Goal: Task Accomplishment & Management: Manage account settings

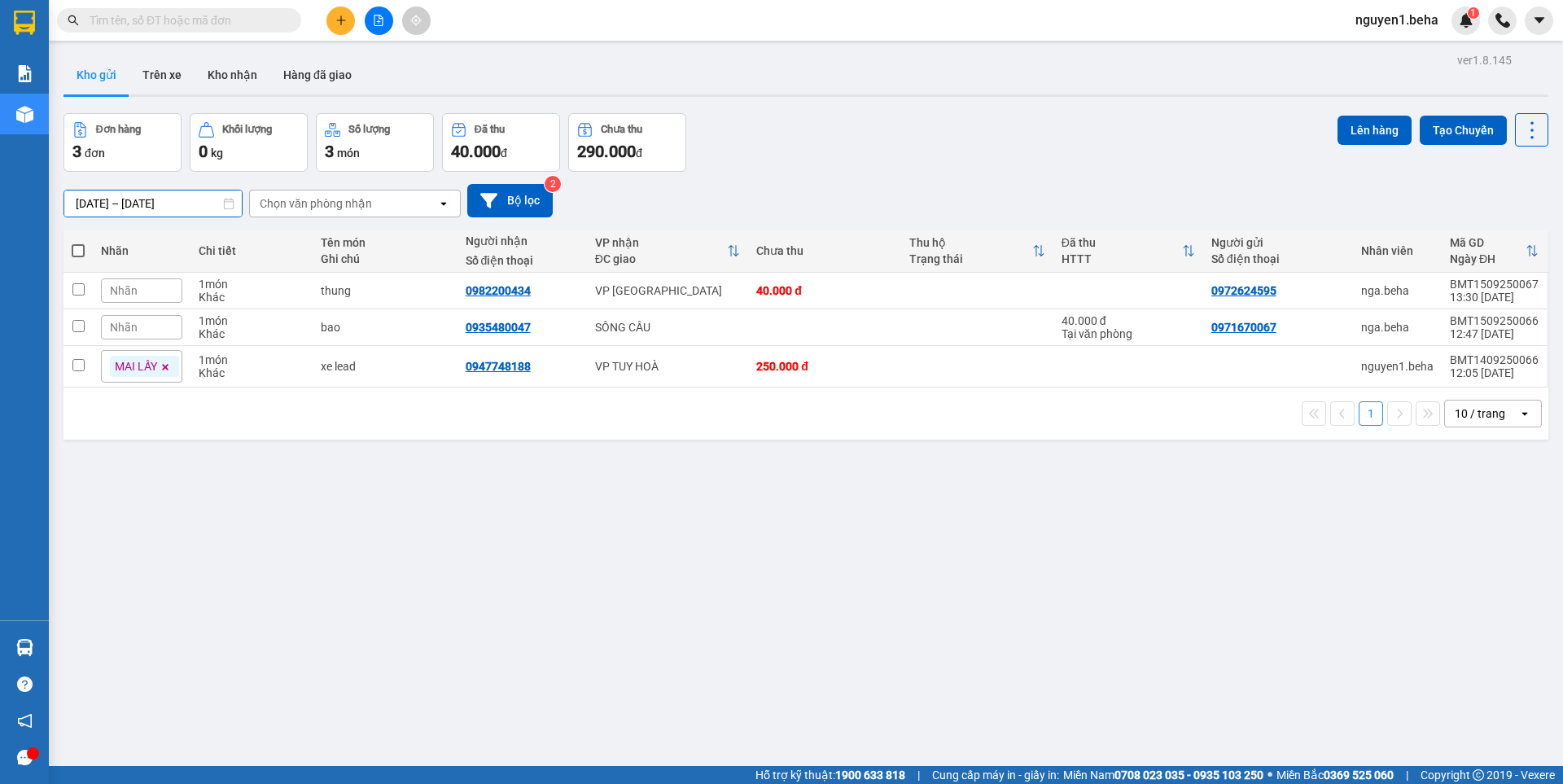
click at [88, 203] on input "14/09/2025 – 15/09/2025" at bounding box center [153, 203] width 178 height 26
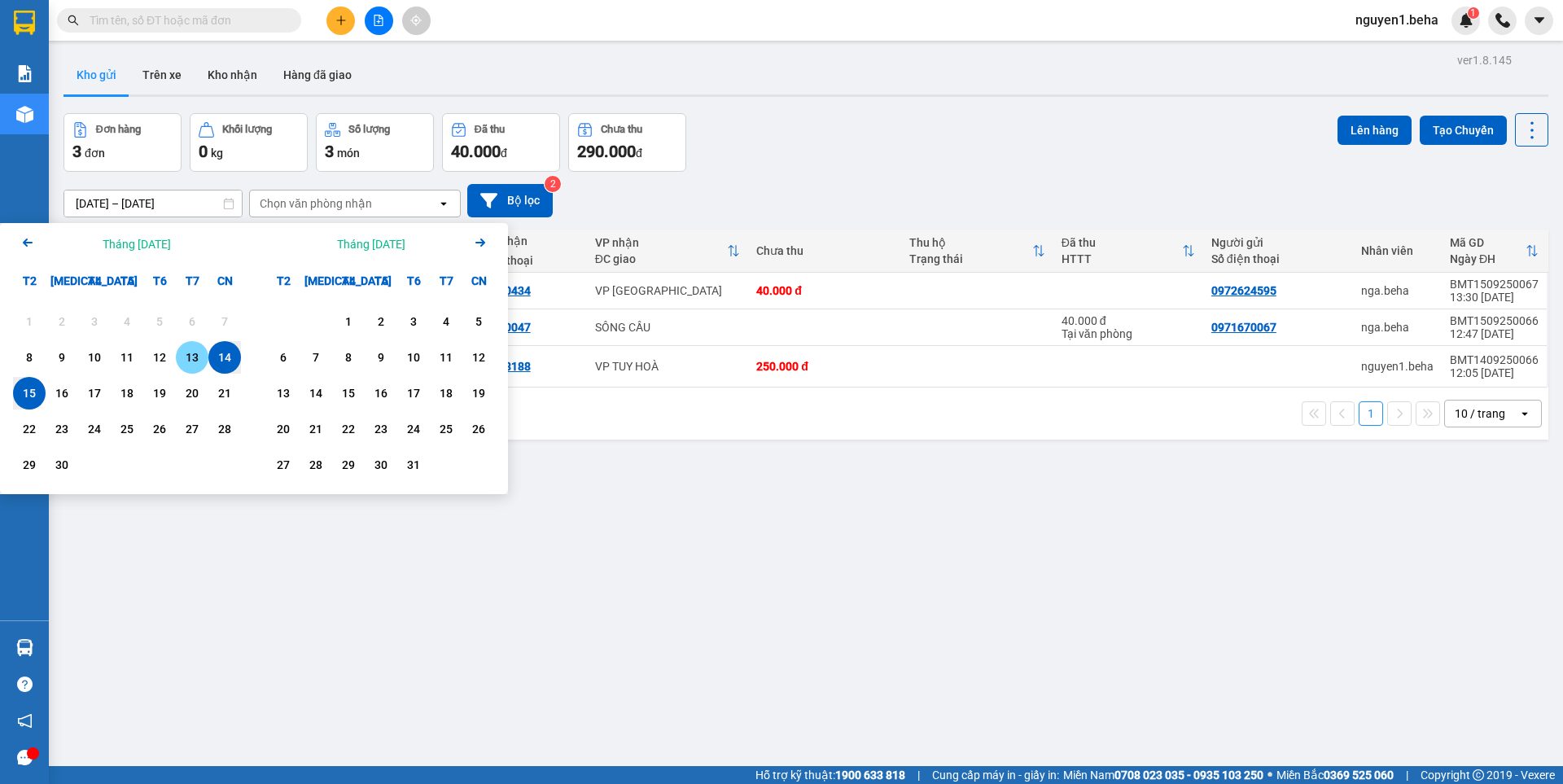
click at [189, 359] on div "13" at bounding box center [192, 357] width 22 height 20
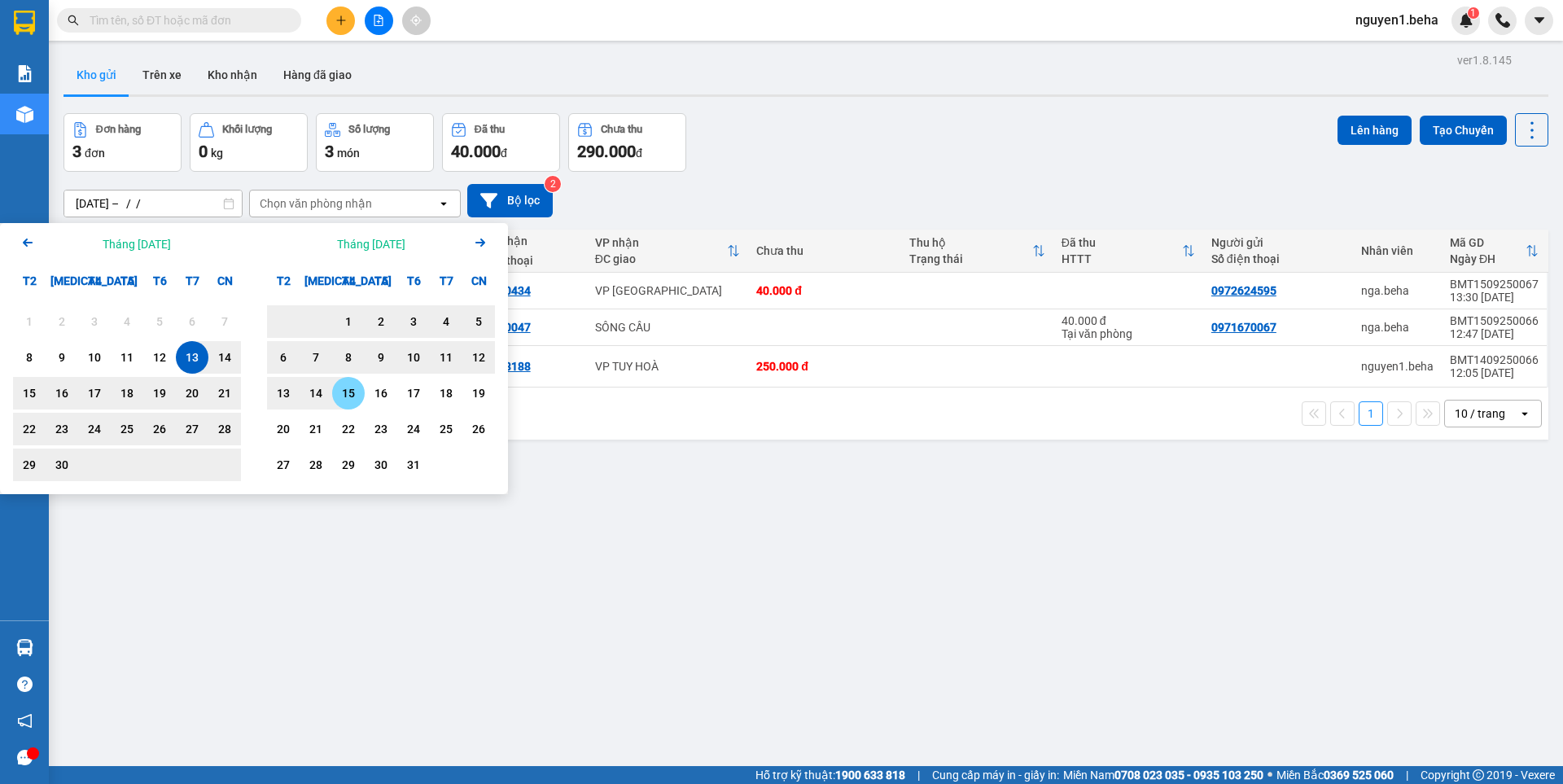
click at [354, 395] on div "15" at bounding box center [348, 393] width 22 height 20
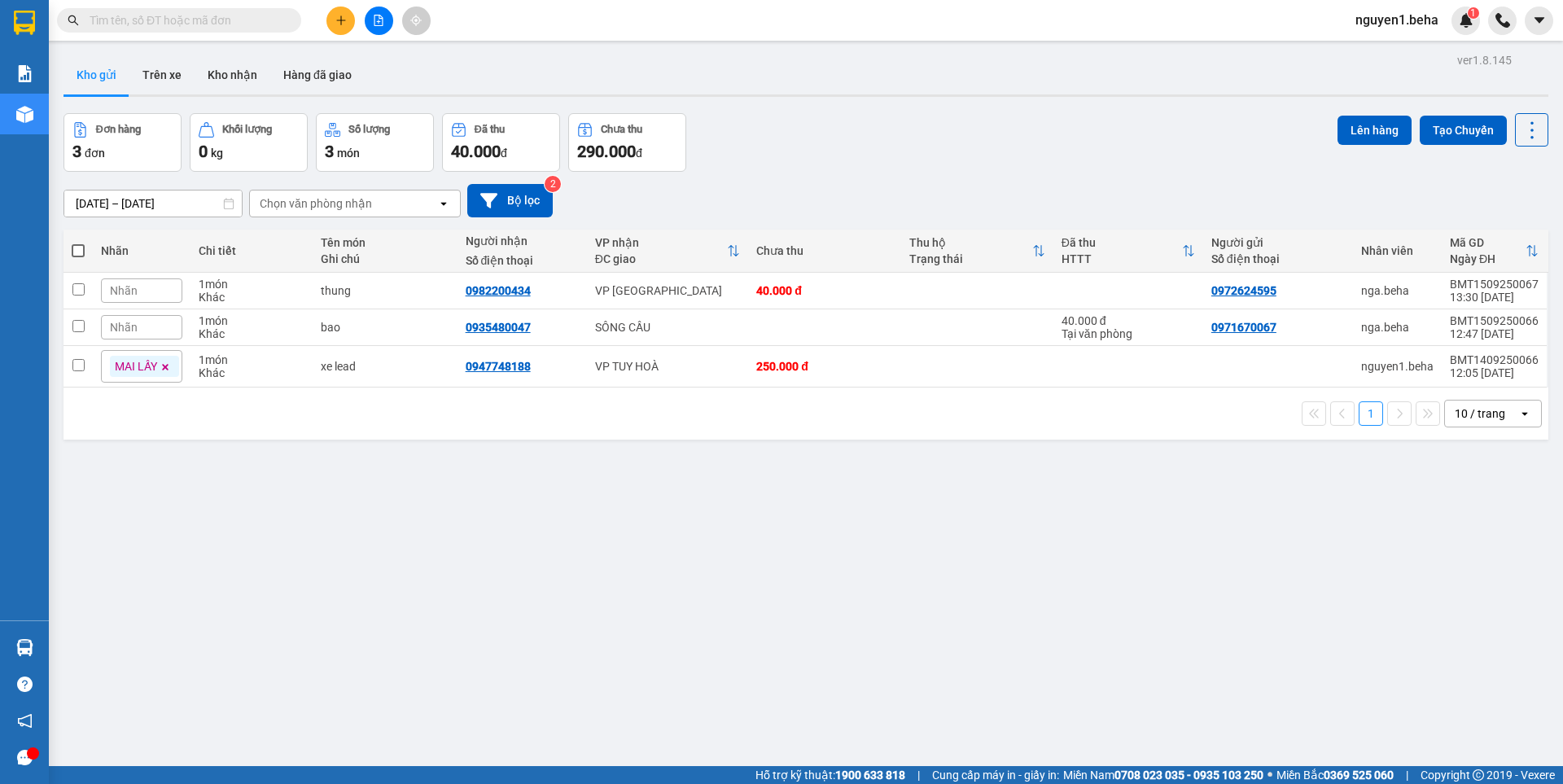
click at [88, 201] on input "13/09/2025 – 15/10/2025" at bounding box center [153, 203] width 178 height 26
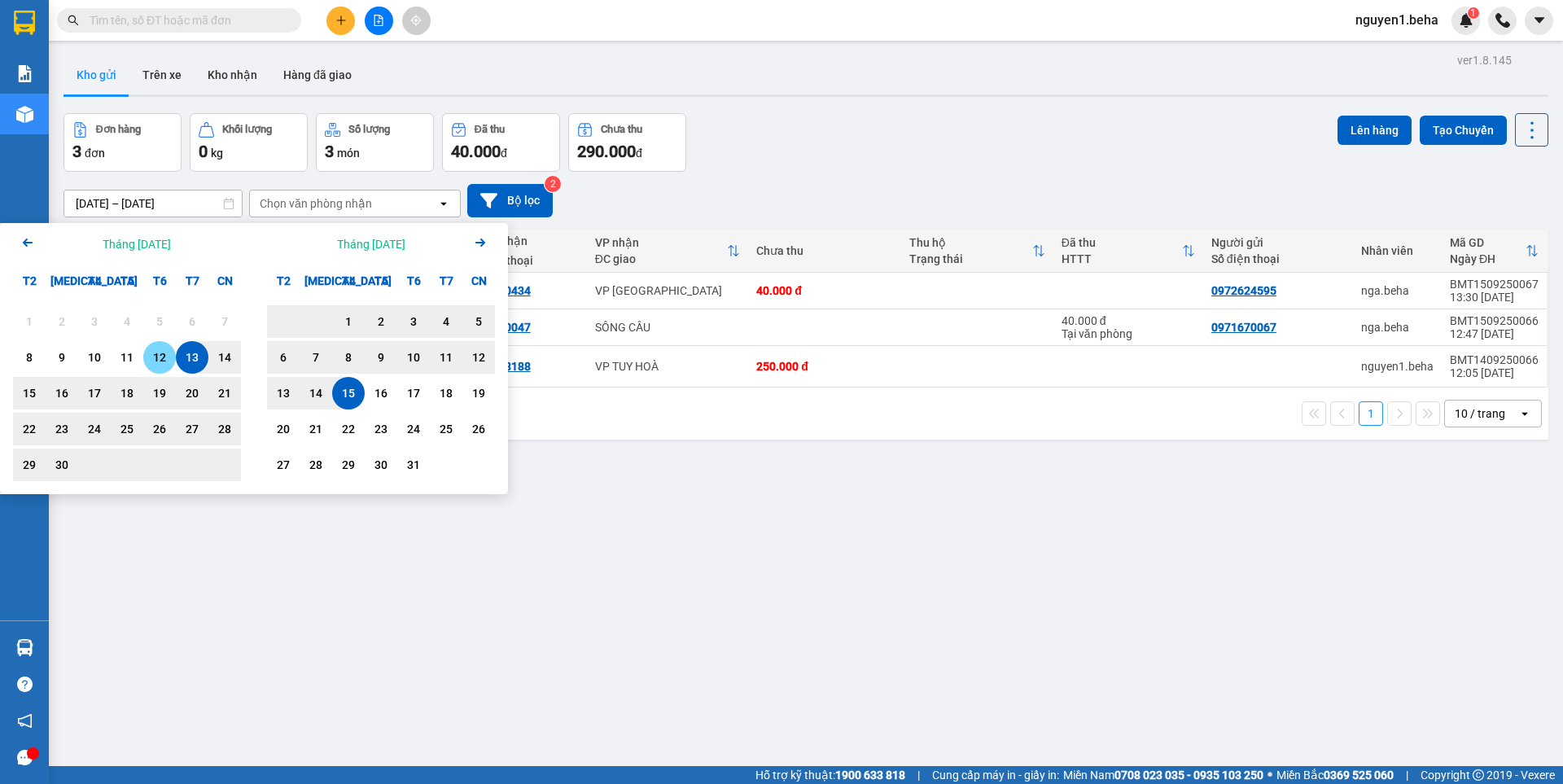
click at [151, 359] on div "12" at bounding box center [159, 357] width 22 height 20
click at [347, 386] on div "15" at bounding box center [348, 393] width 22 height 20
type input "[DATE] – [DATE]"
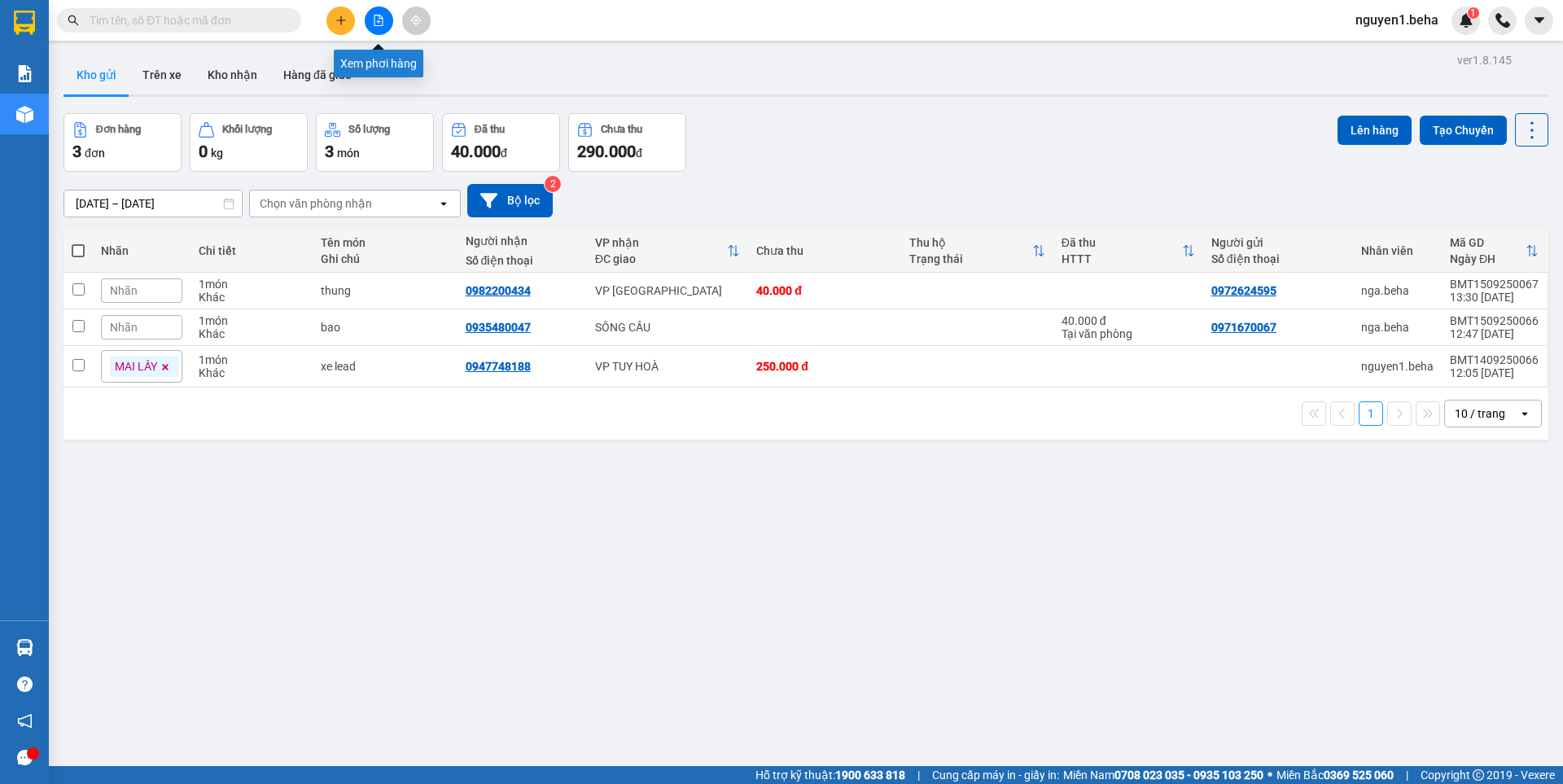
click at [376, 16] on icon "file-add" at bounding box center [379, 21] width 9 height 12
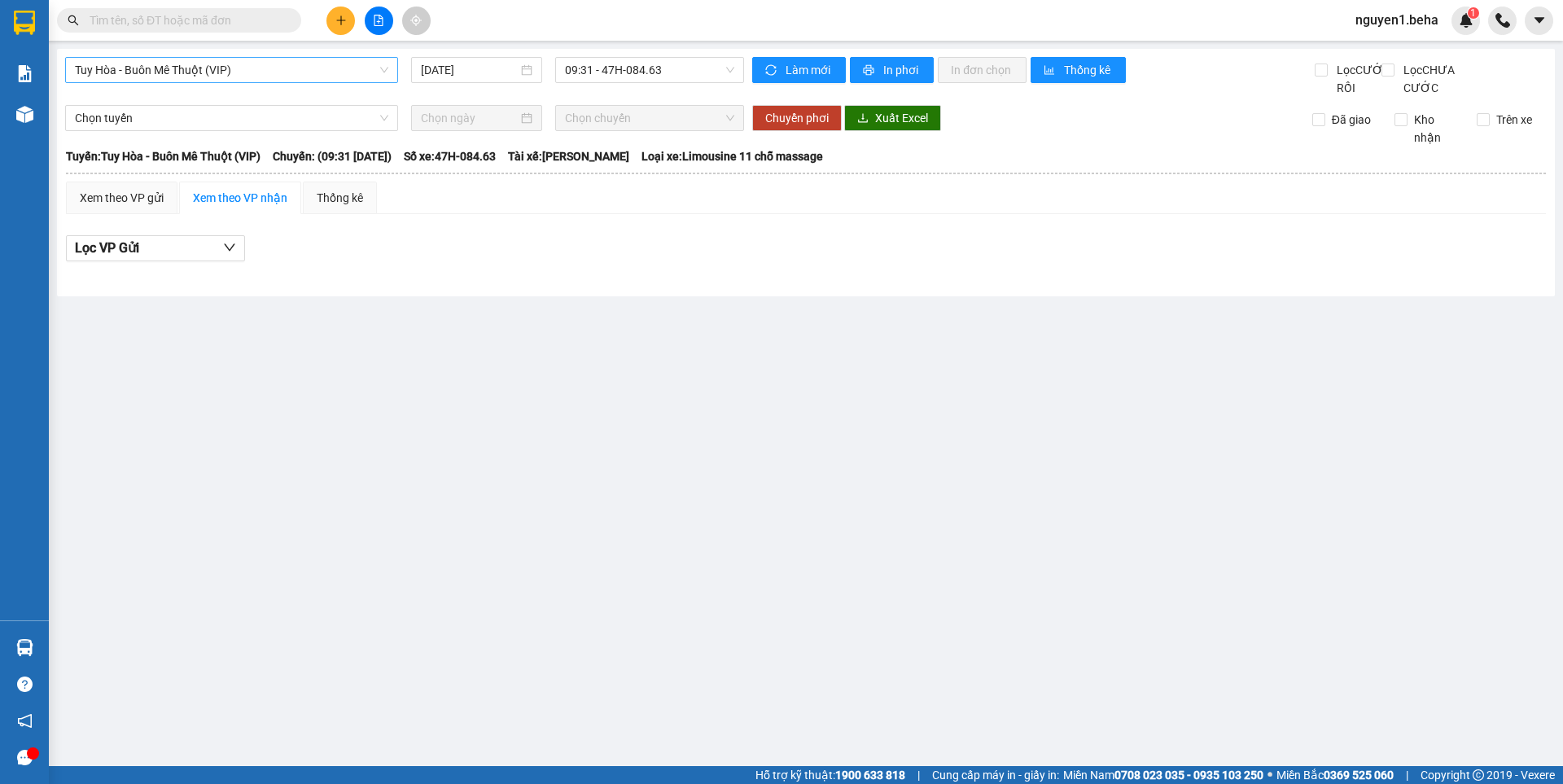
click at [273, 76] on span "Tuy Hòa - Buôn Mê Thuột (VIP)" at bounding box center [231, 70] width 313 height 24
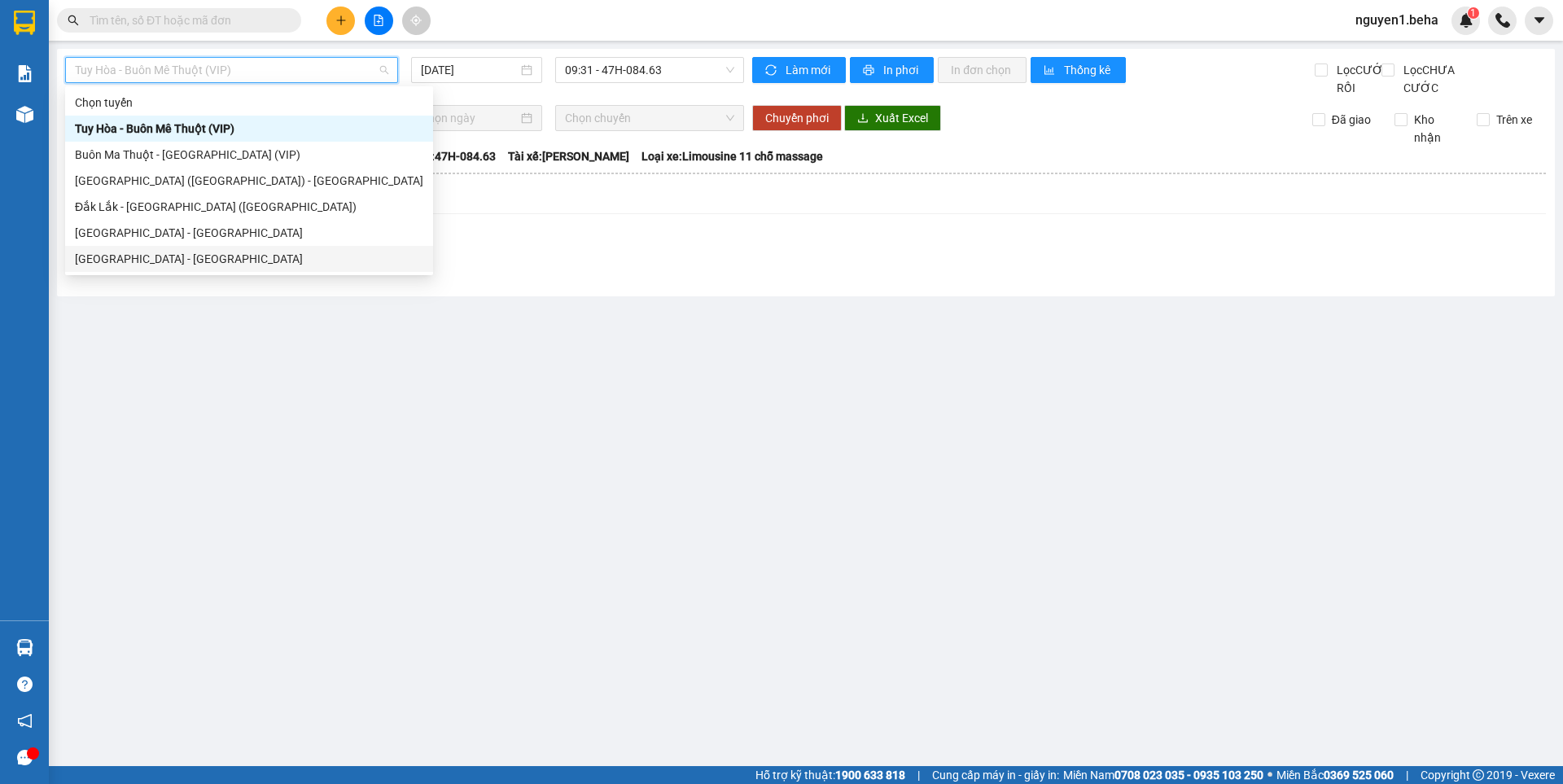
click at [125, 256] on div "[GEOGRAPHIC_DATA] - [GEOGRAPHIC_DATA]" at bounding box center [248, 259] width 348 height 18
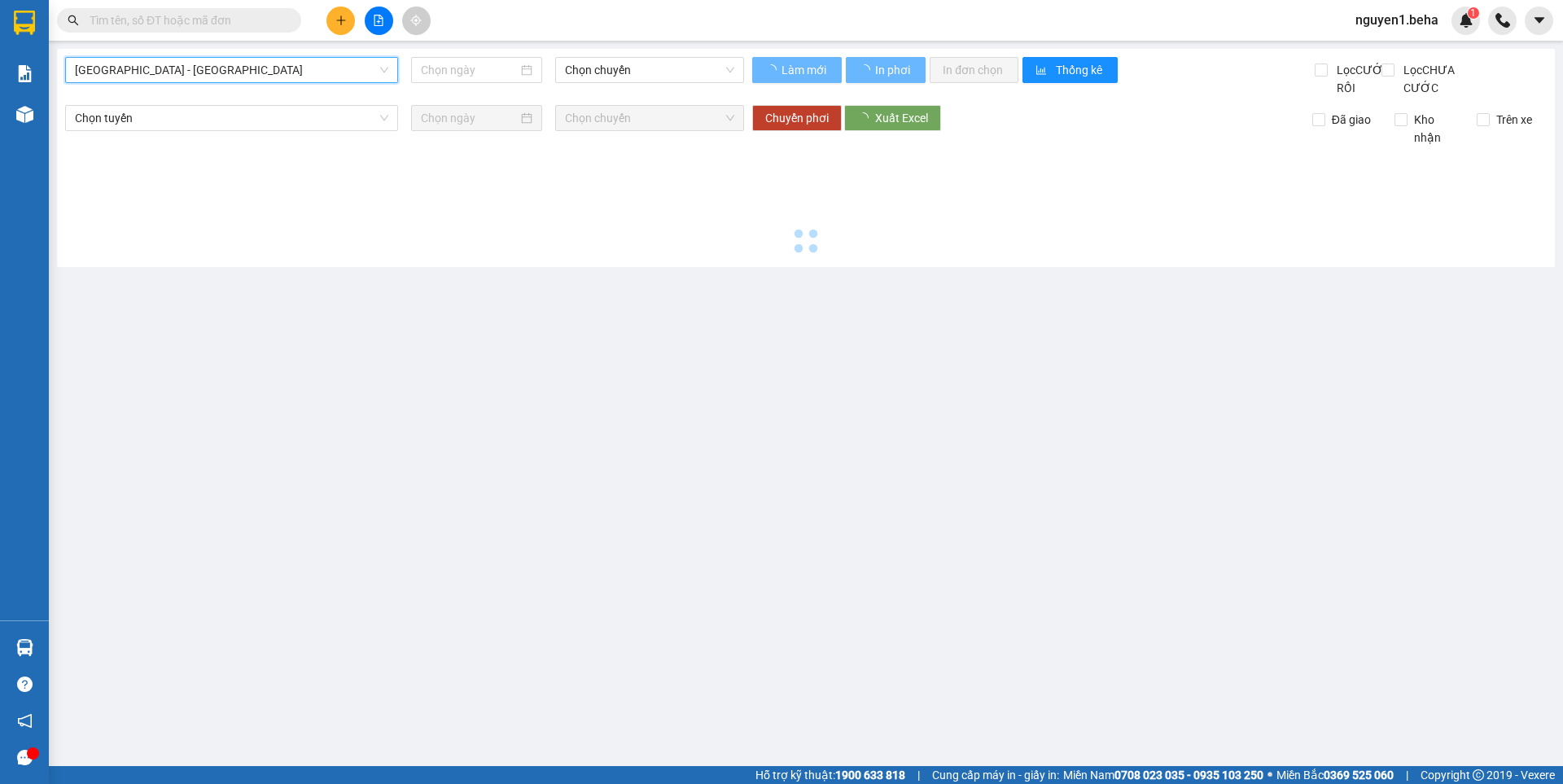
type input "[DATE]"
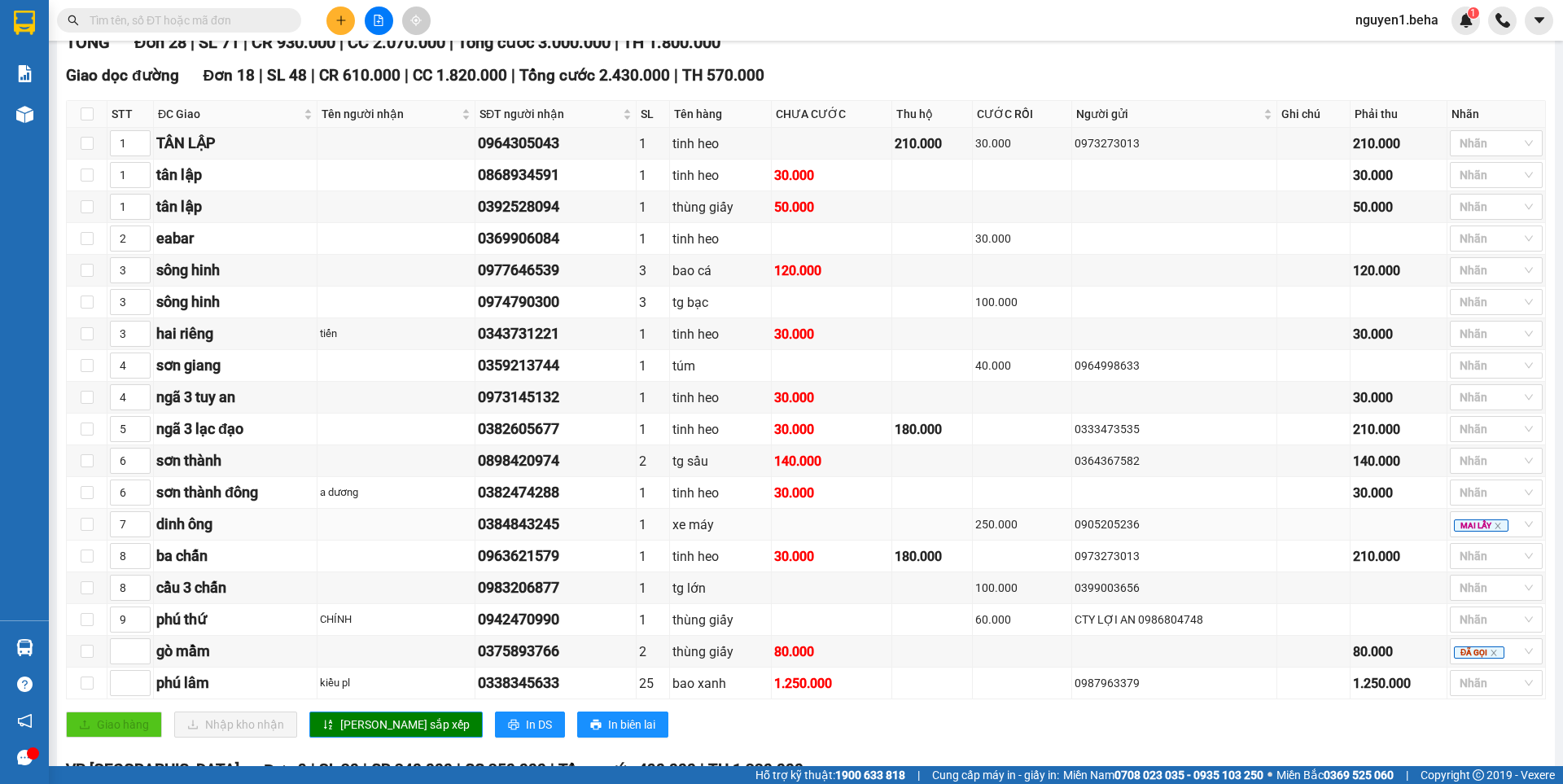
scroll to position [81, 0]
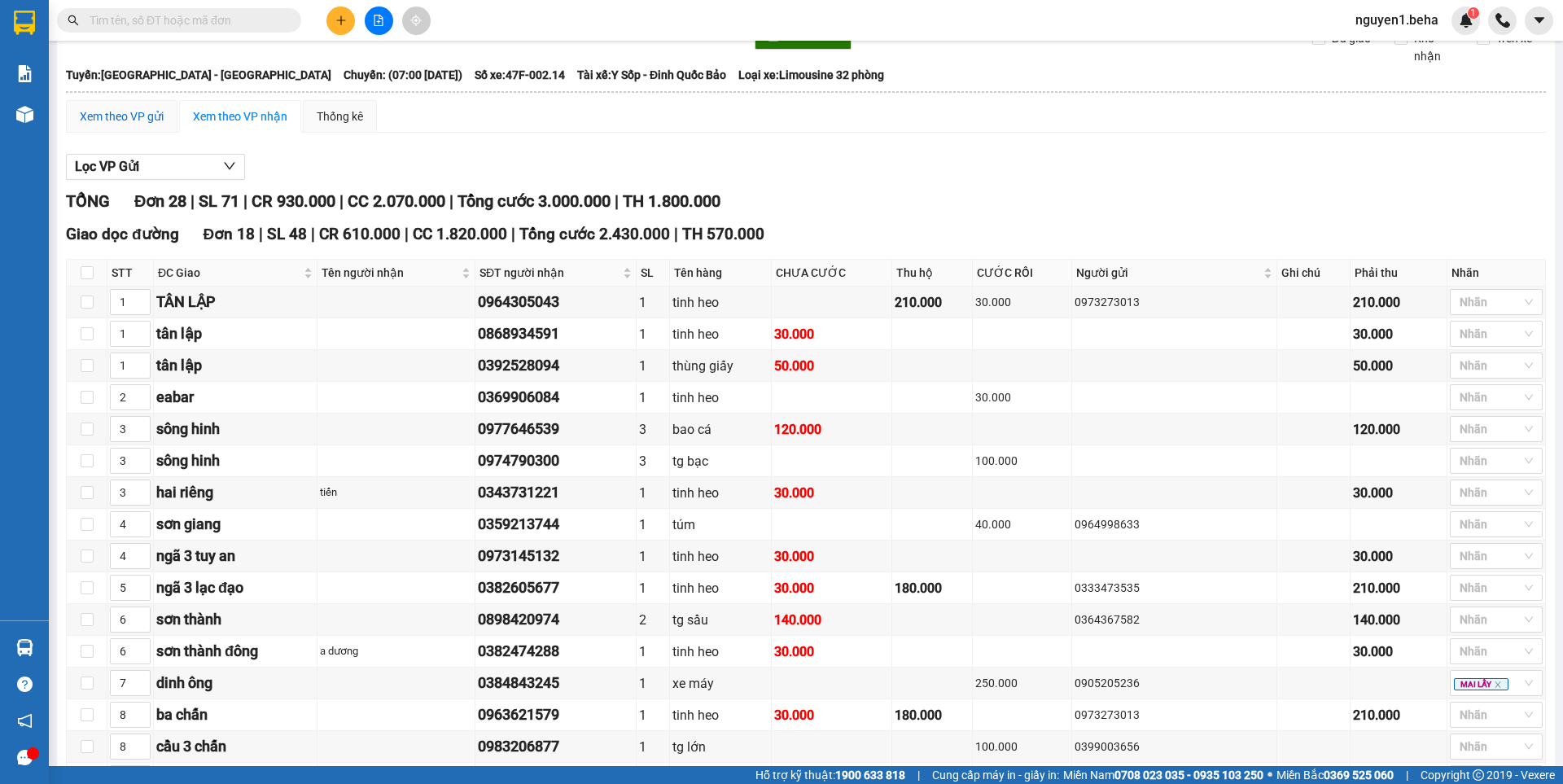
click at [138, 125] on div "Xem theo VP gửi" at bounding box center [121, 116] width 84 height 18
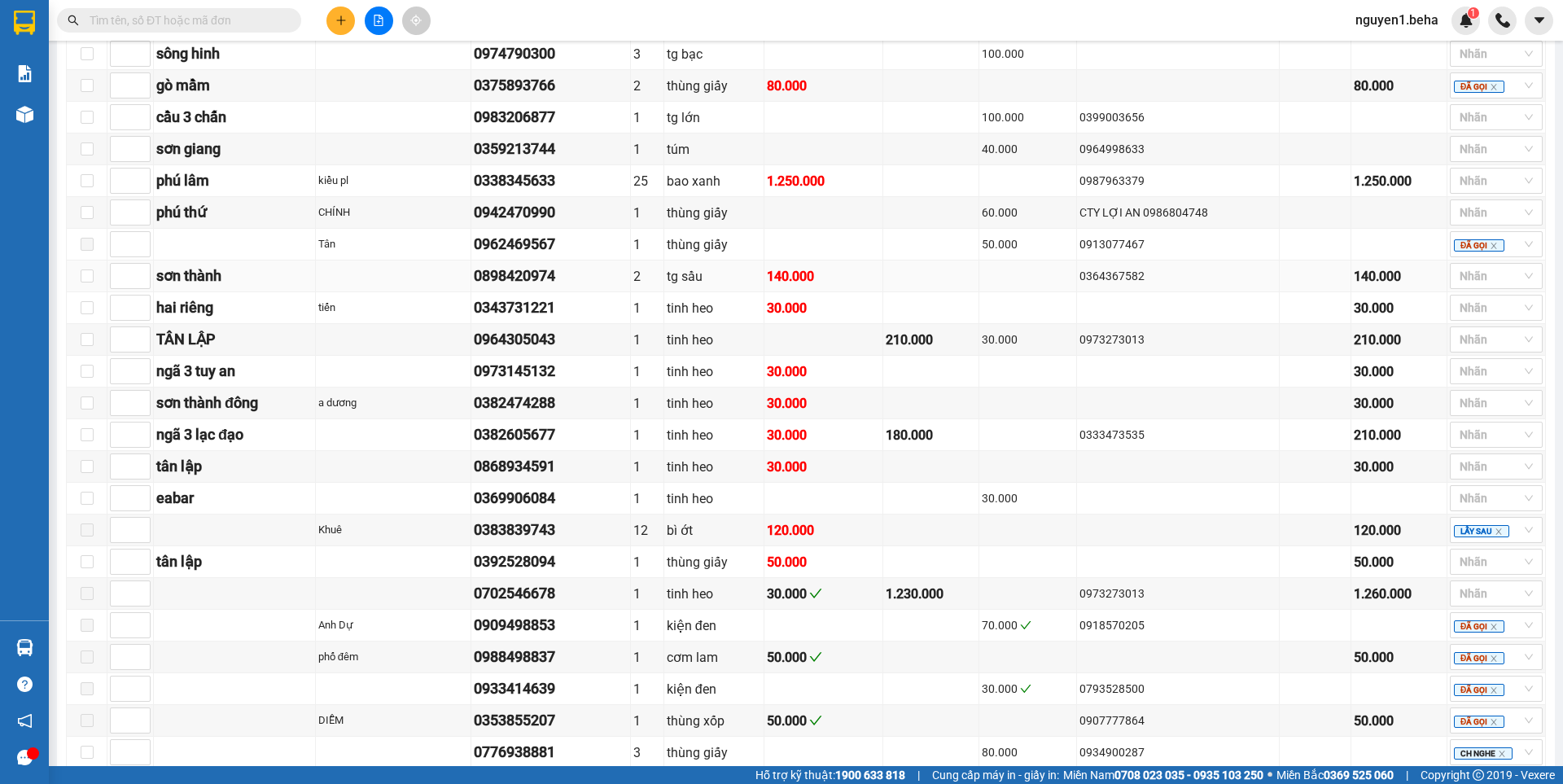
scroll to position [326, 0]
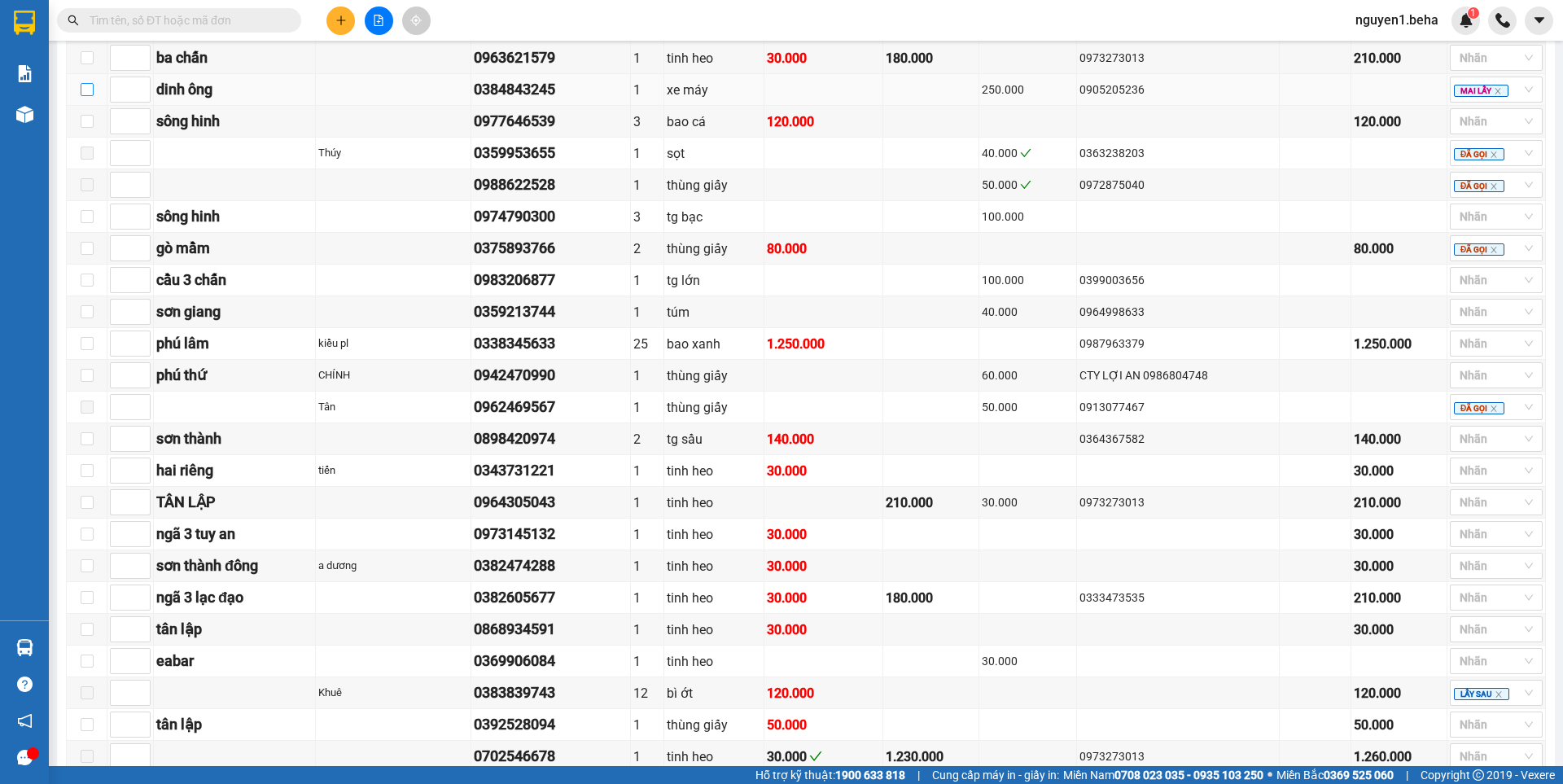
click at [81, 96] on input "checkbox" at bounding box center [87, 90] width 13 height 13
checkbox input "true"
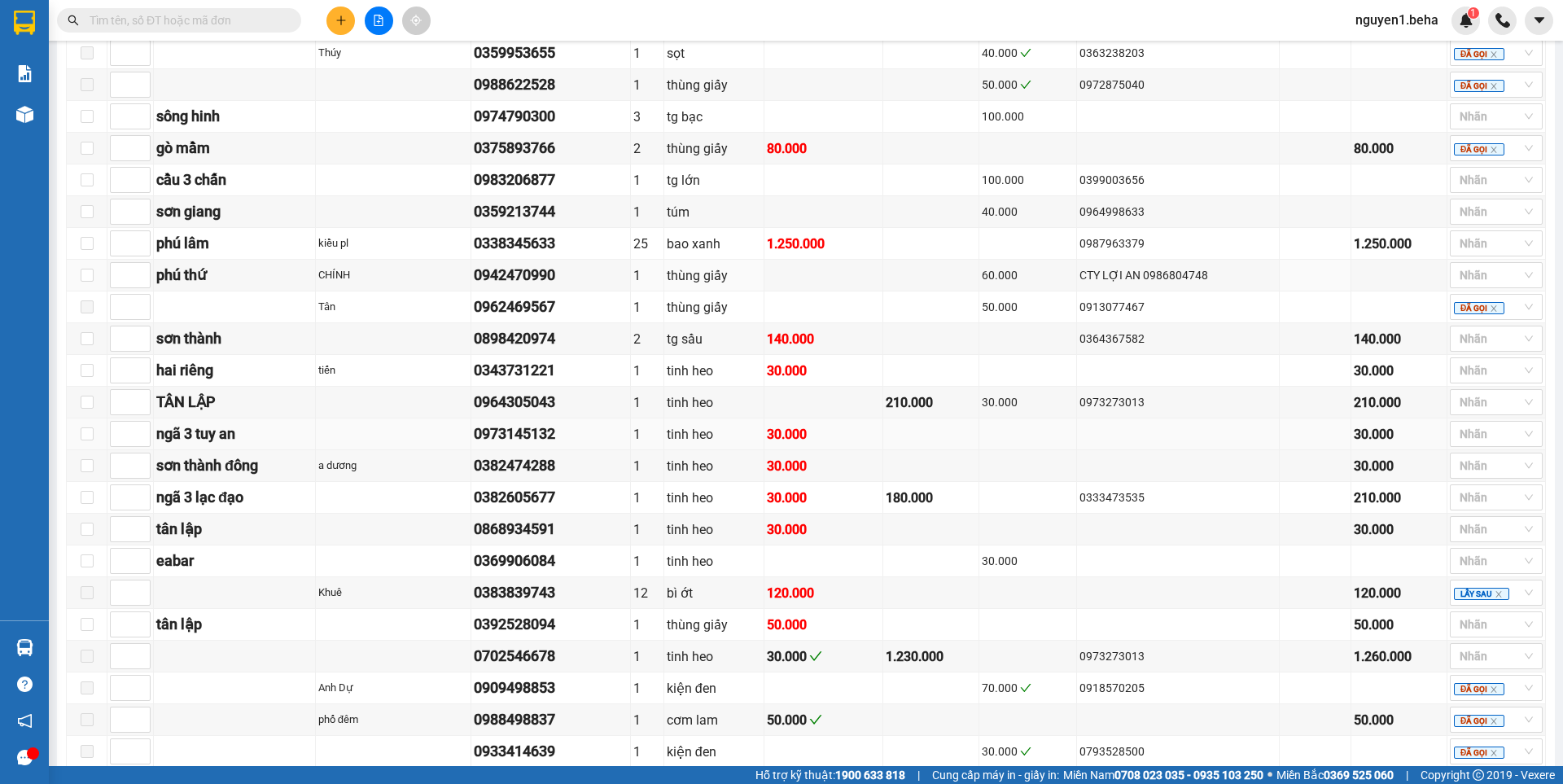
scroll to position [592, 0]
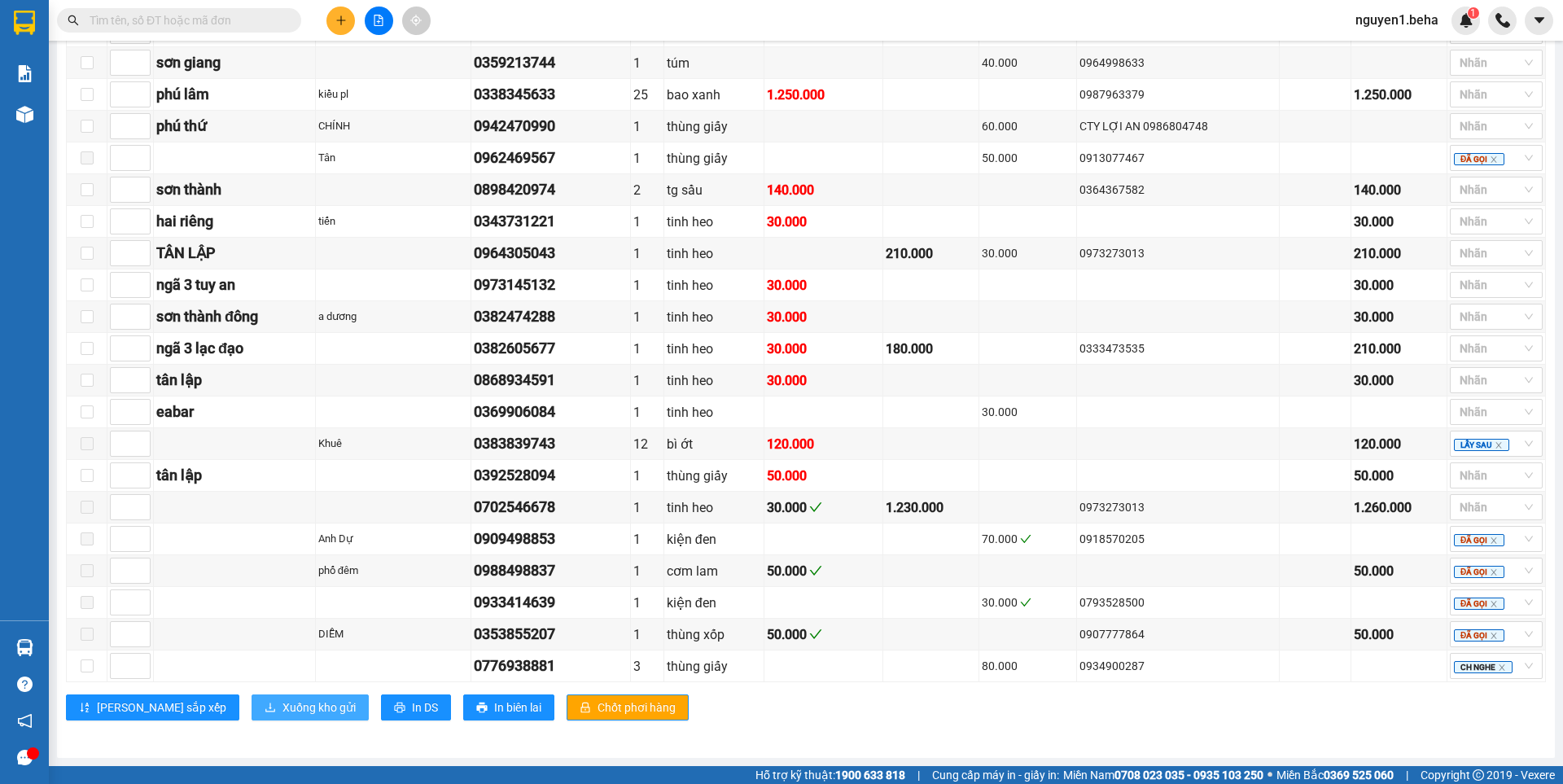
click at [283, 708] on span "Xuống kho gửi" at bounding box center [319, 708] width 73 height 18
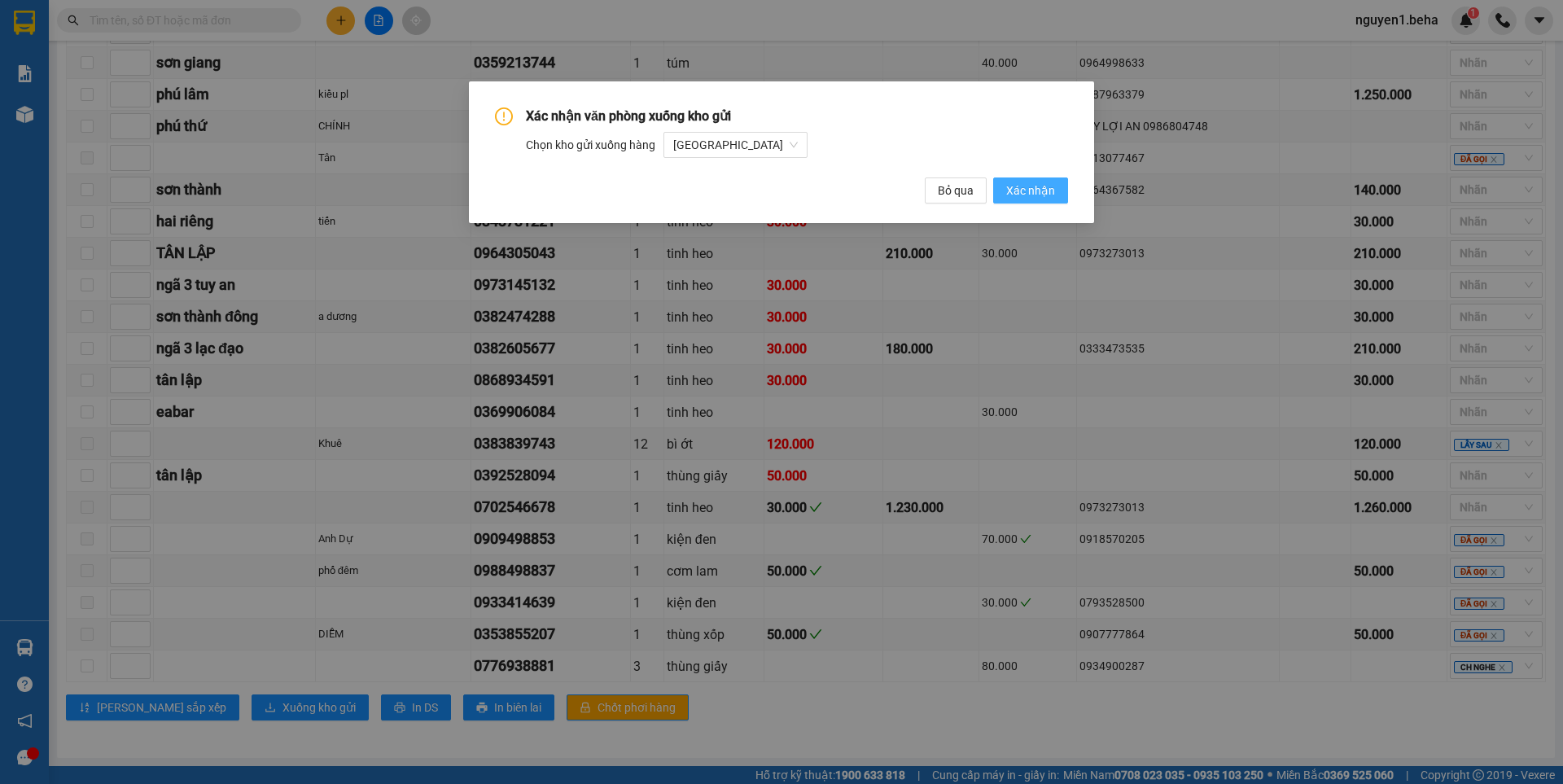
click at [1029, 194] on span "Xác nhận" at bounding box center [1030, 190] width 49 height 18
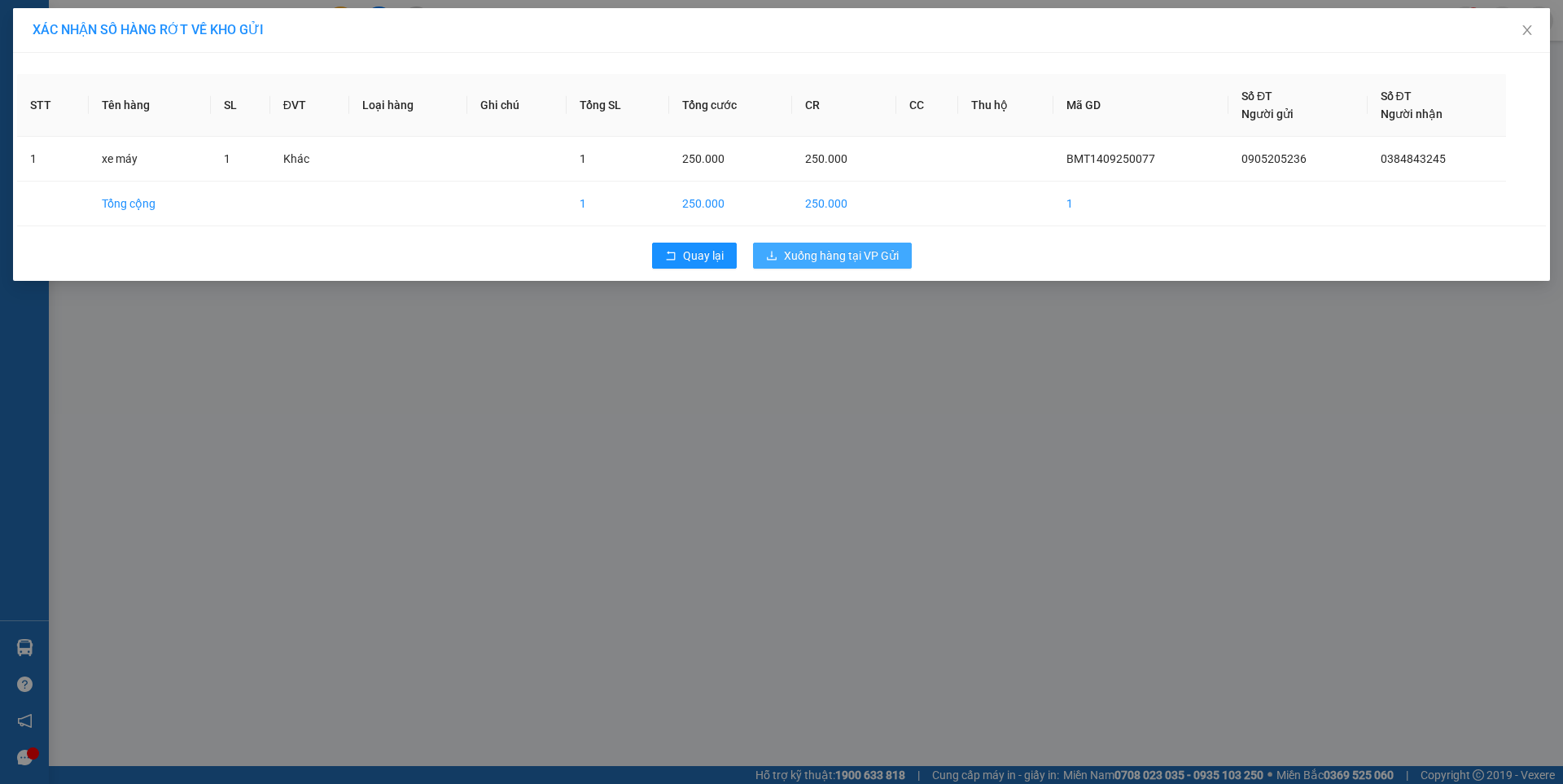
click at [872, 258] on span "Xuống hàng tại VP Gửi" at bounding box center [842, 256] width 115 height 18
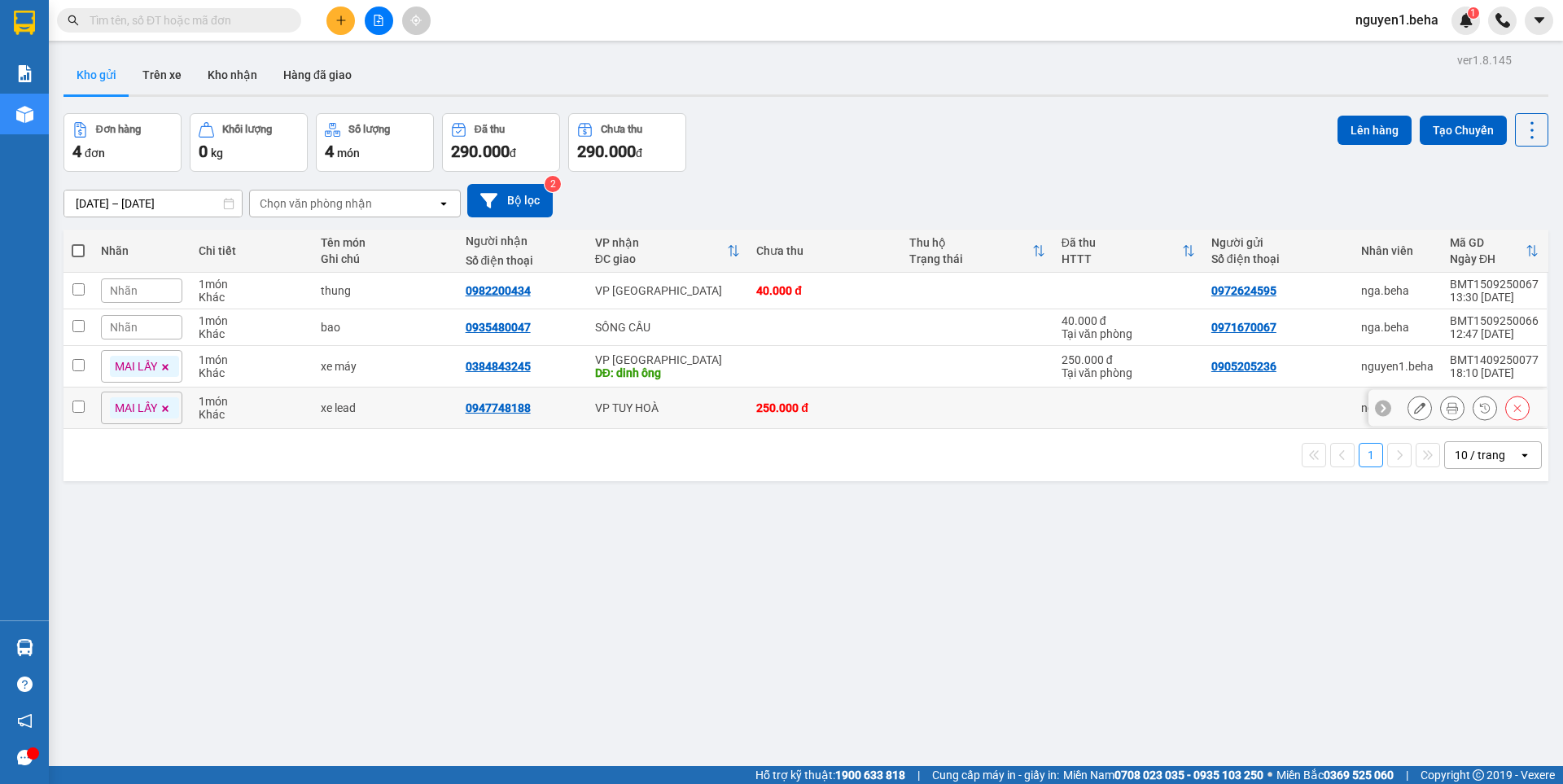
click at [81, 411] on input "checkbox" at bounding box center [78, 406] width 12 height 12
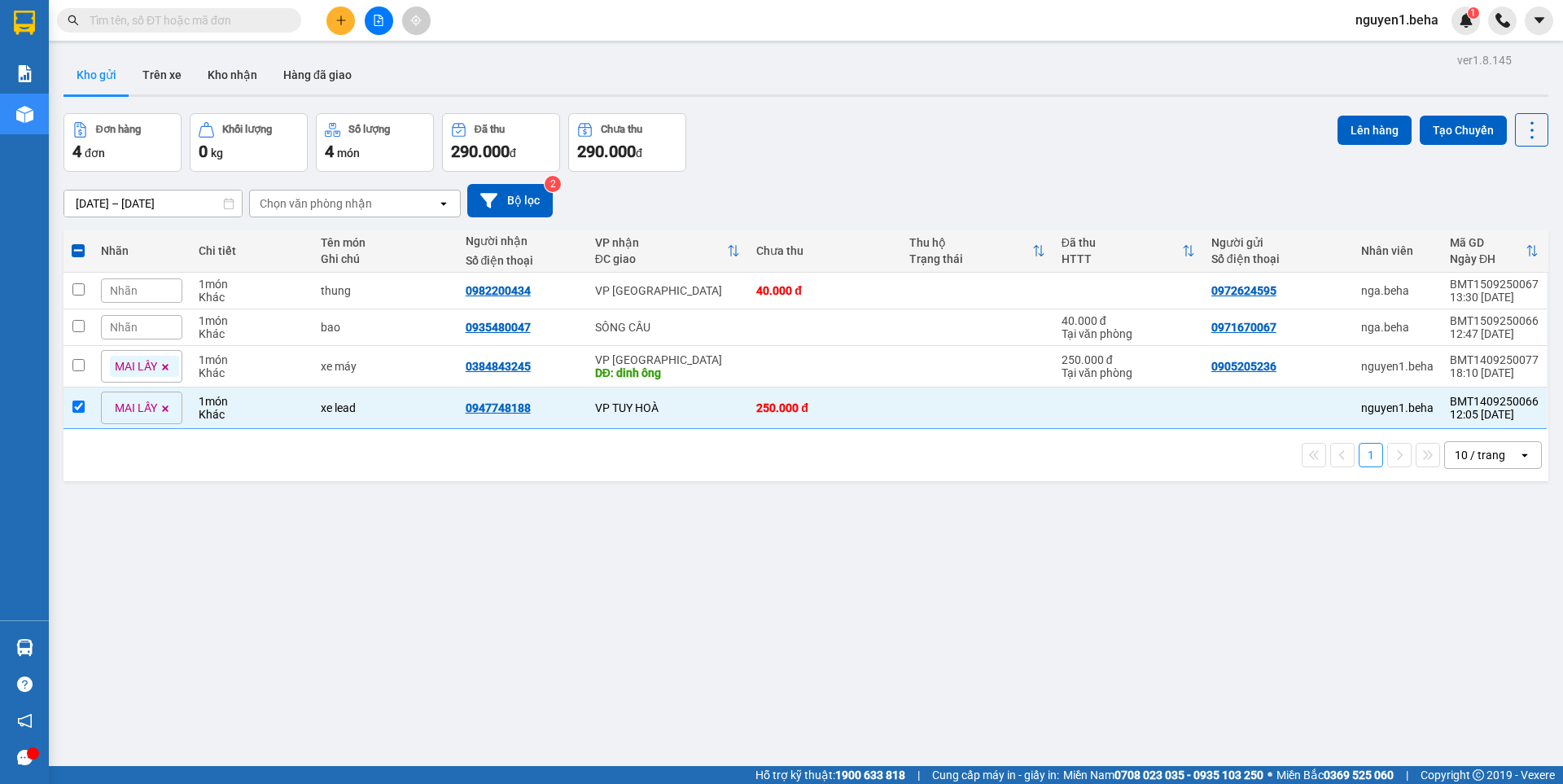
click at [168, 410] on icon at bounding box center [166, 409] width 7 height 7
click at [150, 410] on div "Nhãn" at bounding box center [141, 404] width 81 height 24
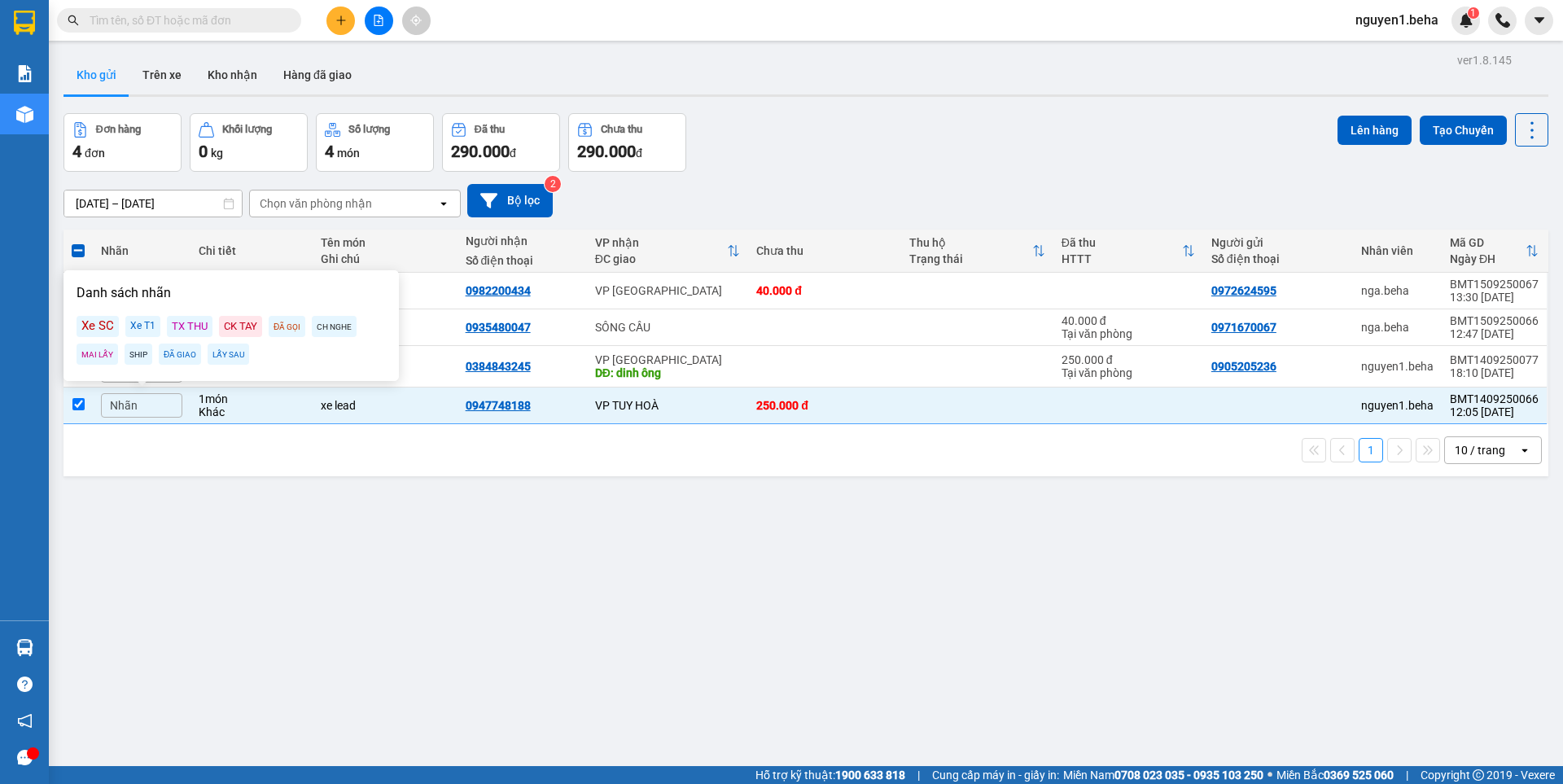
click at [96, 360] on div "MAI LẤY" at bounding box center [97, 353] width 42 height 21
click at [238, 484] on div "ver 1.8.145 Kho gửi Trên xe Kho nhận Hàng đã giao Đơn hàng 4 đơn Khối lượng 0 k…" at bounding box center [806, 441] width 1498 height 784
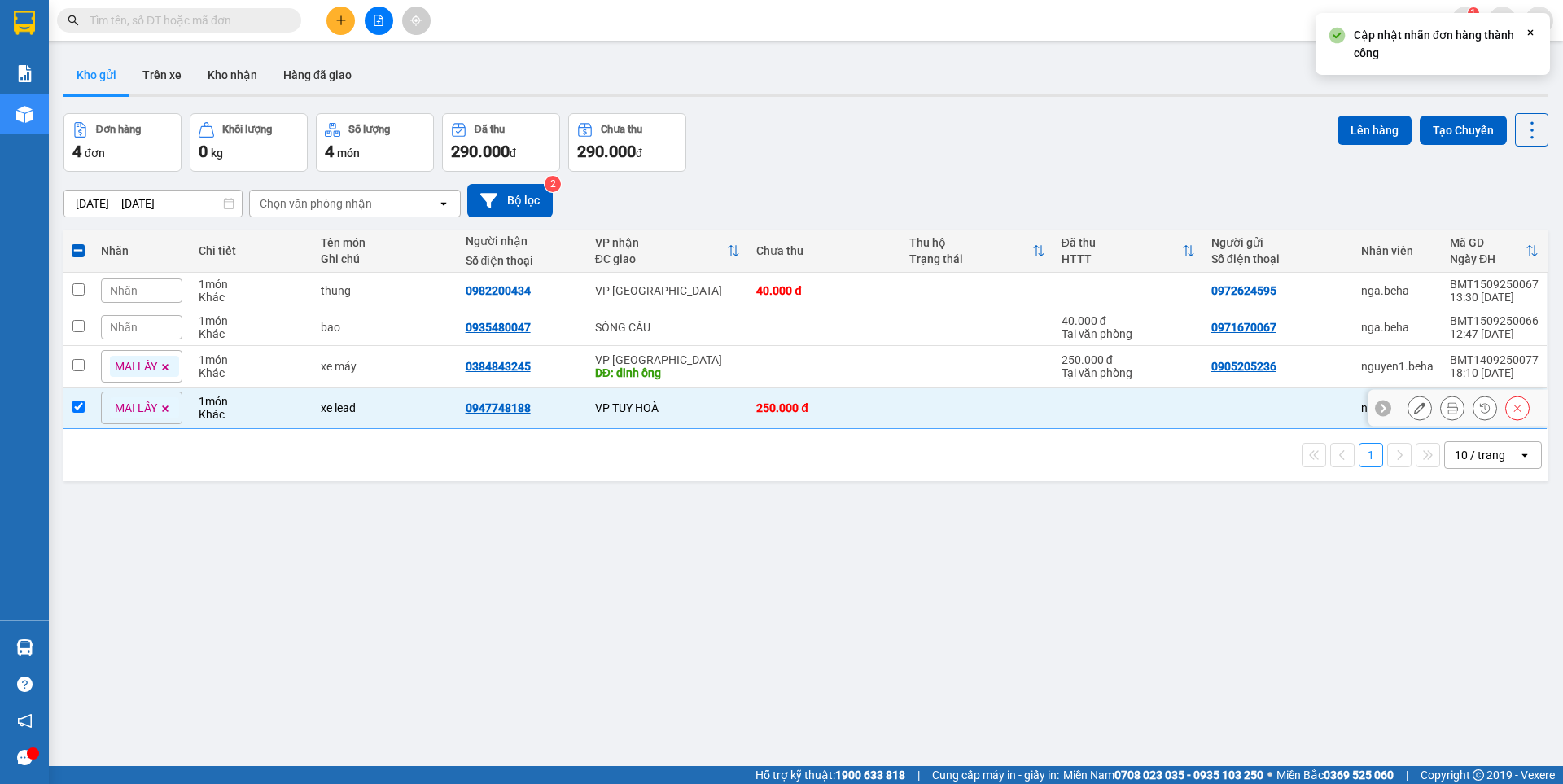
click at [68, 399] on td at bounding box center [77, 408] width 29 height 42
checkbox input "false"
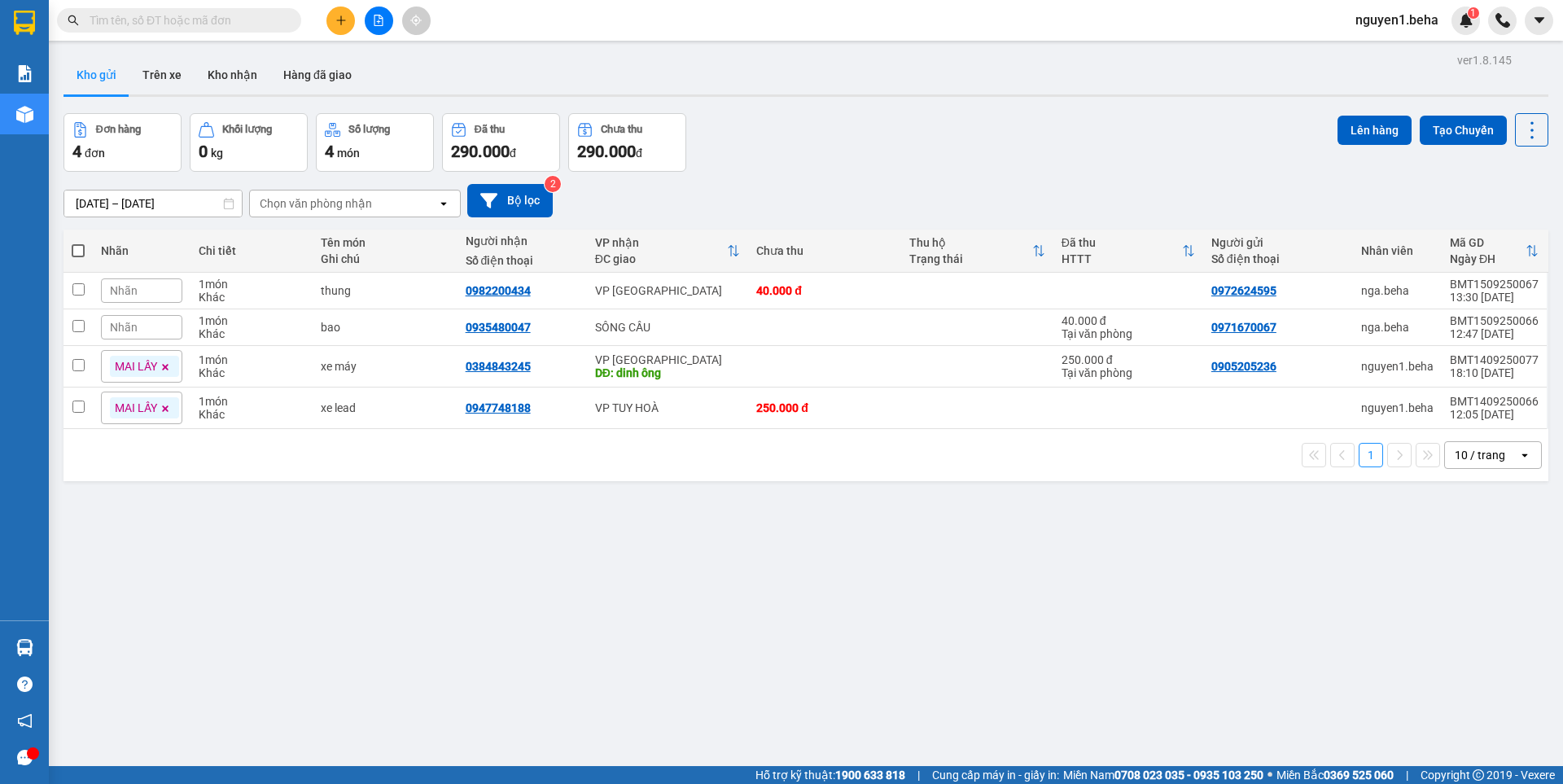
click at [204, 20] on input "text" at bounding box center [185, 21] width 192 height 18
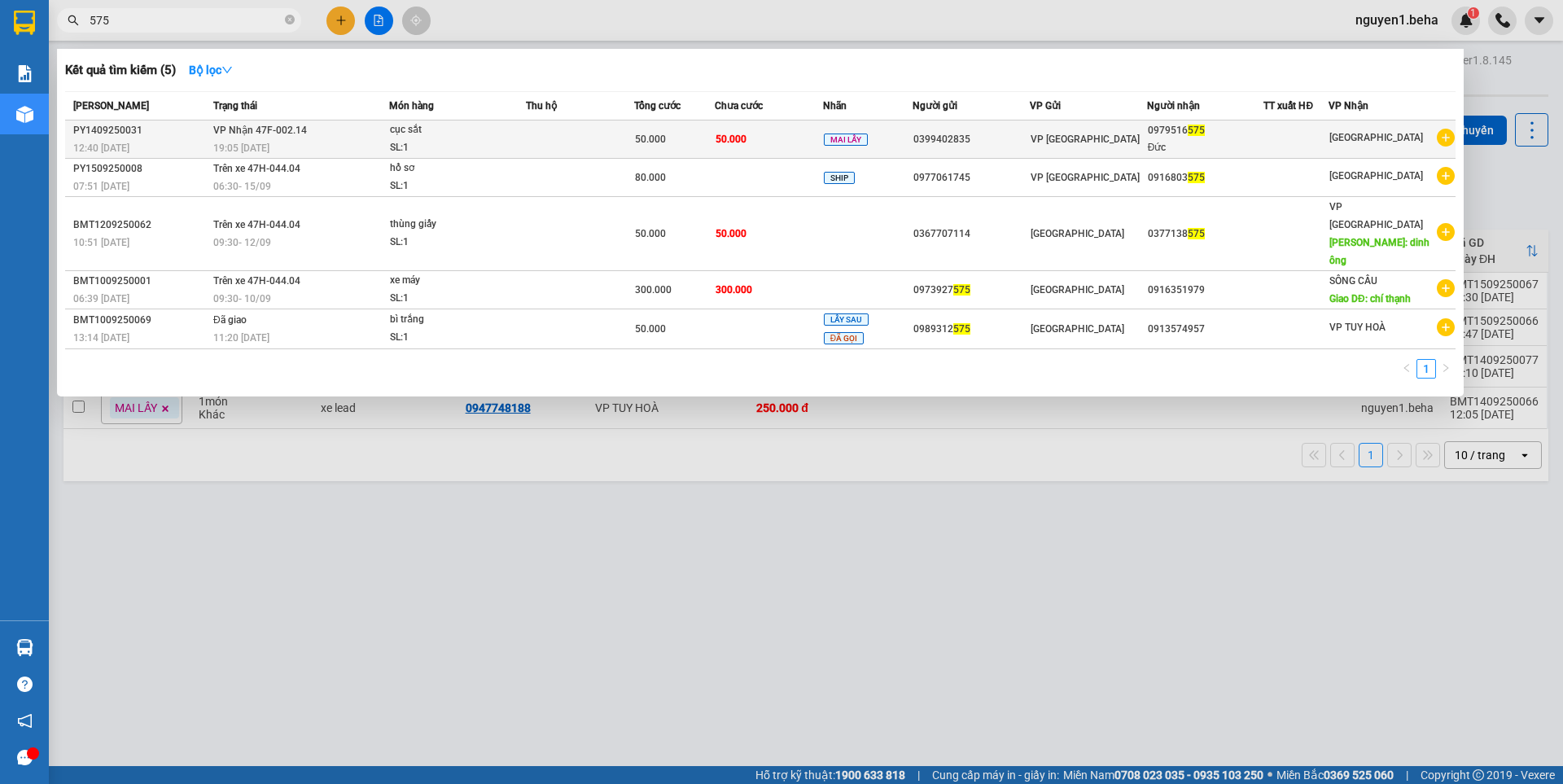
type input "575"
click at [460, 138] on div "cục sắt" at bounding box center [450, 130] width 122 height 18
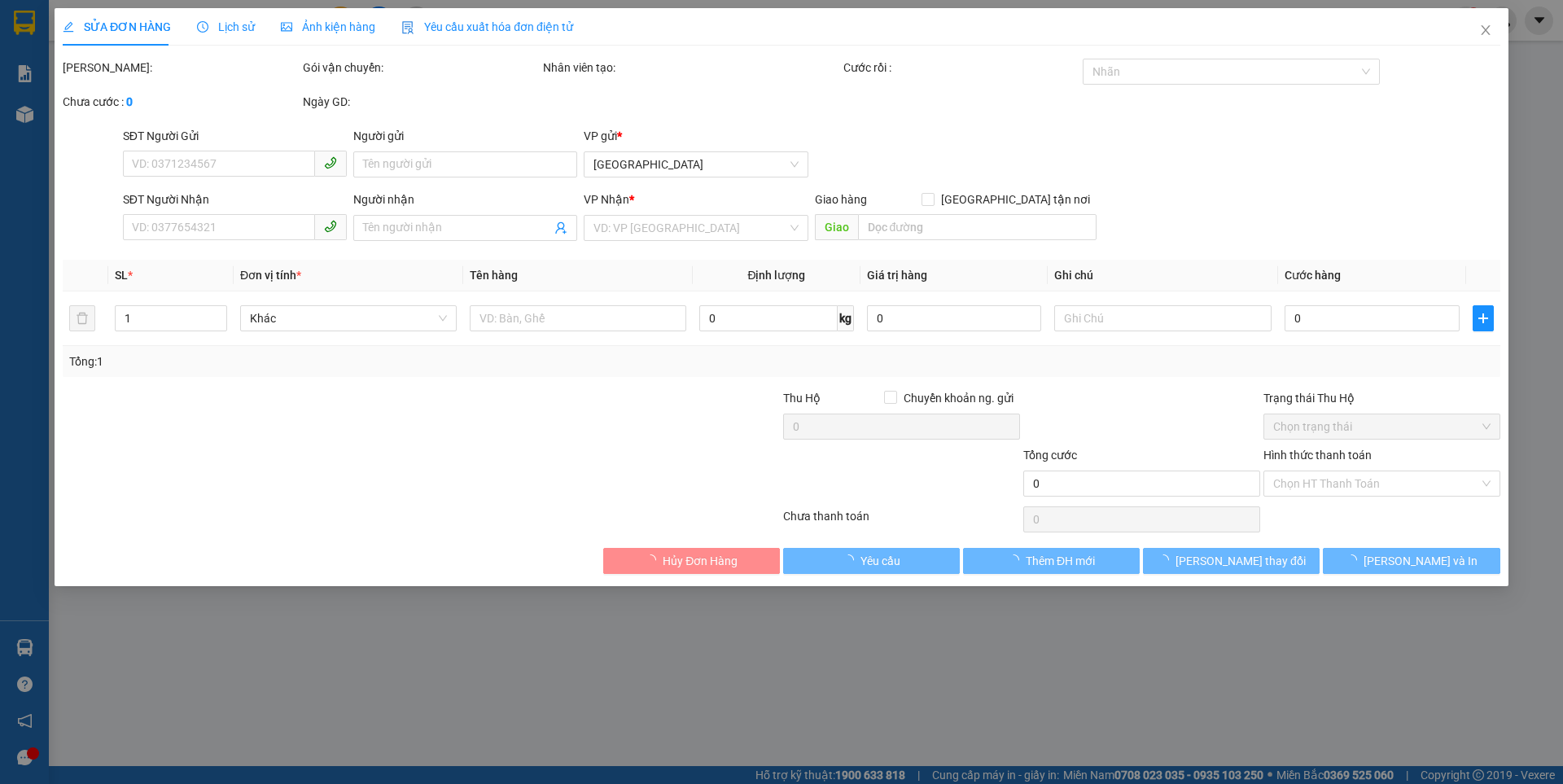
type input "0399402835"
type input "0979516575"
type input "Đức"
type input "50.000"
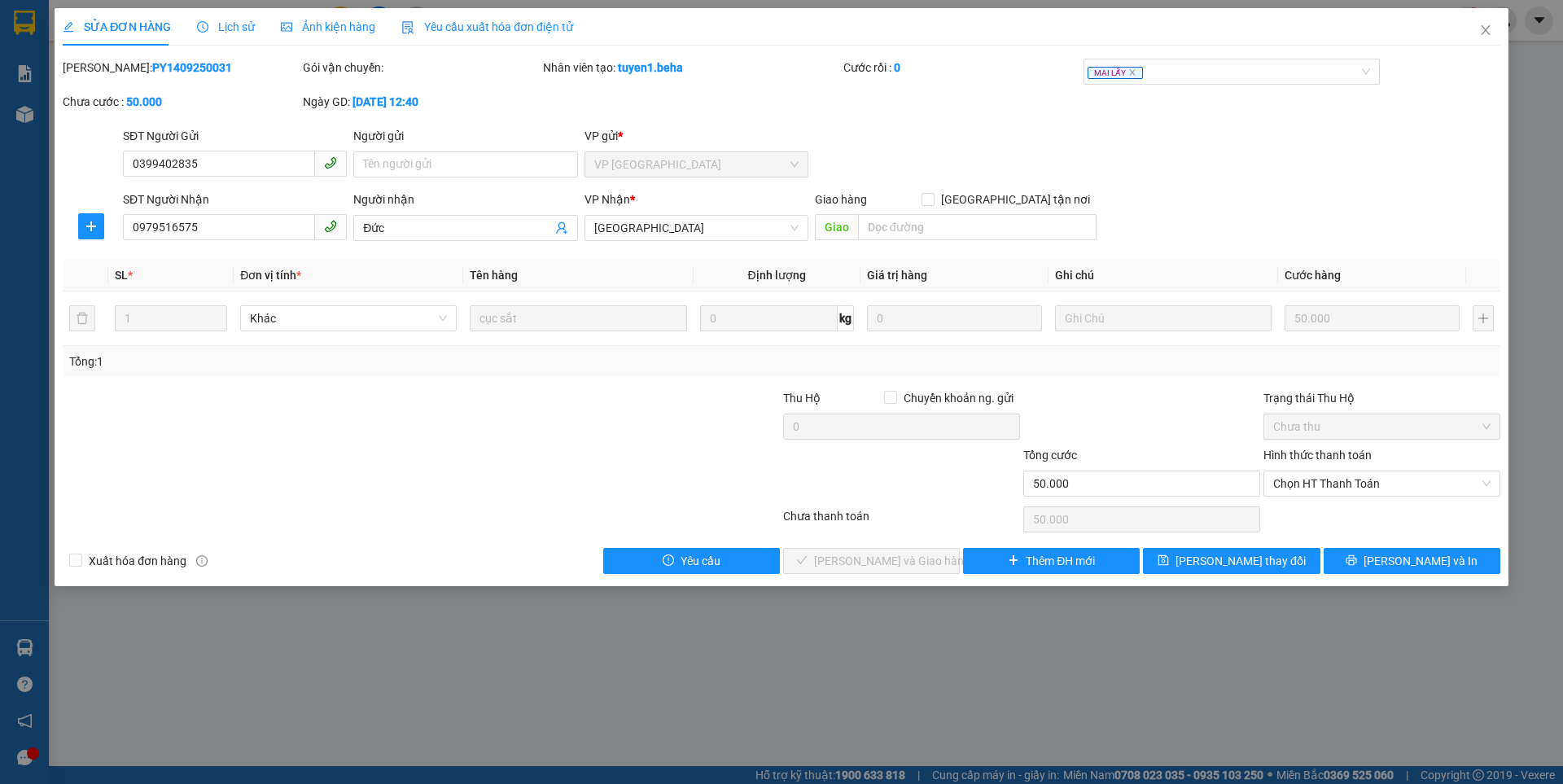
click at [376, 26] on div "SỬA ĐƠN HÀNG Lịch sử Ảnh kiện hàng Yêu cầu xuất hóa đơn điện tử" at bounding box center [317, 27] width 510 height 37
click at [341, 34] on div "Ảnh kiện hàng" at bounding box center [328, 27] width 95 height 18
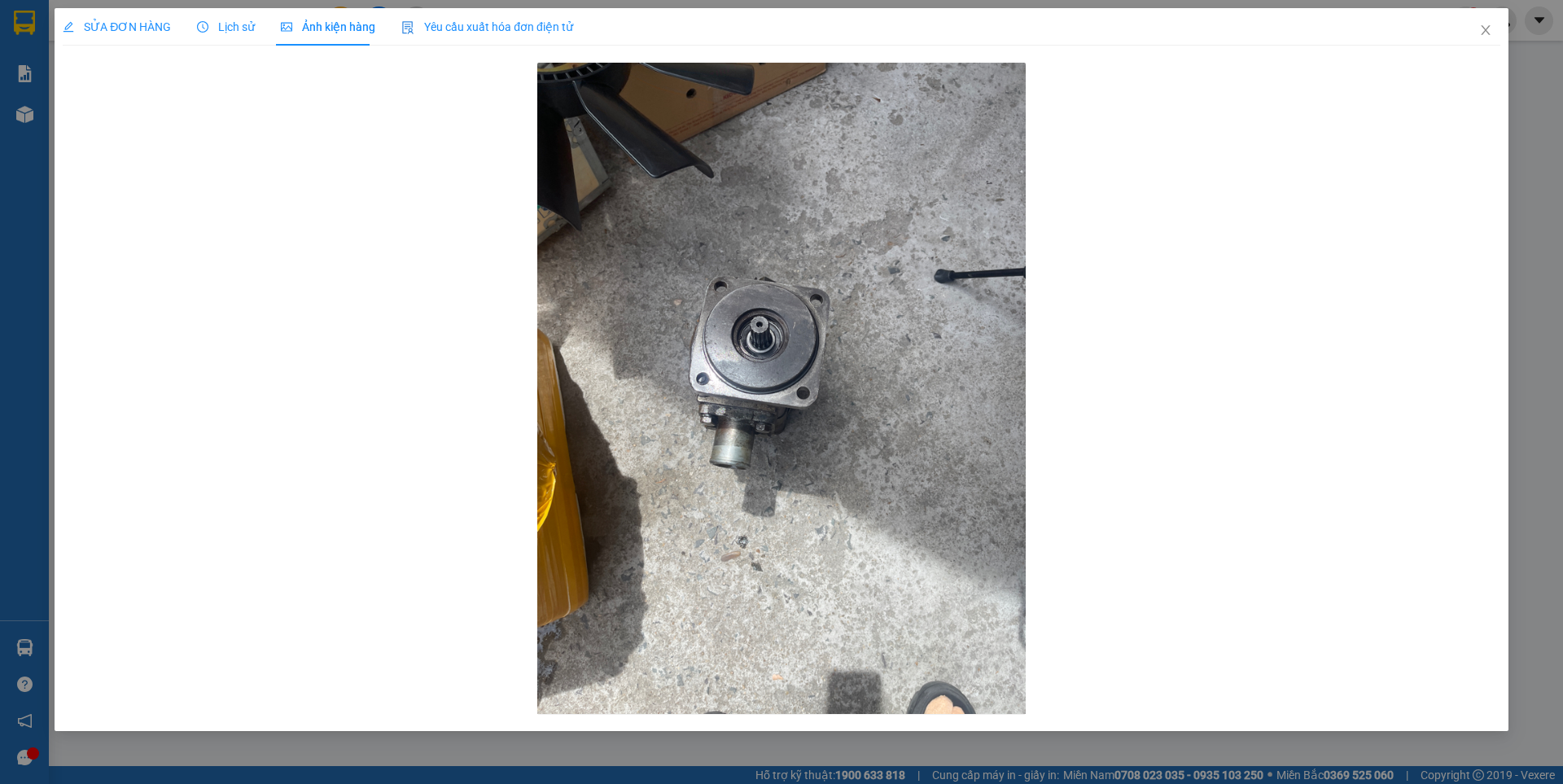
click at [99, 22] on span "SỬA ĐƠN HÀNG" at bounding box center [116, 27] width 108 height 13
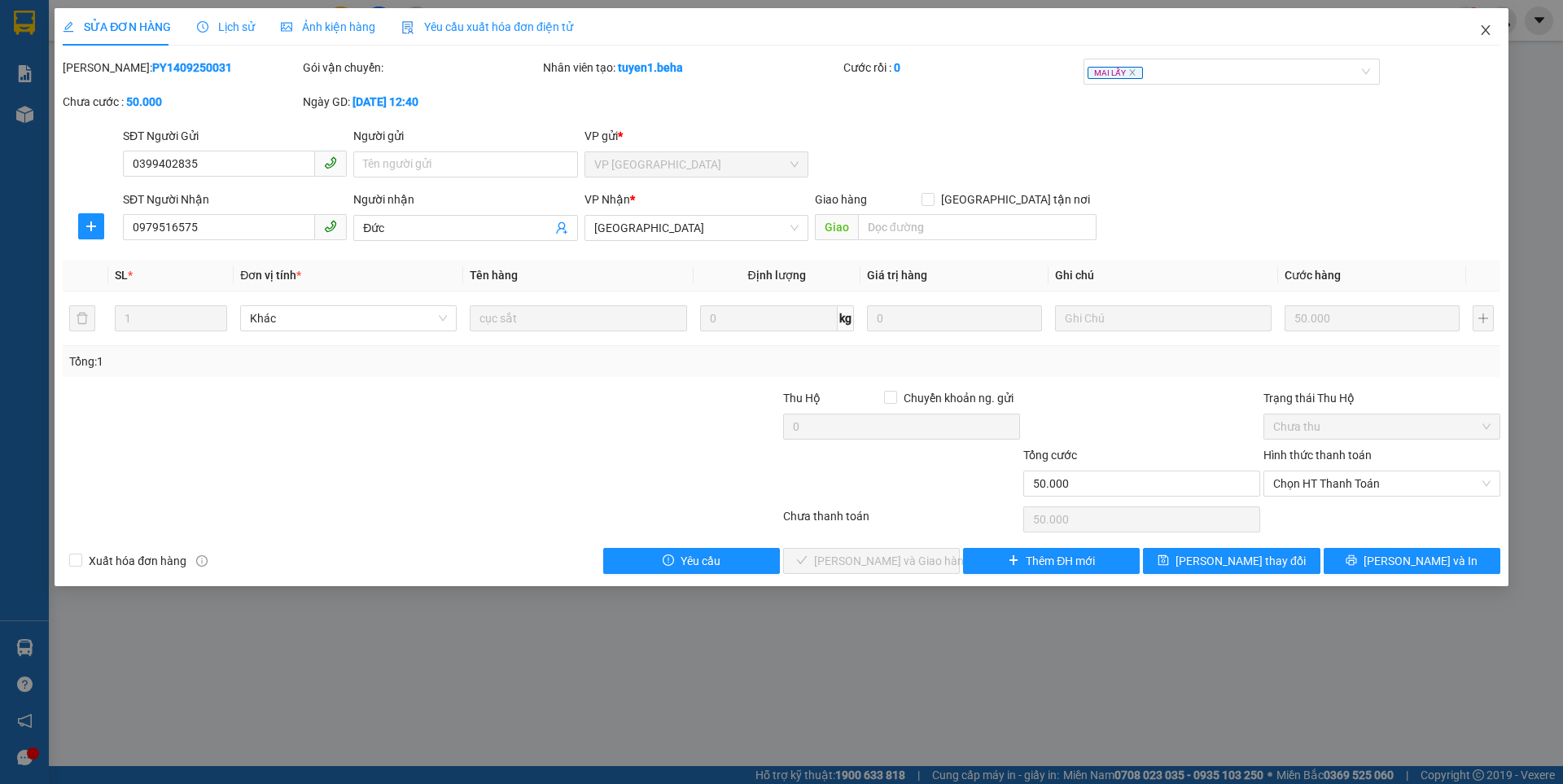
click at [1483, 32] on icon "close" at bounding box center [1486, 30] width 13 height 13
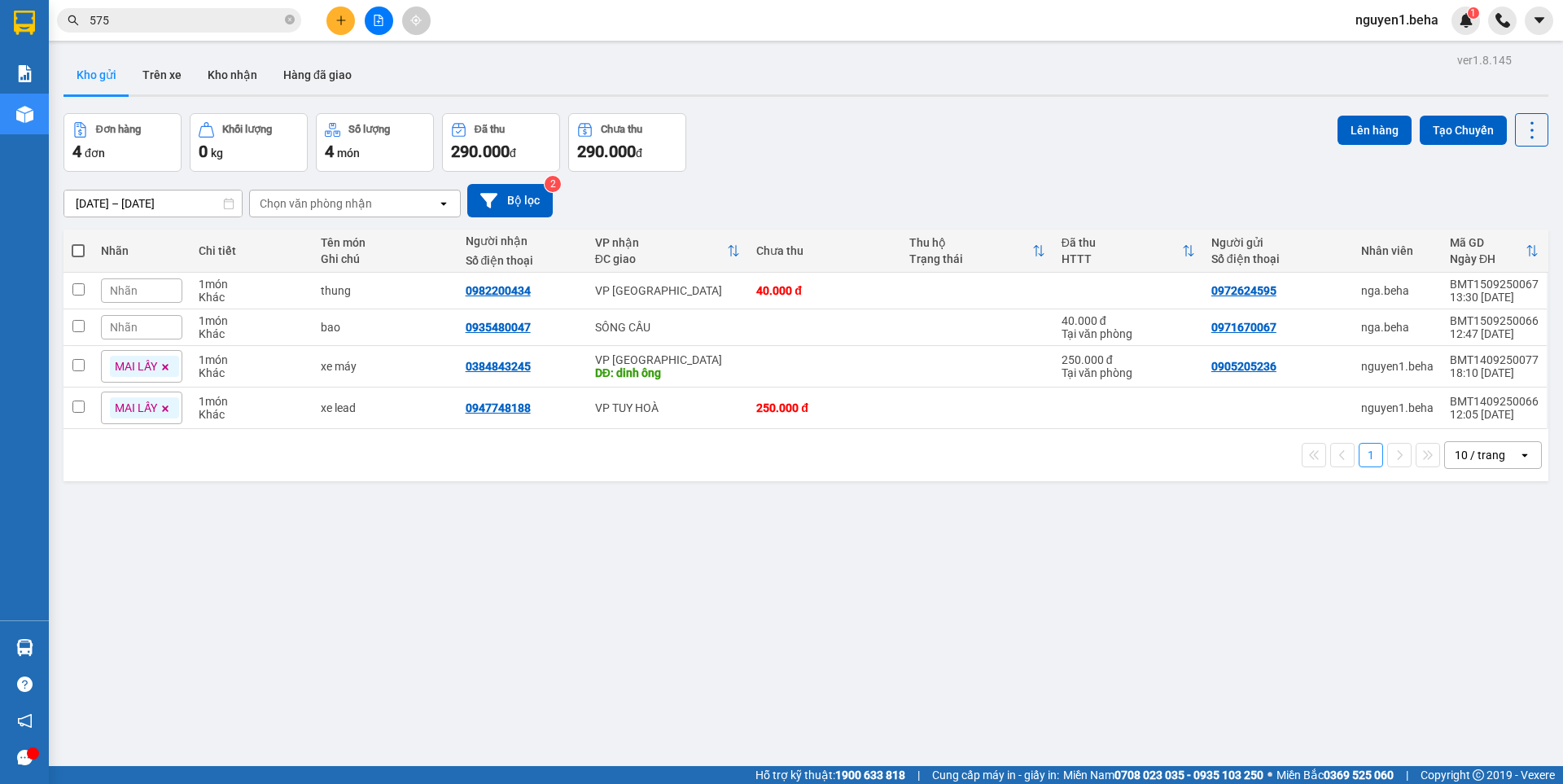
click at [210, 22] on input "575" at bounding box center [185, 21] width 192 height 18
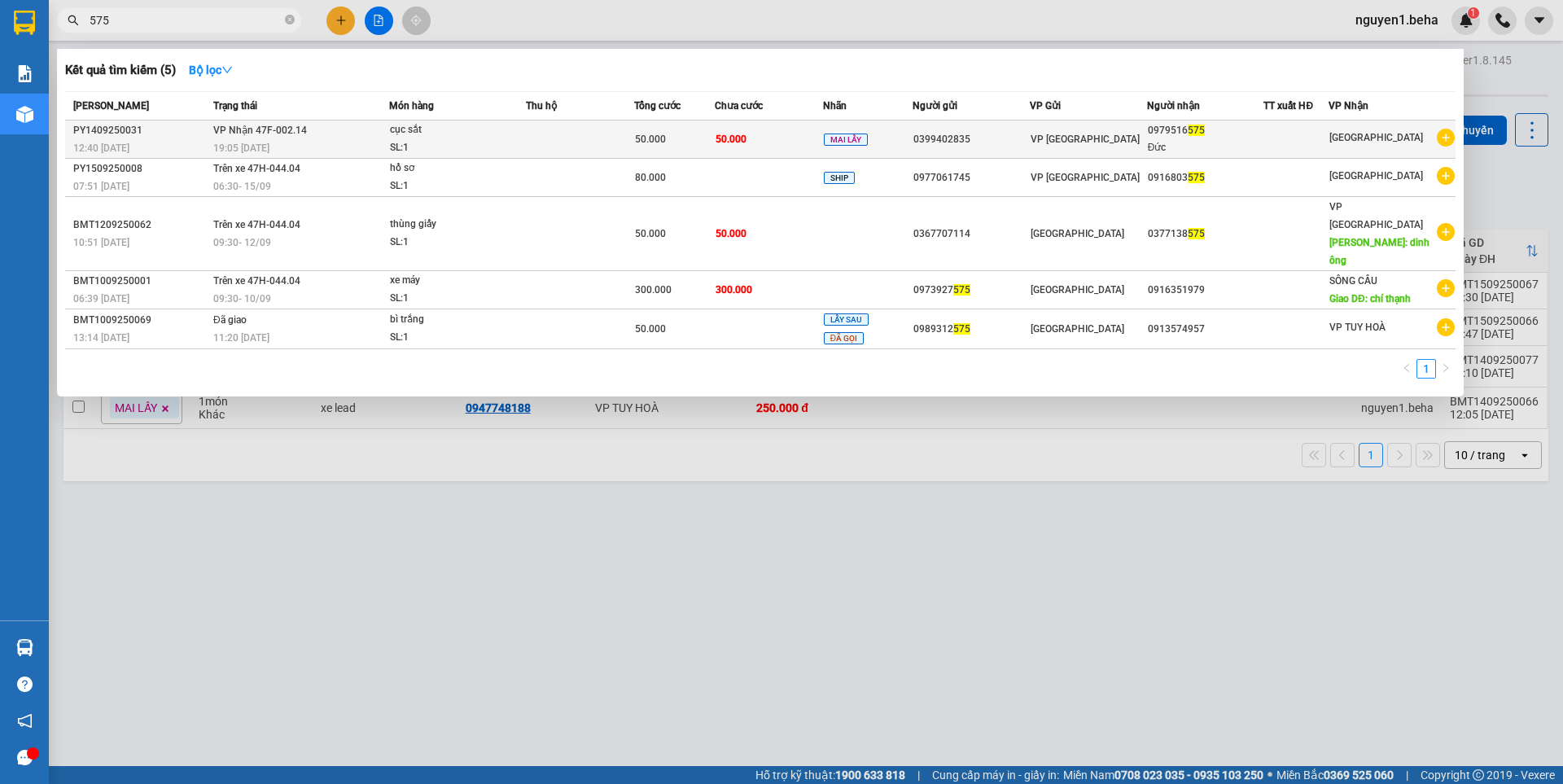
click at [480, 133] on div "cục sắt" at bounding box center [450, 130] width 122 height 18
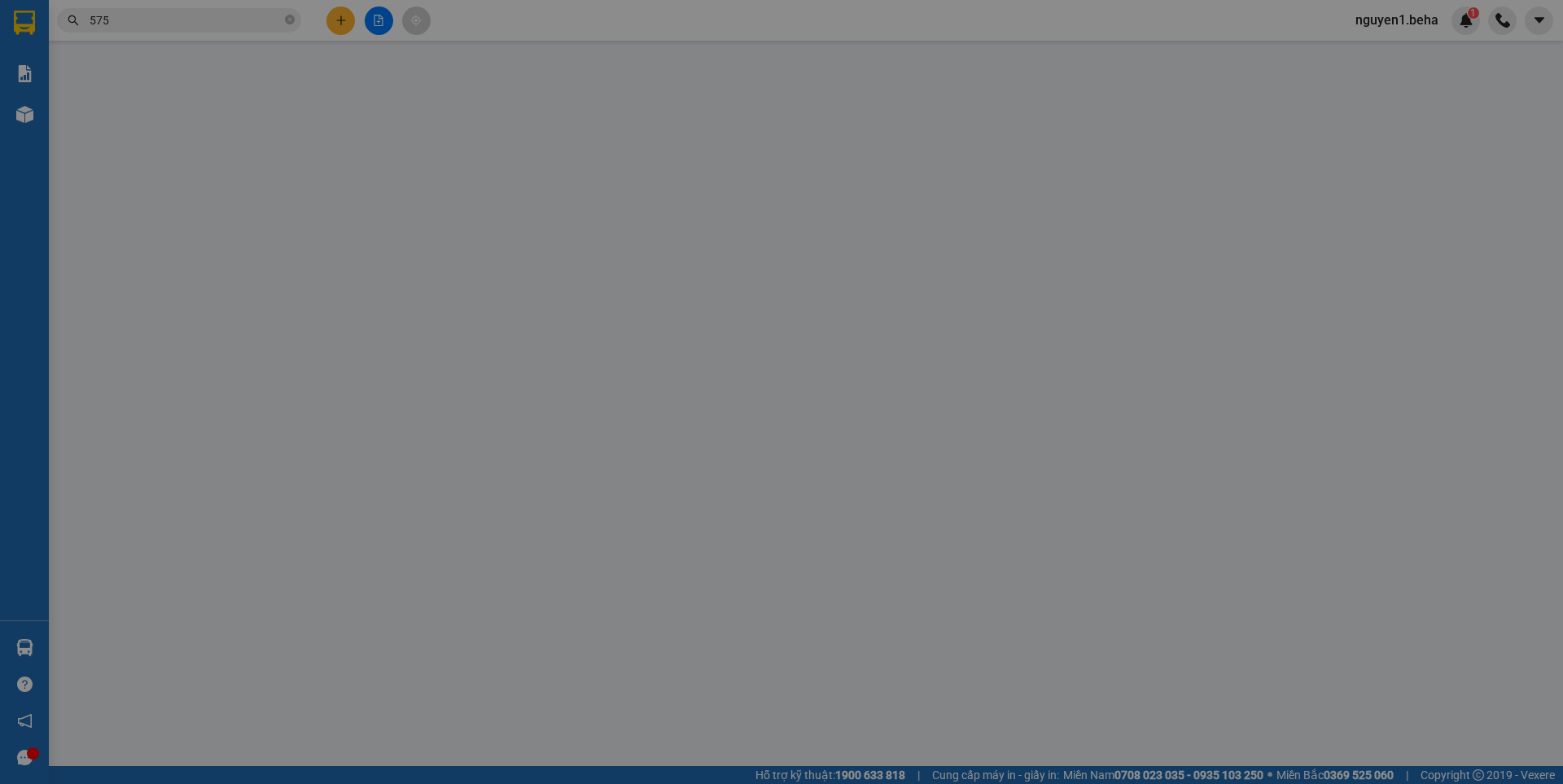
type input "0399402835"
type input "0979516575"
type input "Đức"
type input "50.000"
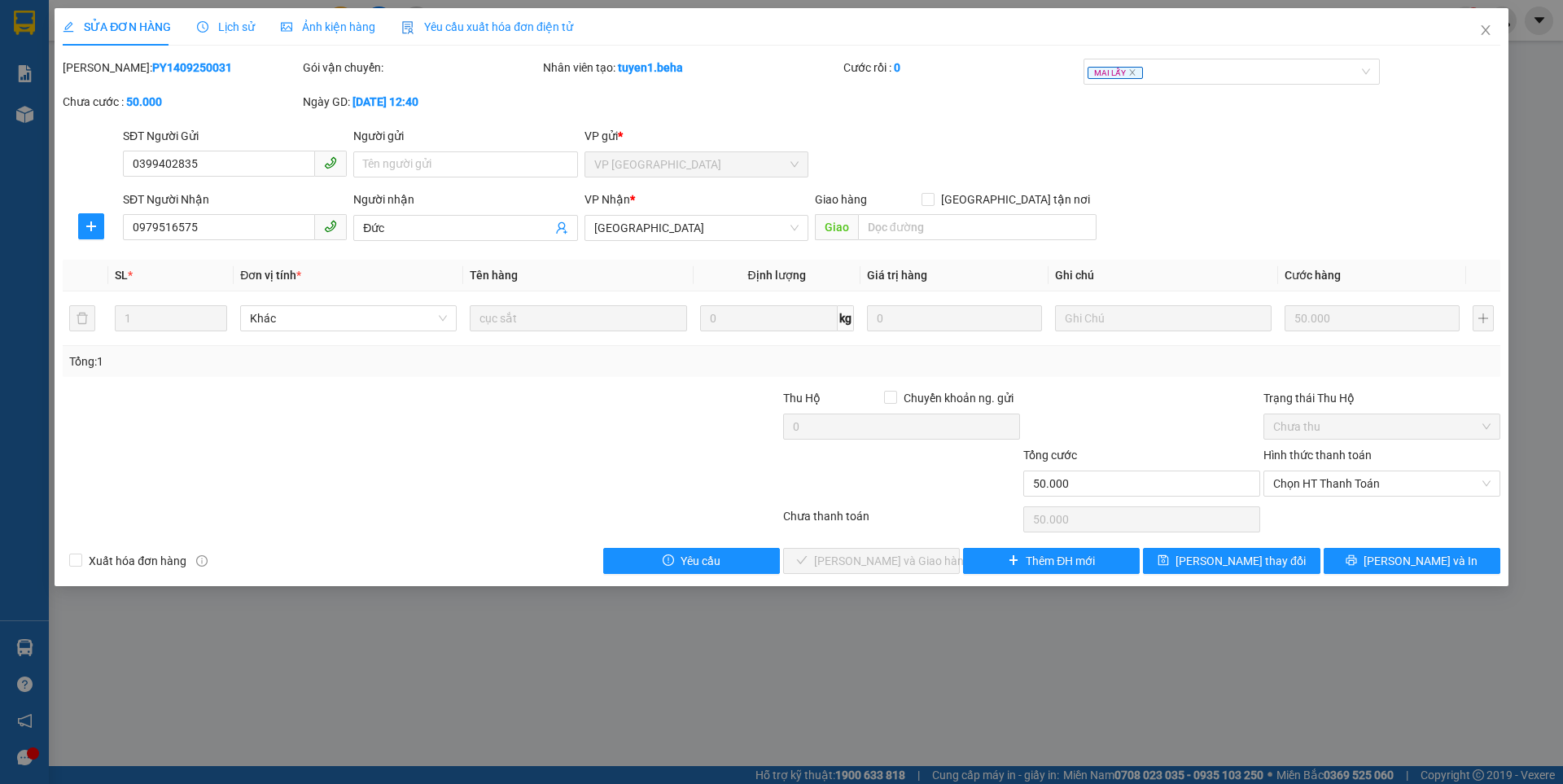
click at [331, 22] on span "Ảnh kiện hàng" at bounding box center [328, 27] width 95 height 13
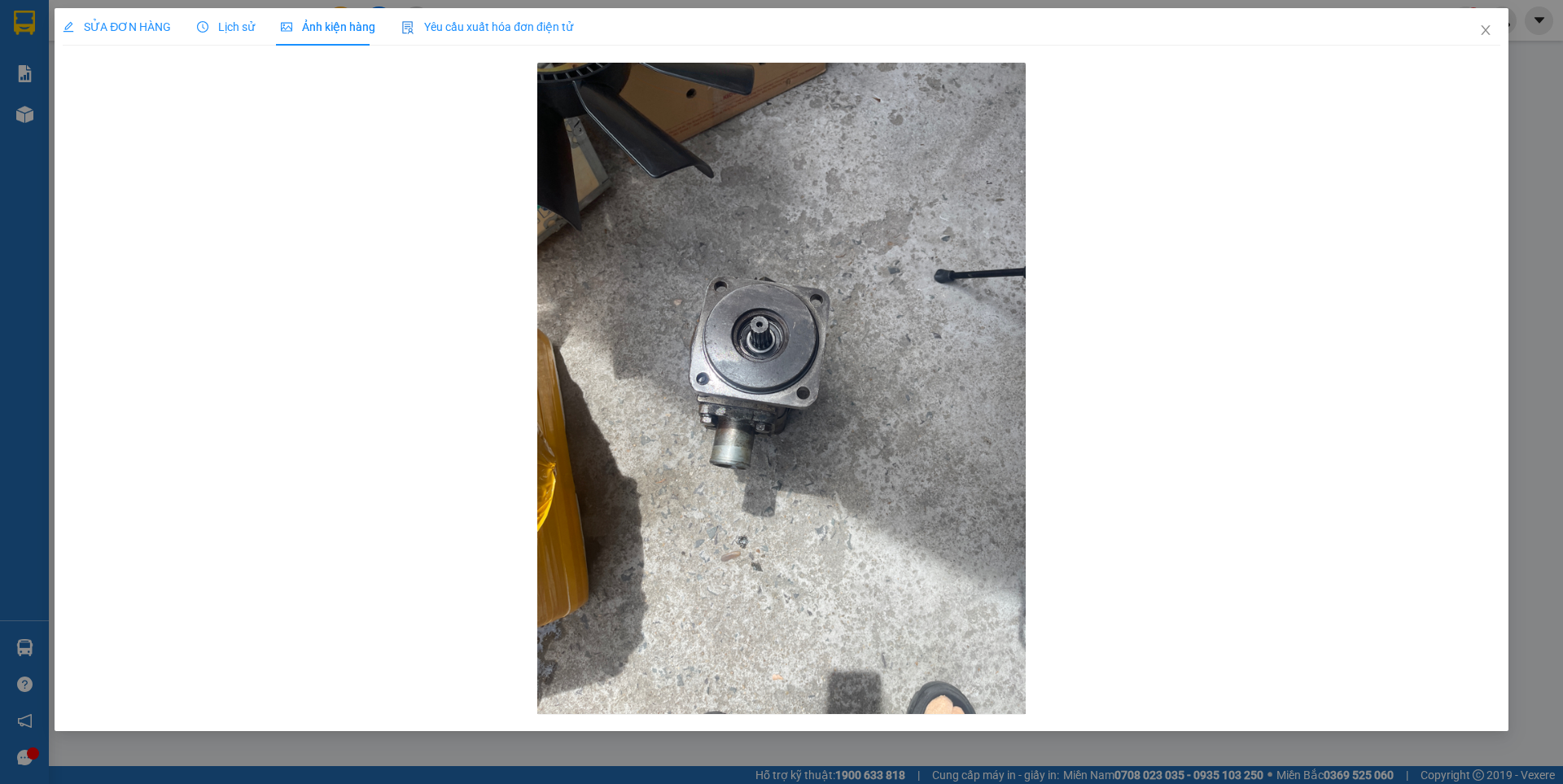
drag, startPoint x: 135, startPoint y: 27, endPoint x: 982, endPoint y: 48, distance: 847.3
click at [139, 23] on span "SỬA ĐƠN HÀNG" at bounding box center [116, 27] width 108 height 13
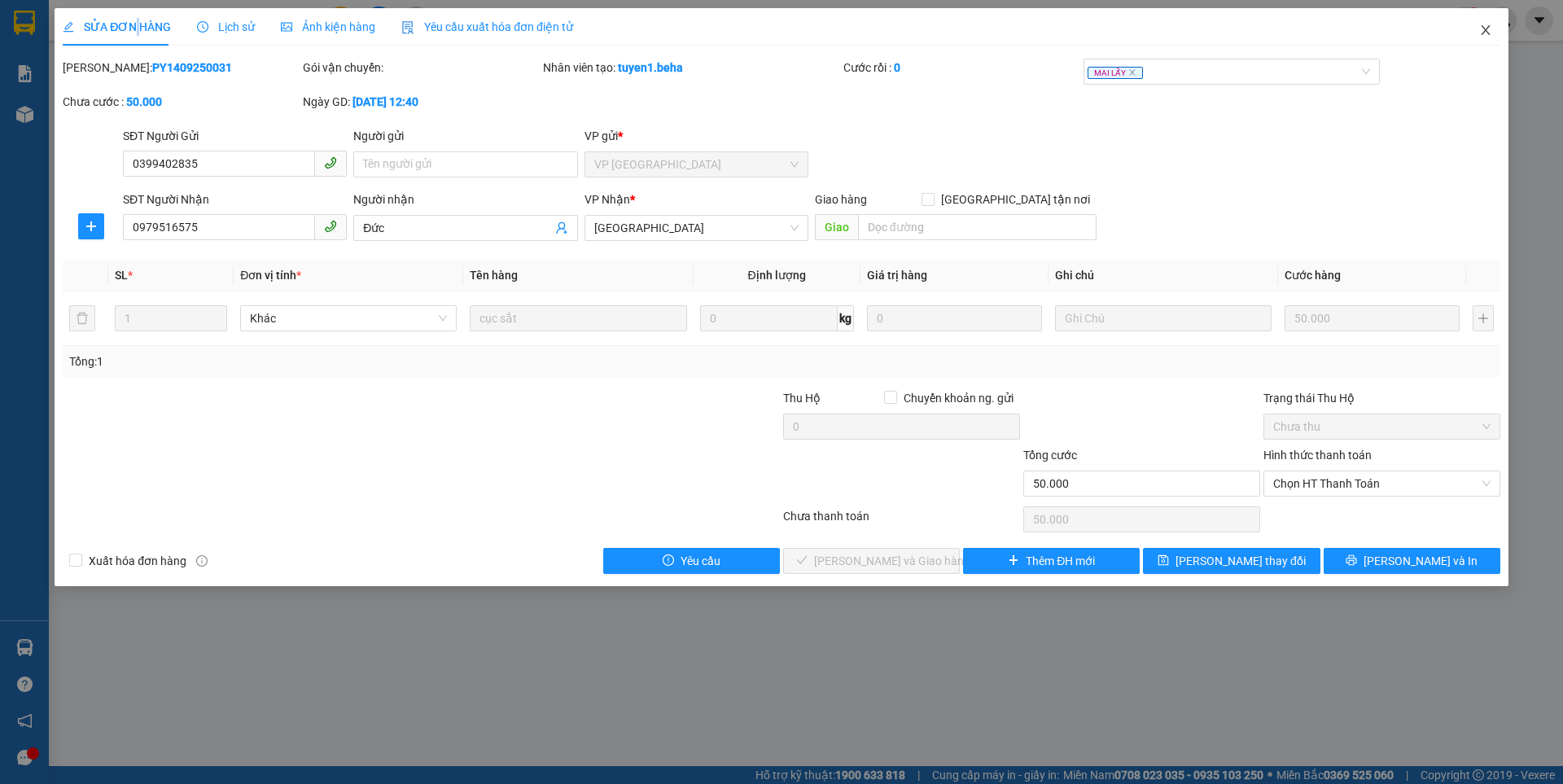
drag, startPoint x: 1481, startPoint y: 27, endPoint x: 202, endPoint y: 23, distance: 1279.0
click at [1479, 27] on icon "close" at bounding box center [1486, 30] width 13 height 13
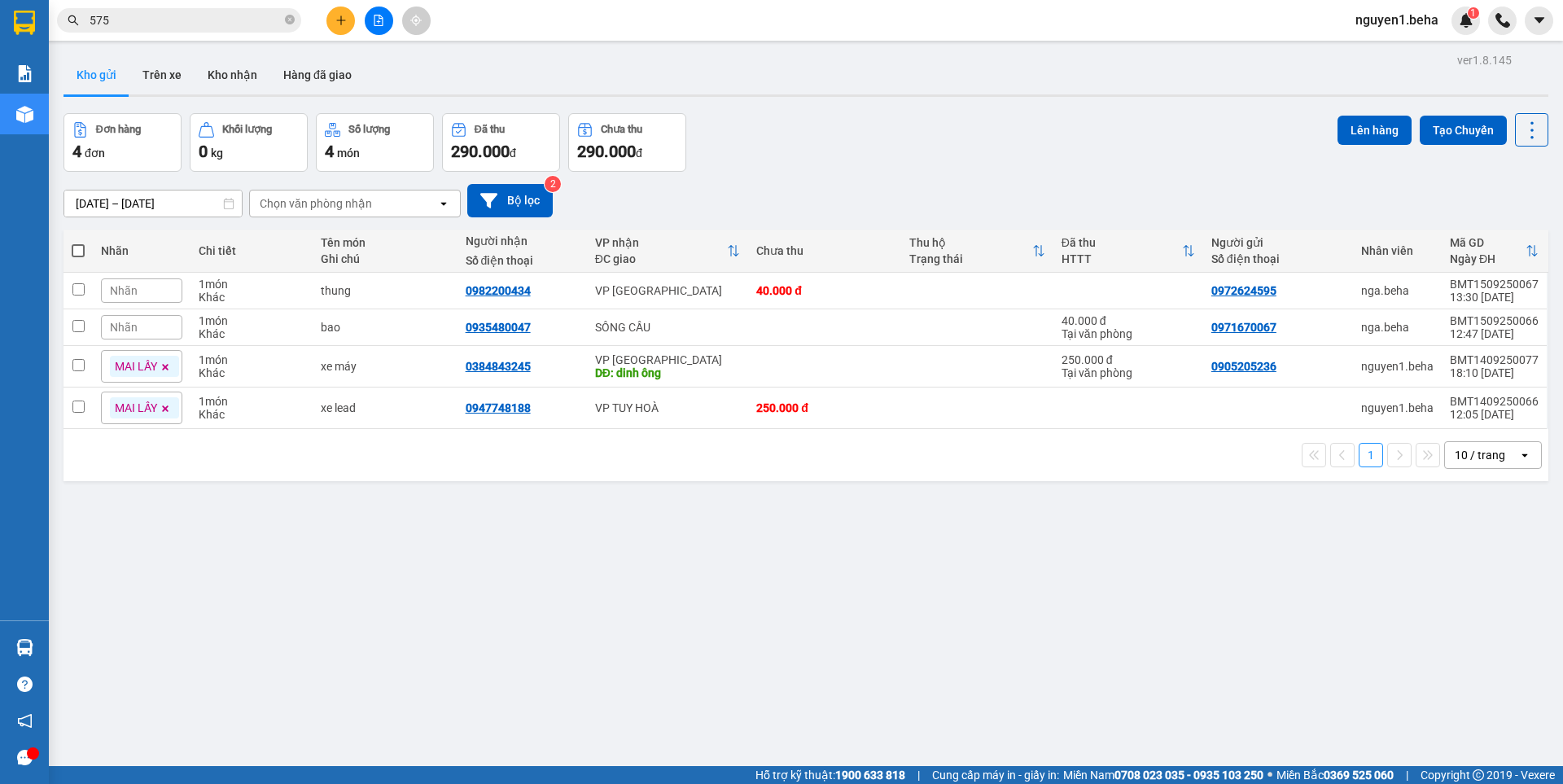
click at [127, 21] on input "575" at bounding box center [185, 21] width 192 height 18
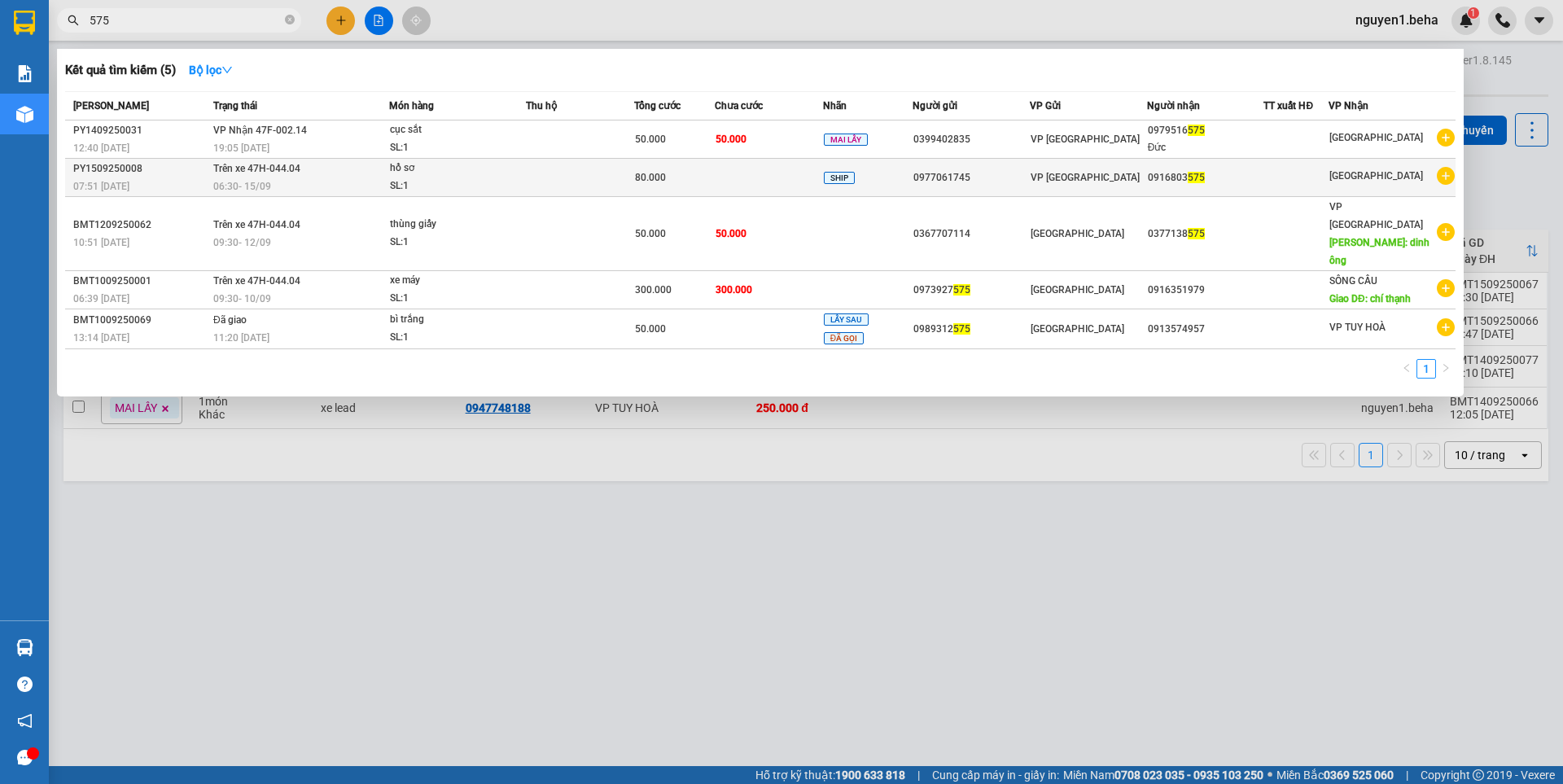
click at [496, 159] on td "hồ sơ SL: 1" at bounding box center [457, 178] width 137 height 38
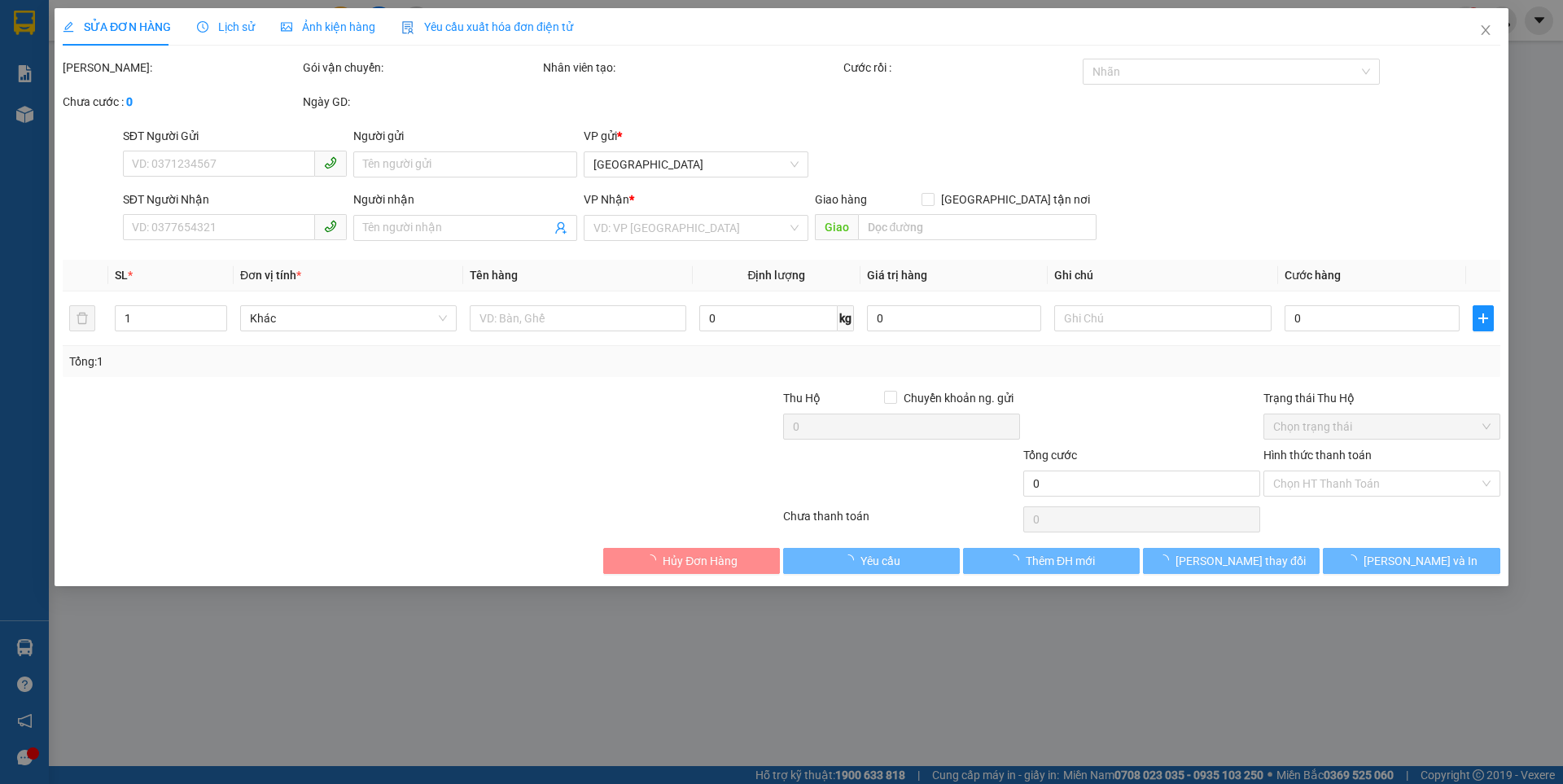
type input "0977061745"
type input "0916803575"
type input "80.000"
type input "0"
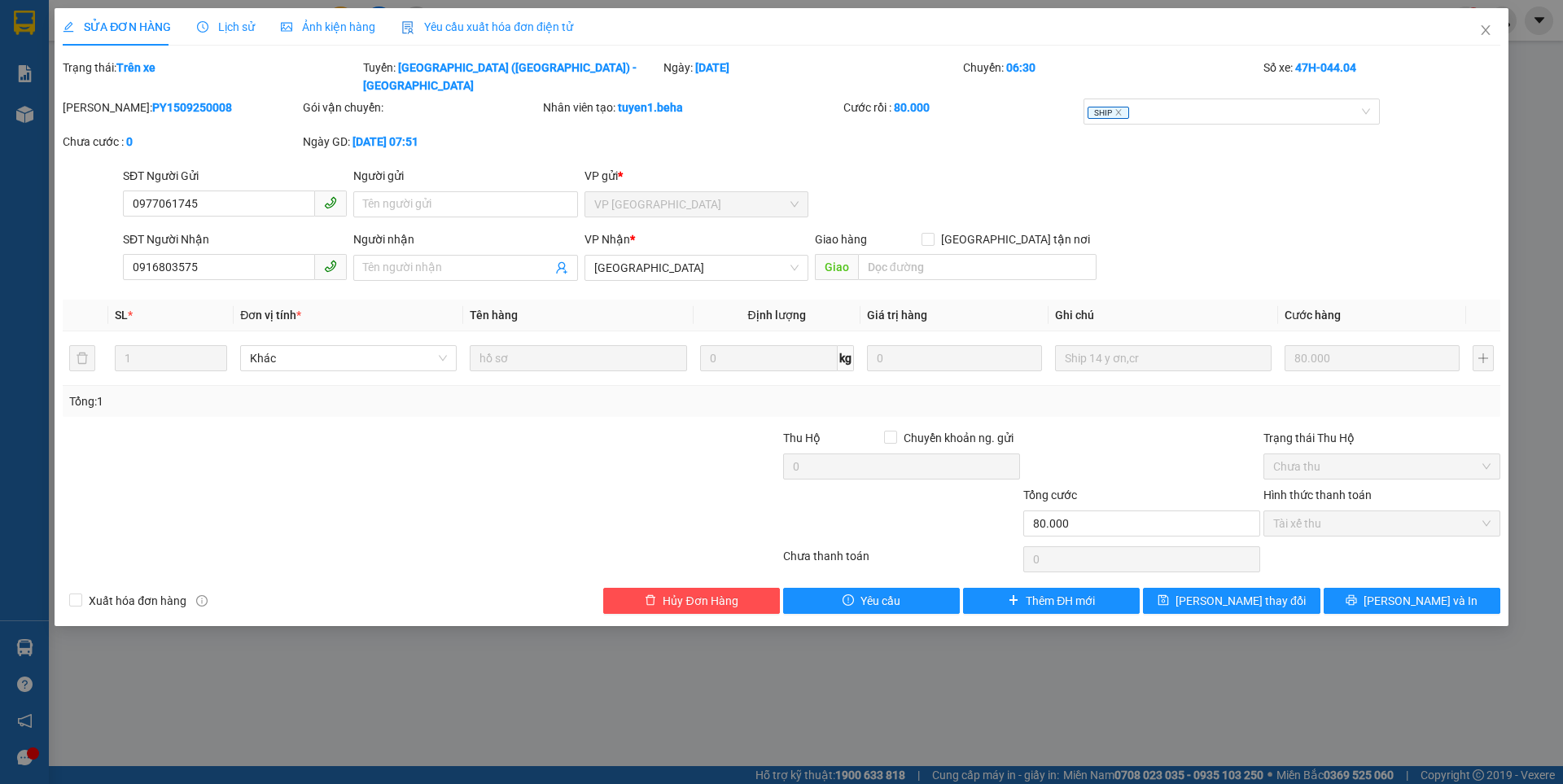
click at [312, 20] on span "Ảnh kiện hàng" at bounding box center [328, 27] width 95 height 13
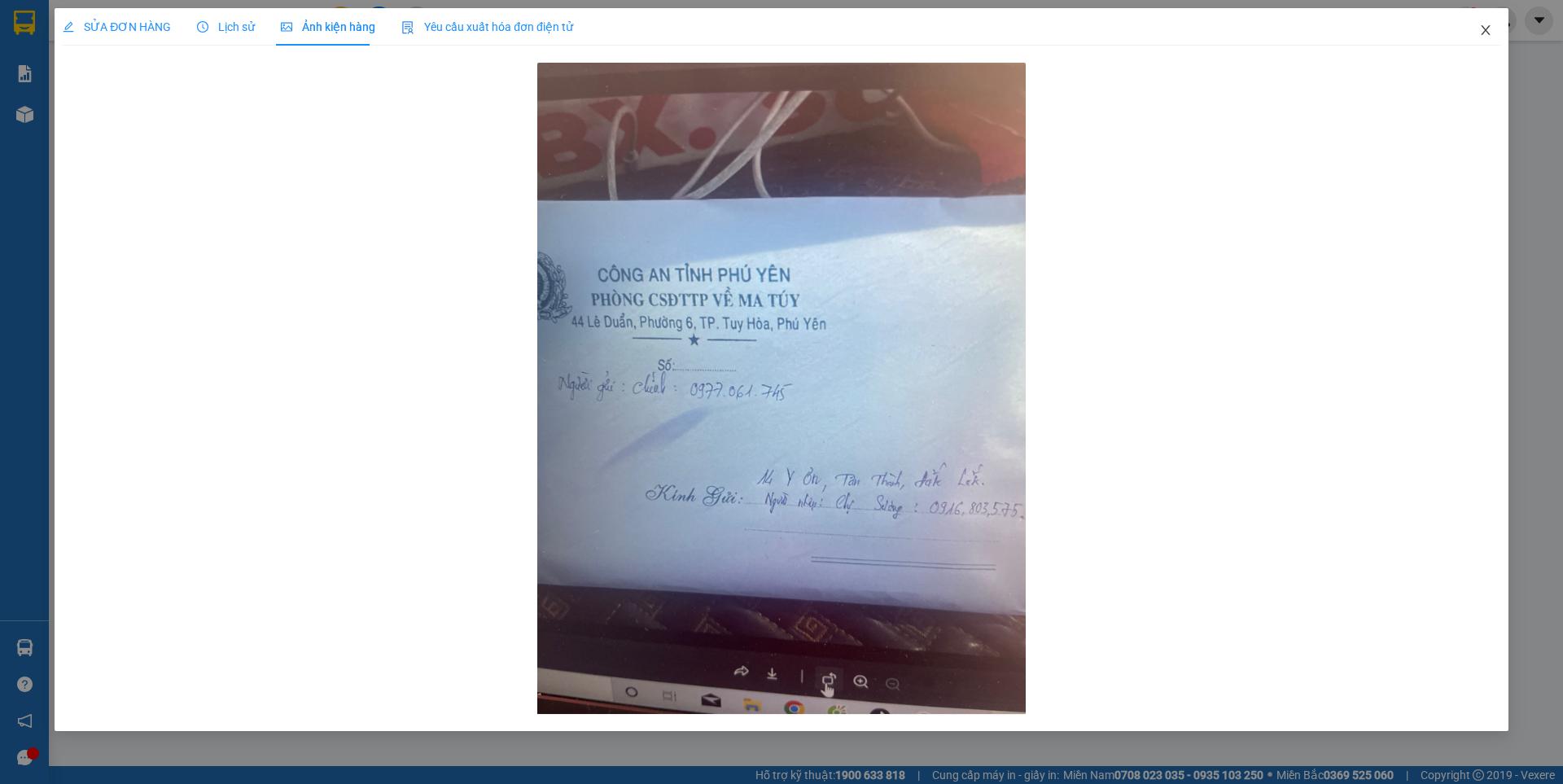
click at [1482, 24] on icon "close" at bounding box center [1486, 30] width 13 height 13
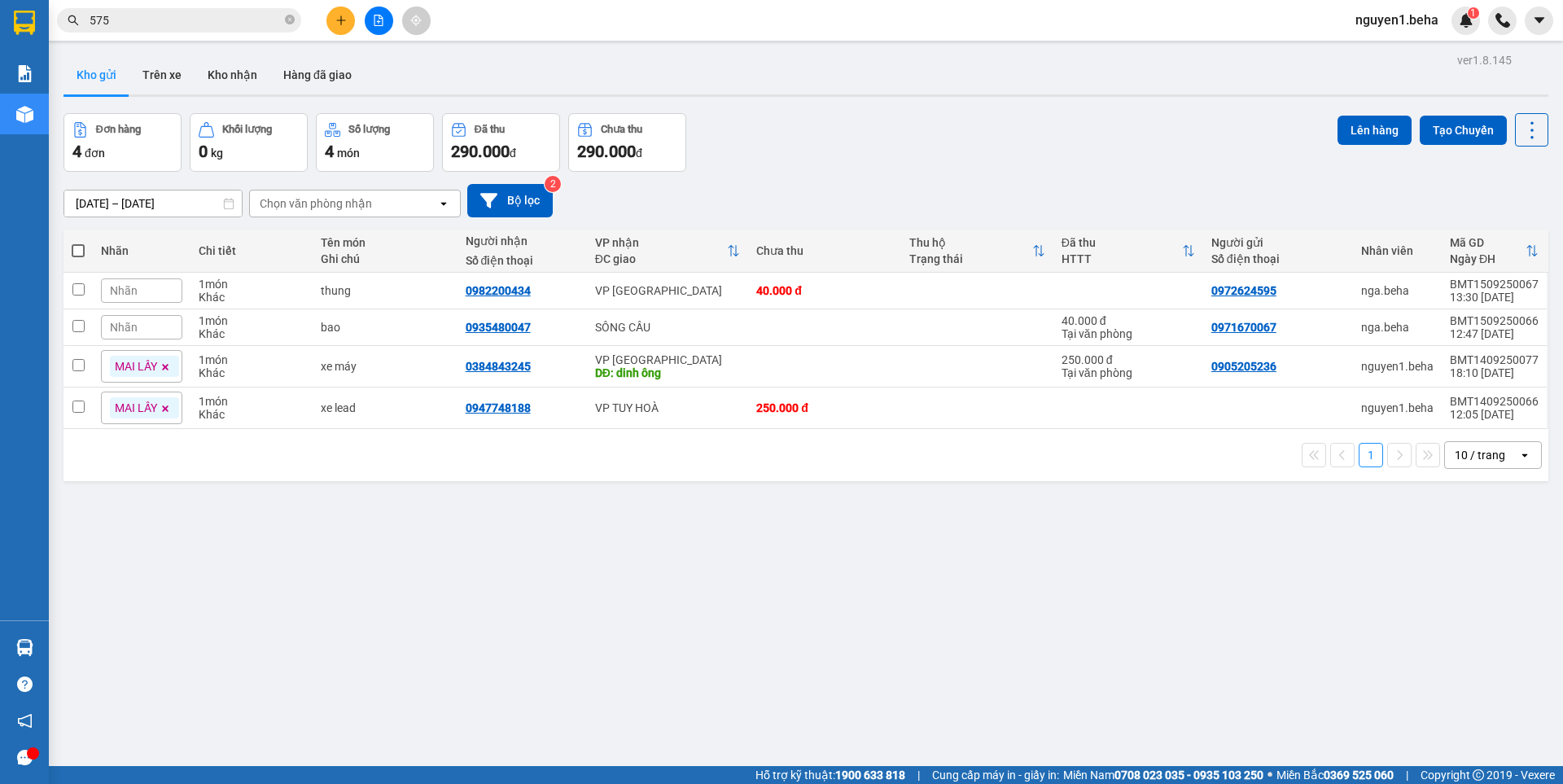
click at [156, 21] on input "575" at bounding box center [185, 21] width 192 height 18
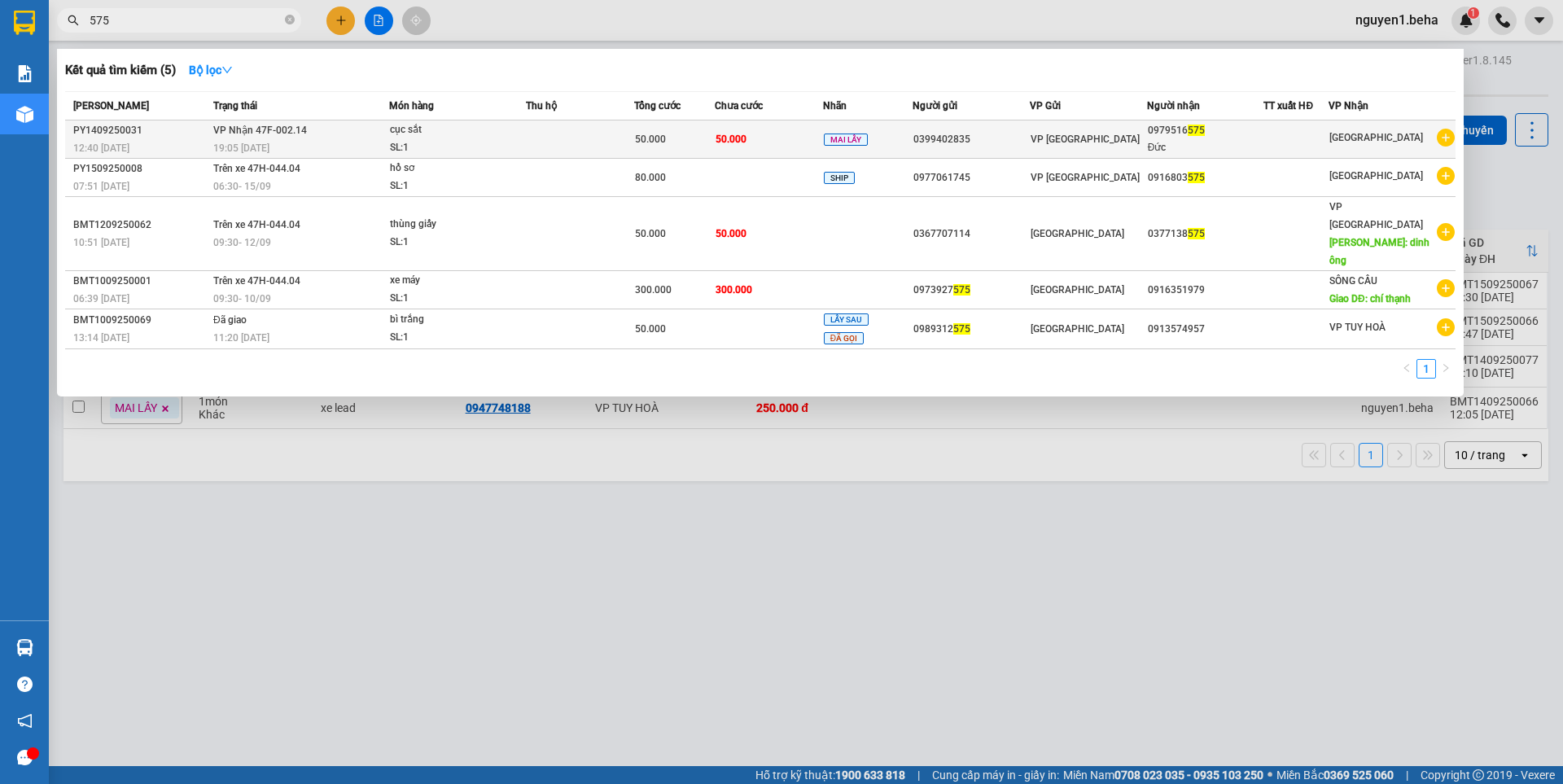
click at [373, 147] on div "19:05 [DATE]" at bounding box center [301, 149] width 175 height 18
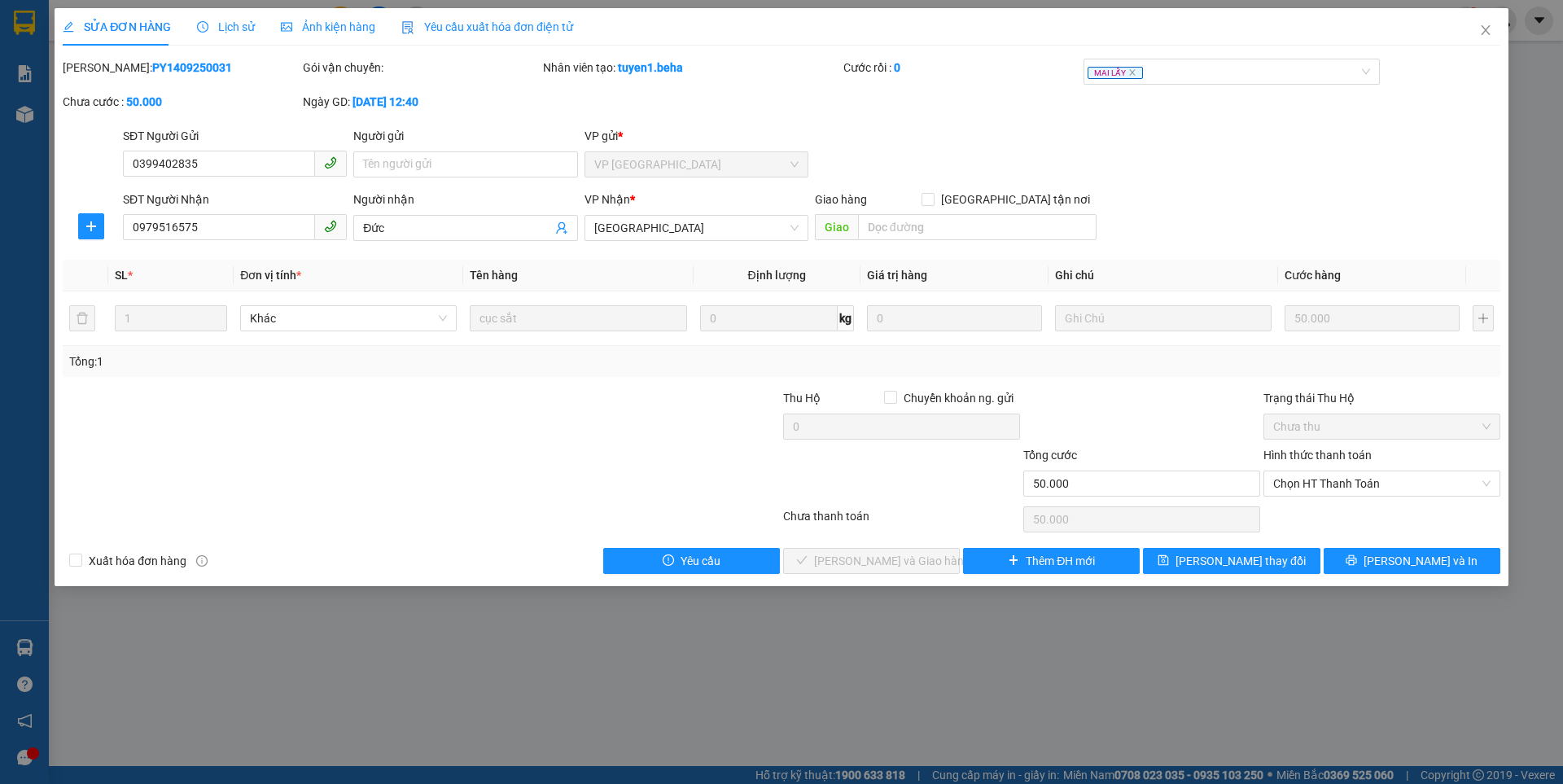
click at [342, 27] on span "Ảnh kiện hàng" at bounding box center [328, 27] width 95 height 13
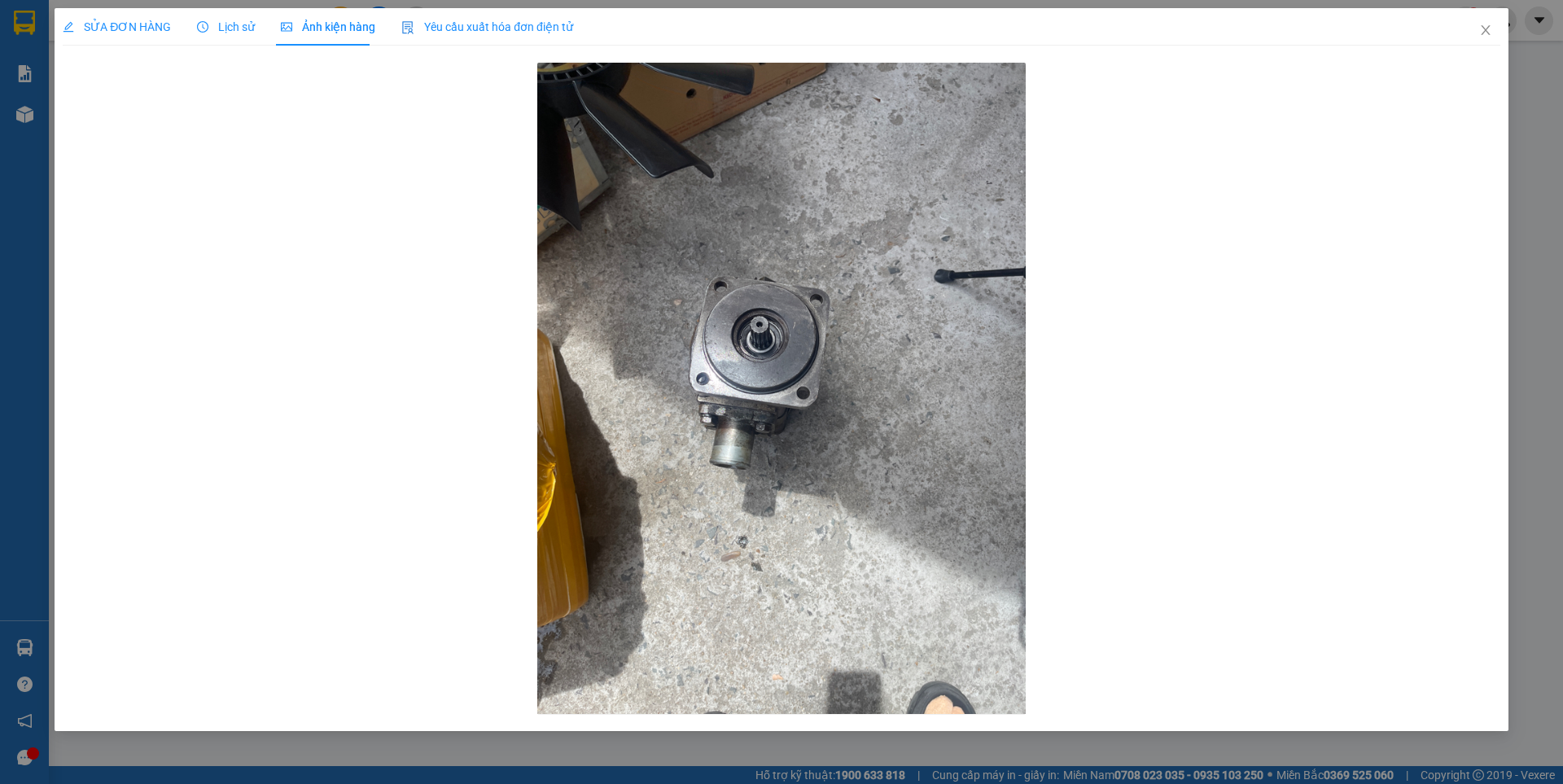
click at [91, 20] on span "SỬA ĐƠN HÀNG" at bounding box center [116, 27] width 108 height 13
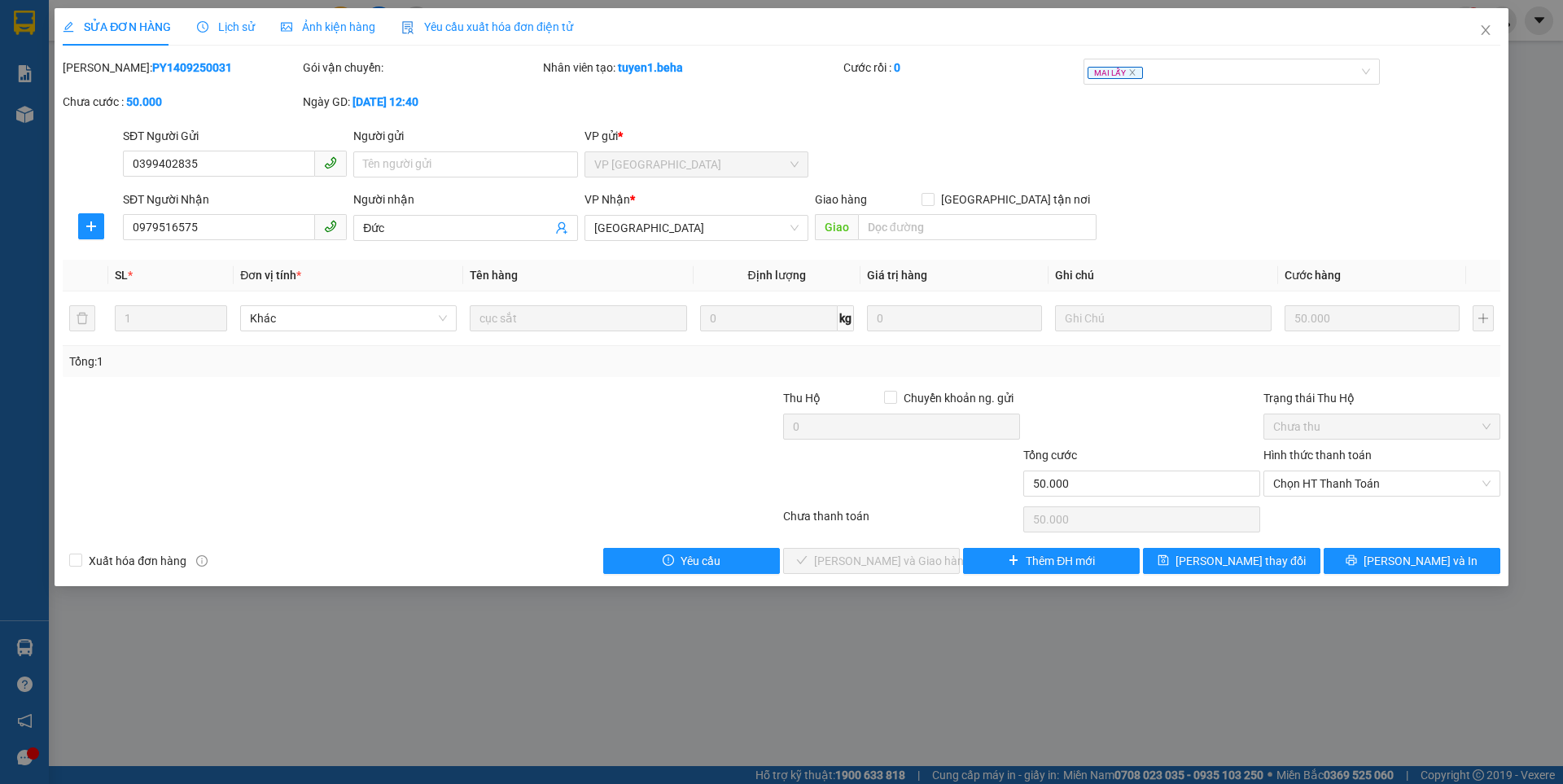
click at [213, 29] on span "Lịch sử" at bounding box center [226, 27] width 58 height 13
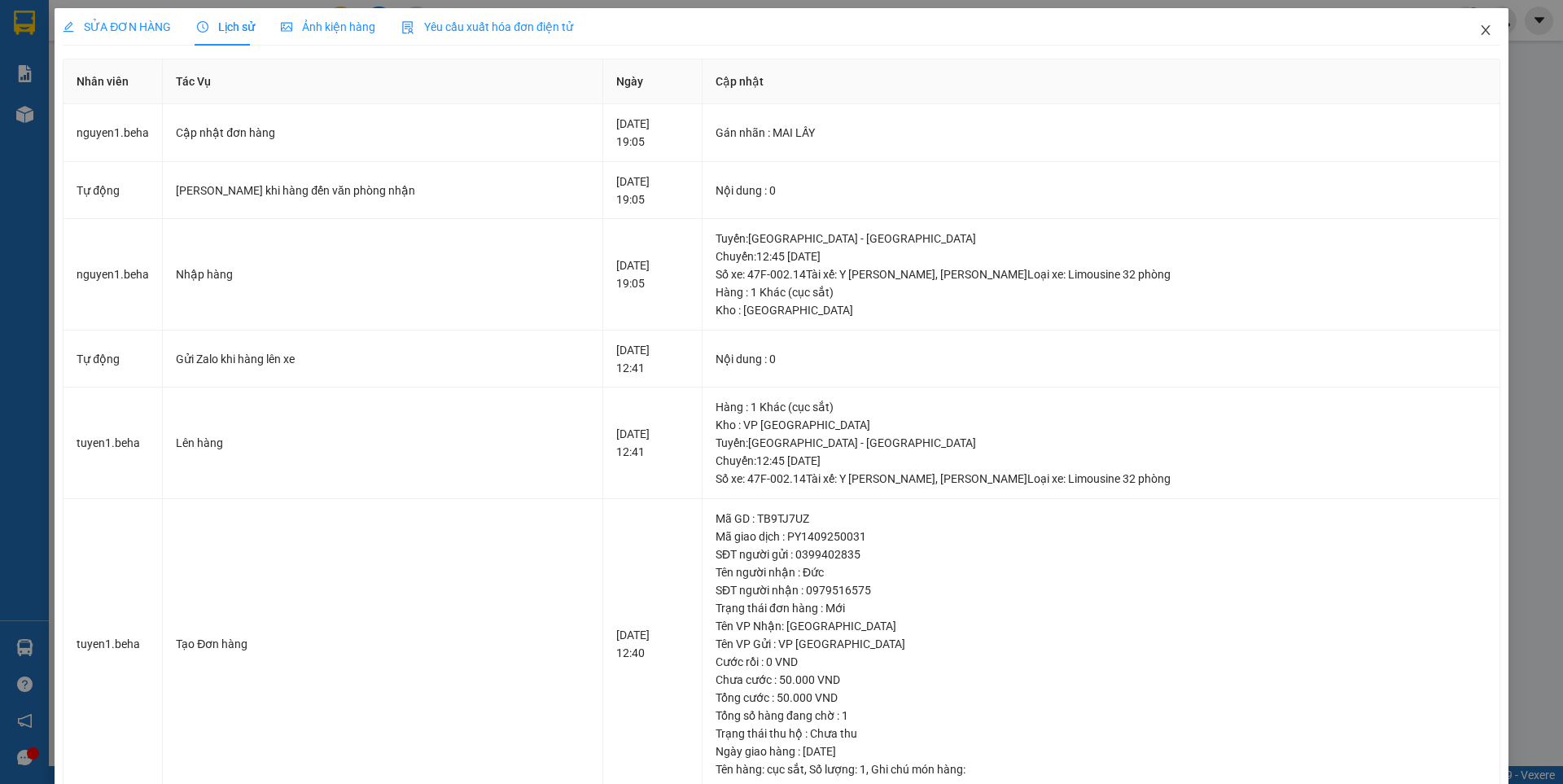
click at [1481, 29] on icon "close" at bounding box center [1485, 30] width 9 height 10
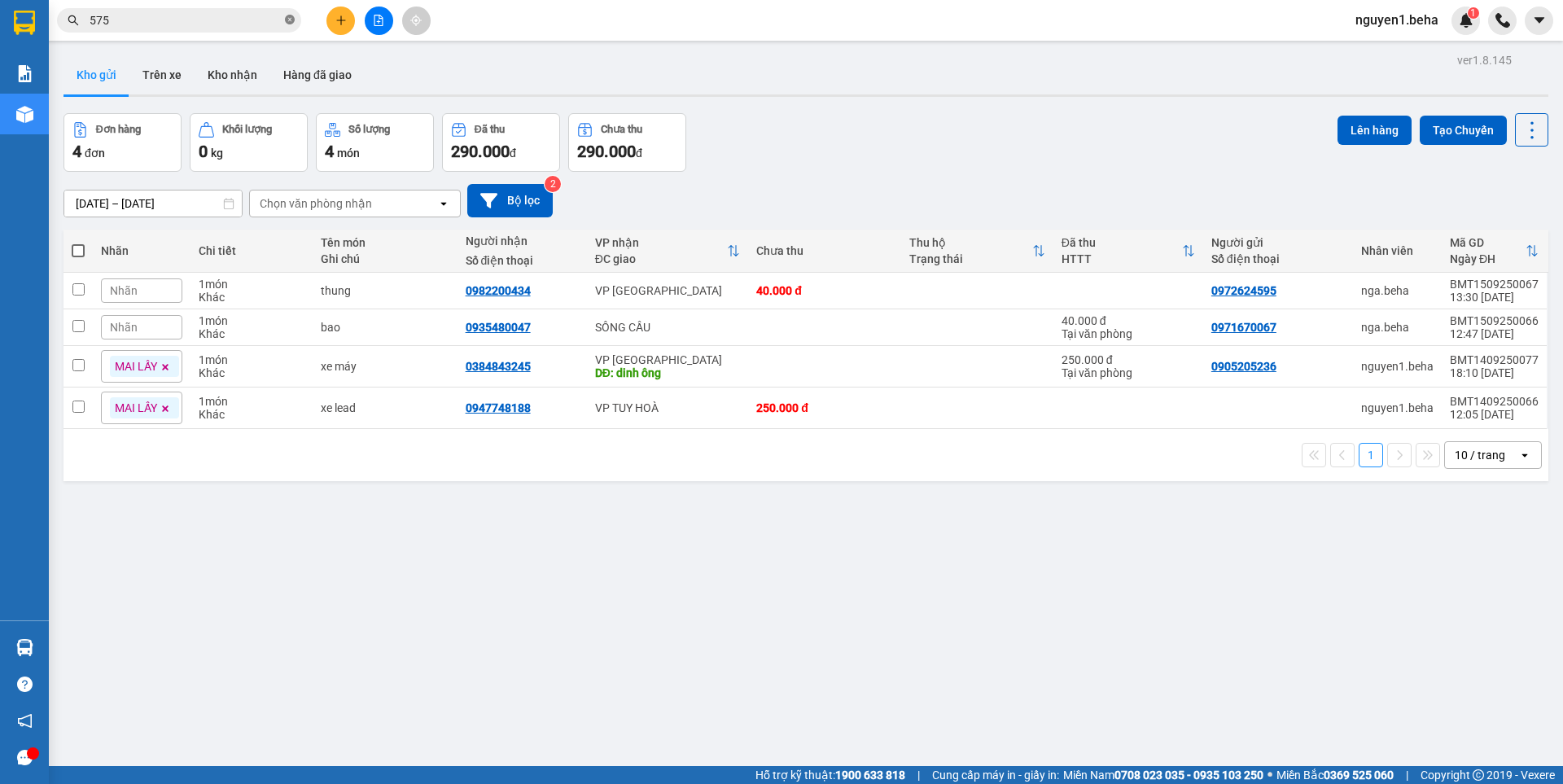
click at [291, 24] on icon "close-circle" at bounding box center [290, 20] width 10 height 10
click at [235, 20] on input "text" at bounding box center [185, 21] width 192 height 18
click at [209, 15] on input "text" at bounding box center [185, 21] width 192 height 18
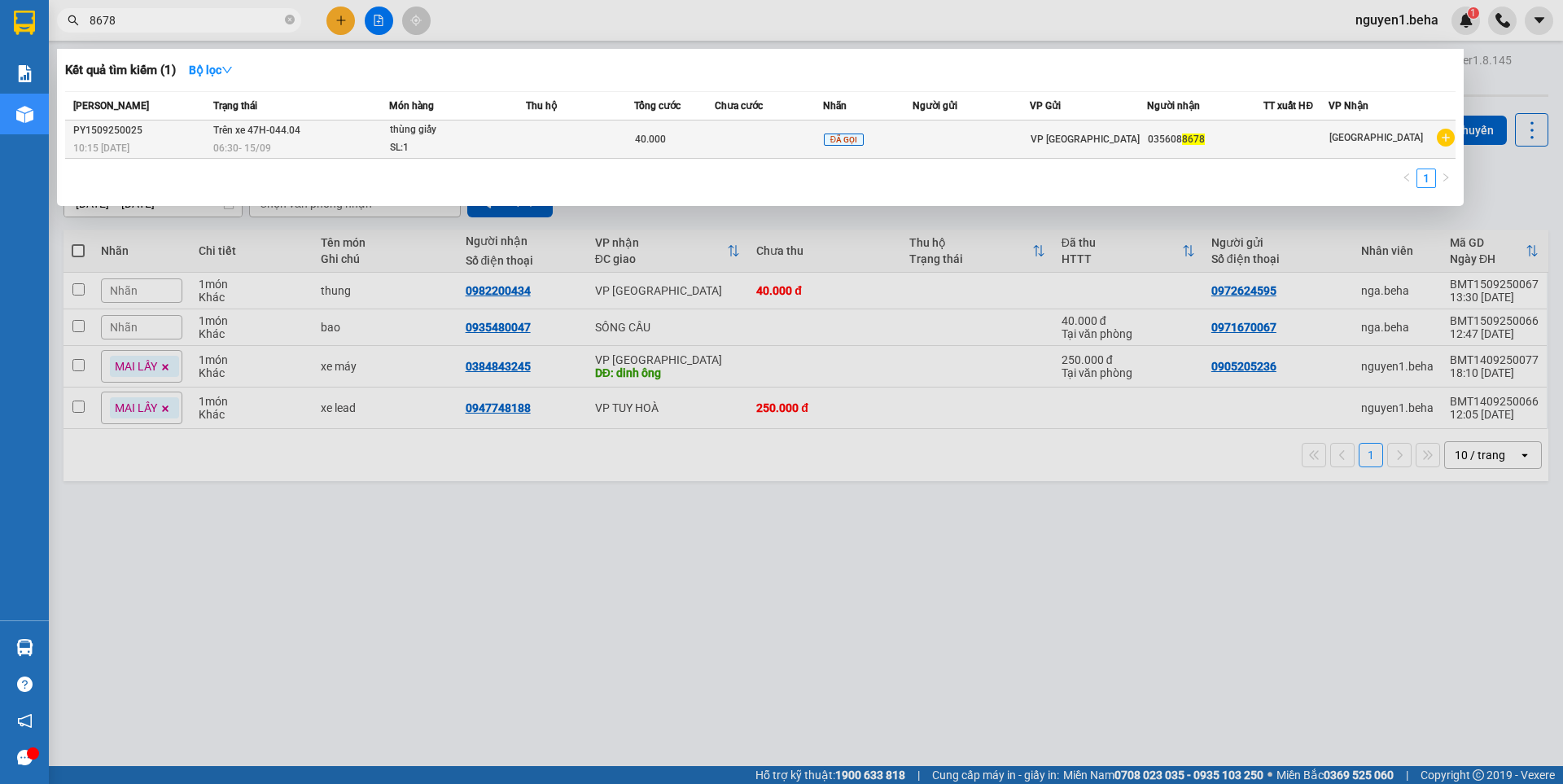
type input "8678"
click at [357, 141] on div "06:30 - 15/09" at bounding box center [301, 149] width 175 height 18
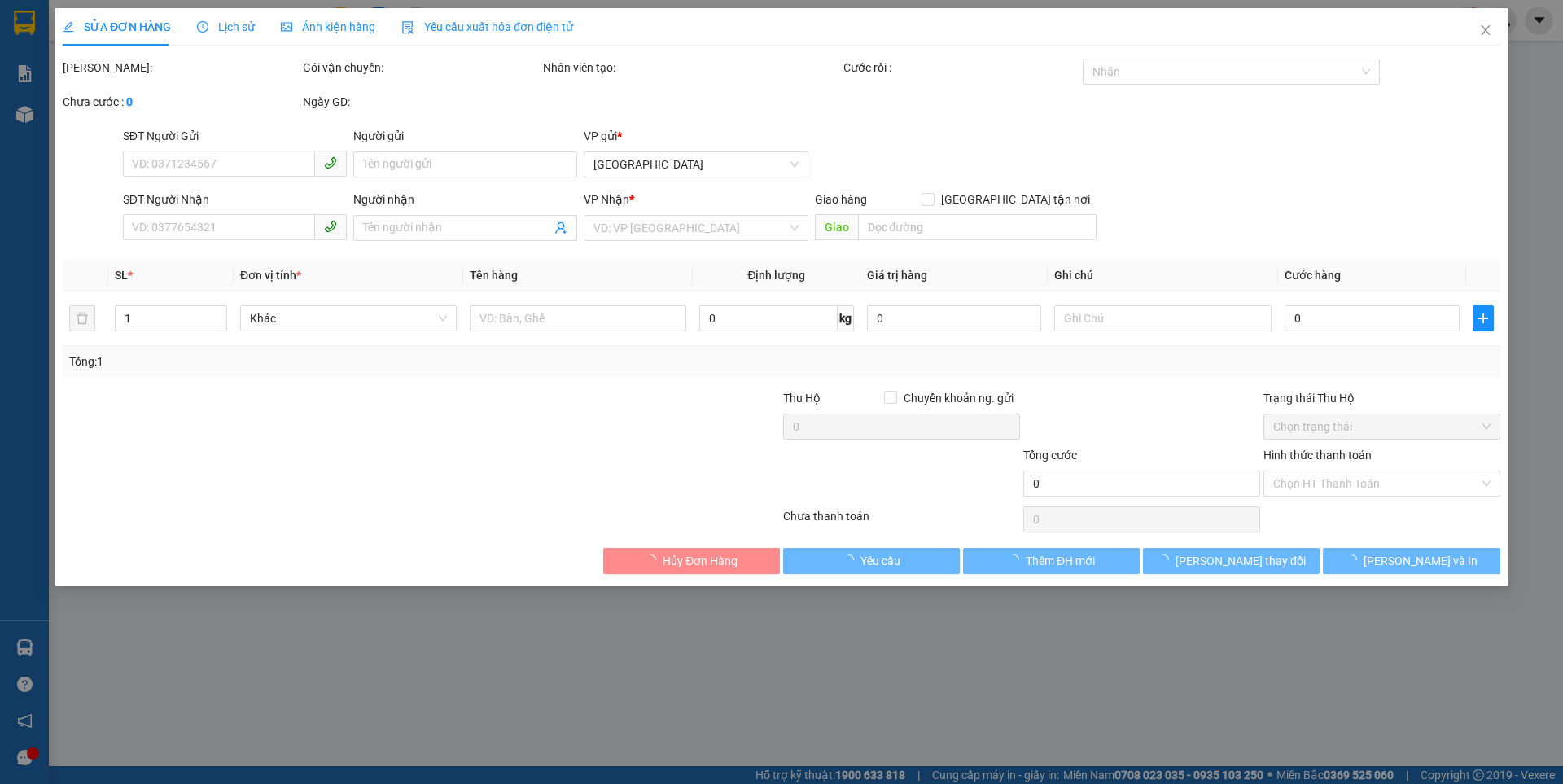
type input "0356088678"
type input "40.000"
type input "0"
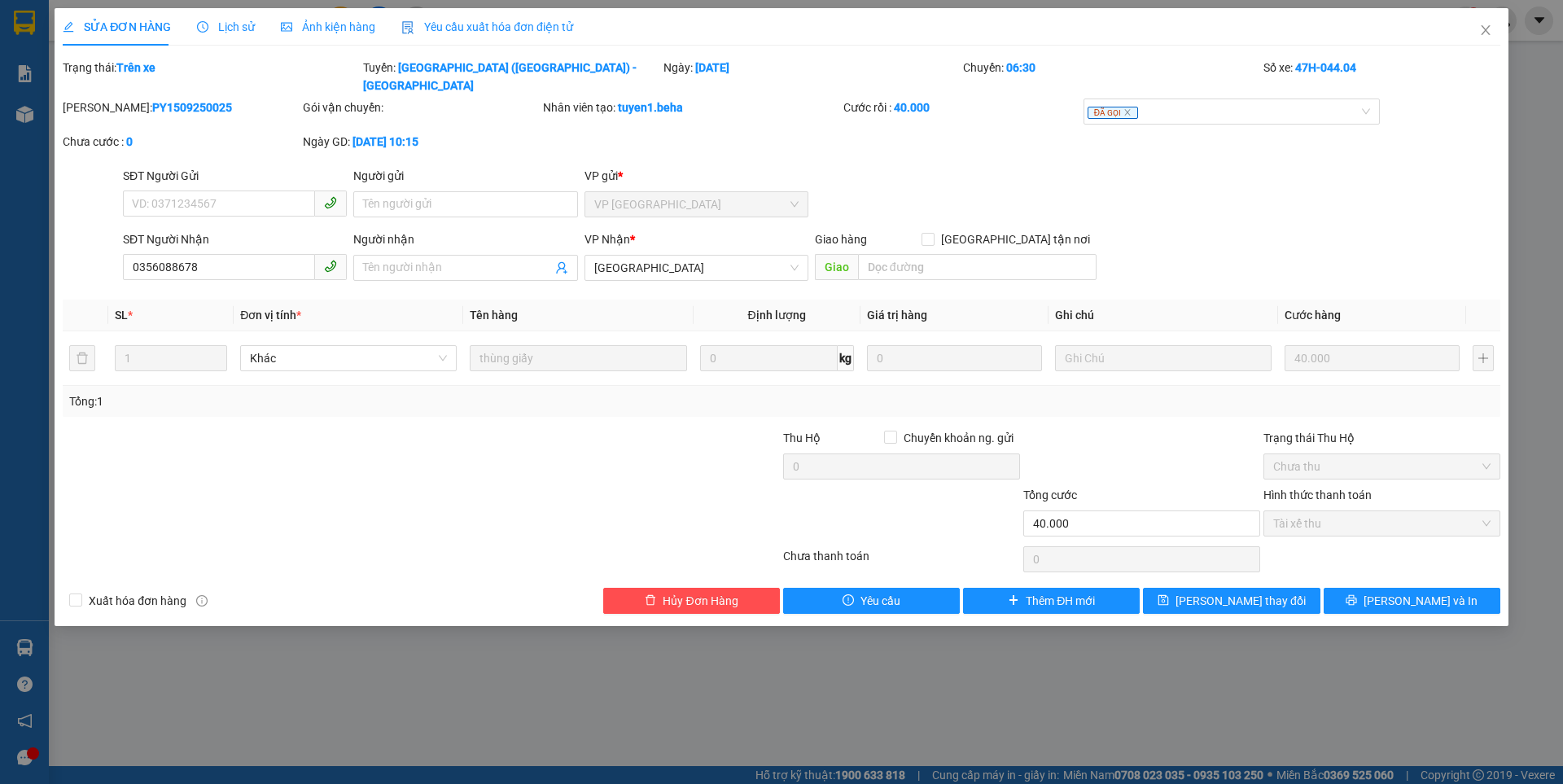
click at [342, 24] on span "Ảnh kiện hàng" at bounding box center [328, 27] width 95 height 13
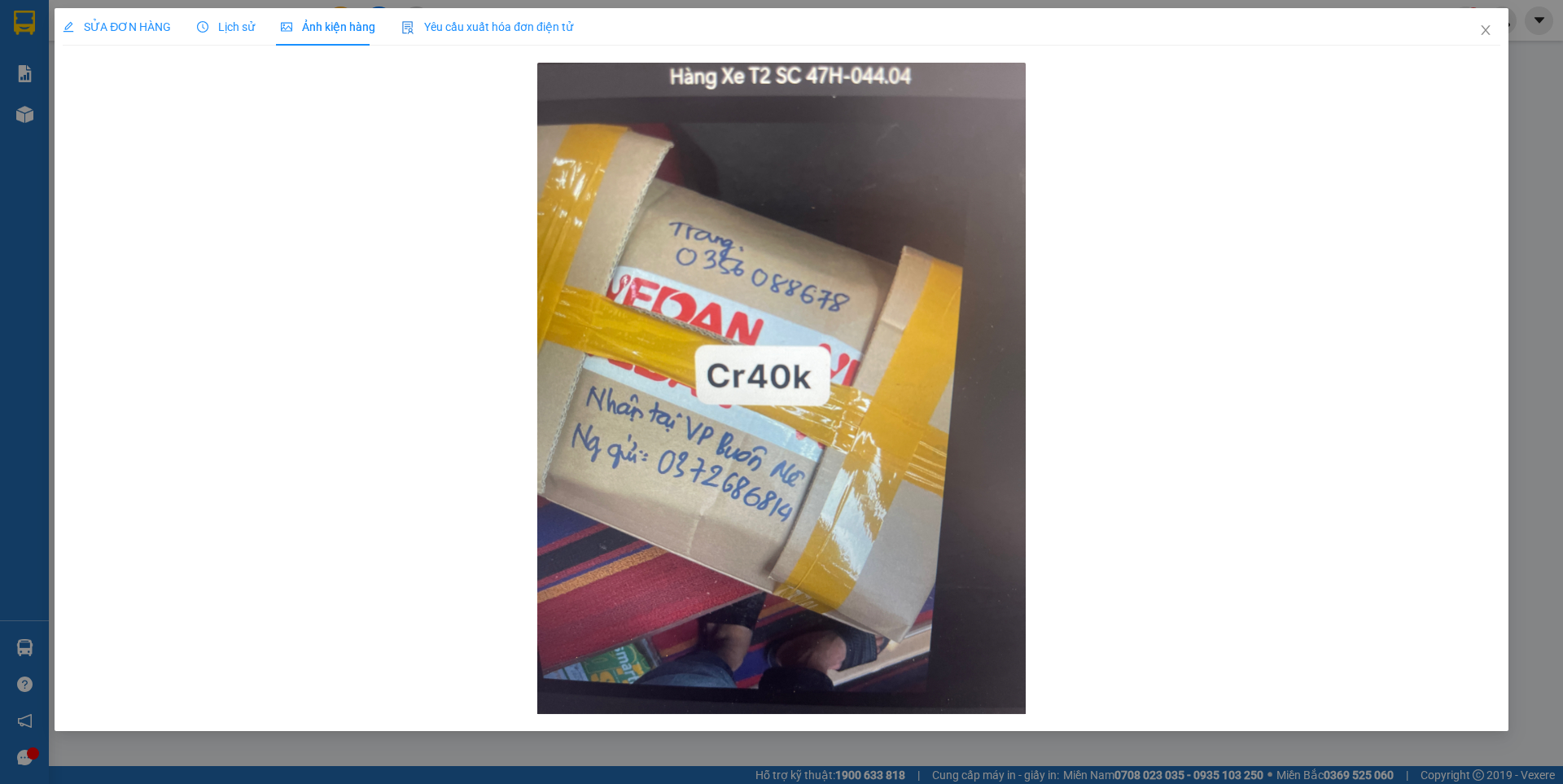
click at [134, 27] on span "SỬA ĐƠN HÀNG" at bounding box center [116, 27] width 108 height 13
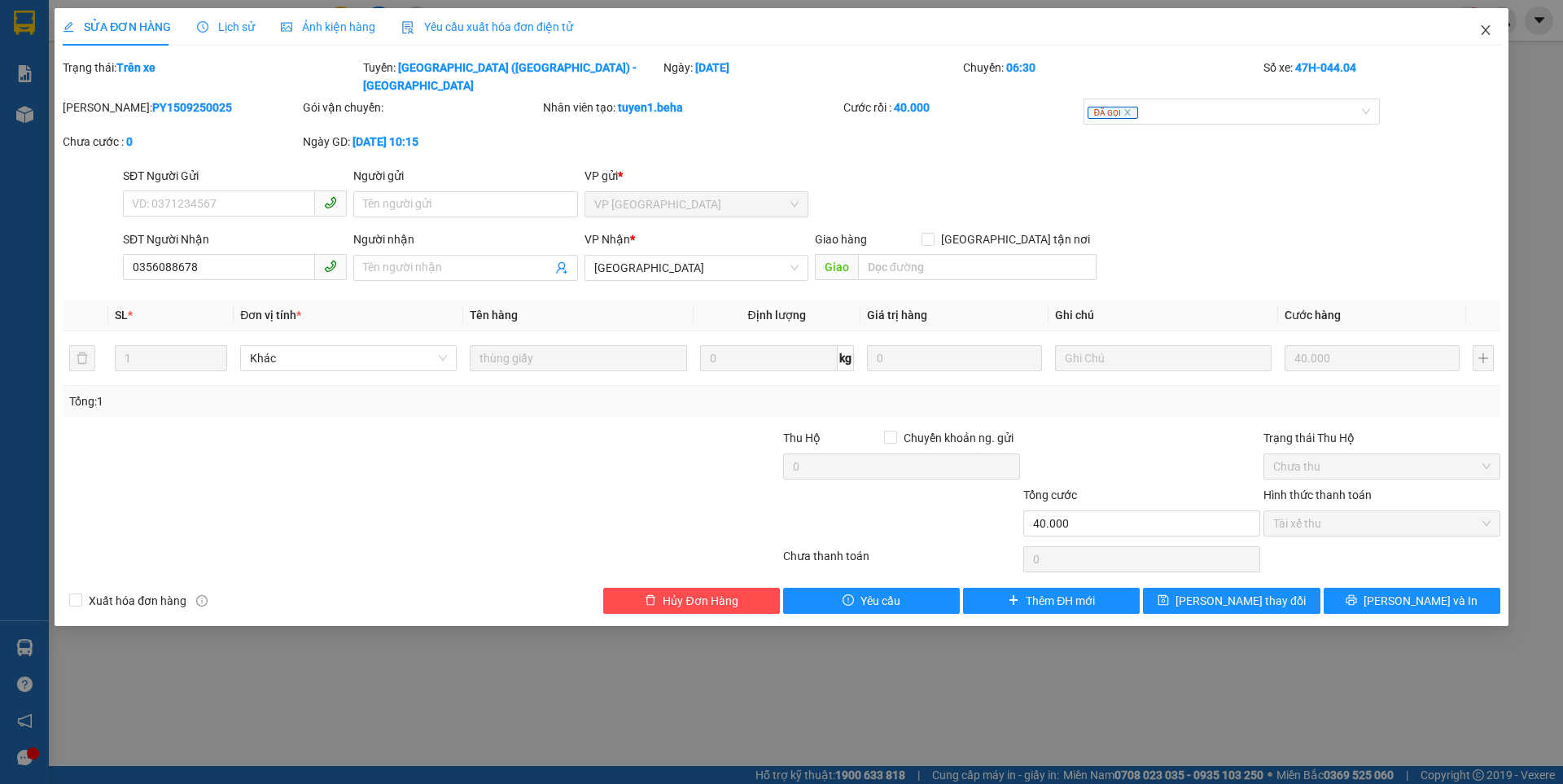
click at [1487, 29] on icon "close" at bounding box center [1485, 30] width 9 height 10
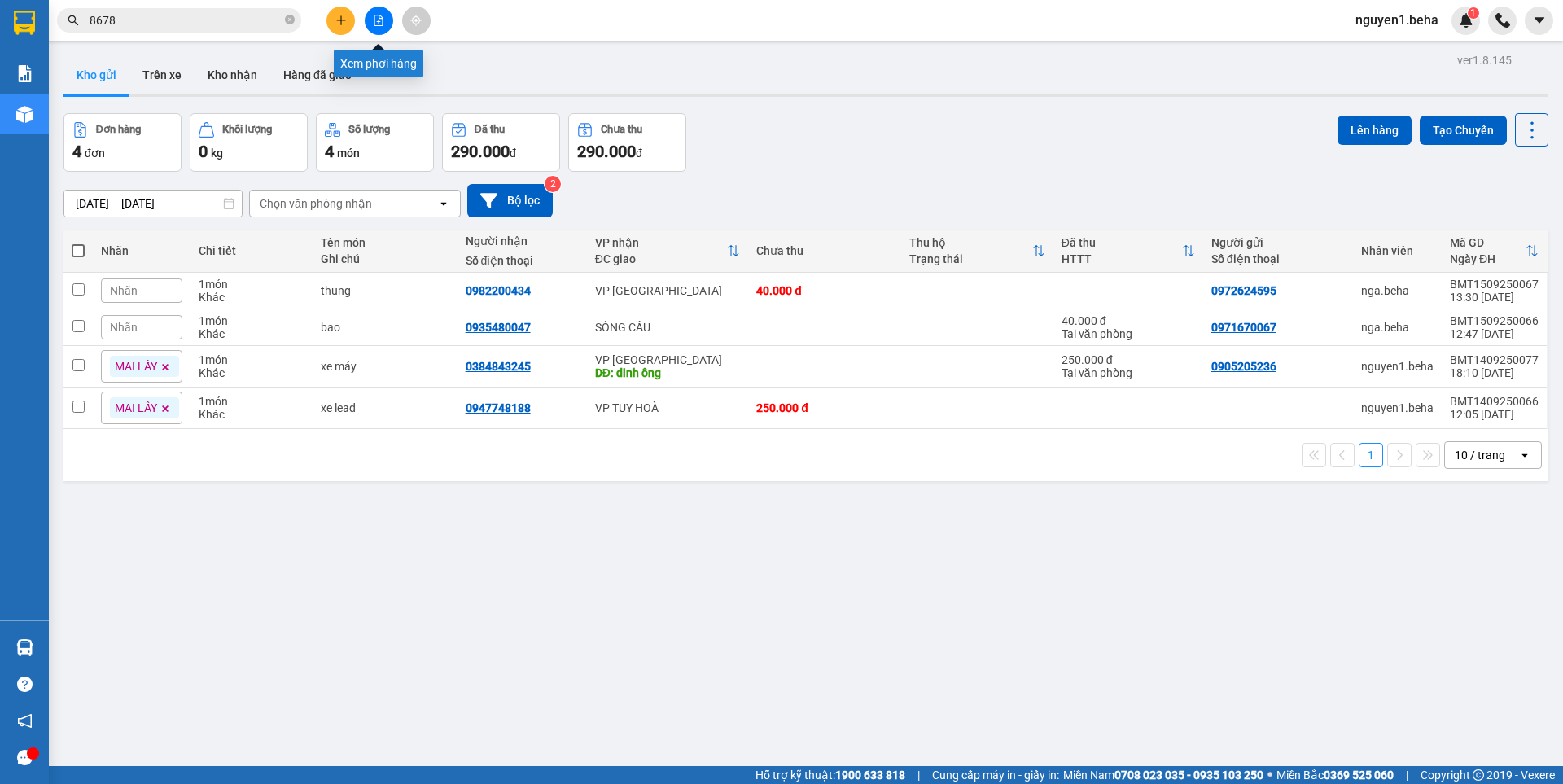
click at [381, 27] on button at bounding box center [379, 21] width 28 height 28
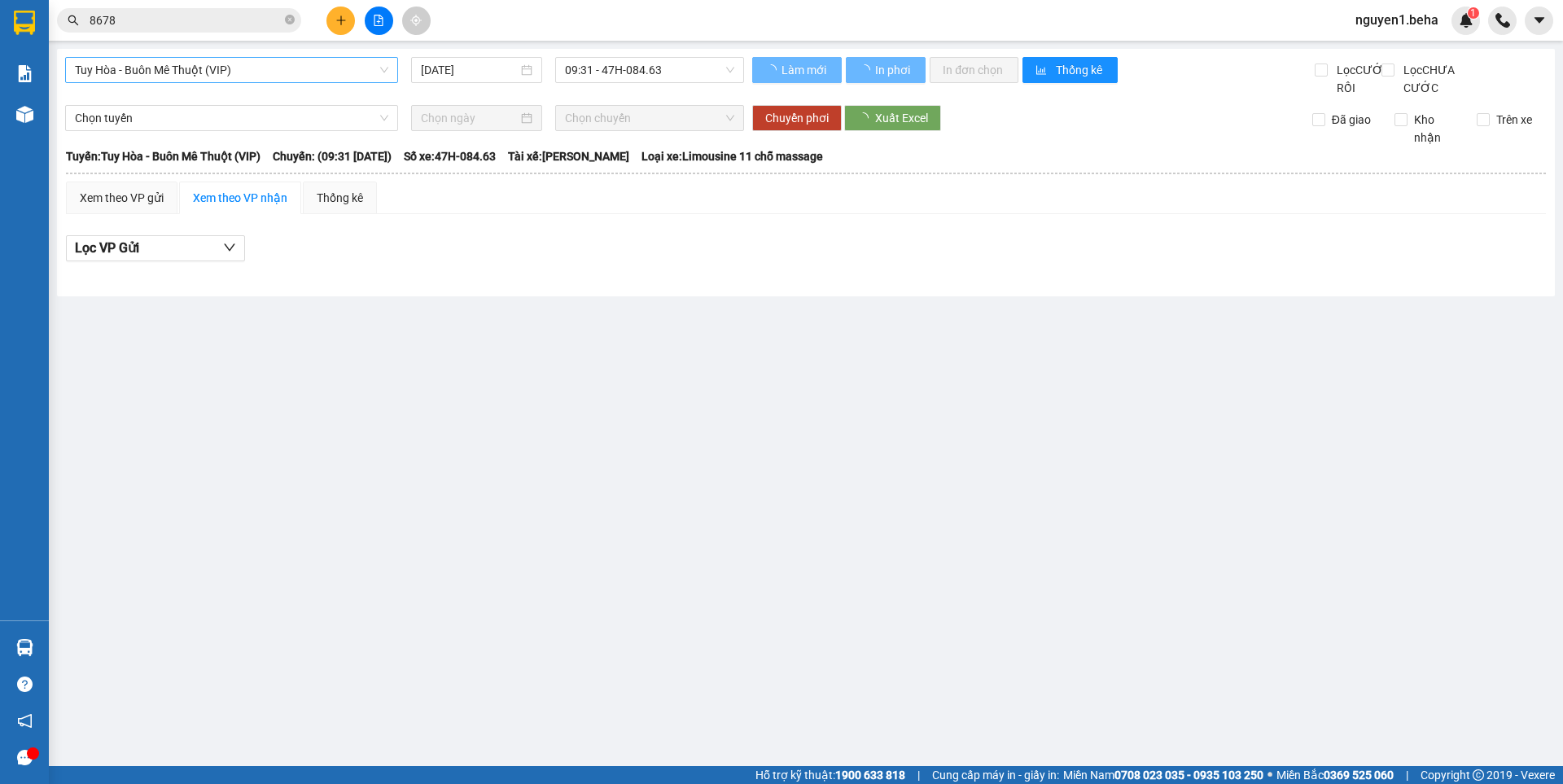
click at [240, 70] on span "Tuy Hòa - Buôn Mê Thuột (VIP)" at bounding box center [231, 70] width 313 height 24
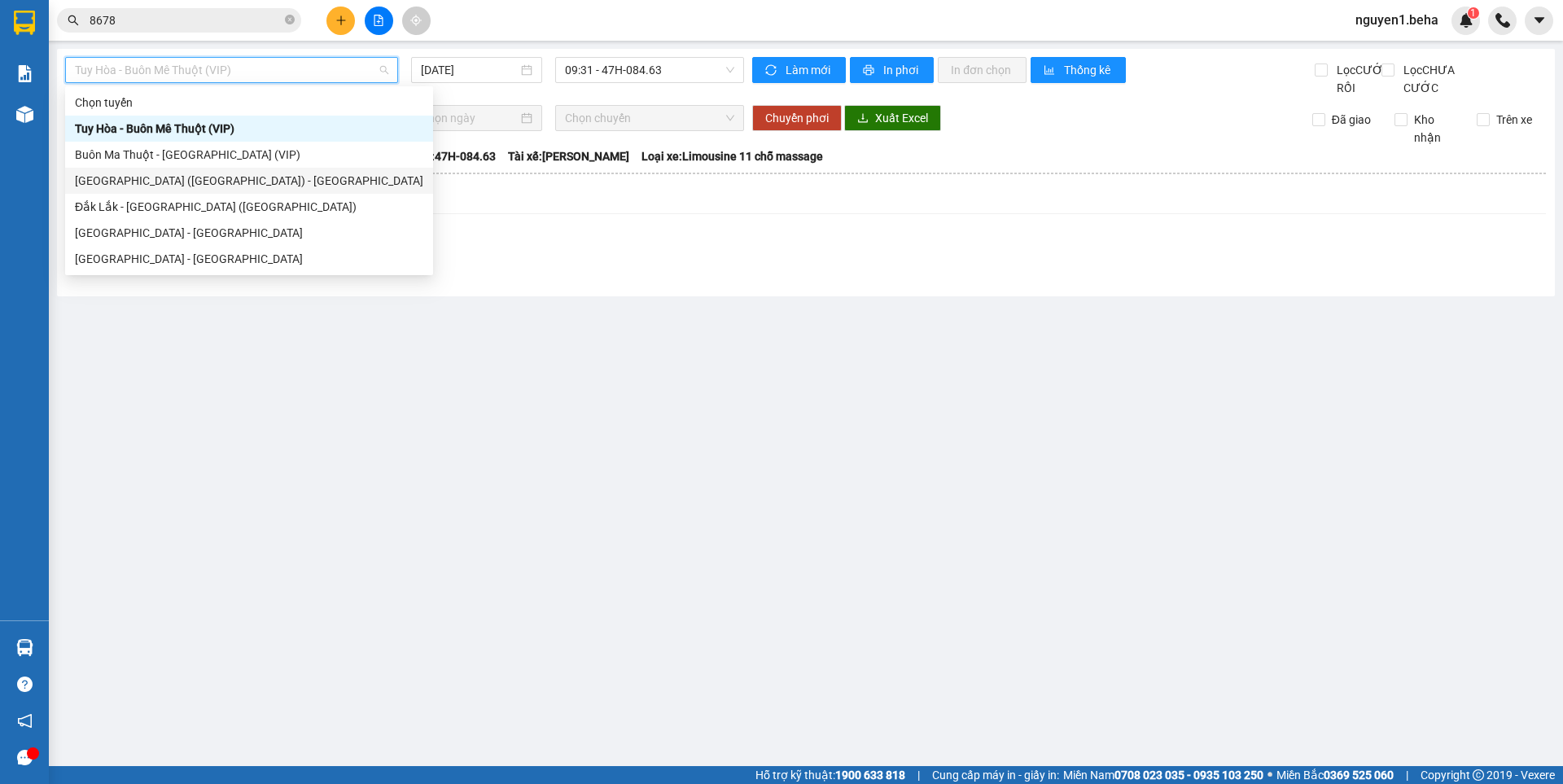
click at [125, 183] on div "[GEOGRAPHIC_DATA] ([GEOGRAPHIC_DATA]) - [GEOGRAPHIC_DATA]" at bounding box center [248, 181] width 348 height 18
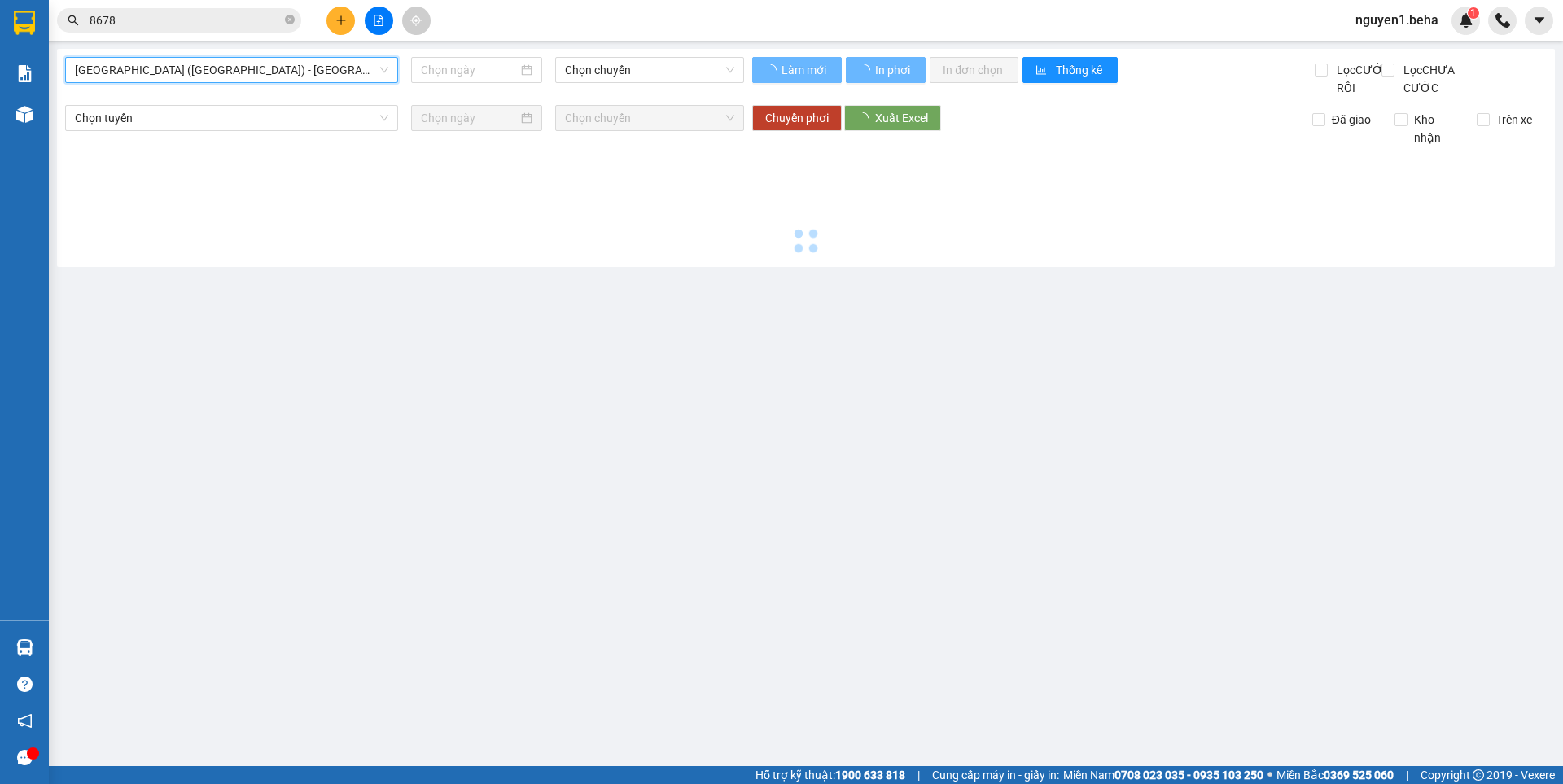
type input "[DATE]"
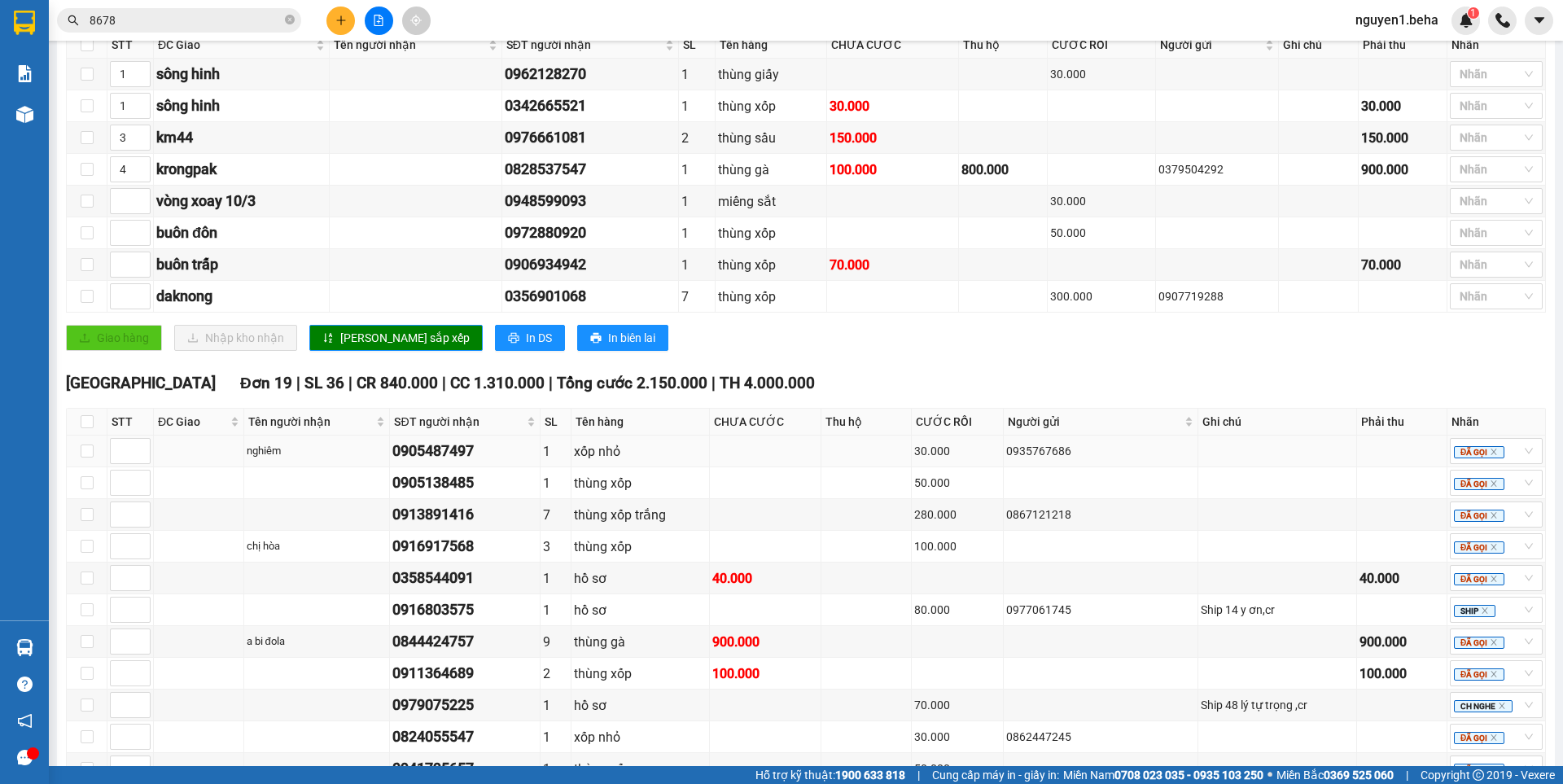
scroll to position [326, 0]
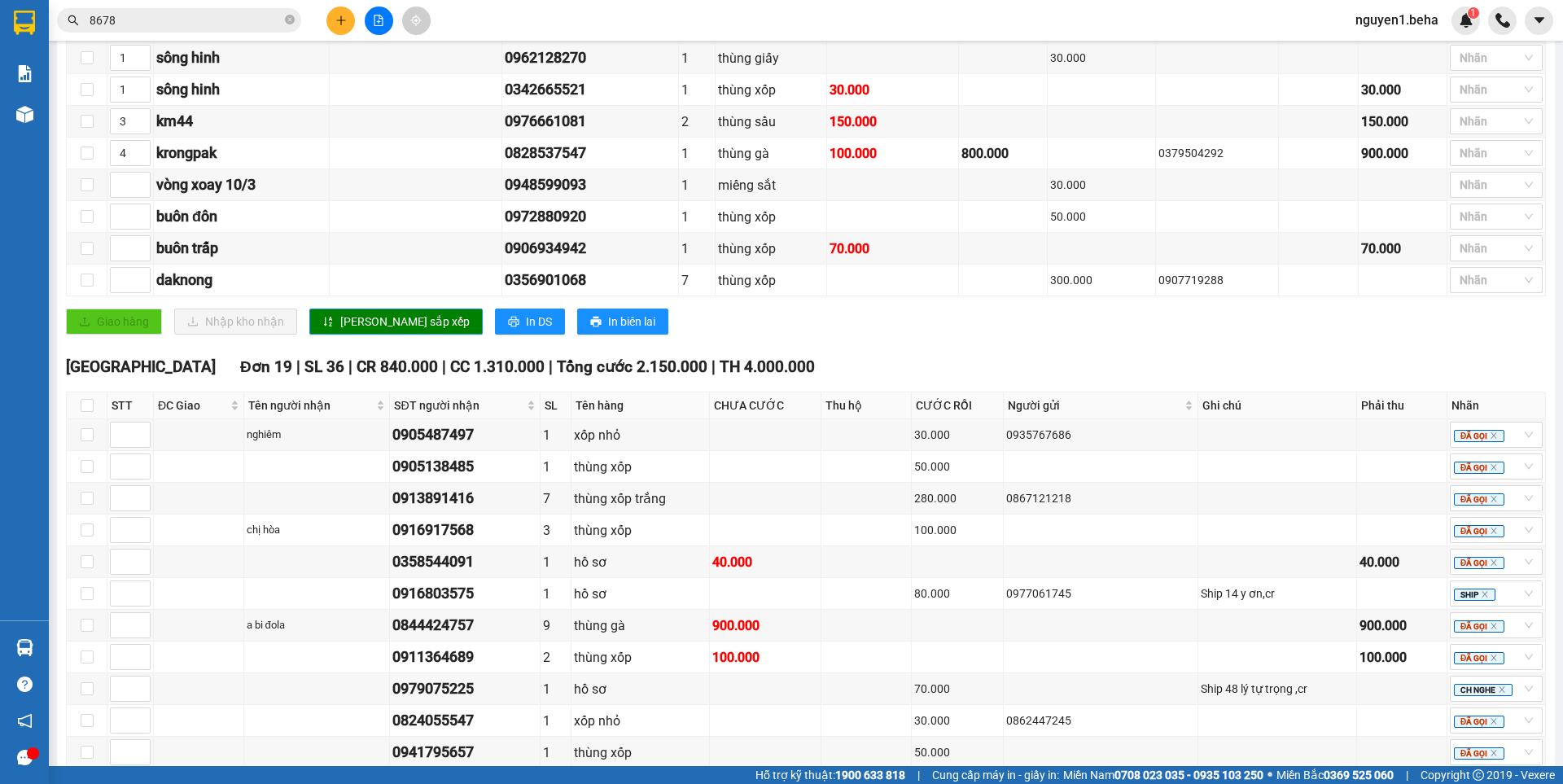
click at [77, 419] on th at bounding box center [86, 405] width 41 height 27
click at [81, 412] on input "checkbox" at bounding box center [87, 405] width 13 height 13
checkbox input "true"
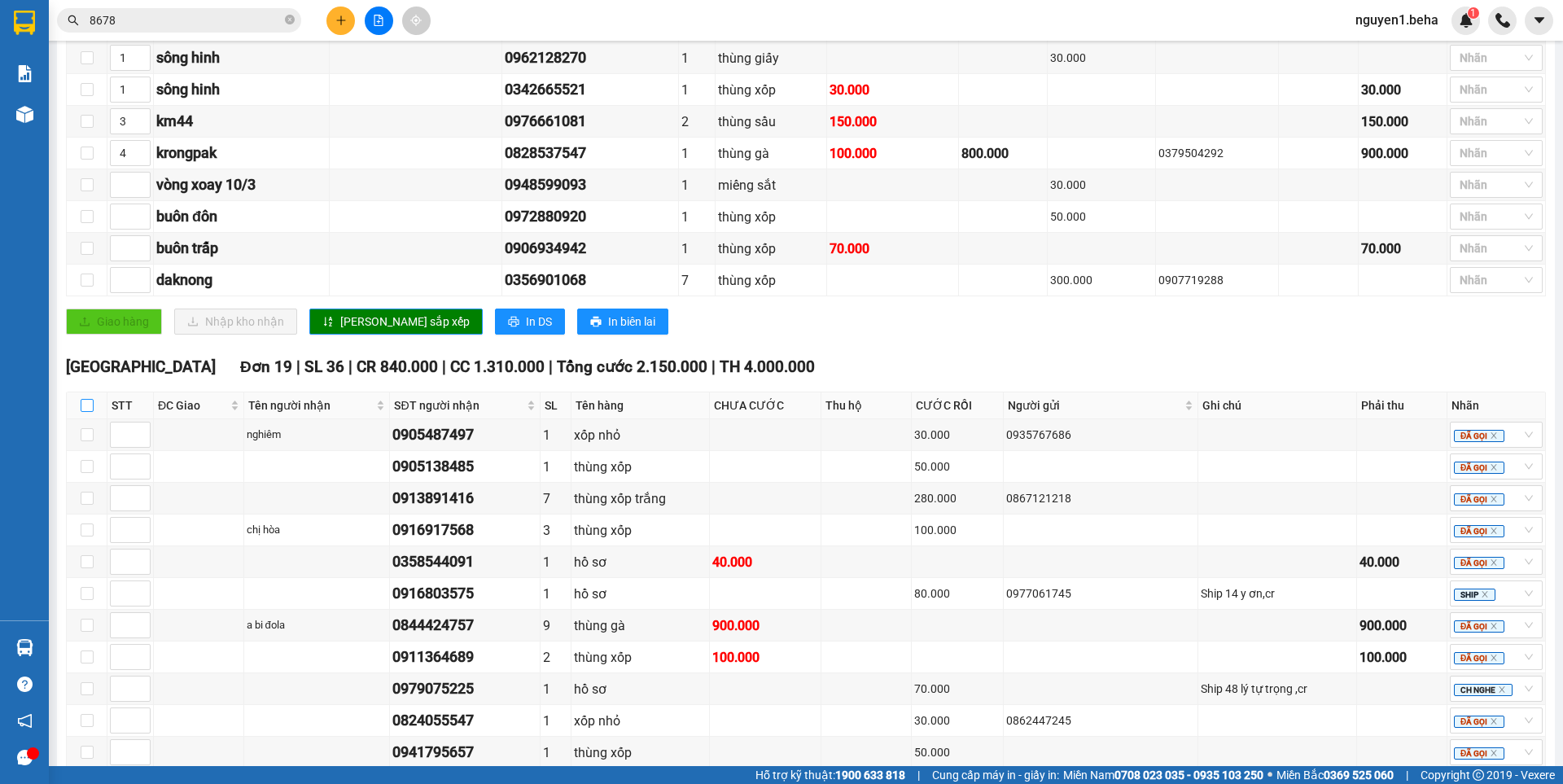
checkbox input "true"
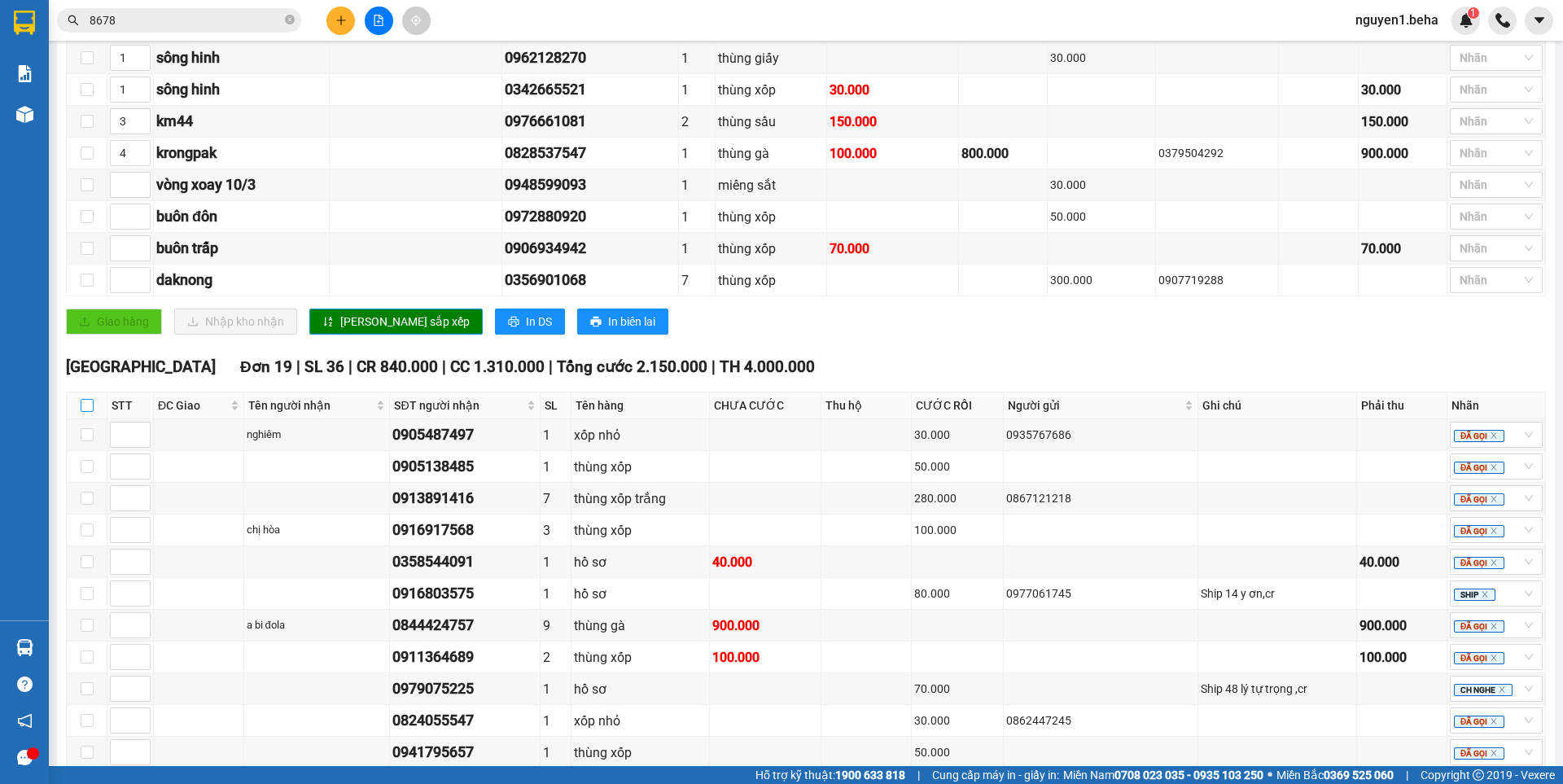
checkbox input "true"
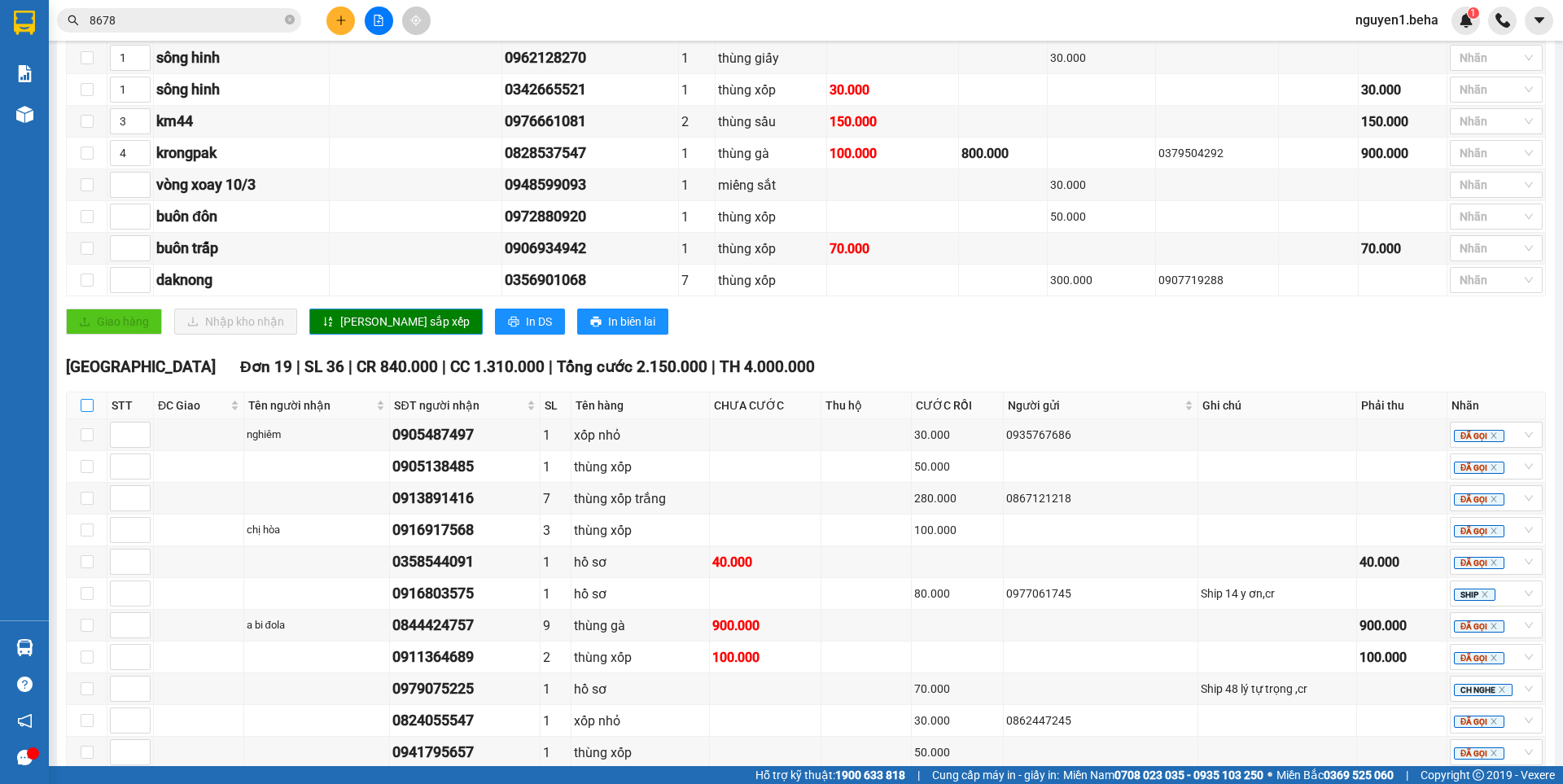
checkbox input "true"
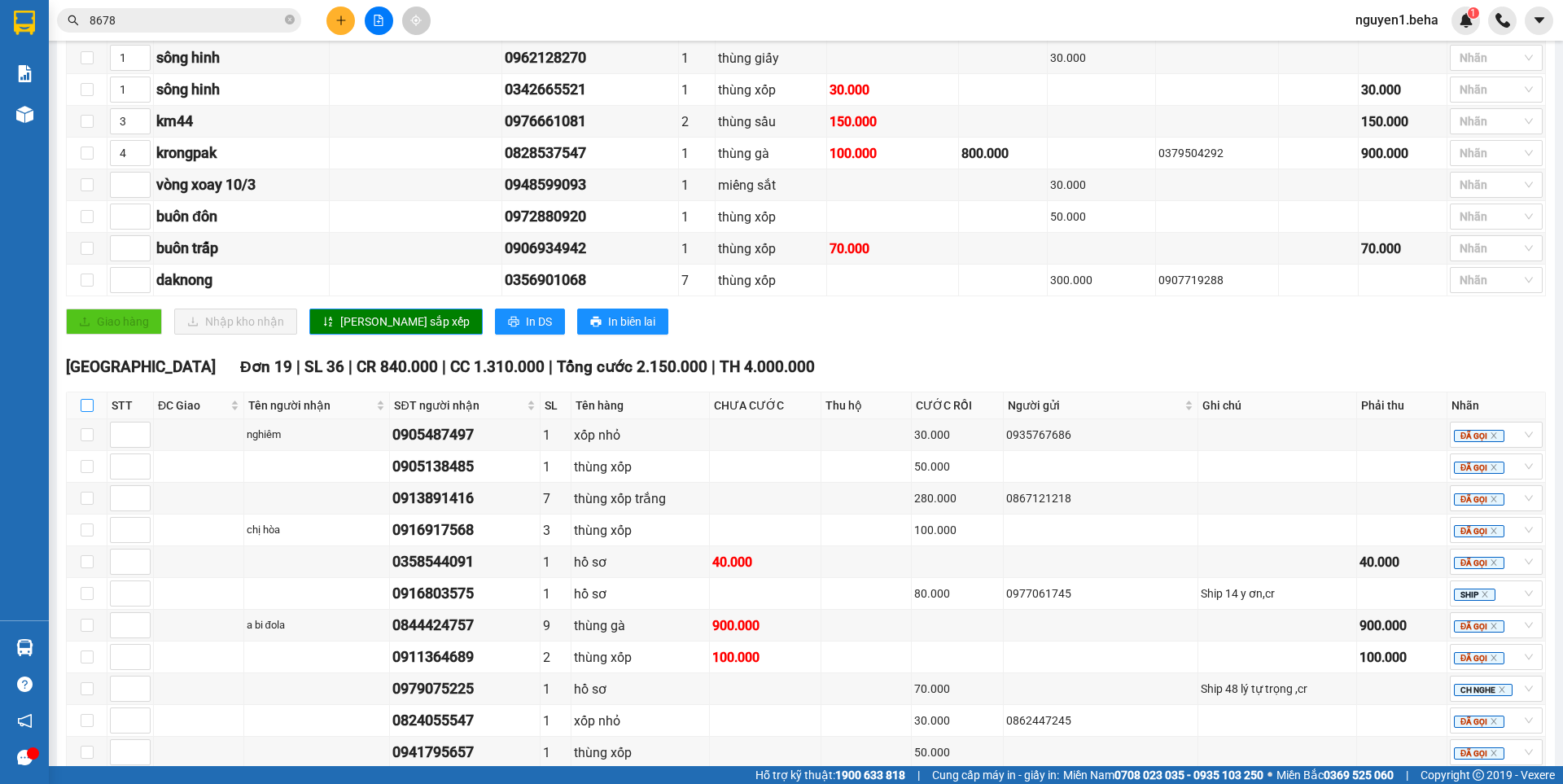
checkbox input "true"
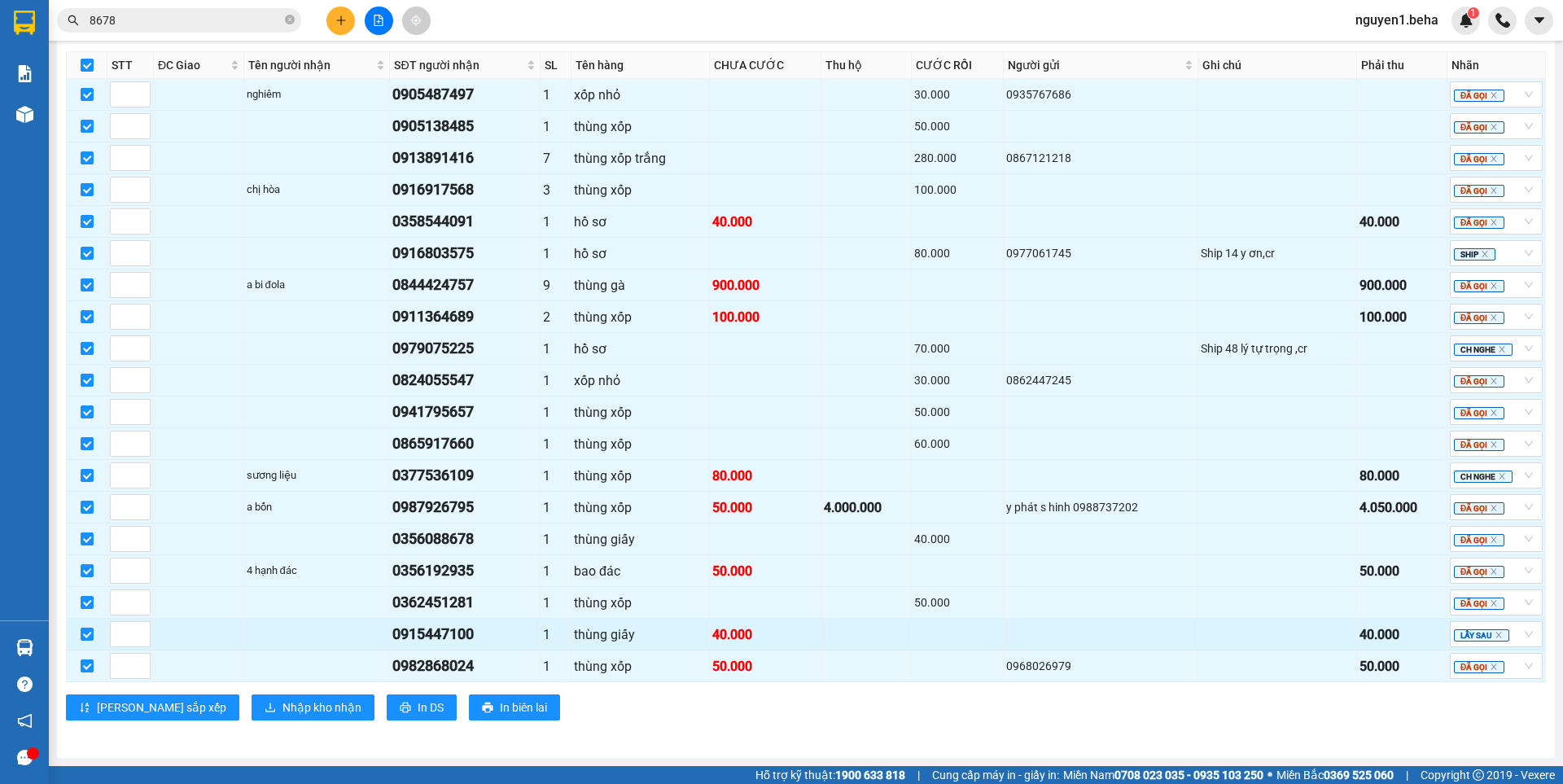
scroll to position [684, 0]
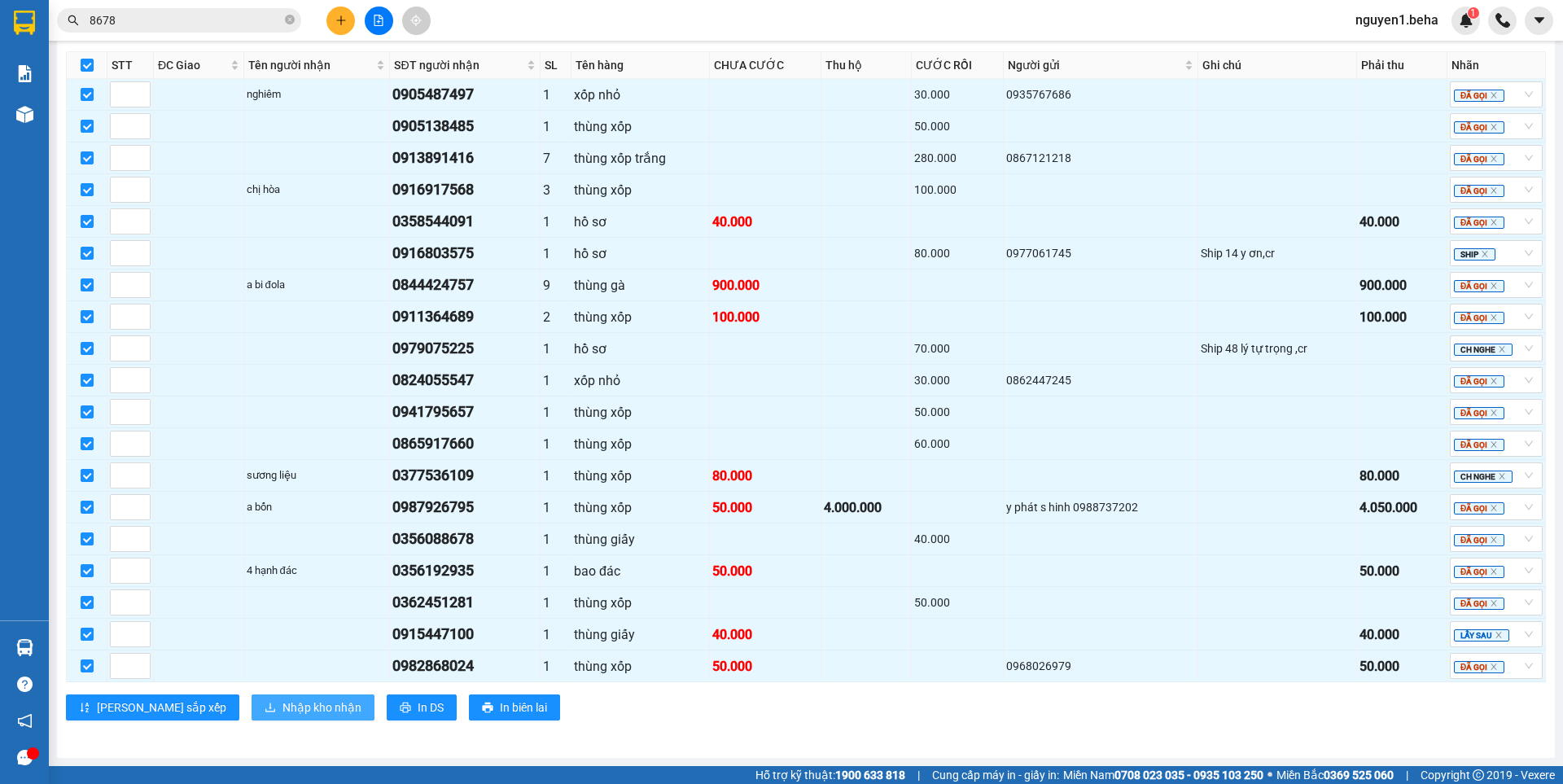
click at [283, 703] on span "Nhập kho nhận" at bounding box center [322, 708] width 79 height 18
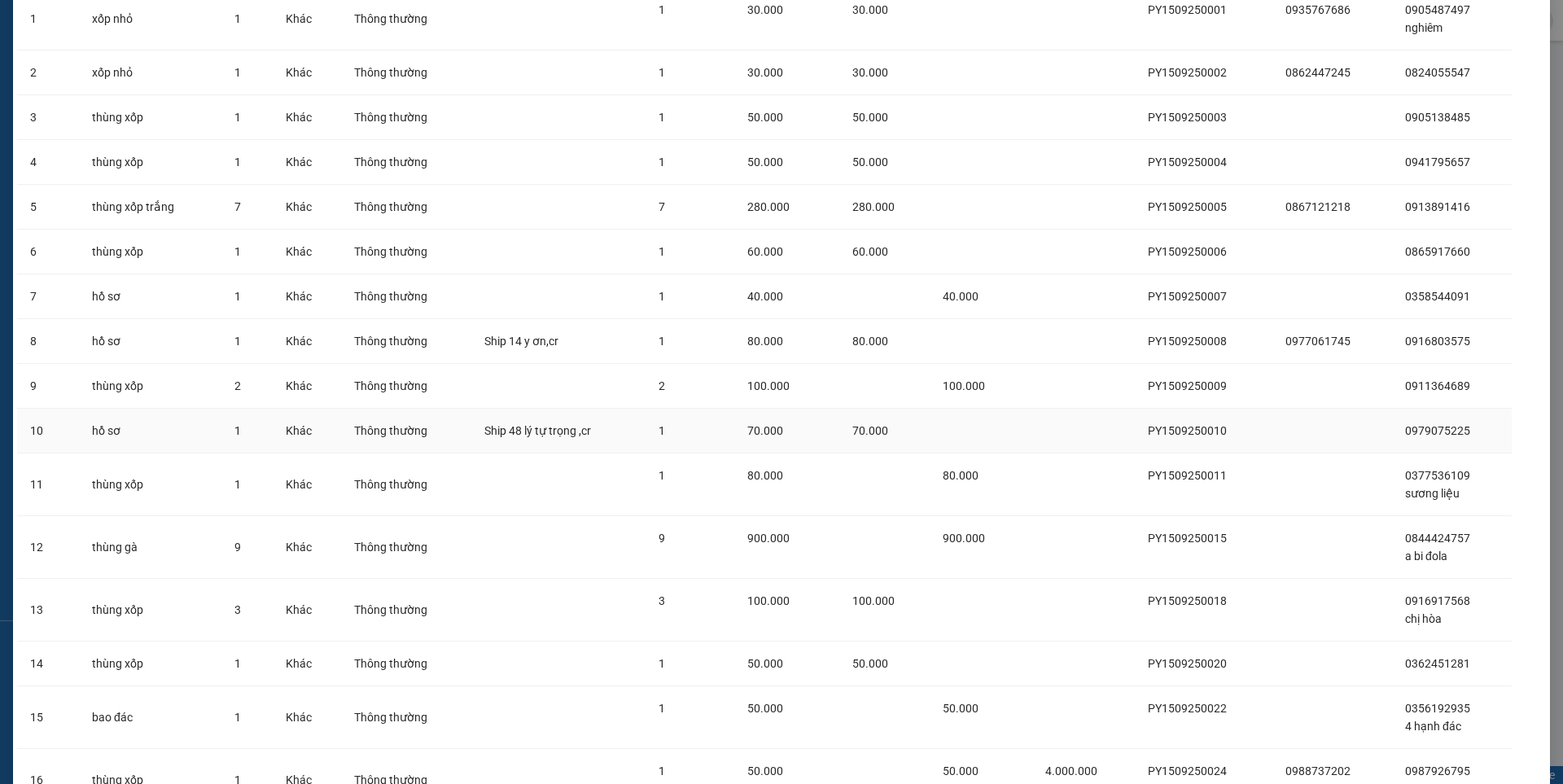
scroll to position [429, 0]
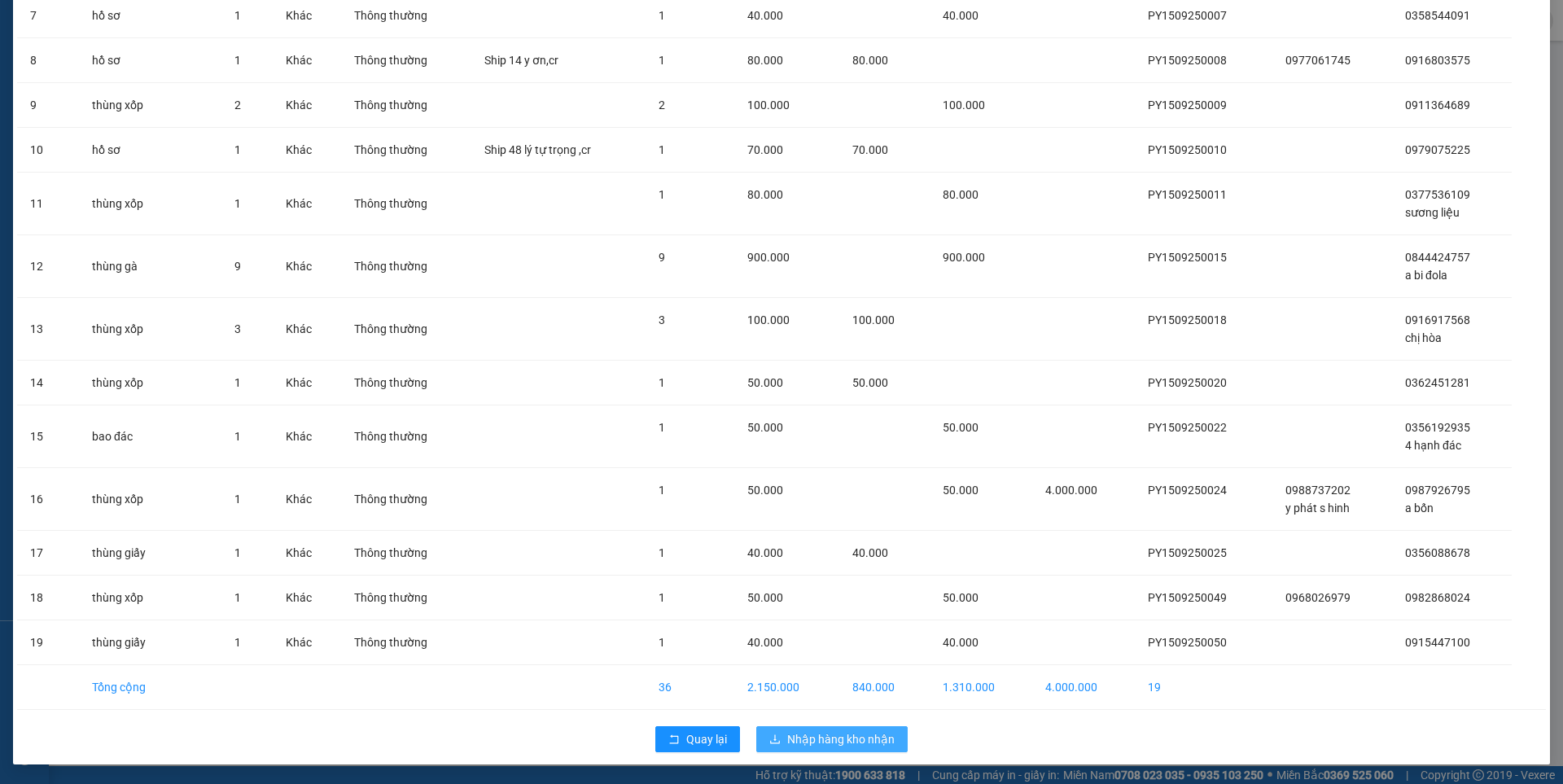
click at [778, 737] on button "Nhập hàng kho nhận" at bounding box center [832, 738] width 151 height 26
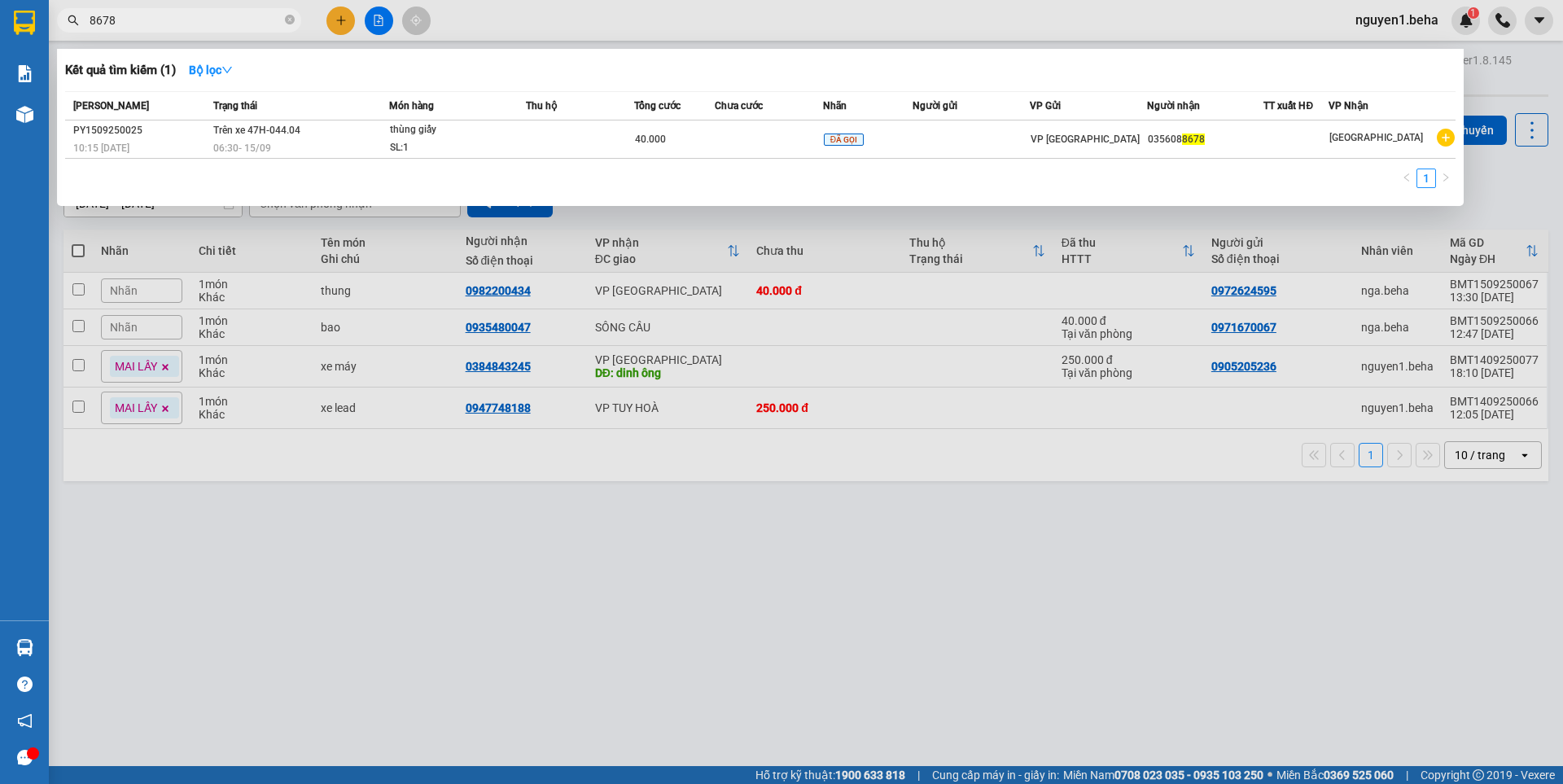
click at [193, 16] on input "8678" at bounding box center [185, 21] width 192 height 18
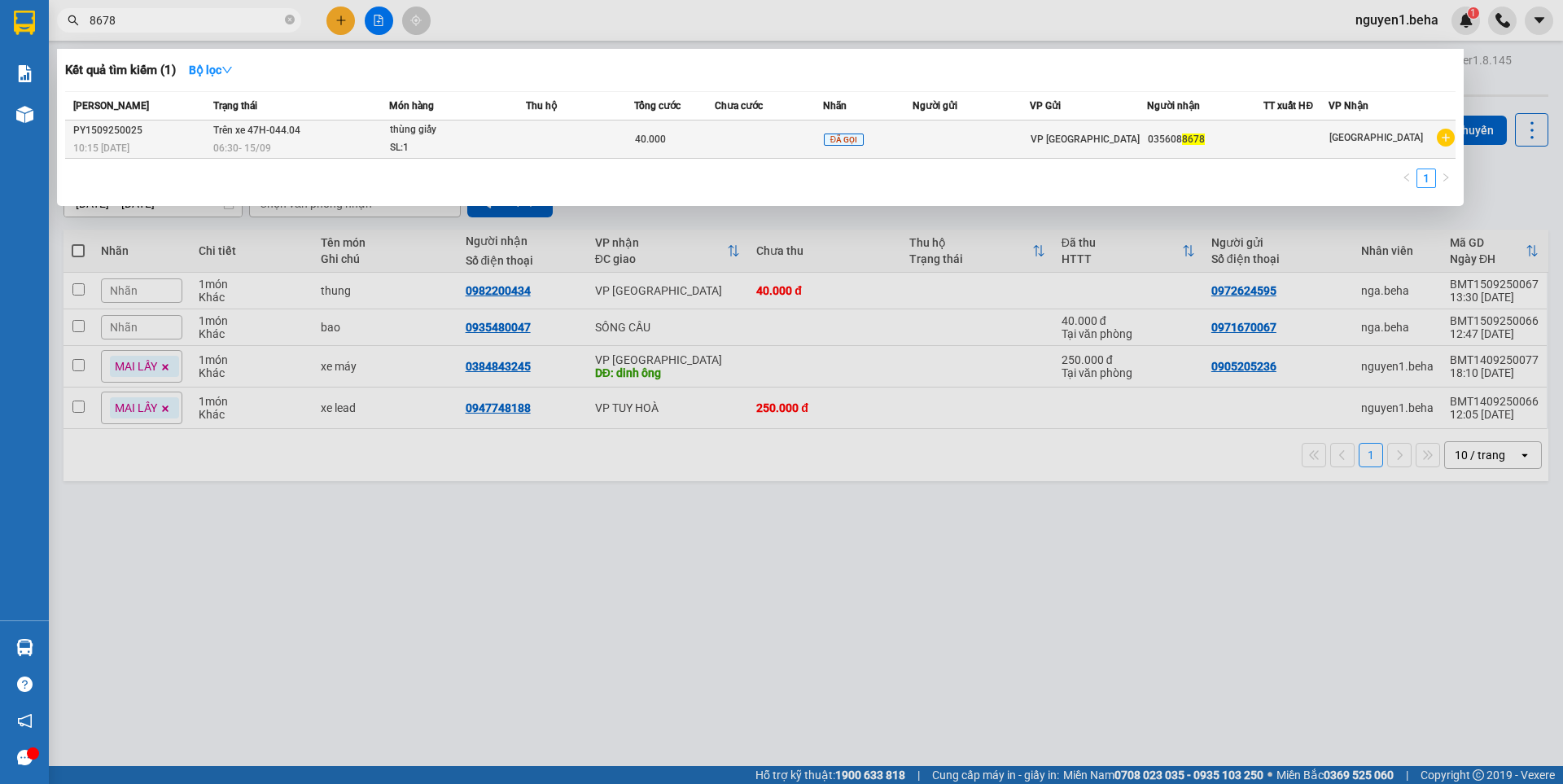
click at [323, 145] on div "06:30 - 15/09" at bounding box center [301, 149] width 175 height 18
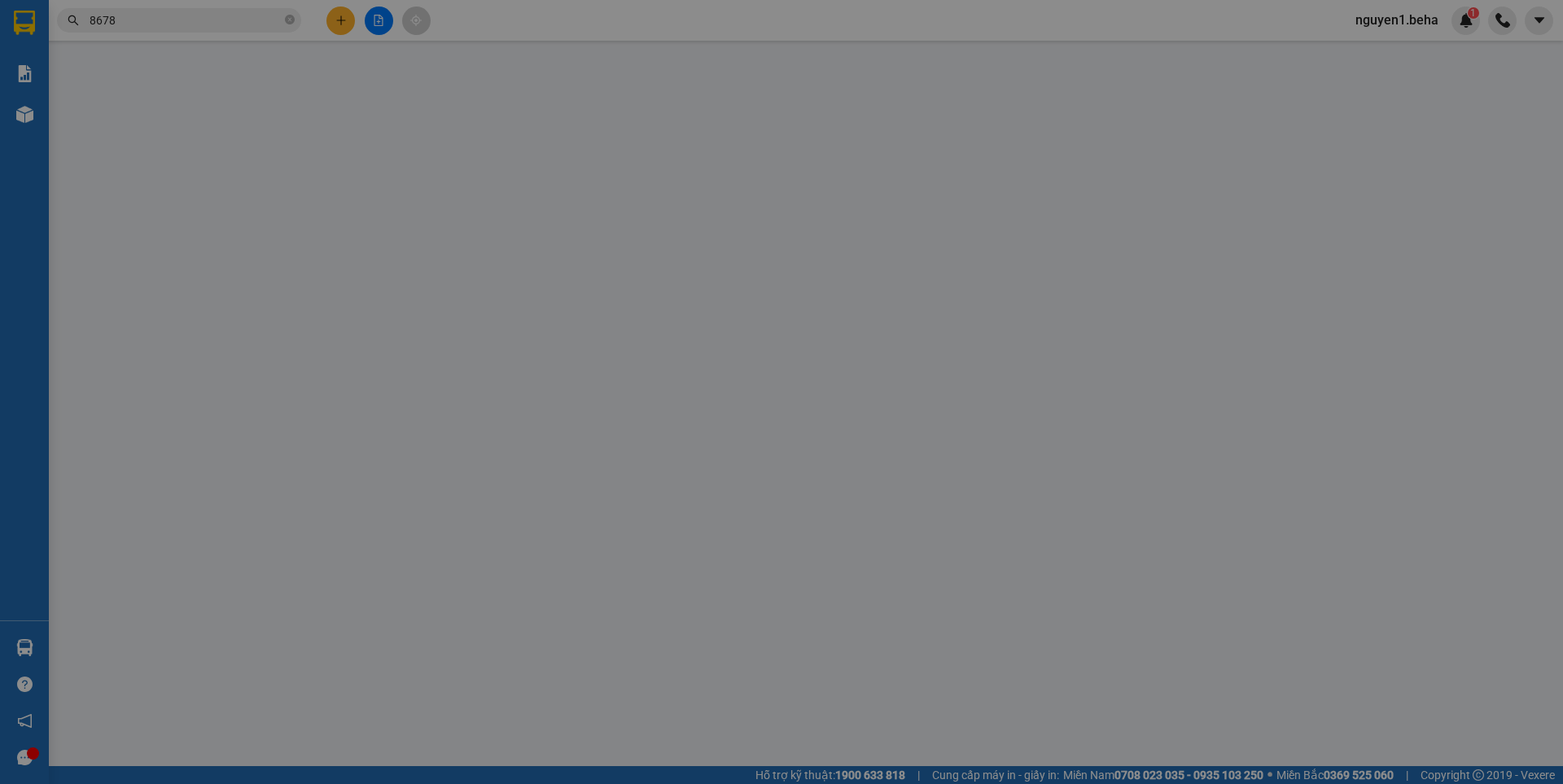
type input "0356088678"
type input "40.000"
type input "0"
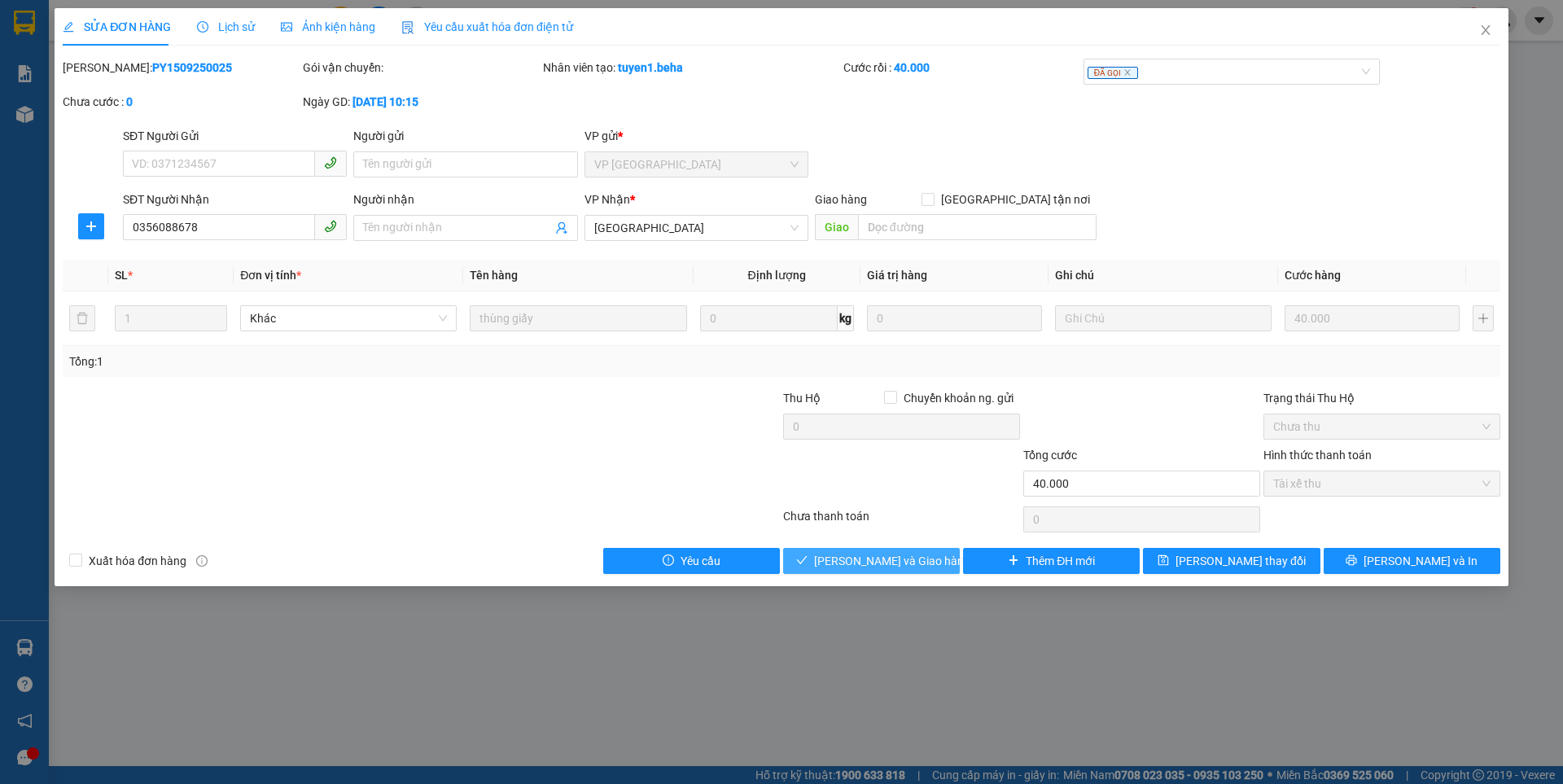
click at [899, 561] on span "[PERSON_NAME] và Giao hàng" at bounding box center [892, 561] width 156 height 18
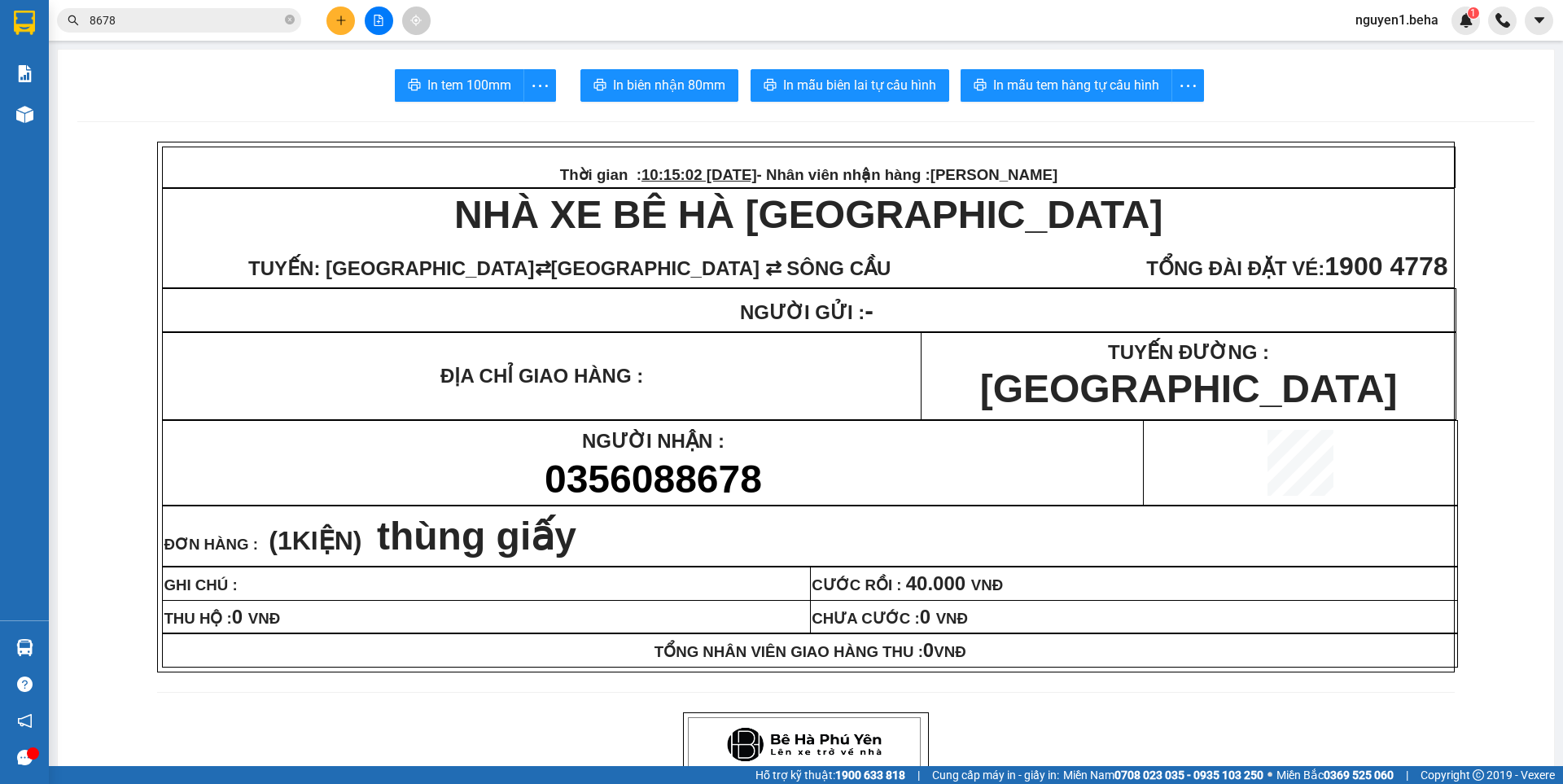
drag, startPoint x: 296, startPoint y: 22, endPoint x: 245, endPoint y: 22, distance: 51.0
click at [296, 22] on span "8678" at bounding box center [179, 20] width 244 height 24
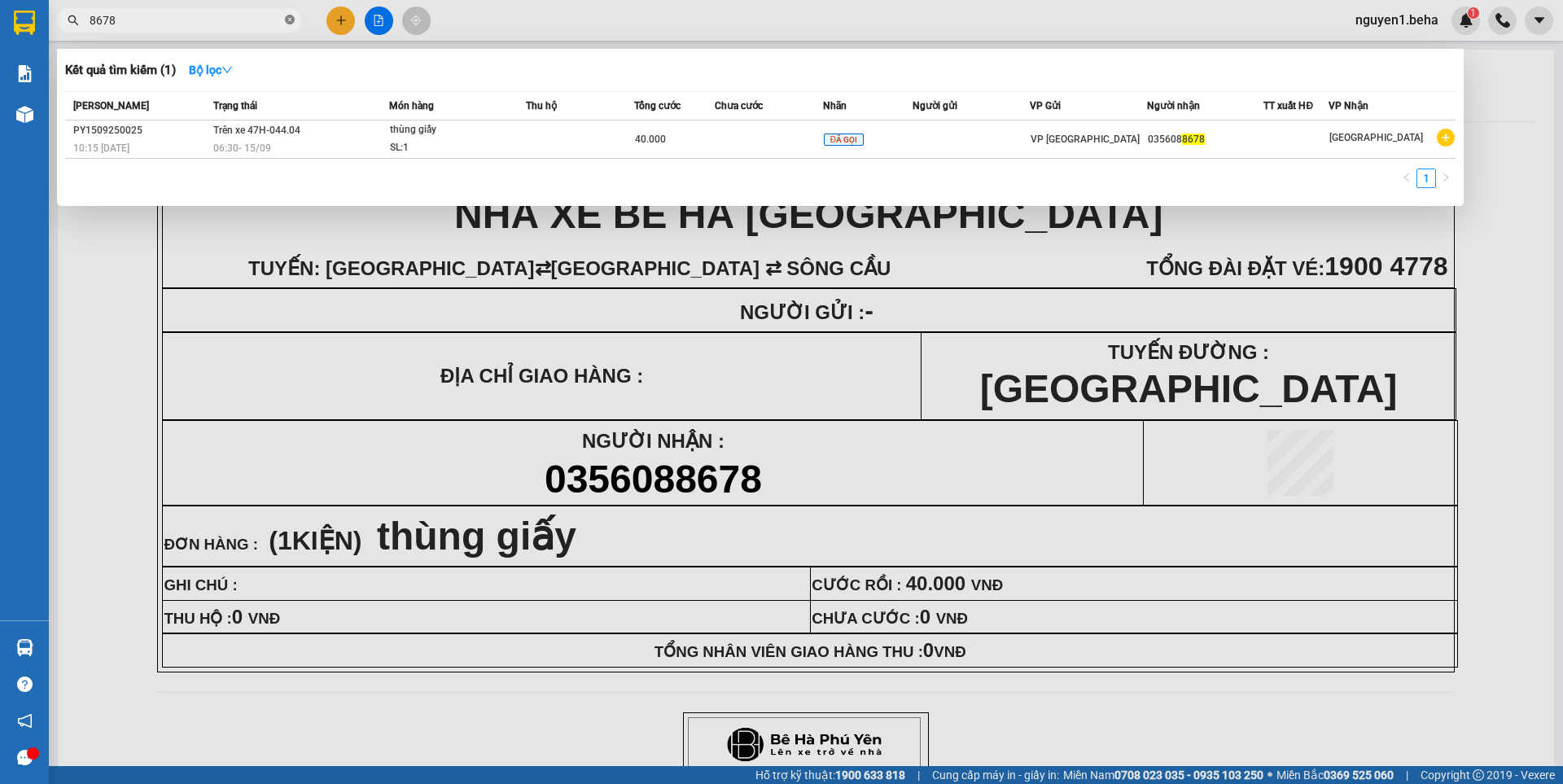
click at [292, 22] on icon "close-circle" at bounding box center [290, 20] width 10 height 10
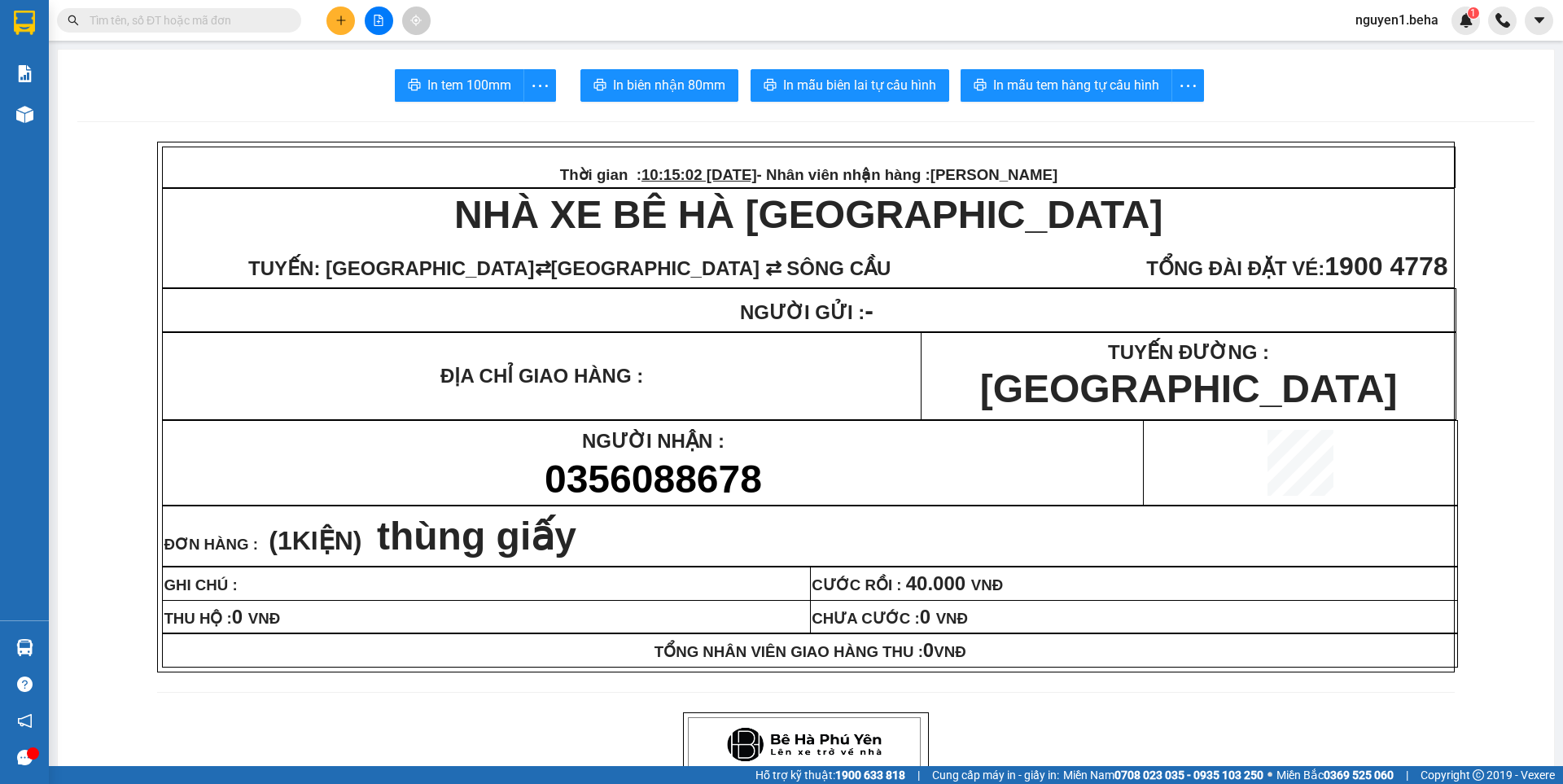
click at [250, 20] on input "text" at bounding box center [185, 21] width 192 height 18
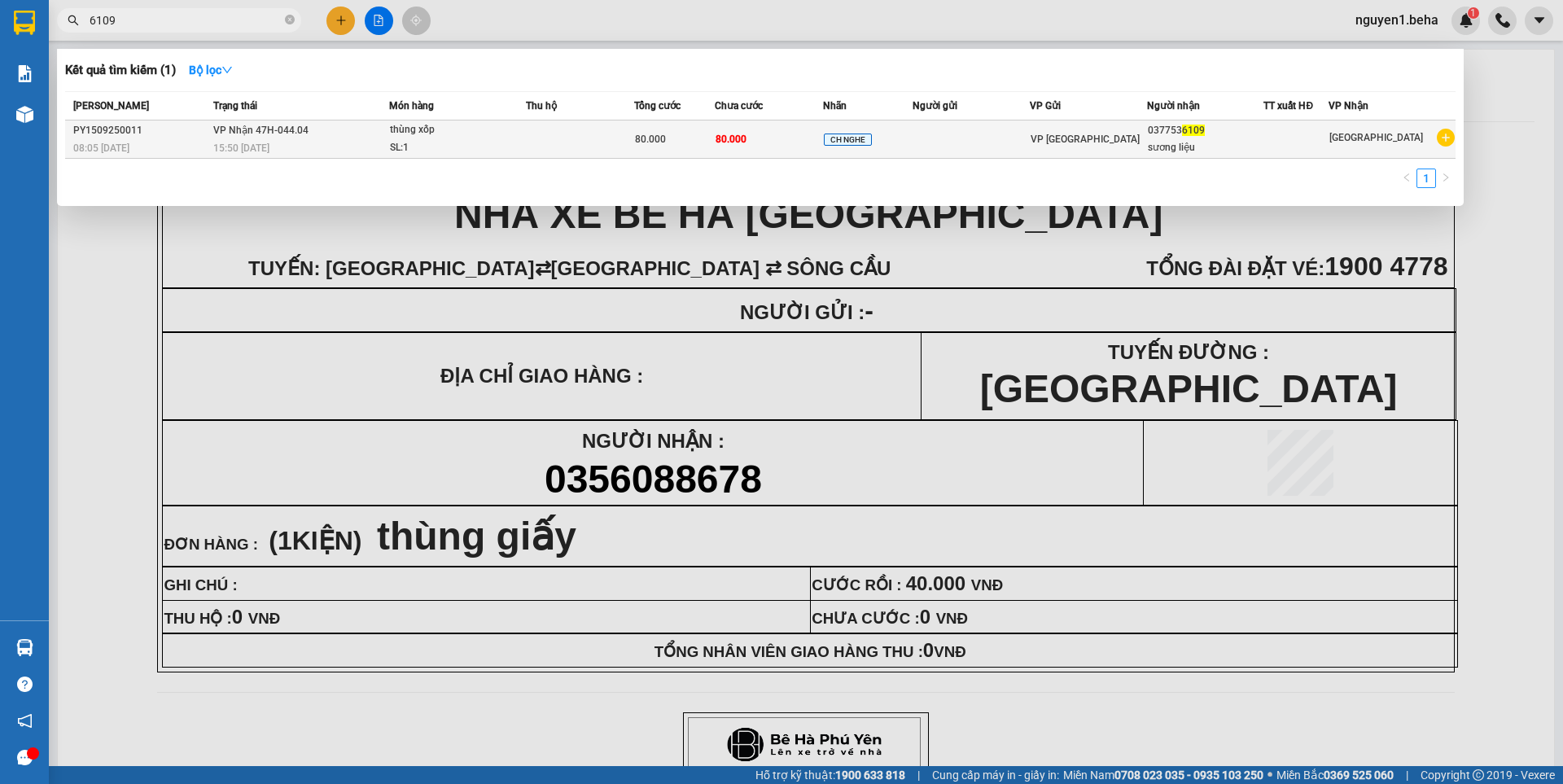
type input "6109"
click at [546, 143] on td at bounding box center [580, 140] width 108 height 38
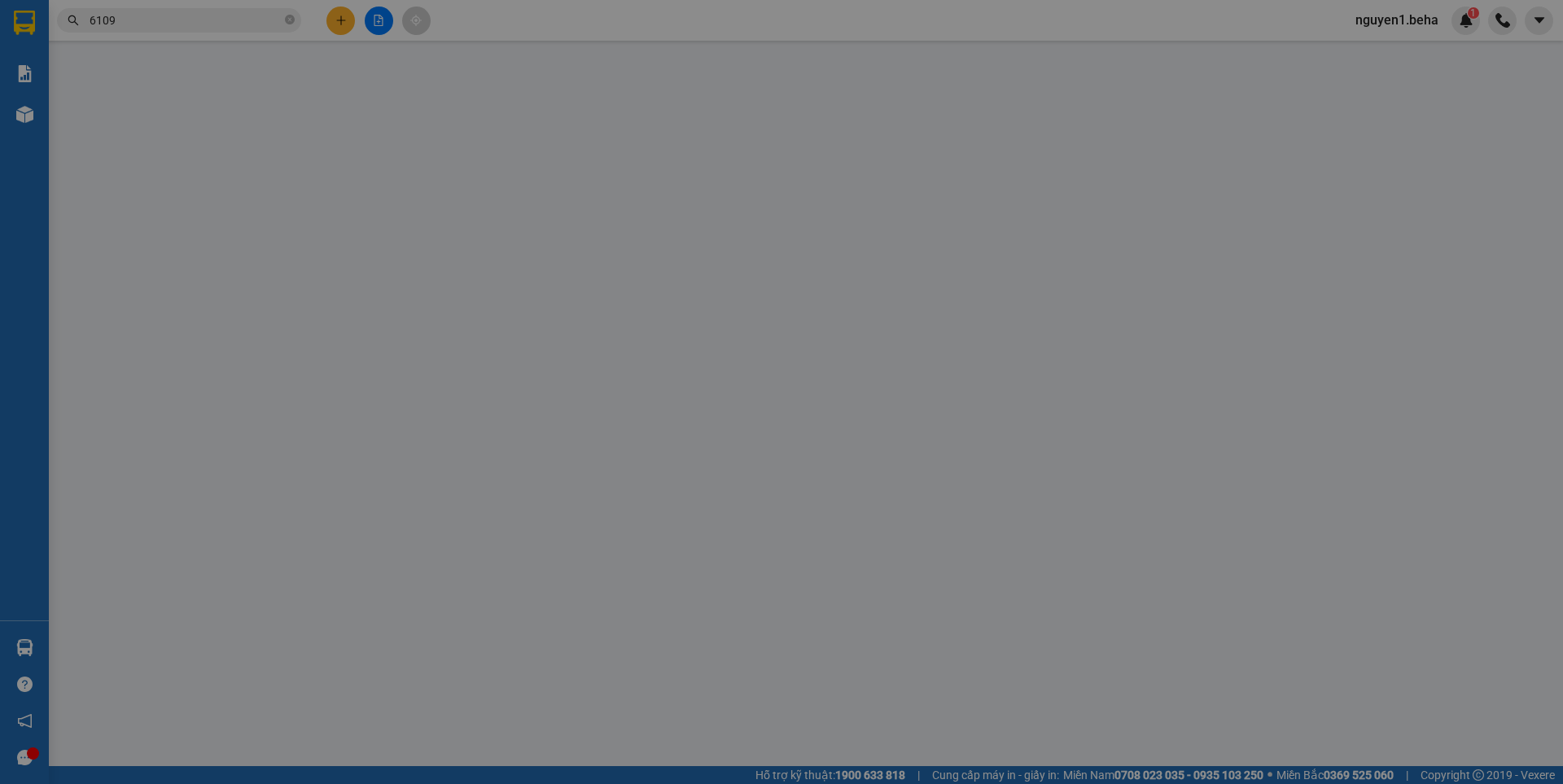
type input "0377536109"
type input "sương liệu"
type input "80.000"
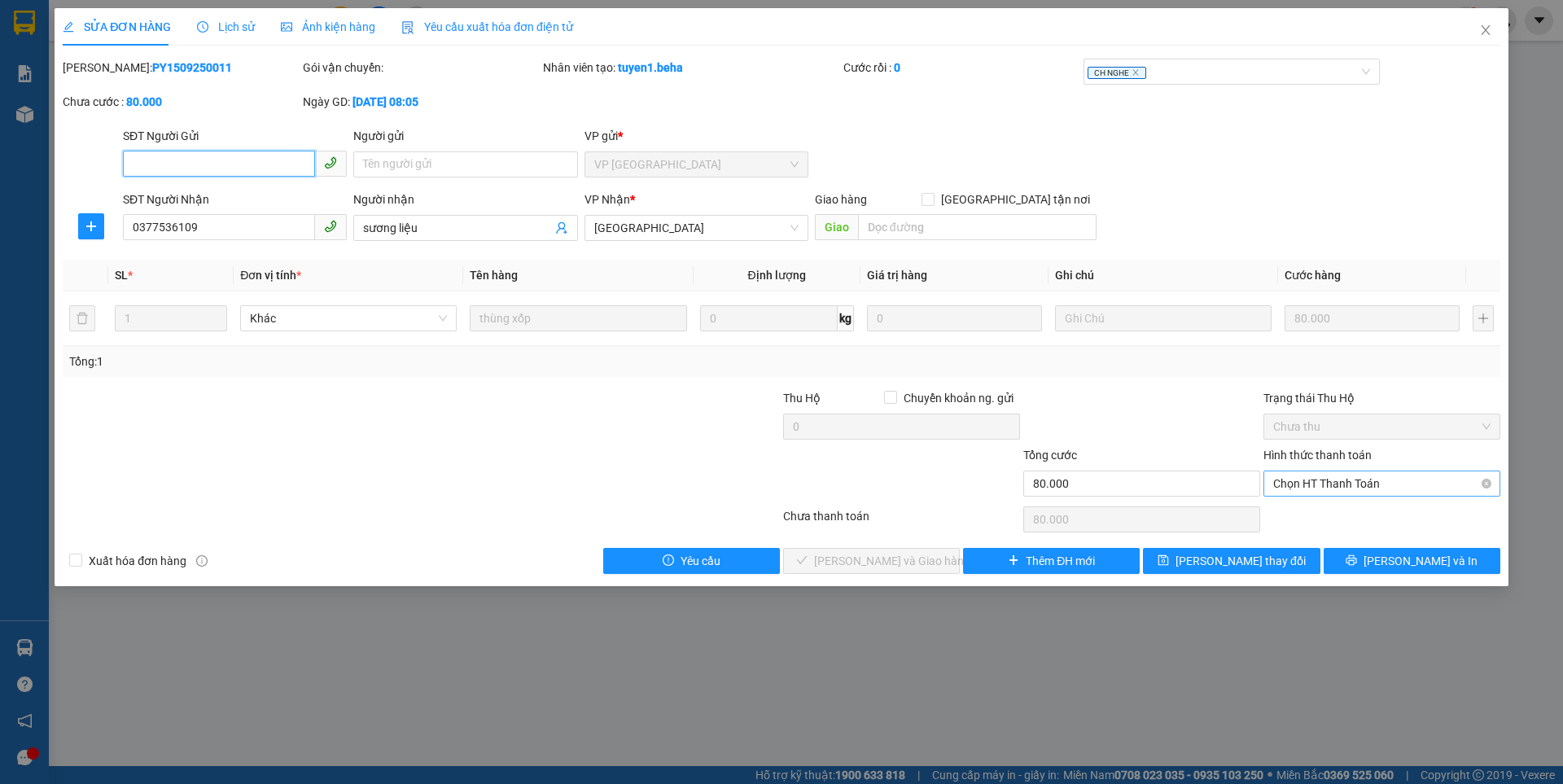
click at [1284, 485] on span "Chọn HT Thanh Toán" at bounding box center [1382, 483] width 218 height 24
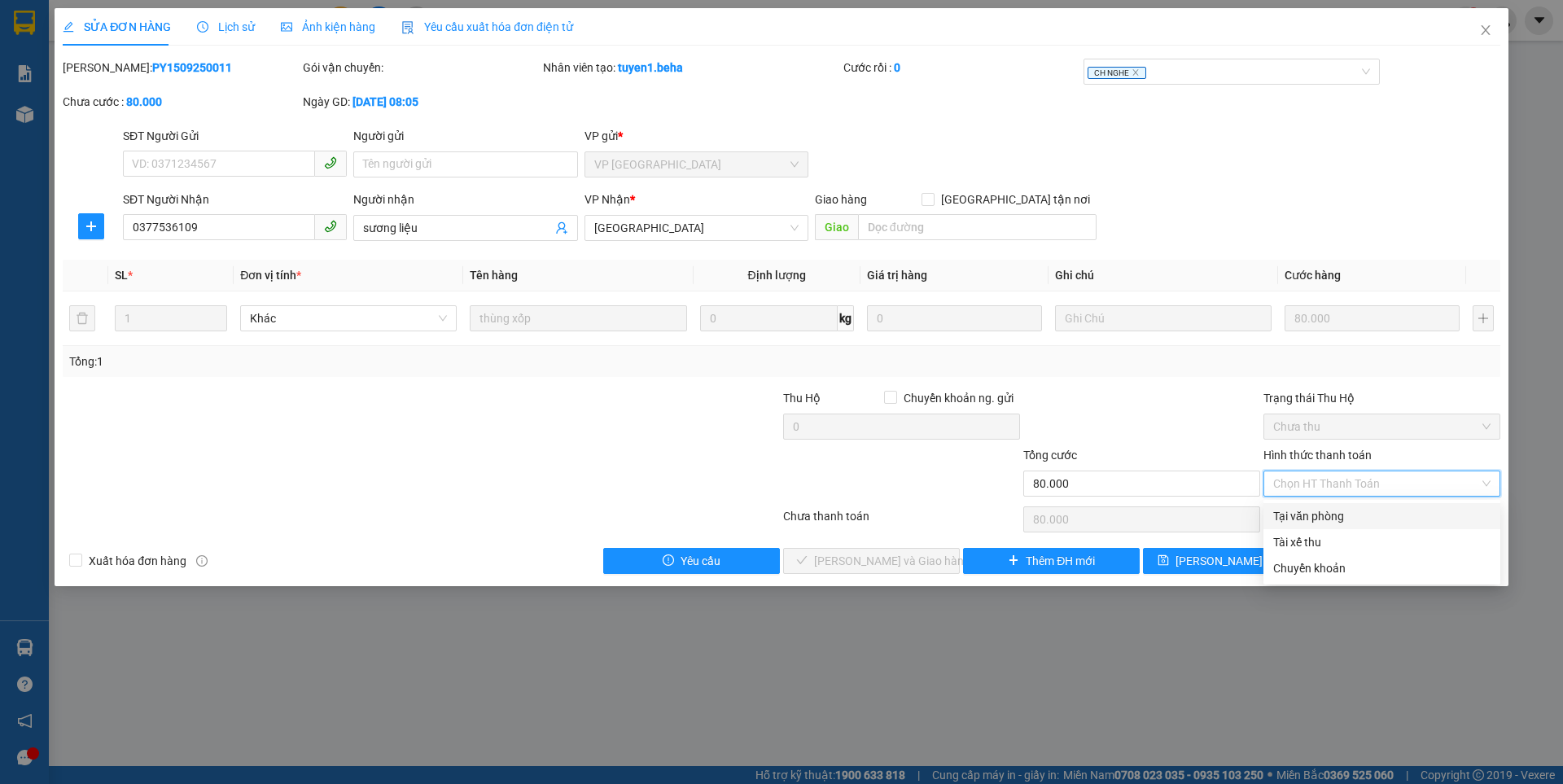
click at [1290, 517] on div "Tại văn phòng" at bounding box center [1382, 516] width 218 height 18
type input "0"
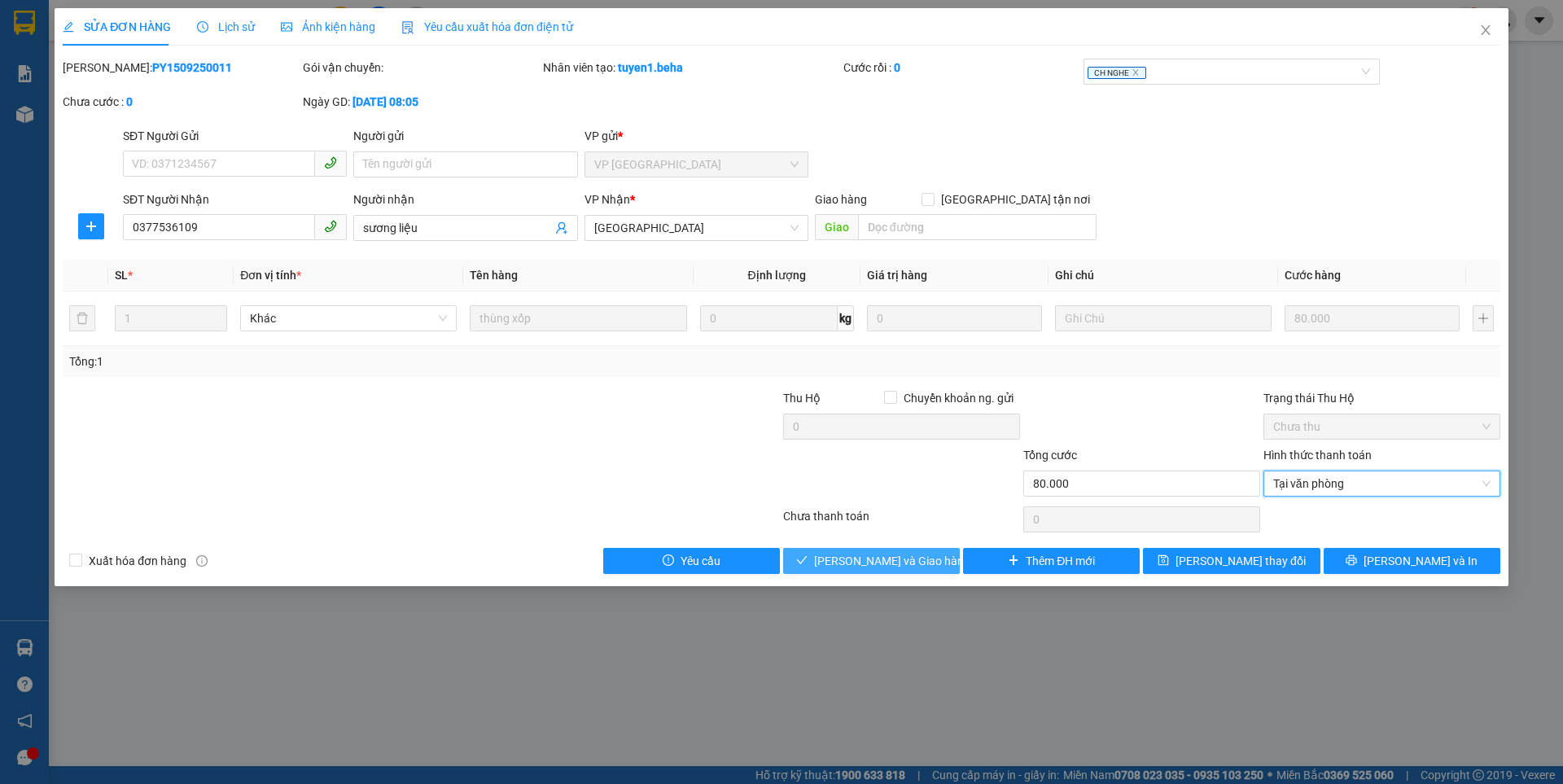
click at [893, 557] on span "[PERSON_NAME] và Giao hàng" at bounding box center [892, 561] width 156 height 18
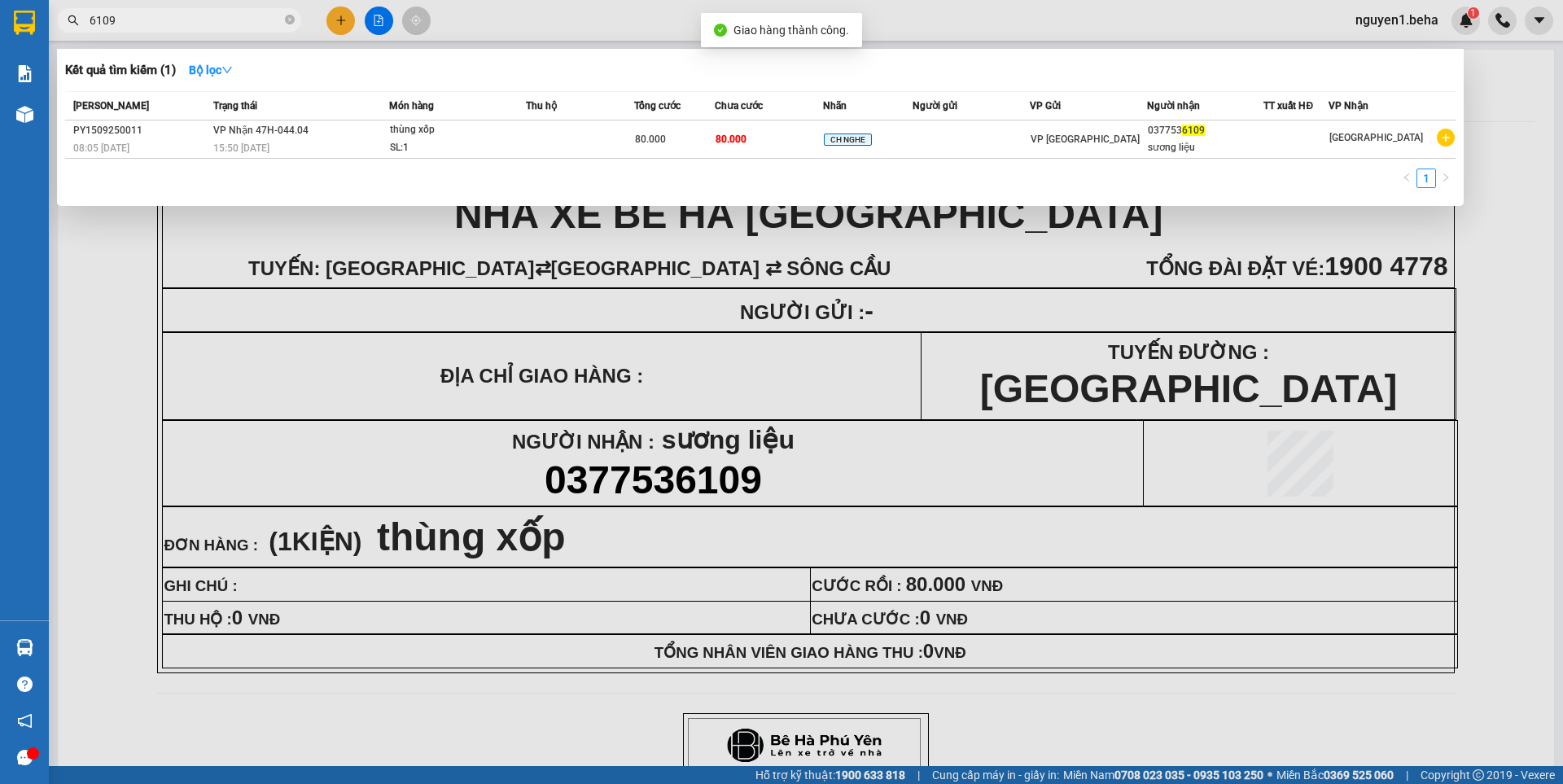
click at [190, 22] on input "6109" at bounding box center [185, 21] width 192 height 18
type input "6"
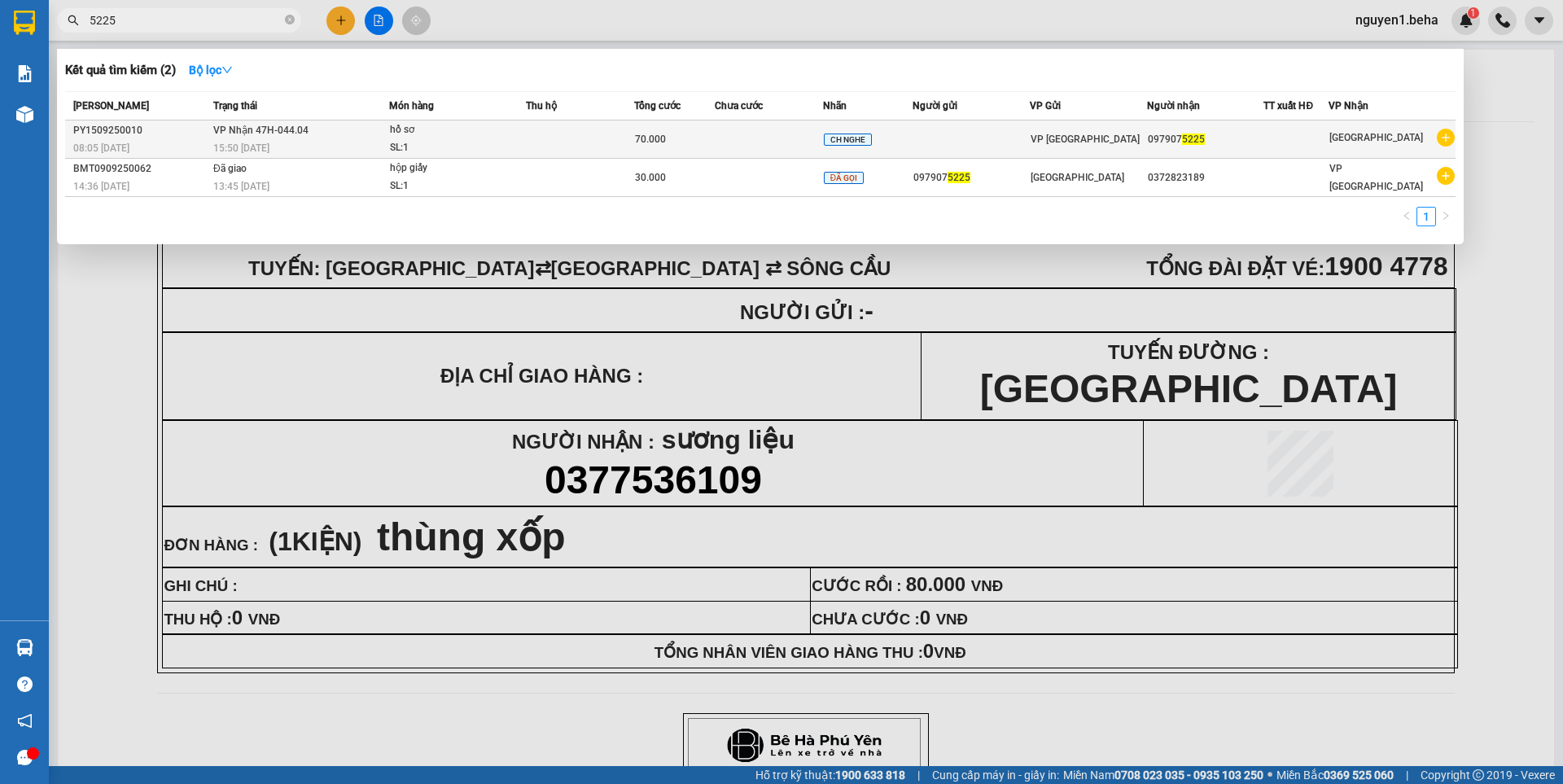
type input "5225"
click at [462, 143] on div "SL: 1" at bounding box center [450, 149] width 122 height 18
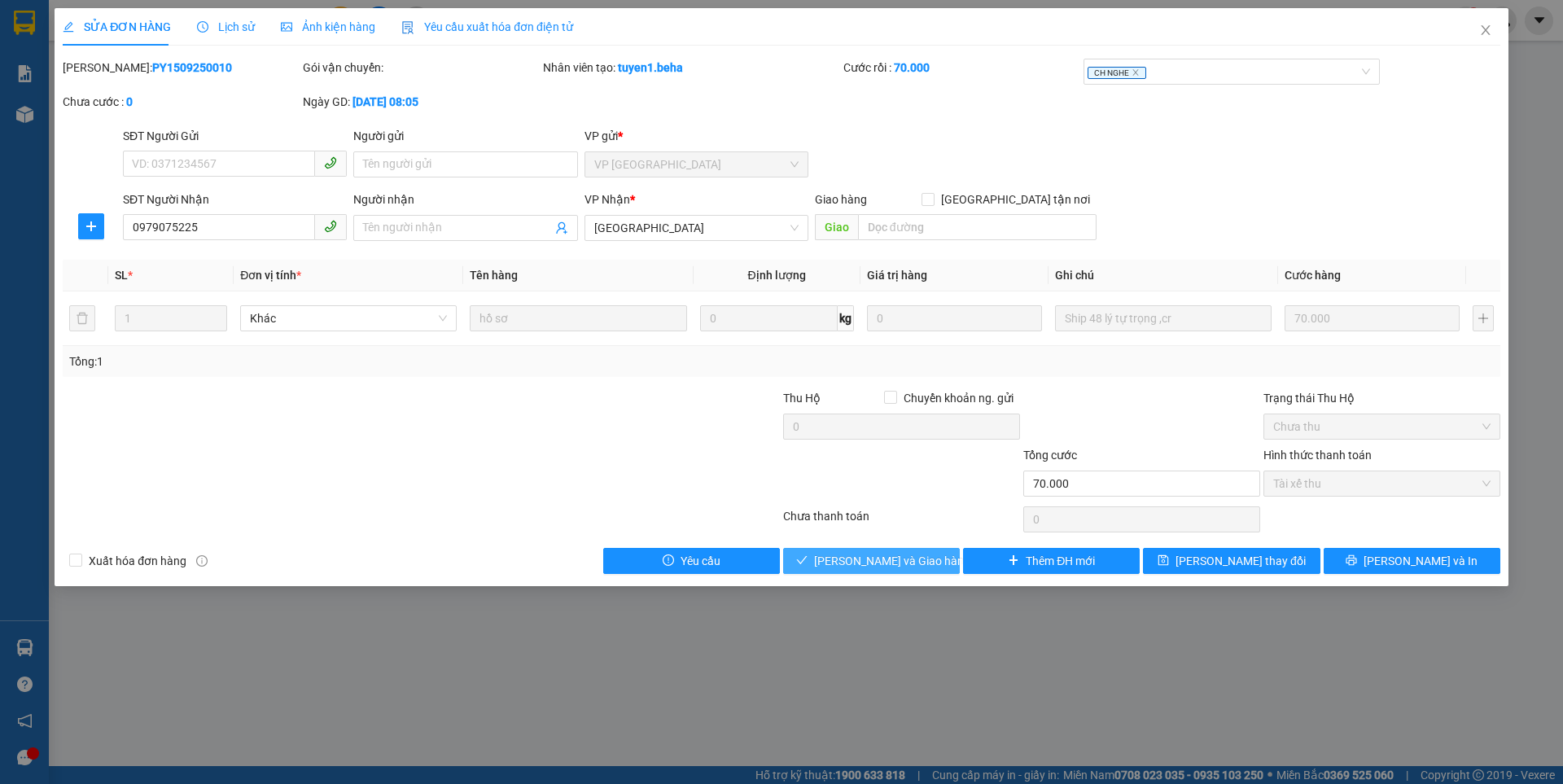
click at [899, 564] on span "[PERSON_NAME] và Giao hàng" at bounding box center [892, 561] width 156 height 18
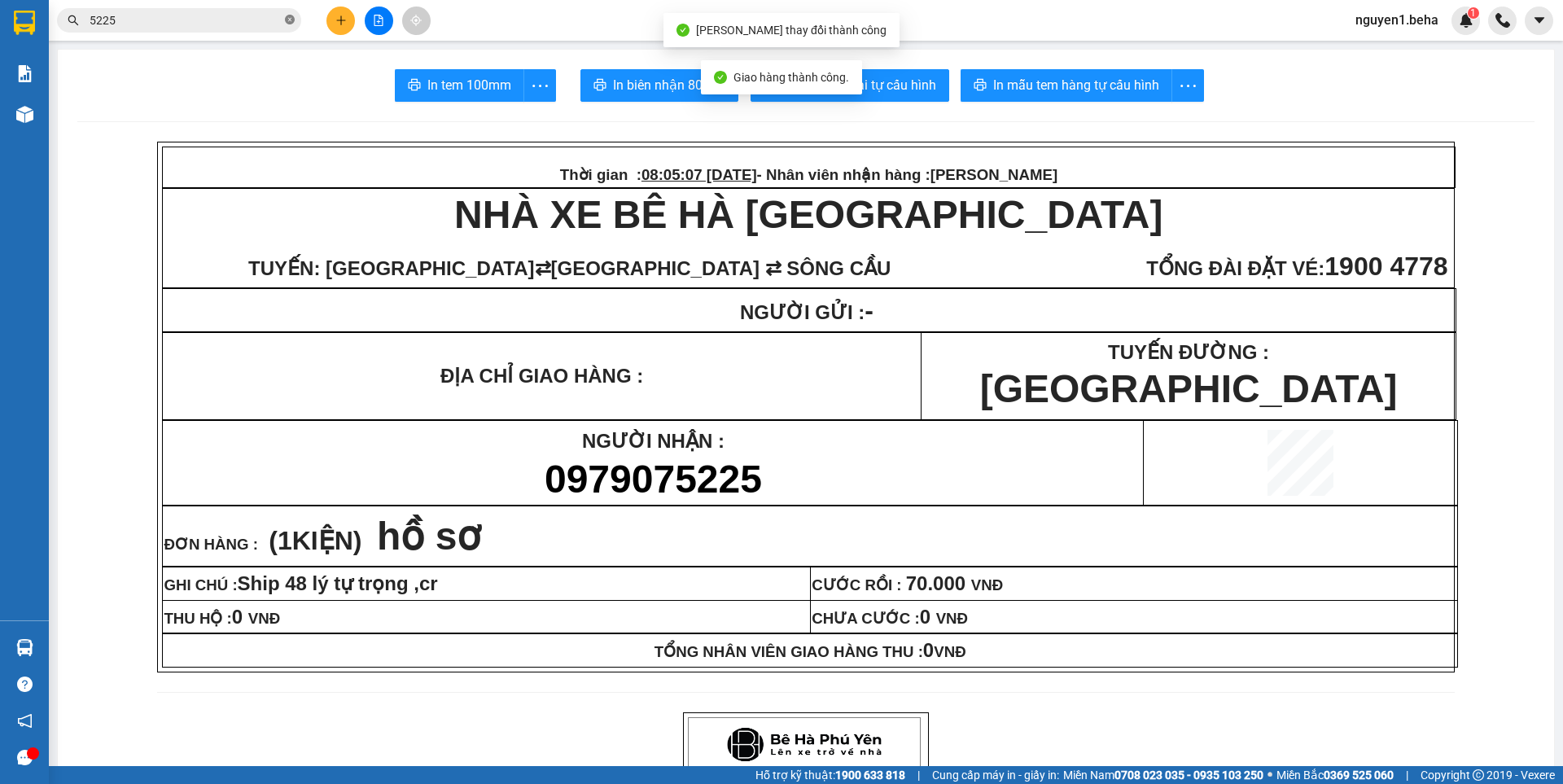
click at [292, 22] on icon "close-circle" at bounding box center [290, 20] width 10 height 10
click at [229, 12] on input "text" at bounding box center [185, 21] width 192 height 18
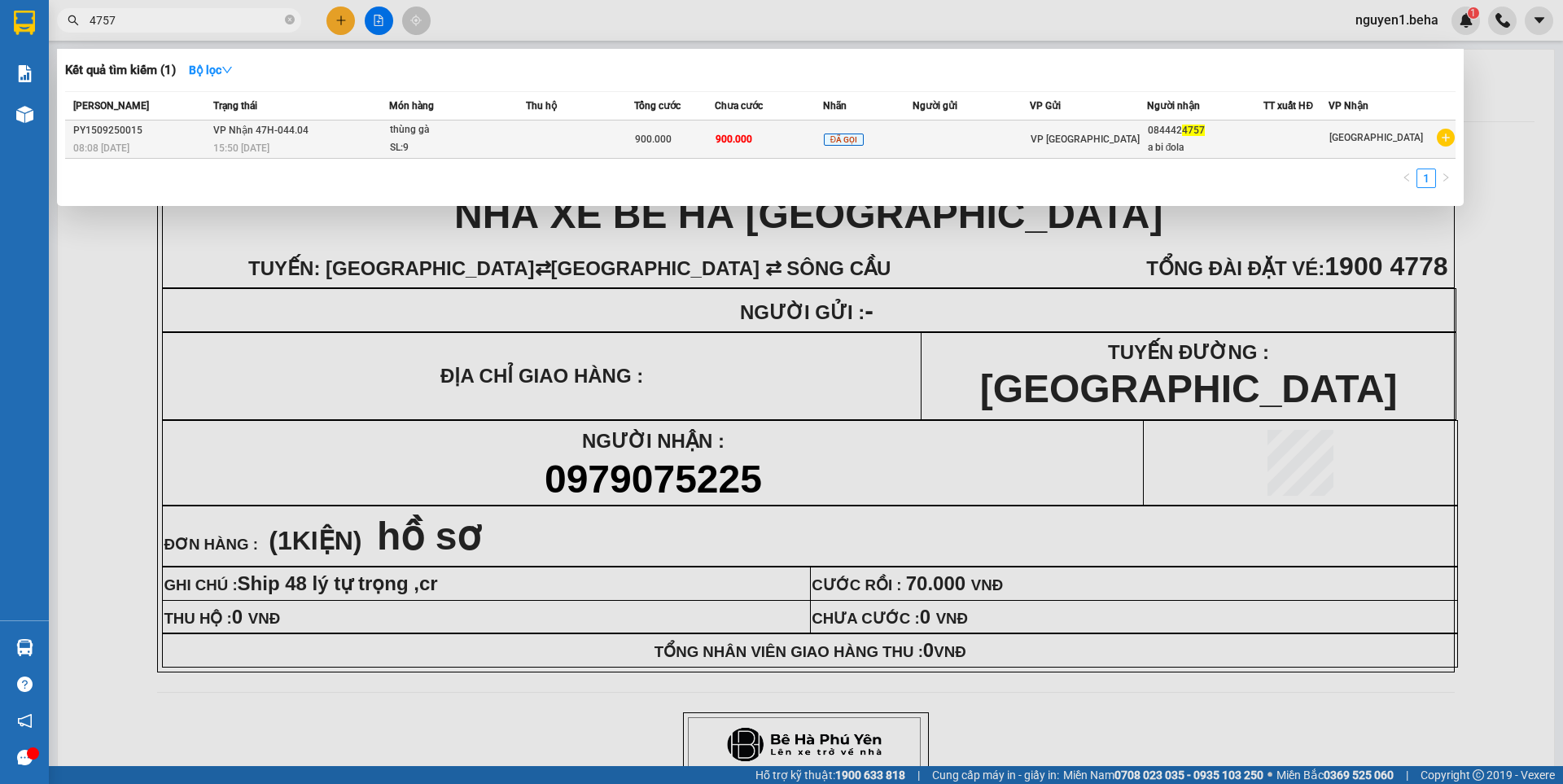
type input "4757"
click at [484, 137] on div "thùng gà" at bounding box center [450, 130] width 122 height 18
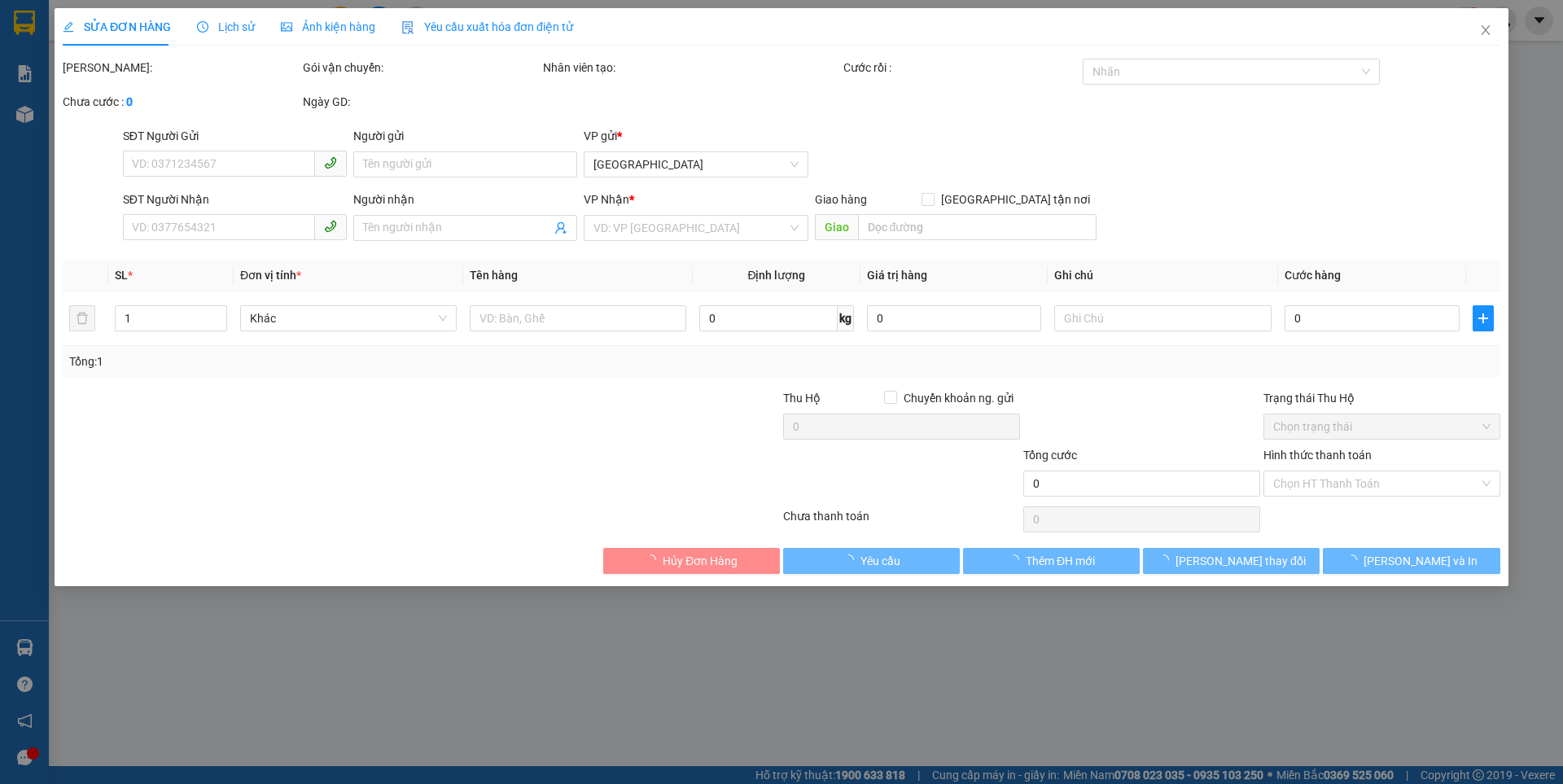
type input "0844424757"
type input "a bi đola"
type input "900.000"
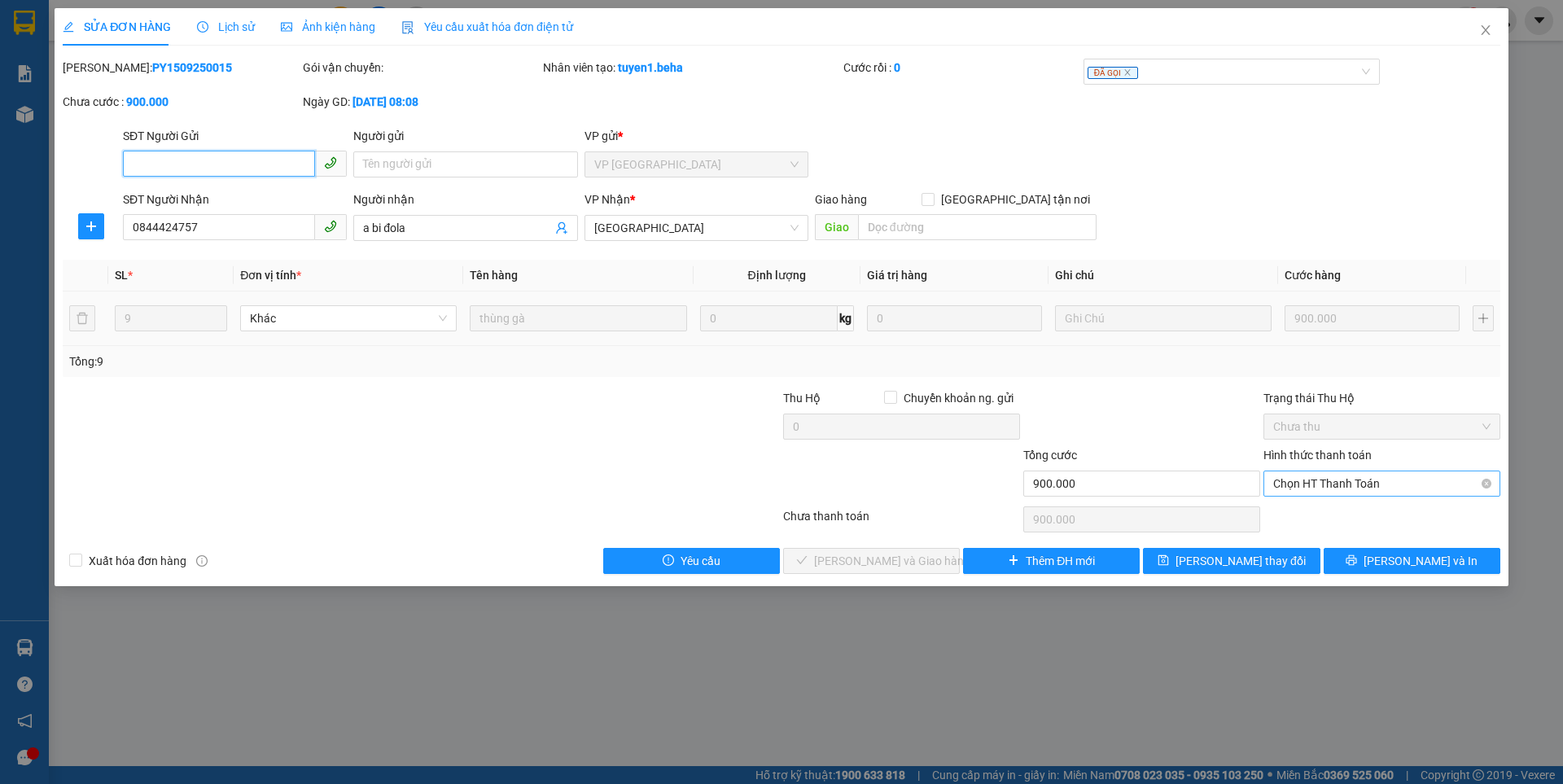
click at [1310, 482] on span "Chọn HT Thanh Toán" at bounding box center [1382, 483] width 218 height 24
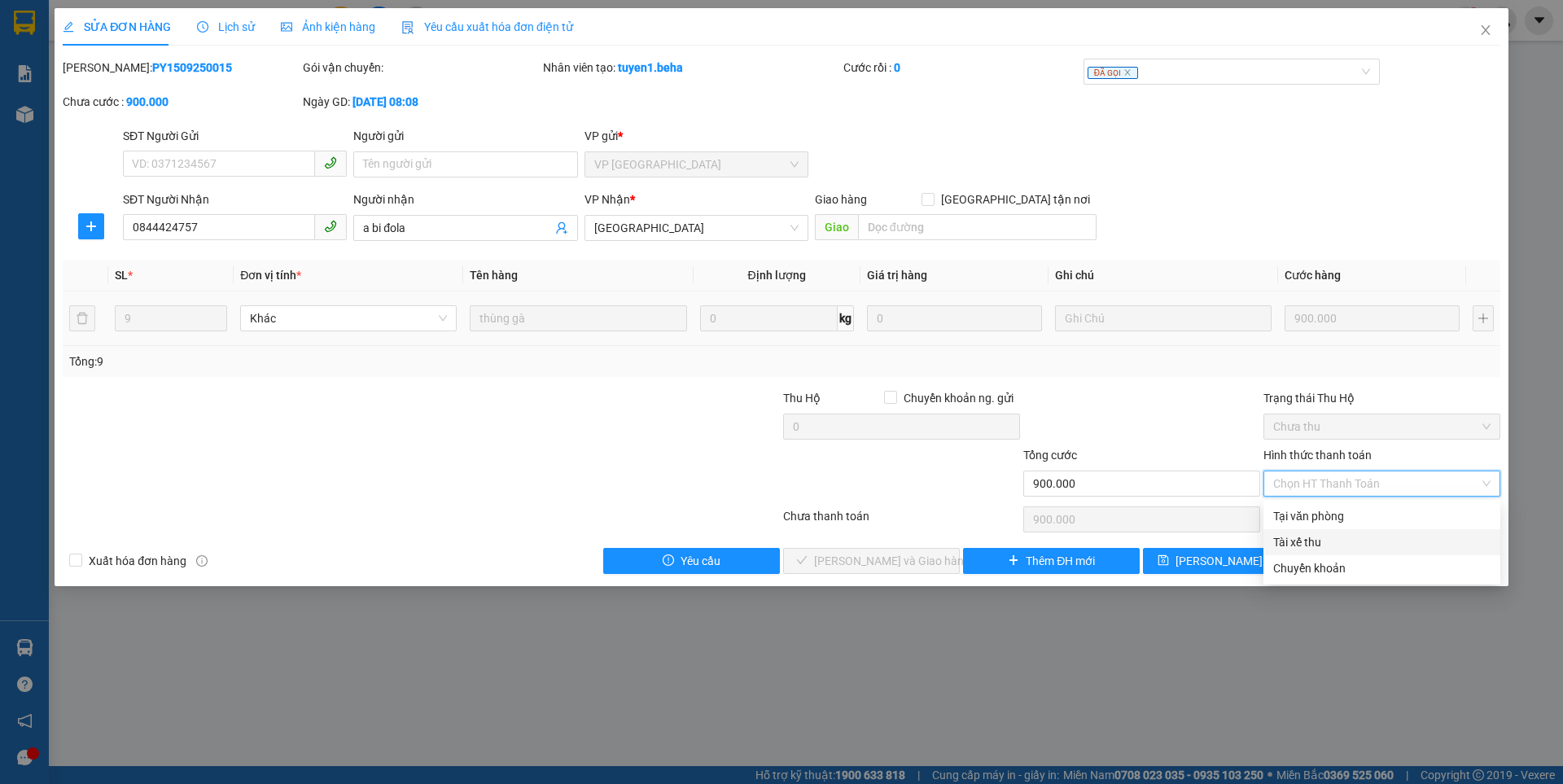
click at [1322, 541] on div "Tài xế thu" at bounding box center [1382, 542] width 218 height 18
type input "0"
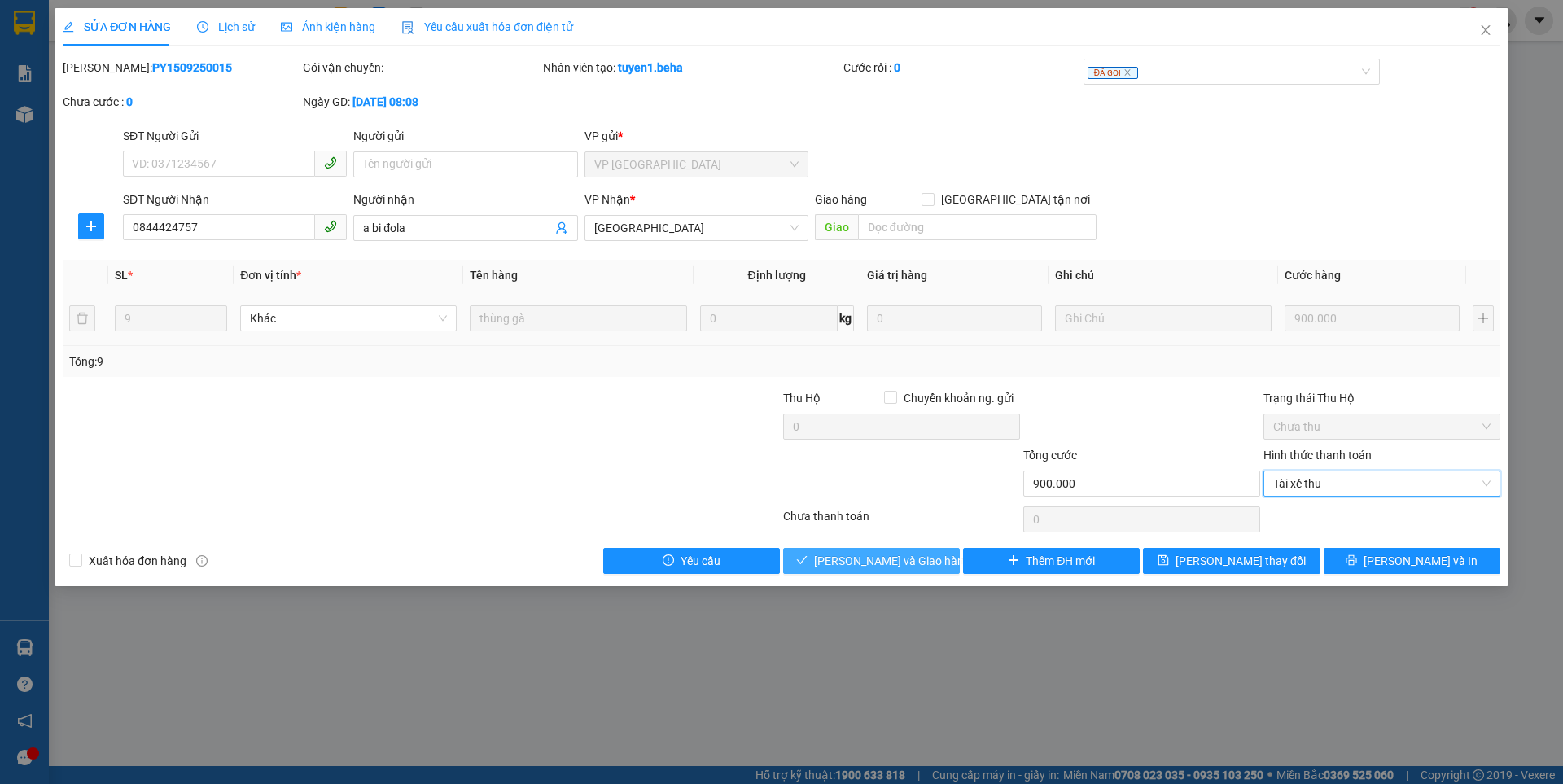
click at [898, 549] on button "[PERSON_NAME] và Giao hàng" at bounding box center [872, 560] width 177 height 26
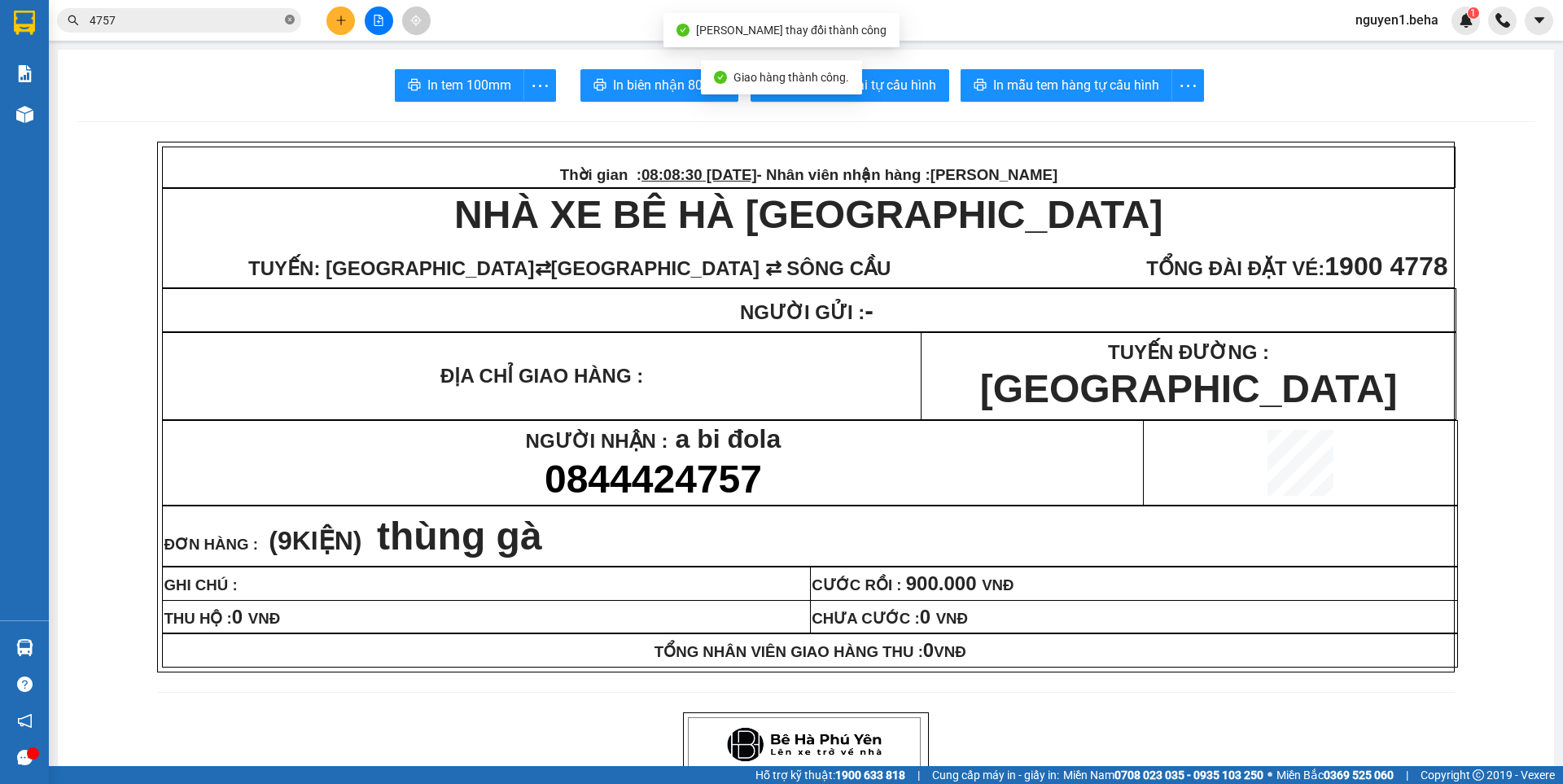
click at [288, 17] on icon "close-circle" at bounding box center [290, 20] width 10 height 10
click at [254, 18] on input "text" at bounding box center [185, 21] width 192 height 18
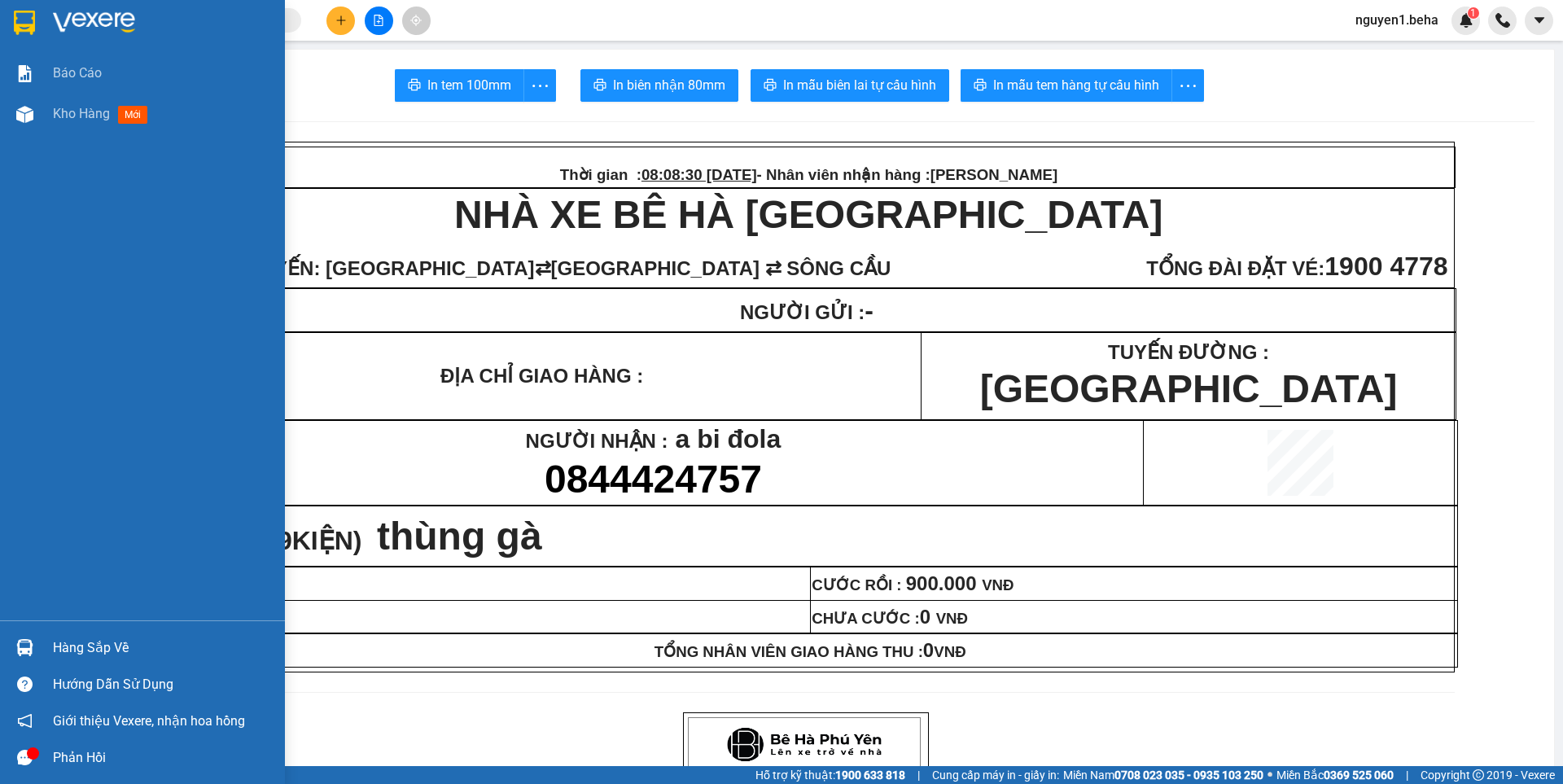
drag, startPoint x: 32, startPoint y: 123, endPoint x: 1, endPoint y: 149, distance: 40.5
click at [31, 123] on div at bounding box center [25, 115] width 28 height 28
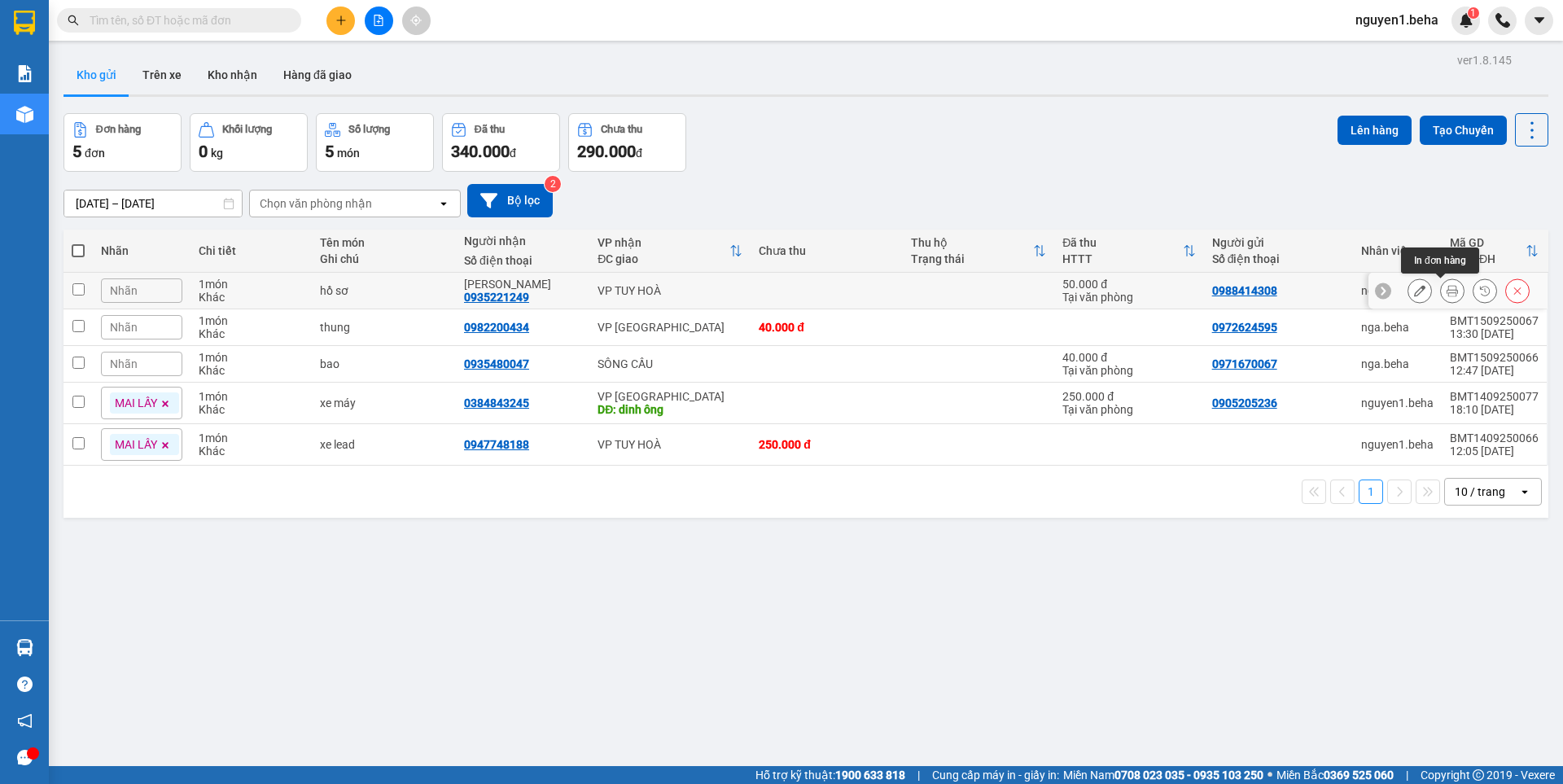
click at [1447, 295] on icon at bounding box center [1452, 291] width 12 height 12
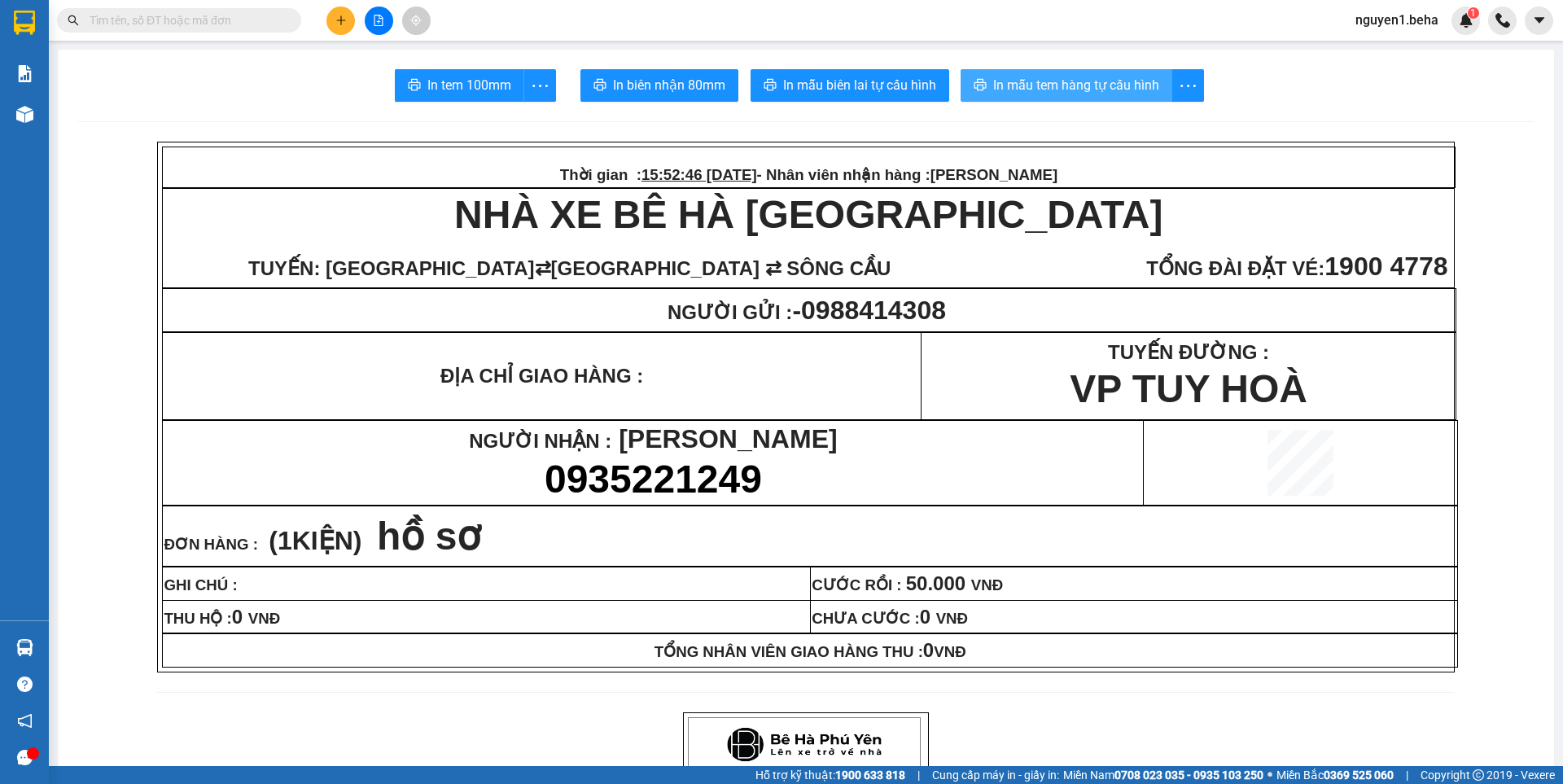
click at [1040, 82] on span "In mẫu tem hàng tự cấu hình" at bounding box center [1076, 85] width 166 height 20
click at [1121, 87] on span "In mẫu tem hàng tự cấu hình" at bounding box center [1076, 85] width 166 height 20
click at [1058, 81] on span "In mẫu tem hàng tự cấu hình" at bounding box center [1076, 85] width 166 height 20
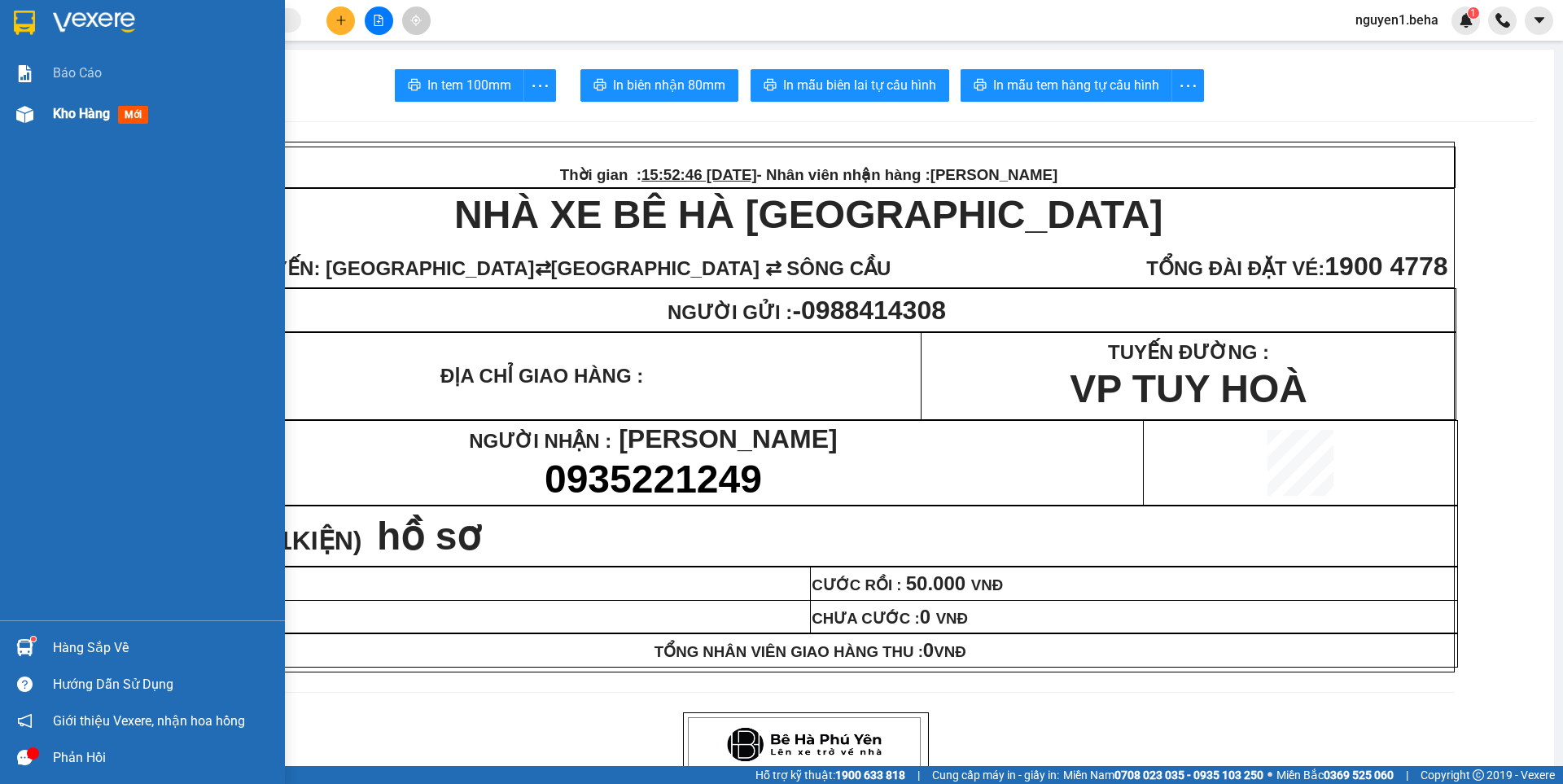
click at [32, 117] on img at bounding box center [25, 114] width 17 height 17
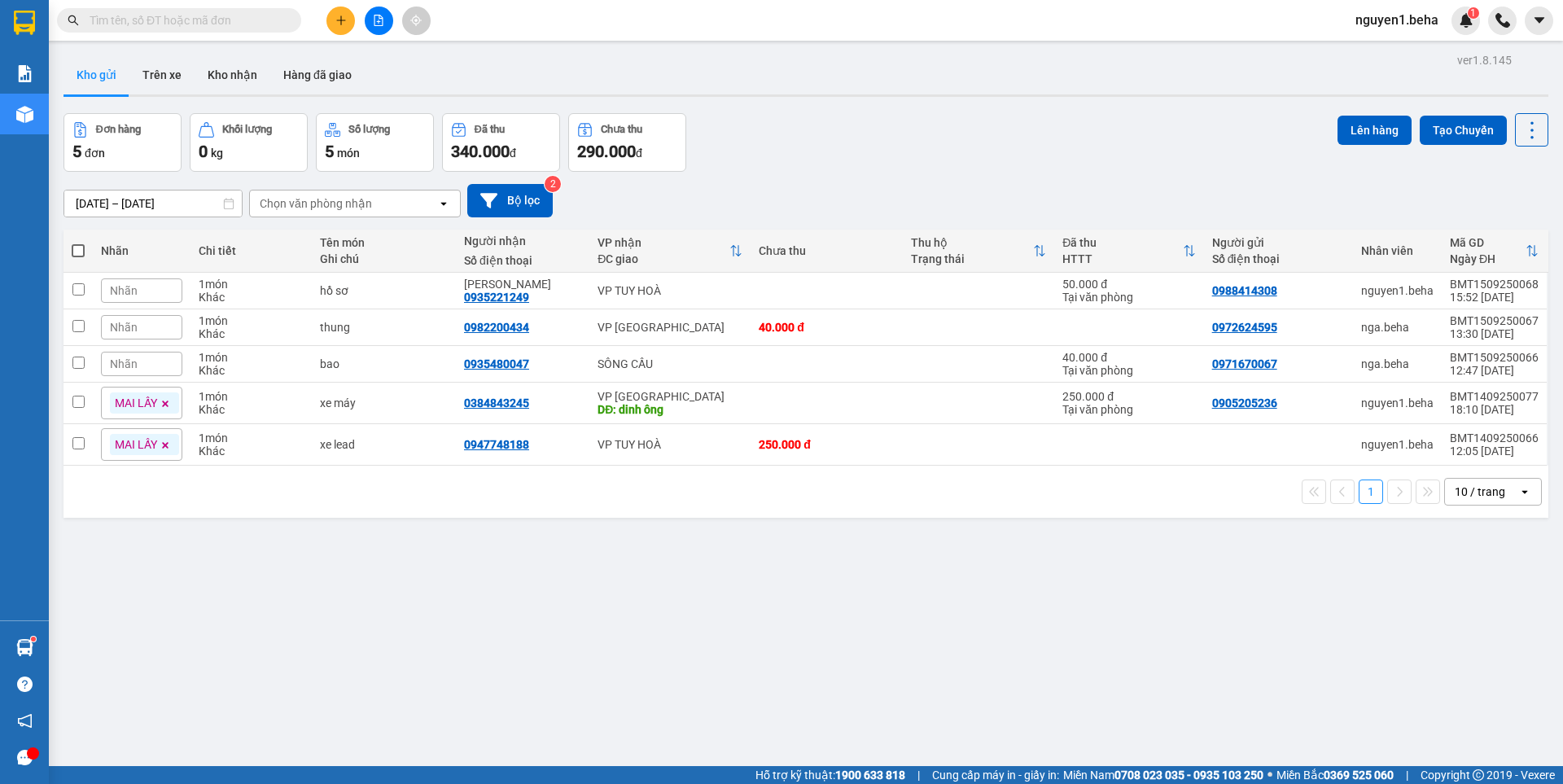
click at [151, 291] on div "Nhãn" at bounding box center [141, 290] width 81 height 24
click at [226, 398] on div "LẤY SAU" at bounding box center [229, 396] width 42 height 21
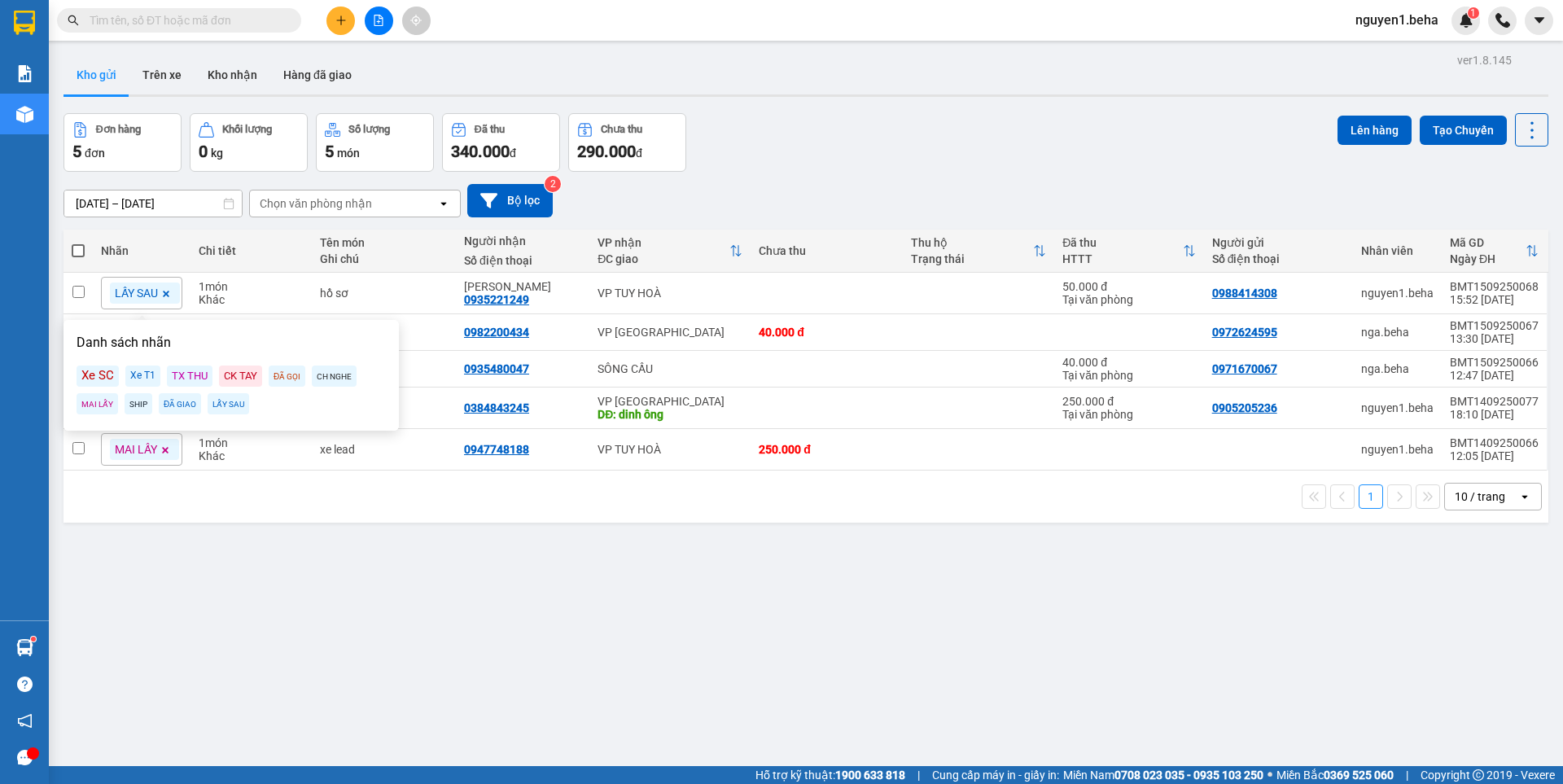
click at [406, 545] on div "ver 1.8.145 Kho gửi Trên xe Kho nhận Hàng đã giao Đơn hàng 5 đơn Khối lượng 0 k…" at bounding box center [806, 441] width 1498 height 784
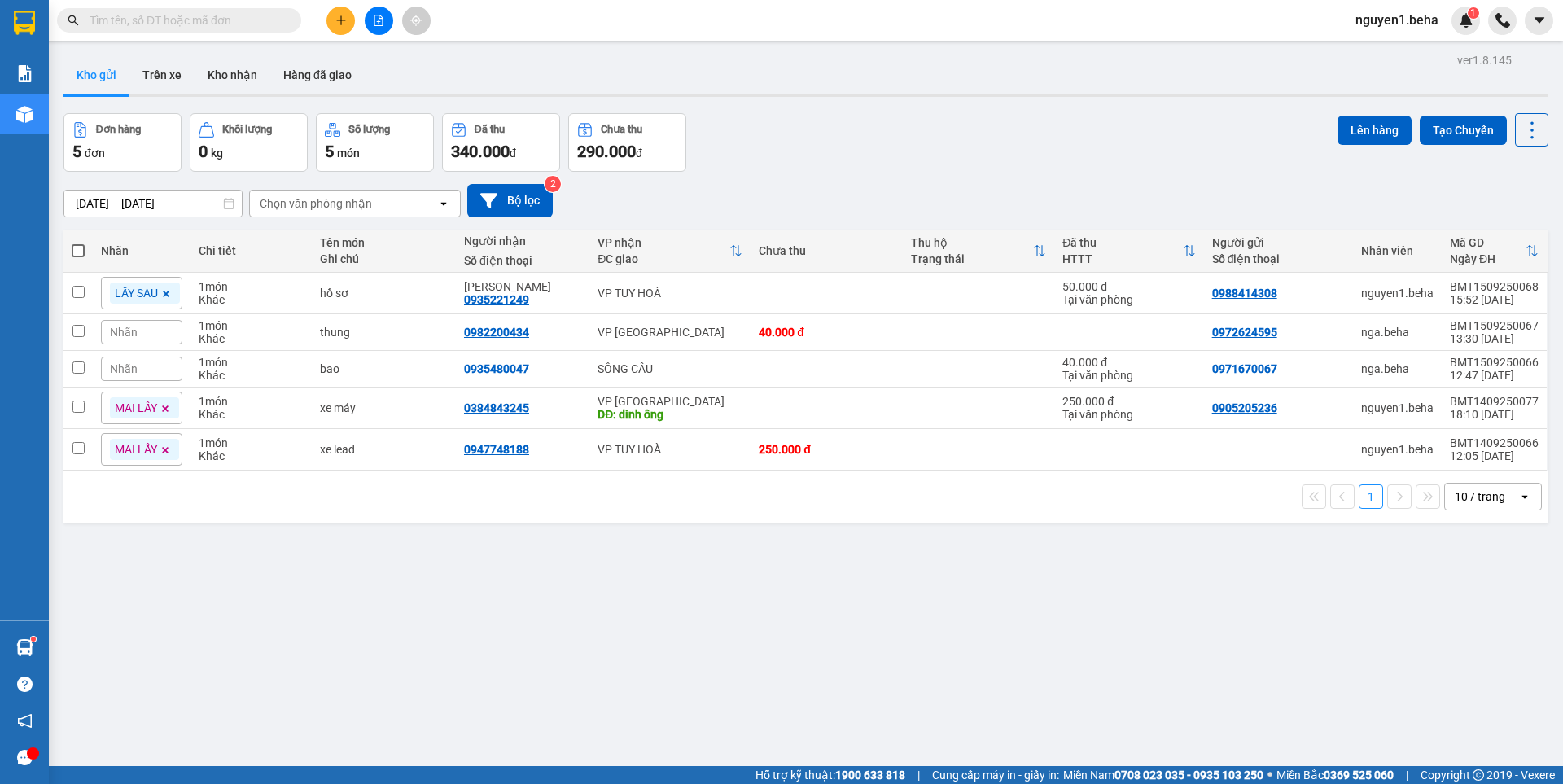
click at [374, 29] on button at bounding box center [379, 21] width 28 height 28
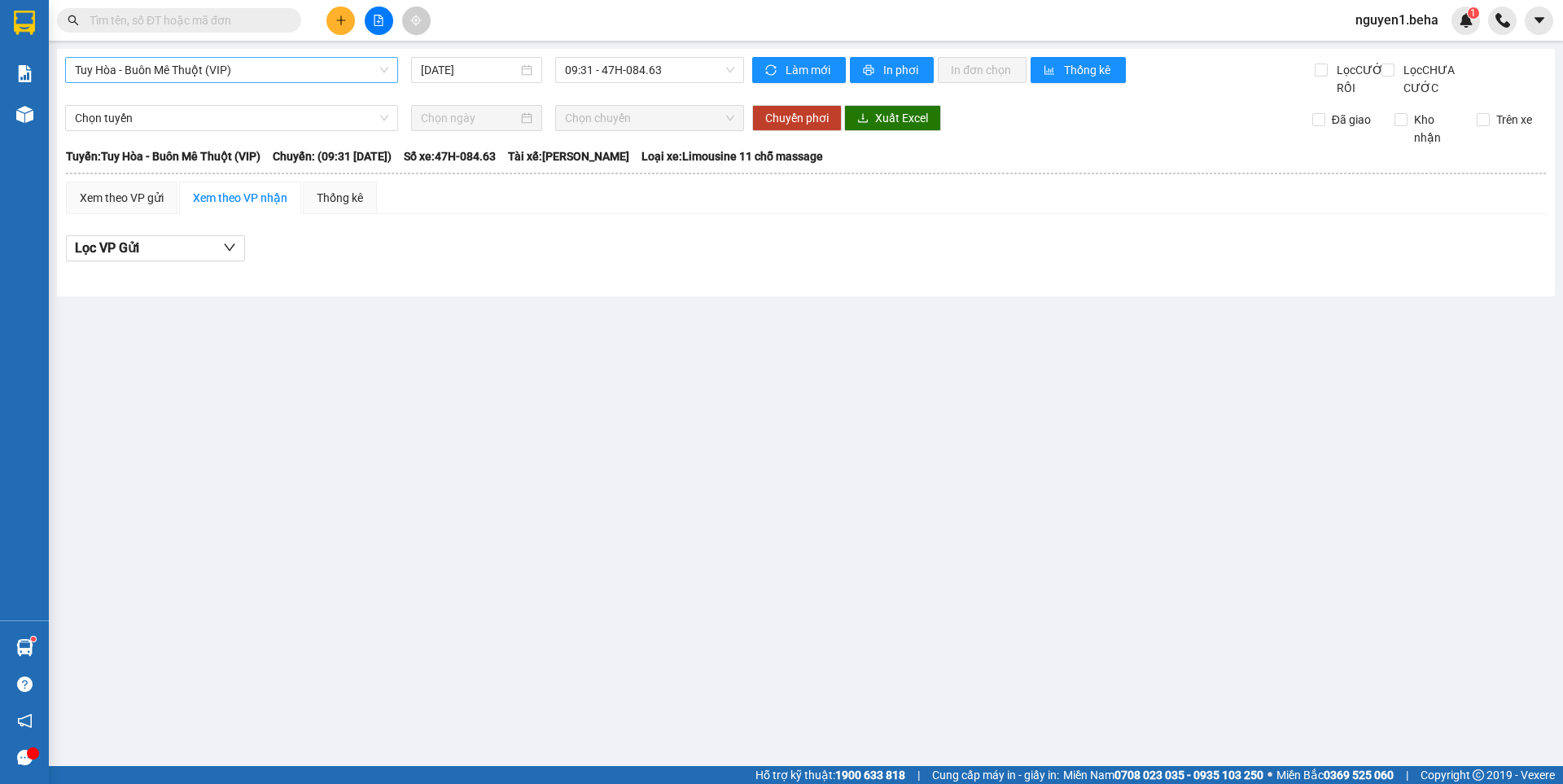
click at [327, 76] on span "Tuy Hòa - Buôn Mê Thuột (VIP)" at bounding box center [231, 70] width 313 height 24
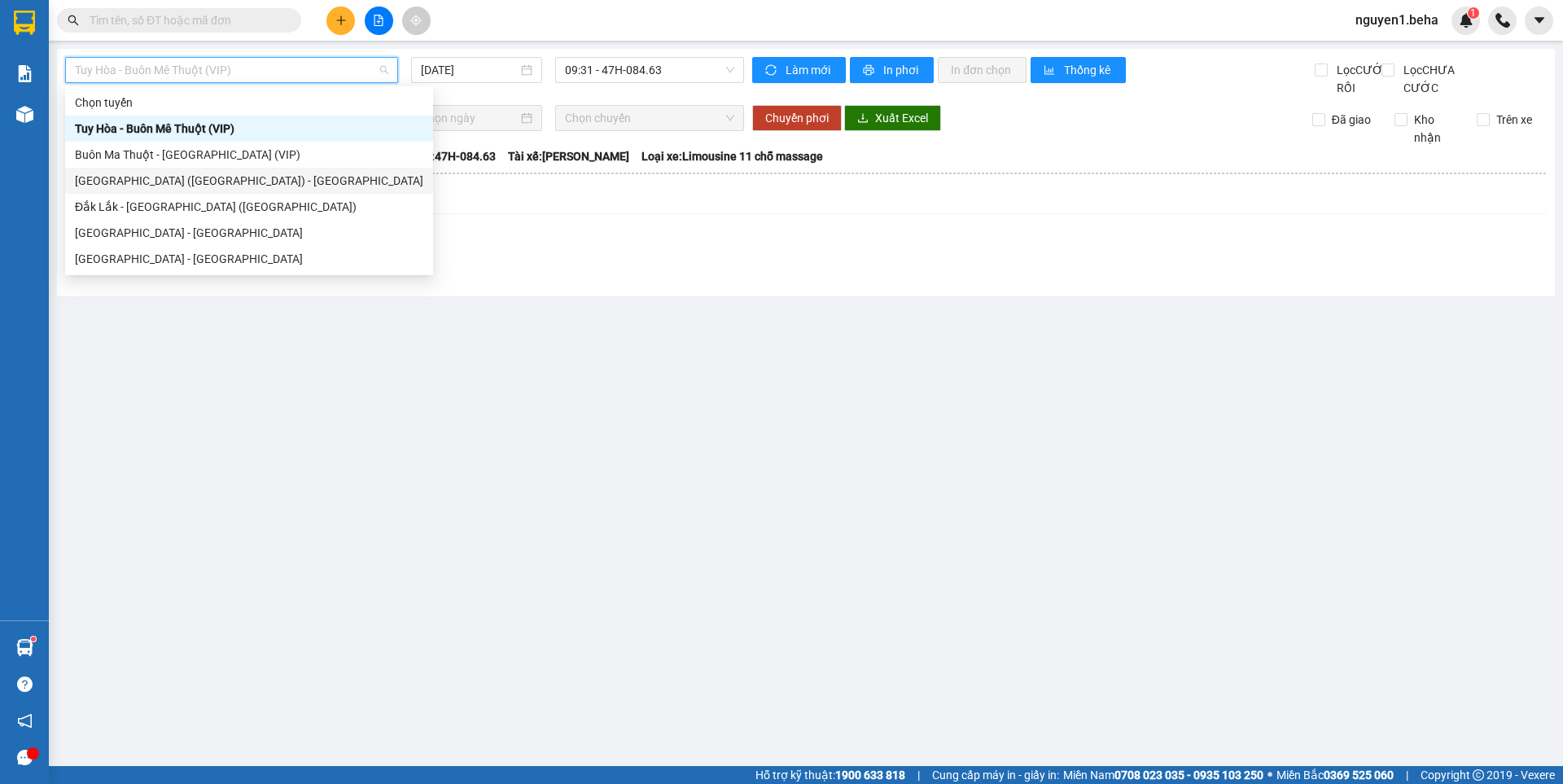
click at [170, 184] on div "[GEOGRAPHIC_DATA] ([GEOGRAPHIC_DATA]) - [GEOGRAPHIC_DATA]" at bounding box center [248, 181] width 348 height 18
type input "[DATE]"
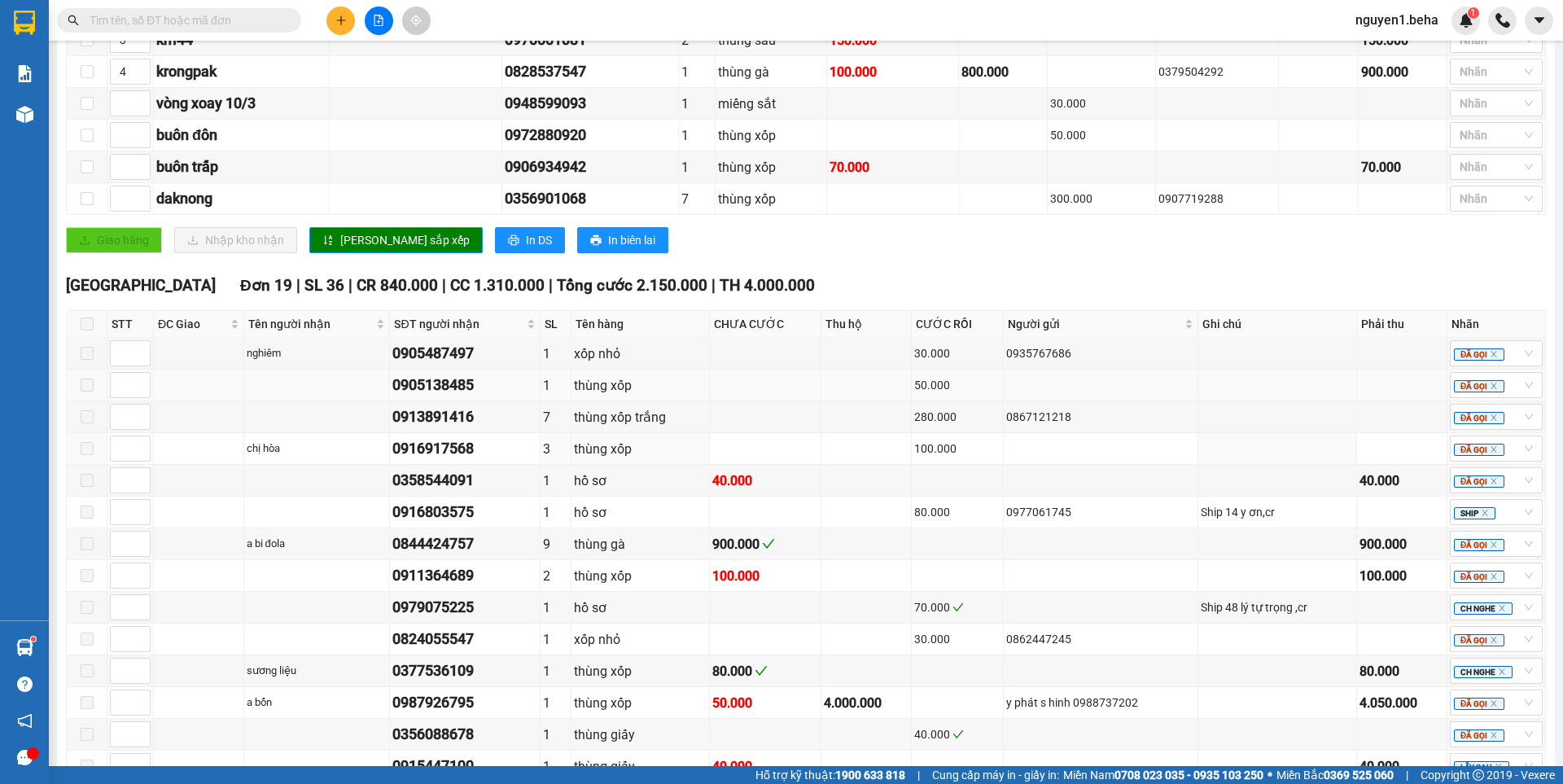
scroll to position [684, 0]
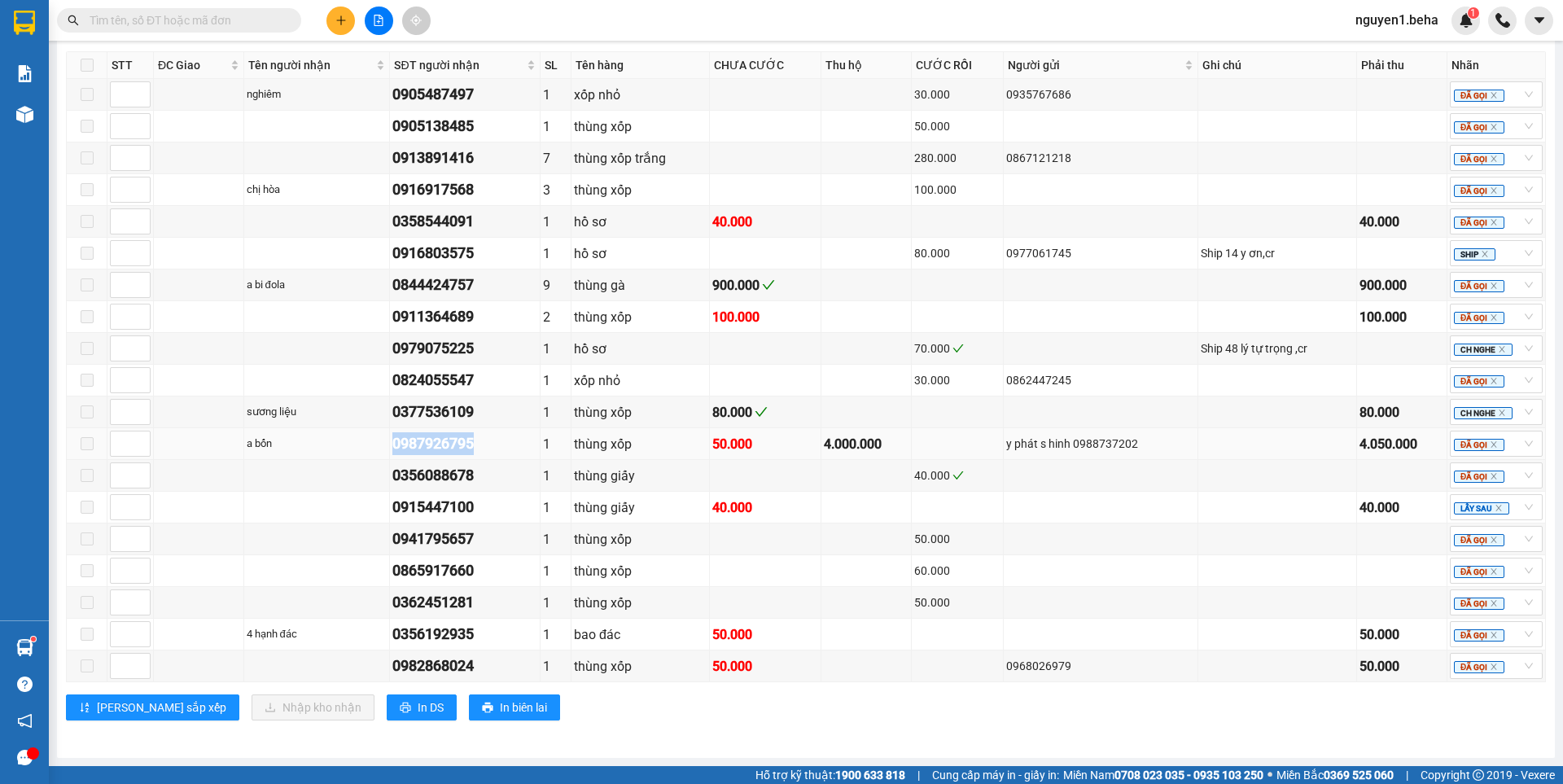
drag, startPoint x: 386, startPoint y: 444, endPoint x: 479, endPoint y: 448, distance: 93.1
click at [479, 448] on td "0987926795" at bounding box center [464, 443] width 150 height 32
copy div "0987926795"
paste input "0987926795"
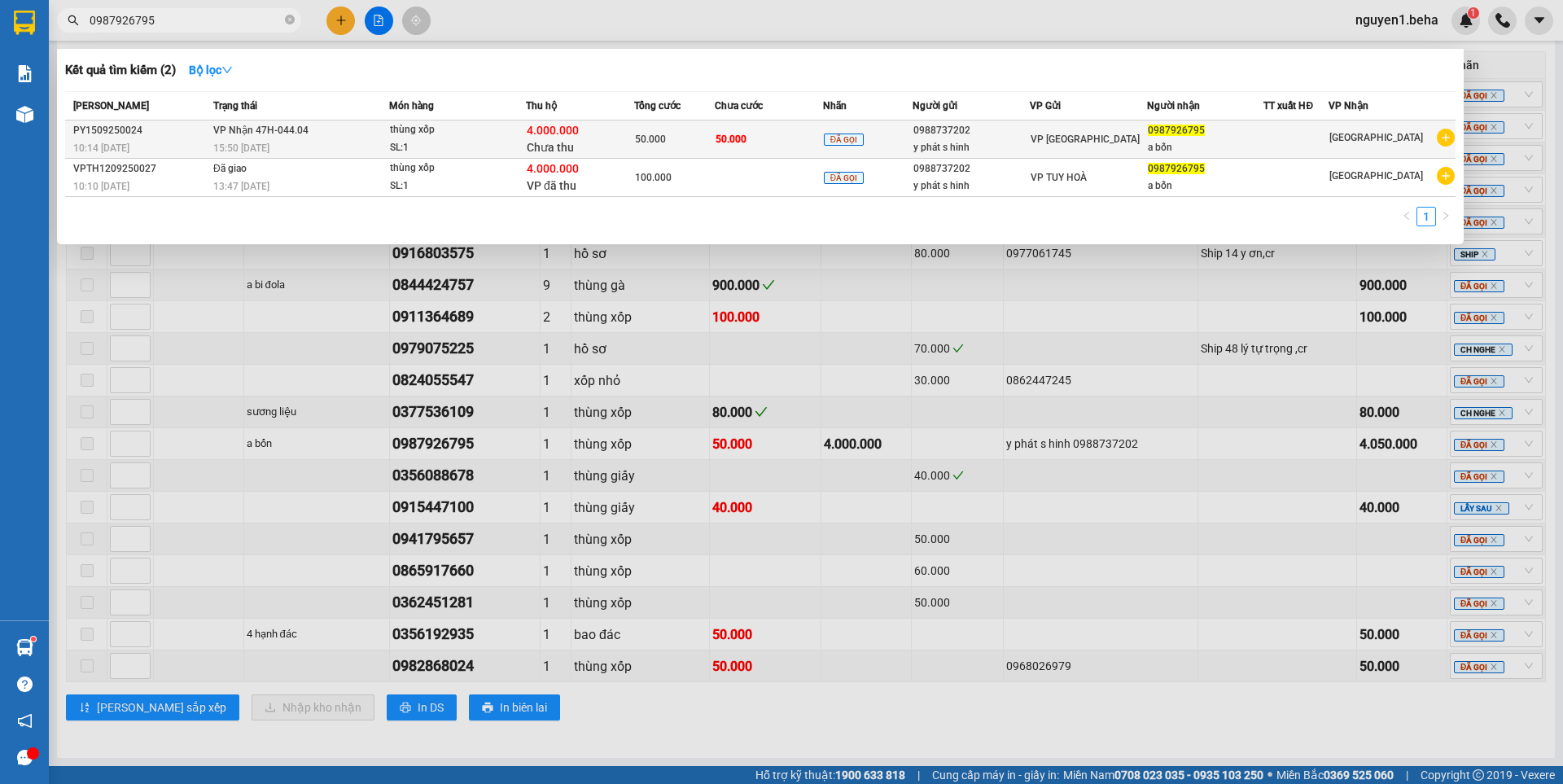
type input "0987926795"
click at [379, 138] on td "VP Nhận 47H-044.04 15:50 - 15/09" at bounding box center [299, 140] width 180 height 38
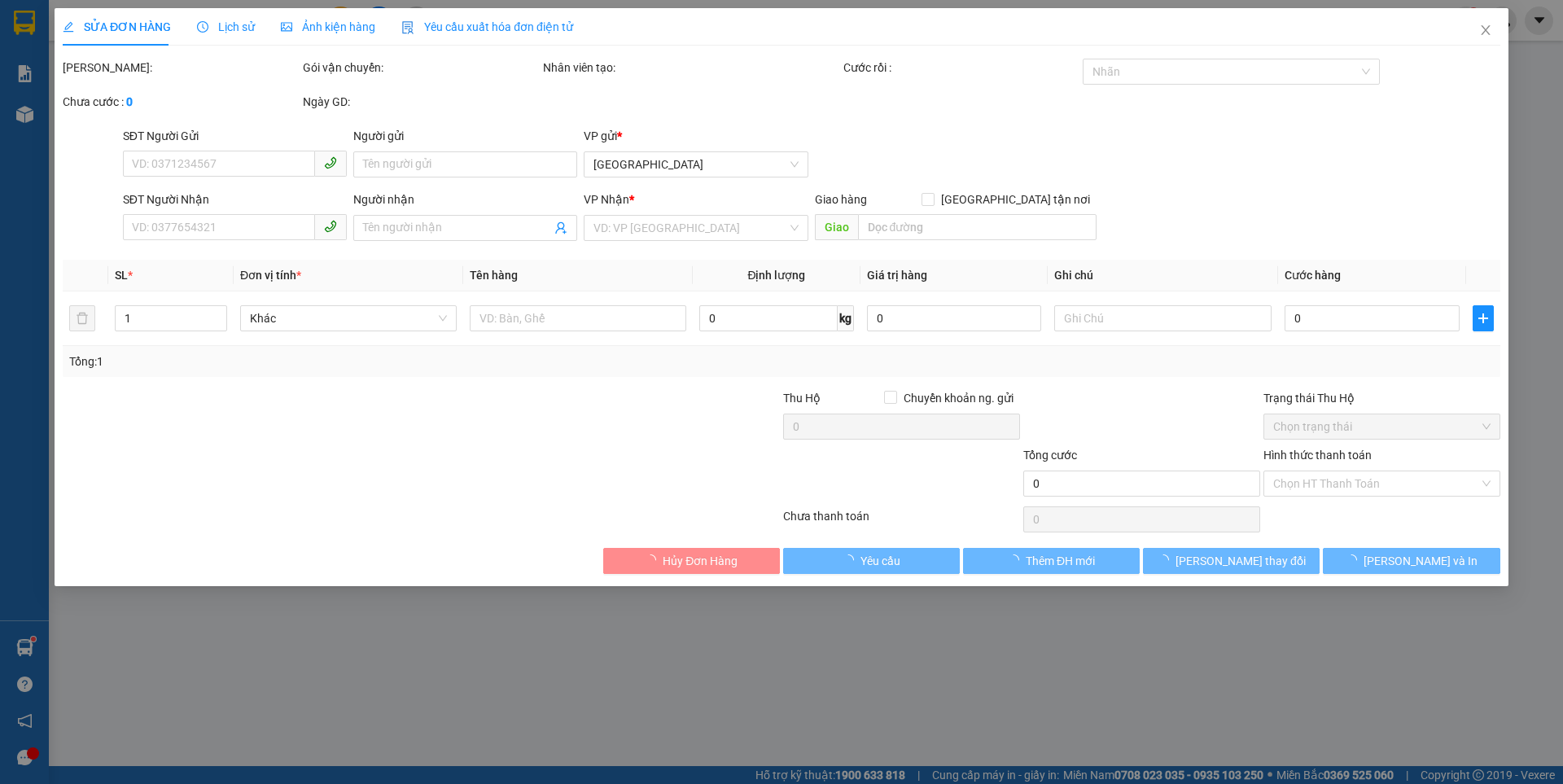
type input "0988737202"
type input "y phát s hinh"
type input "0987926795"
type input "a bốn"
type input "50.000"
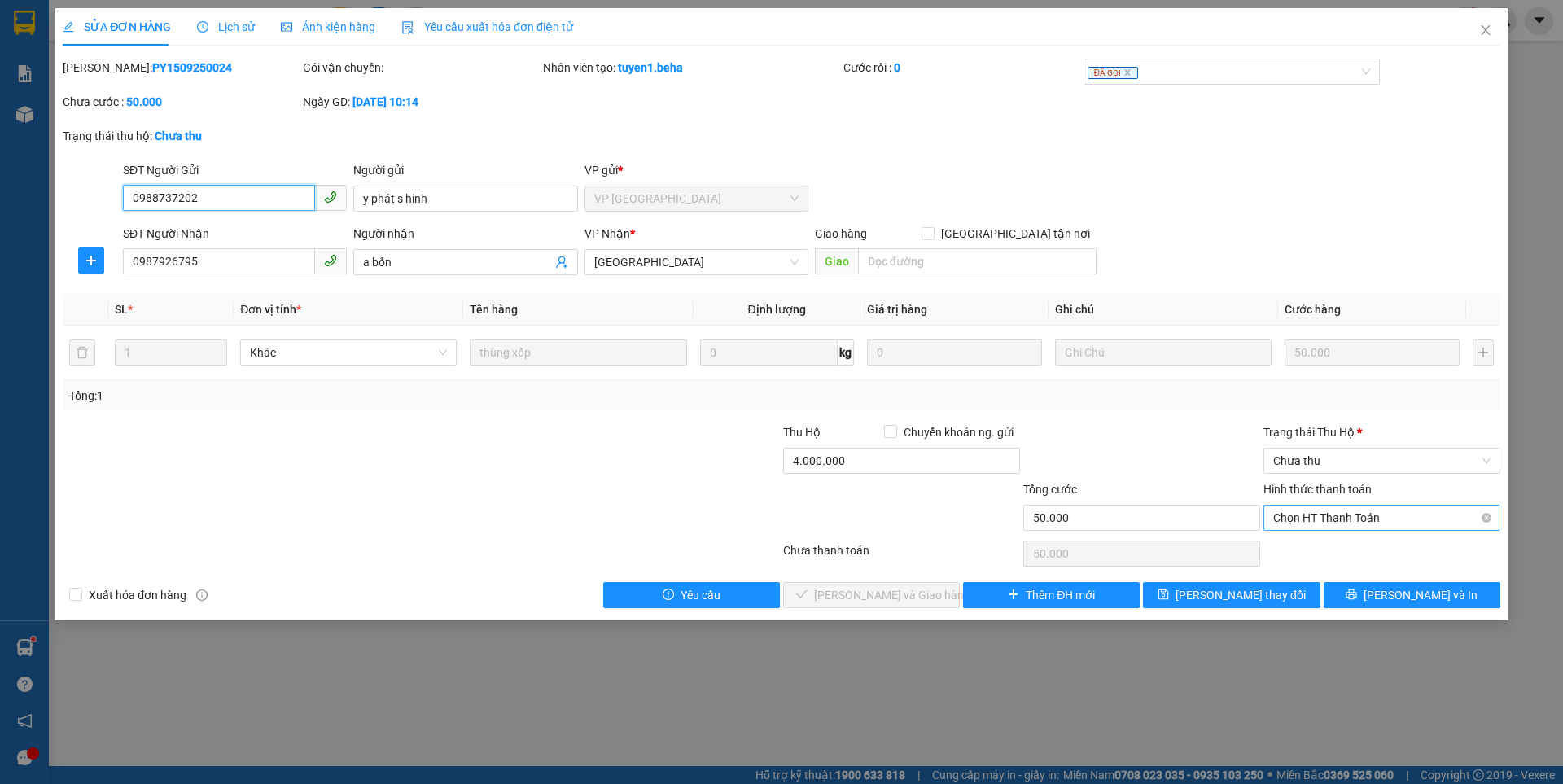
click at [1312, 517] on span "Chọn HT Thanh Toán" at bounding box center [1382, 517] width 218 height 24
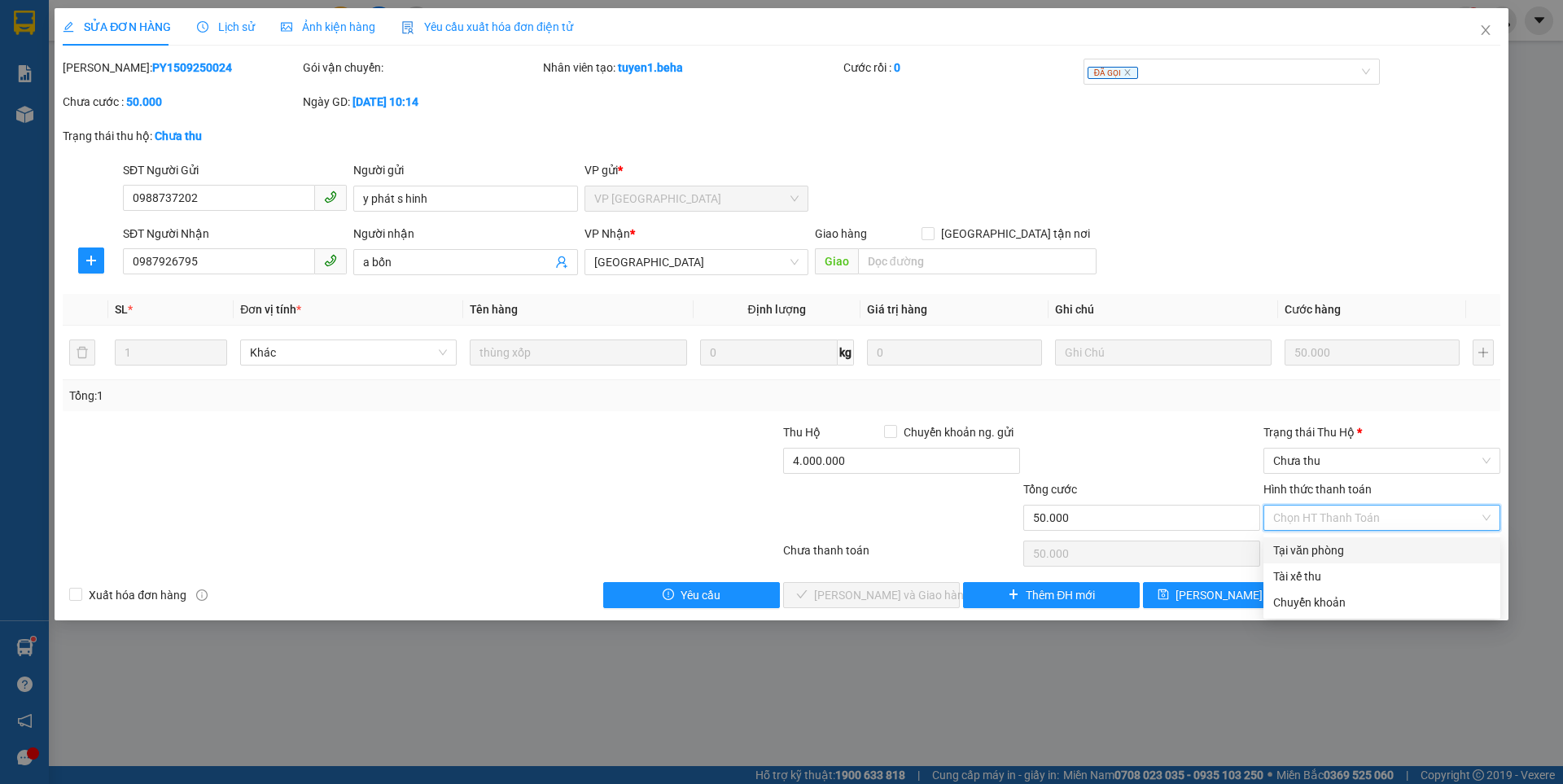
click at [1325, 551] on div "Tại văn phòng" at bounding box center [1382, 551] width 218 height 18
type input "0"
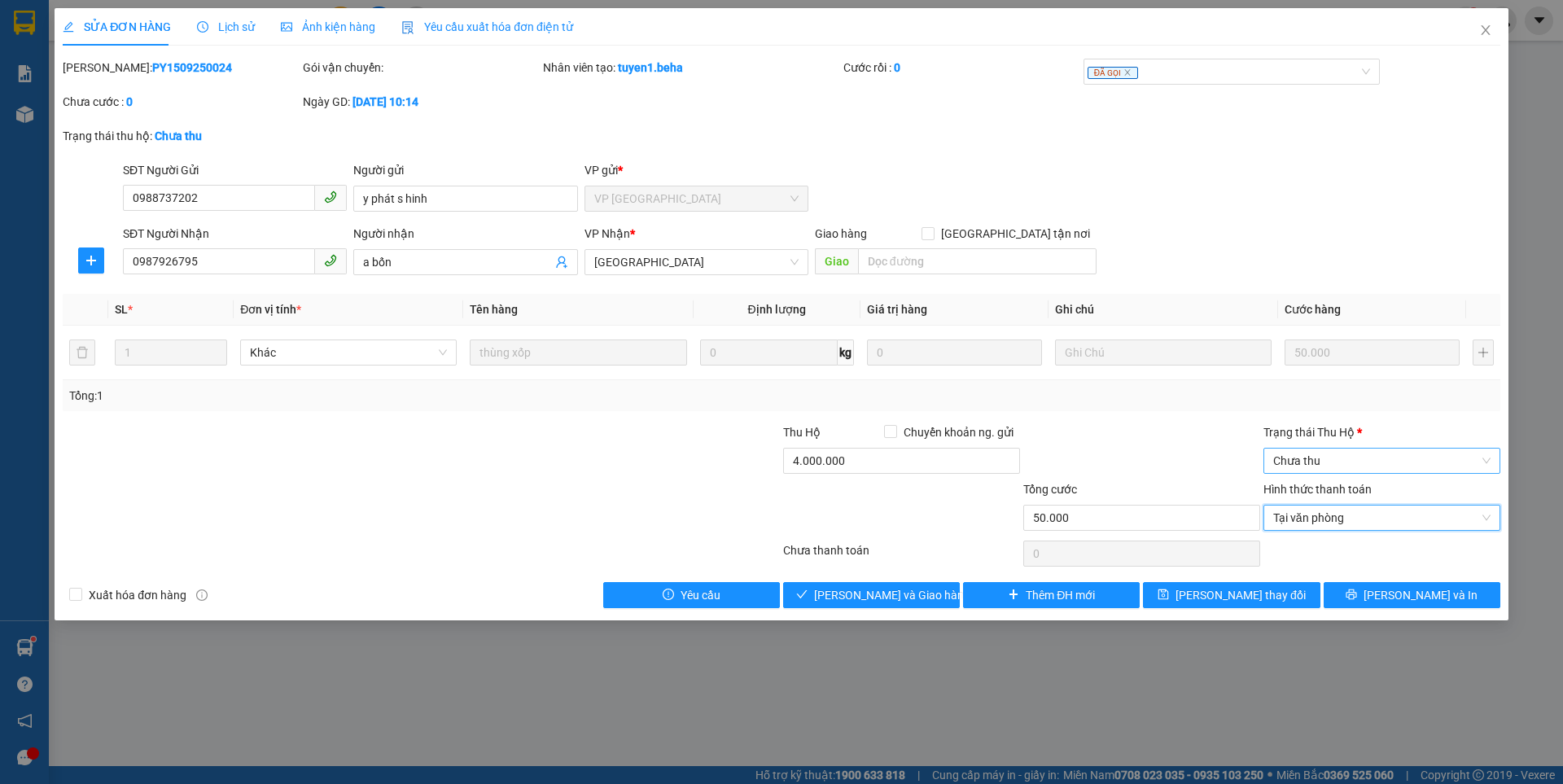
click at [1339, 460] on span "Chưa thu" at bounding box center [1382, 460] width 218 height 24
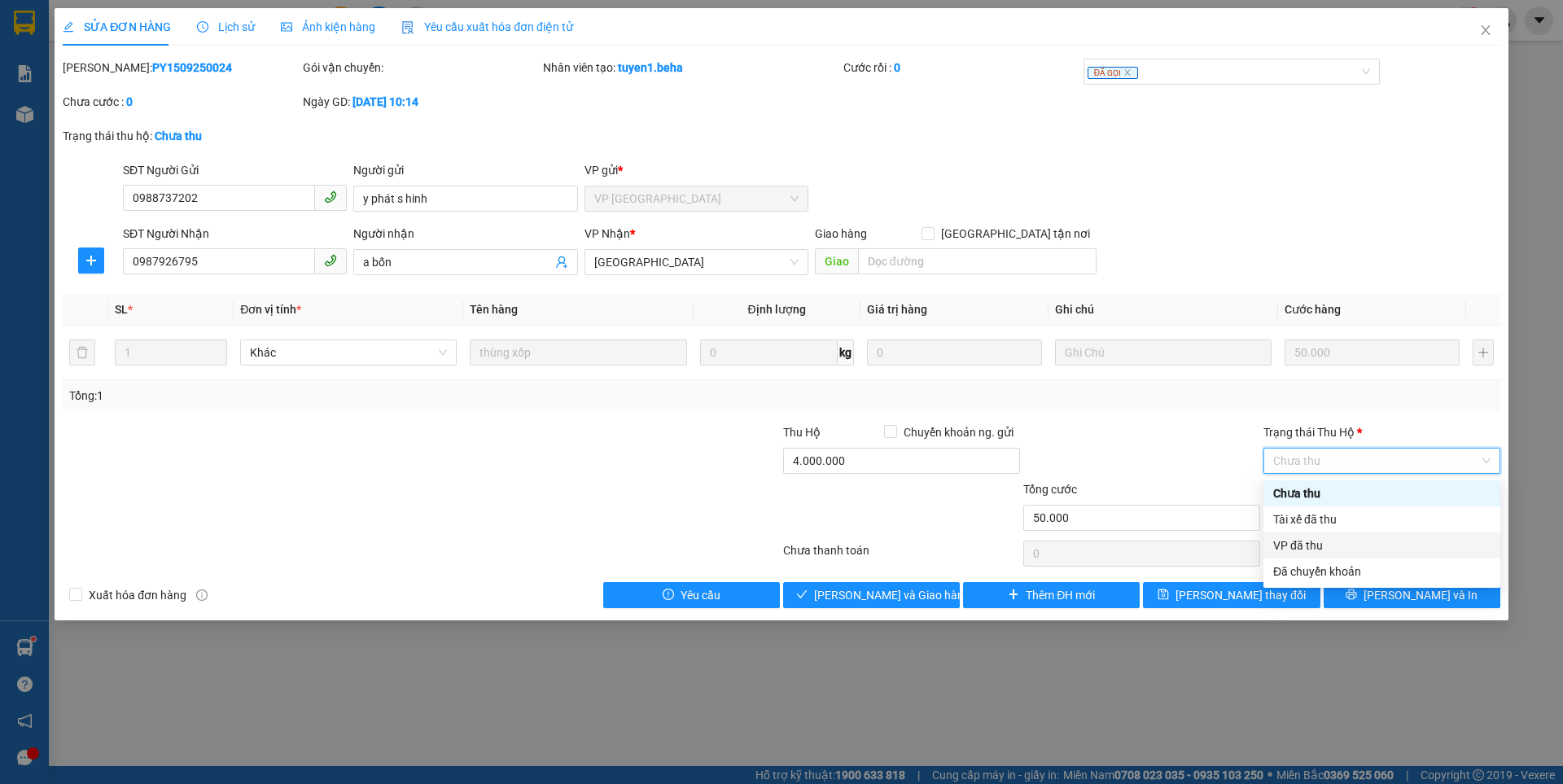
click at [1316, 549] on div "VP đã thu" at bounding box center [1382, 546] width 218 height 18
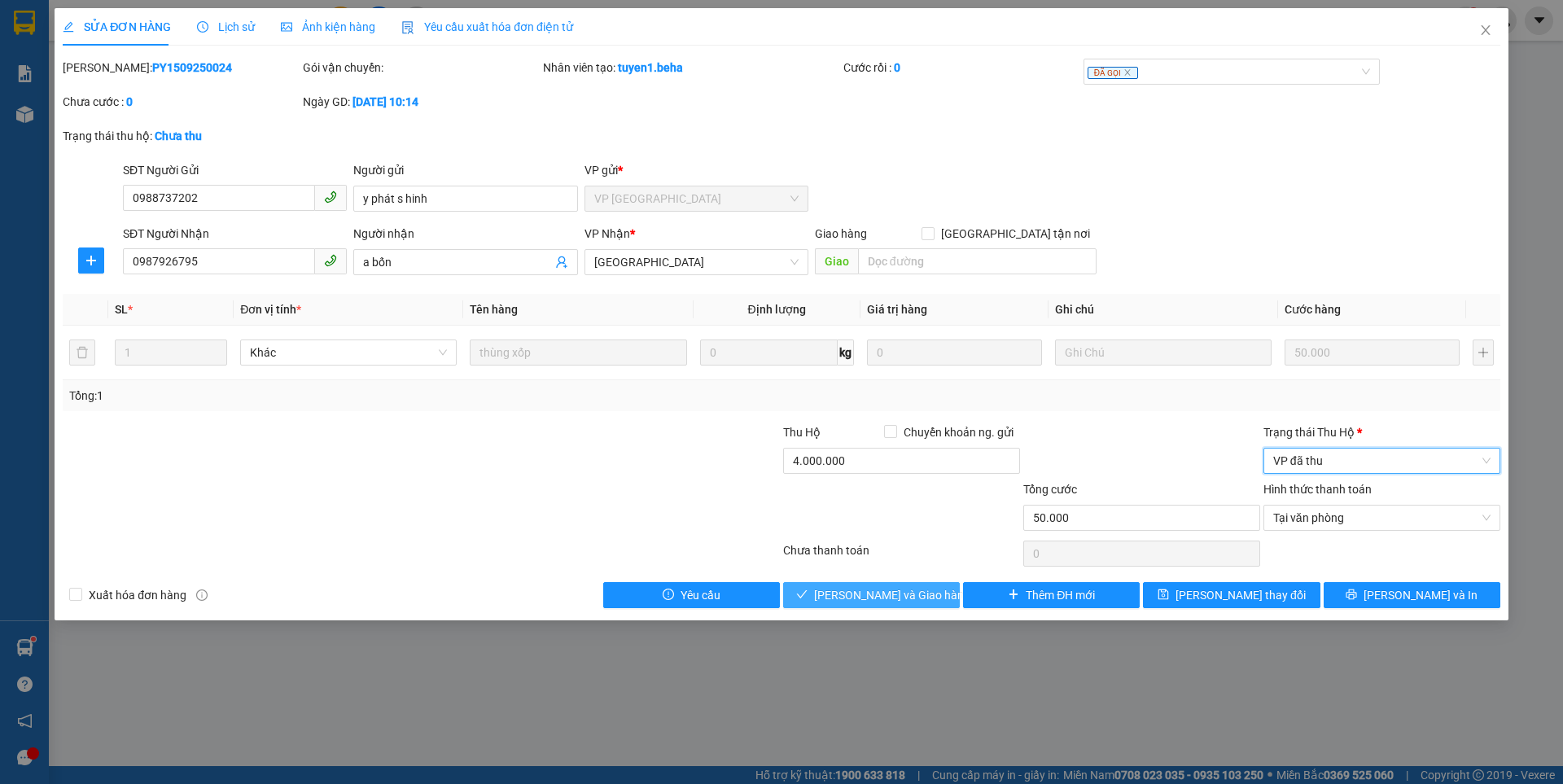
click at [904, 592] on span "[PERSON_NAME] và Giao hàng" at bounding box center [892, 595] width 156 height 18
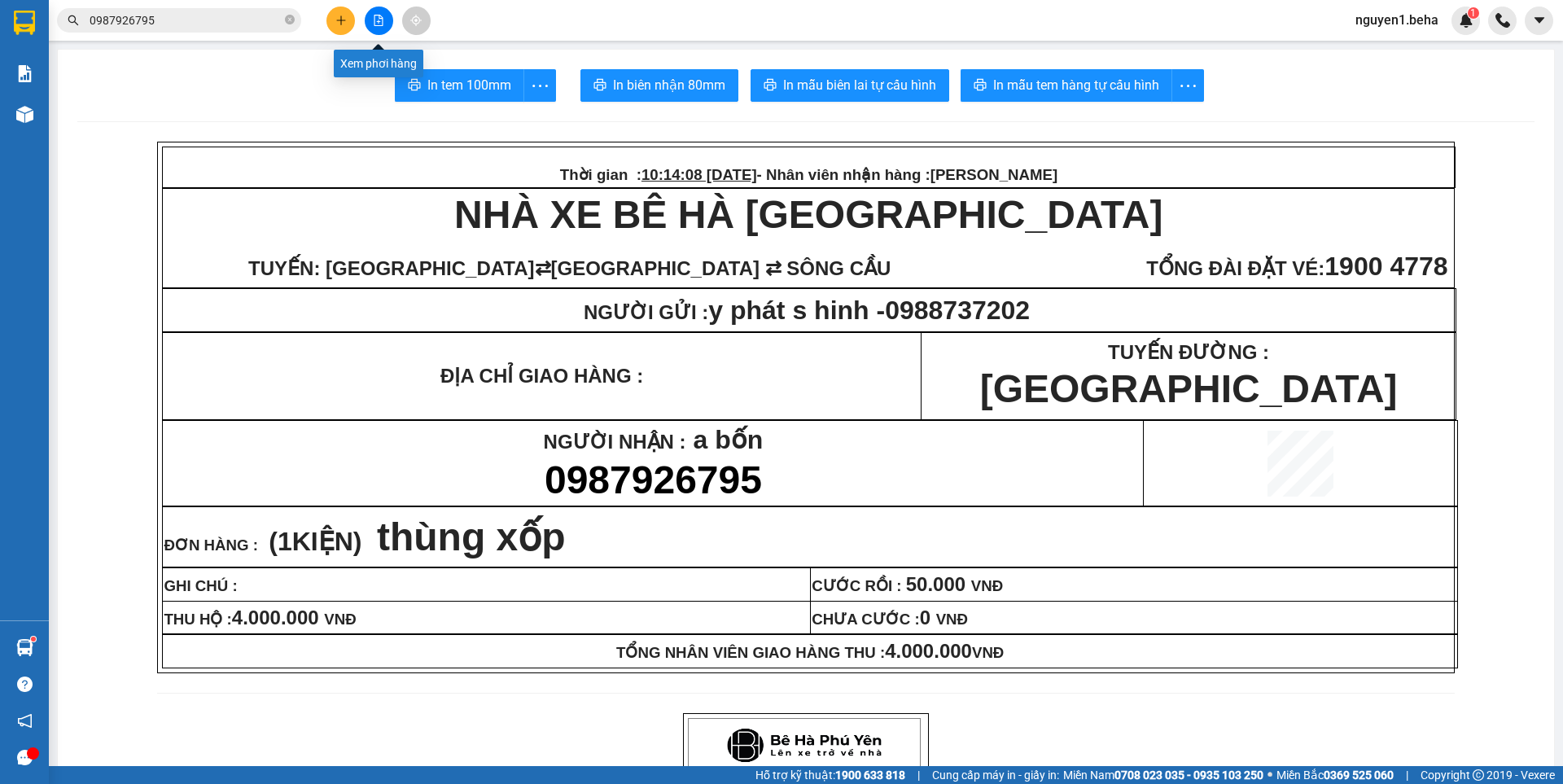
click at [384, 20] on button at bounding box center [379, 21] width 28 height 28
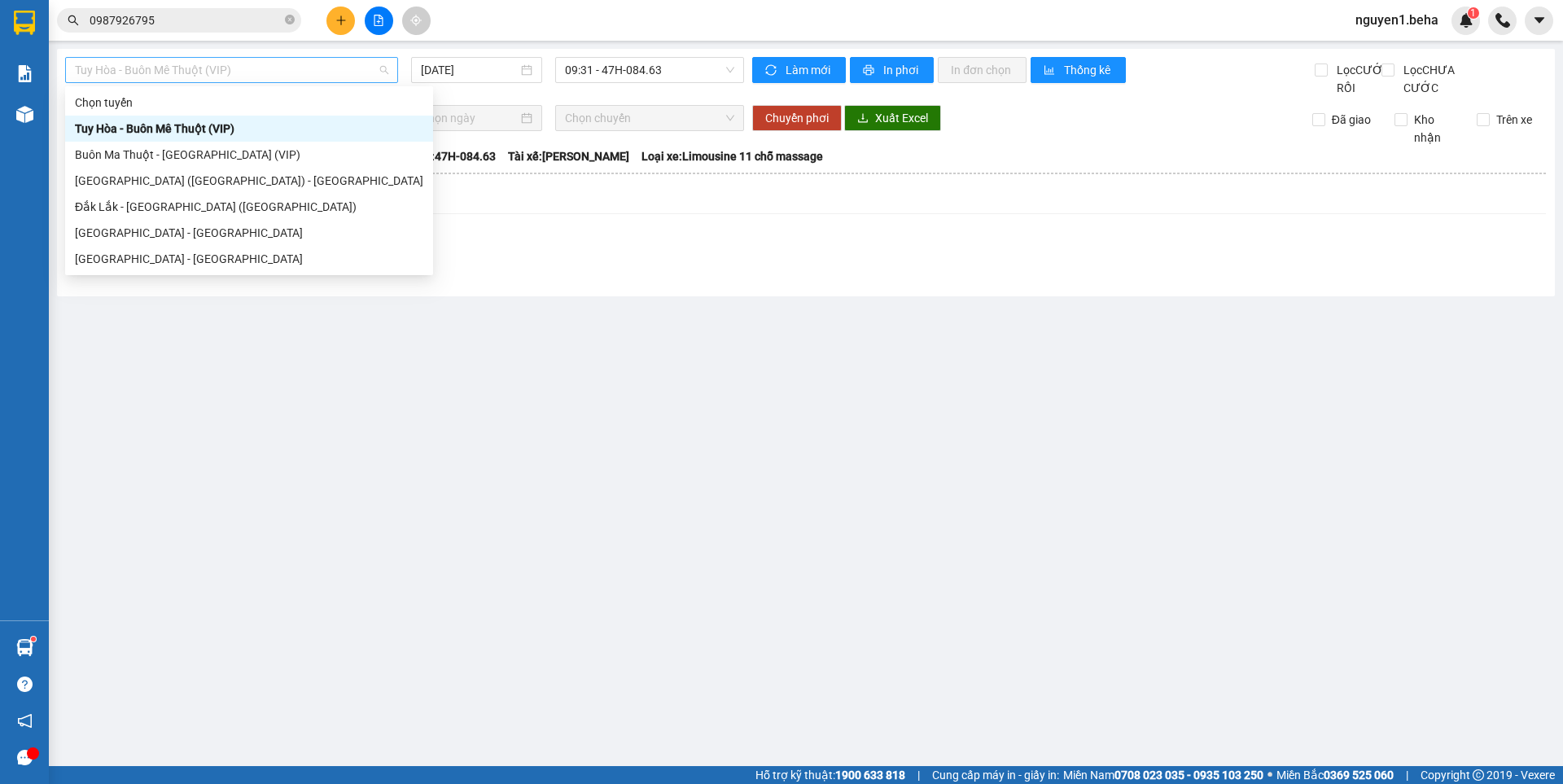
drag, startPoint x: 255, startPoint y: 66, endPoint x: 233, endPoint y: 194, distance: 129.9
click at [255, 69] on span "Tuy Hòa - Buôn Mê Thuột (VIP)" at bounding box center [231, 70] width 313 height 24
click at [162, 175] on div "[GEOGRAPHIC_DATA] ([GEOGRAPHIC_DATA]) - [GEOGRAPHIC_DATA]" at bounding box center [248, 181] width 348 height 18
type input "[DATE]"
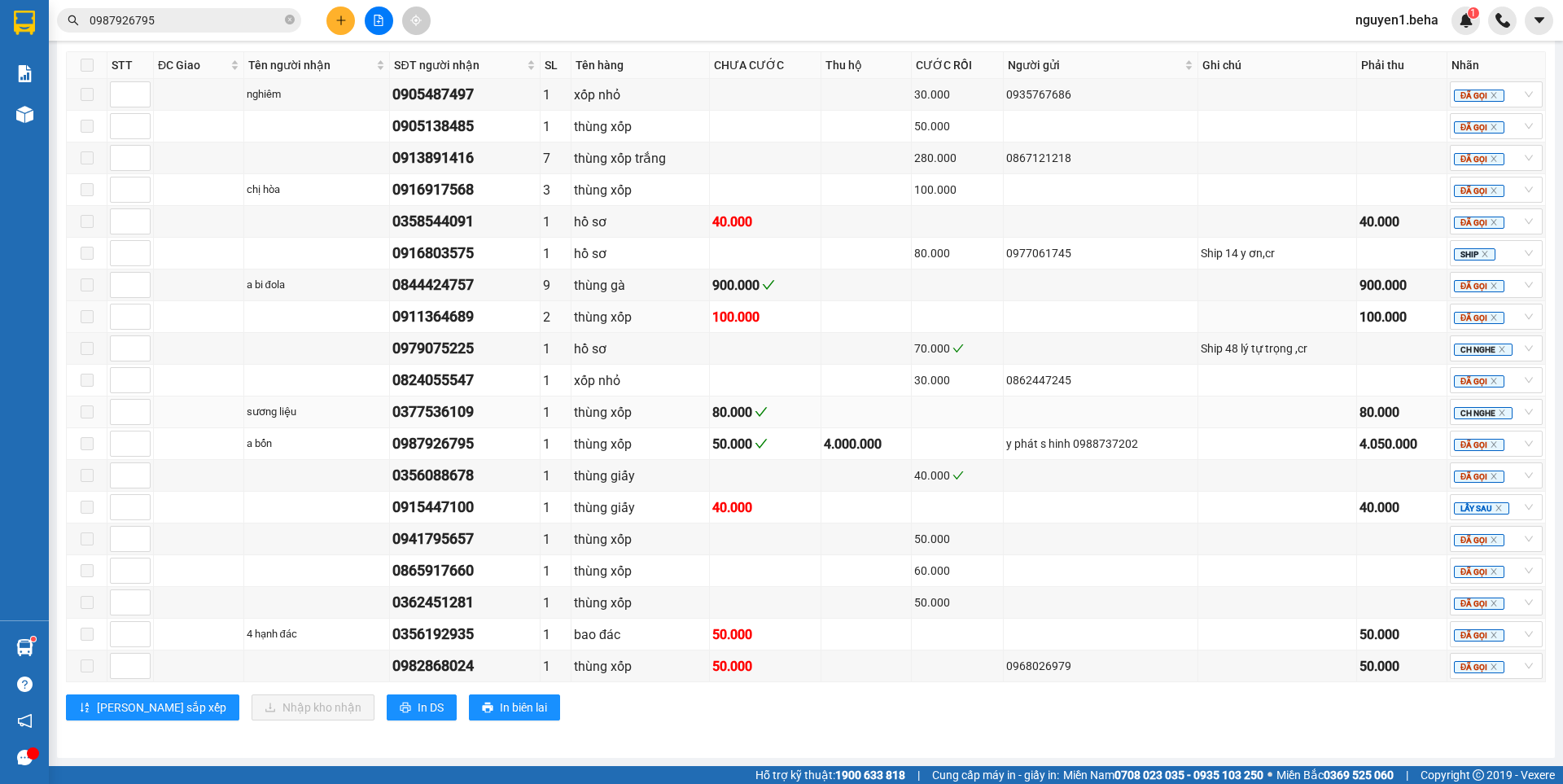
scroll to position [684, 0]
click at [289, 21] on icon "close-circle" at bounding box center [290, 20] width 10 height 10
click at [206, 23] on input "text" at bounding box center [185, 21] width 192 height 18
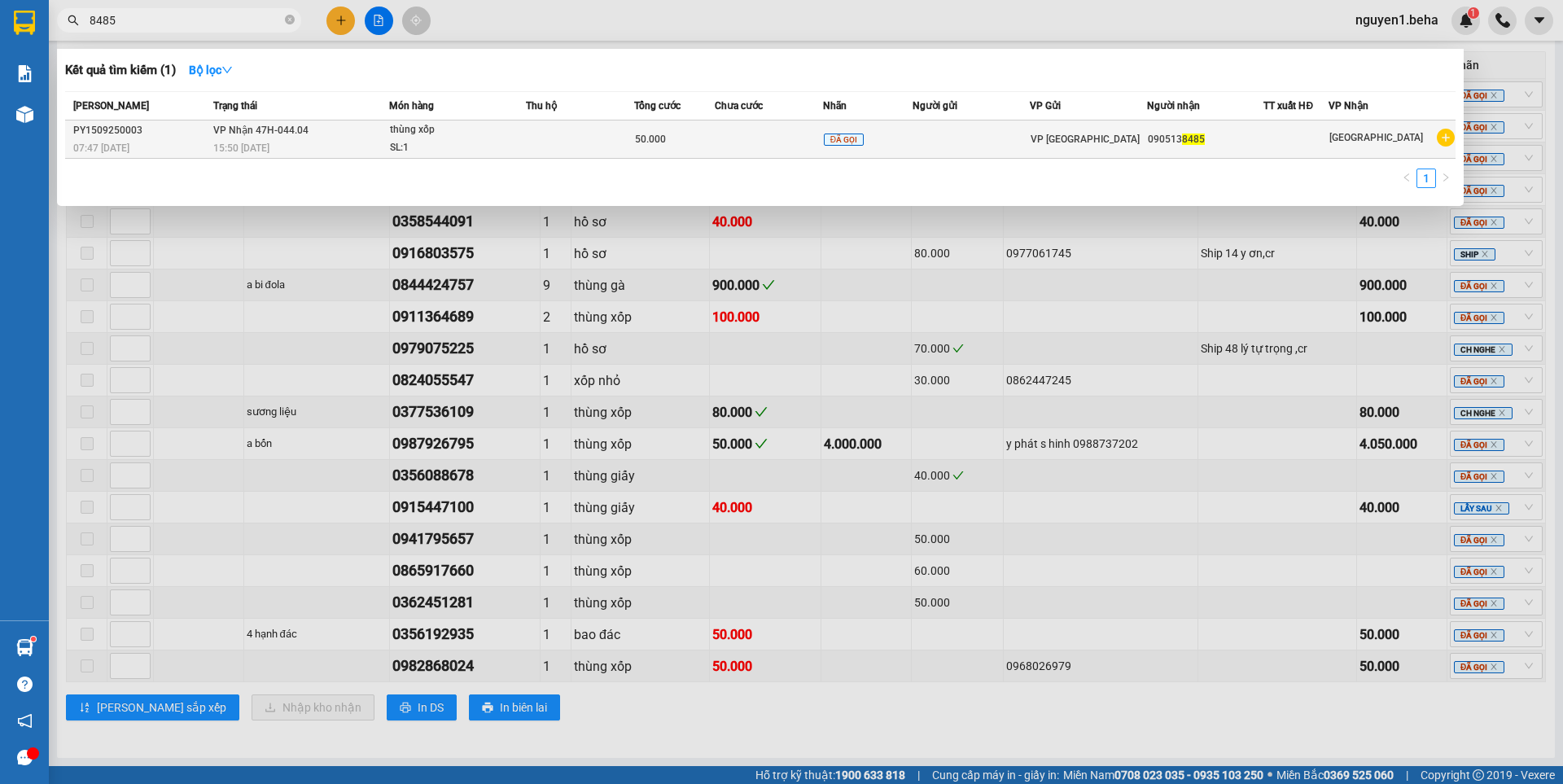
type input "8485"
click at [299, 142] on div "15:50 [DATE]" at bounding box center [301, 149] width 175 height 18
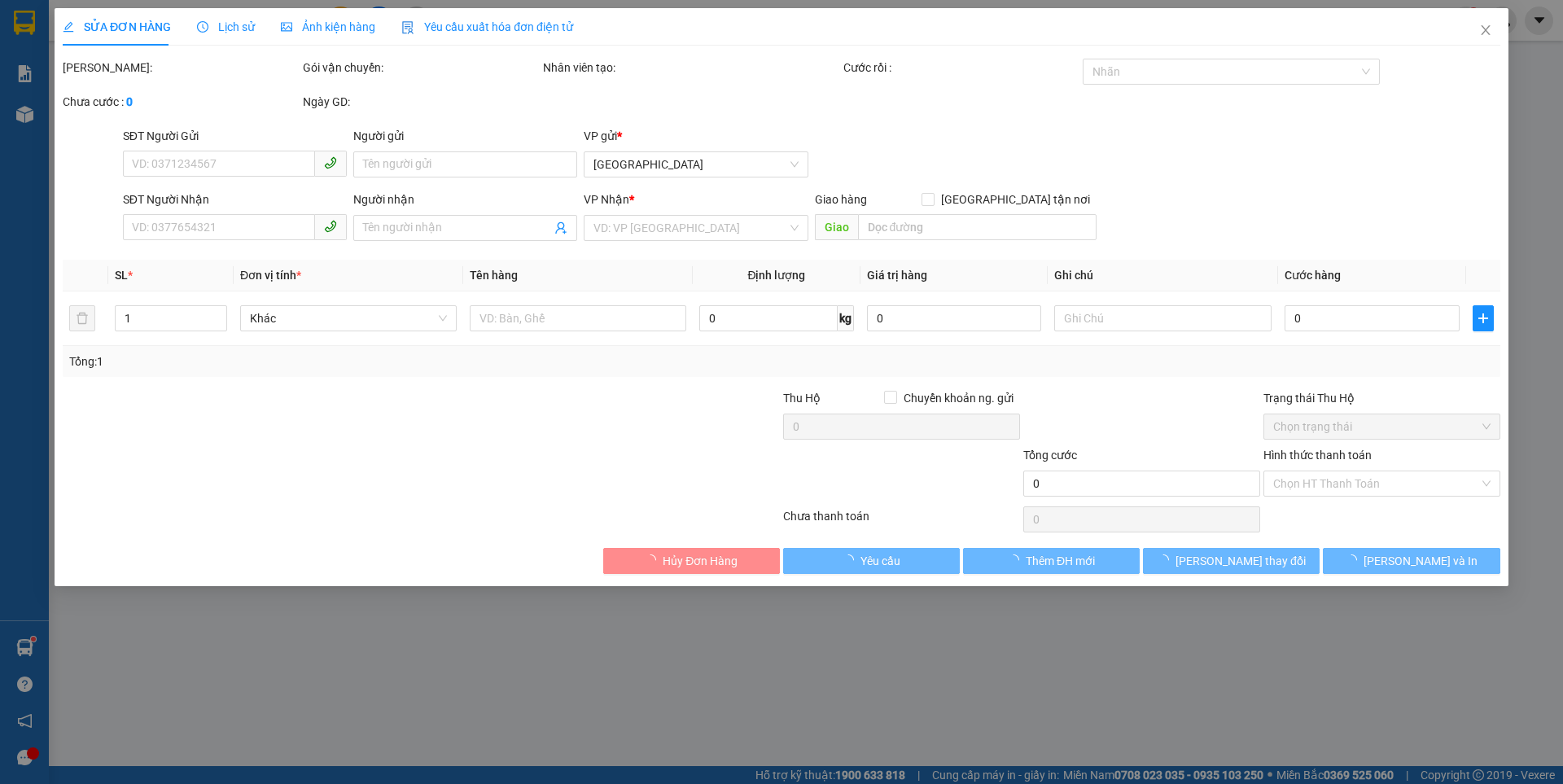
type input "0905138485"
type input "50.000"
type input "0"
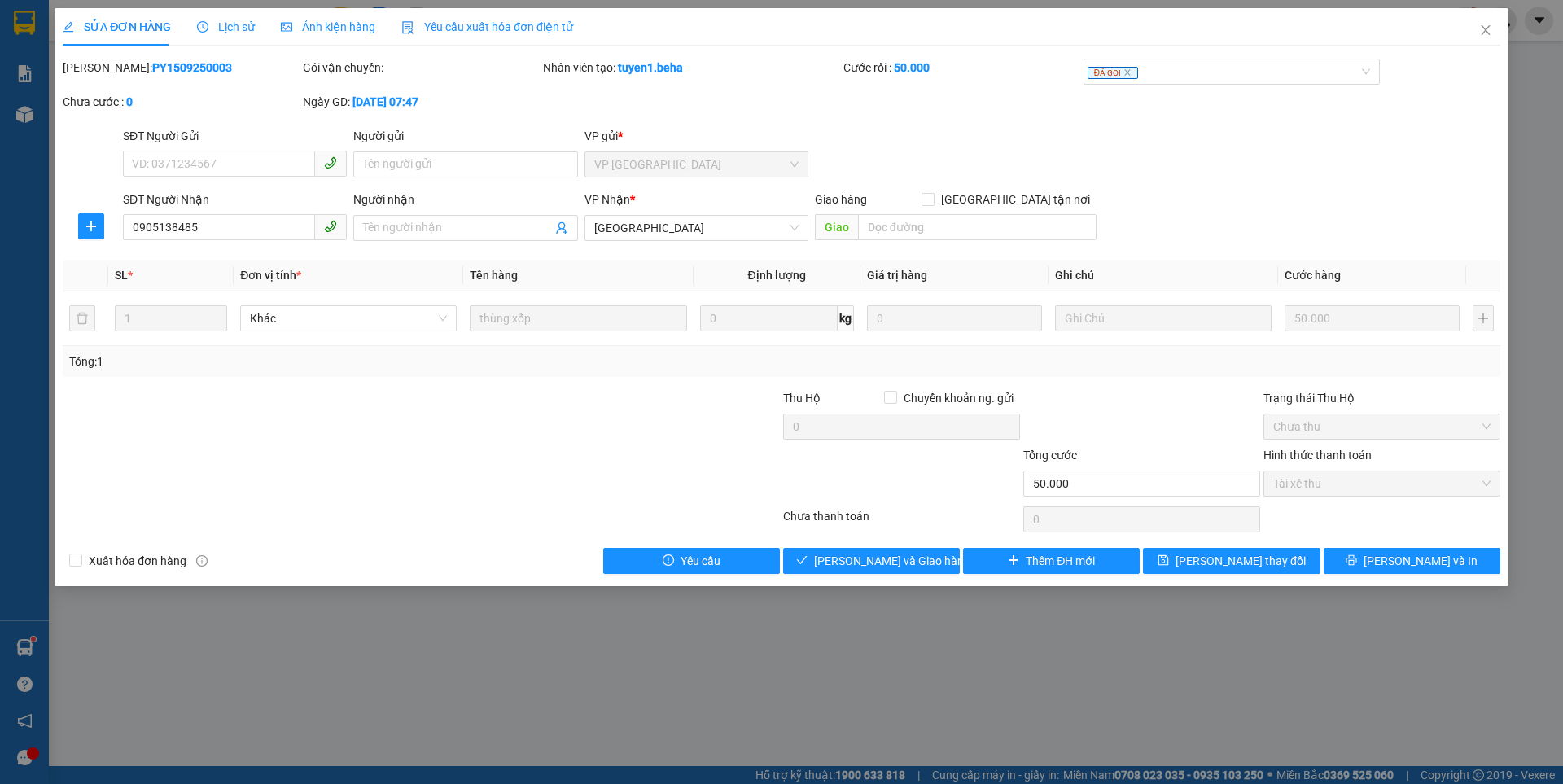
click at [315, 22] on span "Ảnh kiện hàng" at bounding box center [328, 27] width 95 height 13
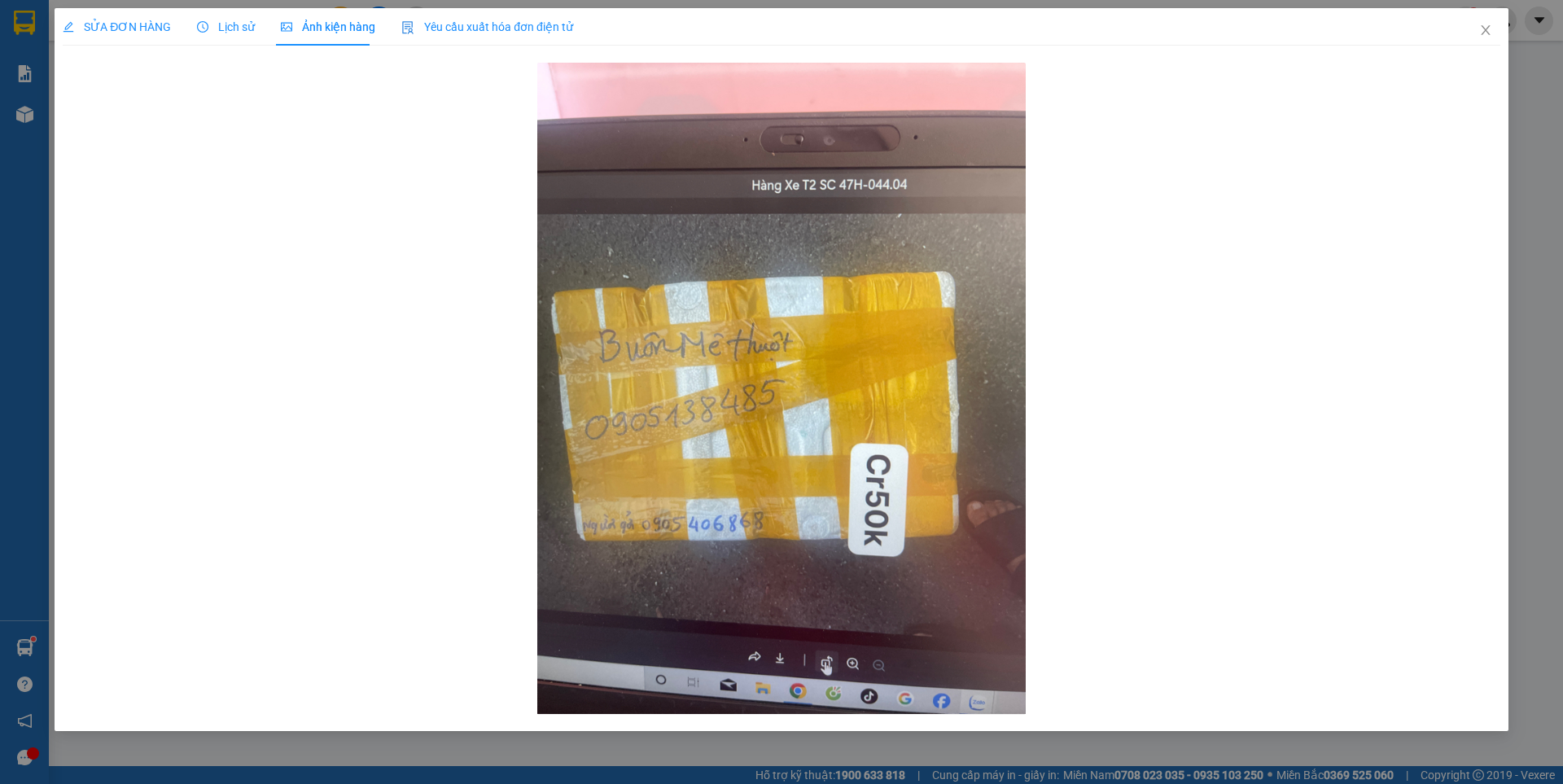
click at [136, 27] on span "SỬA ĐƠN HÀNG" at bounding box center [116, 27] width 108 height 13
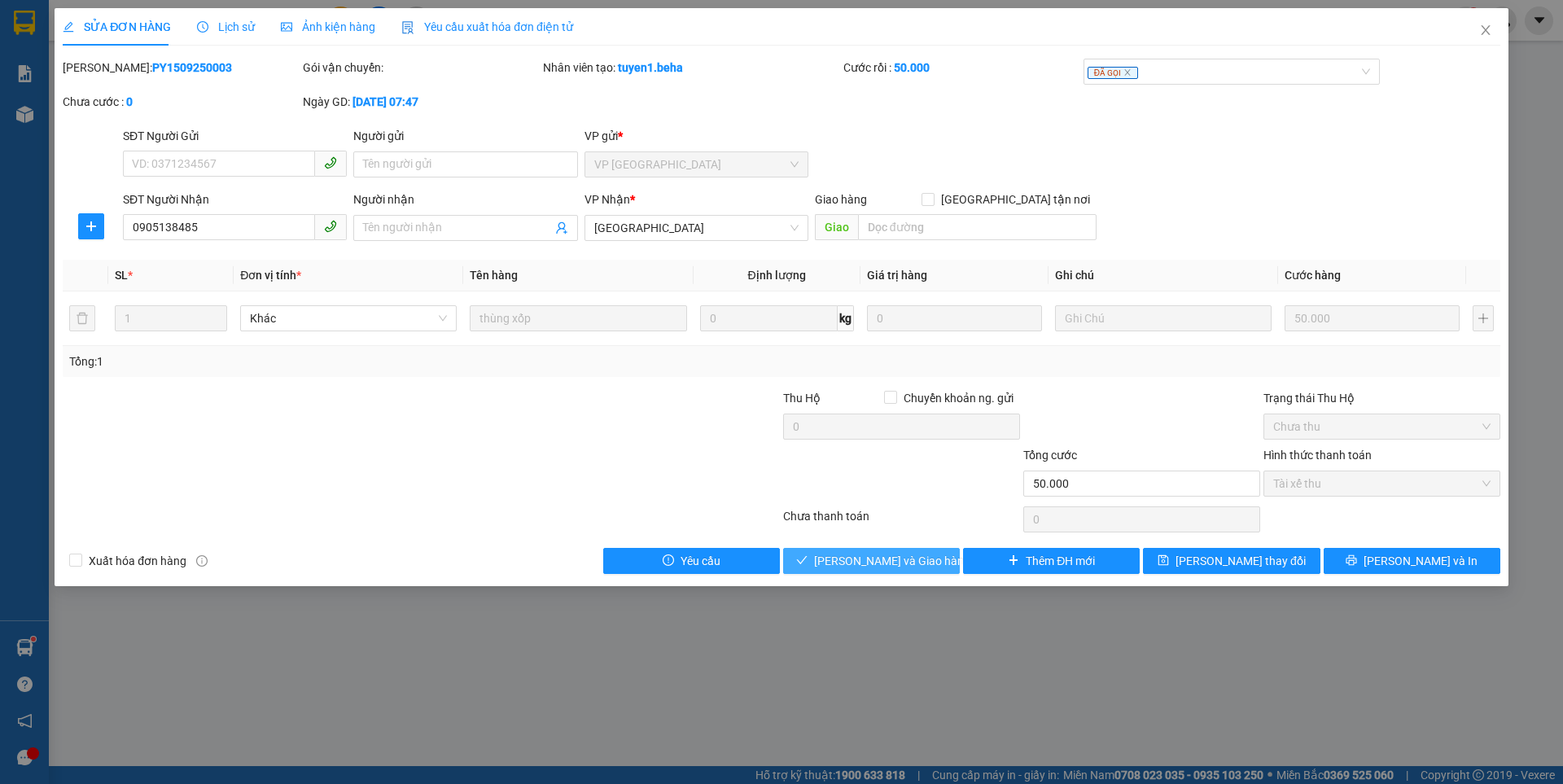
drag, startPoint x: 904, startPoint y: 560, endPoint x: 889, endPoint y: 507, distance: 55.1
click at [903, 560] on span "[PERSON_NAME] và Giao hàng" at bounding box center [892, 561] width 156 height 18
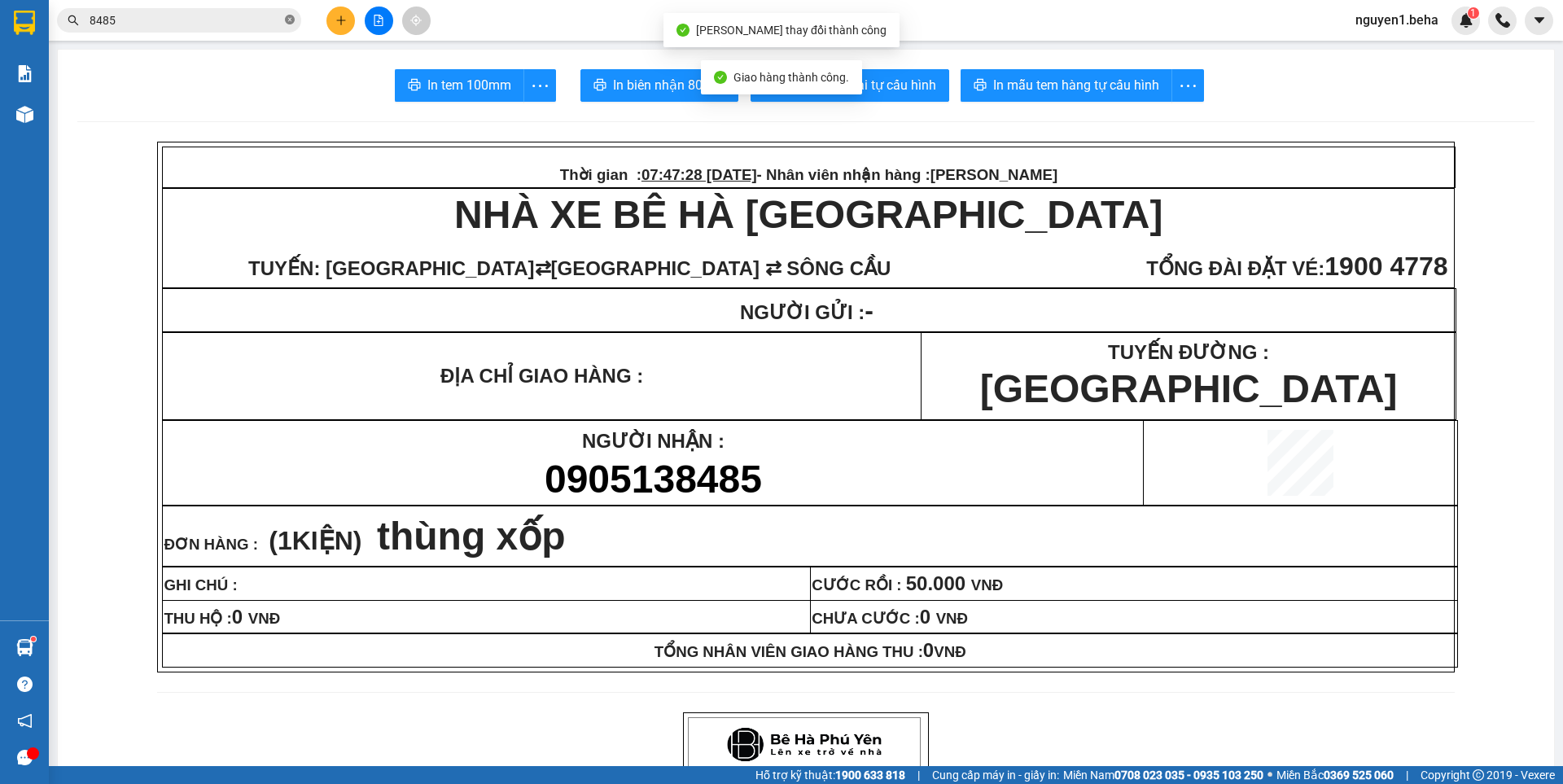
click at [291, 22] on icon "close-circle" at bounding box center [290, 20] width 10 height 10
click at [246, 20] on input "text" at bounding box center [185, 21] width 192 height 18
click at [372, 20] on button at bounding box center [379, 21] width 28 height 28
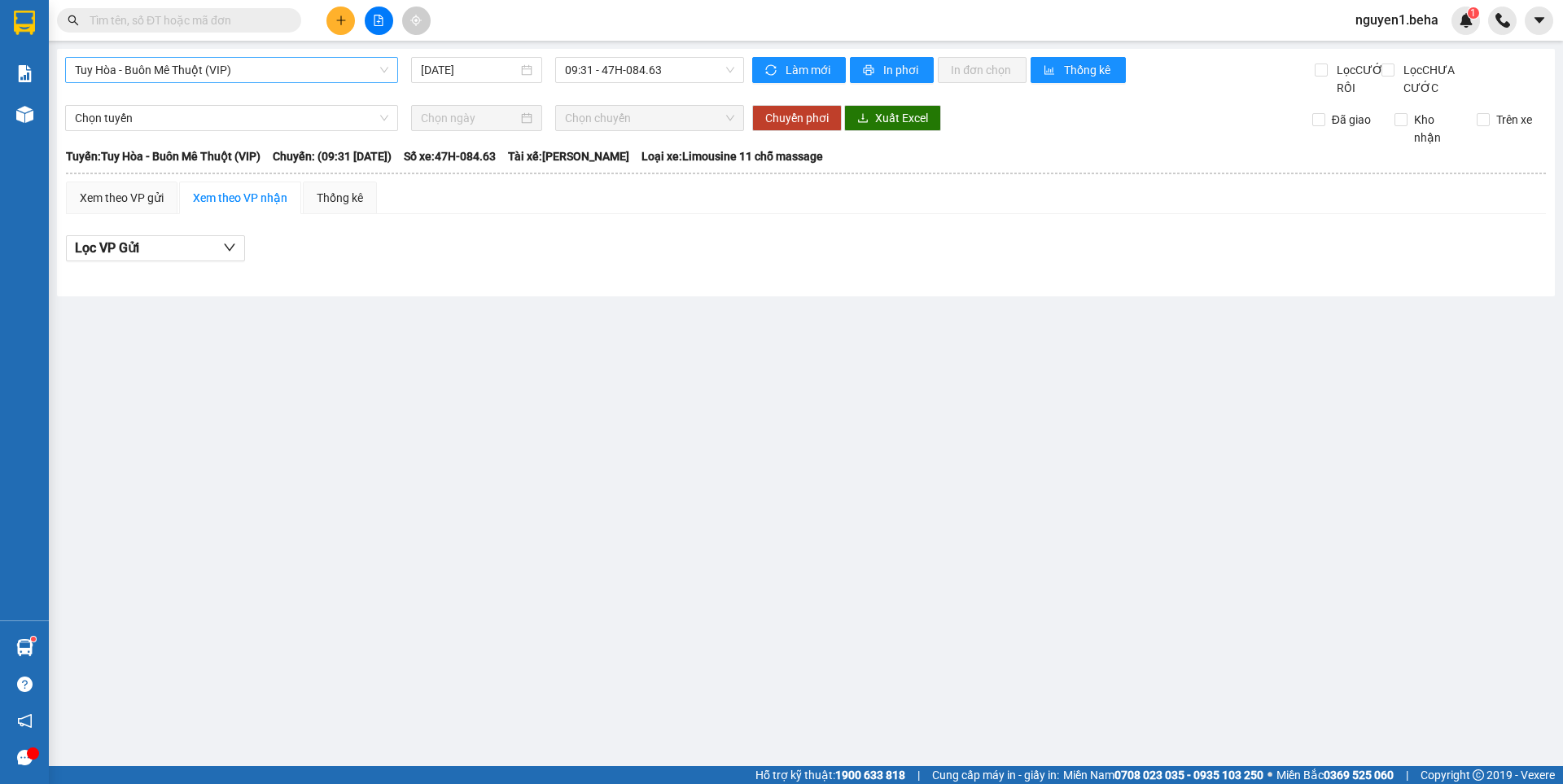
click at [322, 67] on span "Tuy Hòa - Buôn Mê Thuột (VIP)" at bounding box center [231, 70] width 313 height 24
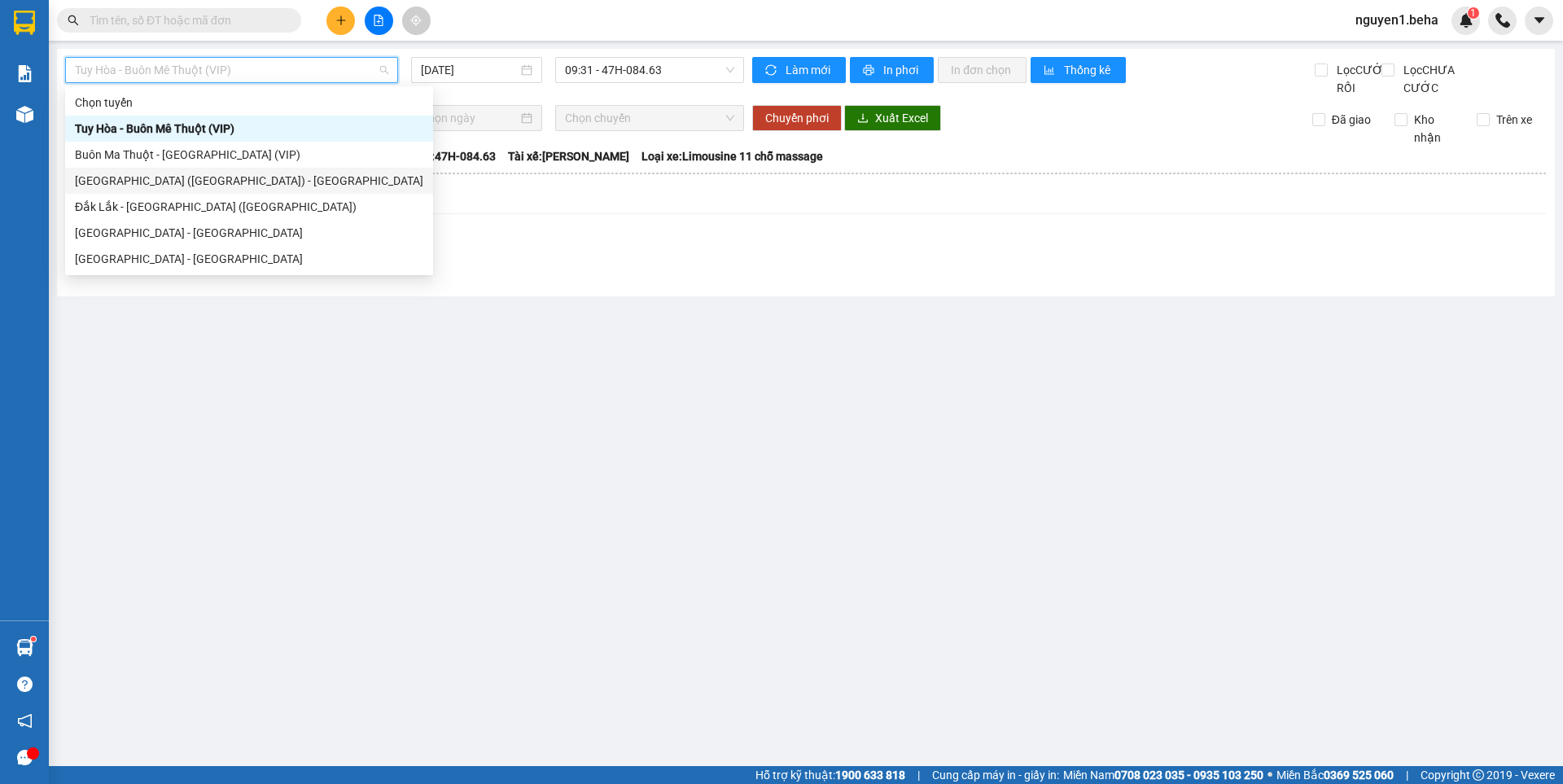
click at [149, 174] on div "[GEOGRAPHIC_DATA] ([GEOGRAPHIC_DATA]) - [GEOGRAPHIC_DATA]" at bounding box center [248, 181] width 348 height 18
type input "[DATE]"
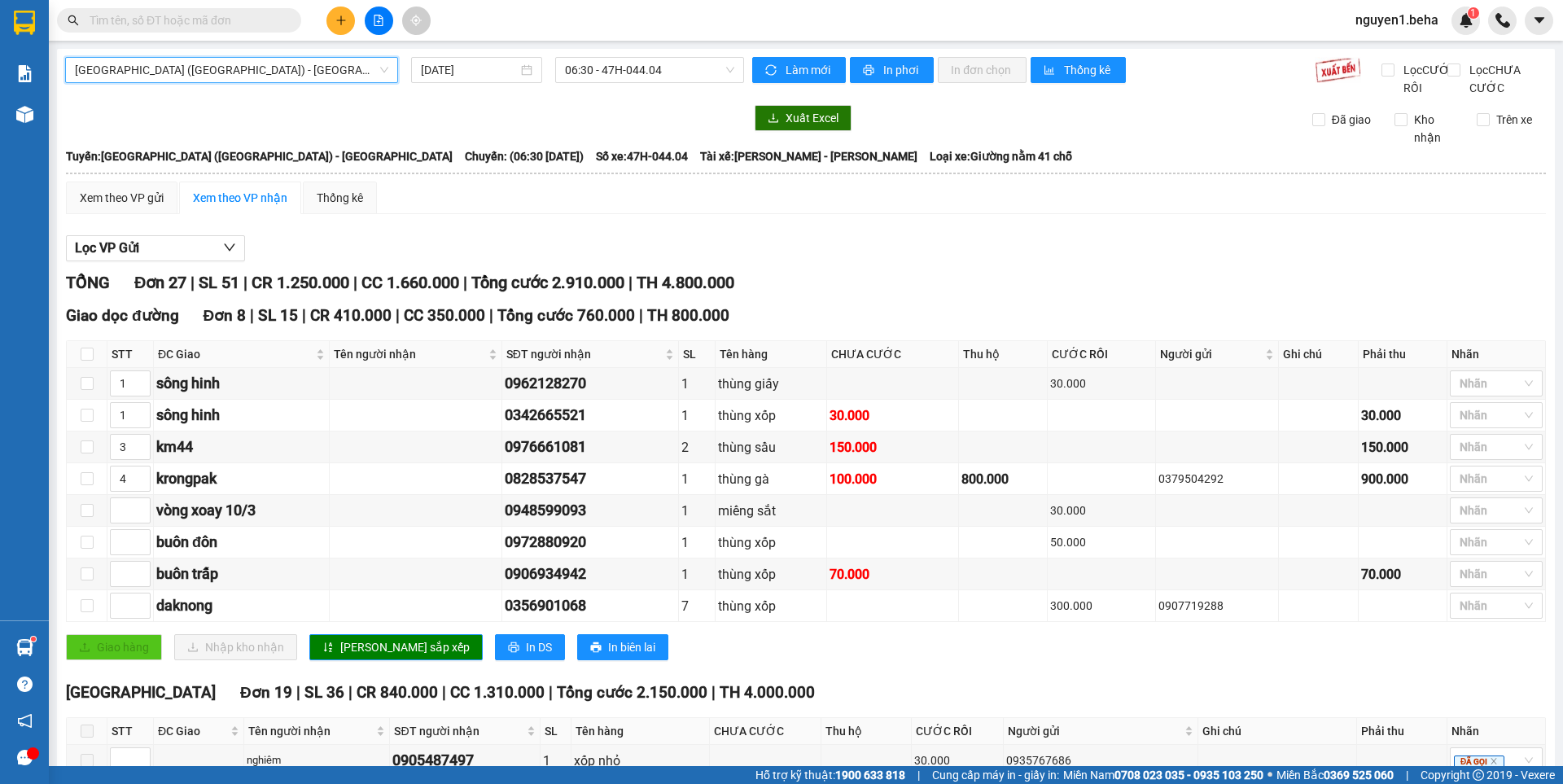
scroll to position [407, 0]
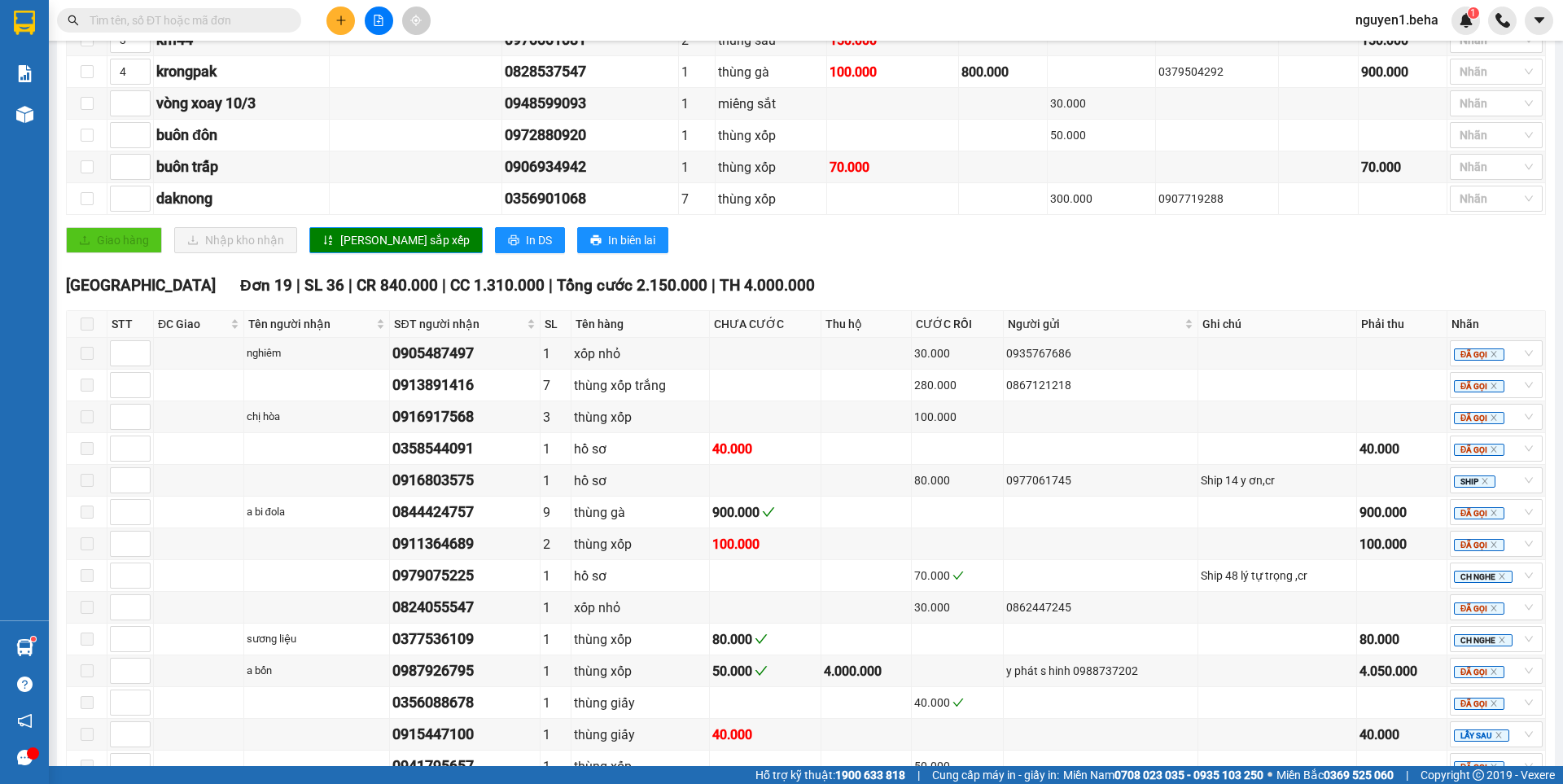
click at [181, 15] on input "text" at bounding box center [185, 21] width 192 height 18
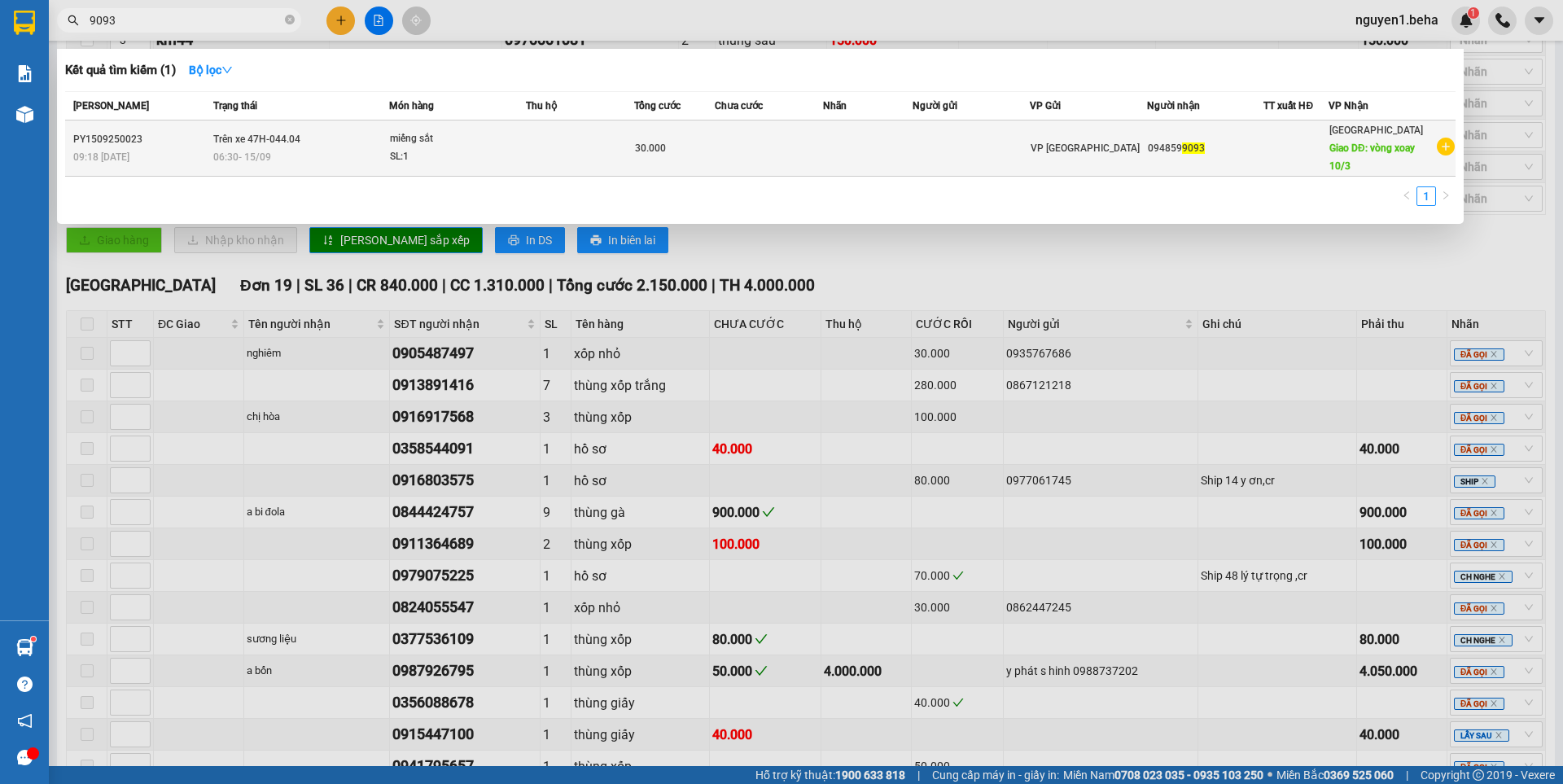
type input "9093"
click at [282, 145] on span "Trên xe 47H-044.04" at bounding box center [257, 139] width 87 height 13
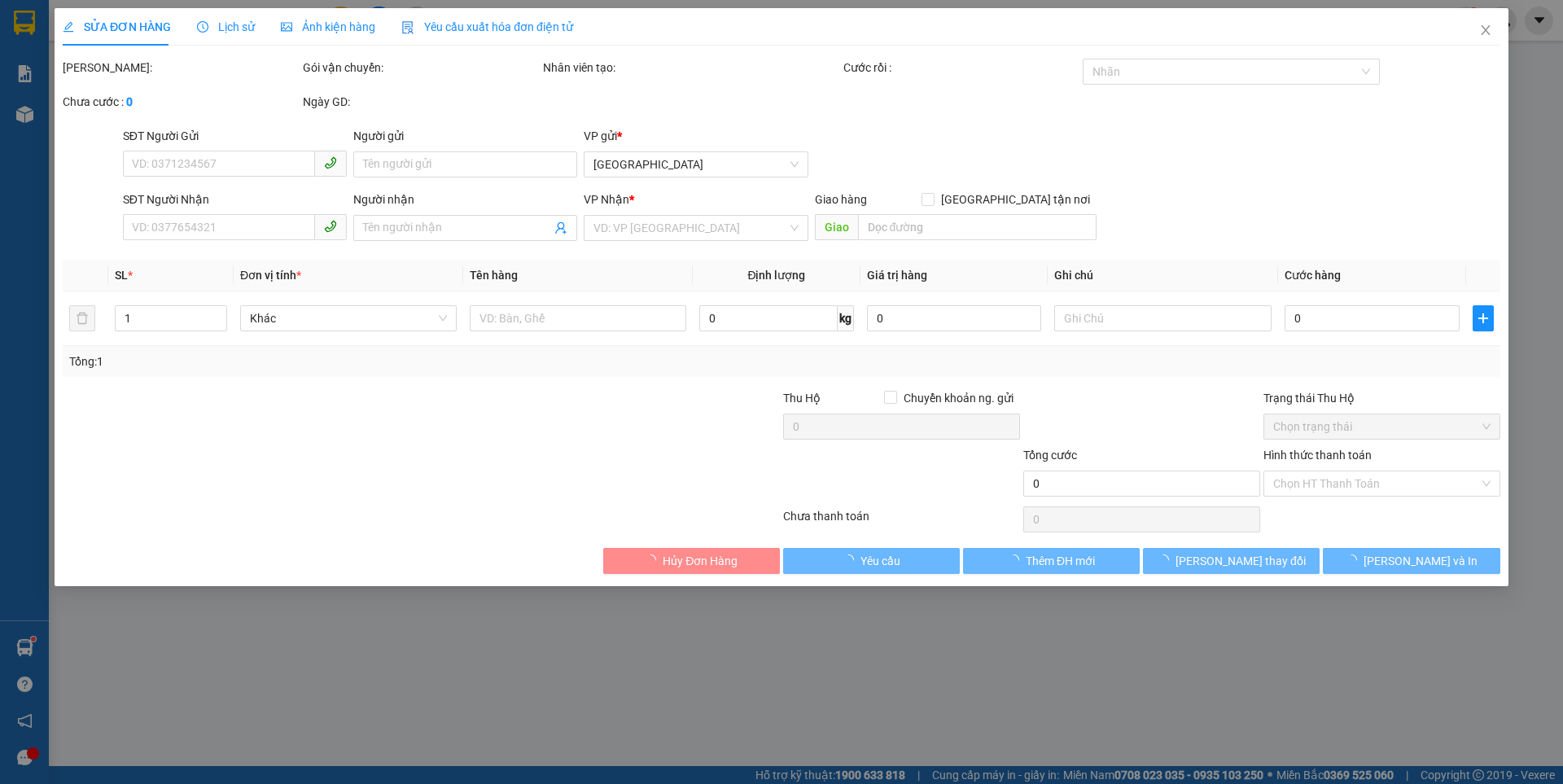
type input "0948599093"
type input "vòng xoay 10/3"
type input "30.000"
type input "0"
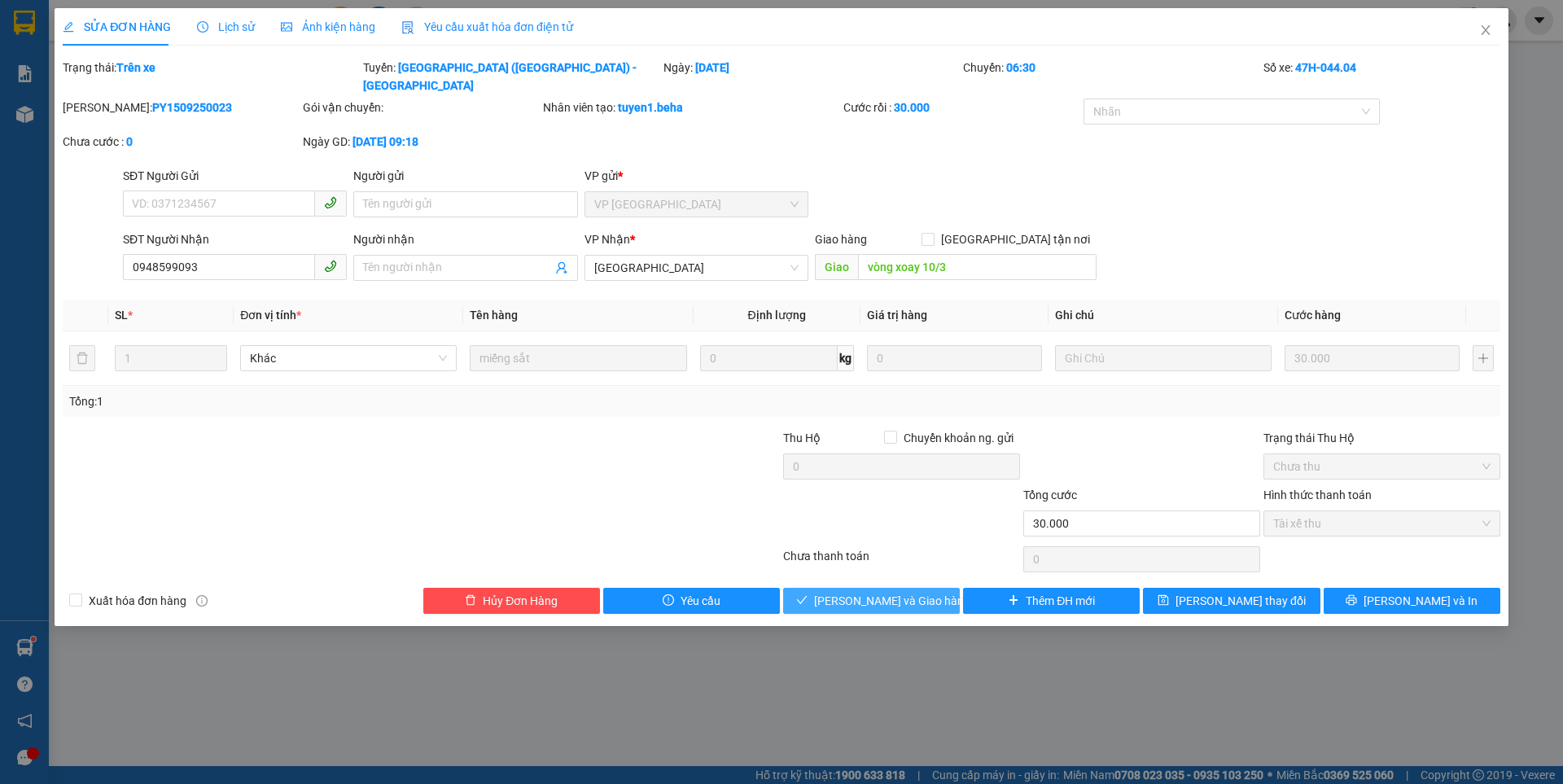
click at [898, 591] on span "[PERSON_NAME] và Giao hàng" at bounding box center [892, 600] width 156 height 18
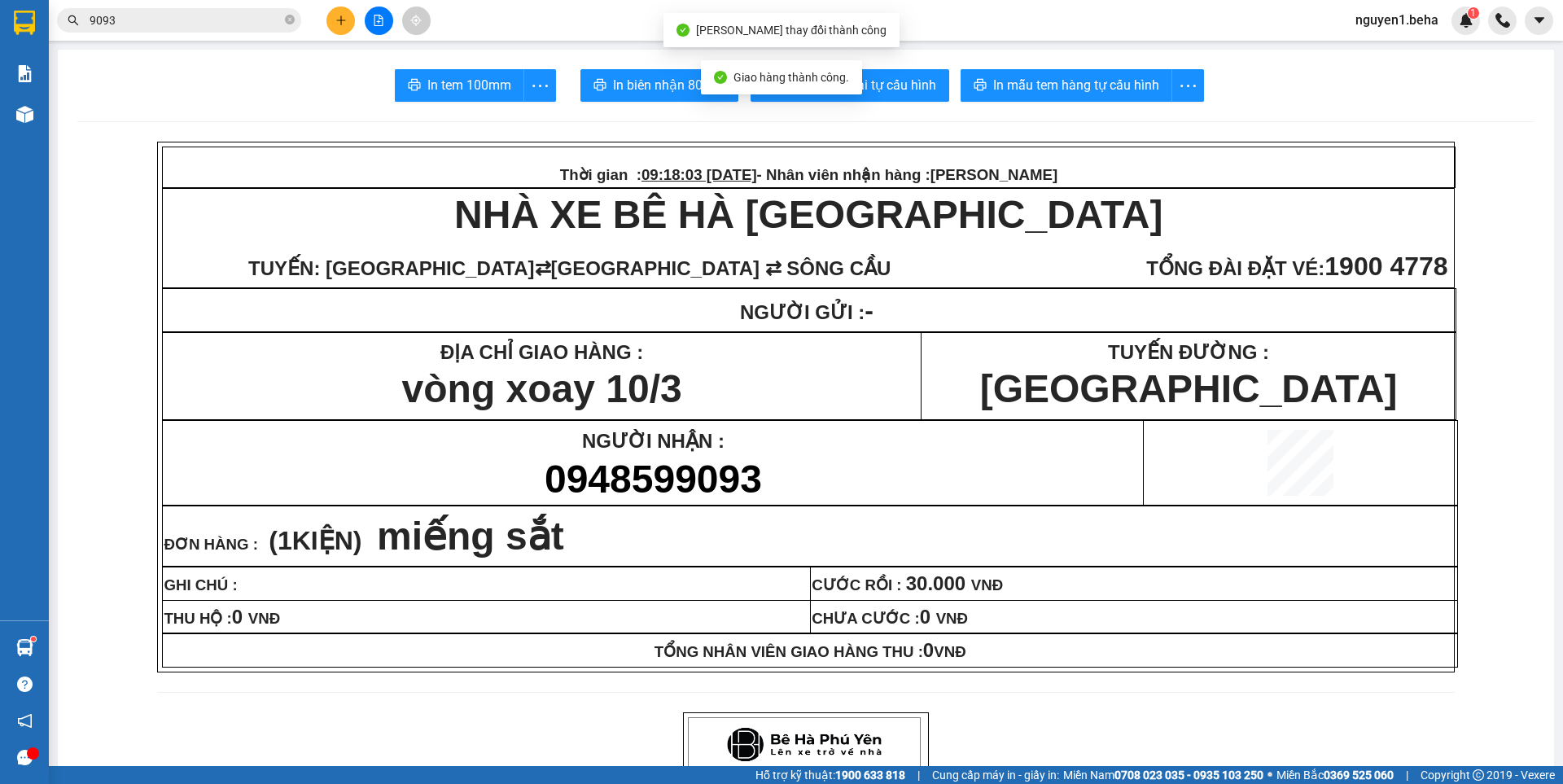
click at [389, 18] on button at bounding box center [379, 21] width 28 height 28
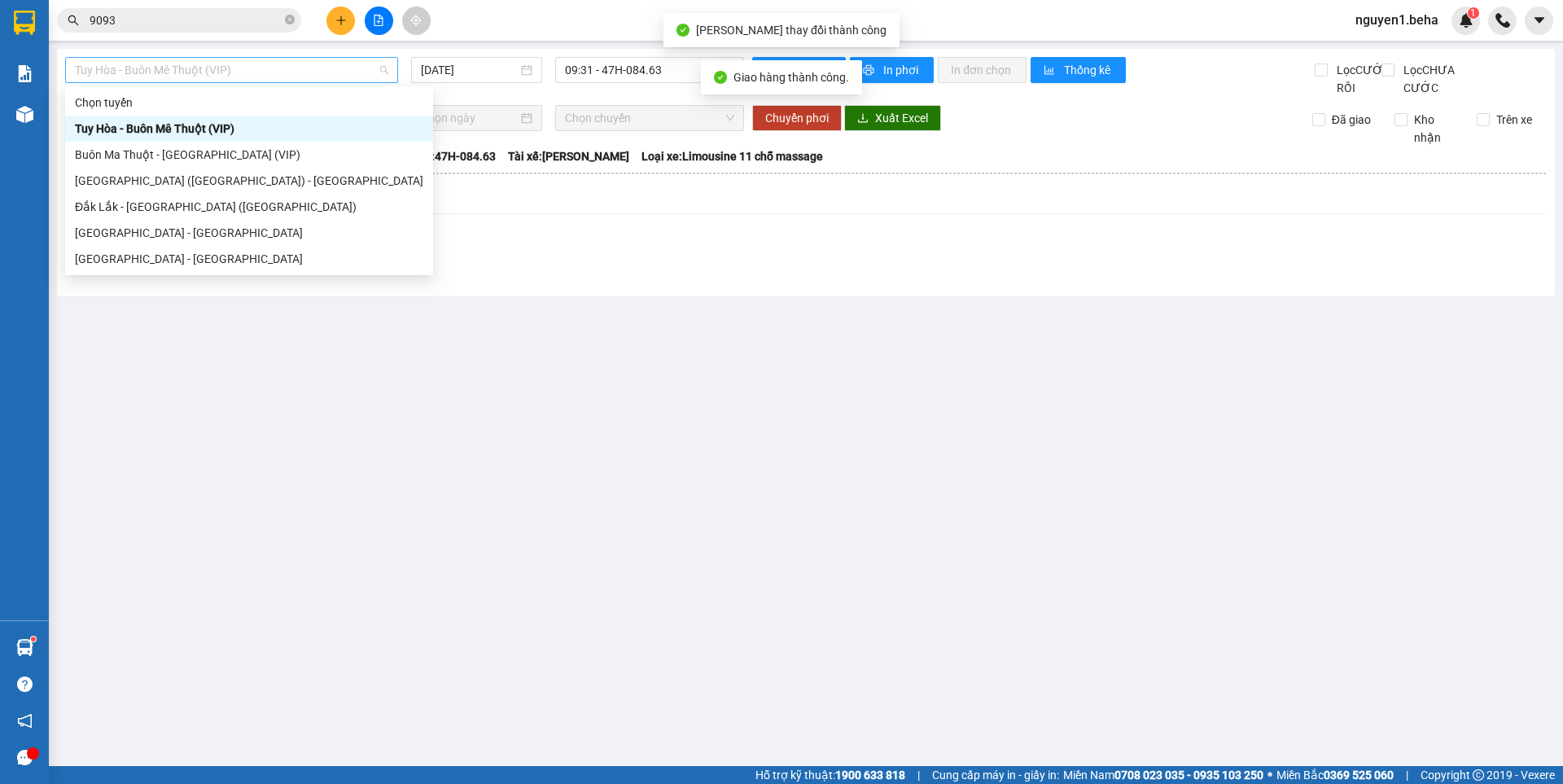
click at [361, 70] on span "Tuy Hòa - Buôn Mê Thuột (VIP)" at bounding box center [231, 70] width 313 height 24
click at [129, 174] on div "[GEOGRAPHIC_DATA] ([GEOGRAPHIC_DATA]) - [GEOGRAPHIC_DATA]" at bounding box center [248, 181] width 348 height 18
type input "[DATE]"
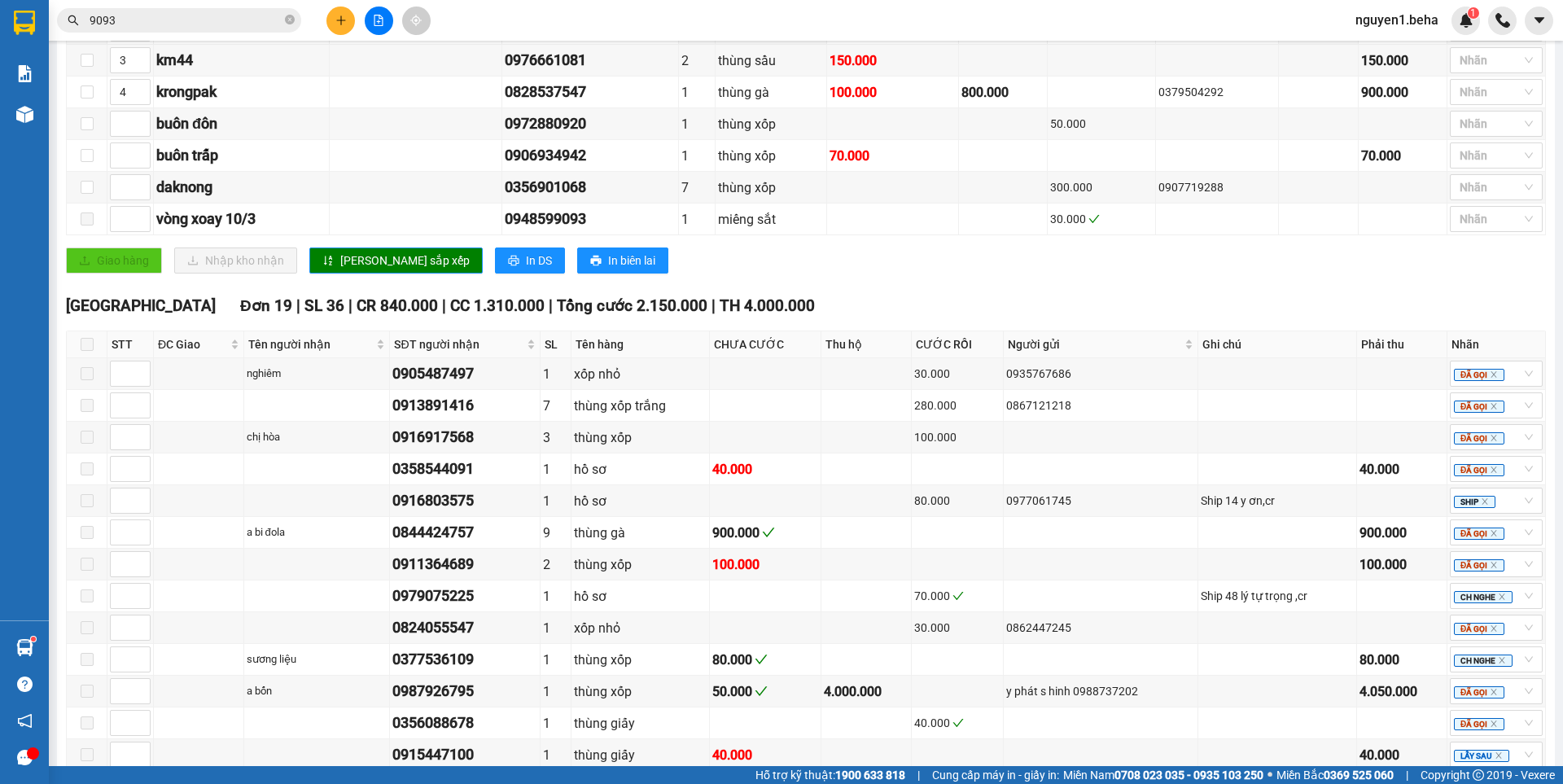
scroll to position [407, 0]
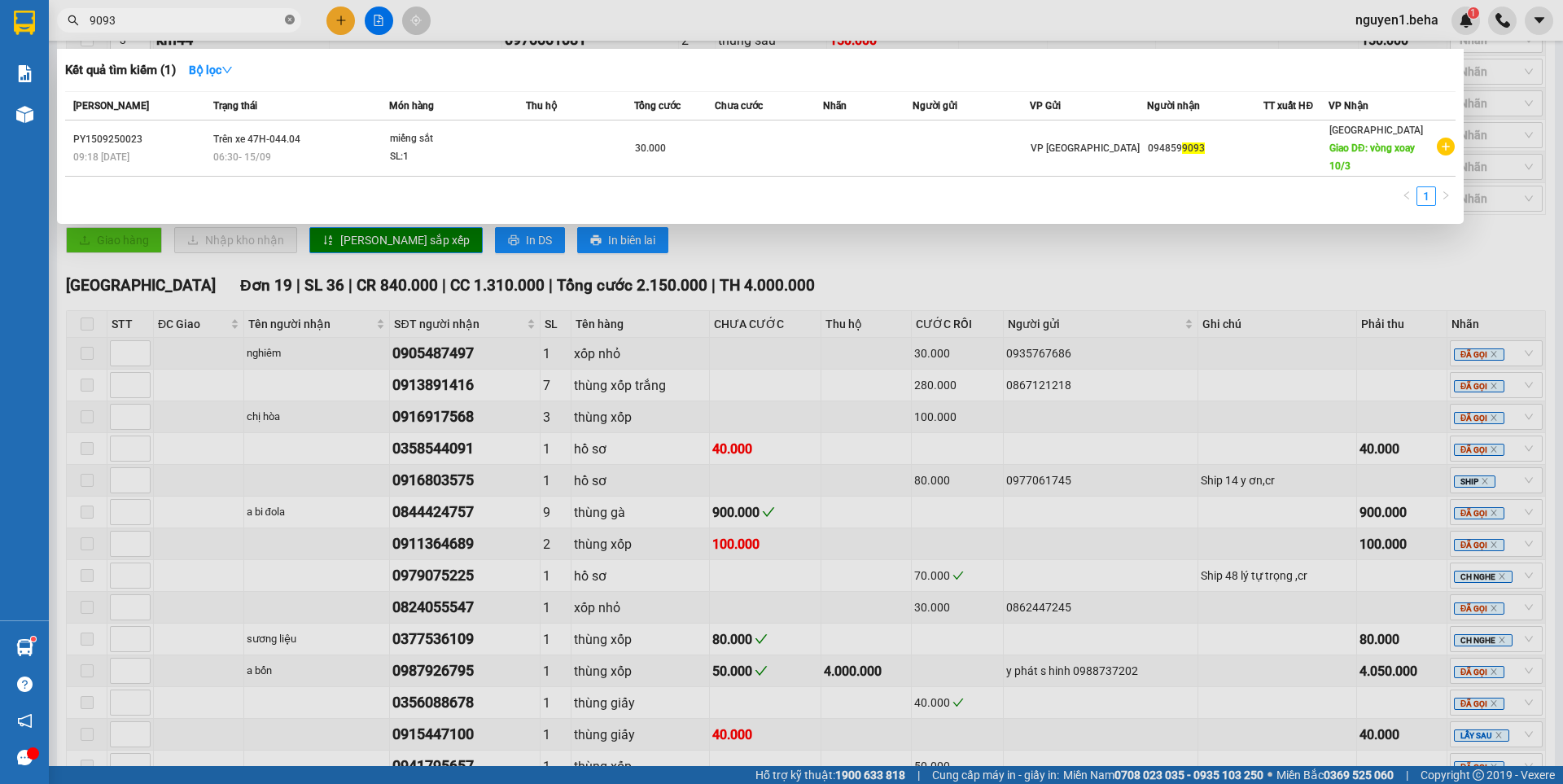
click at [290, 18] on icon "close-circle" at bounding box center [290, 20] width 10 height 10
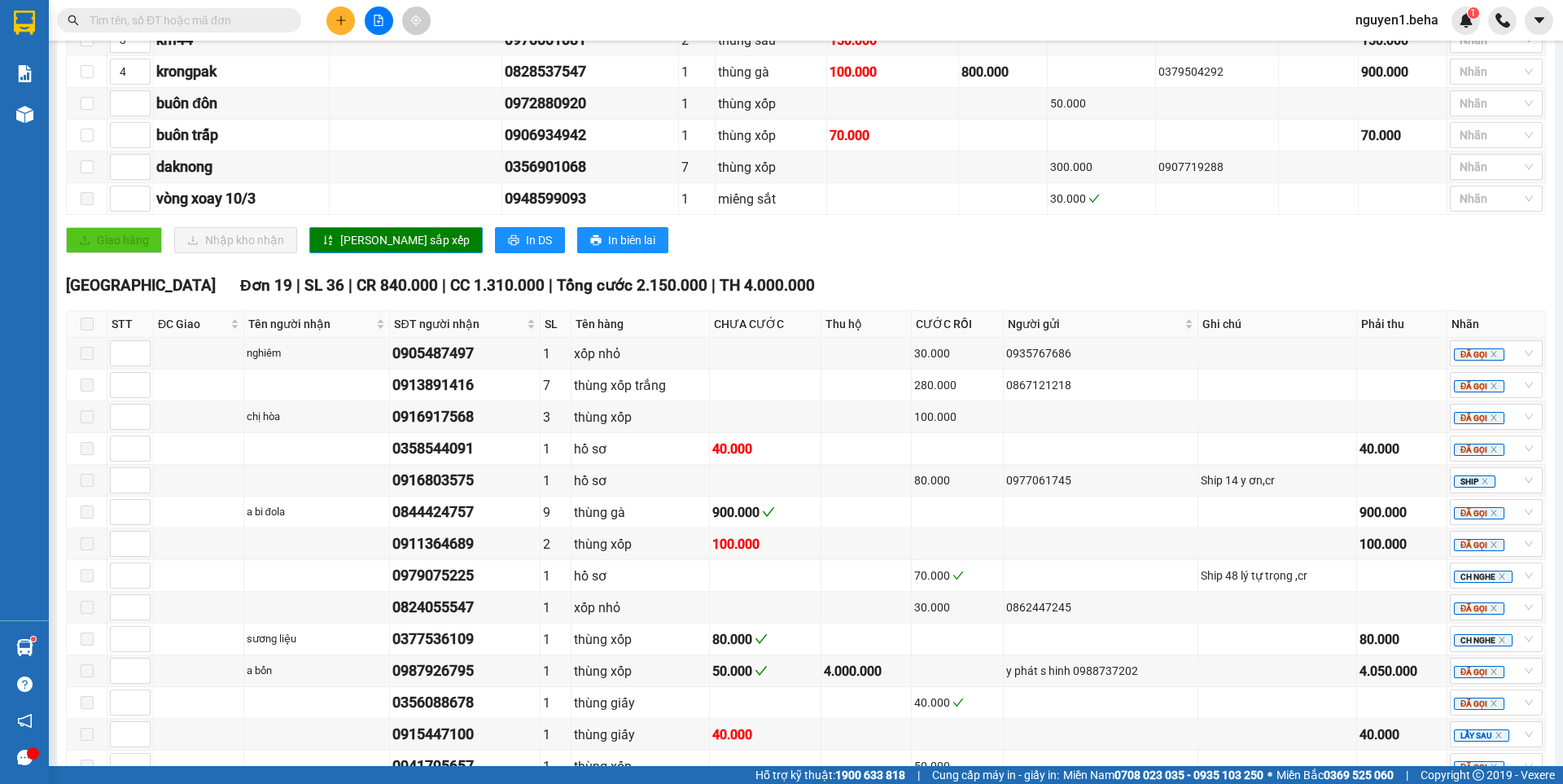
click at [268, 18] on input "text" at bounding box center [185, 21] width 192 height 18
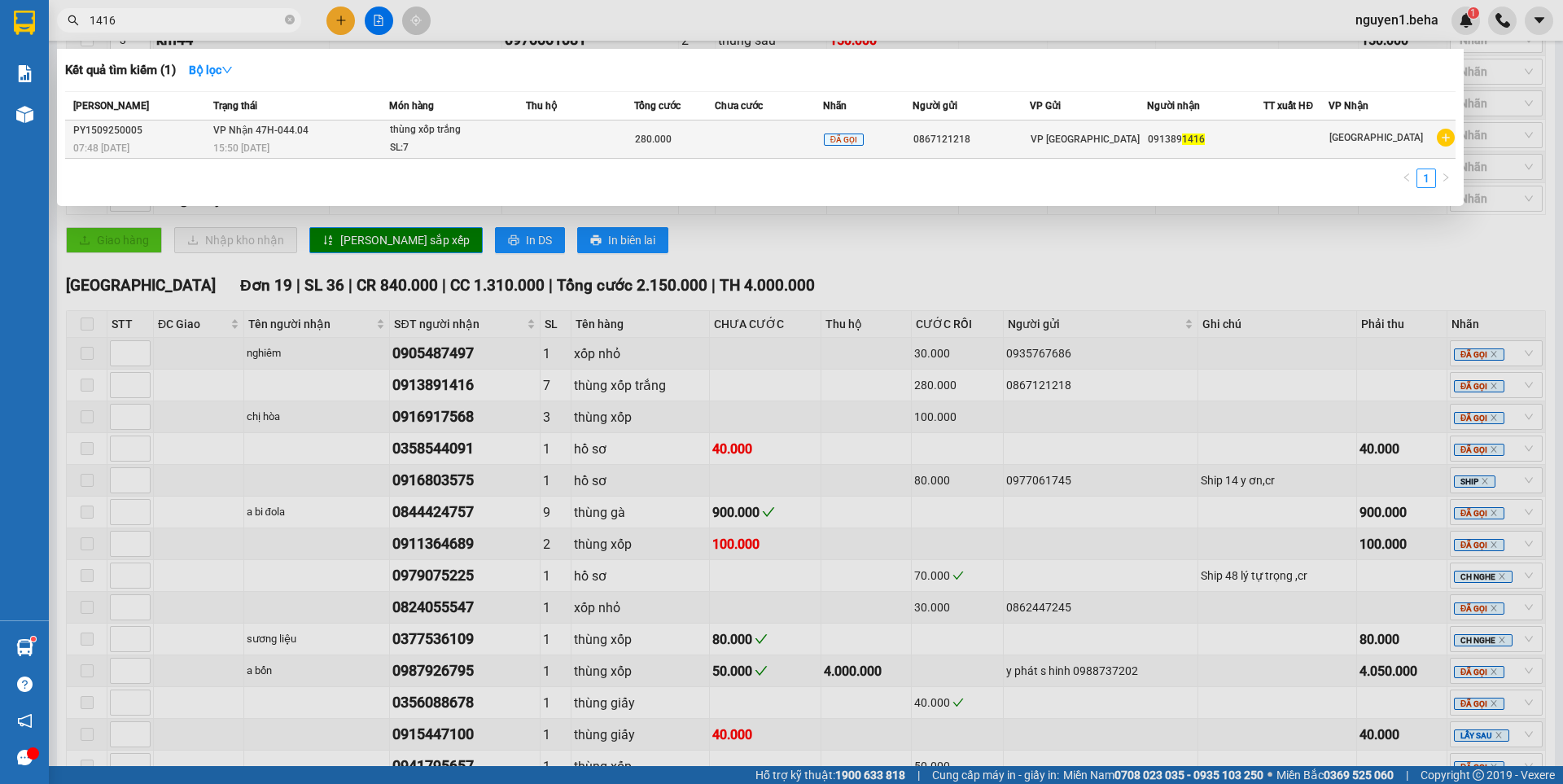
type input "1416"
click at [405, 143] on div "SL: 7" at bounding box center [450, 149] width 122 height 18
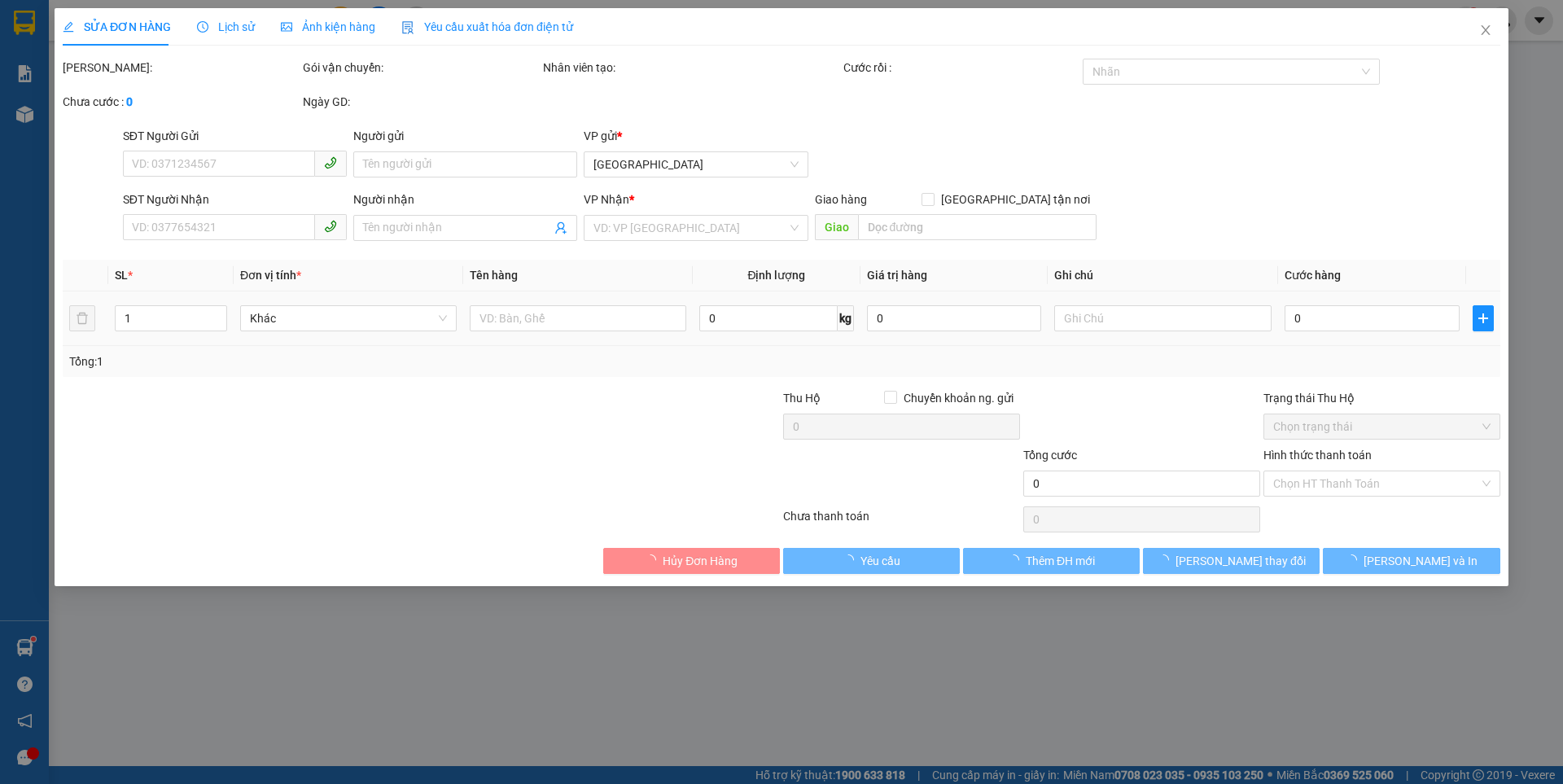
type input "0867121218"
type input "0913891416"
type input "280.000"
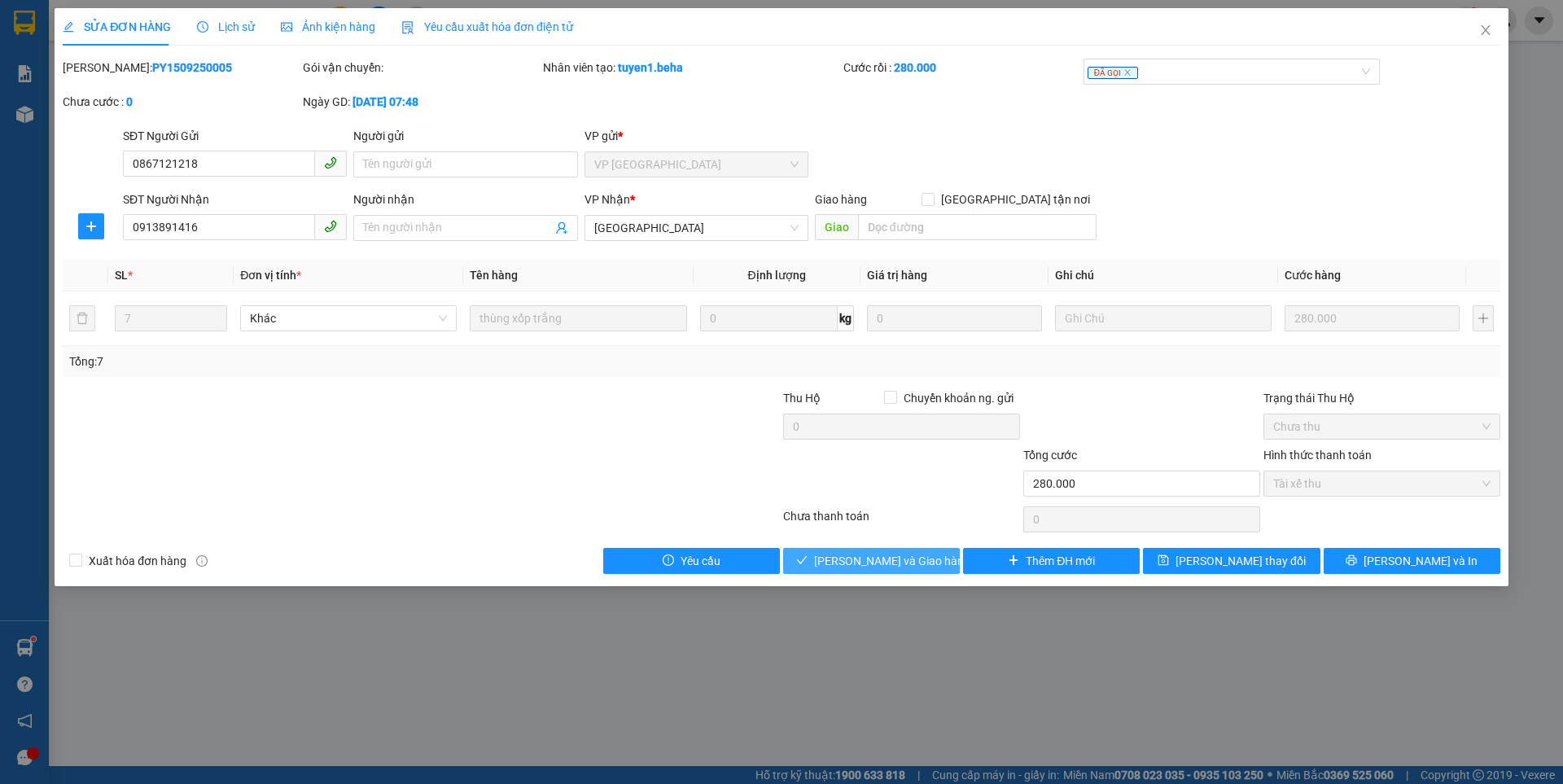
click at [907, 561] on span "[PERSON_NAME] và Giao hàng" at bounding box center [892, 561] width 156 height 18
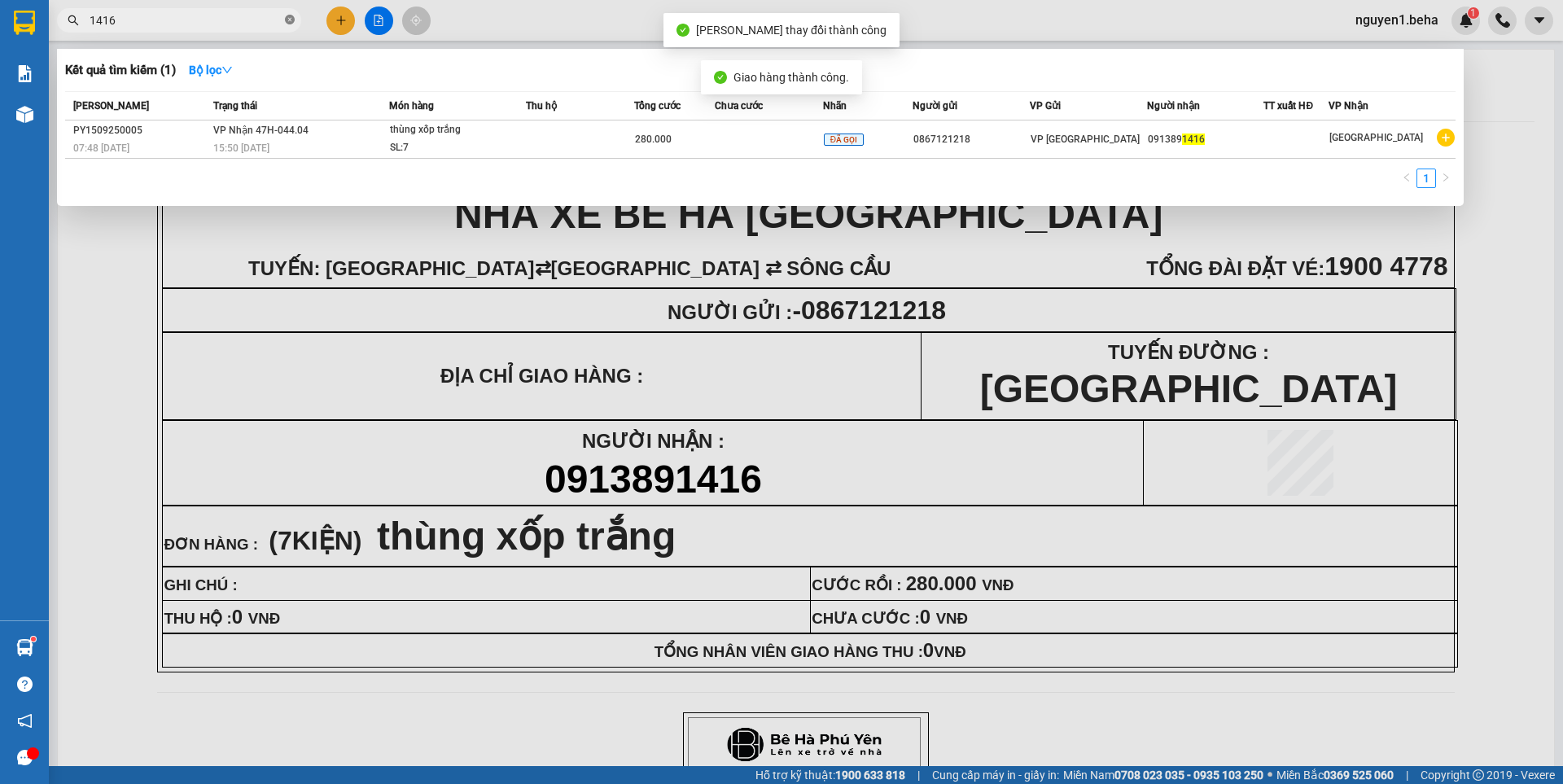
click at [291, 18] on icon "close-circle" at bounding box center [290, 20] width 10 height 10
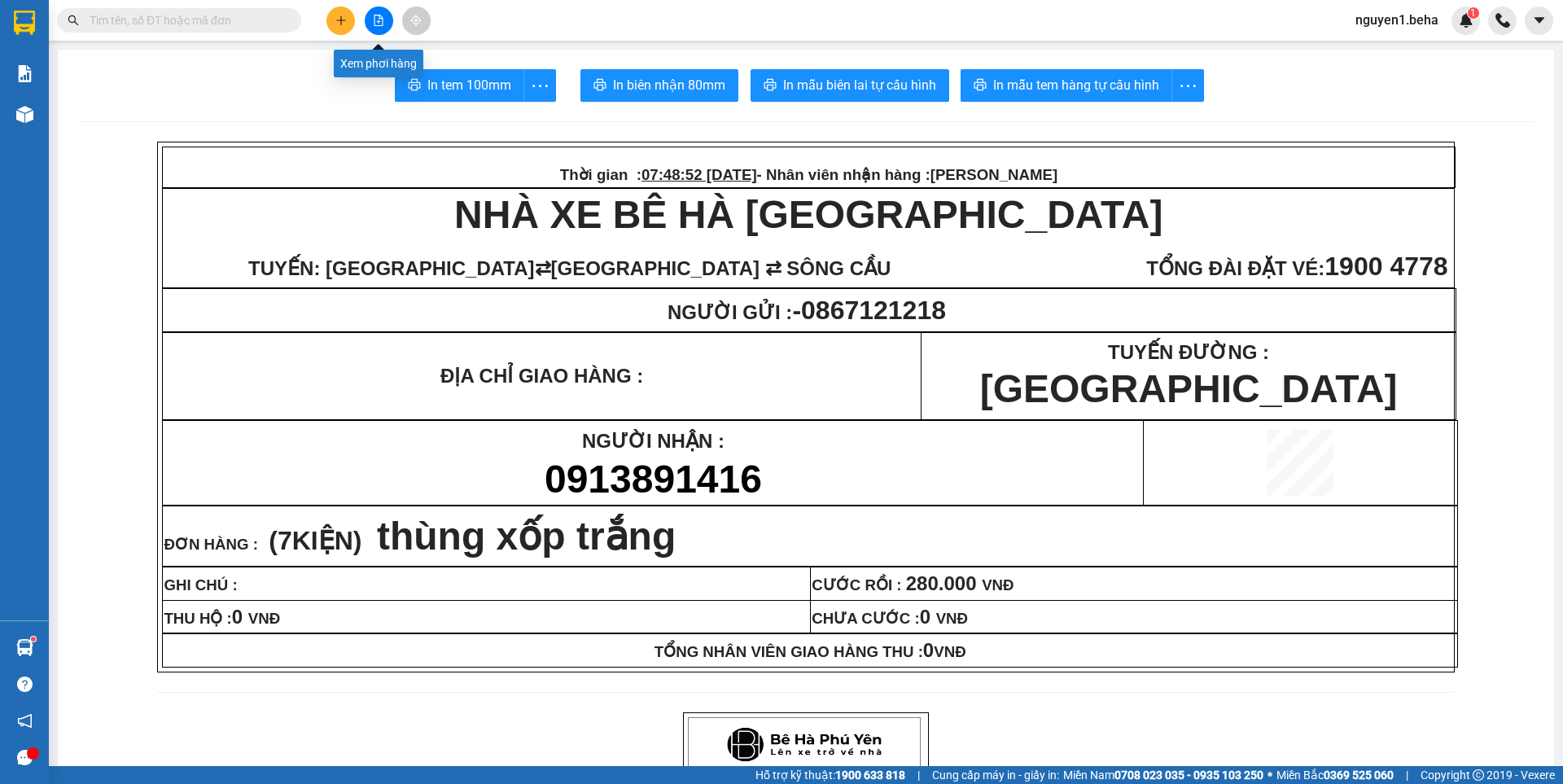
click at [376, 21] on icon "file-add" at bounding box center [379, 21] width 12 height 12
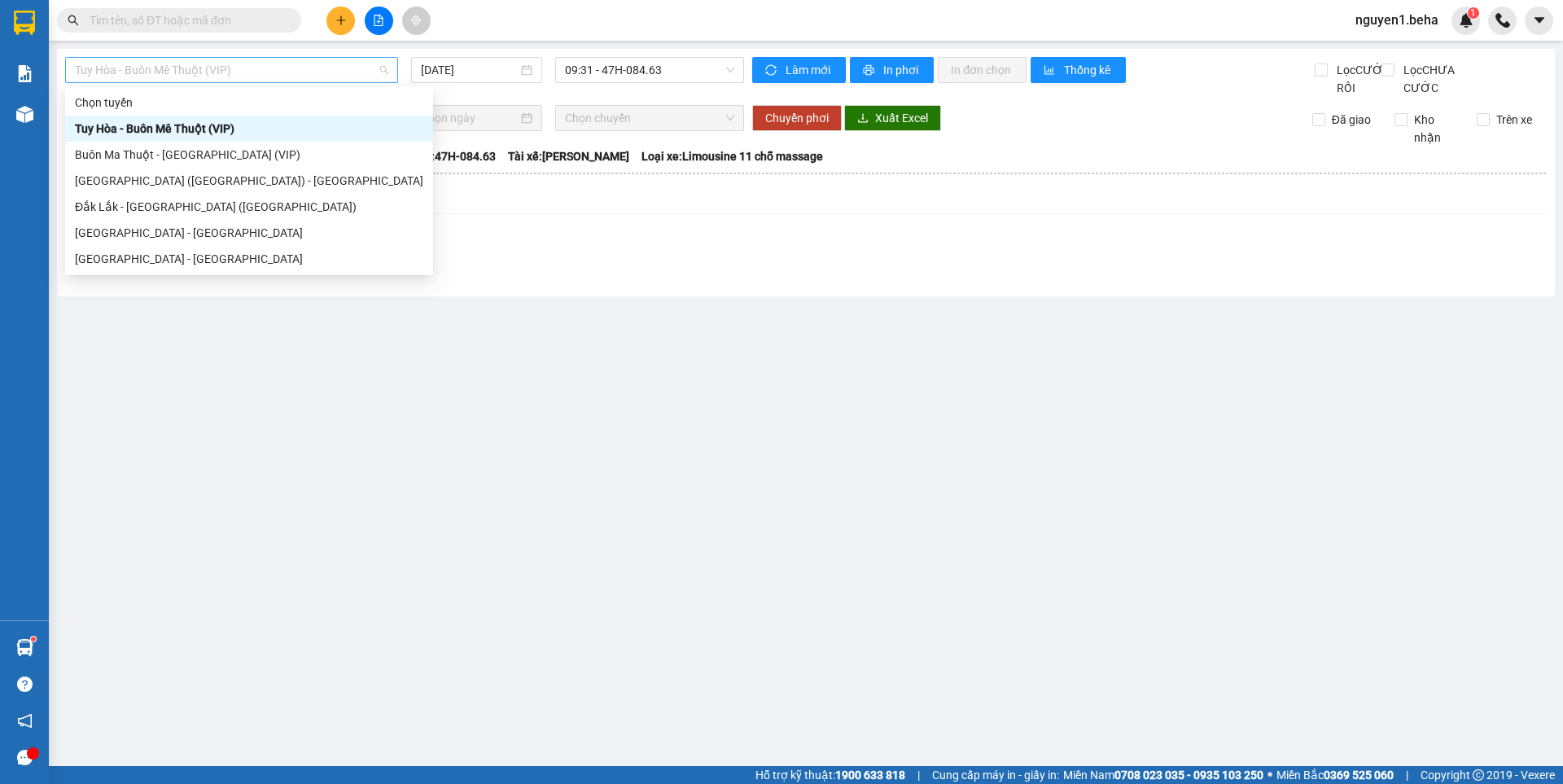
click at [294, 63] on span "Tuy Hòa - Buôn Mê Thuột (VIP)" at bounding box center [231, 70] width 313 height 24
click at [508, 341] on main "Tuy Hòa - Buôn Mê Thuột (VIP) 15/09/2025 09:31 - 47H-084.63 Làm mới In phơi In …" at bounding box center [781, 383] width 1563 height 766
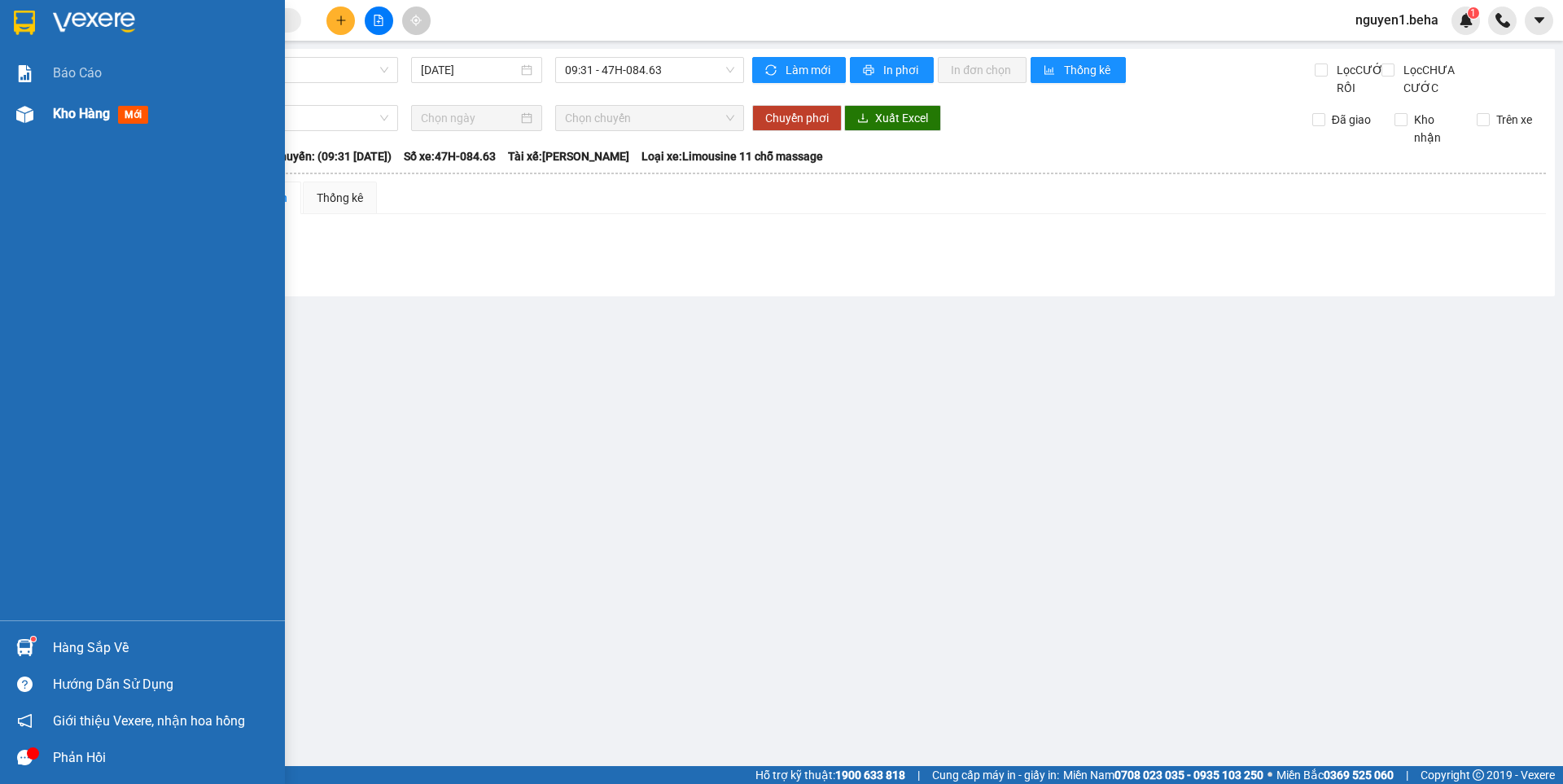
click at [36, 115] on div at bounding box center [25, 115] width 28 height 28
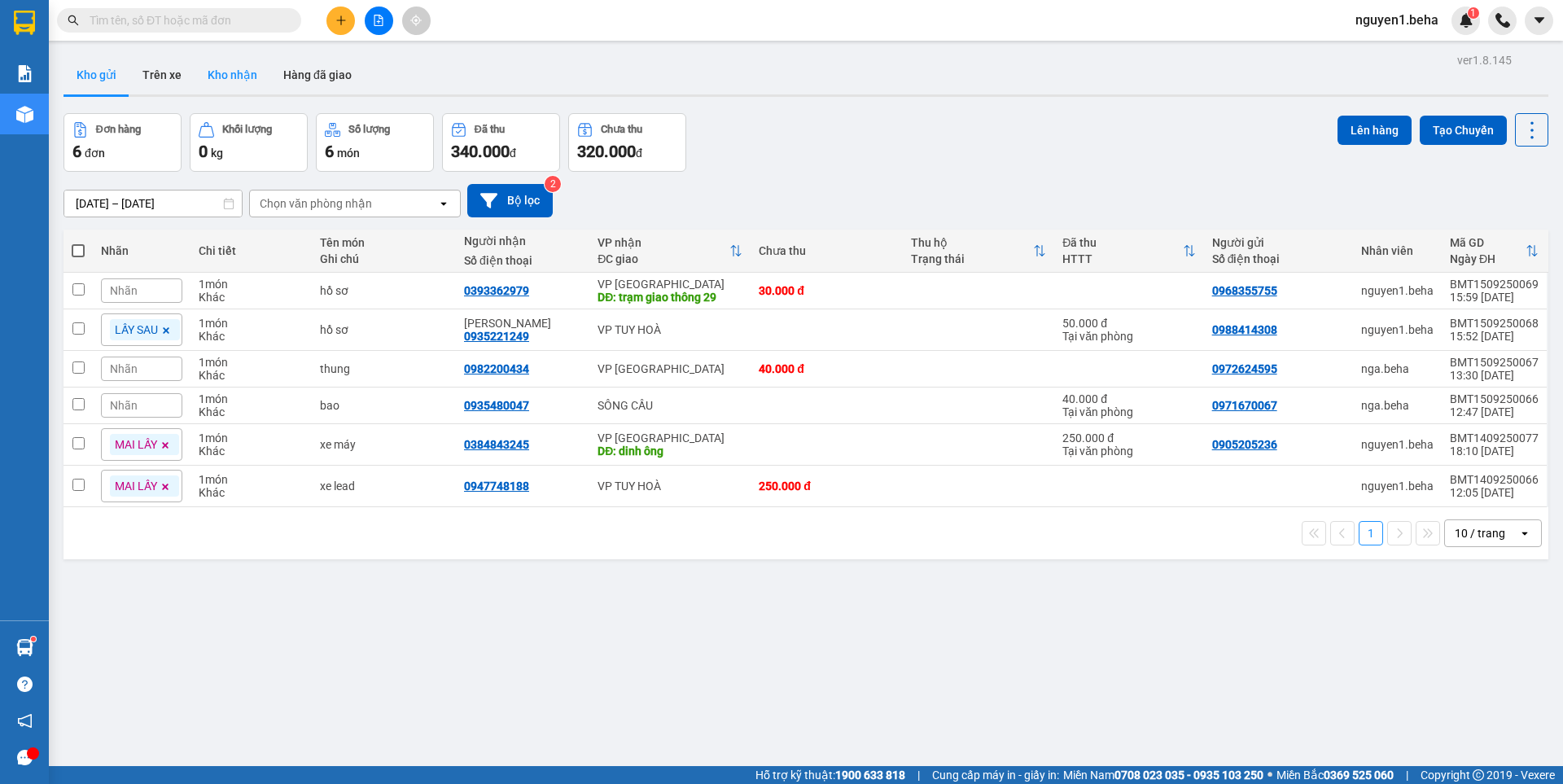
click at [231, 70] on button "Kho nhận" at bounding box center [232, 75] width 76 height 39
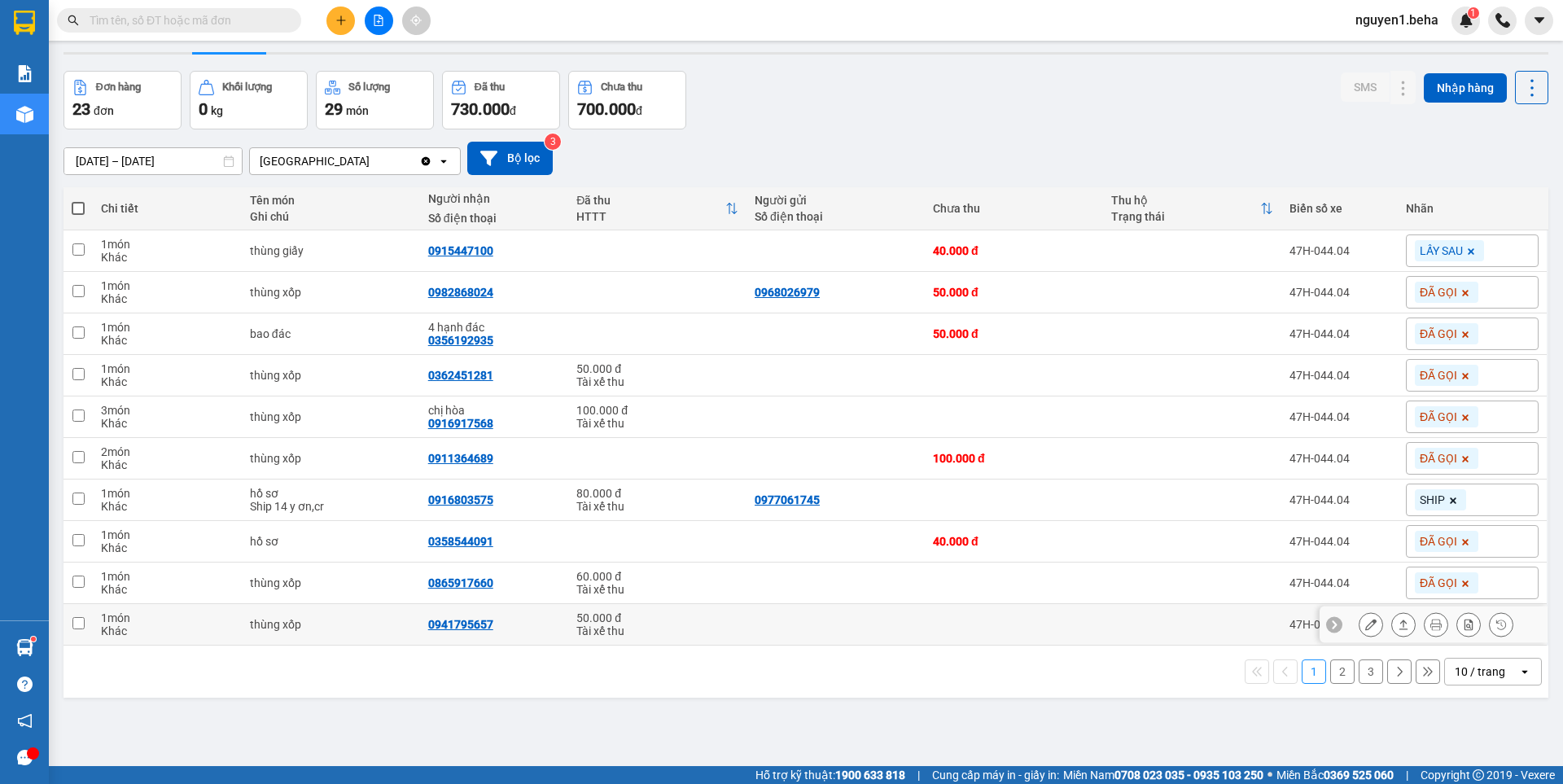
scroll to position [75, 0]
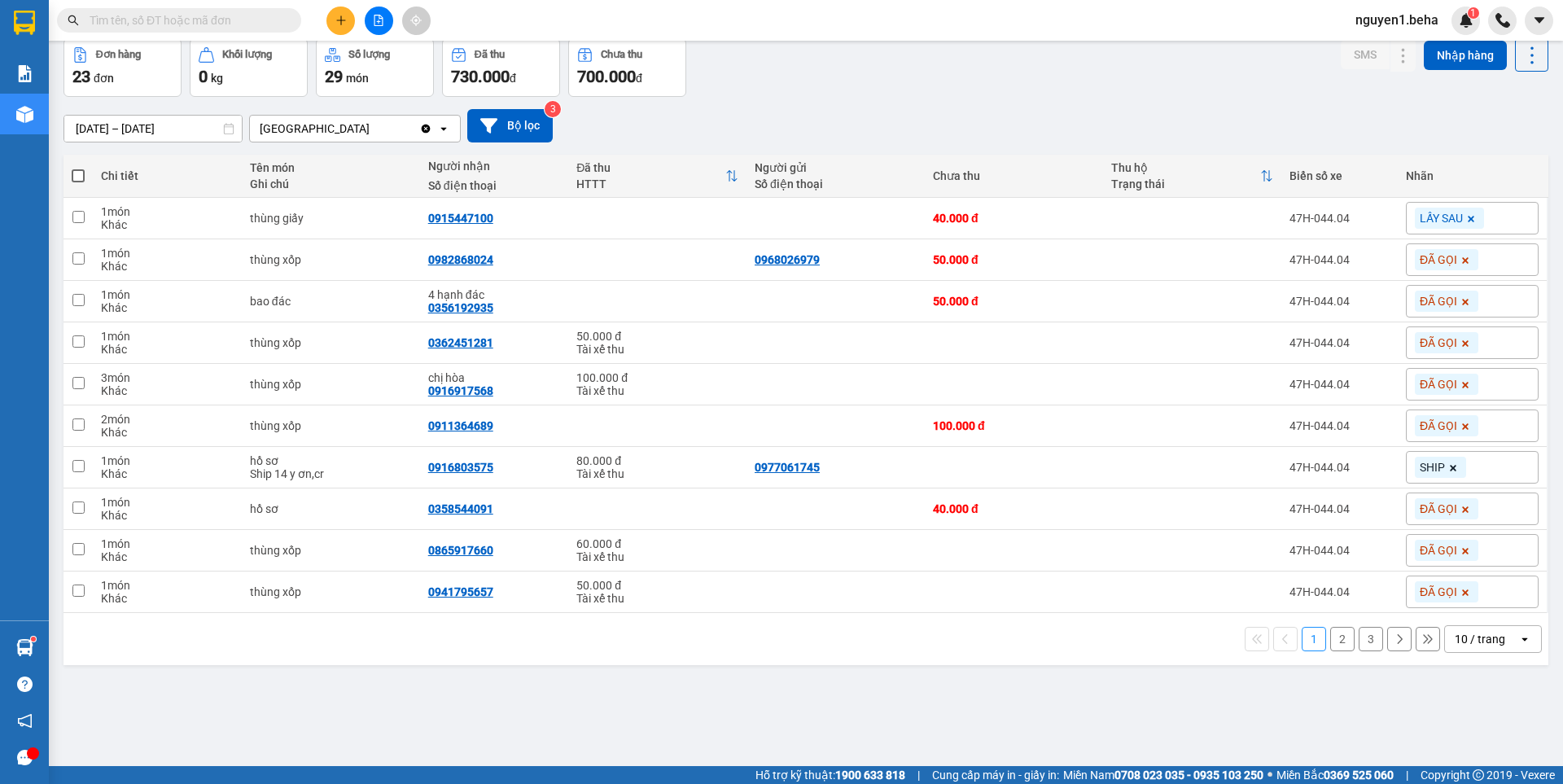
click at [1330, 639] on button "2" at bounding box center [1342, 638] width 24 height 24
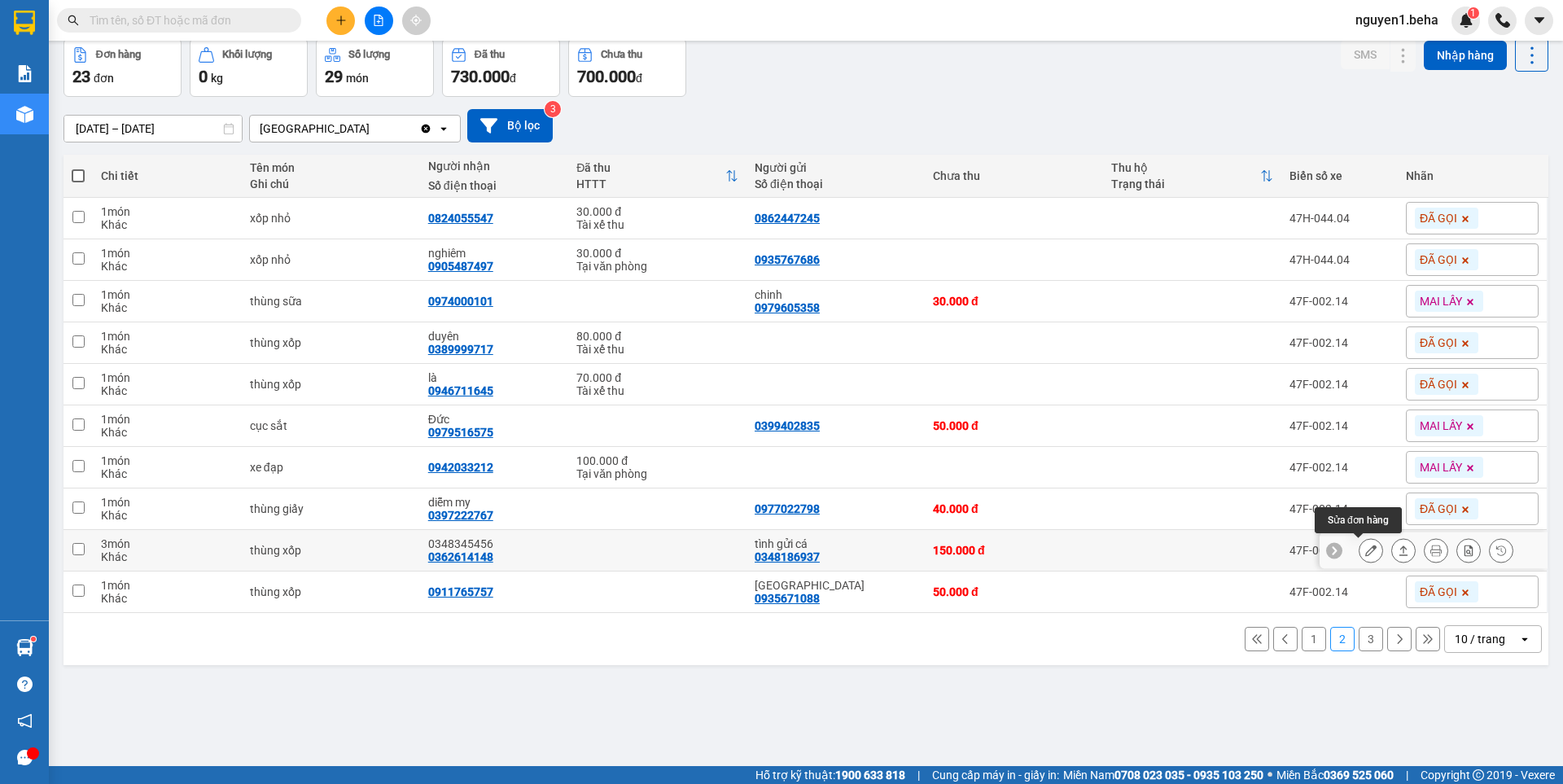
click at [1364, 555] on button at bounding box center [1370, 551] width 22 height 28
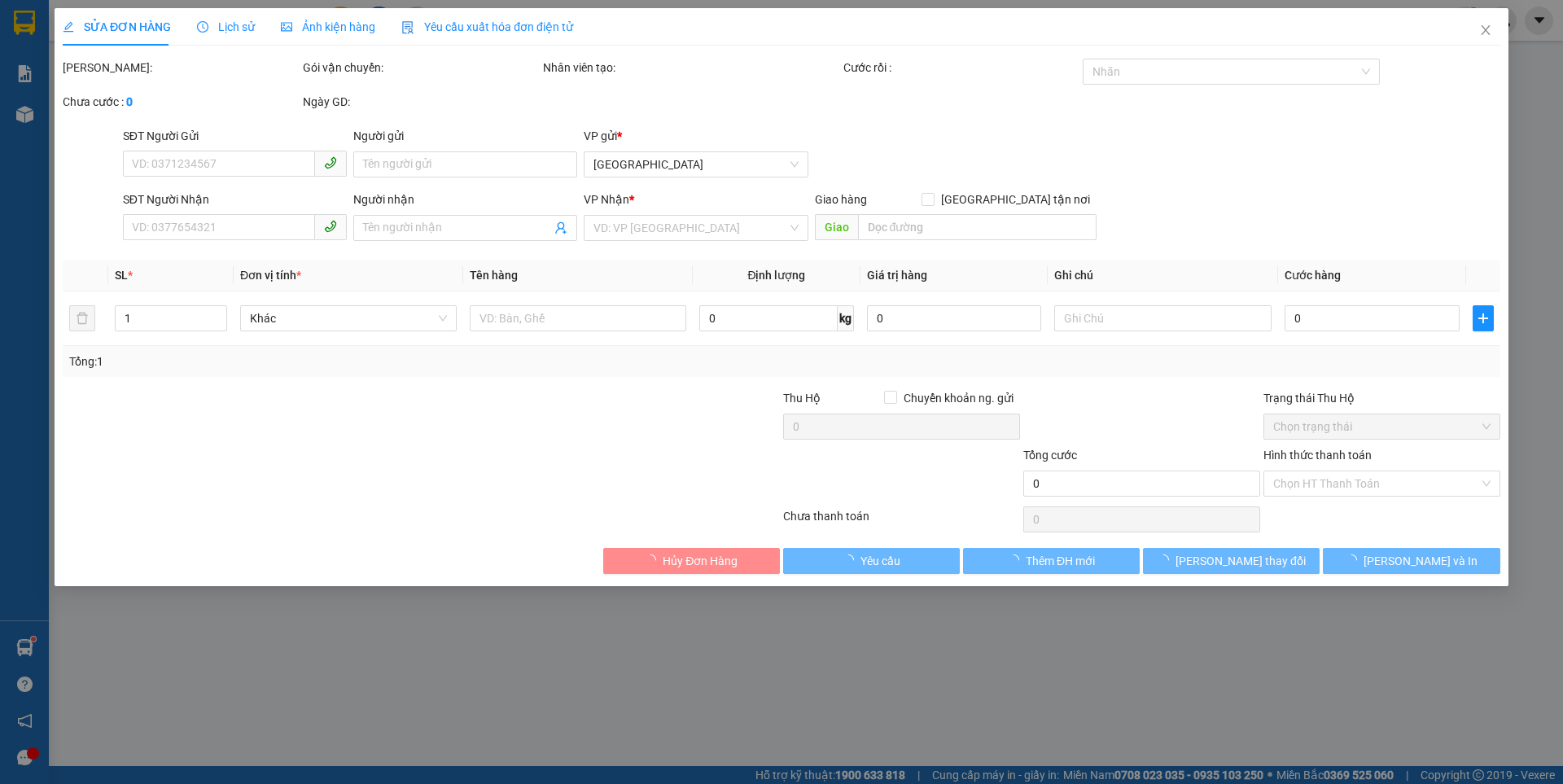
type input "0348186937"
type input "tình gửi cá"
type input "0362614148"
type input "0348345456"
type input "150.000"
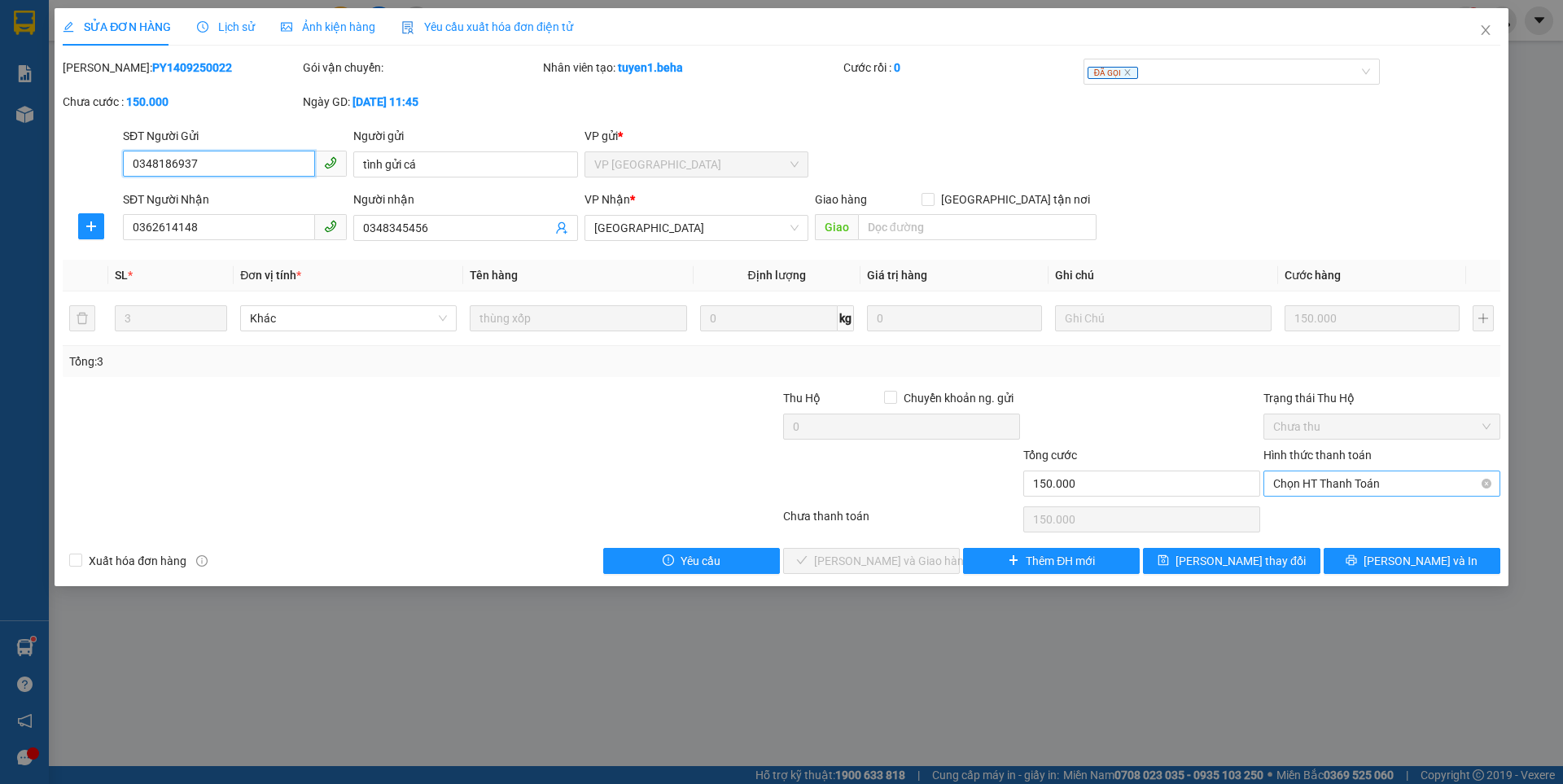
drag, startPoint x: 1345, startPoint y: 474, endPoint x: 1348, endPoint y: 499, distance: 25.2
click at [1344, 474] on span "Chọn HT Thanh Toán" at bounding box center [1382, 483] width 218 height 24
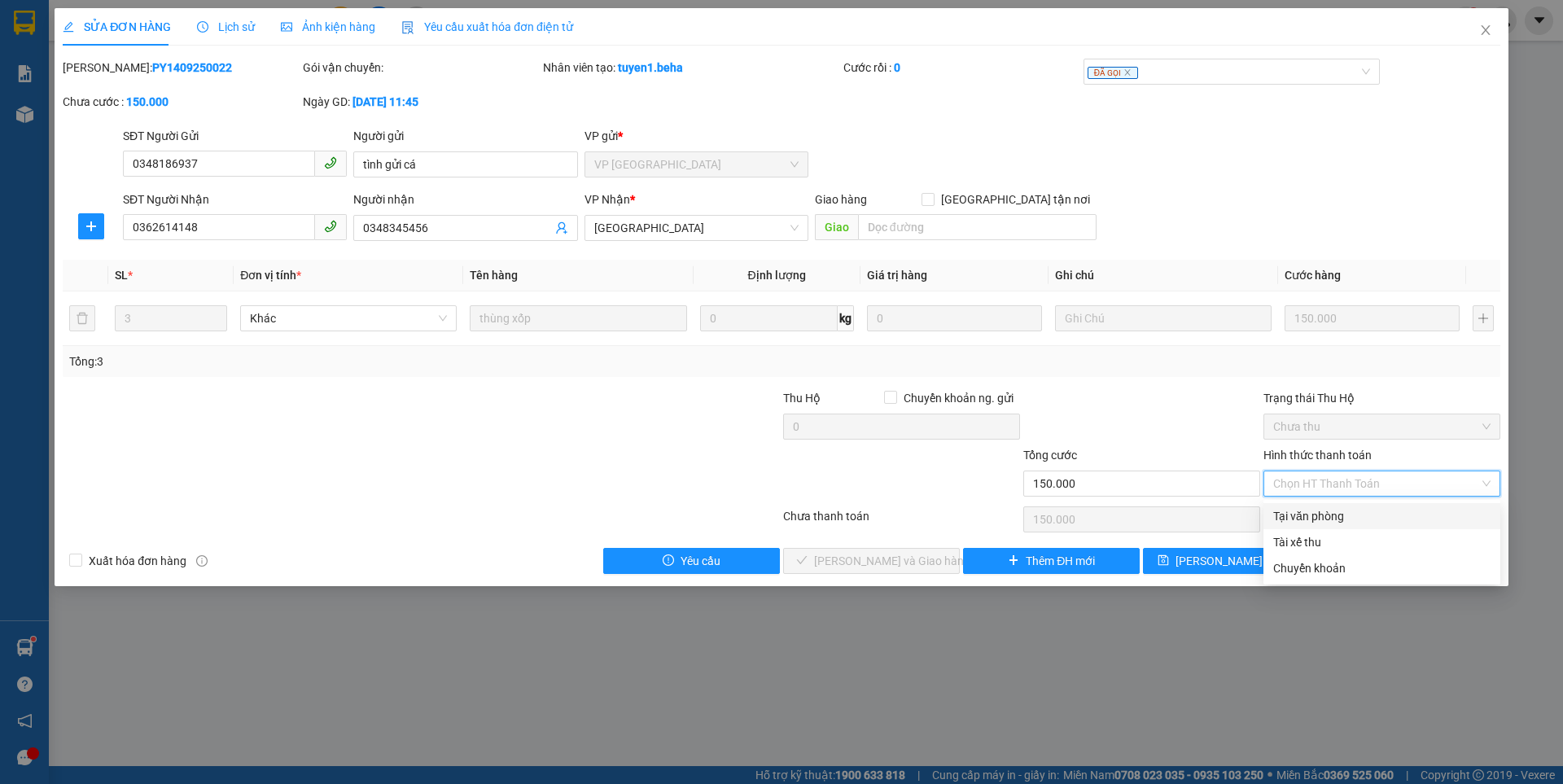
click at [1320, 514] on div "Tại văn phòng" at bounding box center [1382, 516] width 218 height 18
type input "0"
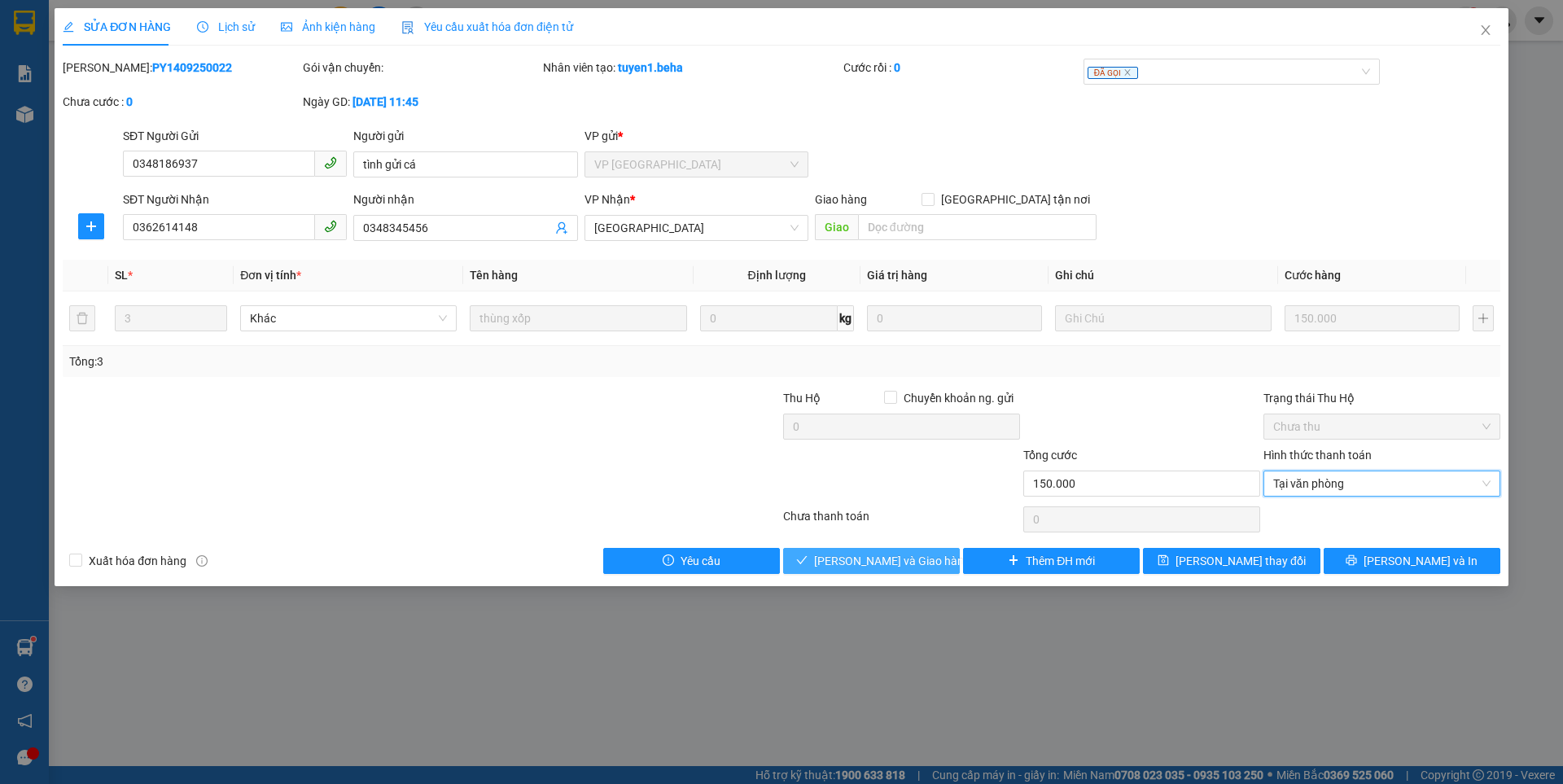
click at [897, 557] on span "[PERSON_NAME] và Giao hàng" at bounding box center [892, 561] width 156 height 18
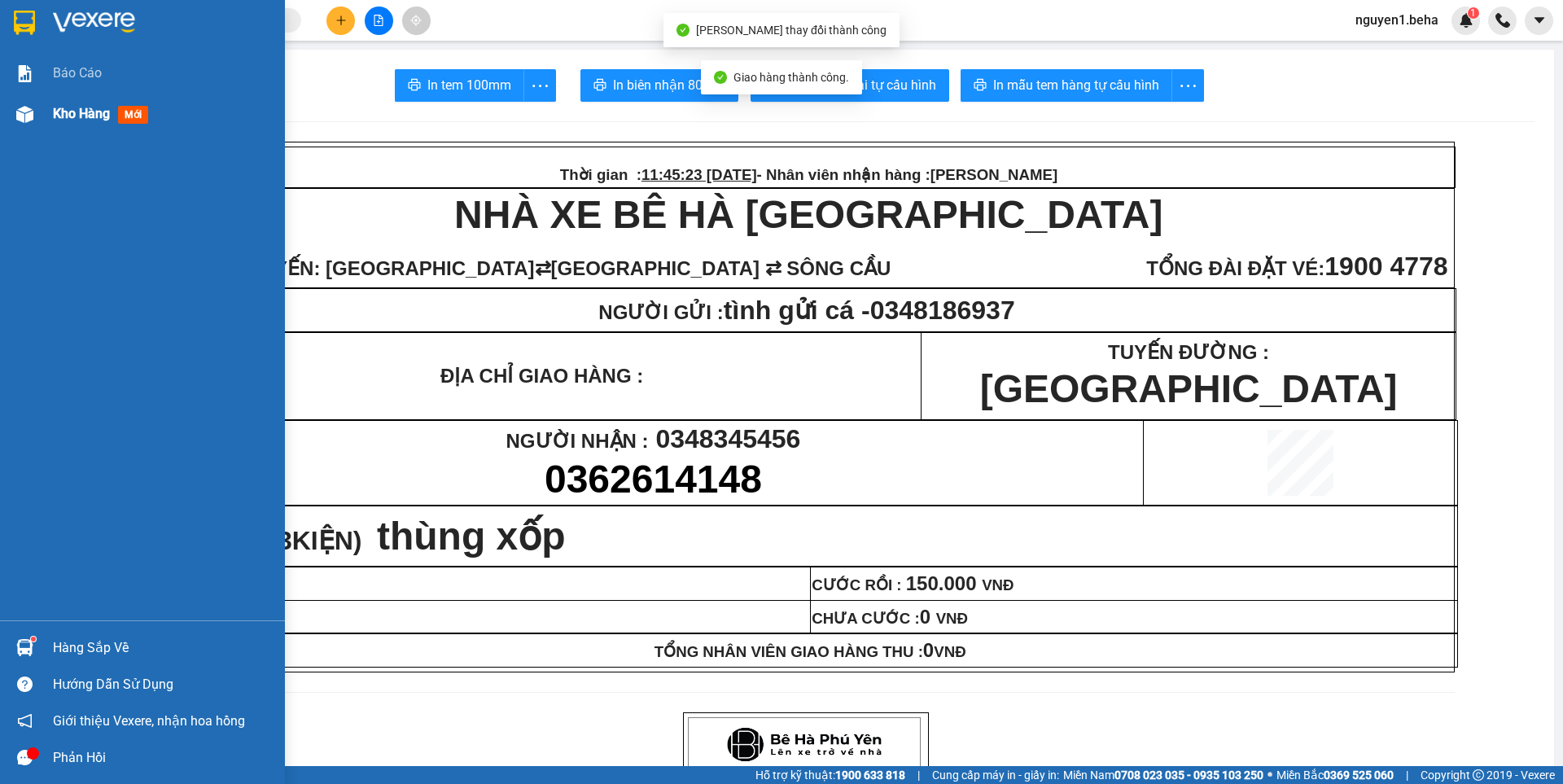
click at [13, 107] on div at bounding box center [25, 115] width 28 height 28
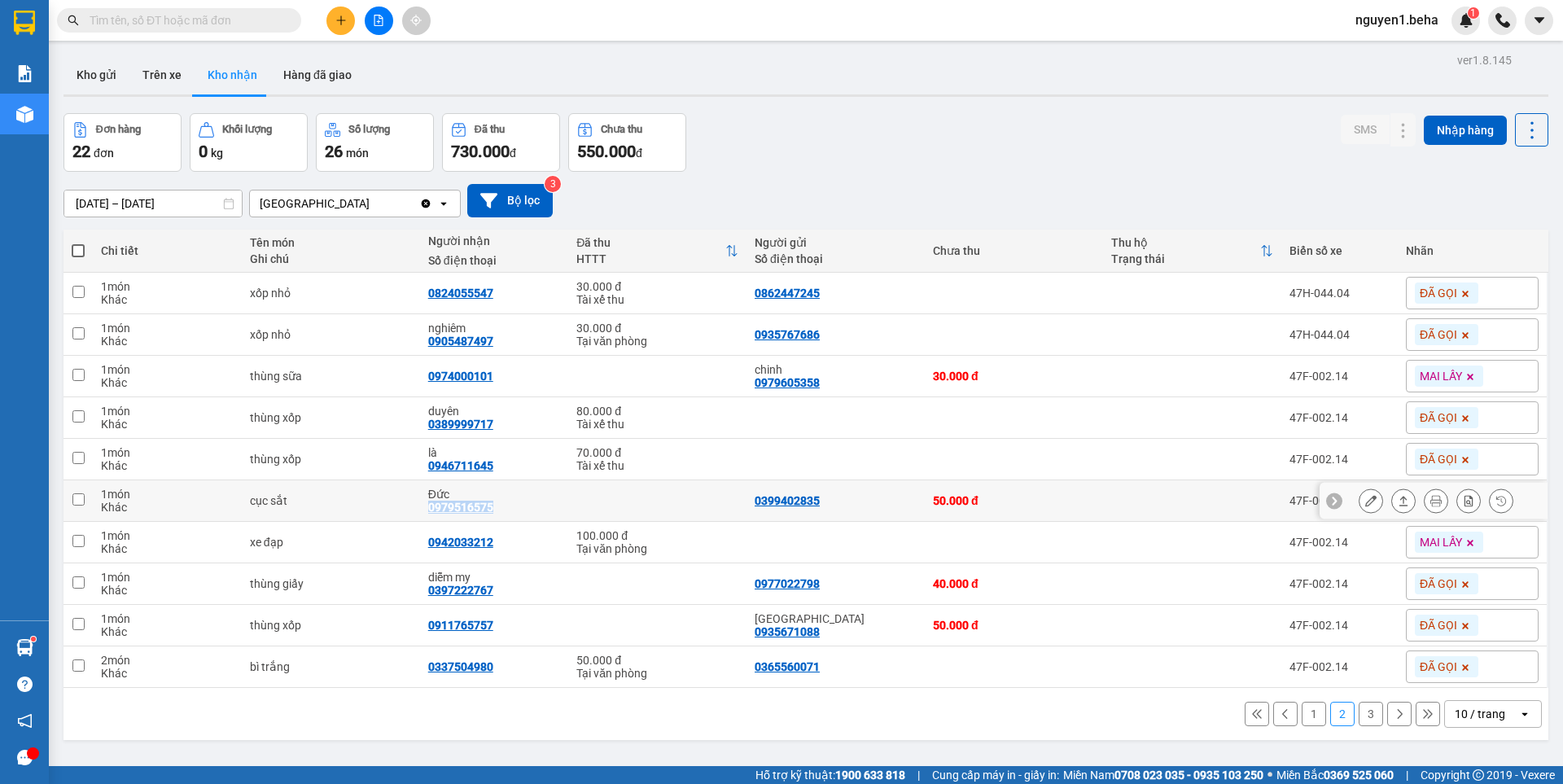
drag, startPoint x: 423, startPoint y: 504, endPoint x: 499, endPoint y: 511, distance: 76.3
click at [499, 511] on td "Đức 0979516575" at bounding box center [494, 501] width 148 height 42
checkbox input "true"
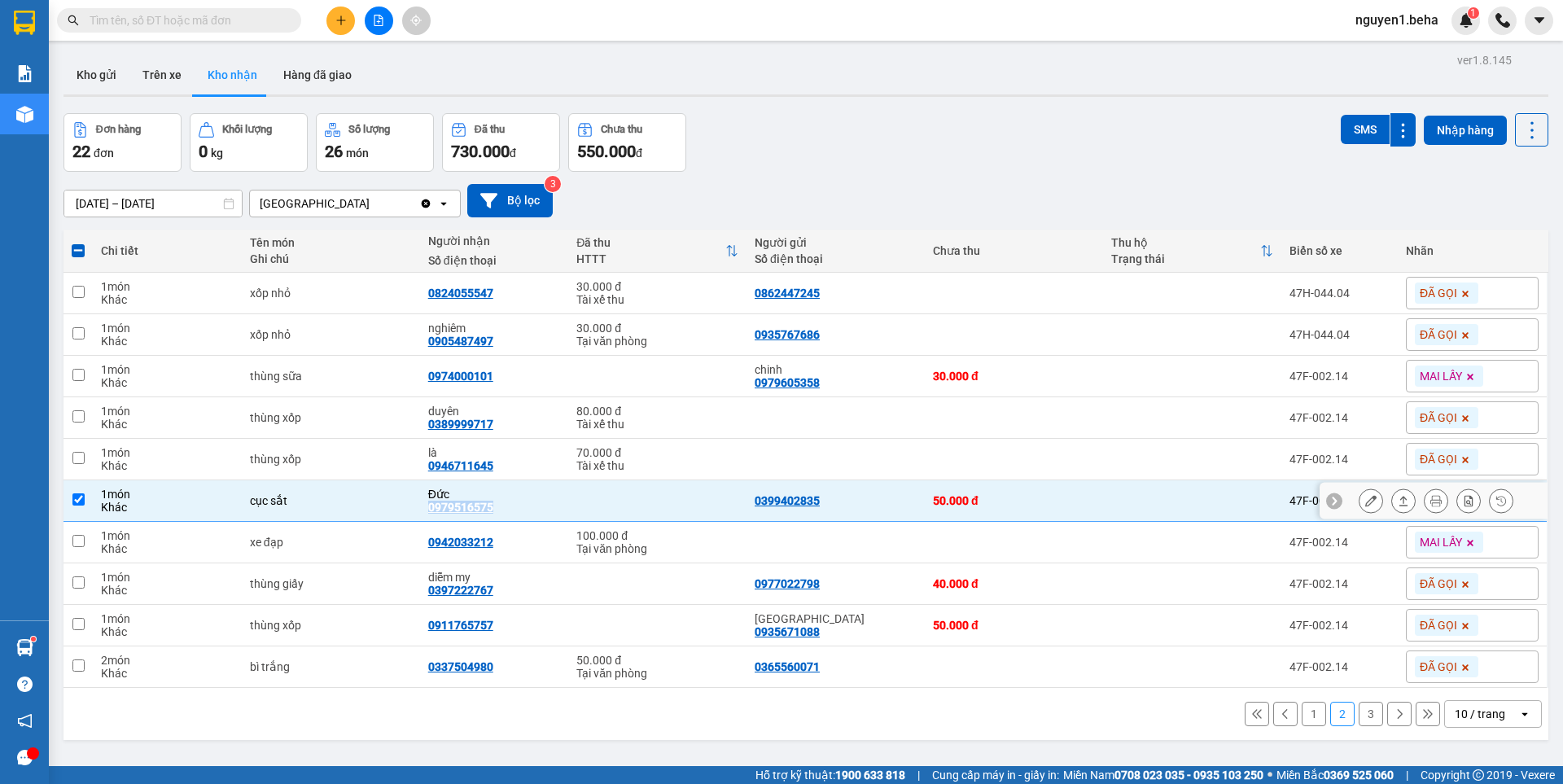
copy div "0979516575"
click at [971, 543] on td at bounding box center [1014, 542] width 179 height 42
checkbox input "true"
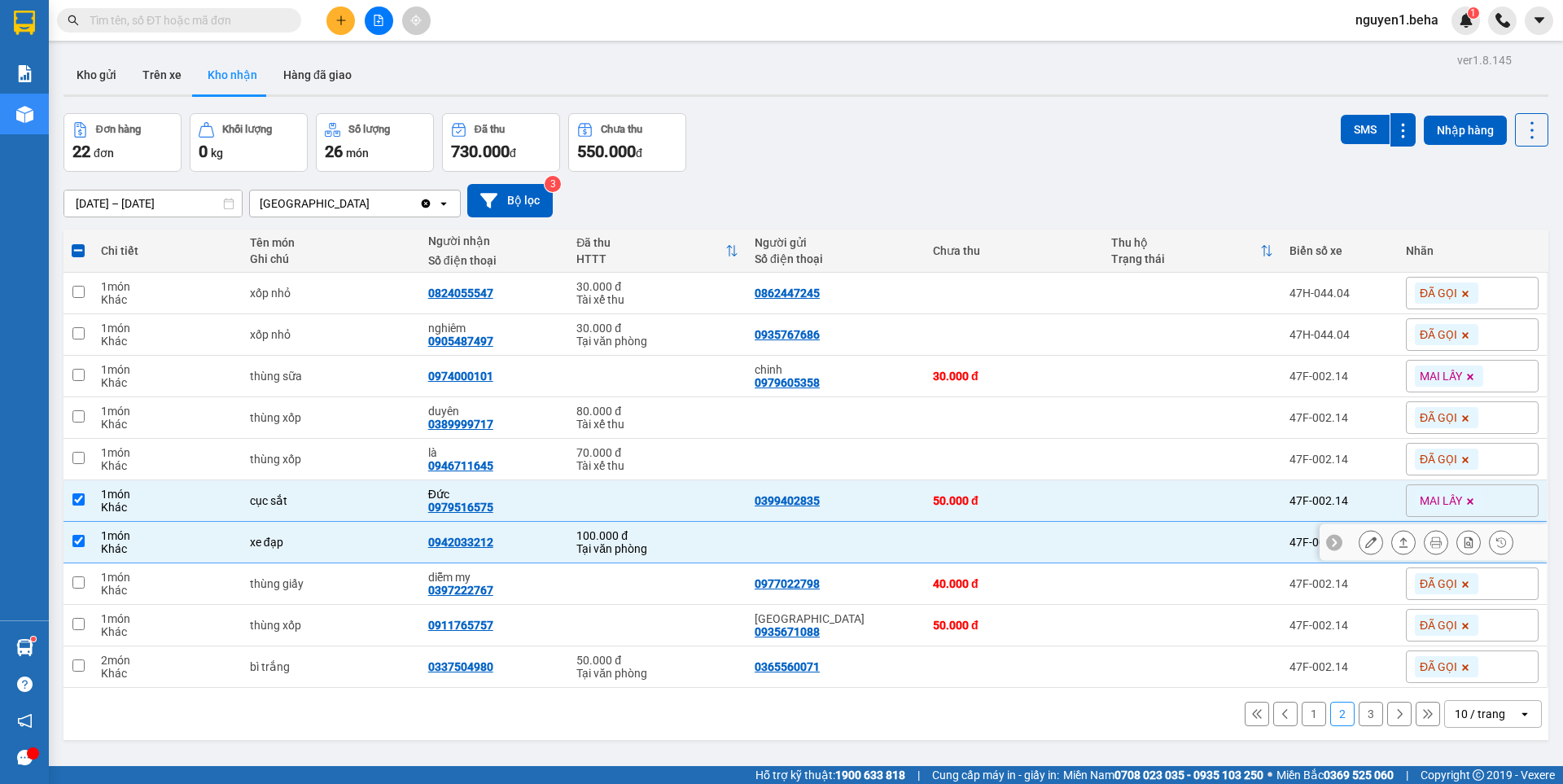
click at [1365, 541] on icon at bounding box center [1371, 542] width 12 height 12
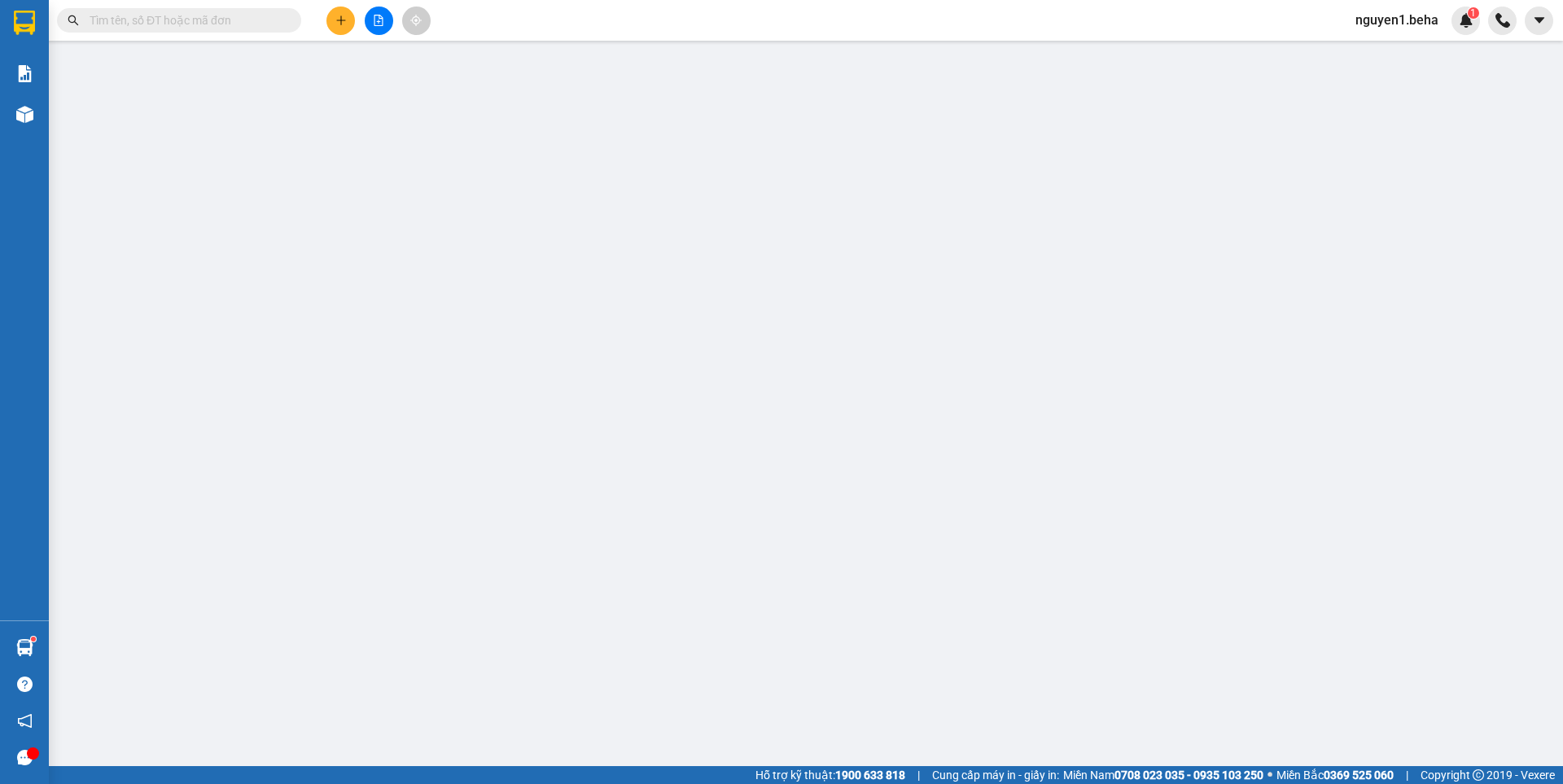
type input "0942033212"
type input "100.000"
type input "0"
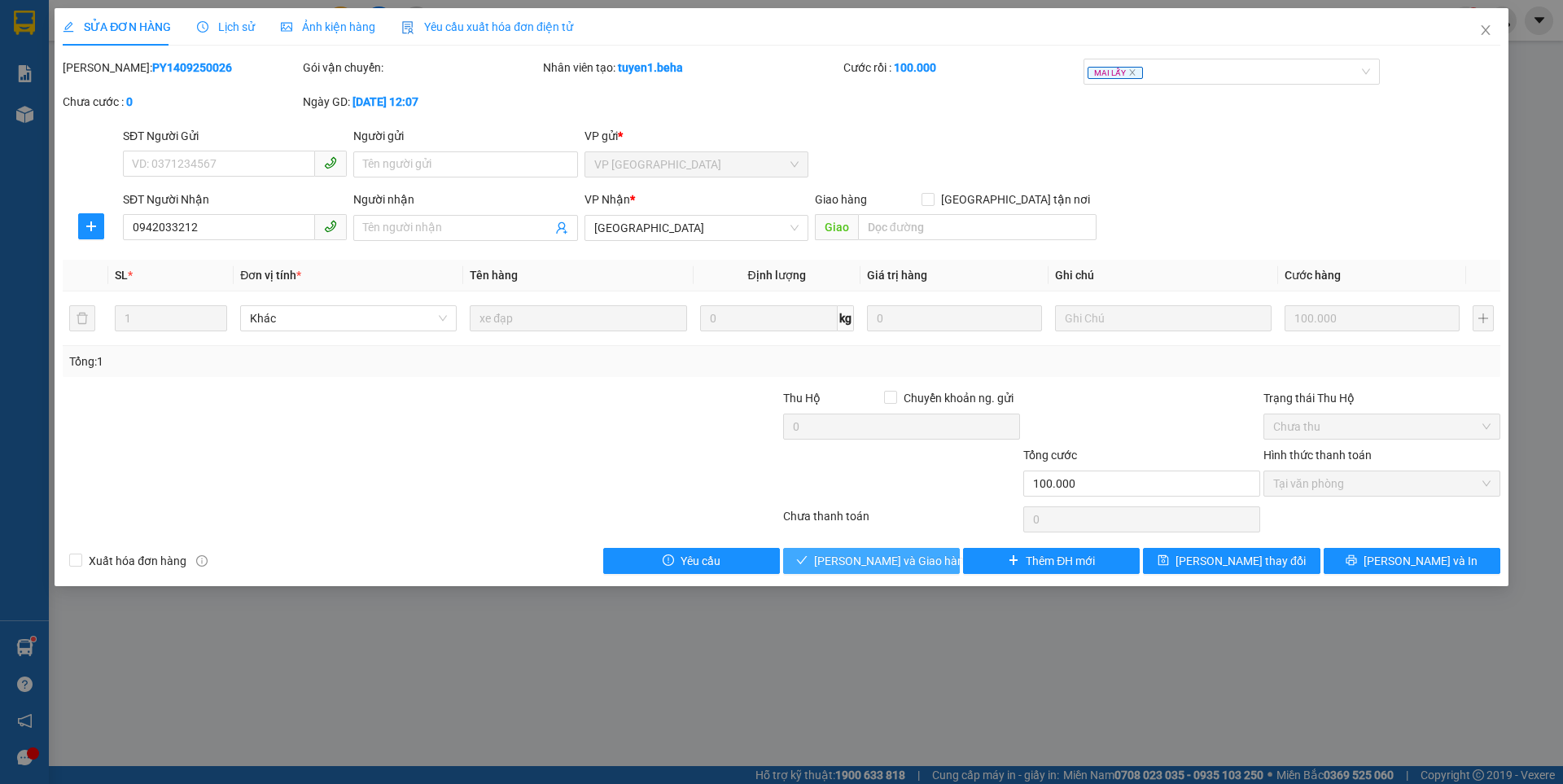
click at [875, 567] on span "[PERSON_NAME] và Giao hàng" at bounding box center [892, 561] width 156 height 18
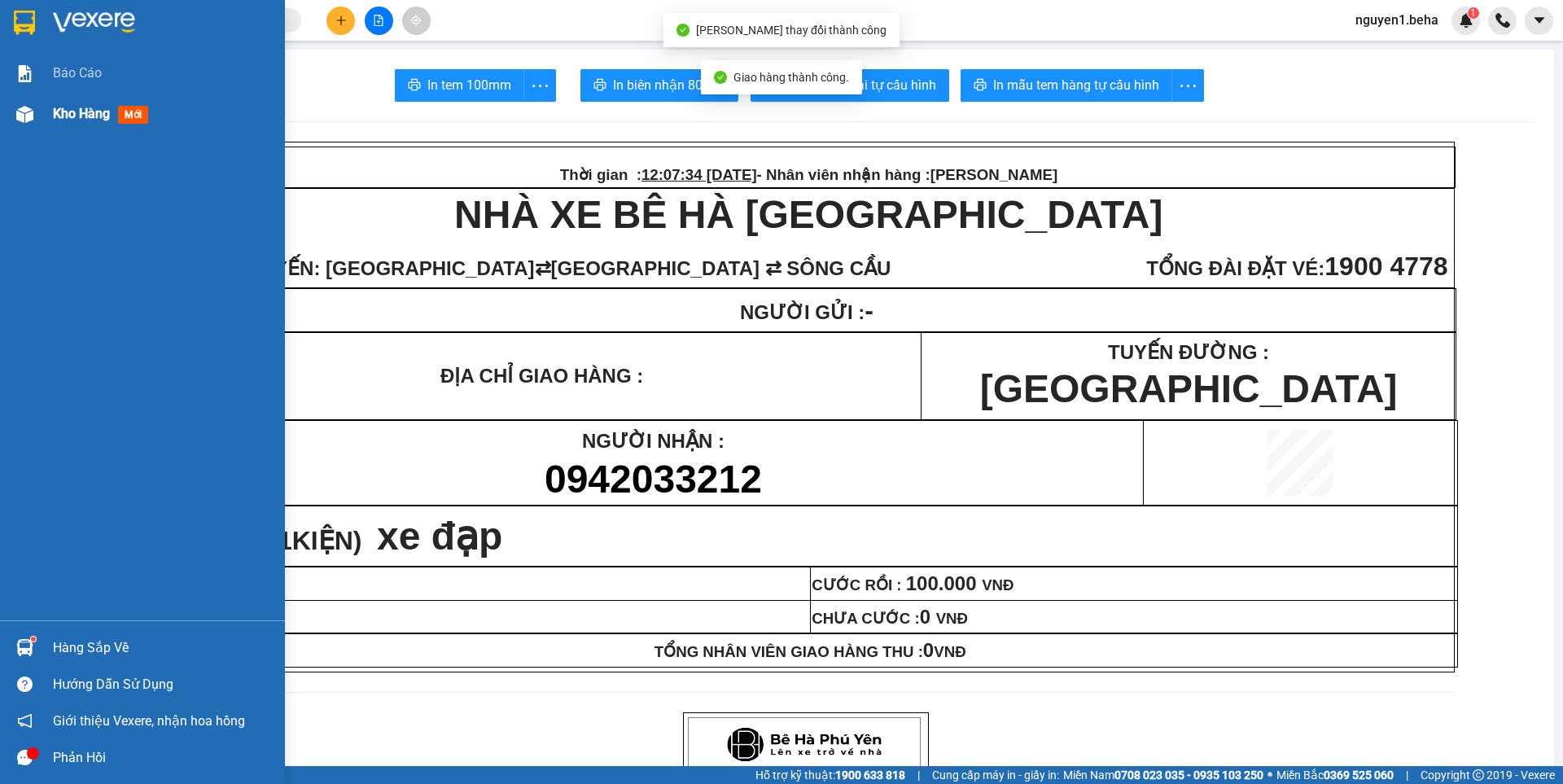
click at [30, 105] on img at bounding box center [25, 114] width 17 height 17
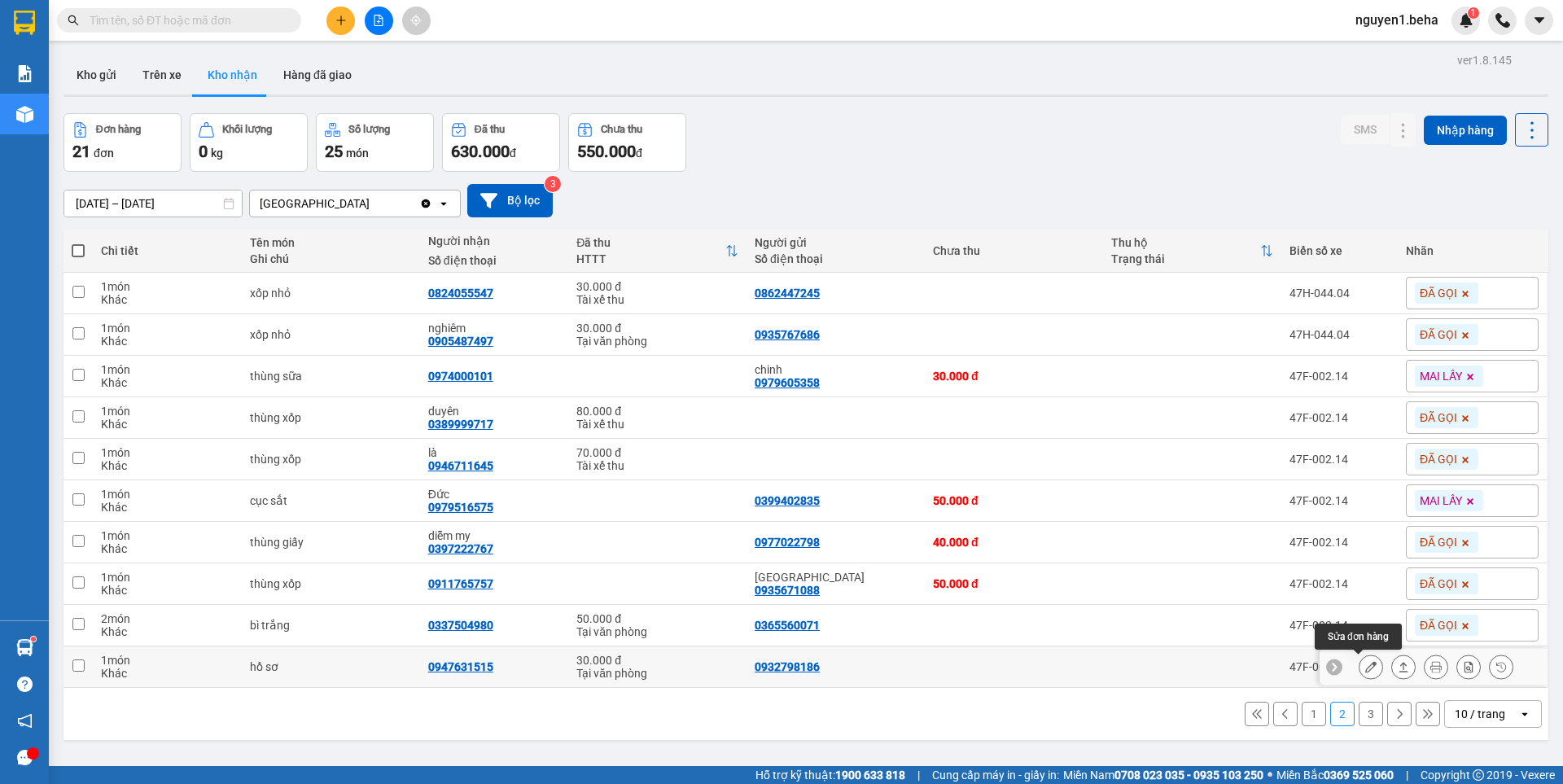
click at [1365, 672] on icon at bounding box center [1371, 667] width 12 height 12
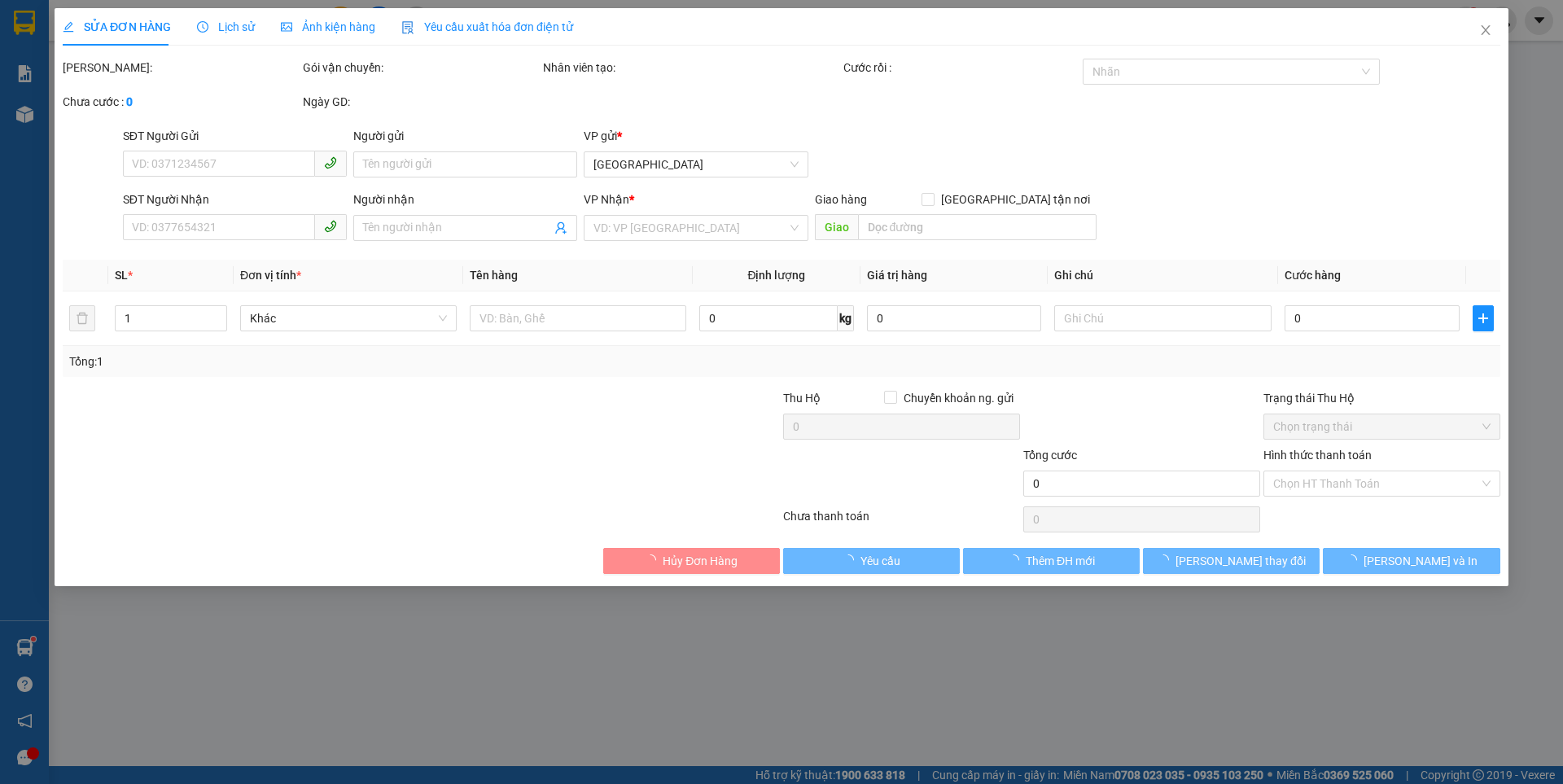
type input "0932798186"
type input "0947631515"
type input "30.000"
type input "0"
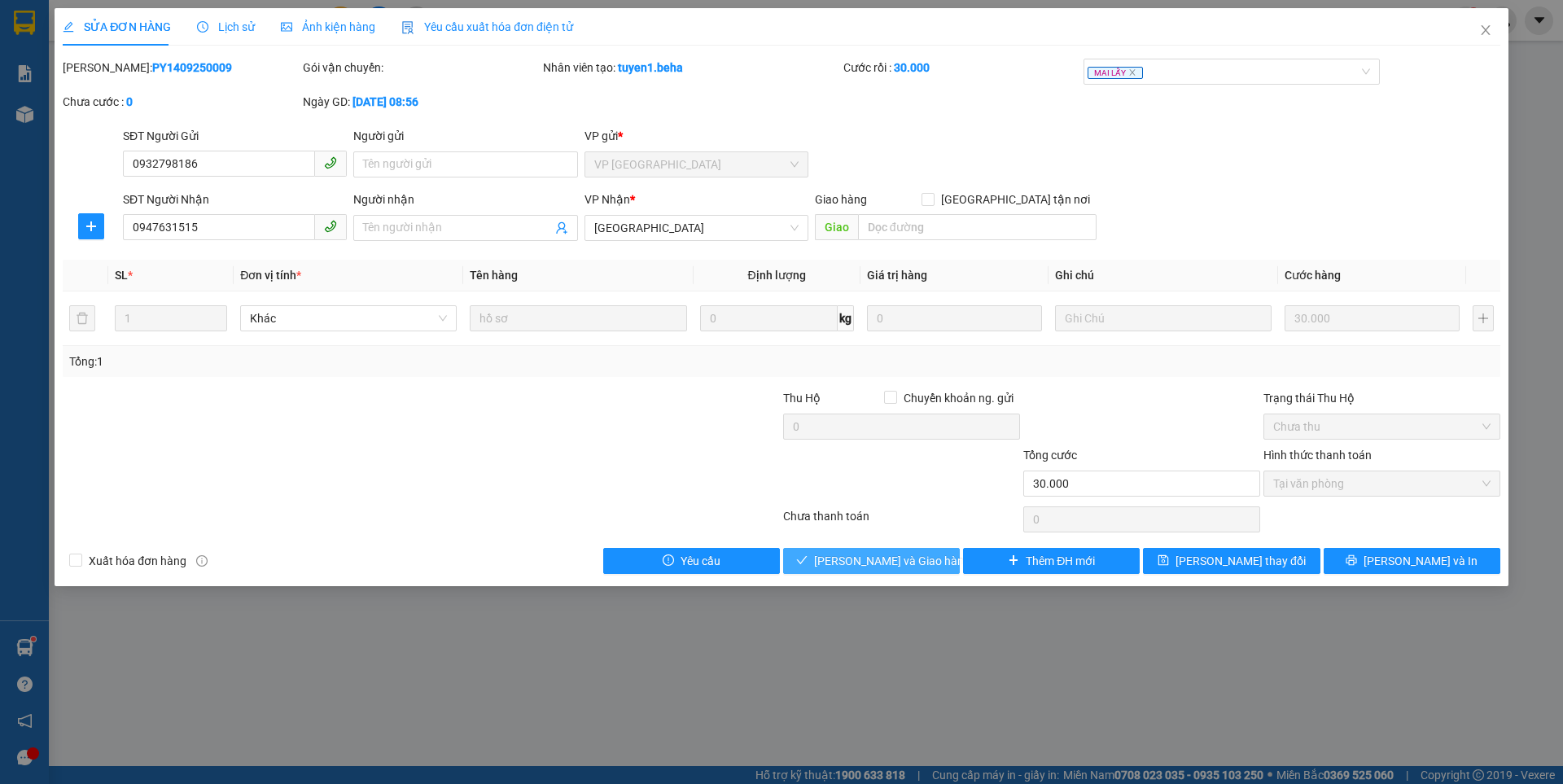
click at [870, 560] on span "[PERSON_NAME] và Giao hàng" at bounding box center [892, 561] width 156 height 18
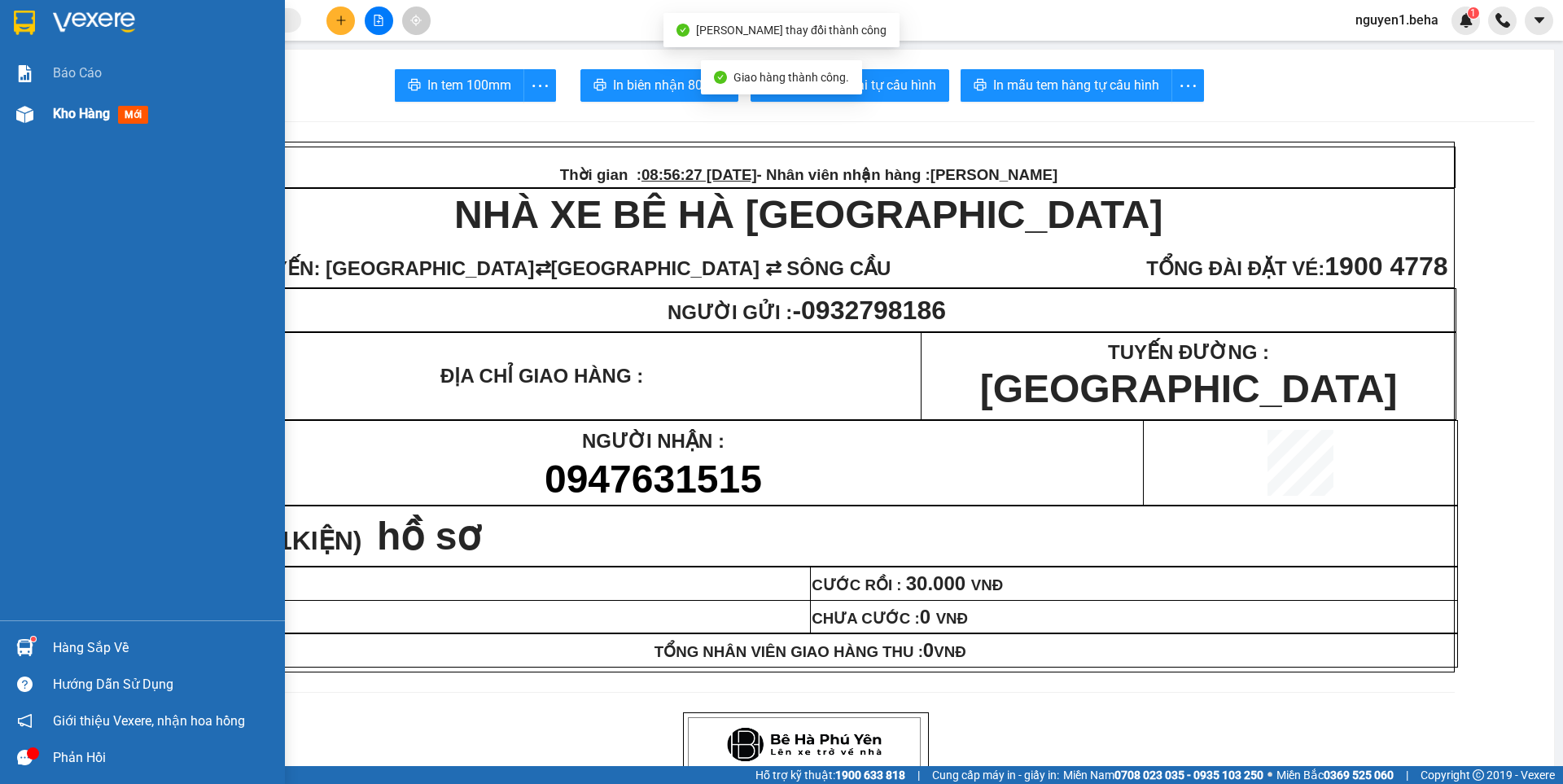
click at [29, 109] on img at bounding box center [25, 114] width 17 height 17
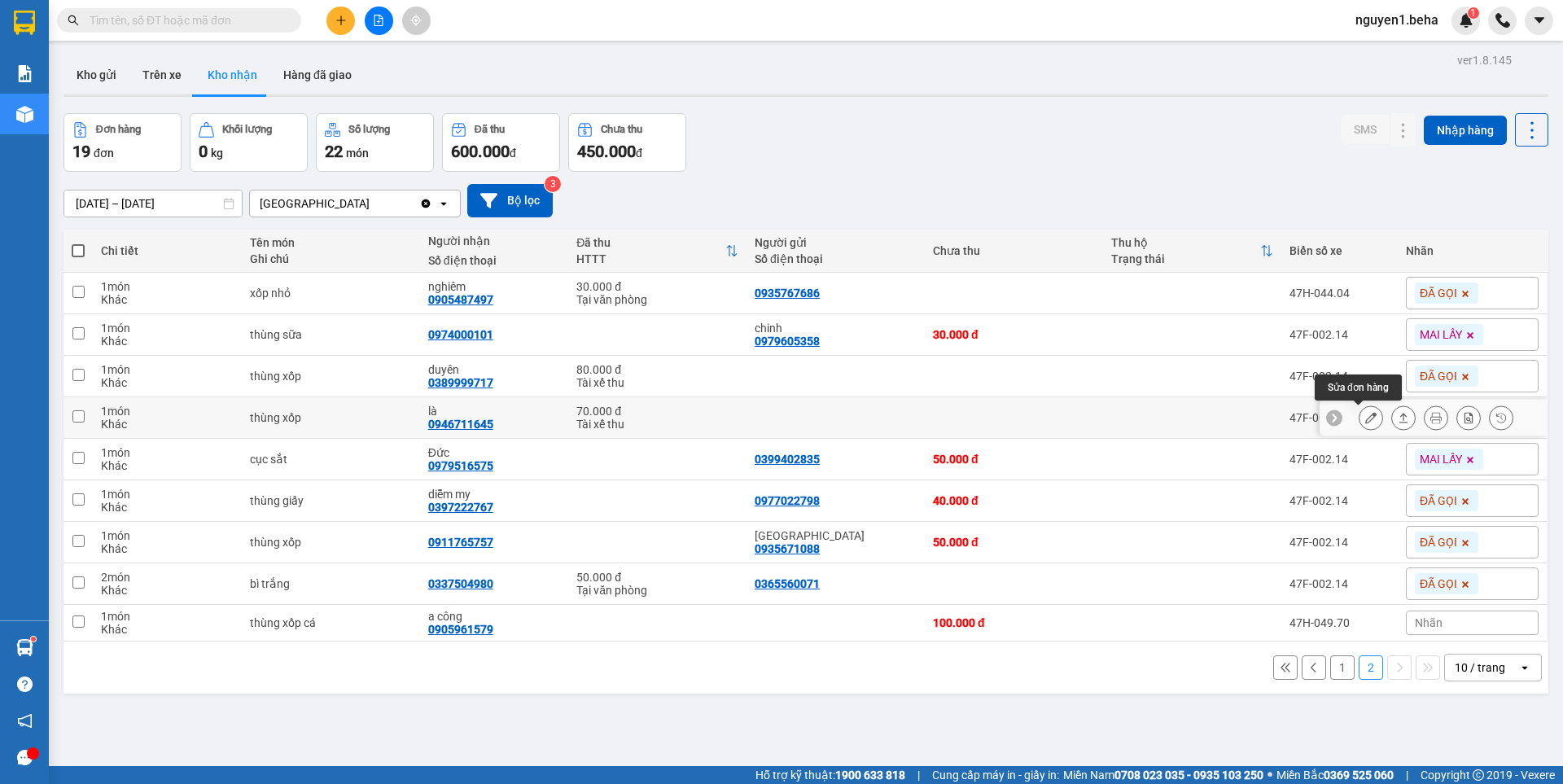
click at [1359, 417] on button at bounding box center [1370, 418] width 22 height 28
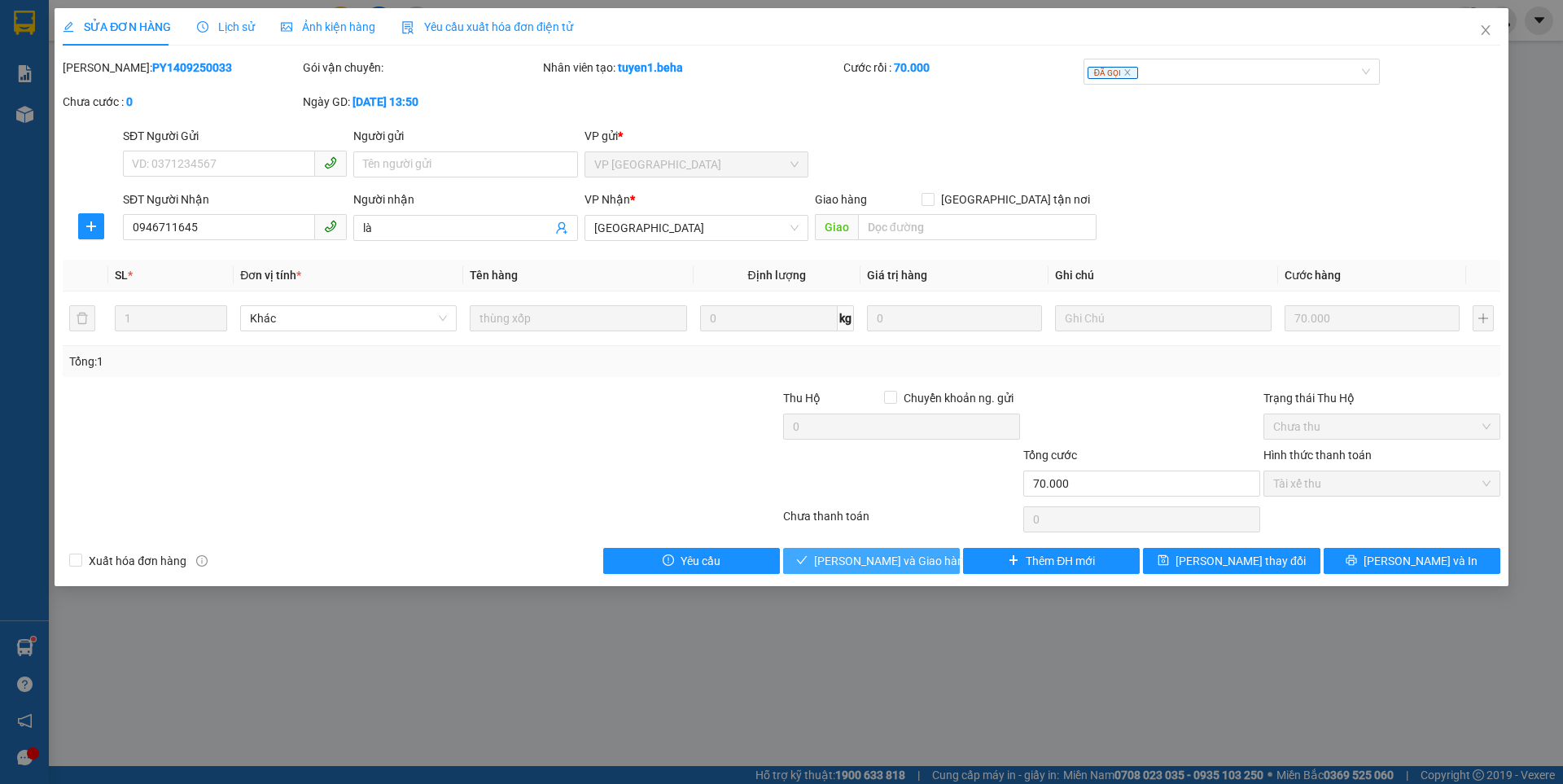
click at [843, 558] on span "[PERSON_NAME] và Giao hàng" at bounding box center [892, 561] width 156 height 18
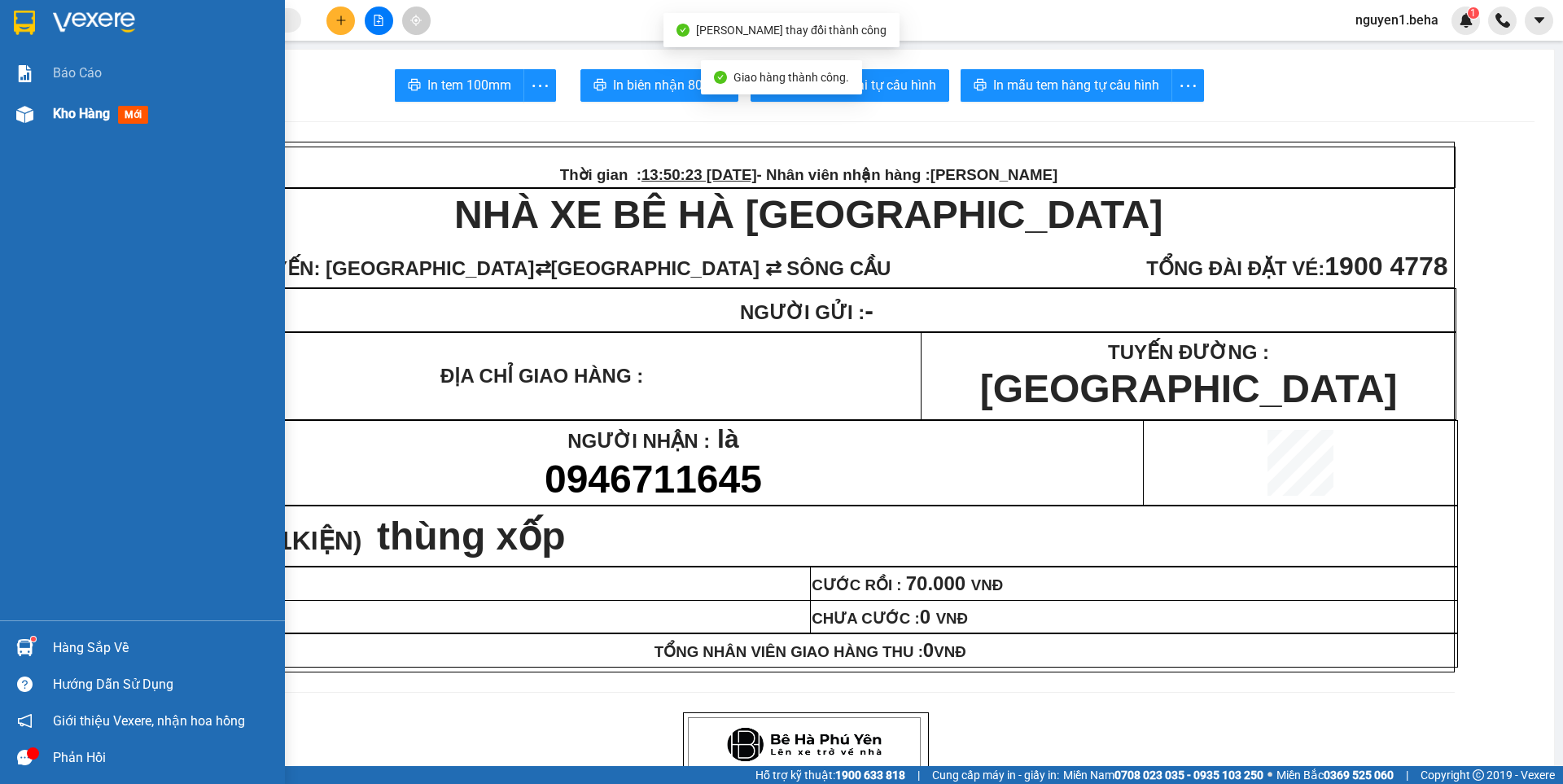
click at [22, 115] on img at bounding box center [25, 114] width 17 height 17
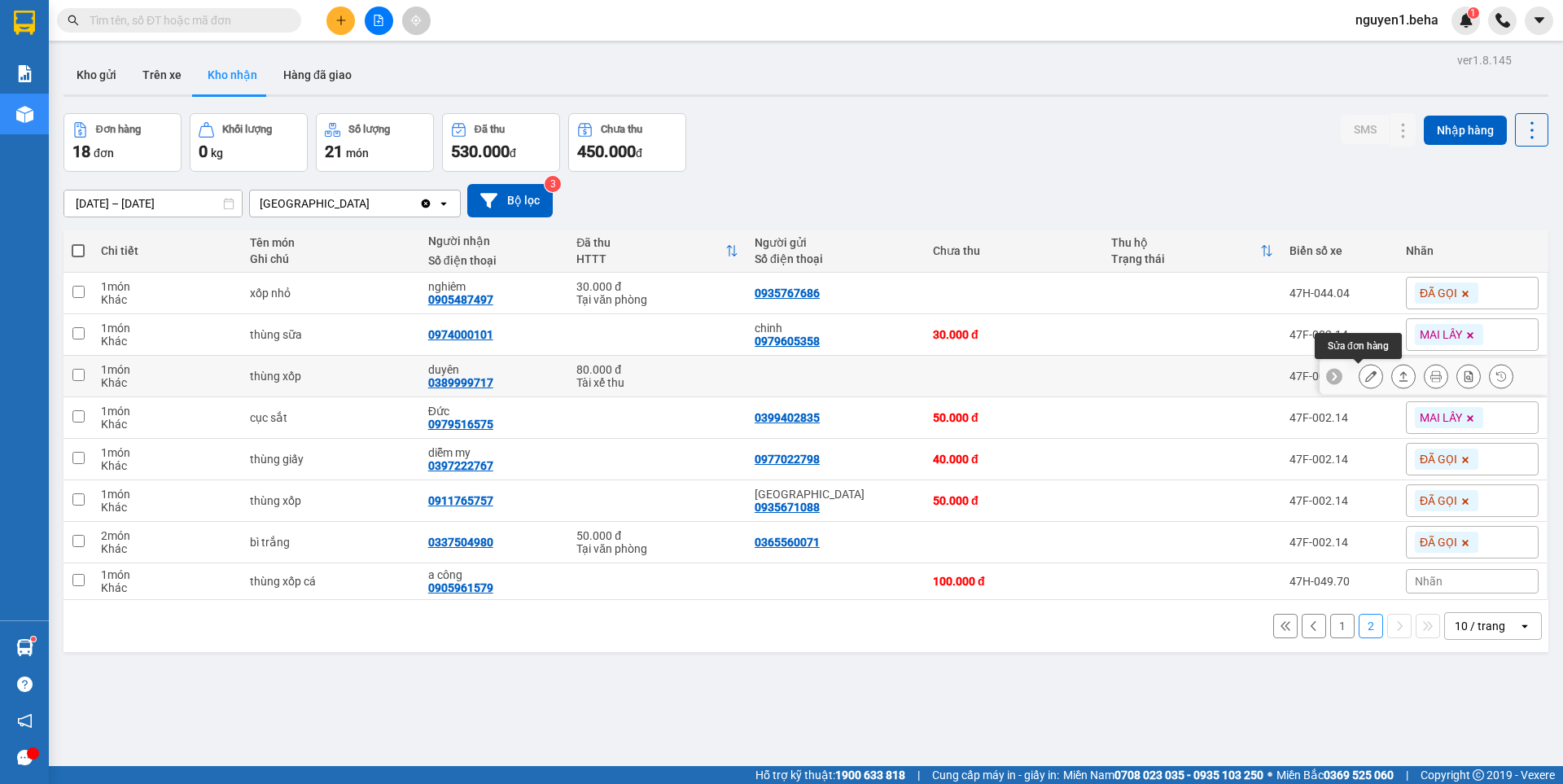
click at [1359, 375] on button at bounding box center [1370, 376] width 22 height 28
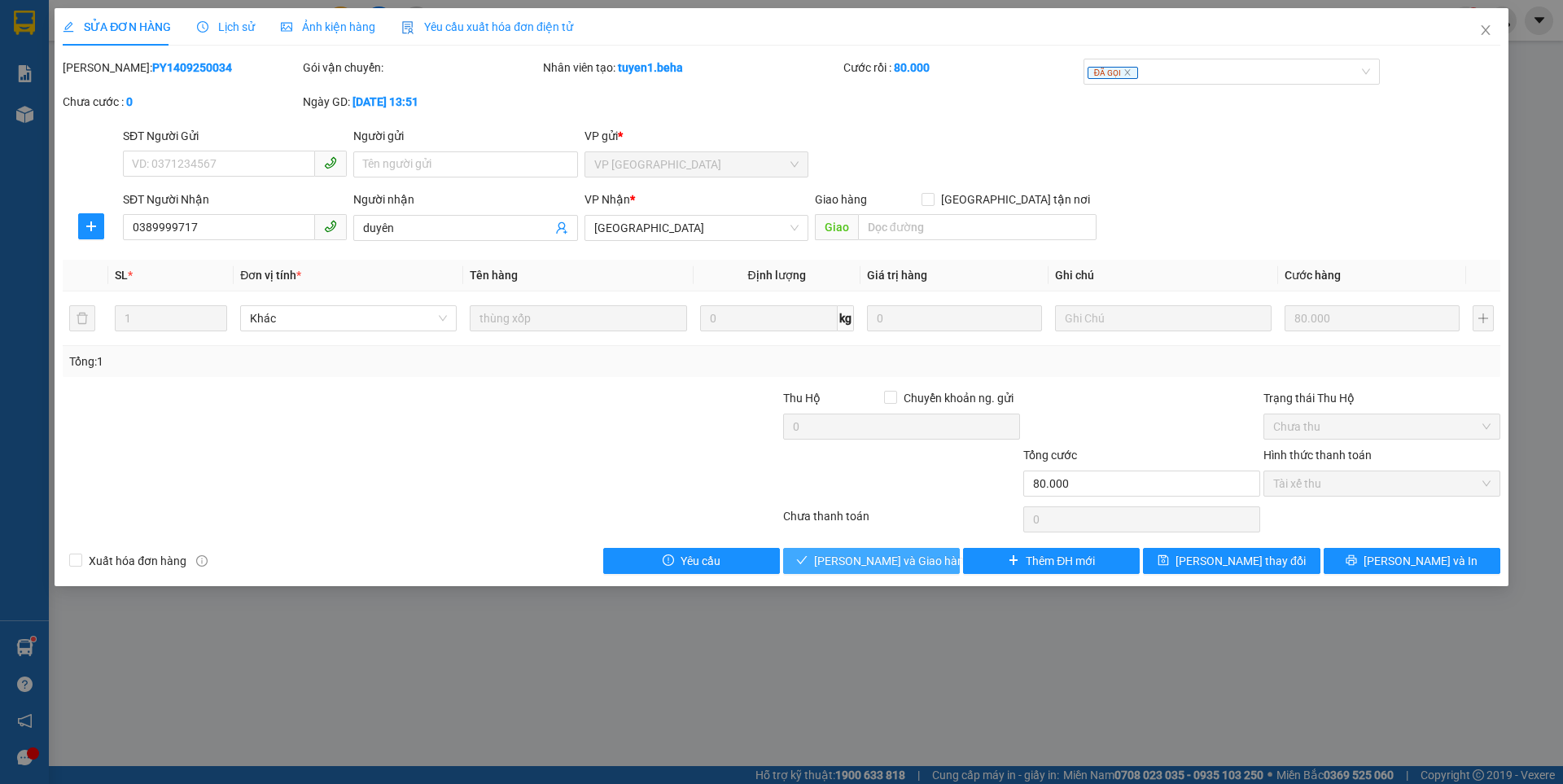
click at [880, 568] on span "[PERSON_NAME] và Giao hàng" at bounding box center [892, 561] width 156 height 18
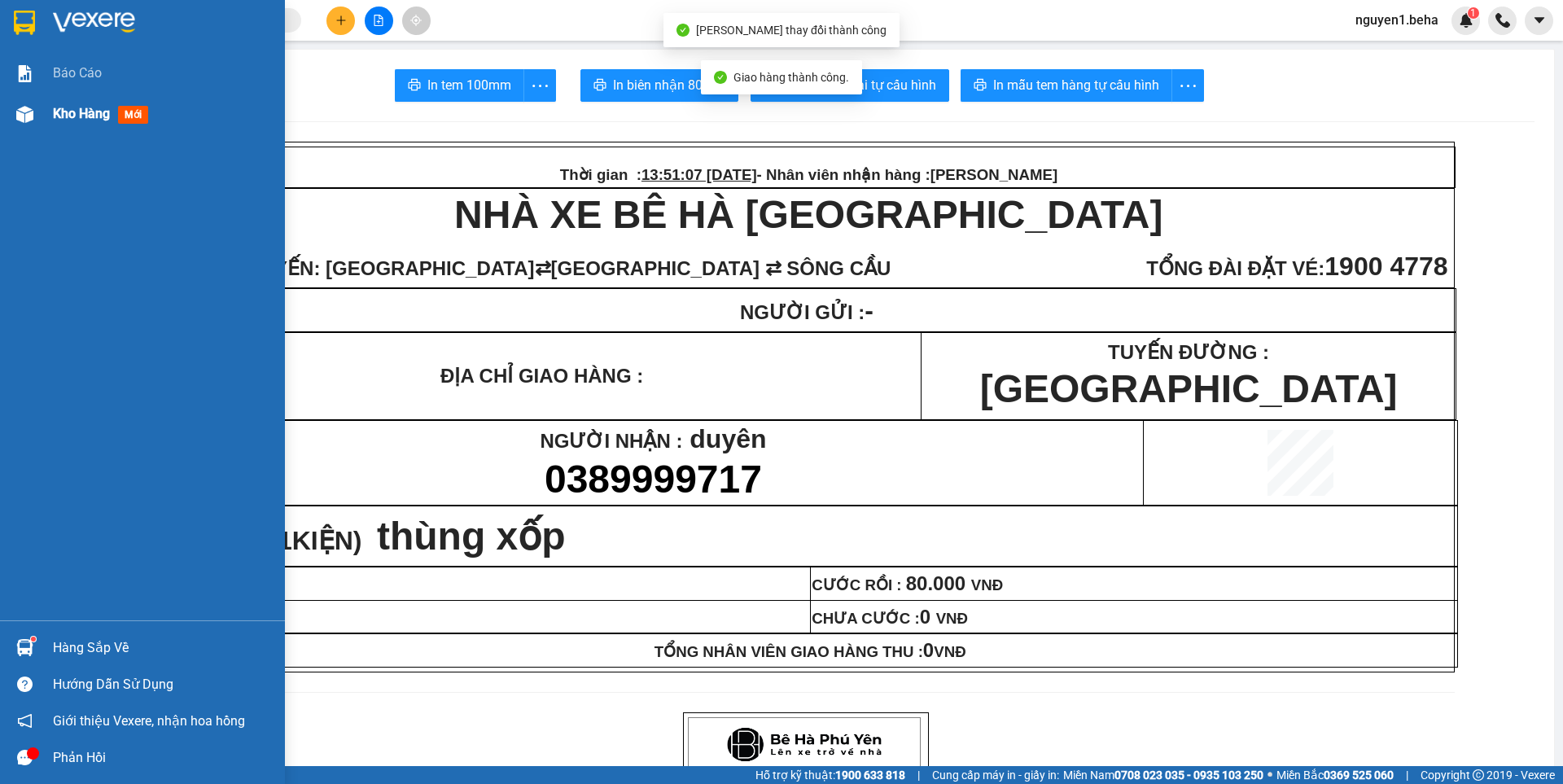
click at [28, 111] on img at bounding box center [25, 114] width 17 height 17
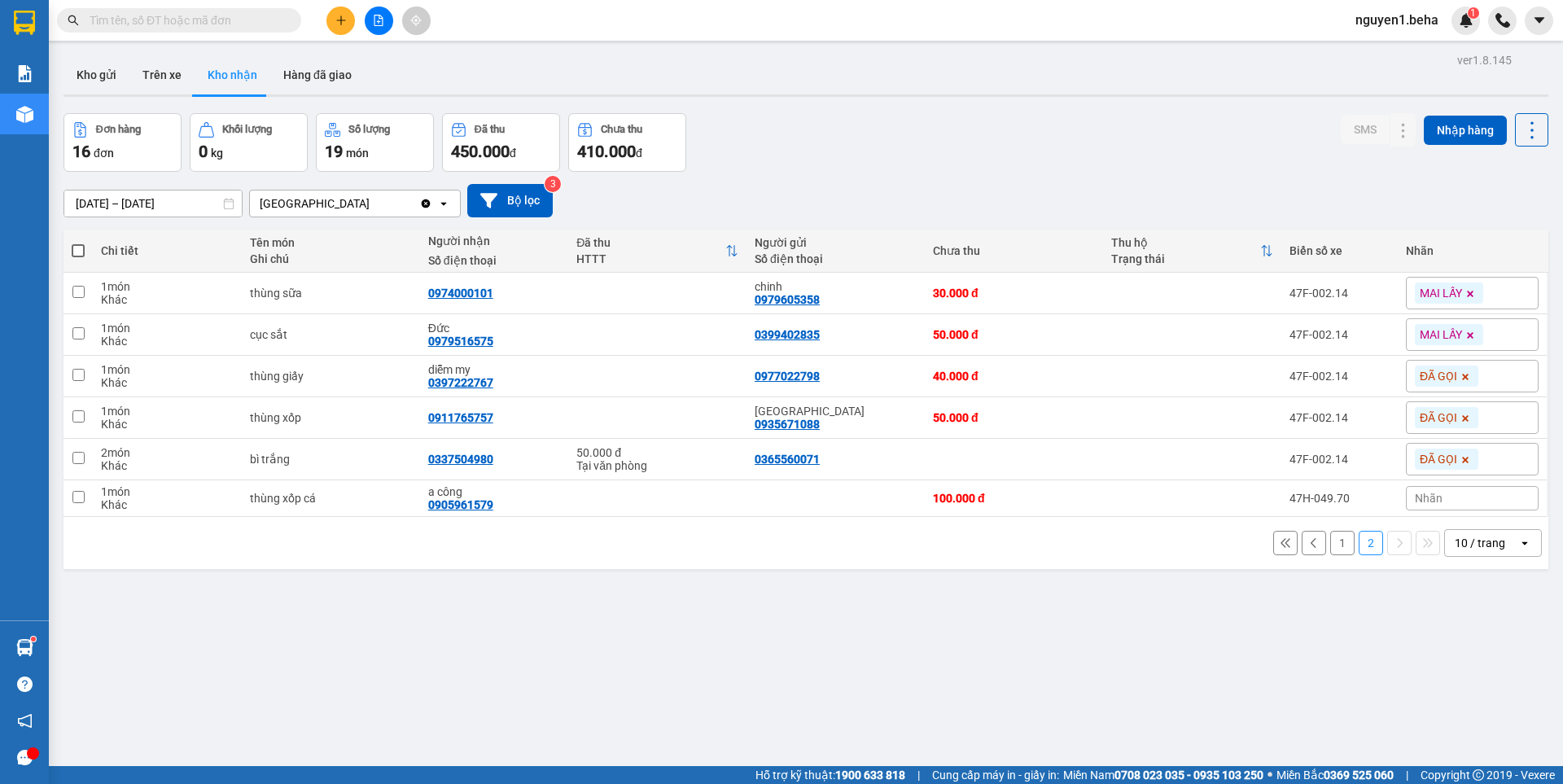
click at [1062, 652] on div "ver 1.8.145 Kho gửi Trên xe Kho nhận Hàng đã giao Đơn hàng 16 đơn Khối lượng 0 …" at bounding box center [806, 441] width 1498 height 784
click at [1140, 644] on div "ver 1.8.145 Kho gửi Trên xe Kho nhận Hàng đã giao Đơn hàng 16 đơn Khối lượng 0 …" at bounding box center [806, 441] width 1498 height 784
click at [1330, 540] on button "1" at bounding box center [1342, 542] width 24 height 24
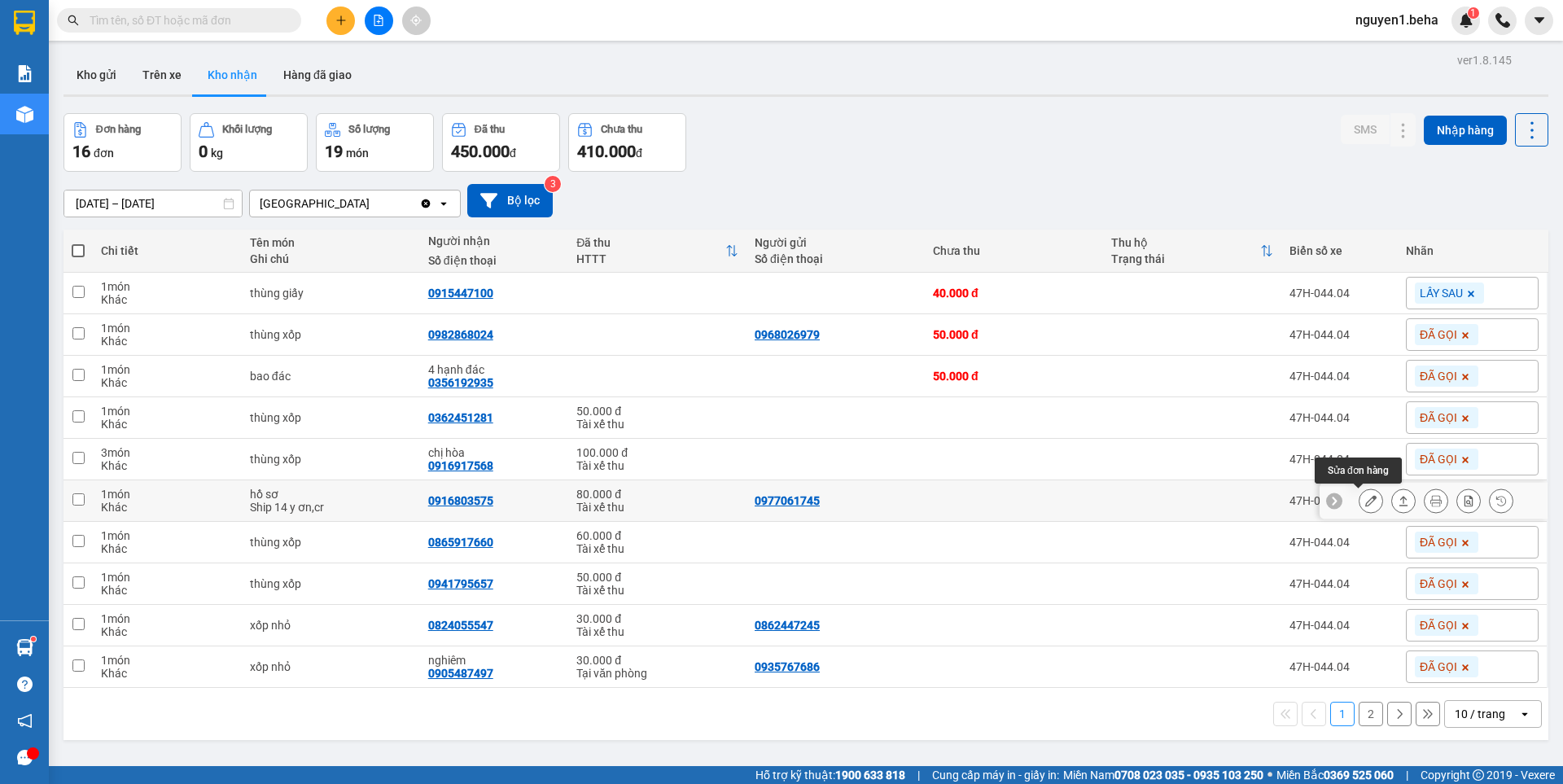
click at [1365, 502] on icon at bounding box center [1371, 501] width 12 height 12
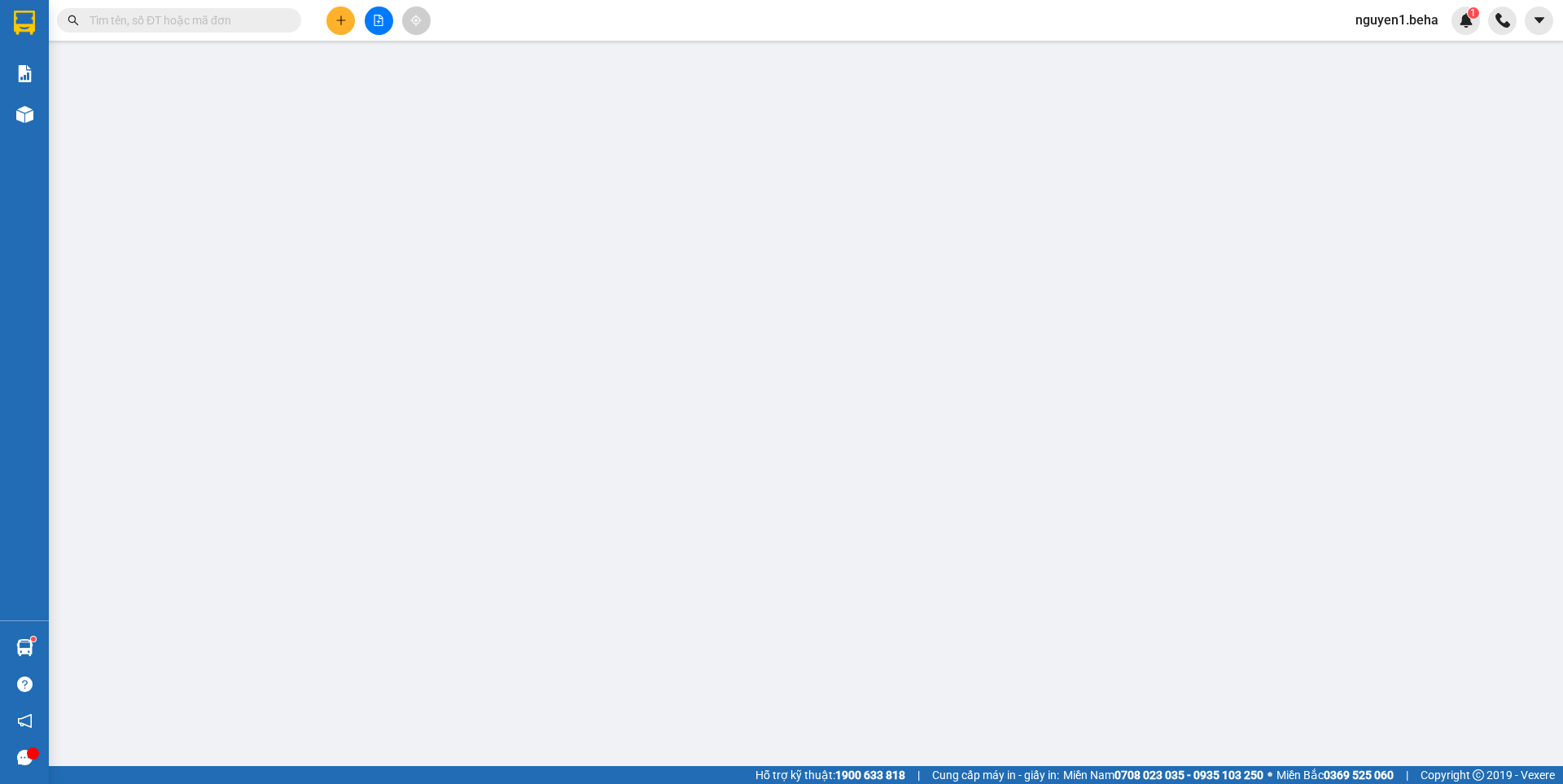
type input "0977061745"
type input "0916803575"
type input "80.000"
type input "0"
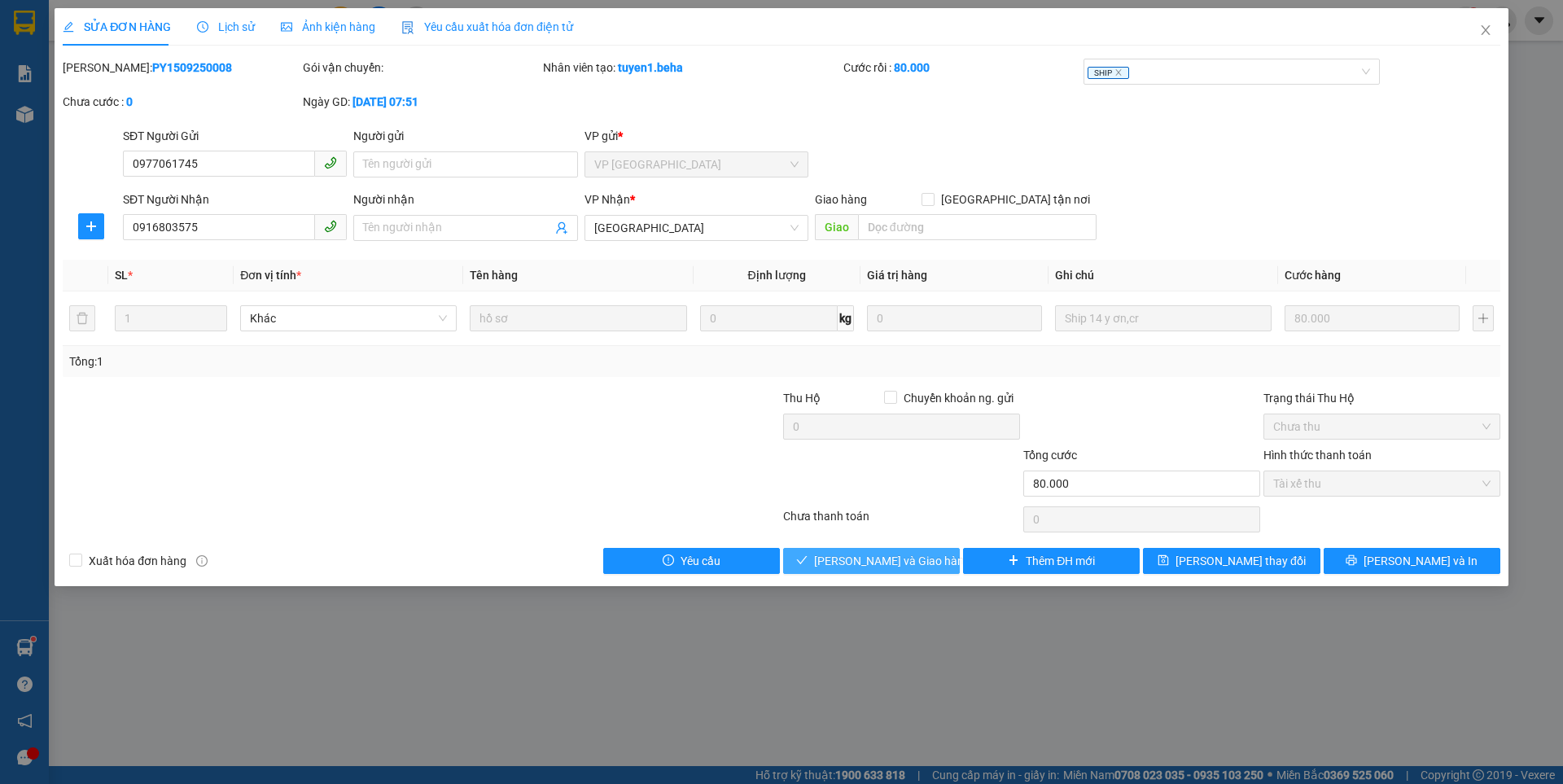
click at [892, 557] on span "[PERSON_NAME] và Giao hàng" at bounding box center [892, 561] width 156 height 18
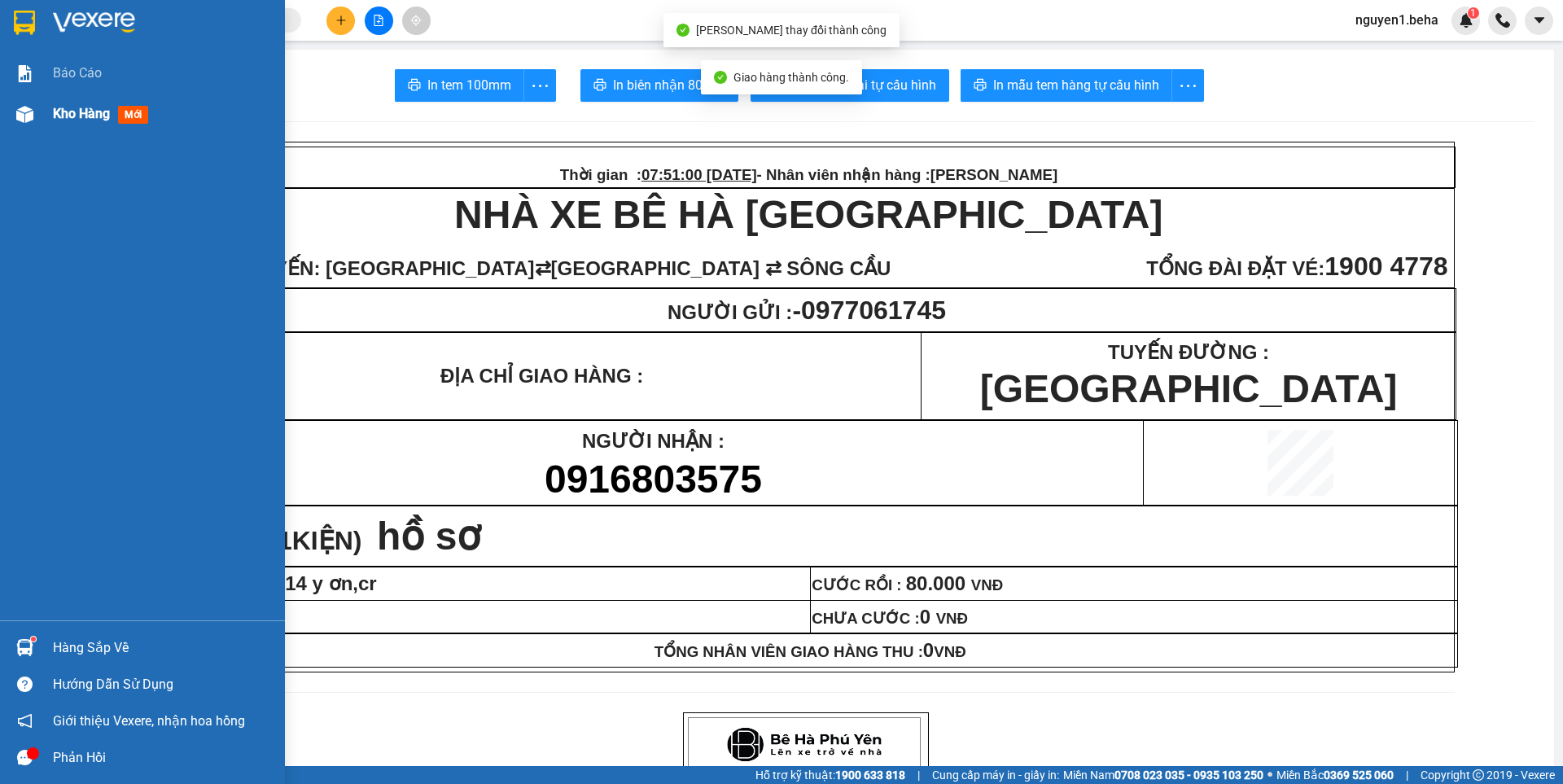
click at [27, 112] on img at bounding box center [25, 114] width 17 height 17
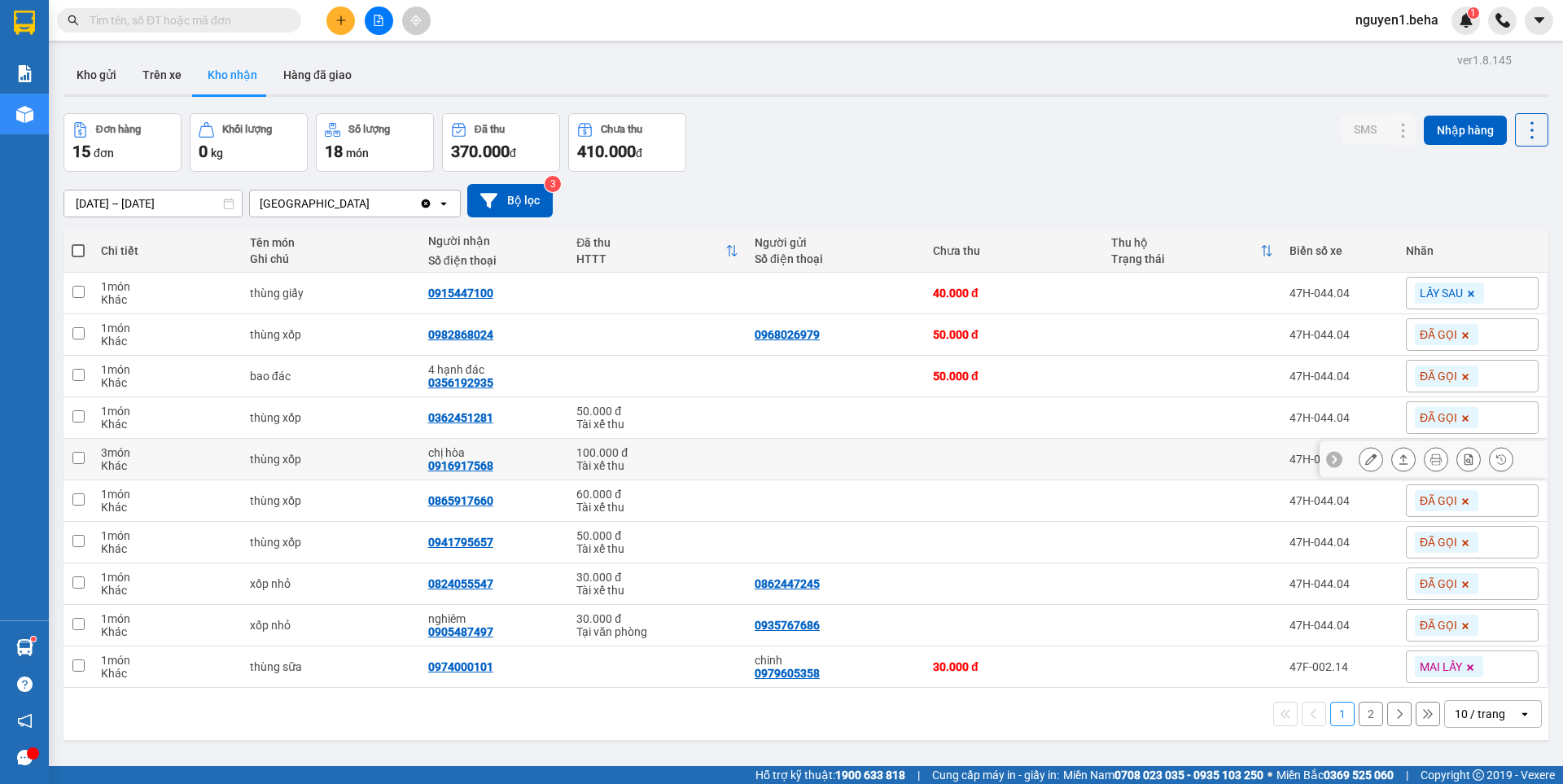
click at [1365, 458] on icon at bounding box center [1371, 459] width 12 height 12
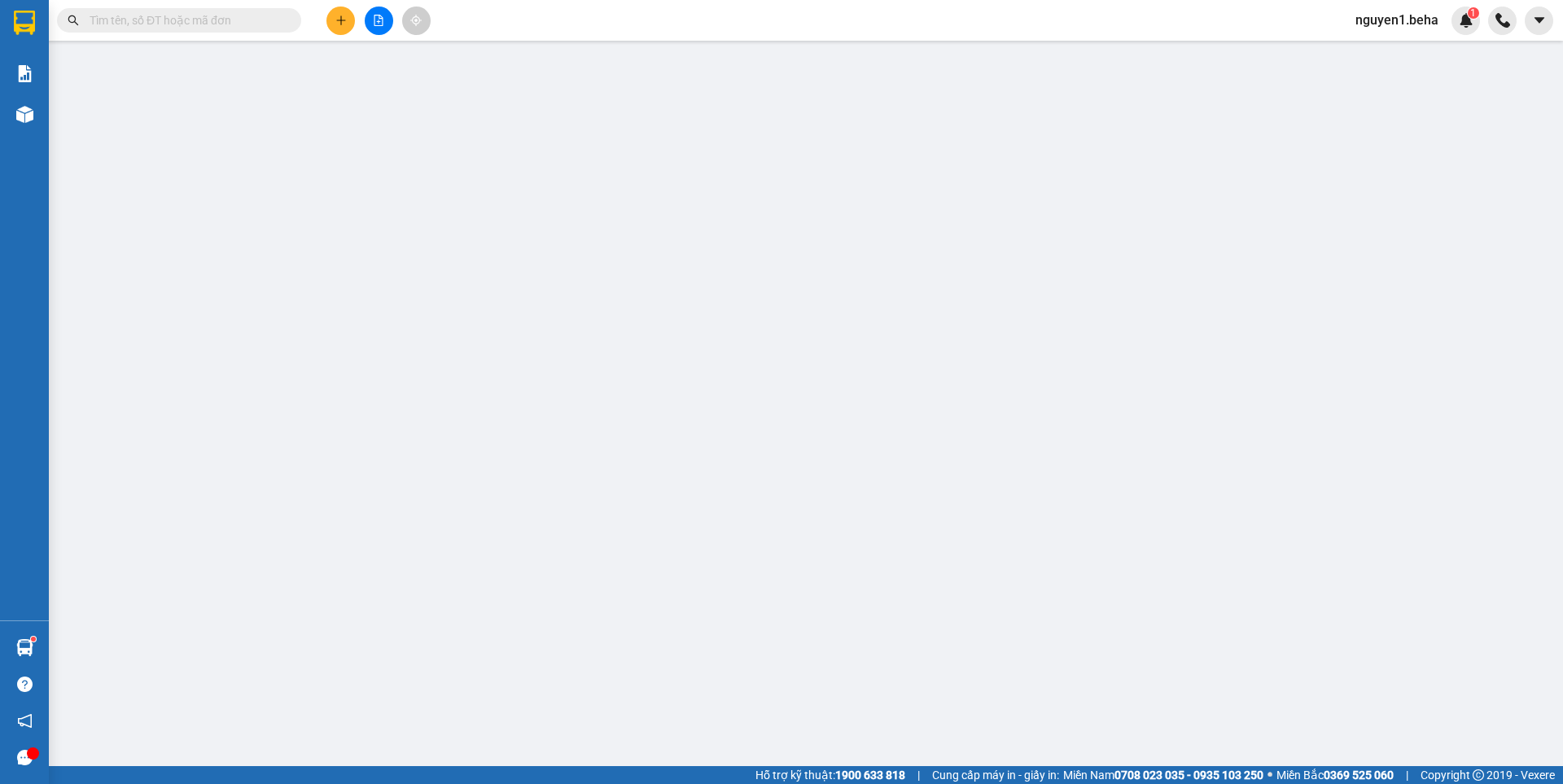
type input "0916917568"
type input "chị hòa"
type input "100.000"
type input "0"
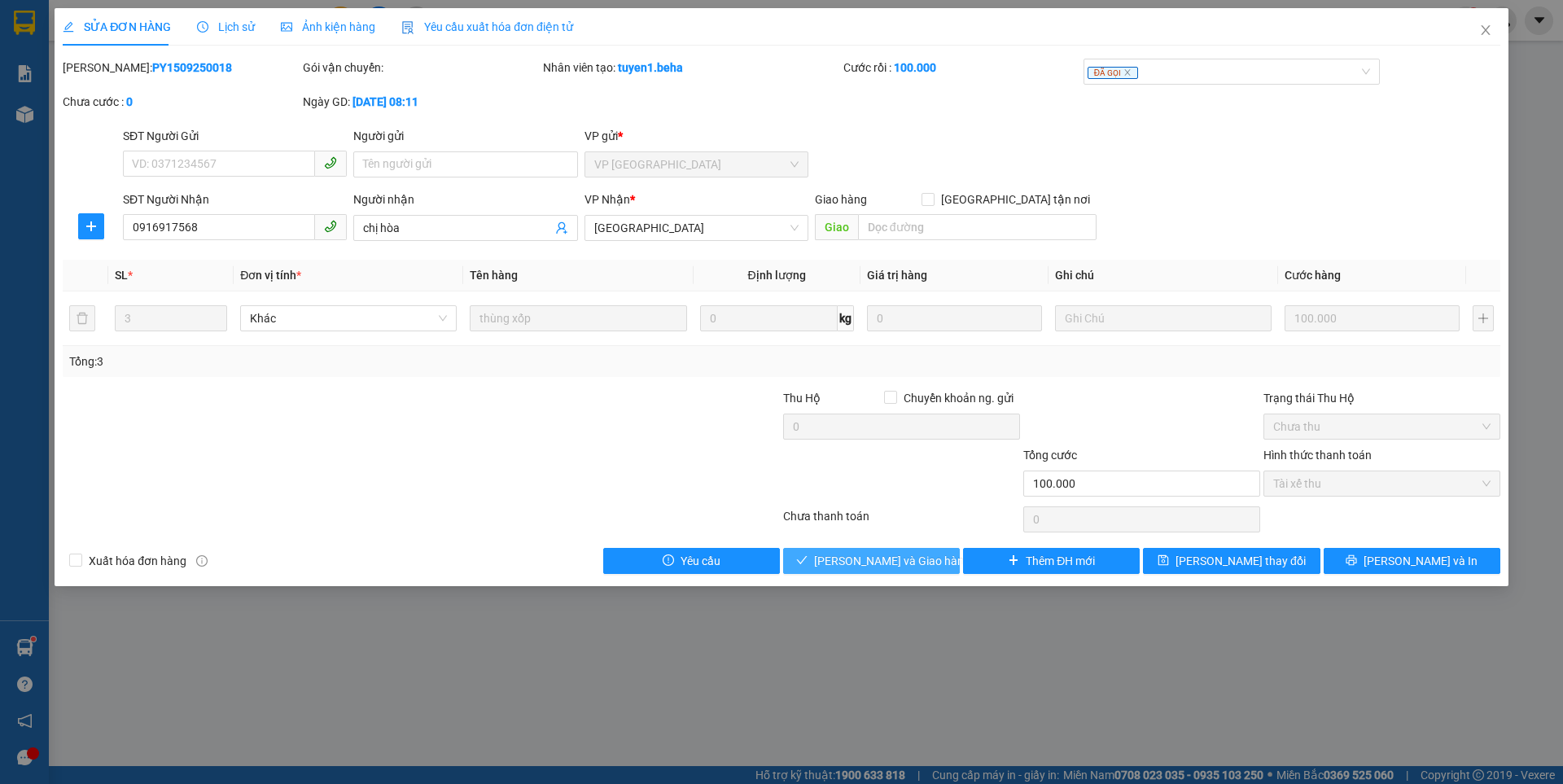
click at [940, 566] on button "[PERSON_NAME] và Giao hàng" at bounding box center [872, 560] width 177 height 26
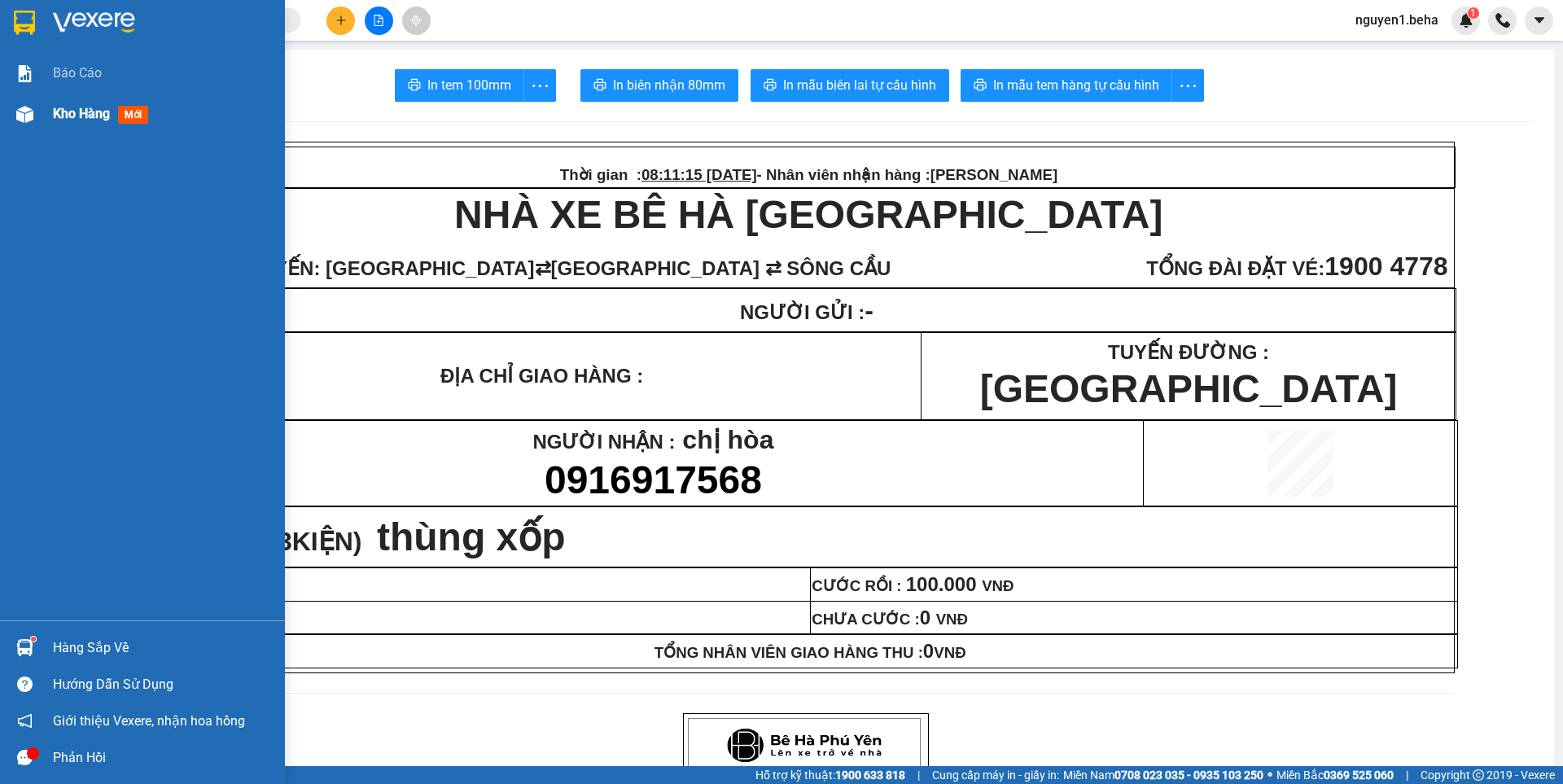
click at [19, 117] on img at bounding box center [25, 114] width 17 height 17
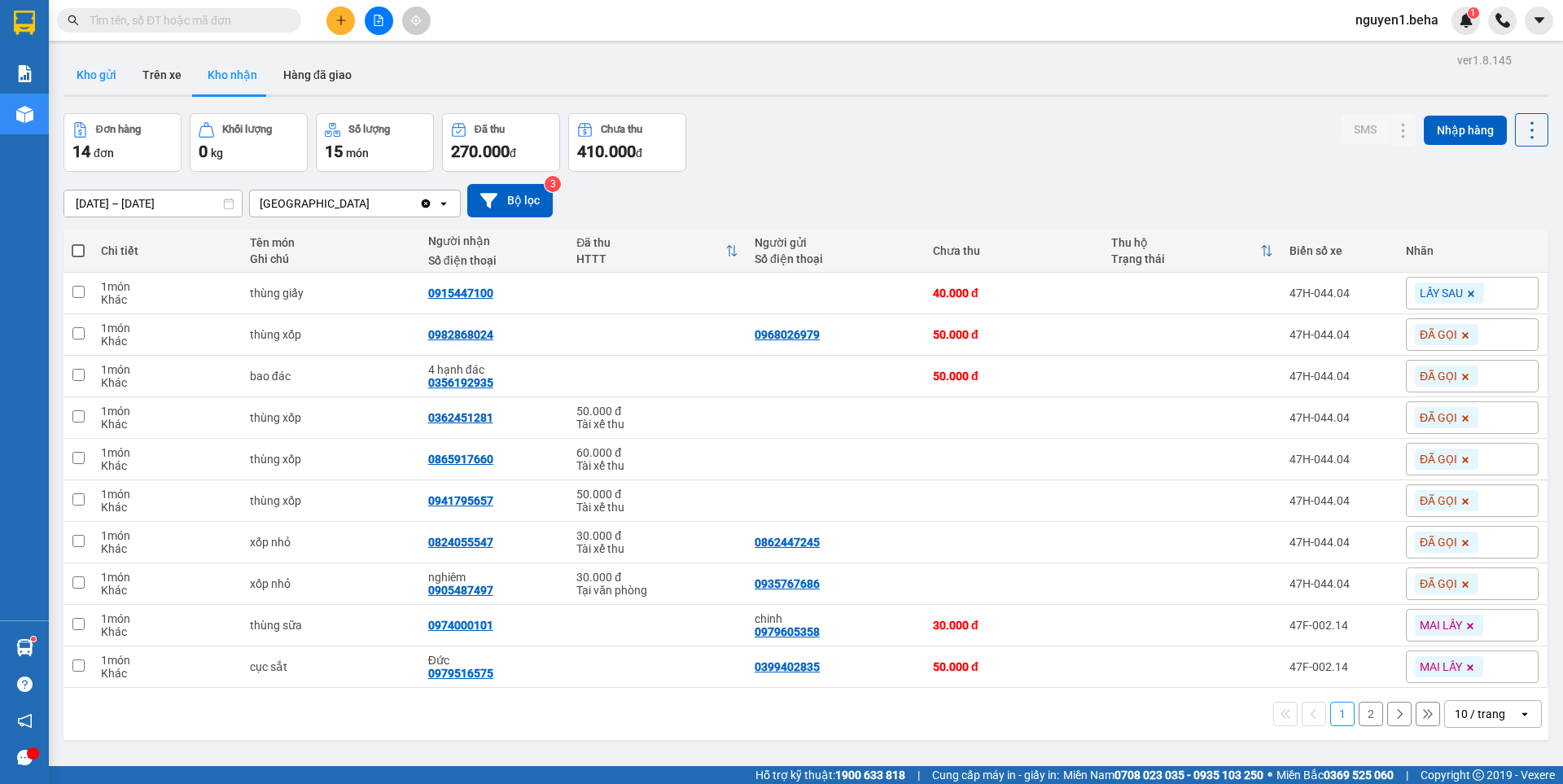
click at [82, 63] on button "Kho gửi" at bounding box center [96, 75] width 66 height 39
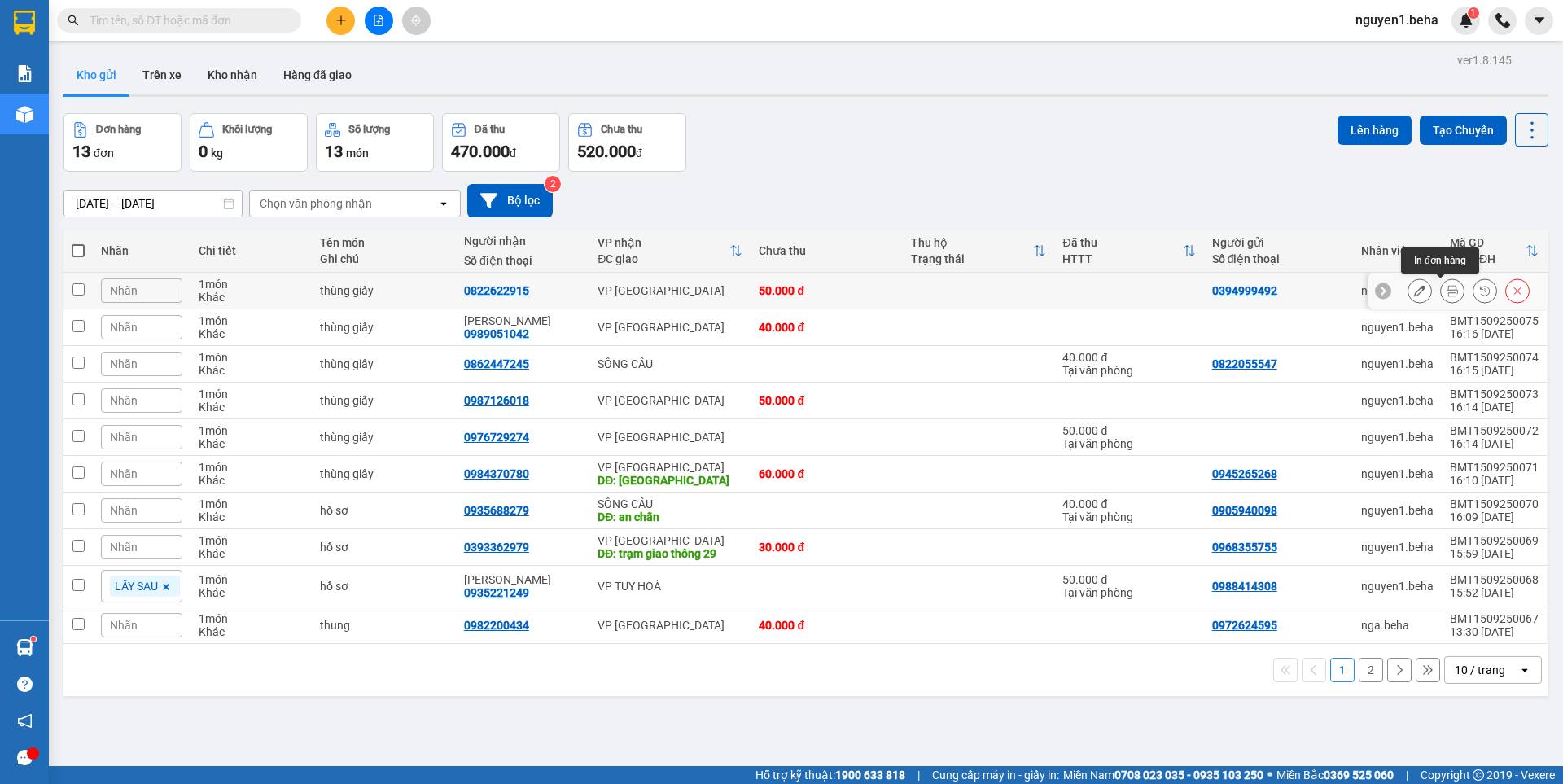
click at [1447, 294] on icon at bounding box center [1452, 291] width 12 height 12
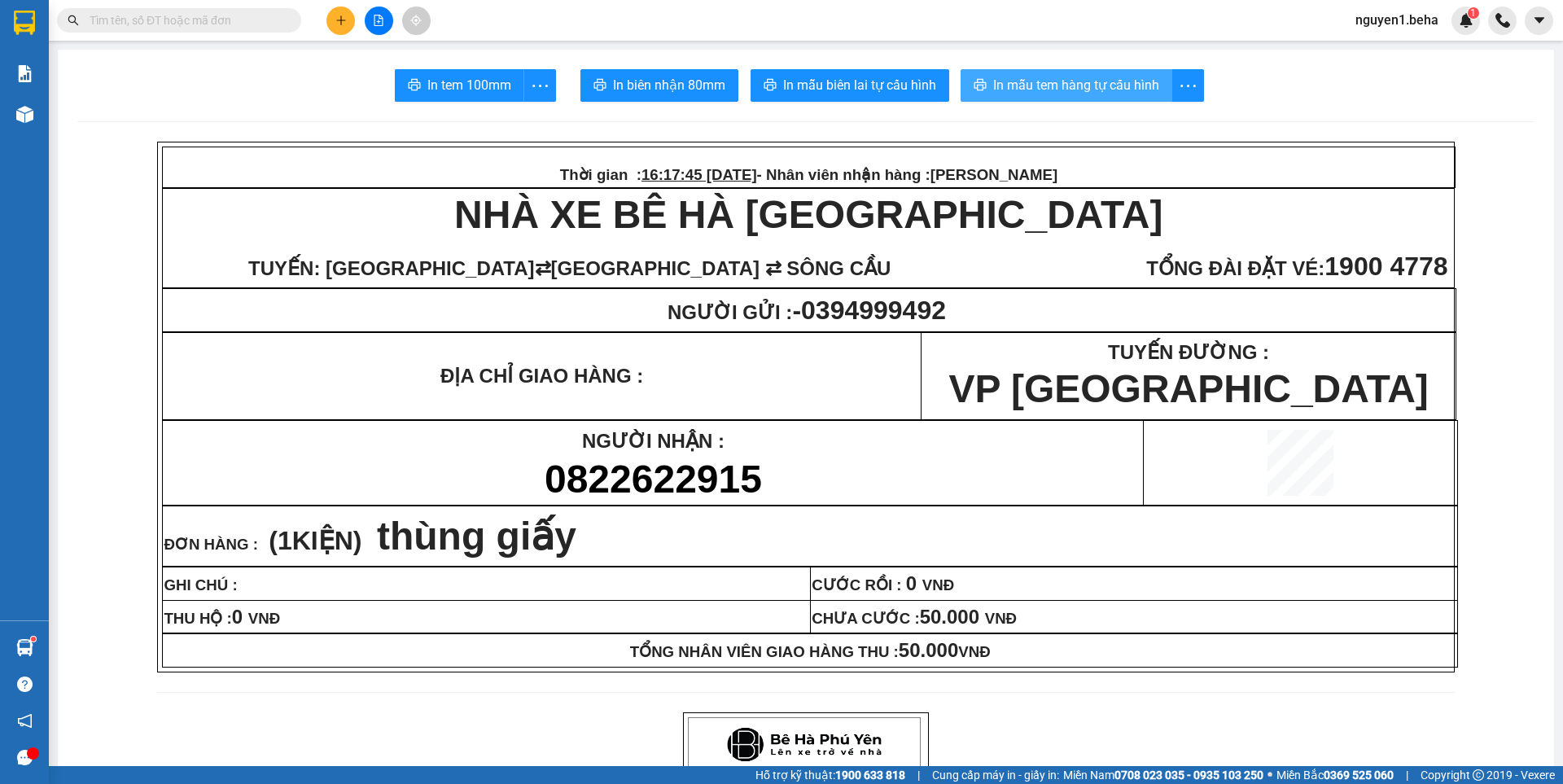
click at [1034, 81] on span "In mẫu tem hàng tự cấu hình" at bounding box center [1076, 85] width 166 height 20
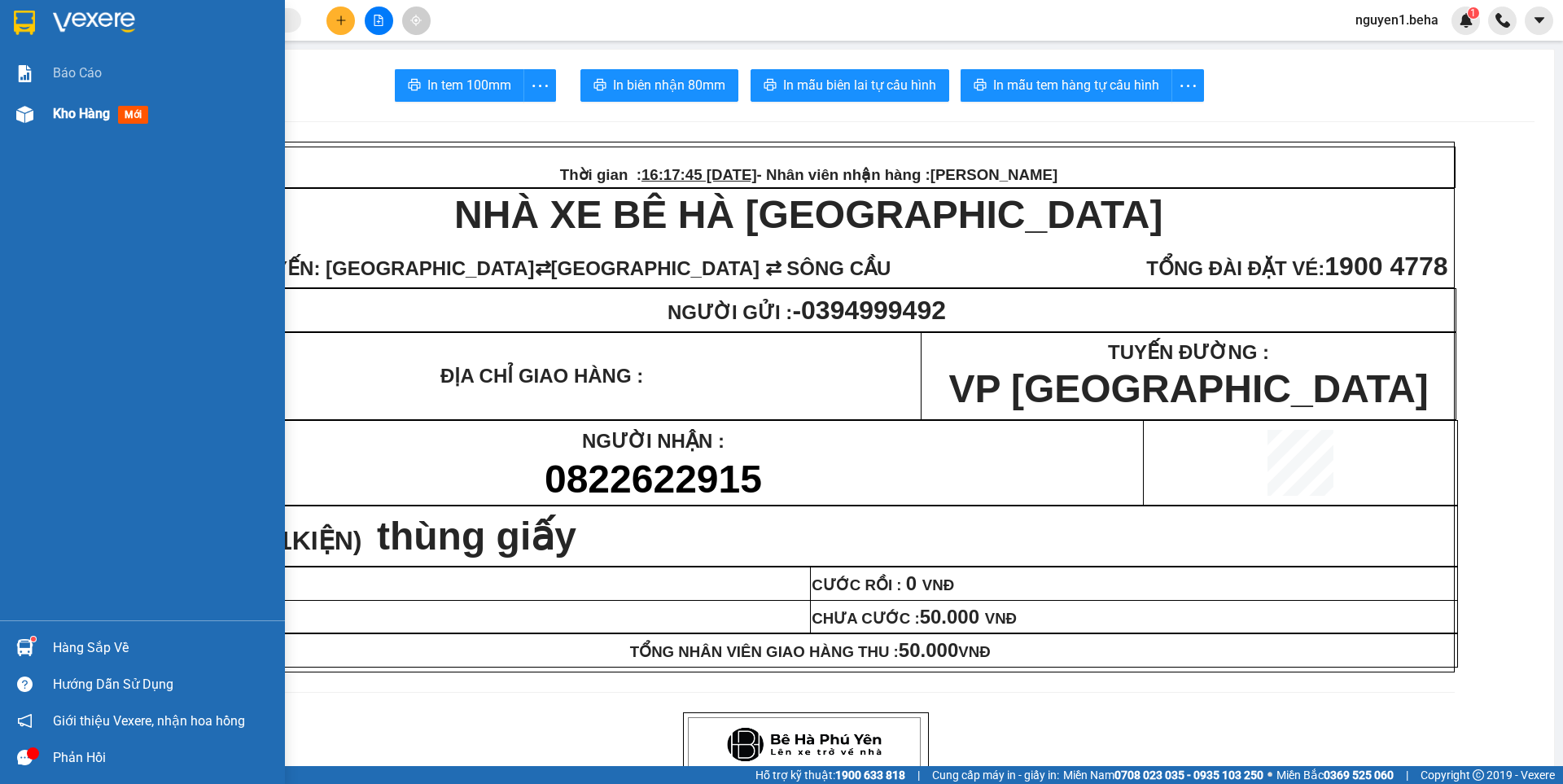
click at [31, 103] on div at bounding box center [25, 115] width 28 height 28
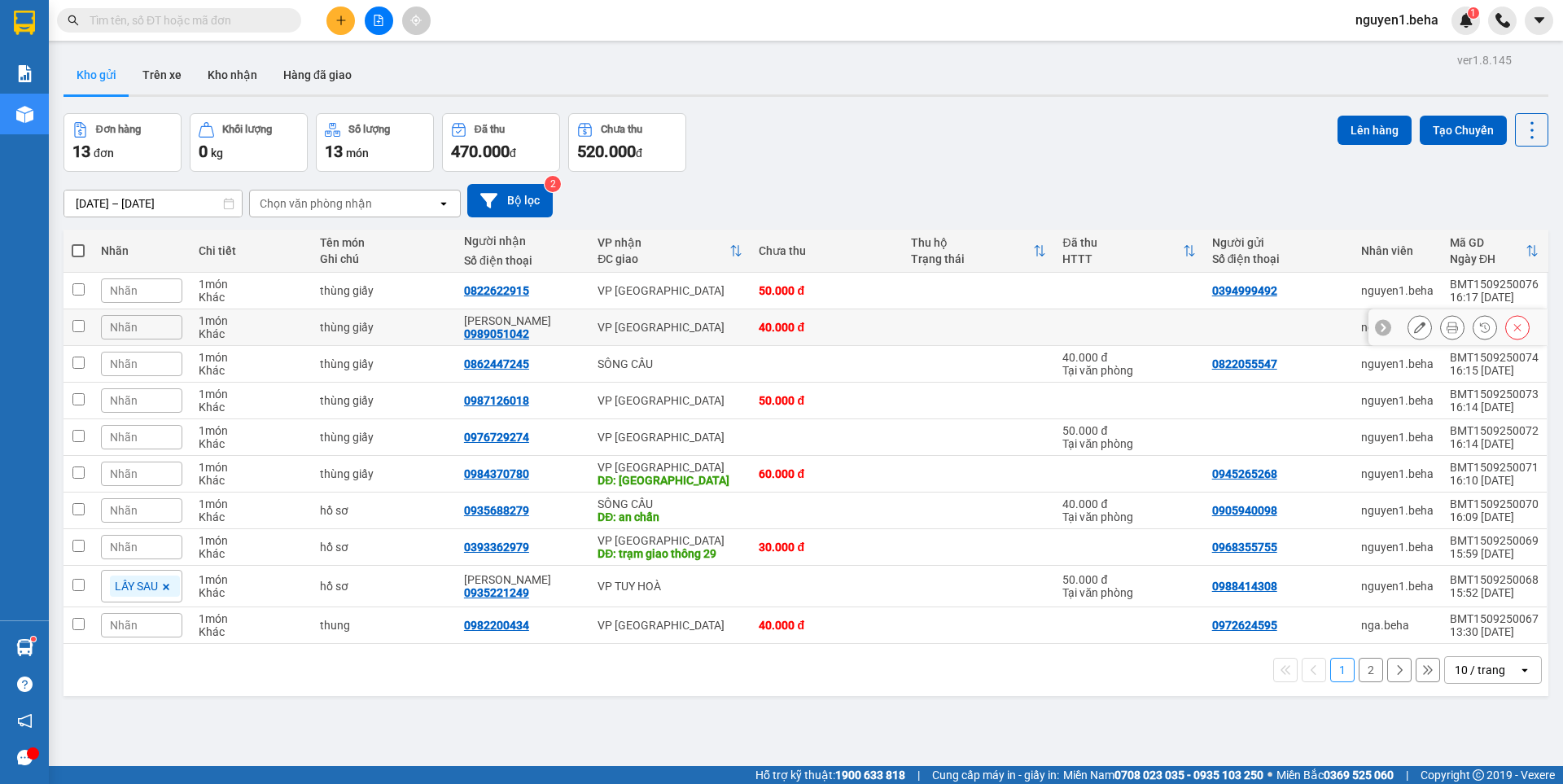
click at [1447, 332] on icon at bounding box center [1452, 327] width 12 height 12
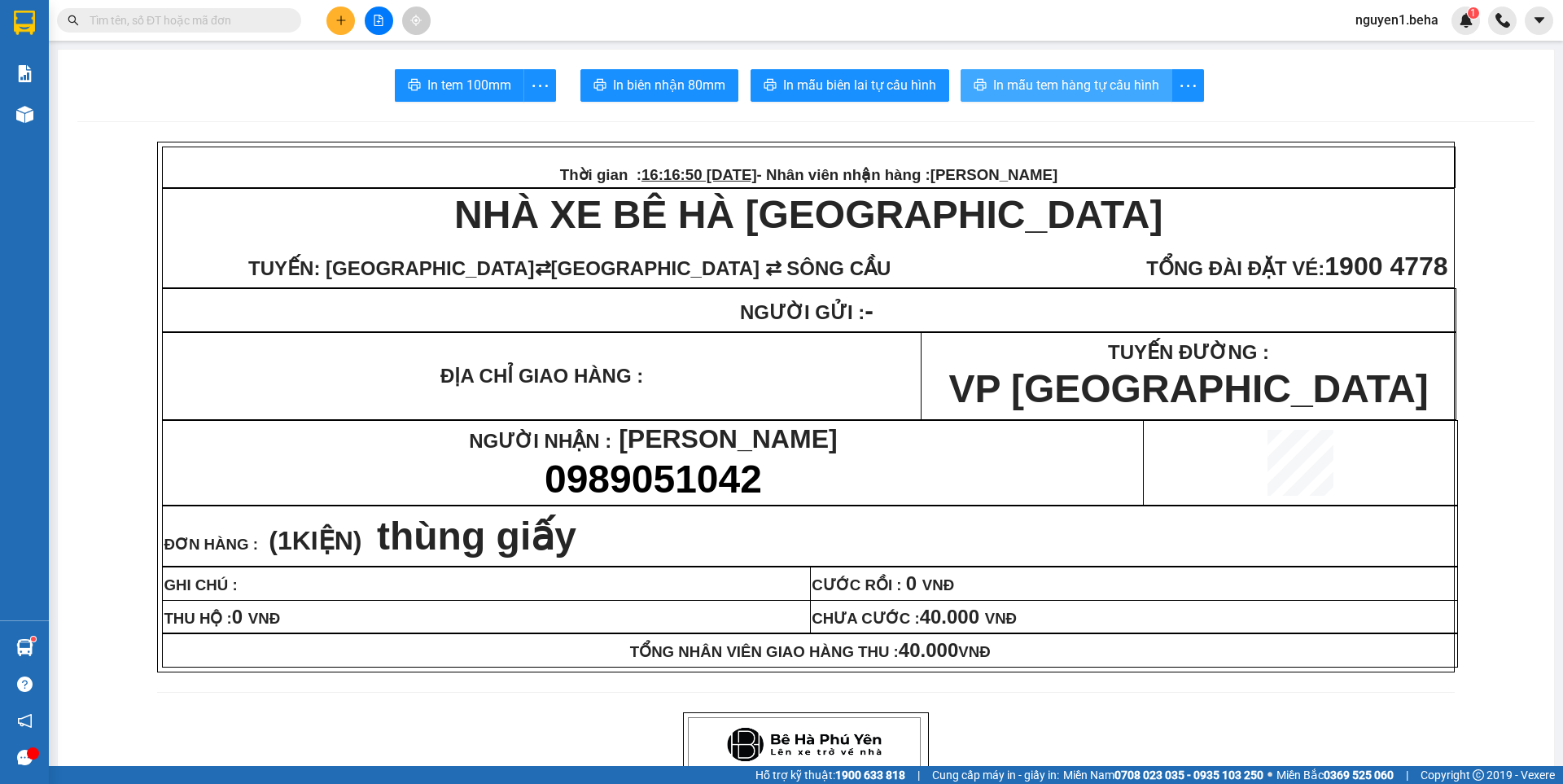
click at [1089, 99] on button "In mẫu tem hàng tự cấu hình" at bounding box center [1066, 85] width 212 height 32
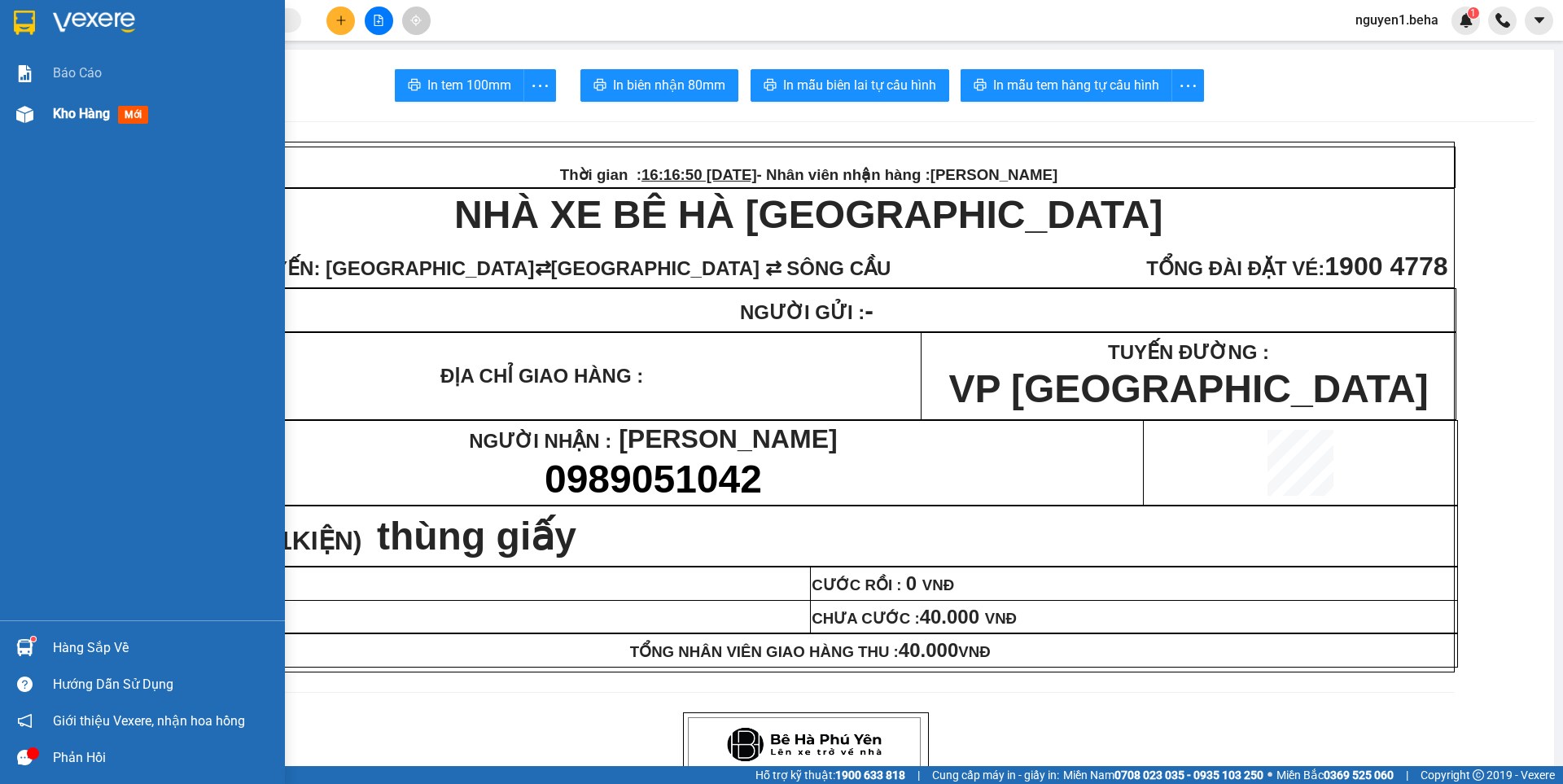
click at [33, 119] on div at bounding box center [25, 115] width 28 height 28
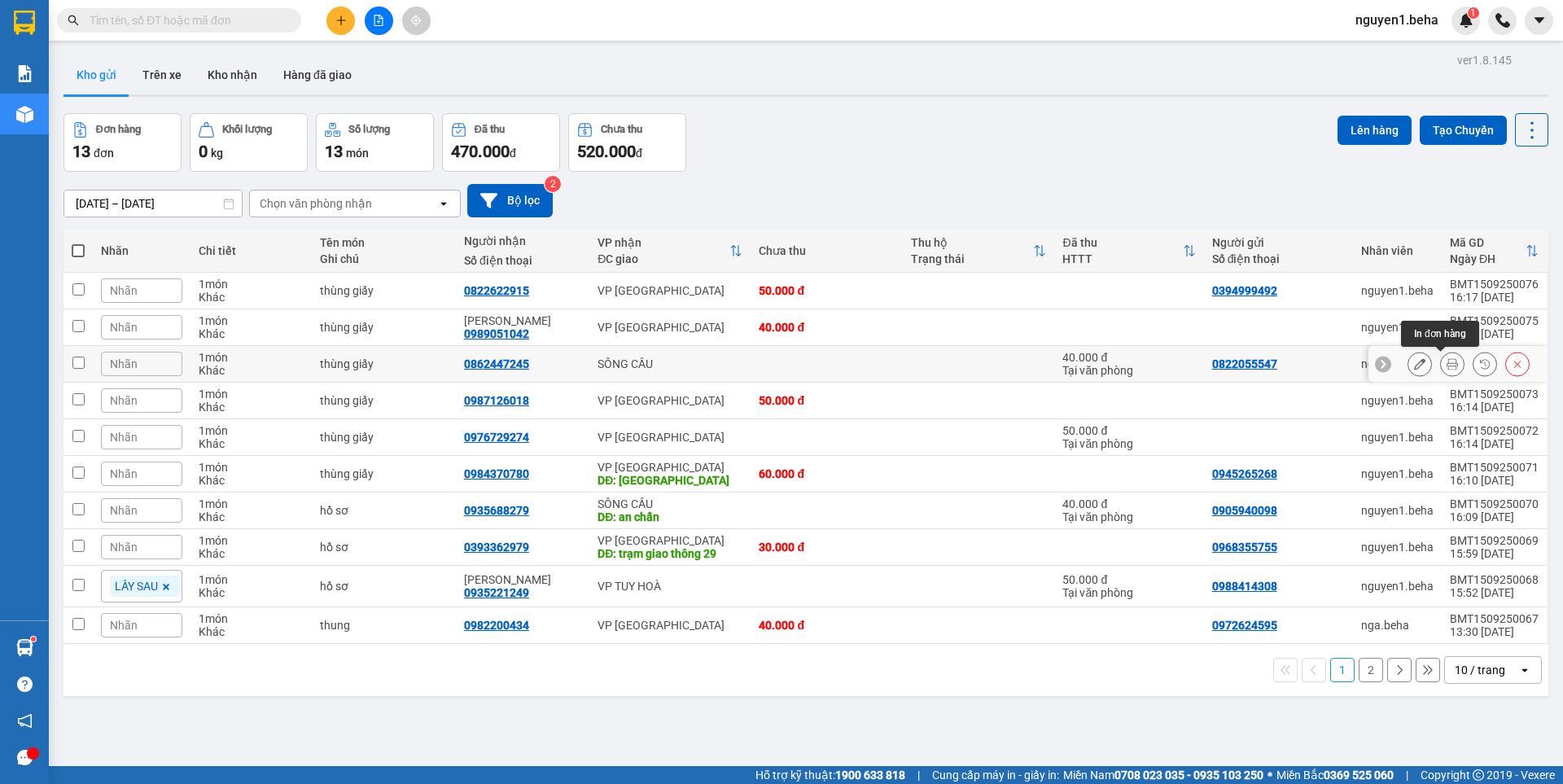
click at [1447, 366] on icon at bounding box center [1452, 364] width 12 height 12
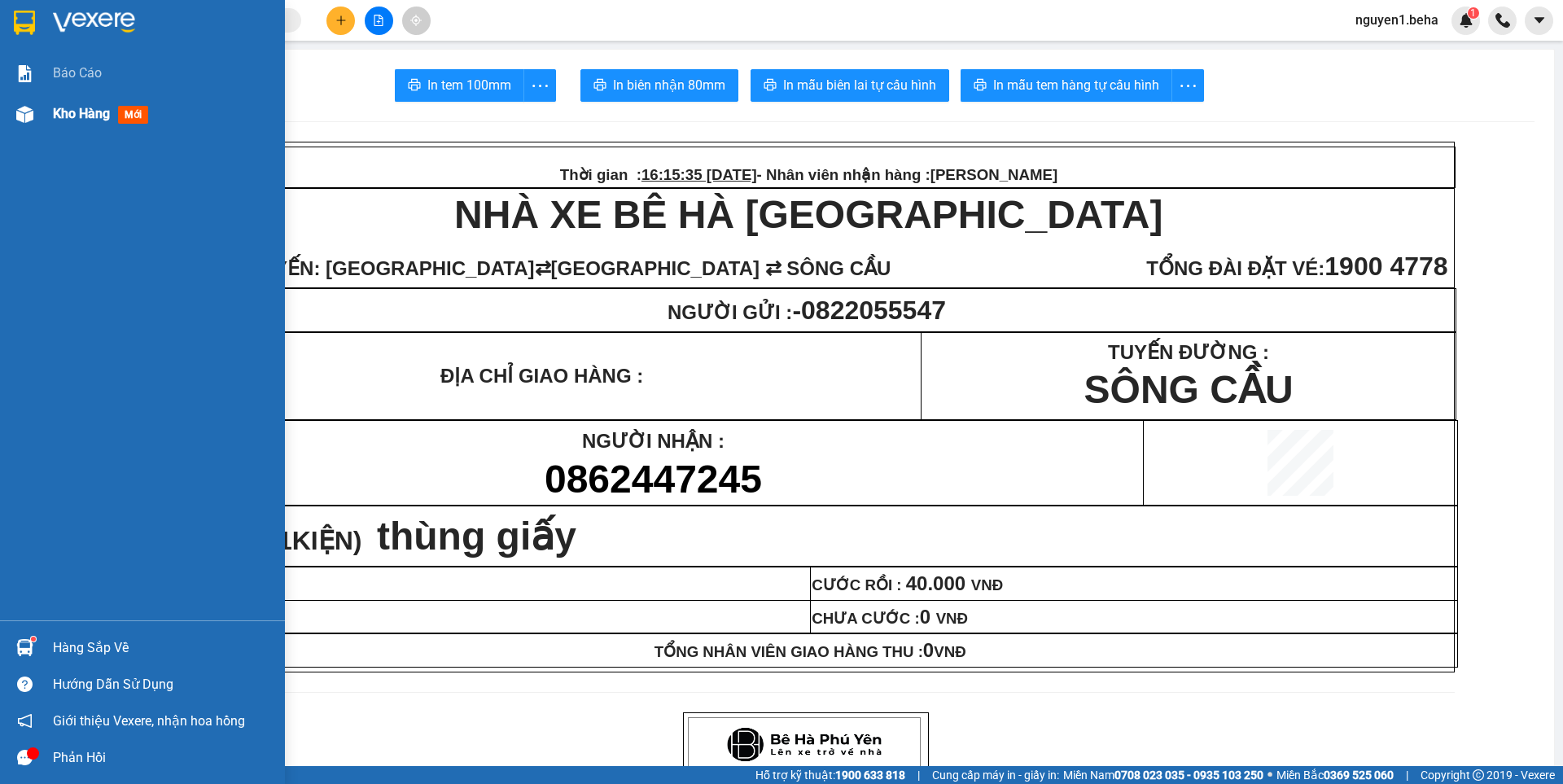
click at [31, 119] on img at bounding box center [25, 114] width 17 height 17
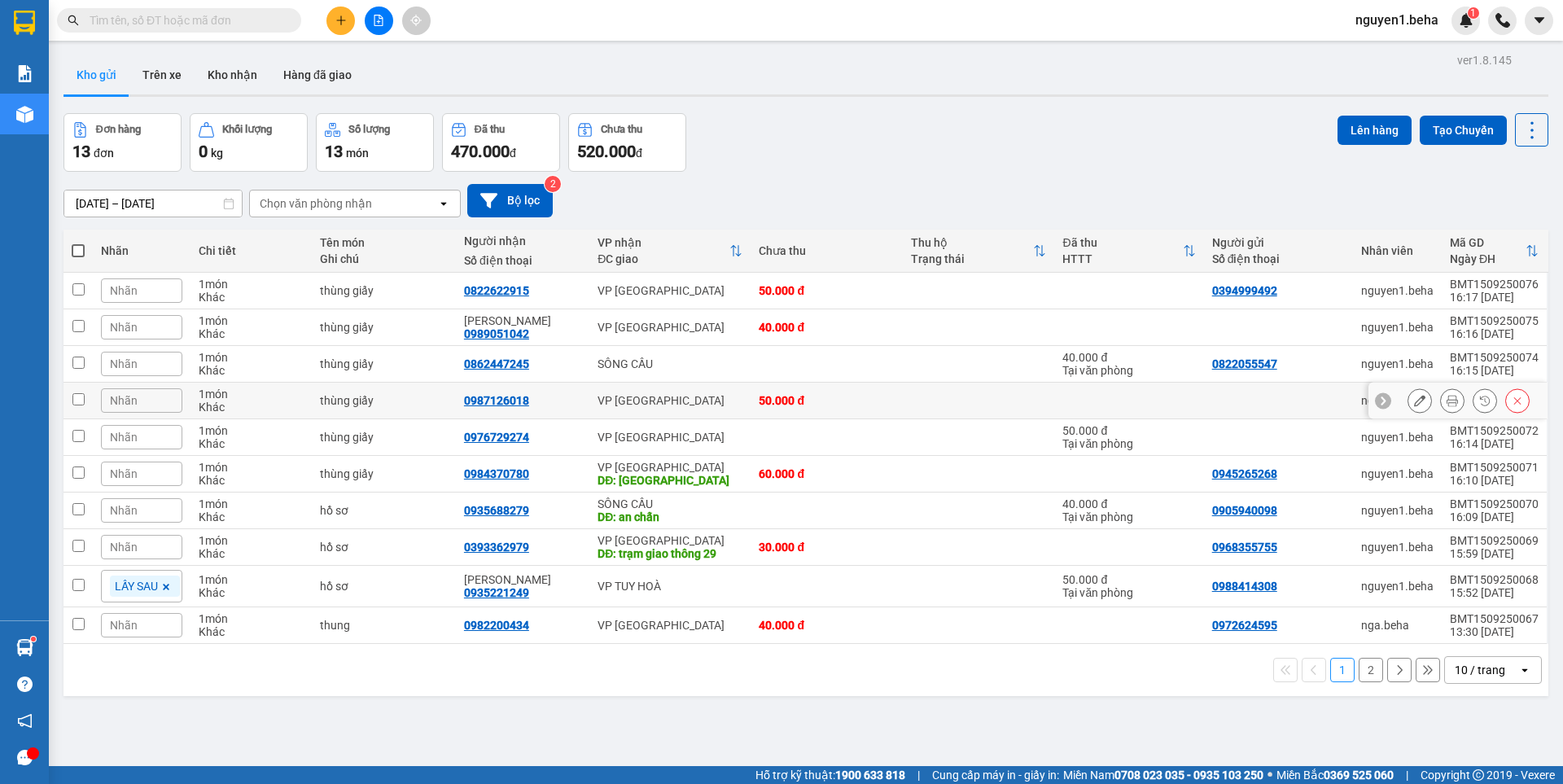
click at [1447, 398] on icon at bounding box center [1452, 400] width 12 height 12
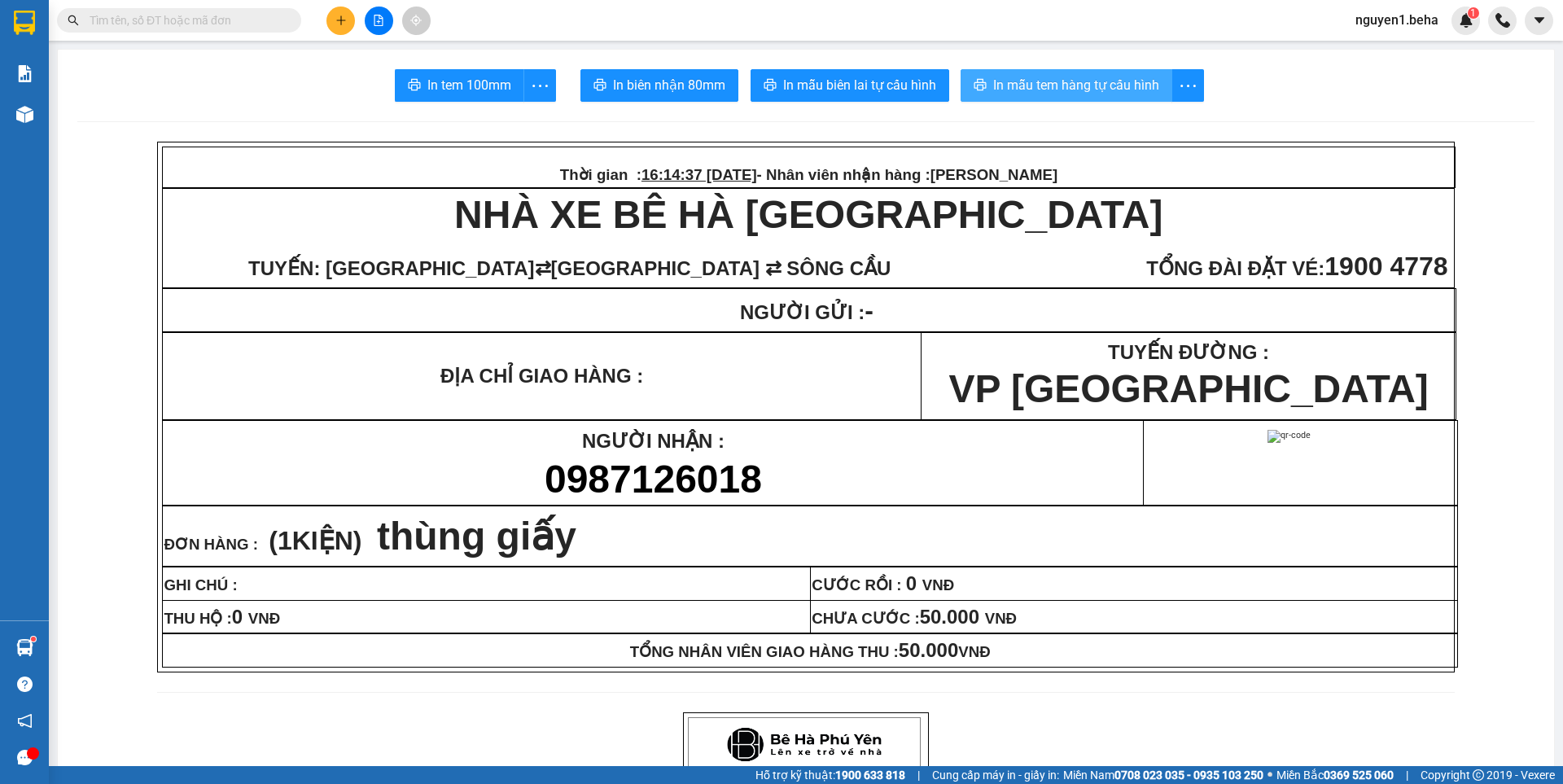
click at [1031, 81] on span "In mẫu tem hàng tự cấu hình" at bounding box center [1076, 85] width 166 height 20
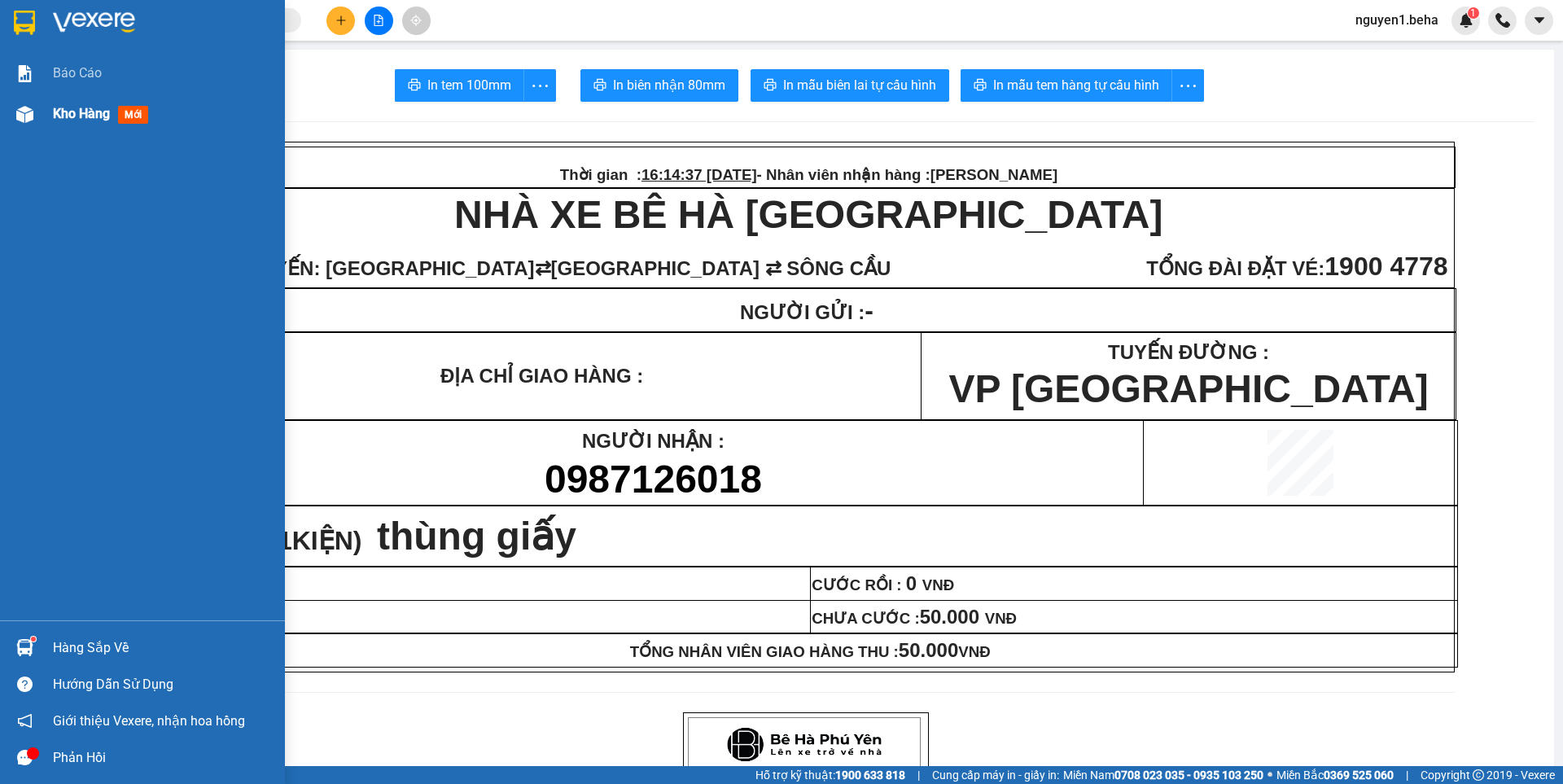
click at [15, 116] on div at bounding box center [25, 115] width 28 height 28
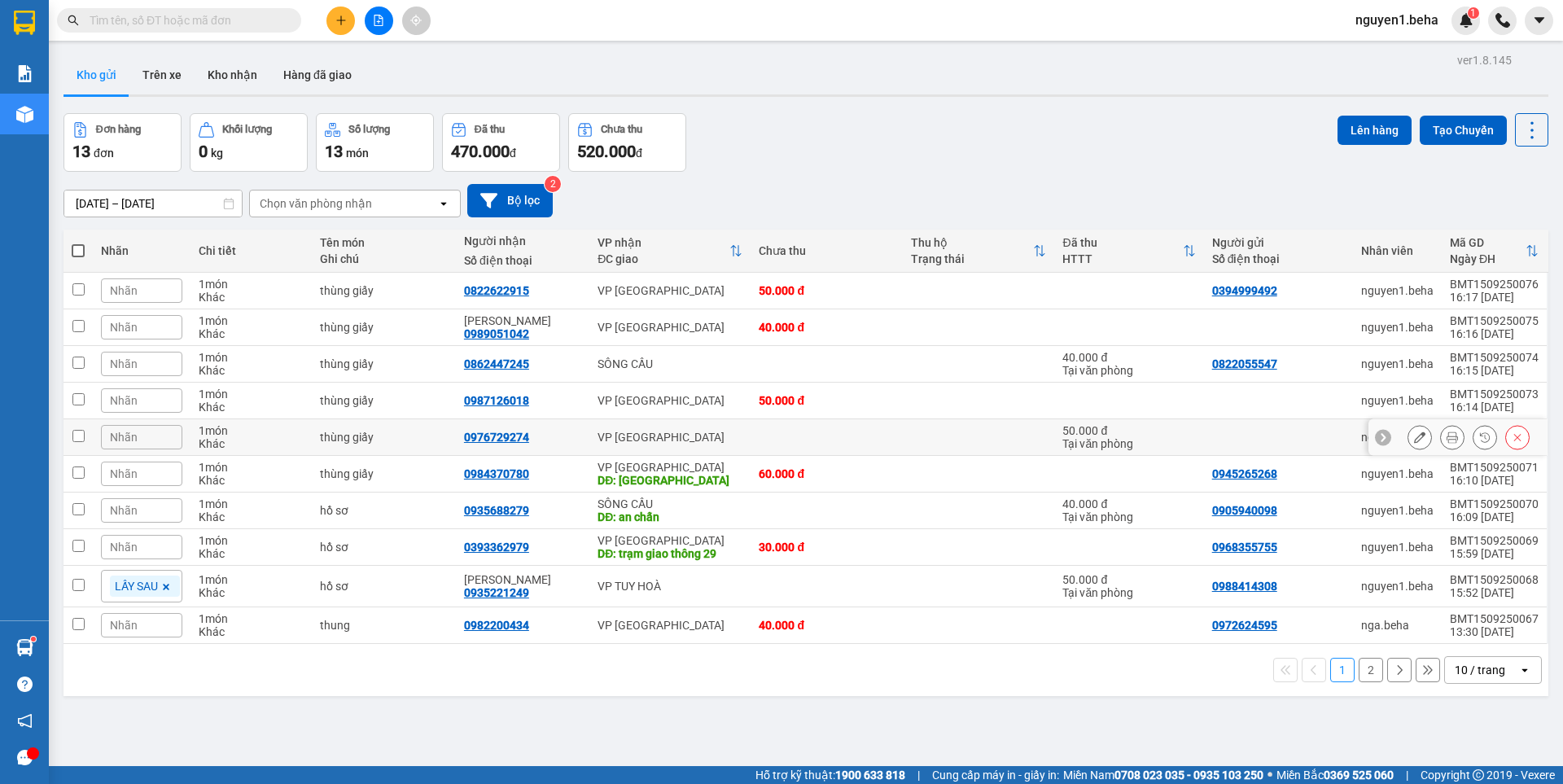
click at [1447, 434] on icon at bounding box center [1452, 437] width 12 height 12
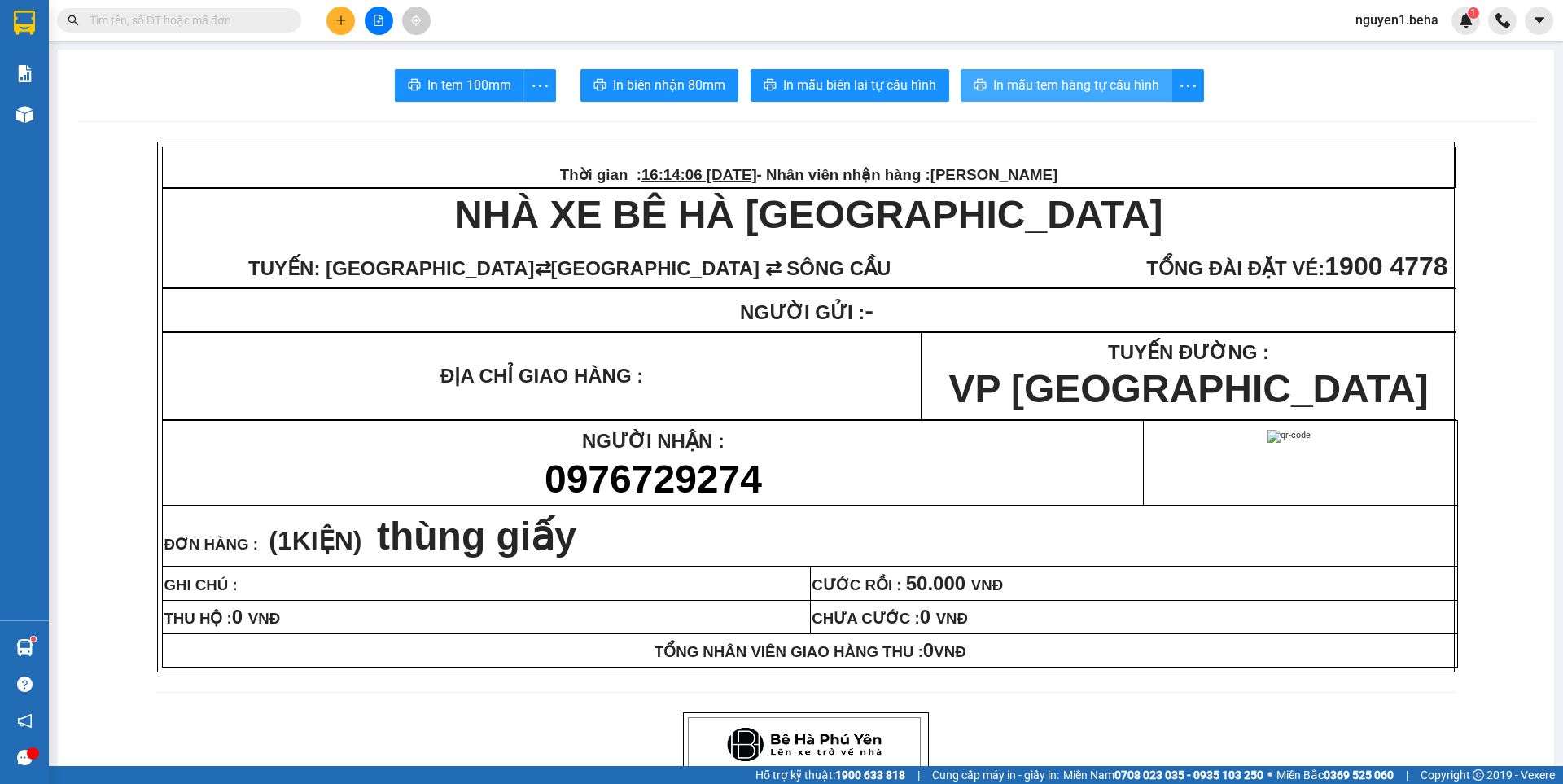
click at [1074, 86] on span "In mẫu tem hàng tự cấu hình" at bounding box center [1076, 85] width 166 height 20
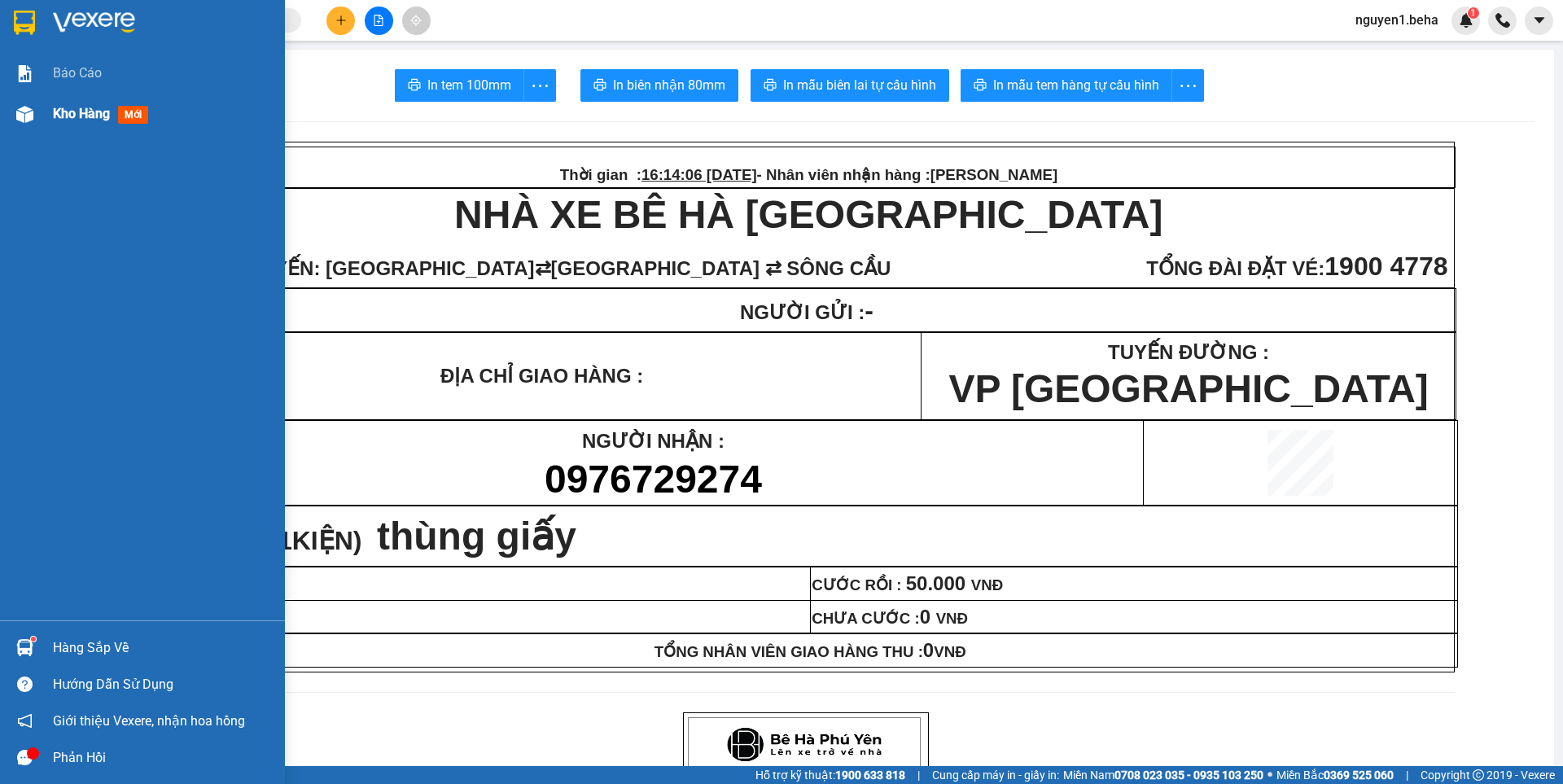
click at [23, 115] on img at bounding box center [25, 114] width 17 height 17
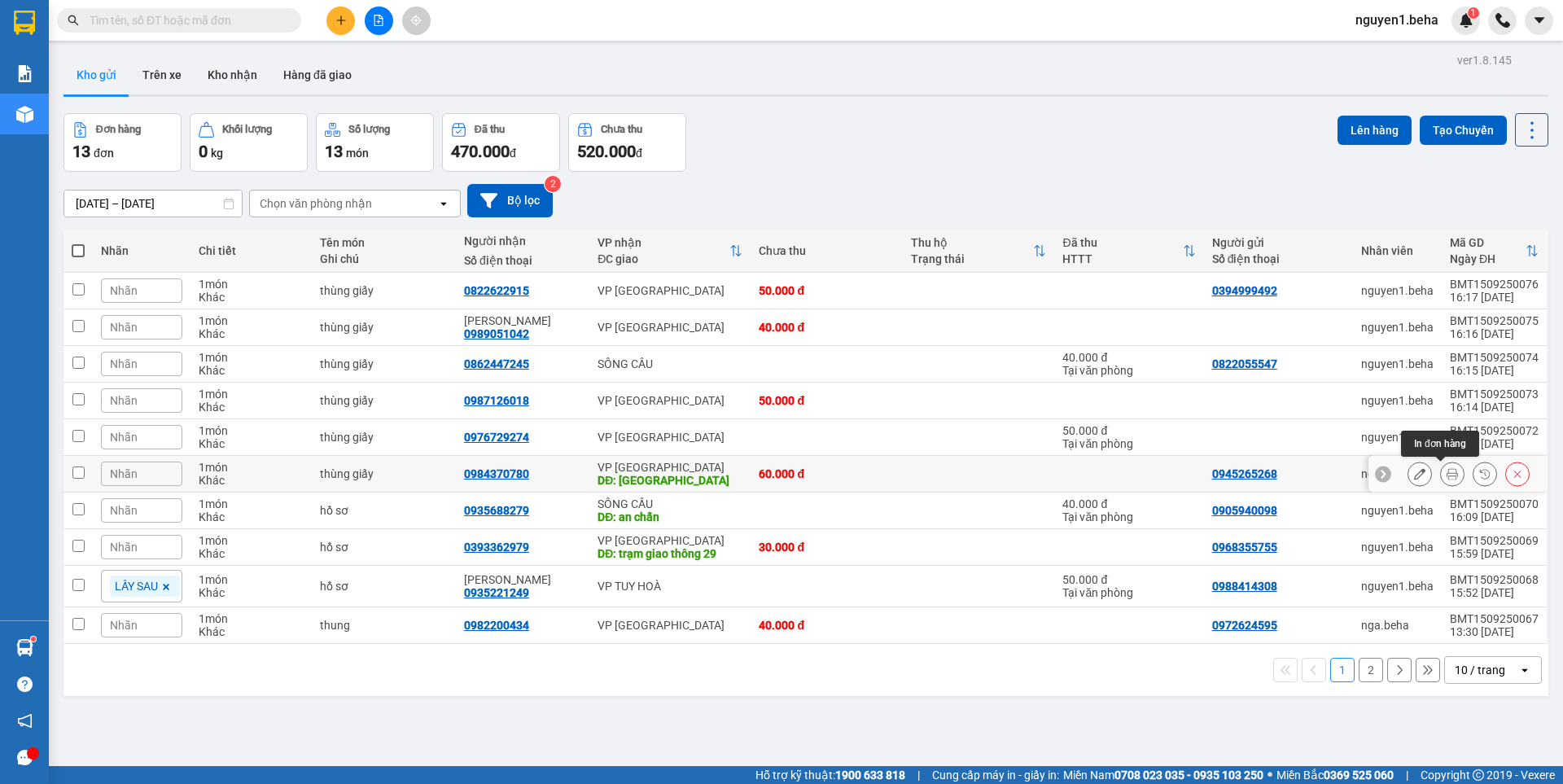
click at [1447, 479] on button at bounding box center [1452, 474] width 22 height 28
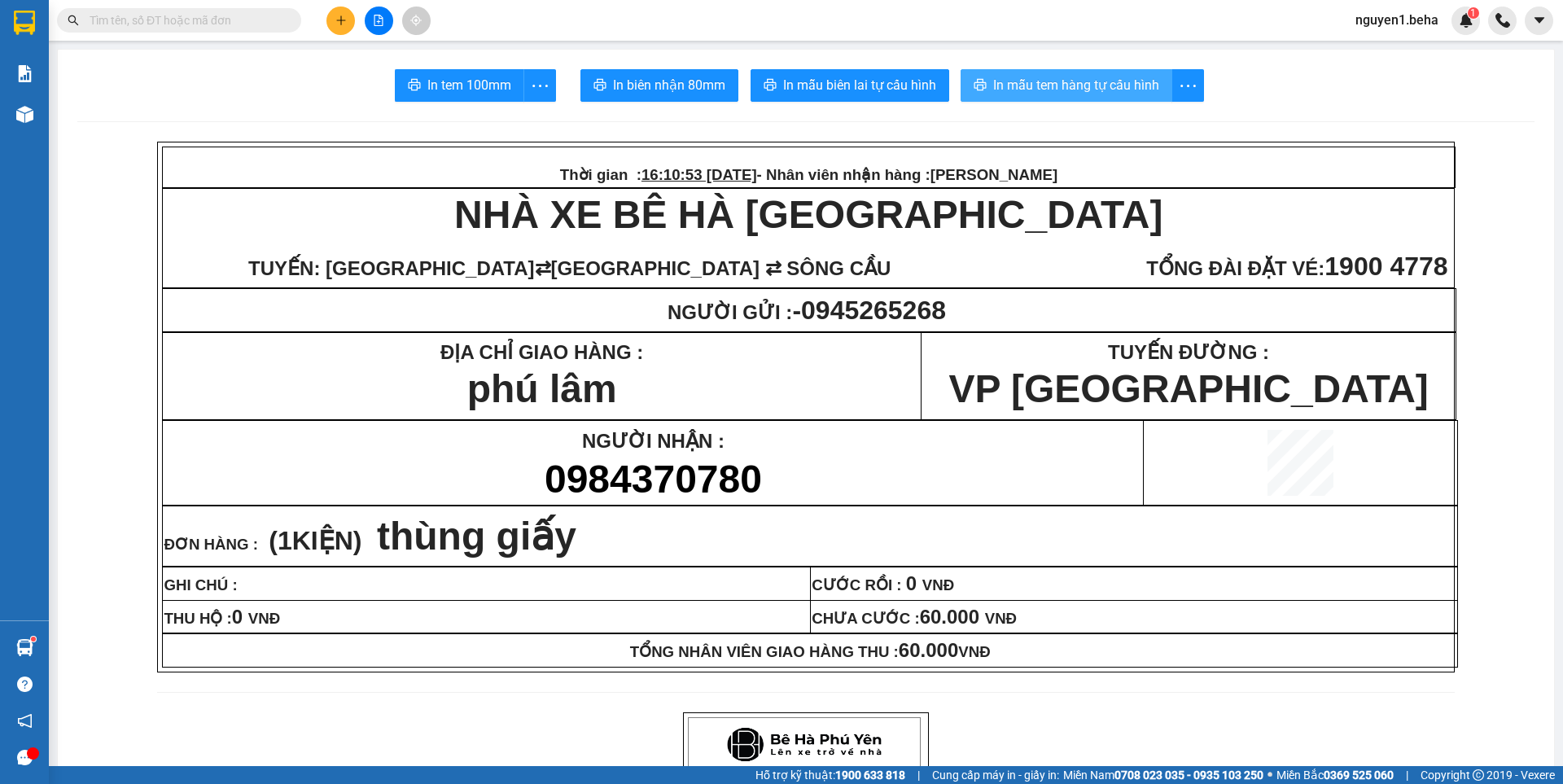
click at [1034, 89] on span "In mẫu tem hàng tự cấu hình" at bounding box center [1076, 85] width 166 height 20
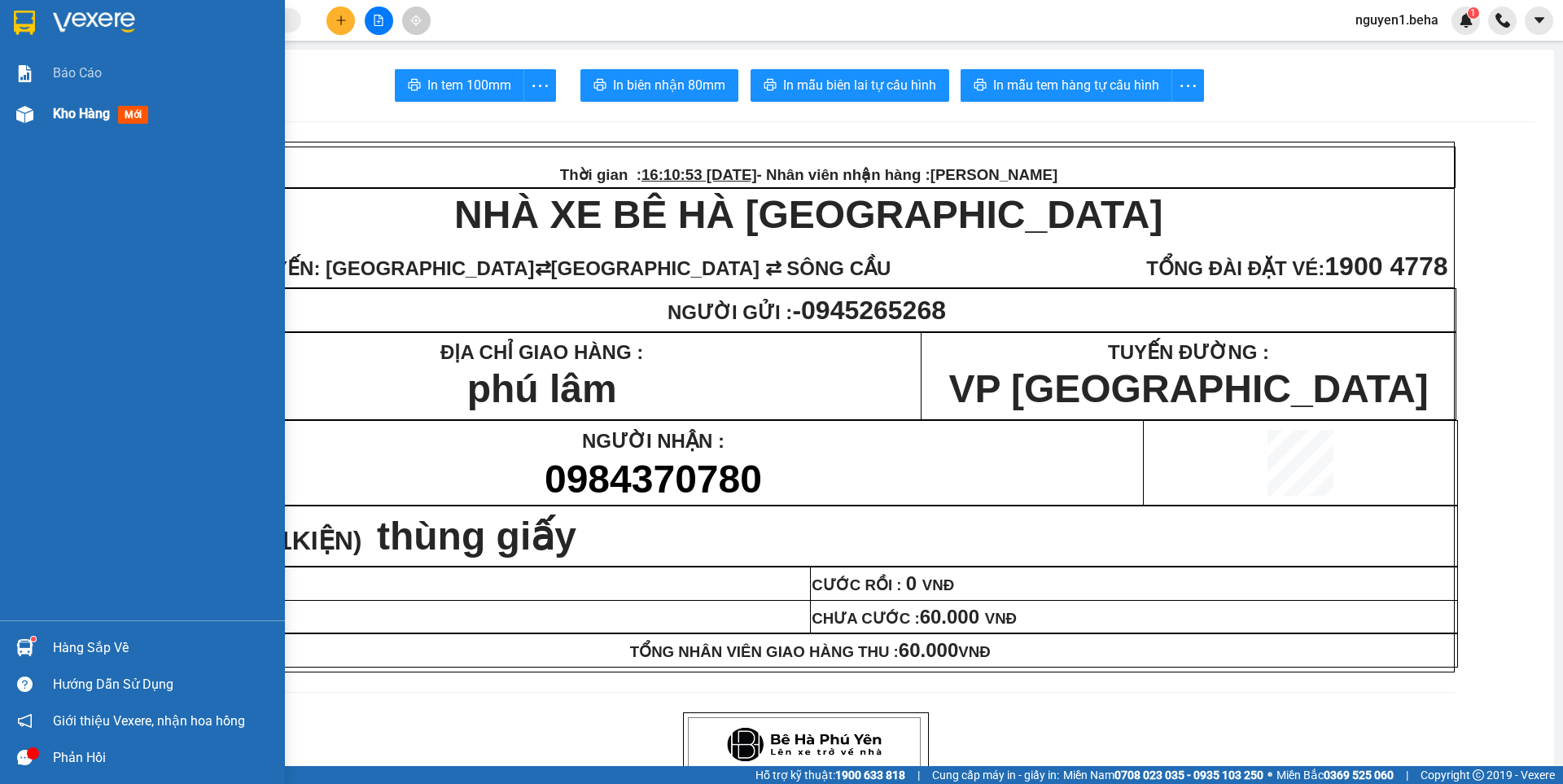
click at [20, 105] on img at bounding box center [25, 114] width 17 height 17
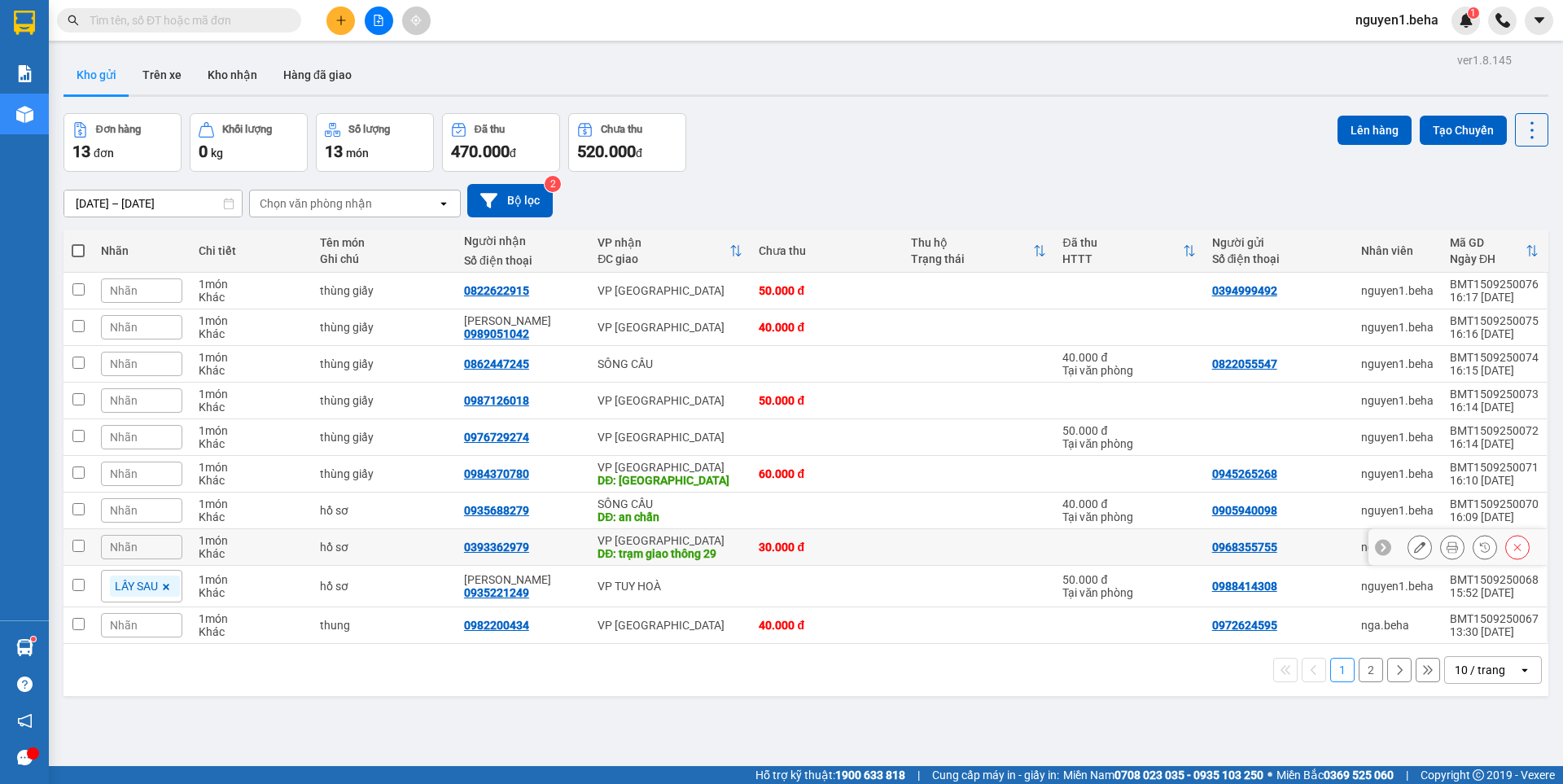
click at [1447, 543] on icon at bounding box center [1452, 547] width 12 height 12
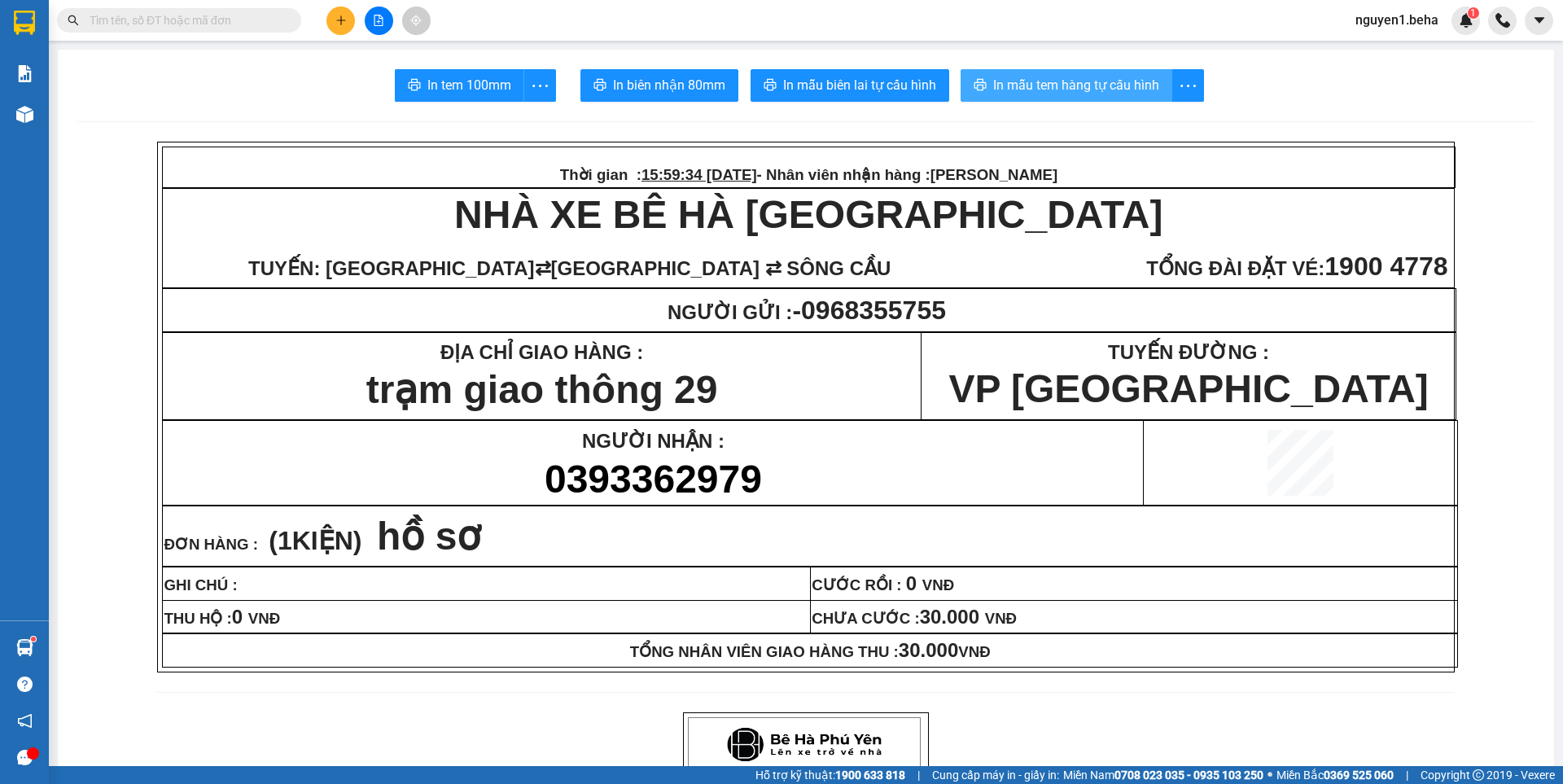
click at [1065, 75] on span "In mẫu tem hàng tự cấu hình" at bounding box center [1076, 85] width 166 height 20
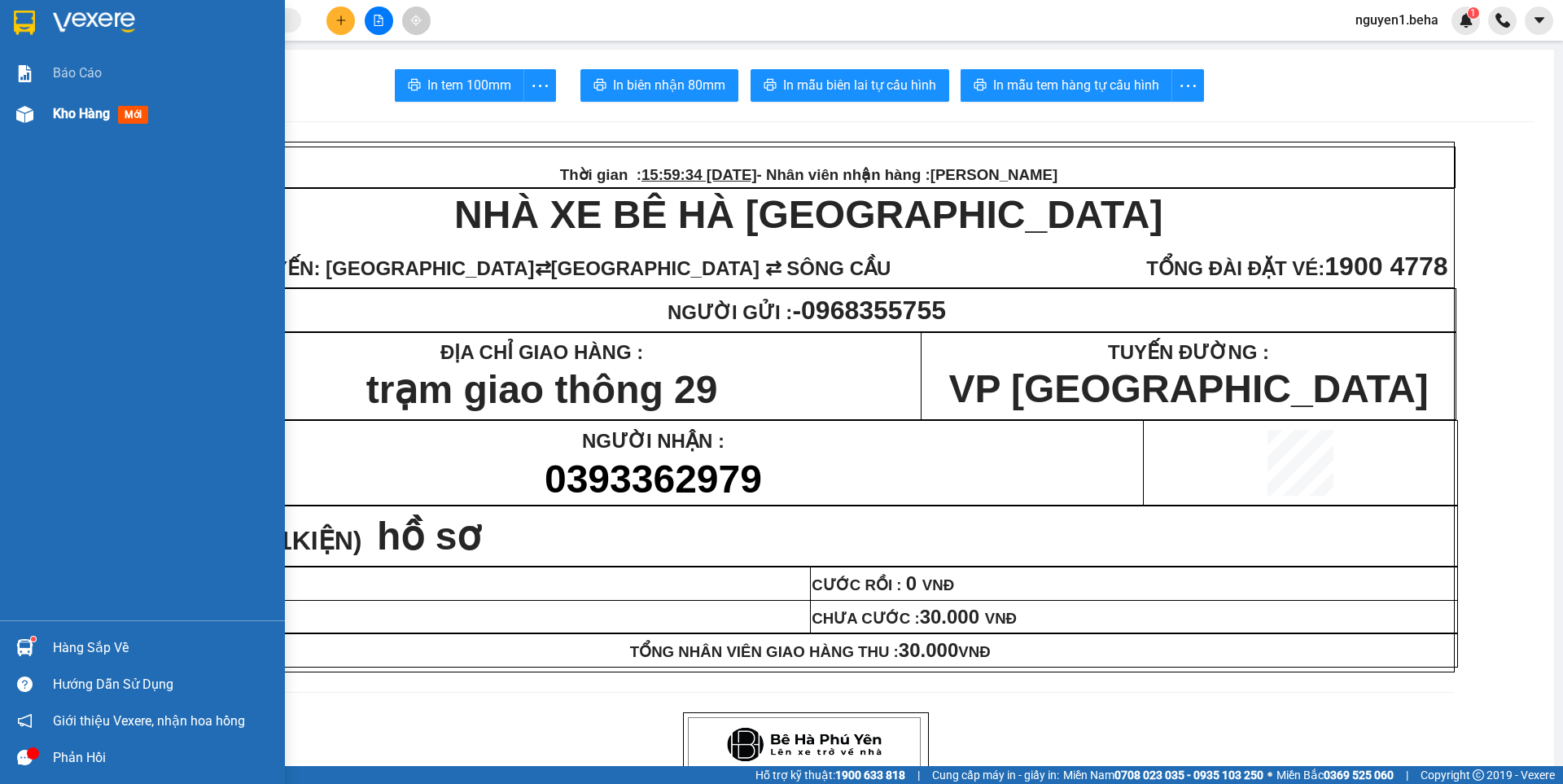
click at [28, 114] on img at bounding box center [25, 114] width 17 height 17
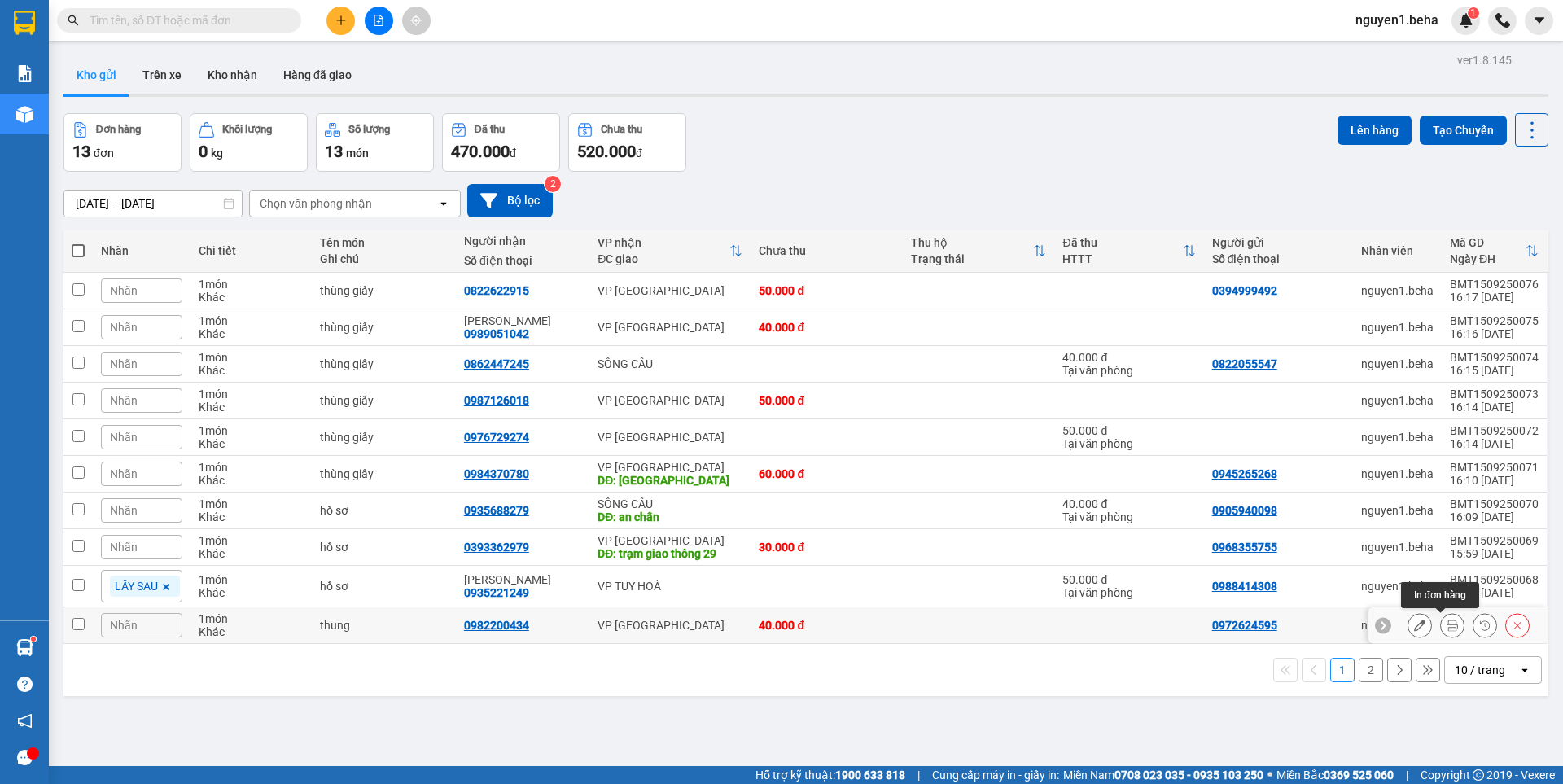
click at [1447, 623] on icon at bounding box center [1452, 625] width 12 height 12
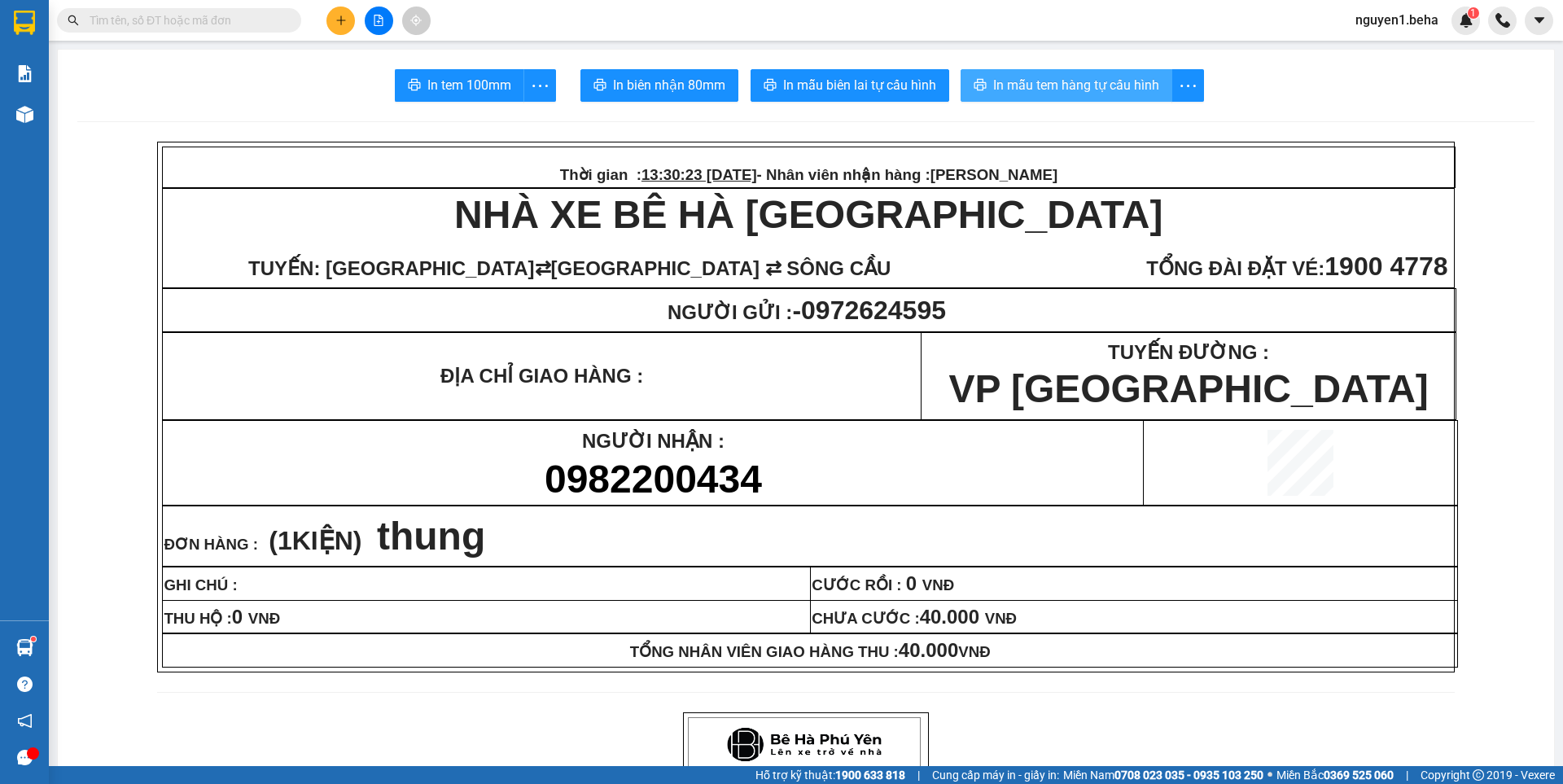
click at [1050, 93] on span "In mẫu tem hàng tự cấu hình" at bounding box center [1076, 85] width 166 height 20
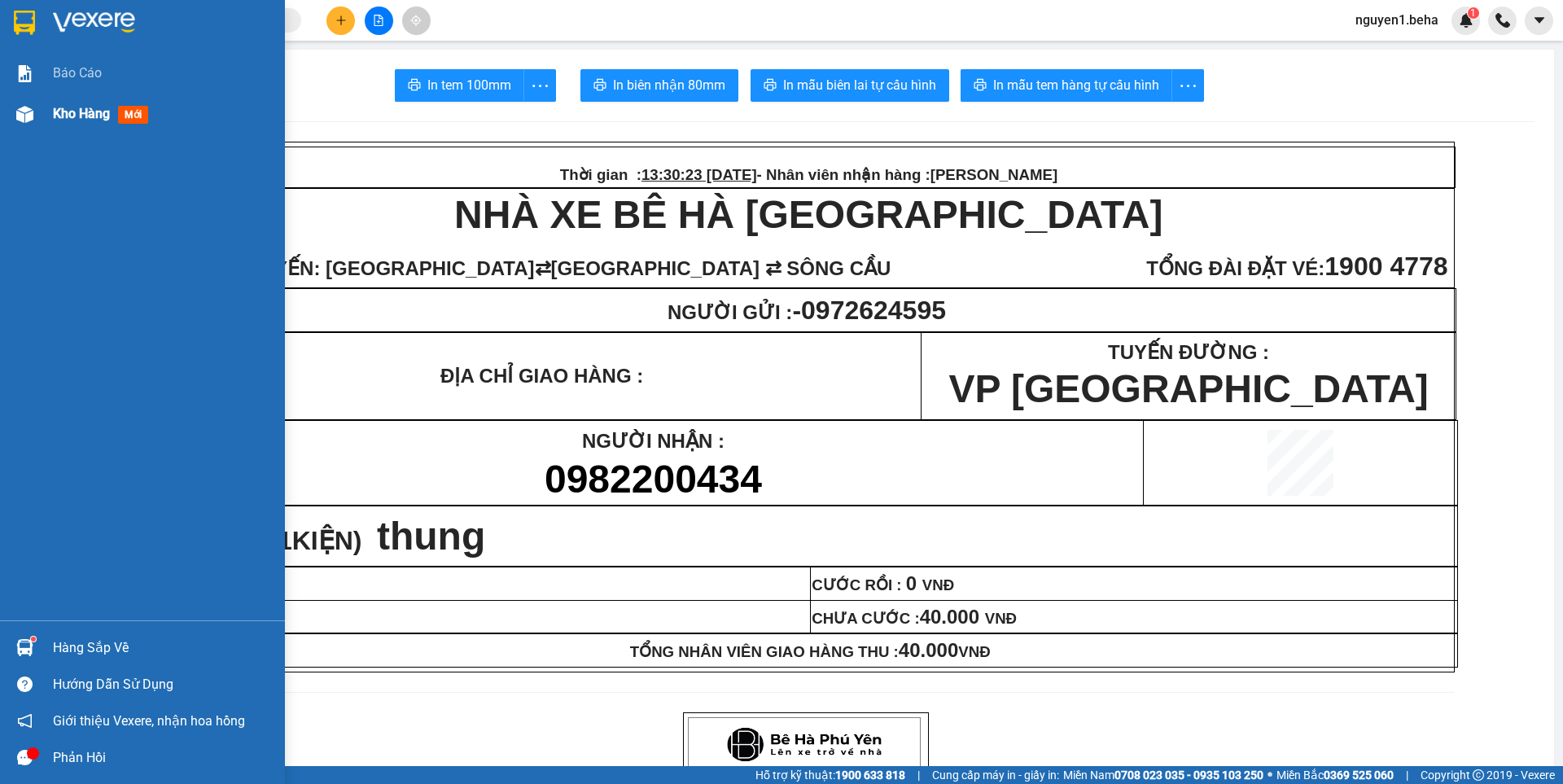
click at [13, 114] on div at bounding box center [25, 115] width 28 height 28
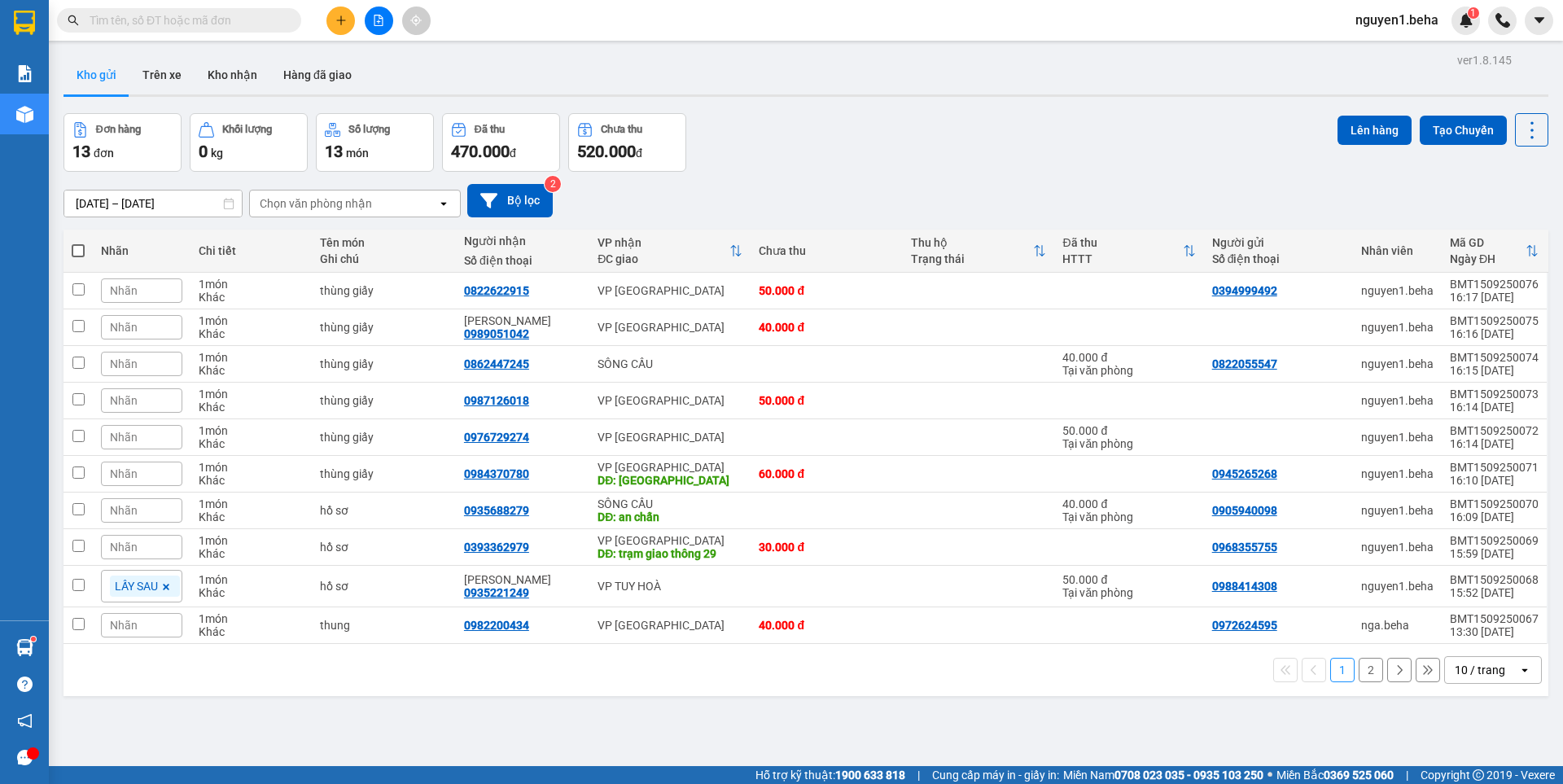
click at [1359, 674] on button "2" at bounding box center [1370, 669] width 24 height 24
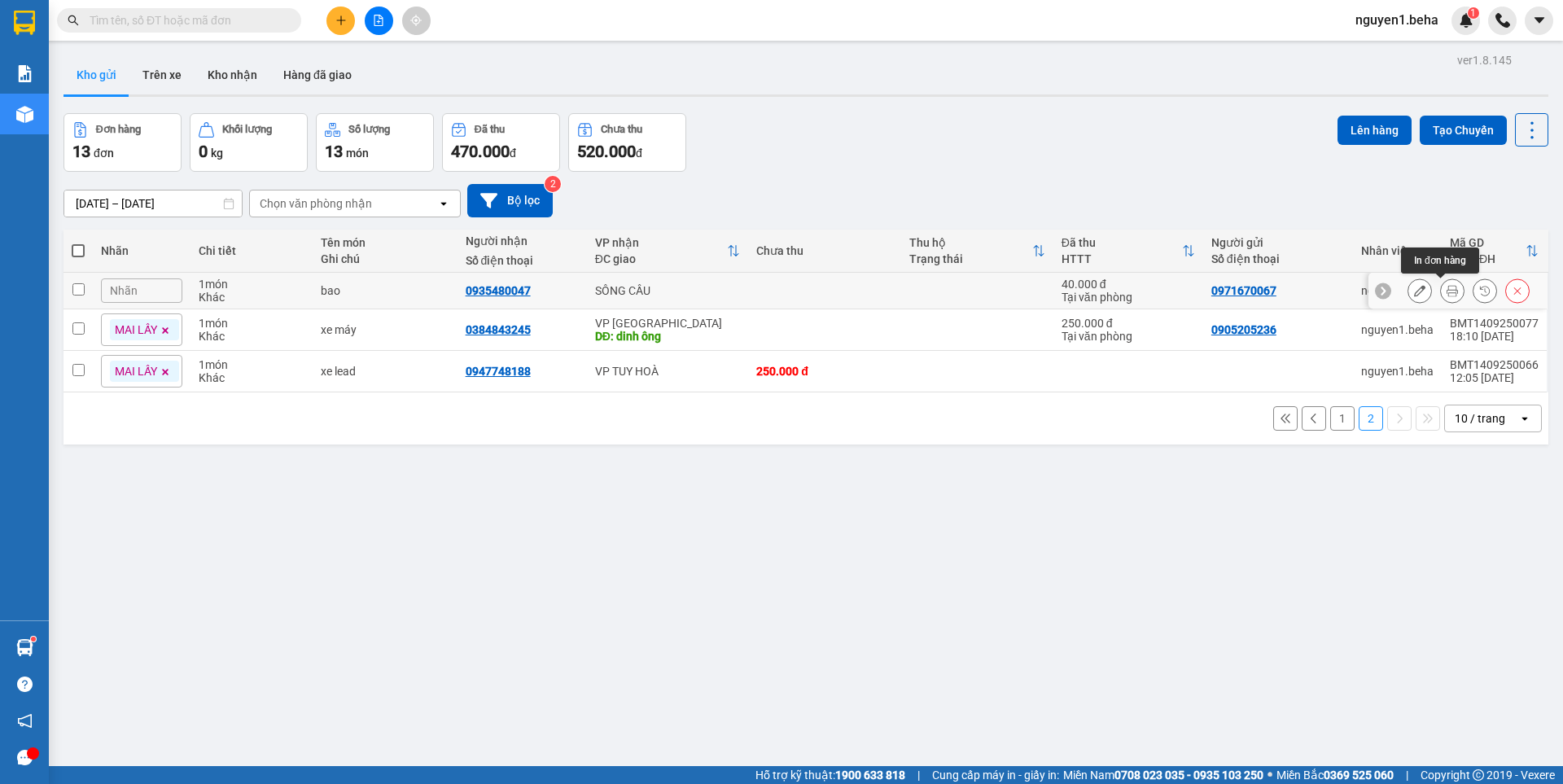
click at [1441, 294] on button at bounding box center [1452, 291] width 22 height 28
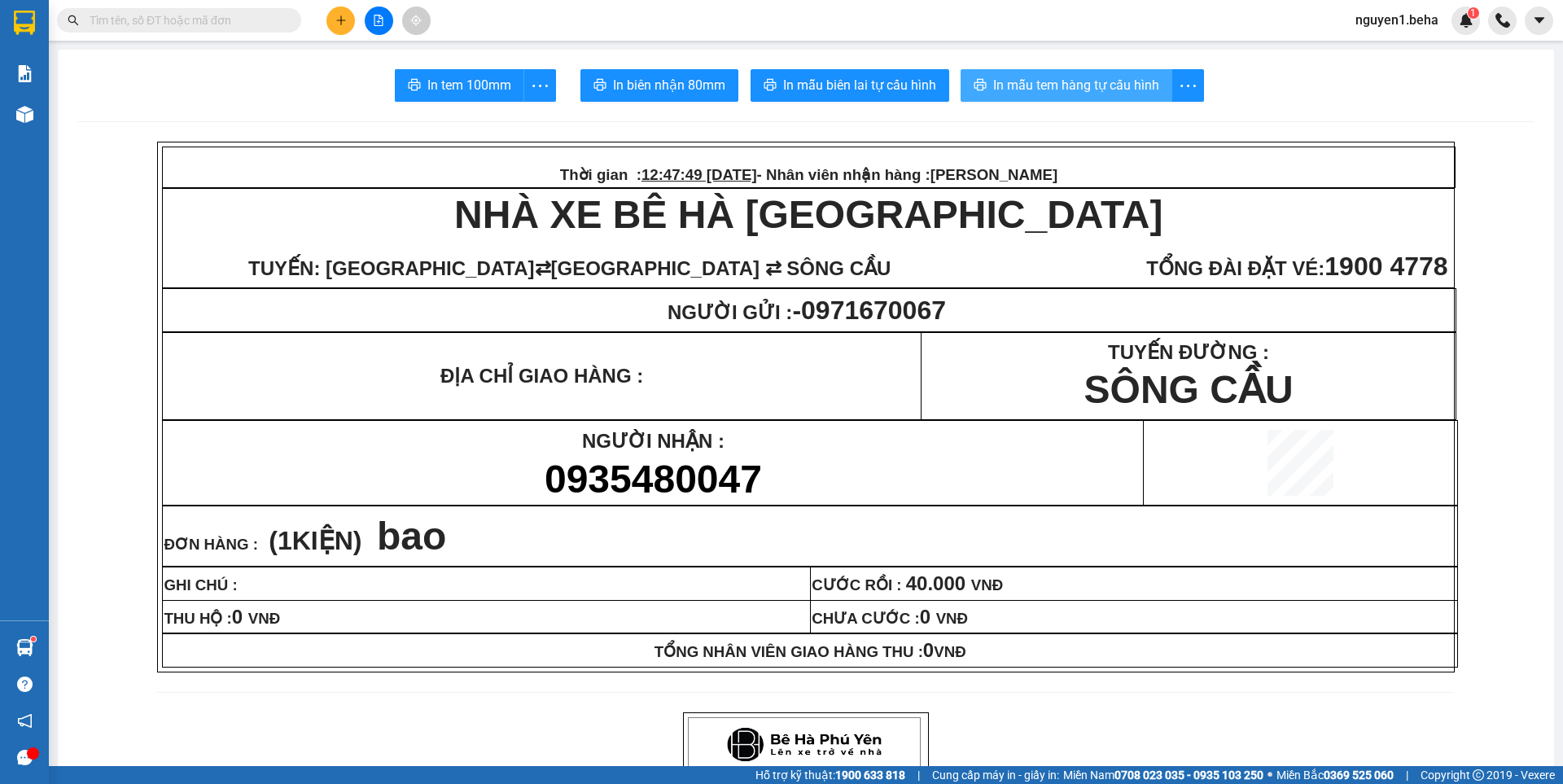
click at [1040, 83] on span "In mẫu tem hàng tự cấu hình" at bounding box center [1076, 85] width 166 height 20
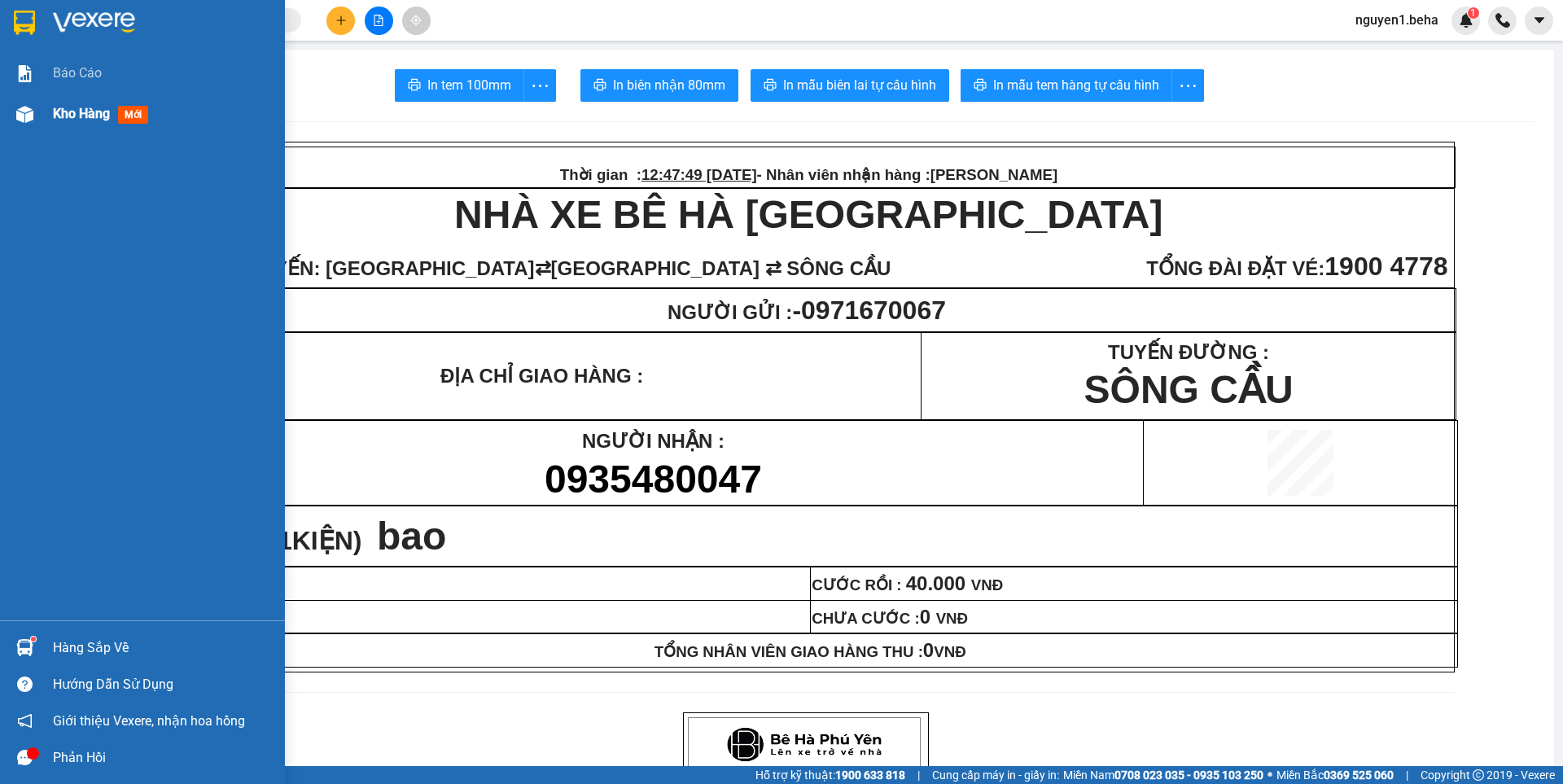
click at [47, 117] on div "Kho hàng mới" at bounding box center [142, 114] width 285 height 41
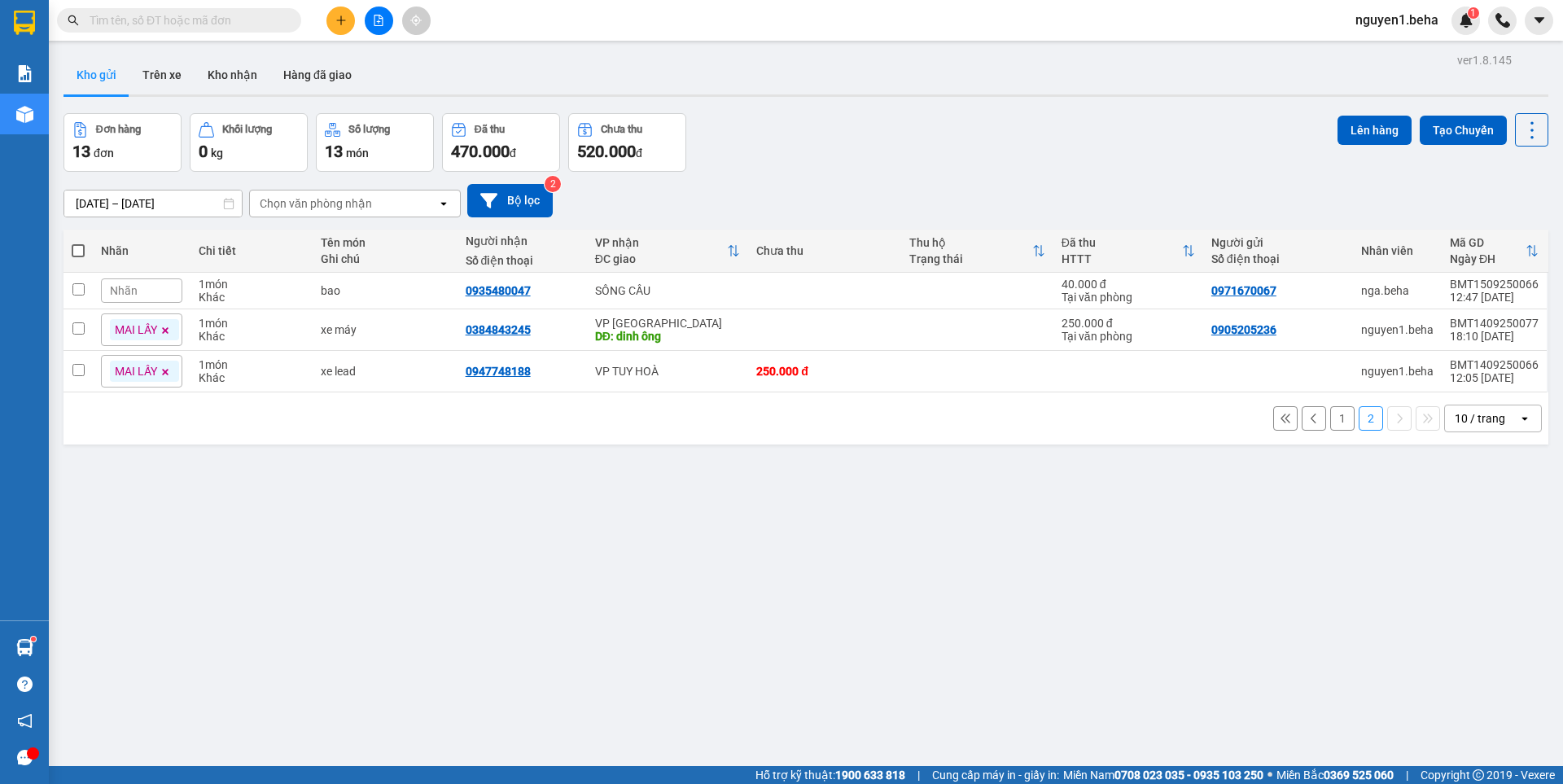
click at [1330, 423] on button "1" at bounding box center [1342, 418] width 24 height 24
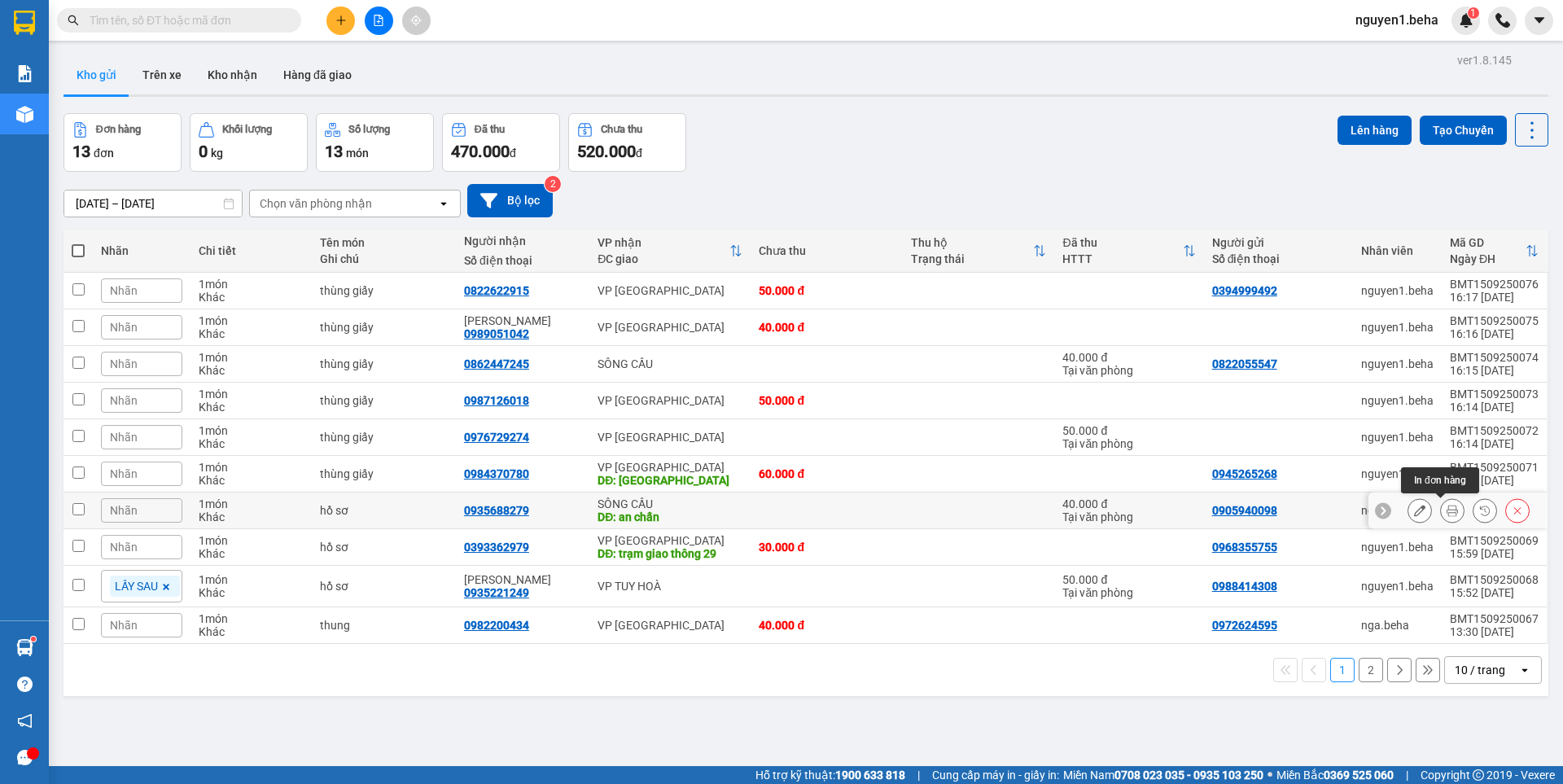
click at [1447, 512] on icon at bounding box center [1452, 510] width 12 height 12
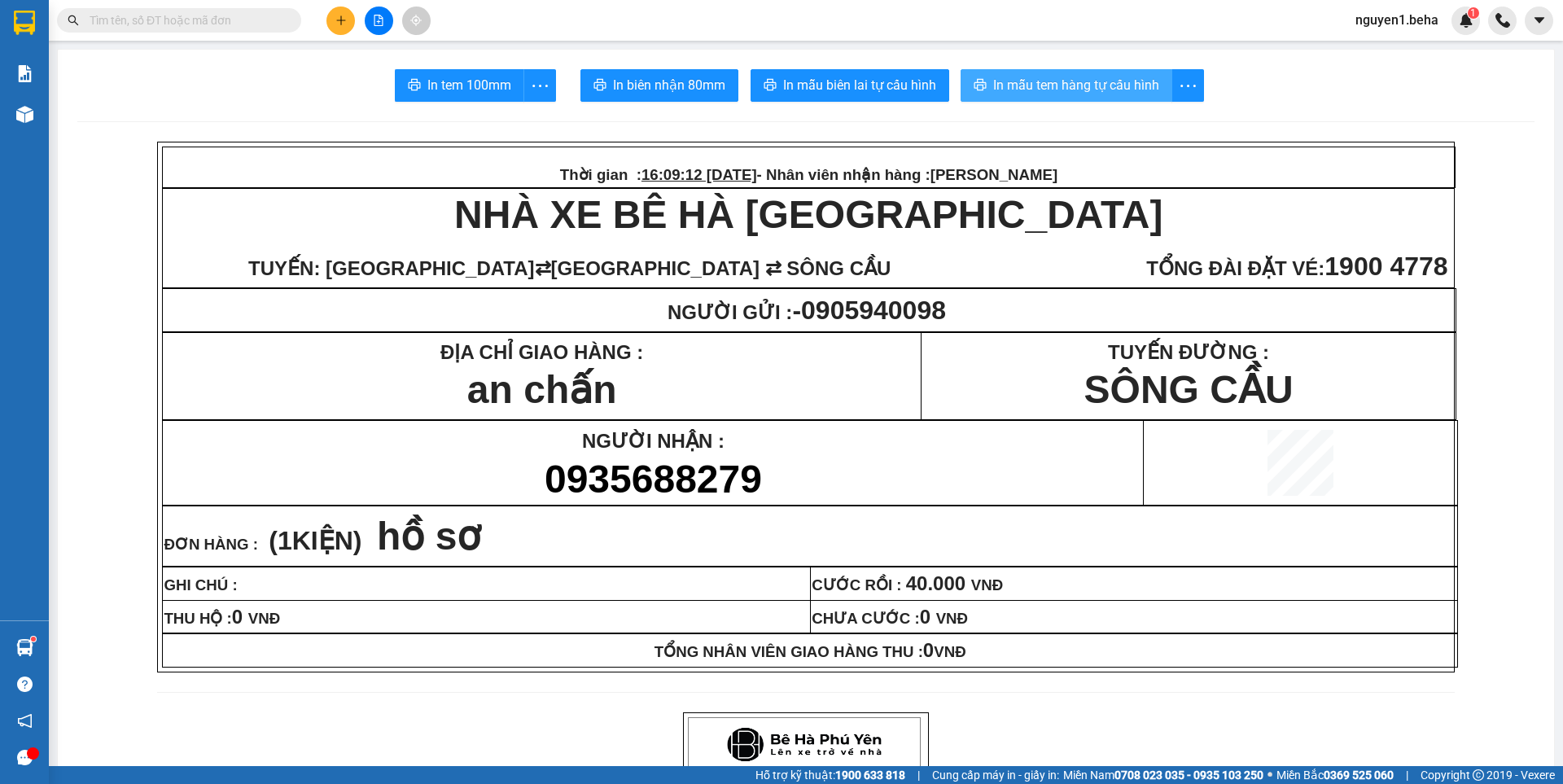
click at [1006, 95] on span "In mẫu tem hàng tự cấu hình" at bounding box center [1076, 85] width 166 height 20
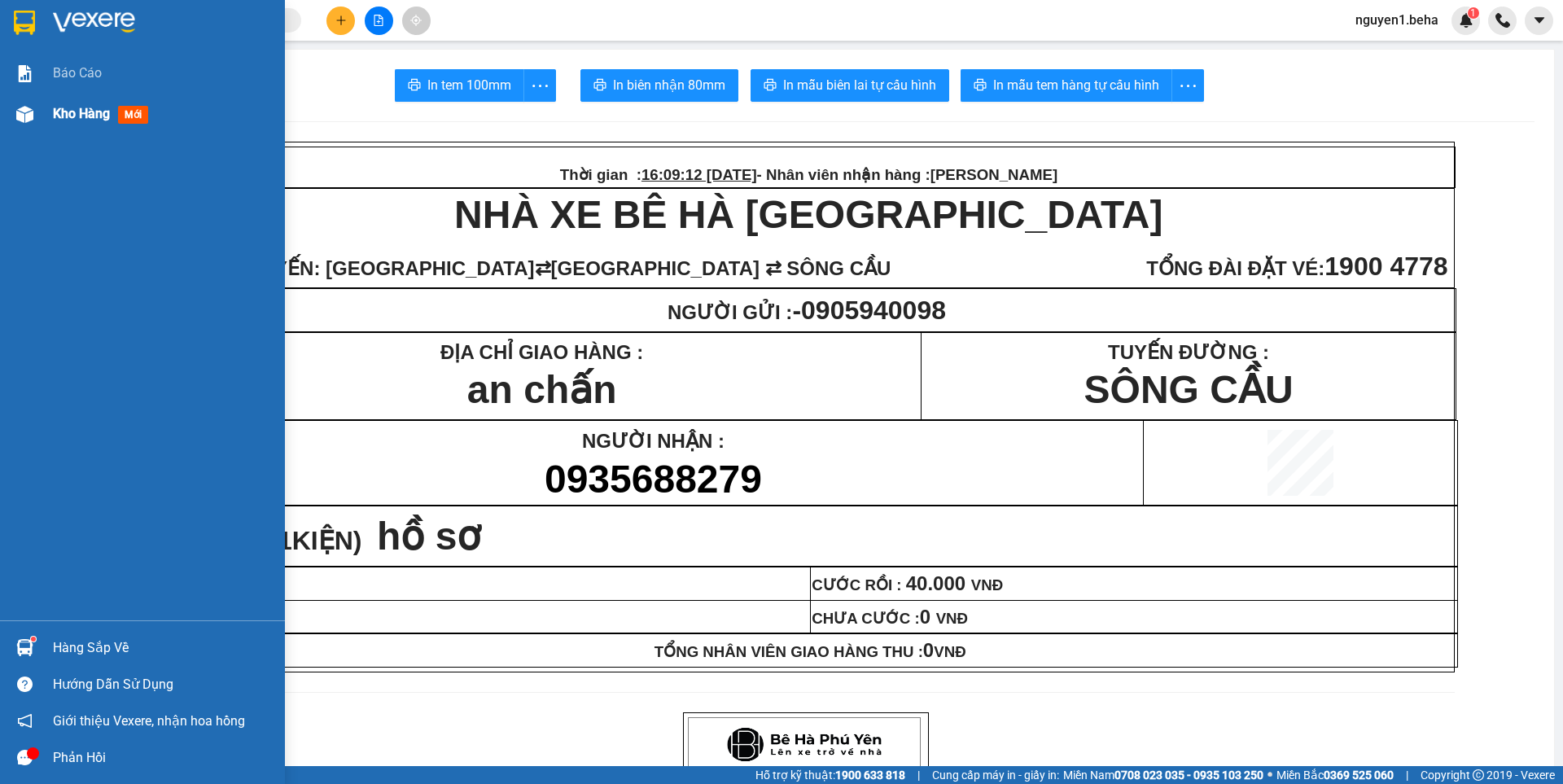
drag, startPoint x: 3, startPoint y: 100, endPoint x: 64, endPoint y: 107, distance: 61.4
click at [42, 105] on div "Kho hàng mới" at bounding box center [142, 114] width 285 height 41
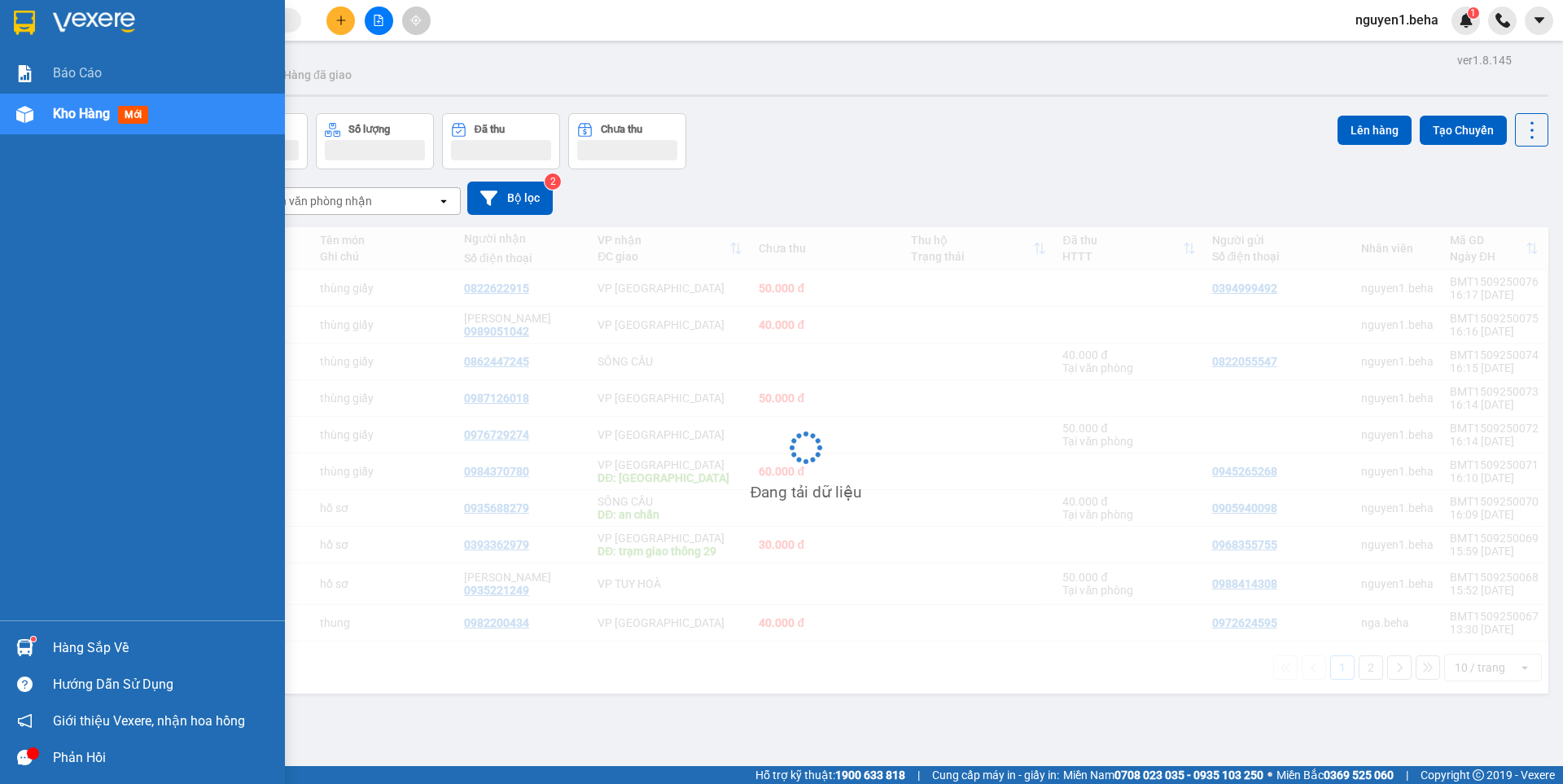
click at [61, 106] on span "Kho hàng" at bounding box center [81, 113] width 57 height 16
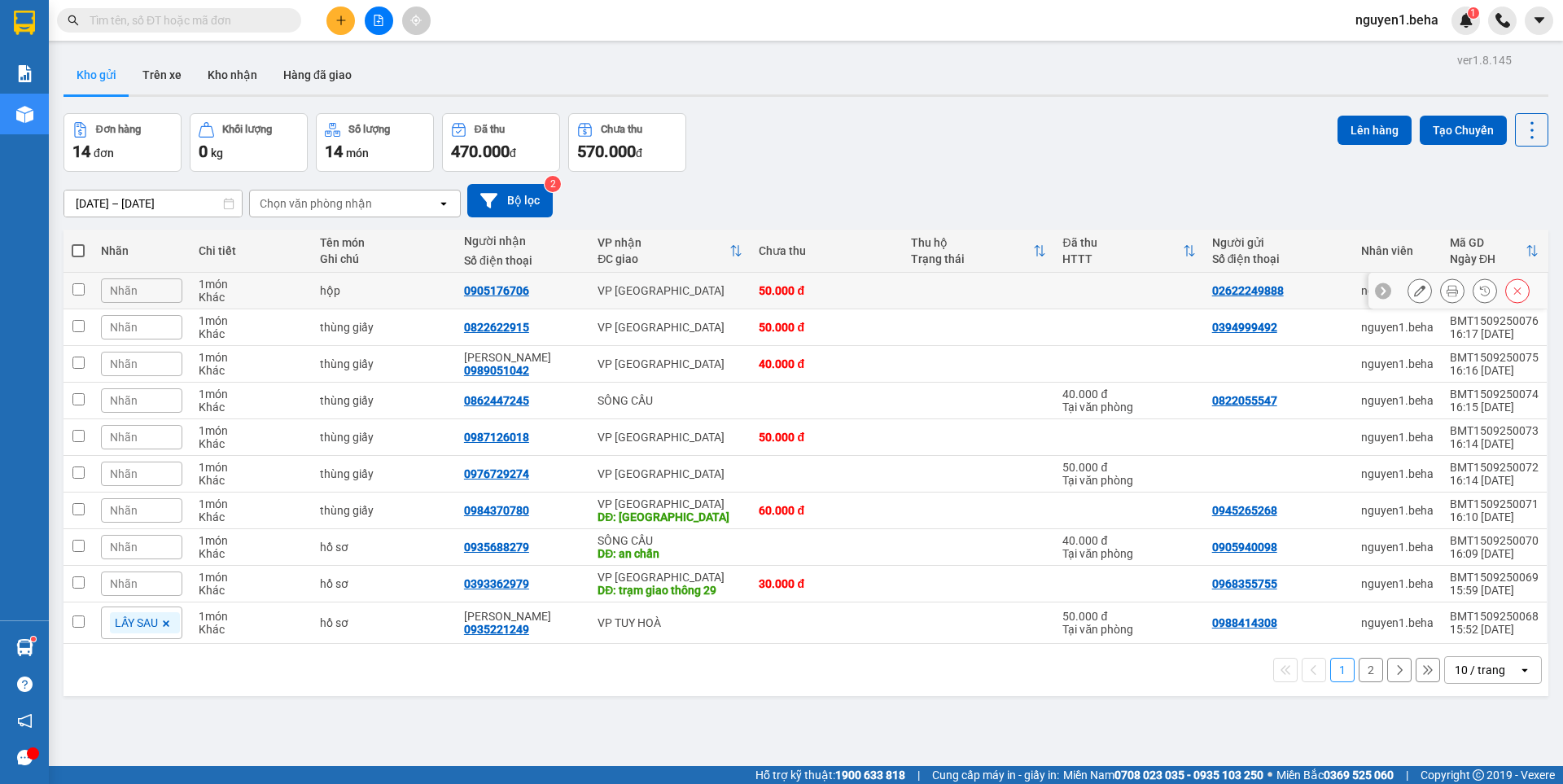
click at [1447, 290] on icon at bounding box center [1452, 291] width 12 height 12
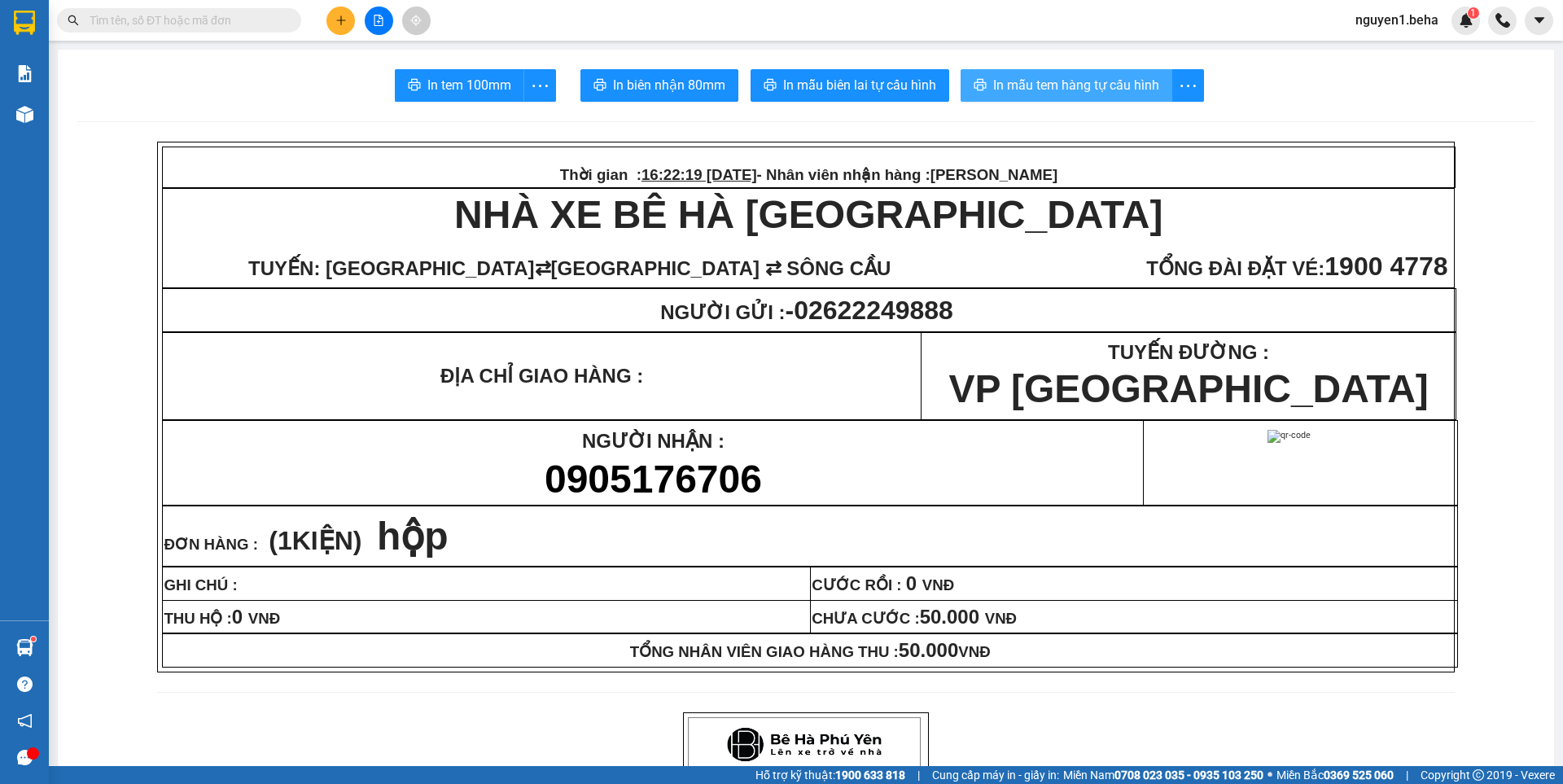
click at [1095, 95] on span "In mẫu tem hàng tự cấu hình" at bounding box center [1076, 85] width 166 height 20
click at [1017, 90] on span "In mẫu tem hàng tự cấu hình" at bounding box center [1076, 85] width 166 height 20
click at [331, 19] on button at bounding box center [341, 21] width 28 height 28
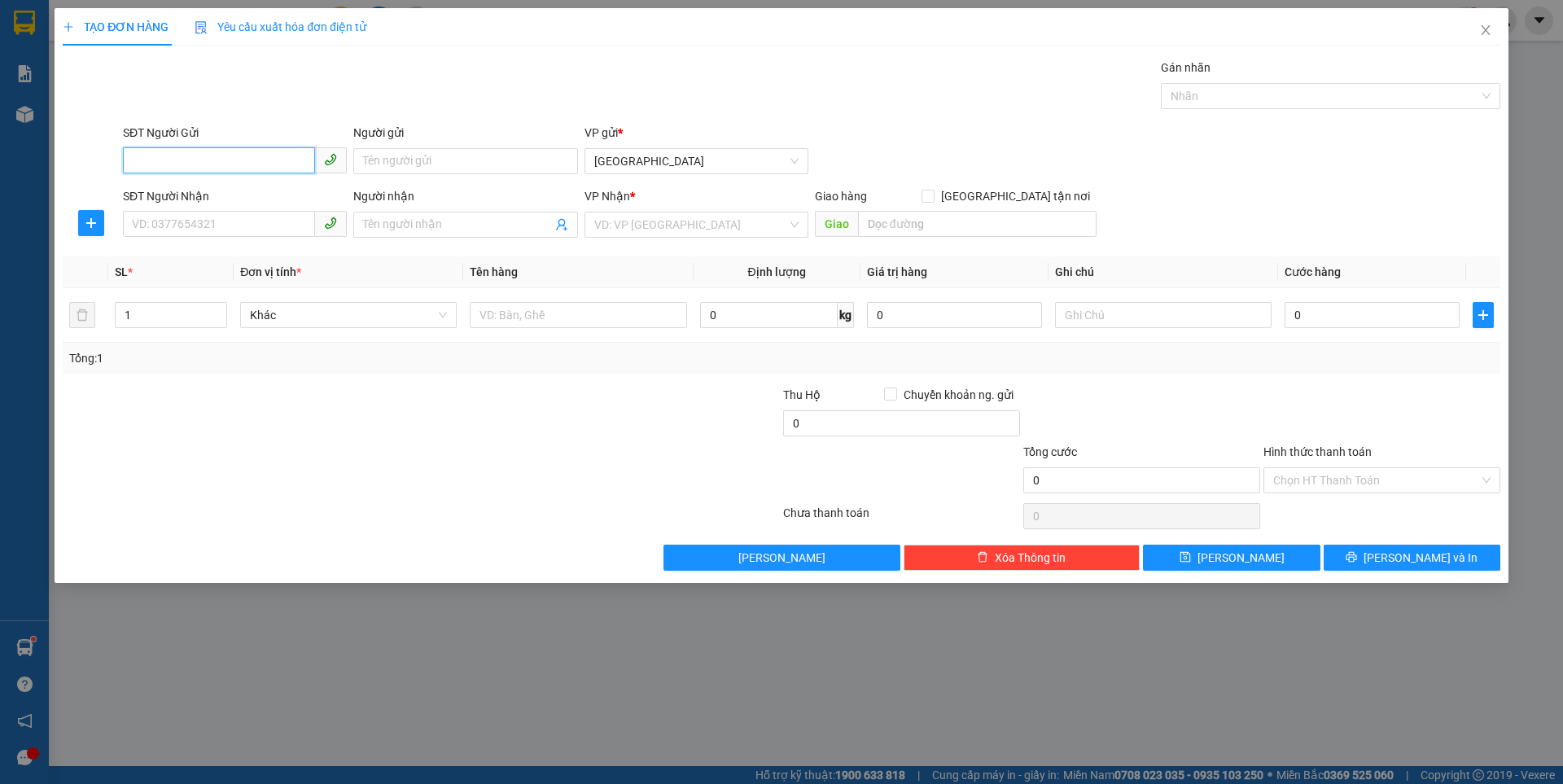
click at [221, 161] on input "SĐT Người Gửi" at bounding box center [219, 159] width 192 height 26
type input "0989131046"
click at [210, 228] on input "SĐT Người Nhận" at bounding box center [219, 223] width 192 height 26
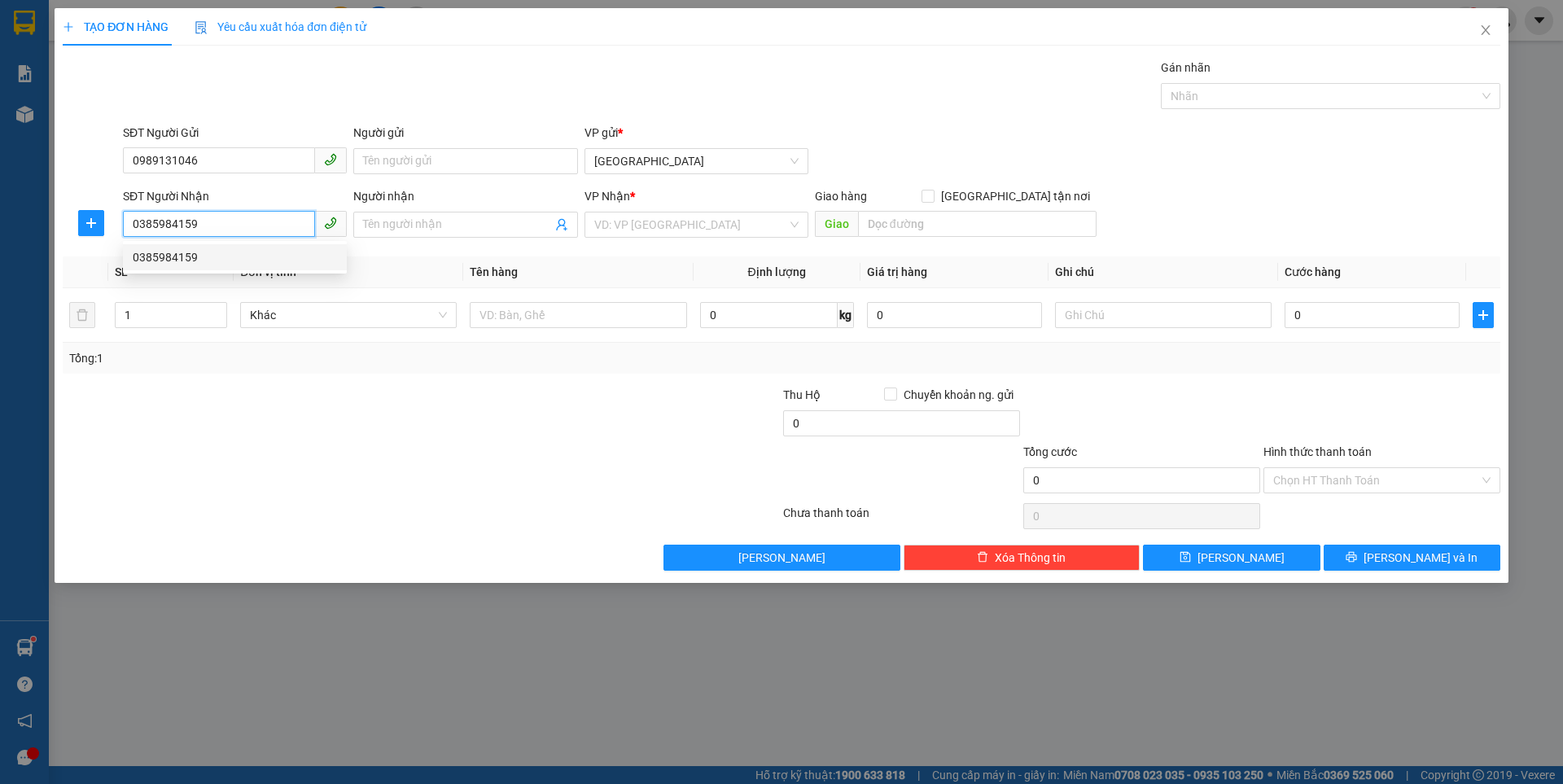
click at [172, 245] on div "0385984159" at bounding box center [234, 257] width 224 height 26
type input "0385984159"
click at [179, 252] on div "Transit Pickup Surcharge Ids Transit Deliver Surcharge Ids Transit Deliver Surc…" at bounding box center [781, 315] width 1438 height 512
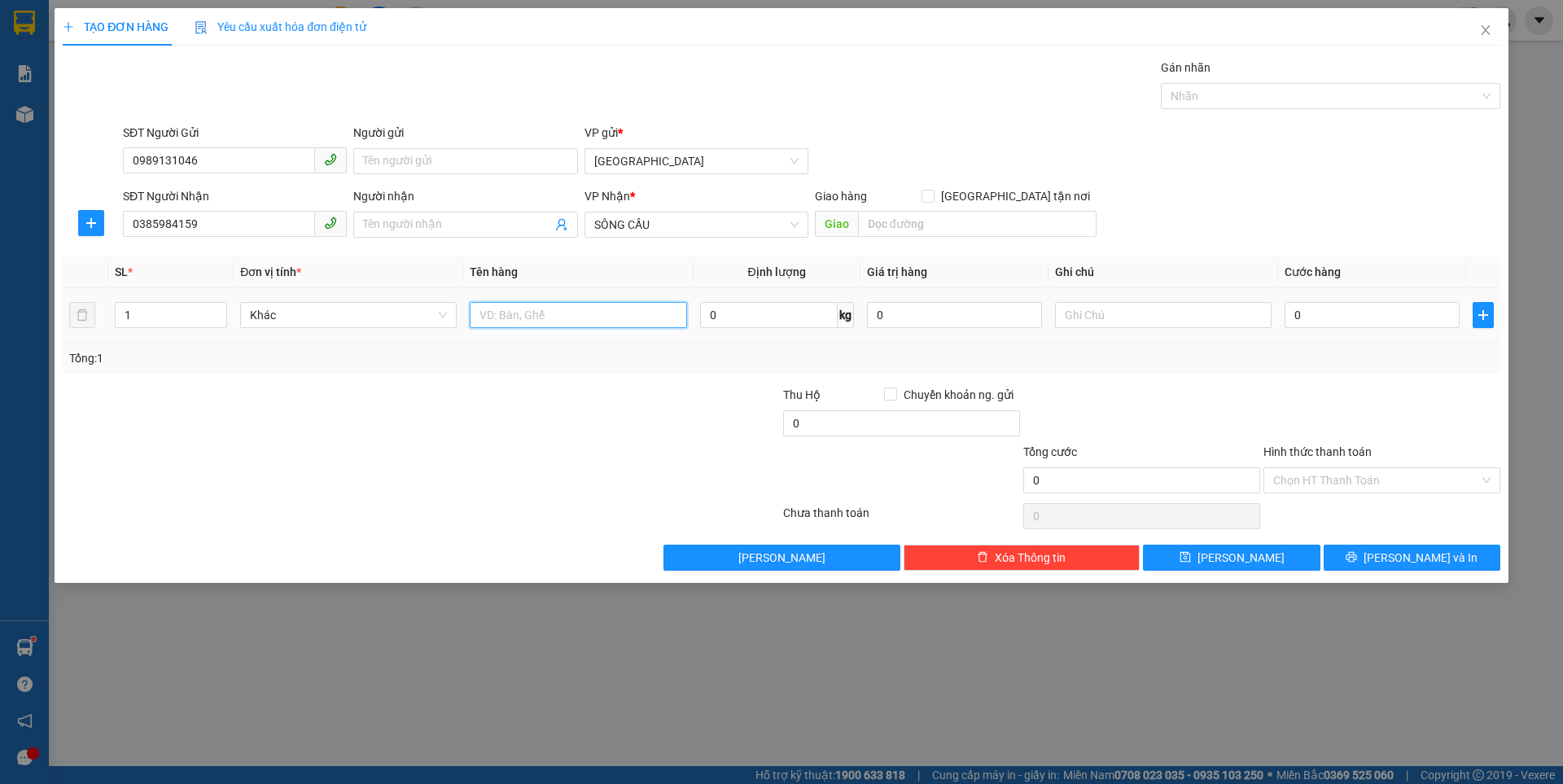
click at [507, 313] on input "text" at bounding box center [578, 314] width 217 height 26
type input "bao xanh"
click at [1310, 311] on input "0" at bounding box center [1372, 314] width 175 height 26
type input "6"
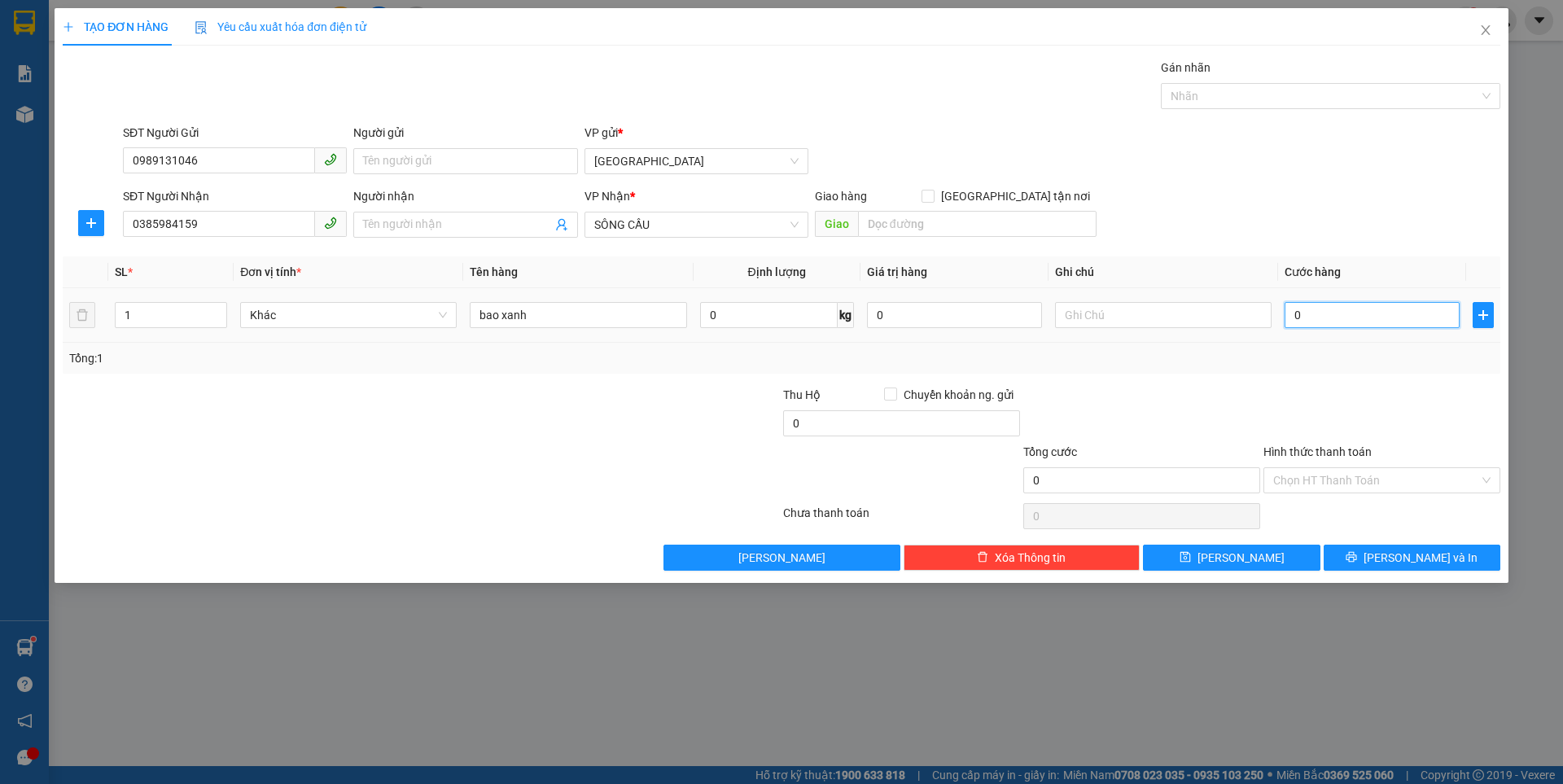
type input "6"
type input "60"
type input "60.000"
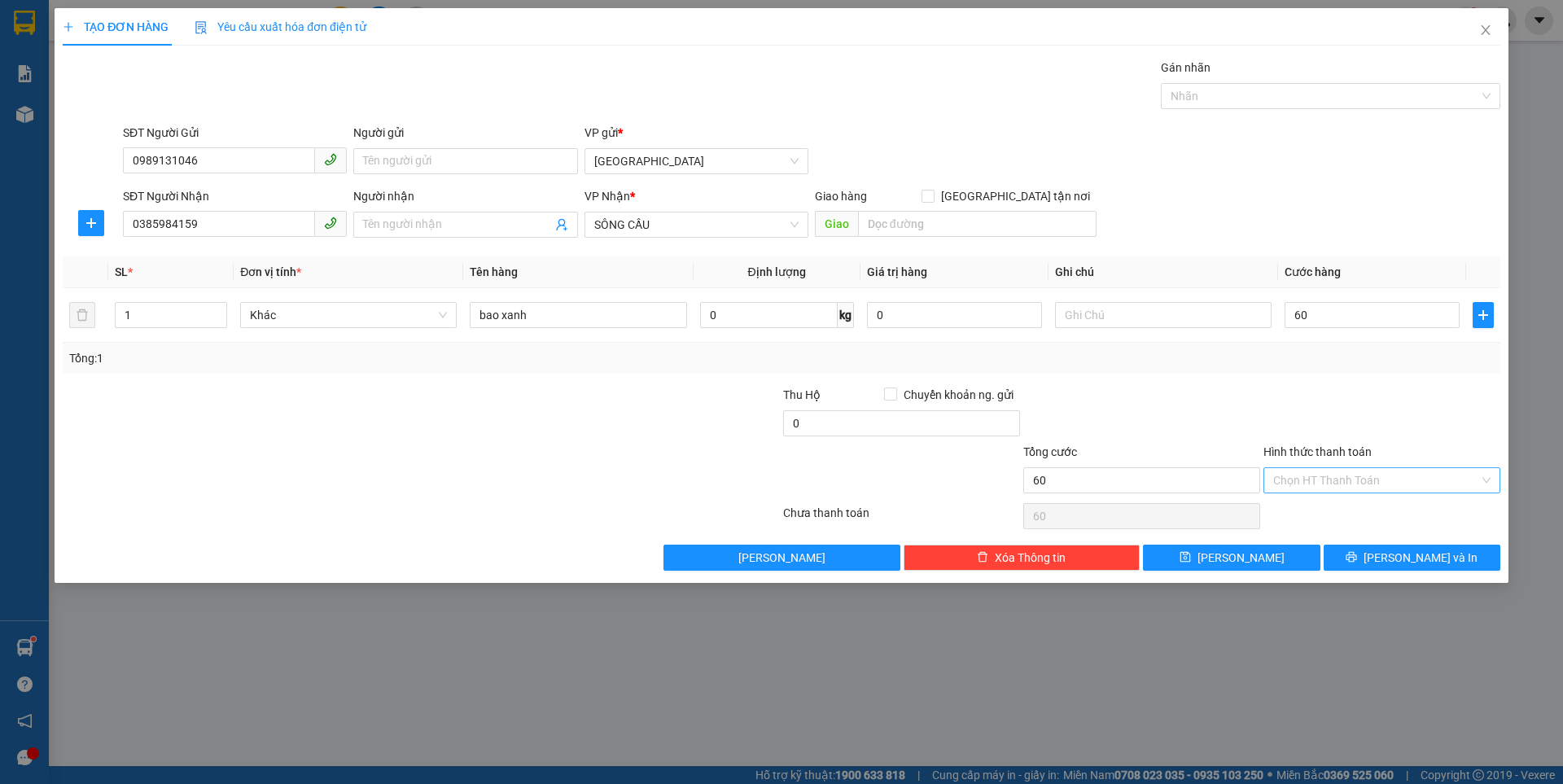
type input "60.000"
click at [1337, 482] on input "Hình thức thanh toán" at bounding box center [1376, 479] width 206 height 24
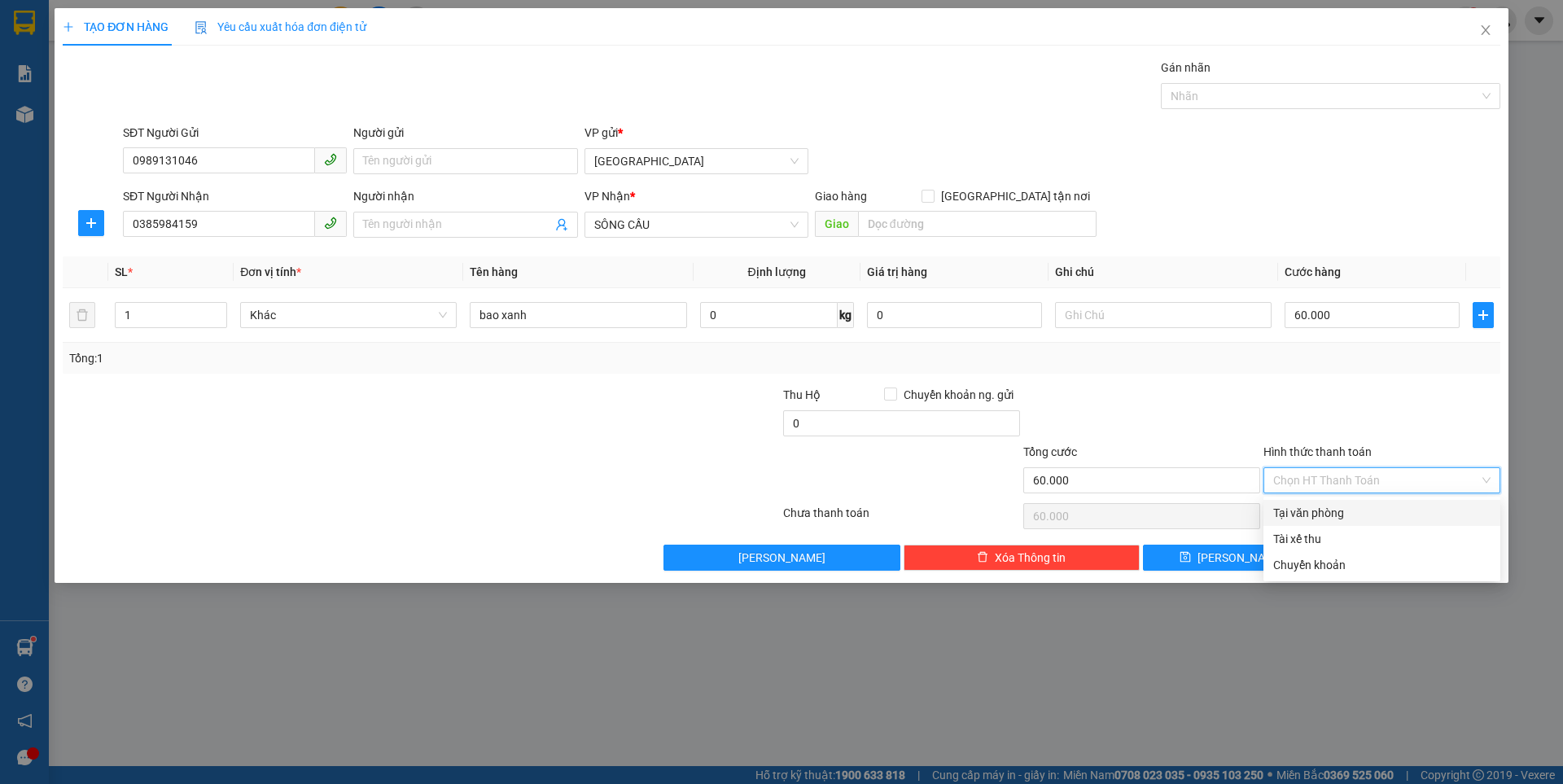
click at [1333, 511] on div "Tại văn phòng" at bounding box center [1382, 512] width 218 height 18
type input "0"
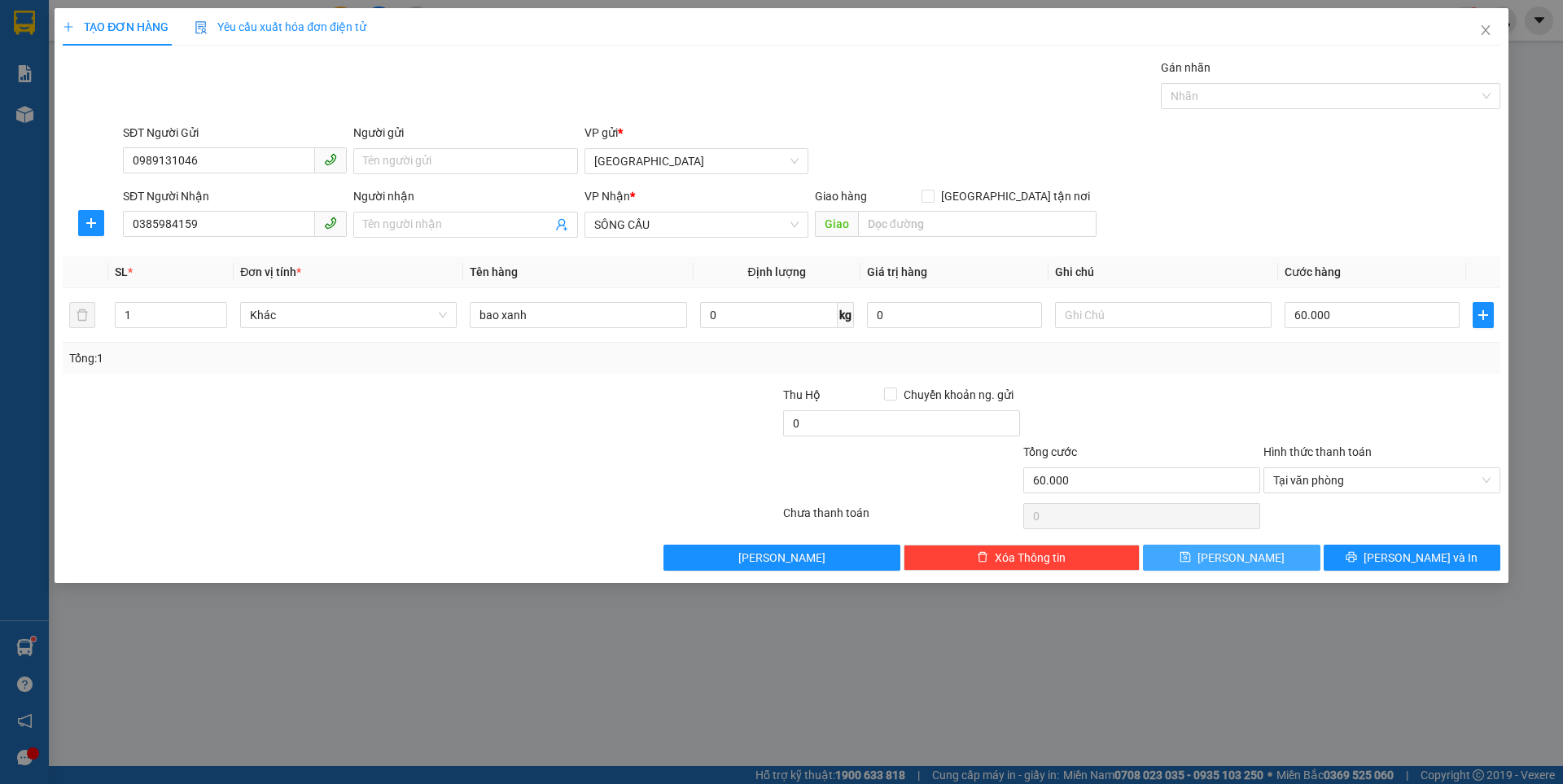
click at [1191, 560] on icon "save" at bounding box center [1186, 556] width 12 height 12
type input "0"
click at [1485, 33] on icon "close" at bounding box center [1486, 30] width 13 height 13
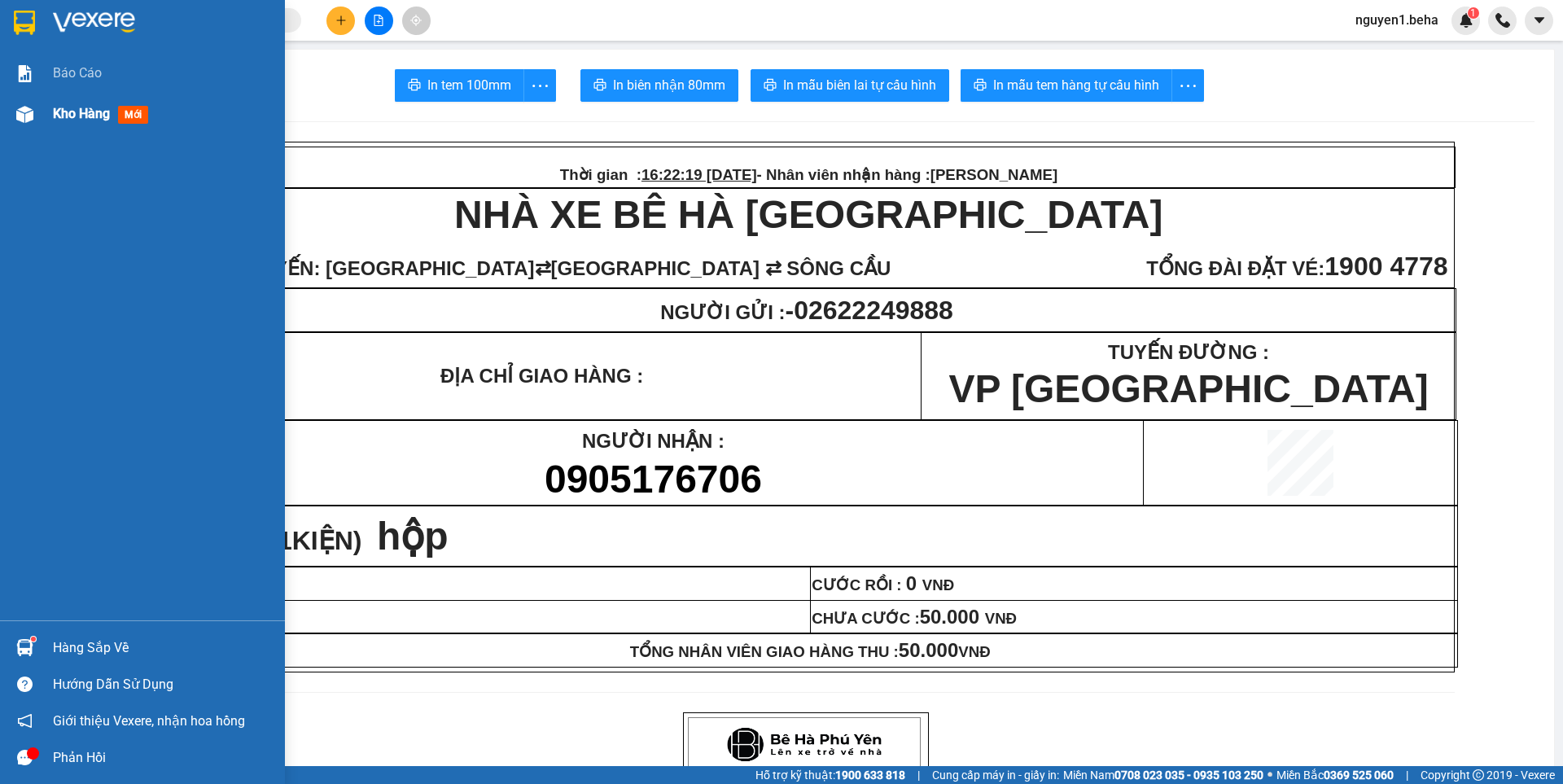
click at [42, 115] on div "Kho hàng mới" at bounding box center [142, 114] width 285 height 41
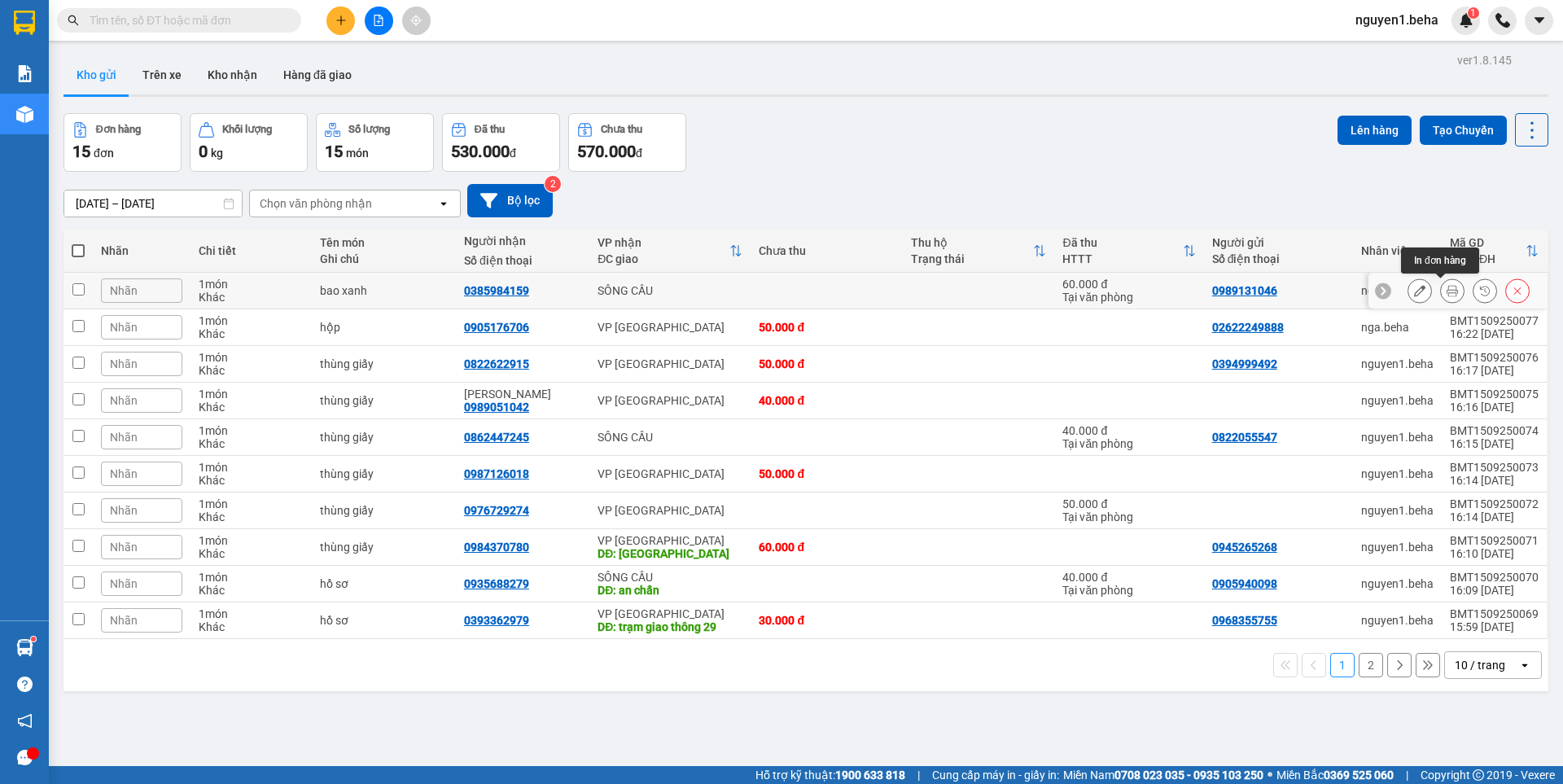
click at [1441, 299] on button at bounding box center [1452, 291] width 22 height 28
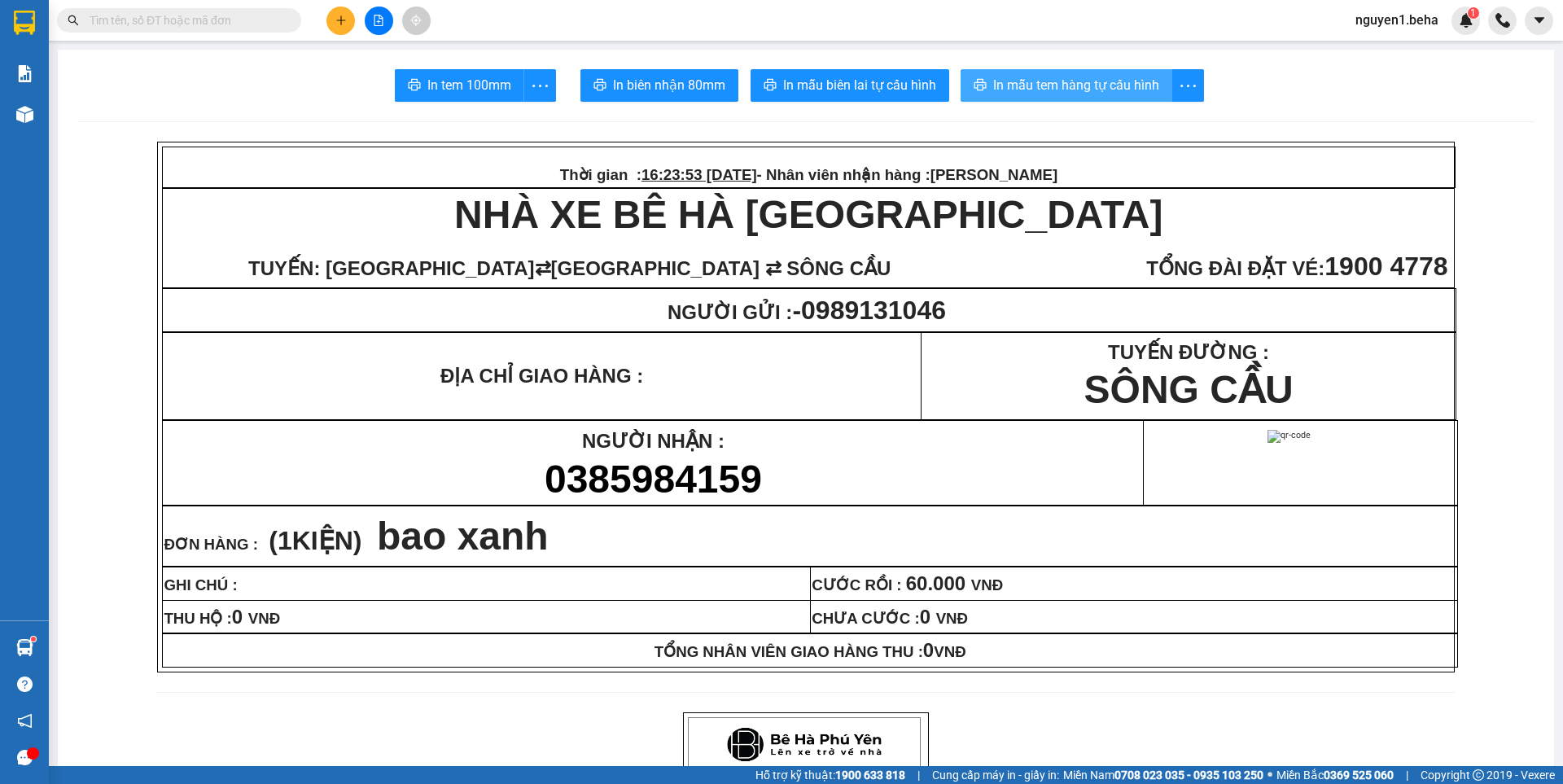
click at [1068, 91] on span "In mẫu tem hàng tự cấu hình" at bounding box center [1076, 85] width 166 height 20
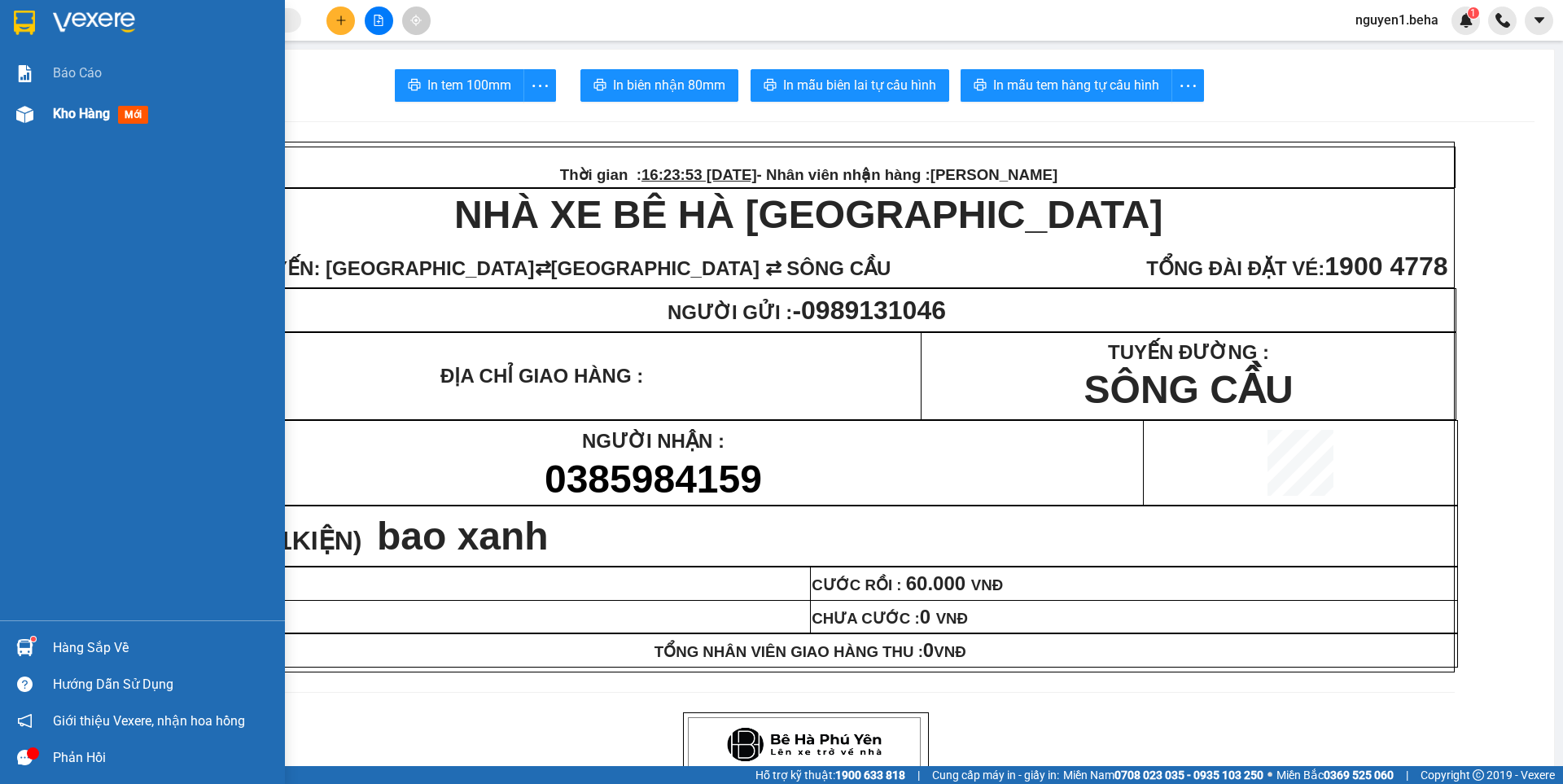
click at [24, 115] on img at bounding box center [25, 114] width 17 height 17
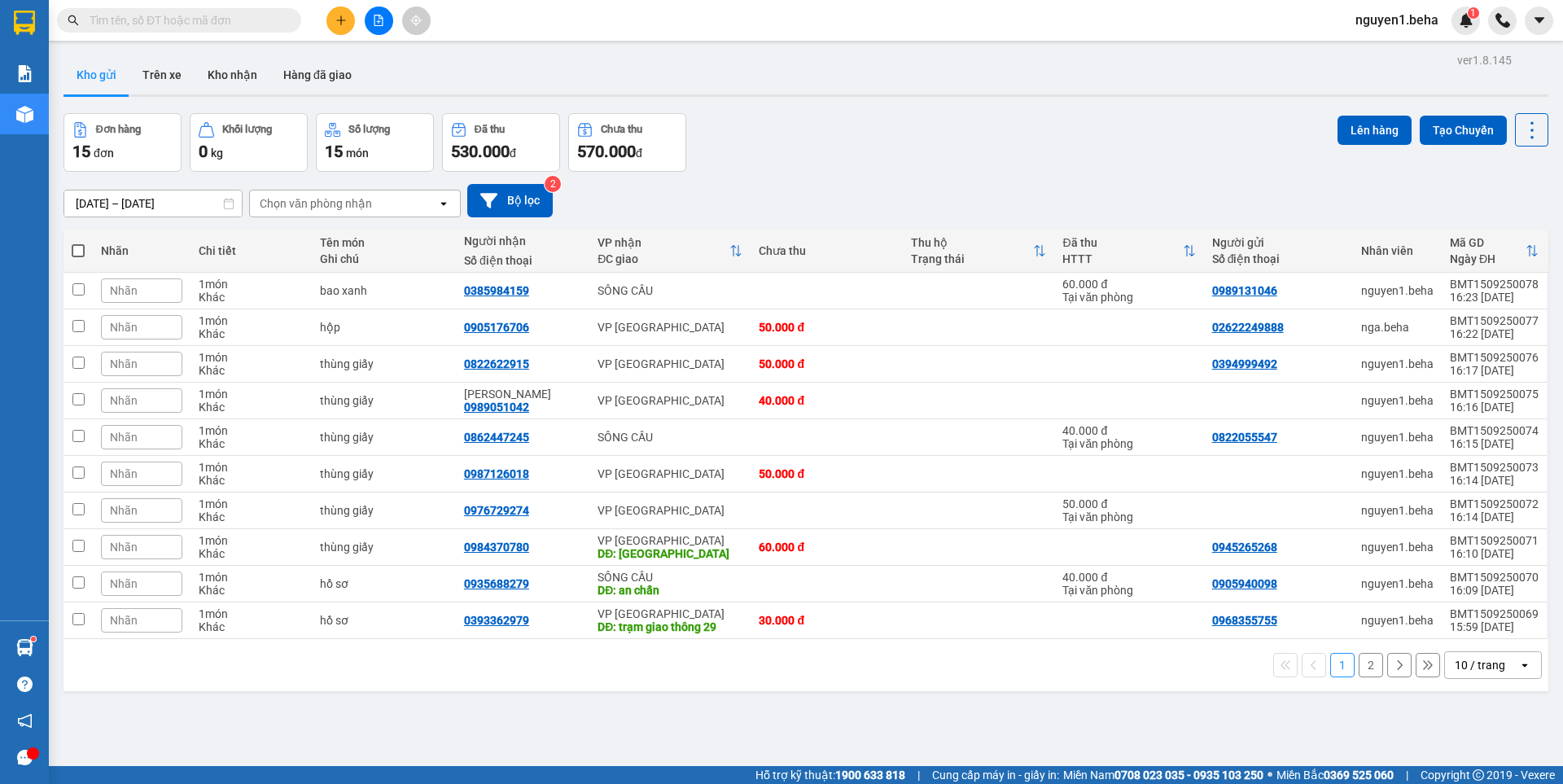
click at [1359, 668] on button "2" at bounding box center [1370, 664] width 24 height 24
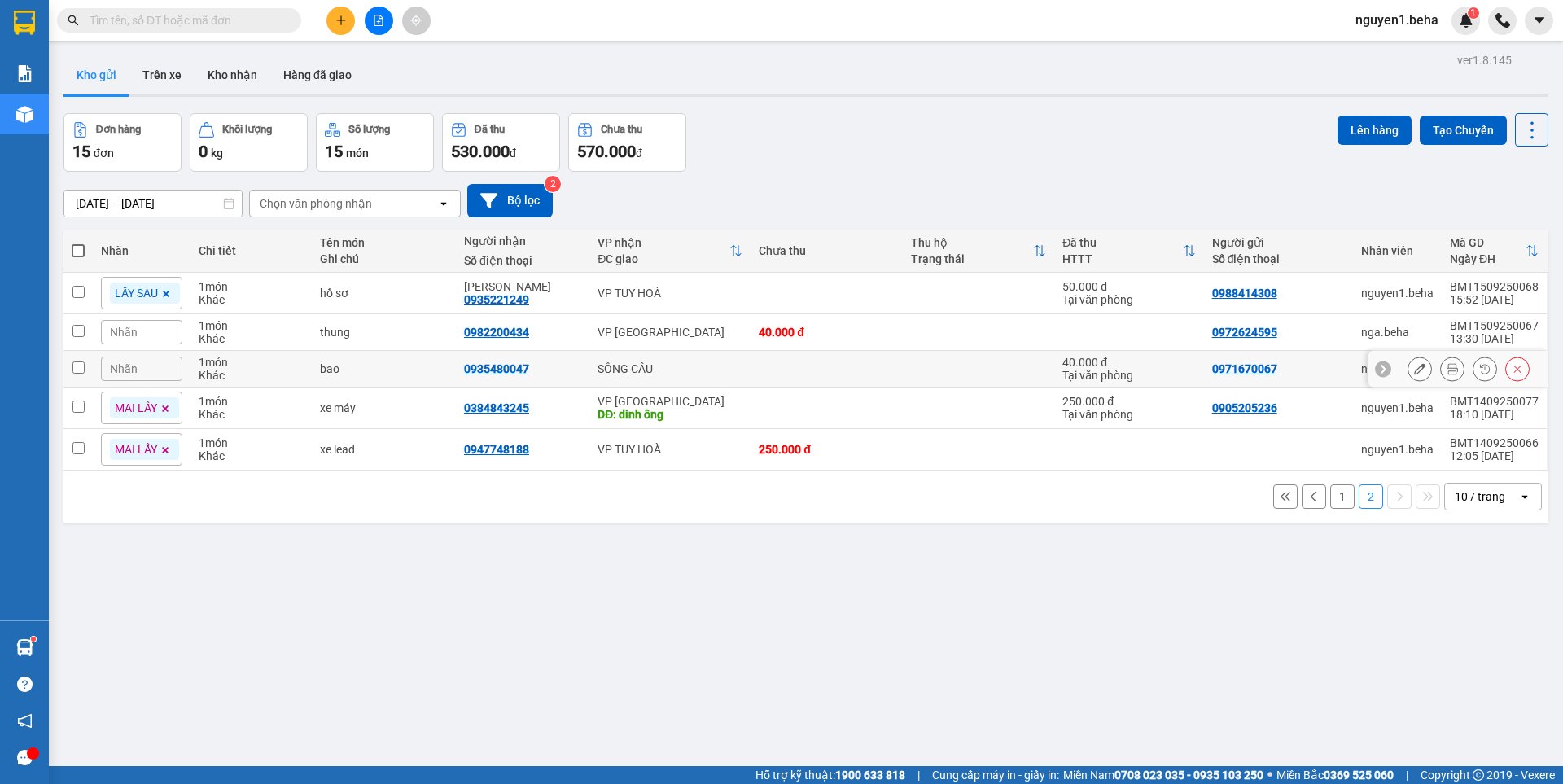
click at [1408, 361] on button at bounding box center [1419, 369] width 22 height 28
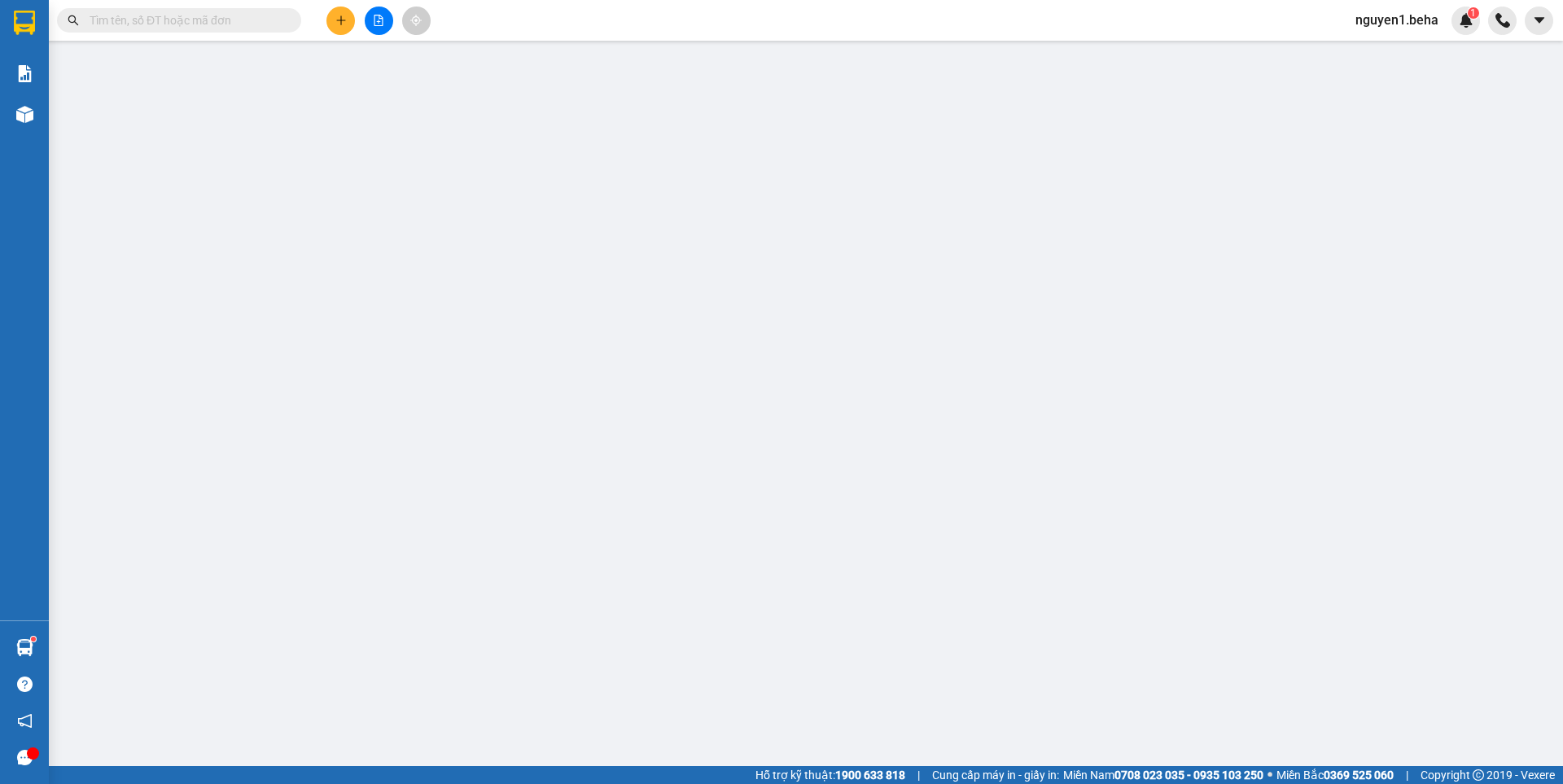
type input "0971670067"
type input "0935480047"
type input "40.000"
type input "0"
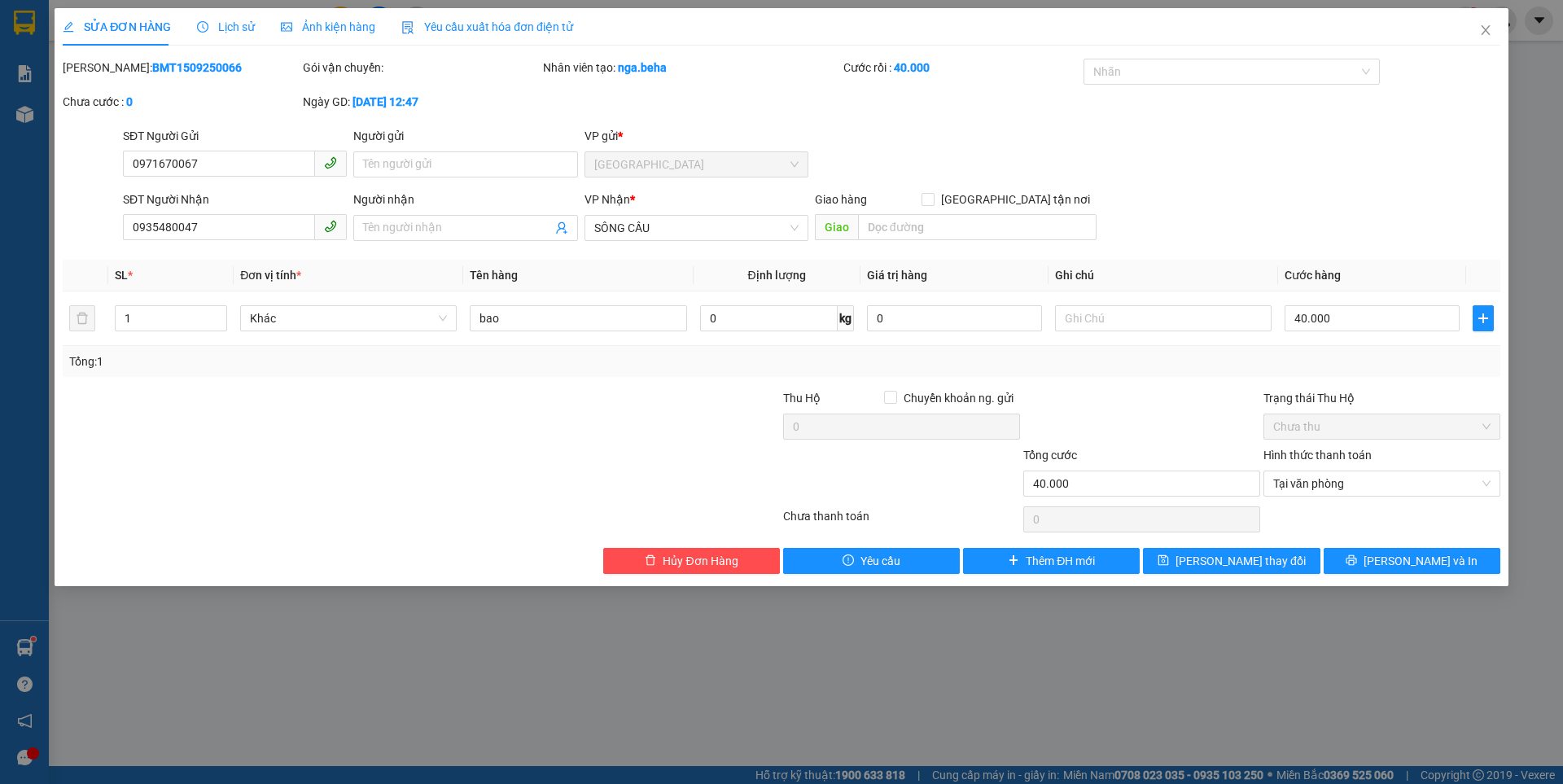
click at [346, 25] on span "Ảnh kiện hàng" at bounding box center [328, 27] width 95 height 13
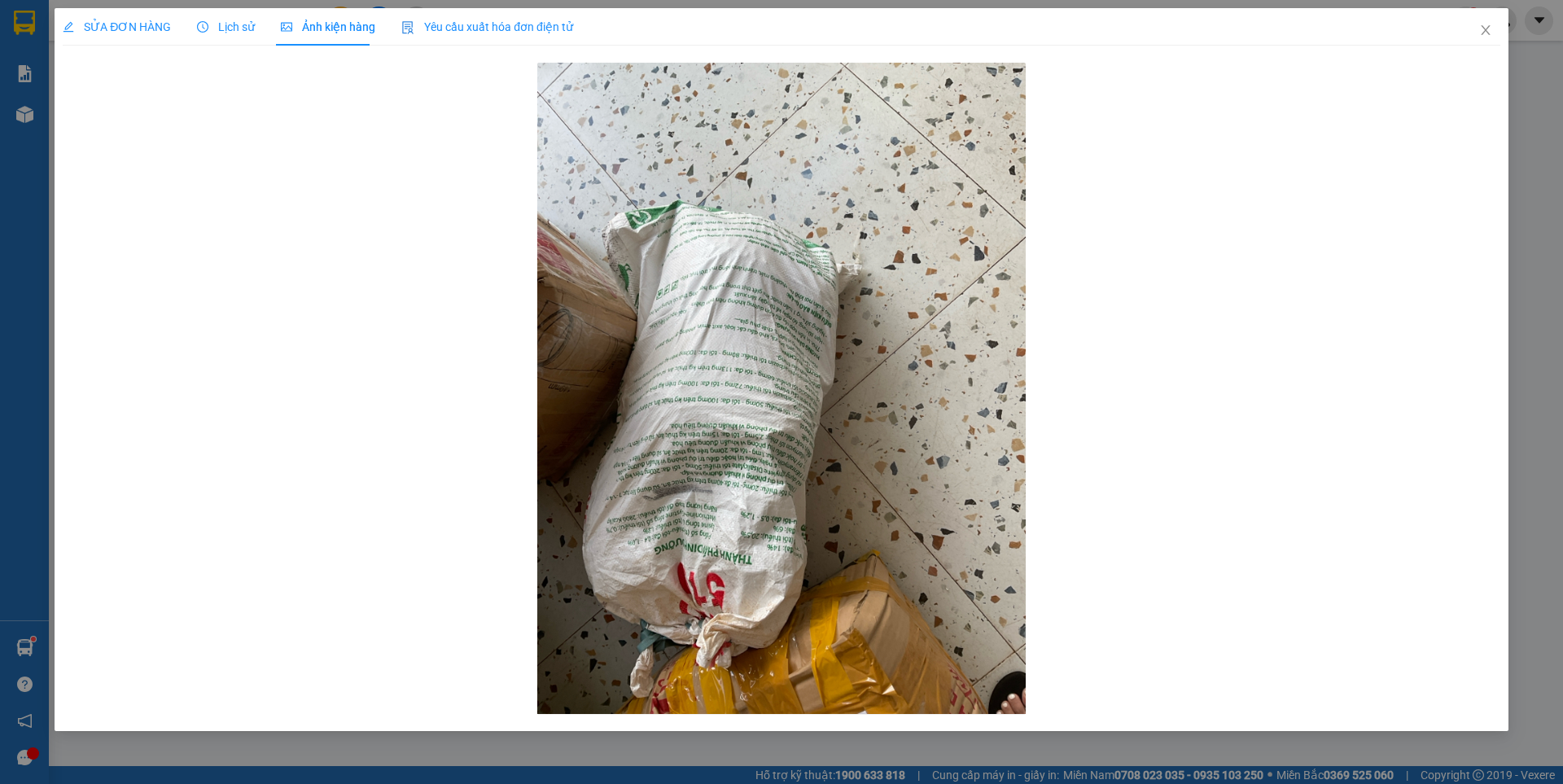
click at [22, 119] on div "SỬA ĐƠN HÀNG Lịch sử Ảnh kiện hàng Yêu cầu xuất hóa đơn điện tử Total Paid Fee …" at bounding box center [781, 392] width 1563 height 784
click at [125, 25] on span "SỬA ĐƠN HÀNG" at bounding box center [116, 27] width 108 height 13
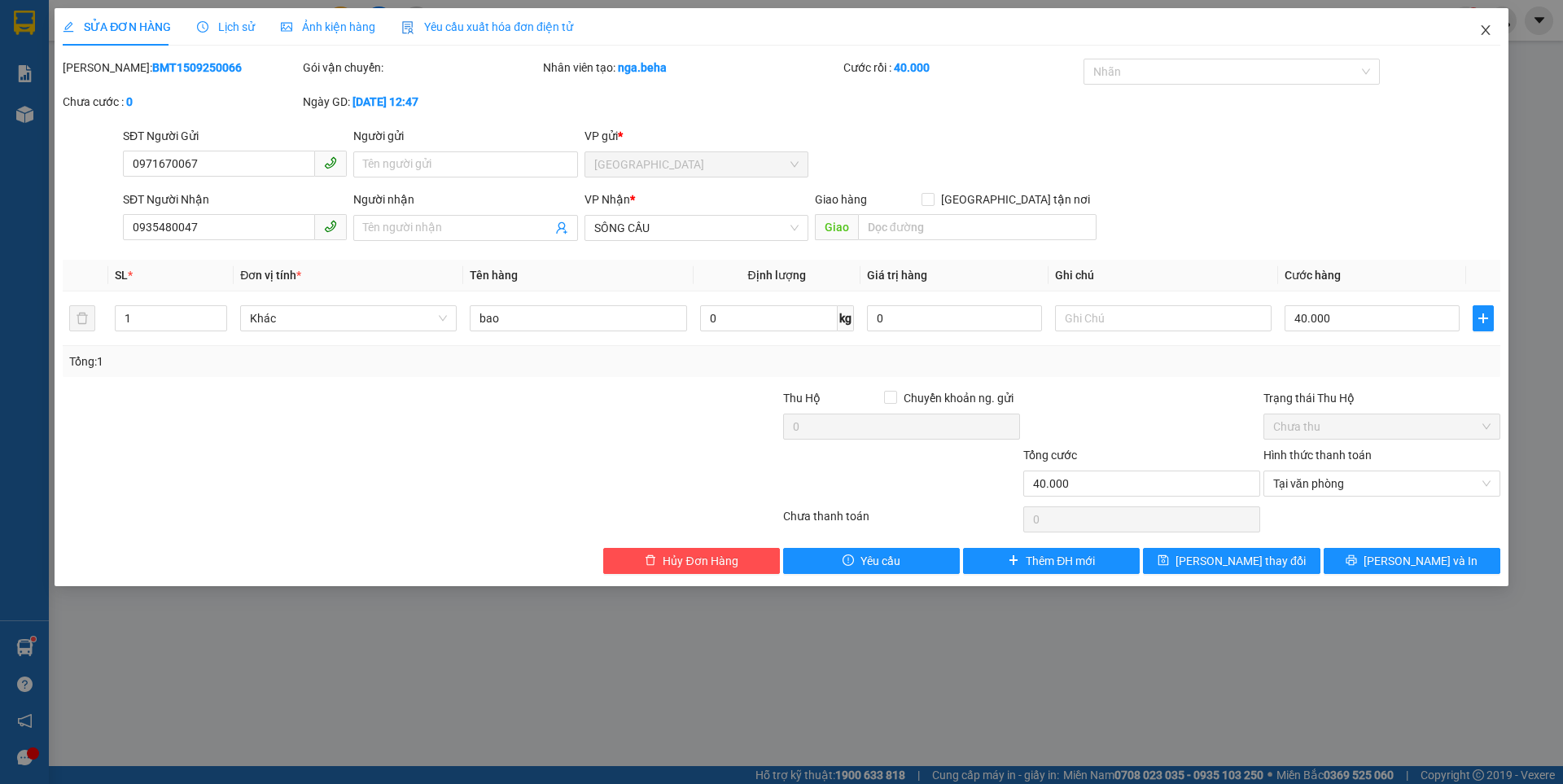
click at [1485, 33] on icon "close" at bounding box center [1486, 30] width 13 height 13
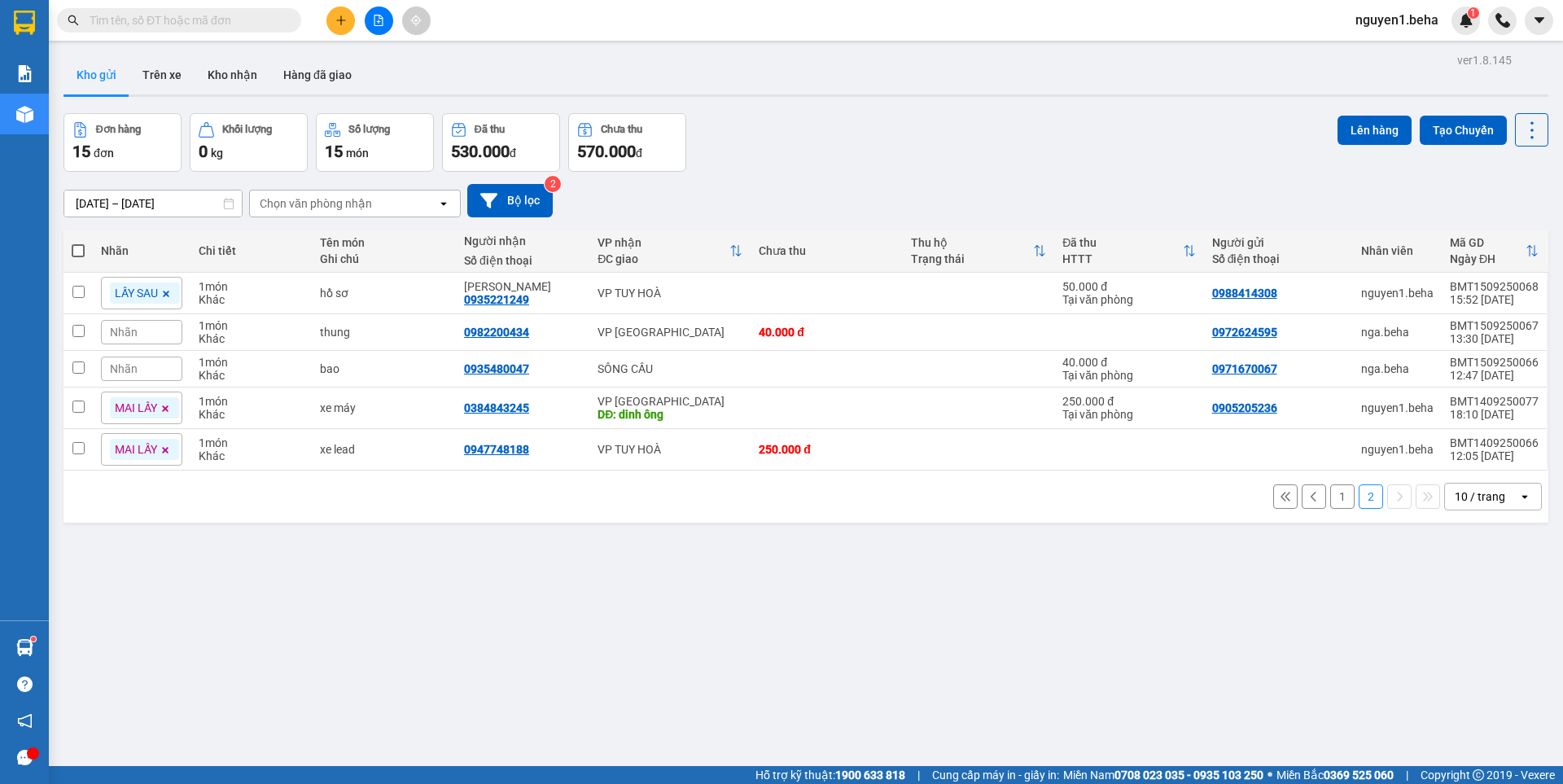
click at [1330, 498] on button "1" at bounding box center [1342, 496] width 24 height 24
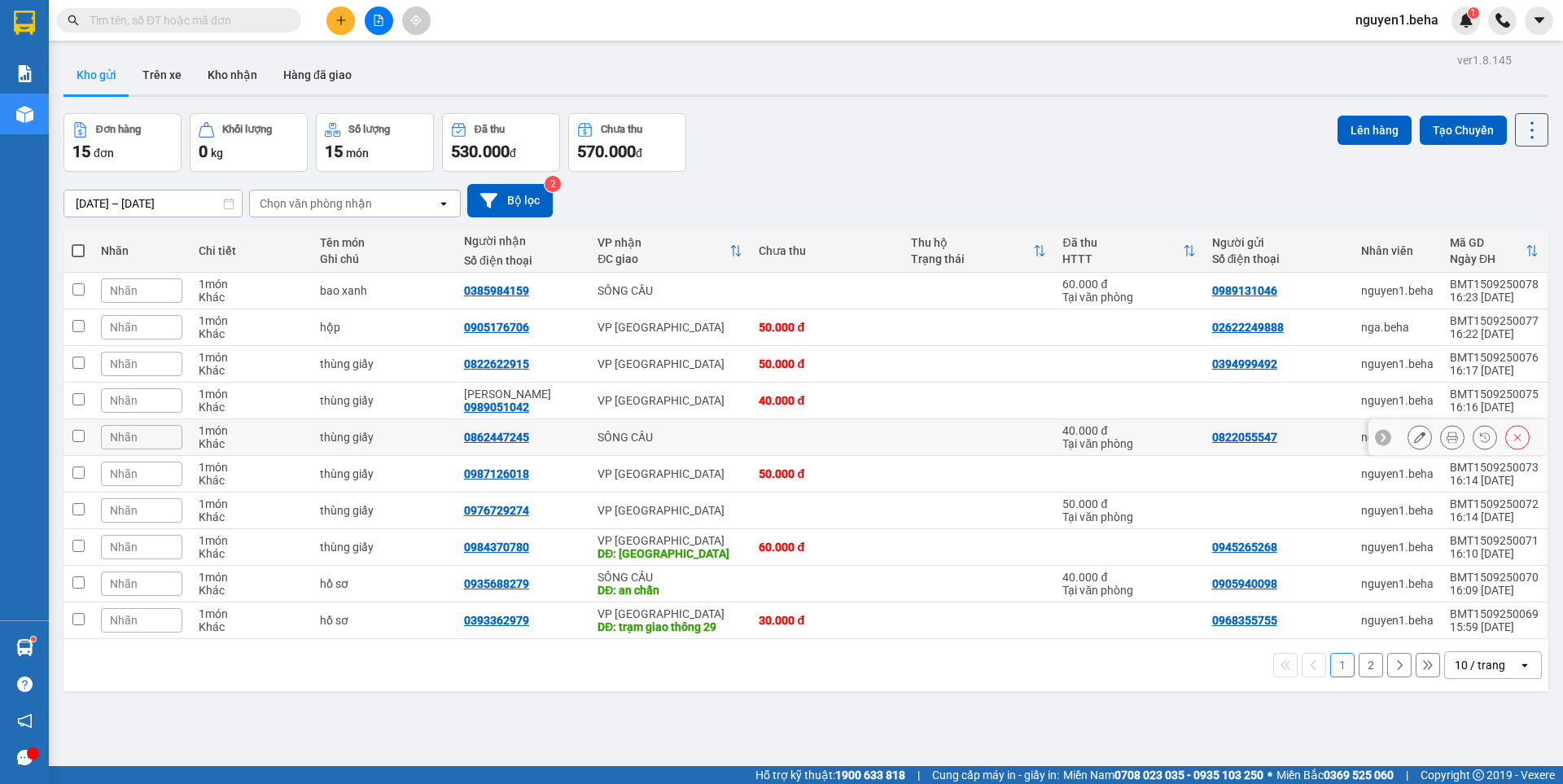
click at [1447, 440] on icon at bounding box center [1452, 437] width 12 height 12
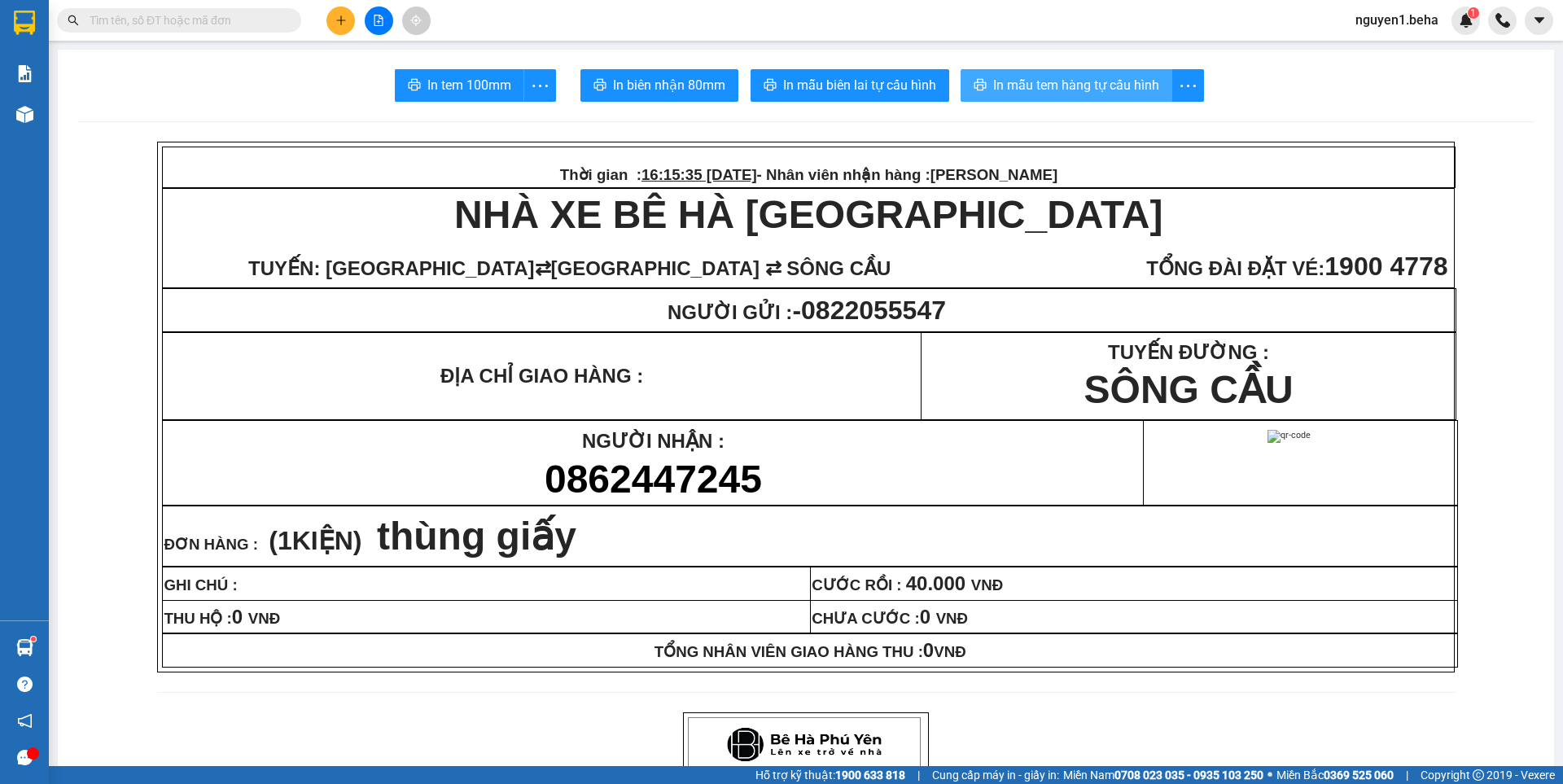
click at [1044, 85] on span "In mẫu tem hàng tự cấu hình" at bounding box center [1076, 85] width 166 height 20
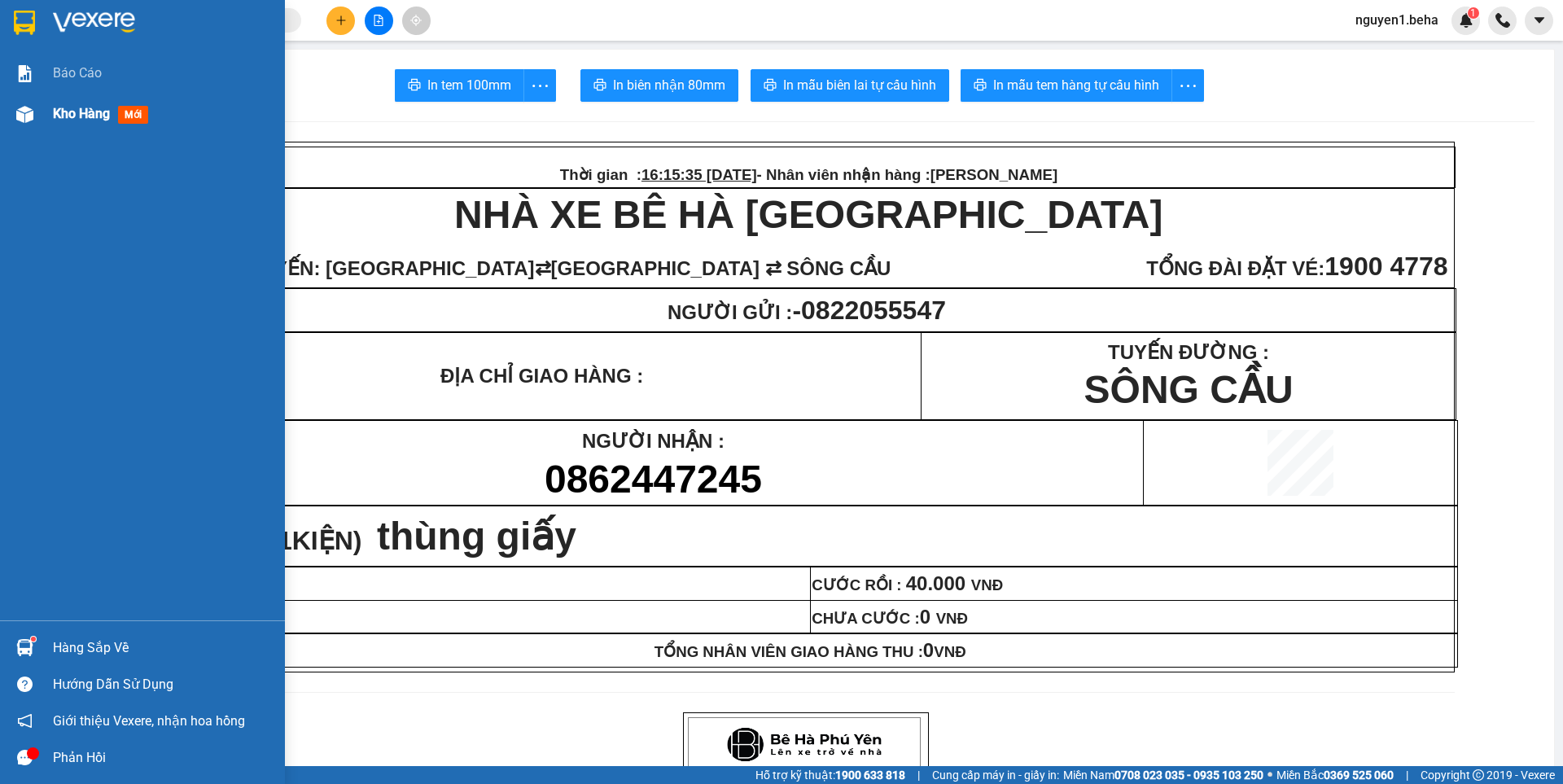
click at [27, 115] on img at bounding box center [25, 114] width 17 height 17
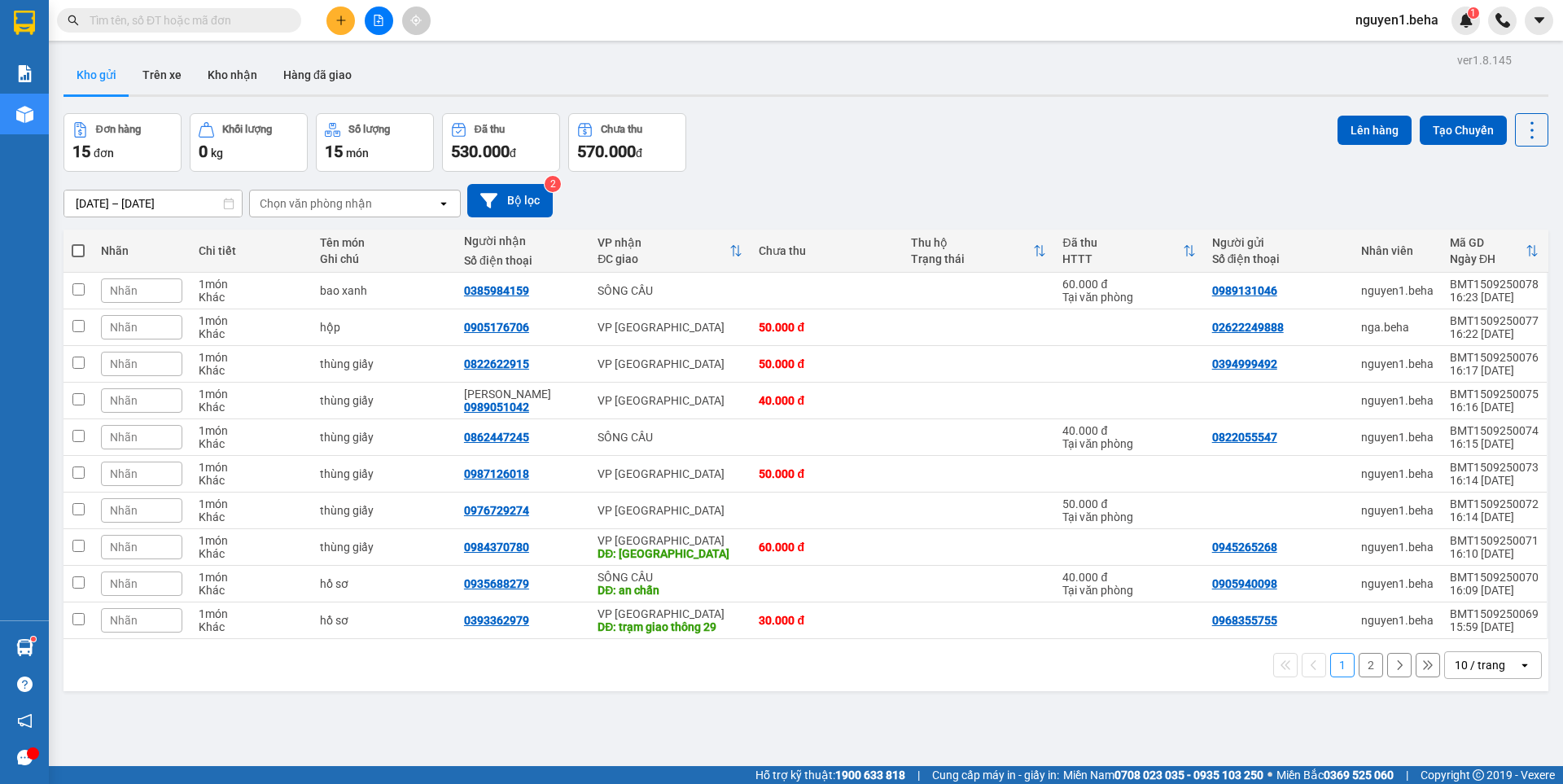
click at [1359, 664] on button "2" at bounding box center [1370, 664] width 24 height 24
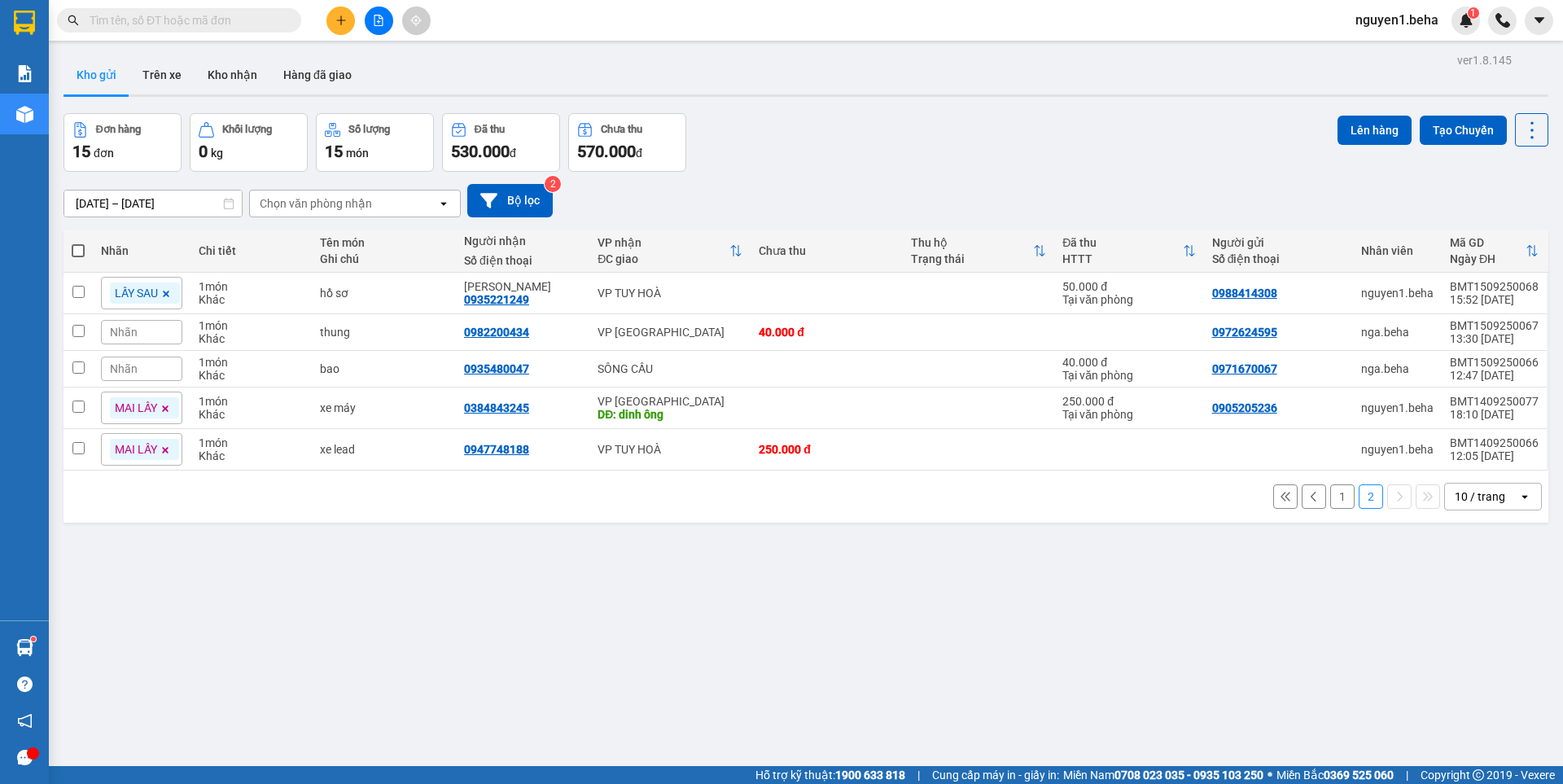
click at [188, 19] on input "text" at bounding box center [185, 21] width 192 height 18
click at [1330, 497] on button "1" at bounding box center [1342, 496] width 24 height 24
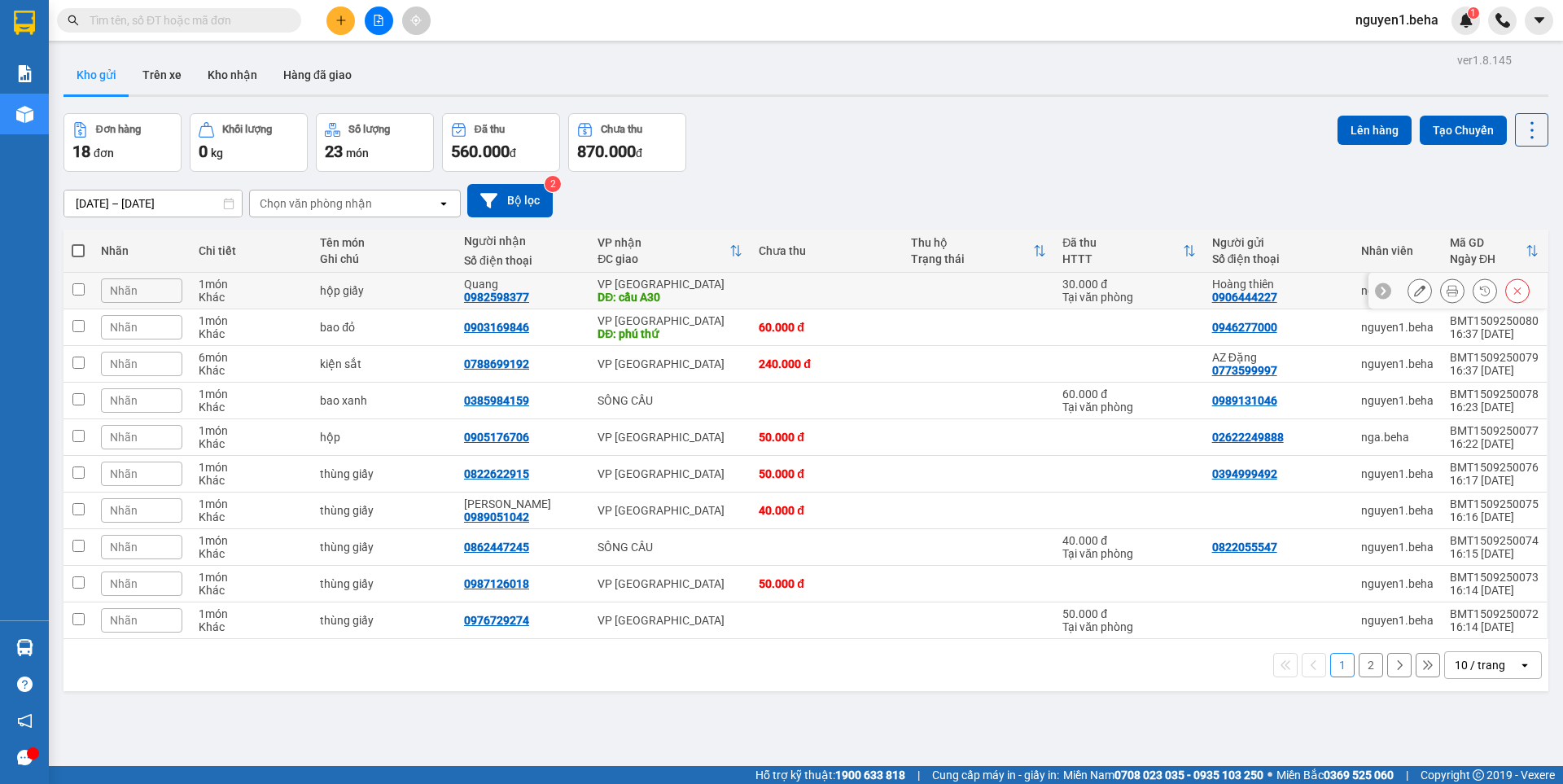
click at [1447, 293] on icon at bounding box center [1452, 291] width 12 height 12
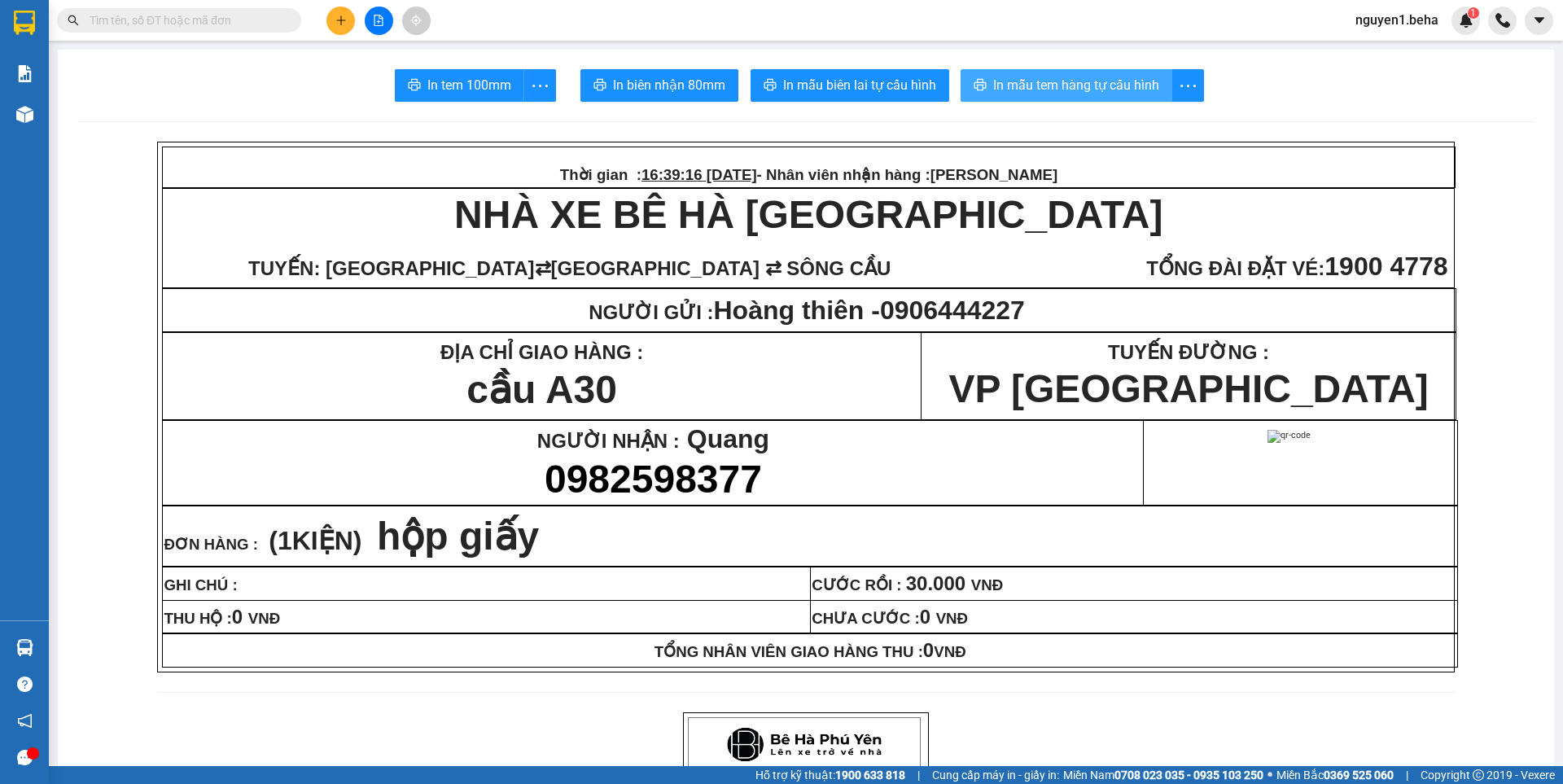
click at [1068, 81] on span "In mẫu tem hàng tự cấu hình" at bounding box center [1076, 85] width 166 height 20
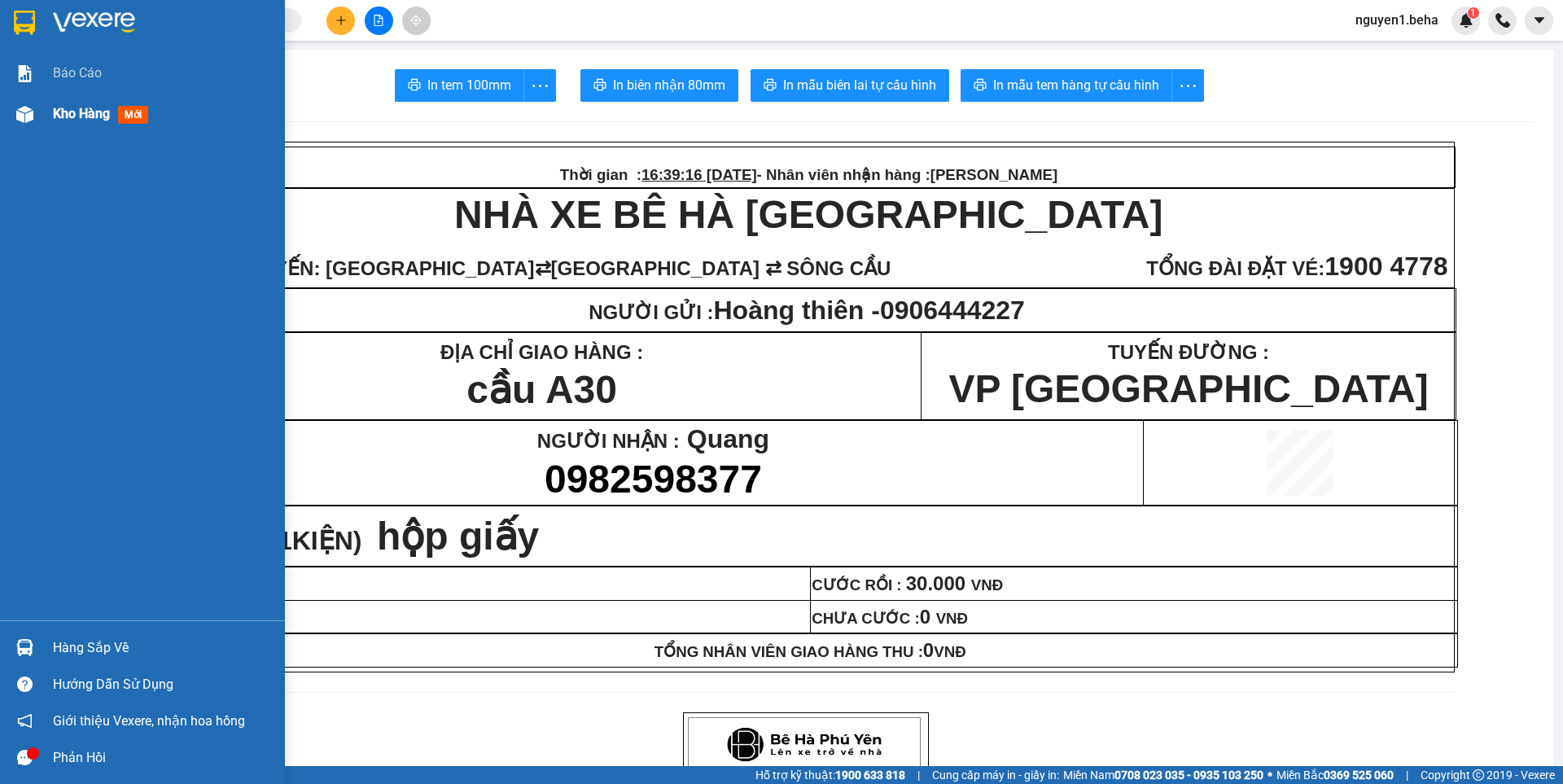
click at [15, 112] on div at bounding box center [25, 115] width 28 height 28
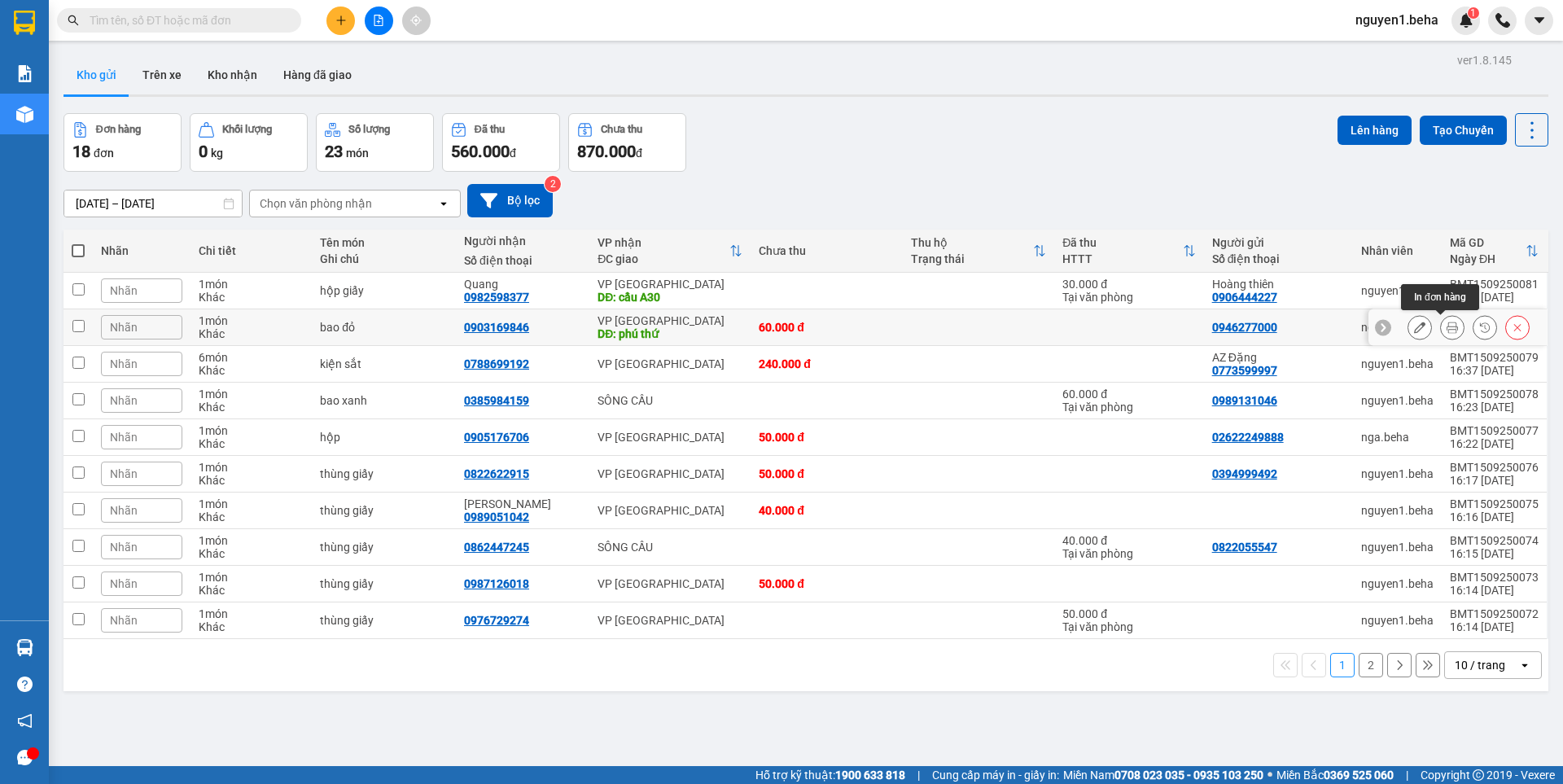
click at [1447, 330] on icon at bounding box center [1452, 327] width 12 height 12
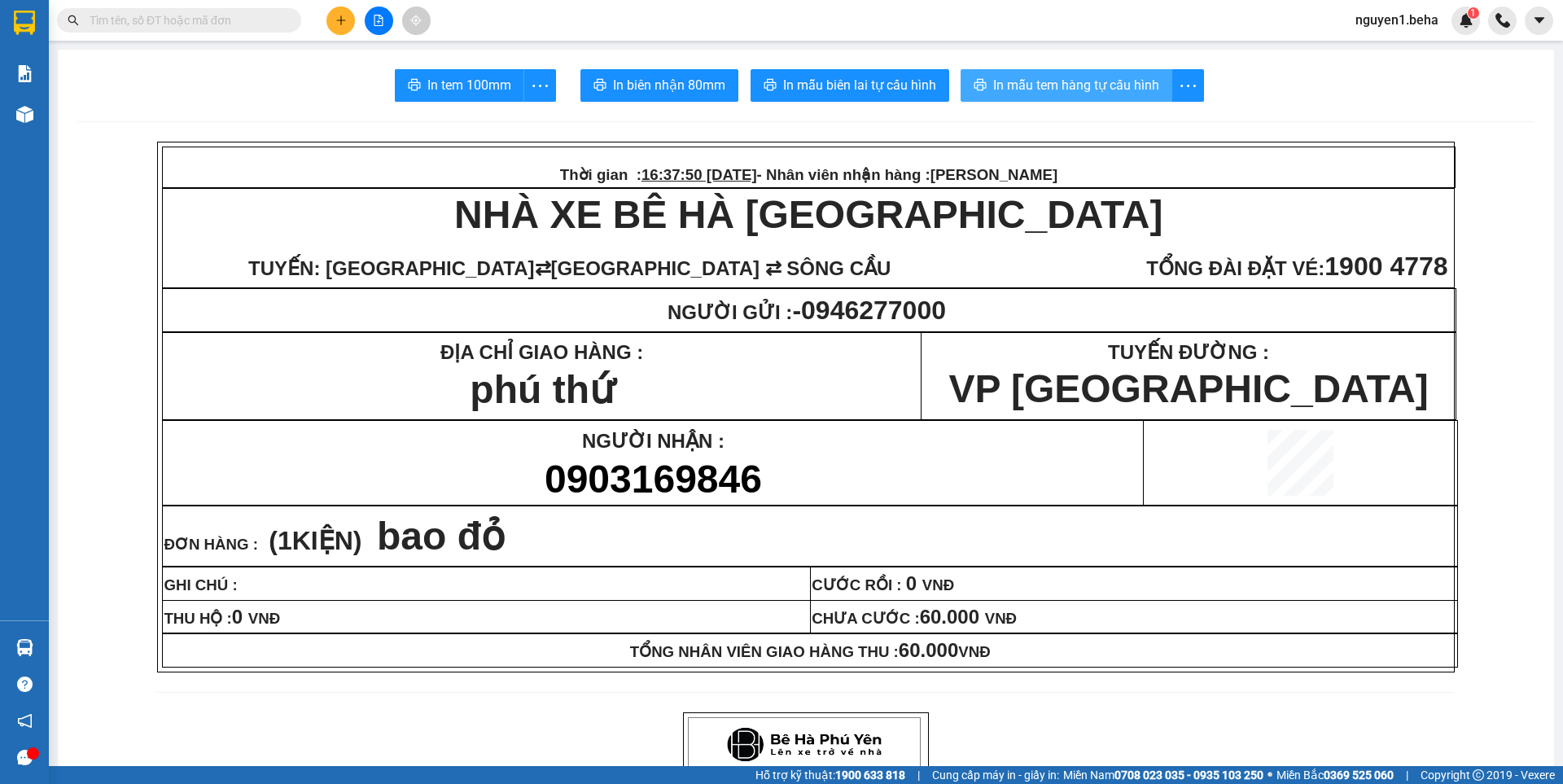
click at [1010, 78] on span "In mẫu tem hàng tự cấu hình" at bounding box center [1076, 85] width 166 height 20
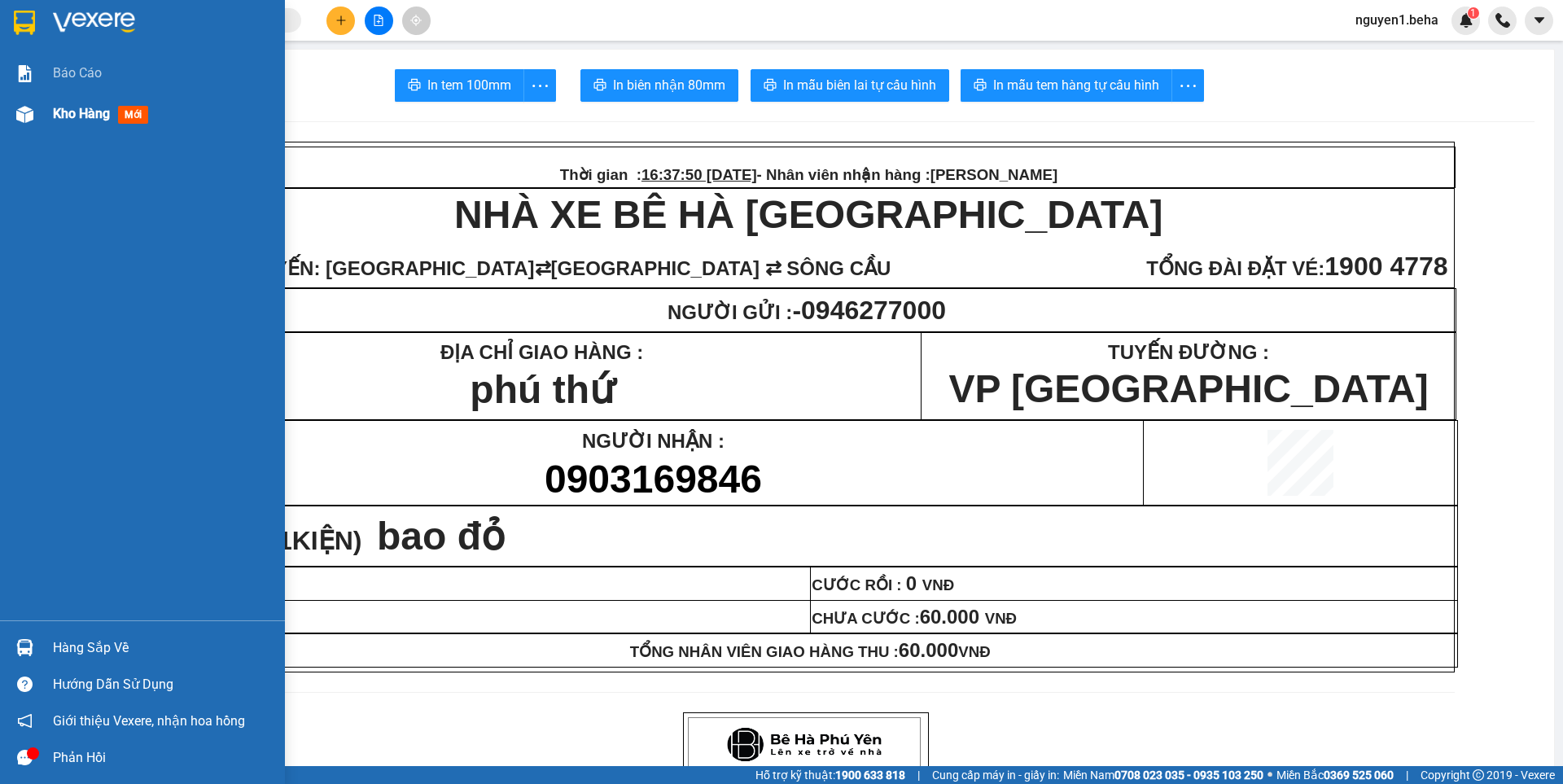
click at [17, 116] on img at bounding box center [25, 114] width 17 height 17
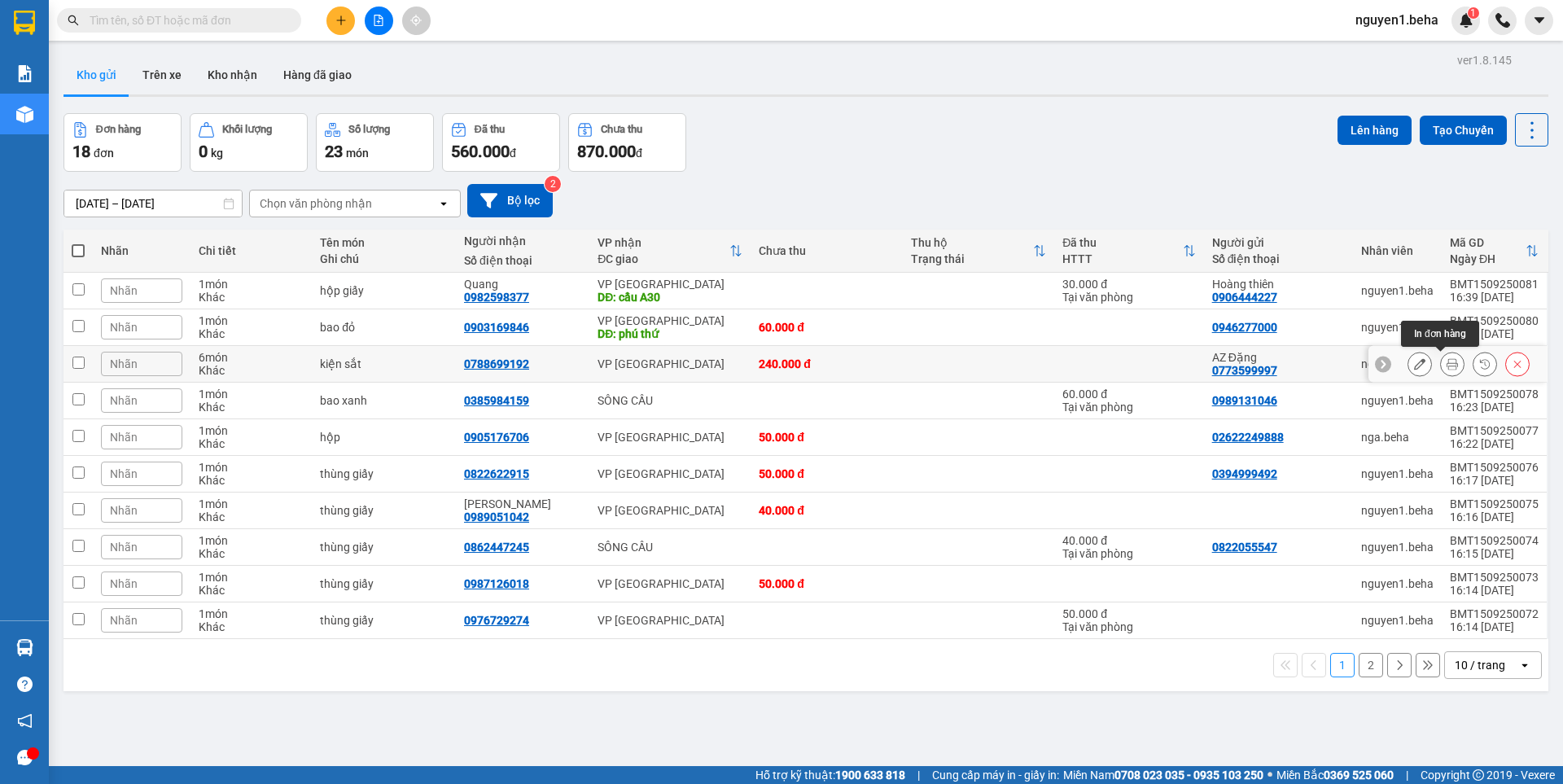
click at [1447, 361] on icon at bounding box center [1452, 364] width 12 height 12
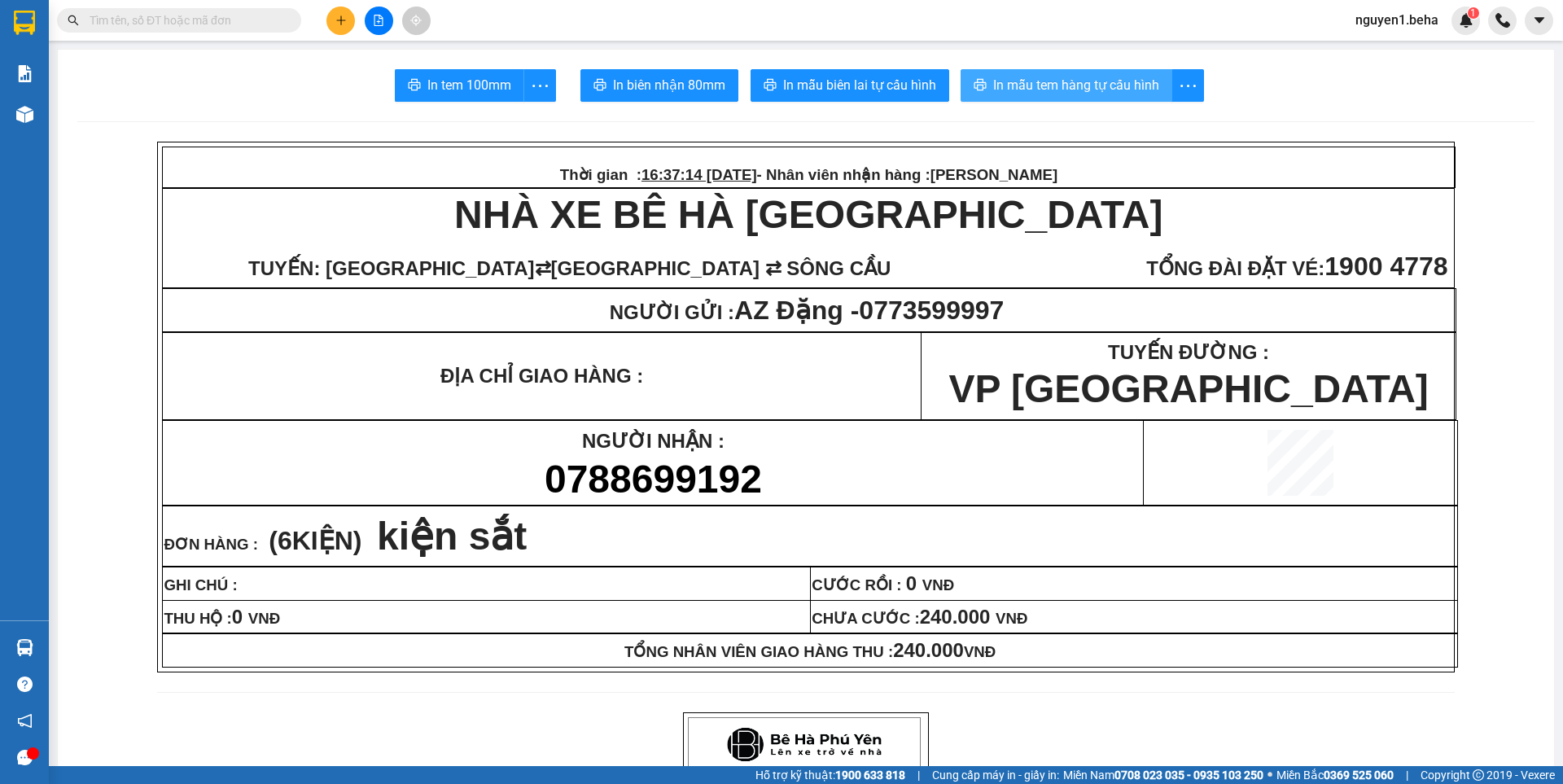
click at [1077, 87] on span "In mẫu tem hàng tự cấu hình" at bounding box center [1076, 85] width 166 height 20
click at [149, 18] on input "text" at bounding box center [185, 21] width 192 height 18
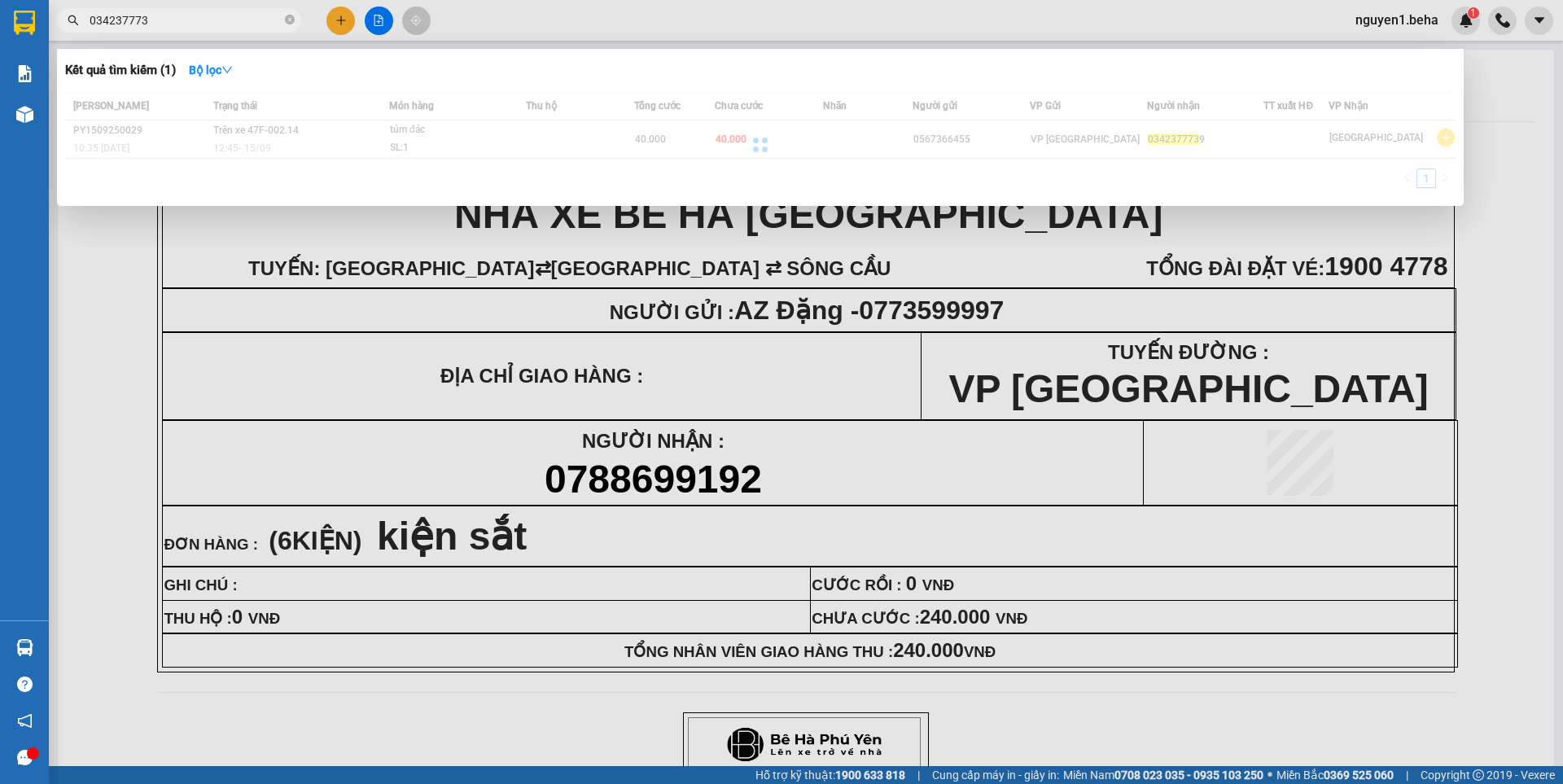
type input "0342377739"
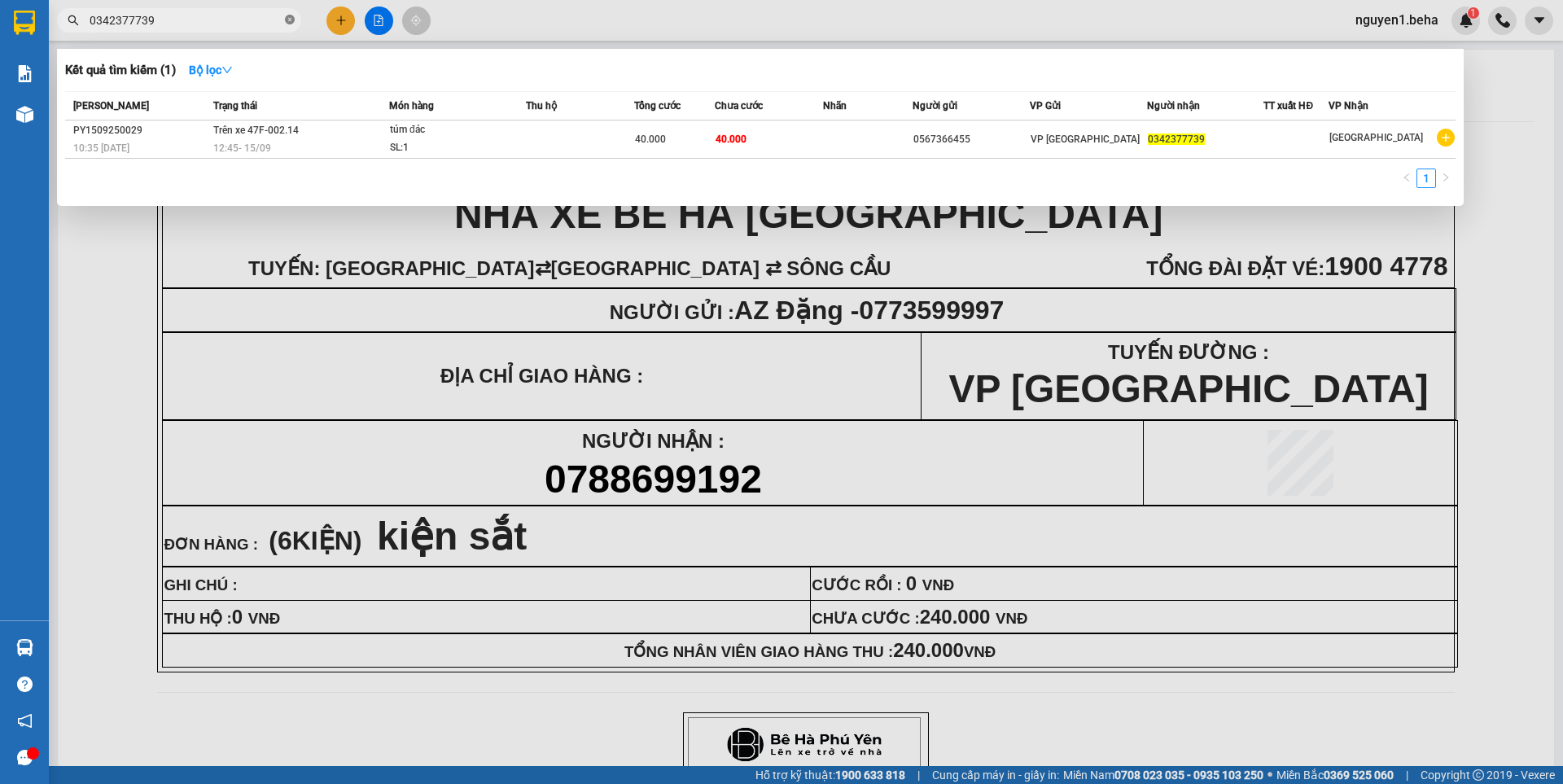
click at [287, 21] on icon "close-circle" at bounding box center [290, 20] width 10 height 10
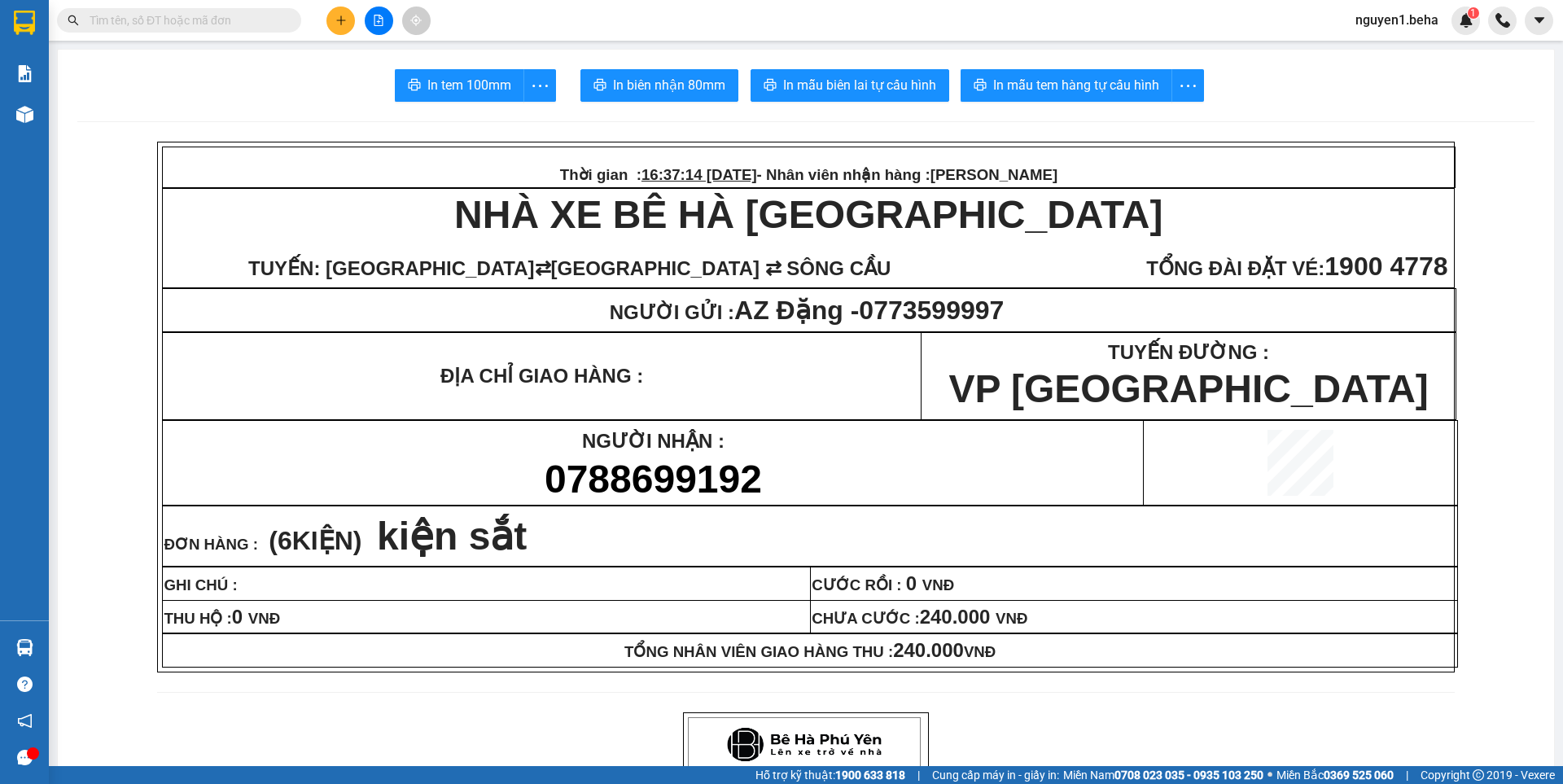
click at [261, 19] on input "text" at bounding box center [185, 21] width 192 height 18
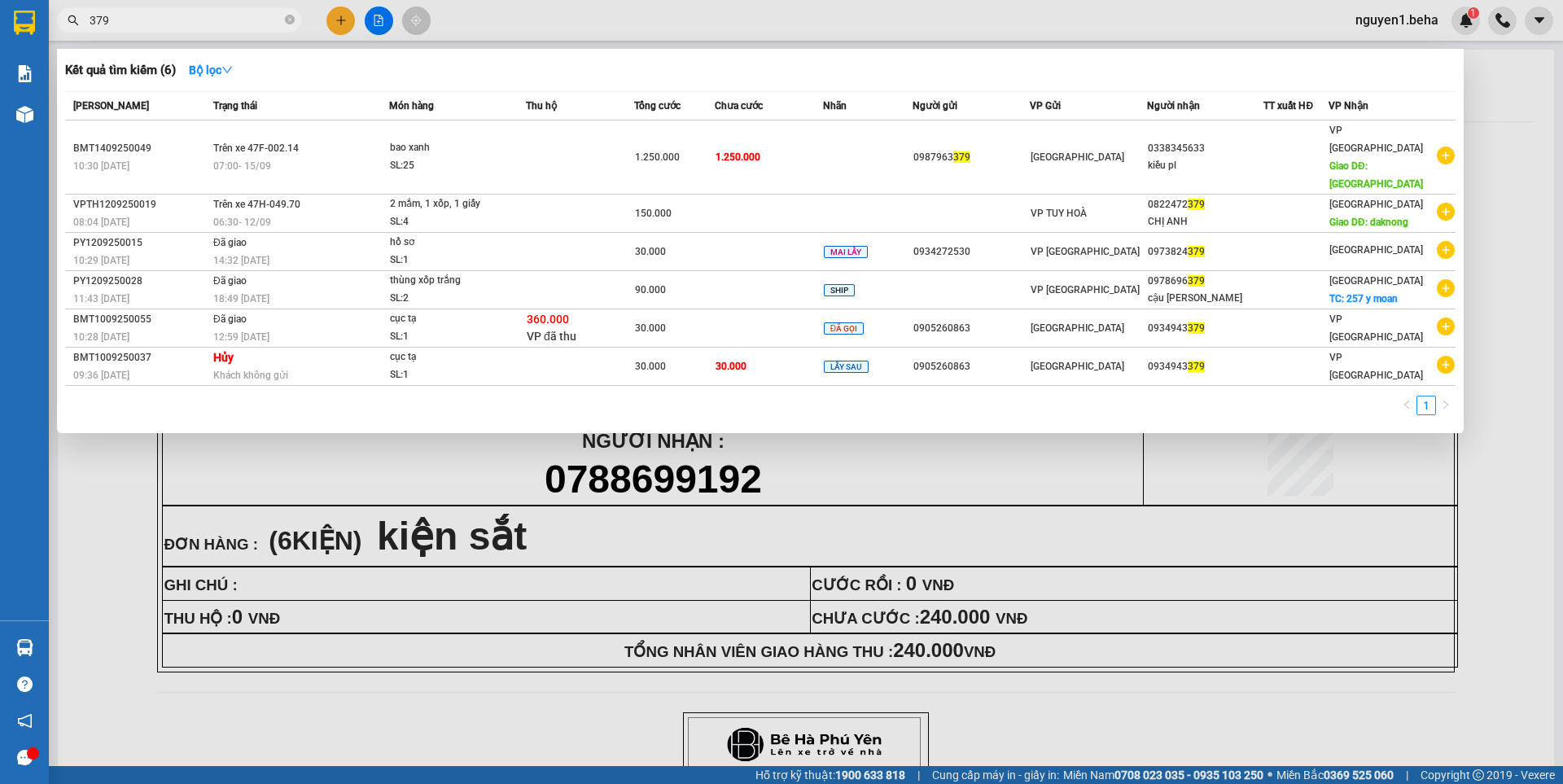
type input "379"
click at [568, 400] on div at bounding box center [781, 392] width 1563 height 784
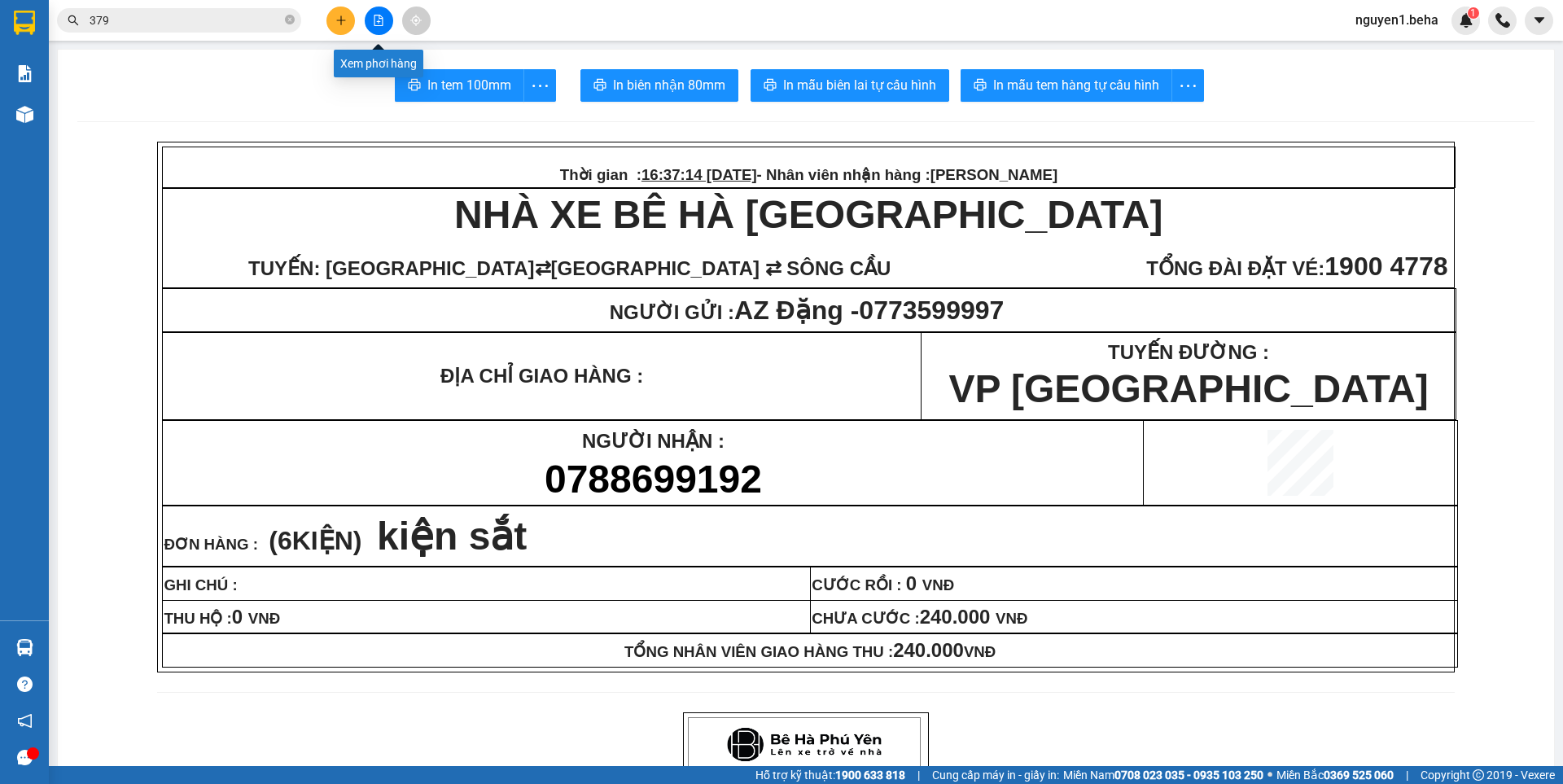
click at [379, 26] on button at bounding box center [379, 21] width 28 height 28
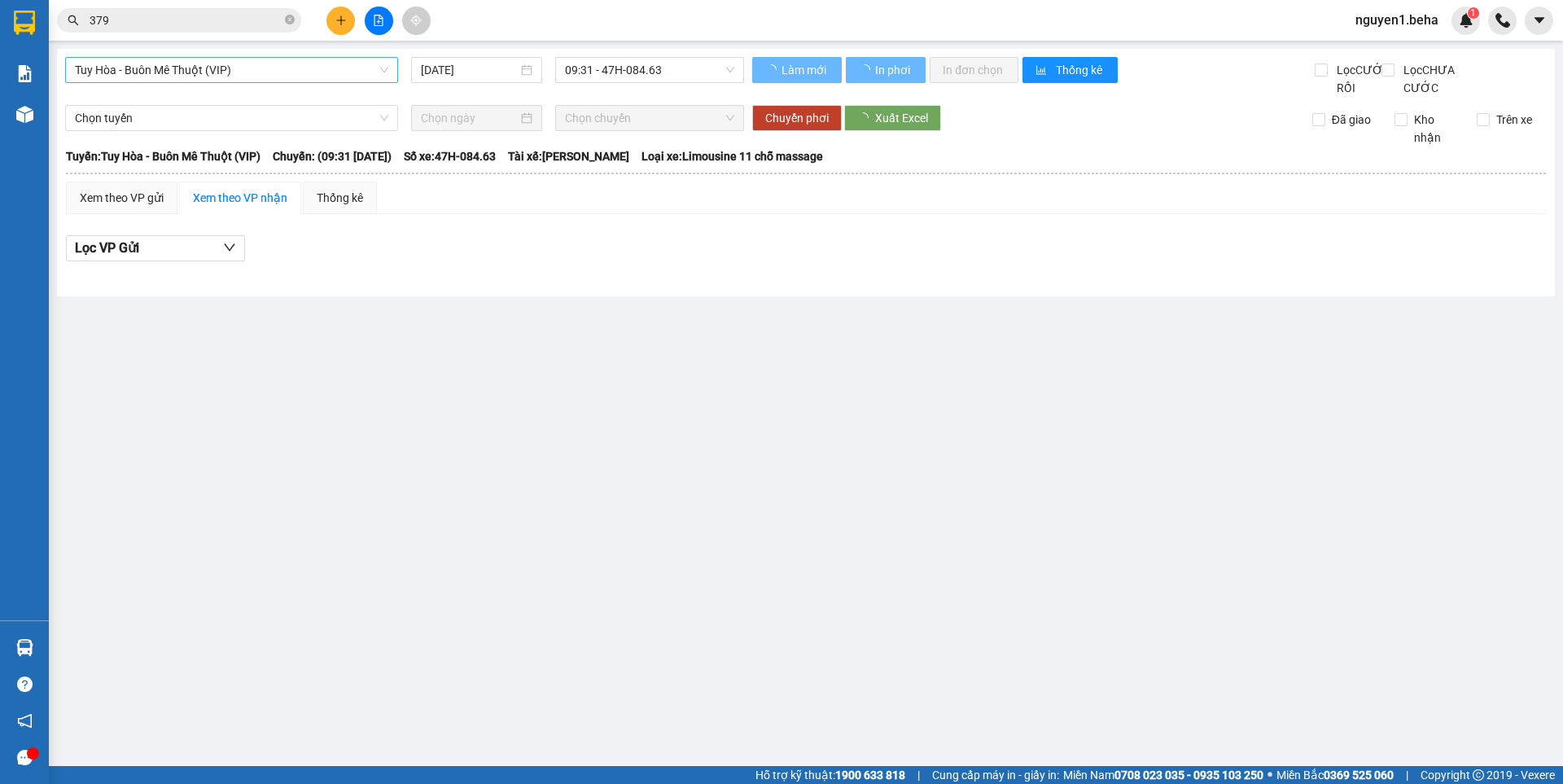
click at [288, 73] on span "Tuy Hòa - Buôn Mê Thuột (VIP)" at bounding box center [231, 70] width 313 height 24
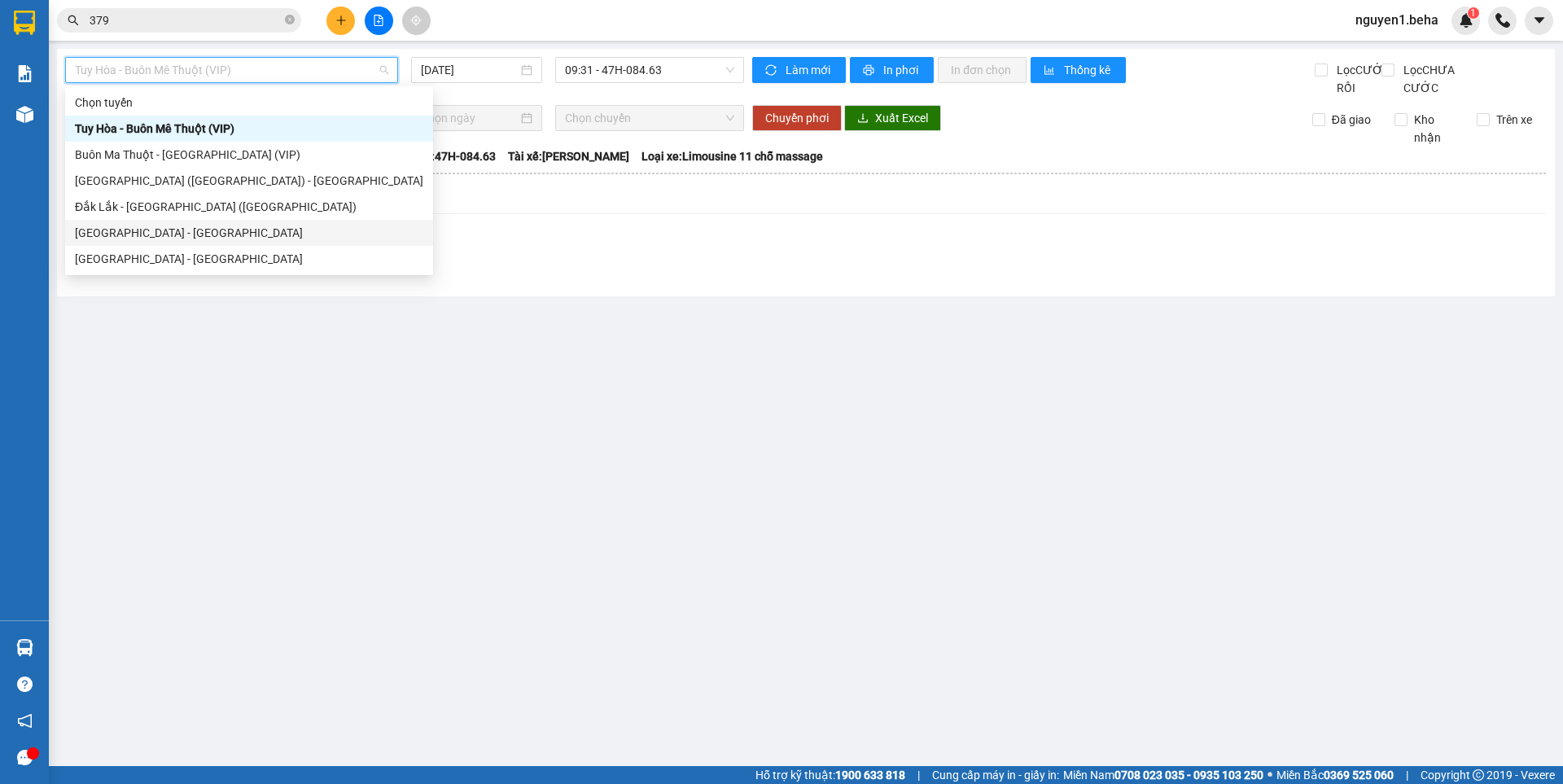
click at [100, 231] on div "[GEOGRAPHIC_DATA] - [GEOGRAPHIC_DATA]" at bounding box center [248, 233] width 348 height 18
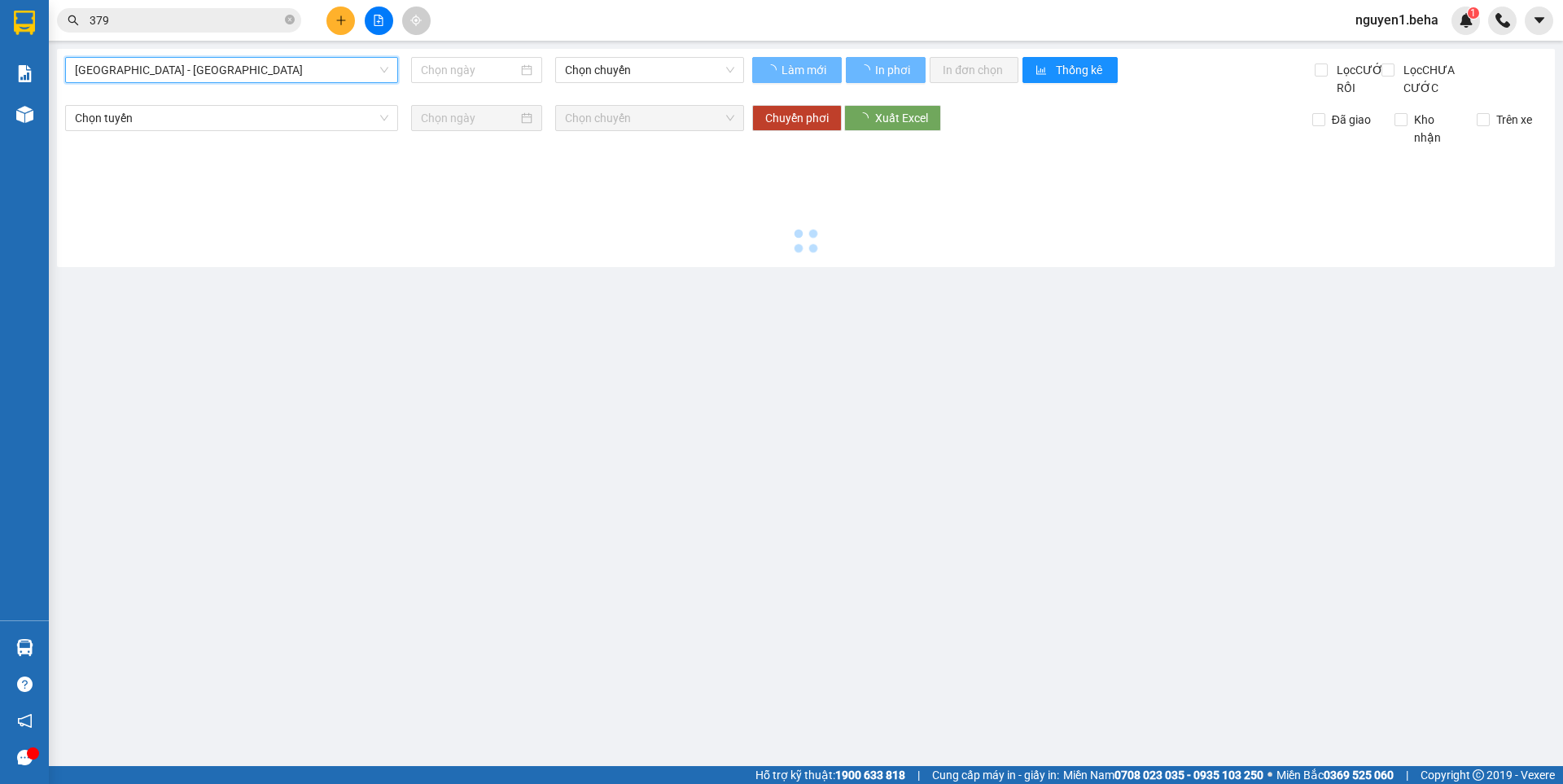
type input "[DATE]"
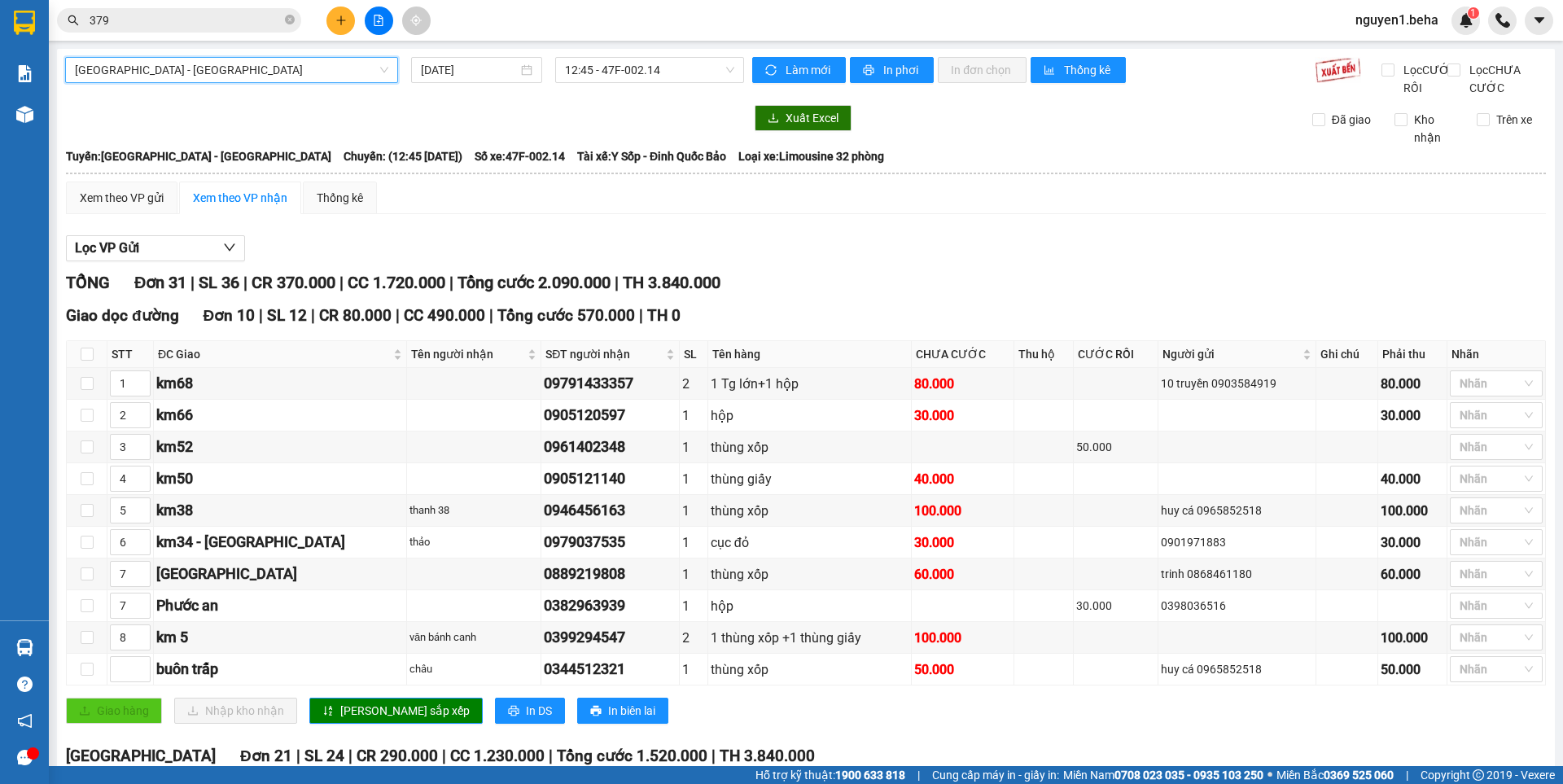
click at [317, 66] on span "[GEOGRAPHIC_DATA] - [GEOGRAPHIC_DATA]" at bounding box center [231, 70] width 313 height 24
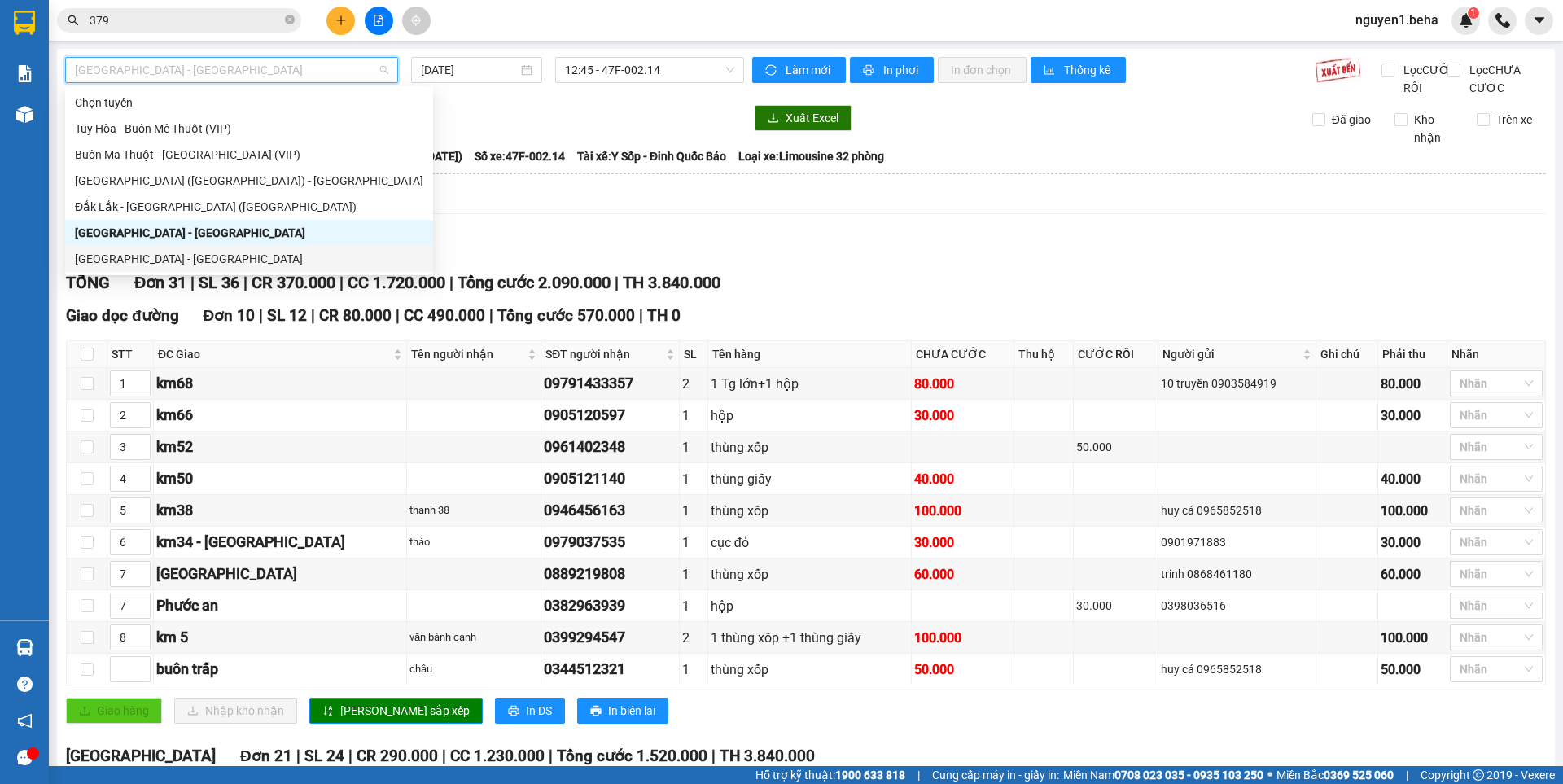
click at [174, 260] on div "[GEOGRAPHIC_DATA] - [GEOGRAPHIC_DATA]" at bounding box center [248, 259] width 348 height 18
type input "[DATE]"
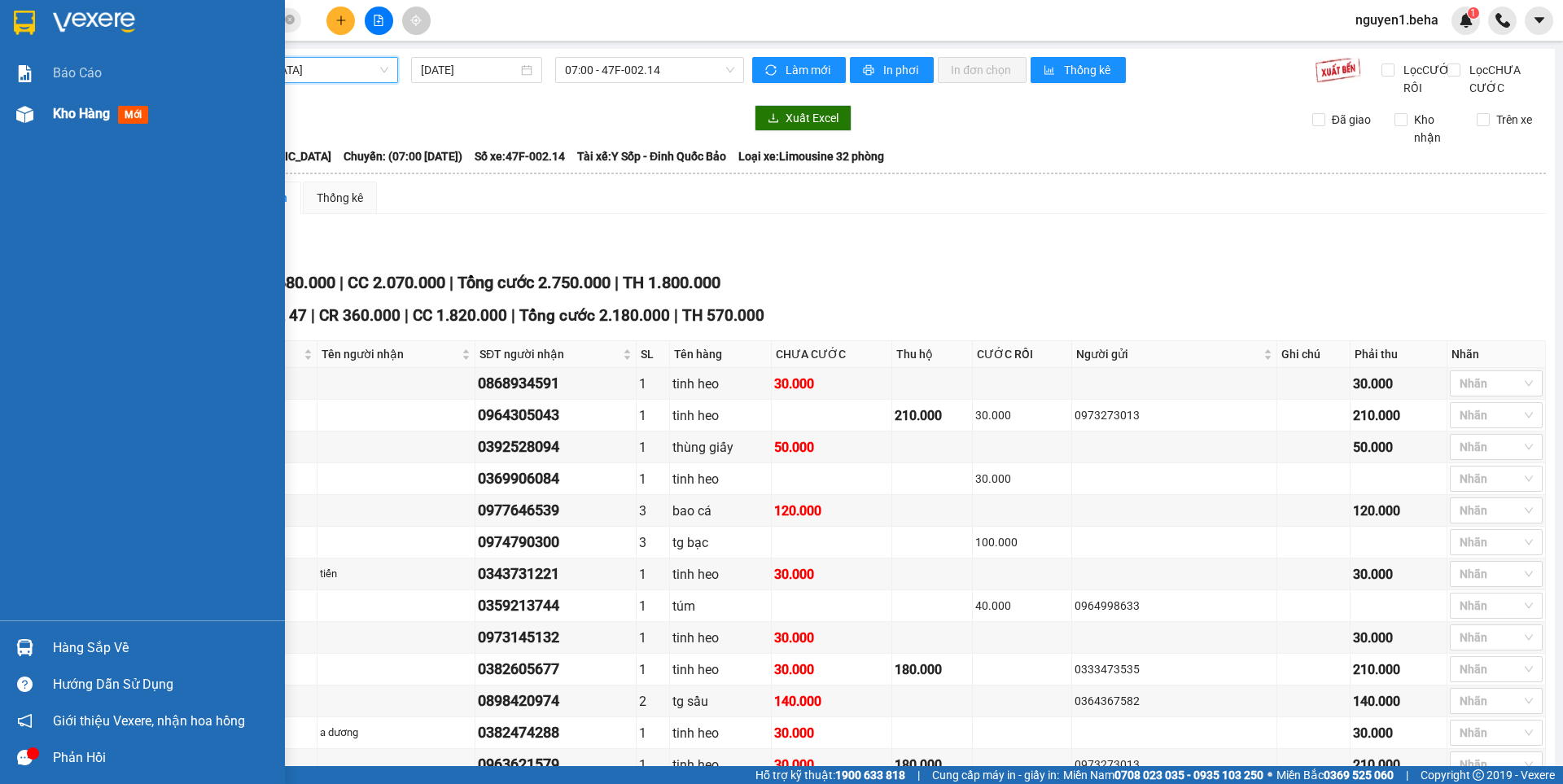
click at [38, 115] on div at bounding box center [25, 115] width 28 height 28
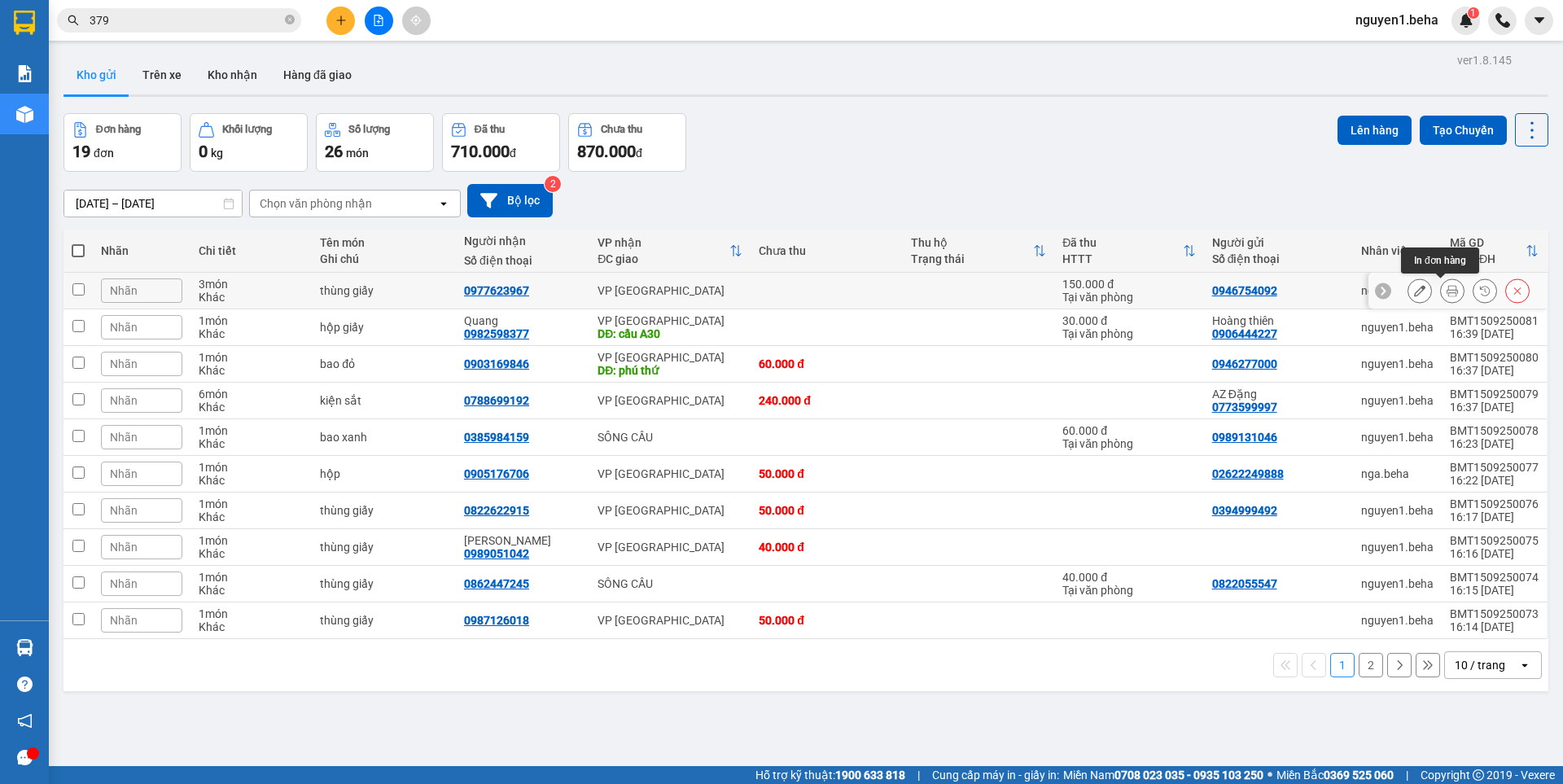
click at [1441, 292] on button at bounding box center [1452, 291] width 22 height 28
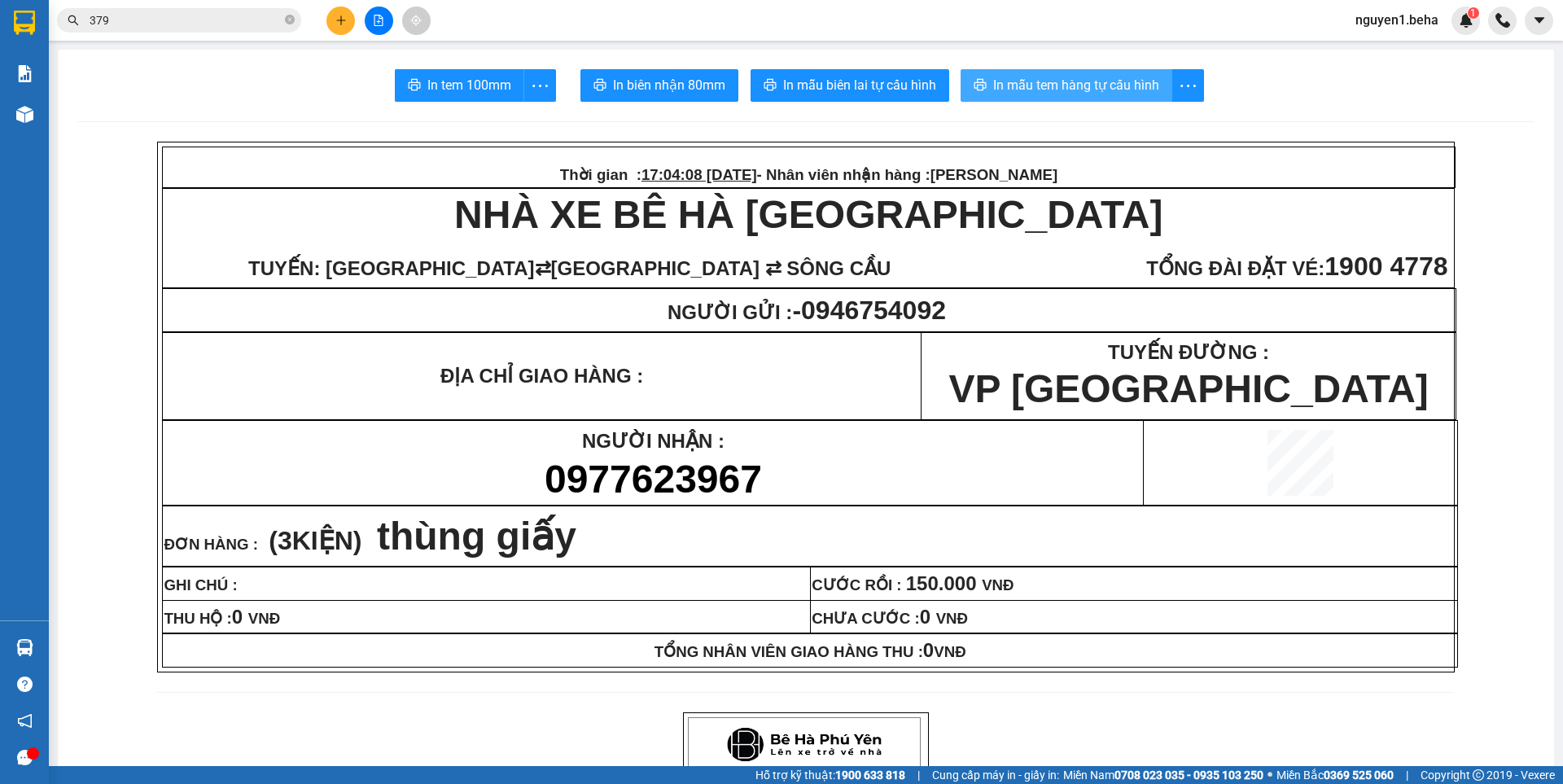
click at [1063, 81] on span "In mẫu tem hàng tự cấu hình" at bounding box center [1076, 85] width 166 height 20
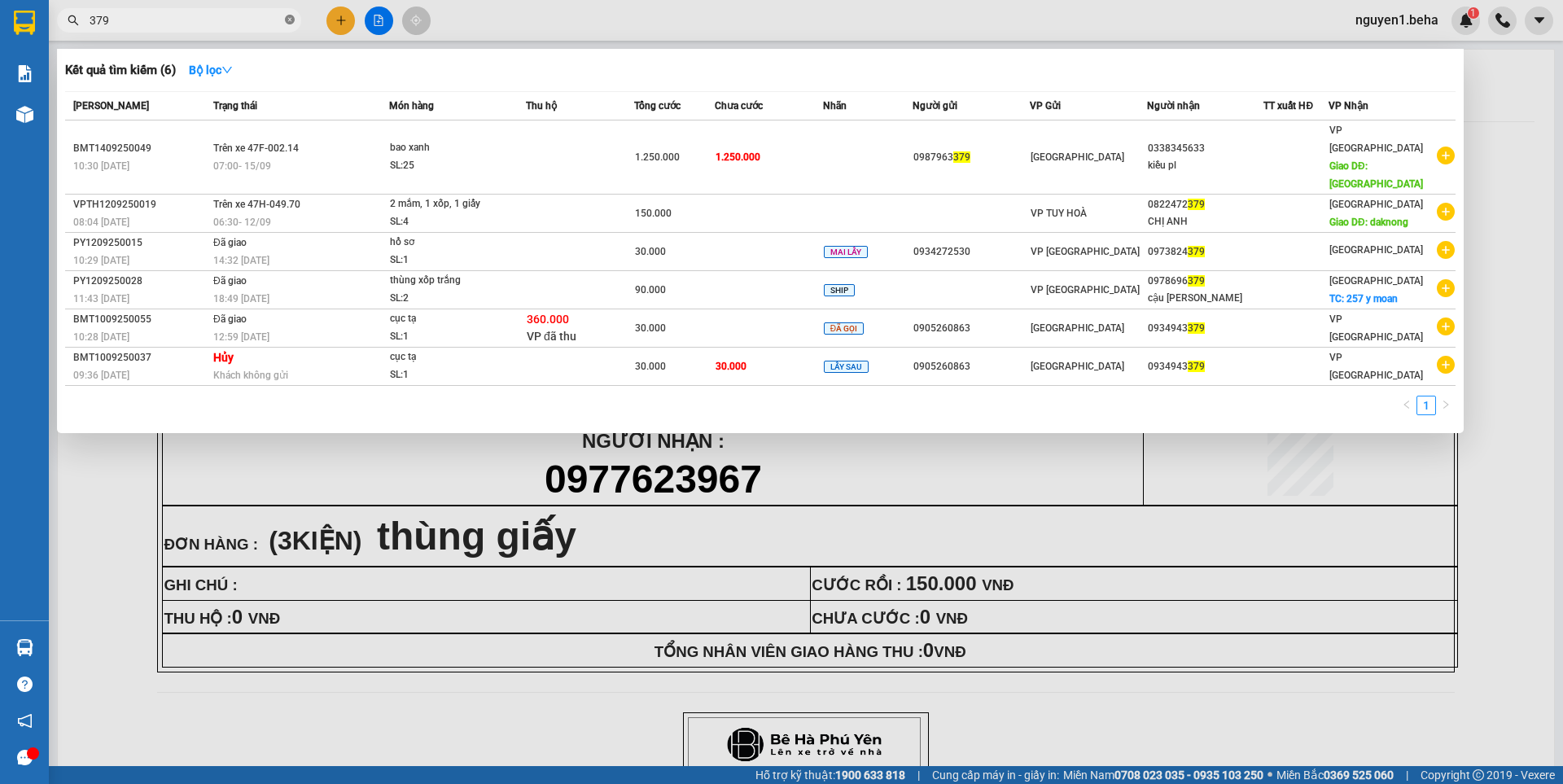
click at [288, 17] on icon "close-circle" at bounding box center [290, 20] width 10 height 10
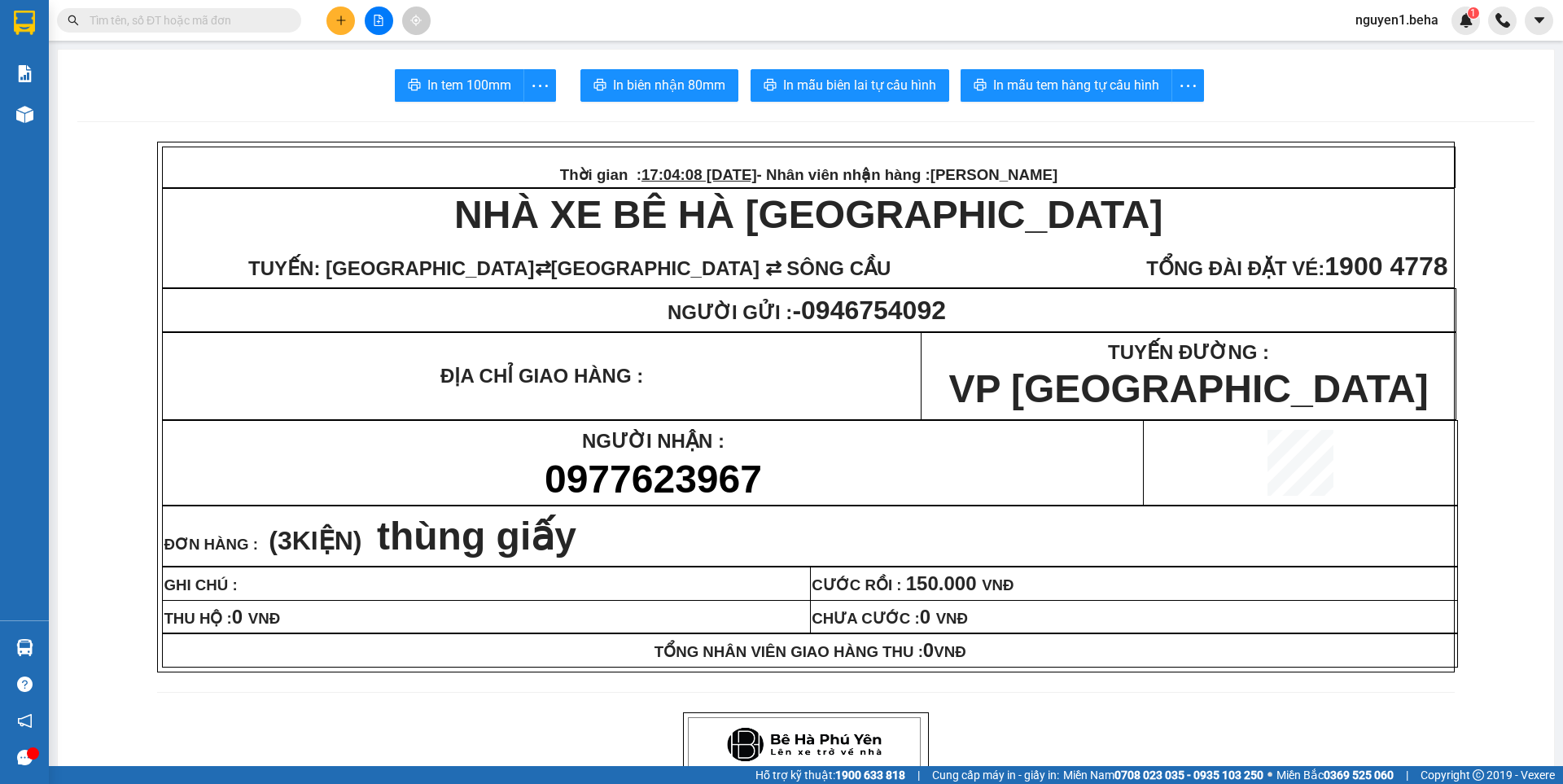
click at [253, 13] on input "text" at bounding box center [185, 21] width 192 height 18
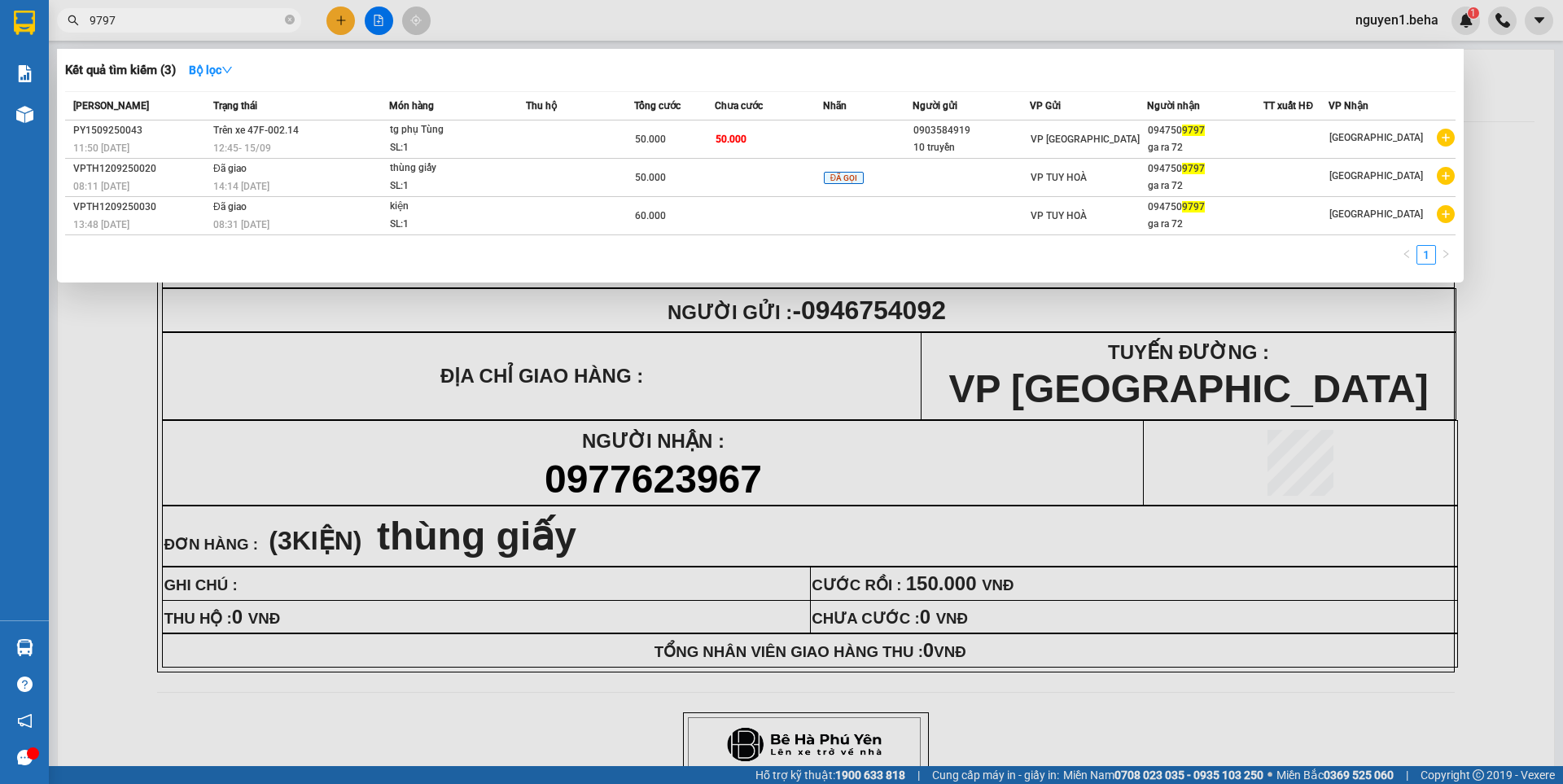
type input "9797"
click at [294, 20] on icon "close-circle" at bounding box center [290, 20] width 10 height 10
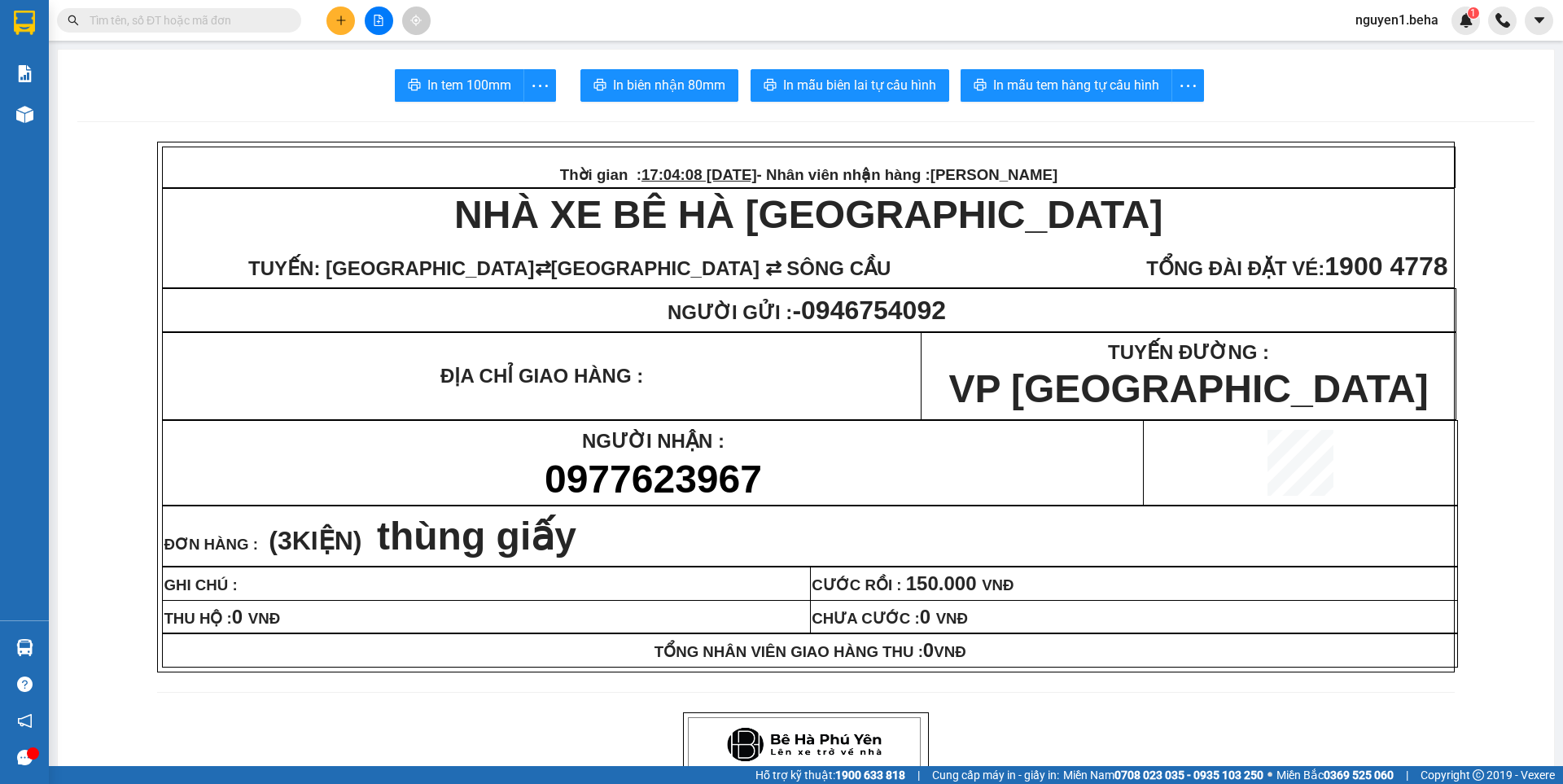
paste input "0986878063"
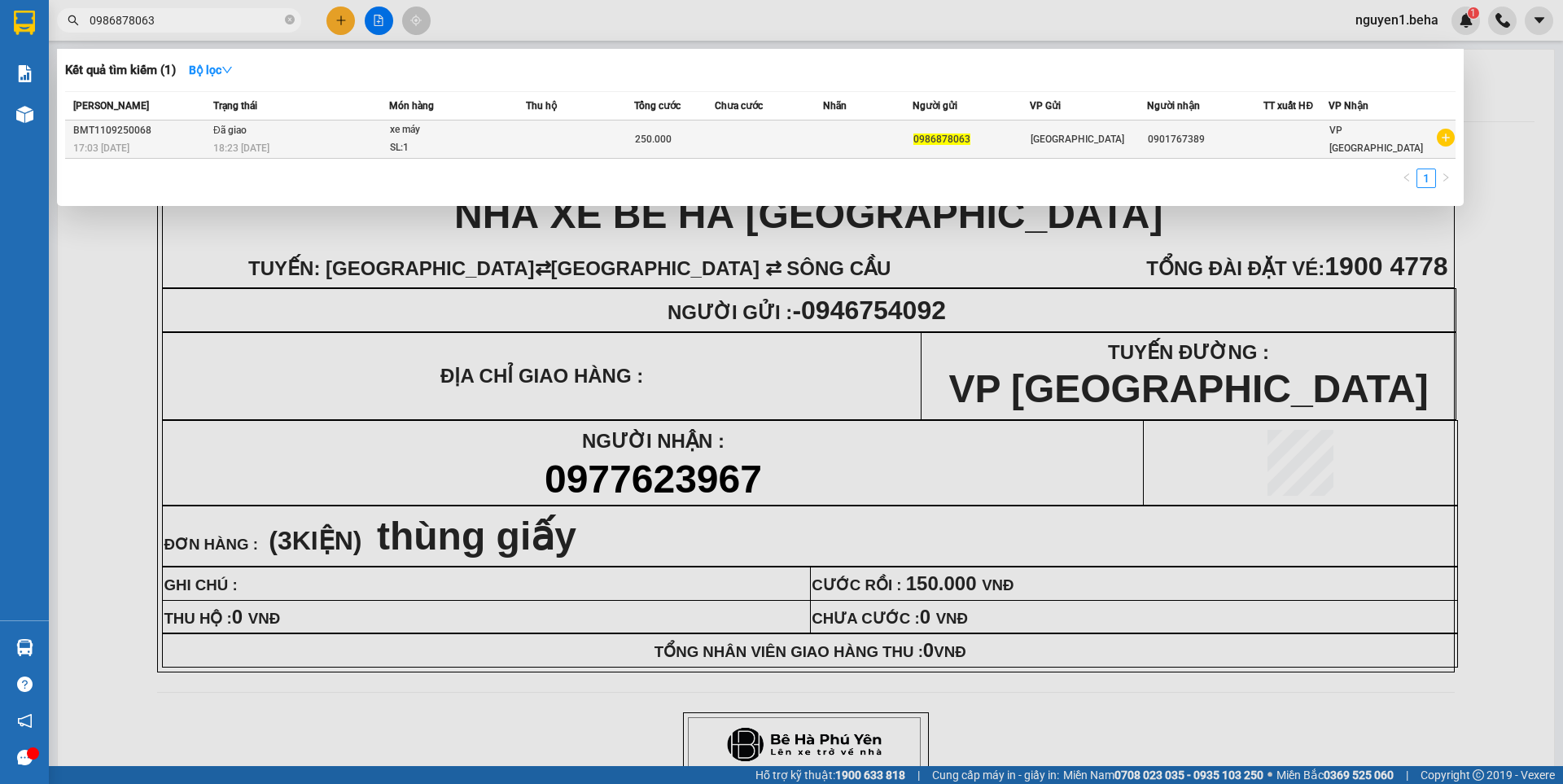
type input "0986878063"
click at [799, 137] on td at bounding box center [769, 140] width 108 height 38
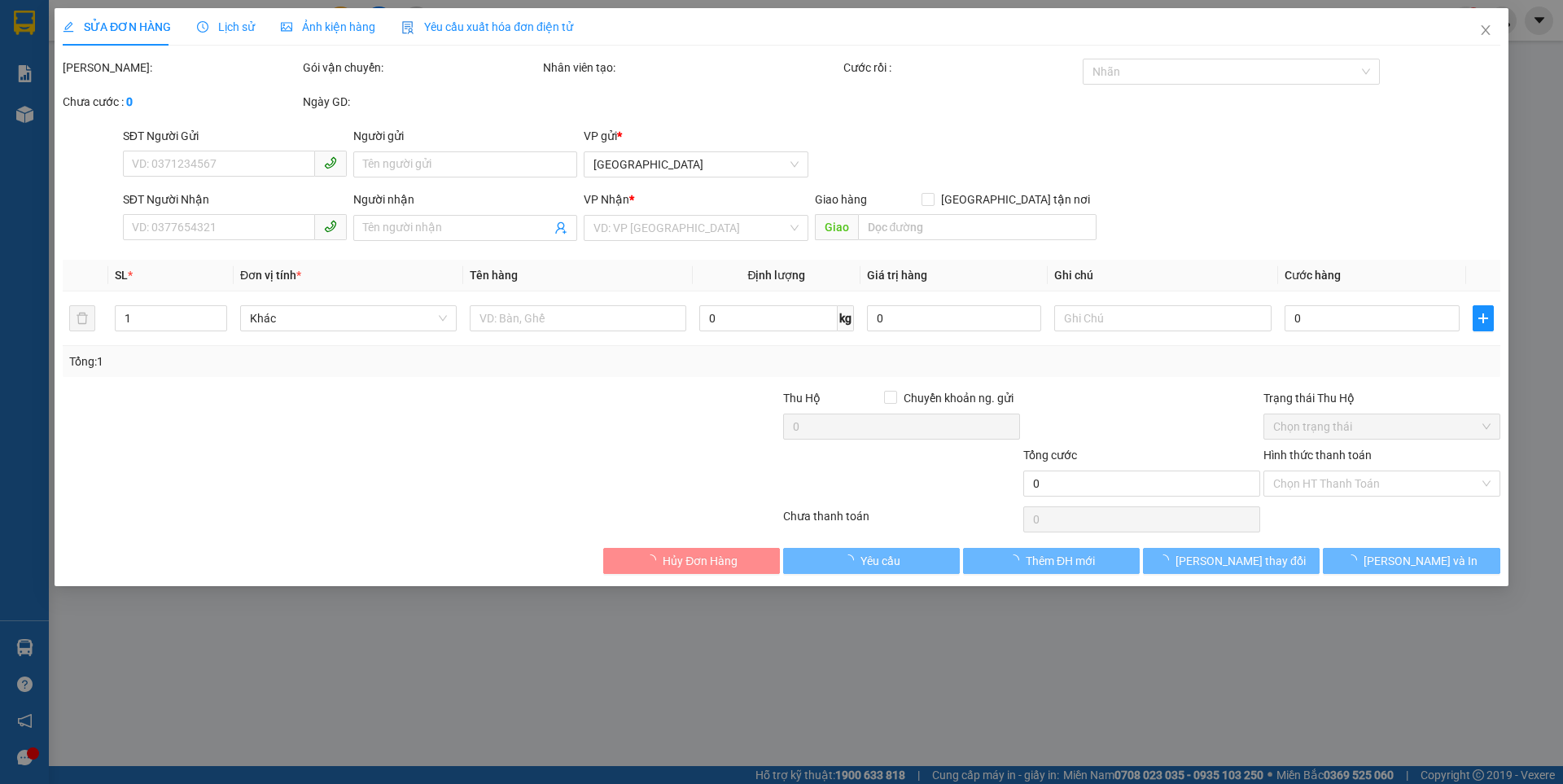
type input "0986878063"
type input "0901767389"
type input "250.000"
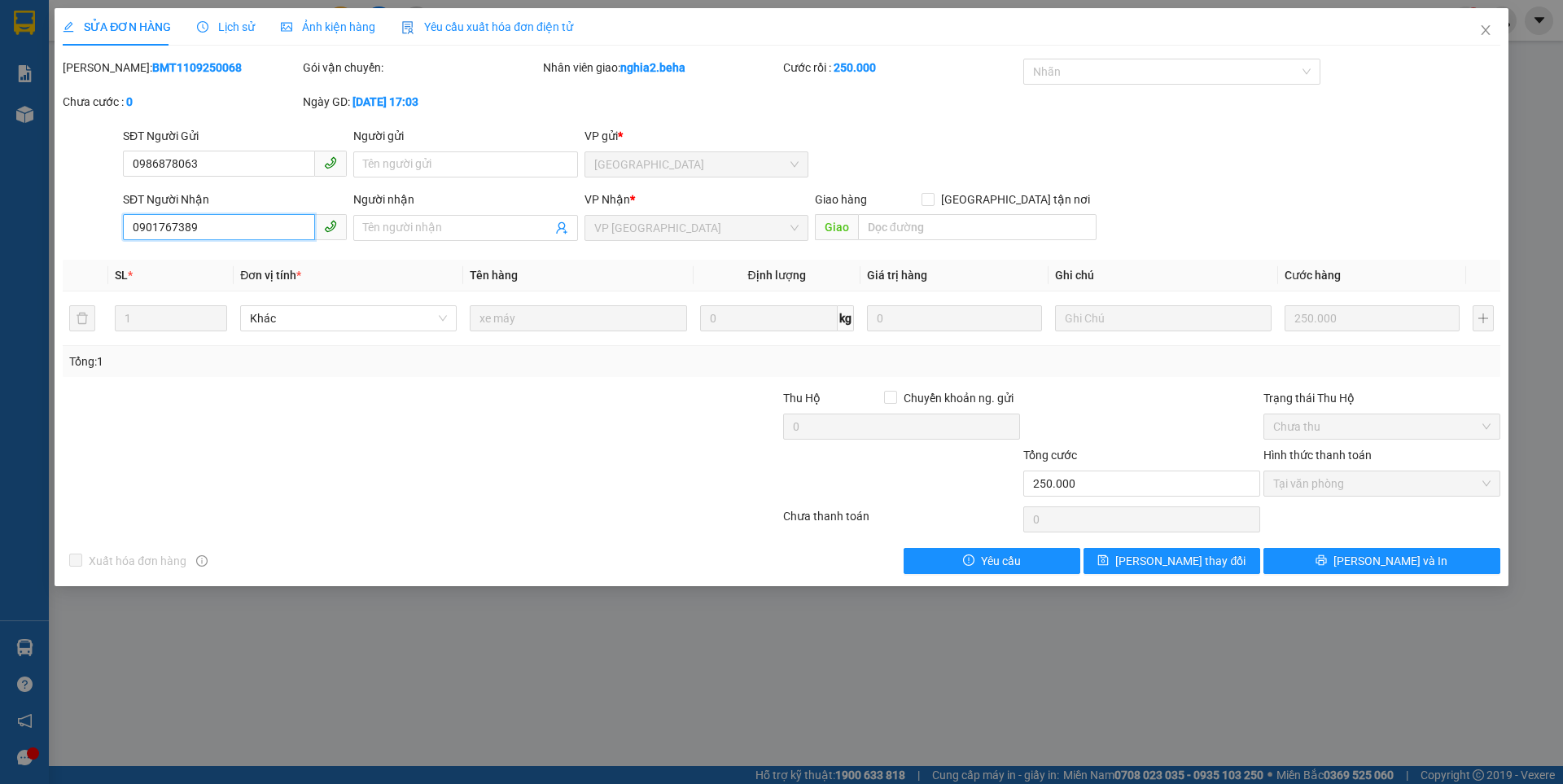
drag, startPoint x: 202, startPoint y: 228, endPoint x: 126, endPoint y: 229, distance: 76.0
click at [126, 229] on input "0901767389" at bounding box center [219, 227] width 192 height 26
click at [1490, 32] on icon "close" at bounding box center [1486, 30] width 13 height 13
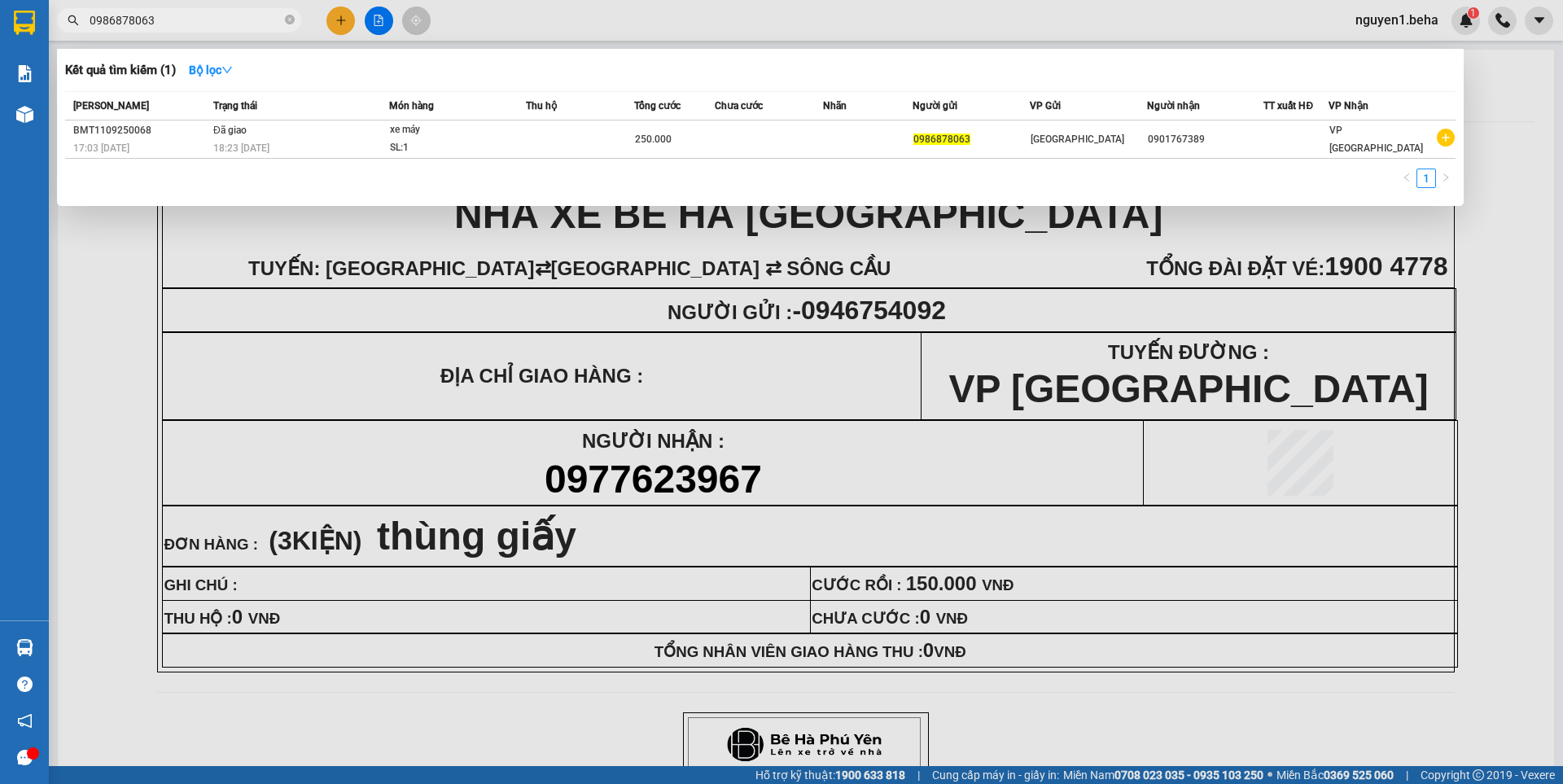
click at [178, 27] on input "0986878063" at bounding box center [185, 21] width 192 height 18
click at [293, 22] on icon "close-circle" at bounding box center [290, 20] width 10 height 10
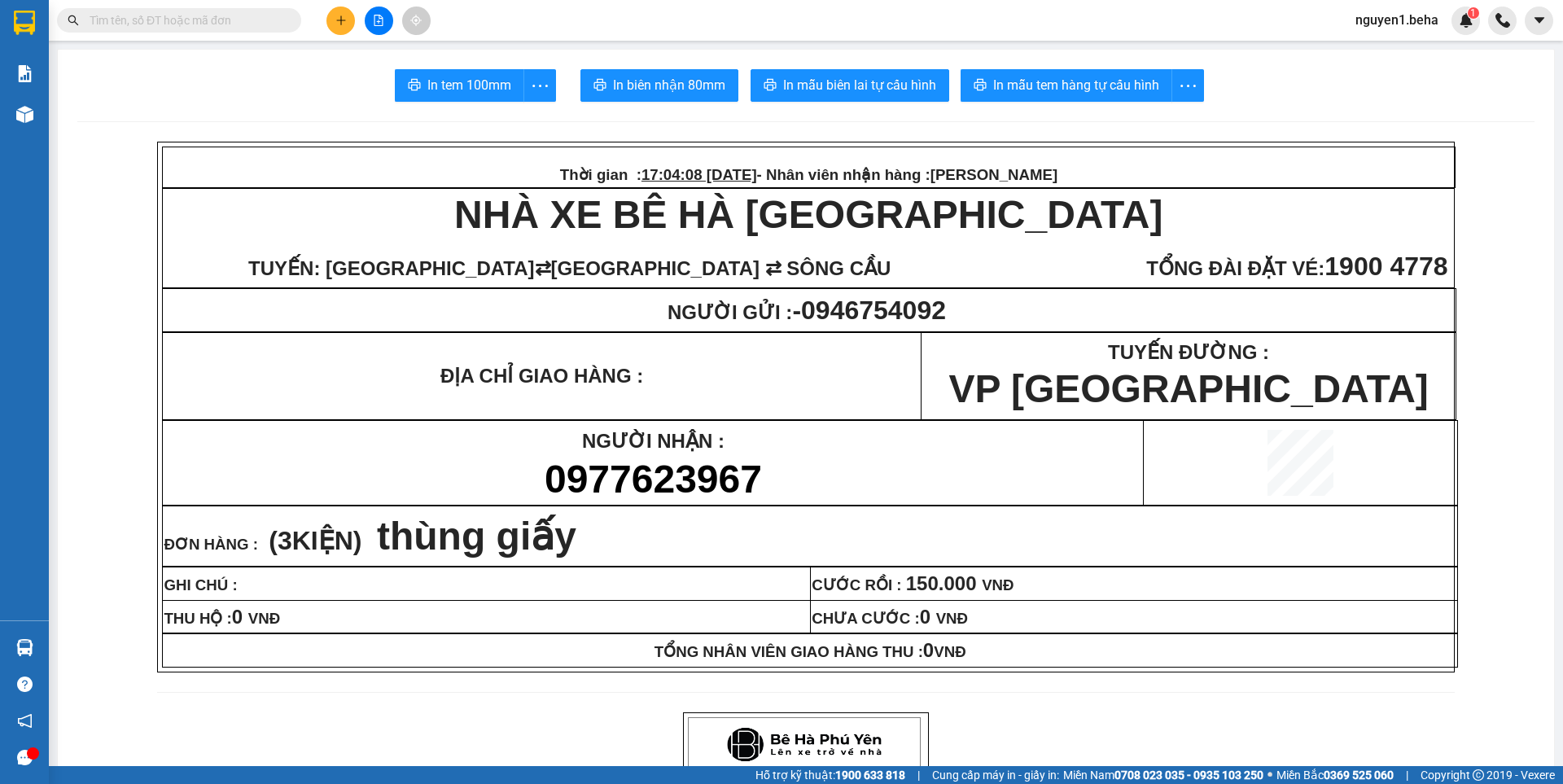
click at [180, 20] on input "text" at bounding box center [185, 21] width 192 height 18
click at [230, 26] on input "text" at bounding box center [185, 21] width 192 height 18
paste input "0901767389"
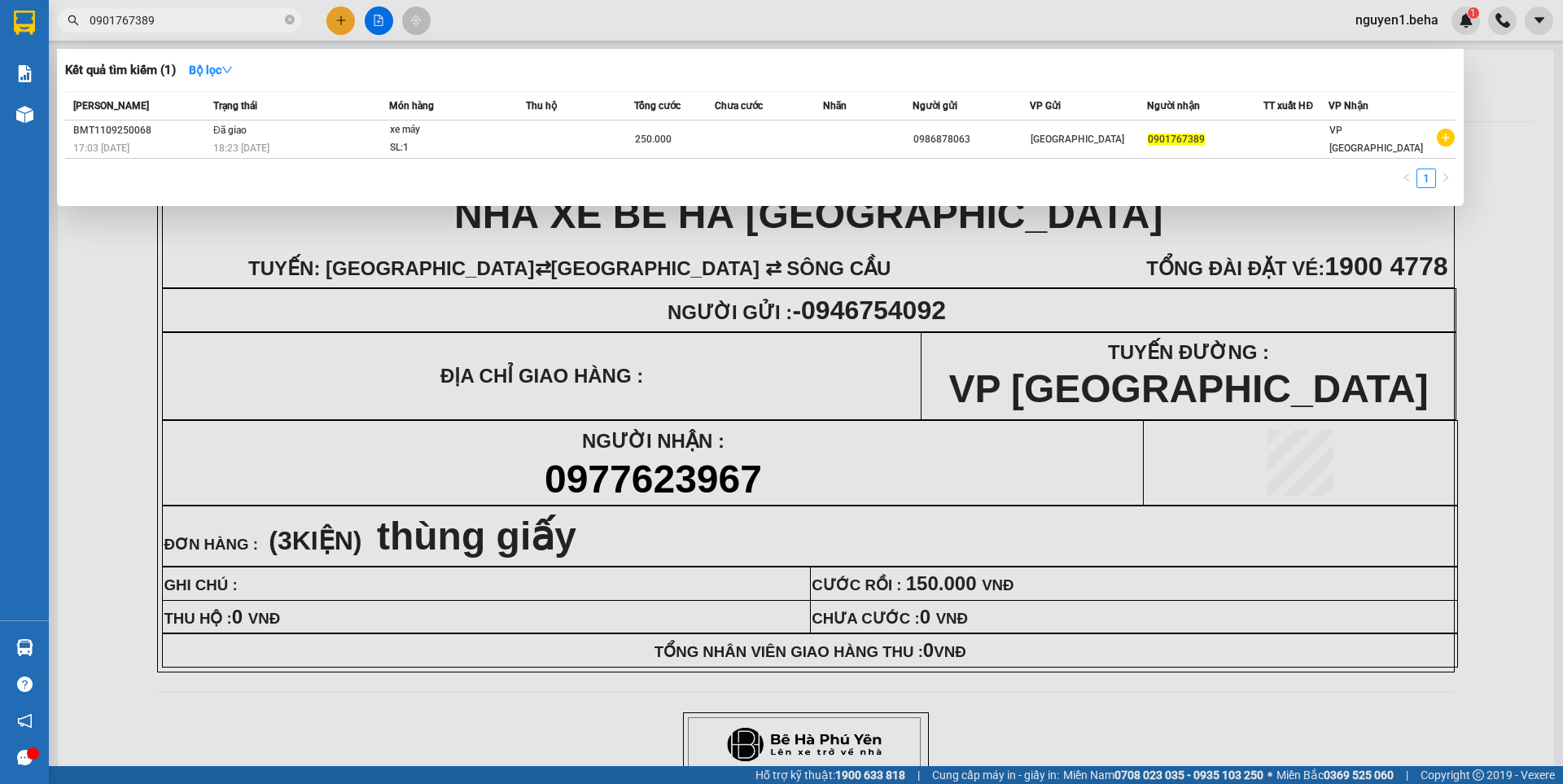
type input "0901767389"
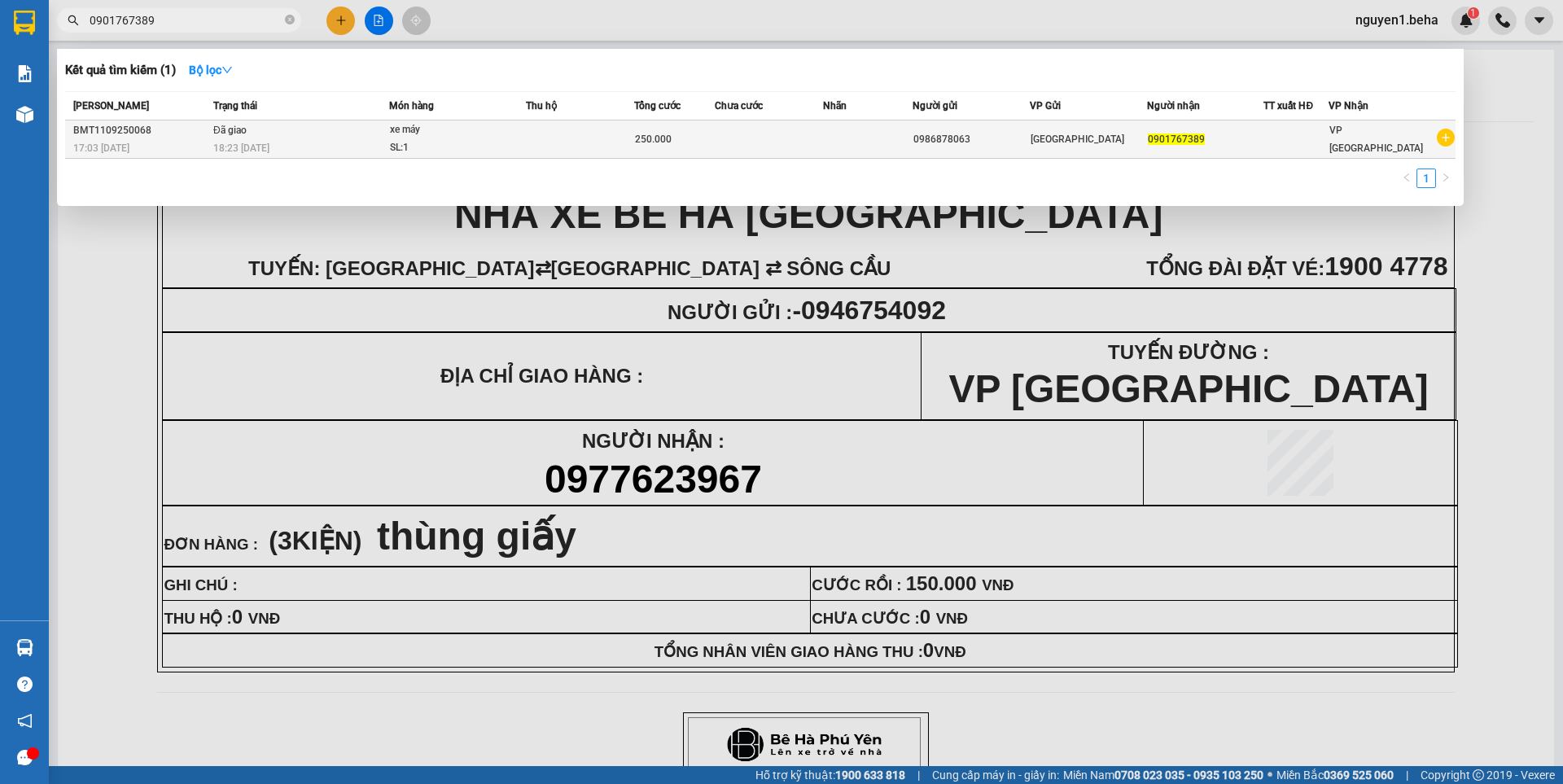
click at [489, 140] on div "SL: 1" at bounding box center [450, 149] width 122 height 18
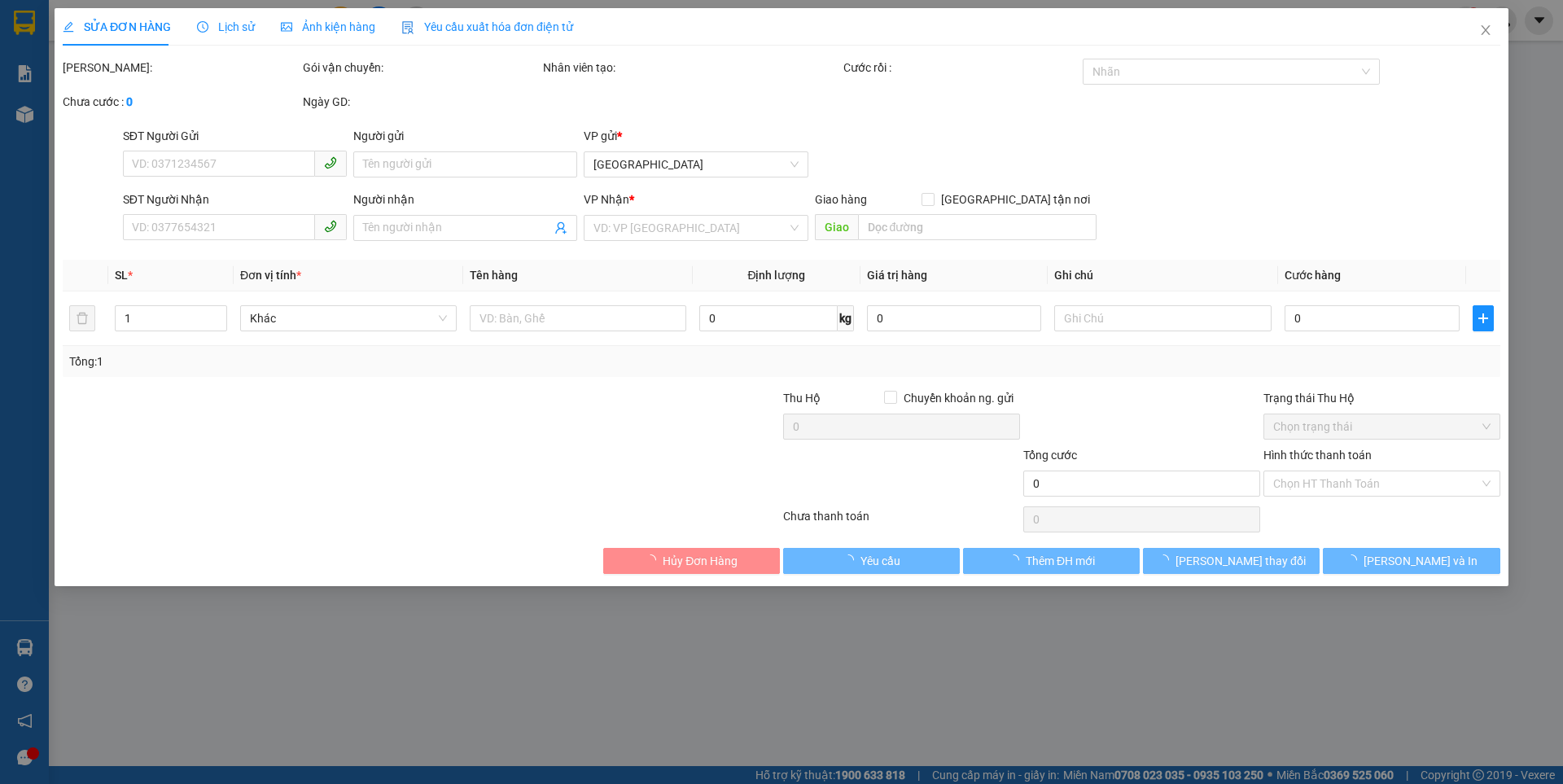
type input "0986878063"
type input "0901767389"
type input "250.000"
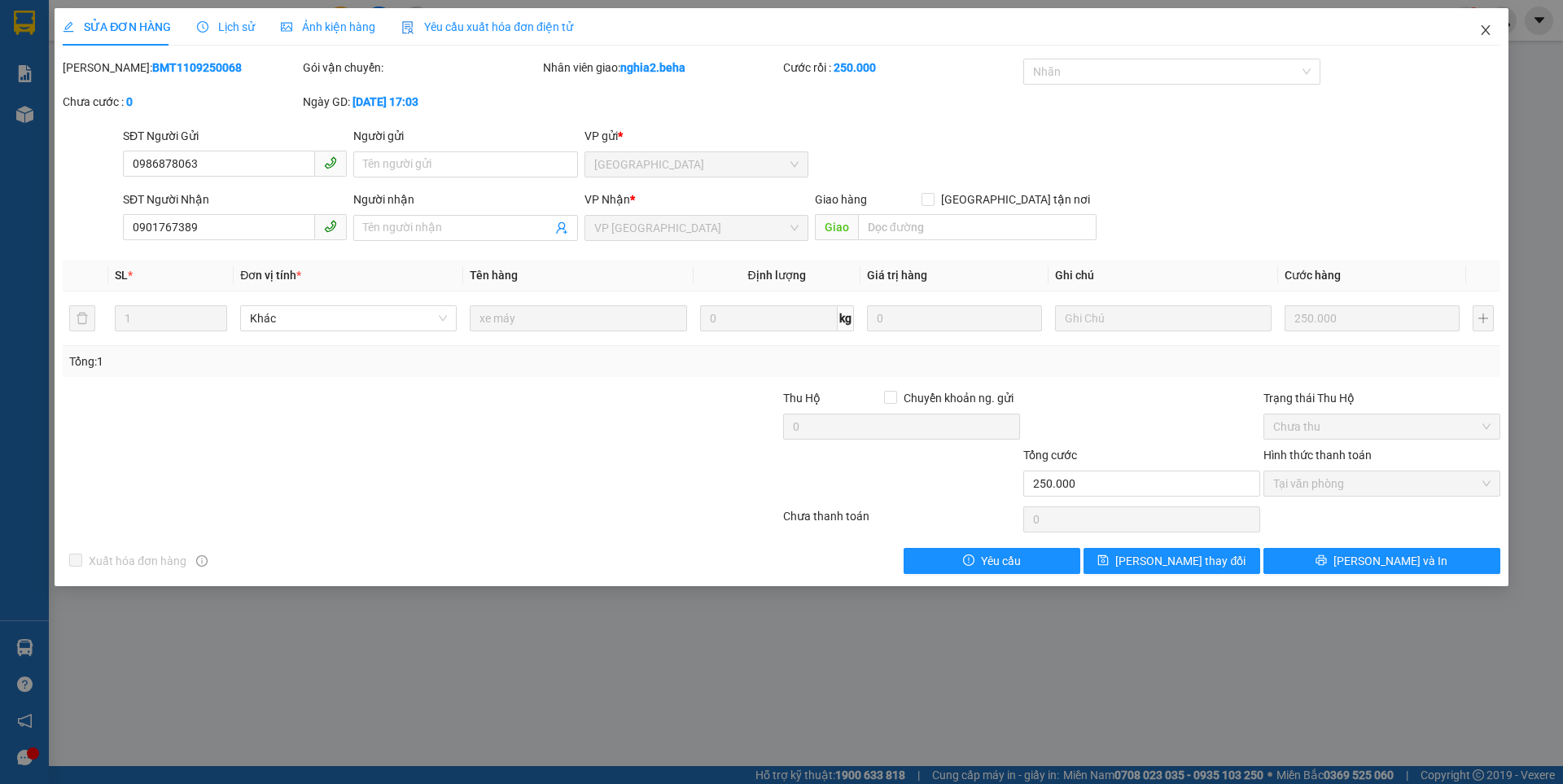
click at [1483, 30] on icon "close" at bounding box center [1486, 30] width 13 height 13
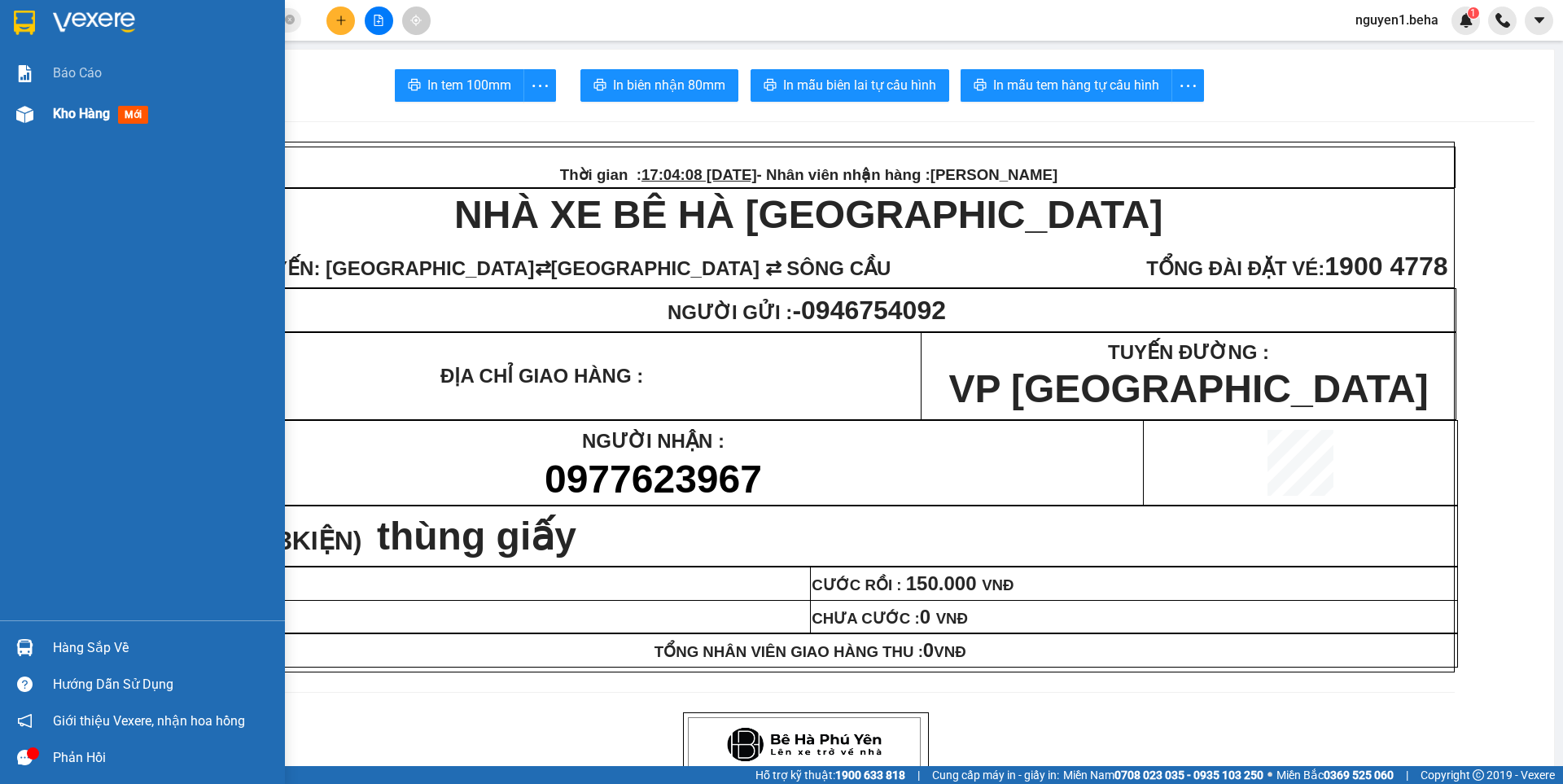
click at [32, 111] on img at bounding box center [25, 114] width 17 height 17
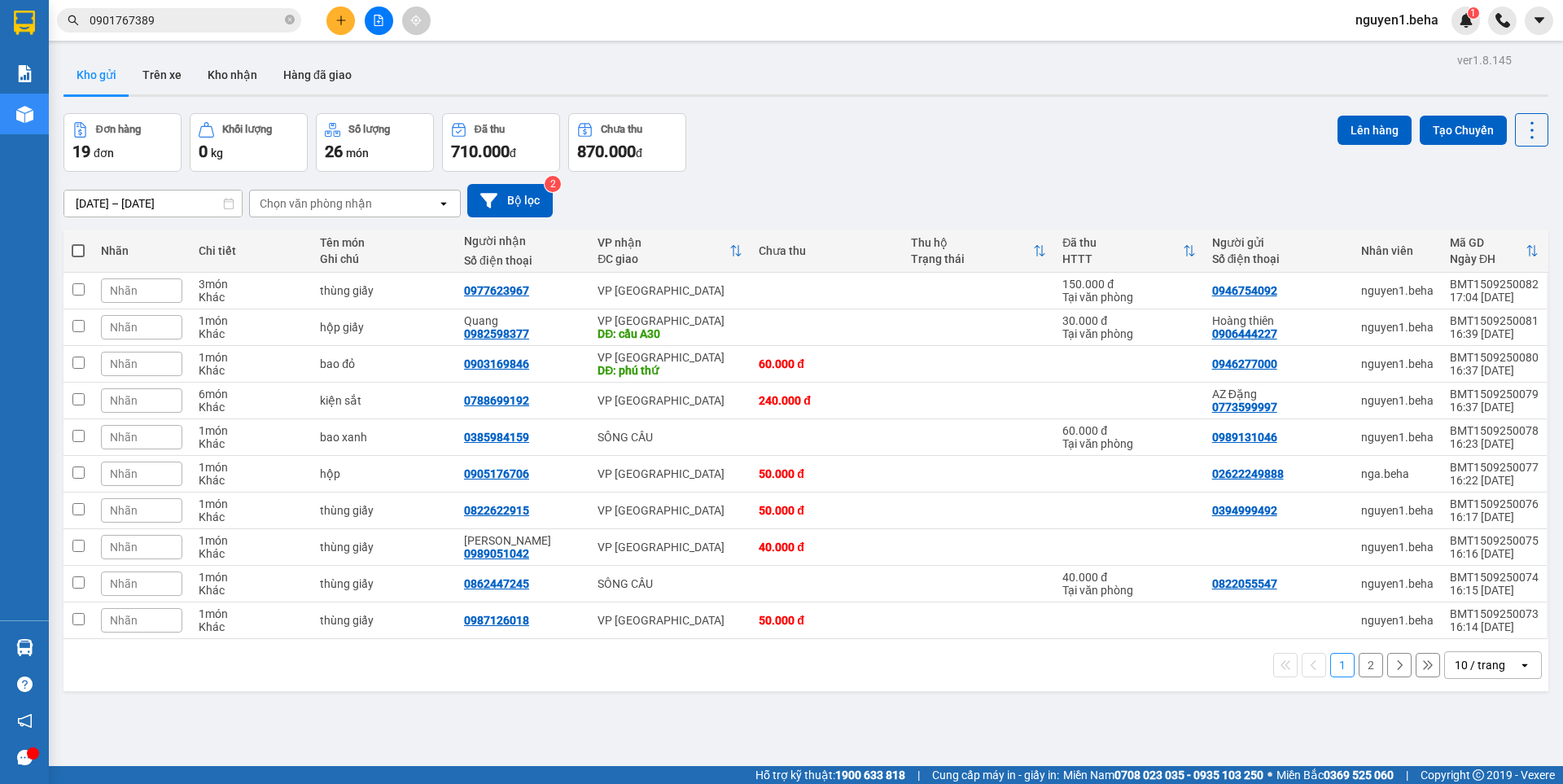
click at [1364, 664] on button "2" at bounding box center [1370, 664] width 24 height 24
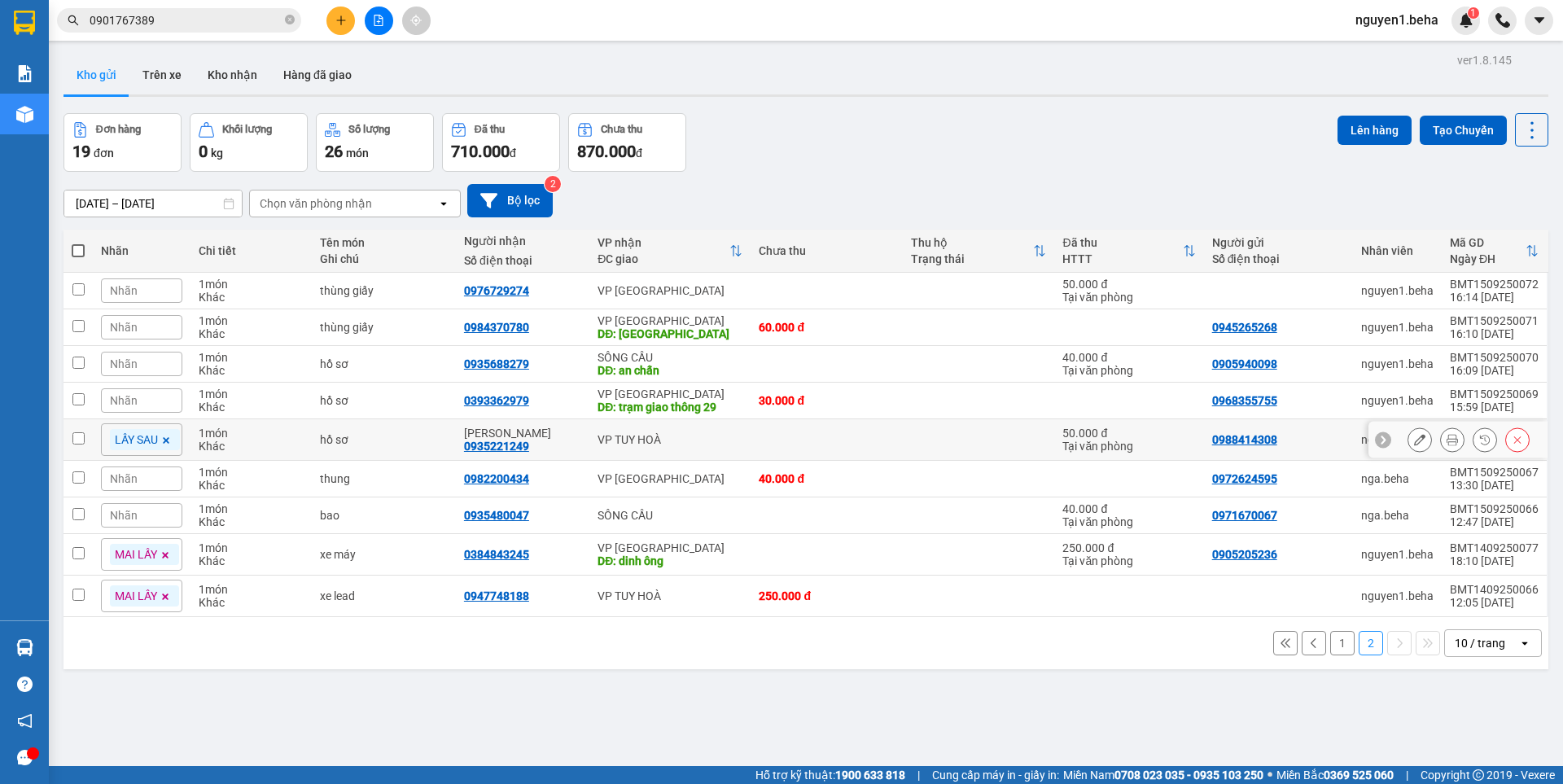
click at [76, 439] on input "checkbox" at bounding box center [78, 438] width 12 height 12
checkbox input "true"
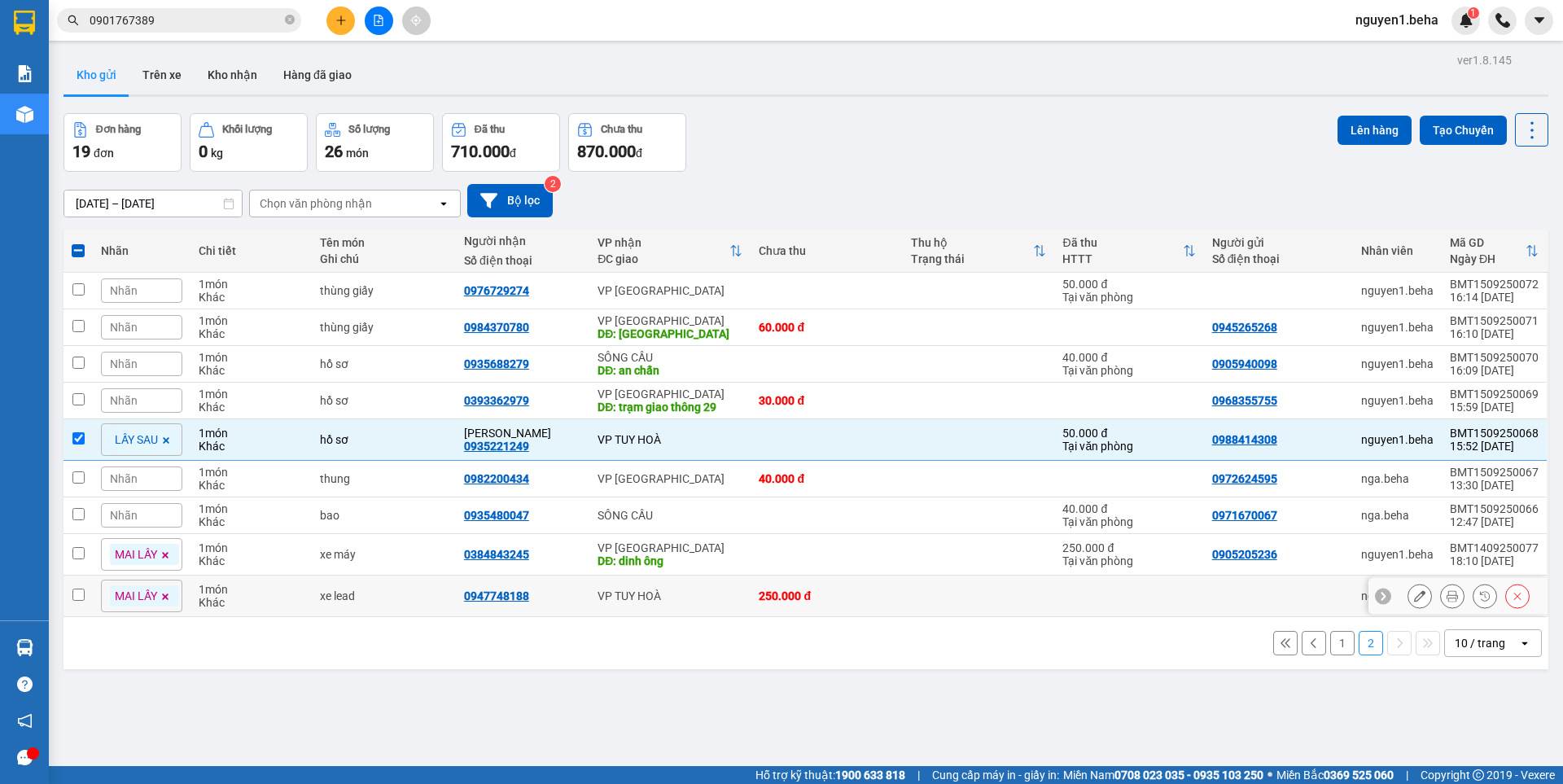
click at [79, 589] on input "checkbox" at bounding box center [78, 594] width 12 height 12
checkbox input "true"
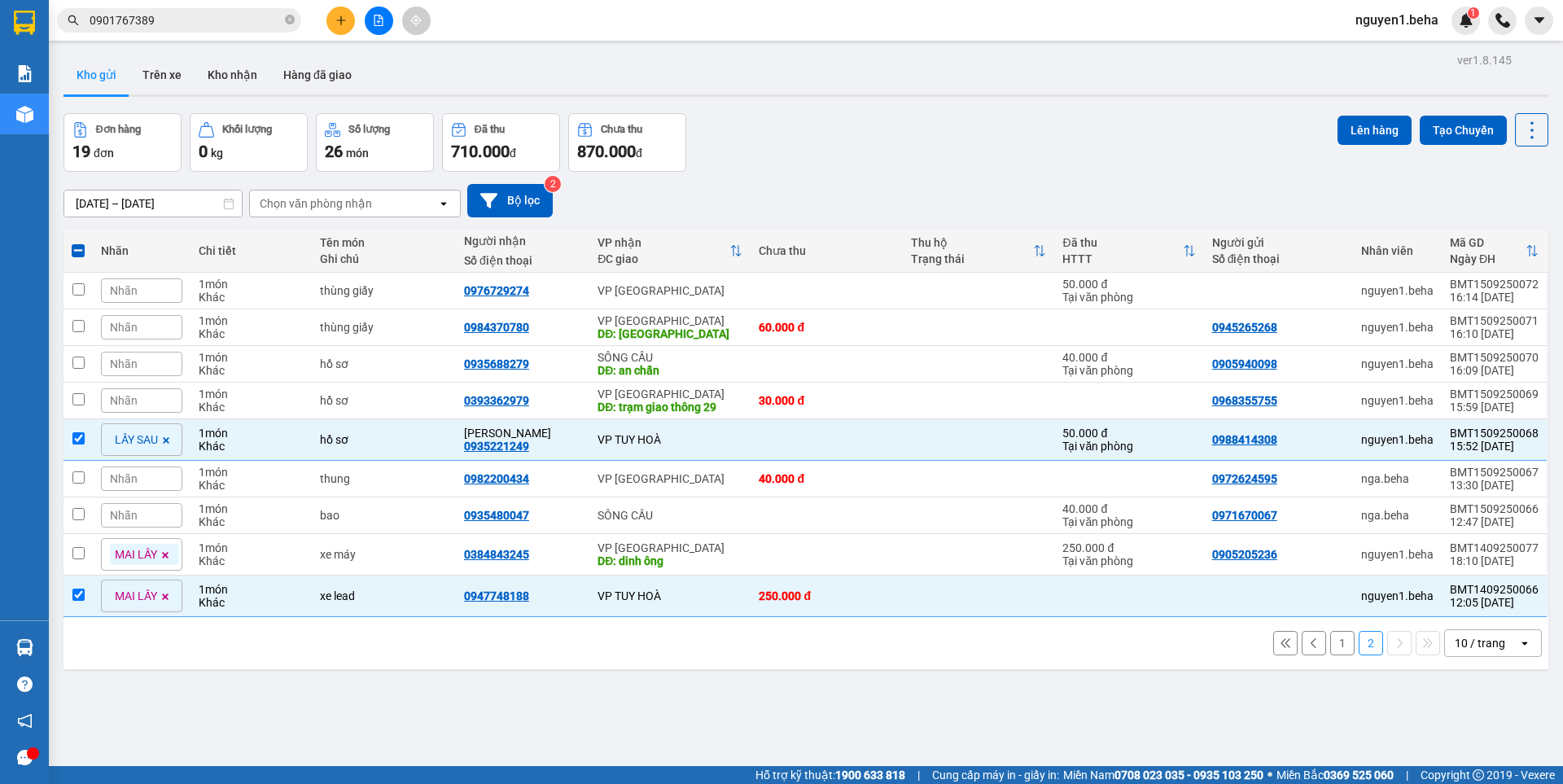
click at [166, 592] on icon at bounding box center [165, 596] width 10 height 10
click at [165, 440] on icon at bounding box center [167, 440] width 7 height 7
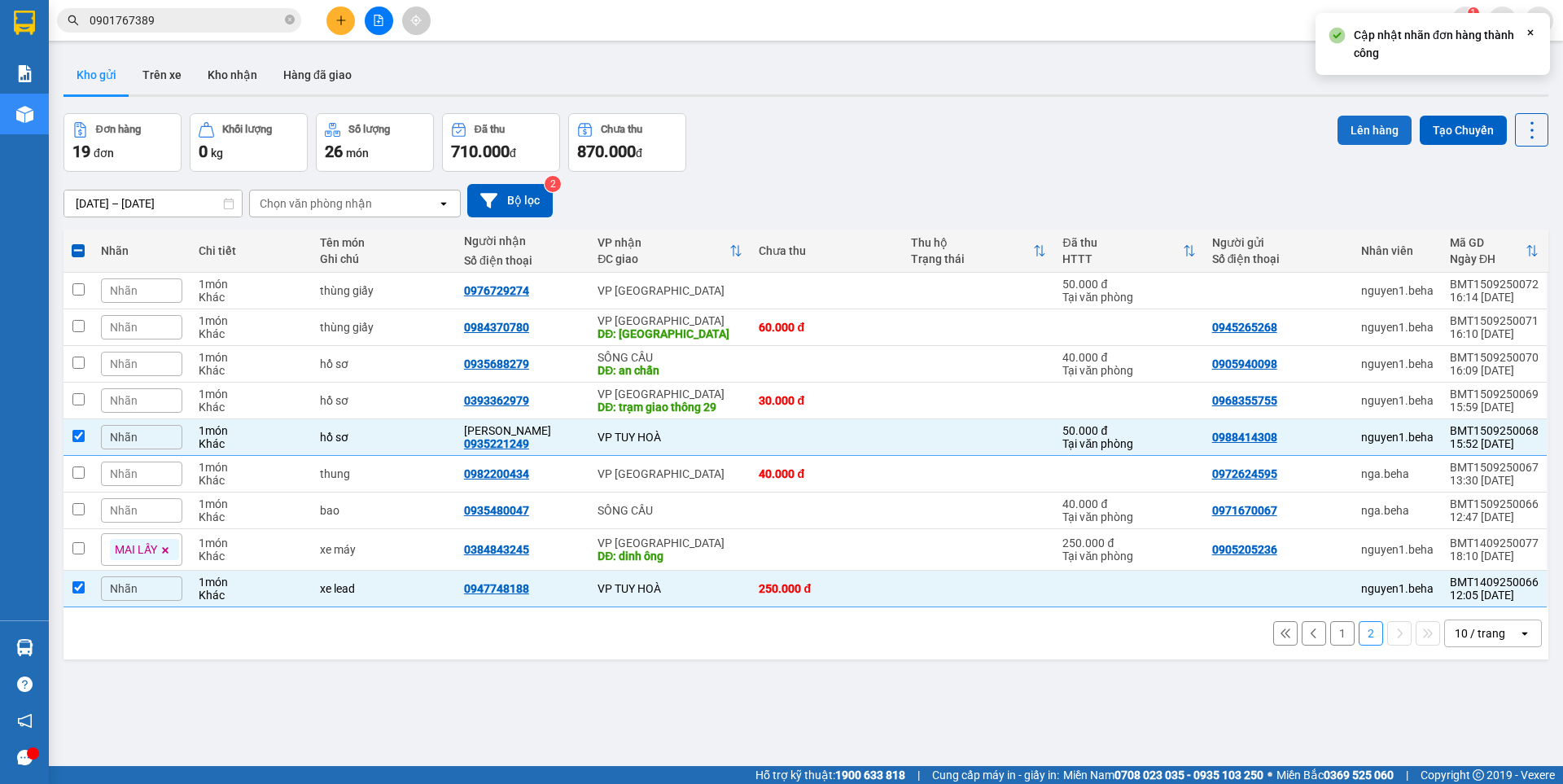
click at [1352, 128] on button "Lên hàng" at bounding box center [1374, 130] width 74 height 29
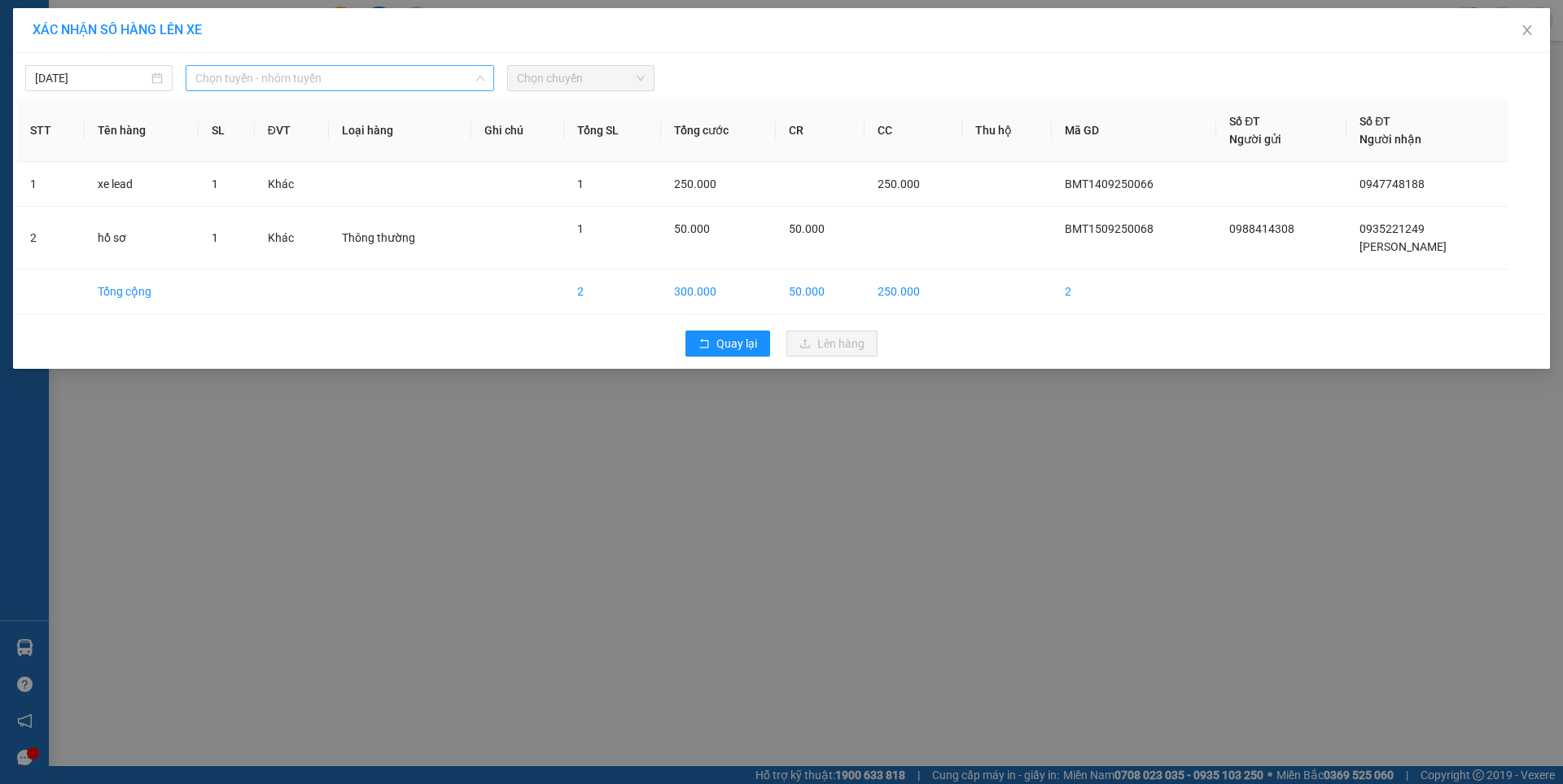
click at [209, 72] on span "Chọn tuyến - nhóm tuyến" at bounding box center [340, 77] width 289 height 24
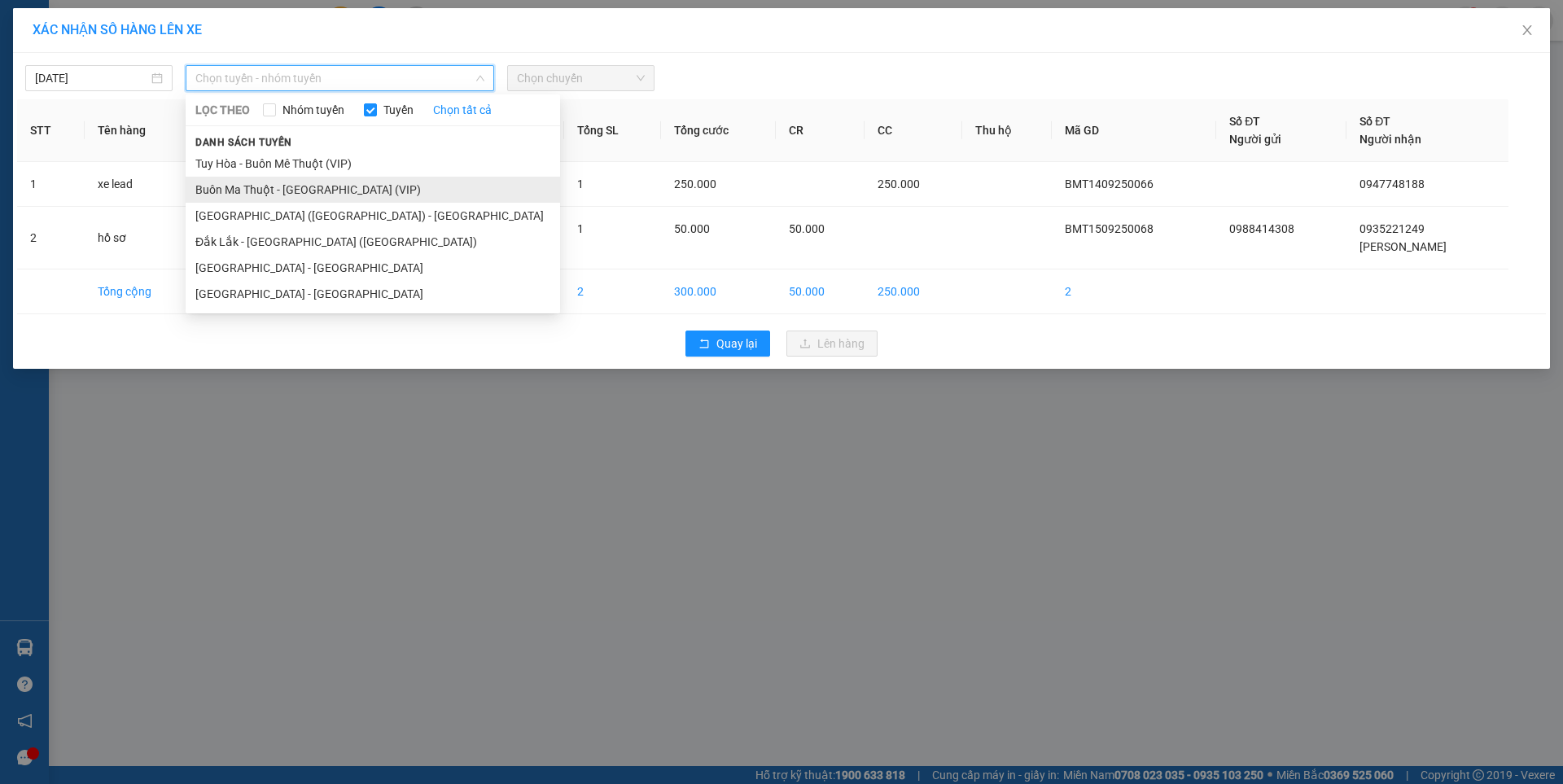
click at [286, 189] on li "Buôn Ma Thuột - [GEOGRAPHIC_DATA] (VIP)" at bounding box center [372, 189] width 375 height 26
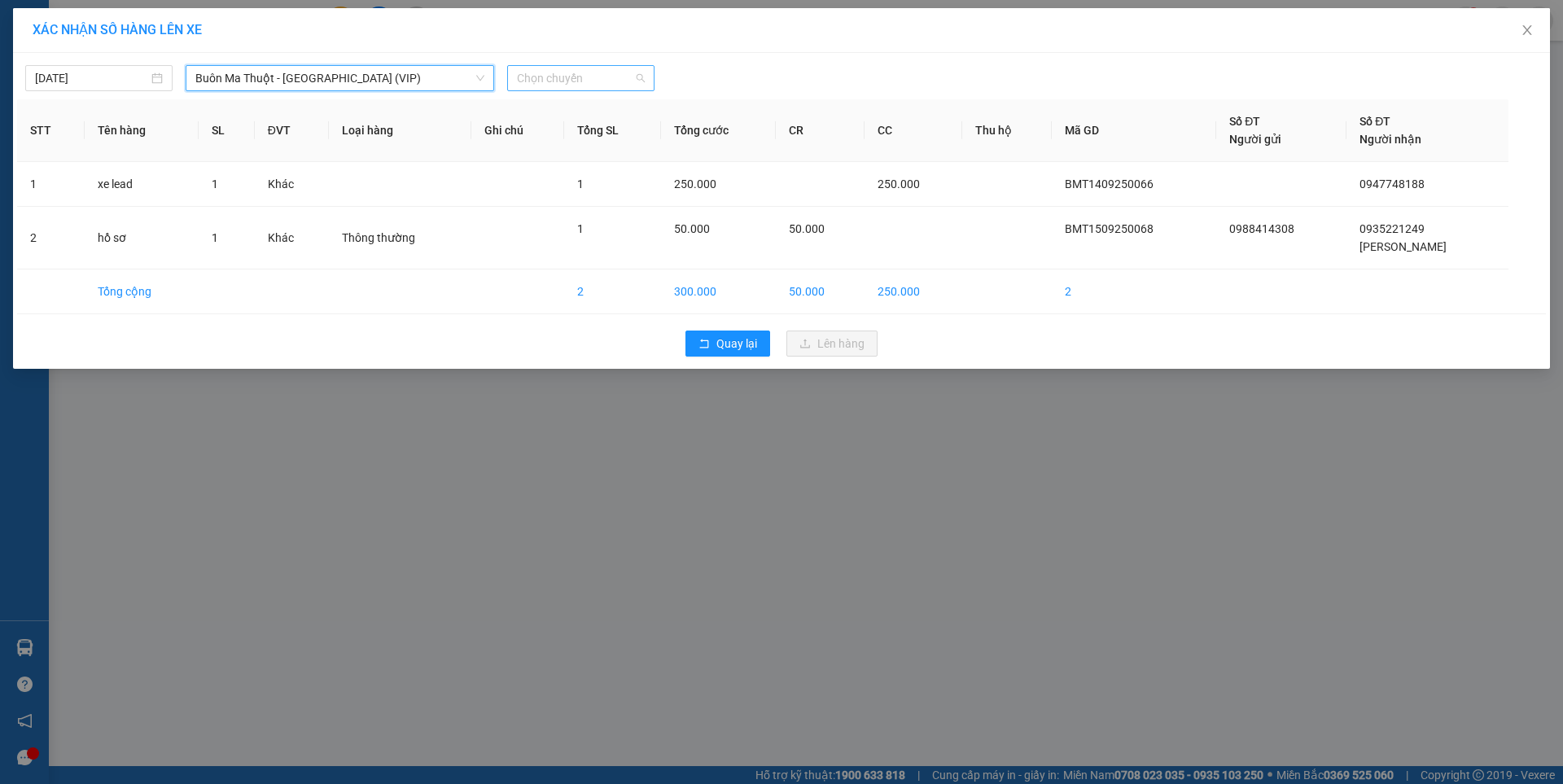
click at [589, 73] on span "Chọn chuyến" at bounding box center [581, 77] width 128 height 24
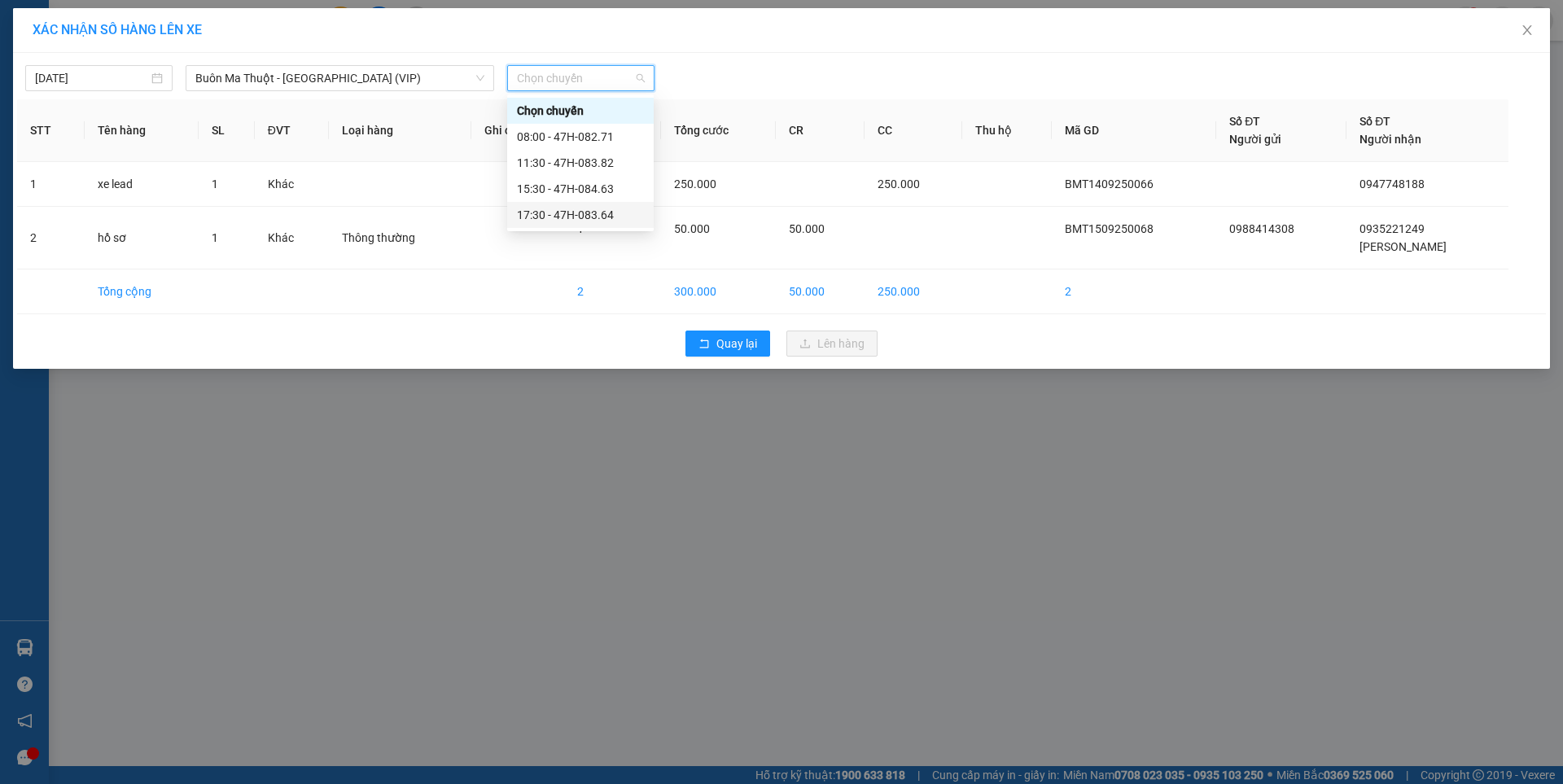
click at [594, 212] on div "17:30 - 47H-083.64" at bounding box center [580, 215] width 127 height 18
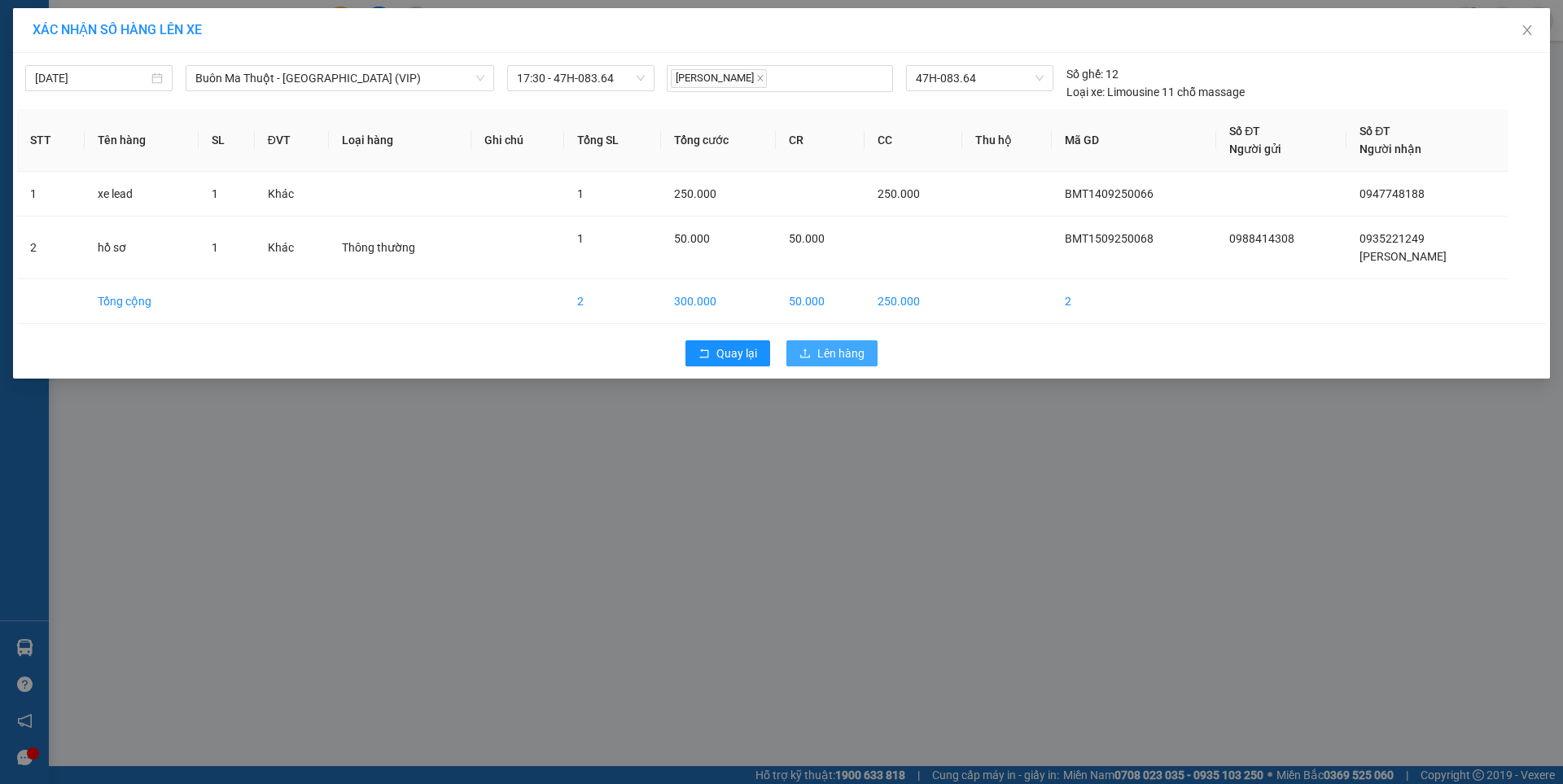
click at [830, 354] on span "Lên hàng" at bounding box center [841, 353] width 47 height 18
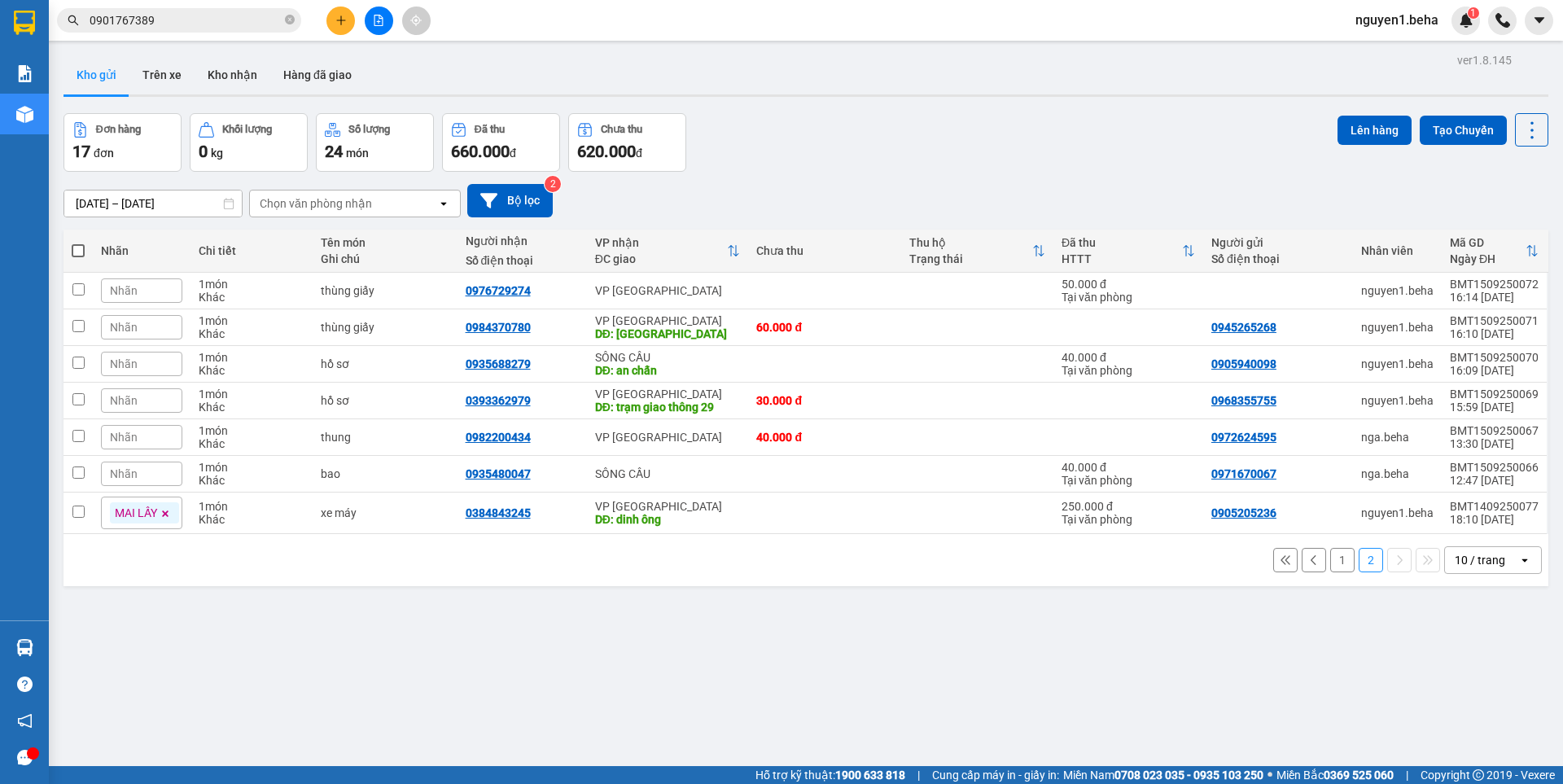
click at [1332, 558] on button "1" at bounding box center [1342, 559] width 24 height 24
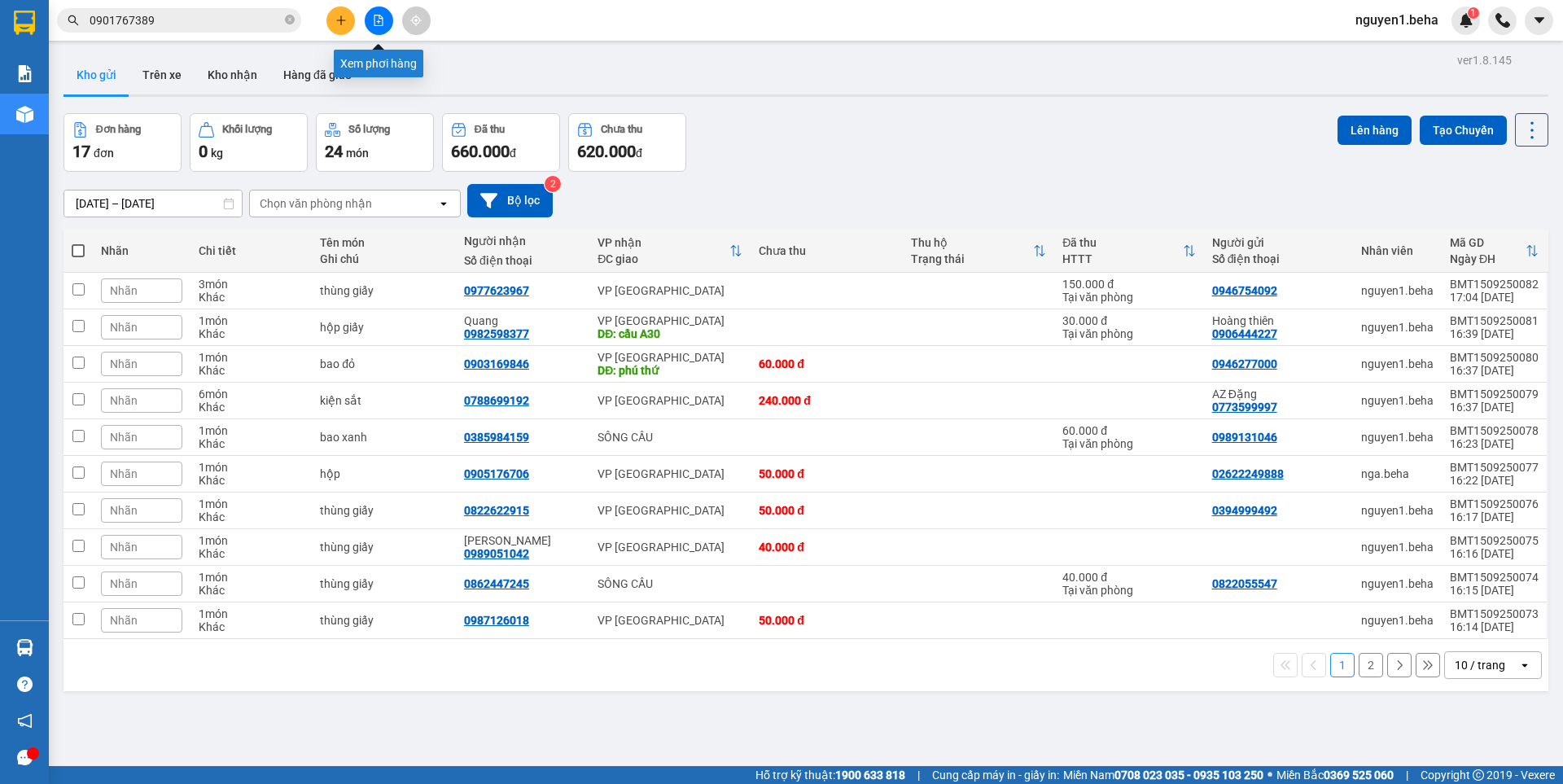
click at [386, 19] on button at bounding box center [379, 21] width 28 height 28
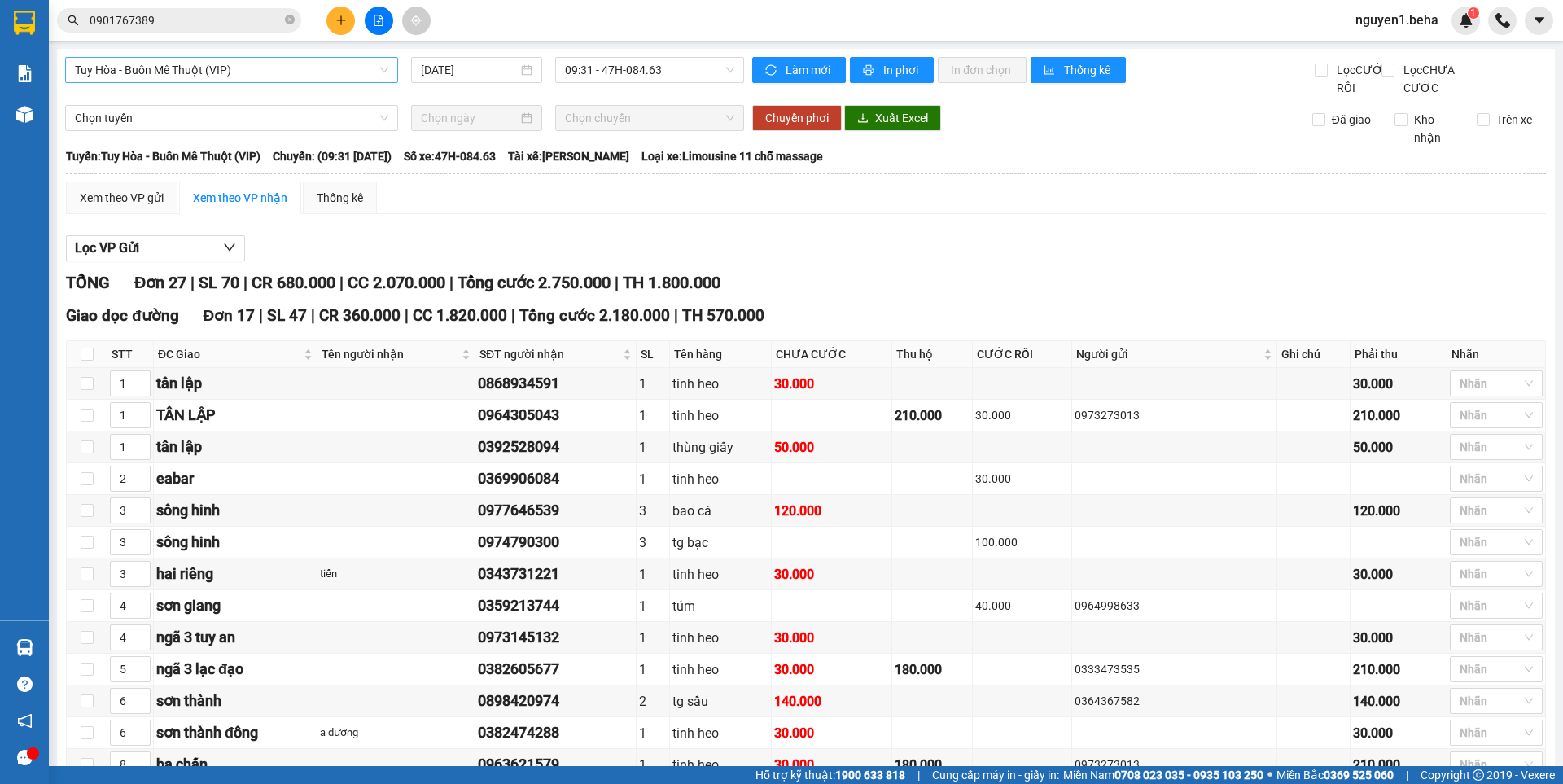
click at [219, 67] on span "Tuy Hòa - Buôn Mê Thuột (VIP)" at bounding box center [231, 70] width 313 height 24
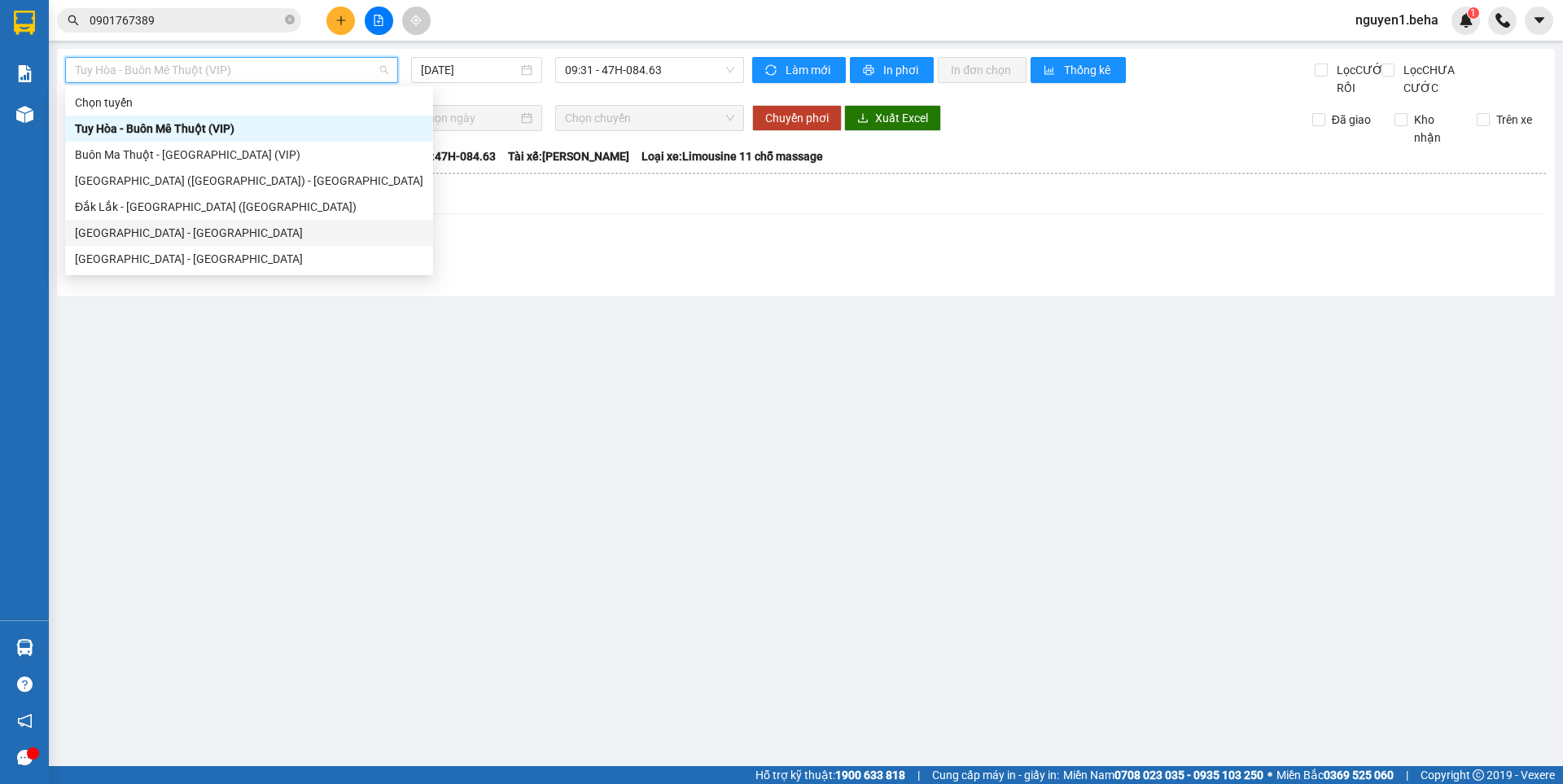
click at [130, 232] on div "[GEOGRAPHIC_DATA] - [GEOGRAPHIC_DATA]" at bounding box center [248, 233] width 348 height 18
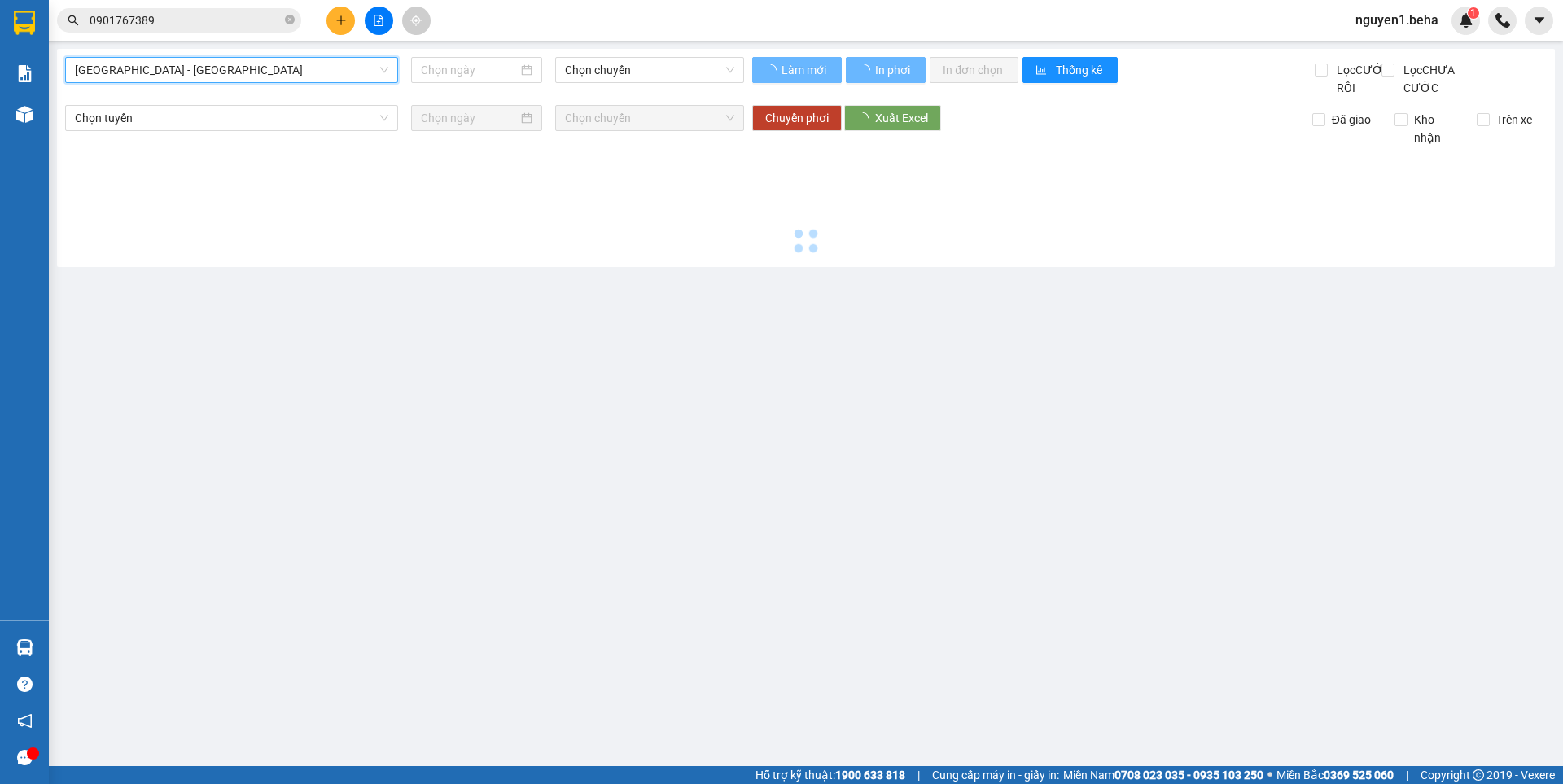
type input "[DATE]"
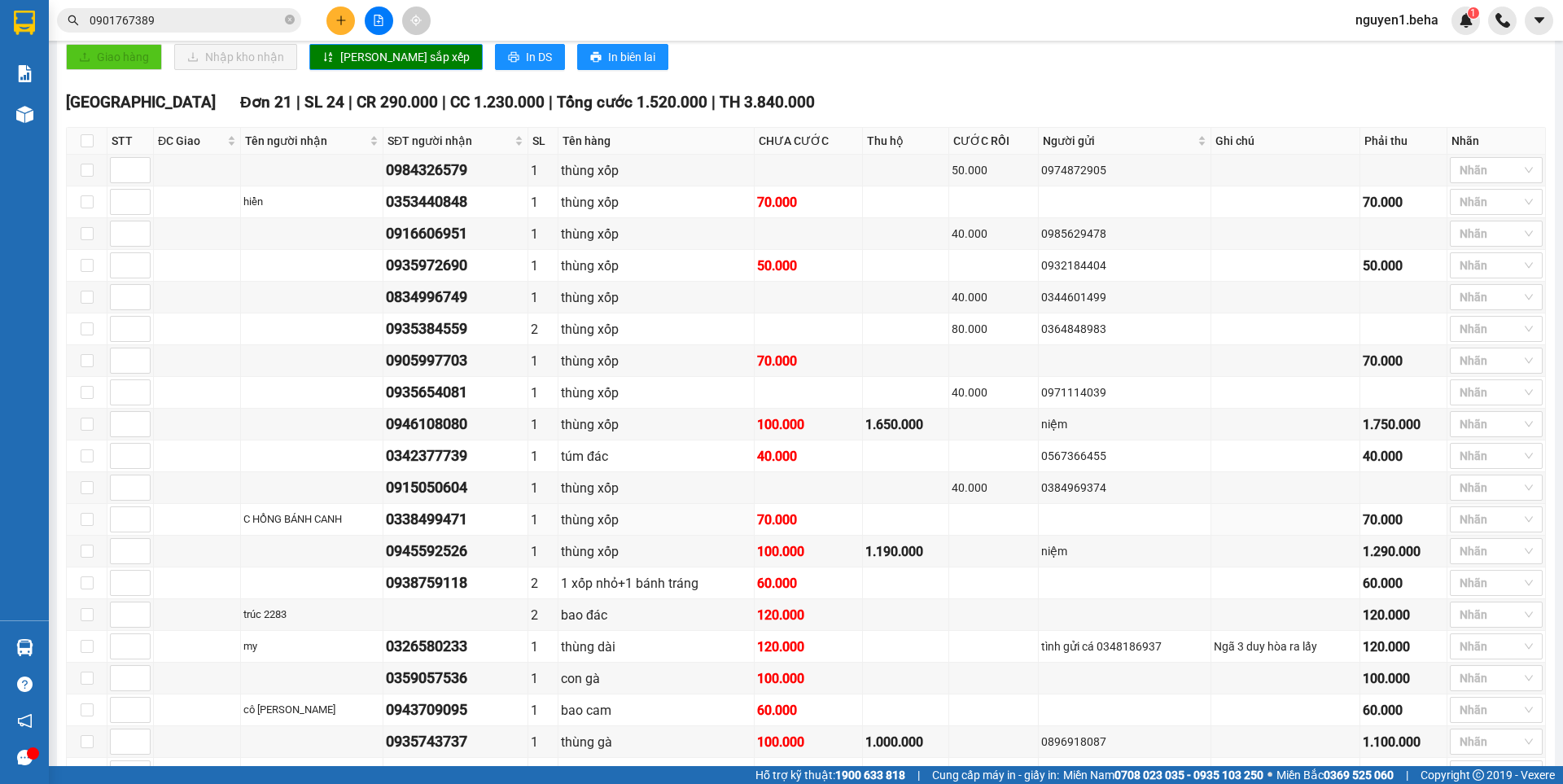
scroll to position [566, 0]
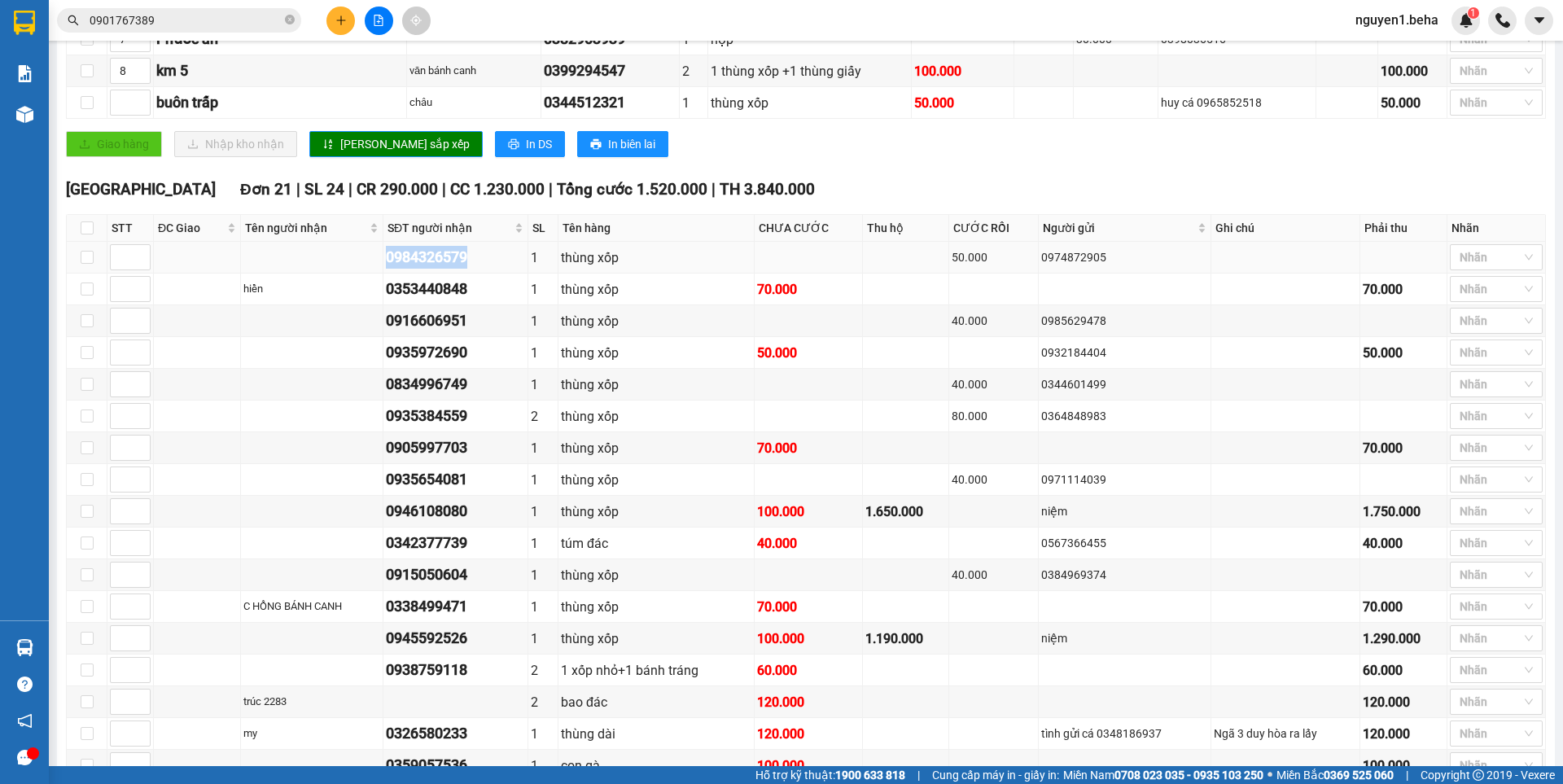
drag, startPoint x: 387, startPoint y: 276, endPoint x: 482, endPoint y: 275, distance: 95.0
click at [482, 273] on td "0984326579" at bounding box center [455, 257] width 145 height 32
copy div "0984326579"
drag, startPoint x: 387, startPoint y: 336, endPoint x: 484, endPoint y: 343, distance: 97.3
click at [484, 337] on td "0916606951" at bounding box center [455, 321] width 145 height 32
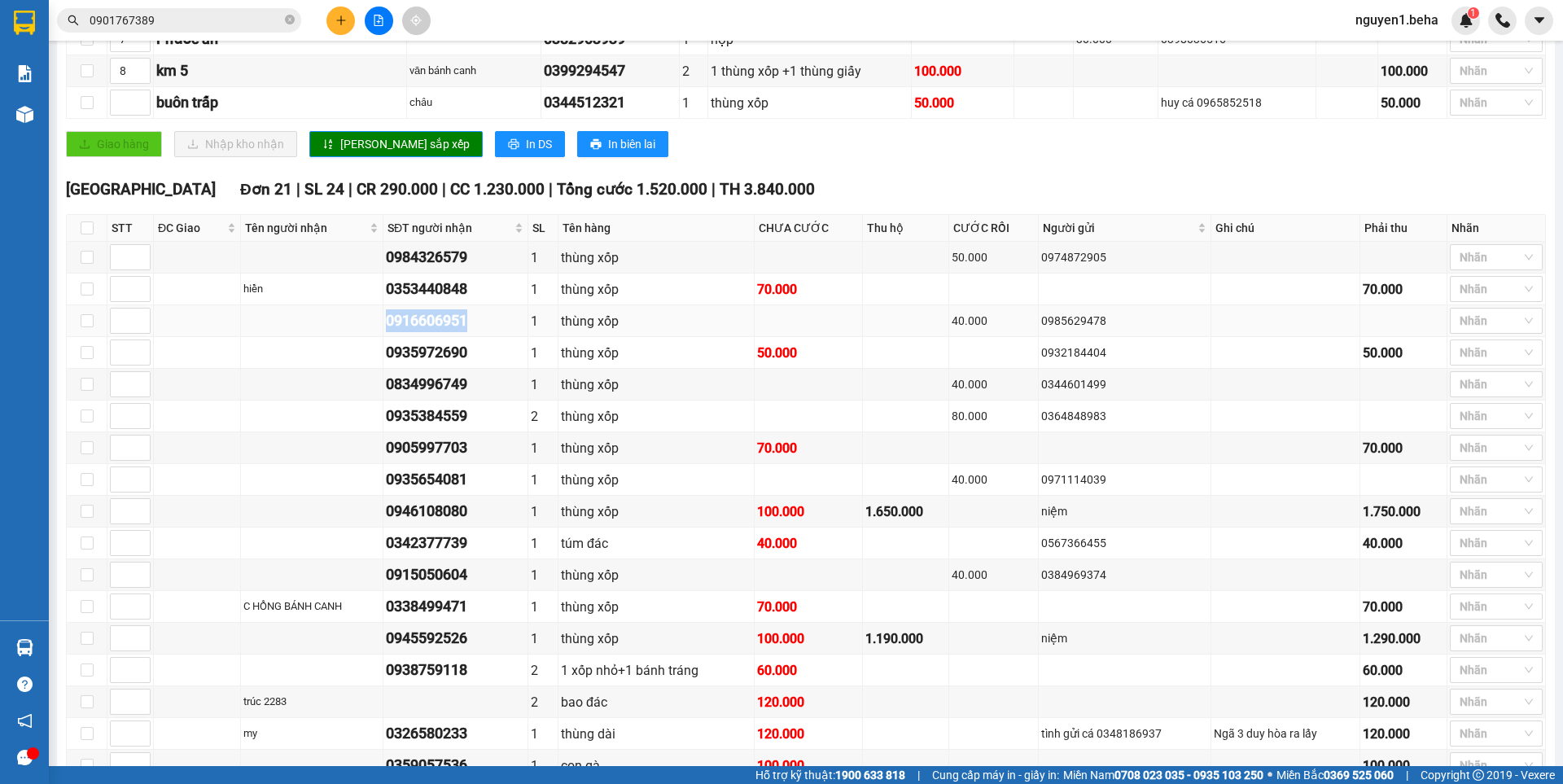
copy div "0916606951"
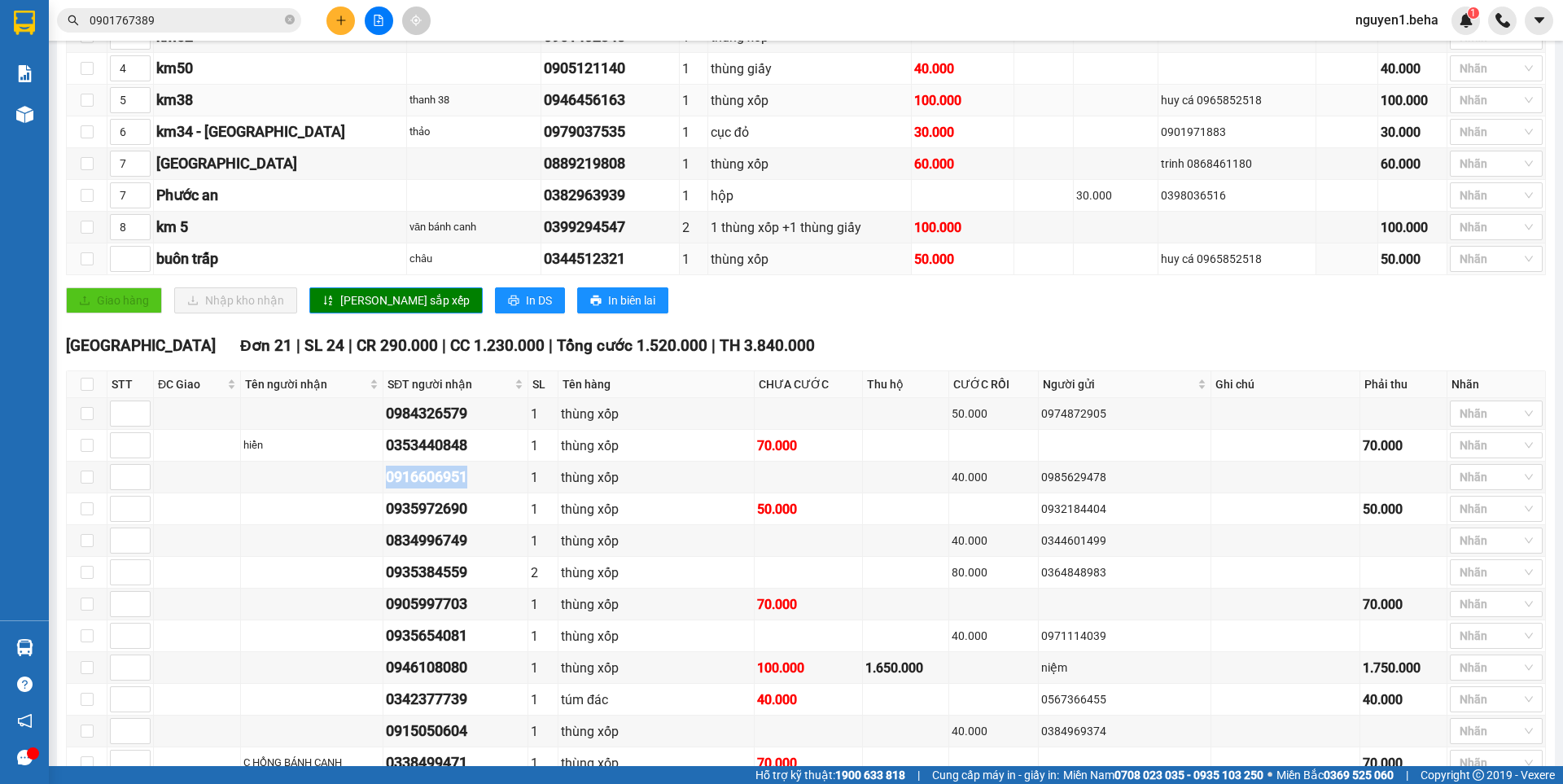
scroll to position [404, 0]
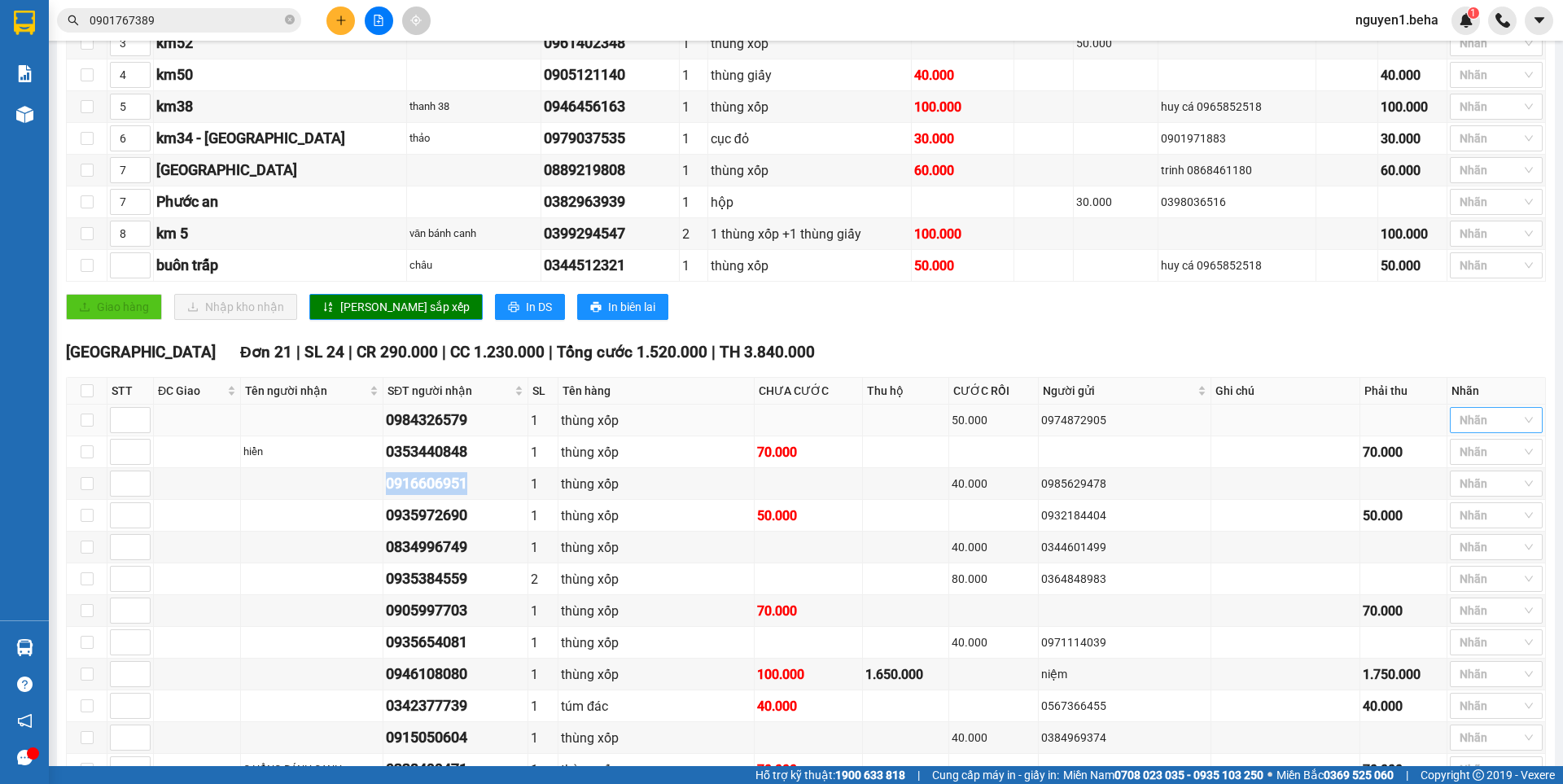
click at [1468, 429] on div at bounding box center [1488, 420] width 68 height 20
click at [1476, 570] on div "ĐÃ GỌI" at bounding box center [1484, 575] width 73 height 18
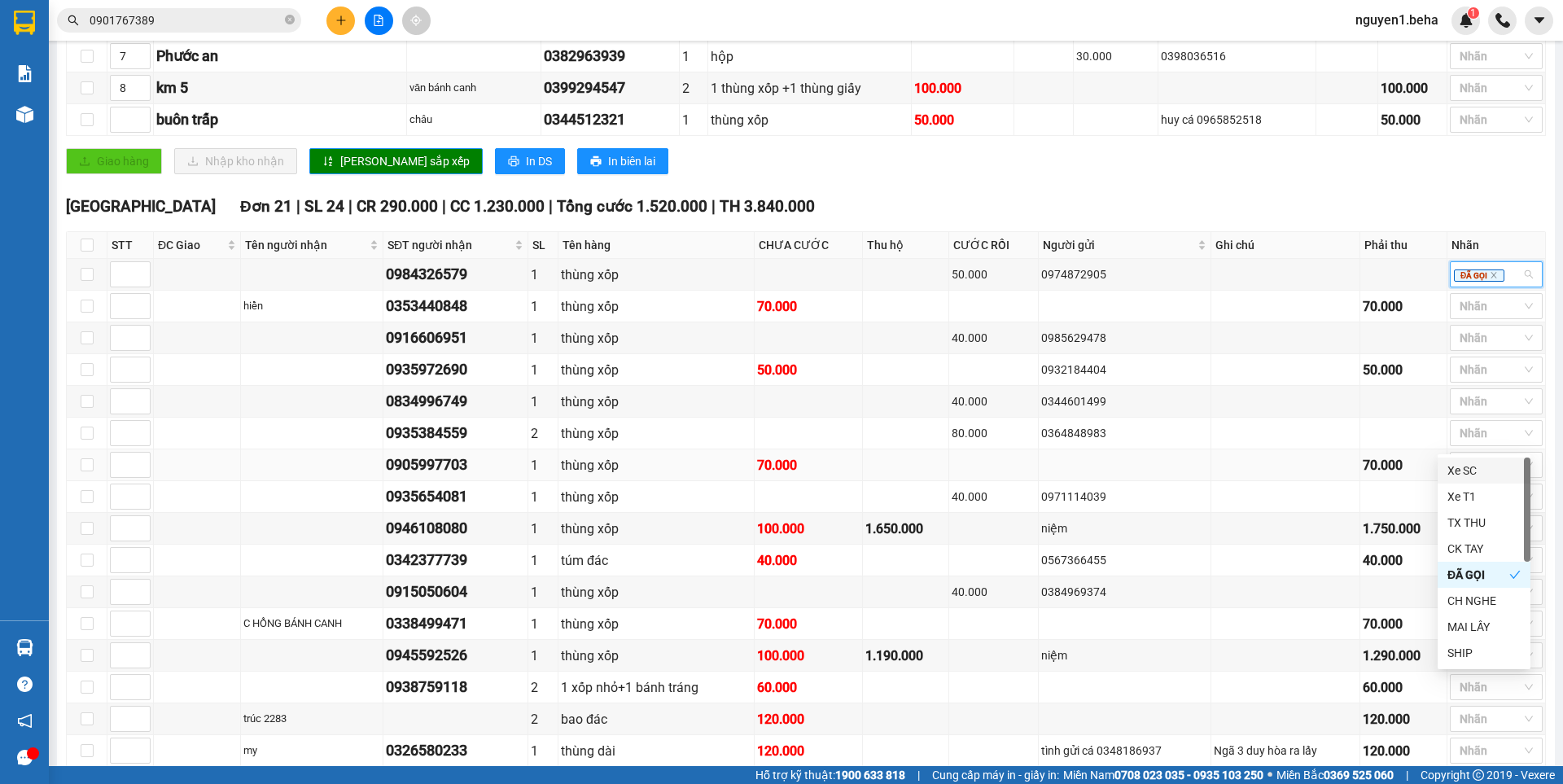
scroll to position [566, 0]
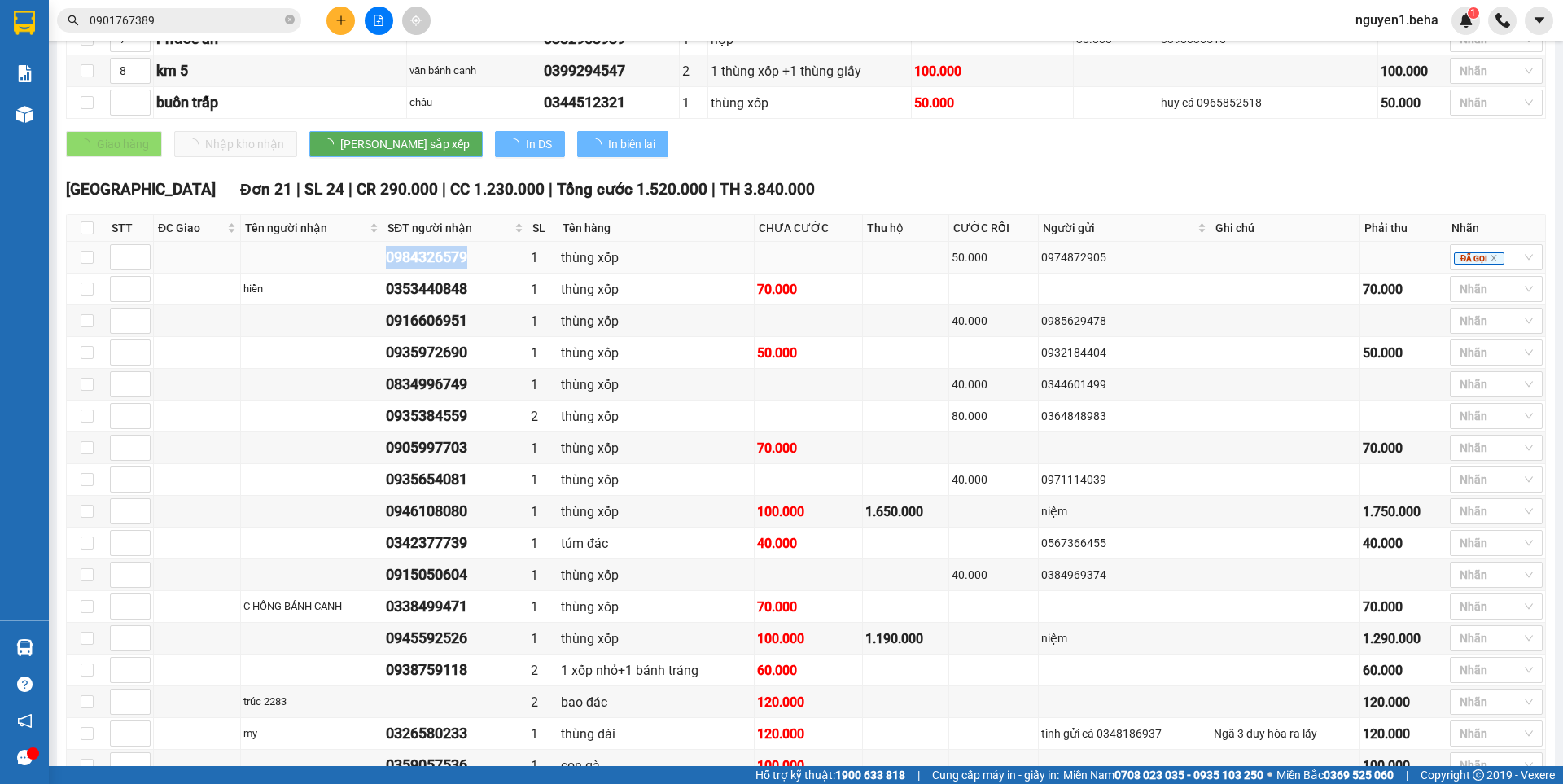
drag, startPoint x: 430, startPoint y: 272, endPoint x: 489, endPoint y: 272, distance: 59.0
click at [489, 272] on tr "0984326579 1 thùng xốp 50.000 0974872905 ĐÃ GỌI" at bounding box center [806, 257] width 1479 height 32
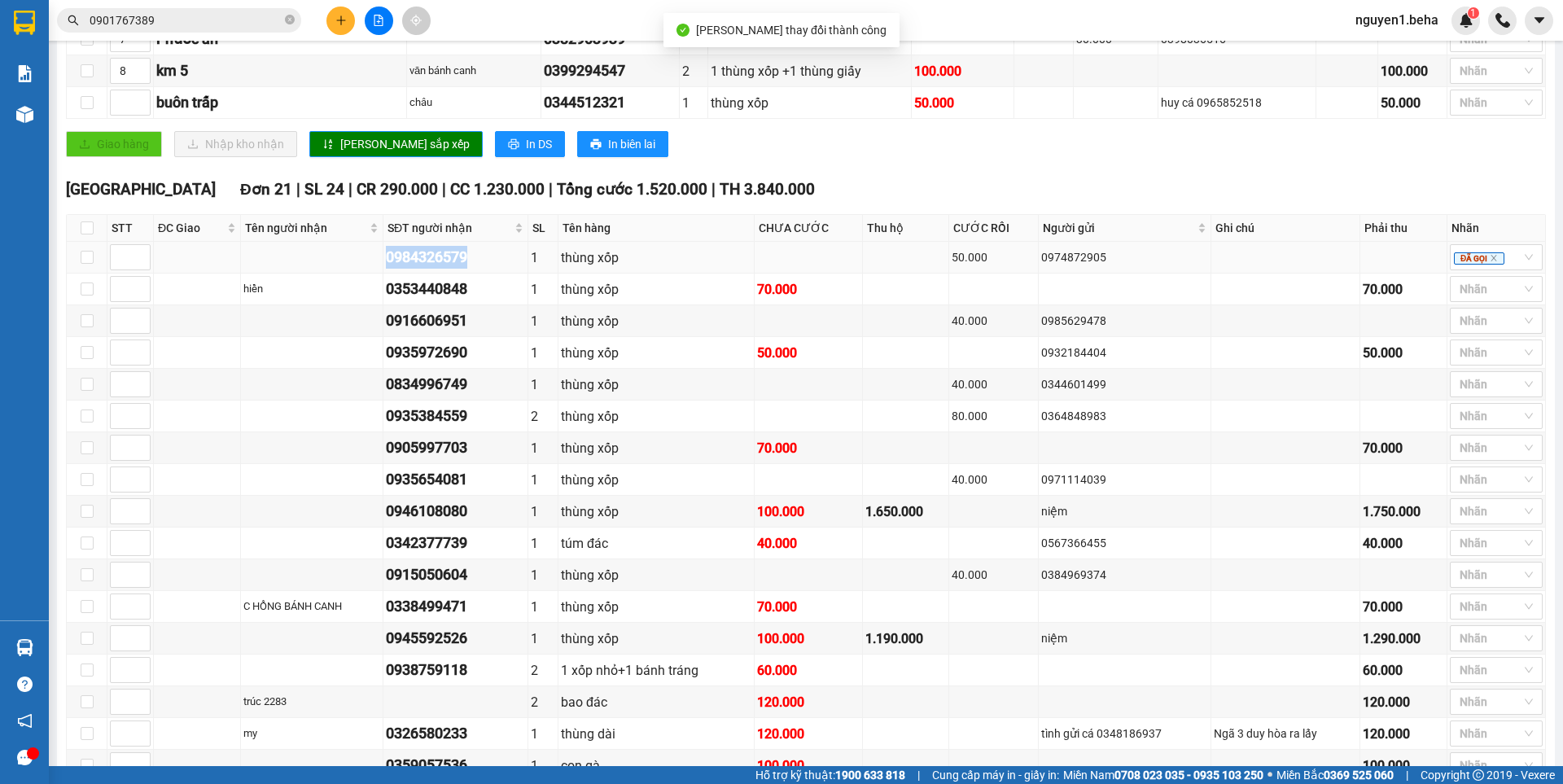
copy div "0984326579"
click at [288, 20] on icon "close-circle" at bounding box center [290, 20] width 10 height 10
paste input "0984326579"
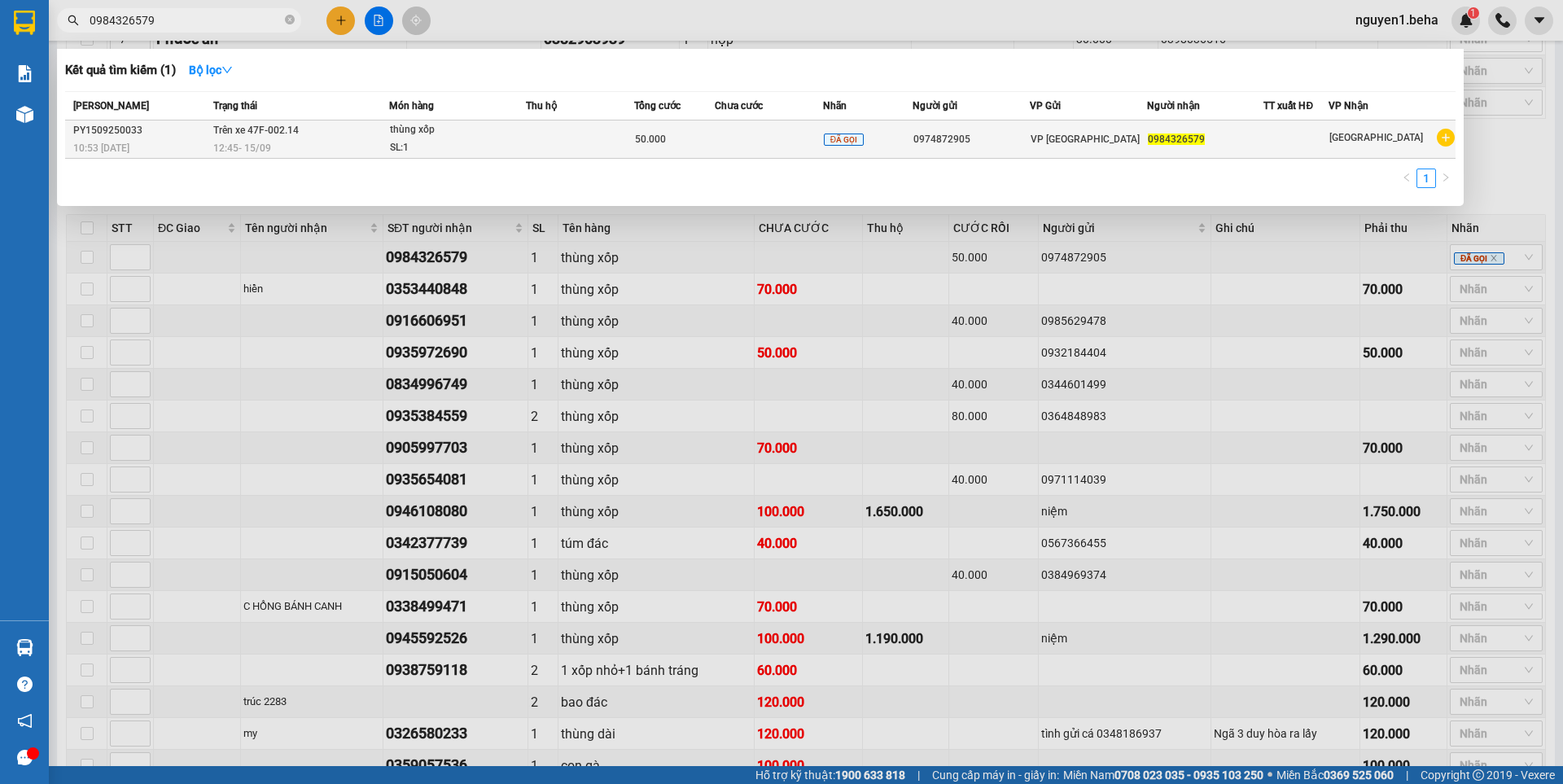
type input "0984326579"
click at [432, 141] on div "SL: 1" at bounding box center [450, 149] width 122 height 18
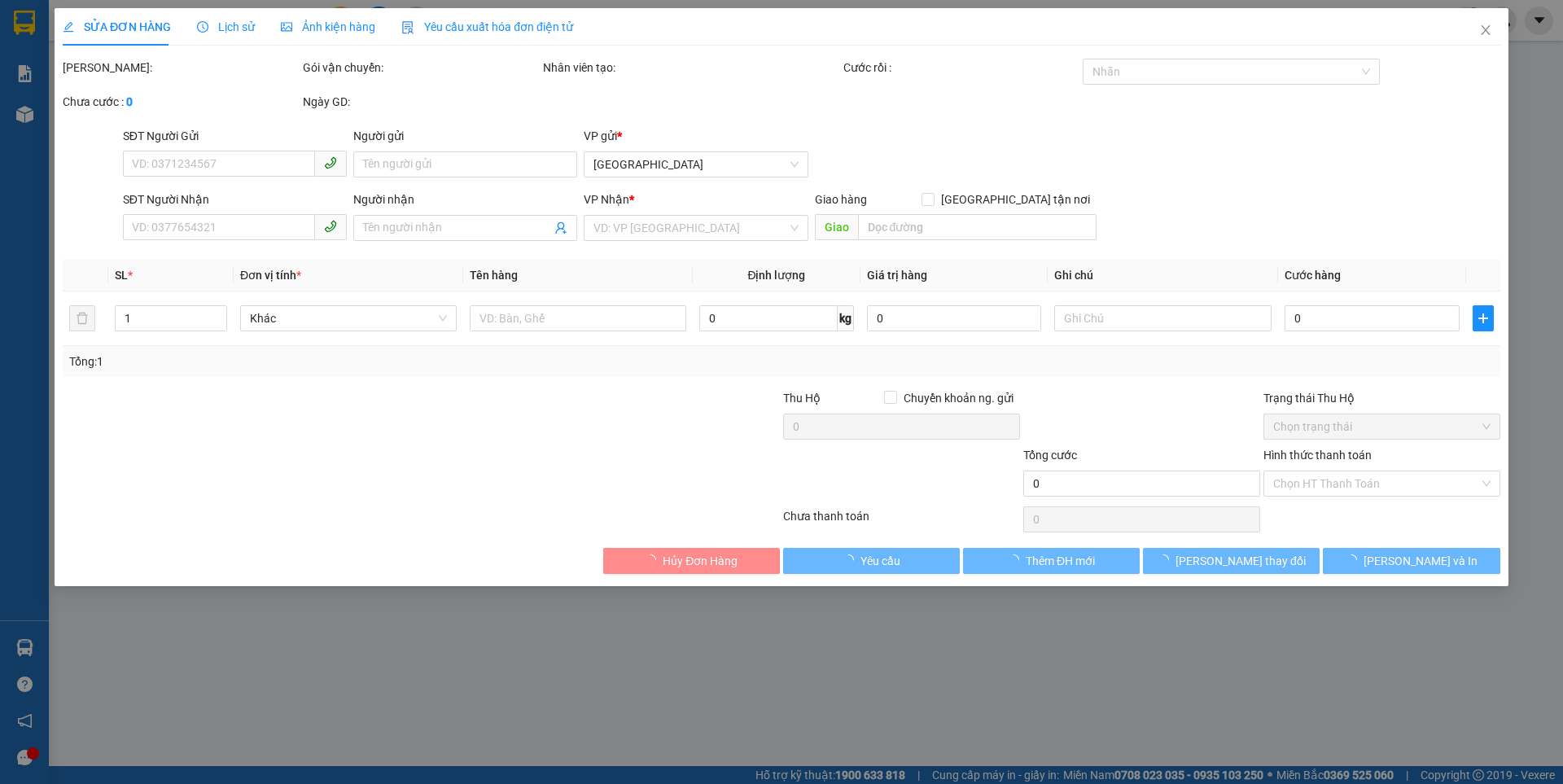
type input "0974872905"
type input "0984326579"
type input "50.000"
type input "0"
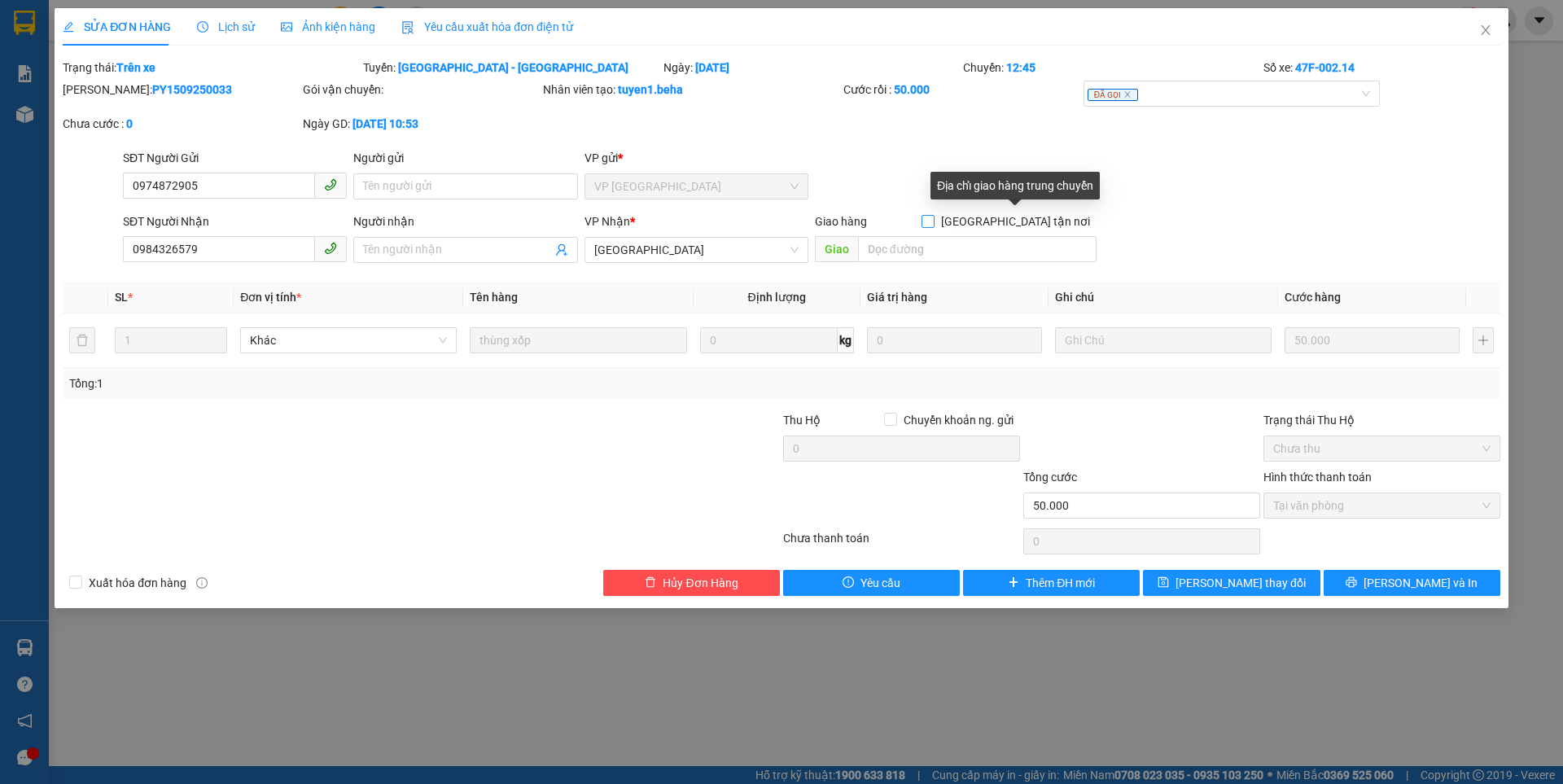
click at [933, 218] on input "[GEOGRAPHIC_DATA] tận nơi" at bounding box center [927, 221] width 12 height 12
checkbox input "true"
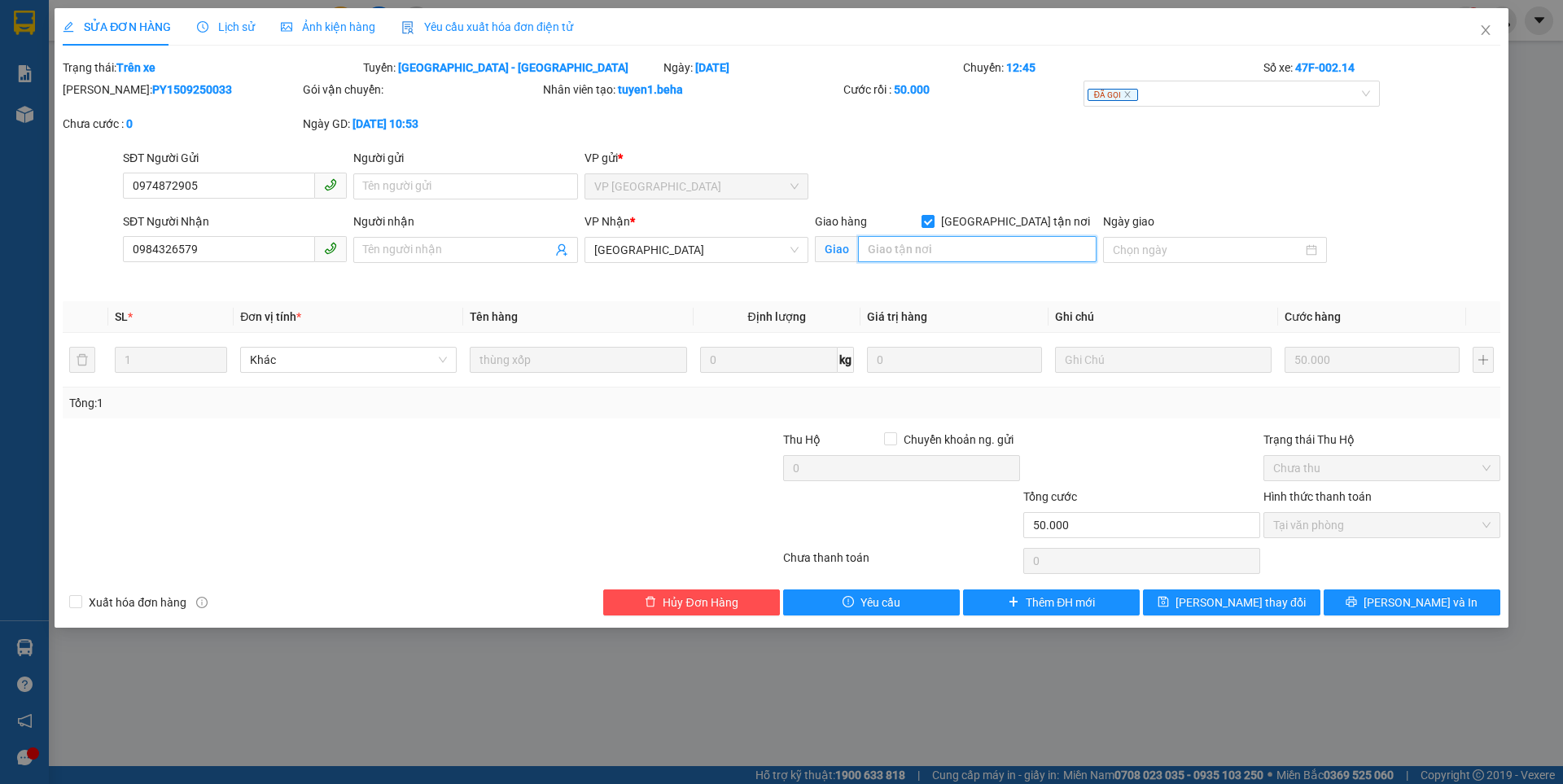
click at [897, 248] on input "search" at bounding box center [977, 248] width 238 height 26
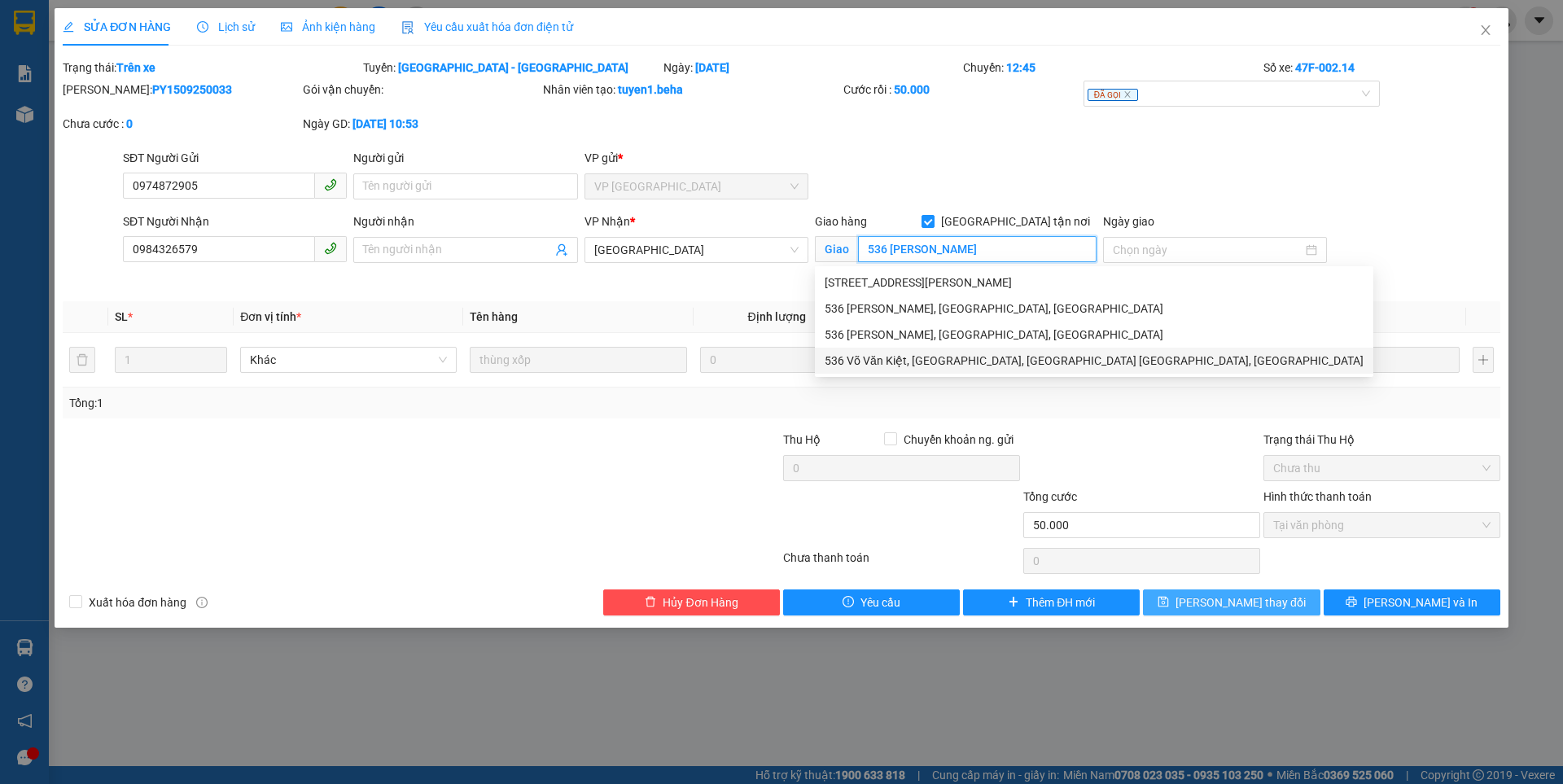
type input "536 [PERSON_NAME]"
click at [1240, 612] on button "[PERSON_NAME] thay đổi" at bounding box center [1231, 601] width 177 height 26
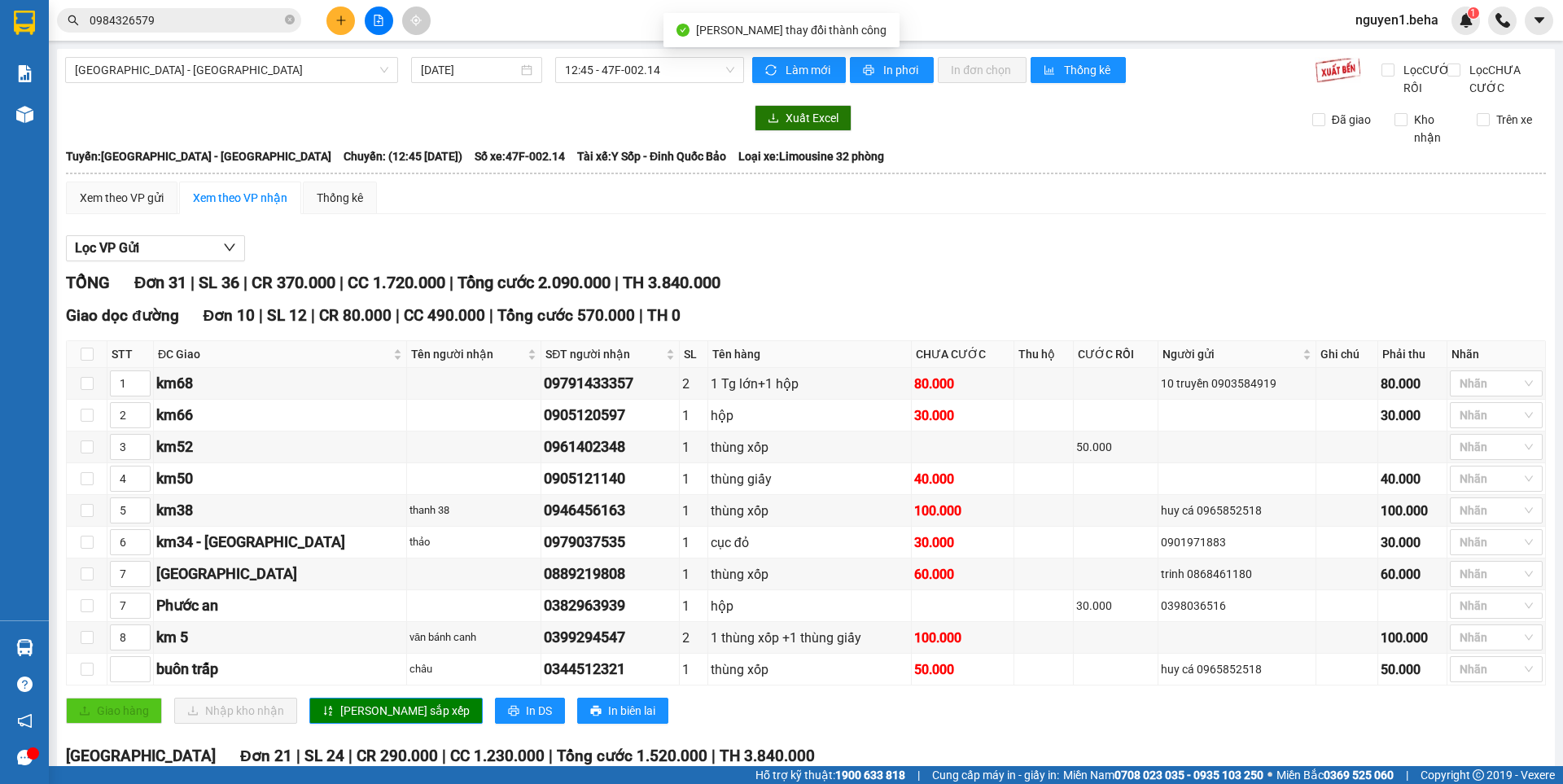
click at [1150, 257] on div "Lọc VP Gửi" at bounding box center [805, 248] width 1480 height 27
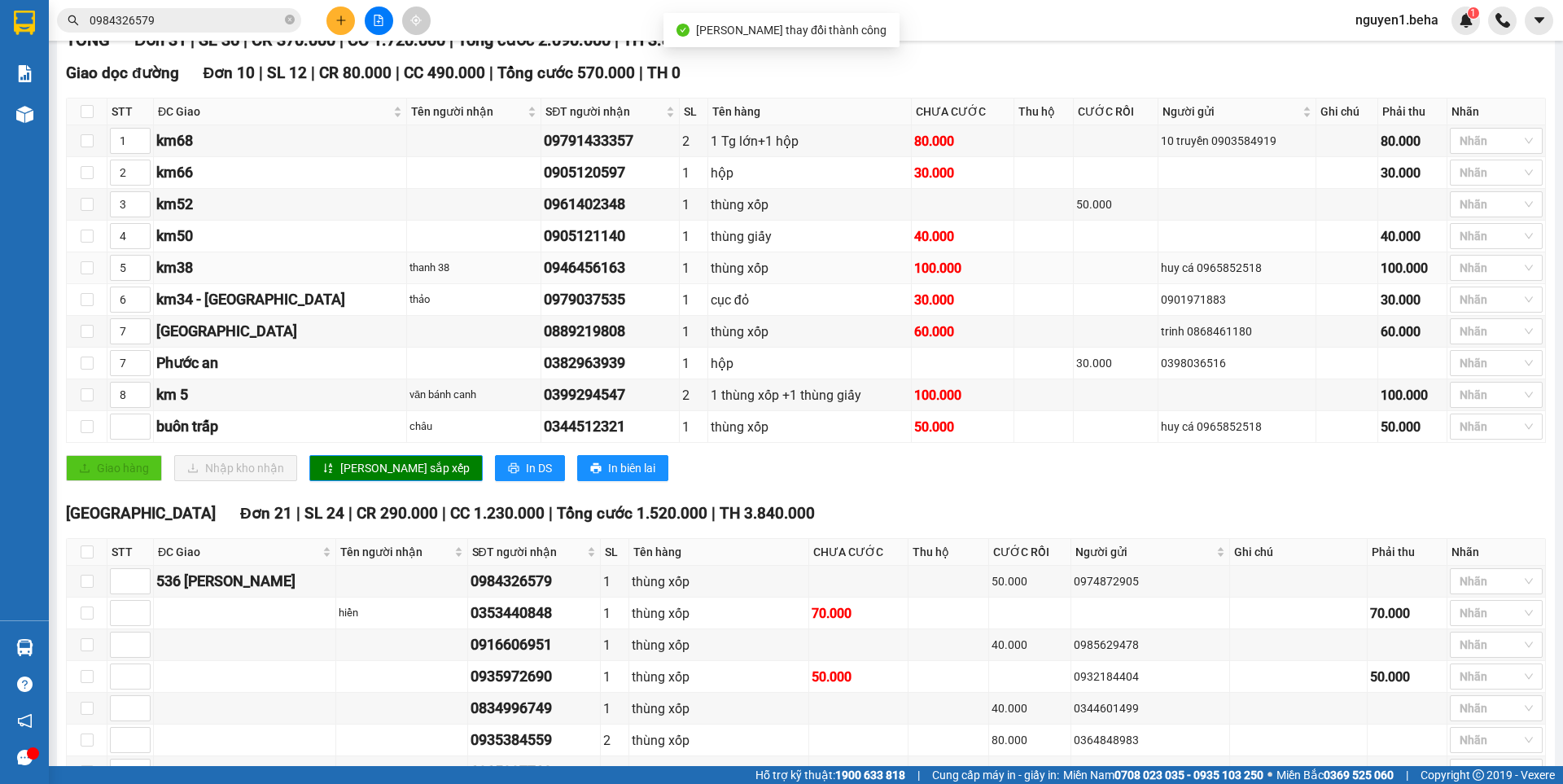
scroll to position [244, 0]
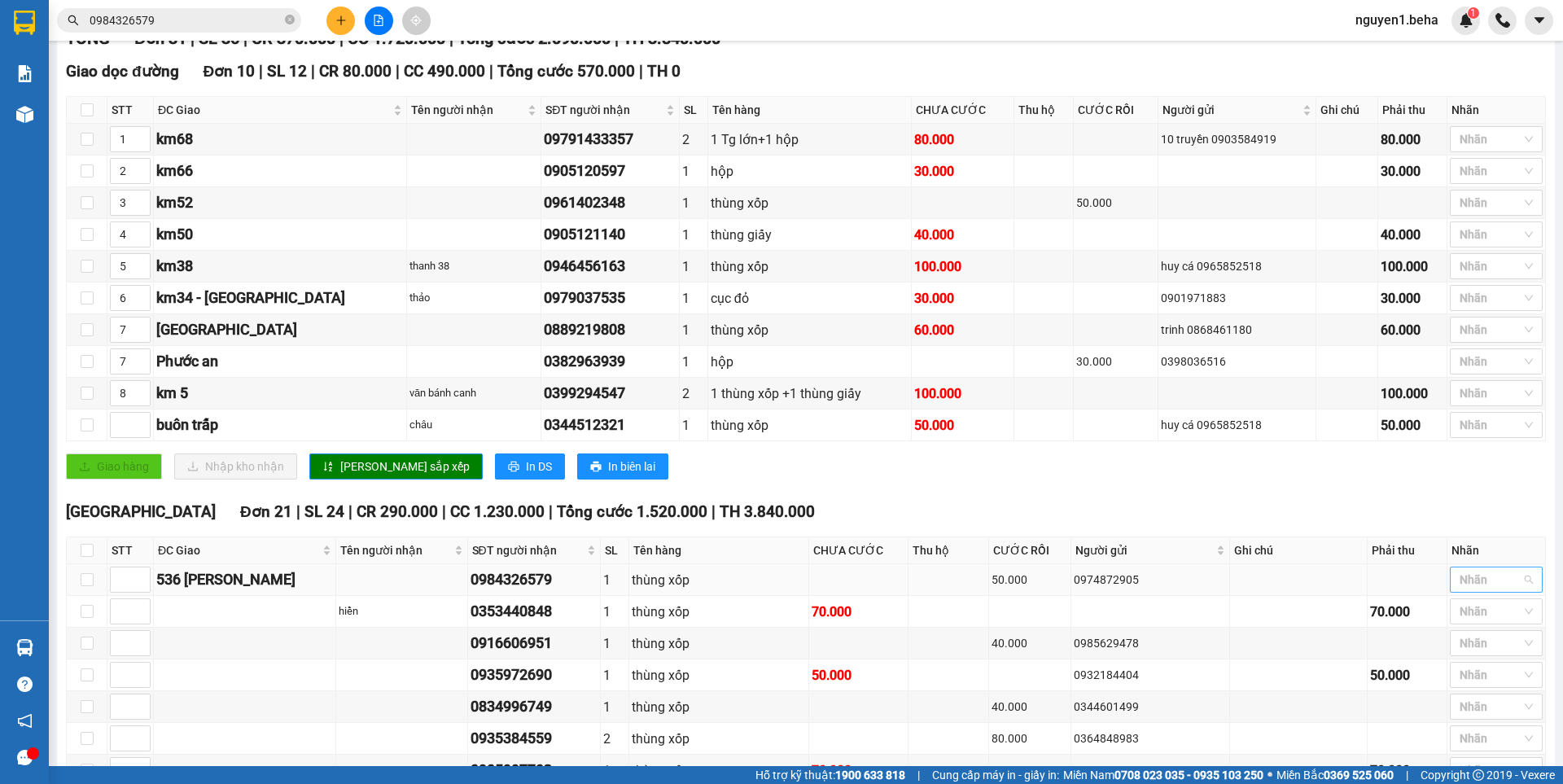
click at [1457, 589] on div at bounding box center [1488, 580] width 68 height 20
click at [1464, 569] on div "SHIP" at bounding box center [1484, 565] width 73 height 18
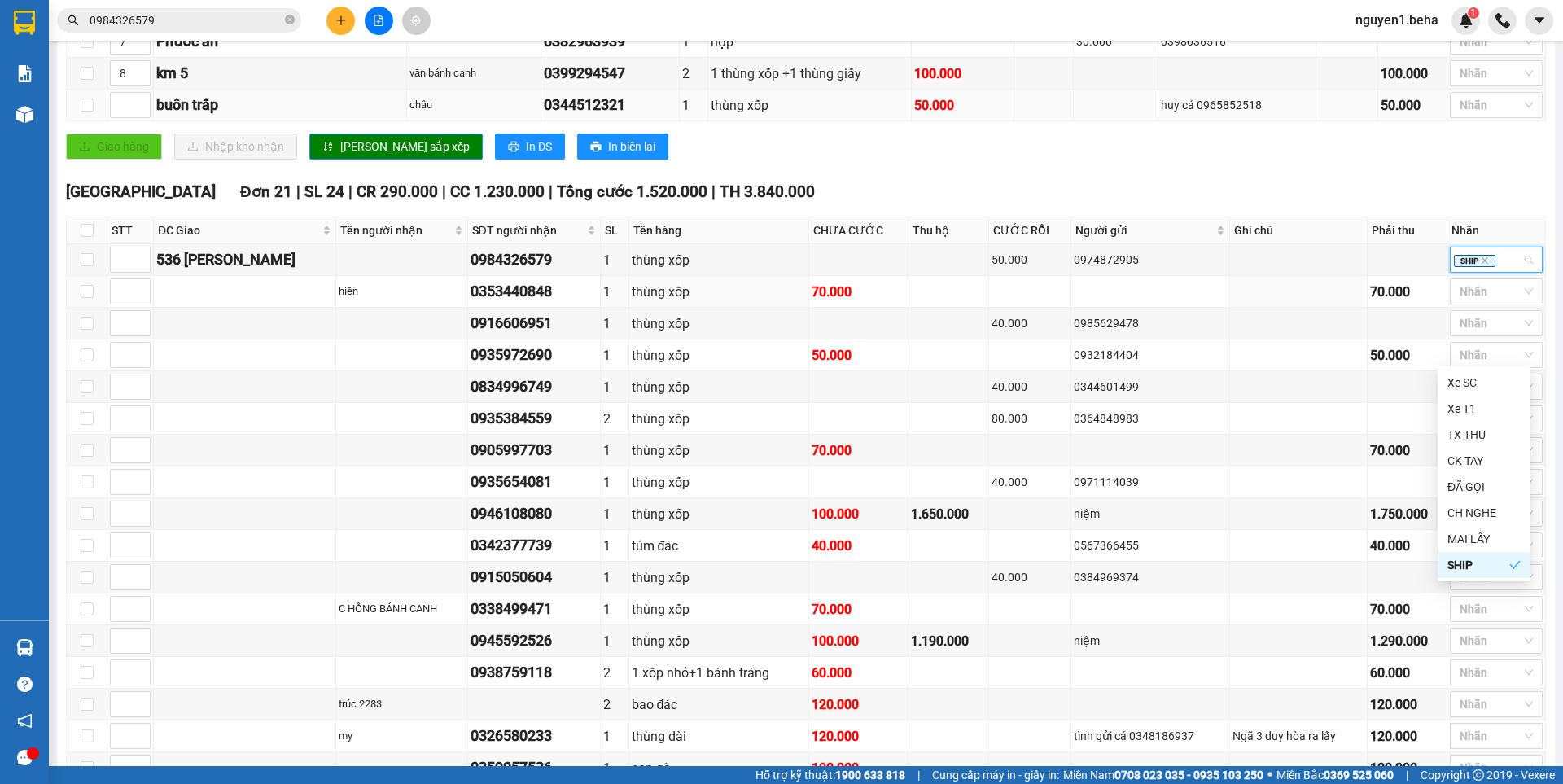
scroll to position [570, 0]
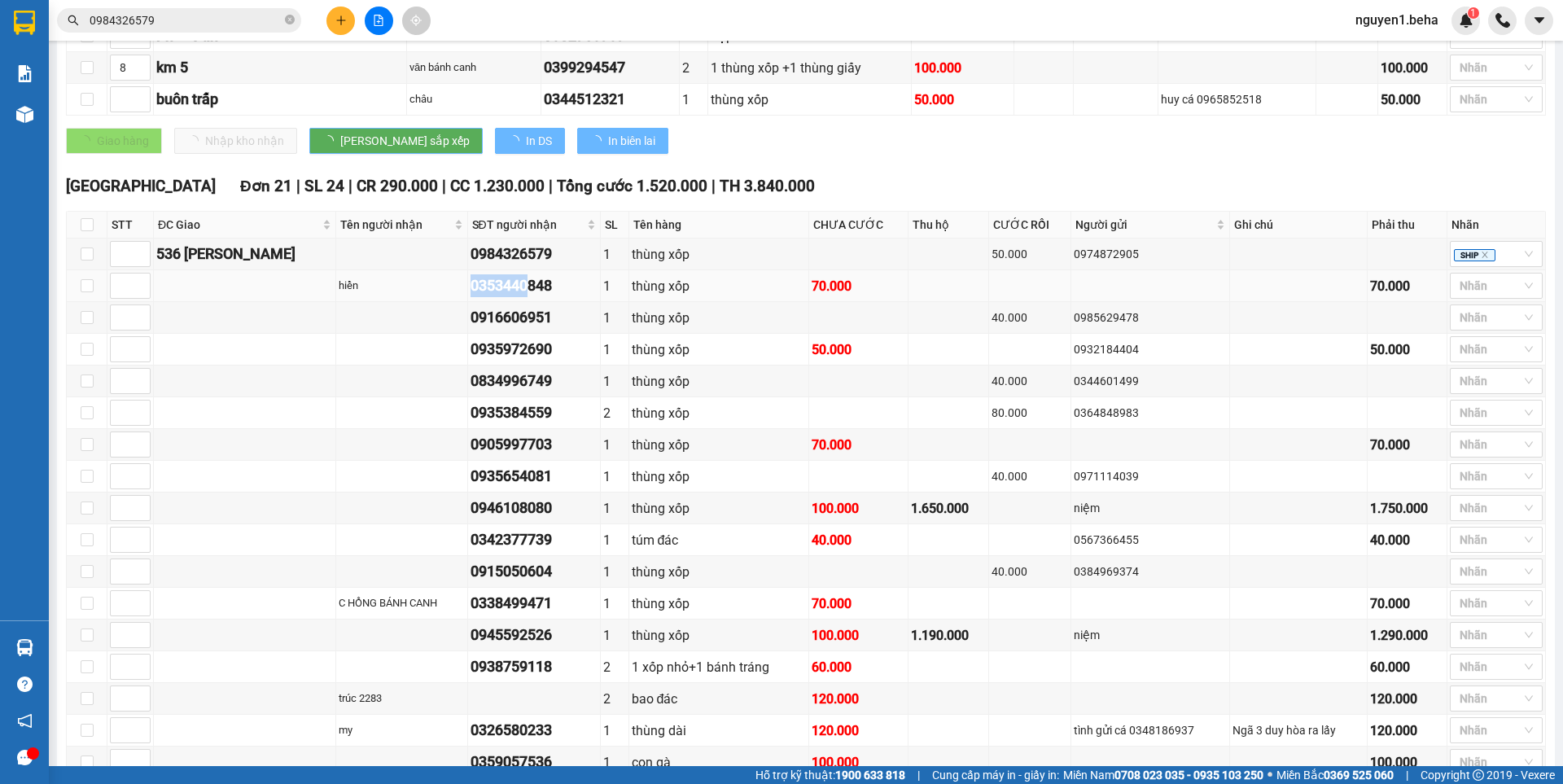
drag, startPoint x: 501, startPoint y: 310, endPoint x: 523, endPoint y: 311, distance: 22.0
click at [523, 301] on tr "hiền 0353440848 1 thùng xốp 70.000 70.000 Nhãn" at bounding box center [806, 286] width 1479 height 32
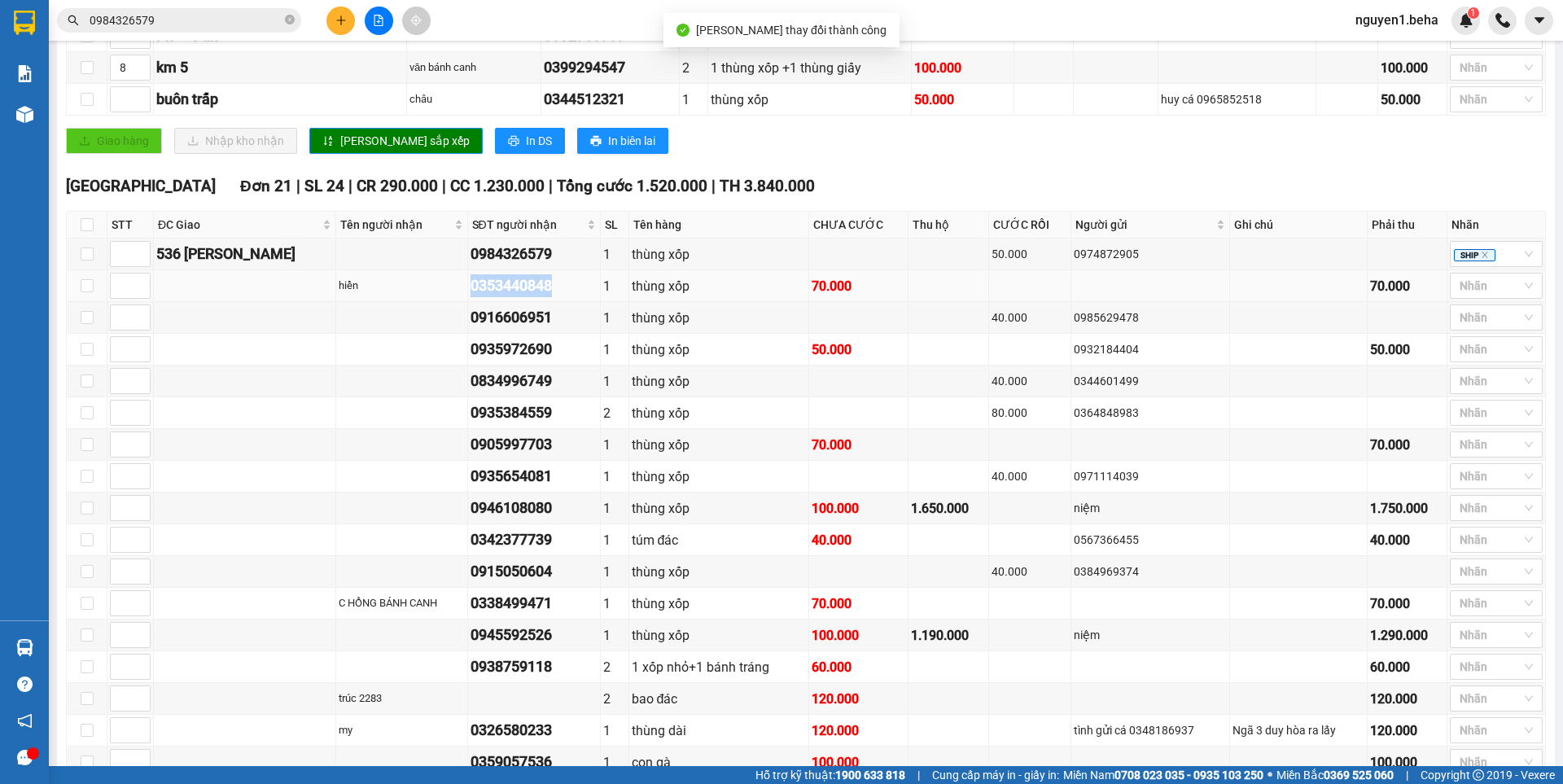
copy tr "hiền 0353440848"
drag, startPoint x: 430, startPoint y: 335, endPoint x: 543, endPoint y: 335, distance: 113.0
click at [549, 329] on tr "0916606951 1 thùng xốp 40.000 0985629478 Nhãn" at bounding box center [806, 317] width 1479 height 32
copy div "0916606951"
click at [1476, 296] on div at bounding box center [1488, 286] width 68 height 20
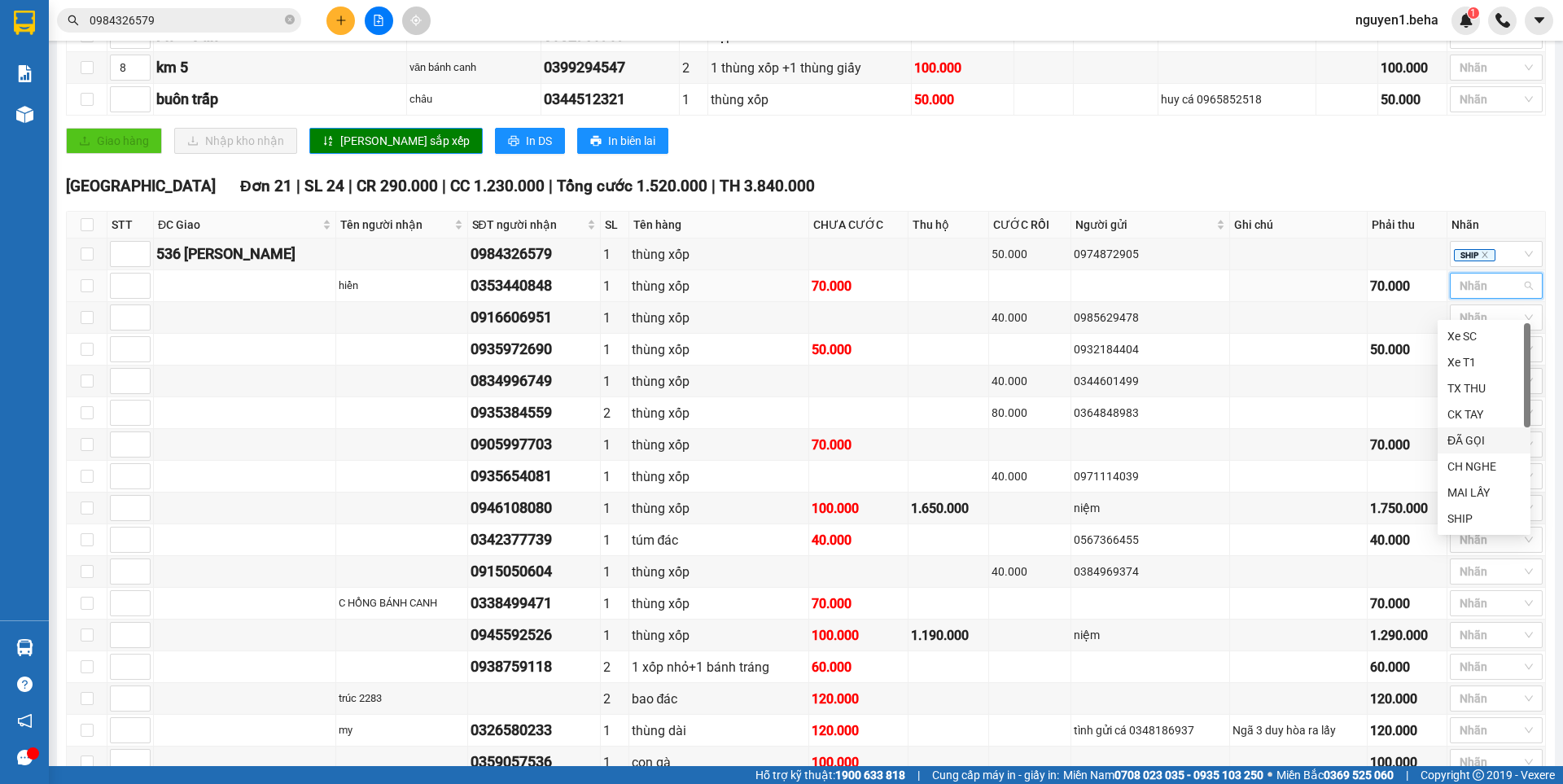
click at [1475, 441] on div "ĐÃ GỌI" at bounding box center [1484, 440] width 73 height 18
drag, startPoint x: 438, startPoint y: 367, endPoint x: 533, endPoint y: 366, distance: 95.0
click at [543, 365] on td "0935972690" at bounding box center [534, 350] width 134 height 32
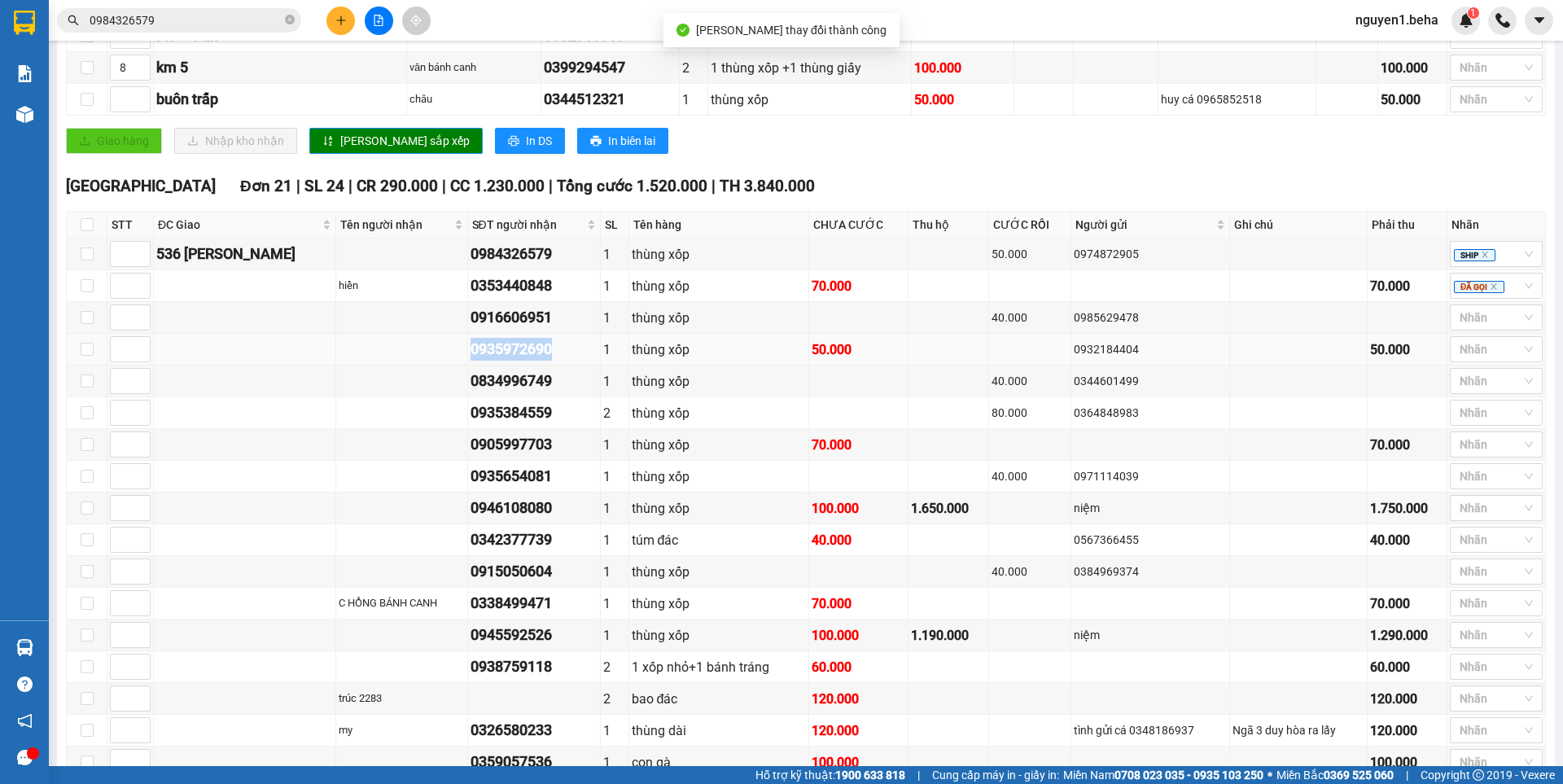
copy div "0935972690"
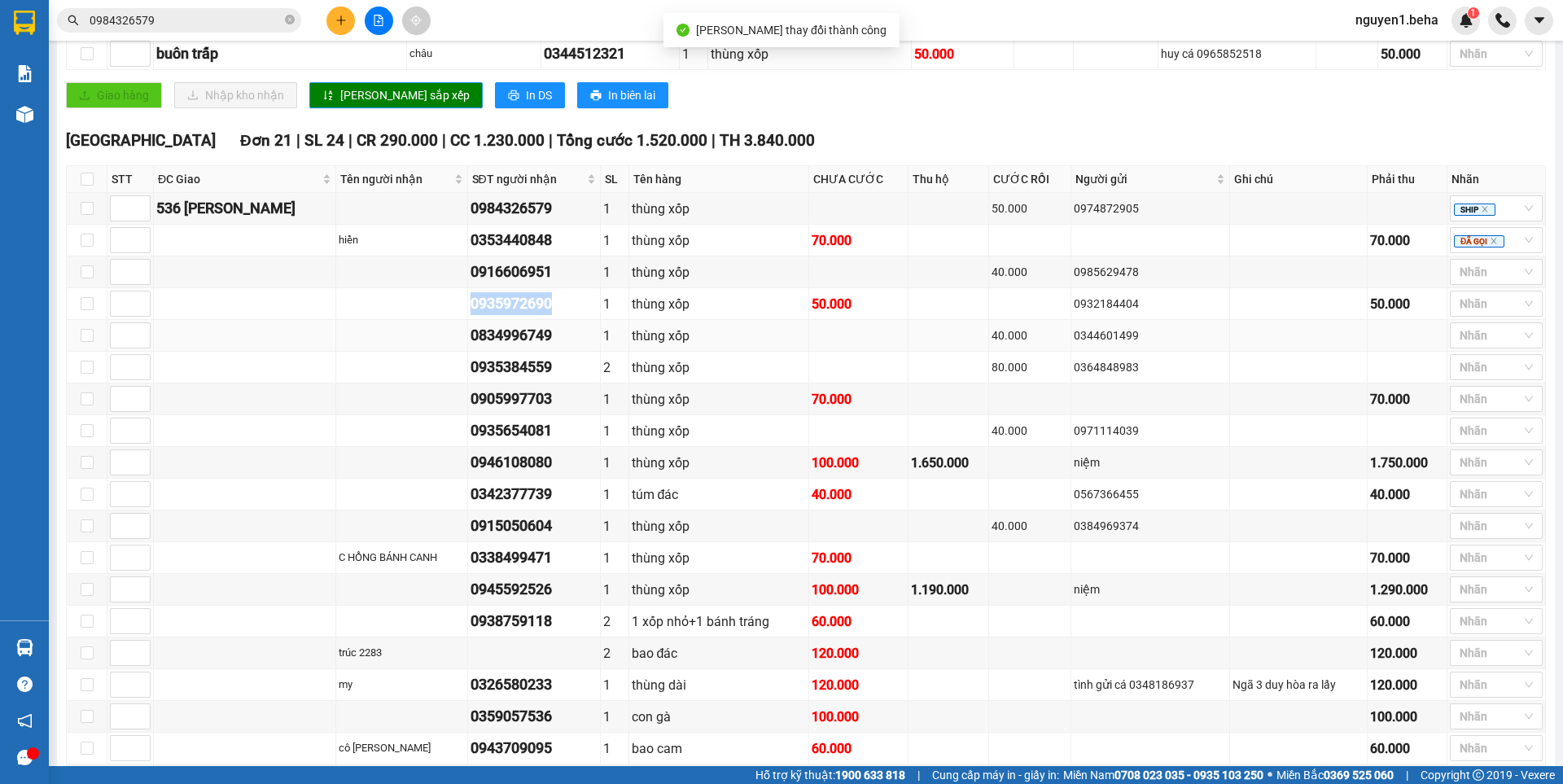
scroll to position [651, 0]
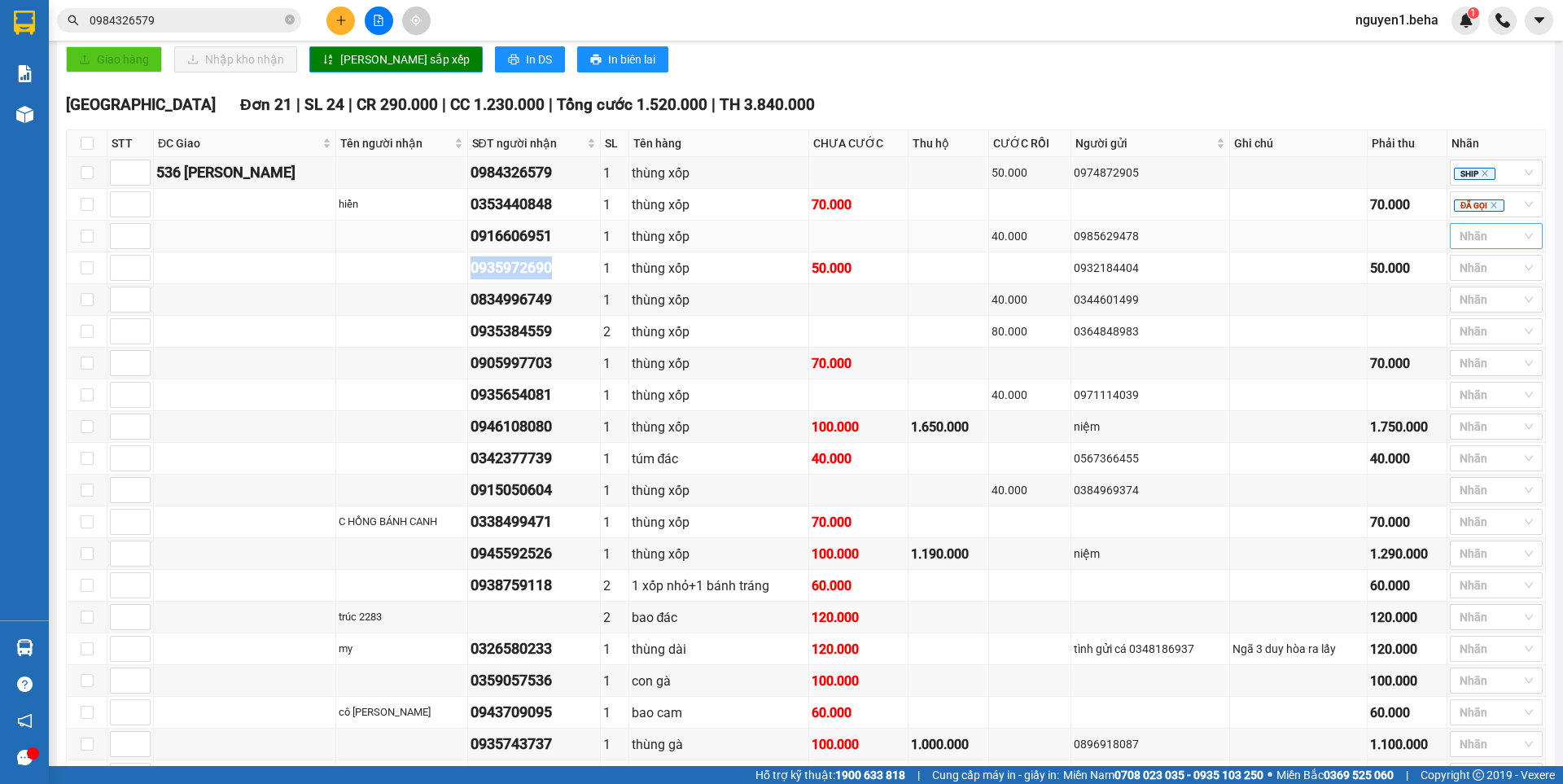
click at [1469, 246] on div at bounding box center [1488, 236] width 68 height 20
click at [1471, 388] on div "ĐÃ GỌI" at bounding box center [1484, 391] width 73 height 18
click at [798, 110] on div "ĐẮK LẮK Đơn 21 | SL 24 | CR 290.000 | CC 1.230.000 | Tổng cước 1.520.000 | TH 3…" at bounding box center [805, 105] width 1480 height 24
click at [1165, 601] on td at bounding box center [1150, 586] width 159 height 32
drag, startPoint x: 438, startPoint y: 319, endPoint x: 540, endPoint y: 319, distance: 102.0
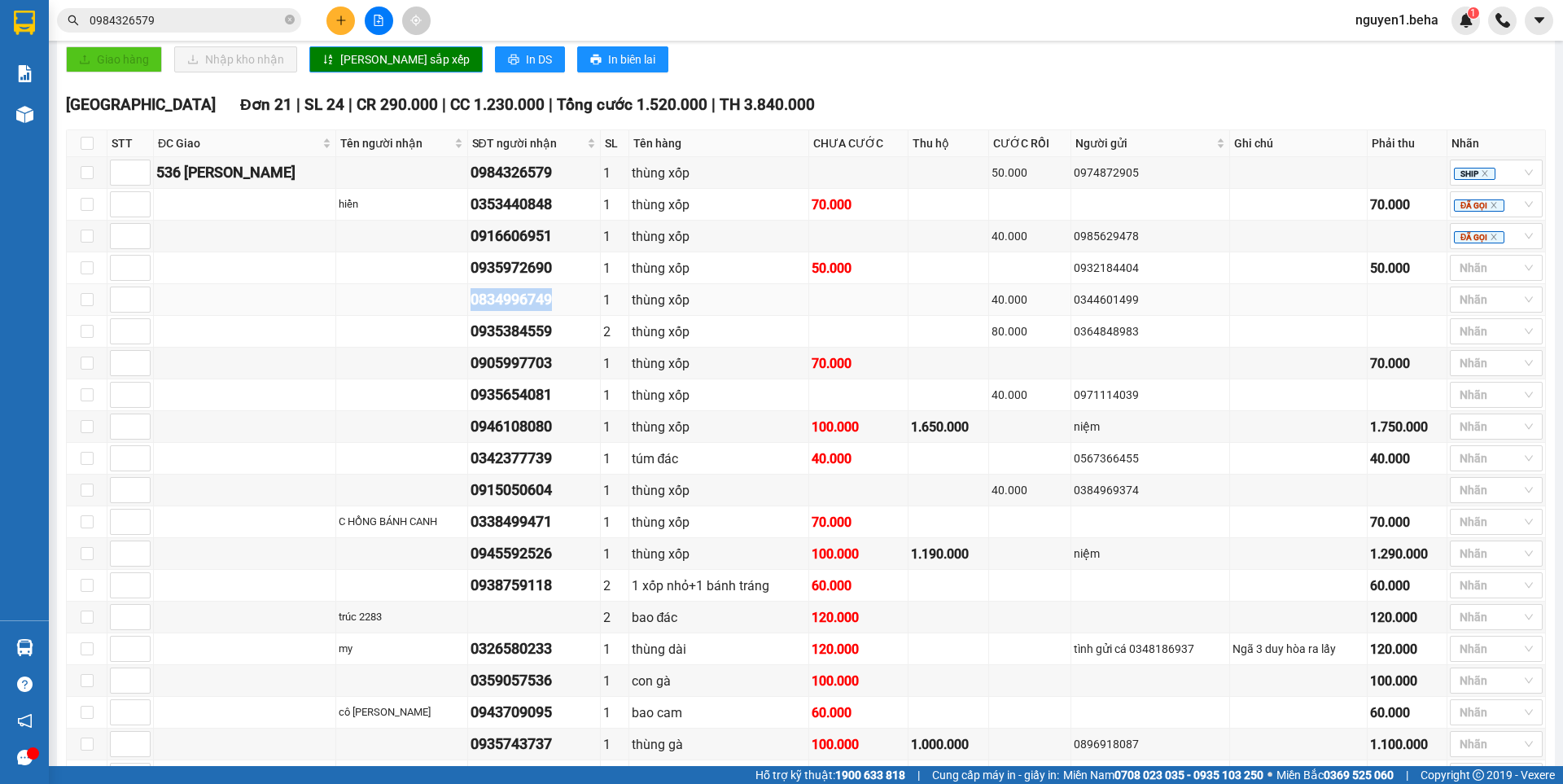
click at [540, 316] on td "0834996749" at bounding box center [534, 300] width 134 height 32
copy div "0834996749"
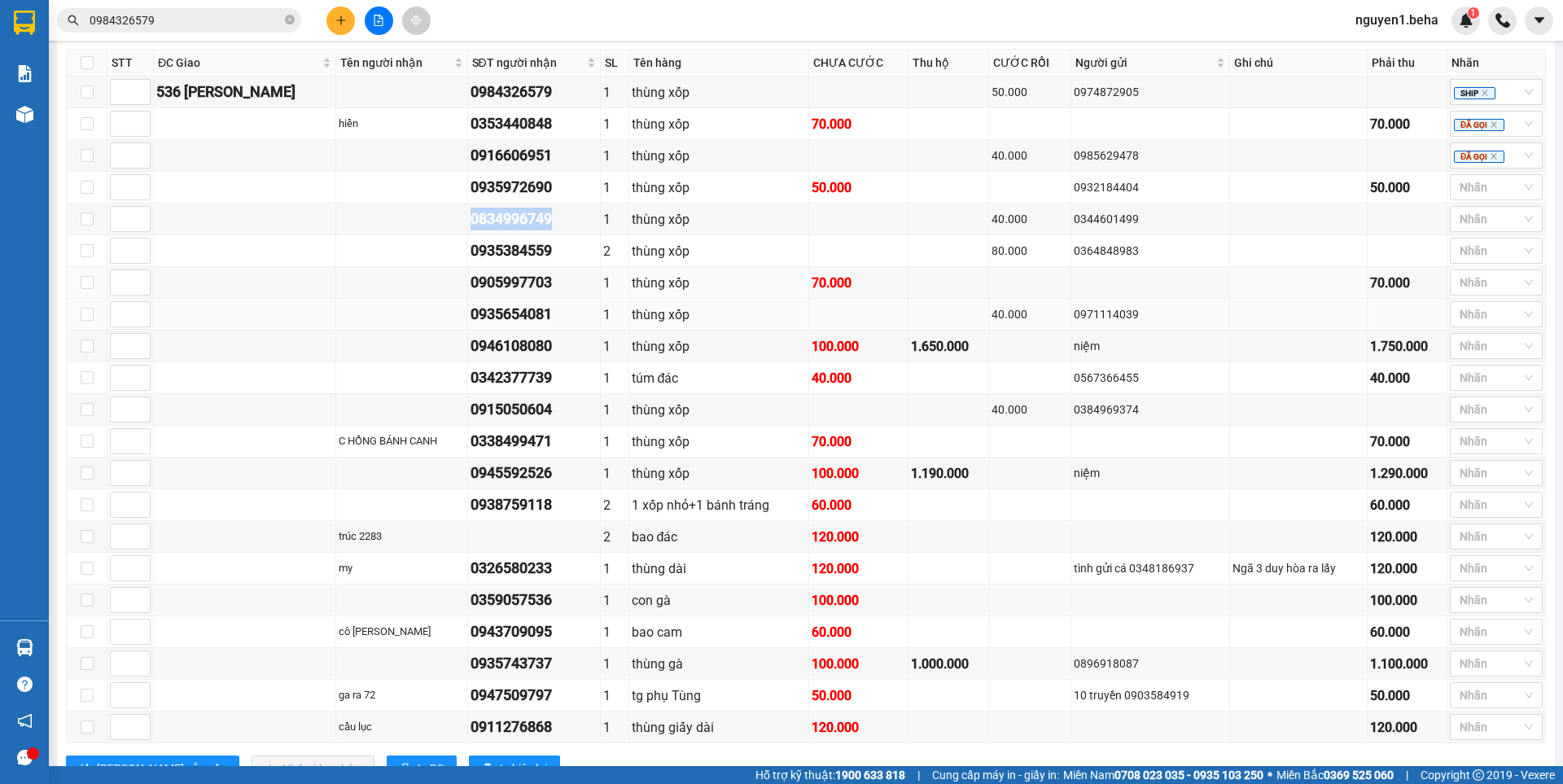
scroll to position [733, 0]
click at [1470, 196] on div at bounding box center [1488, 187] width 68 height 20
click at [1474, 340] on div "ĐÃ GỌI" at bounding box center [1484, 341] width 73 height 18
drag, startPoint x: 440, startPoint y: 268, endPoint x: 520, endPoint y: 270, distance: 80.0
click at [533, 262] on div "0935384559" at bounding box center [534, 249] width 128 height 22
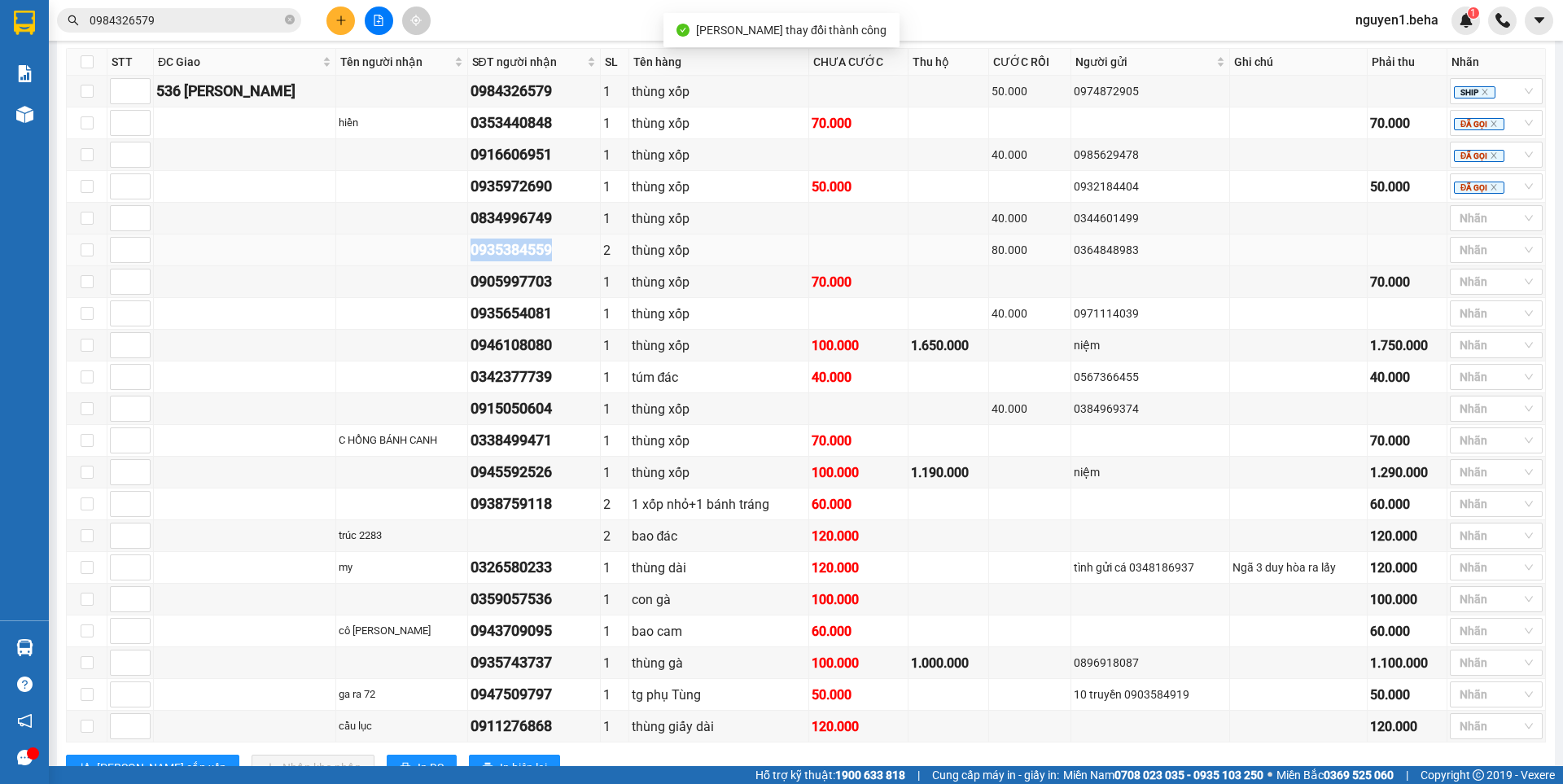
copy div "0935384559"
click at [1462, 228] on div at bounding box center [1488, 218] width 68 height 20
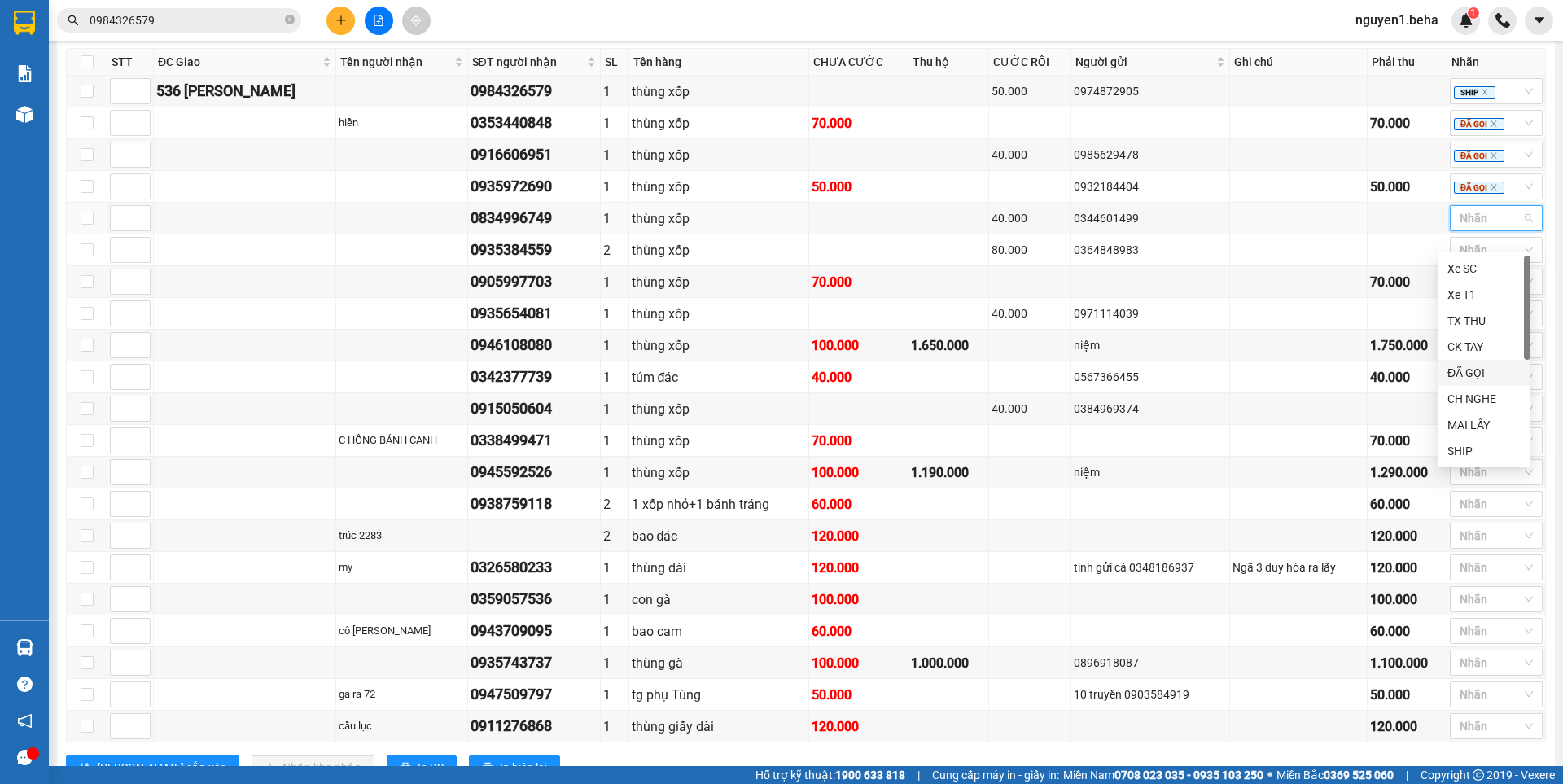
click at [1464, 371] on div "ĐÃ GỌI" at bounding box center [1484, 373] width 73 height 18
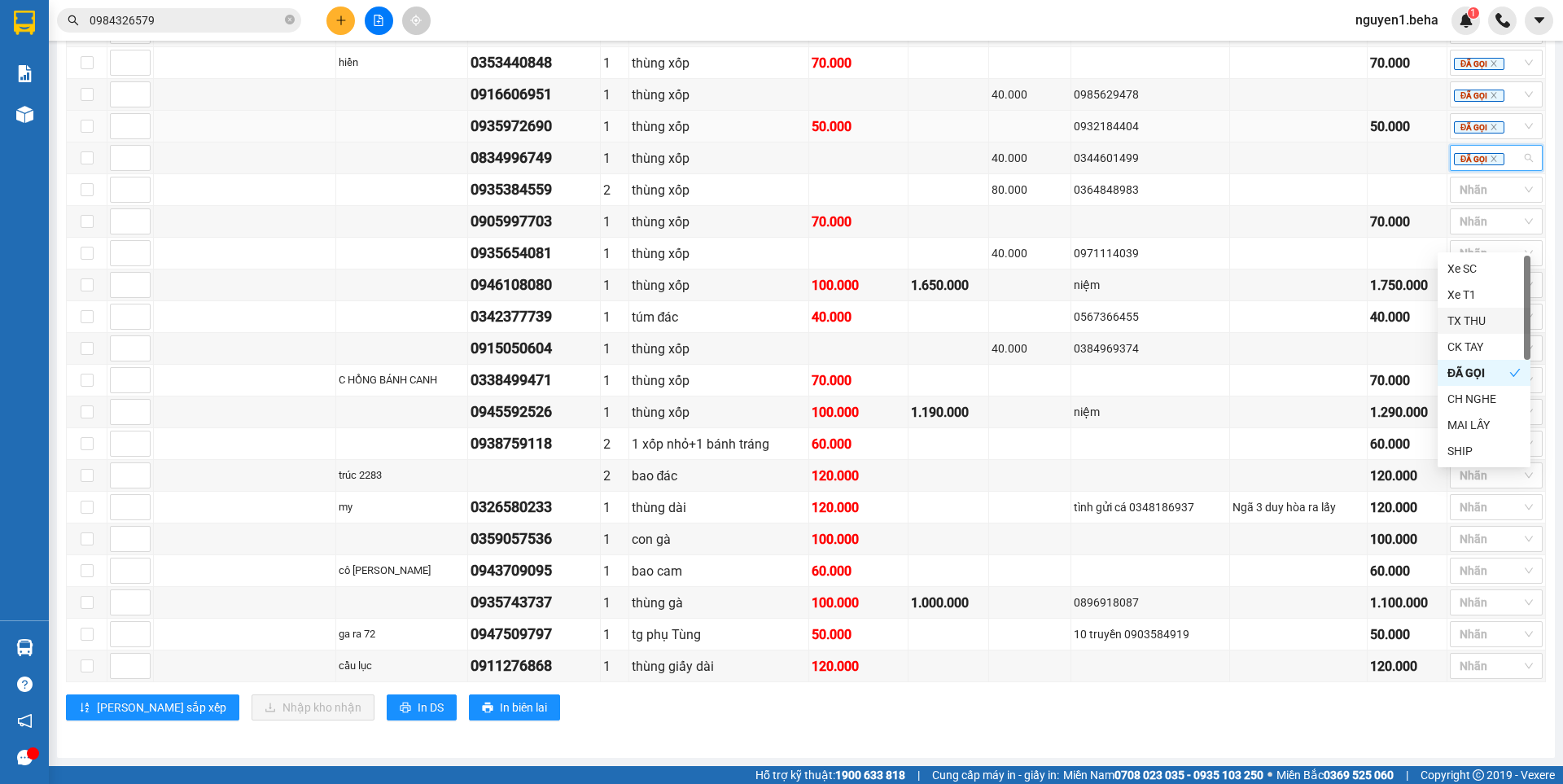
scroll to position [811, 0]
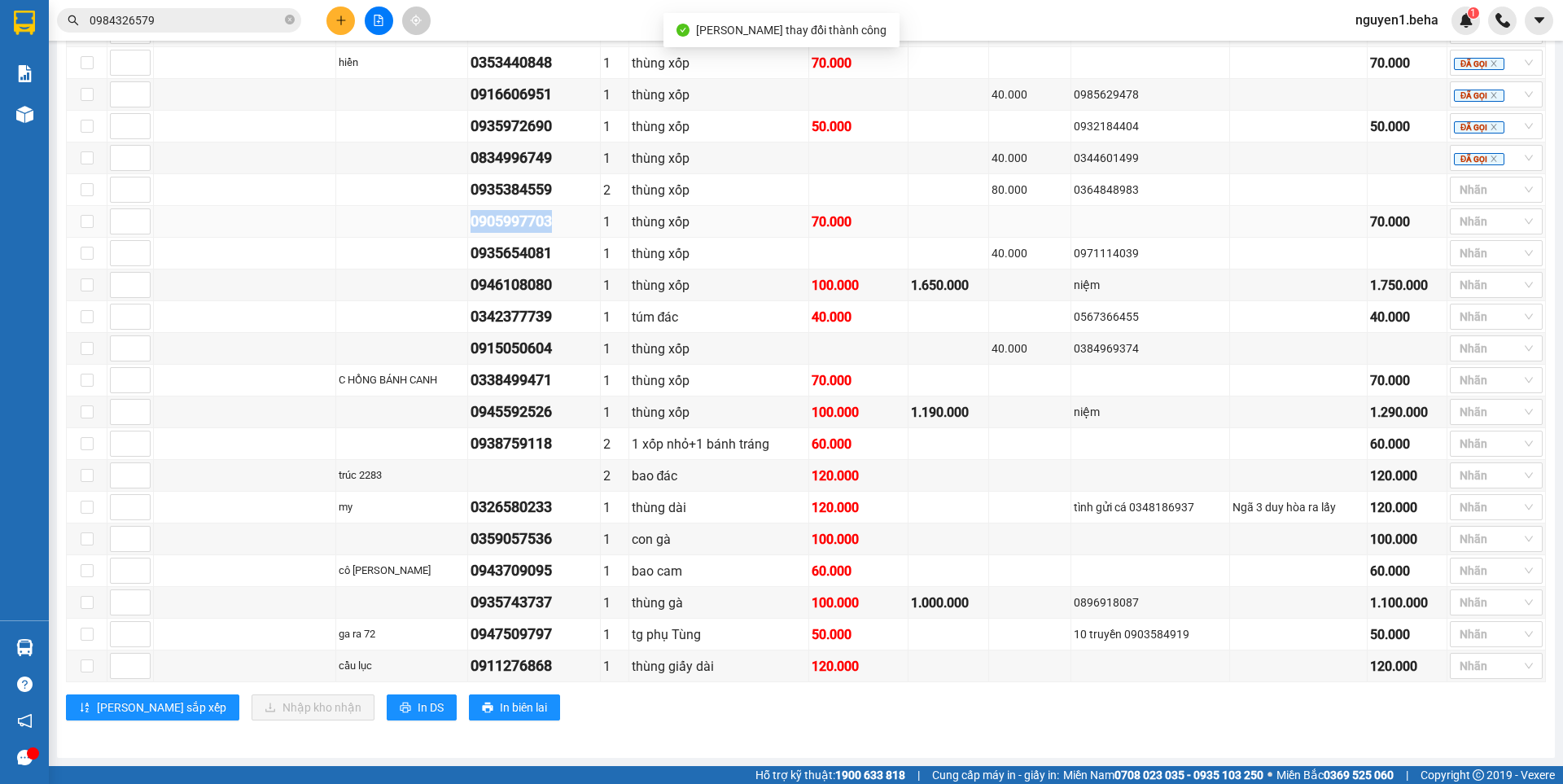
drag, startPoint x: 437, startPoint y: 221, endPoint x: 539, endPoint y: 223, distance: 102.0
click at [539, 223] on td "0905997703" at bounding box center [534, 222] width 134 height 32
copy div "0905997703"
click at [1468, 189] on div at bounding box center [1488, 190] width 68 height 20
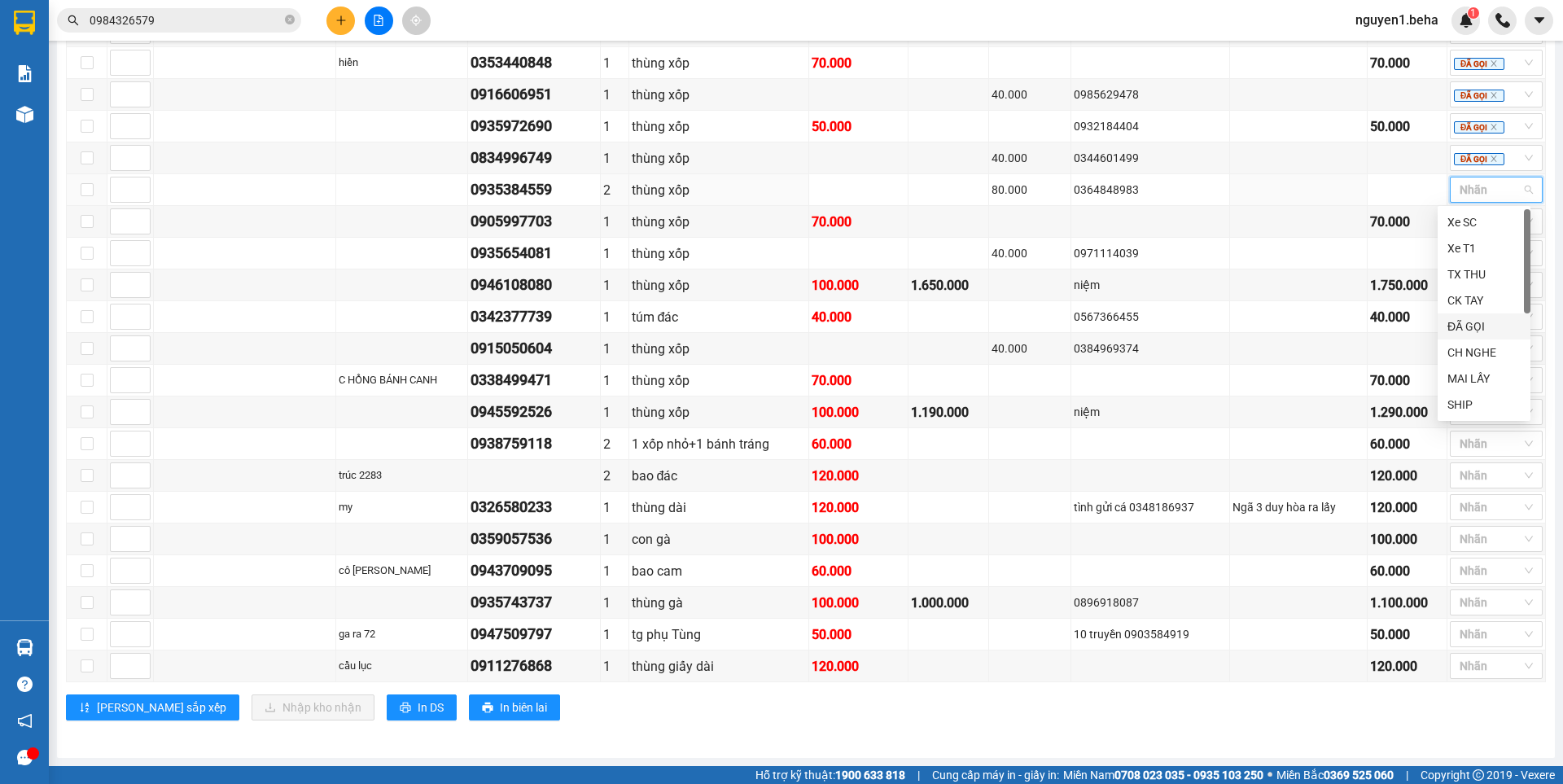
click at [1476, 326] on div "ĐÃ GỌI" at bounding box center [1484, 326] width 73 height 18
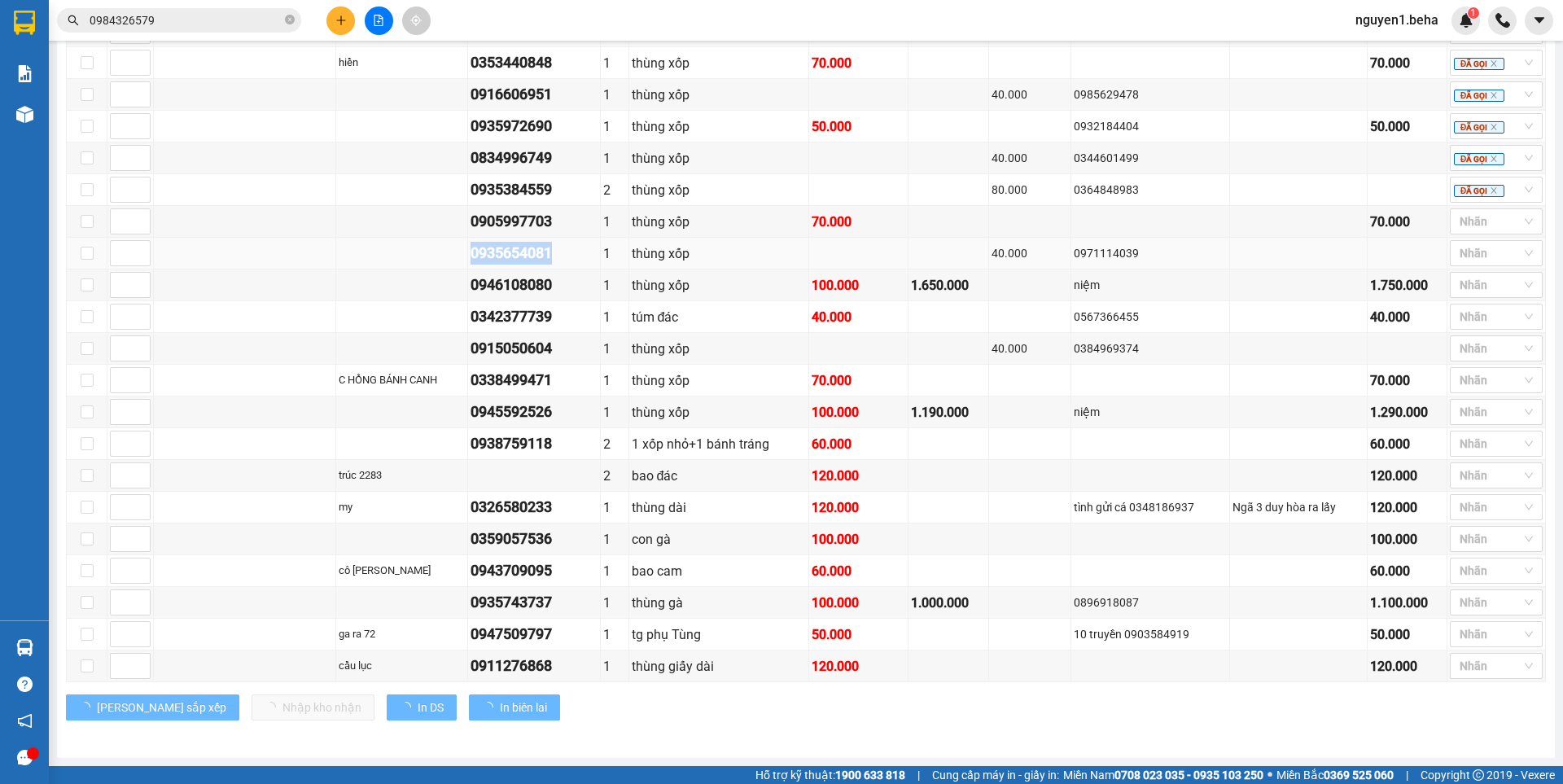
drag, startPoint x: 430, startPoint y: 252, endPoint x: 553, endPoint y: 257, distance: 123.1
click at [553, 257] on tr "0935654081 1 thùng xốp 40.000 0971114039 Nhãn" at bounding box center [806, 253] width 1479 height 32
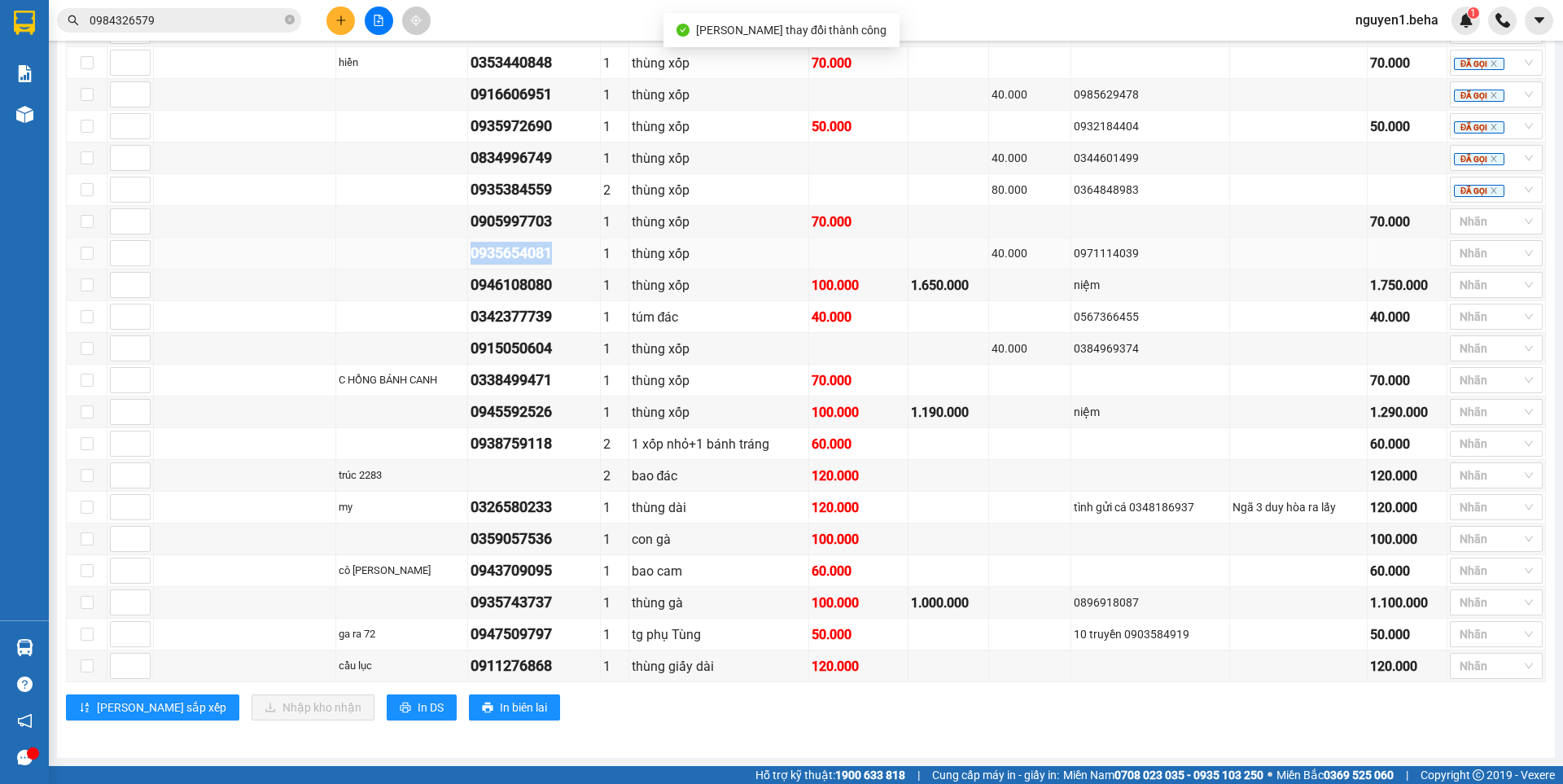
copy div "0935654081"
click at [1461, 221] on div at bounding box center [1488, 222] width 68 height 20
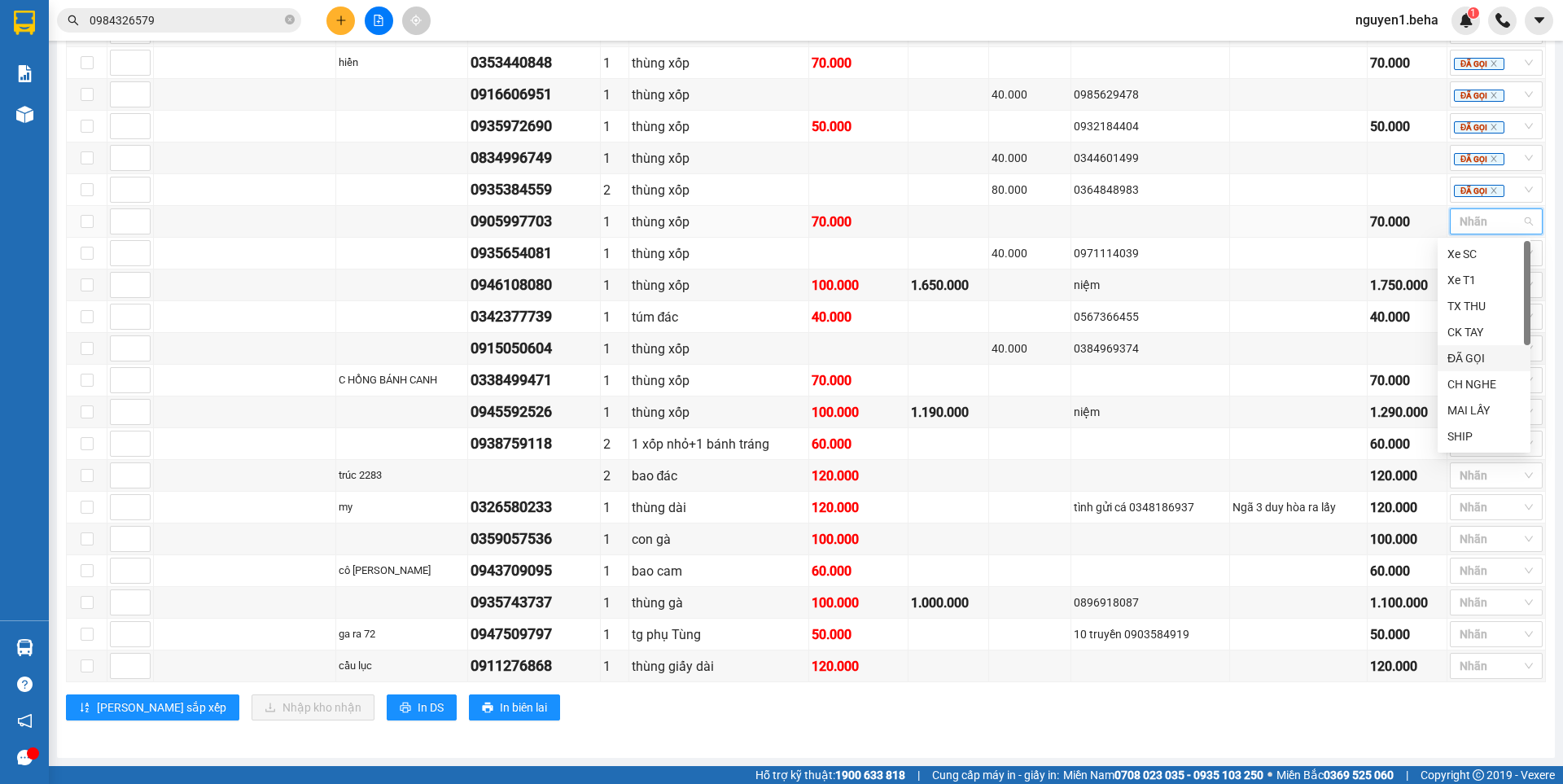
click at [1474, 356] on div "ĐÃ GỌI" at bounding box center [1484, 358] width 73 height 18
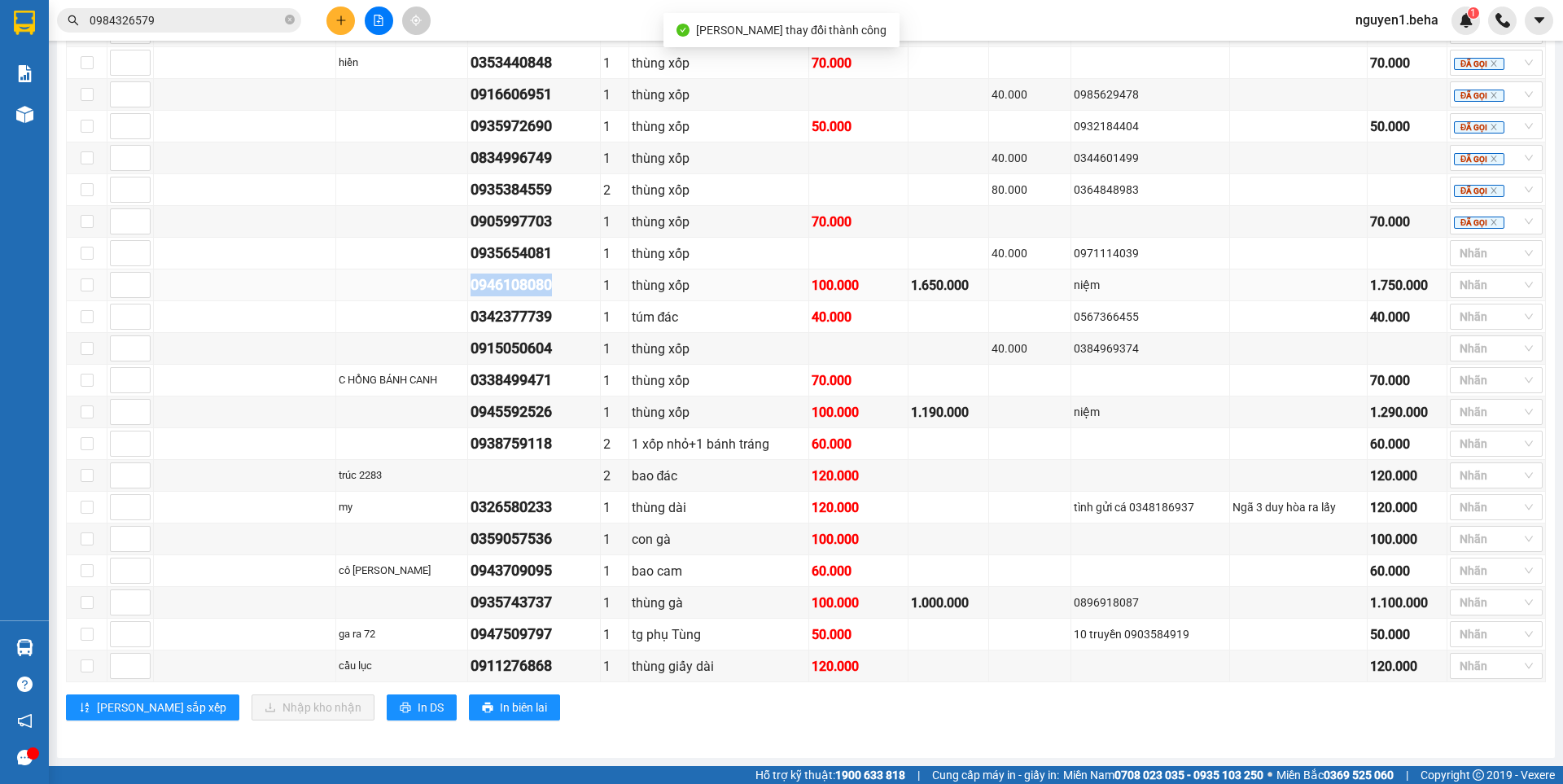
drag, startPoint x: 435, startPoint y: 292, endPoint x: 537, endPoint y: 289, distance: 102.0
click at [537, 289] on tr "0946108080 1 thùng xốp 100.000 1.650.000 niệm 1.750.000 Nhãn" at bounding box center [806, 285] width 1479 height 32
drag, startPoint x: 433, startPoint y: 255, endPoint x: 528, endPoint y: 253, distance: 95.0
click at [528, 253] on tr "0935654081 1 thùng xốp 40.000 0971114039 Nhãn" at bounding box center [806, 253] width 1479 height 32
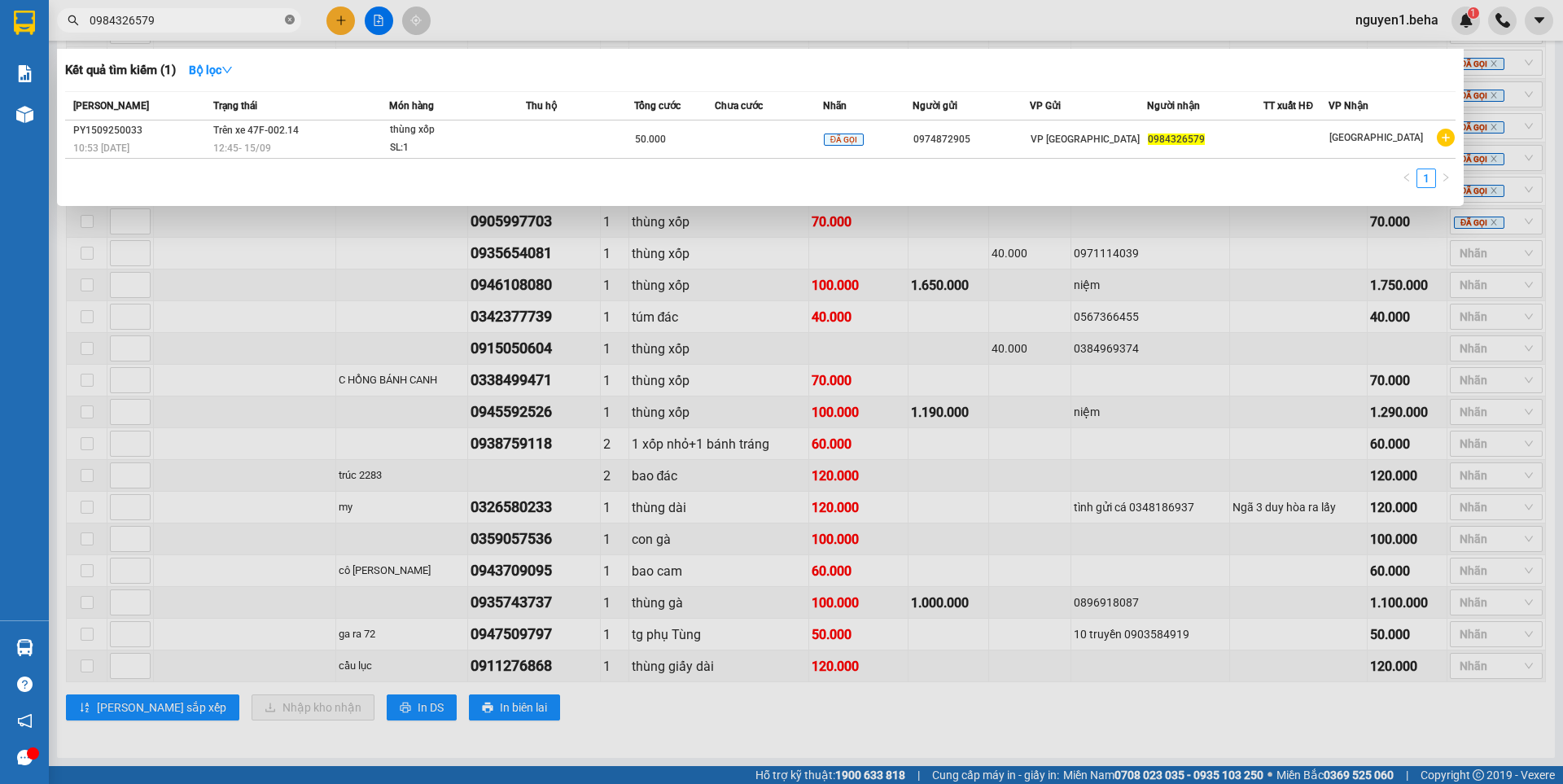
click at [286, 20] on icon "close-circle" at bounding box center [290, 20] width 10 height 10
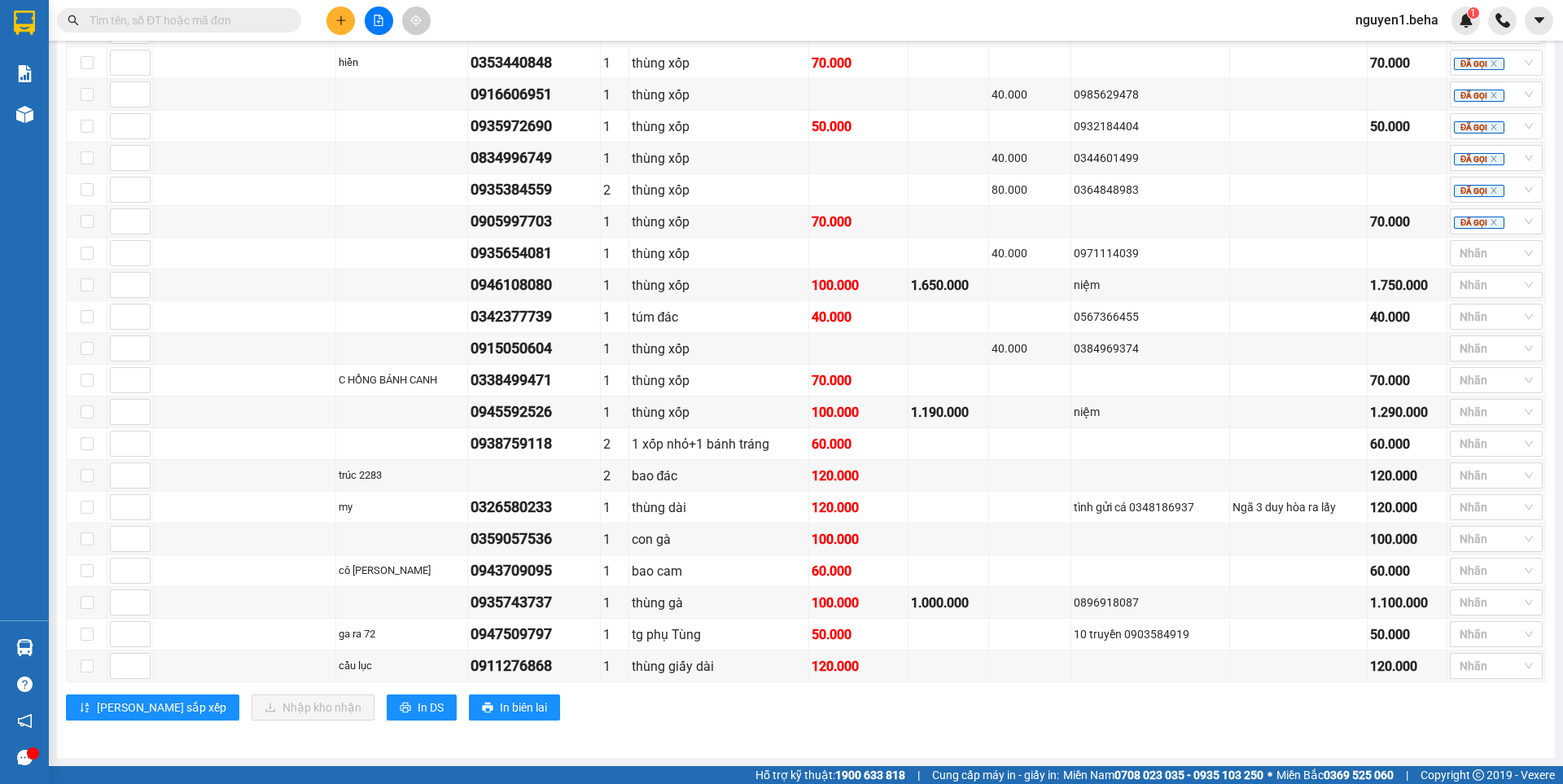
paste input "0935654081"
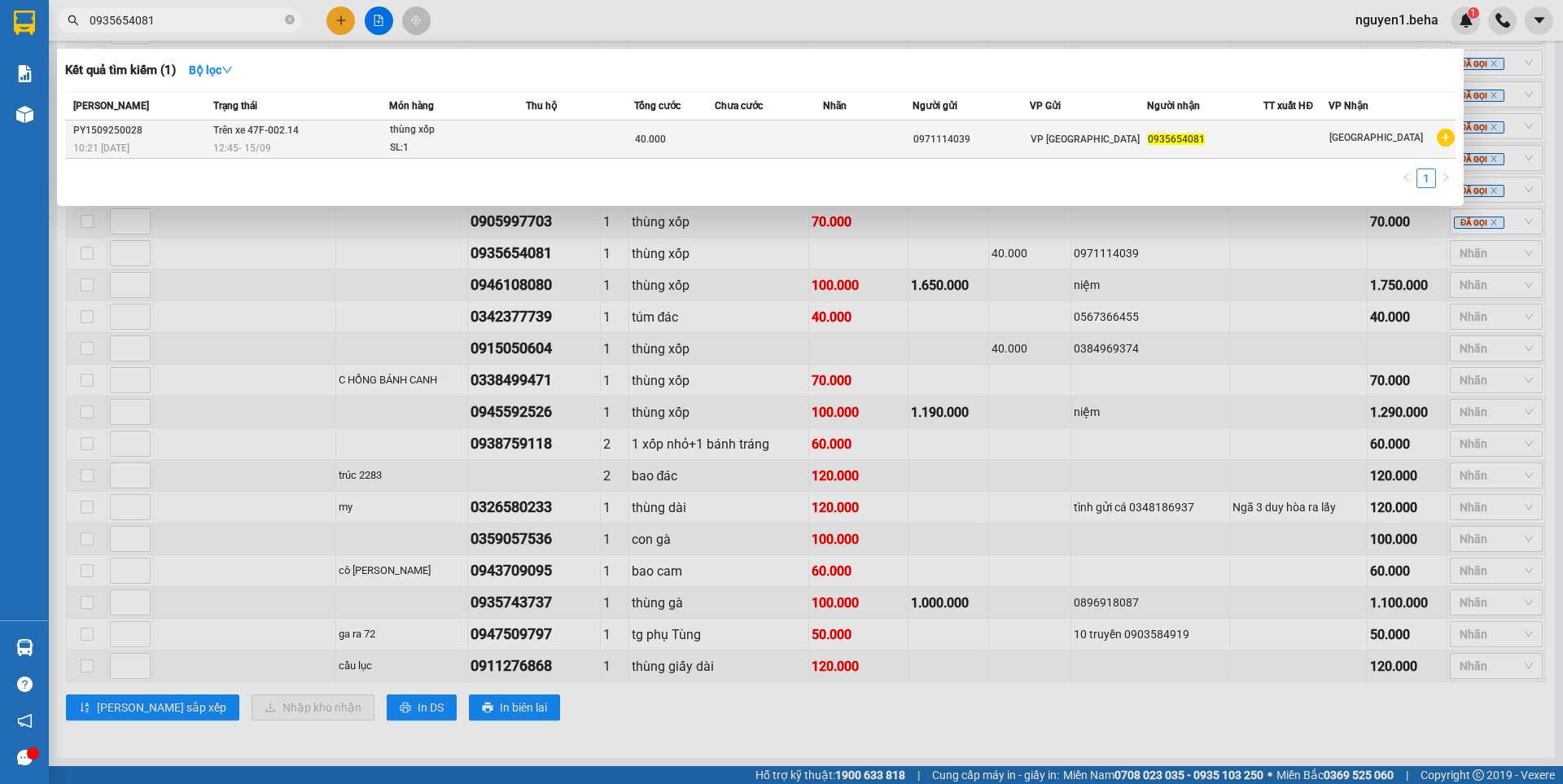
type input "0935654081"
click at [557, 145] on td at bounding box center [580, 140] width 108 height 38
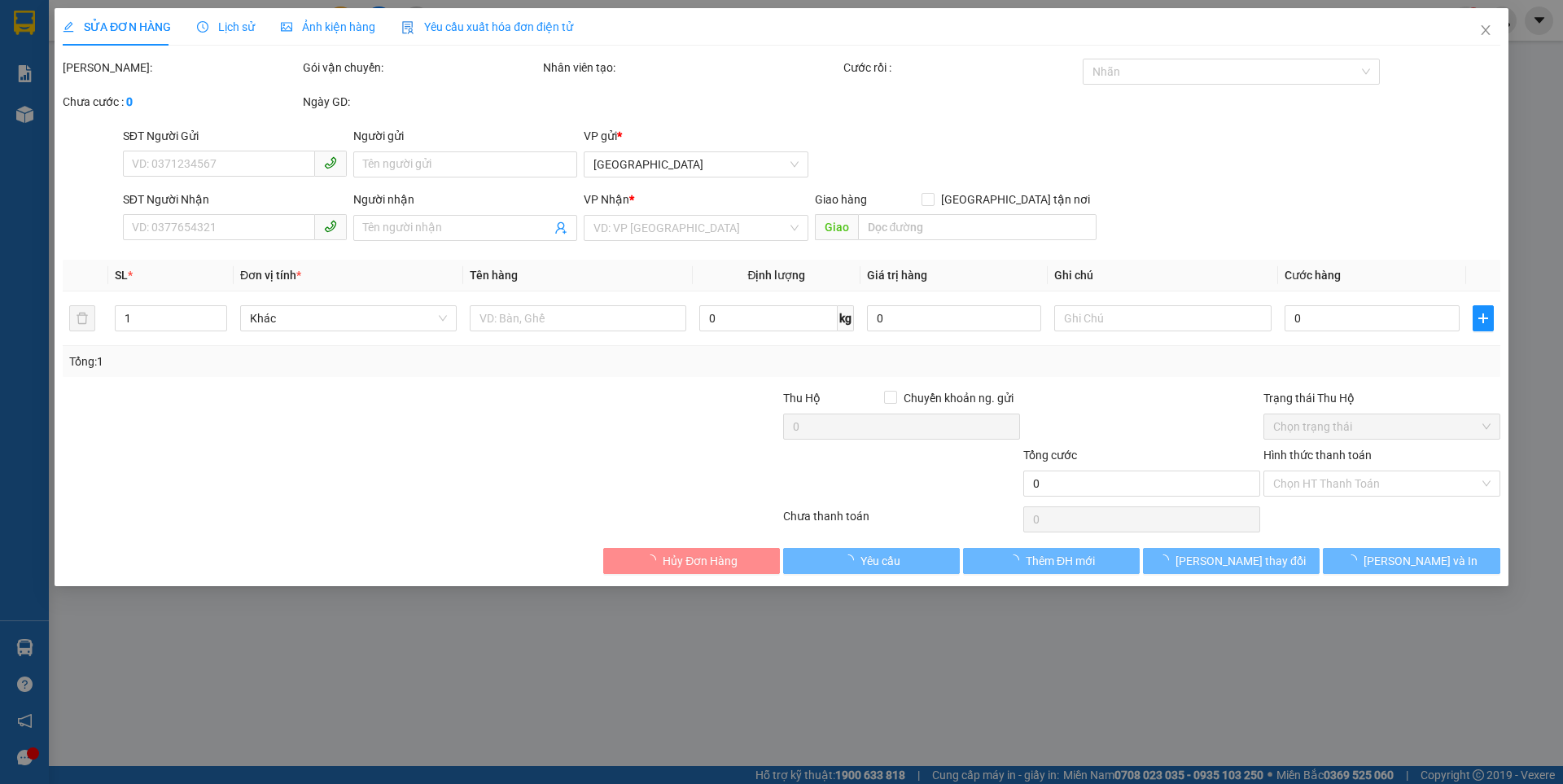
type input "0971114039"
type input "0935654081"
type input "40.000"
type input "0"
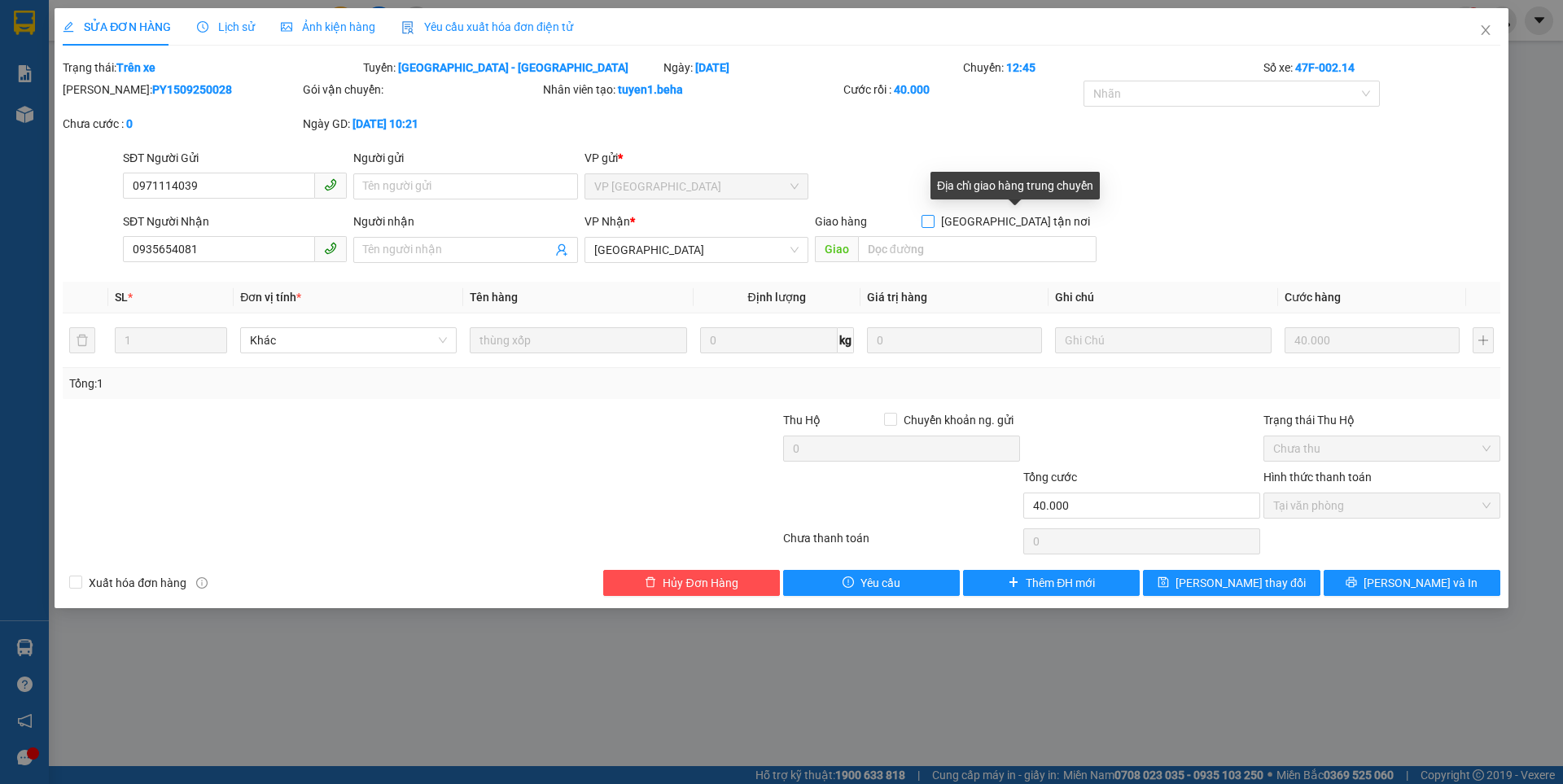
drag, startPoint x: 1013, startPoint y: 219, endPoint x: 956, endPoint y: 254, distance: 66.9
click at [933, 220] on input "[GEOGRAPHIC_DATA] tận nơi" at bounding box center [927, 221] width 12 height 12
checkbox input "true"
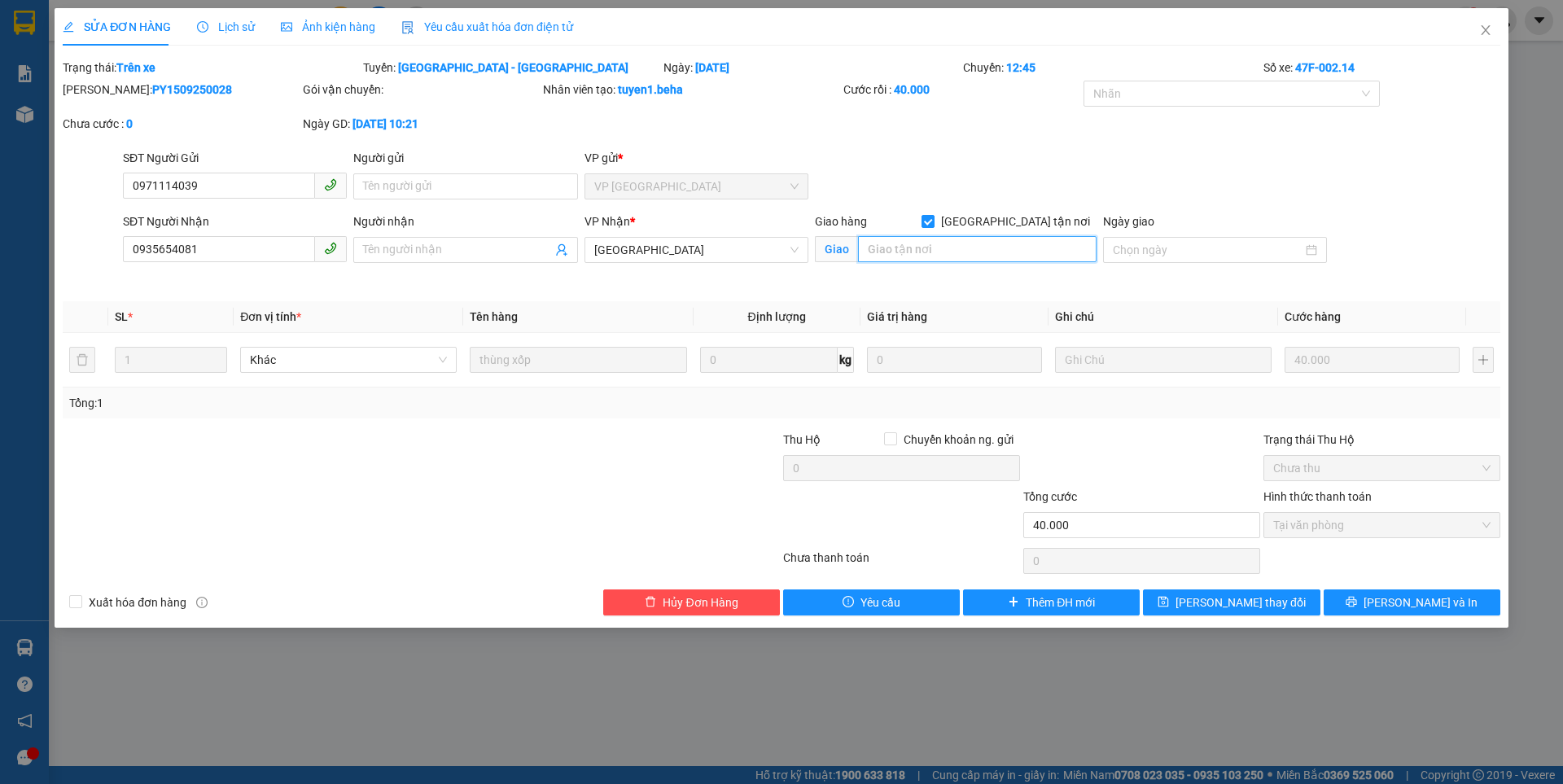
click at [936, 252] on input "search" at bounding box center [977, 248] width 238 height 26
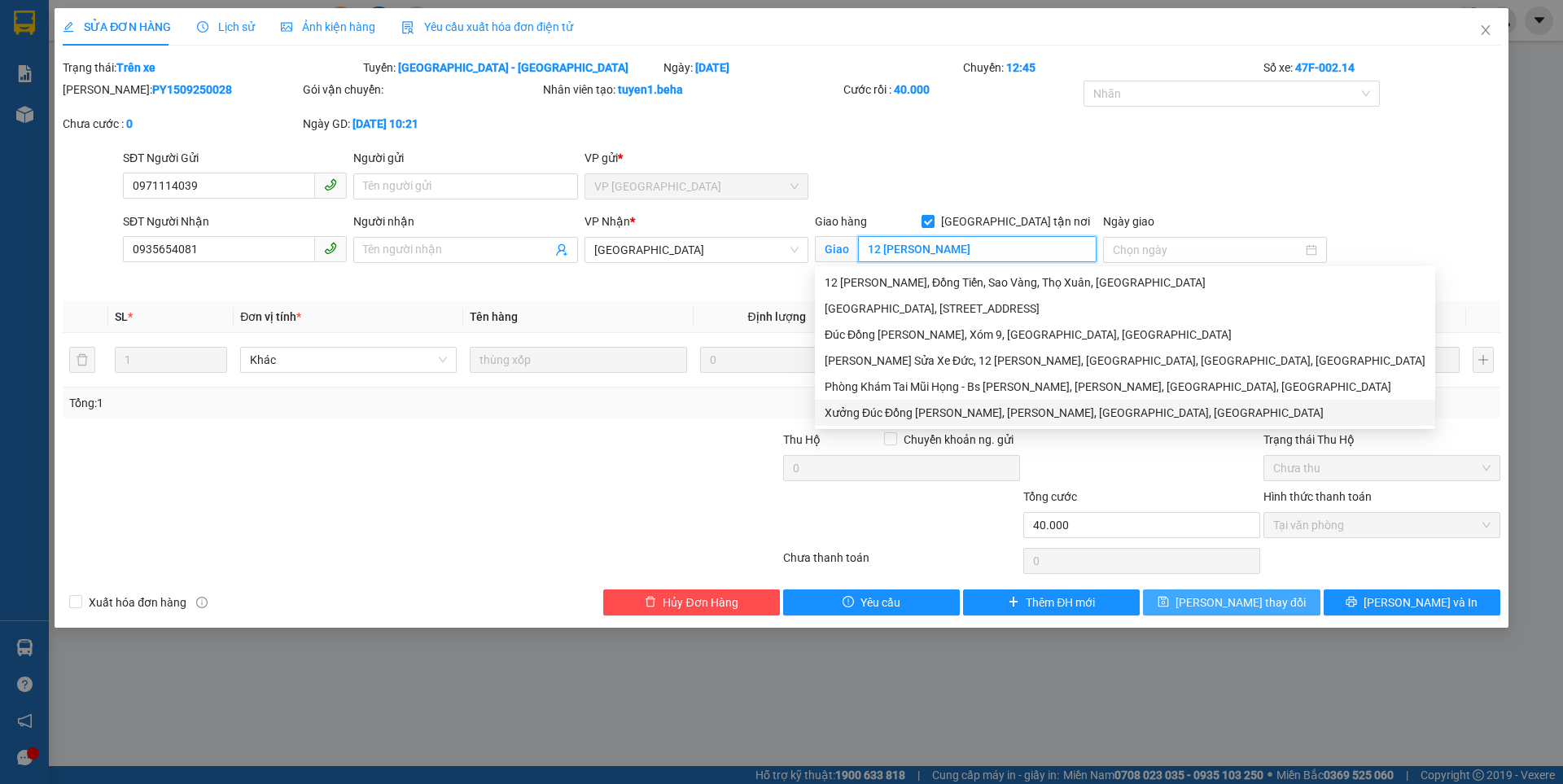
type input "12 lê đức đôn"
click at [1230, 605] on span "[PERSON_NAME] thay đổi" at bounding box center [1241, 602] width 130 height 18
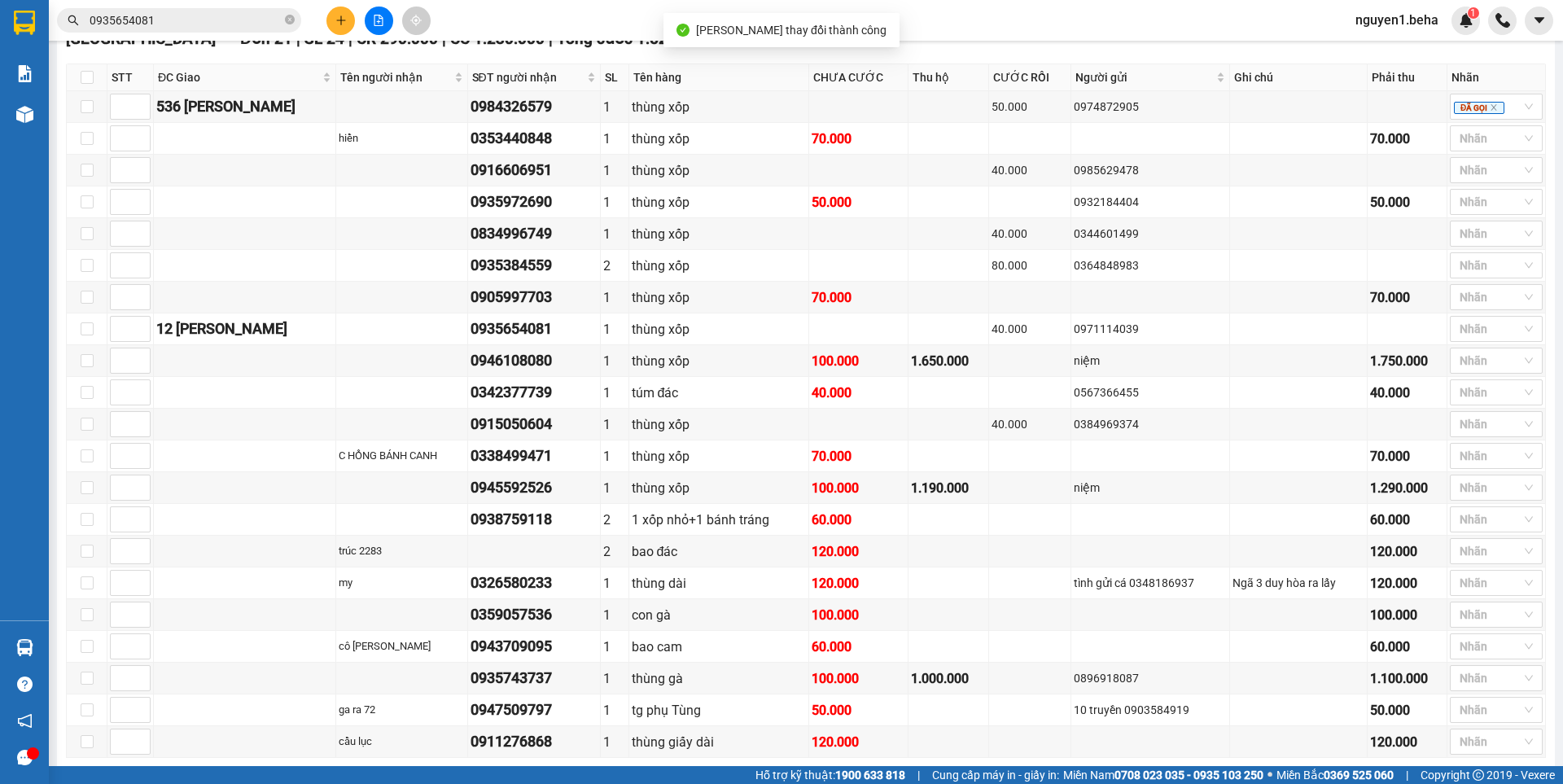
scroll to position [733, 0]
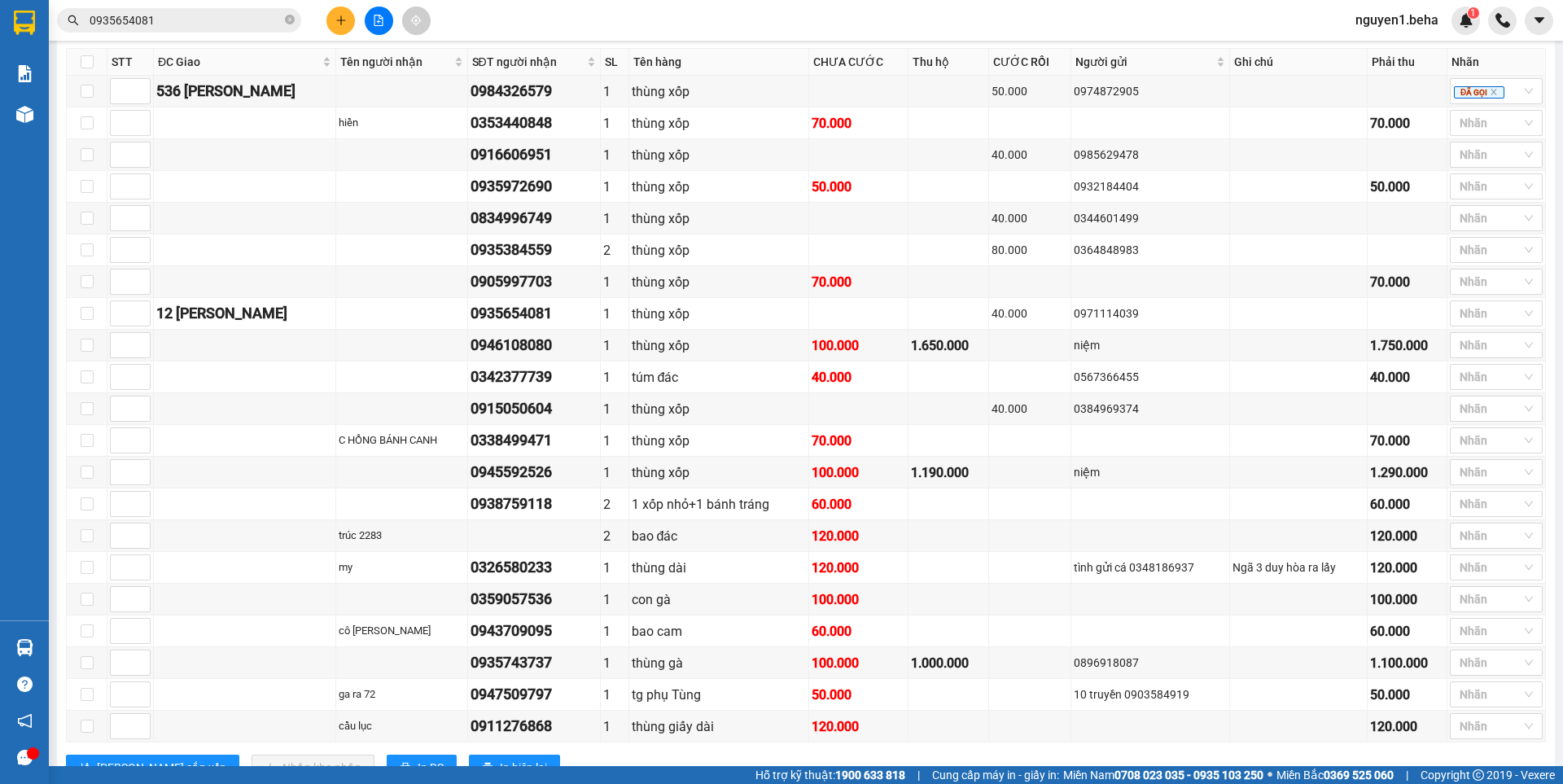
click at [145, 19] on input "0935654081" at bounding box center [185, 21] width 192 height 18
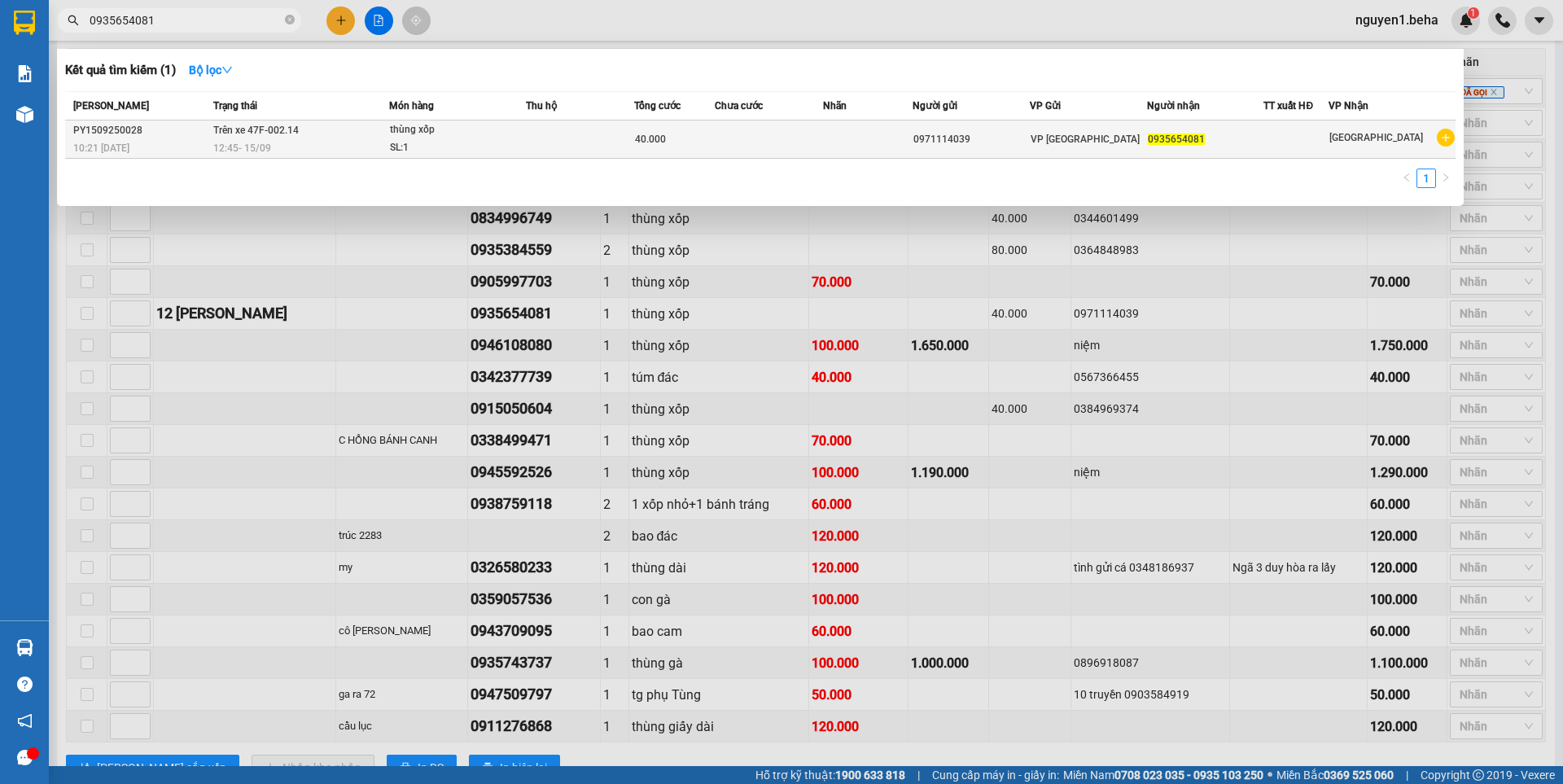
click at [814, 136] on td at bounding box center [769, 140] width 108 height 38
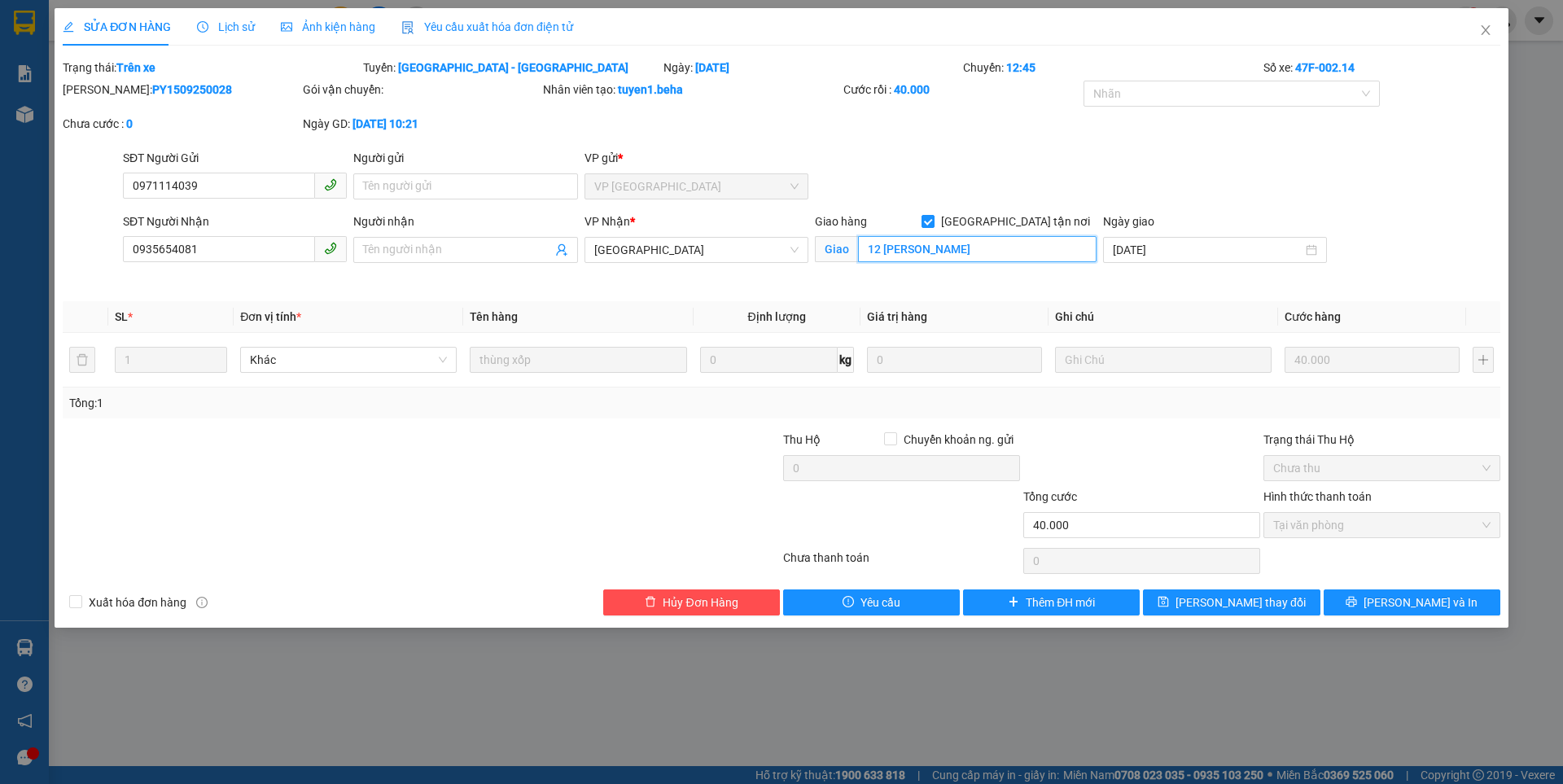
click at [950, 252] on input "12 lê đức đôn" at bounding box center [977, 248] width 238 height 26
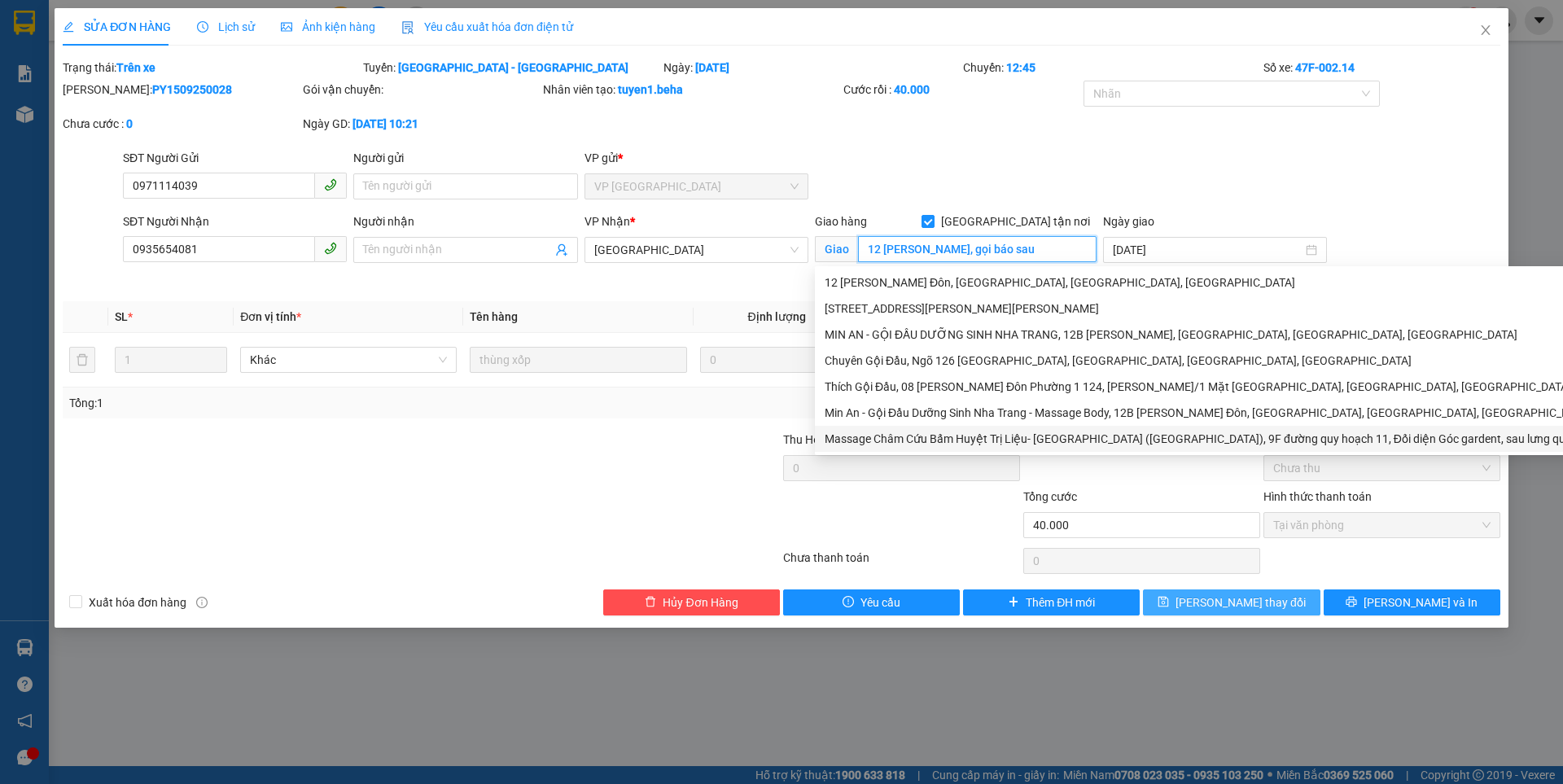
type input "12 [PERSON_NAME], gọi báo sau"
click at [1218, 605] on span "[PERSON_NAME] thay đổi" at bounding box center [1241, 602] width 130 height 18
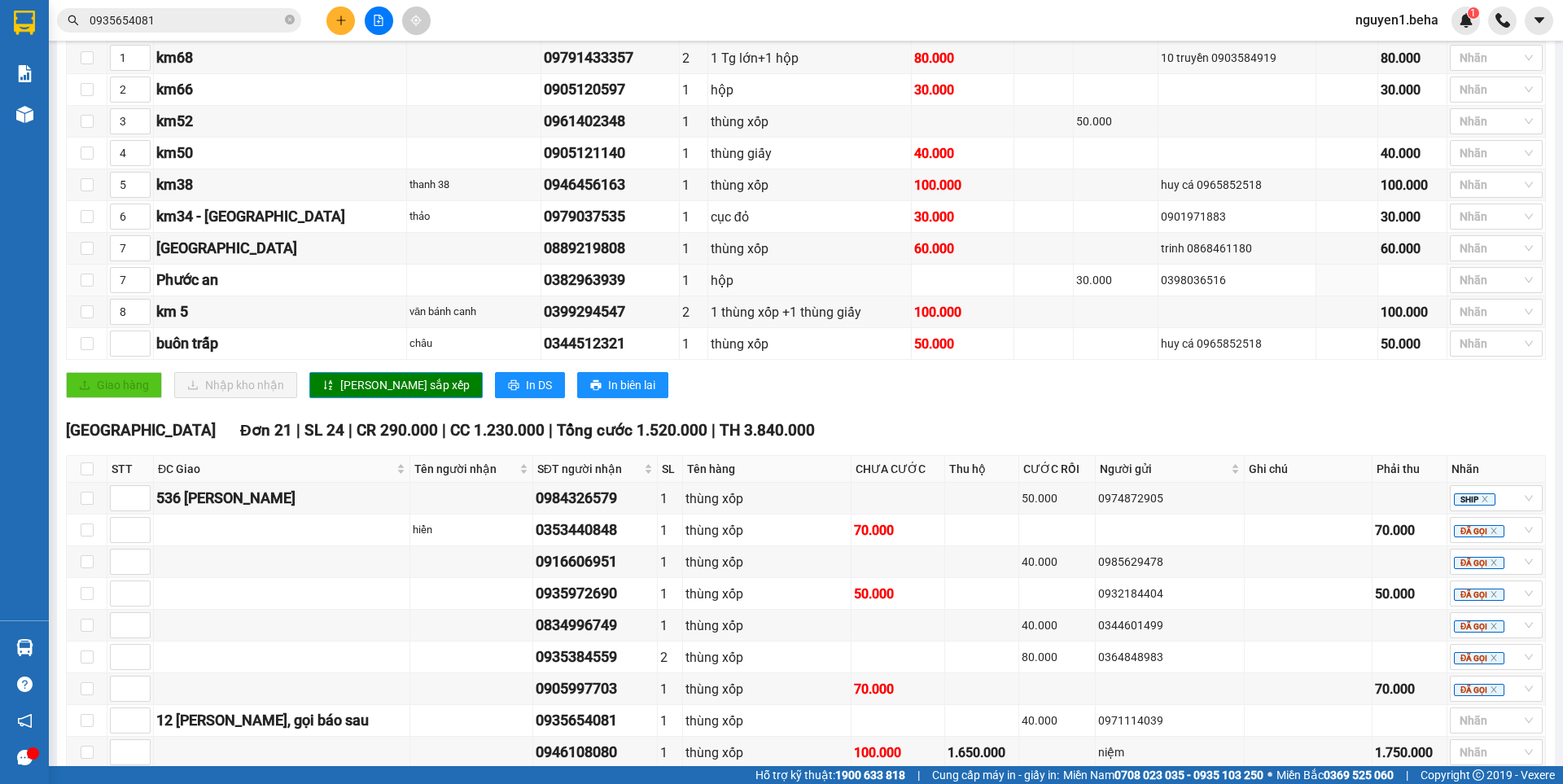
scroll to position [733, 0]
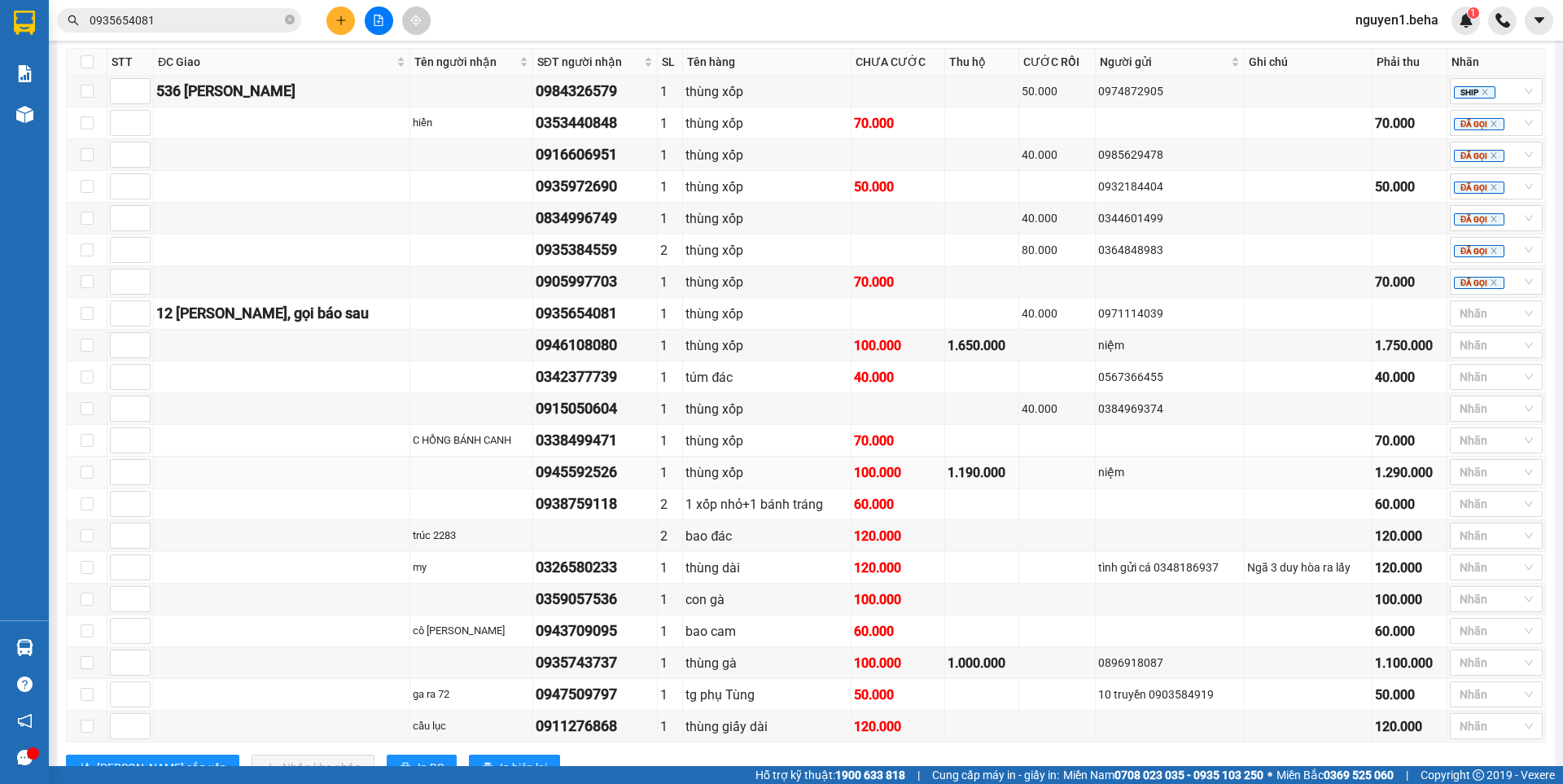
click at [977, 483] on div "1.190.000" at bounding box center [981, 473] width 69 height 20
drag, startPoint x: 503, startPoint y: 363, endPoint x: 607, endPoint y: 373, distance: 104.5
click at [607, 361] on tr "0946108080 1 thùng xốp 100.000 1.650.000 niệm 1.750.000 Nhãn" at bounding box center [806, 345] width 1479 height 32
drag, startPoint x: 509, startPoint y: 393, endPoint x: 615, endPoint y: 394, distance: 106.0
click at [615, 393] on td "0342377739" at bounding box center [596, 377] width 125 height 32
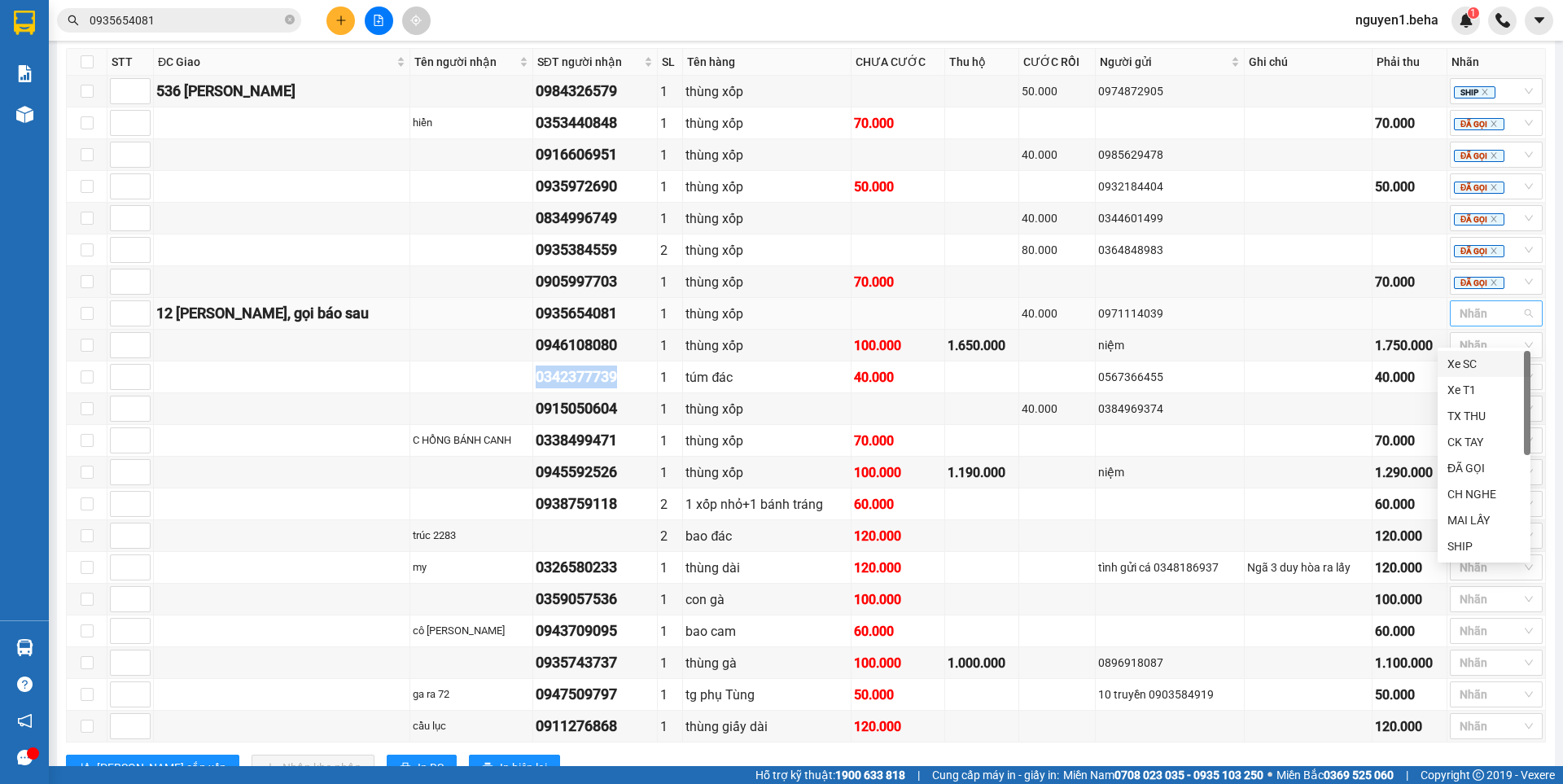
click at [1462, 323] on div at bounding box center [1488, 313] width 68 height 20
click at [1469, 538] on div "SHIP" at bounding box center [1484, 546] width 73 height 18
click at [1373, 330] on td at bounding box center [1410, 314] width 75 height 32
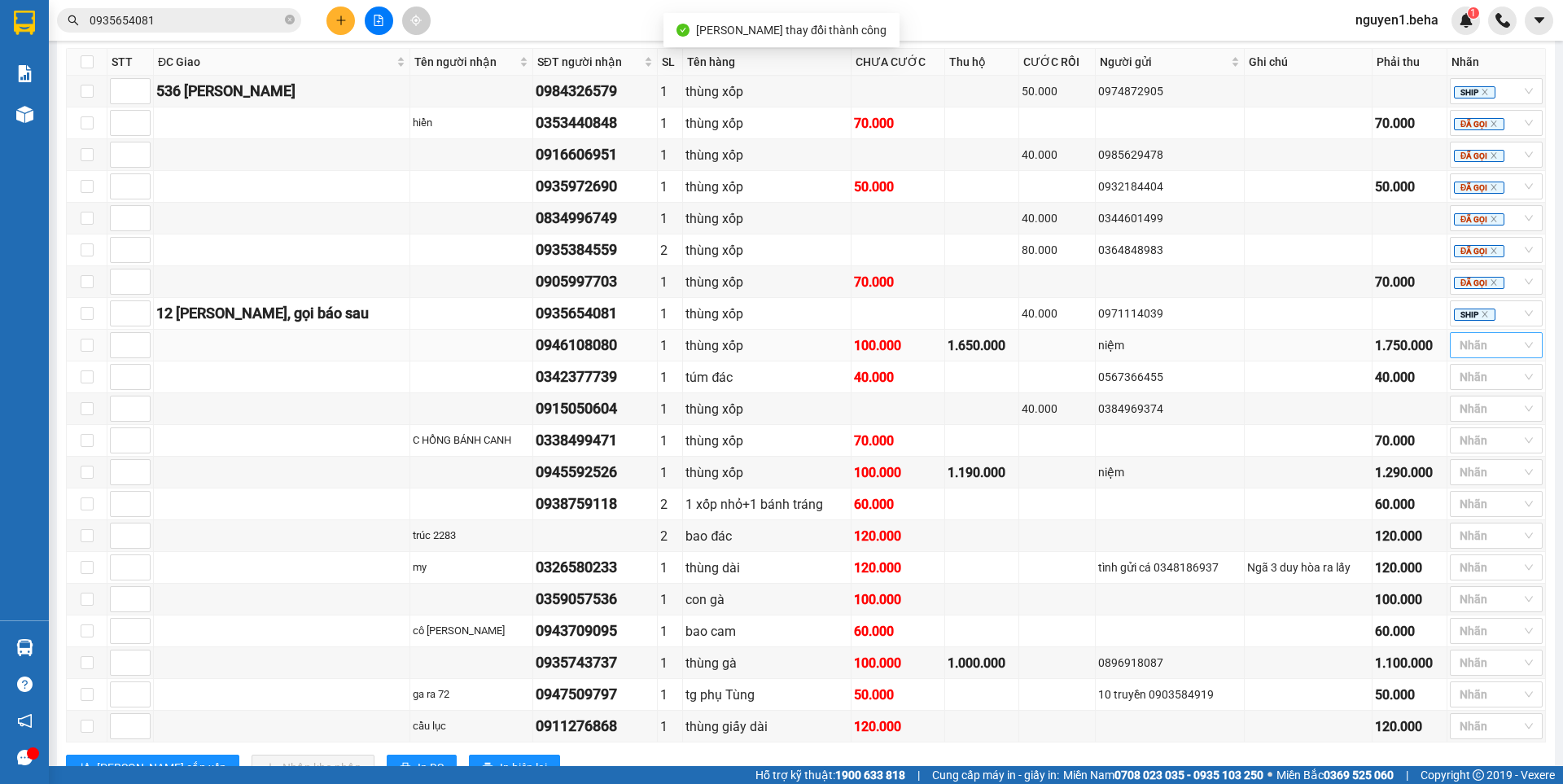
drag, startPoint x: 1462, startPoint y: 360, endPoint x: 1462, endPoint y: 374, distance: 14.0
click at [1462, 355] on div at bounding box center [1488, 345] width 68 height 20
click at [1471, 491] on div "ĐÃ GỌI" at bounding box center [1484, 500] width 73 height 18
click at [1207, 418] on div "0384969374" at bounding box center [1169, 409] width 142 height 18
click at [1490, 350] on icon "close" at bounding box center [1494, 346] width 8 height 8
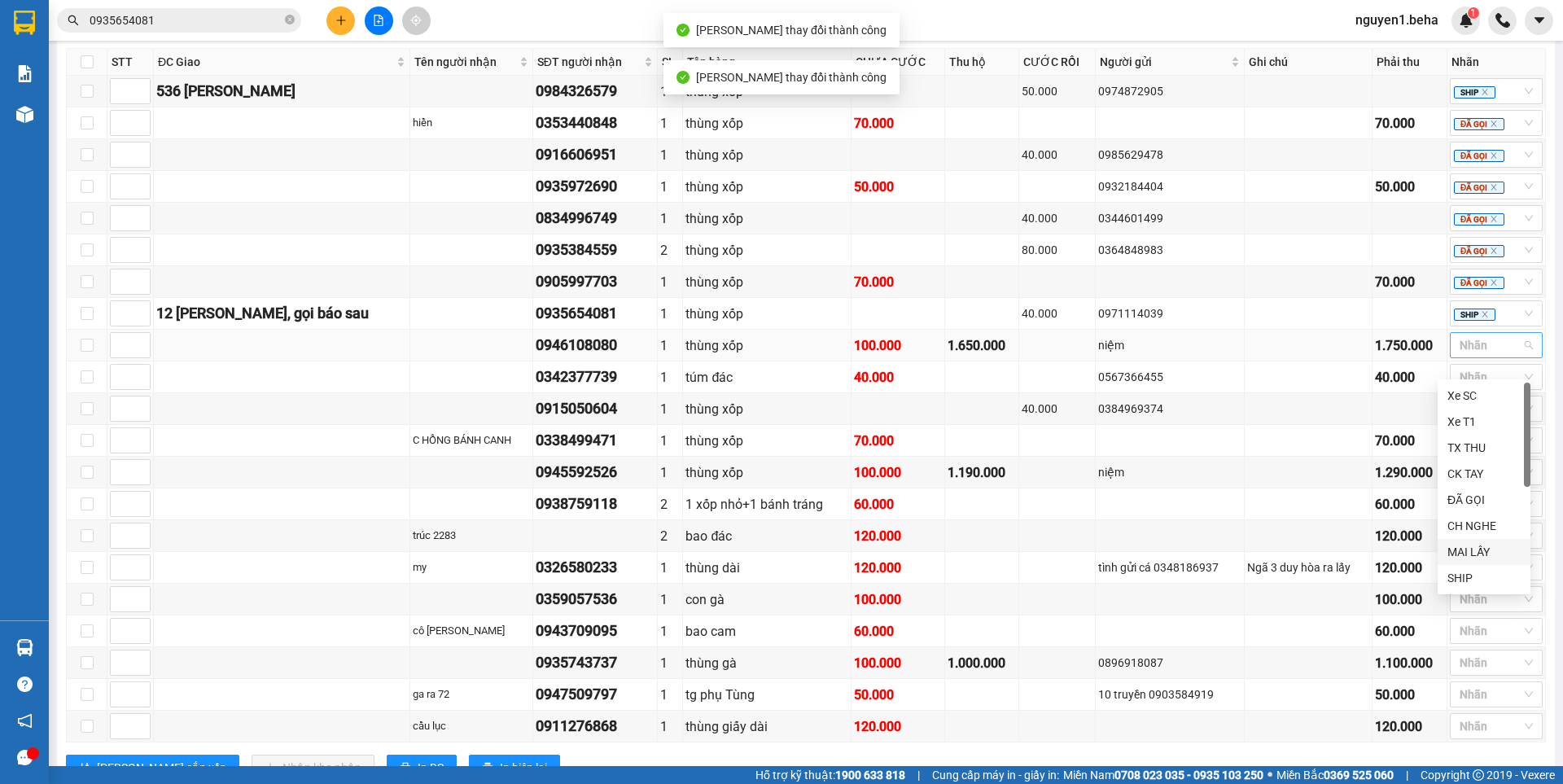
click at [1462, 554] on div "MAI LẤY" at bounding box center [1484, 552] width 73 height 18
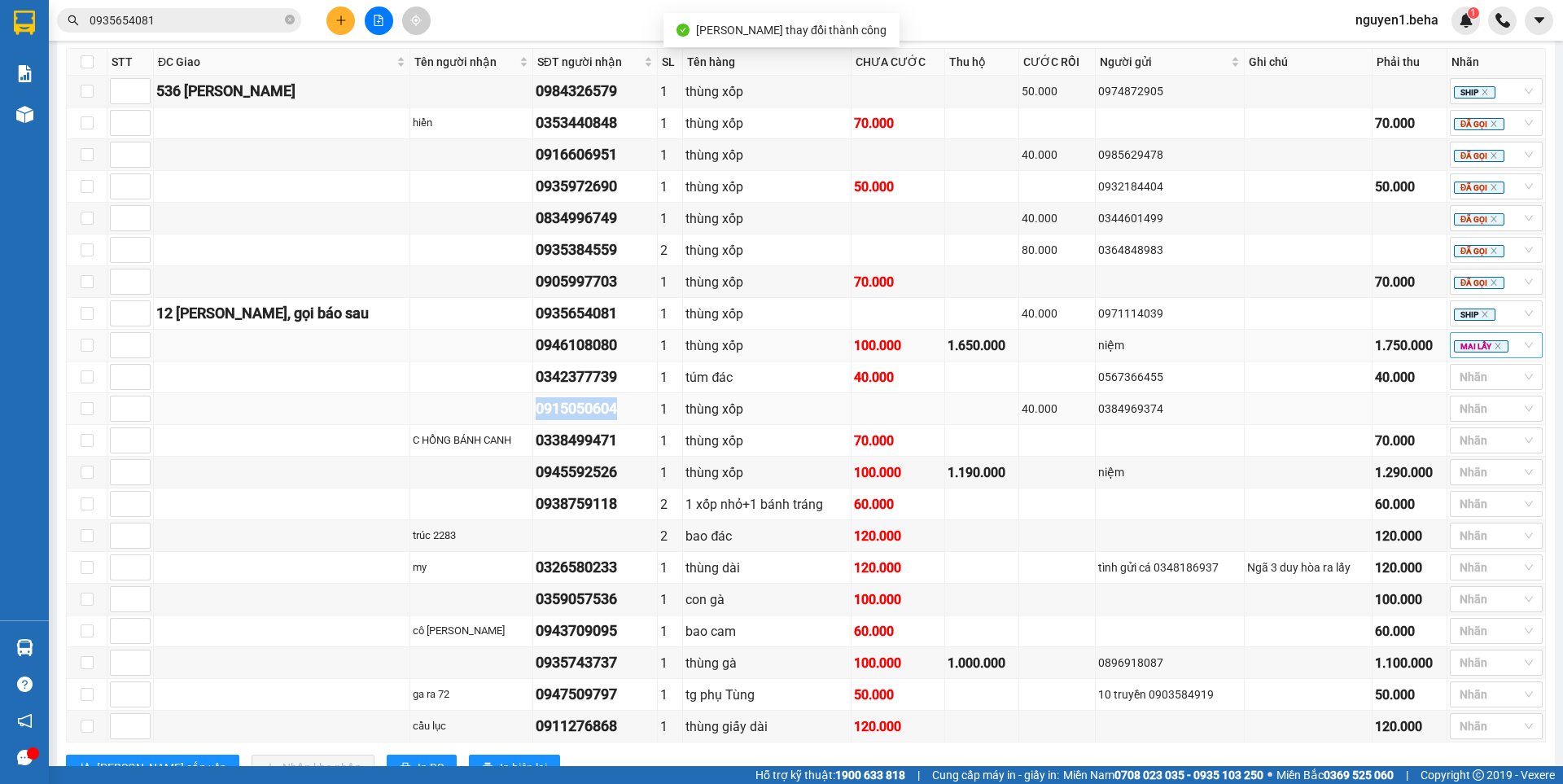
drag, startPoint x: 509, startPoint y: 424, endPoint x: 609, endPoint y: 426, distance: 100.0
click at [609, 424] on td "0915050604" at bounding box center [596, 409] width 125 height 32
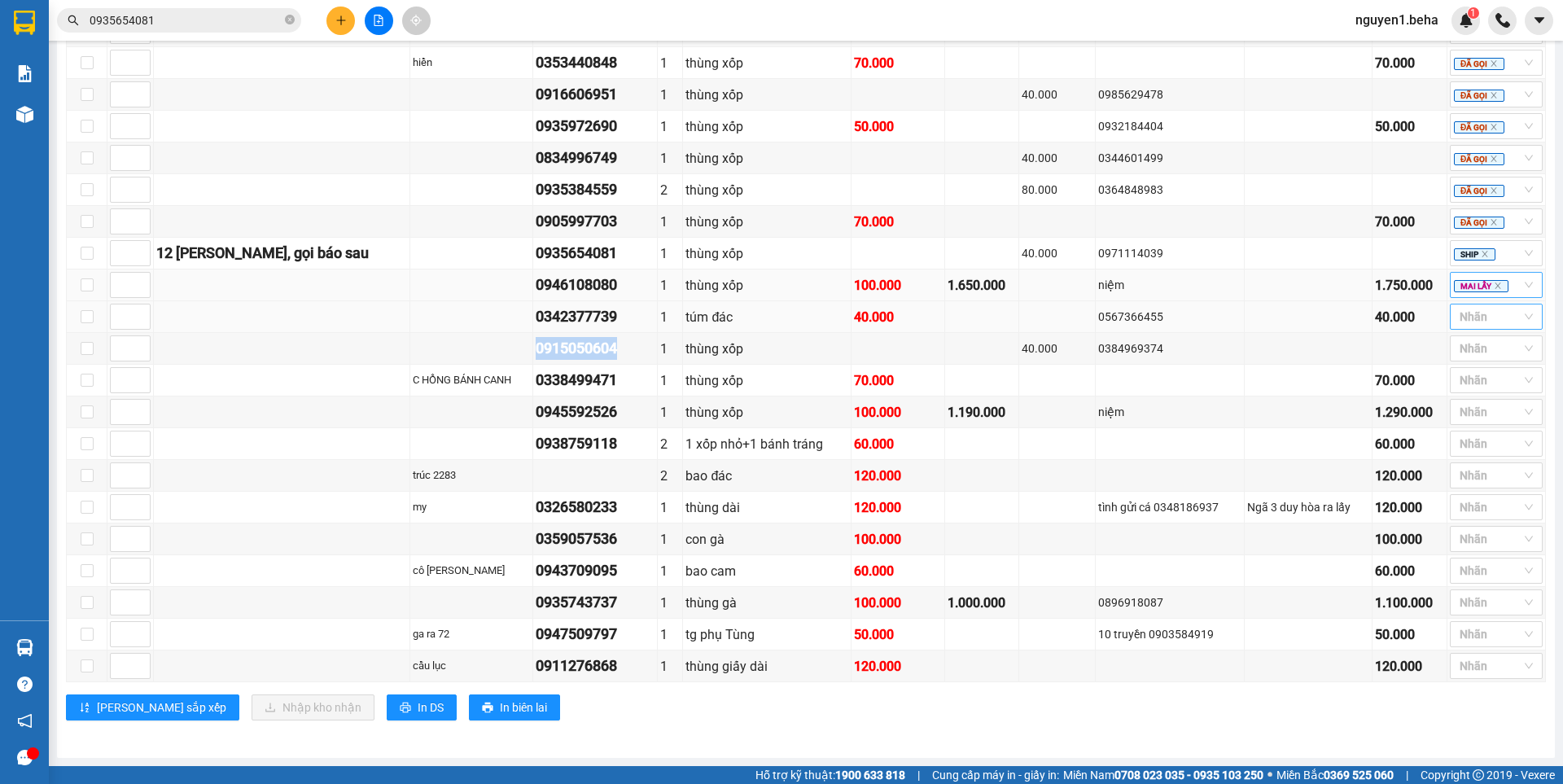
click at [1477, 317] on div at bounding box center [1488, 316] width 68 height 20
click at [1472, 450] on div "ĐÃ GỌI" at bounding box center [1484, 453] width 73 height 18
click at [876, 414] on div "100.000" at bounding box center [897, 412] width 87 height 20
click at [1462, 350] on div at bounding box center [1488, 349] width 68 height 20
click at [1462, 484] on div "ĐÃ GỌI" at bounding box center [1484, 485] width 73 height 18
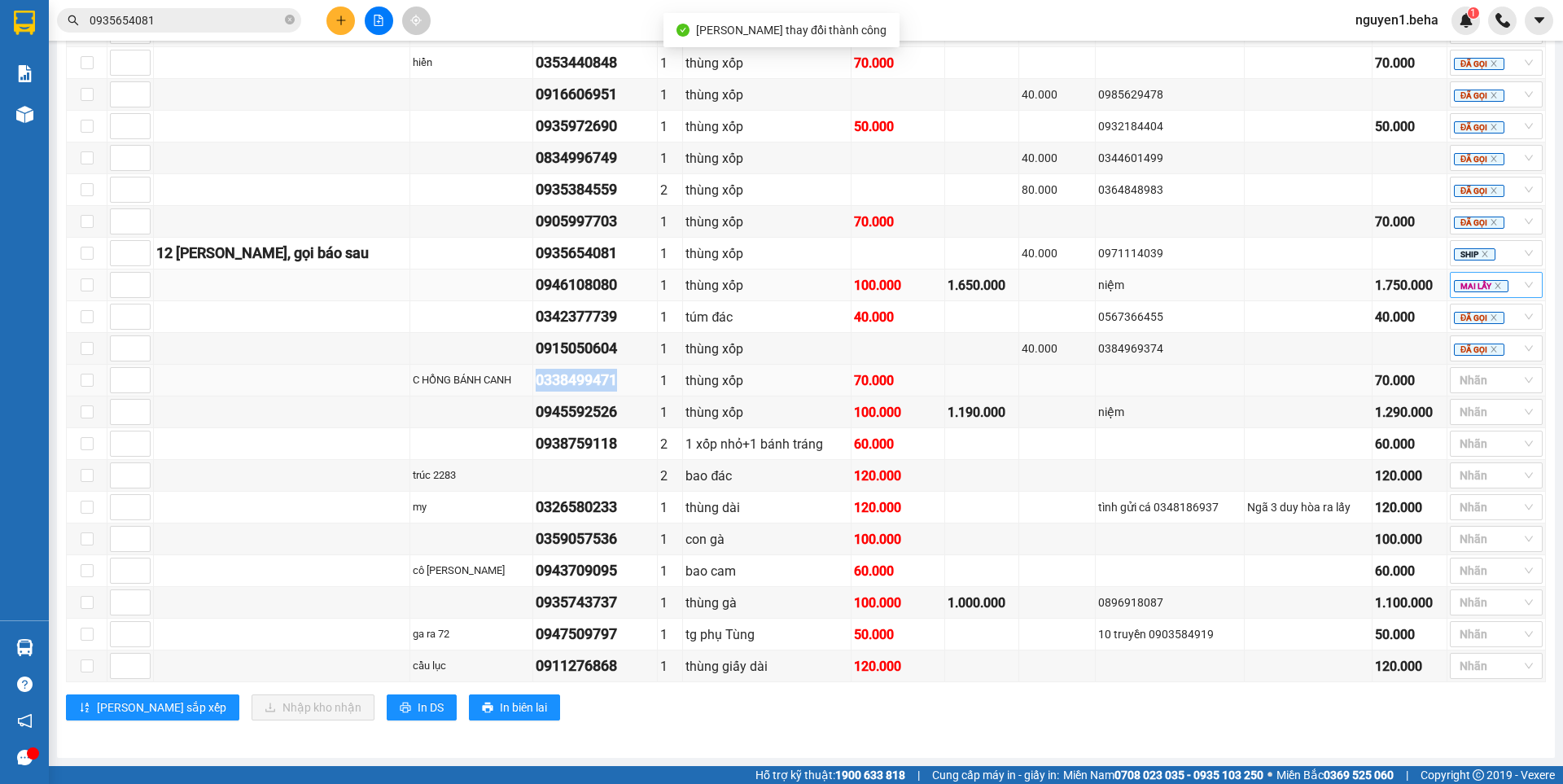
drag, startPoint x: 510, startPoint y: 378, endPoint x: 625, endPoint y: 380, distance: 115.0
click at [625, 380] on div "0338499471" at bounding box center [595, 380] width 119 height 22
drag, startPoint x: 514, startPoint y: 415, endPoint x: 601, endPoint y: 419, distance: 87.1
click at [601, 419] on div "0945592526" at bounding box center [595, 411] width 119 height 22
click at [1461, 380] on div at bounding box center [1488, 380] width 68 height 20
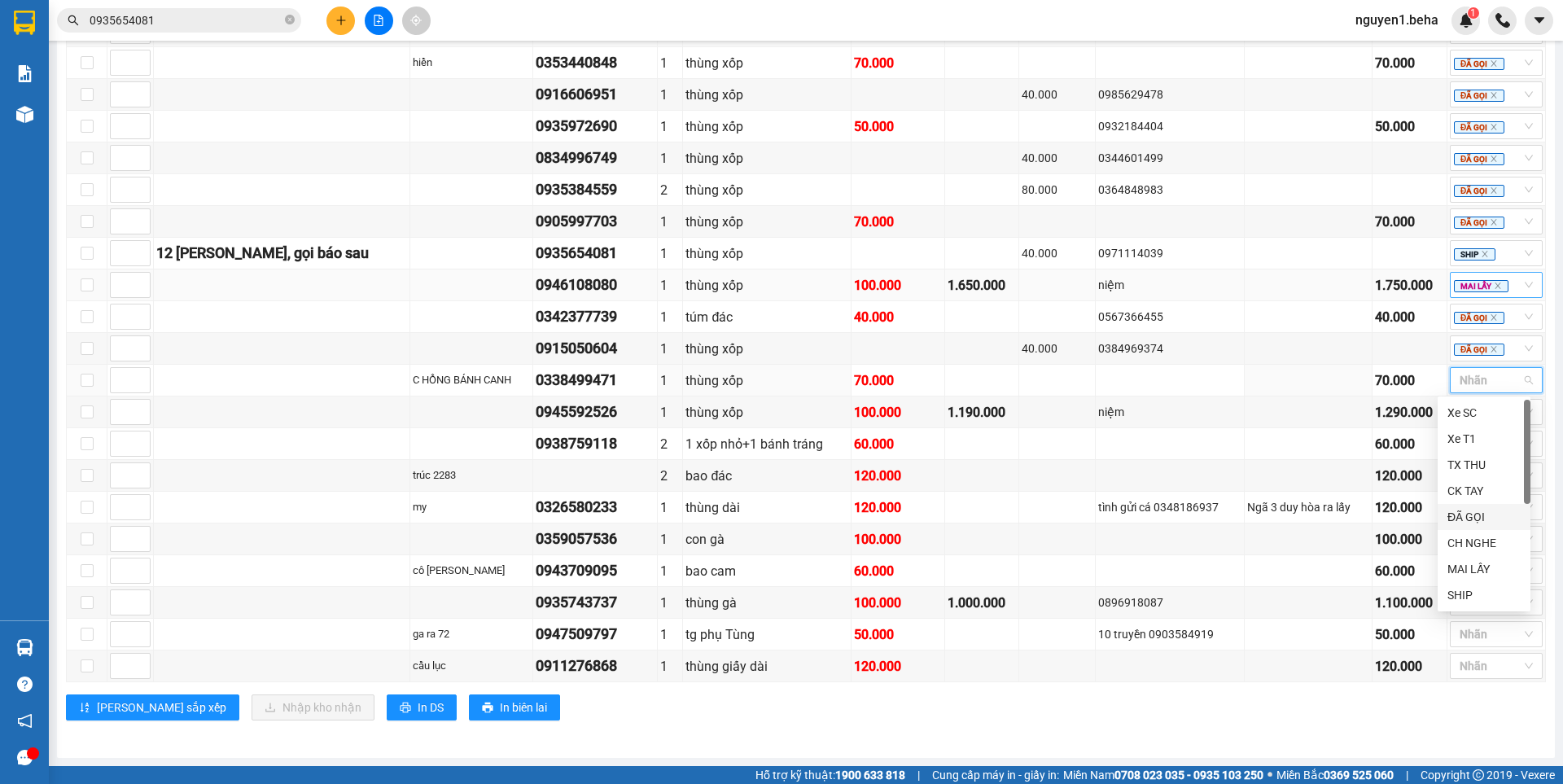
click at [1486, 517] on div "ĐÃ GỌI" at bounding box center [1484, 517] width 73 height 18
drag, startPoint x: 539, startPoint y: 446, endPoint x: 608, endPoint y: 454, distance: 69.5
click at [608, 454] on div "0938759118" at bounding box center [595, 443] width 119 height 22
click at [1019, 709] on div "Lưu sắp xếp Nhập kho nhận In DS In biên lai" at bounding box center [805, 707] width 1480 height 26
click at [1461, 411] on div at bounding box center [1488, 412] width 68 height 20
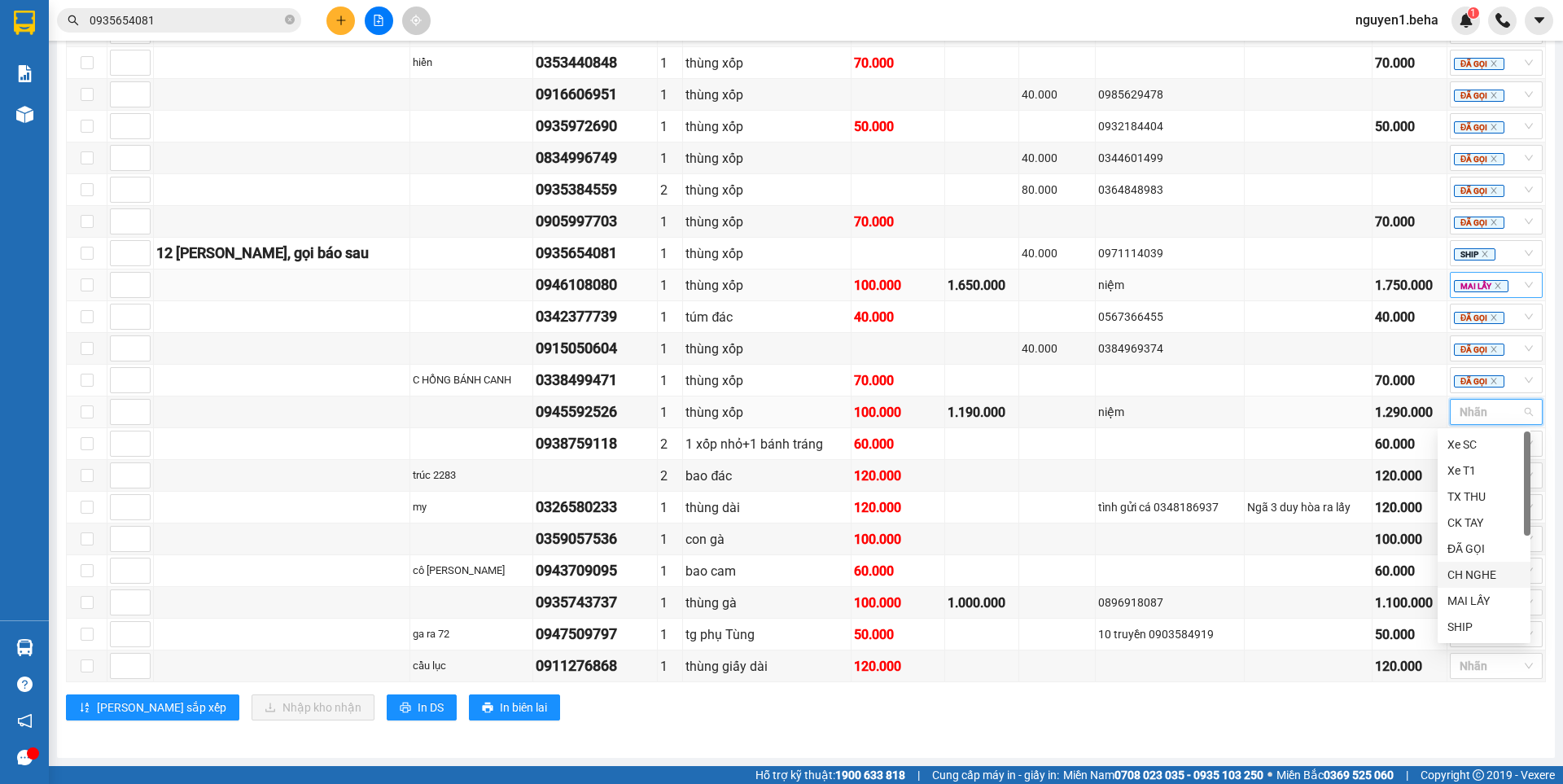
click at [1477, 574] on div "CH NGHE" at bounding box center [1484, 575] width 73 height 18
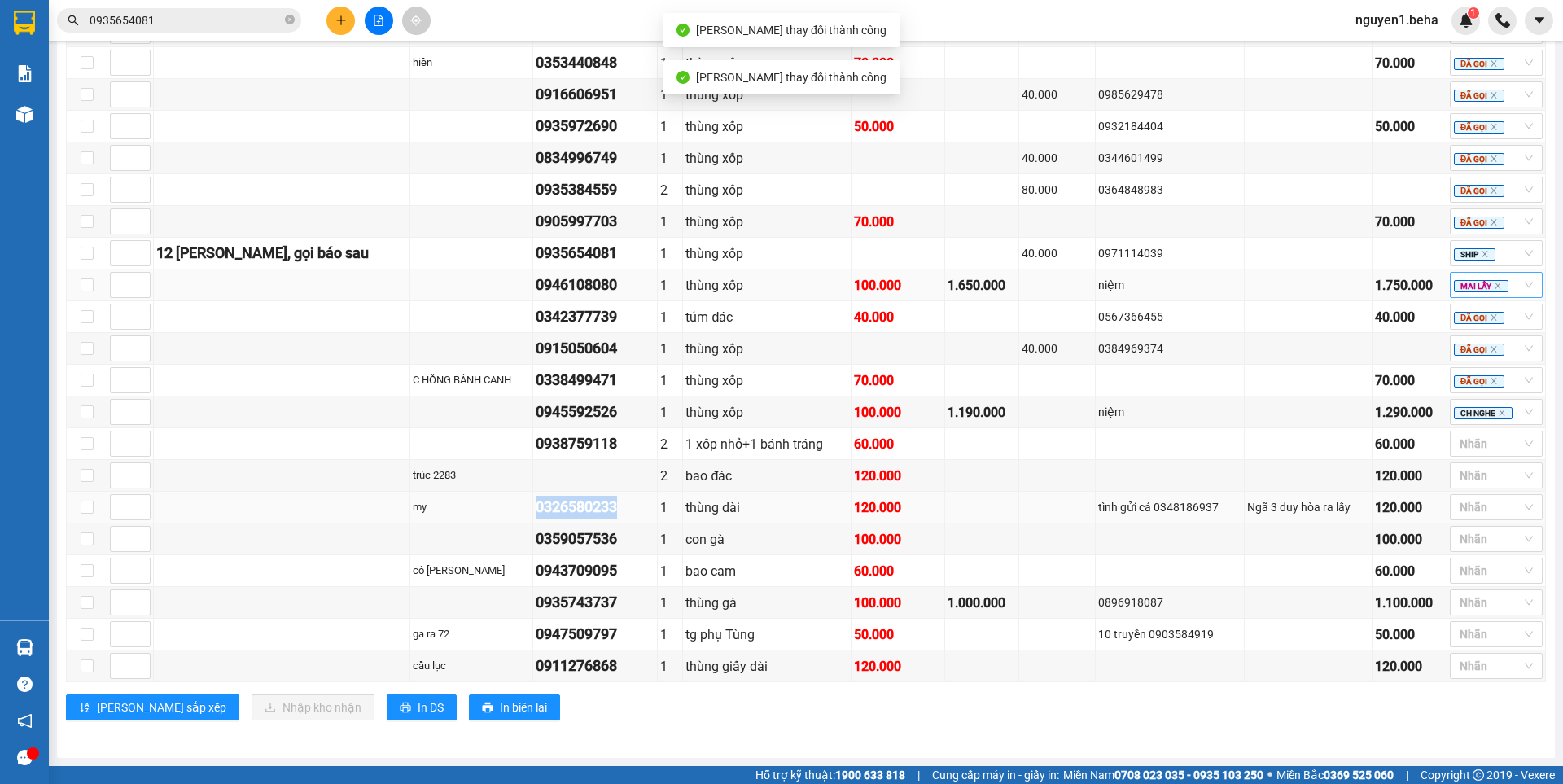
drag, startPoint x: 503, startPoint y: 507, endPoint x: 603, endPoint y: 506, distance: 100.0
click at [603, 506] on tr "my 0326580233 1 thùng dài 120.000 tình gửi cá 0348186937 Ngã 3 duy hòa ra lấy 1…" at bounding box center [806, 507] width 1479 height 32
click at [1455, 443] on div at bounding box center [1488, 443] width 68 height 20
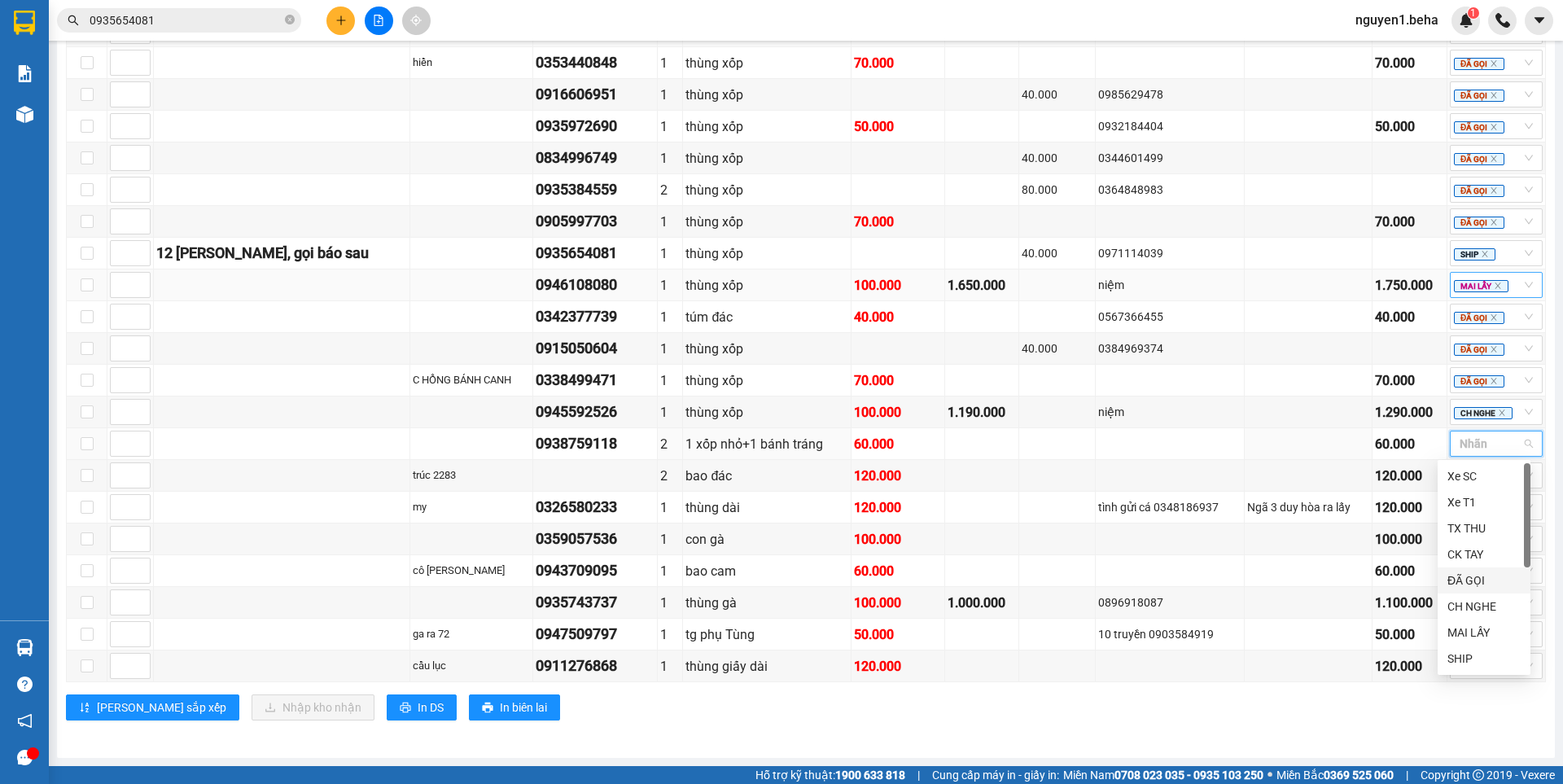
click at [1464, 580] on div "ĐÃ GỌI" at bounding box center [1484, 581] width 73 height 18
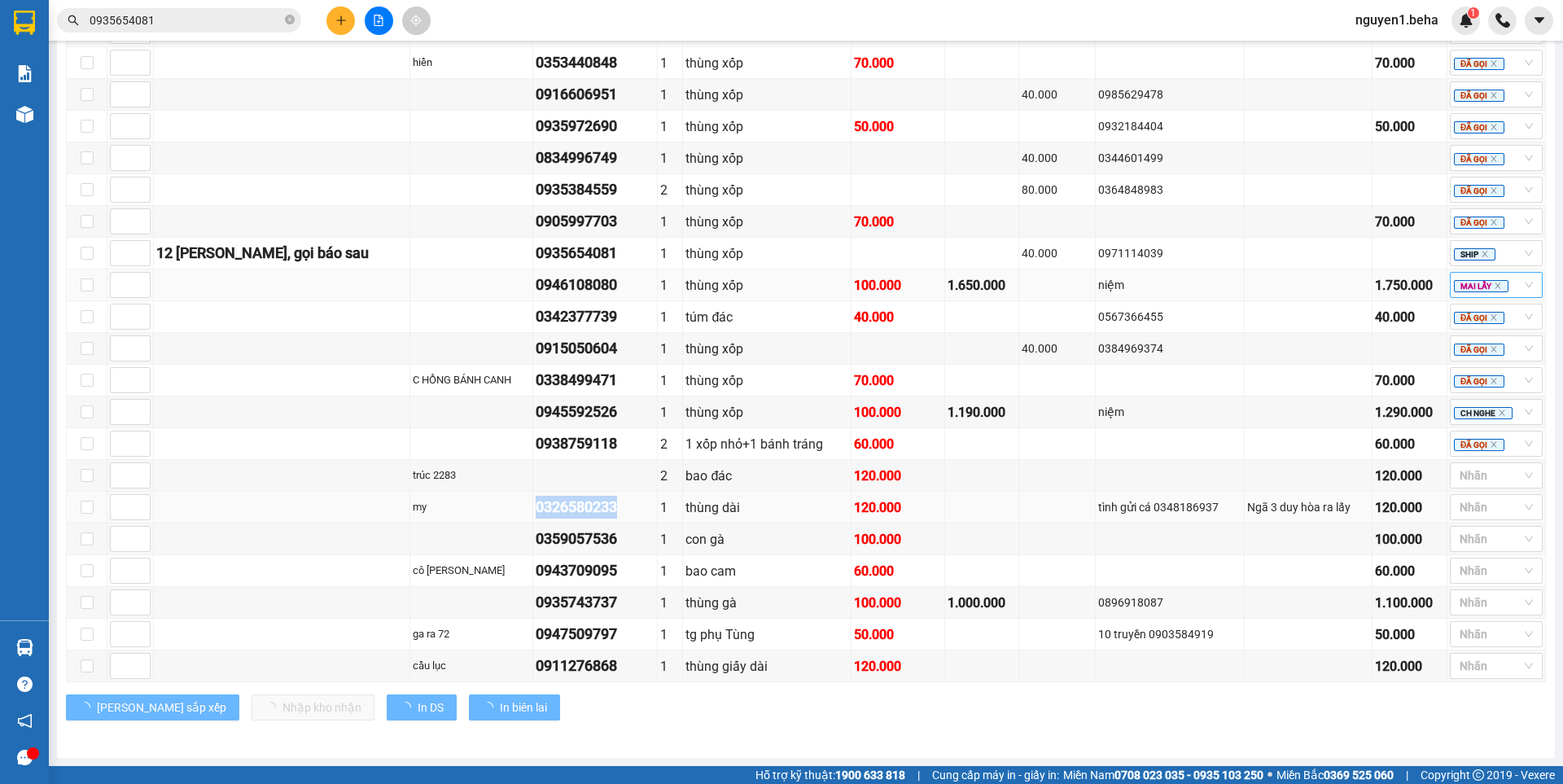
drag, startPoint x: 519, startPoint y: 505, endPoint x: 596, endPoint y: 507, distance: 77.0
click at [627, 501] on tr "my 0326580233 1 thùng dài 120.000 tình gửi cá 0348186937 Ngã 3 duy hòa ra lấy 1…" at bounding box center [806, 507] width 1479 height 32
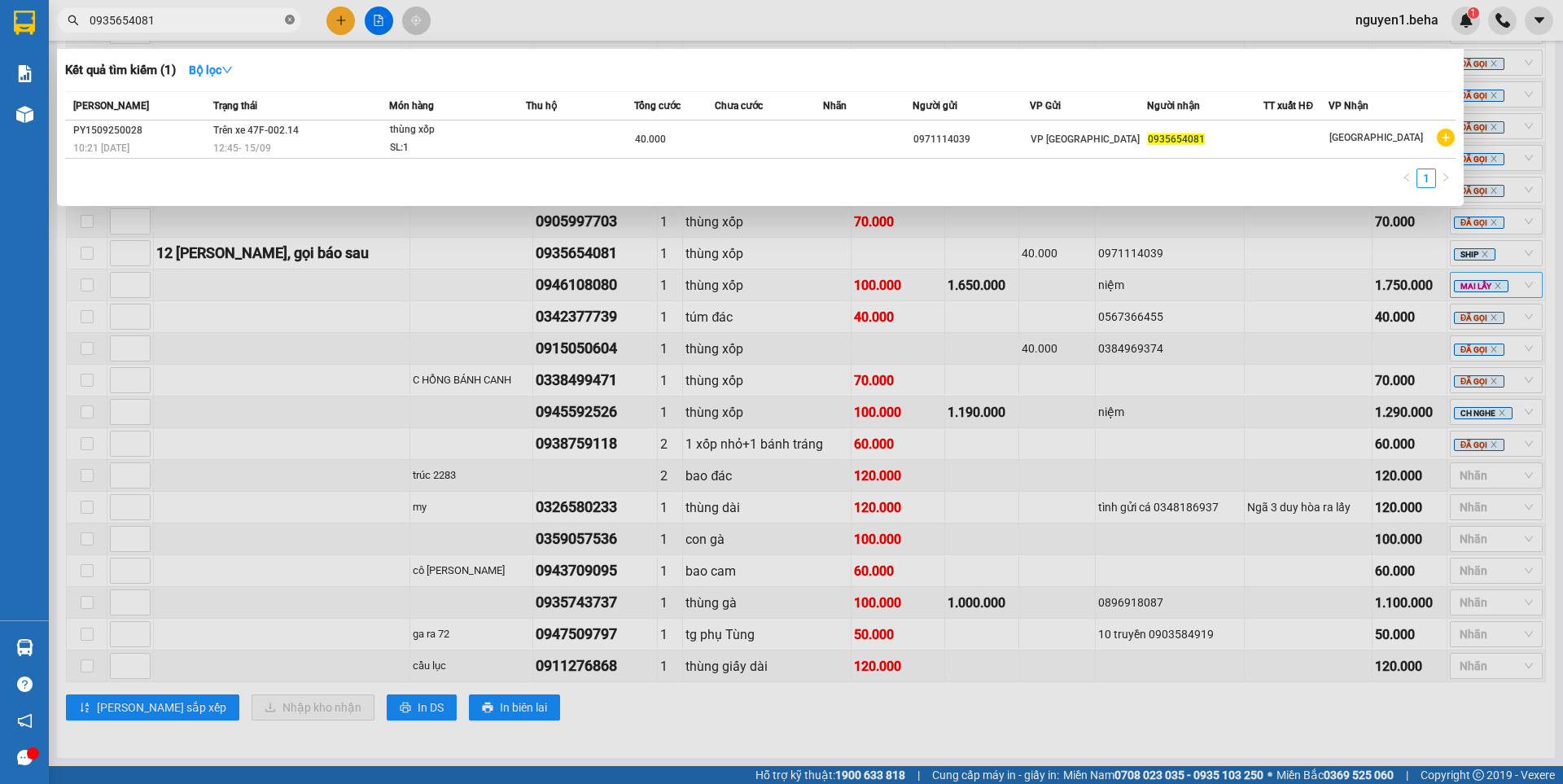
click at [289, 20] on icon "close-circle" at bounding box center [290, 20] width 10 height 10
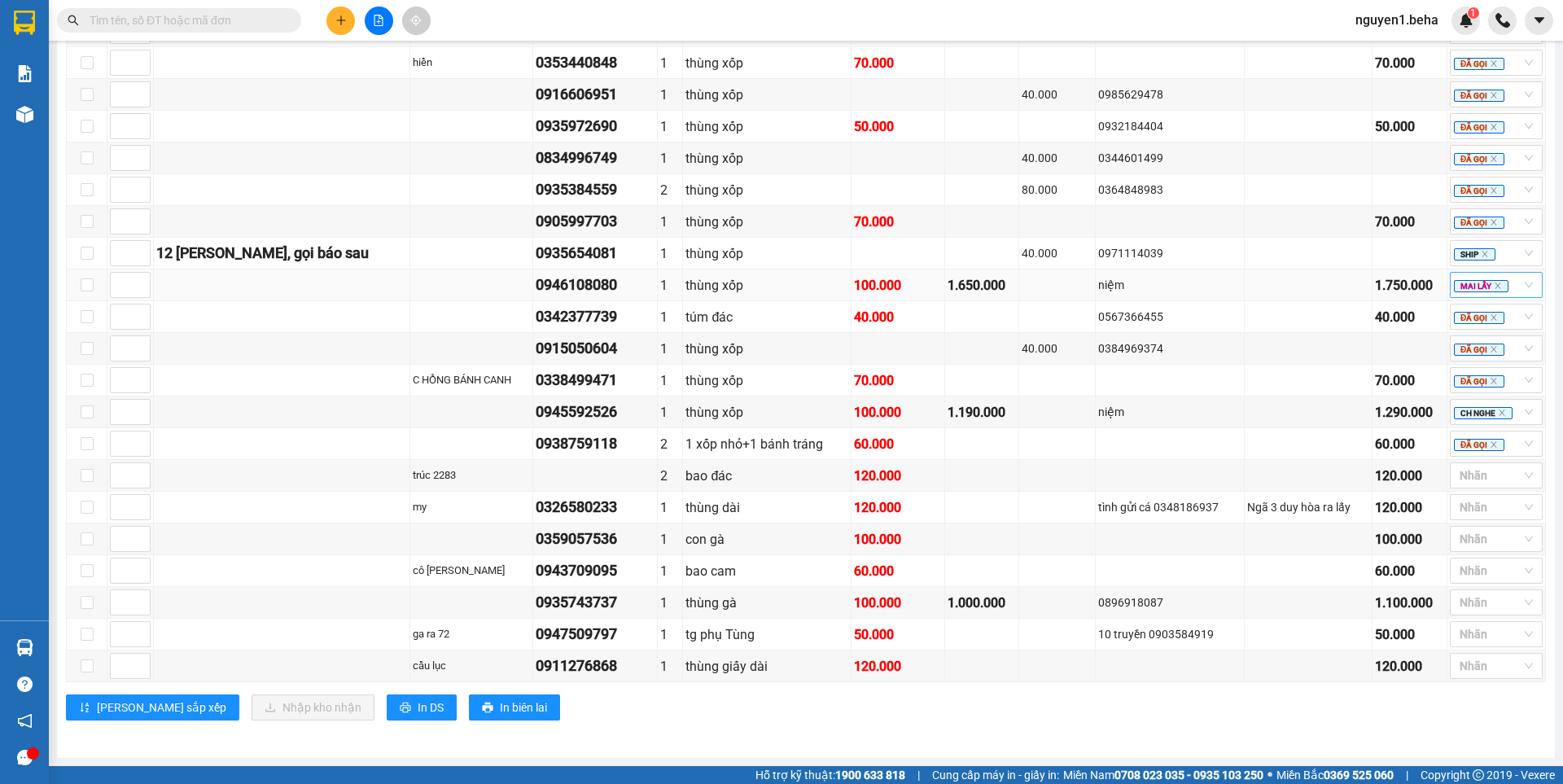
click at [260, 21] on input "text" at bounding box center [185, 21] width 192 height 18
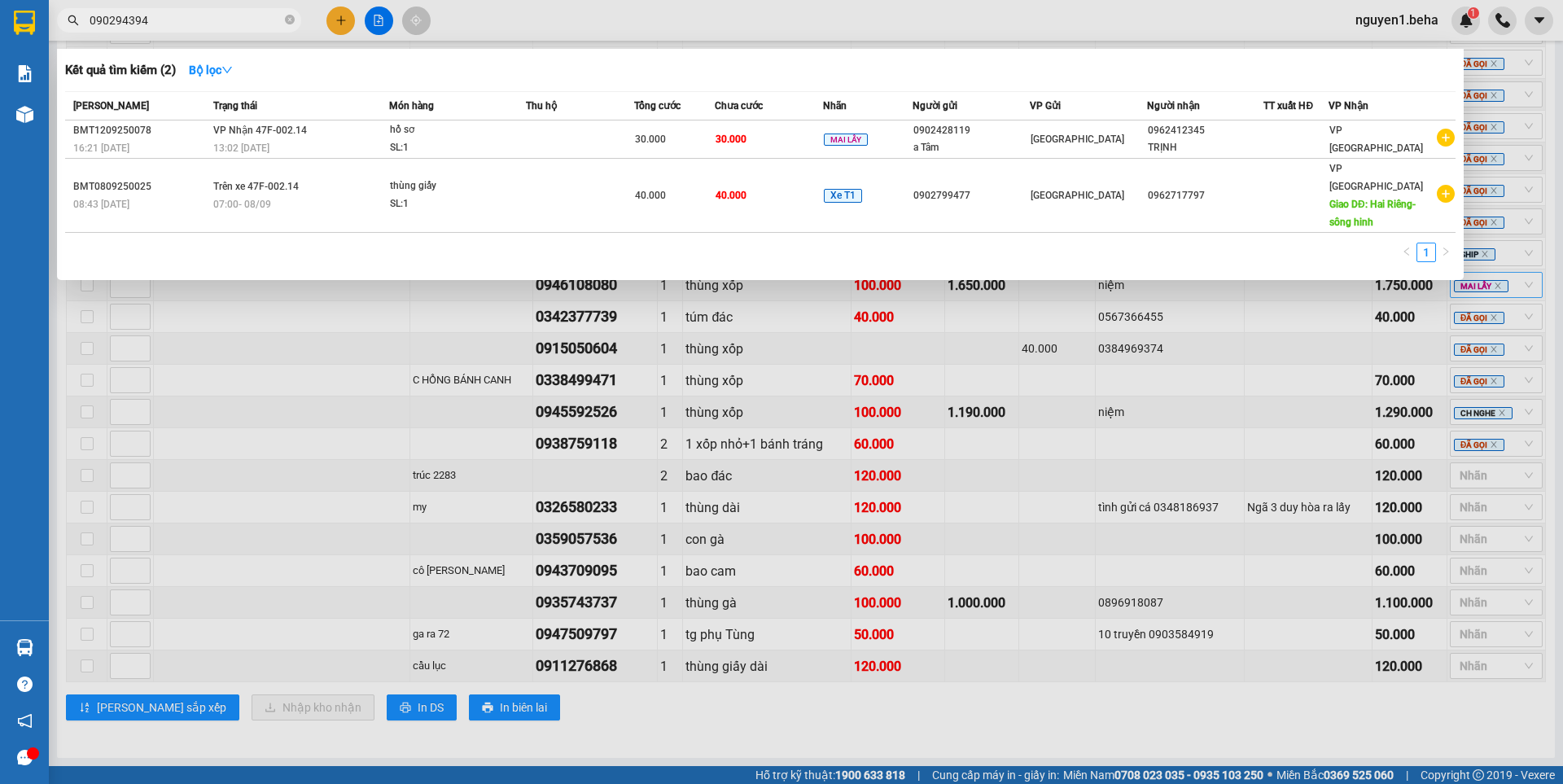
type input "0902943943"
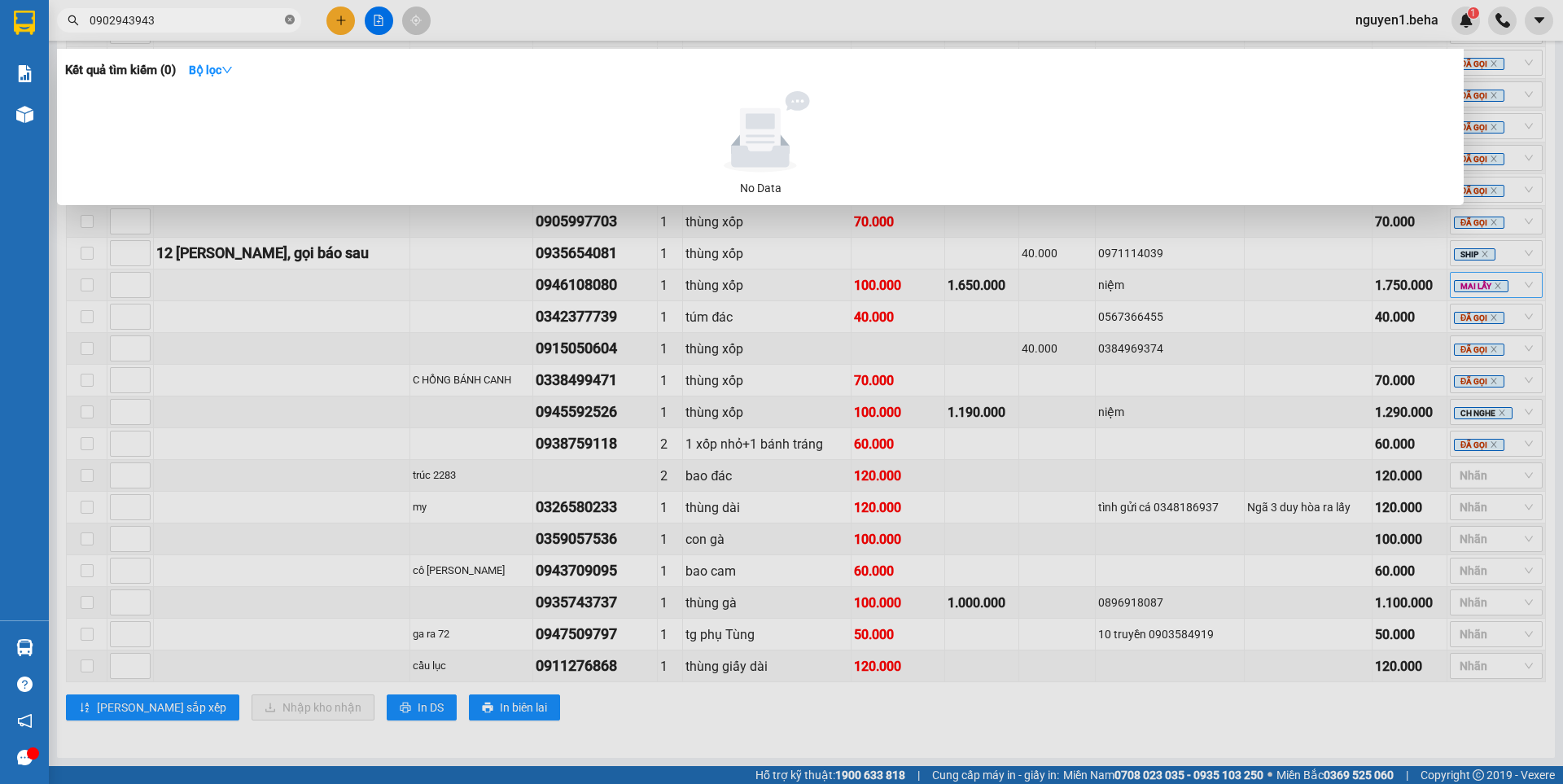
click at [290, 20] on icon "close-circle" at bounding box center [290, 20] width 10 height 10
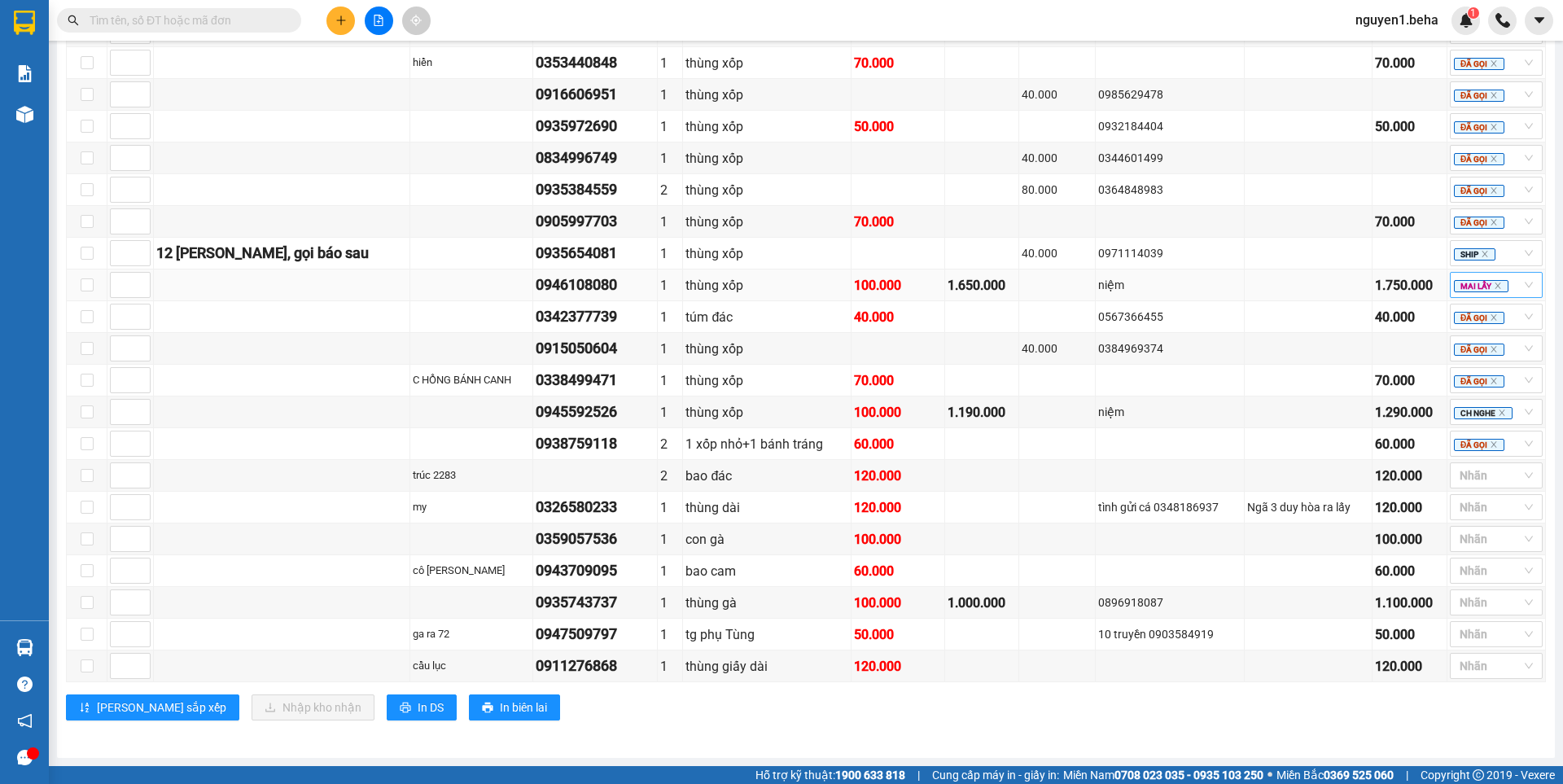
paste input "0902943943"
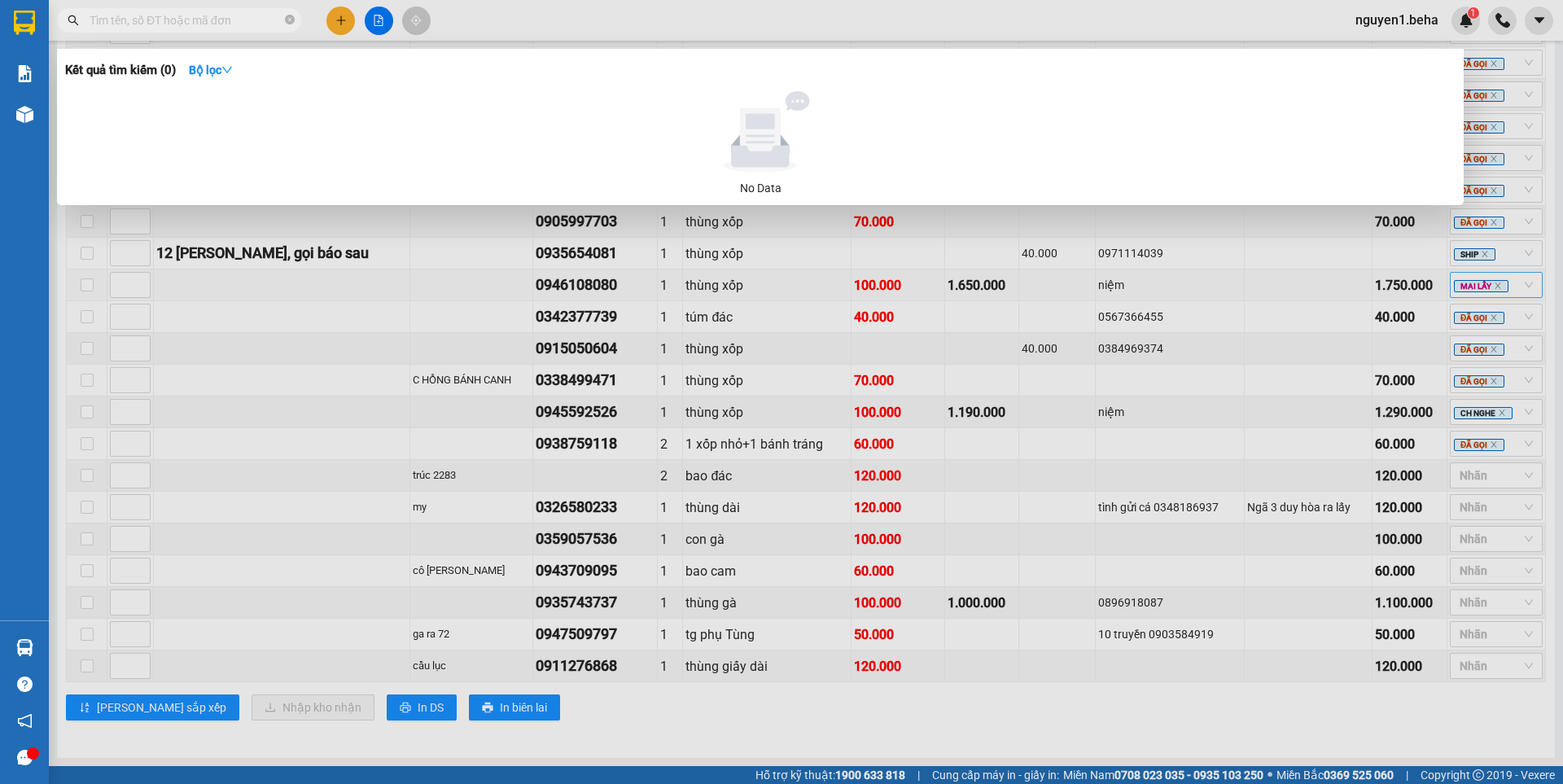
type input "0902943943"
click at [289, 18] on icon "close-circle" at bounding box center [290, 20] width 10 height 10
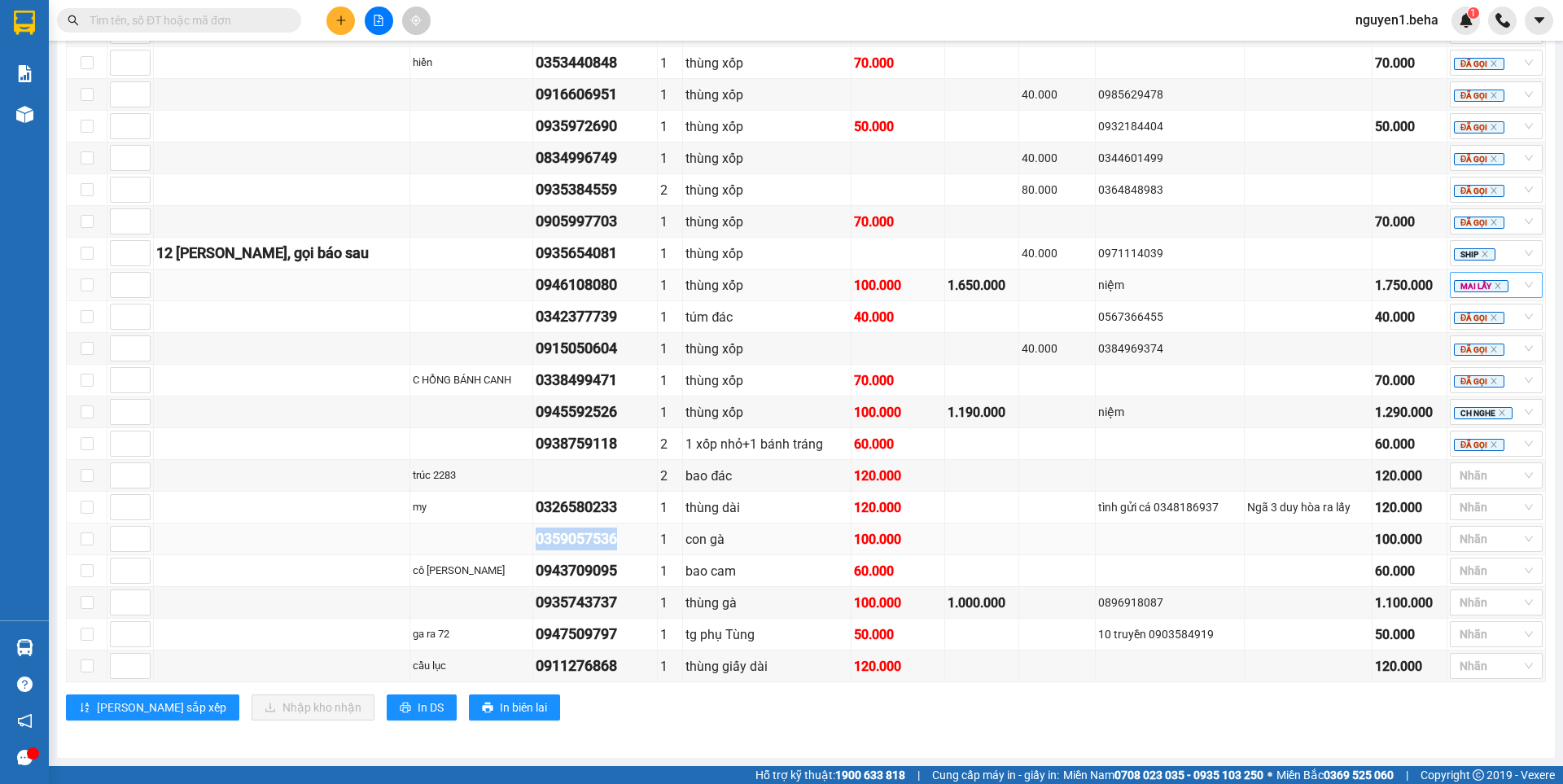
drag, startPoint x: 507, startPoint y: 538, endPoint x: 605, endPoint y: 543, distance: 98.1
click at [605, 543] on tr "0359057536 1 con gà 100.000 100.000 Nhãn" at bounding box center [806, 539] width 1479 height 32
click at [1454, 507] on div at bounding box center [1488, 507] width 68 height 20
click at [1463, 646] on div "ĐÃ GỌI" at bounding box center [1484, 644] width 73 height 18
click at [1195, 723] on div "ĐẮK LẮK Đơn 21 | SL 24 | CR 290.000 | CC 1.230.000 | Tổng cước 1.520.000 | TH 3…" at bounding box center [805, 341] width 1480 height 782
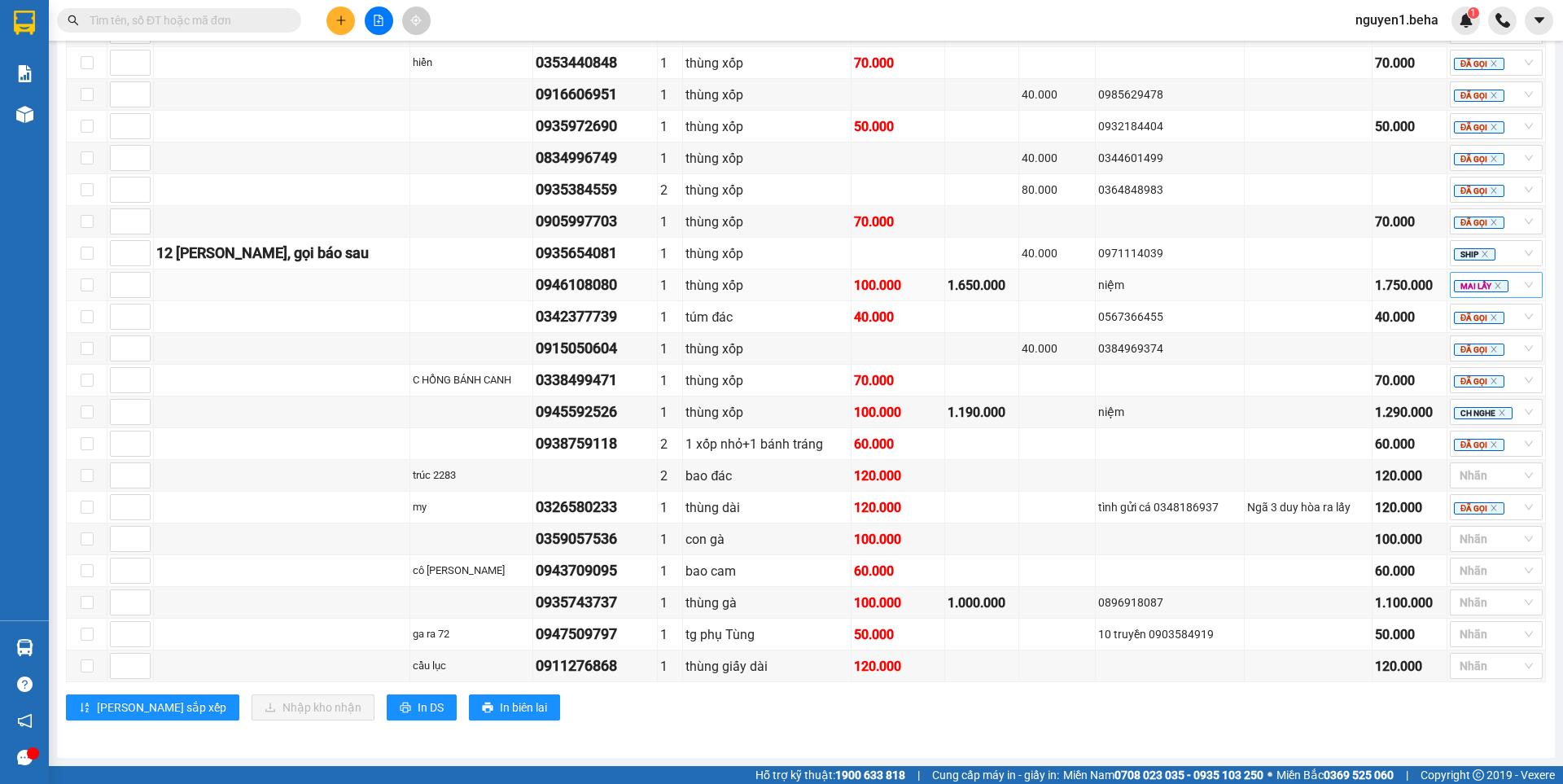
click at [1228, 704] on div "Lưu sắp xếp Nhập kho nhận In DS In biên lai" at bounding box center [805, 707] width 1480 height 26
click at [1457, 539] on div at bounding box center [1488, 539] width 68 height 20
click at [1469, 677] on div "ĐÃ GỌI" at bounding box center [1484, 675] width 73 height 18
drag, startPoint x: 509, startPoint y: 569, endPoint x: 590, endPoint y: 566, distance: 81.1
click at [591, 566] on td "0943709095" at bounding box center [596, 571] width 125 height 32
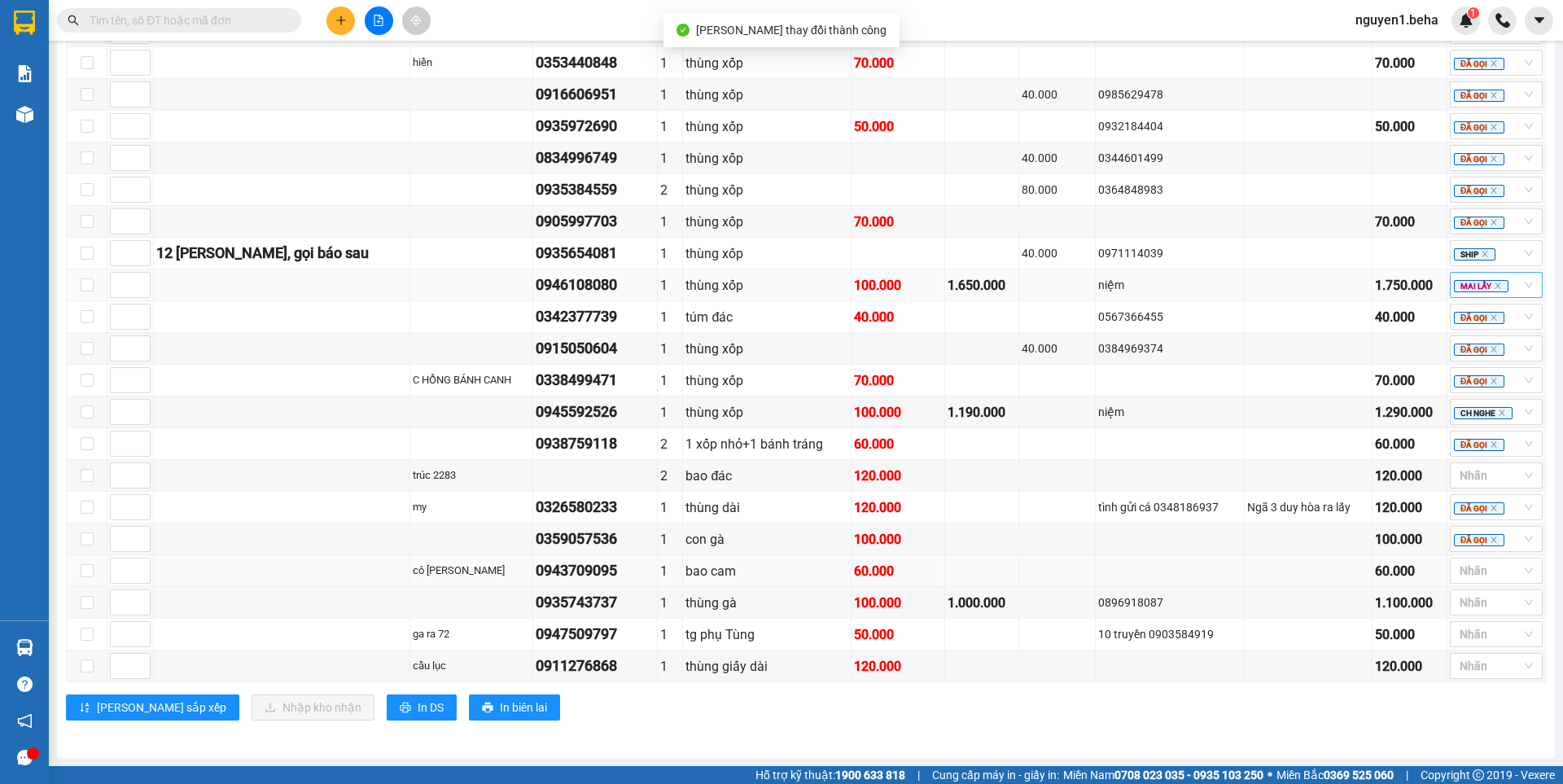
click at [616, 573] on div "0943709095" at bounding box center [595, 570] width 119 height 22
drag, startPoint x: 507, startPoint y: 570, endPoint x: 575, endPoint y: 570, distance: 68.0
click at [617, 573] on tr "cô Hồng 0943709095 1 bao cam 60.000 60.000 Nhãn" at bounding box center [806, 571] width 1479 height 32
drag, startPoint x: 508, startPoint y: 605, endPoint x: 617, endPoint y: 602, distance: 109.0
click at [617, 602] on td "0935743737" at bounding box center [596, 602] width 125 height 32
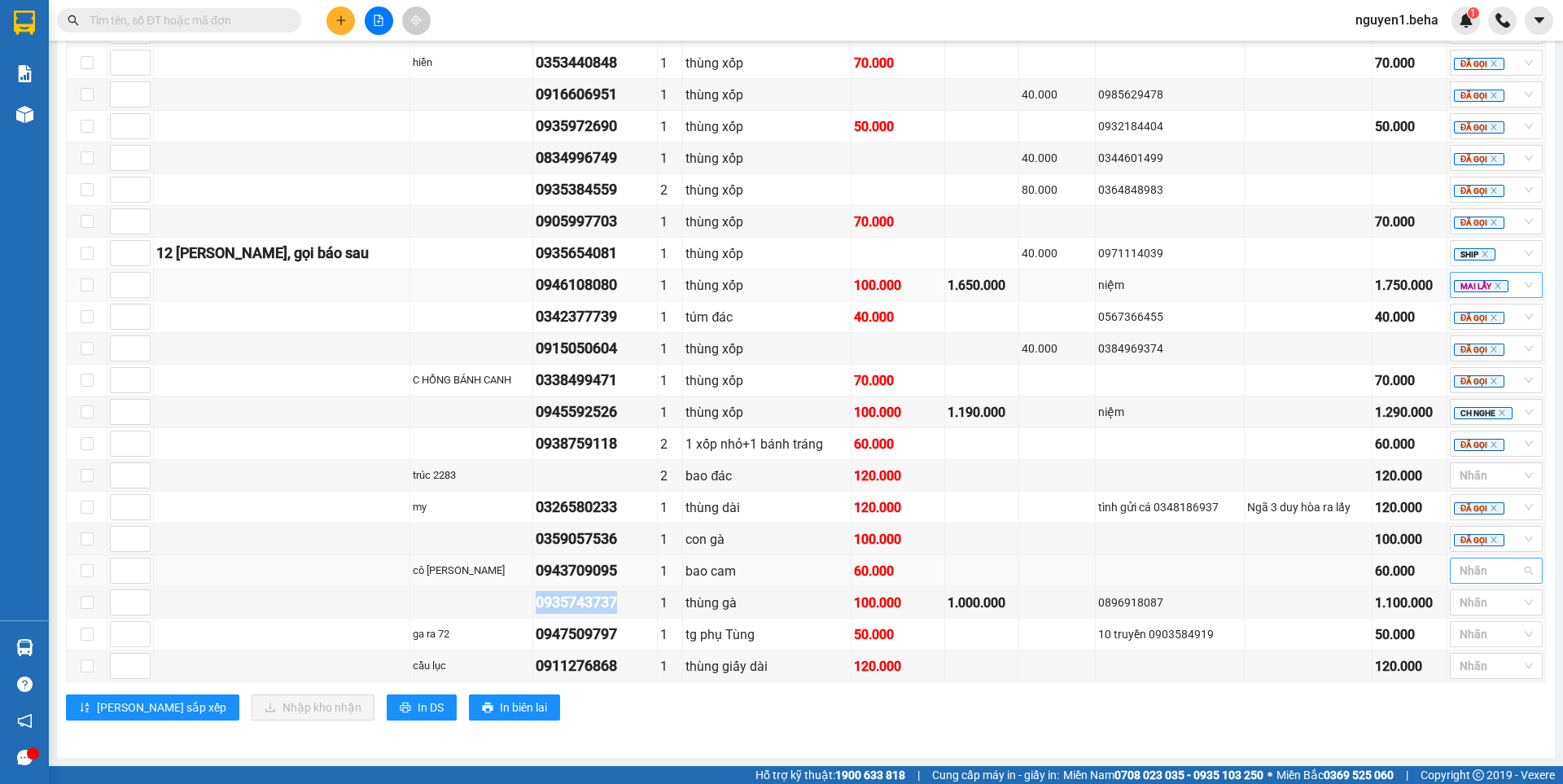
click at [1462, 571] on div at bounding box center [1488, 571] width 68 height 20
click at [1469, 510] on div "MAI LẤY" at bounding box center [1484, 512] width 73 height 18
drag, startPoint x: 514, startPoint y: 671, endPoint x: 608, endPoint y: 676, distance: 94.1
click at [608, 676] on div "0911276868" at bounding box center [595, 665] width 119 height 22
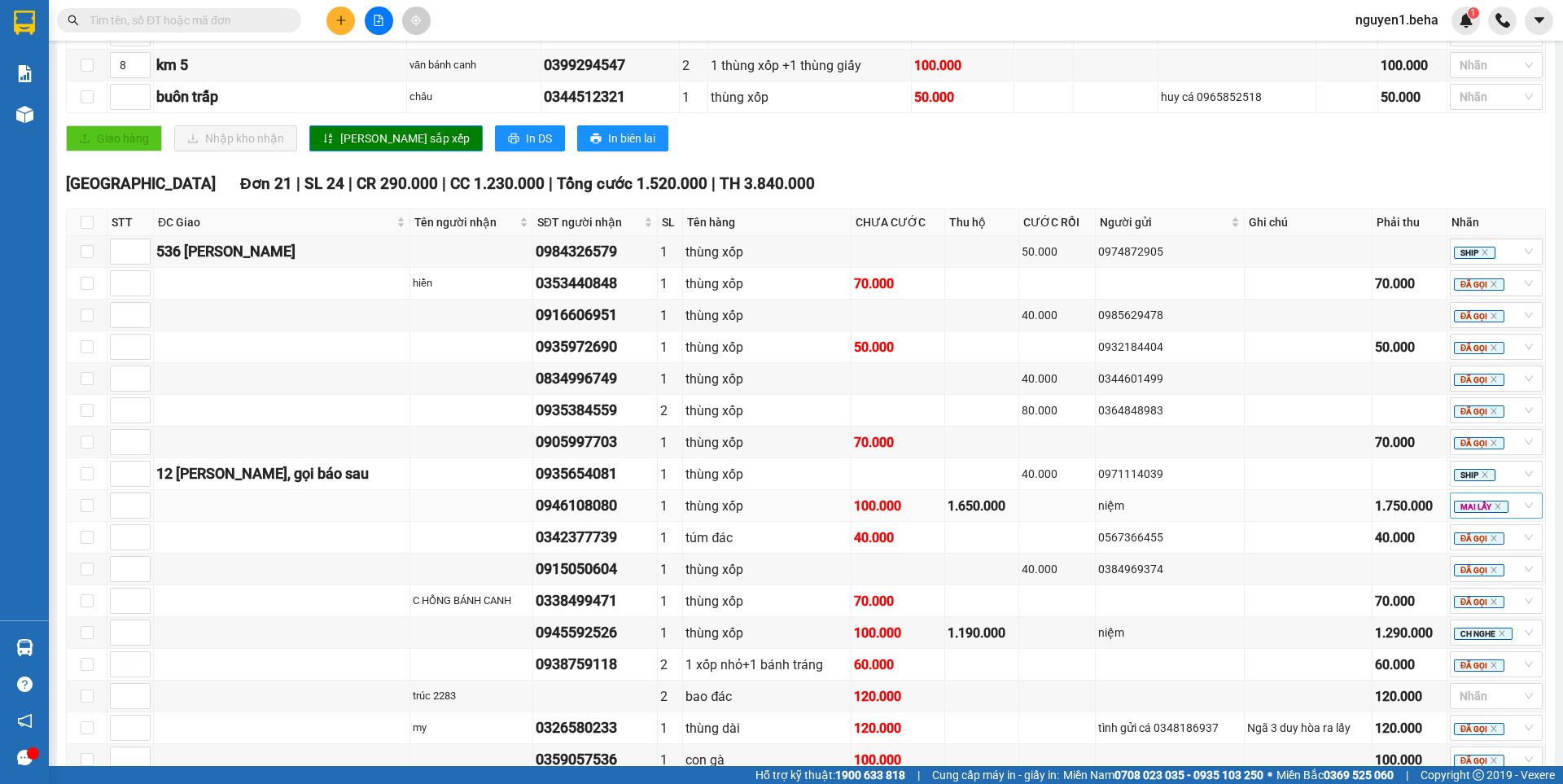
scroll to position [566, 0]
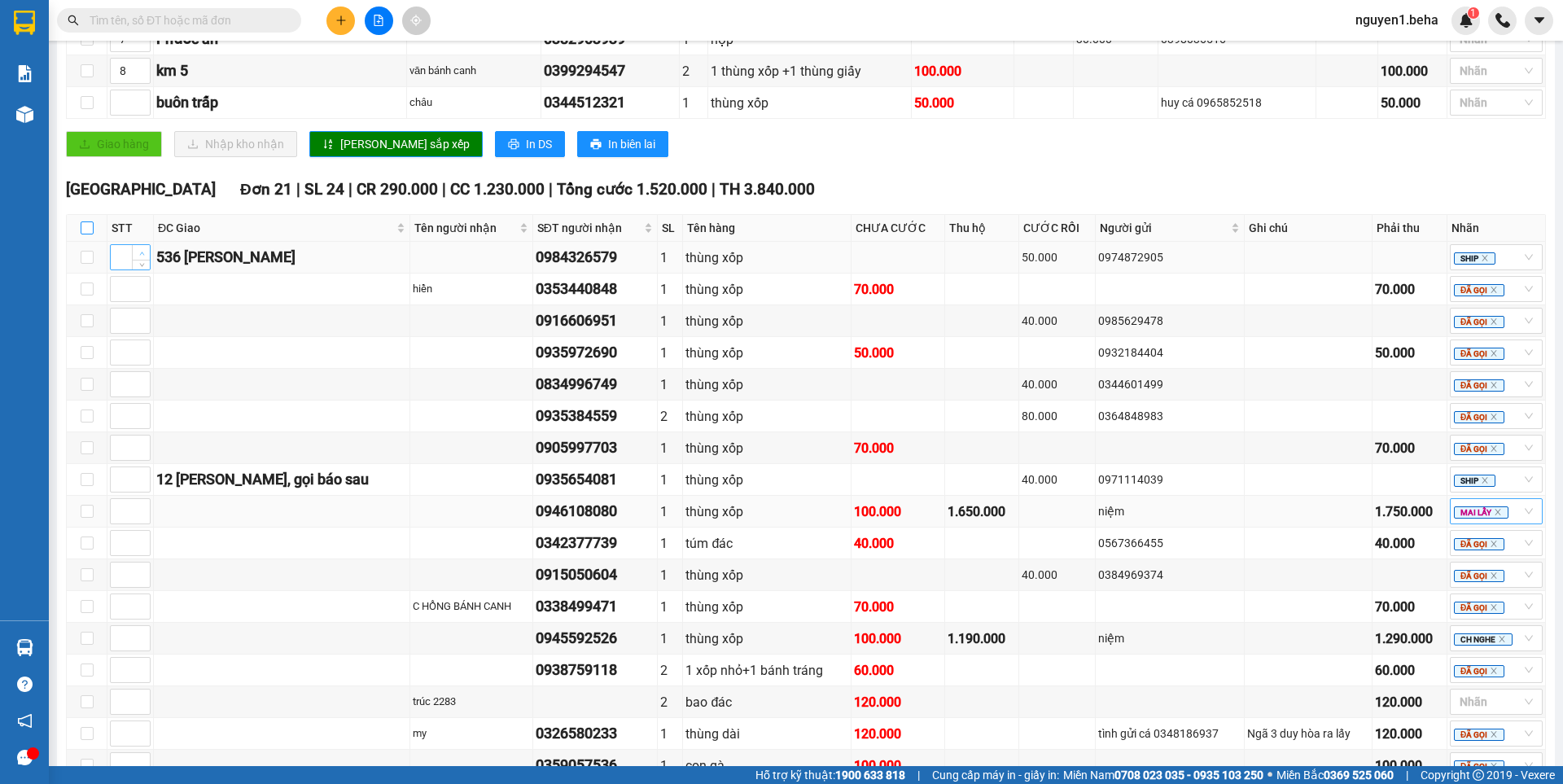
drag, startPoint x: 90, startPoint y: 244, endPoint x: 146, endPoint y: 266, distance: 60.2
click at [90, 234] on input "checkbox" at bounding box center [87, 228] width 13 height 13
checkbox input "true"
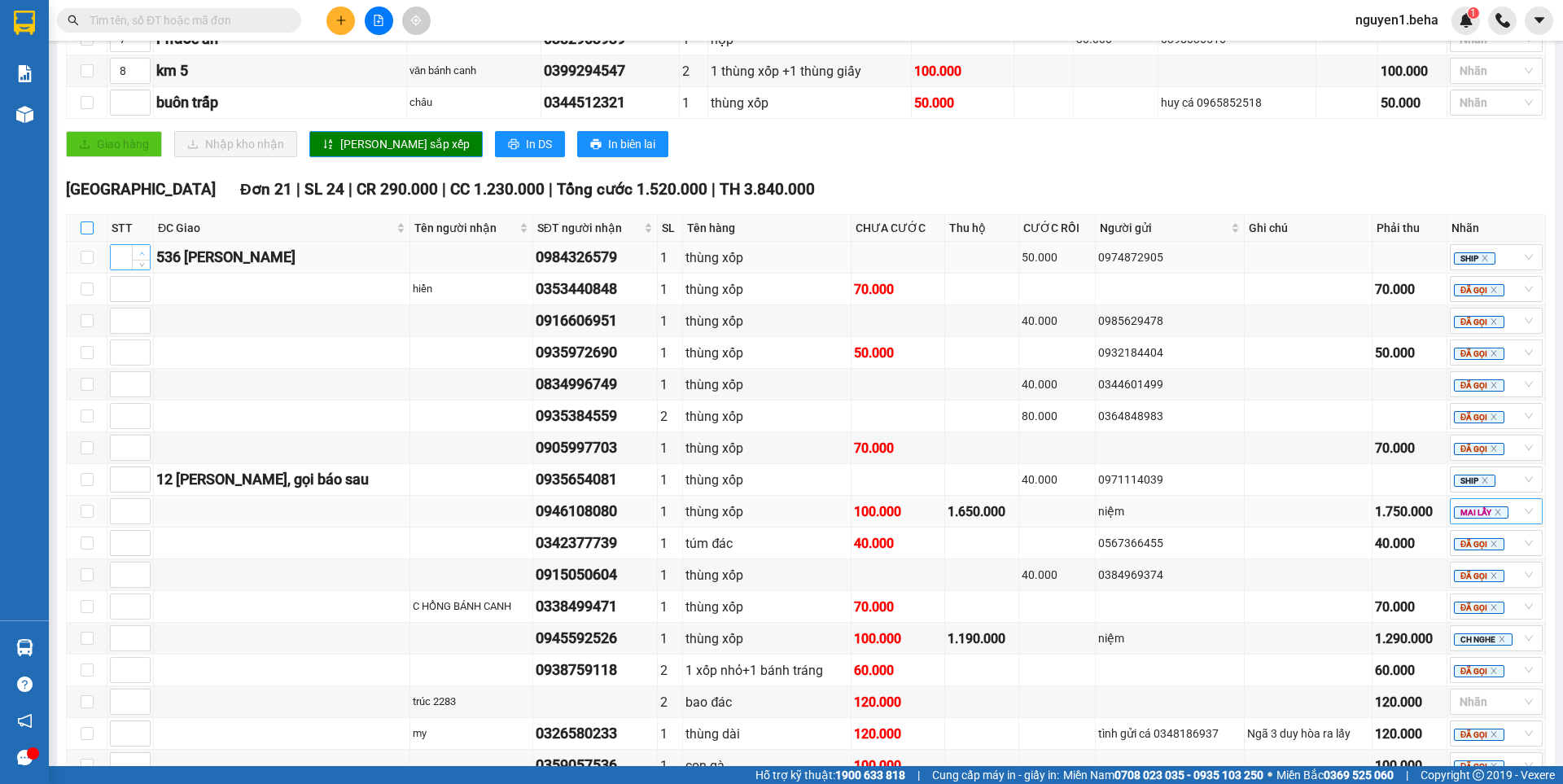
checkbox input "true"
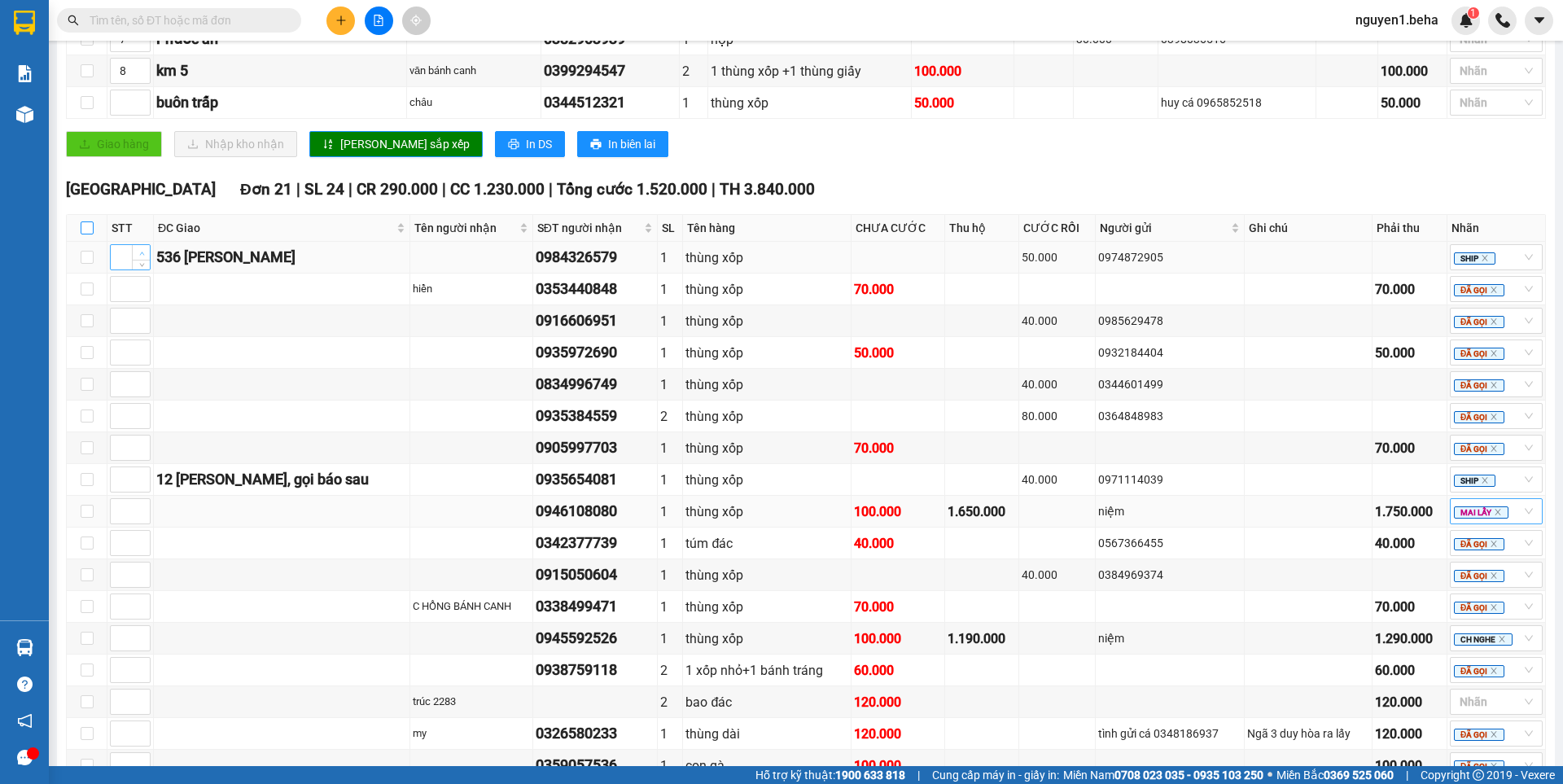
checkbox input "true"
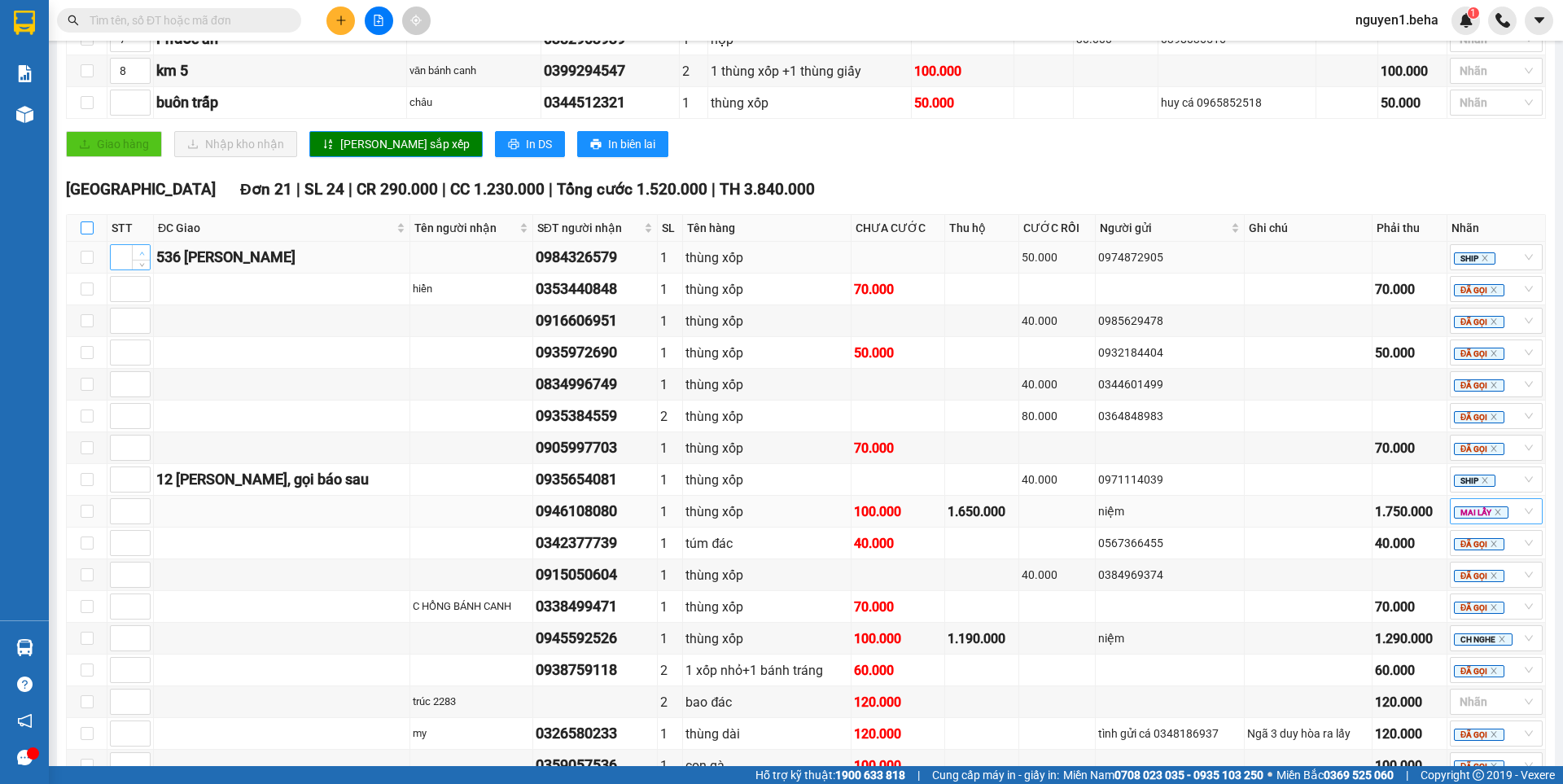
checkbox input "true"
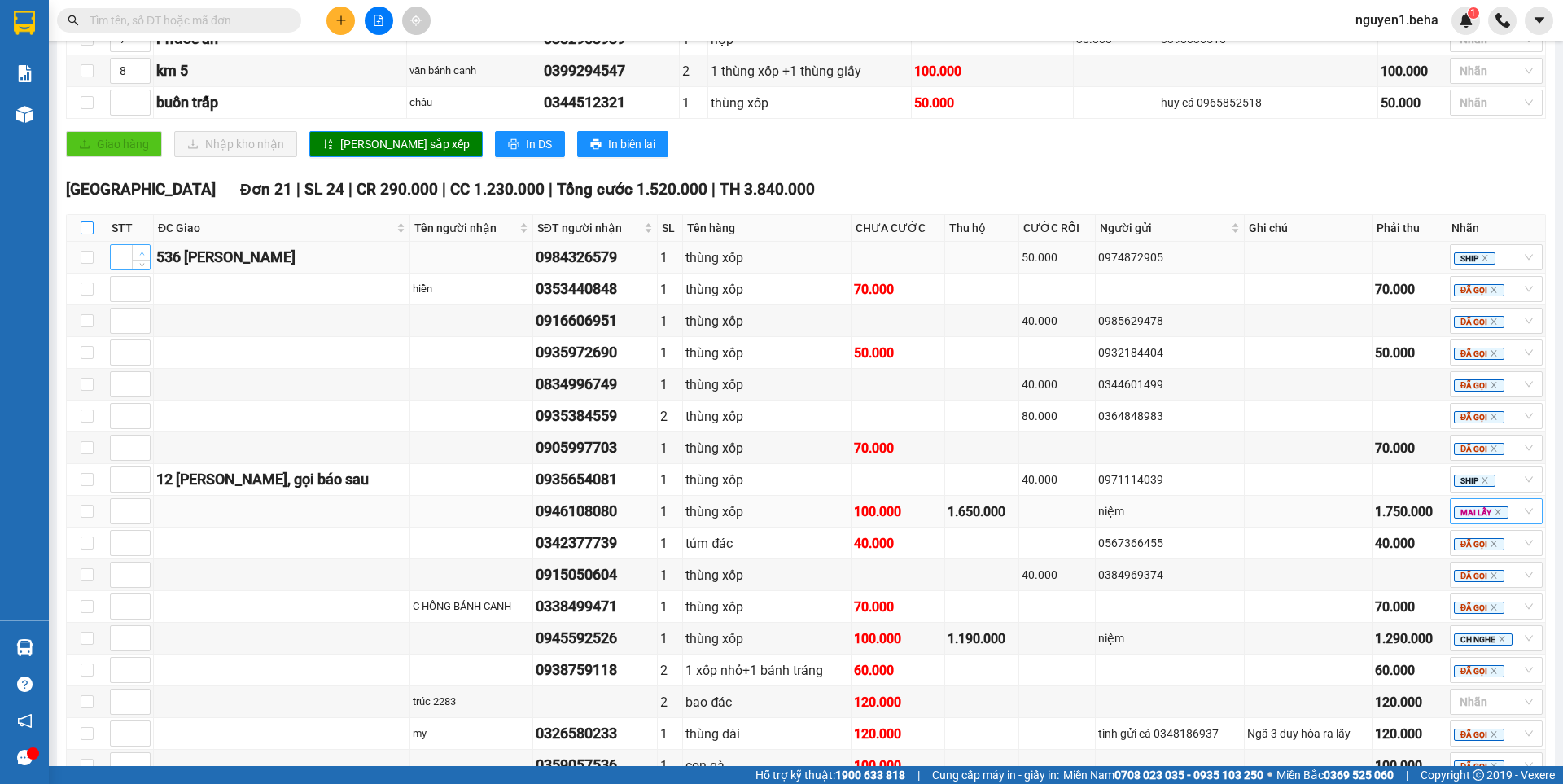
checkbox input "true"
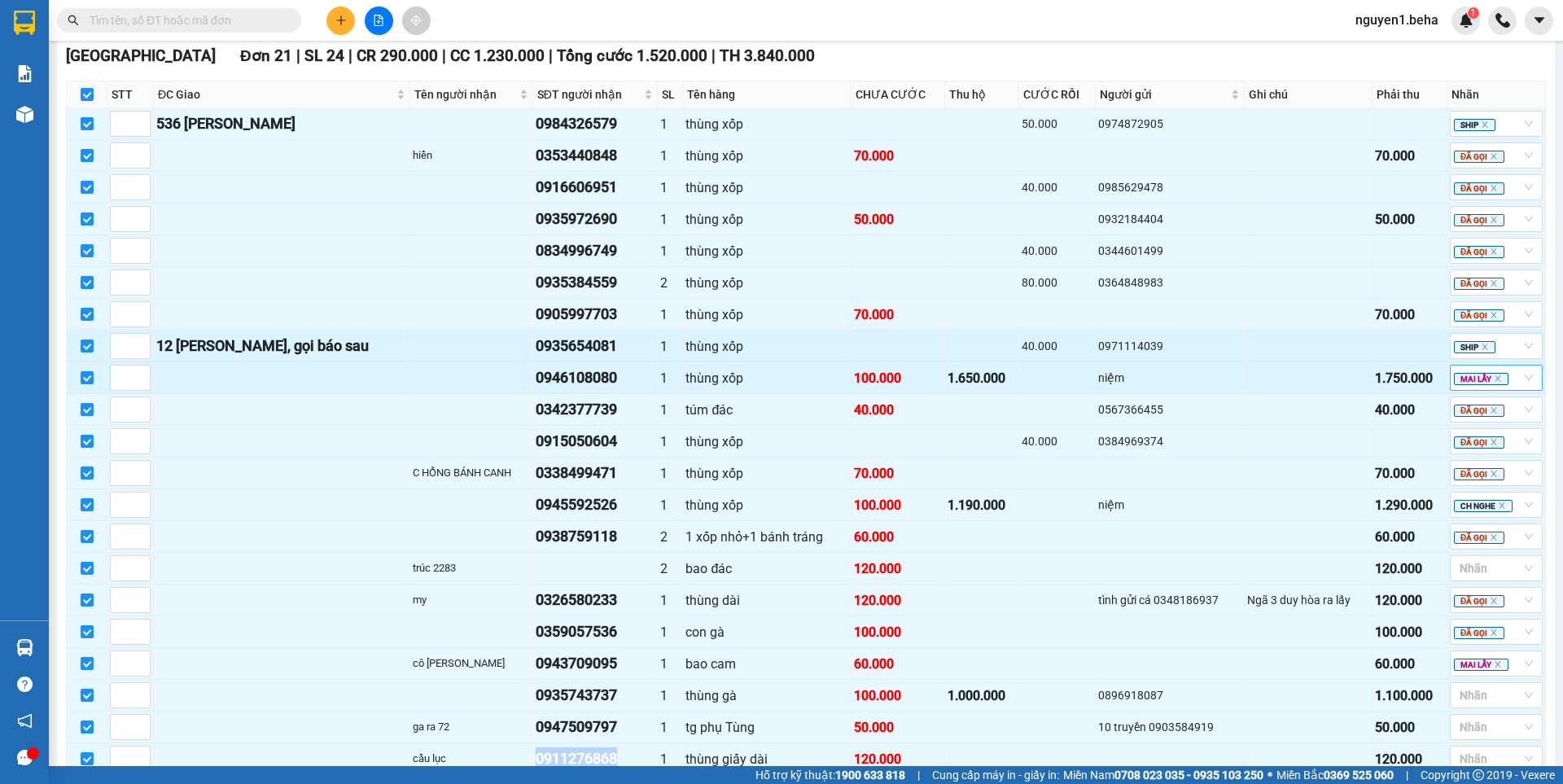
scroll to position [811, 0]
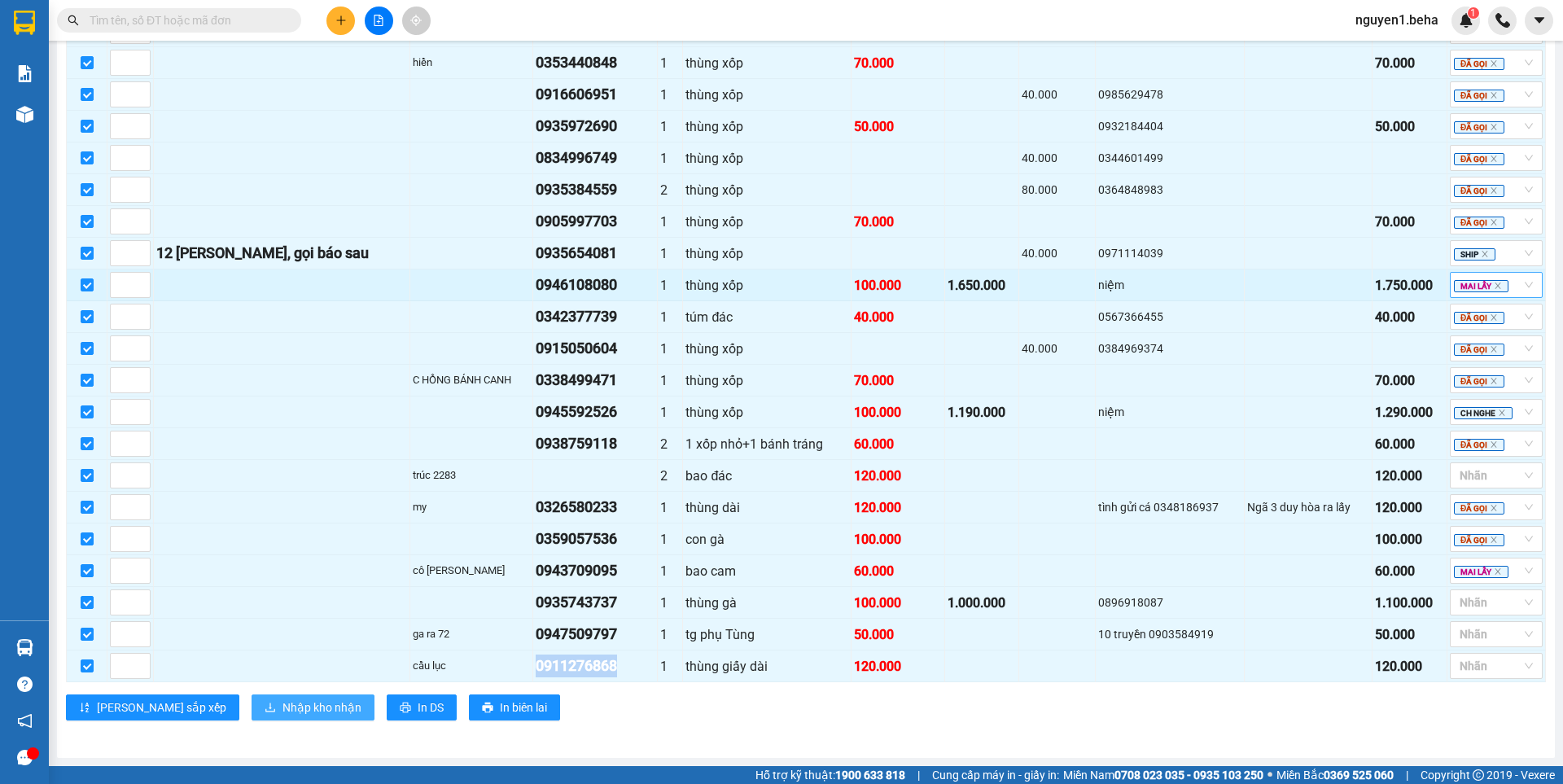
click at [283, 704] on span "Nhập kho nhận" at bounding box center [322, 708] width 79 height 18
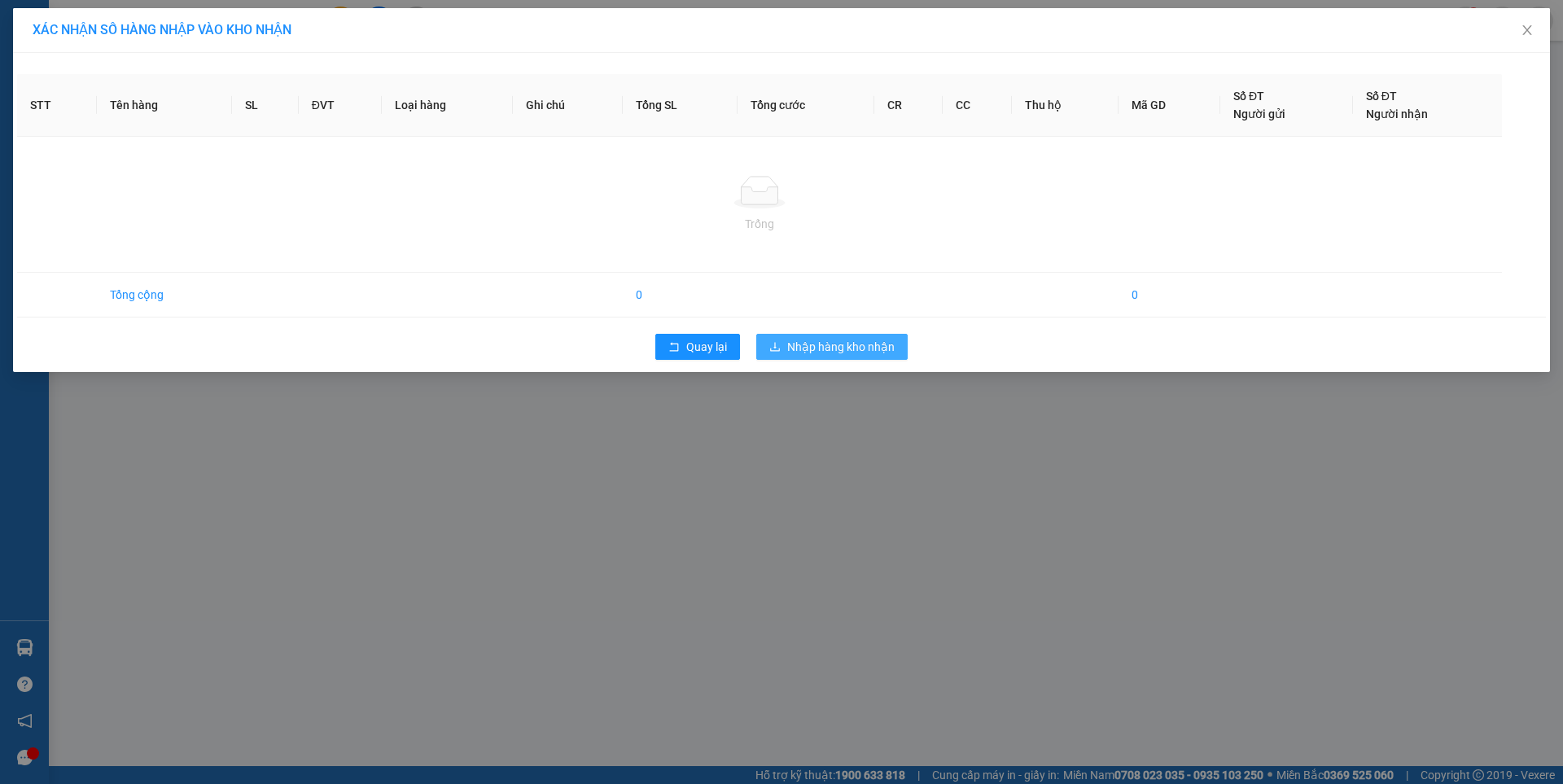
click at [863, 350] on span "Nhập hàng kho nhận" at bounding box center [840, 347] width 107 height 18
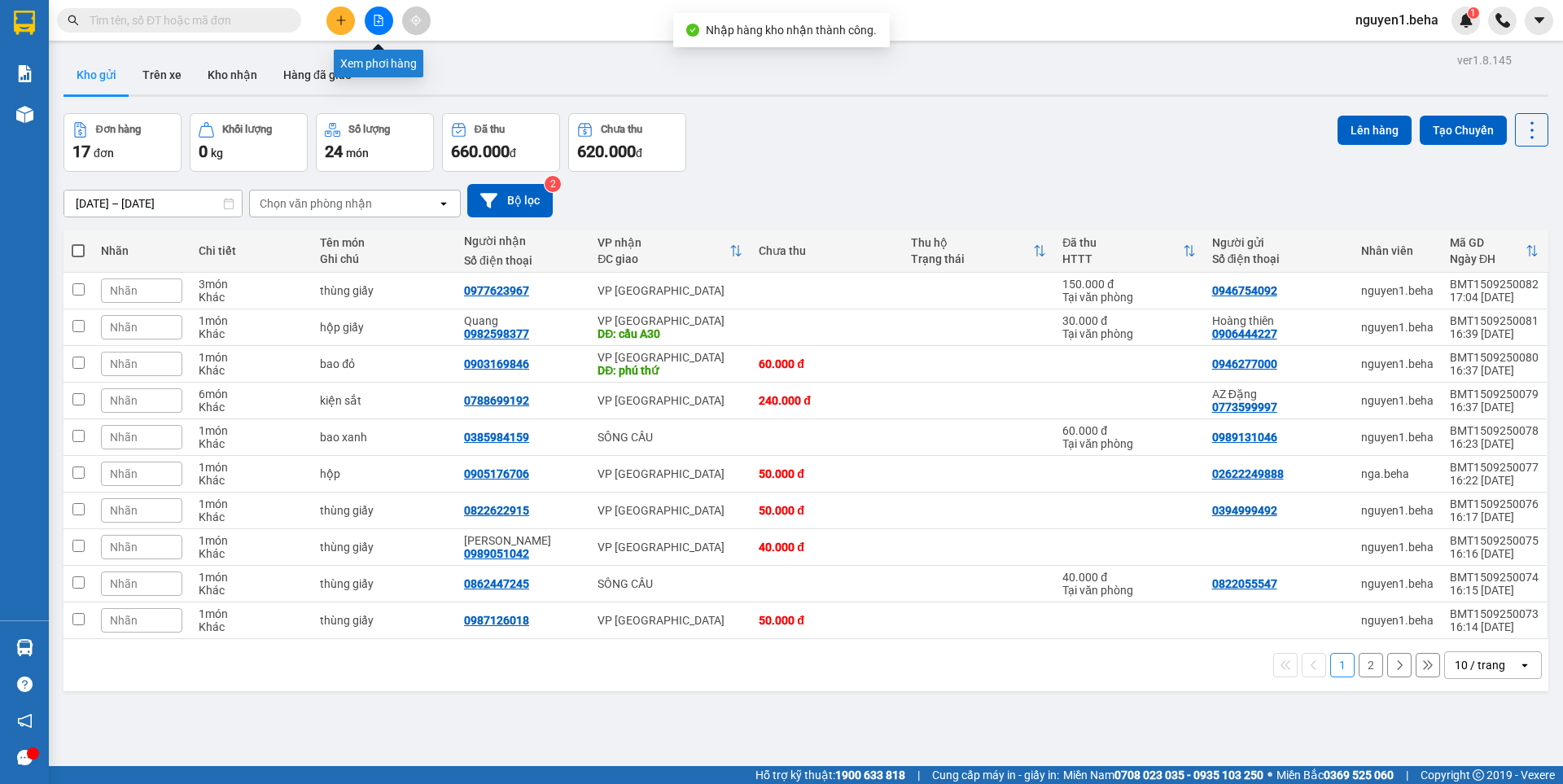
click at [379, 25] on icon "file-add" at bounding box center [379, 21] width 9 height 12
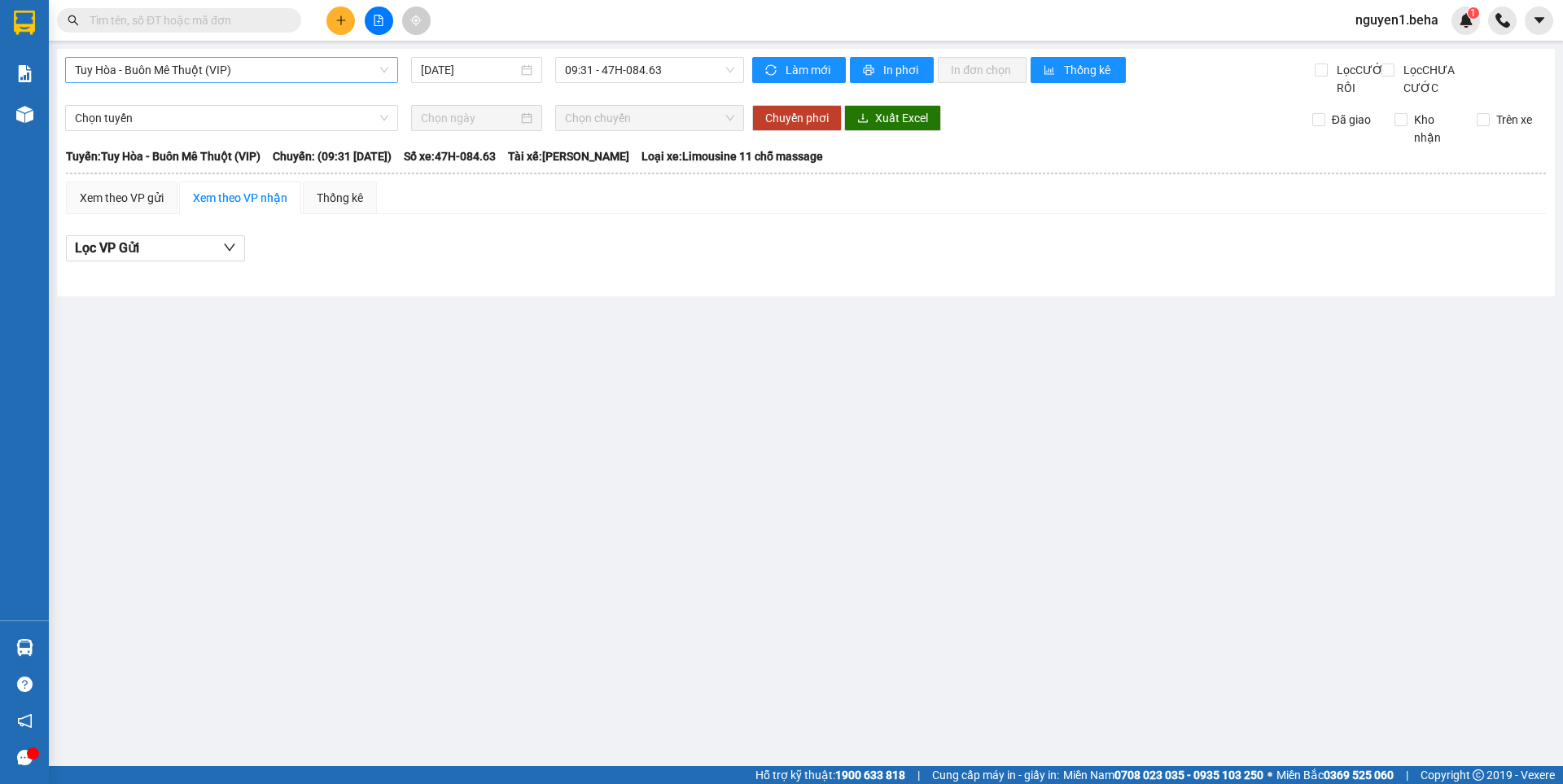
click at [330, 65] on span "Tuy Hòa - Buôn Mê Thuột (VIP)" at bounding box center [231, 70] width 313 height 24
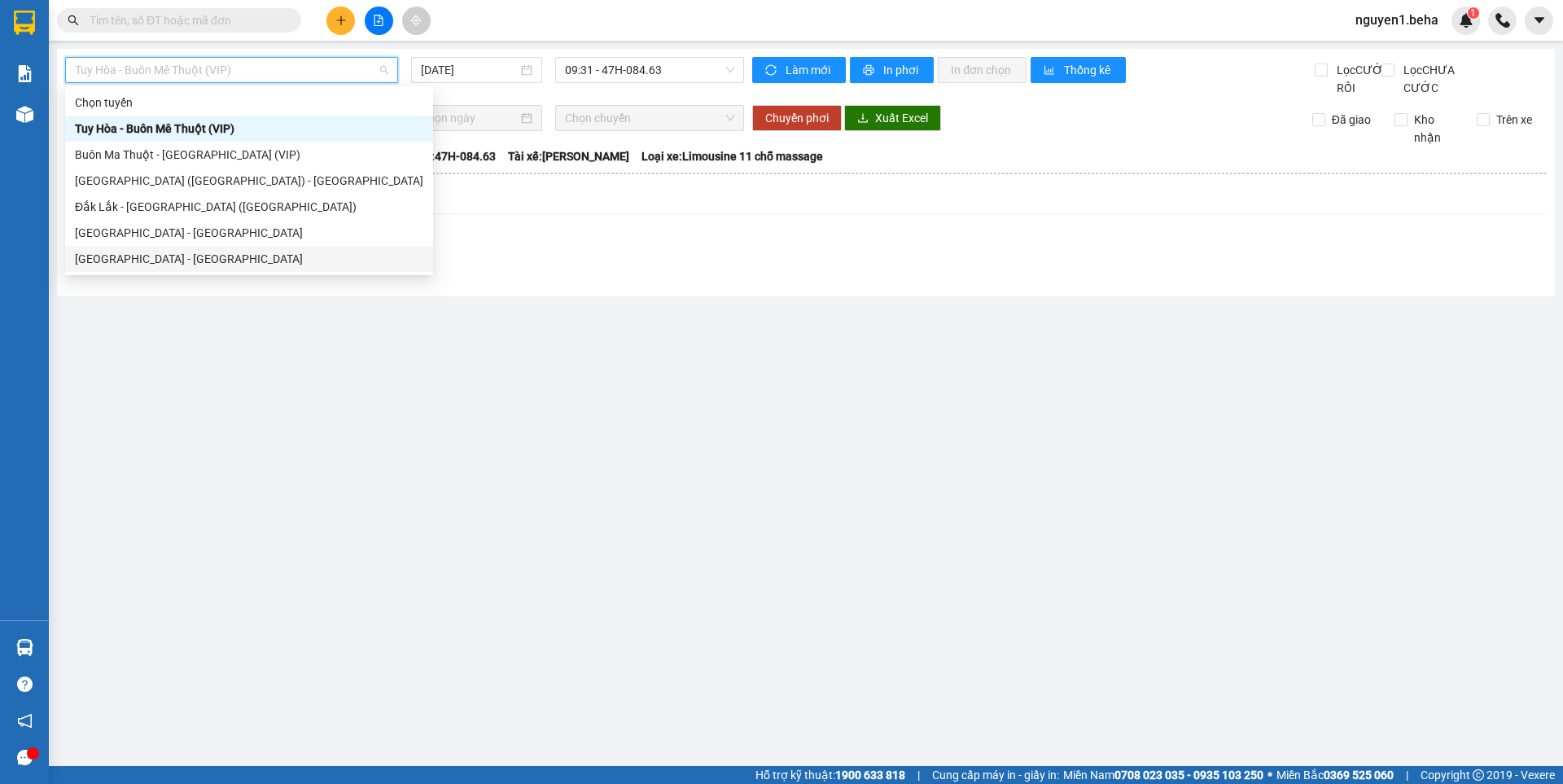
click at [145, 257] on div "[GEOGRAPHIC_DATA] - [GEOGRAPHIC_DATA]" at bounding box center [248, 259] width 348 height 18
type input "[DATE]"
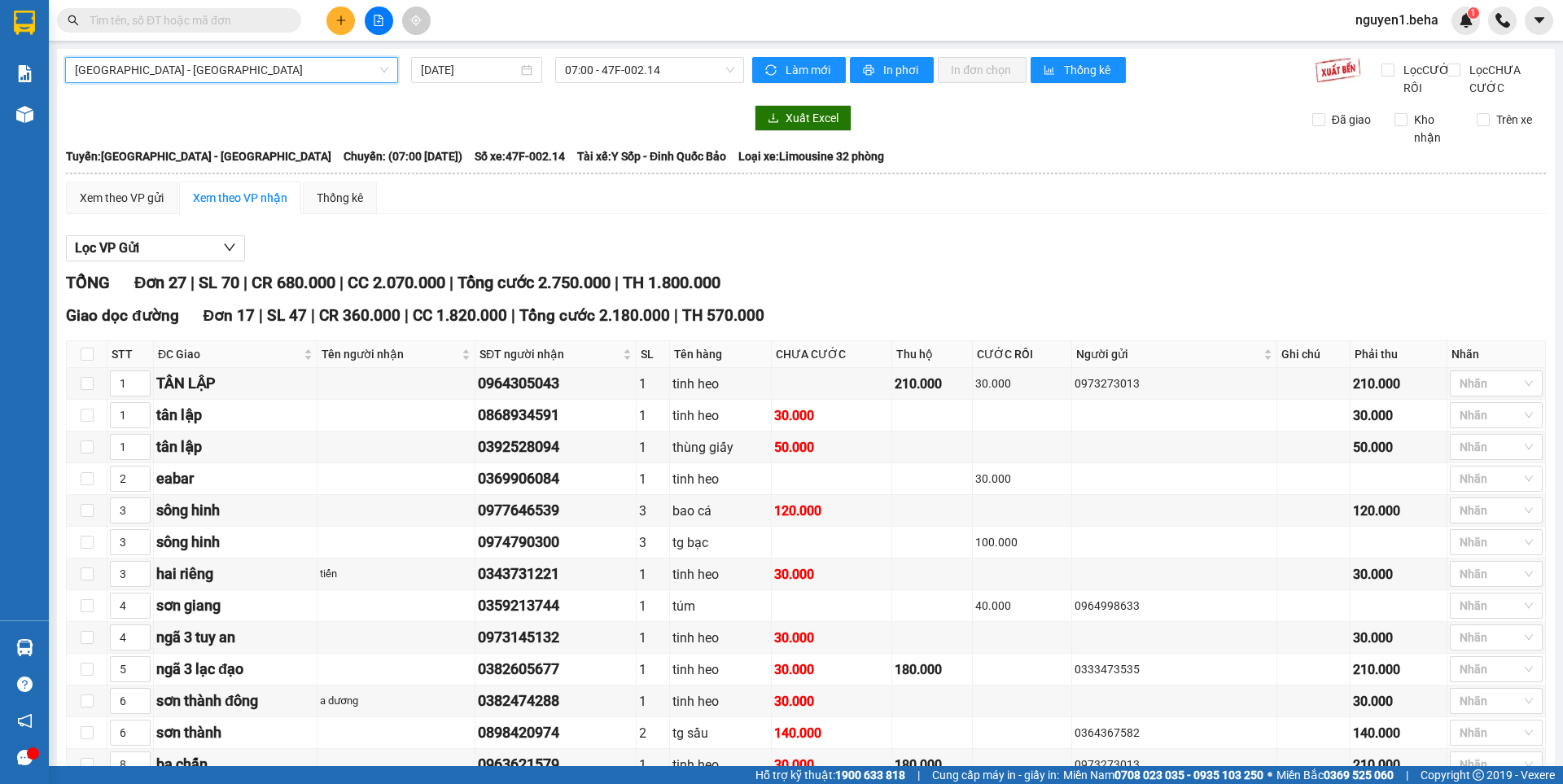
click at [227, 68] on span "[GEOGRAPHIC_DATA] - [GEOGRAPHIC_DATA]" at bounding box center [231, 70] width 313 height 24
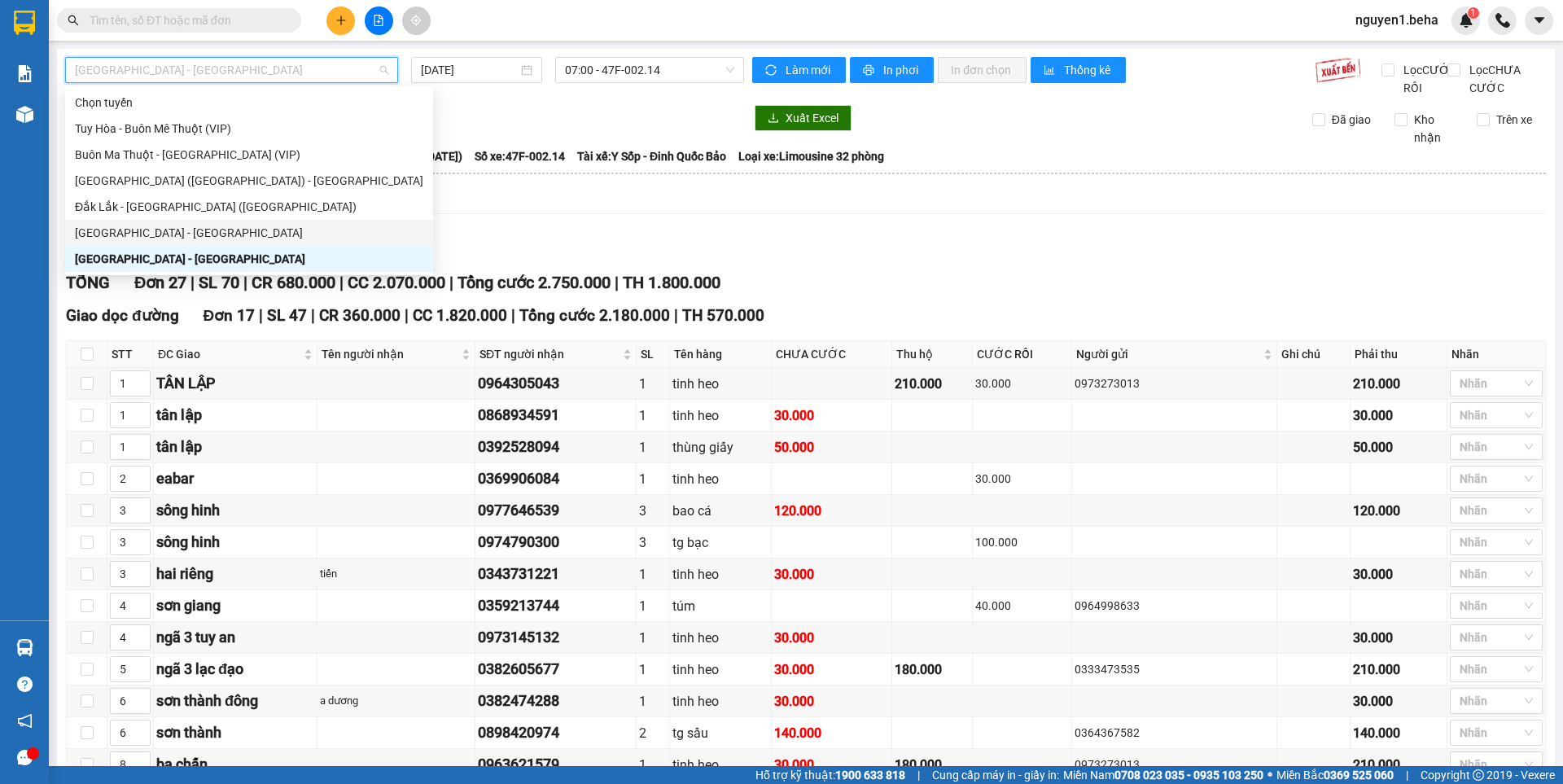
click at [123, 226] on div "[GEOGRAPHIC_DATA] - [GEOGRAPHIC_DATA]" at bounding box center [248, 233] width 348 height 18
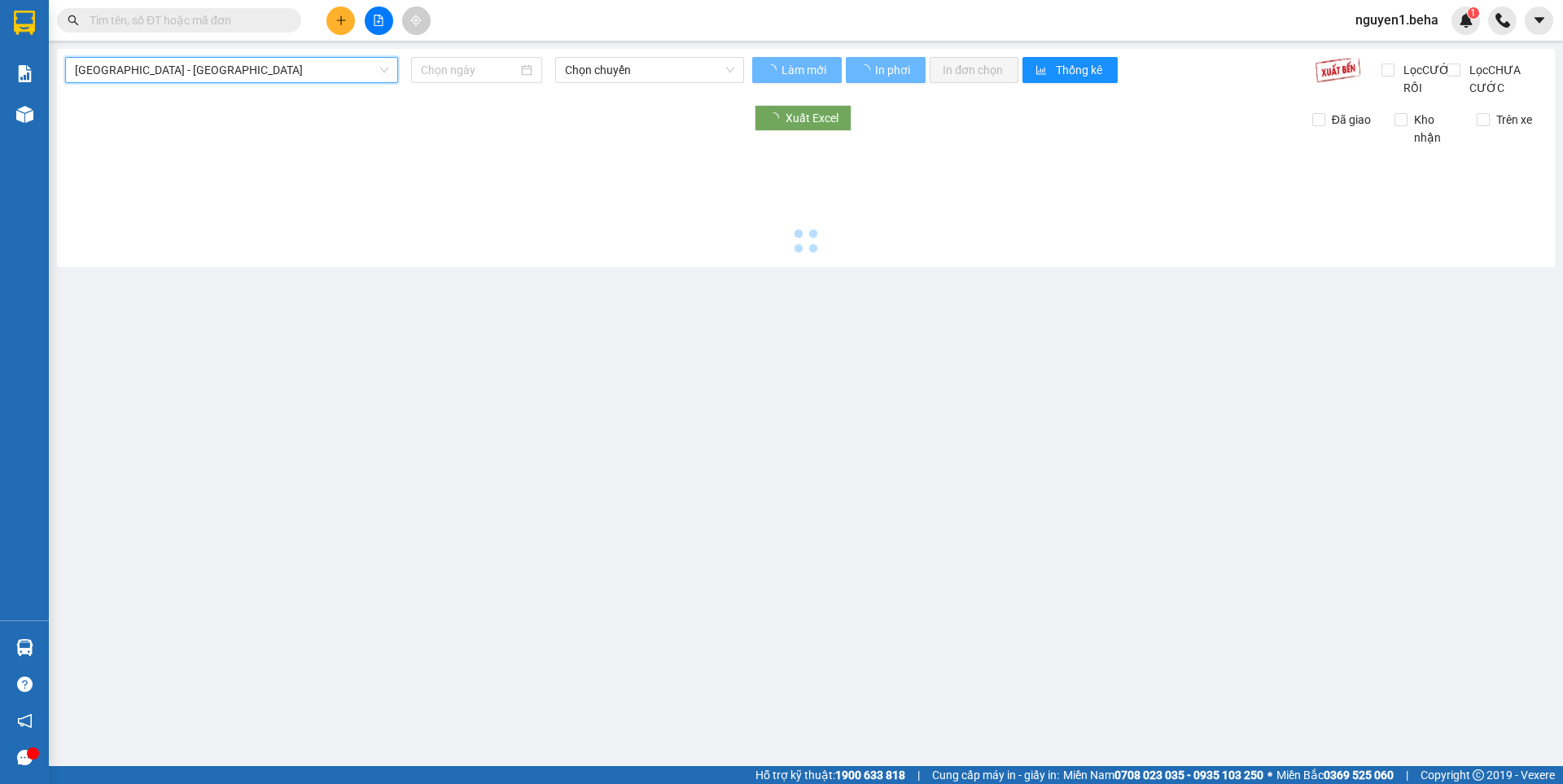
type input "[DATE]"
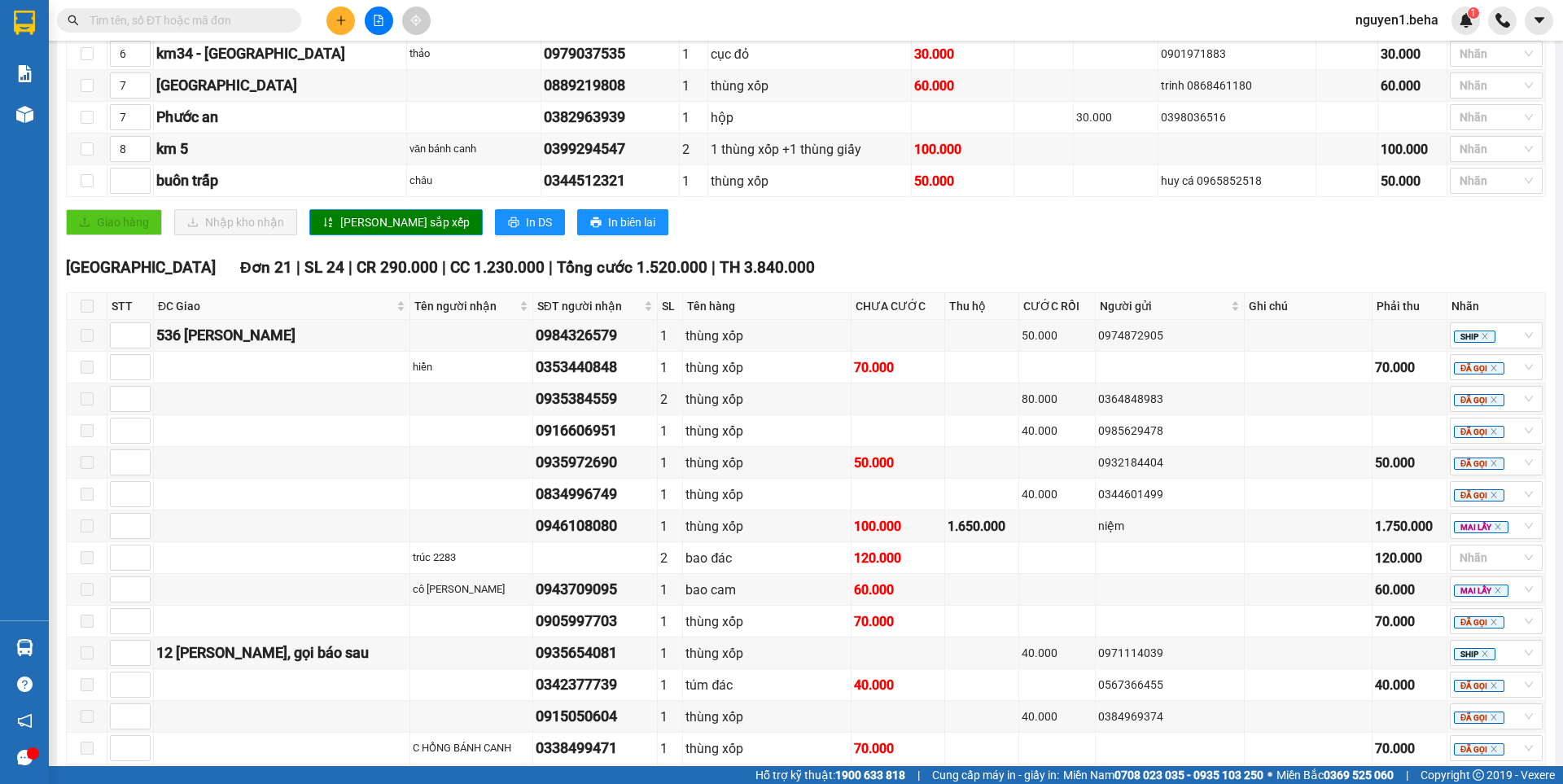
scroll to position [811, 0]
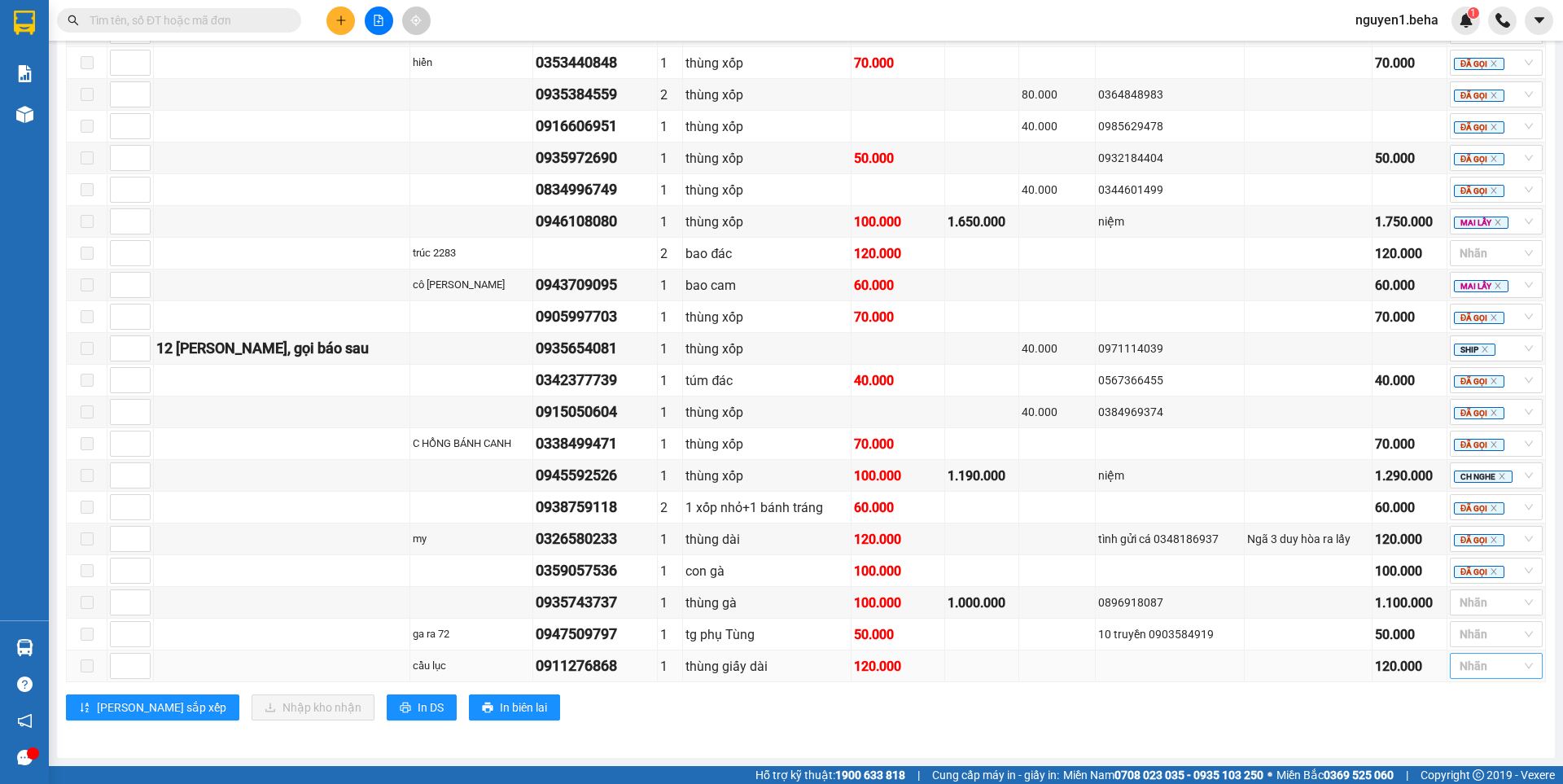
click at [1469, 669] on div at bounding box center [1488, 666] width 68 height 20
click at [1468, 548] on div "ĐÃ GỌI" at bounding box center [1484, 555] width 73 height 18
click at [1048, 740] on div "TỔNG Đơn 31 | SL 36 | CR 370.000 | CC 1.720.000 | Tổng cước 2.090.000 | TH 3.84…" at bounding box center [805, 109] width 1480 height 1263
drag, startPoint x: 511, startPoint y: 666, endPoint x: 602, endPoint y: 664, distance: 91.0
click at [602, 664] on div "0911276868" at bounding box center [595, 665] width 119 height 22
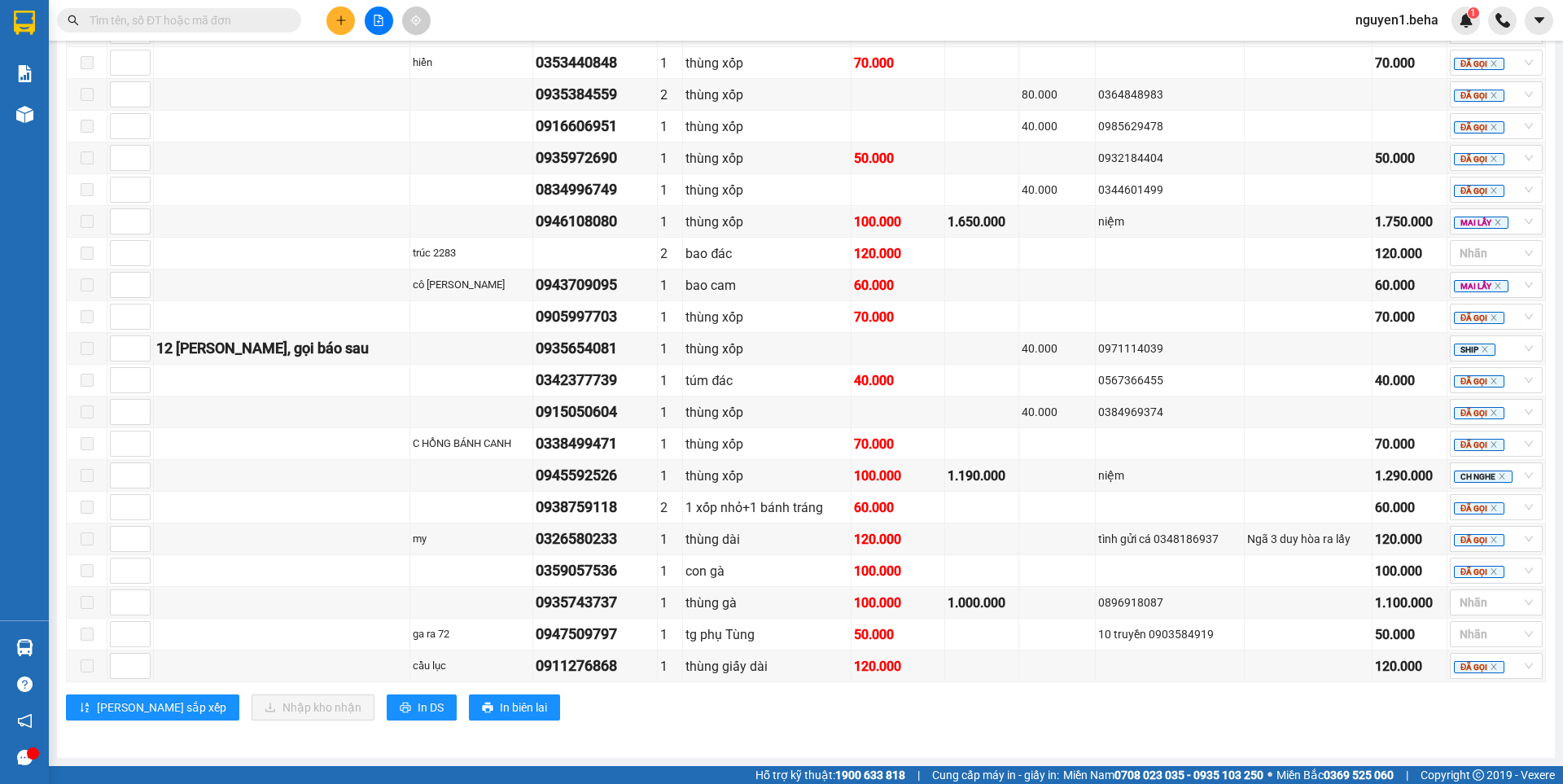
click at [1187, 752] on div "Phú Yên - Đắk Lắk 15/09/2025 12:45 - 47F-002.14 Làm mới In phơi In đơn chọn Thố…" at bounding box center [806, 7] width 1498 height 1502
click at [1457, 600] on div at bounding box center [1488, 602] width 68 height 20
click at [1462, 491] on div "ĐÃ GỌI" at bounding box center [1484, 492] width 73 height 18
click at [1305, 704] on div "Lưu sắp xếp Nhập kho nhận In DS In biên lai" at bounding box center [805, 707] width 1480 height 26
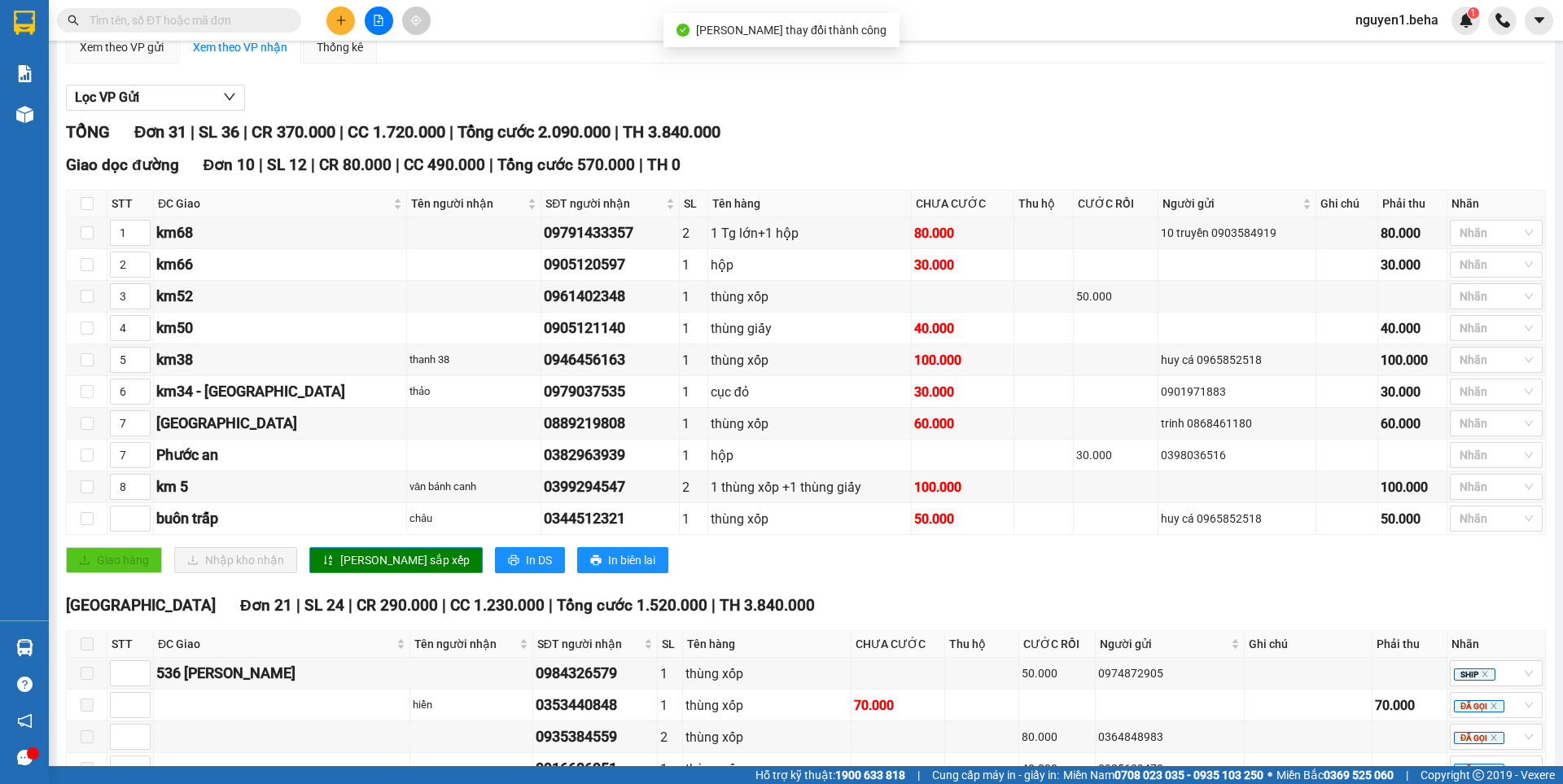
scroll to position [0, 0]
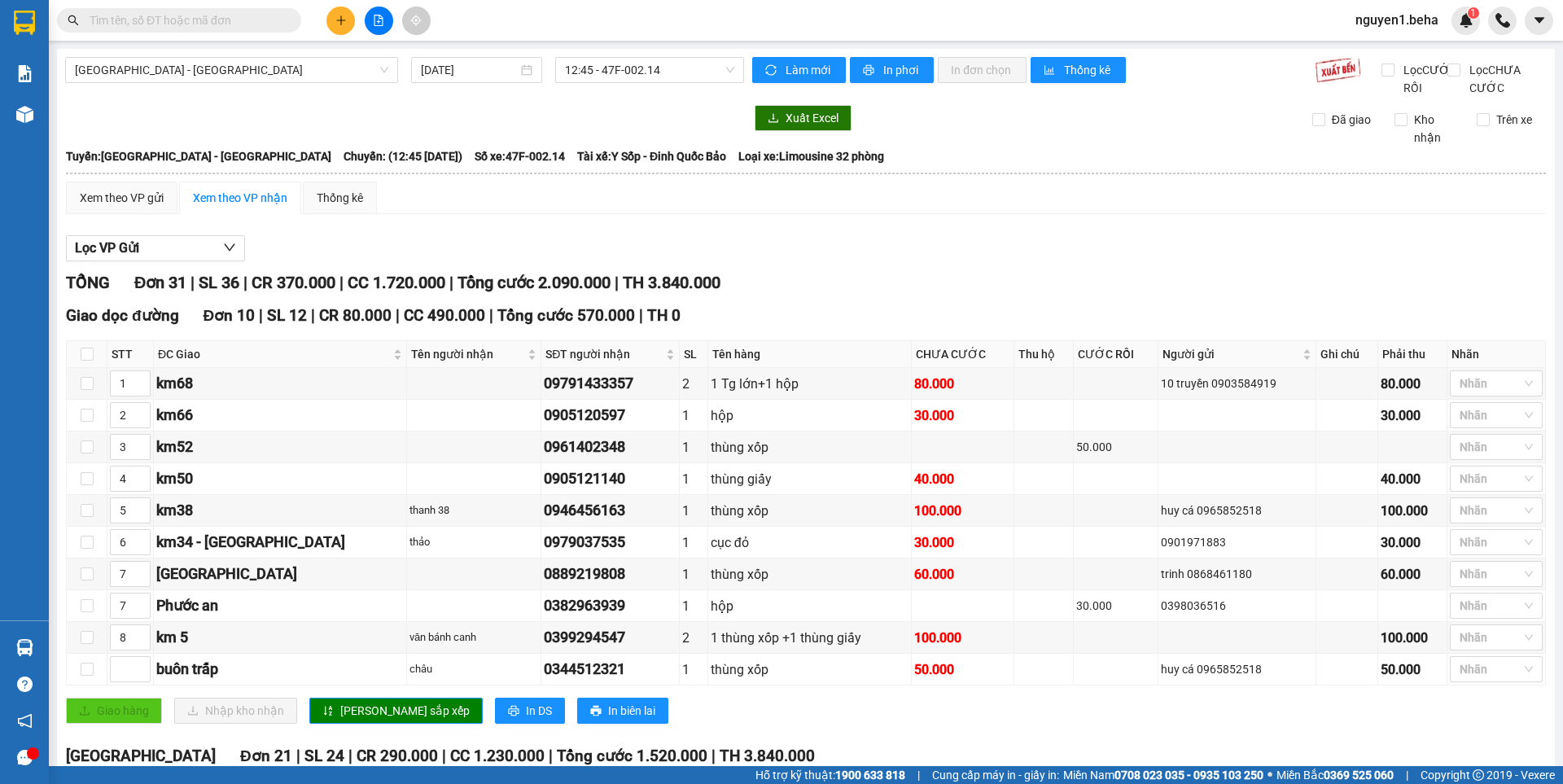
click at [189, 20] on input "text" at bounding box center [185, 21] width 192 height 18
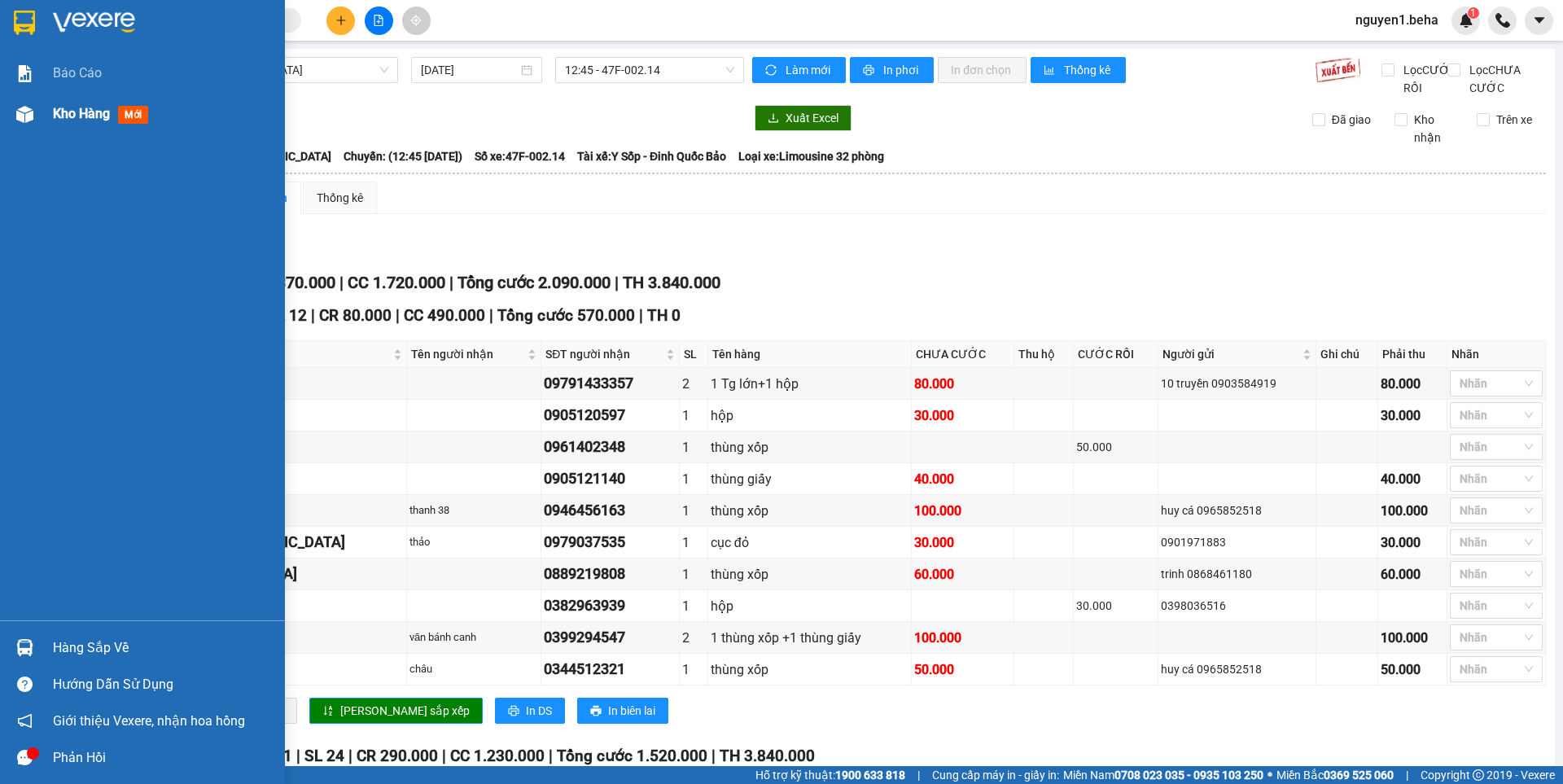
click at [15, 106] on div at bounding box center [25, 115] width 28 height 28
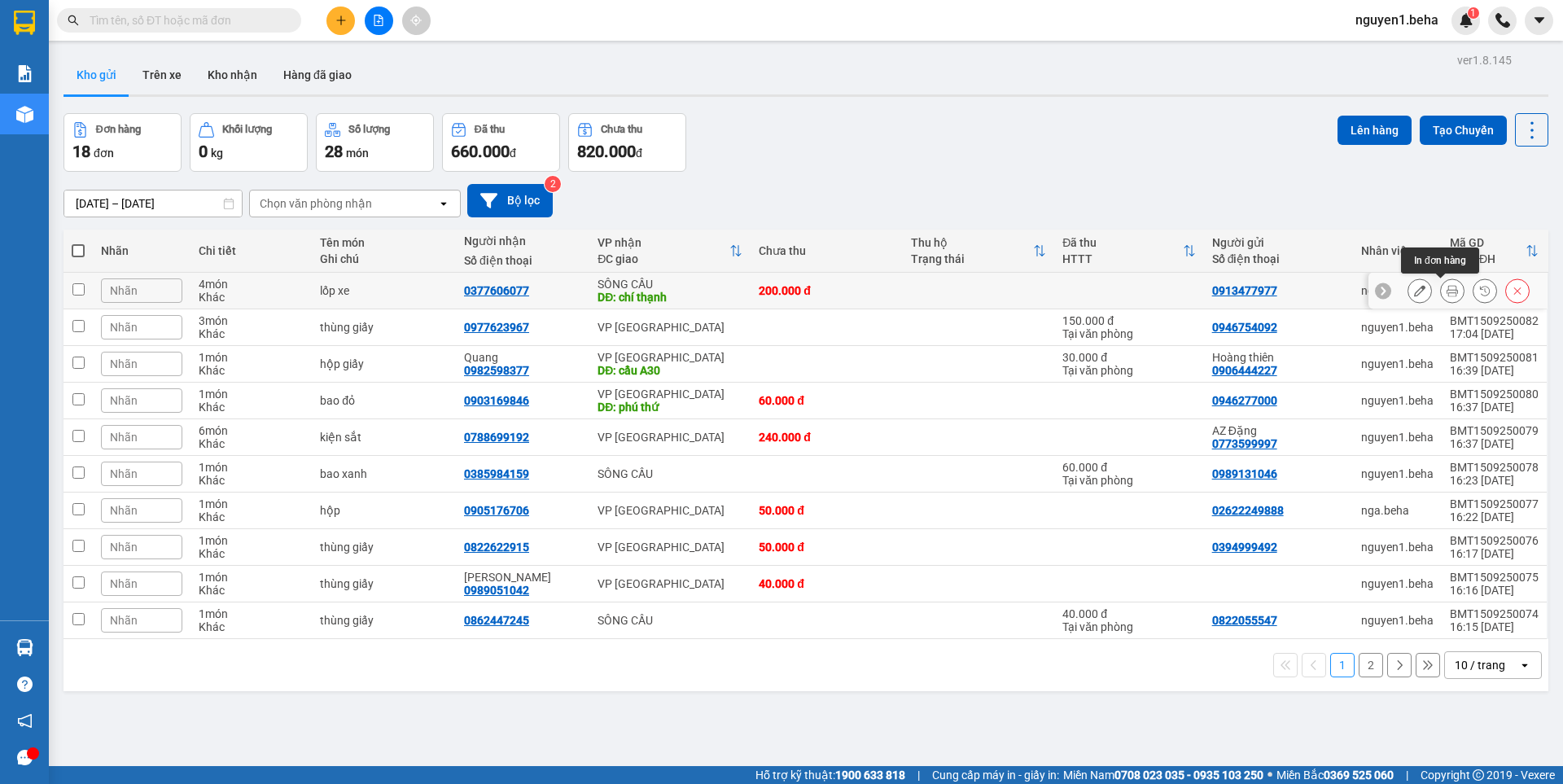
click at [1447, 292] on icon at bounding box center [1452, 291] width 12 height 12
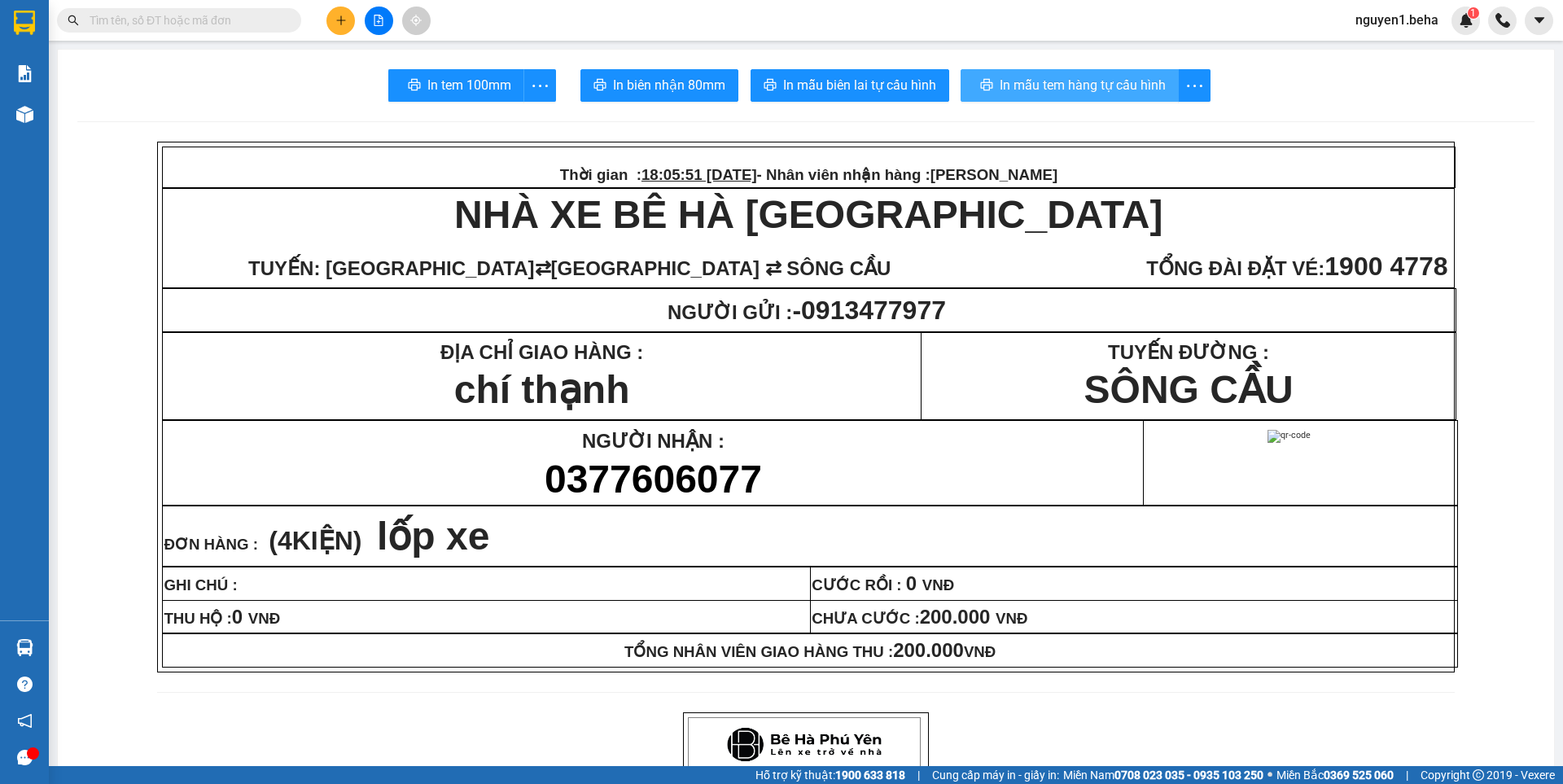
click at [1036, 76] on span "In mẫu tem hàng tự cấu hình" at bounding box center [1083, 85] width 166 height 20
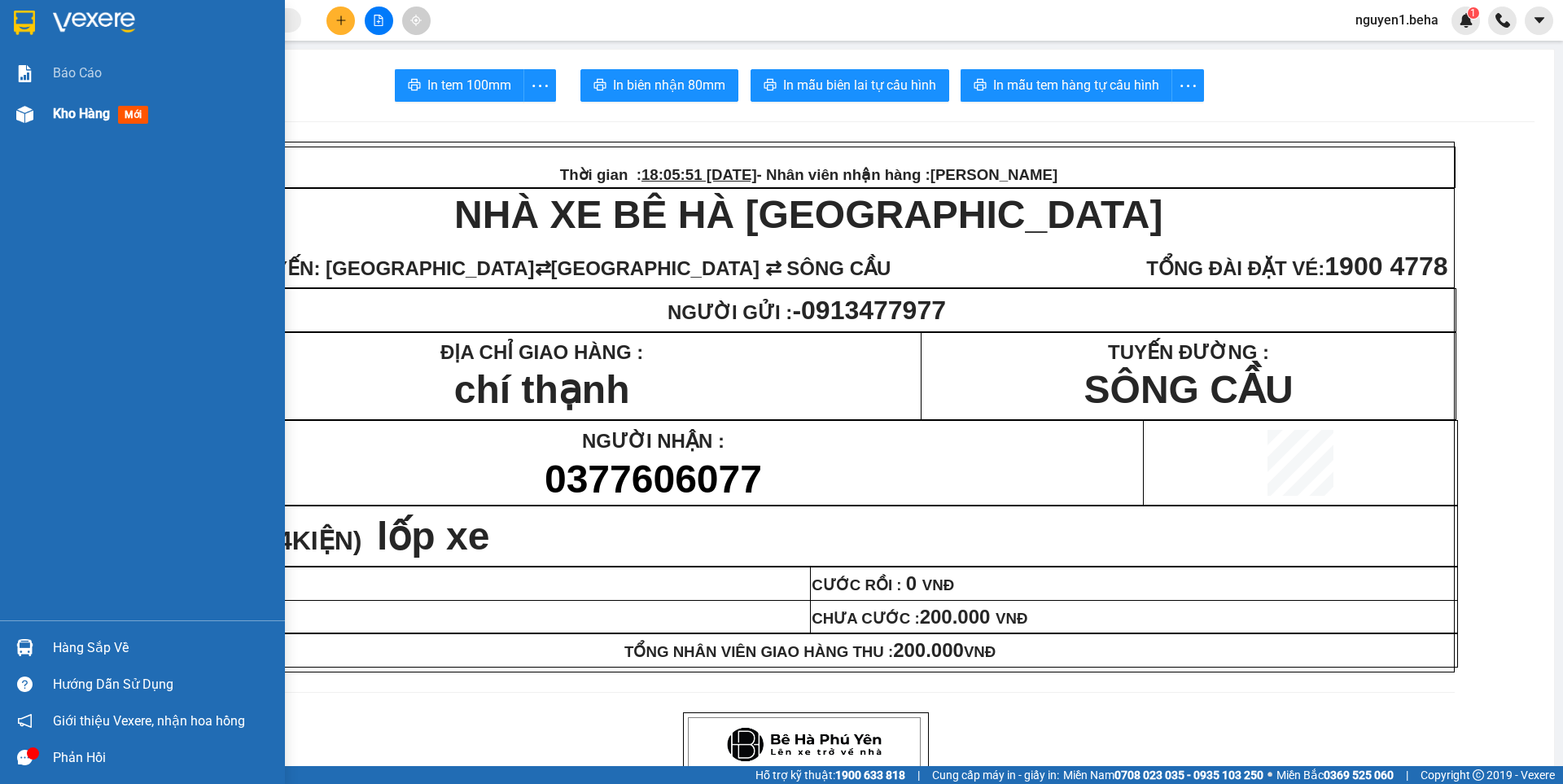
click at [3, 107] on div "Kho hàng mới" at bounding box center [142, 114] width 285 height 41
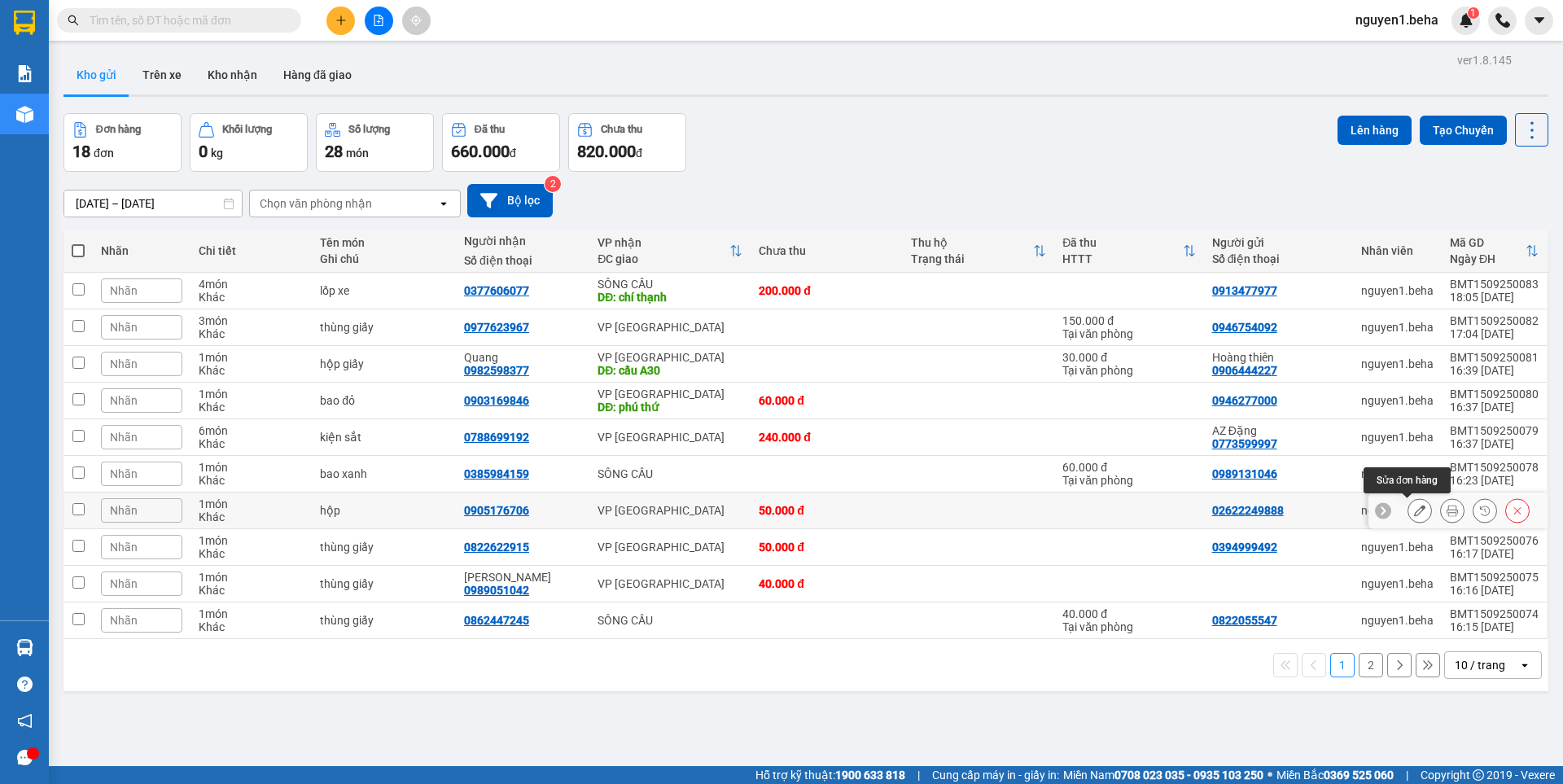
click at [1414, 505] on icon at bounding box center [1420, 510] width 12 height 12
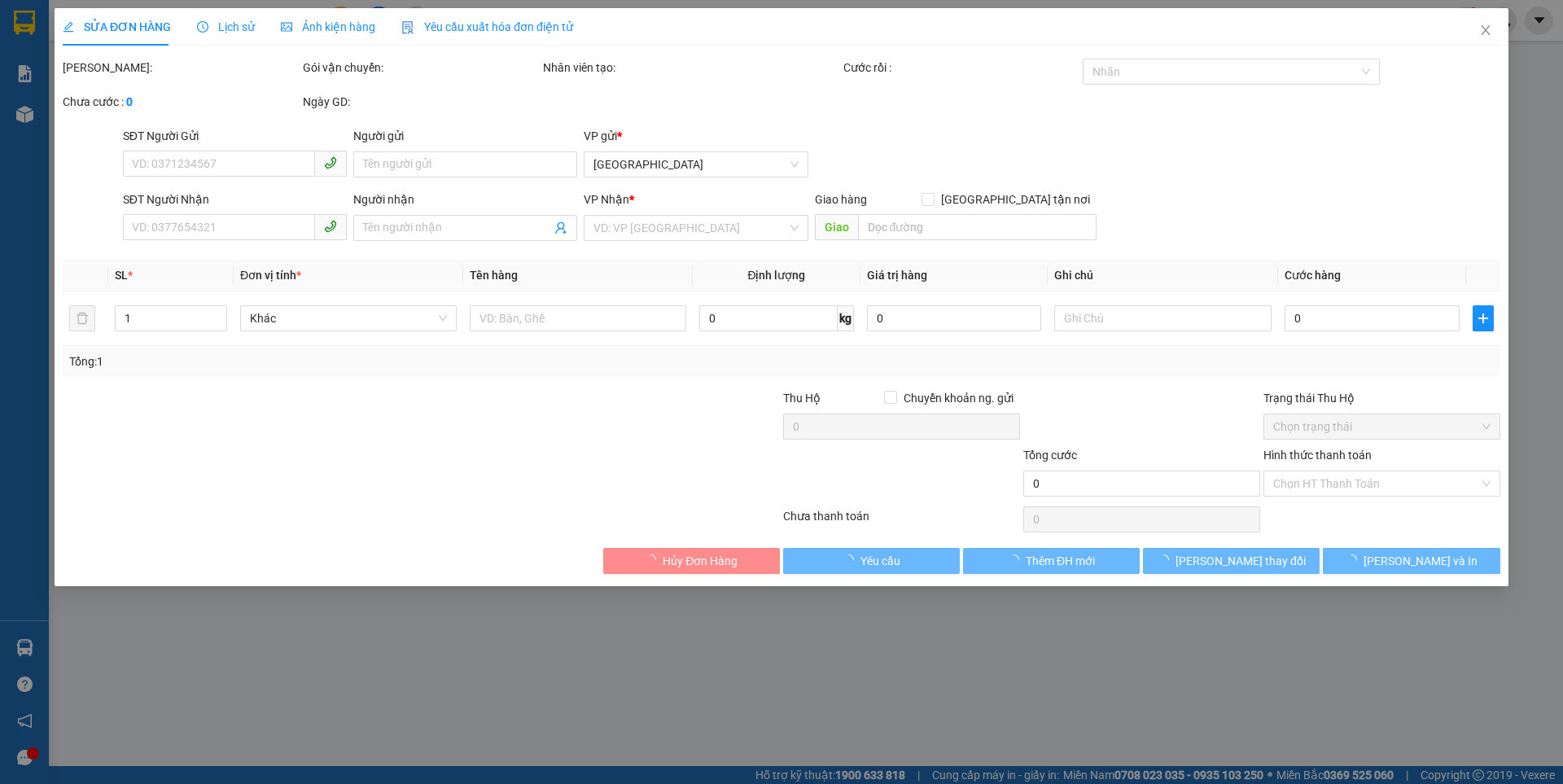
type input "02622249888"
type input "0905176706"
type input "50.000"
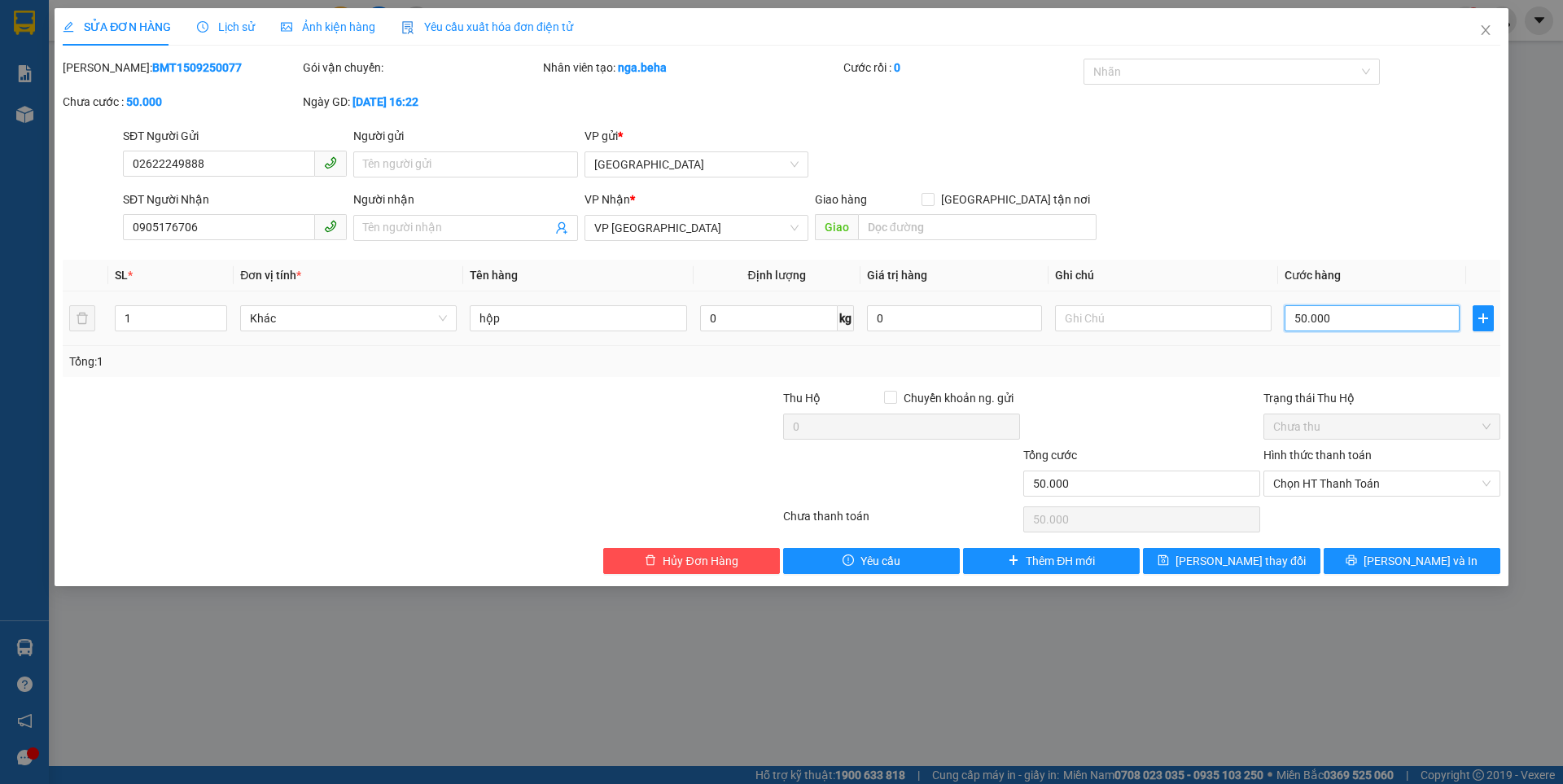
click at [1348, 320] on input "50.000" at bounding box center [1372, 317] width 175 height 26
type input "3"
type input "30"
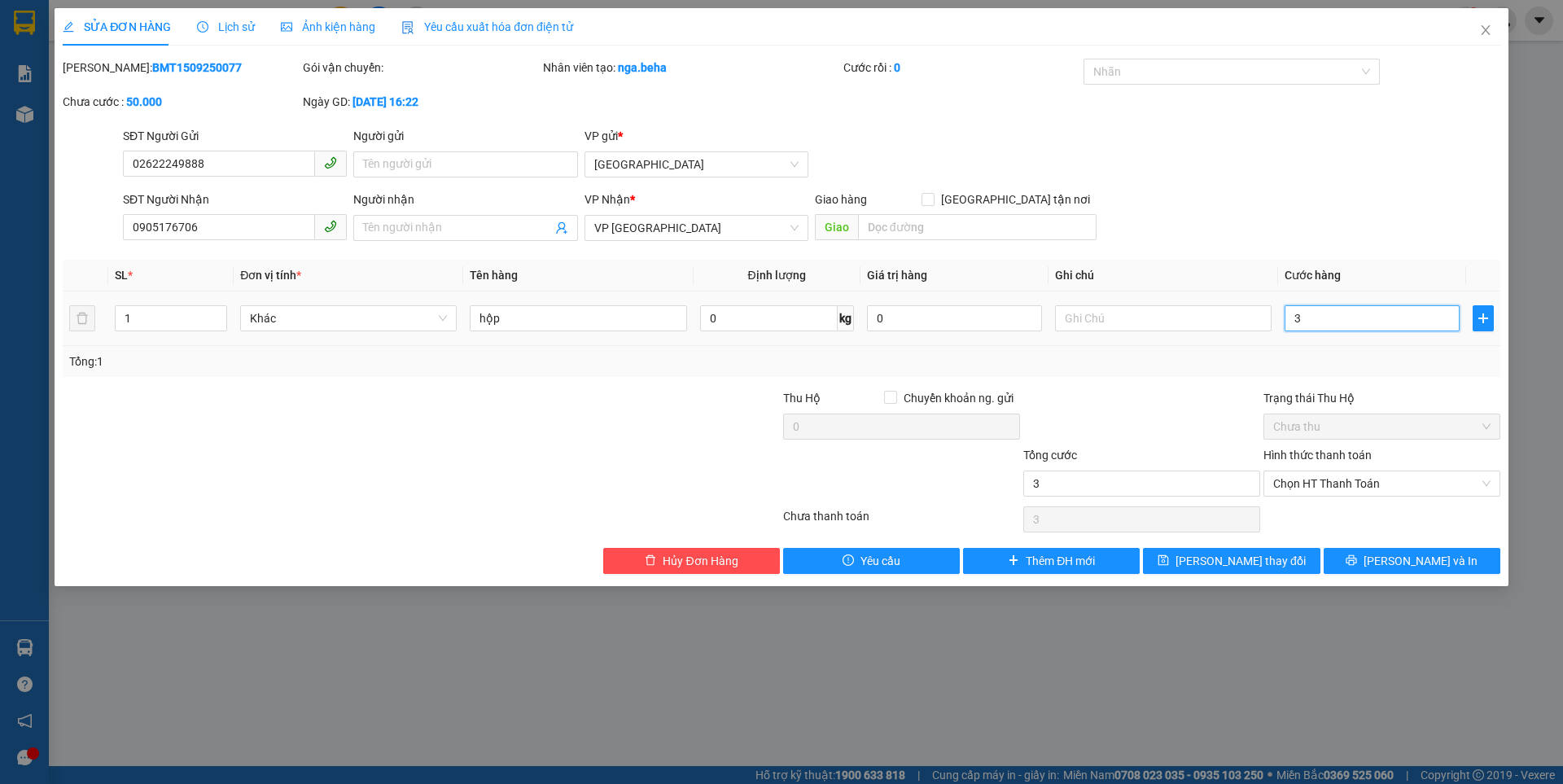
type input "30"
type input "30.000"
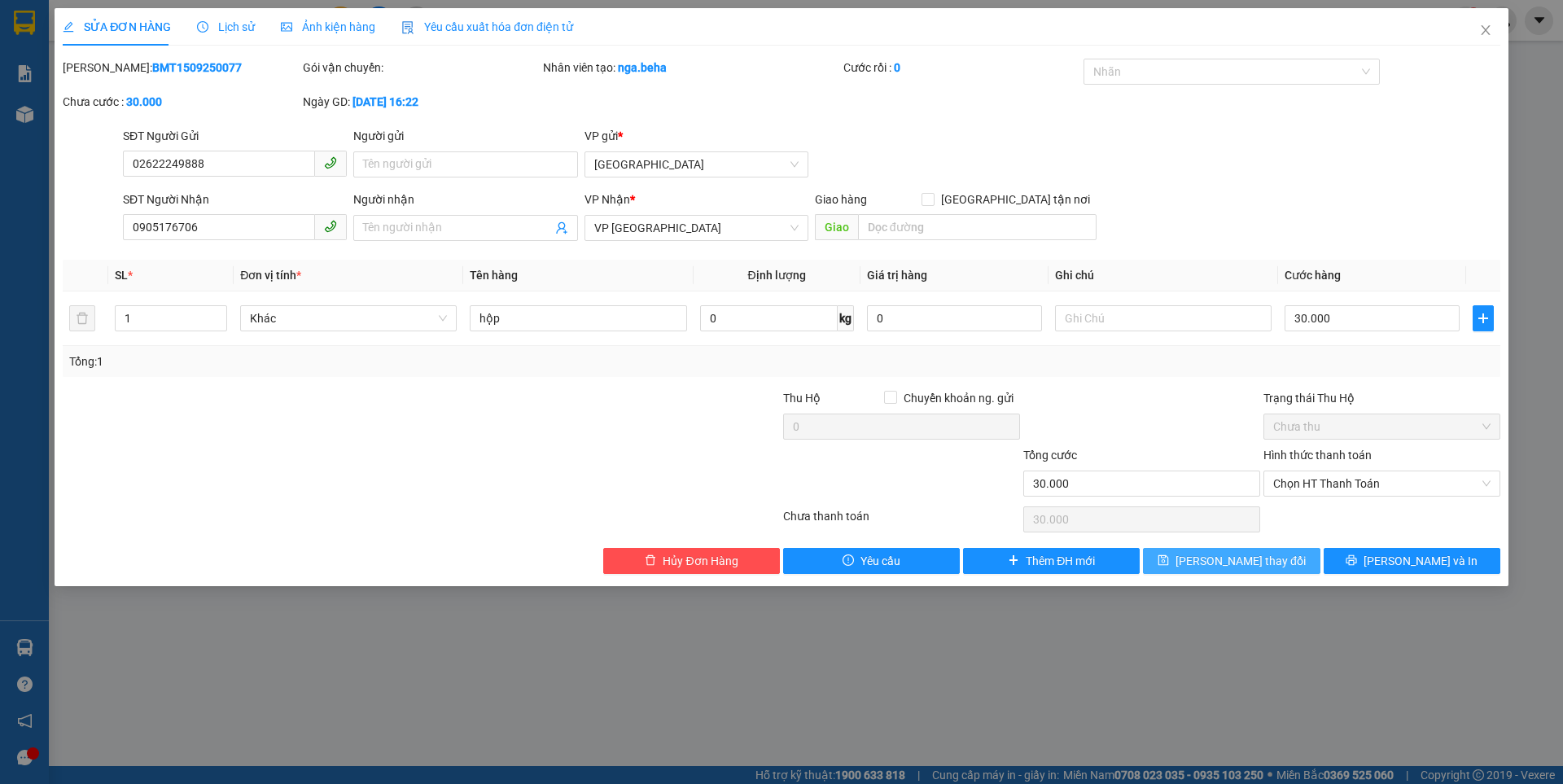
click at [1246, 565] on span "[PERSON_NAME] thay đổi" at bounding box center [1241, 561] width 130 height 18
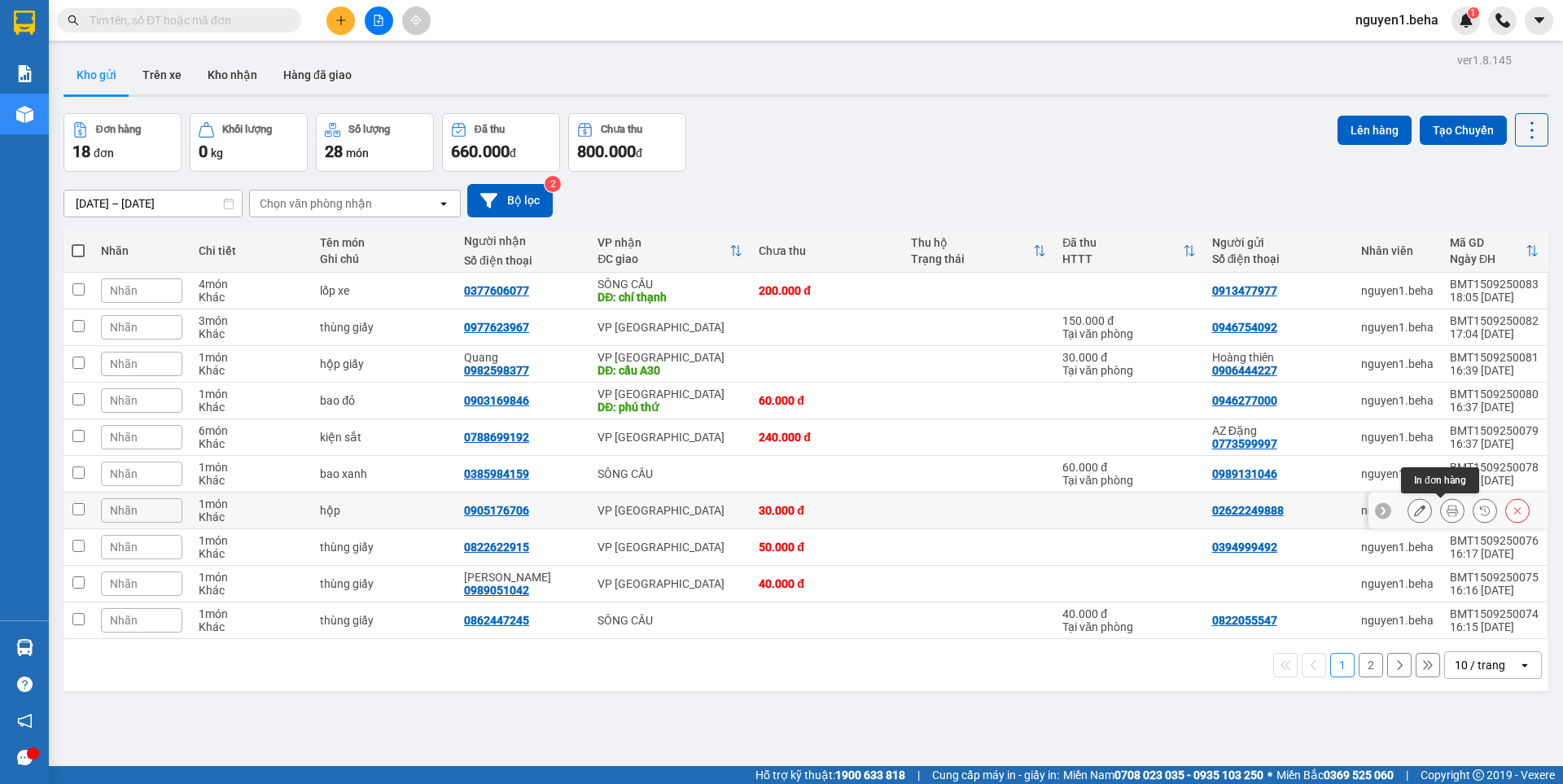
click at [1452, 512] on div at bounding box center [1452, 510] width 24 height 24
click at [1441, 543] on button at bounding box center [1452, 547] width 22 height 28
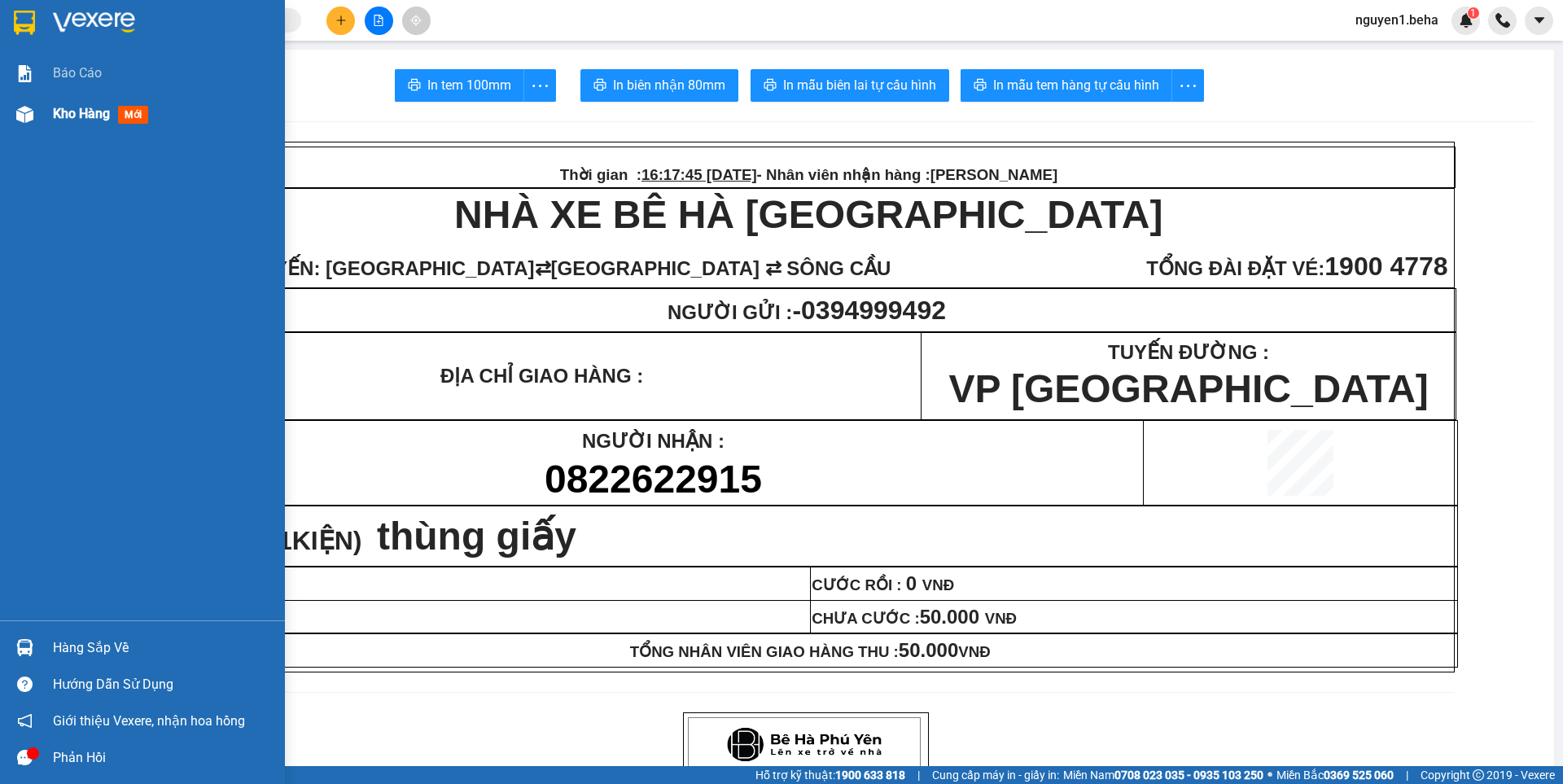
click at [25, 113] on img at bounding box center [25, 114] width 17 height 17
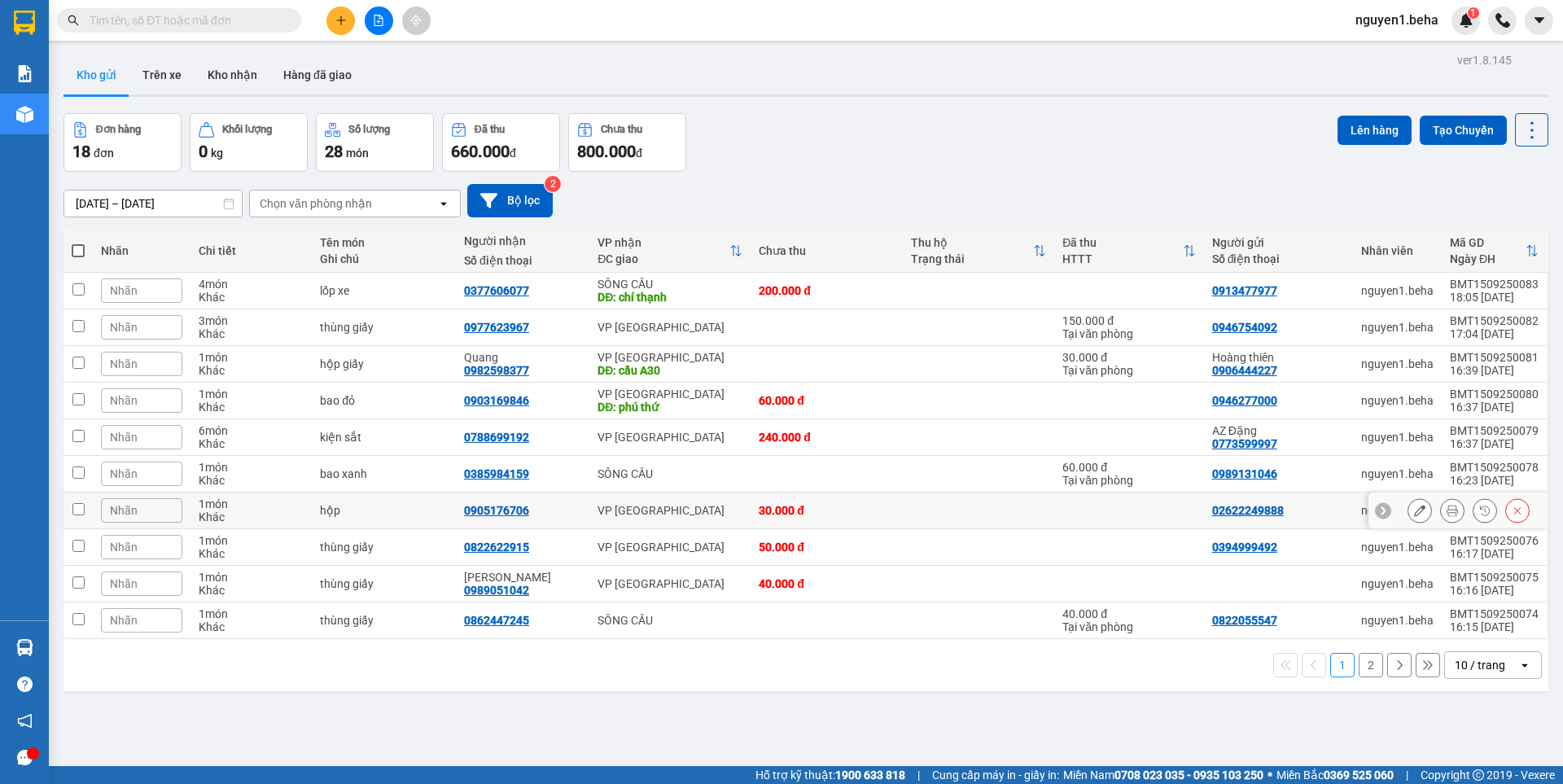
click at [1447, 506] on icon at bounding box center [1452, 510] width 12 height 12
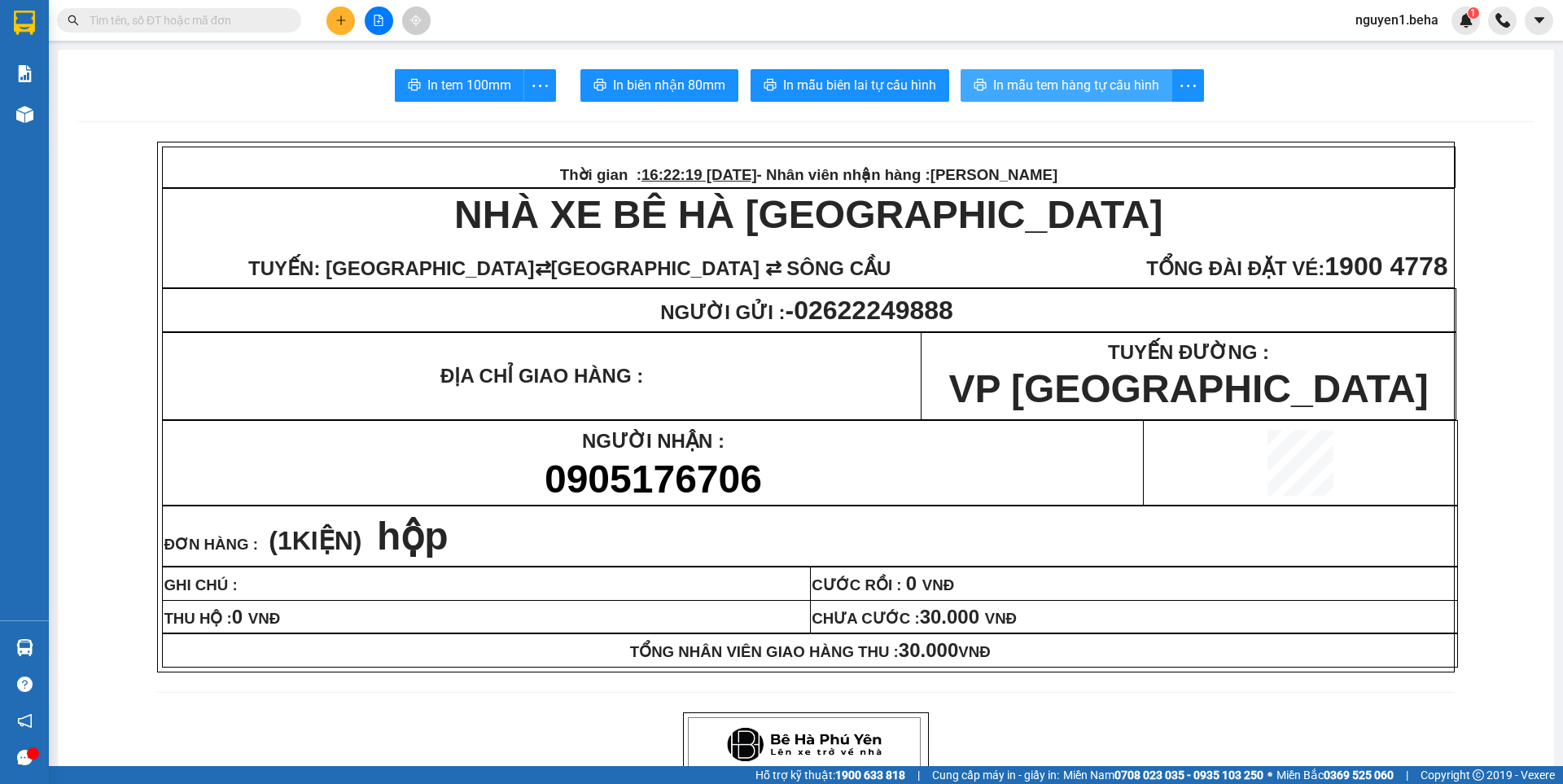
click at [1034, 79] on span "In mẫu tem hàng tự cấu hình" at bounding box center [1076, 85] width 166 height 20
click at [385, 20] on button at bounding box center [379, 21] width 28 height 28
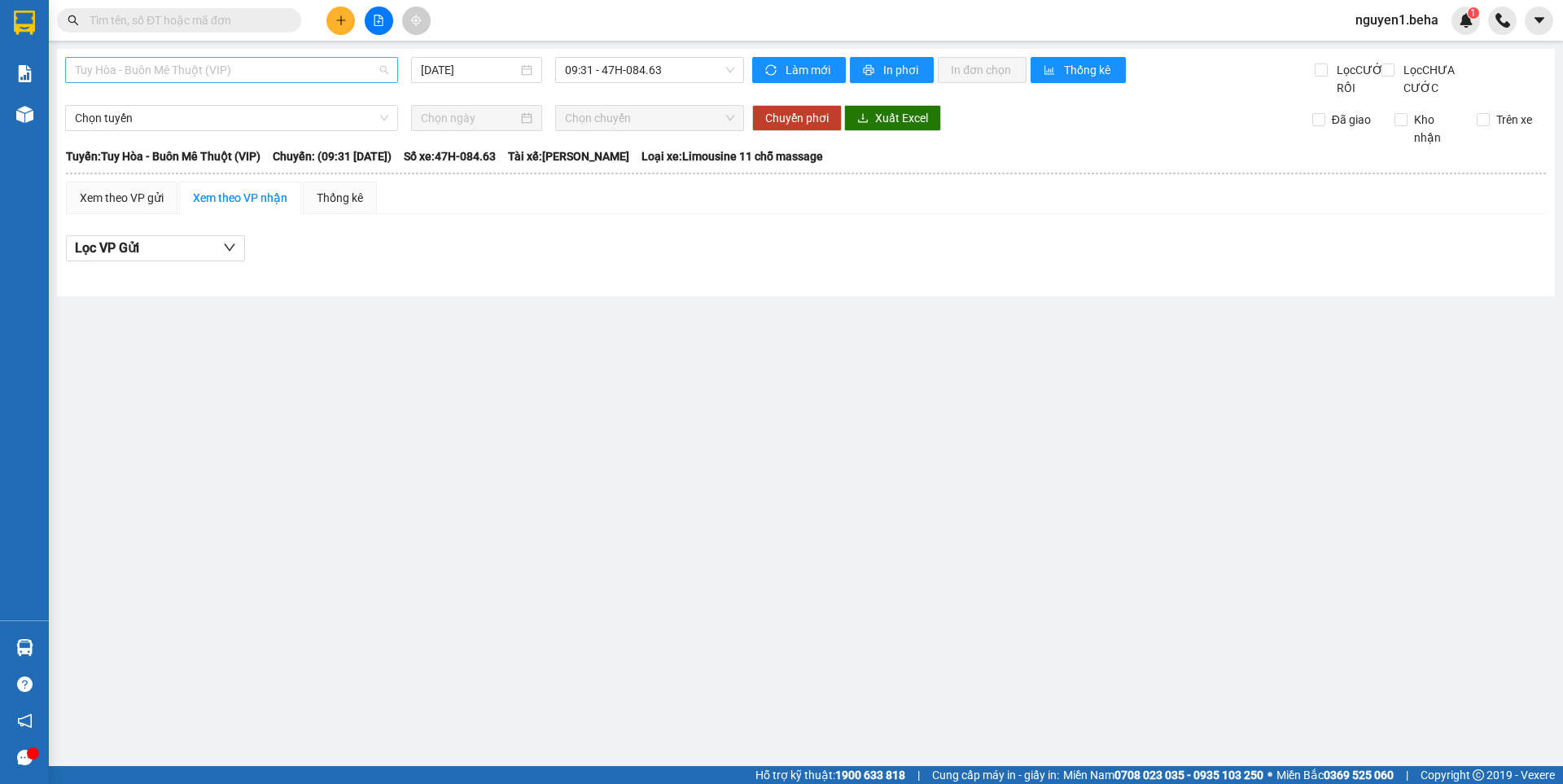
click at [248, 61] on span "Tuy Hòa - Buôn Mê Thuột (VIP)" at bounding box center [231, 70] width 313 height 24
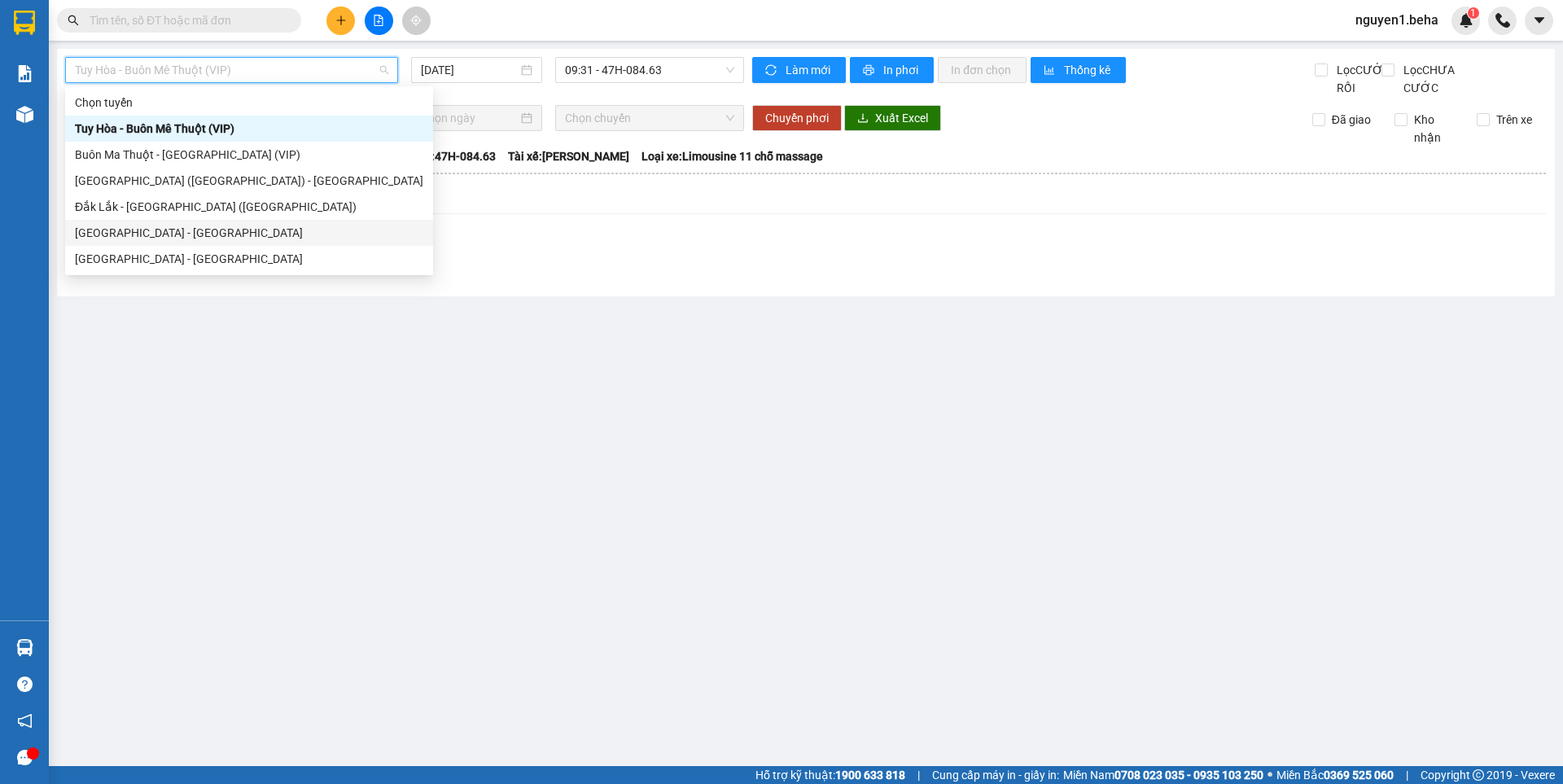
click at [147, 231] on div "[GEOGRAPHIC_DATA] - [GEOGRAPHIC_DATA]" at bounding box center [248, 233] width 348 height 18
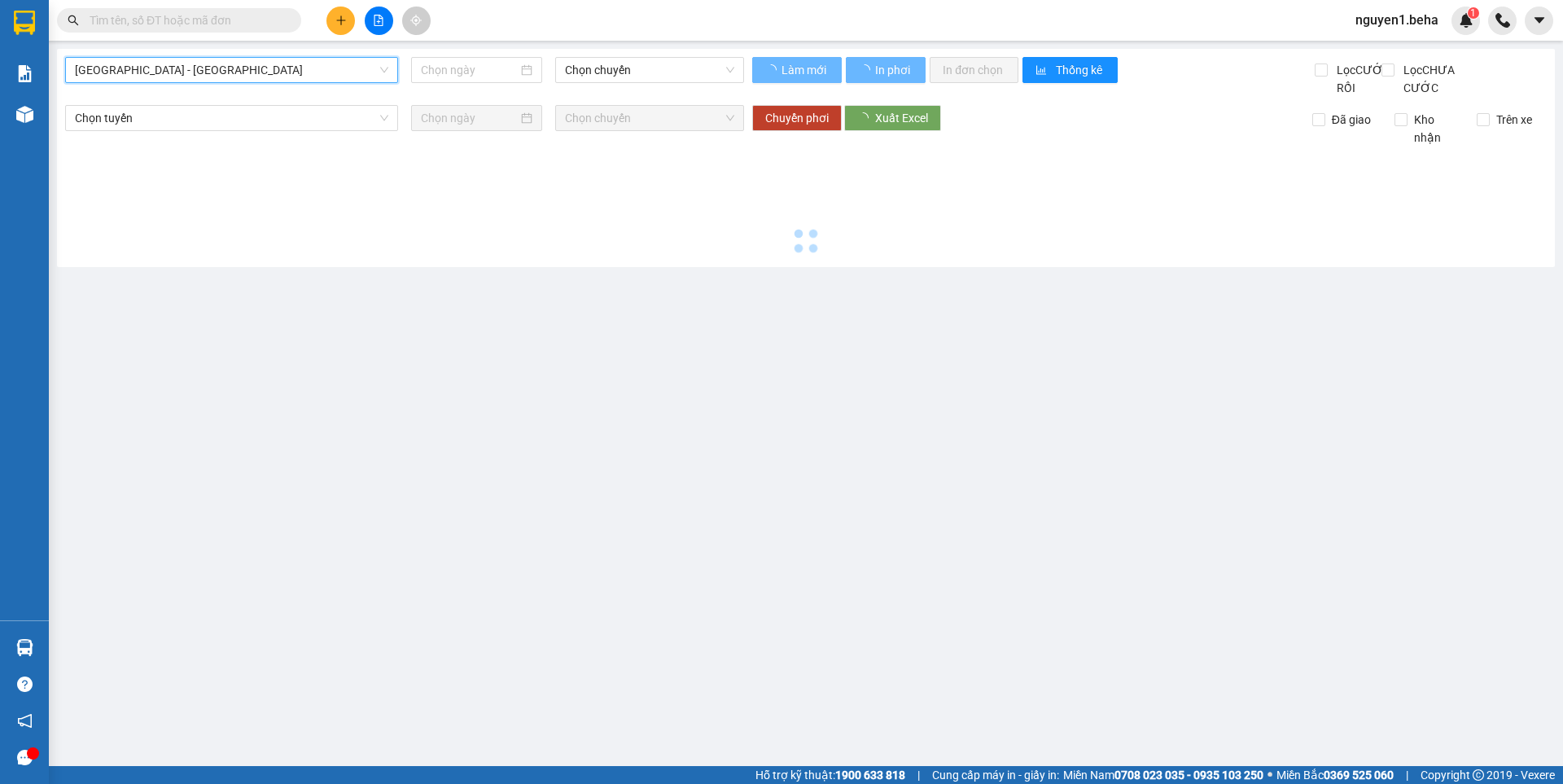
type input "[DATE]"
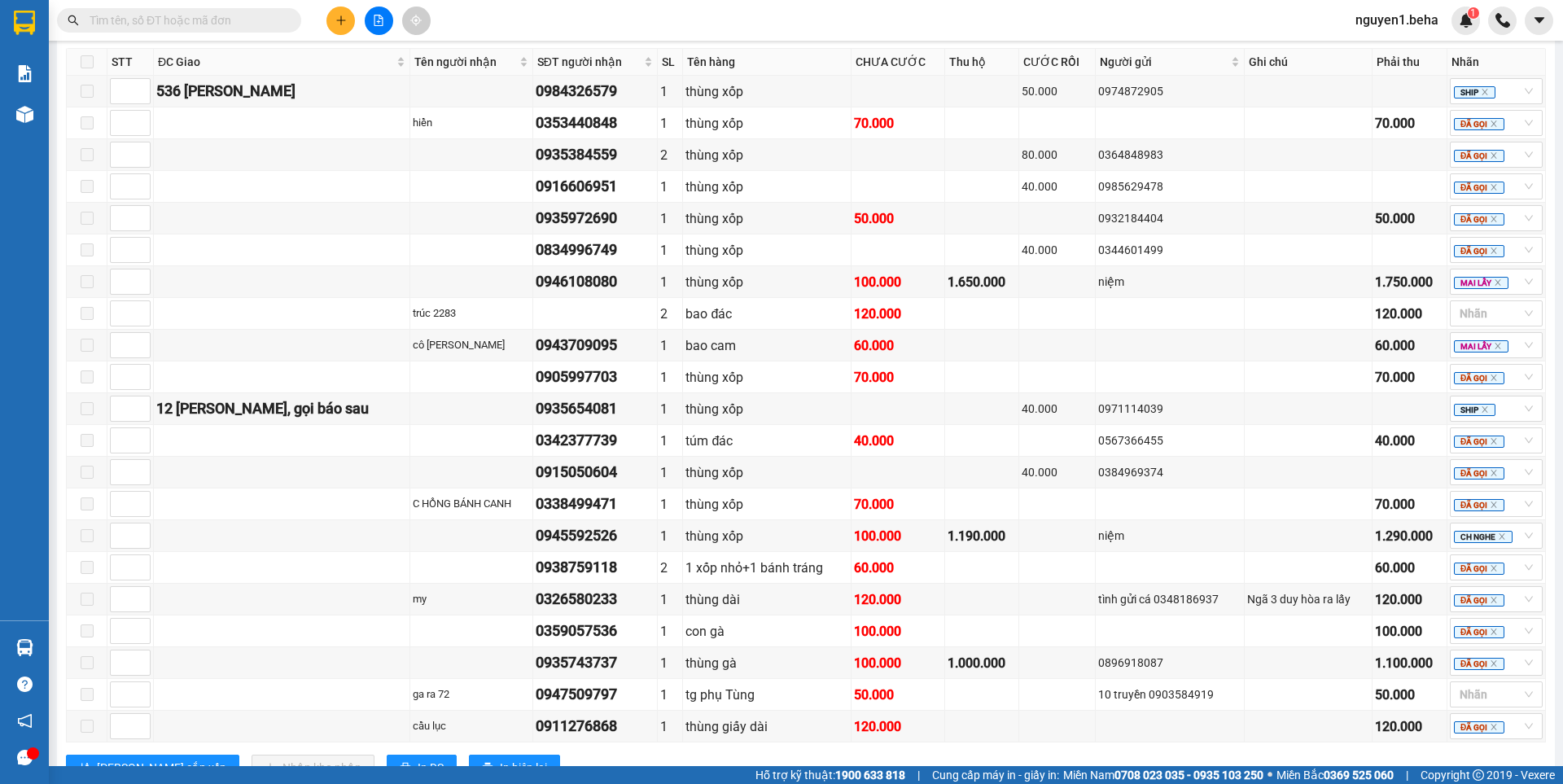
scroll to position [811, 0]
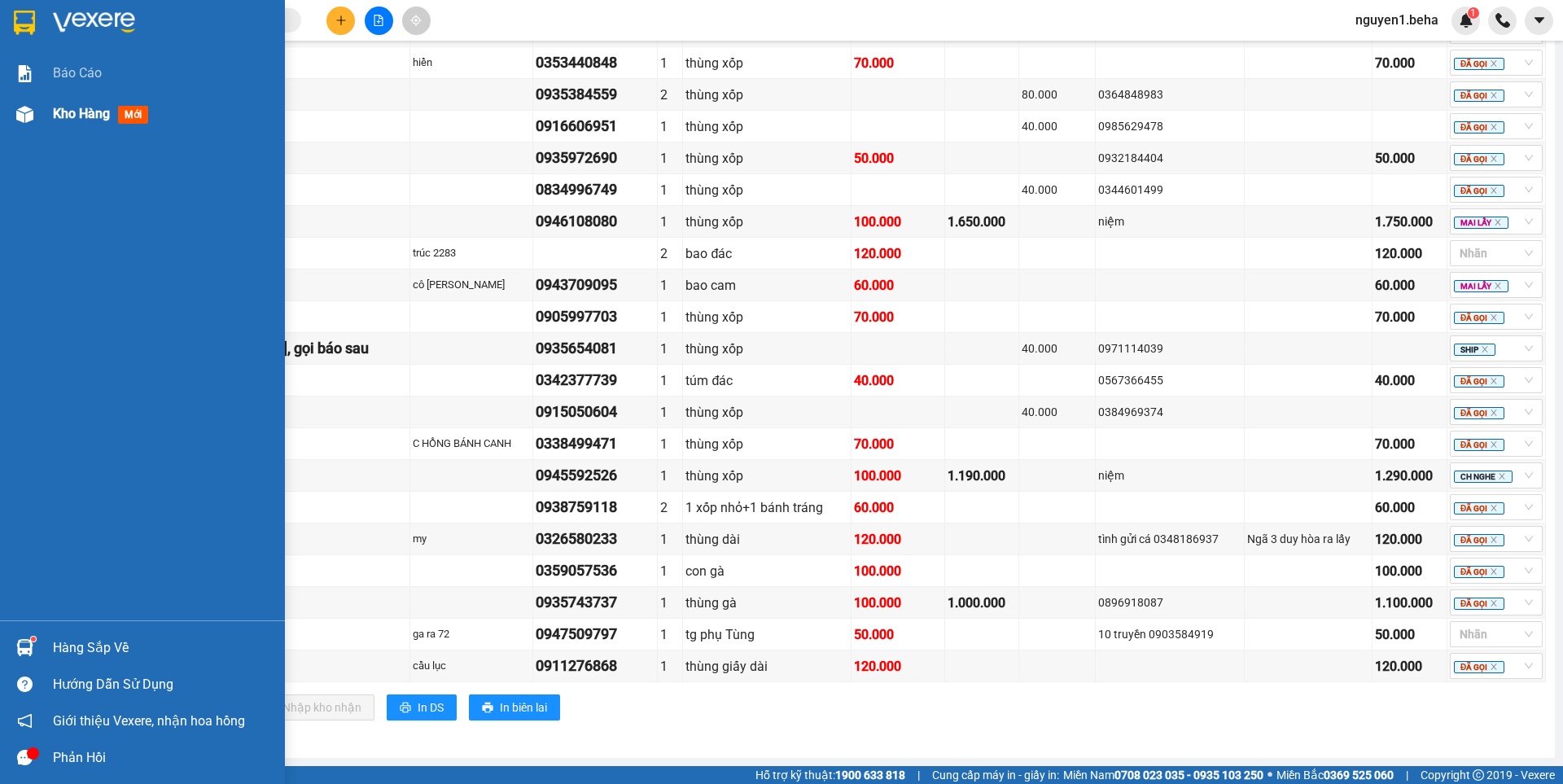
click at [88, 108] on span "Kho hàng" at bounding box center [81, 113] width 57 height 16
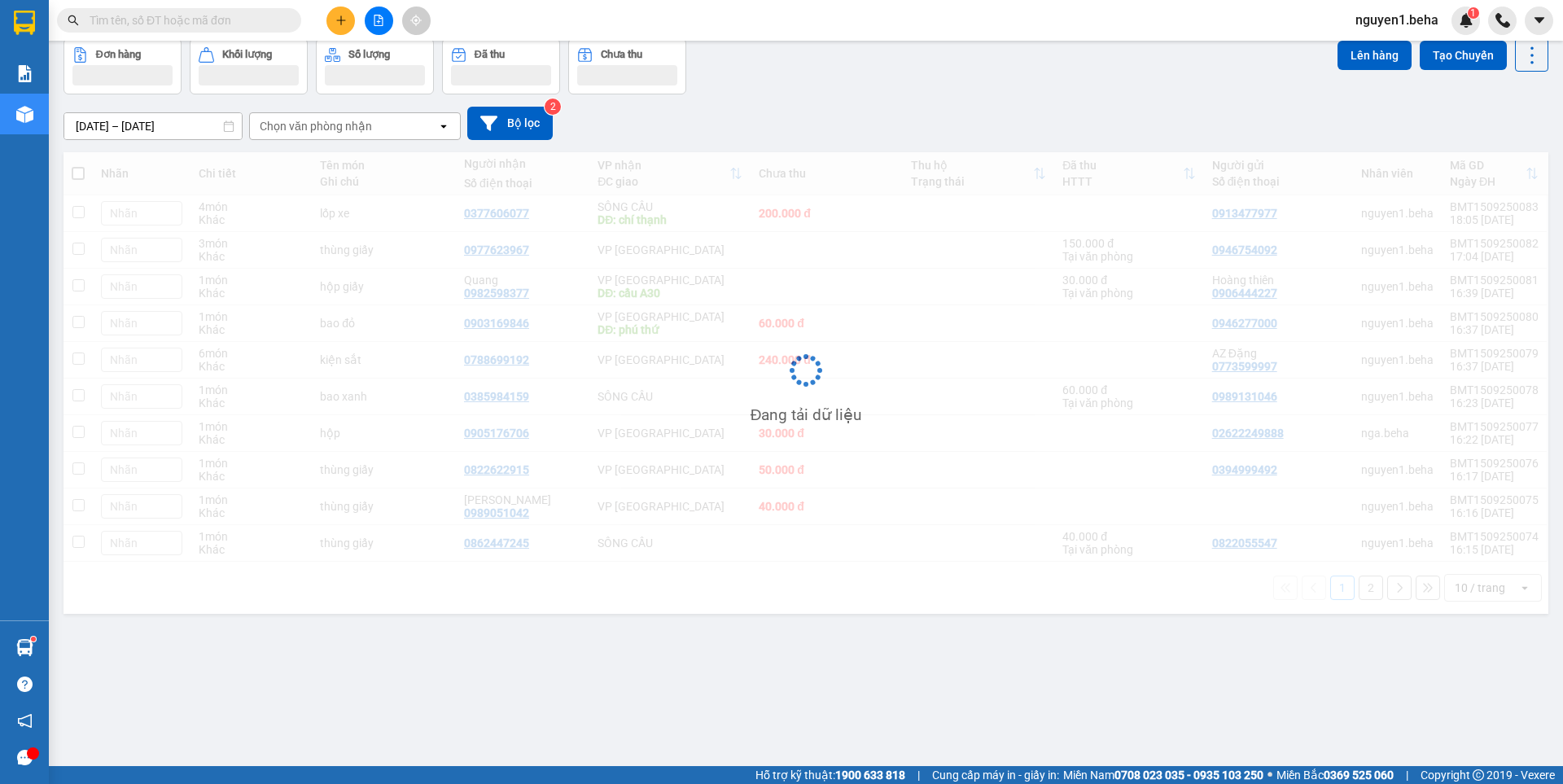
scroll to position [75, 0]
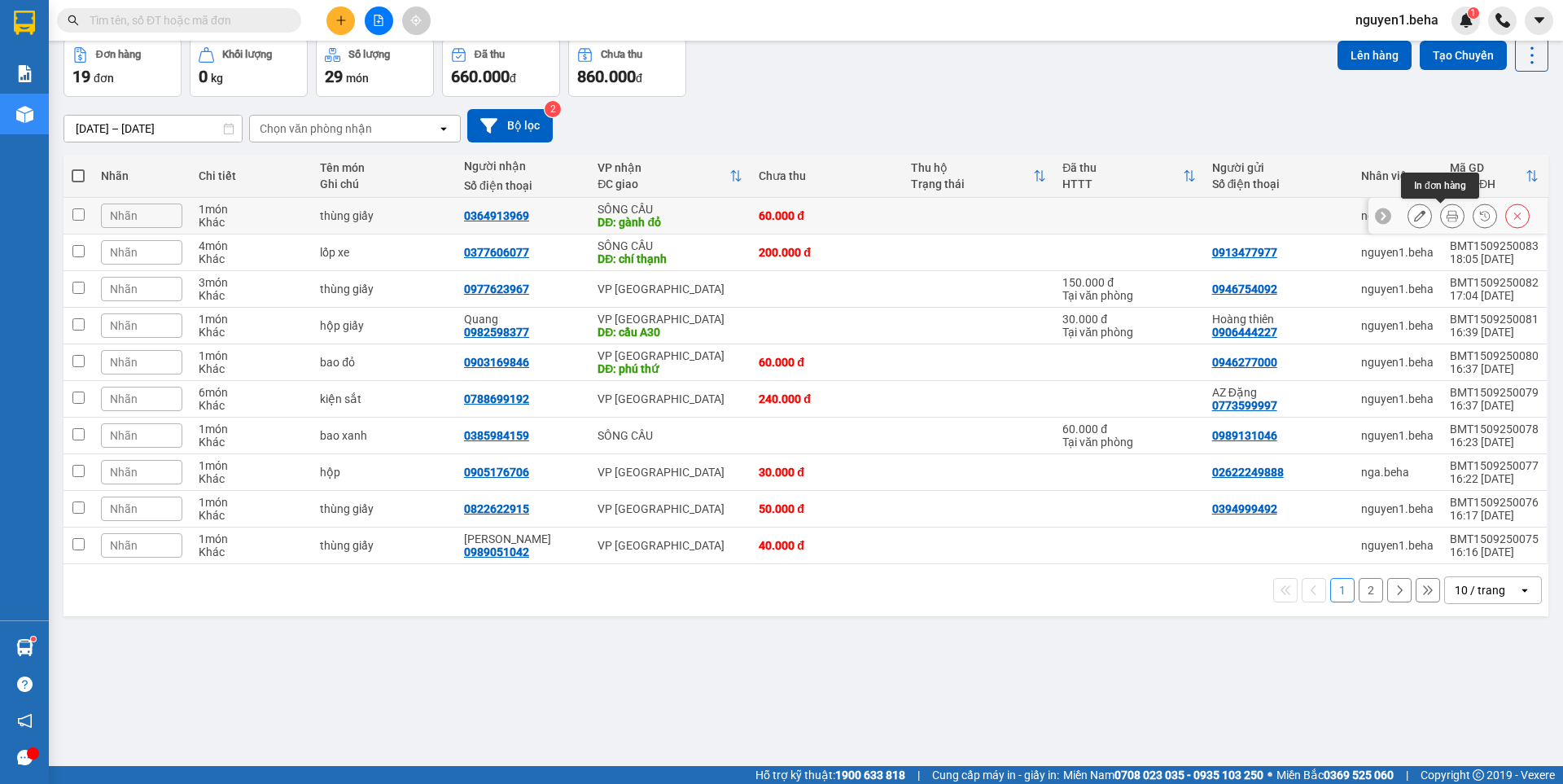
click at [1447, 214] on icon at bounding box center [1452, 216] width 12 height 12
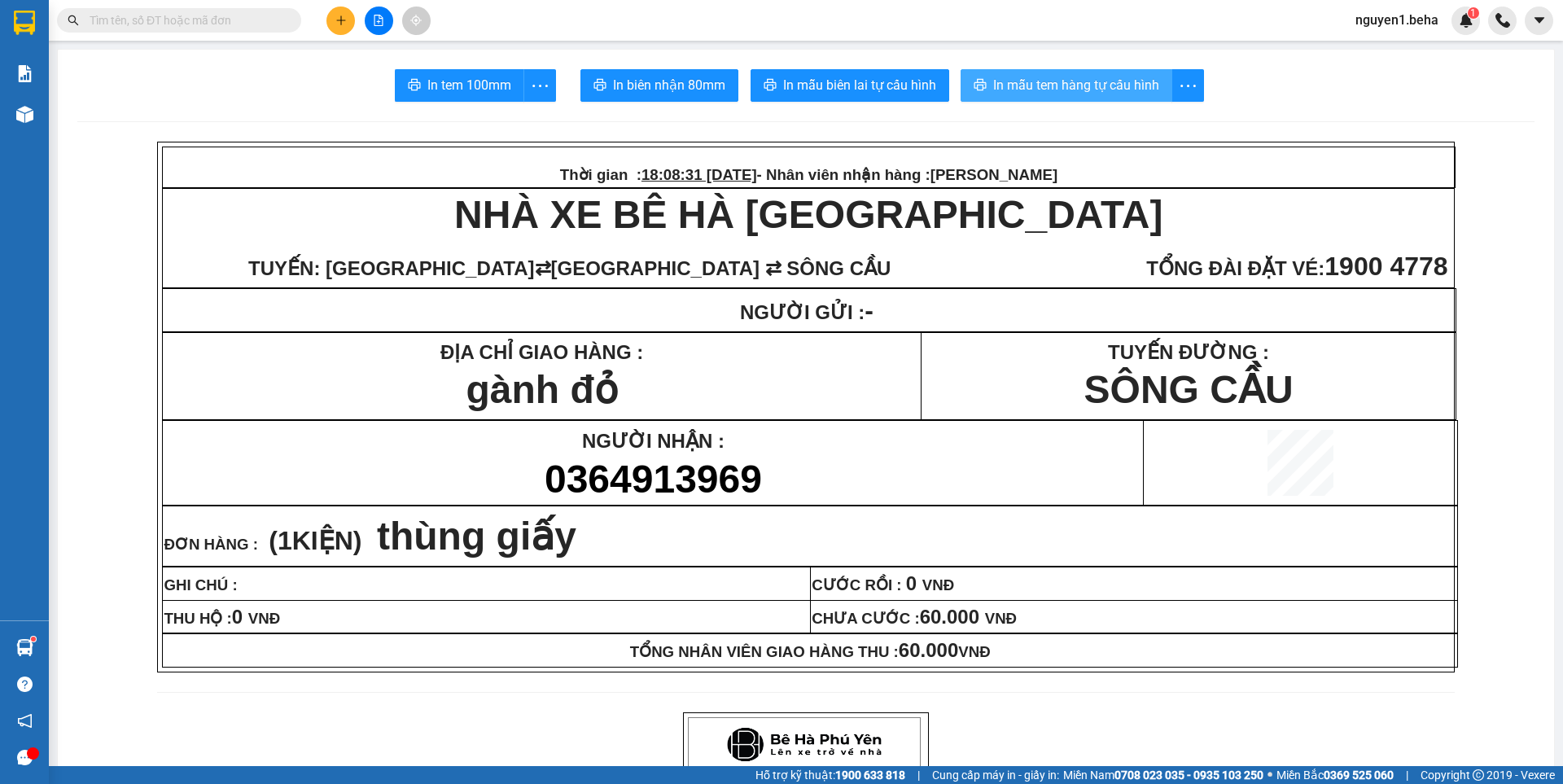
click at [1084, 81] on span "In mẫu tem hàng tự cấu hình" at bounding box center [1076, 85] width 166 height 20
click at [1063, 91] on span "In mẫu tem hàng tự cấu hình" at bounding box center [1076, 85] width 166 height 20
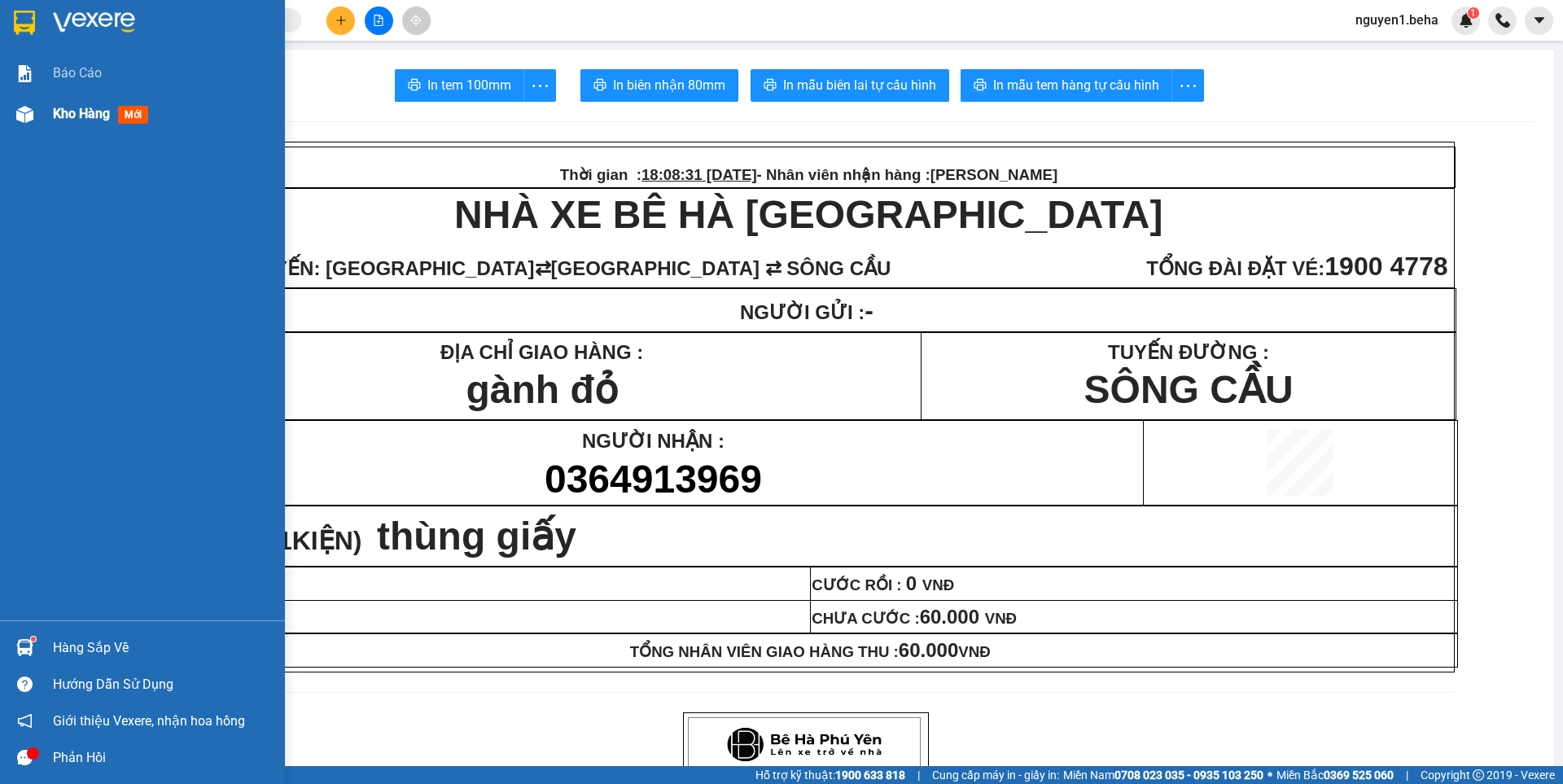
click at [61, 112] on span "Kho hàng" at bounding box center [81, 113] width 57 height 16
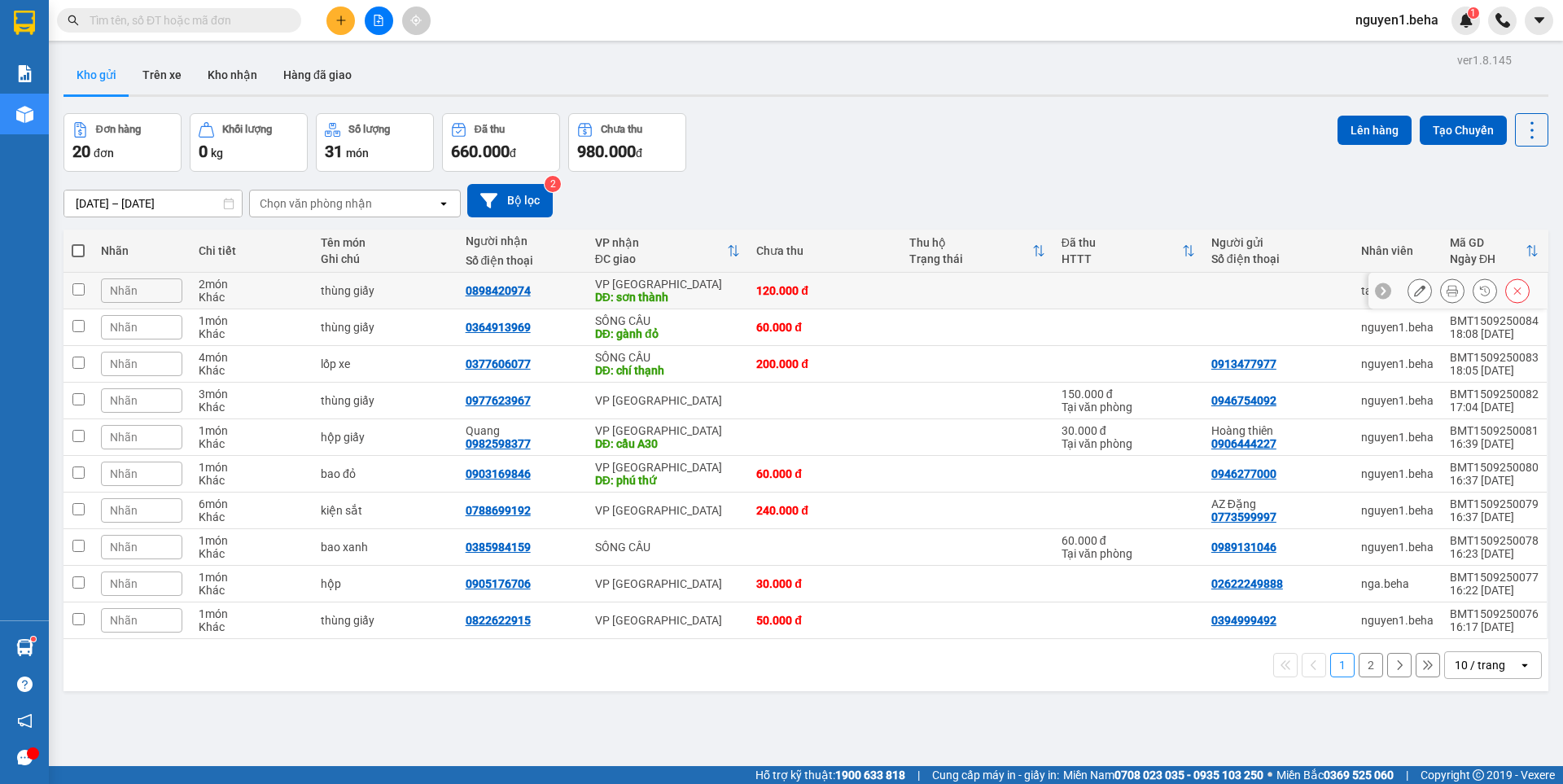
click at [1441, 289] on button at bounding box center [1452, 291] width 22 height 28
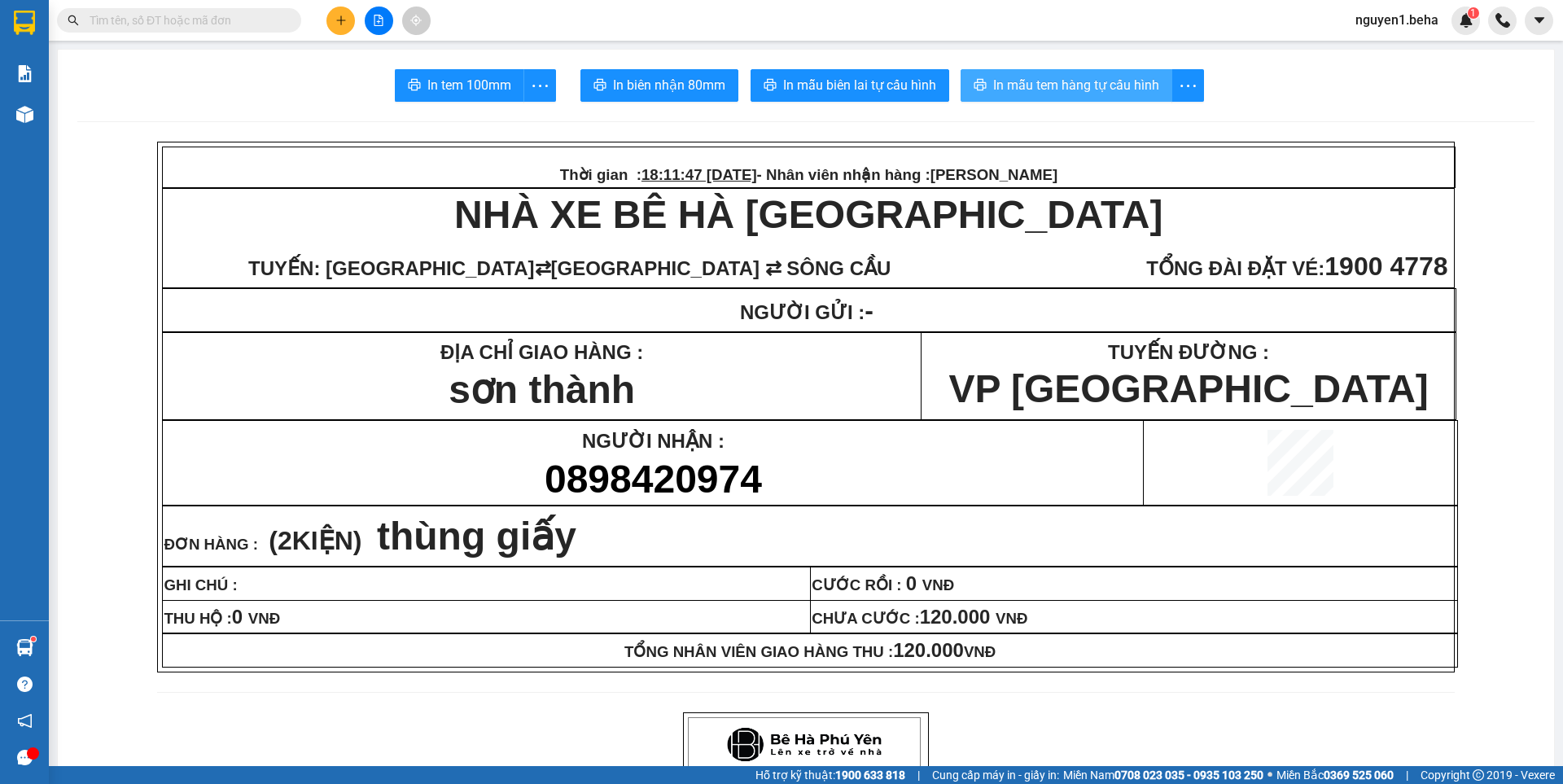
click at [1087, 81] on span "In mẫu tem hàng tự cấu hình" at bounding box center [1076, 85] width 166 height 20
click at [387, 29] on button at bounding box center [379, 21] width 28 height 28
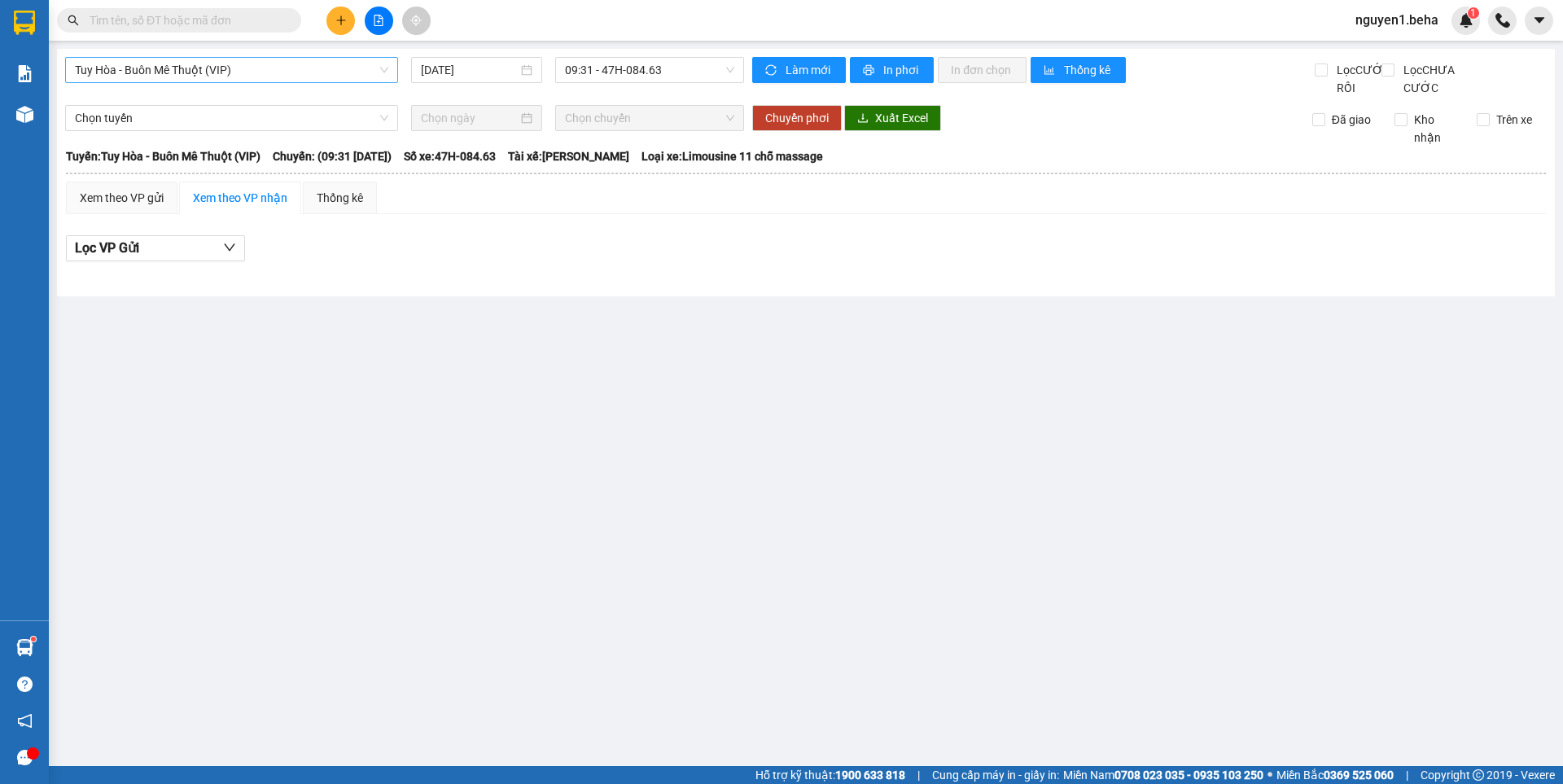
click at [283, 73] on span "Tuy Hòa - Buôn Mê Thuột (VIP)" at bounding box center [231, 70] width 313 height 24
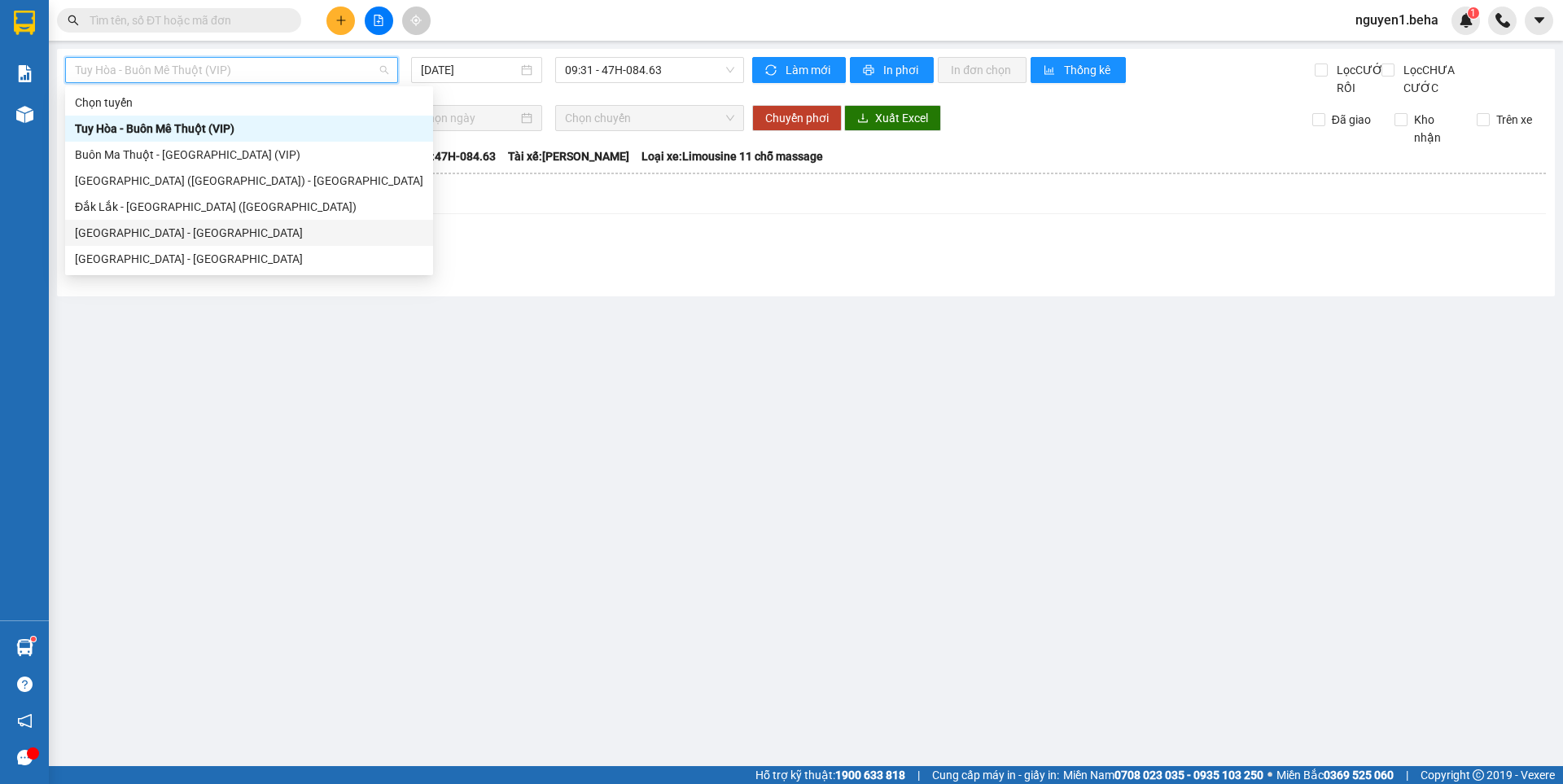
click at [288, 240] on div "[GEOGRAPHIC_DATA] - [GEOGRAPHIC_DATA]" at bounding box center [248, 233] width 348 height 18
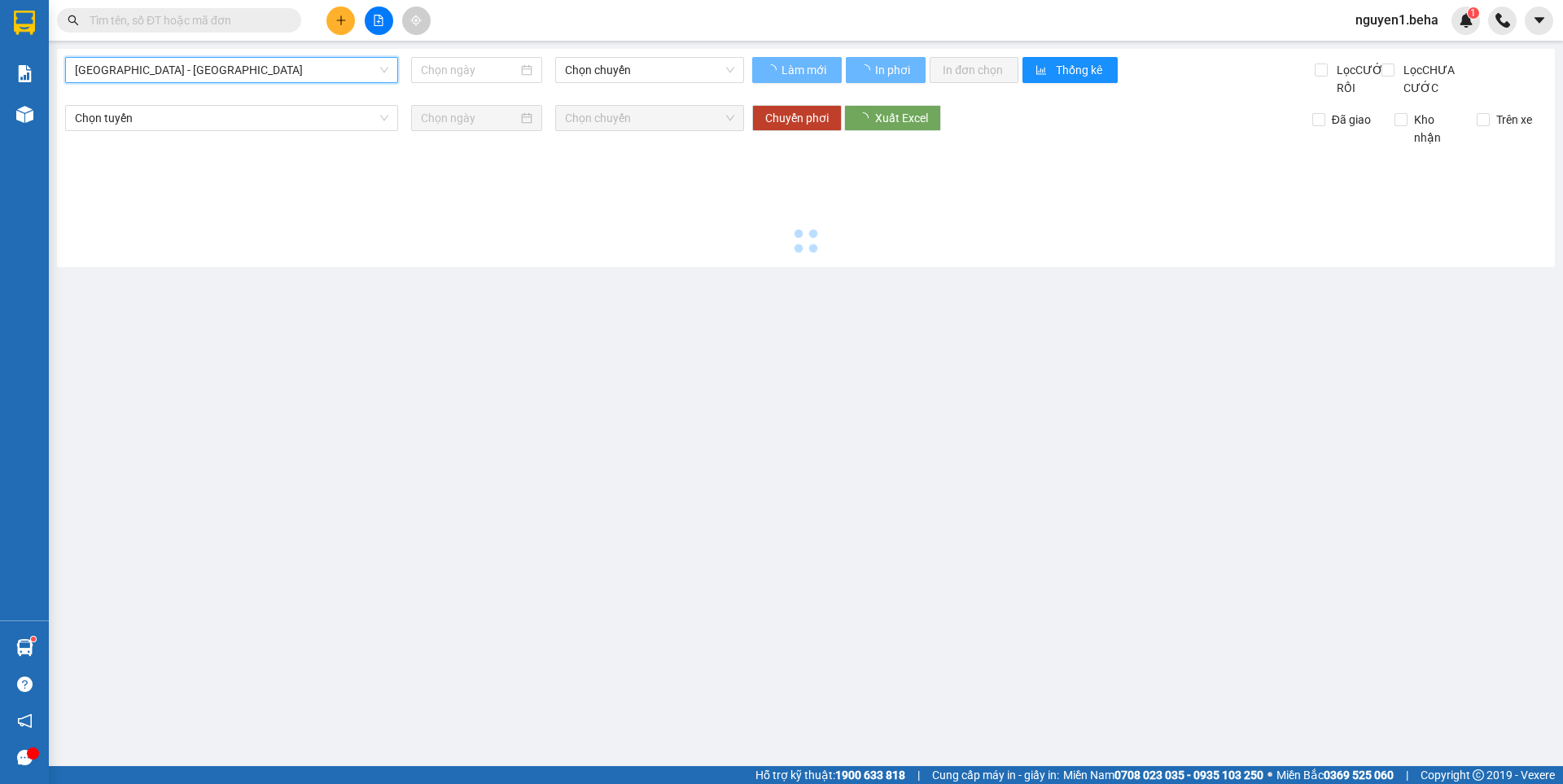
type input "[DATE]"
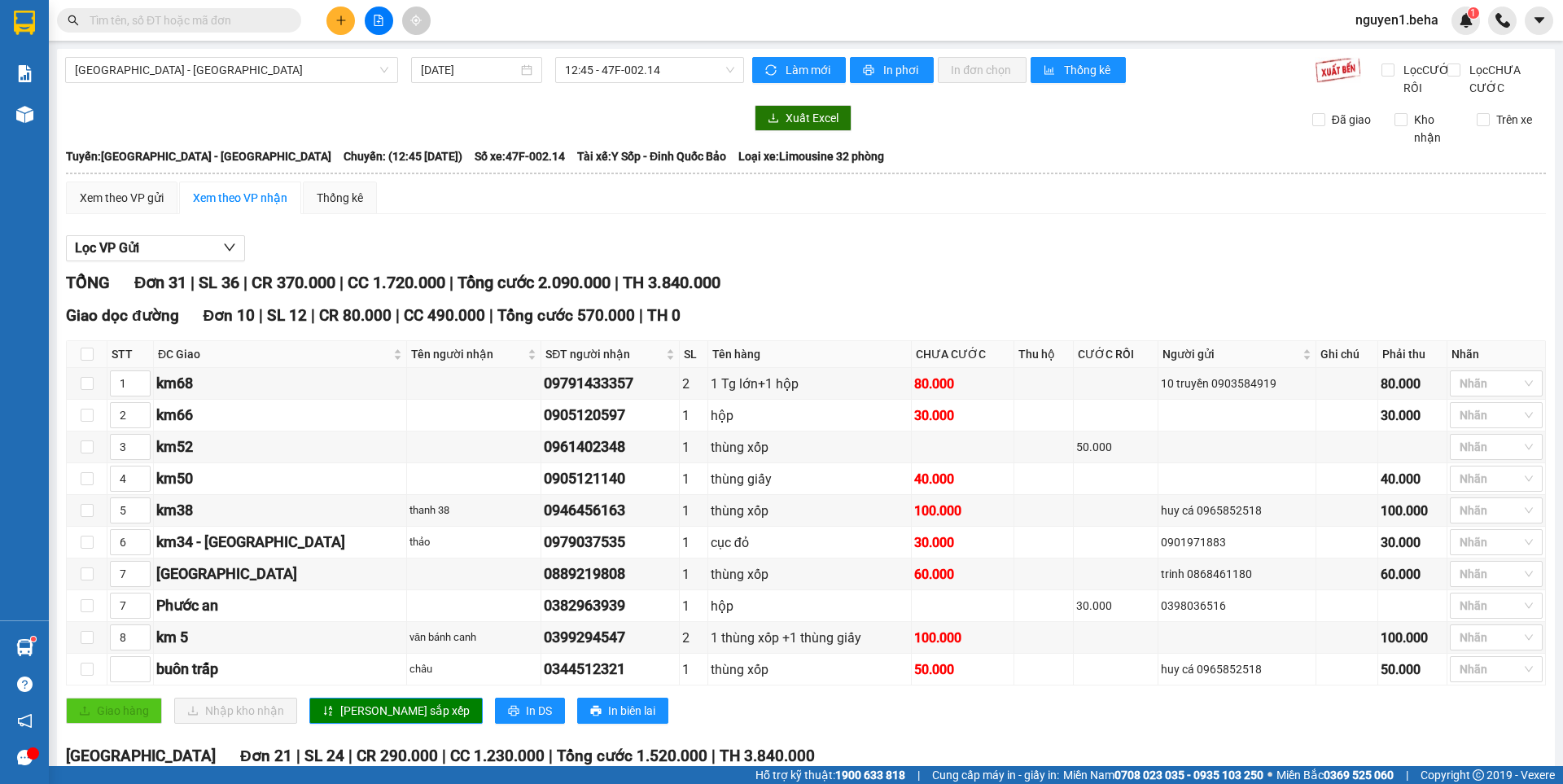
click at [240, 22] on input "text" at bounding box center [185, 21] width 192 height 18
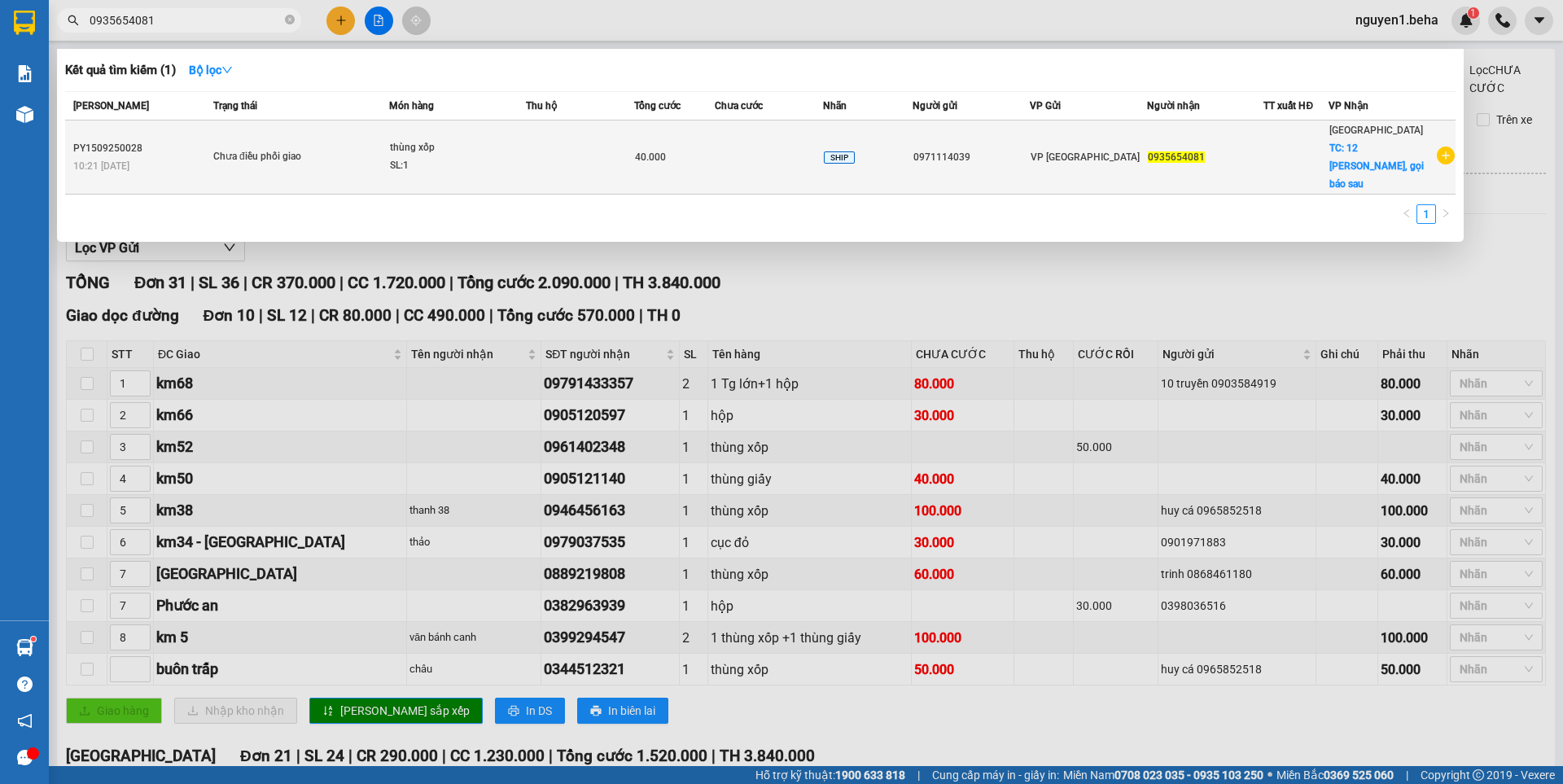
type input "0935654081"
click at [555, 165] on td at bounding box center [580, 157] width 108 height 74
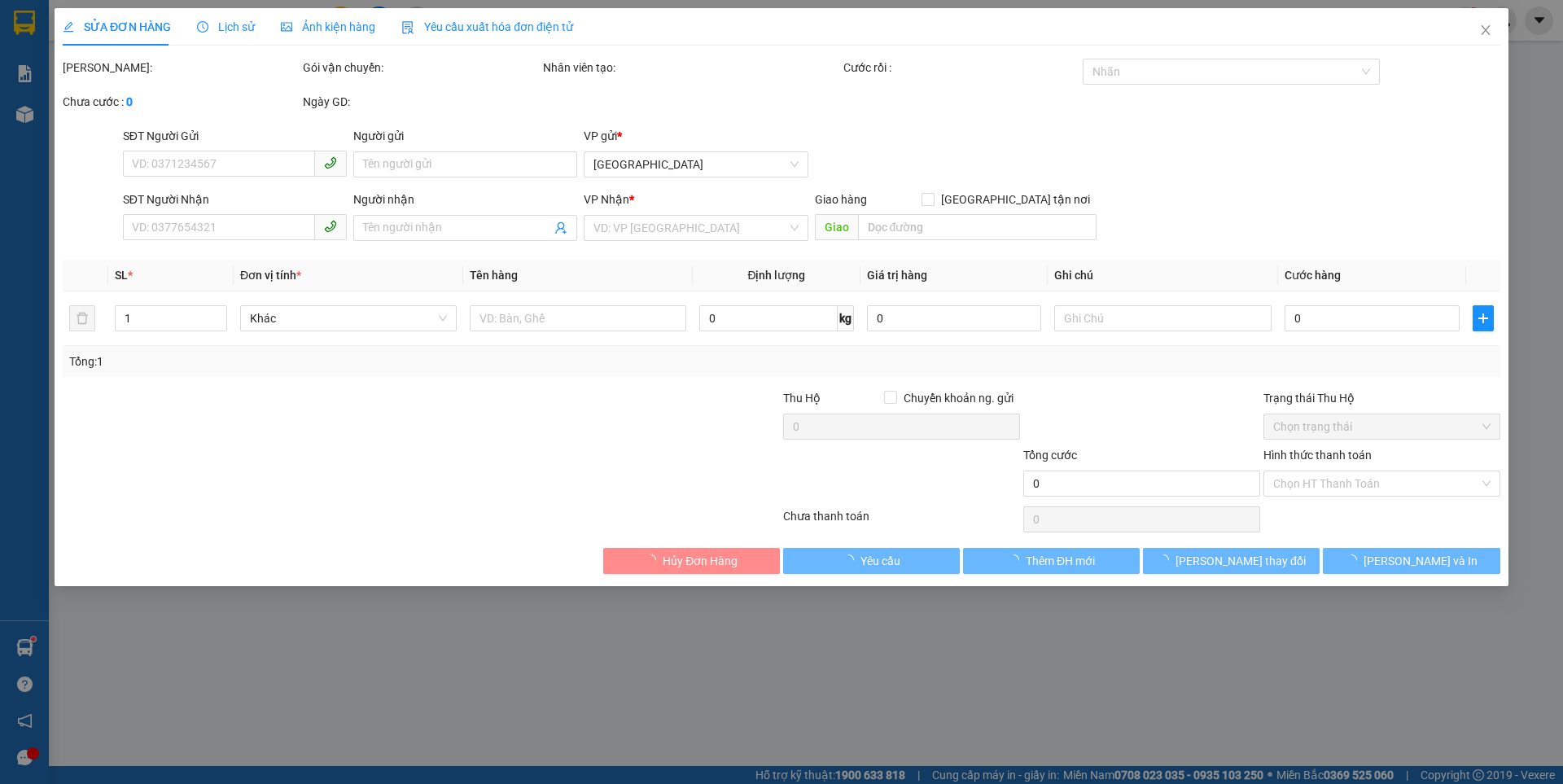
type input "0971114039"
type input "0935654081"
checkbox input "true"
type input "12 [PERSON_NAME], gọi báo sau"
type input "40.000"
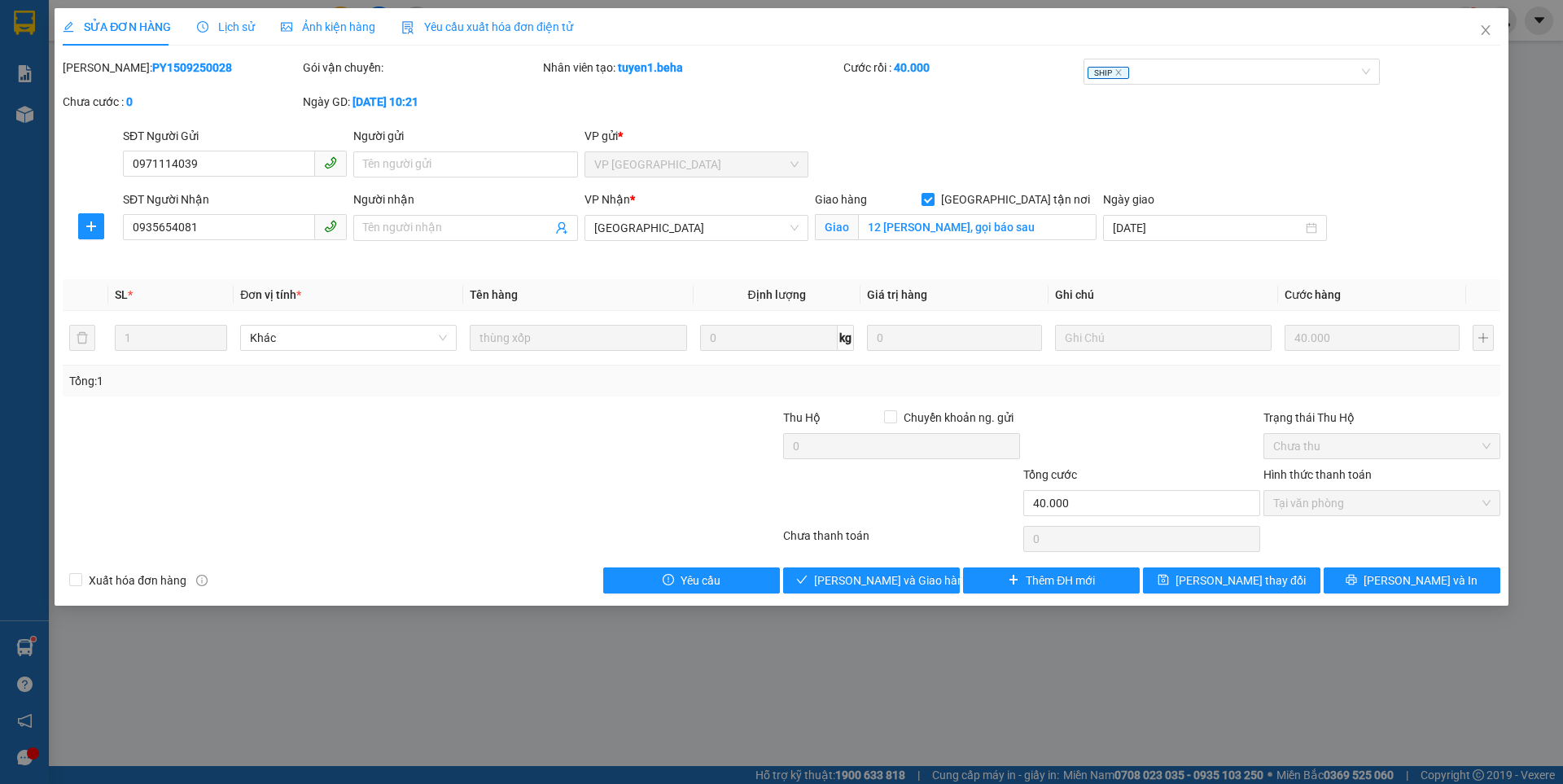
click at [355, 7] on div "SỬA ĐƠN HÀNG Lịch sử Ảnh kiện hàng Yêu cầu xuất hóa đơn điện tử Total Paid Fee …" at bounding box center [781, 392] width 1563 height 784
click at [355, 20] on span "Ảnh kiện hàng" at bounding box center [328, 27] width 95 height 13
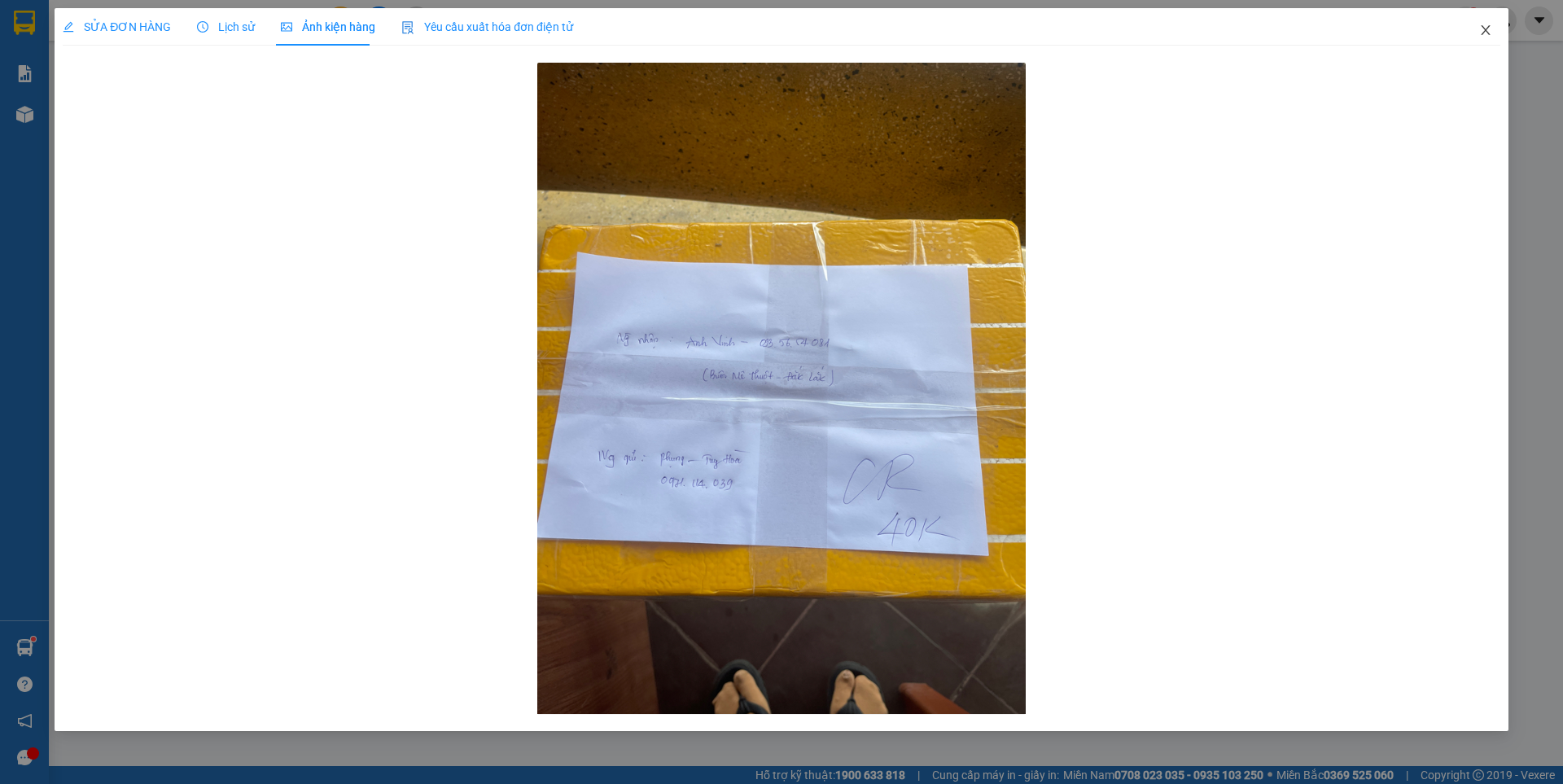
click at [1488, 37] on span "Close" at bounding box center [1486, 31] width 46 height 46
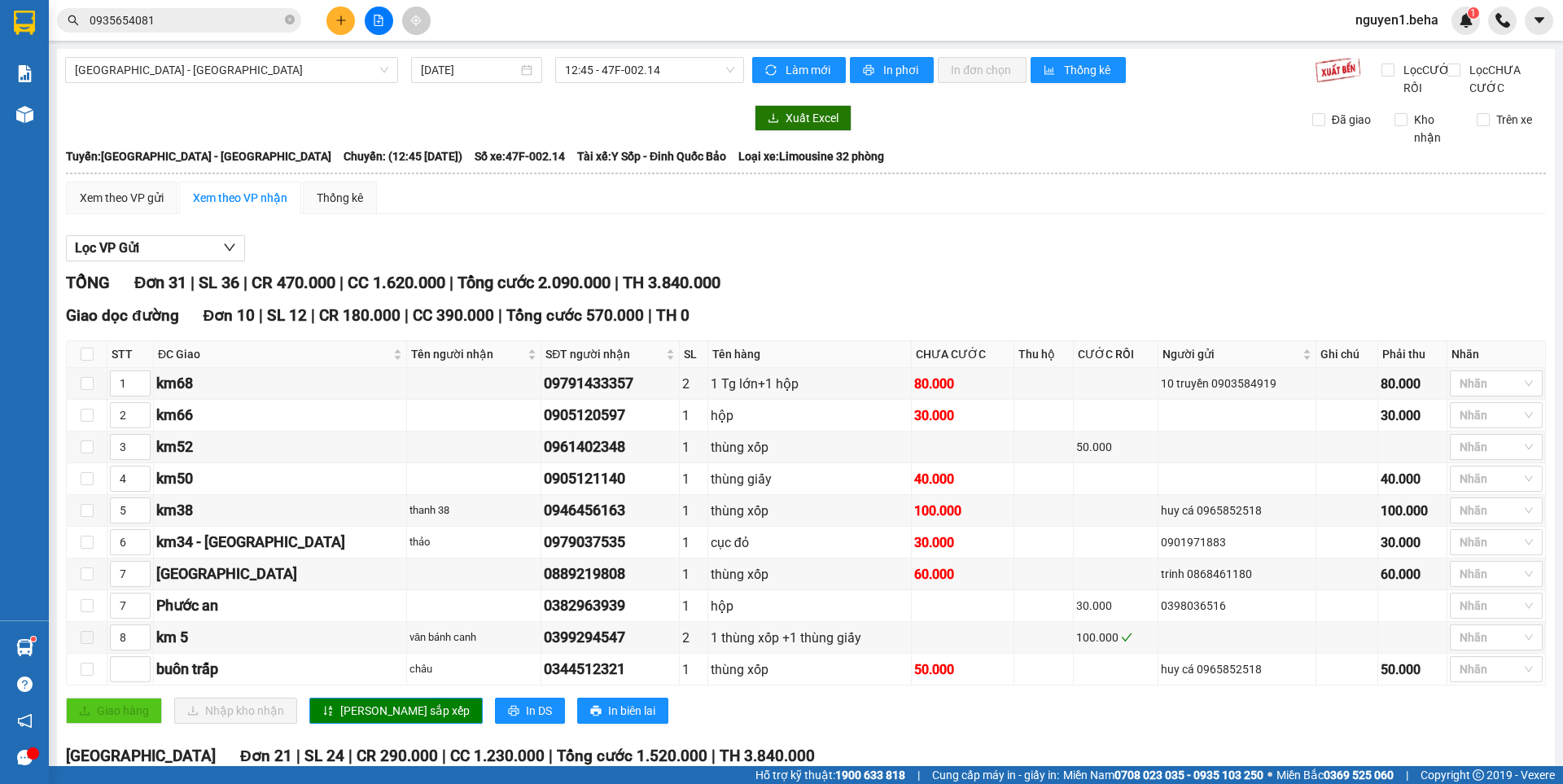
click at [198, 32] on div "Kết quả tìm kiếm ( 1 ) Bộ lọc Mã ĐH Trạng thái Món hàng Thu hộ Tổng cước Chưa c…" at bounding box center [159, 21] width 317 height 28
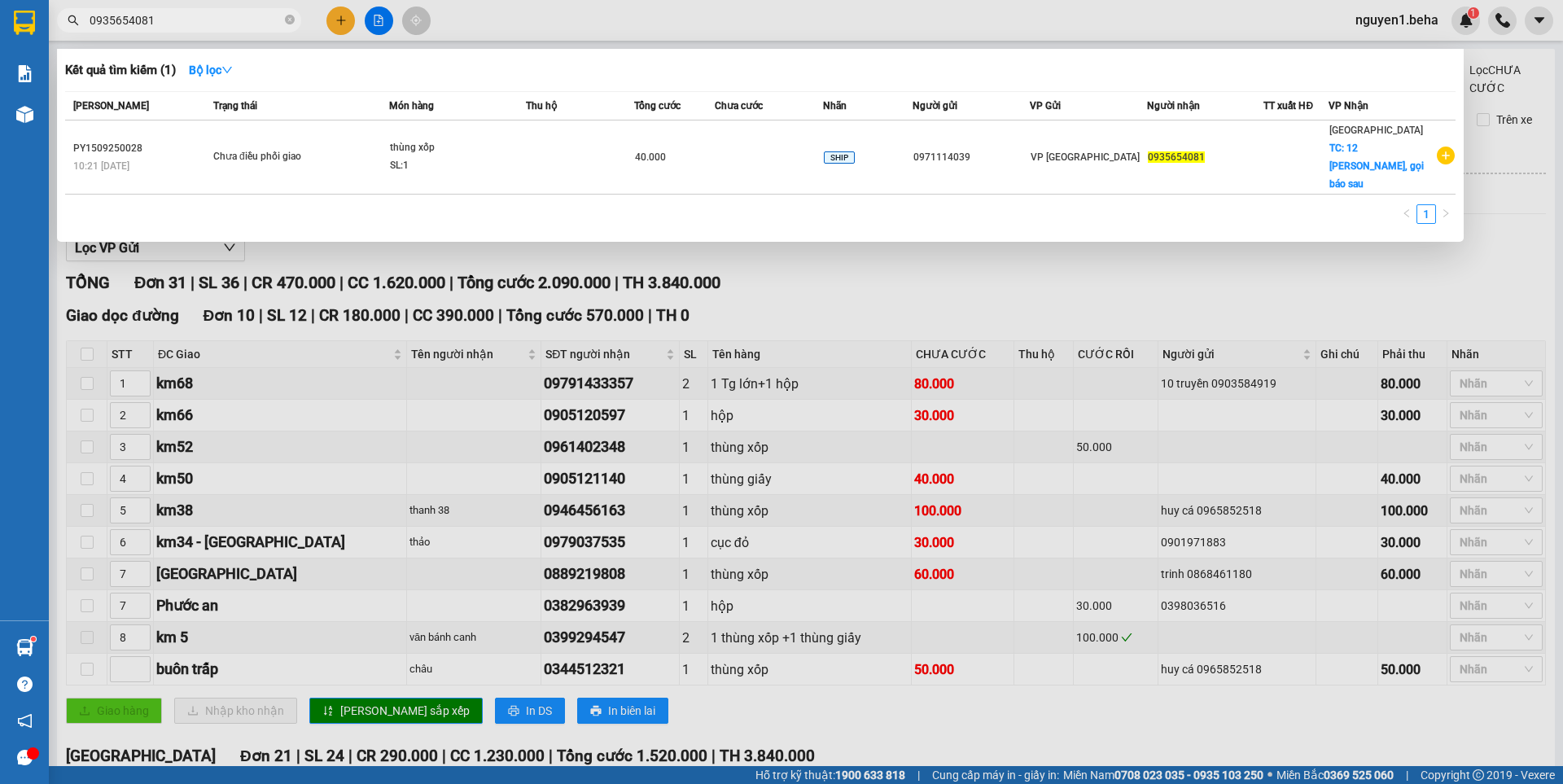
click at [209, 17] on input "0935654081" at bounding box center [185, 21] width 192 height 18
click at [220, 18] on input "0935654081" at bounding box center [185, 21] width 192 height 18
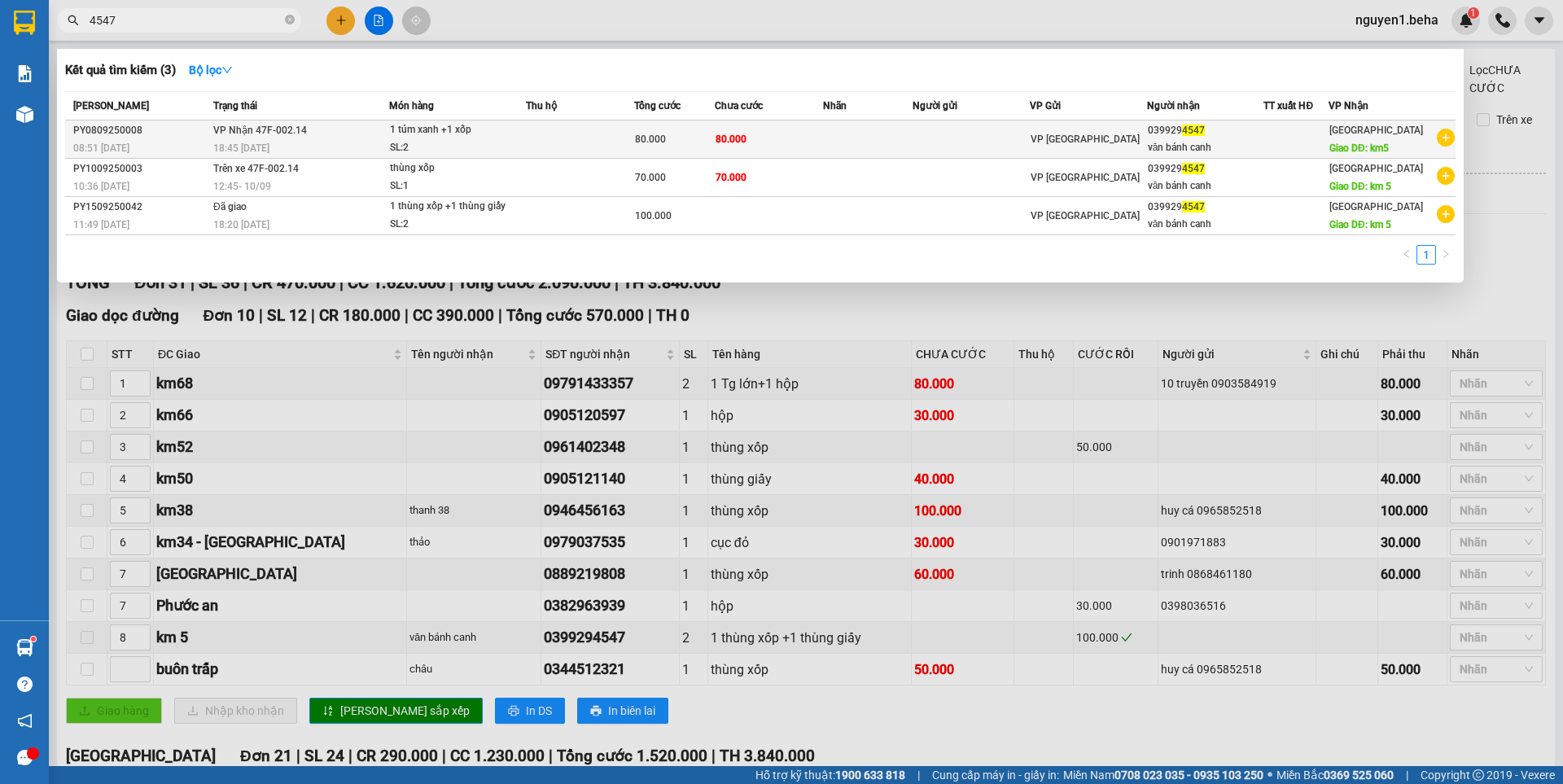
type input "4547"
click at [611, 126] on td at bounding box center [580, 140] width 108 height 38
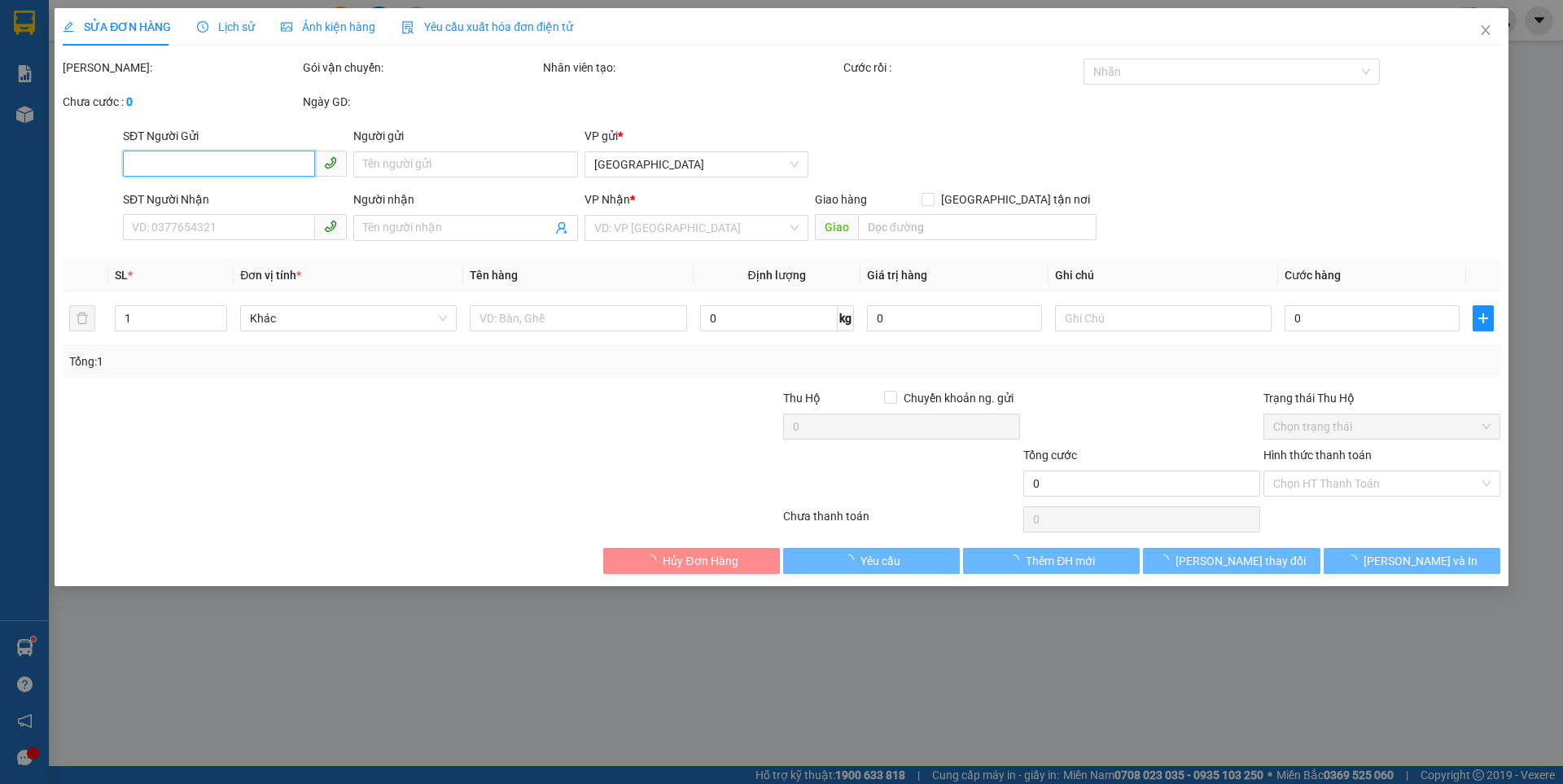
type input "0399294547"
type input "văn bánh canh"
type input "km5"
type input "80.000"
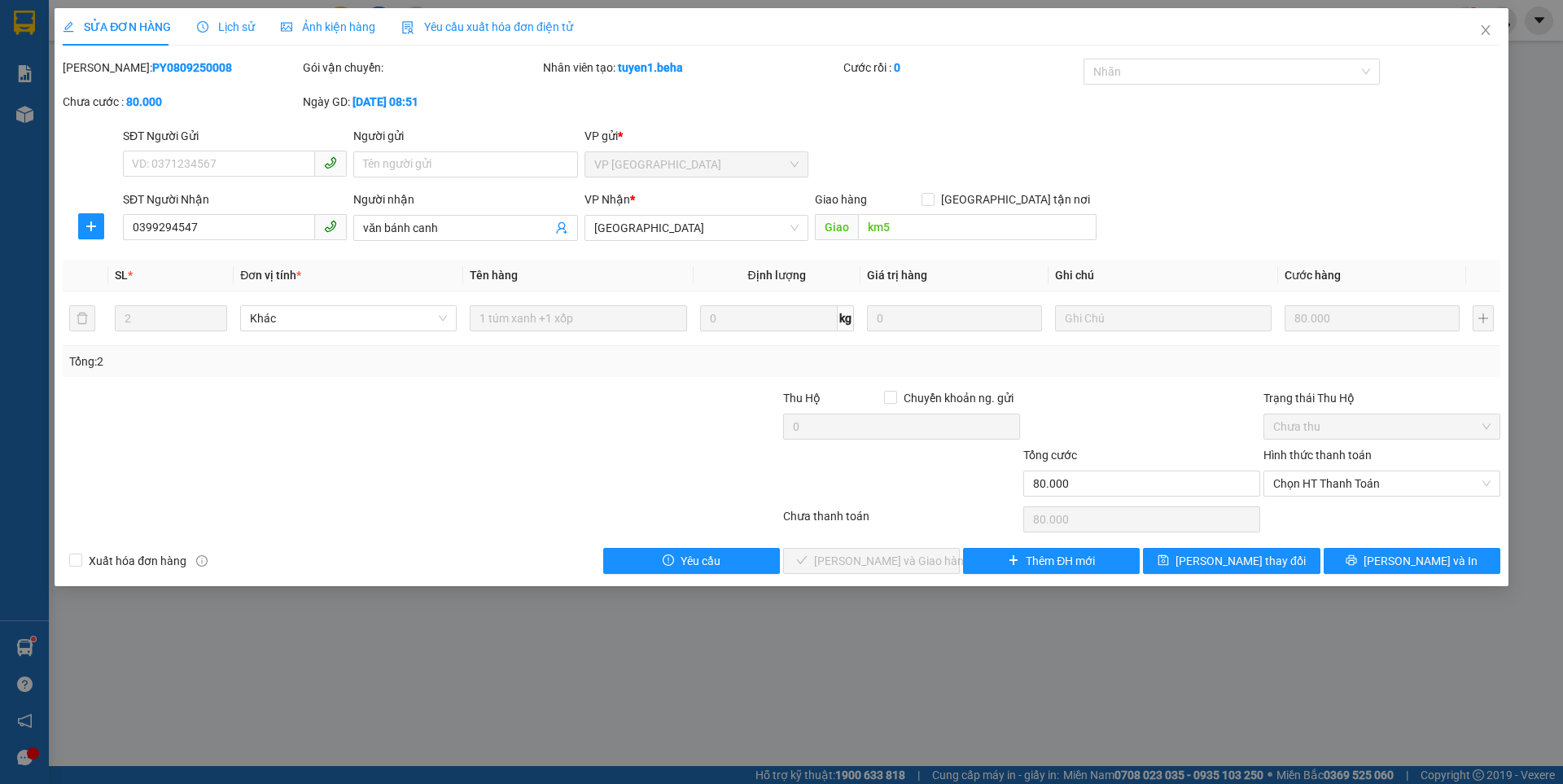
click at [45, 179] on div "SỬA ĐƠN HÀNG Lịch sử Ảnh kiện hàng Yêu cầu xuất hóa đơn điện tử Total Paid Fee …" at bounding box center [781, 392] width 1563 height 784
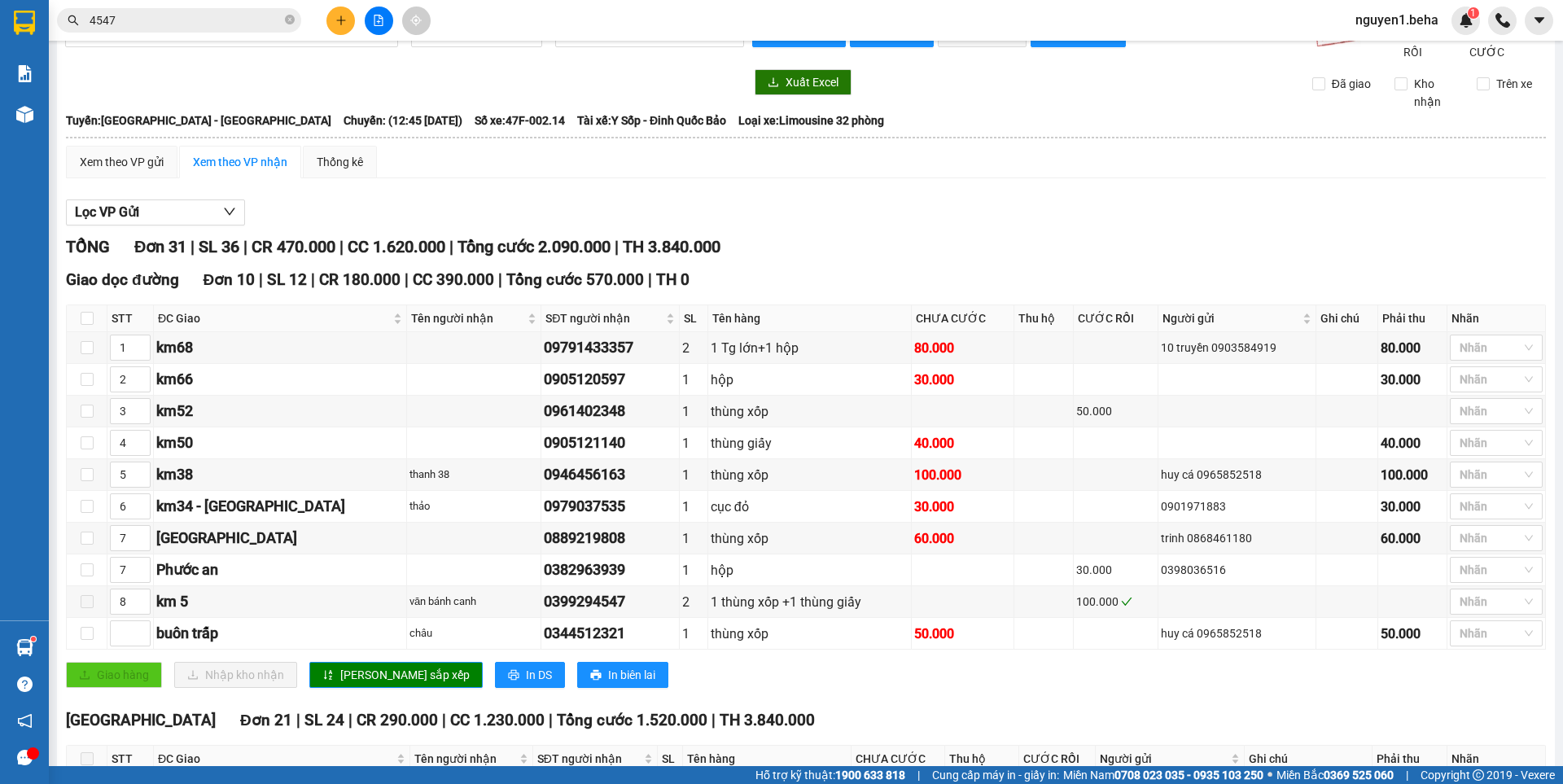
scroll to position [81, 0]
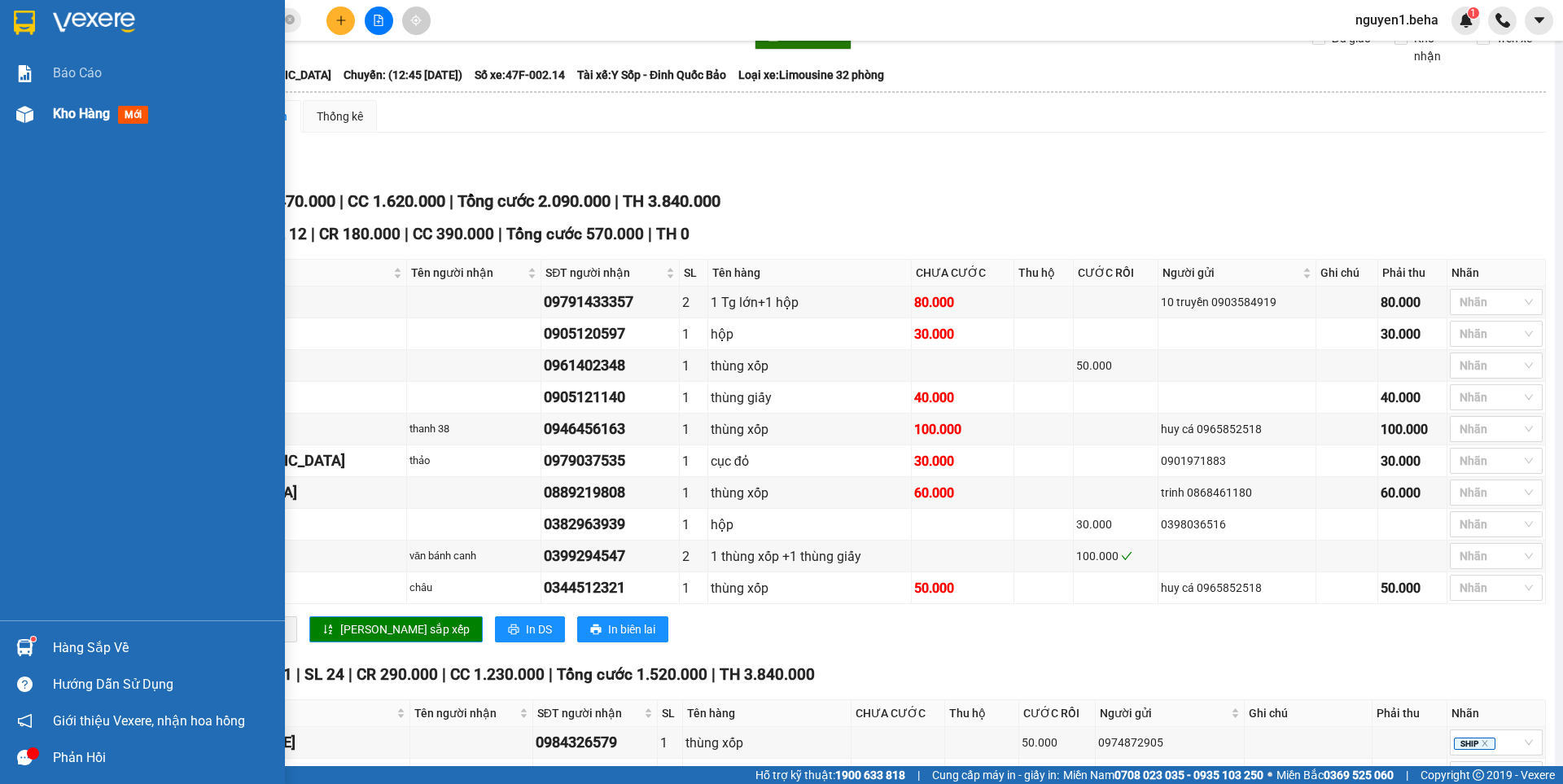
click at [110, 110] on span "Kho hàng" at bounding box center [81, 113] width 57 height 16
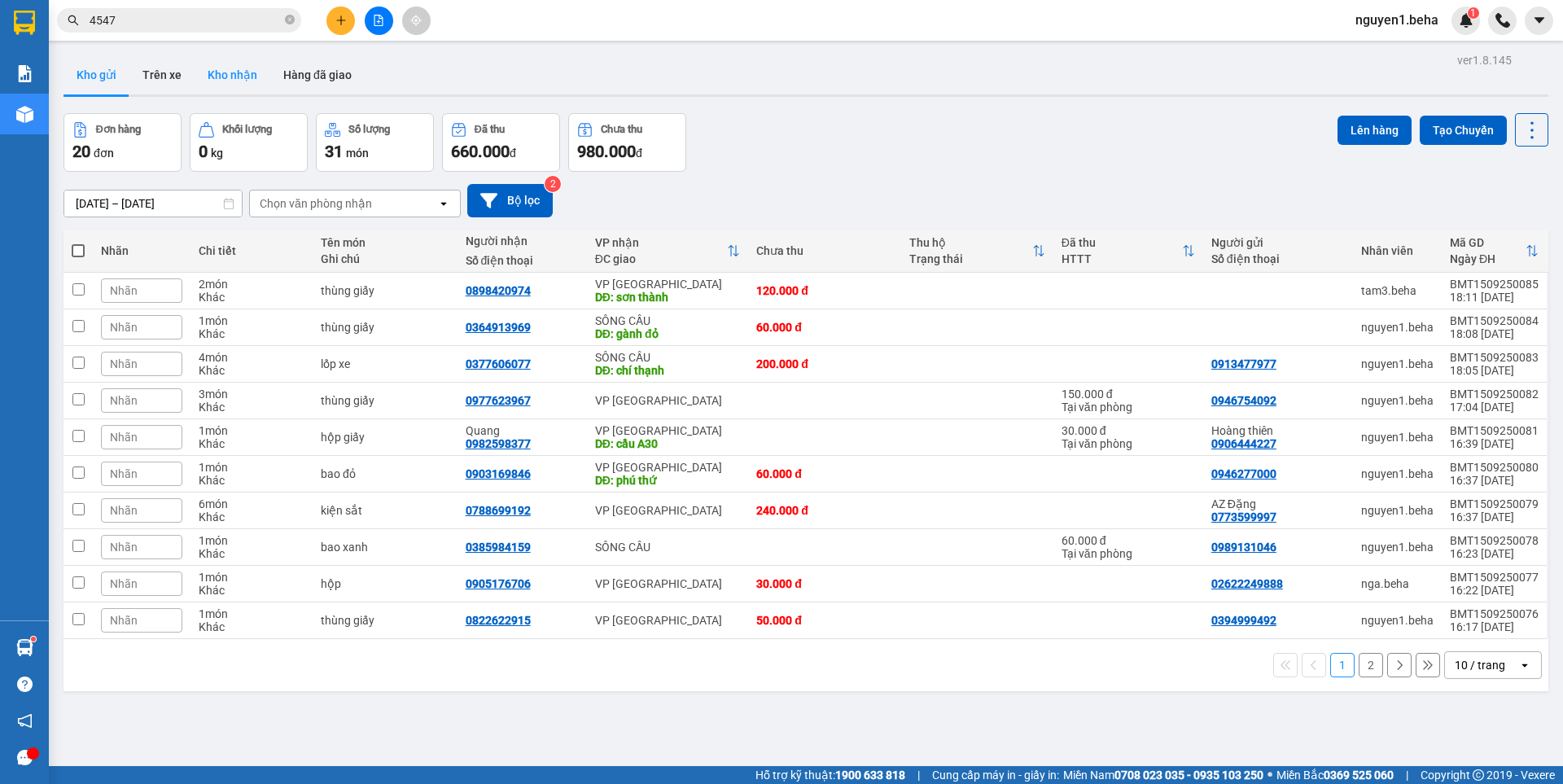
click at [225, 73] on button "Kho nhận" at bounding box center [232, 75] width 76 height 39
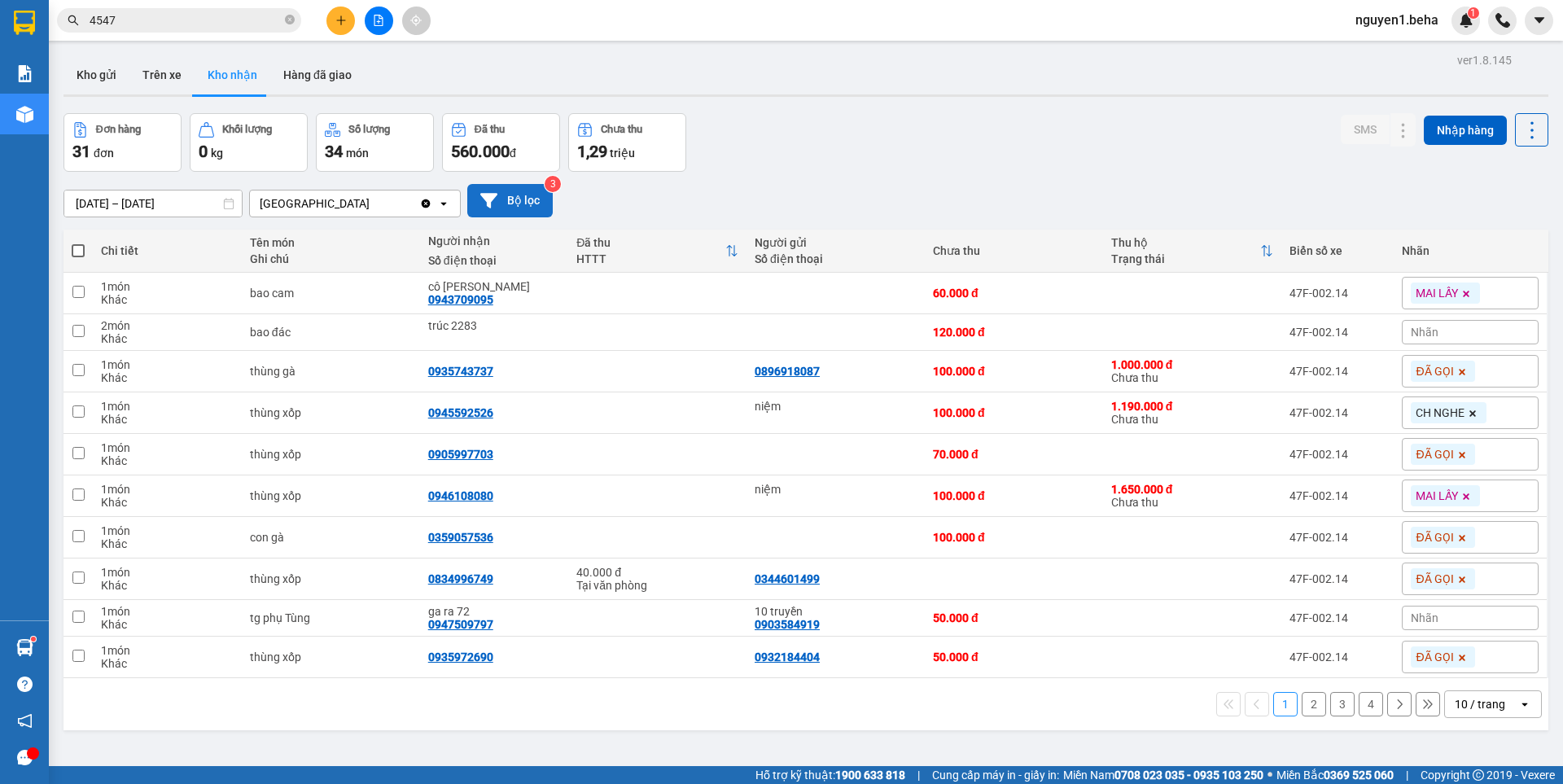
click at [524, 203] on button "Bộ lọc" at bounding box center [509, 200] width 86 height 33
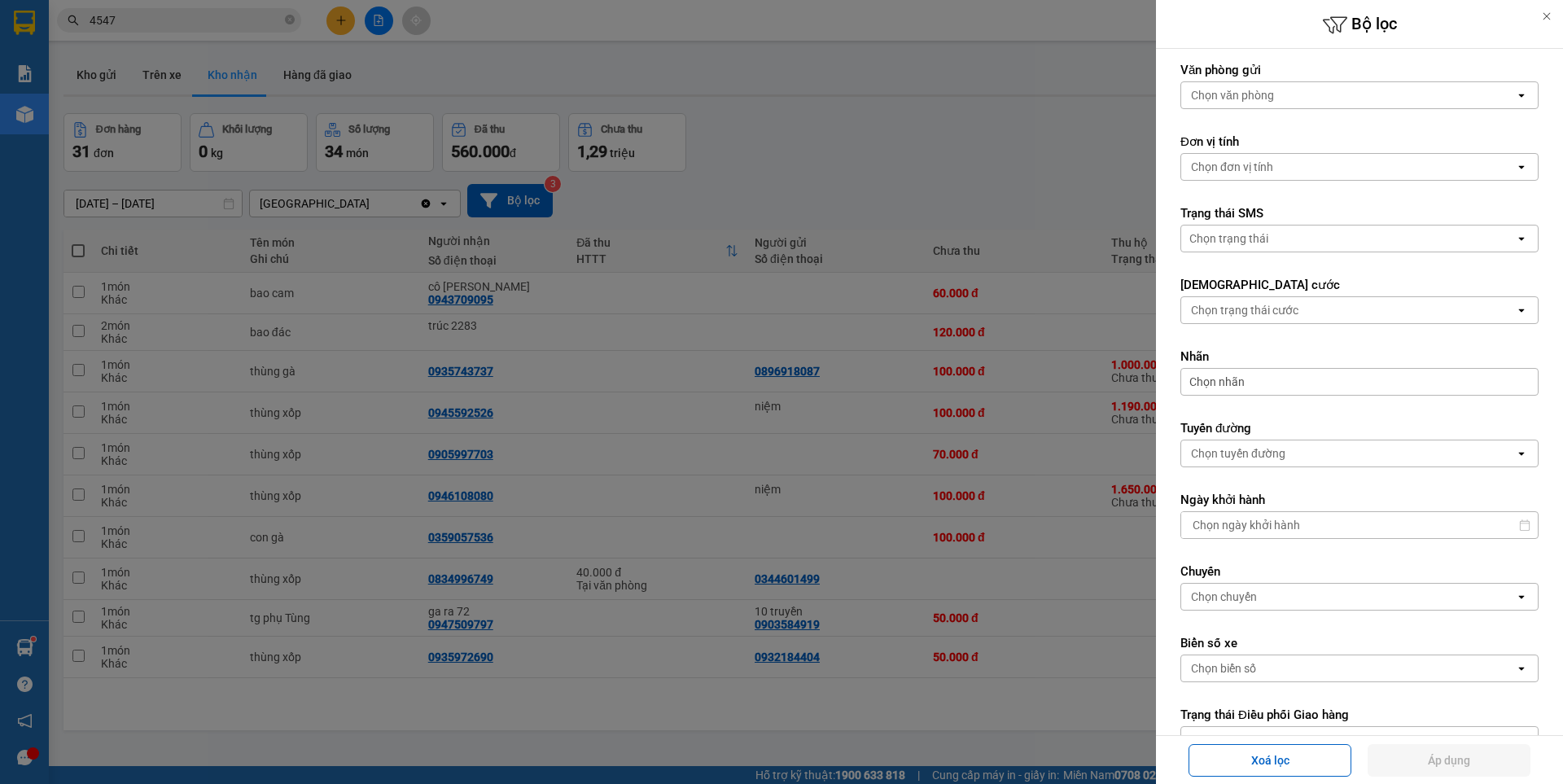
scroll to position [244, 0]
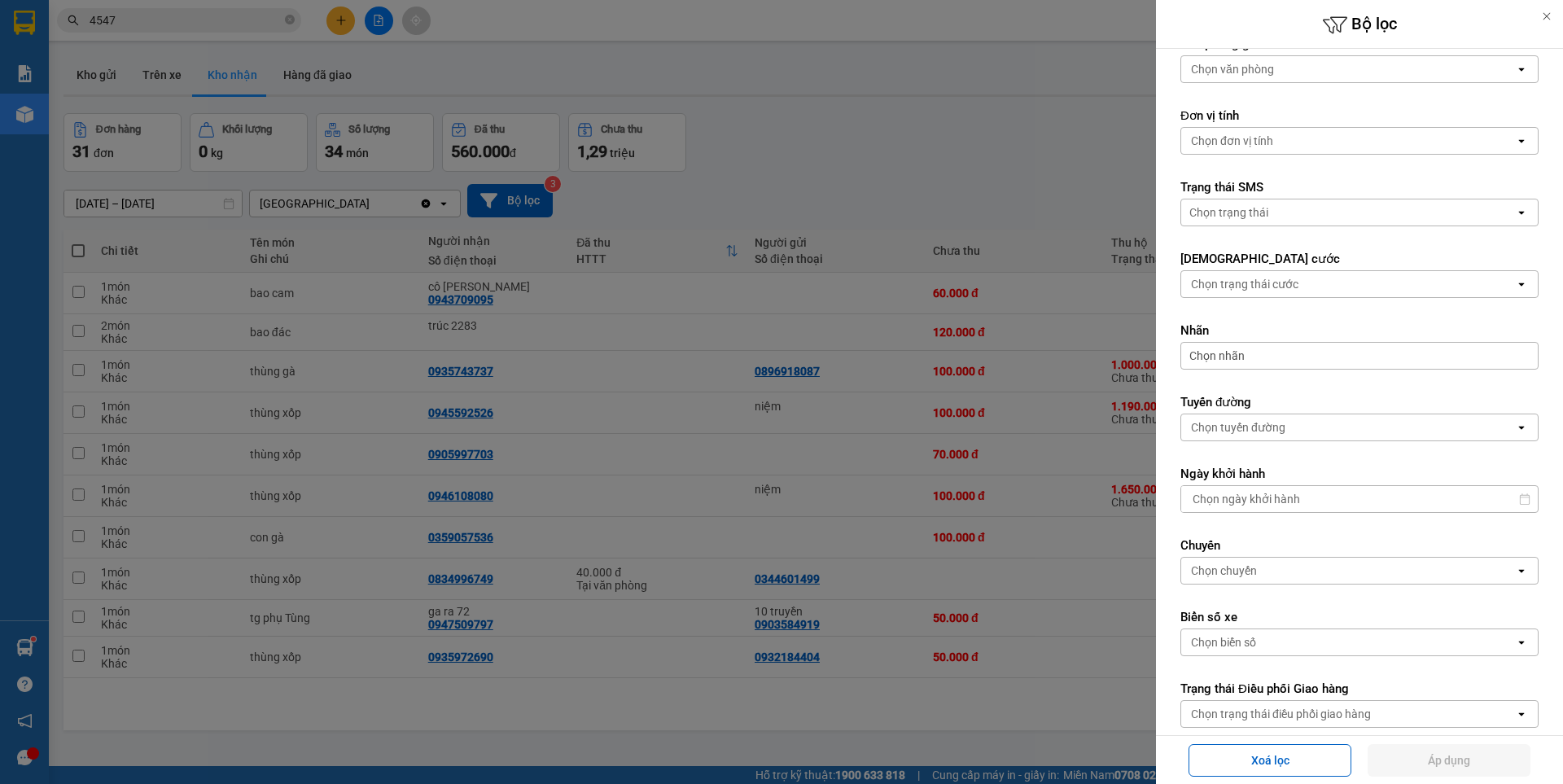
click at [1301, 422] on div "Chọn tuyến đường" at bounding box center [1349, 427] width 334 height 26
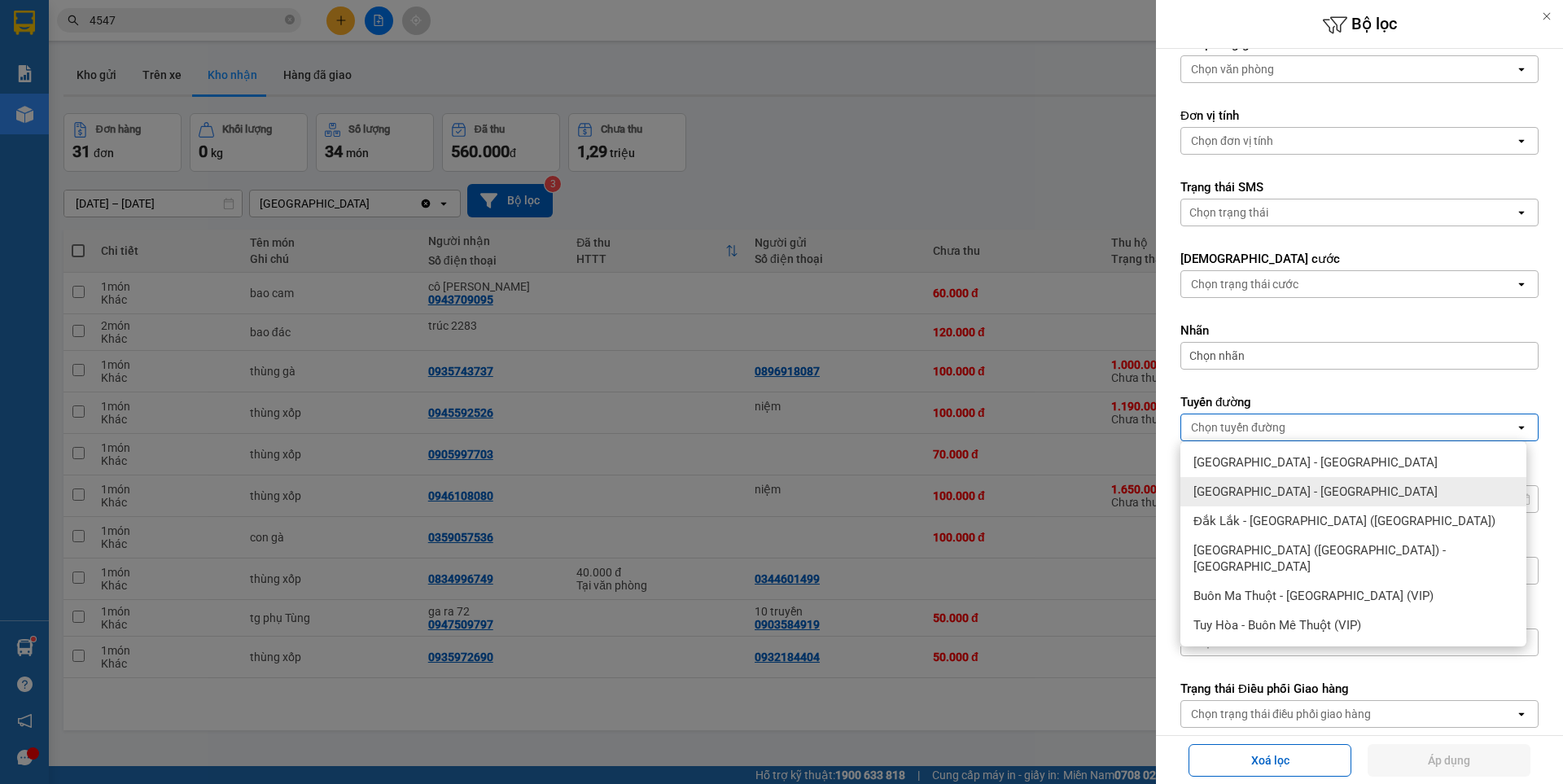
click at [1278, 487] on span "[GEOGRAPHIC_DATA] - [GEOGRAPHIC_DATA]" at bounding box center [1315, 492] width 244 height 17
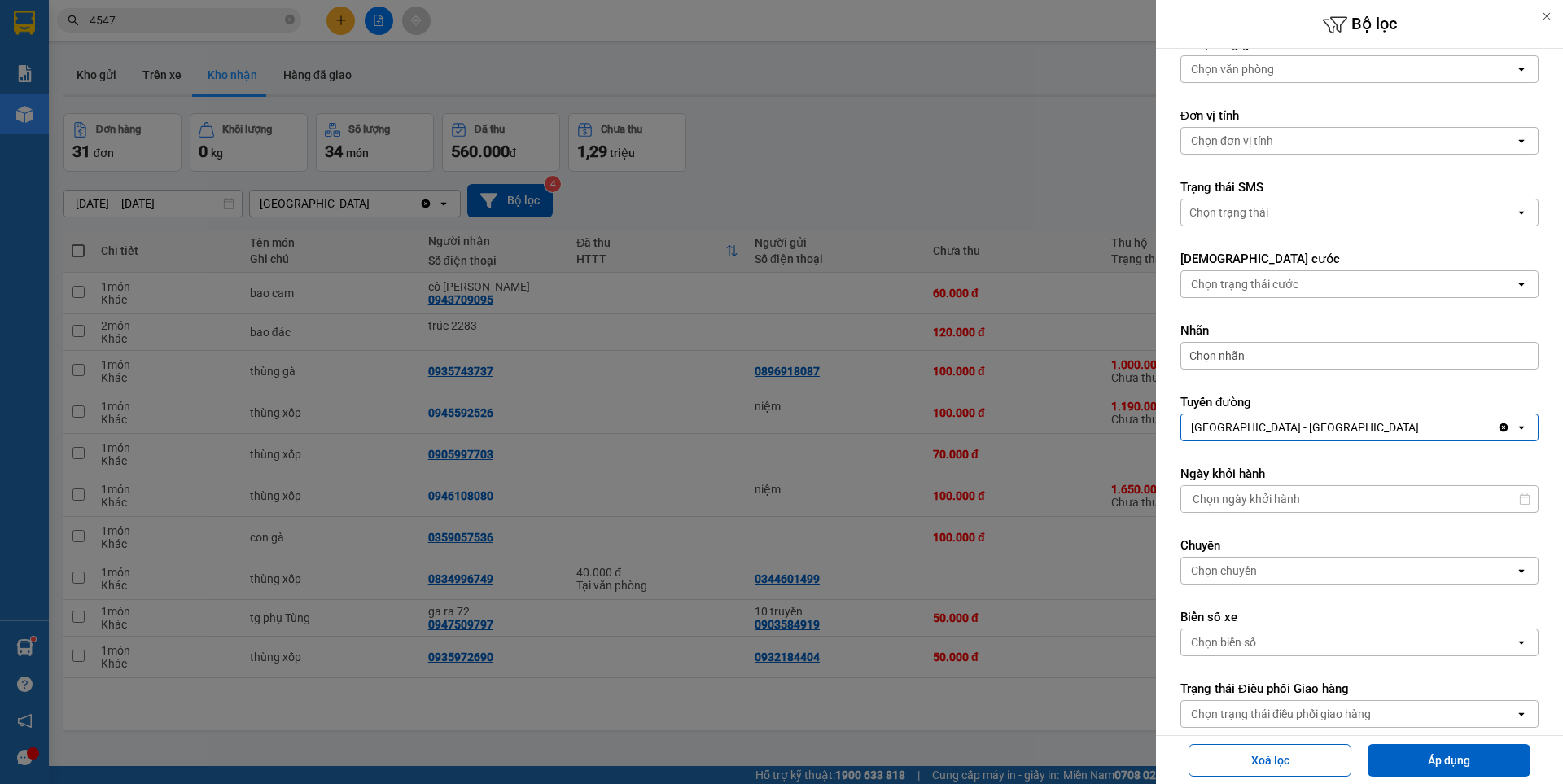
type input "/ /"
click at [1294, 498] on input "/ /" at bounding box center [1354, 498] width 345 height 26
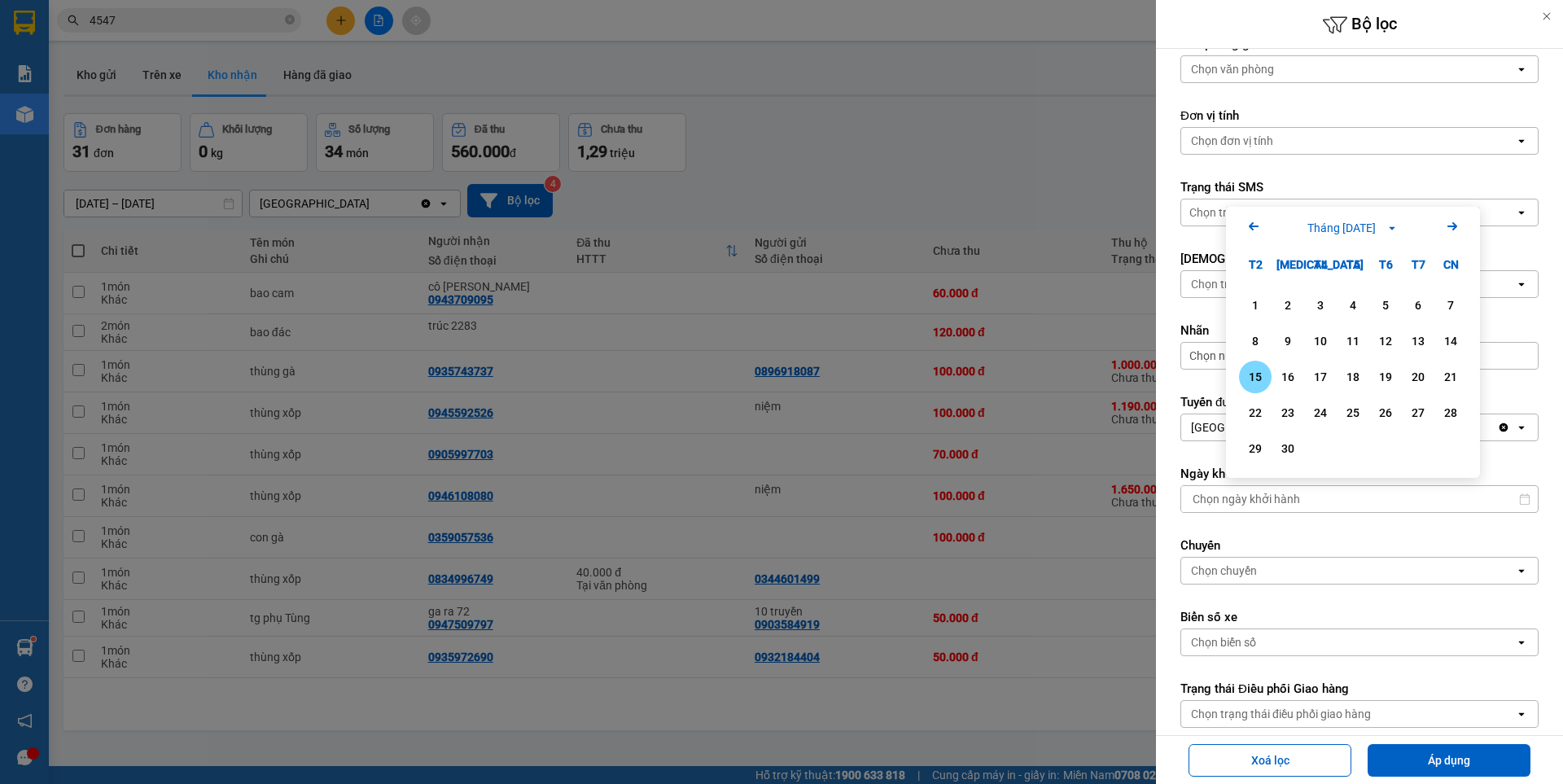
click at [1262, 376] on div "15" at bounding box center [1255, 377] width 22 height 20
type input "[DATE]"
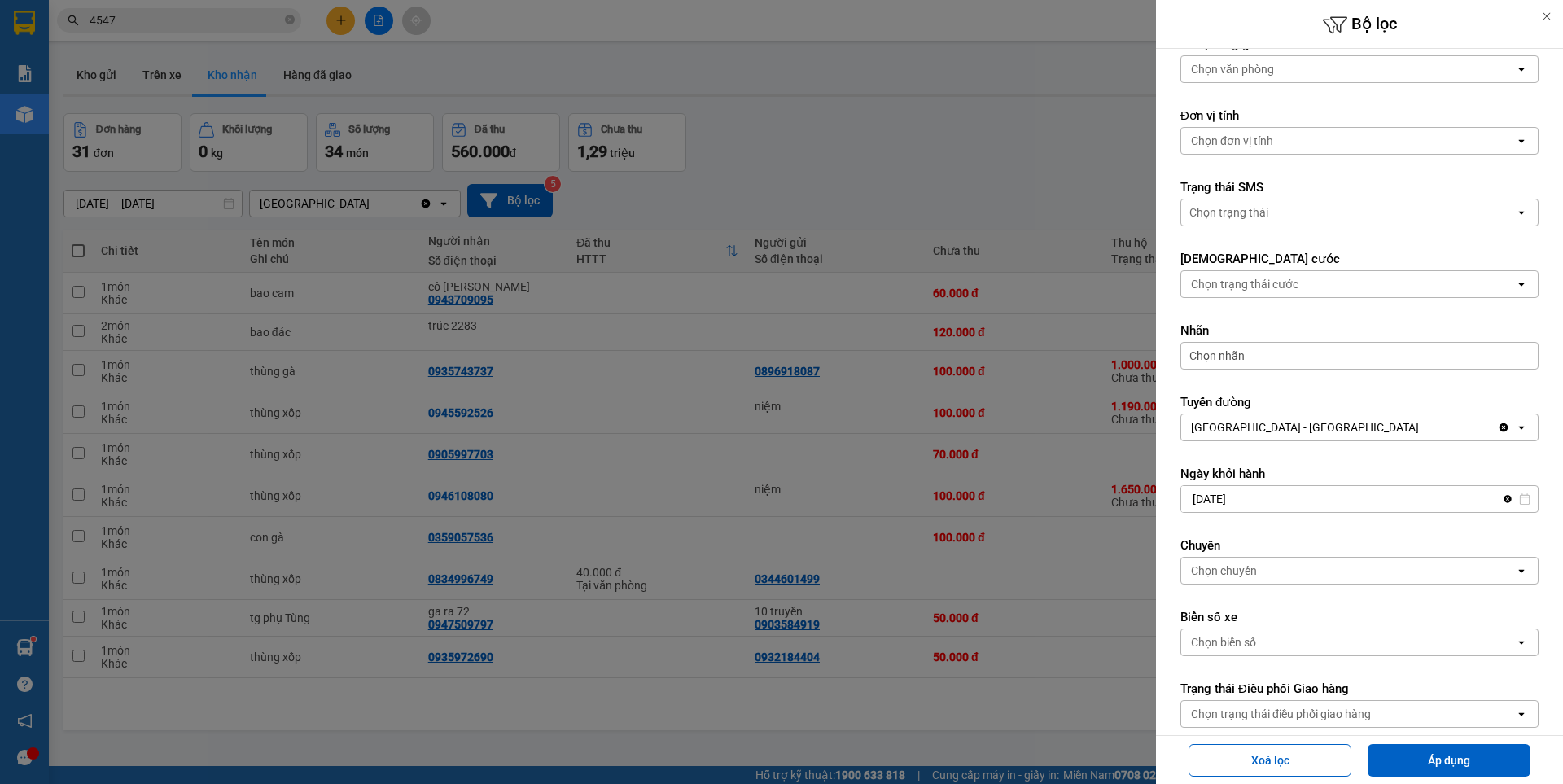
click at [1263, 574] on div "Chọn chuyến" at bounding box center [1349, 570] width 334 height 26
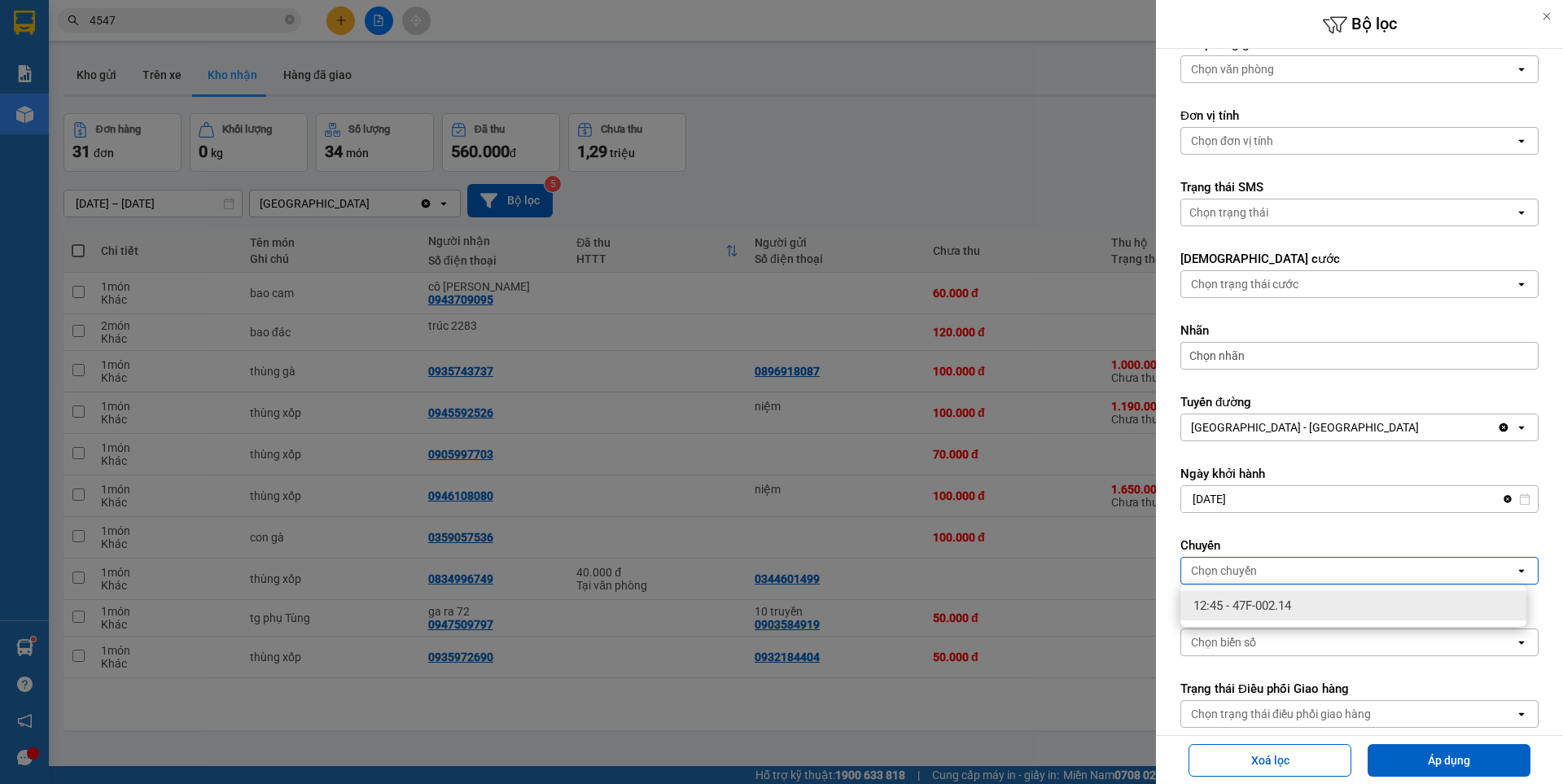
click at [1264, 605] on span "12:45 - 47F-002.14" at bounding box center [1242, 605] width 98 height 17
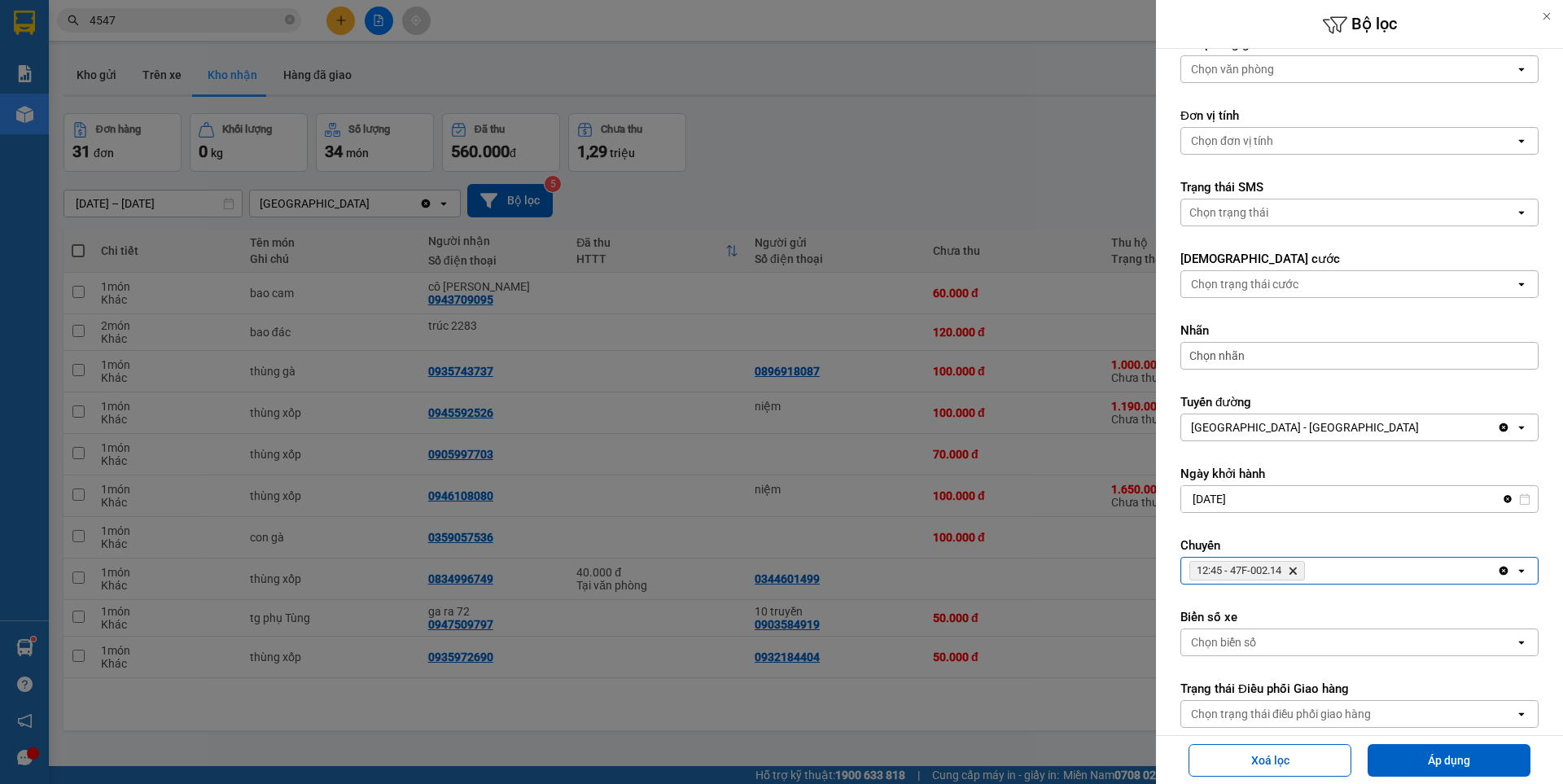
scroll to position [277, 0]
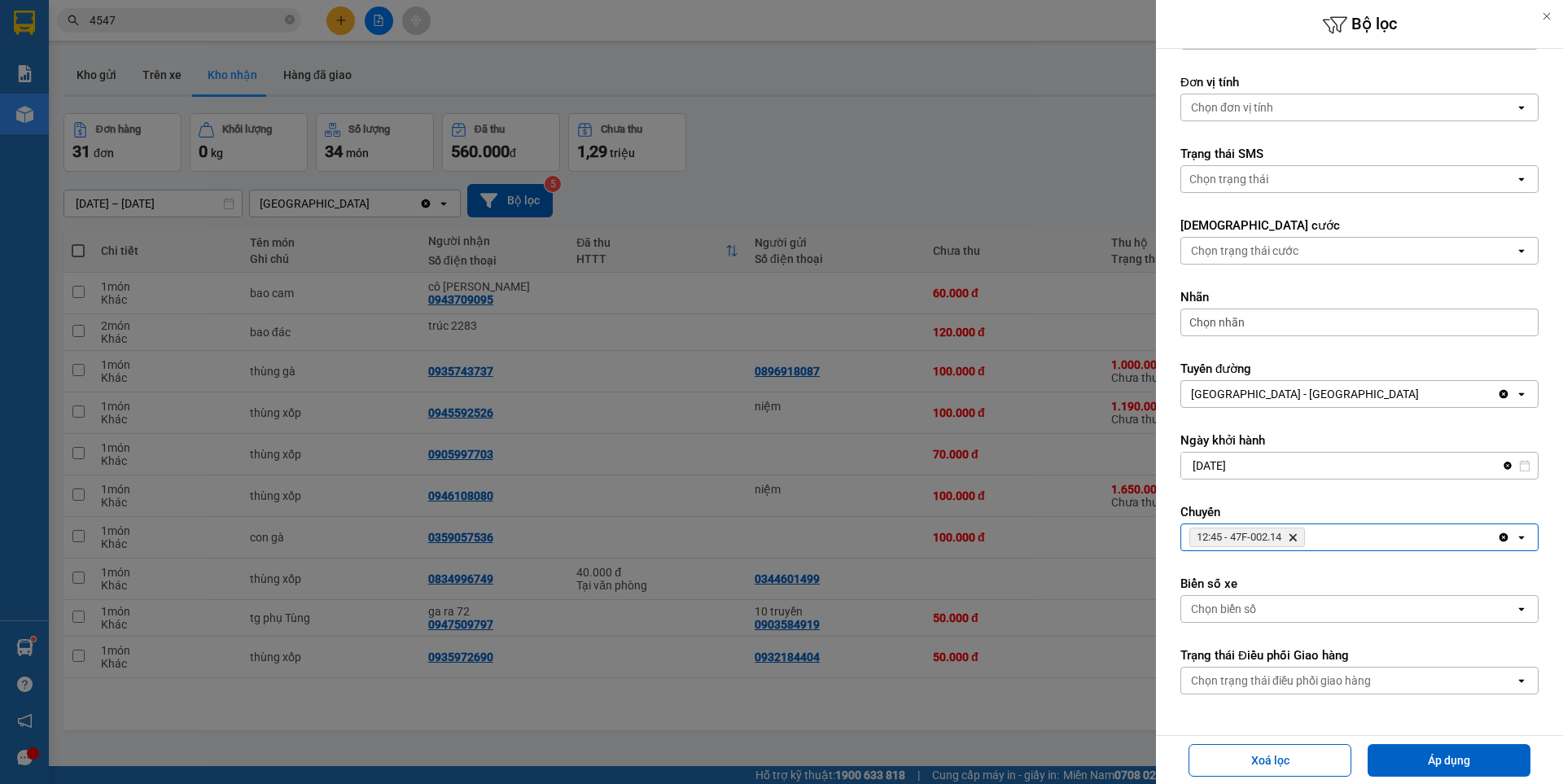
click at [1357, 676] on div "Chọn trạng thái điều phối giao hàng" at bounding box center [1280, 680] width 180 height 17
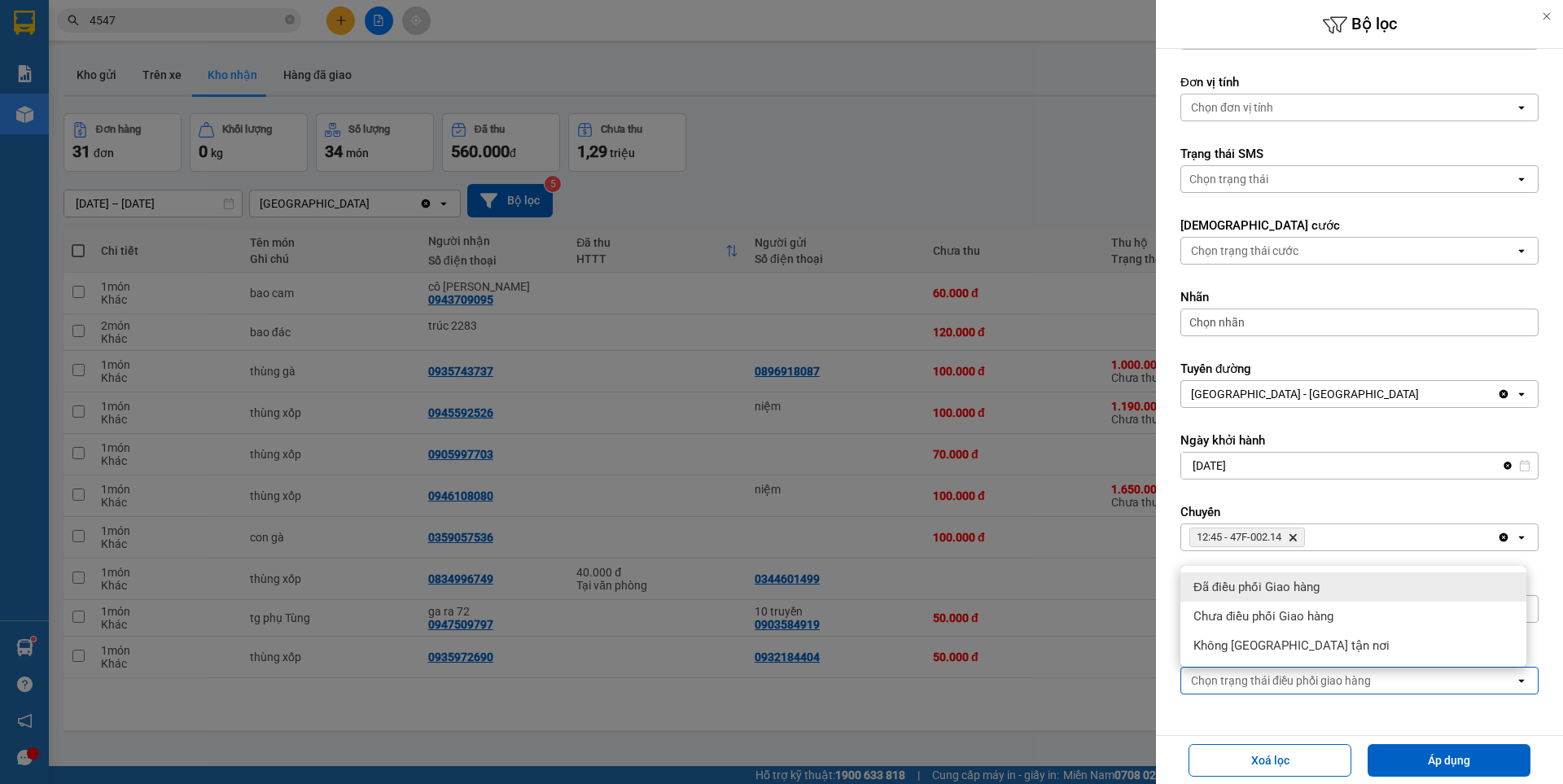
click at [1356, 679] on div "Chọn trạng thái điều phối giao hàng" at bounding box center [1280, 680] width 180 height 17
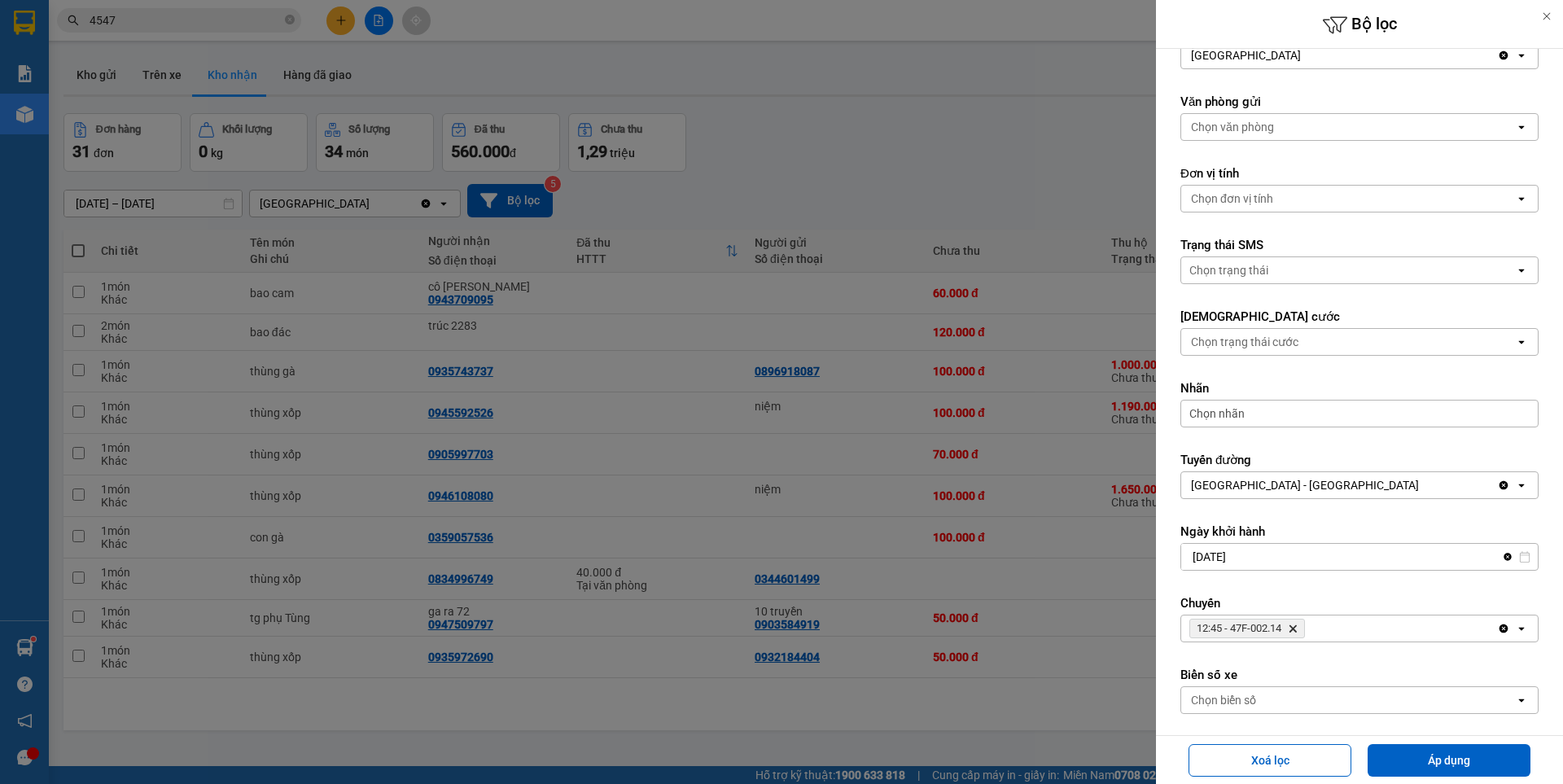
scroll to position [115, 0]
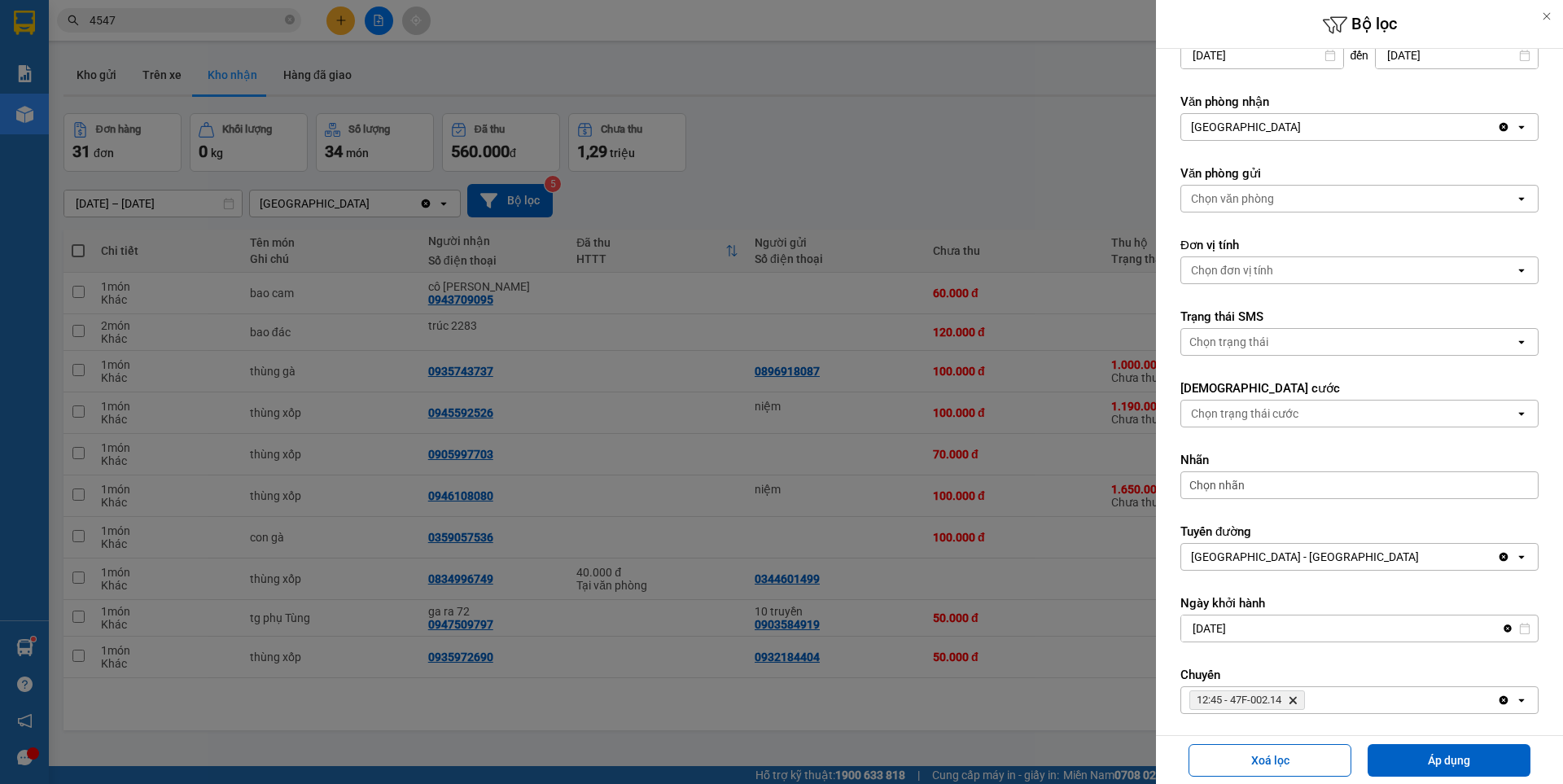
click at [1236, 406] on div "Chọn trạng thái cước" at bounding box center [1244, 414] width 107 height 17
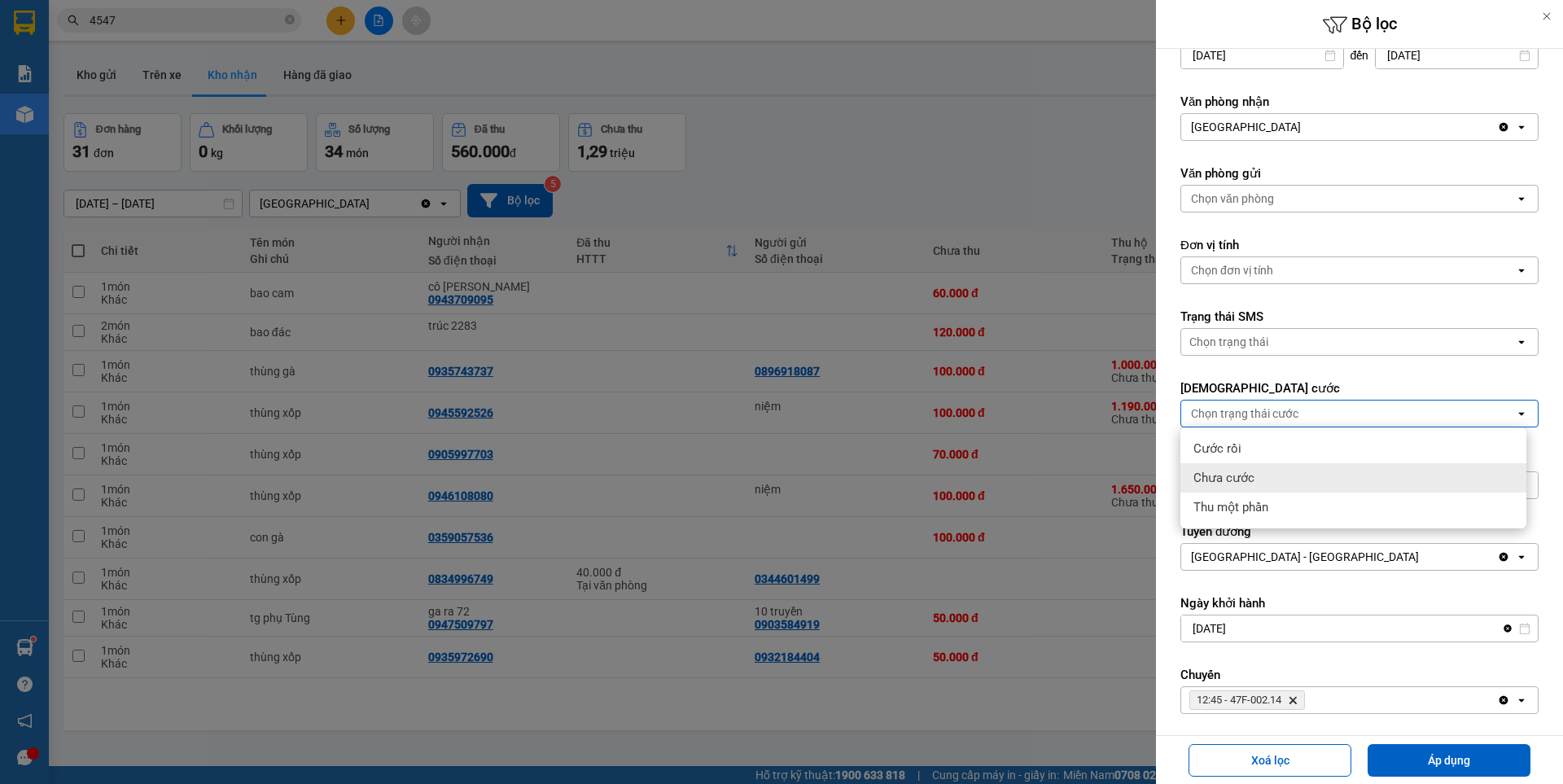
click at [1261, 469] on div "Chưa cước" at bounding box center [1354, 477] width 346 height 29
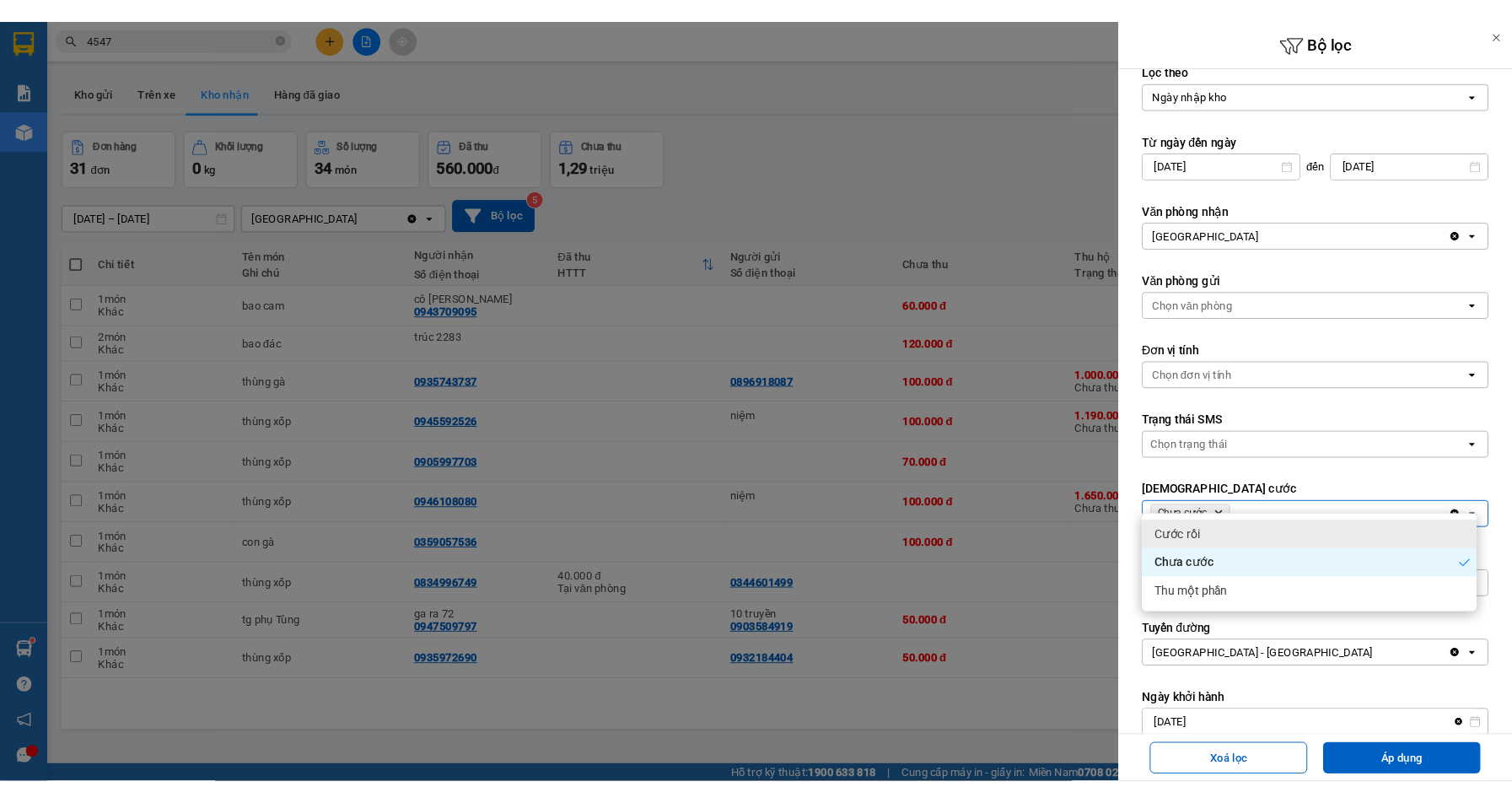
scroll to position [0, 0]
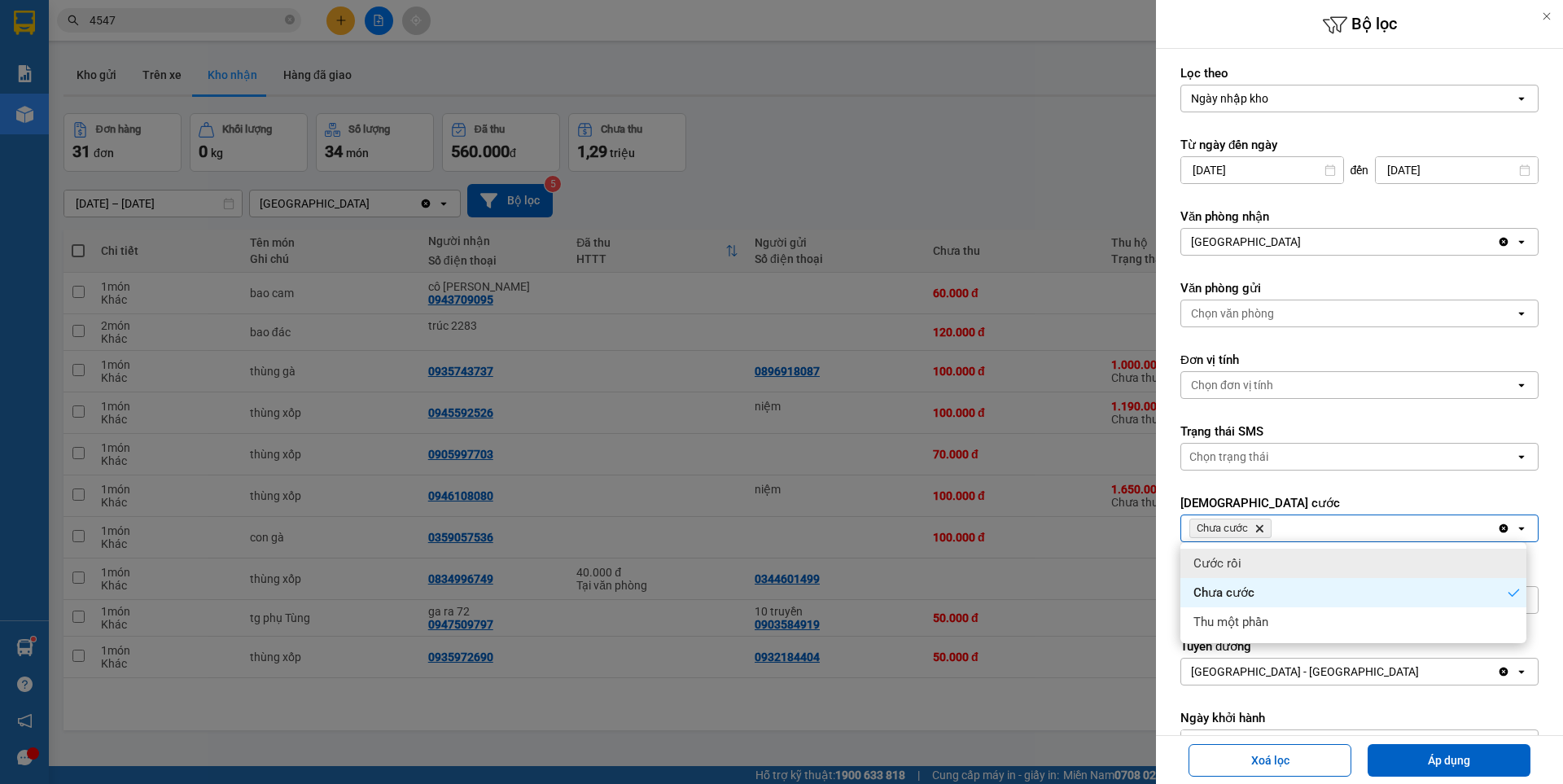
click at [1418, 101] on div "Ngày nhập kho" at bounding box center [1349, 98] width 334 height 26
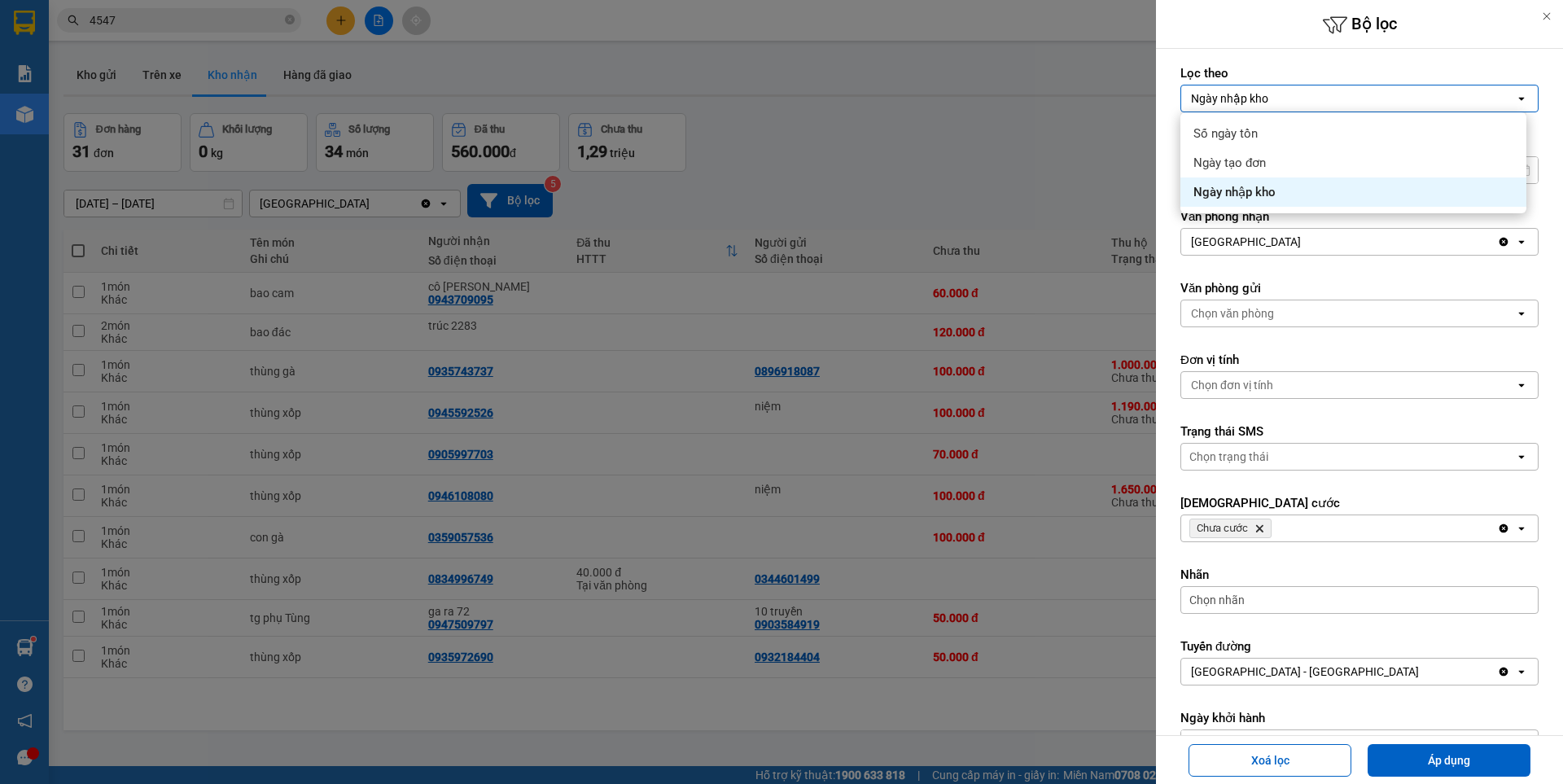
click at [1418, 101] on div "Ngày nhập kho" at bounding box center [1349, 98] width 334 height 26
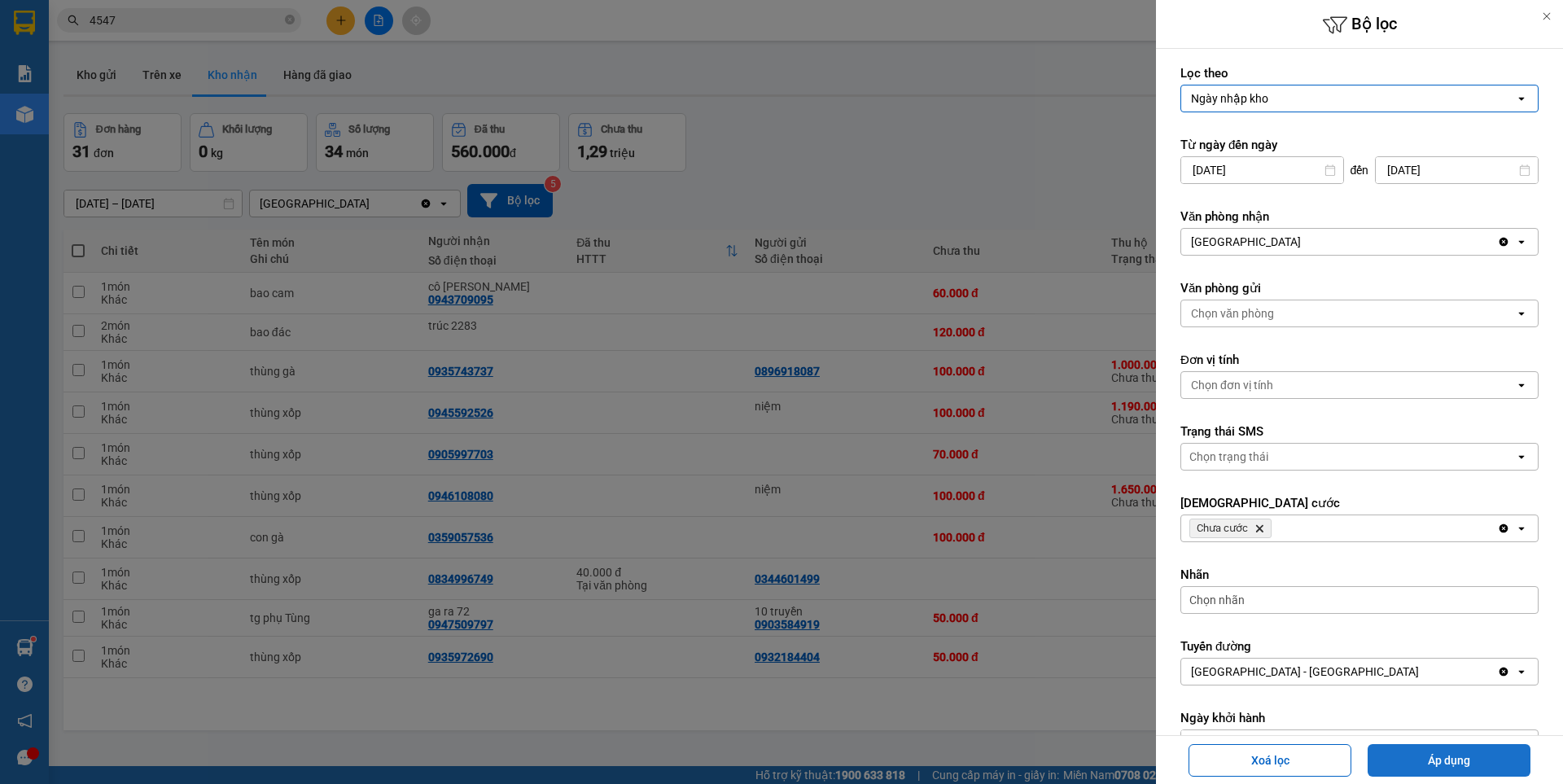
click at [1443, 762] on button "Áp dụng" at bounding box center [1449, 760] width 163 height 32
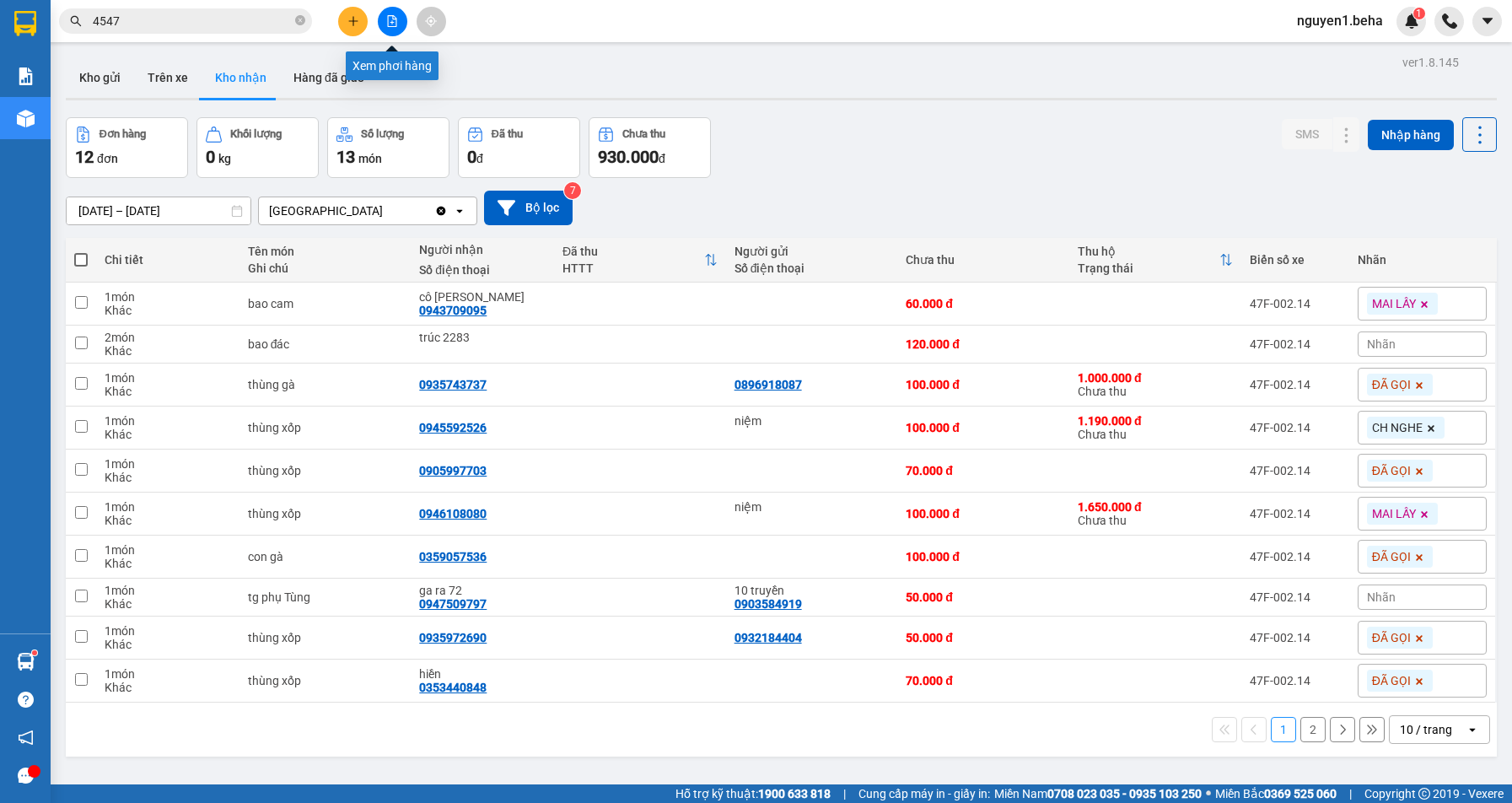
click at [386, 11] on button at bounding box center [392, 22] width 29 height 29
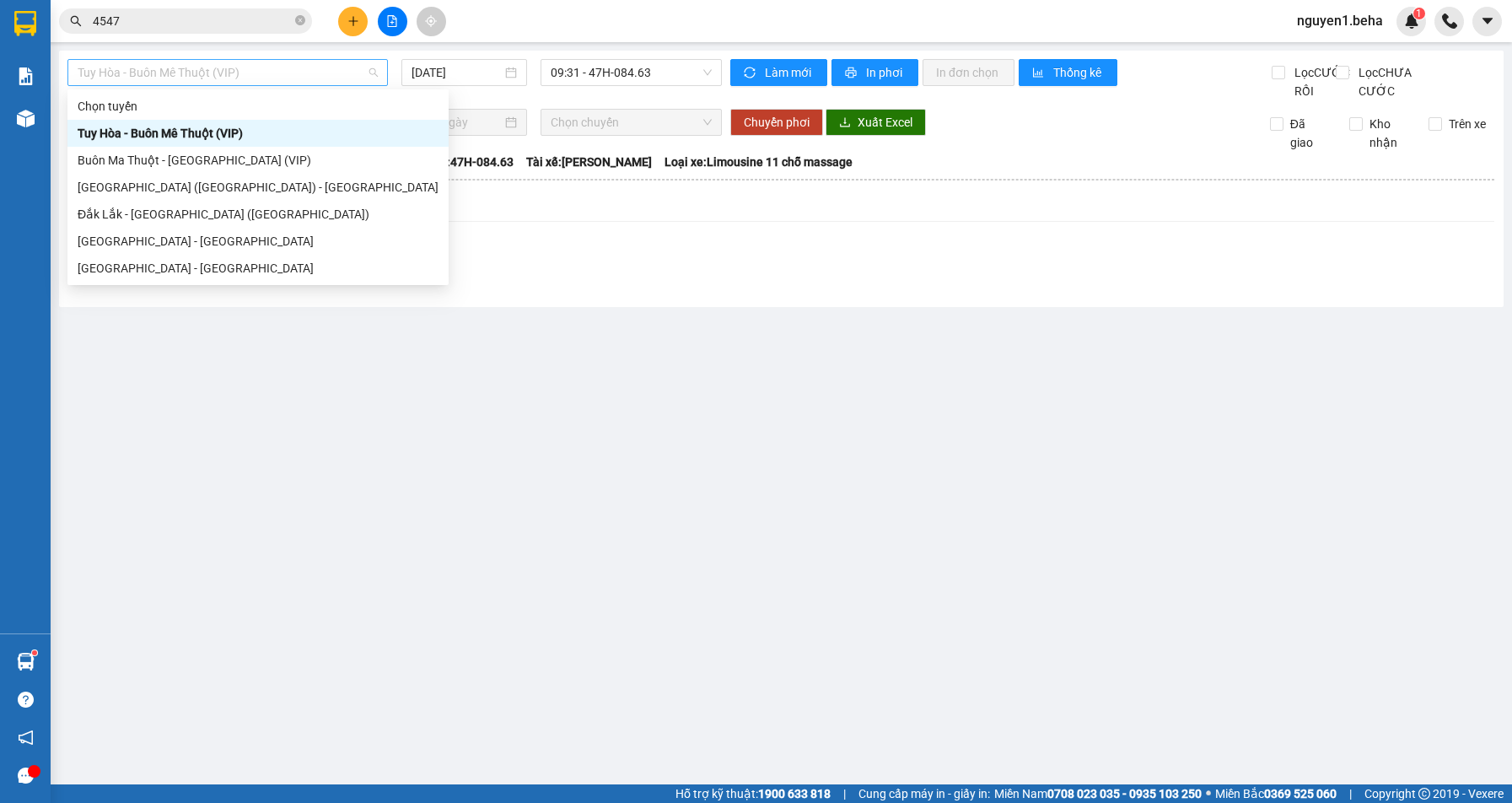
click at [264, 78] on span "Tuy Hòa - Buôn Mê Thuột (VIP)" at bounding box center [227, 72] width 300 height 25
click at [271, 227] on div "Đắk Lắk - [GEOGRAPHIC_DATA] ([GEOGRAPHIC_DATA])" at bounding box center [257, 213] width 381 height 27
type input "[DATE]"
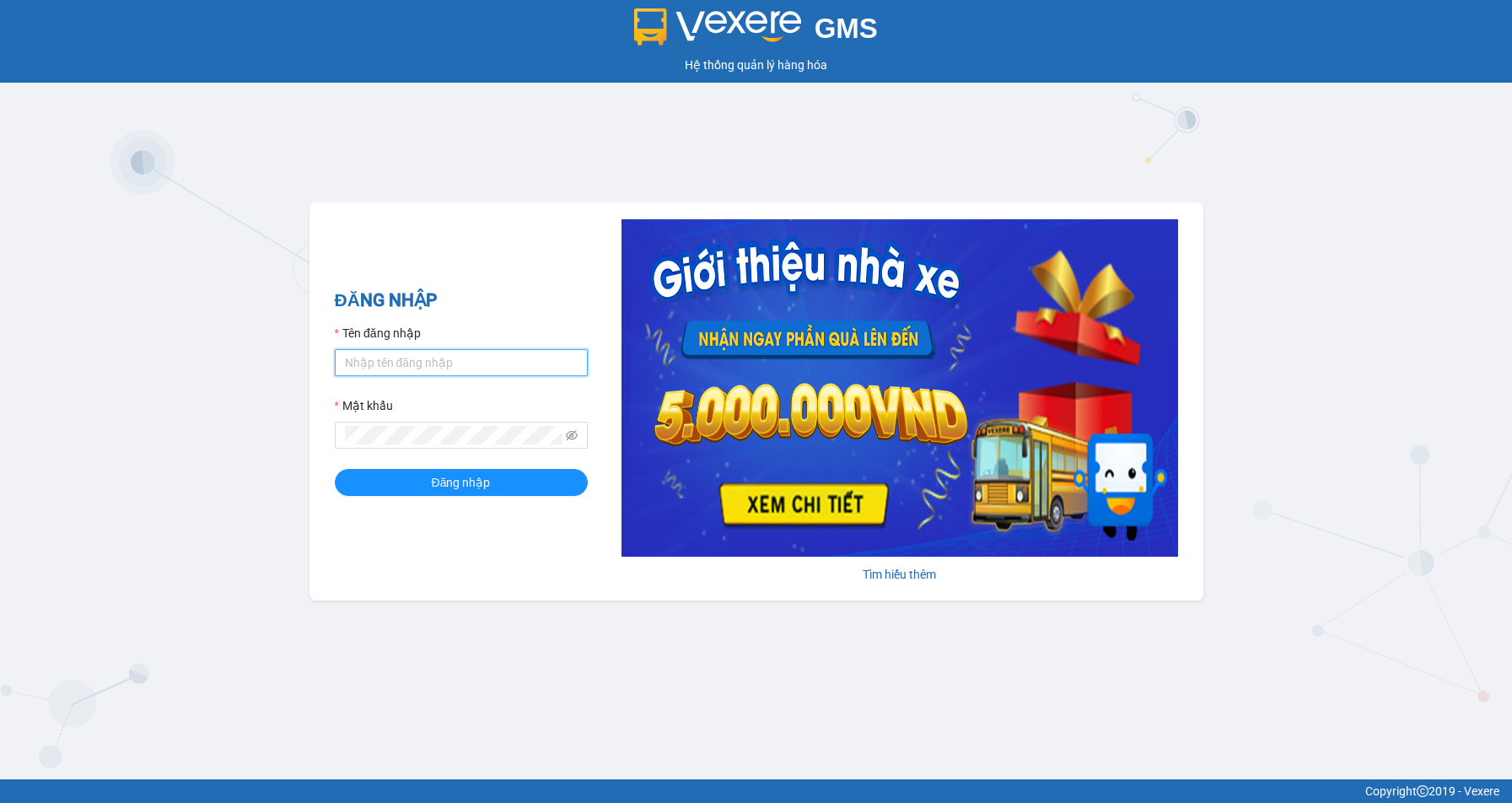
click at [459, 366] on input "Tên đăng nhập" at bounding box center [461, 362] width 253 height 27
type input "ng"
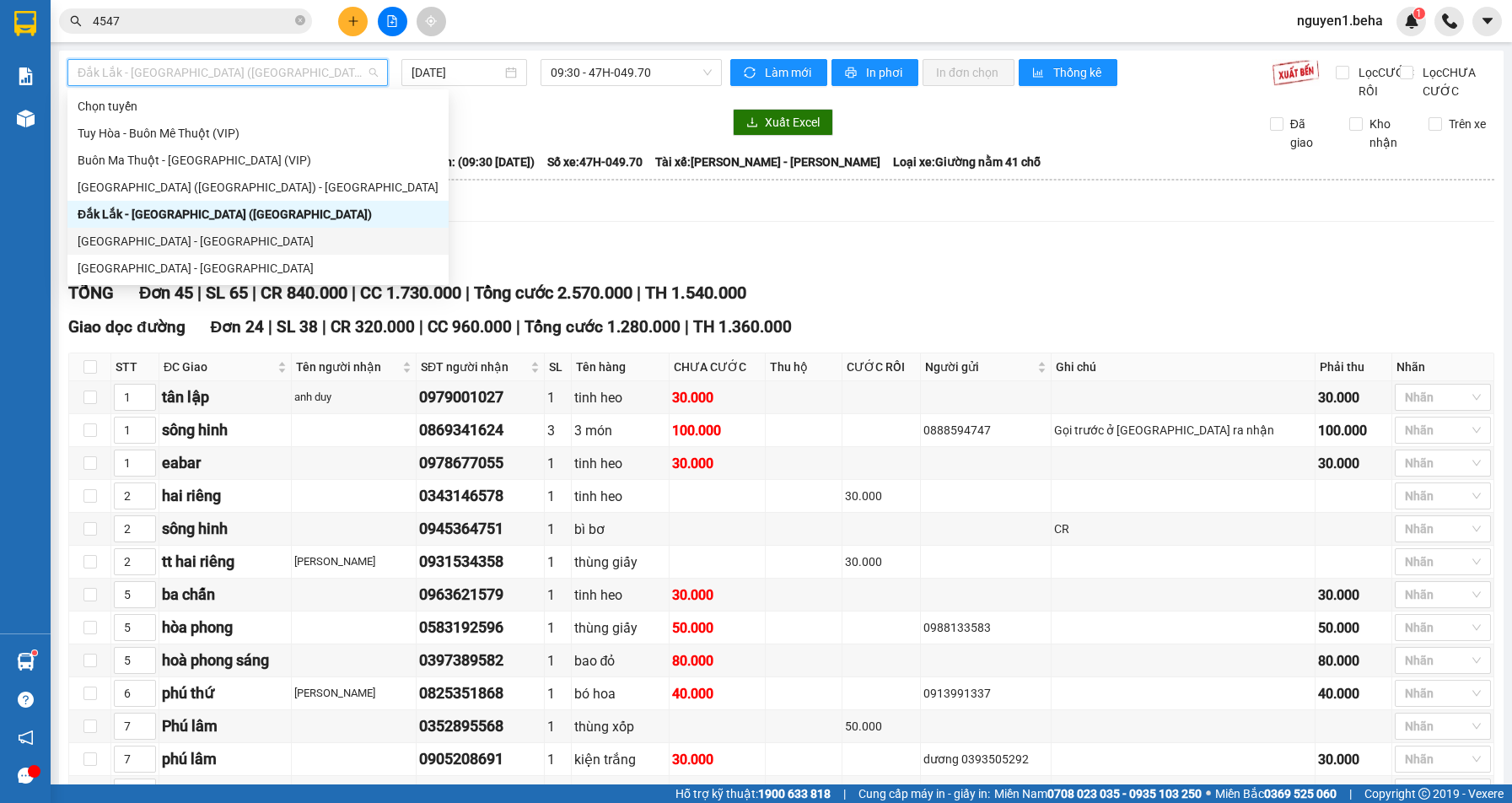
click at [293, 244] on div "[GEOGRAPHIC_DATA] - [GEOGRAPHIC_DATA]" at bounding box center [257, 241] width 361 height 19
type input "[DATE]"
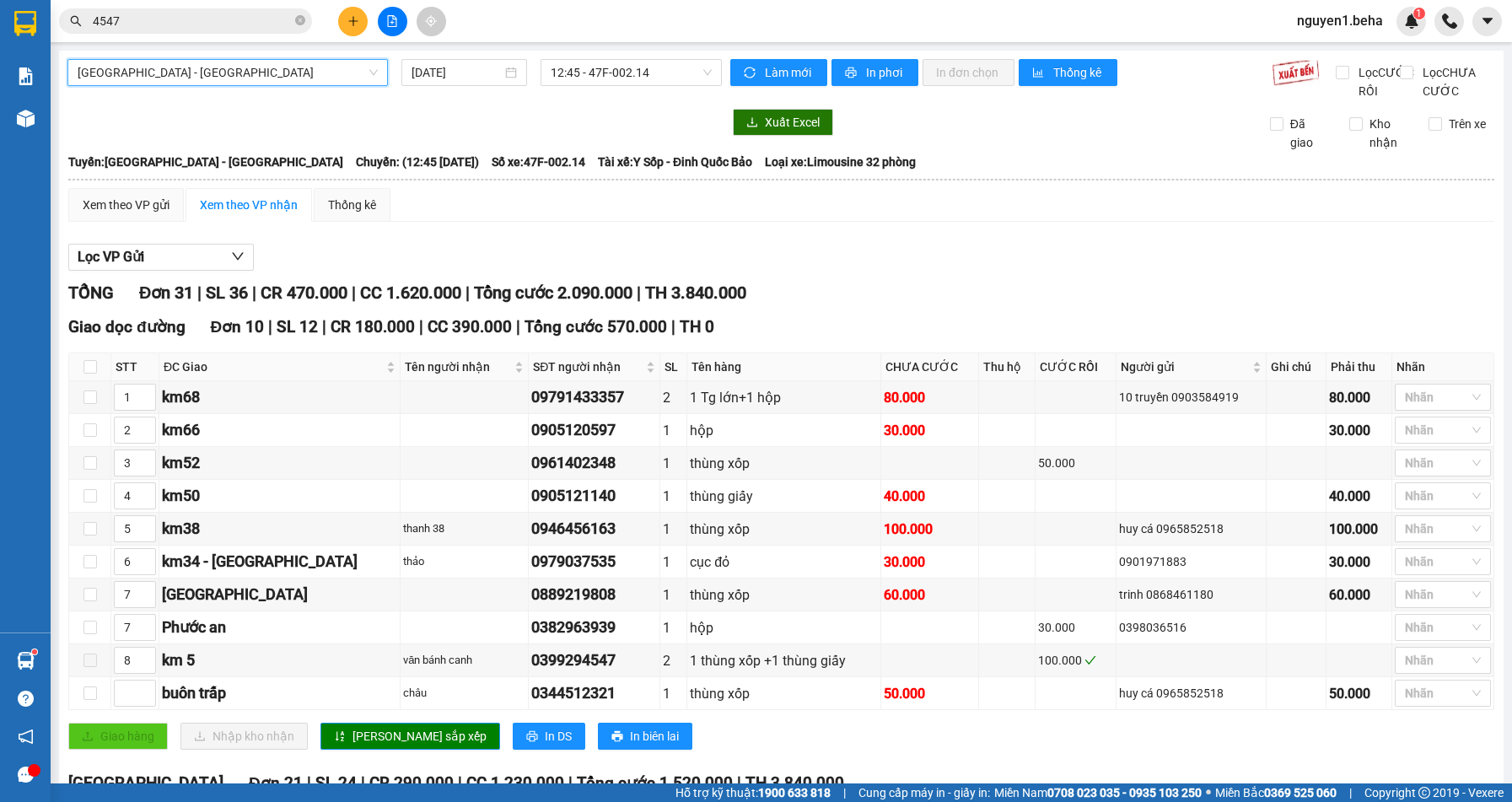
click at [873, 88] on div "Làm mới In phơi In đơn chọn Thống kê" at bounding box center [1000, 80] width 541 height 41
click at [870, 65] on span "In phơi" at bounding box center [885, 72] width 39 height 19
click at [217, 19] on input "4547" at bounding box center [192, 22] width 199 height 19
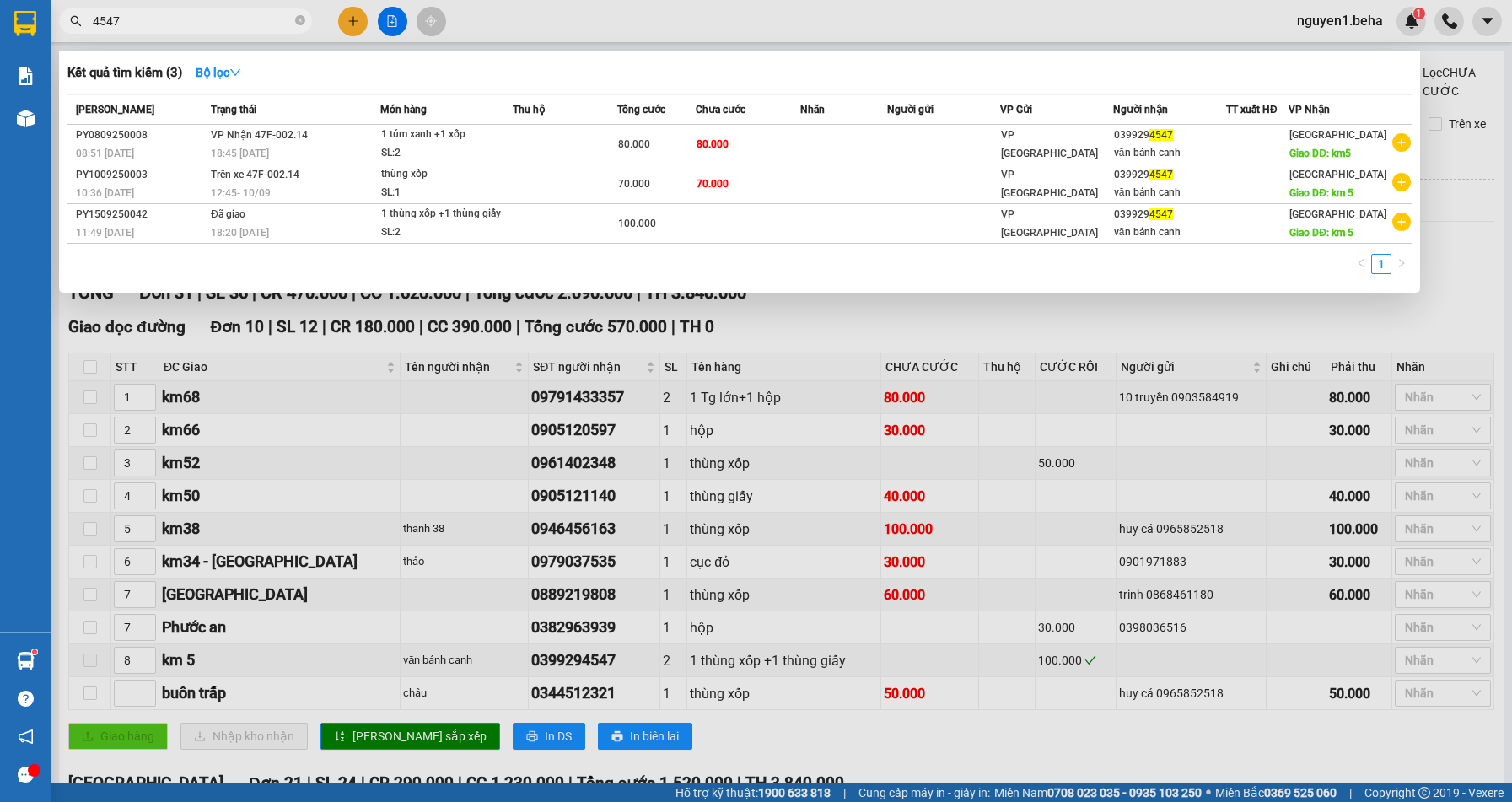
click at [217, 19] on input "4547" at bounding box center [192, 22] width 199 height 19
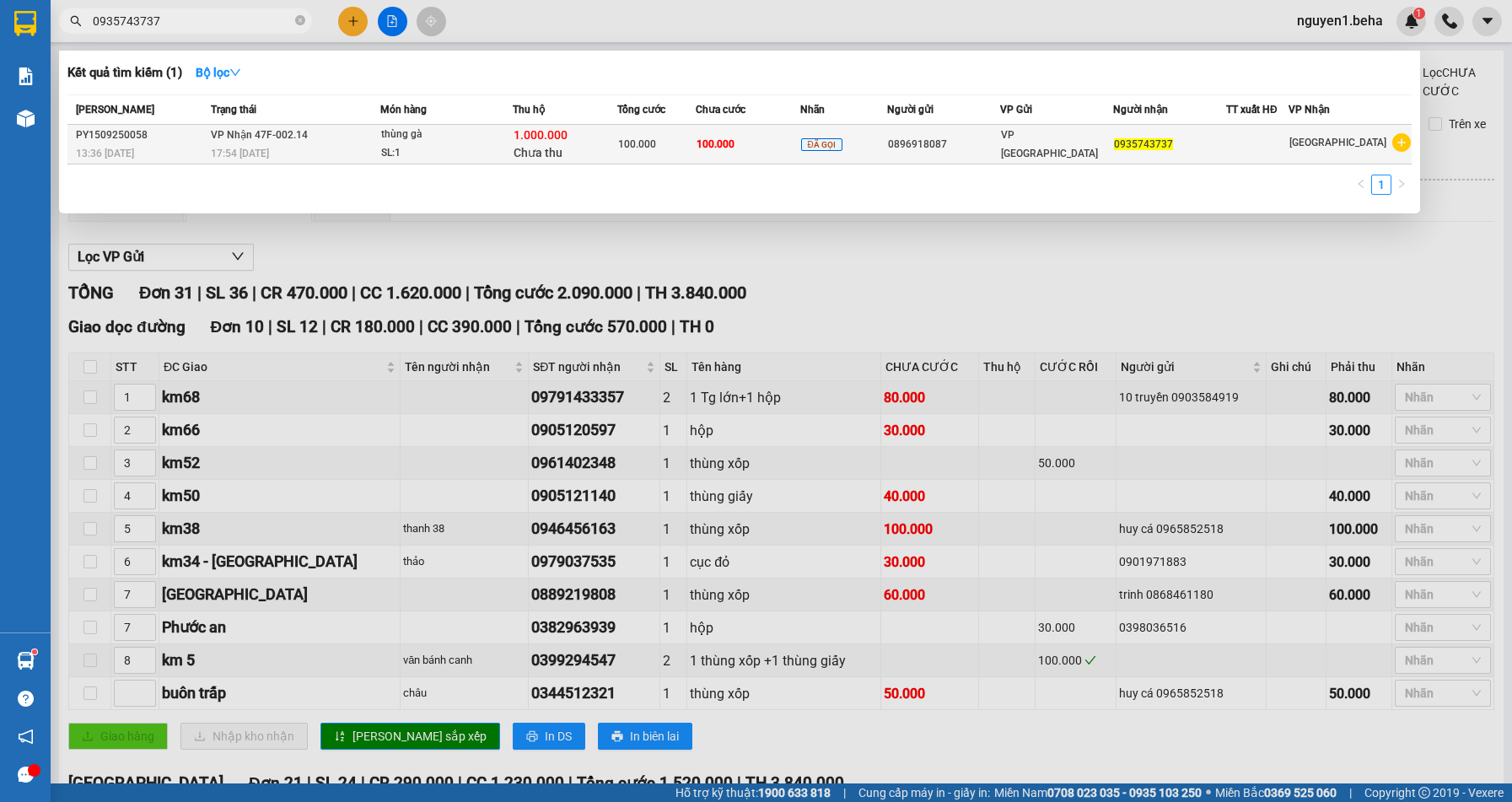
type input "0935743737"
click at [755, 134] on td "100.000" at bounding box center [747, 145] width 104 height 40
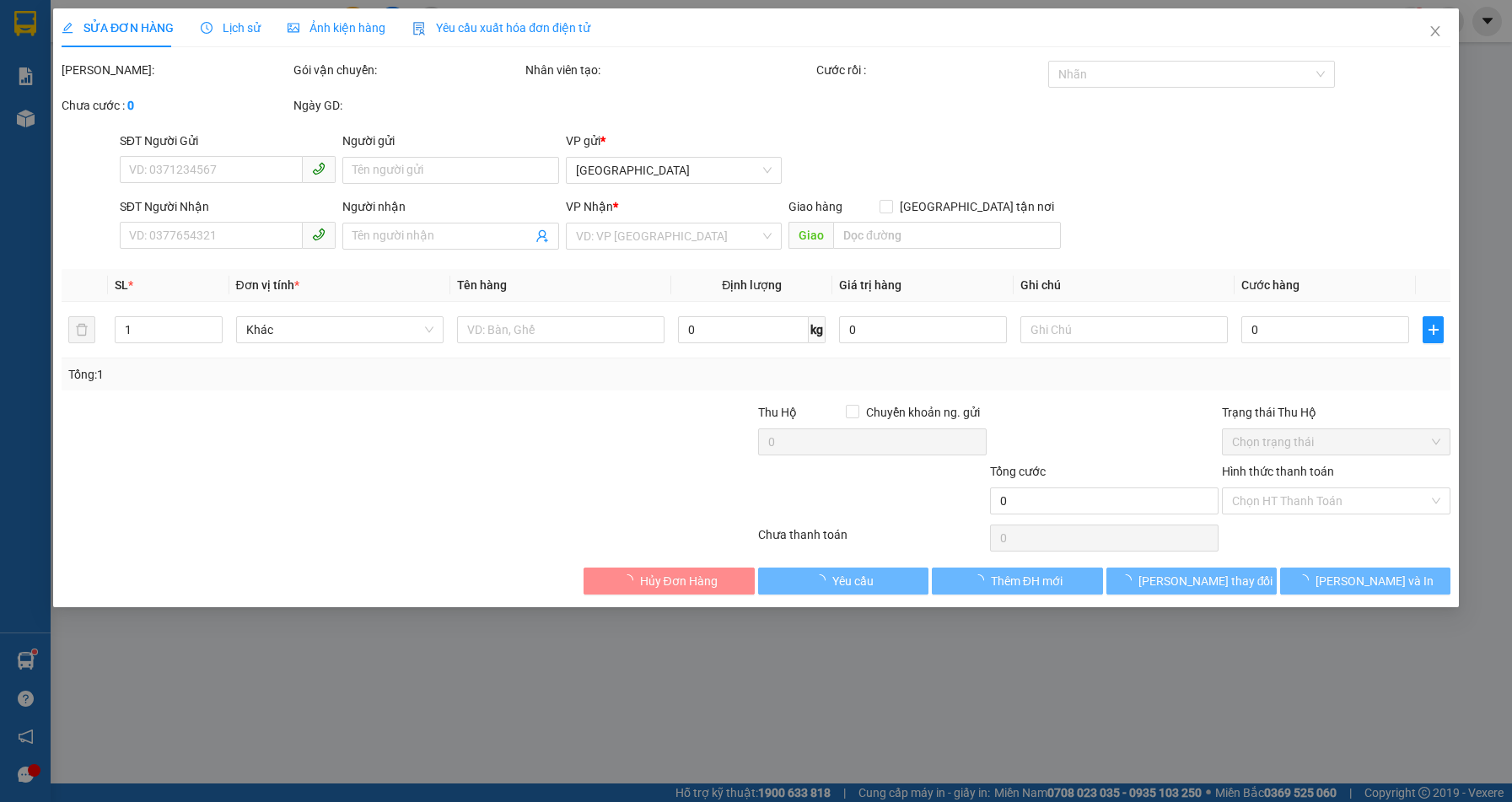
type input "0896918087"
type input "0935743737"
type input "100.000"
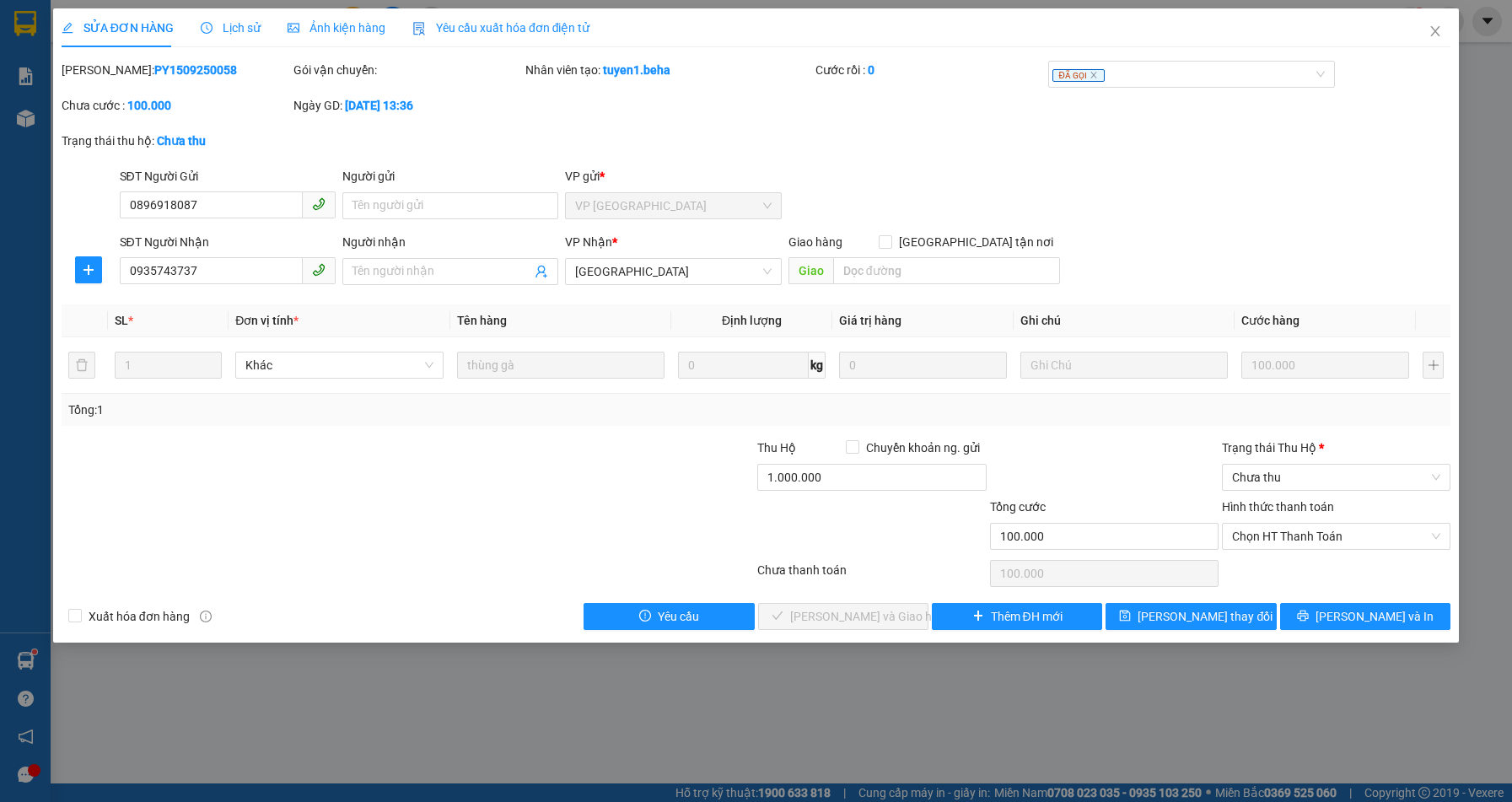
click at [337, 26] on span "Ảnh kiện hàng" at bounding box center [336, 28] width 98 height 14
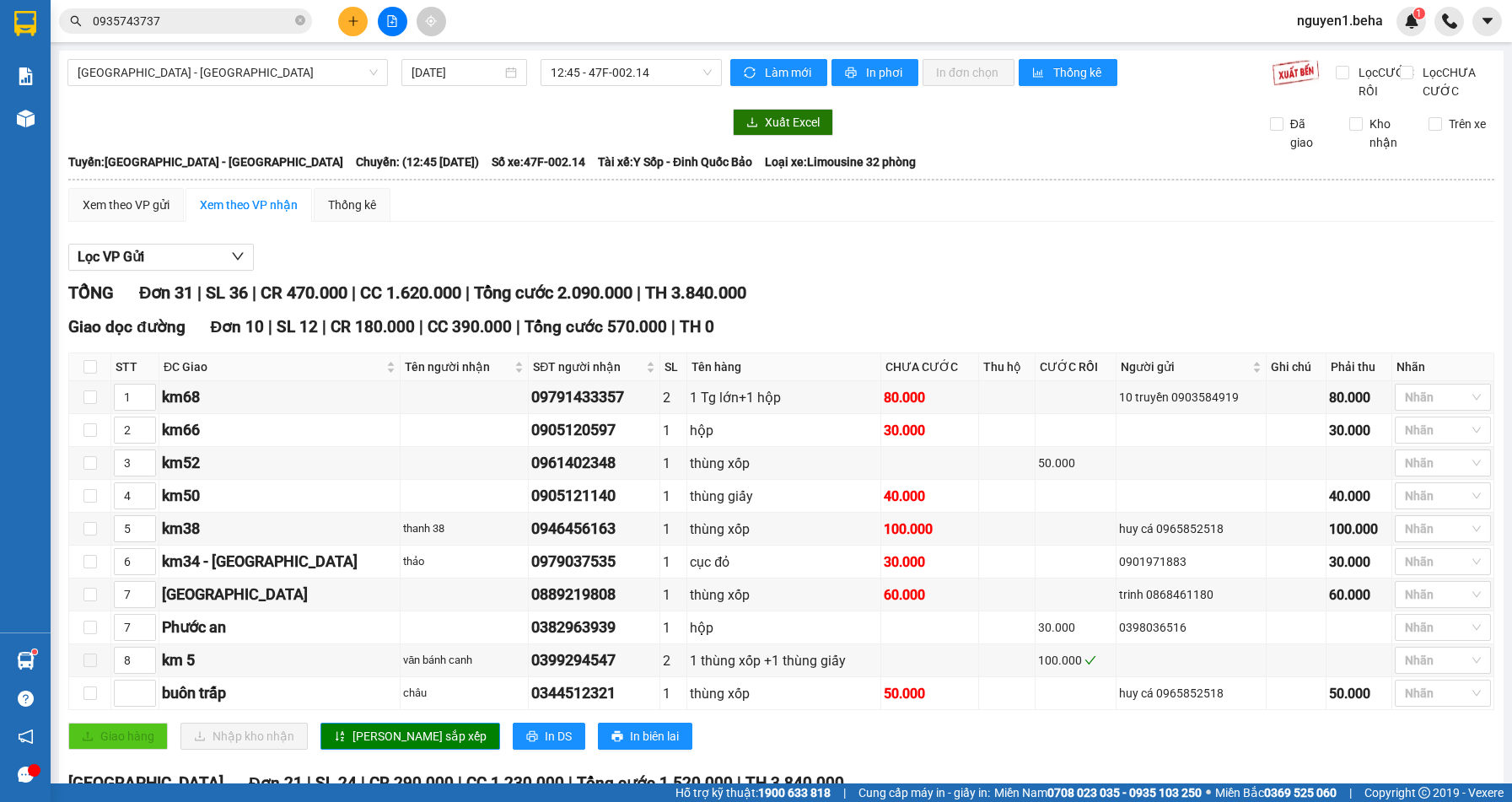
click at [248, 23] on input "0935743737" at bounding box center [192, 22] width 199 height 19
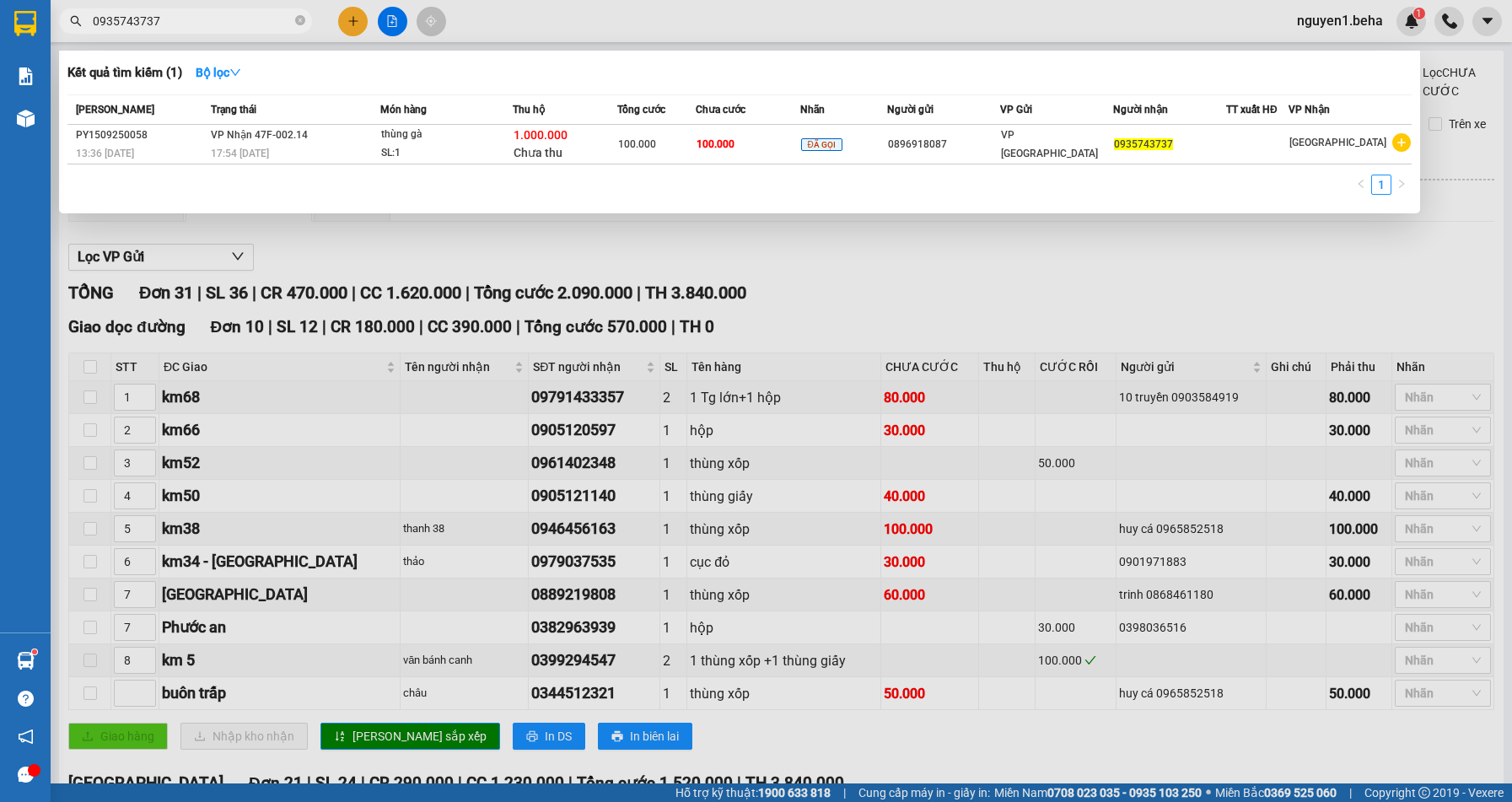
click at [248, 23] on input "0935743737" at bounding box center [192, 22] width 199 height 19
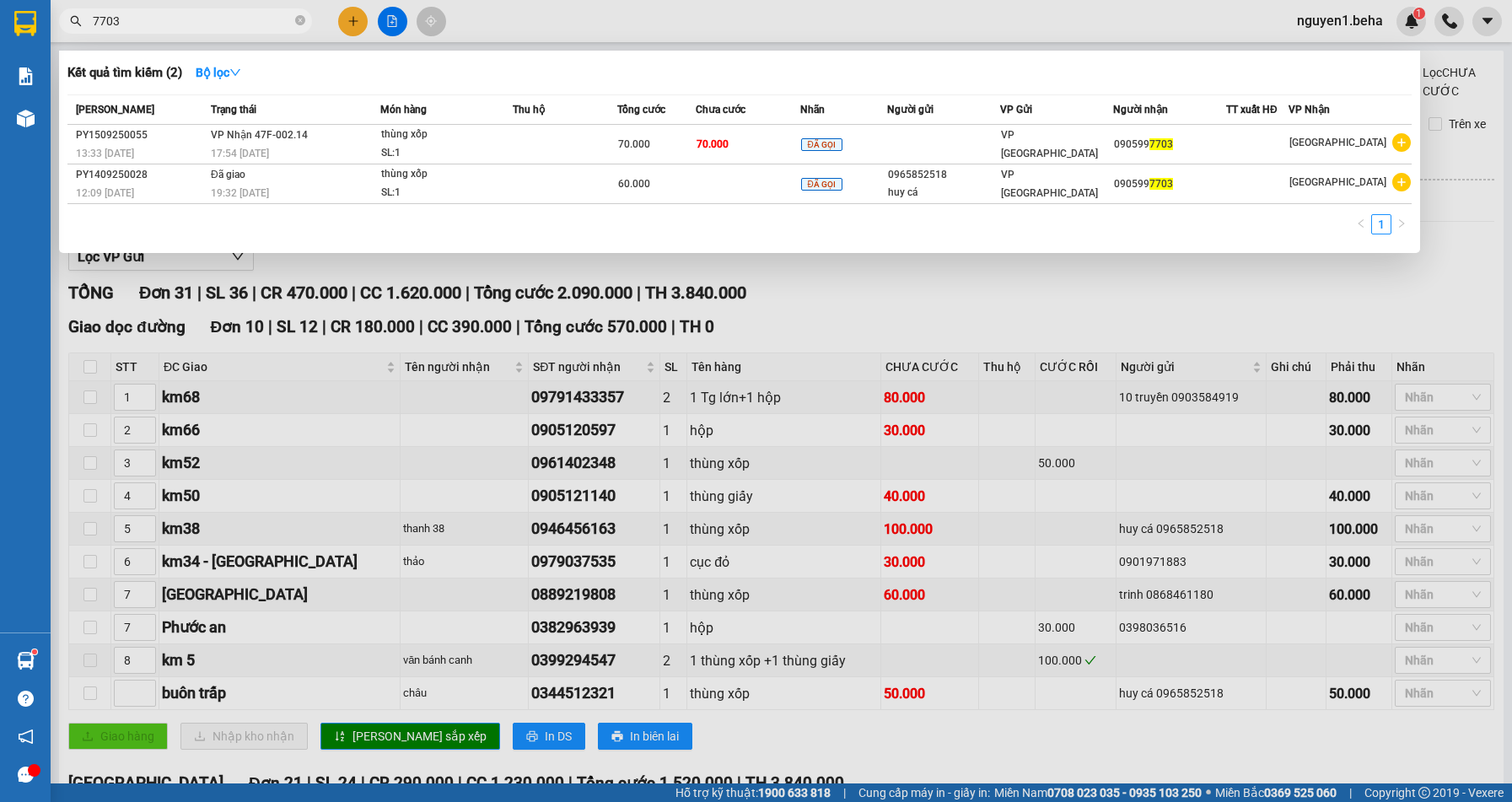
click at [1139, 117] on span "Người nhận" at bounding box center [1140, 110] width 55 height 19
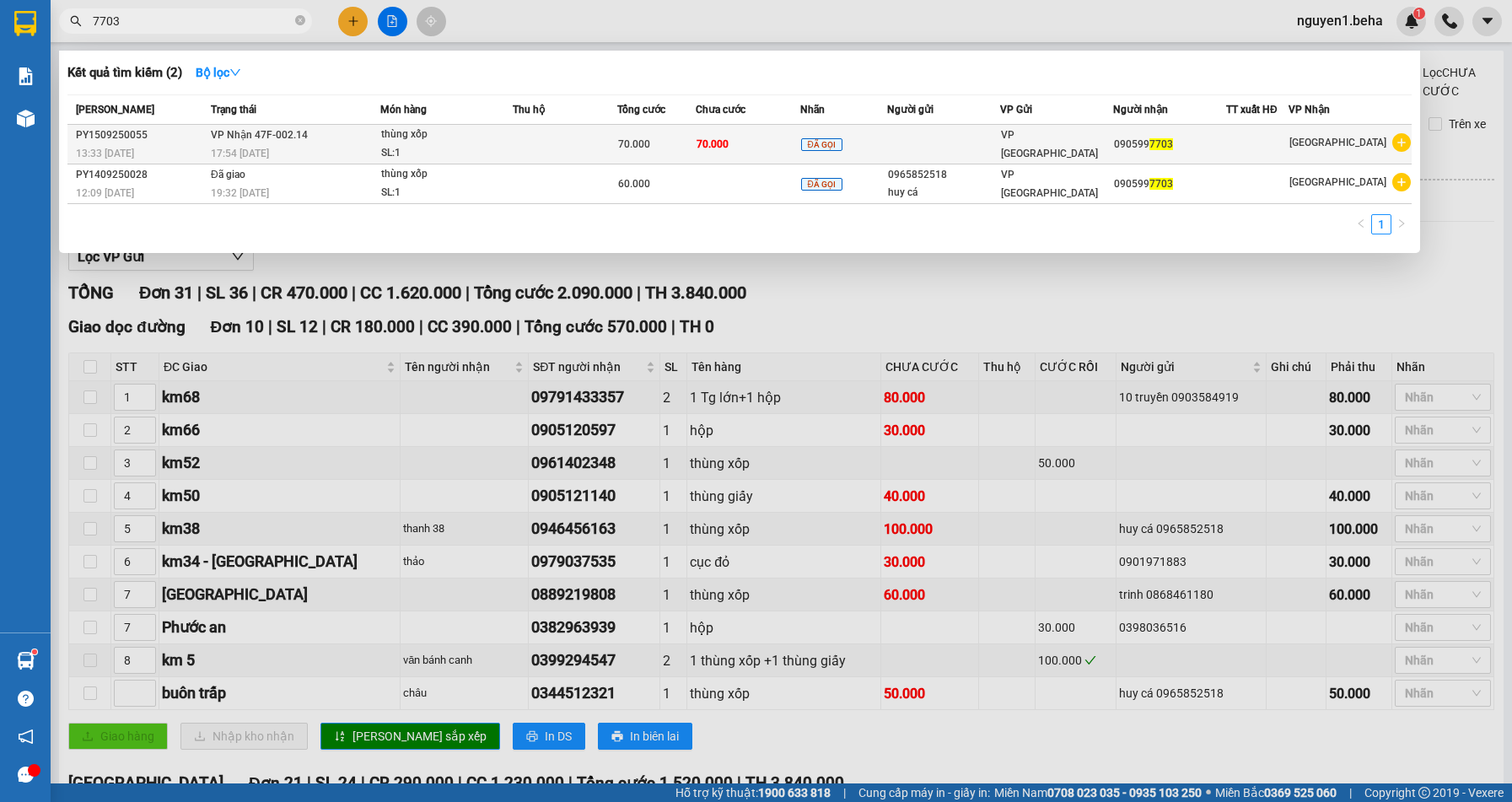
click at [546, 151] on td at bounding box center [565, 145] width 104 height 40
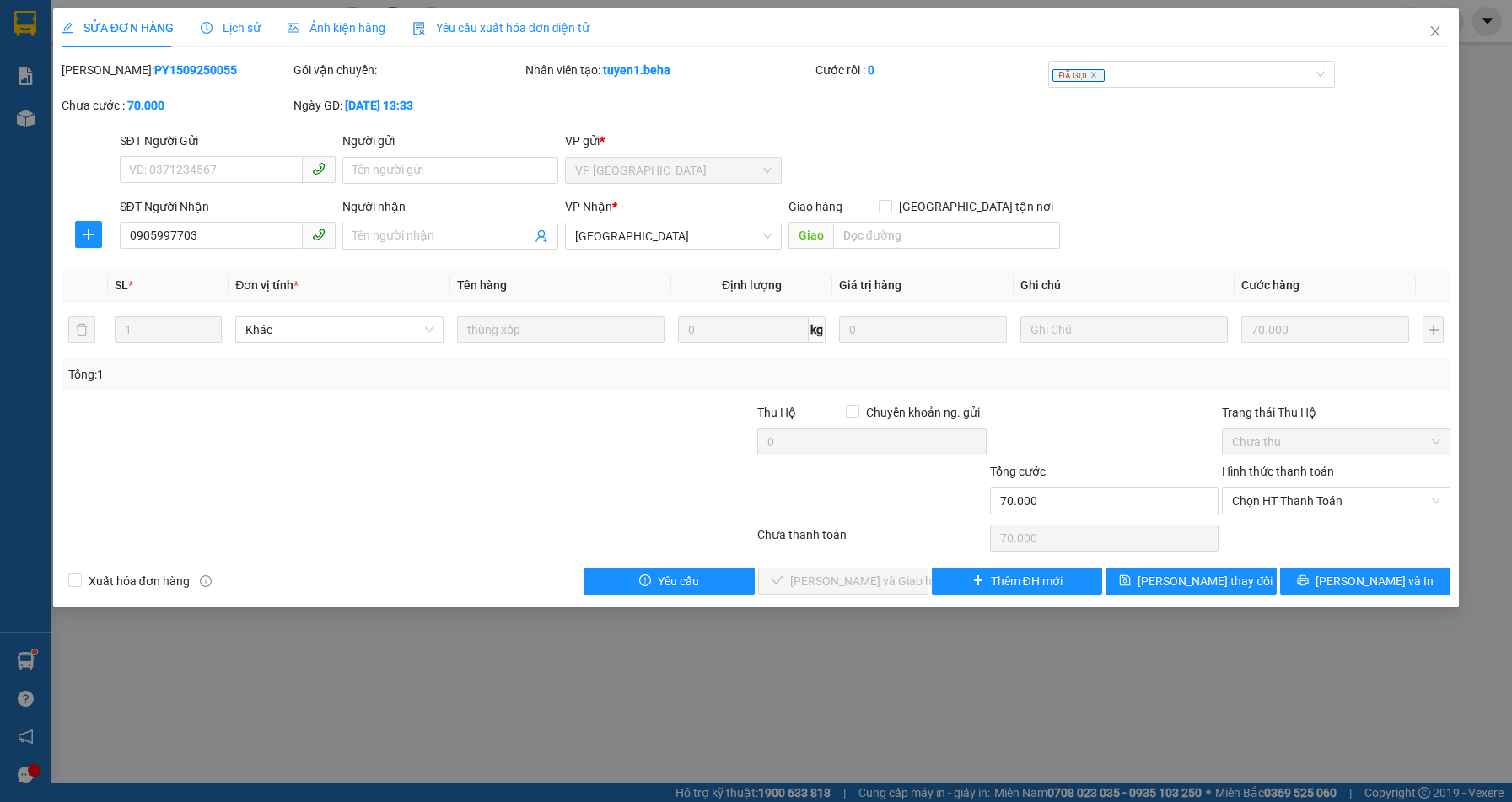
click at [380, 28] on span "Ảnh kiện hàng" at bounding box center [336, 28] width 98 height 14
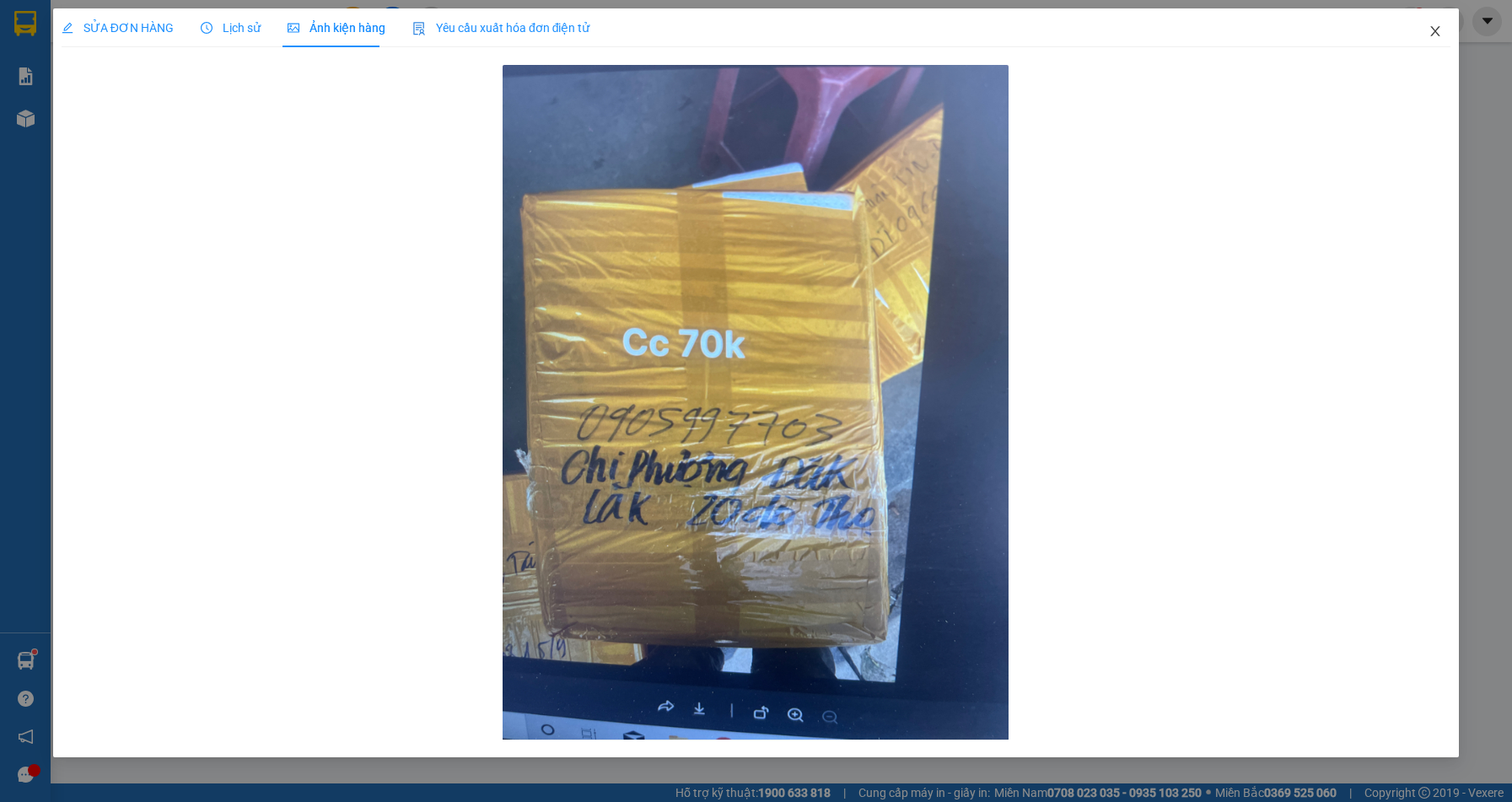
click at [1432, 34] on icon "close" at bounding box center [1435, 31] width 14 height 14
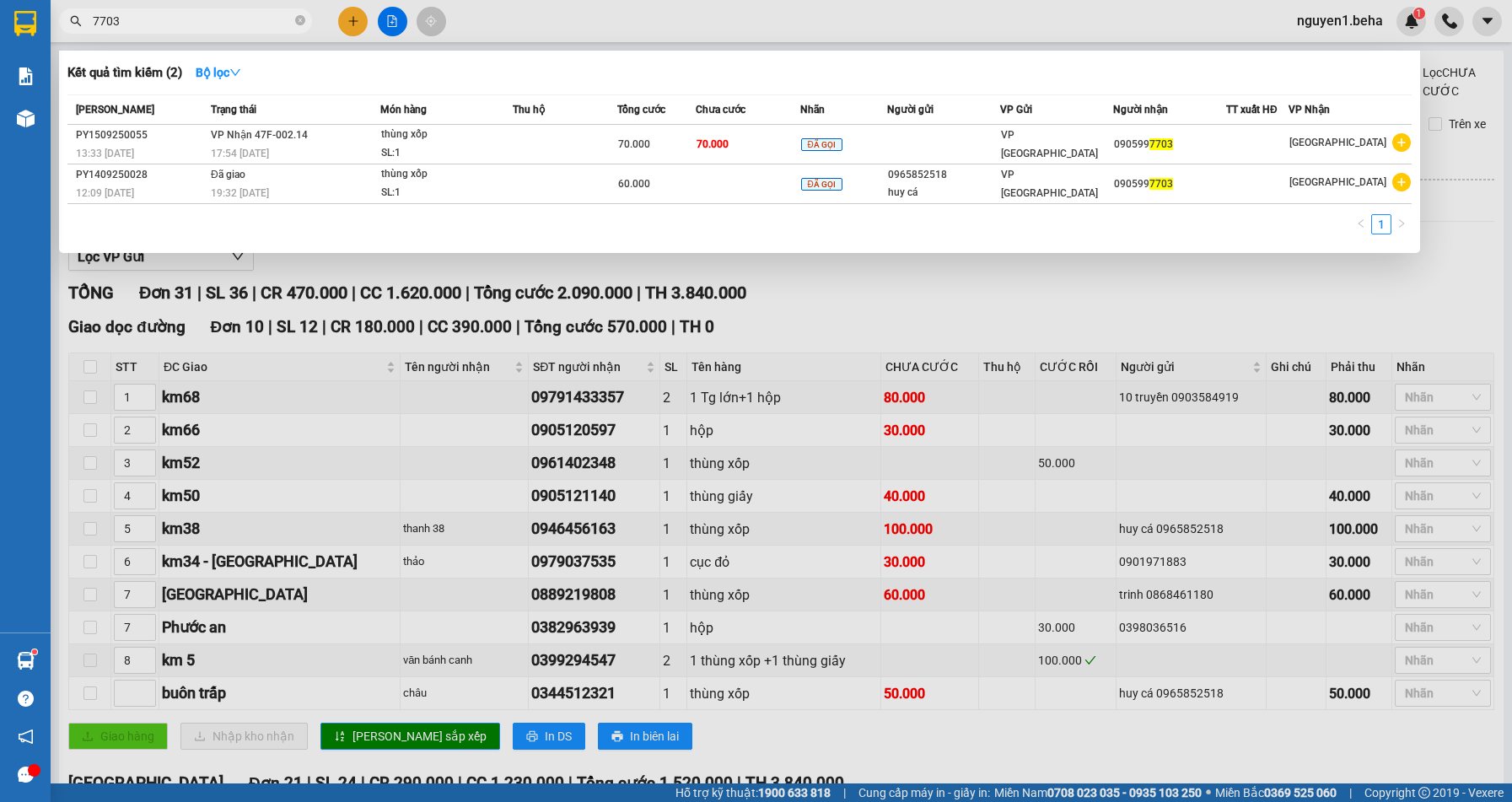
click at [257, 28] on input "7703" at bounding box center [192, 22] width 199 height 19
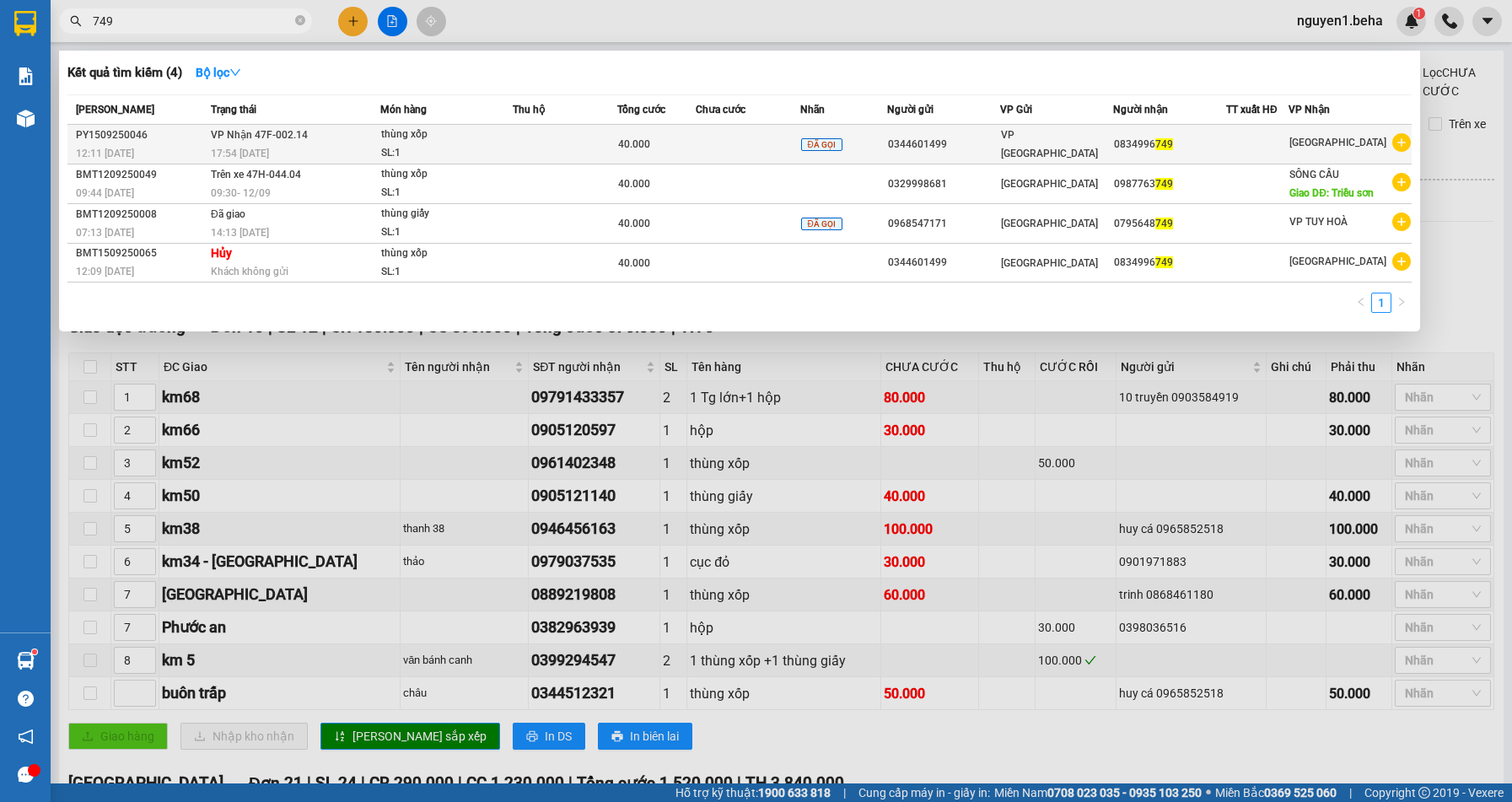
type input "749"
click at [531, 142] on td at bounding box center [565, 145] width 104 height 40
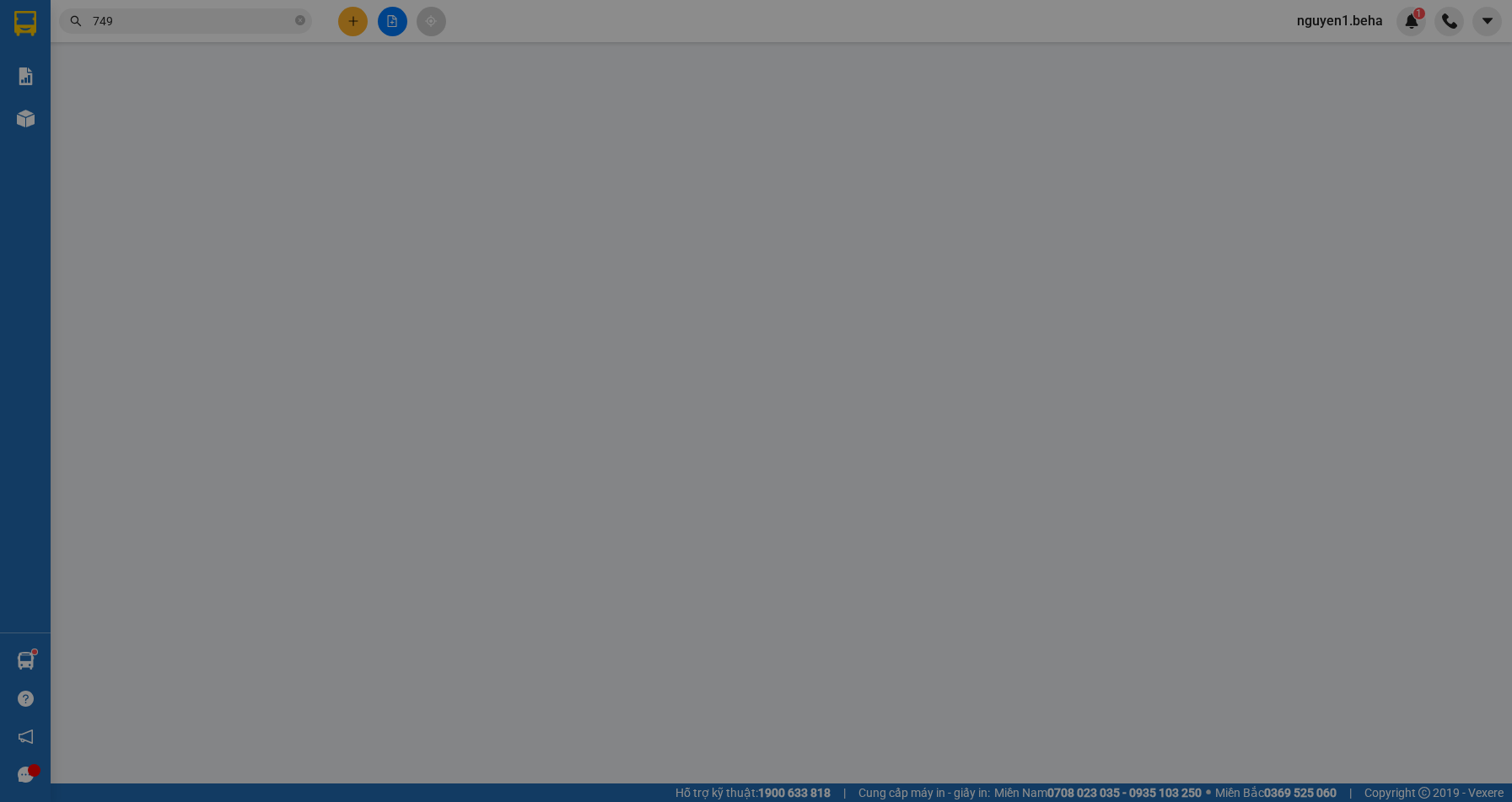
type input "0344601499"
type input "0834996749"
type input "40.000"
type input "0"
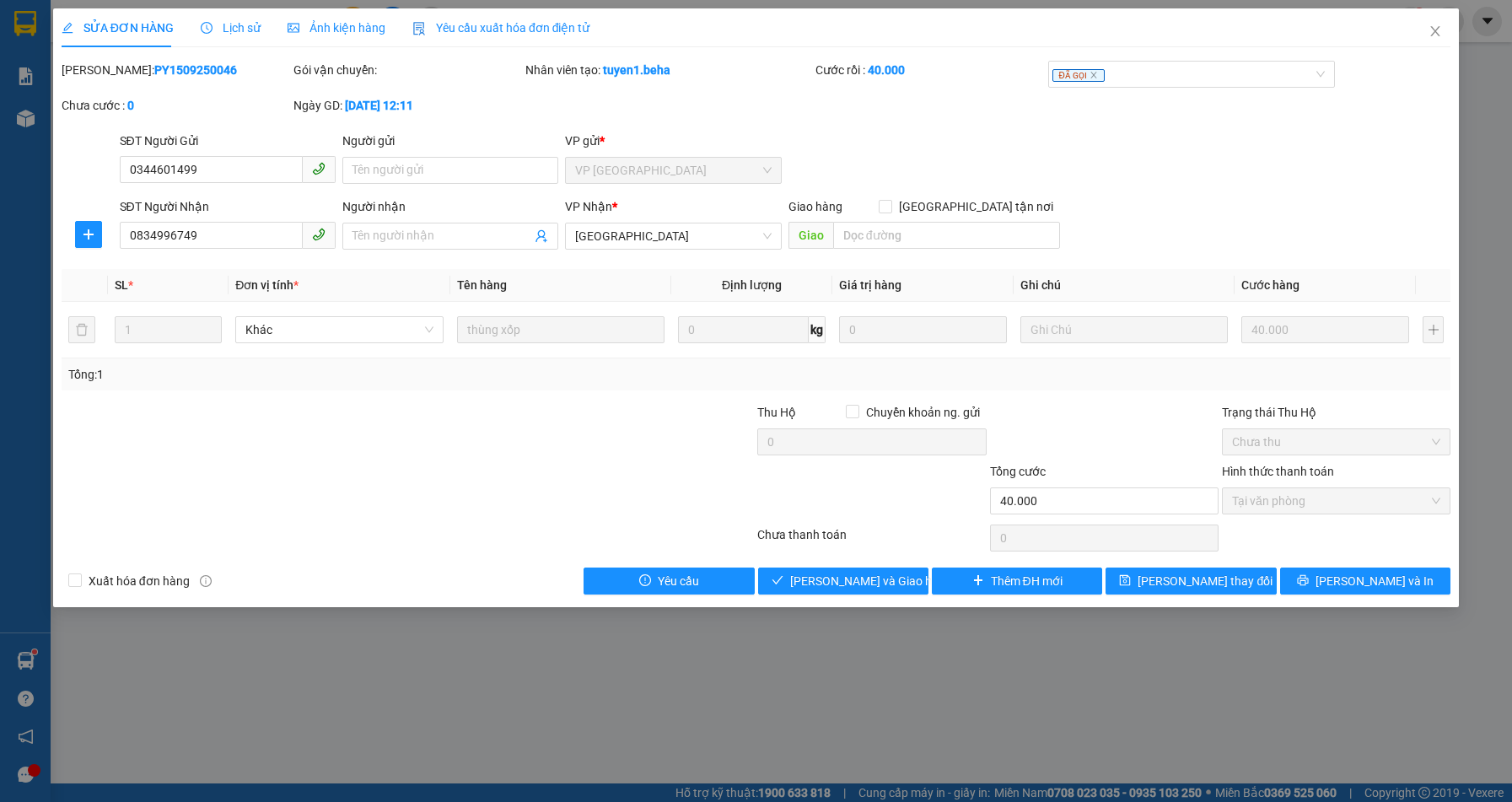
click at [348, 38] on div "Ảnh kiện hàng" at bounding box center [336, 28] width 98 height 39
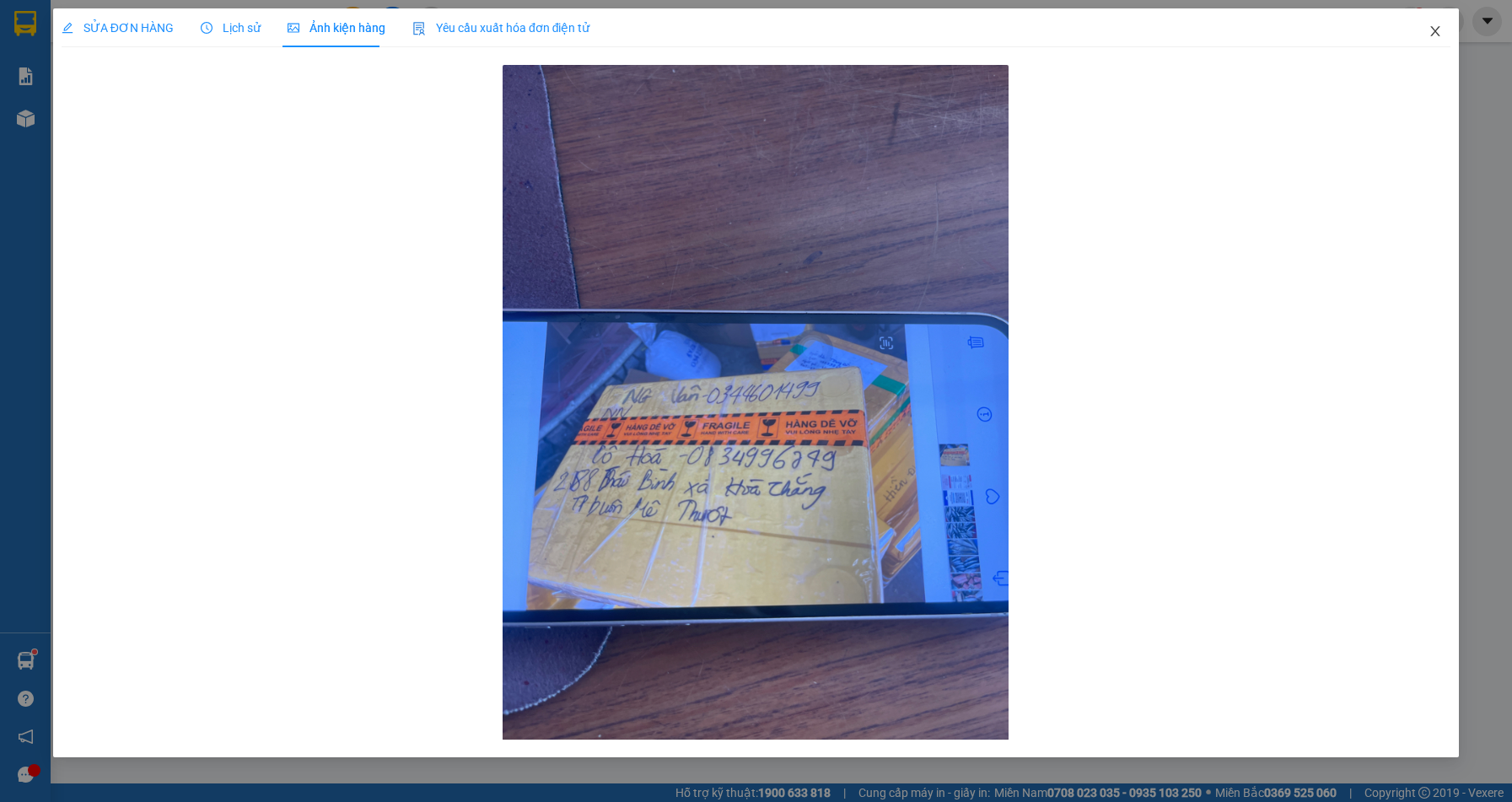
click at [1435, 26] on icon "close" at bounding box center [1435, 31] width 14 height 14
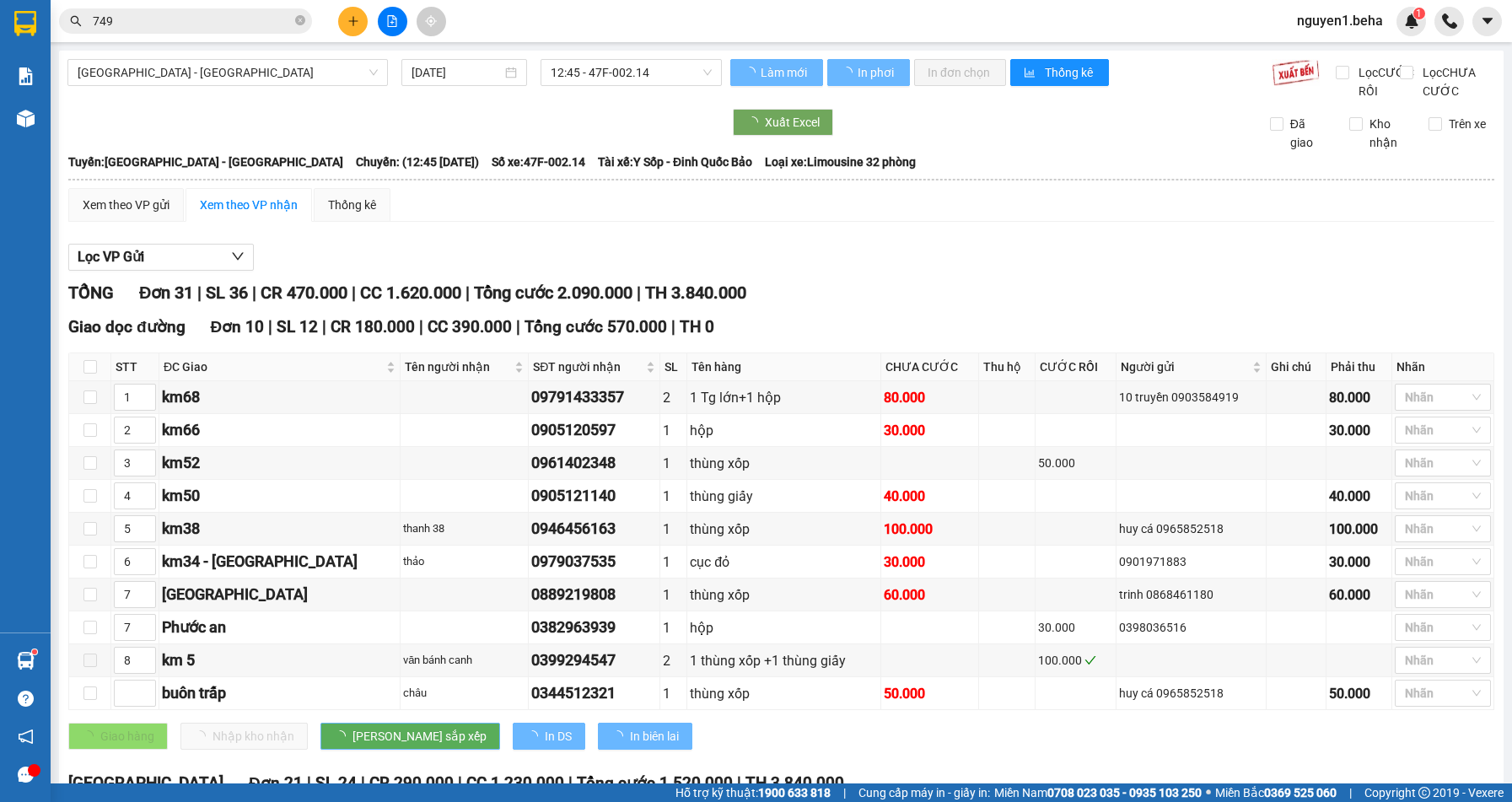
click at [262, 23] on input "749" at bounding box center [192, 22] width 199 height 19
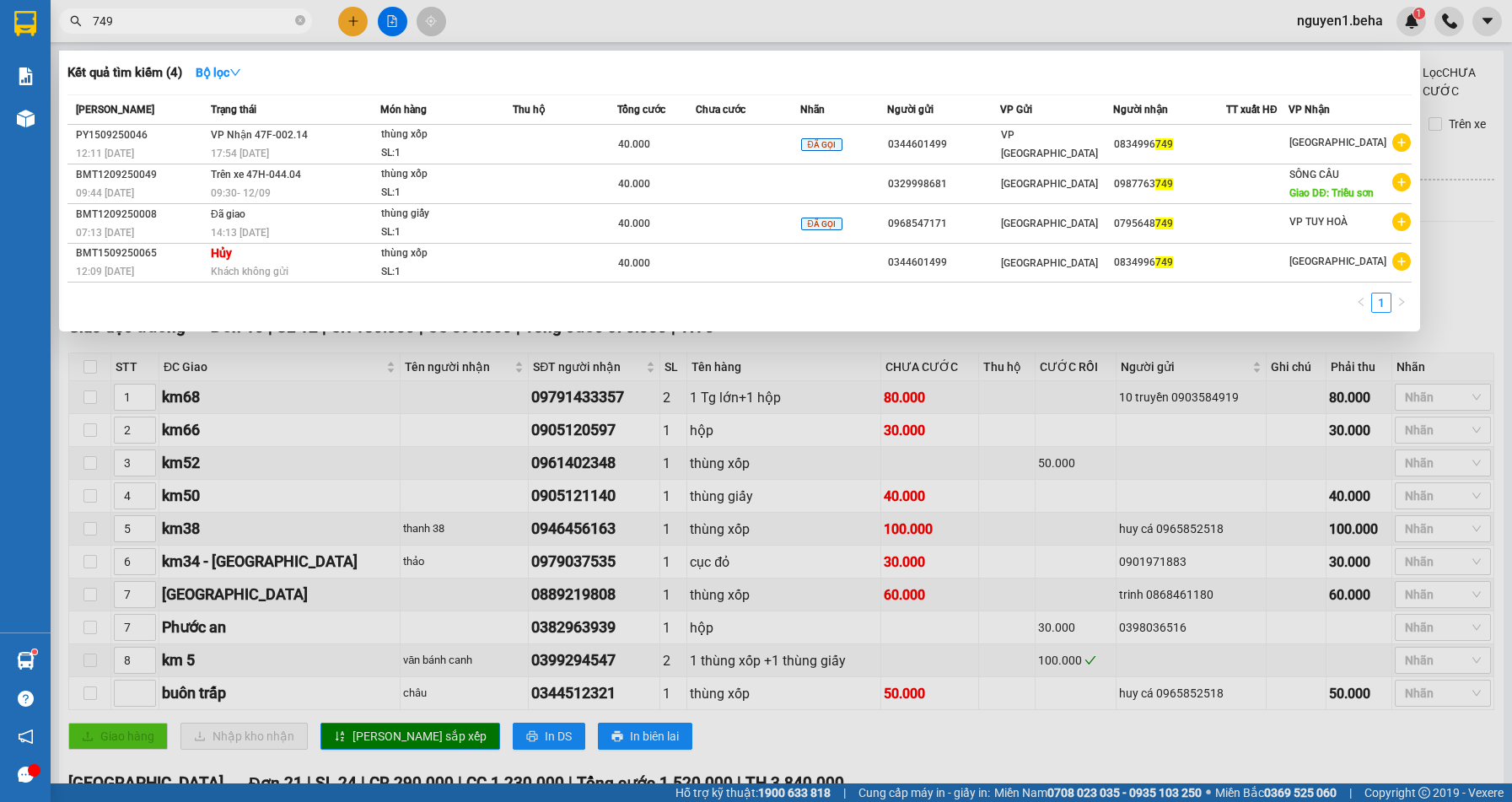
click at [262, 23] on input "749" at bounding box center [192, 22] width 199 height 19
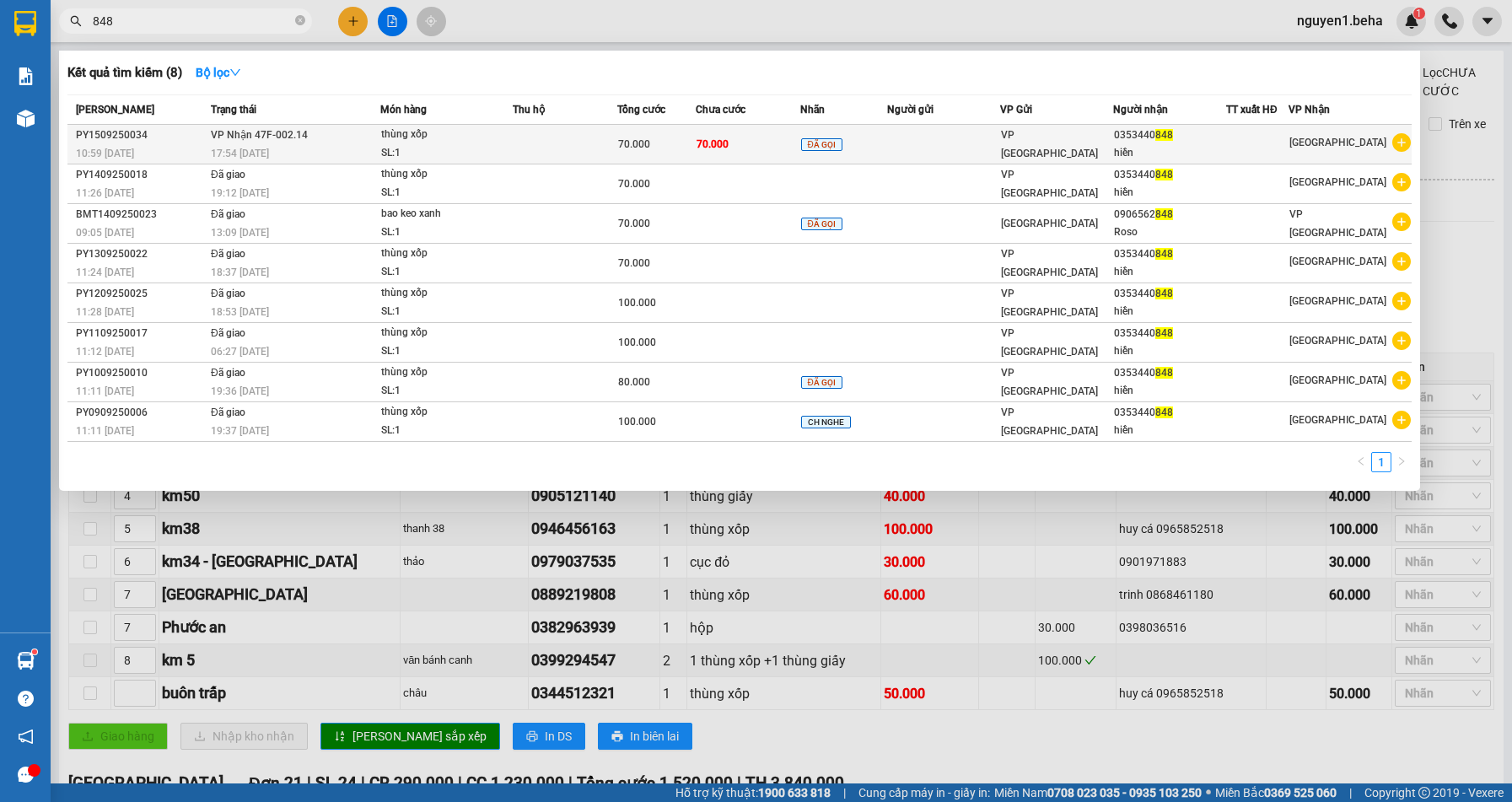
type input "848"
click at [343, 126] on td "VP Nhận 47F-002.14 17:54 [DATE]" at bounding box center [293, 145] width 174 height 40
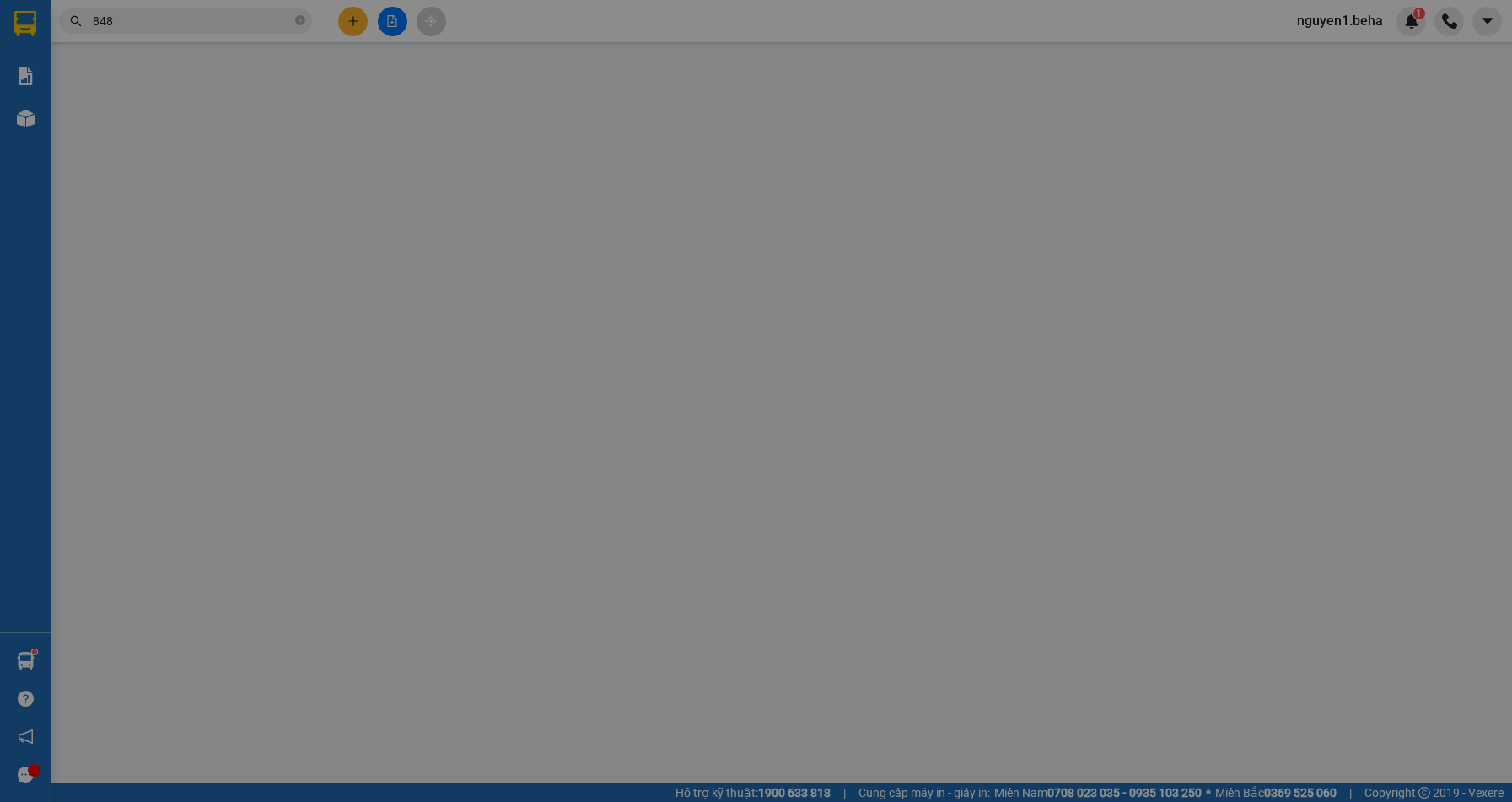
type input "0353440848"
type input "hiền"
type input "70.000"
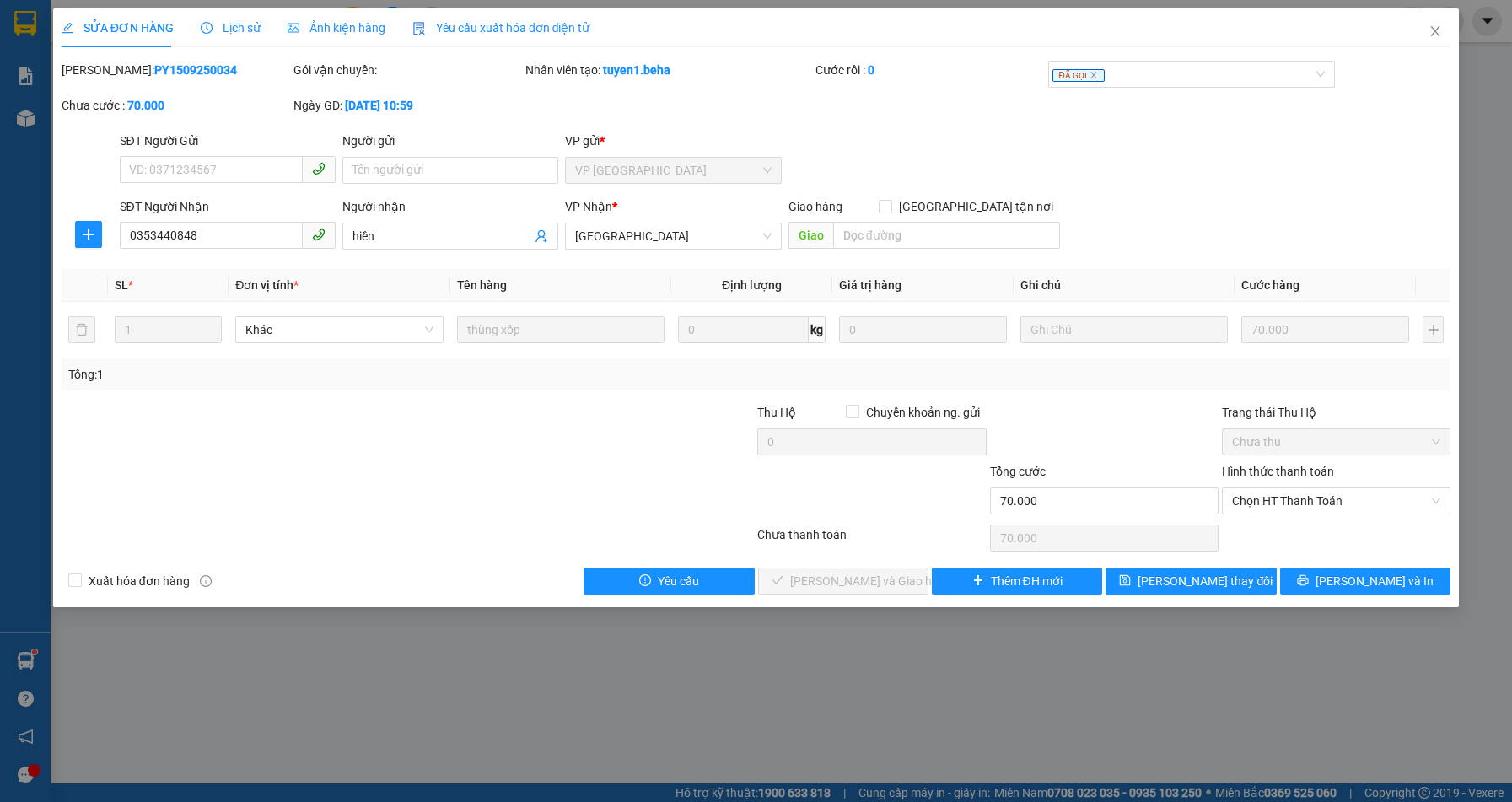
click at [342, 18] on div "Ảnh kiện hàng" at bounding box center [336, 28] width 98 height 39
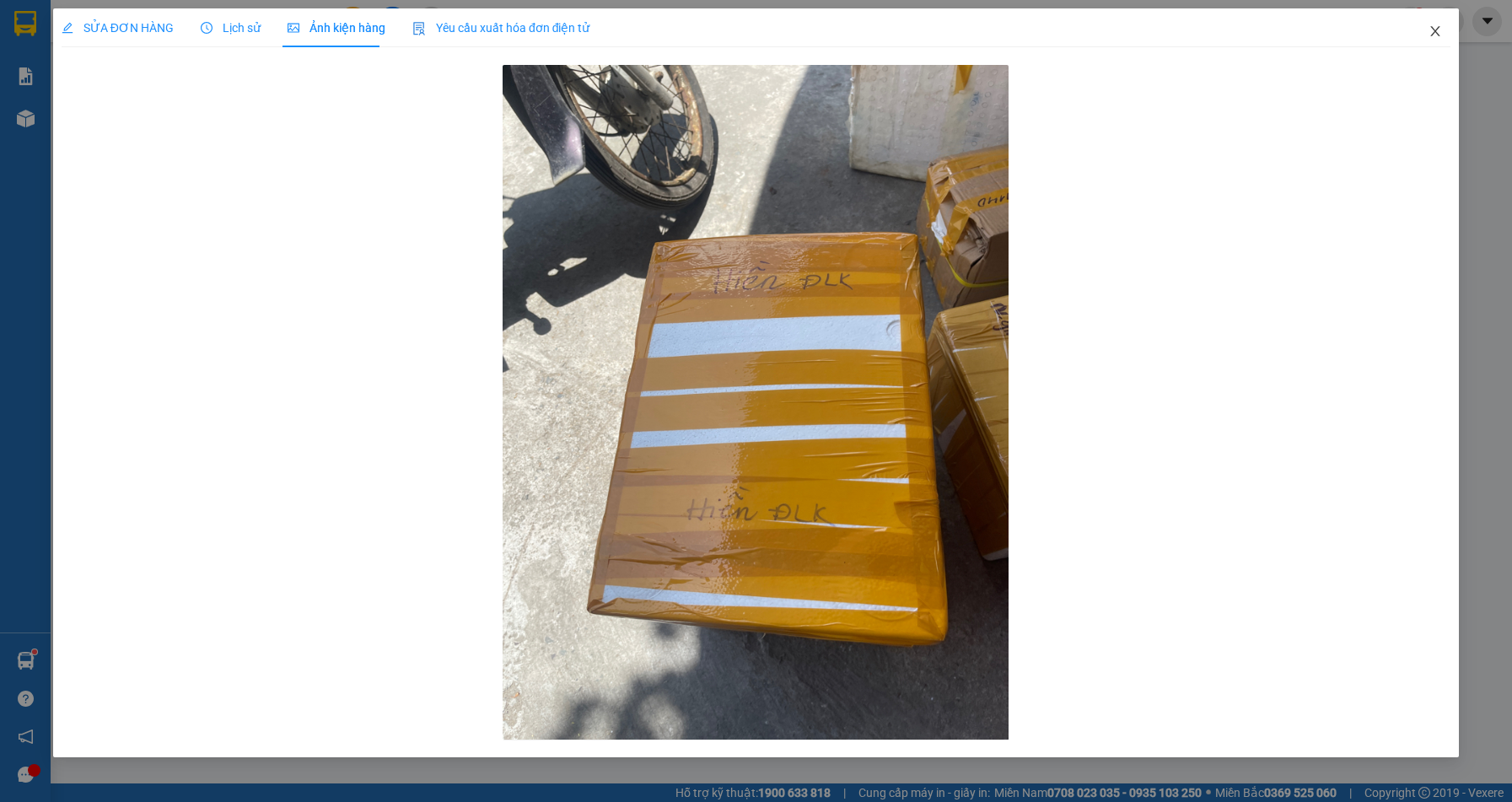
click at [1434, 36] on icon "close" at bounding box center [1435, 31] width 14 height 14
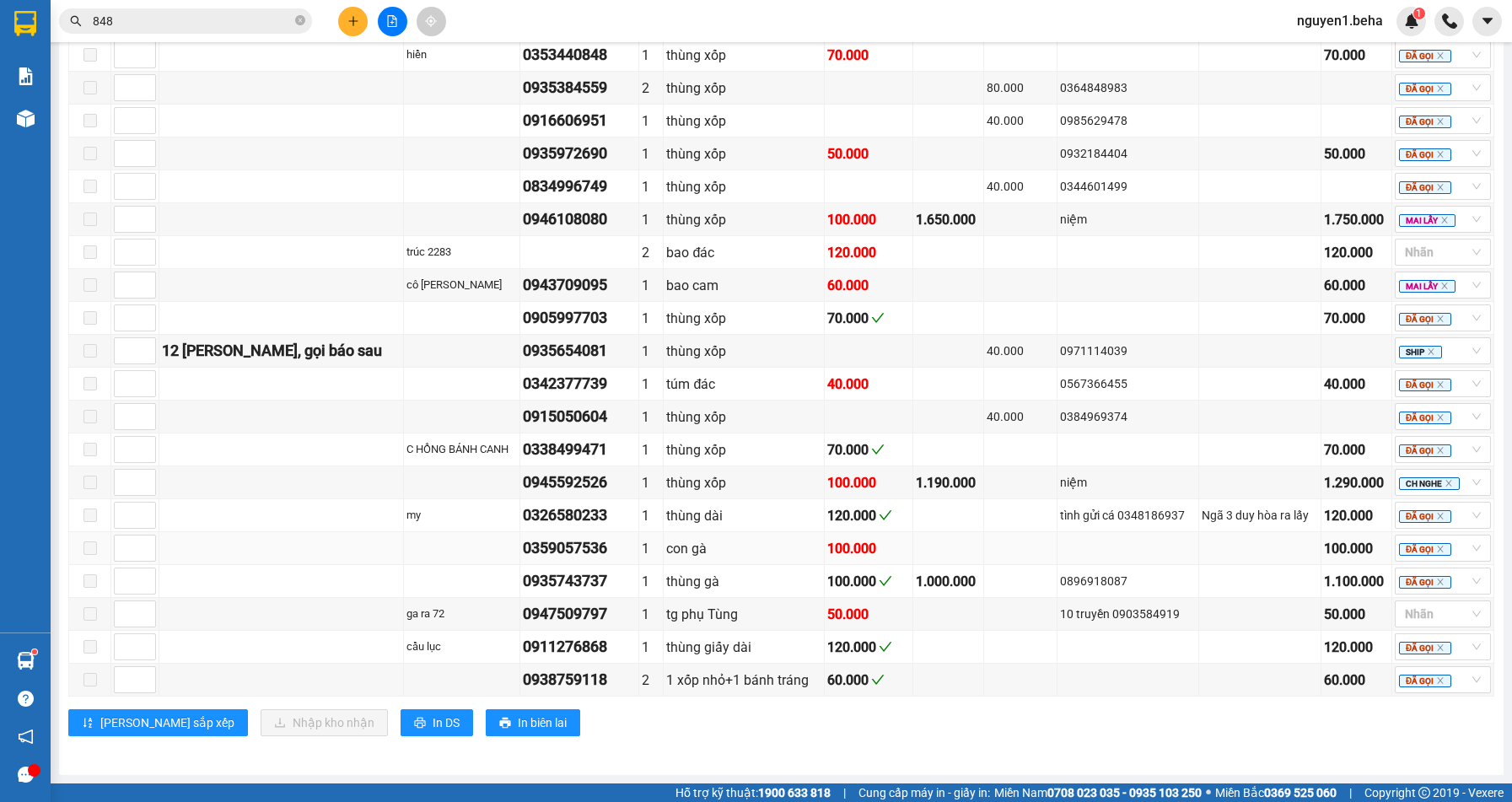
scroll to position [766, 0]
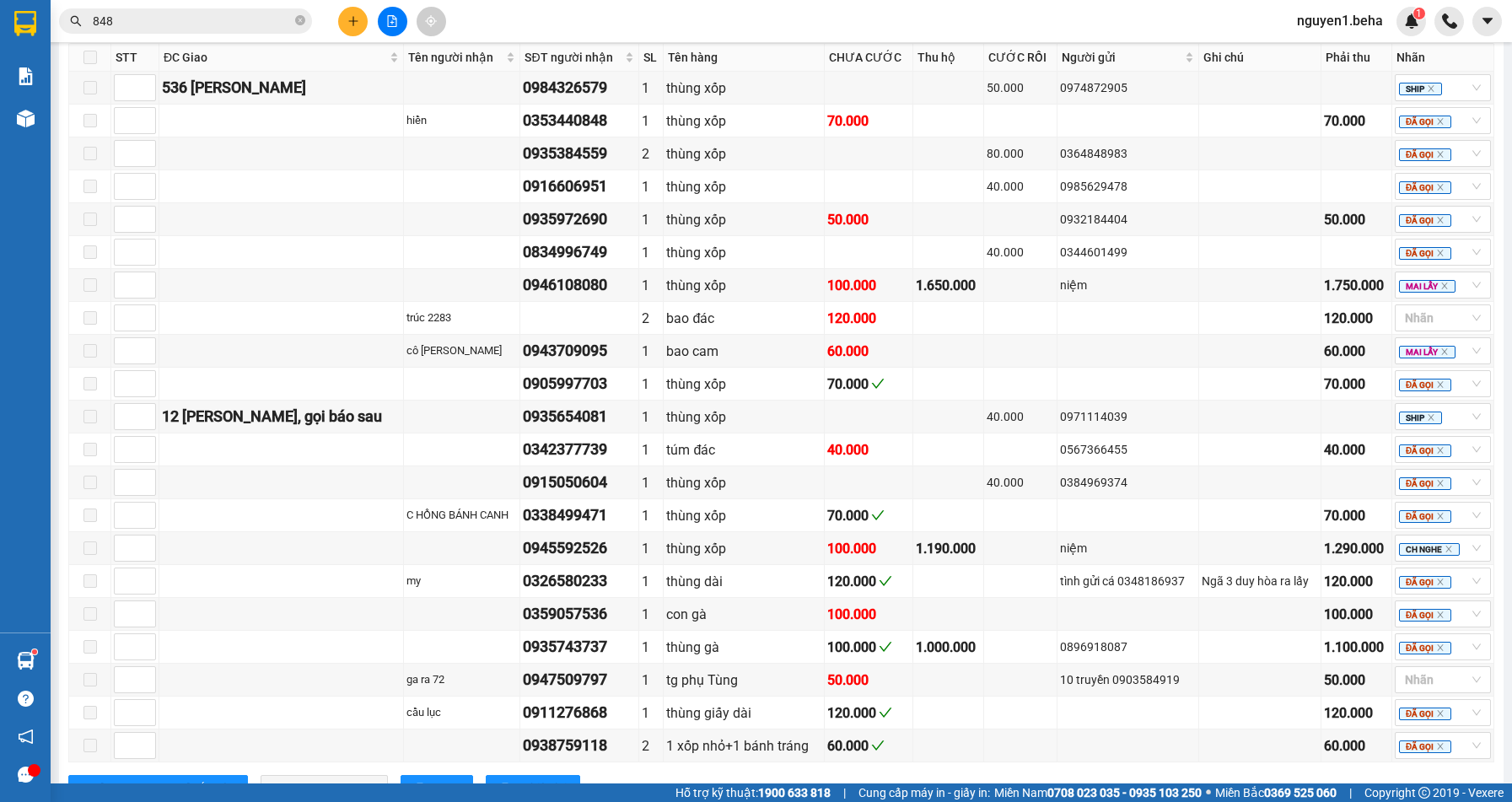
click at [174, 10] on span "848" at bounding box center [186, 21] width 253 height 25
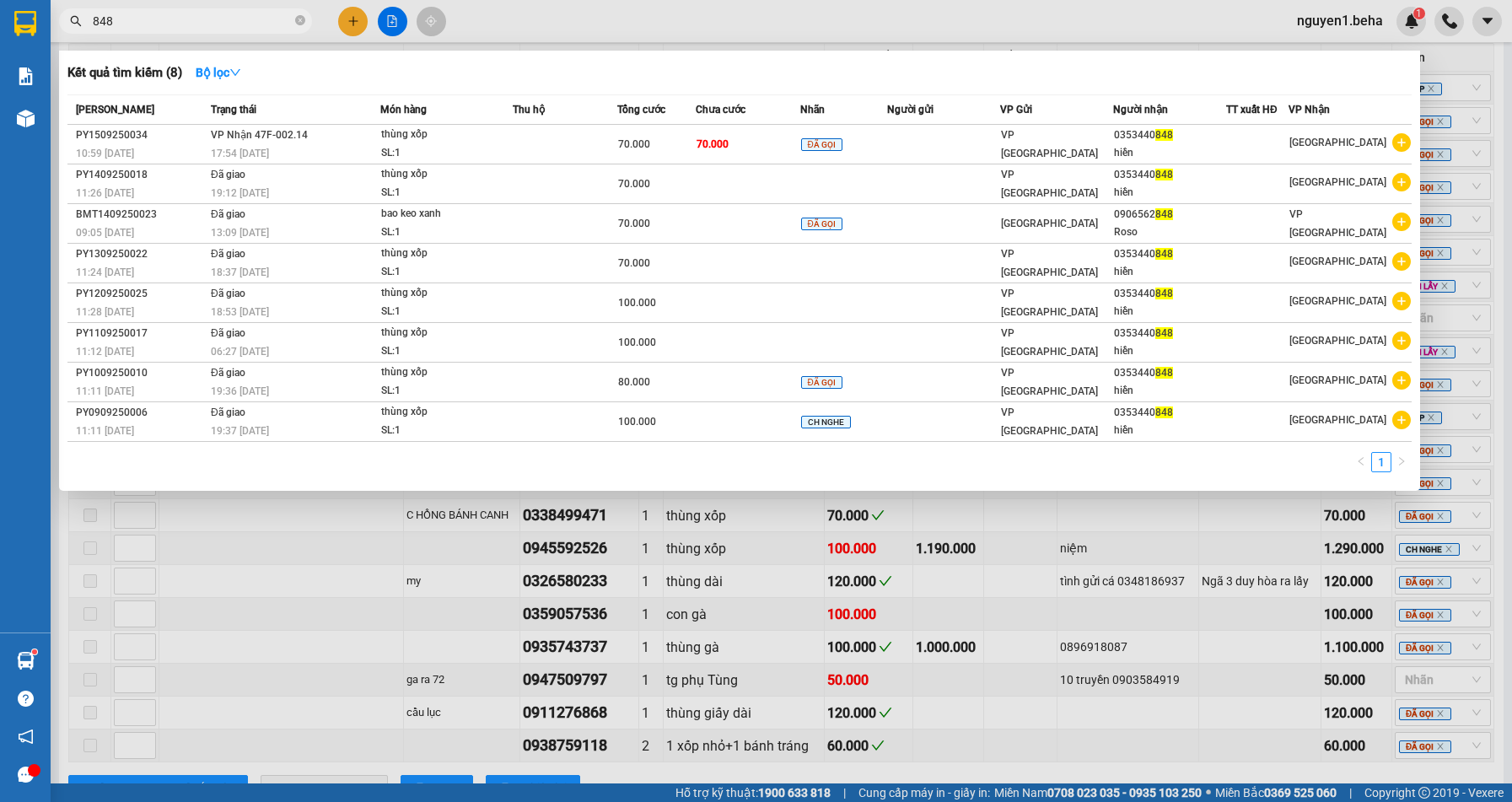
click at [174, 10] on span "848" at bounding box center [186, 21] width 253 height 25
click at [174, 20] on input "848" at bounding box center [192, 22] width 199 height 19
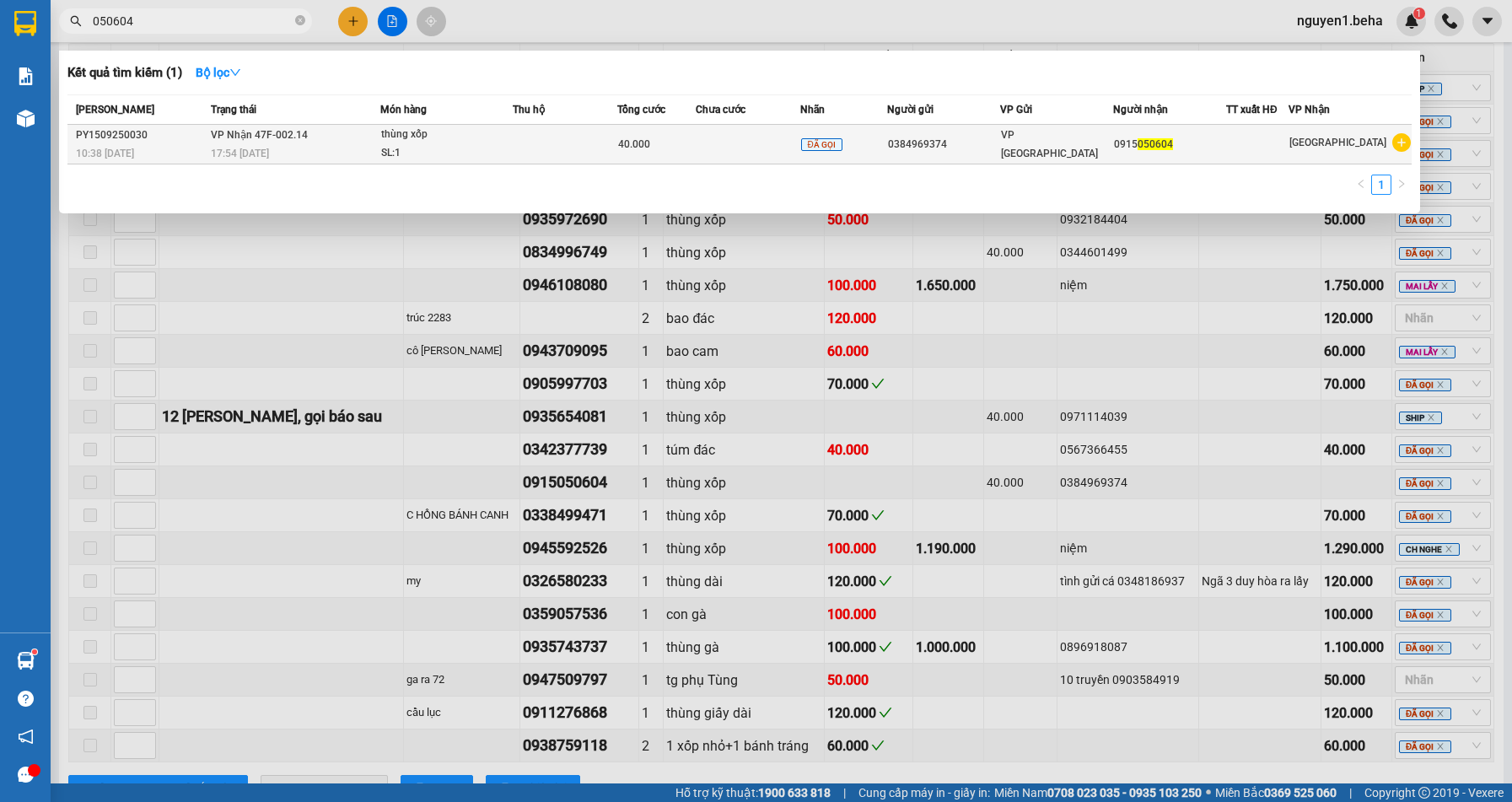
type input "050604"
click at [370, 151] on div "17:54 [DATE]" at bounding box center [295, 154] width 169 height 19
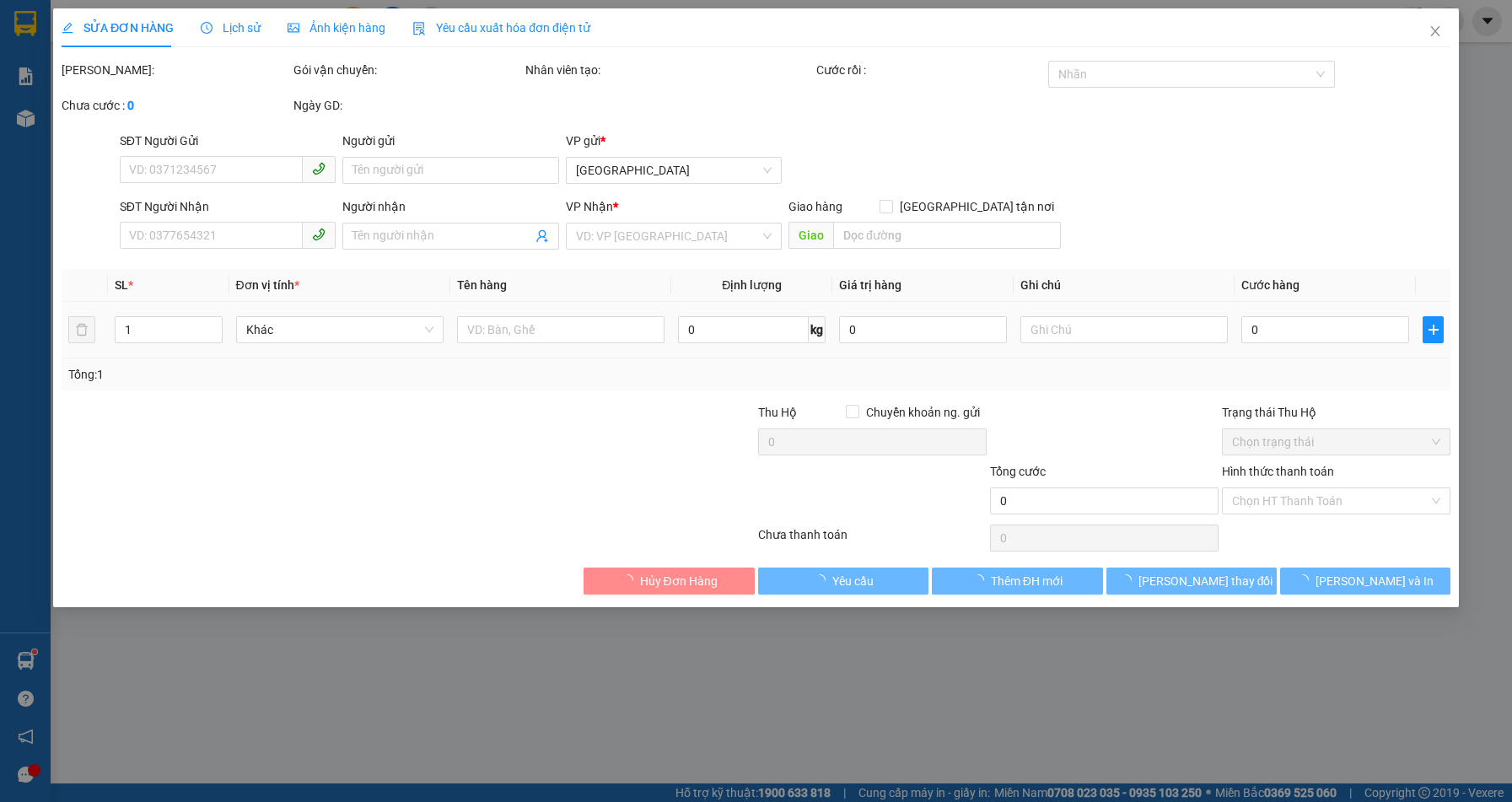
type input "0384969374"
type input "0915050604"
type input "40.000"
type input "0"
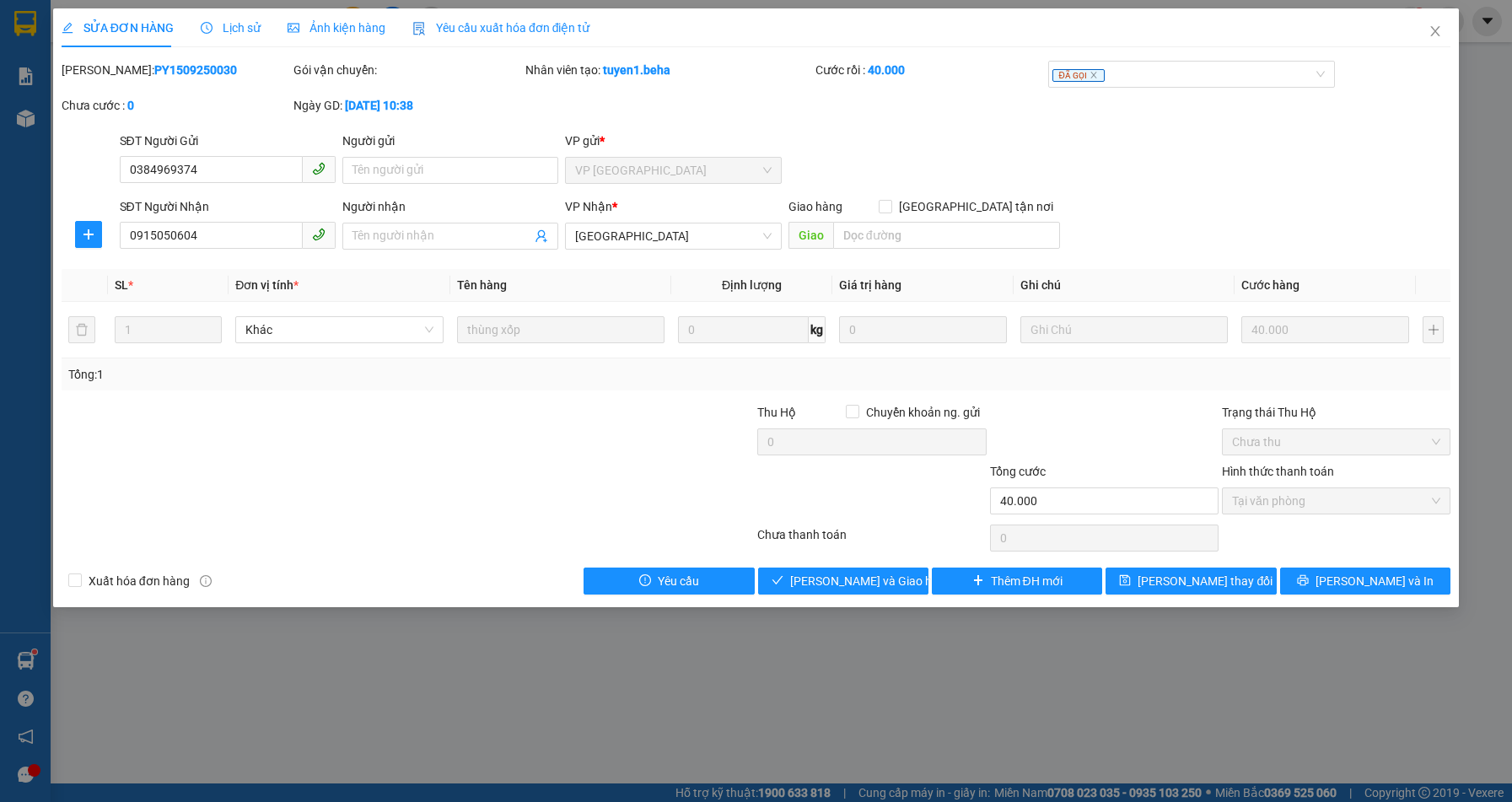
click at [349, 21] on span "Ảnh kiện hàng" at bounding box center [336, 28] width 98 height 14
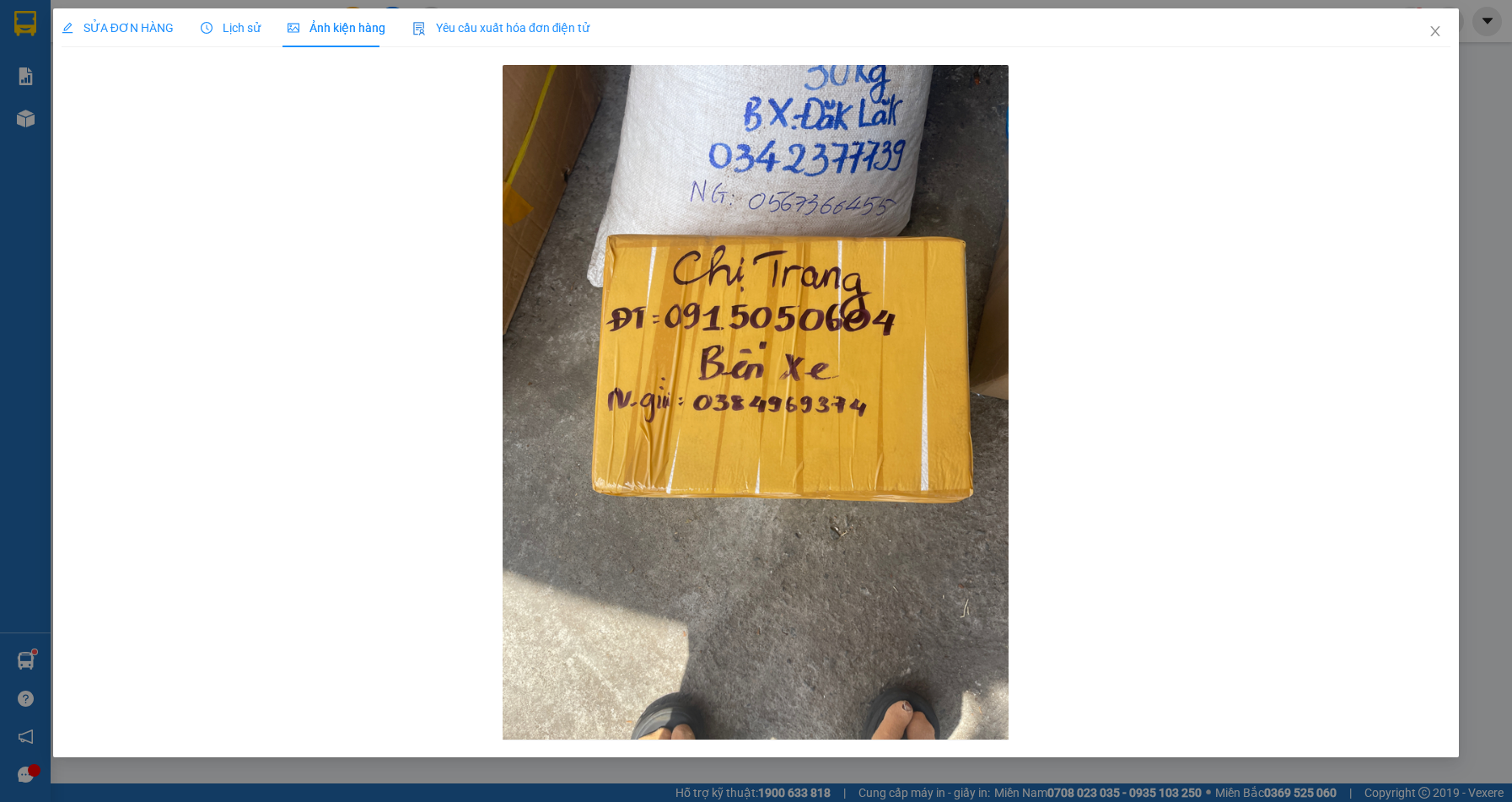
drag, startPoint x: 425, startPoint y: 163, endPoint x: 626, endPoint y: 23, distance: 245.0
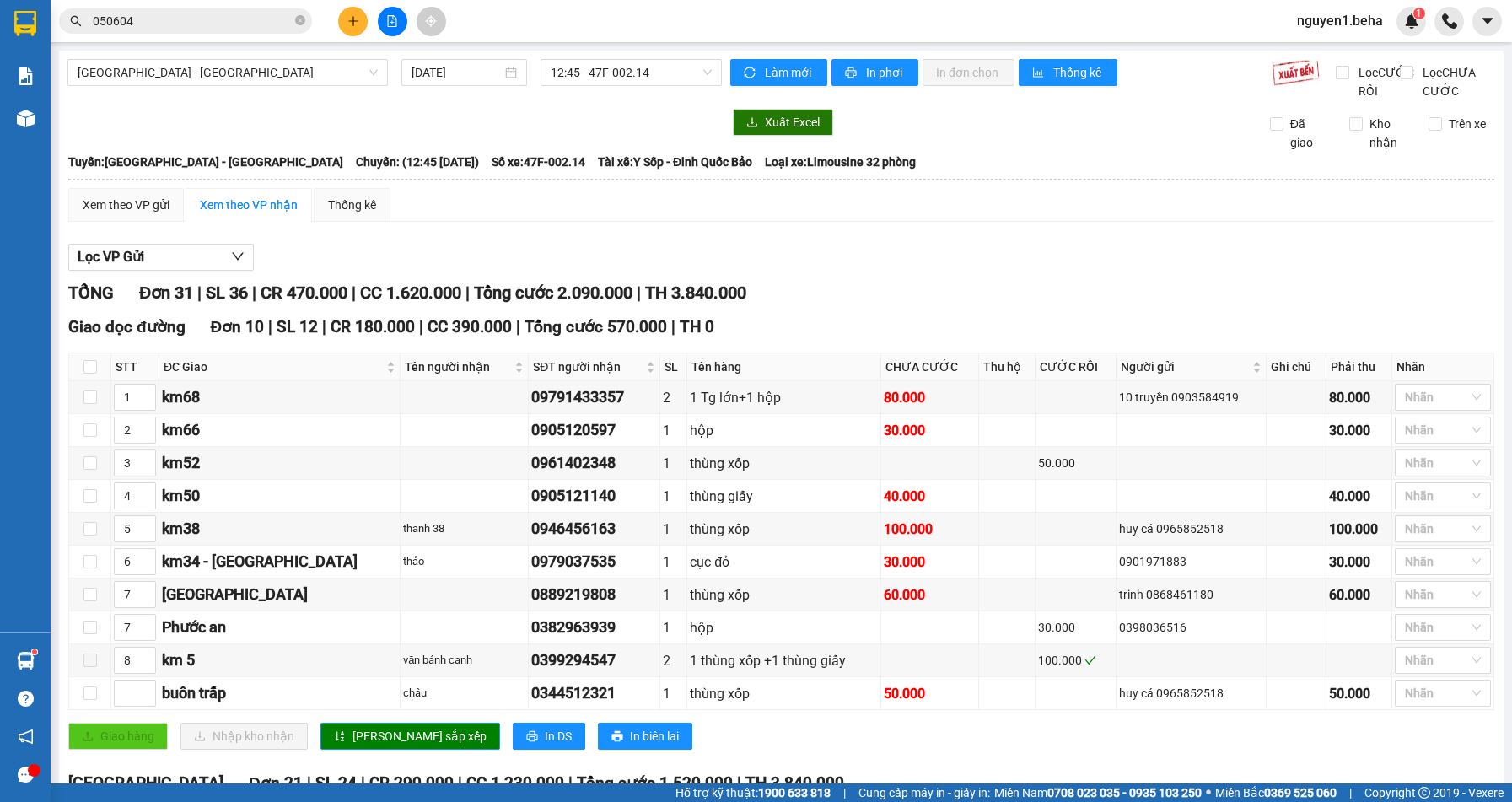
click at [283, 22] on input "050604" at bounding box center [192, 22] width 199 height 19
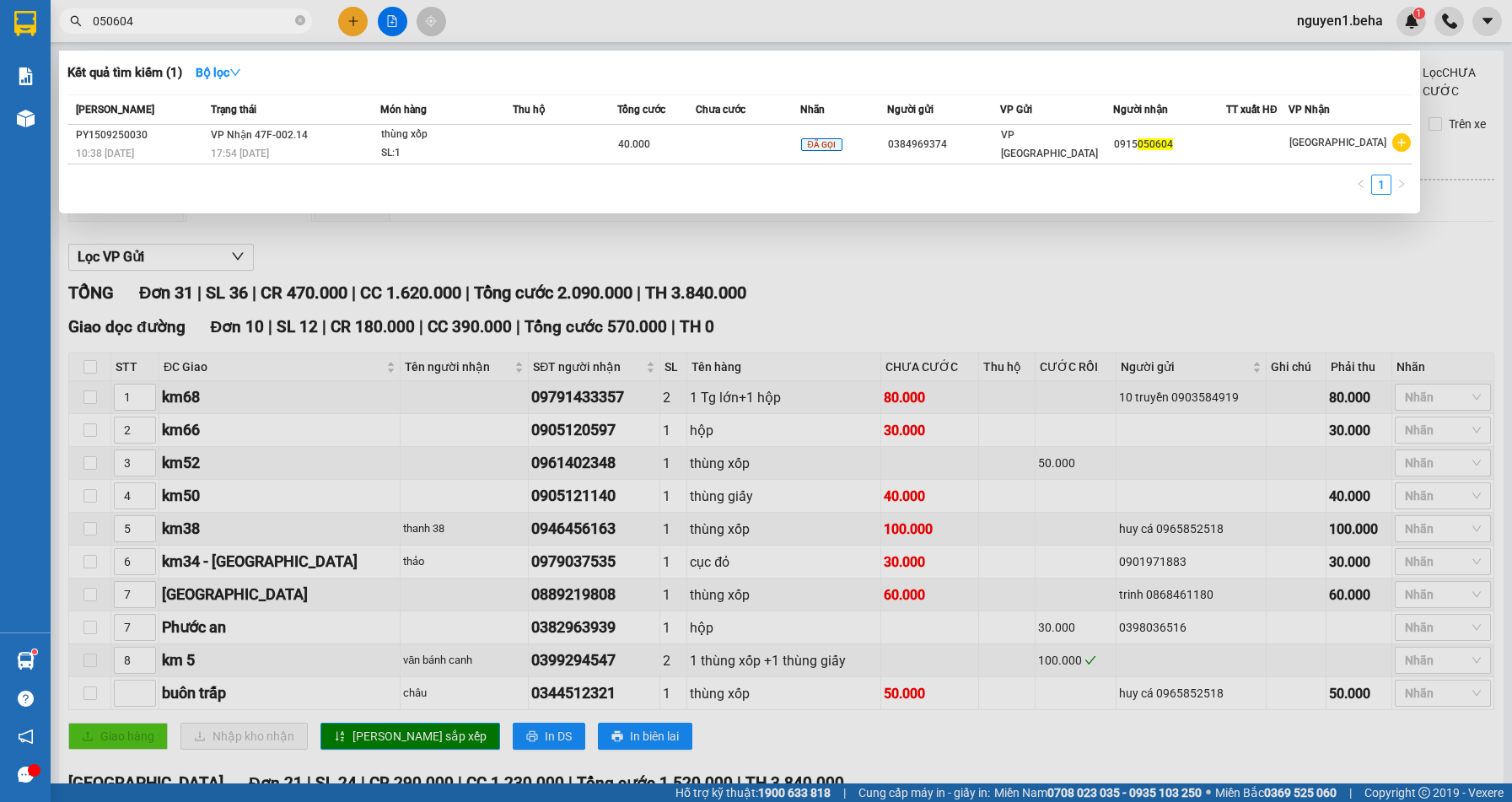
click at [283, 22] on input "050604" at bounding box center [192, 22] width 199 height 19
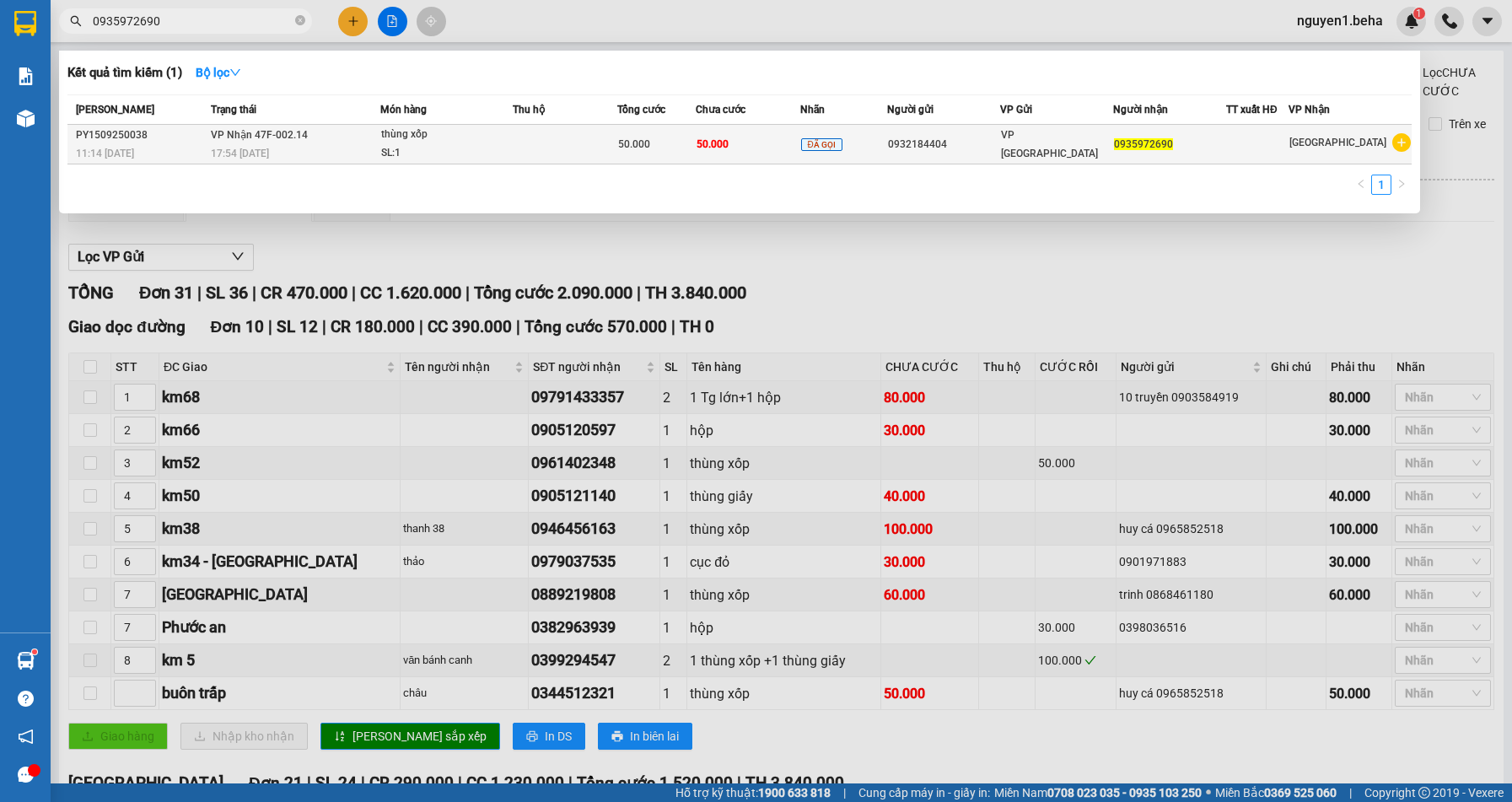
type input "0935972690"
click at [469, 153] on div "SL: 1" at bounding box center [444, 154] width 127 height 19
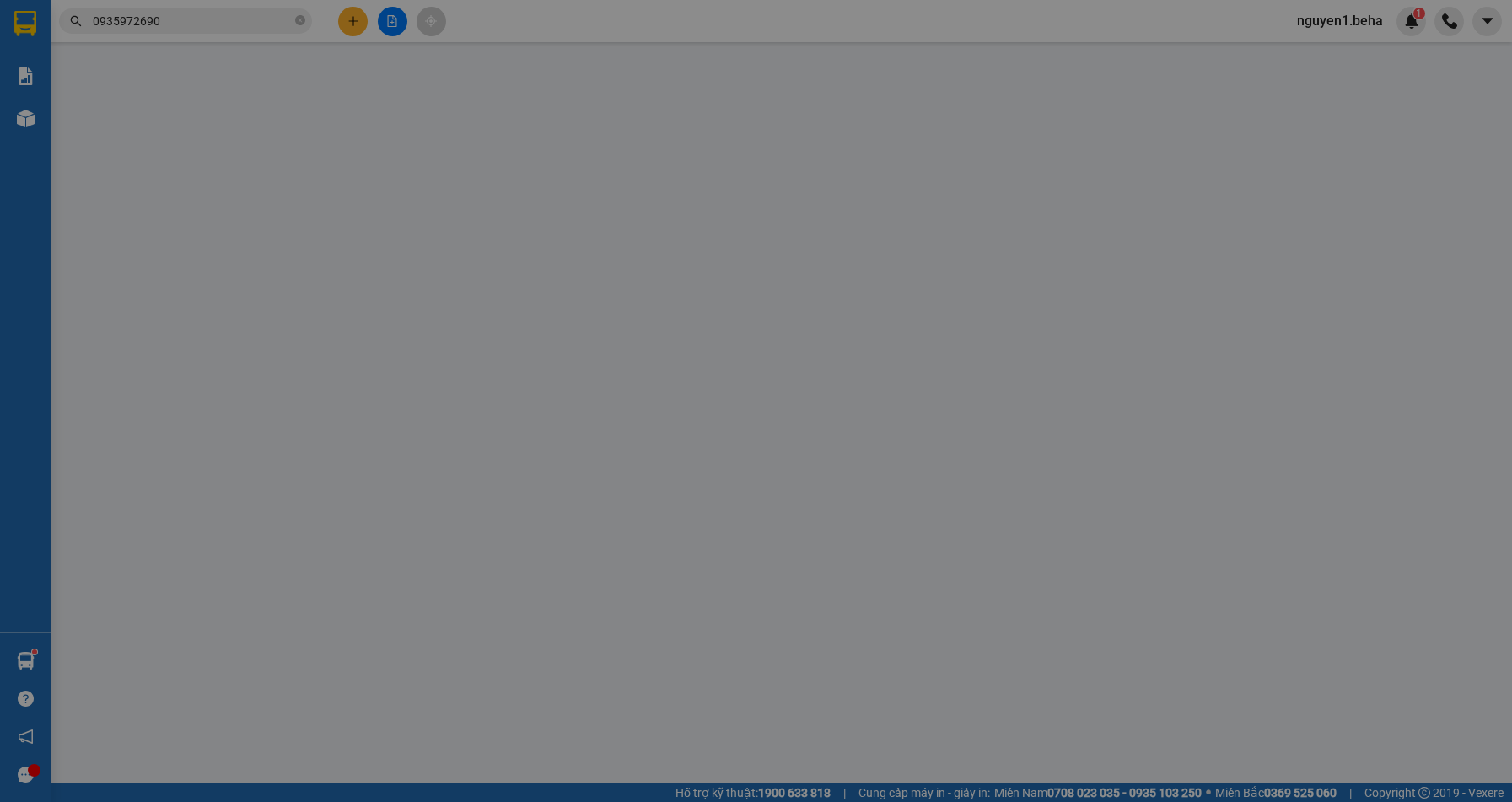
type input "0932184404"
type input "0935972690"
type input "50.000"
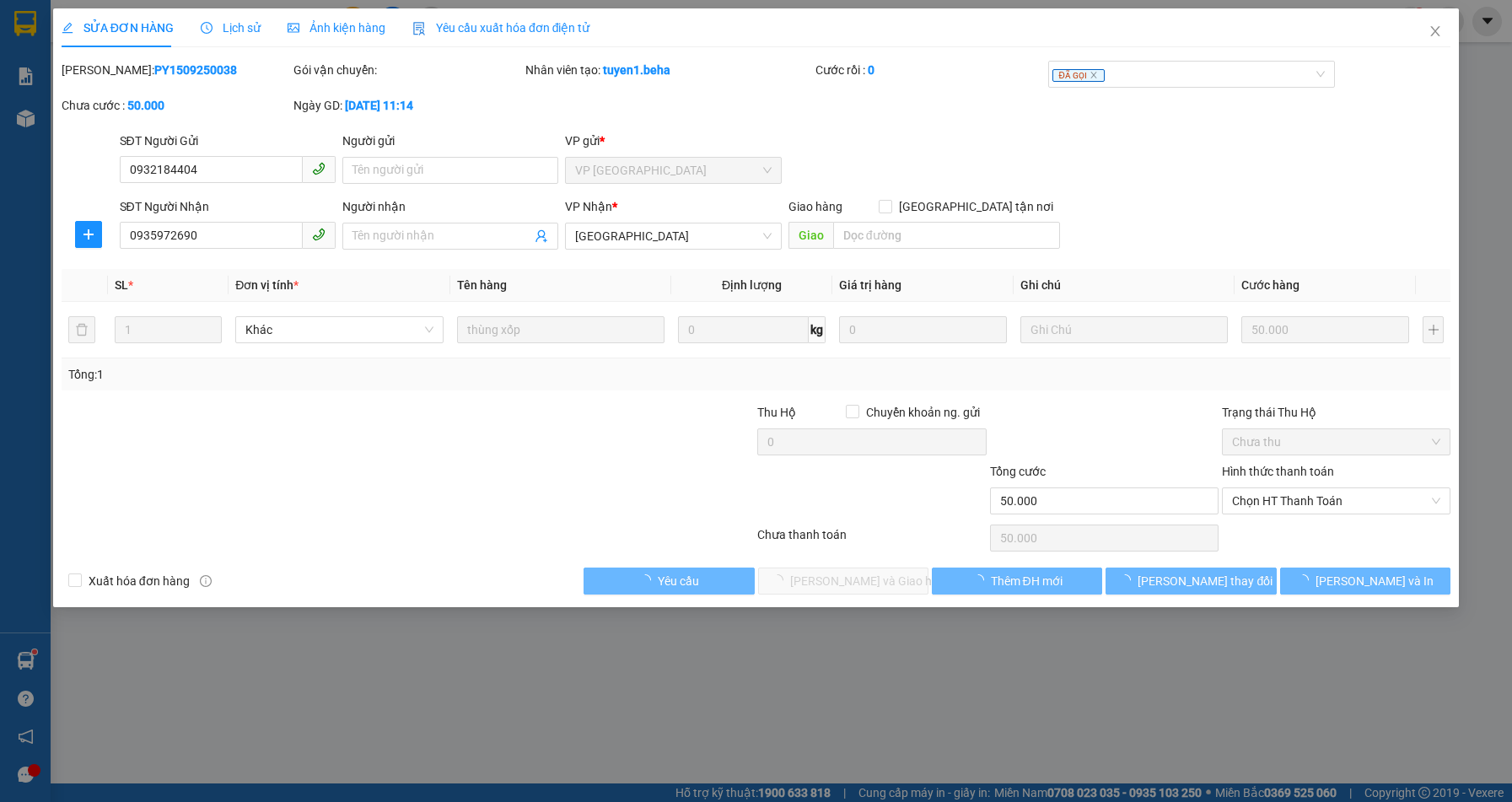
click at [315, 23] on span "Ảnh kiện hàng" at bounding box center [336, 28] width 98 height 14
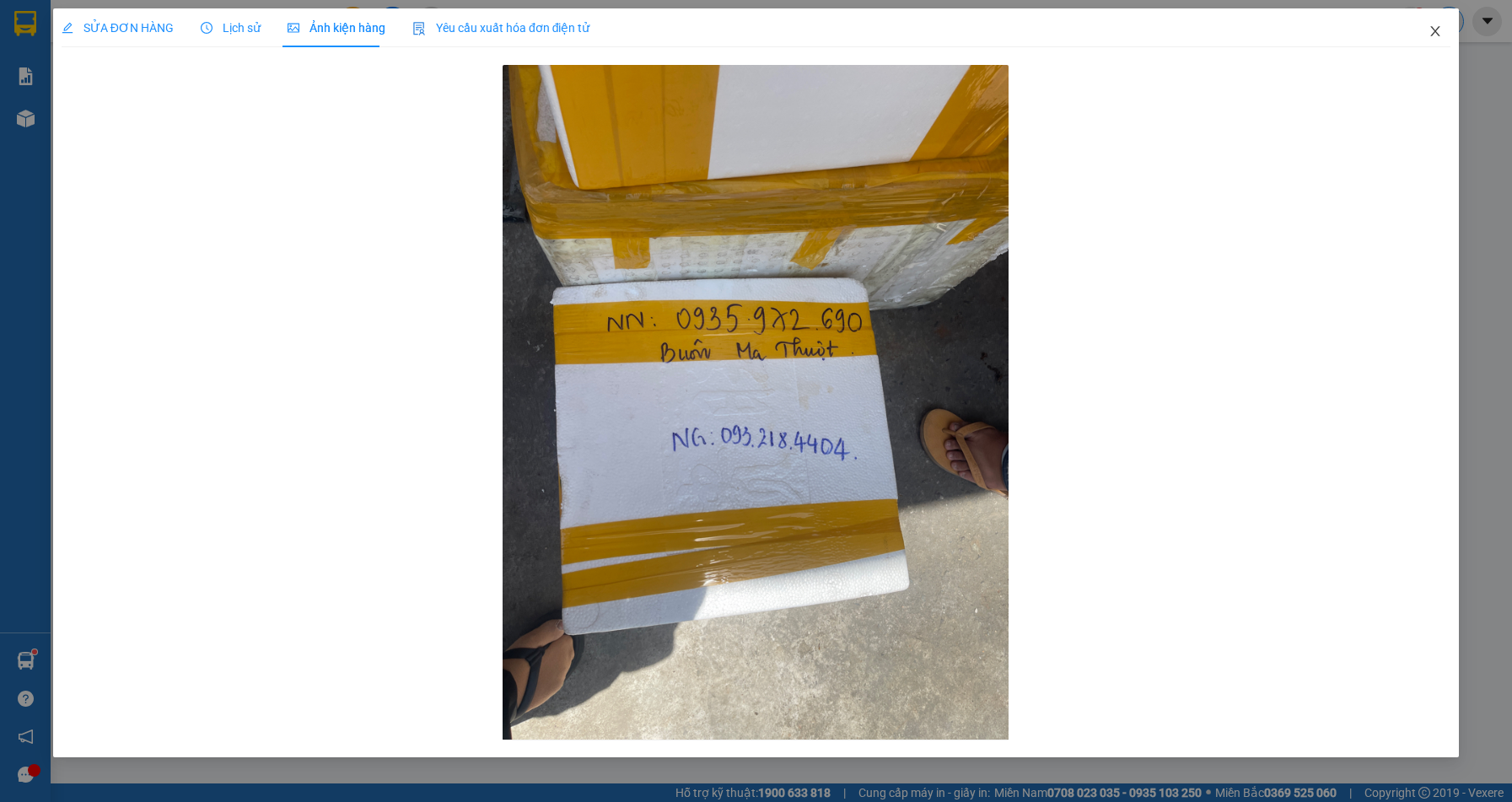
drag, startPoint x: 1423, startPoint y: 34, endPoint x: 1444, endPoint y: 35, distance: 21.0
click at [1426, 34] on span "Close" at bounding box center [1435, 32] width 47 height 47
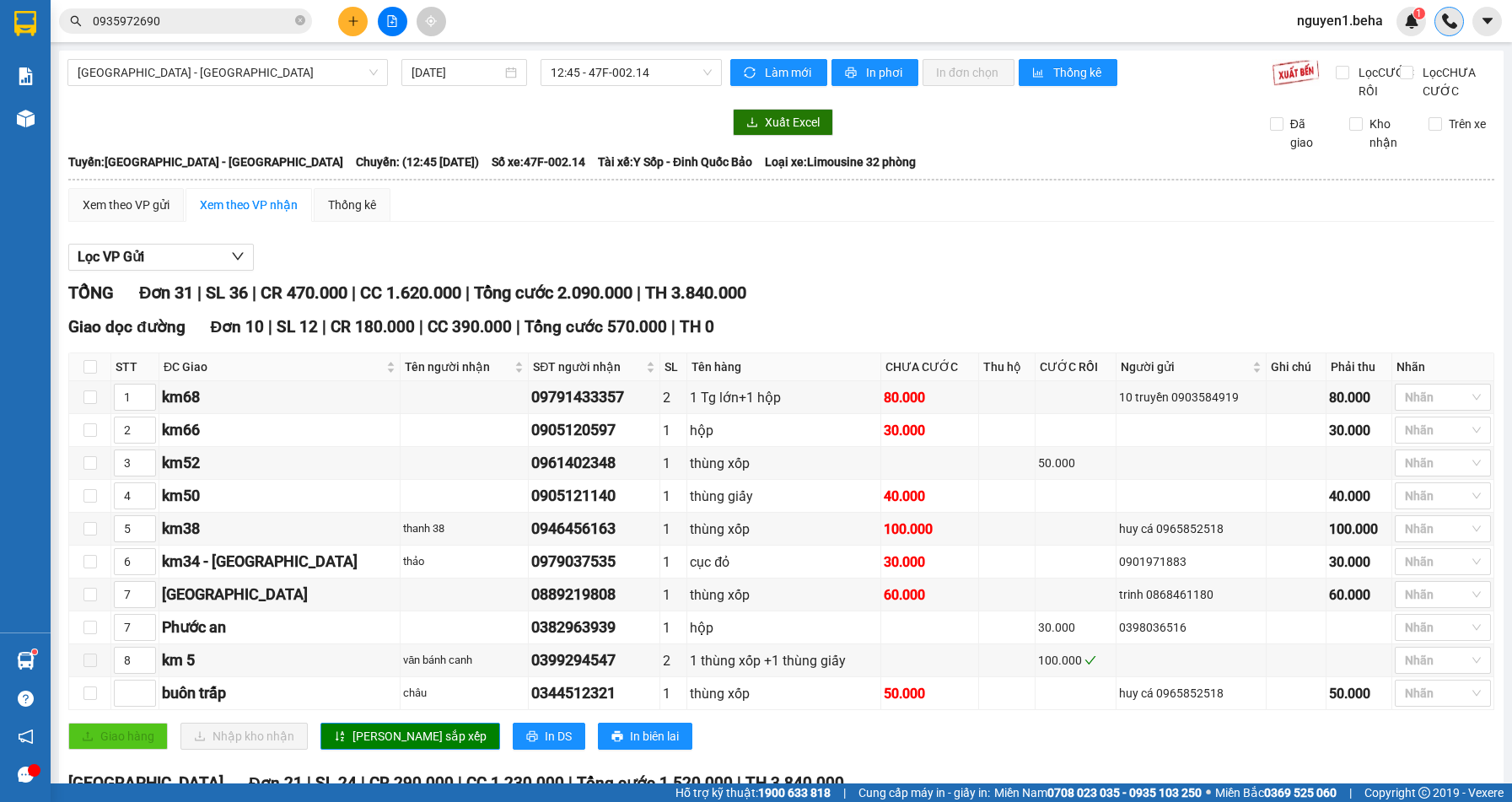
click at [1444, 35] on div at bounding box center [1449, 22] width 29 height 29
click at [208, 15] on input "0935972690" at bounding box center [192, 22] width 199 height 19
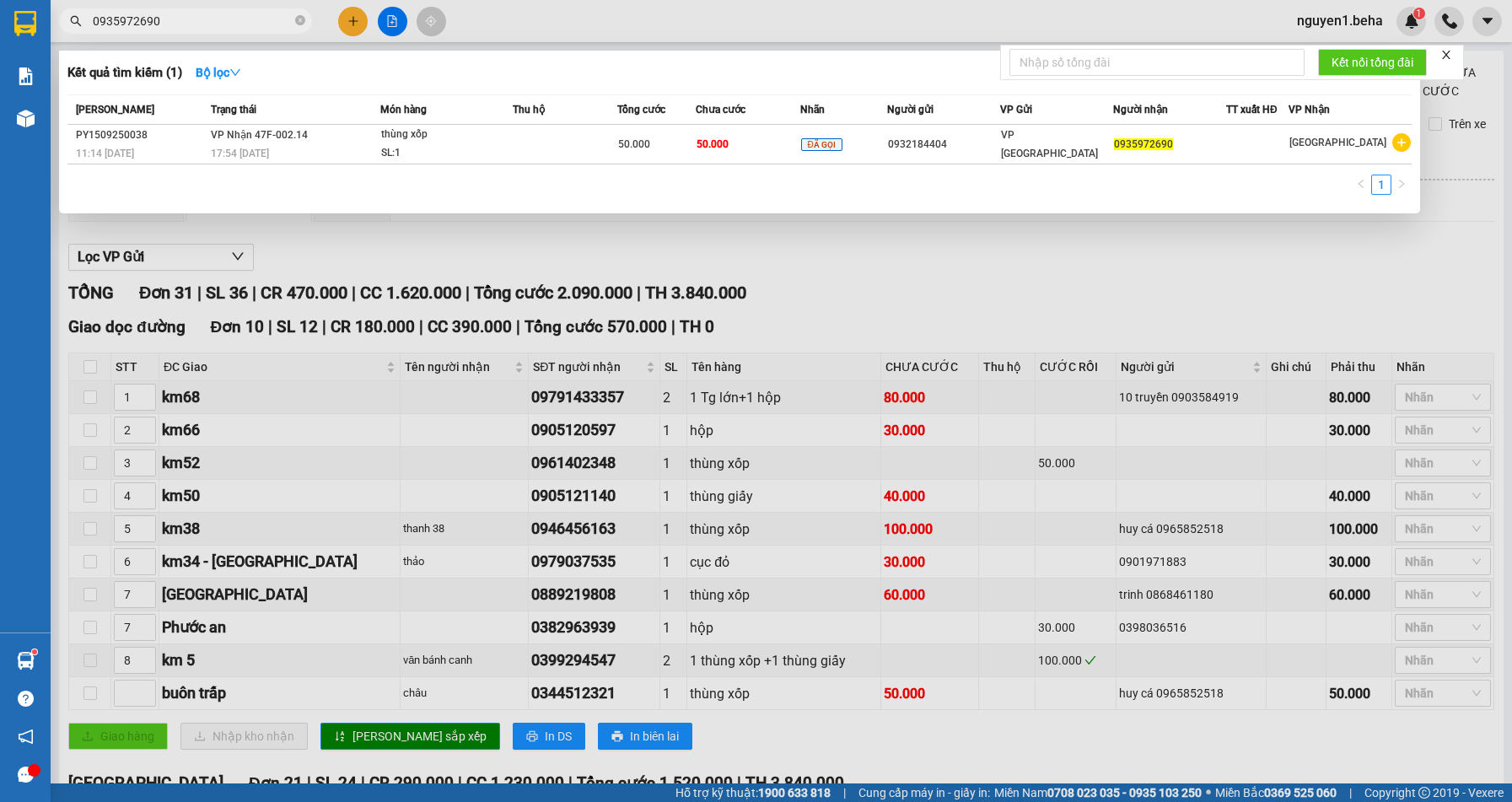
click at [208, 15] on input "0935972690" at bounding box center [192, 22] width 199 height 19
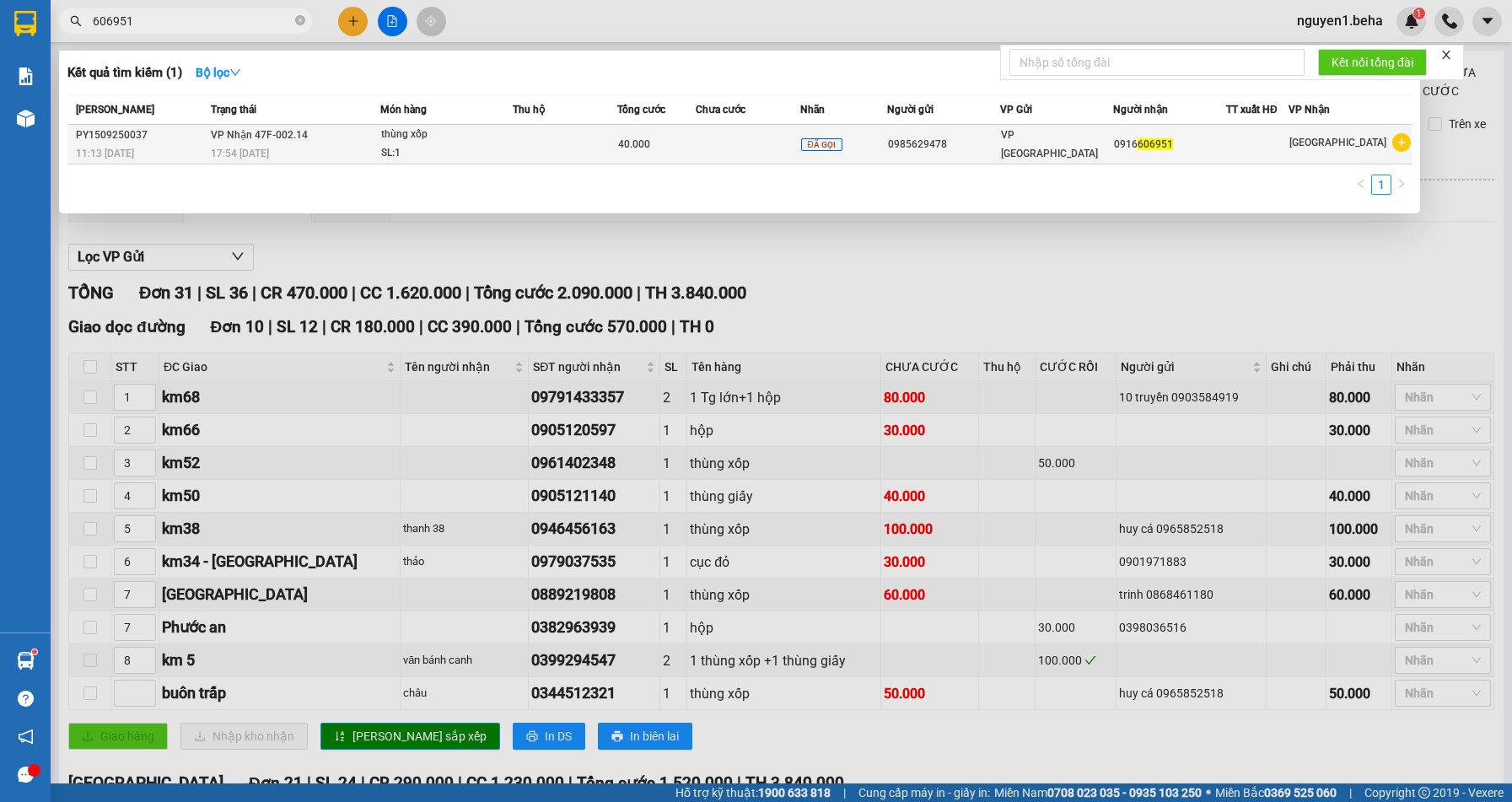
type input "606951"
click at [202, 149] on div "11:13 [DATE]" at bounding box center [140, 154] width 130 height 19
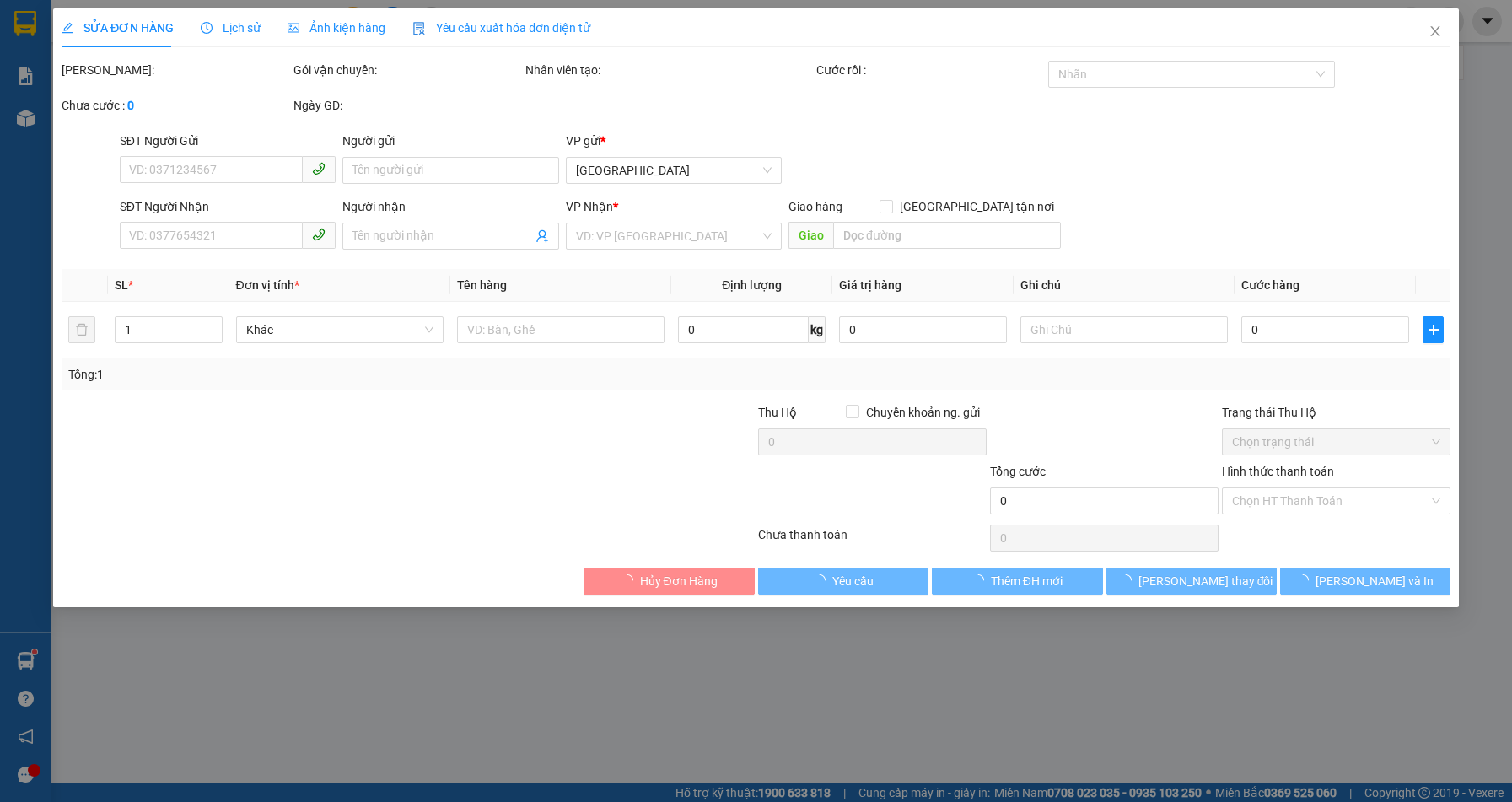
type input "0985629478"
type input "0916606951"
type input "40.000"
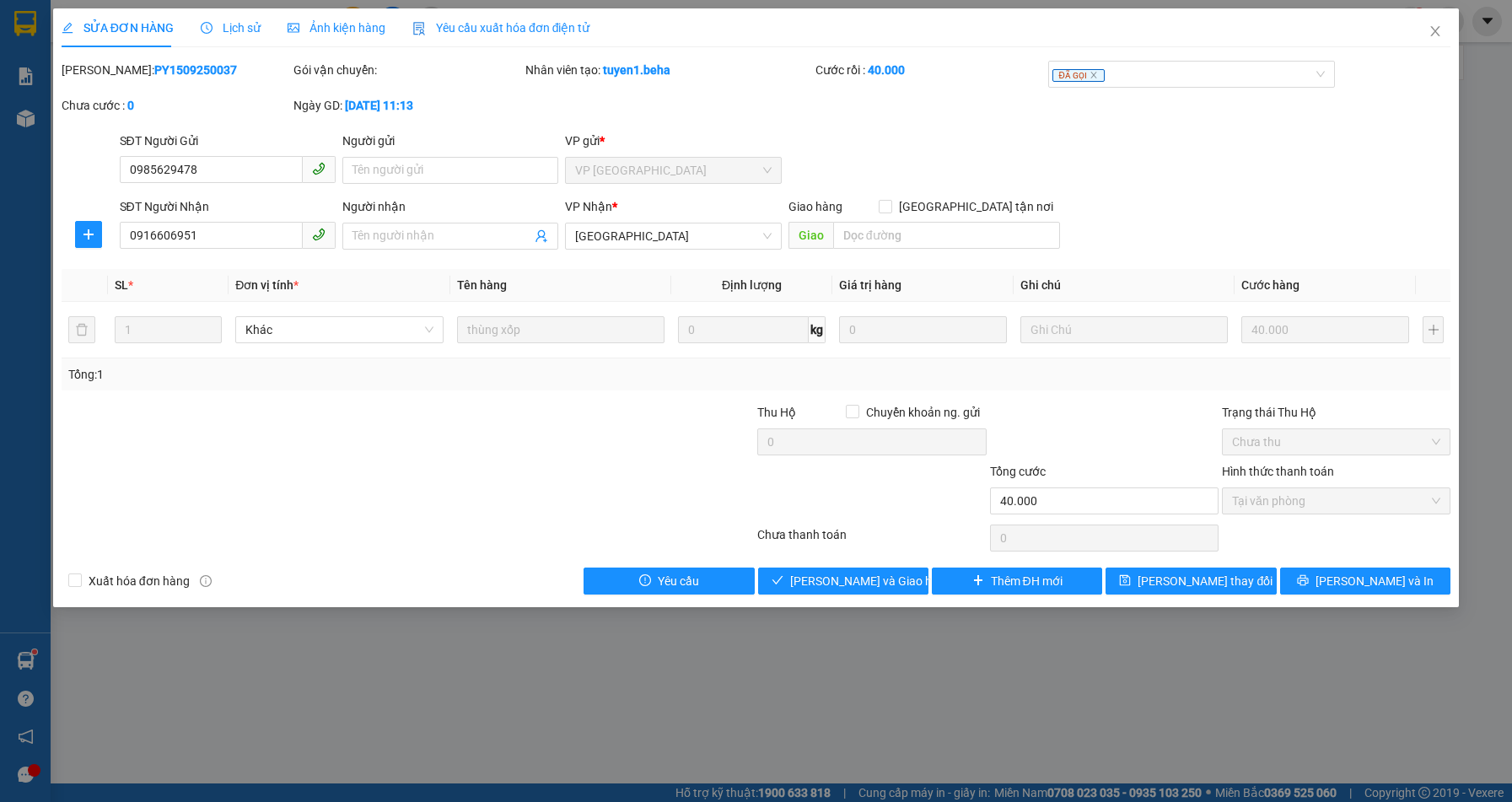
click at [338, 28] on span "Ảnh kiện hàng" at bounding box center [336, 28] width 98 height 14
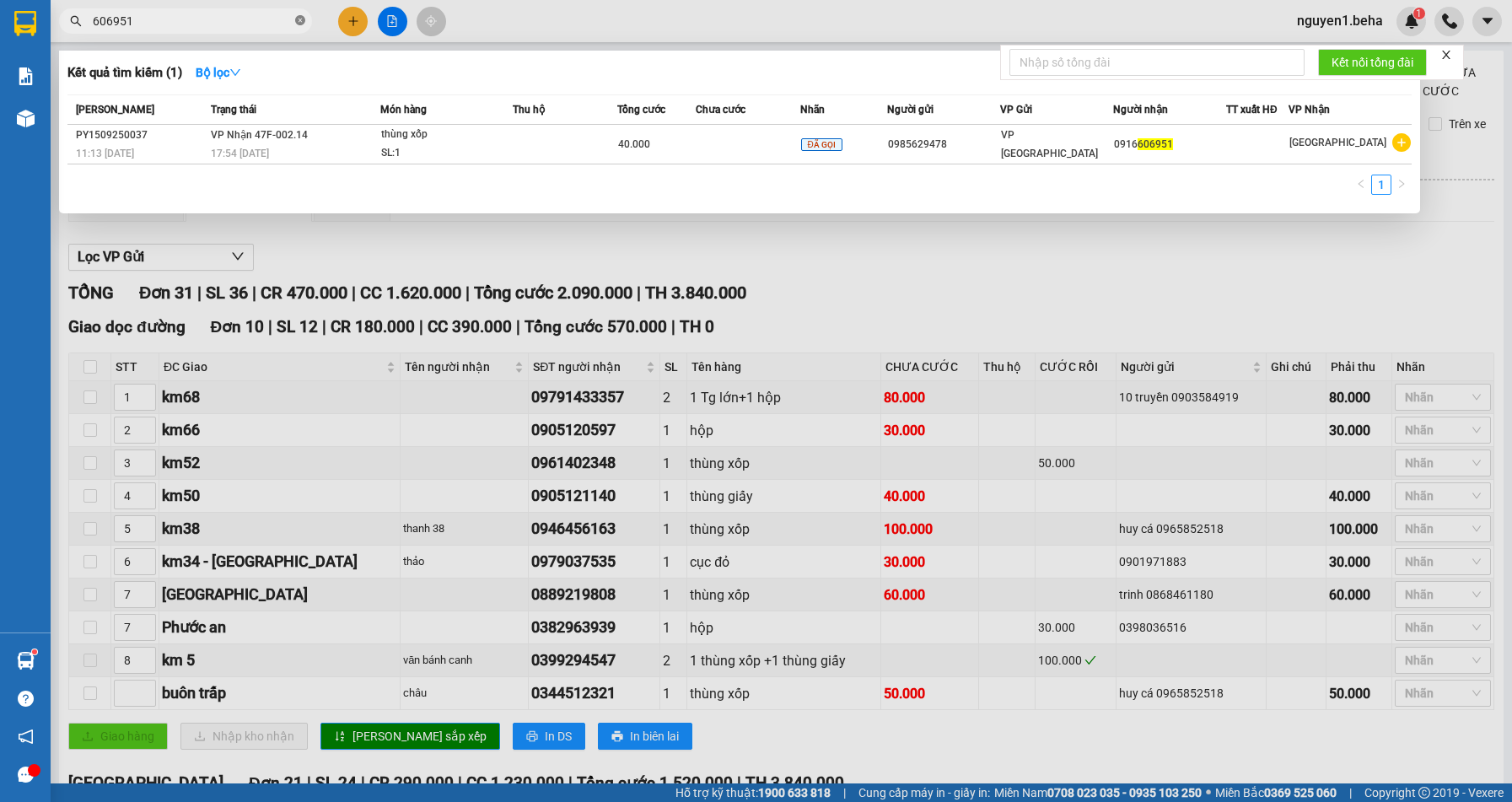
click at [298, 22] on icon "close-circle" at bounding box center [300, 21] width 10 height 10
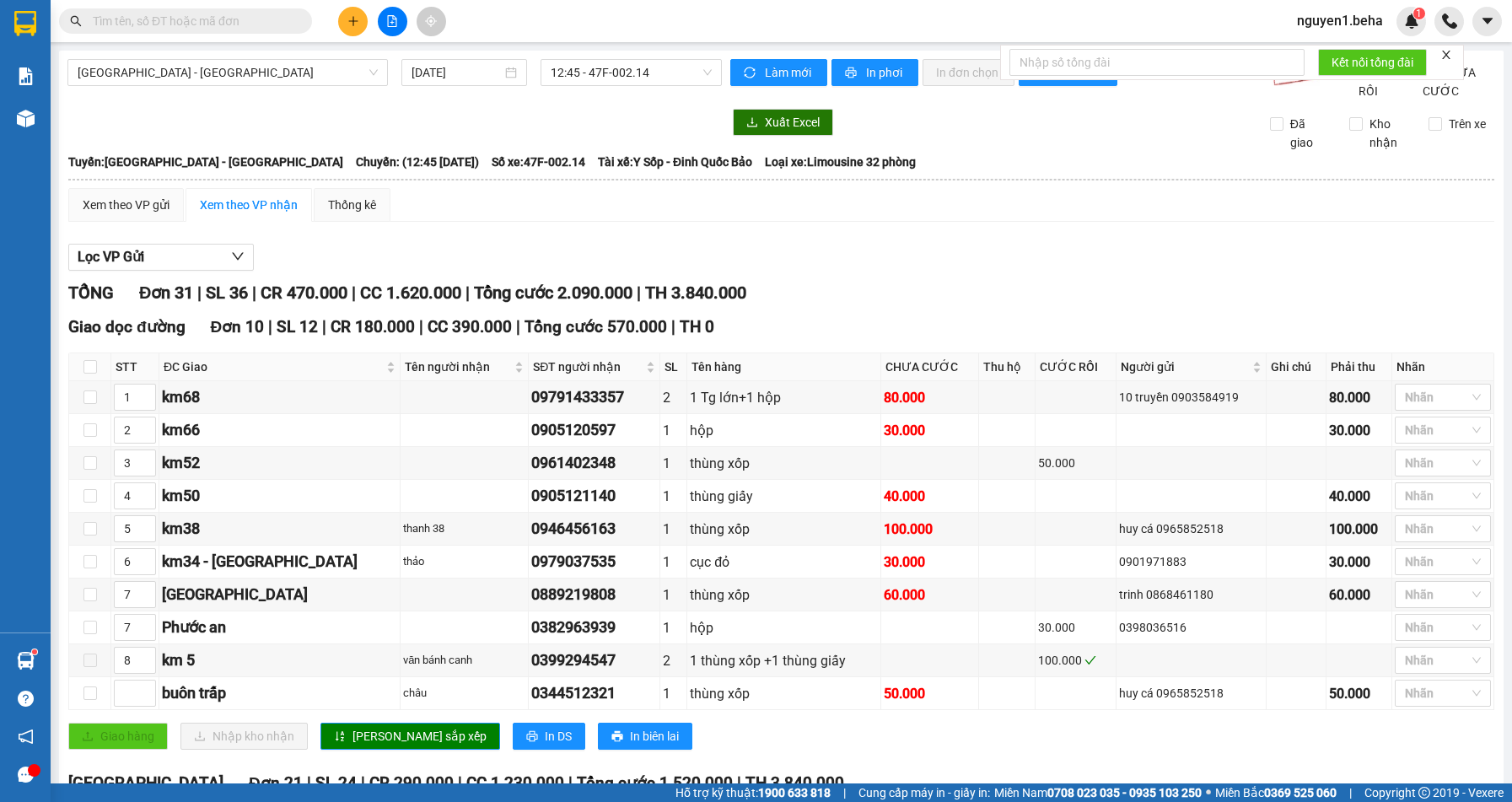
click at [213, 17] on input "text" at bounding box center [192, 22] width 199 height 19
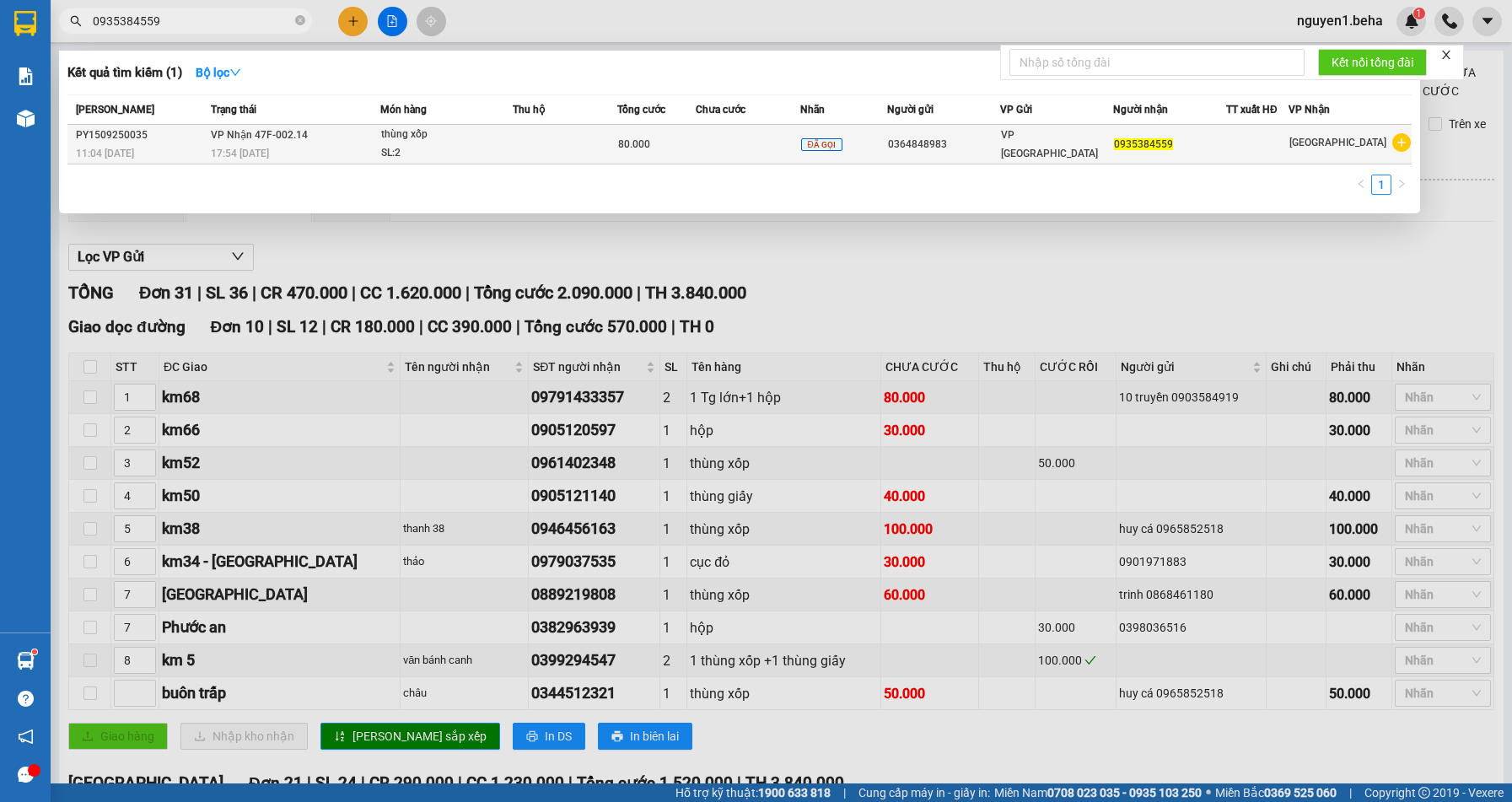
click at [275, 132] on span "VP Nhận 47F-002.14" at bounding box center [259, 135] width 97 height 12
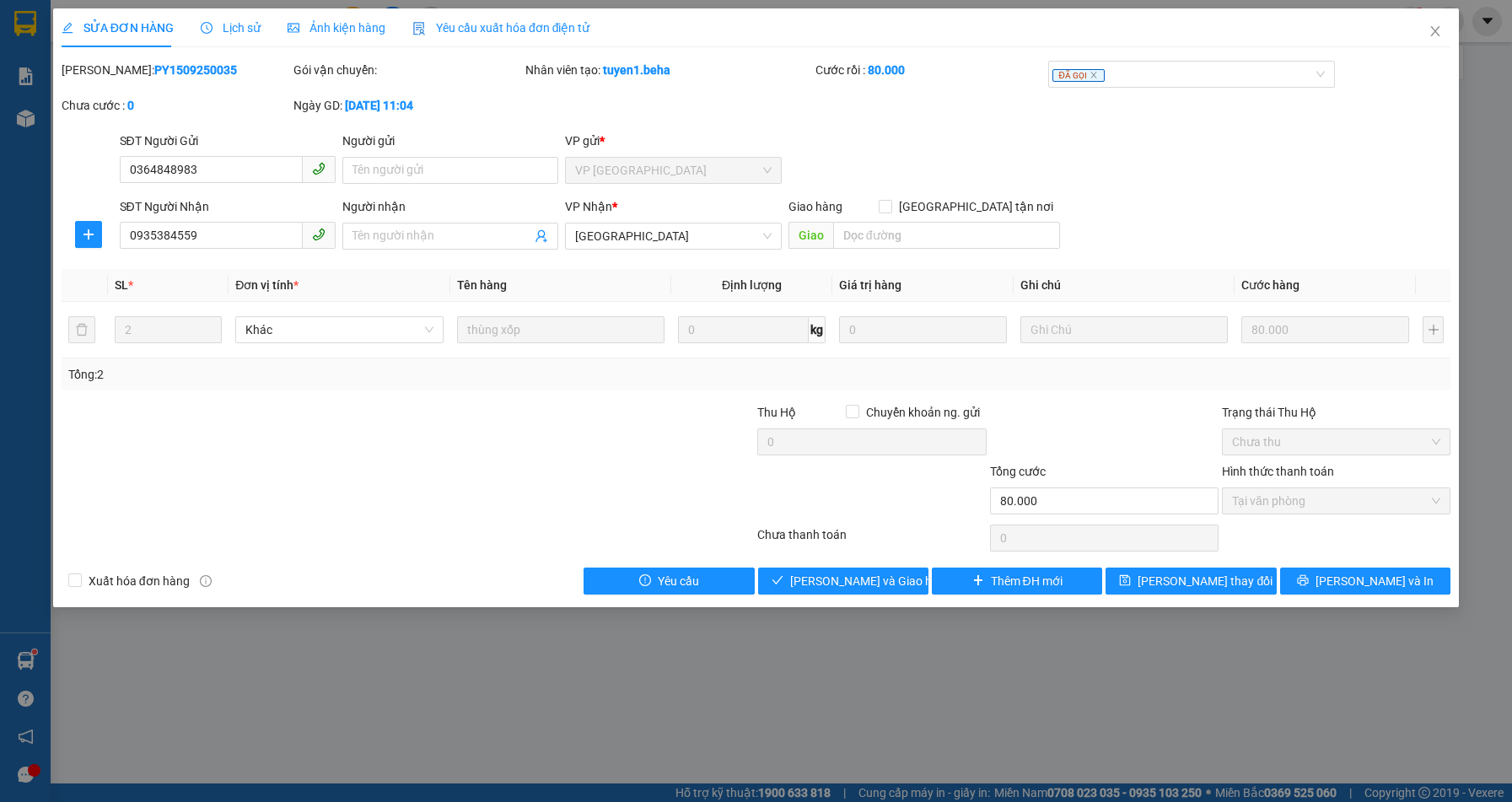
click at [321, 13] on div "Ảnh kiện hàng" at bounding box center [336, 28] width 98 height 39
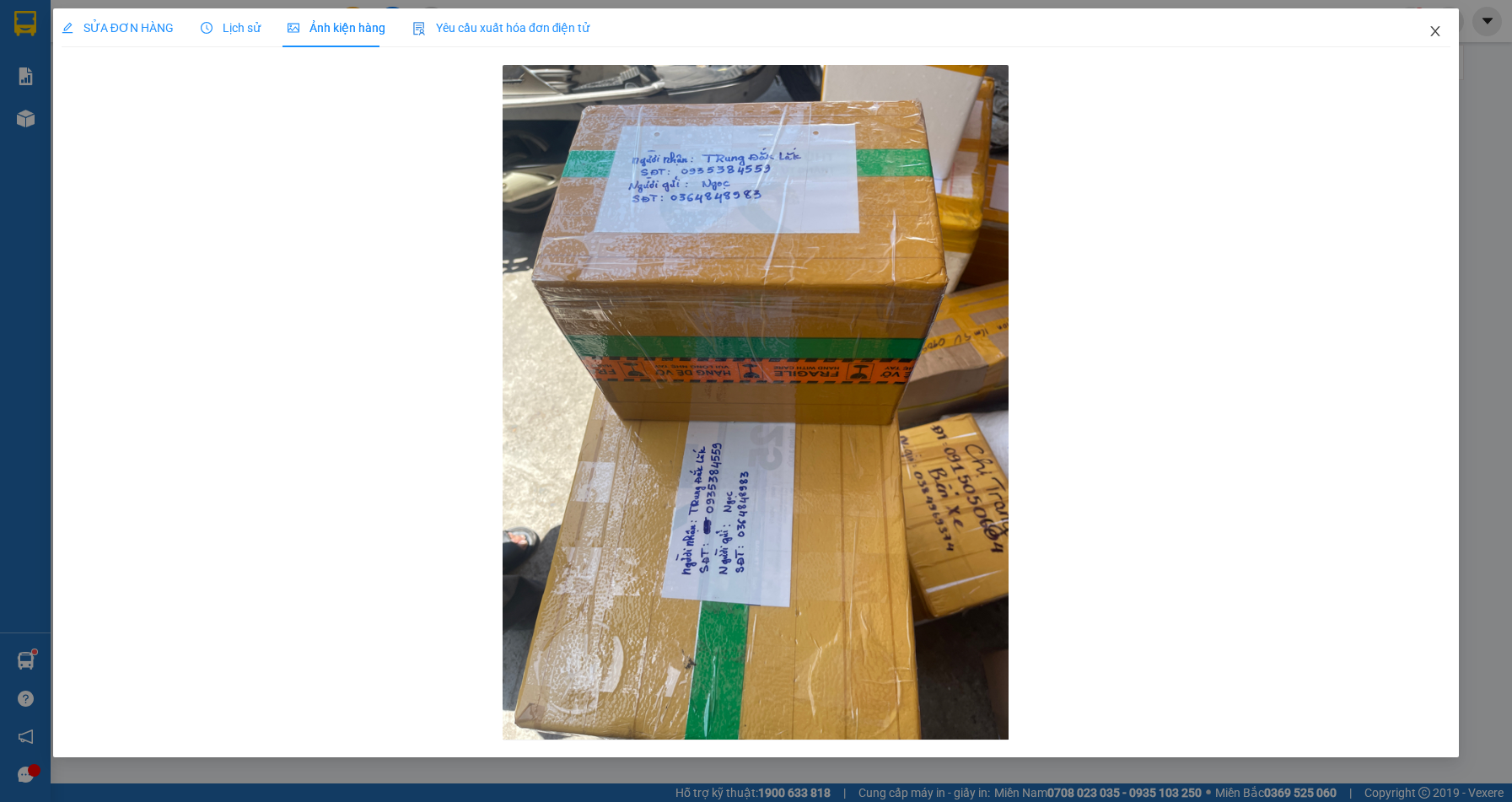
click at [1446, 34] on span "Close" at bounding box center [1435, 32] width 47 height 47
click at [1446, 34] on div at bounding box center [1449, 22] width 29 height 29
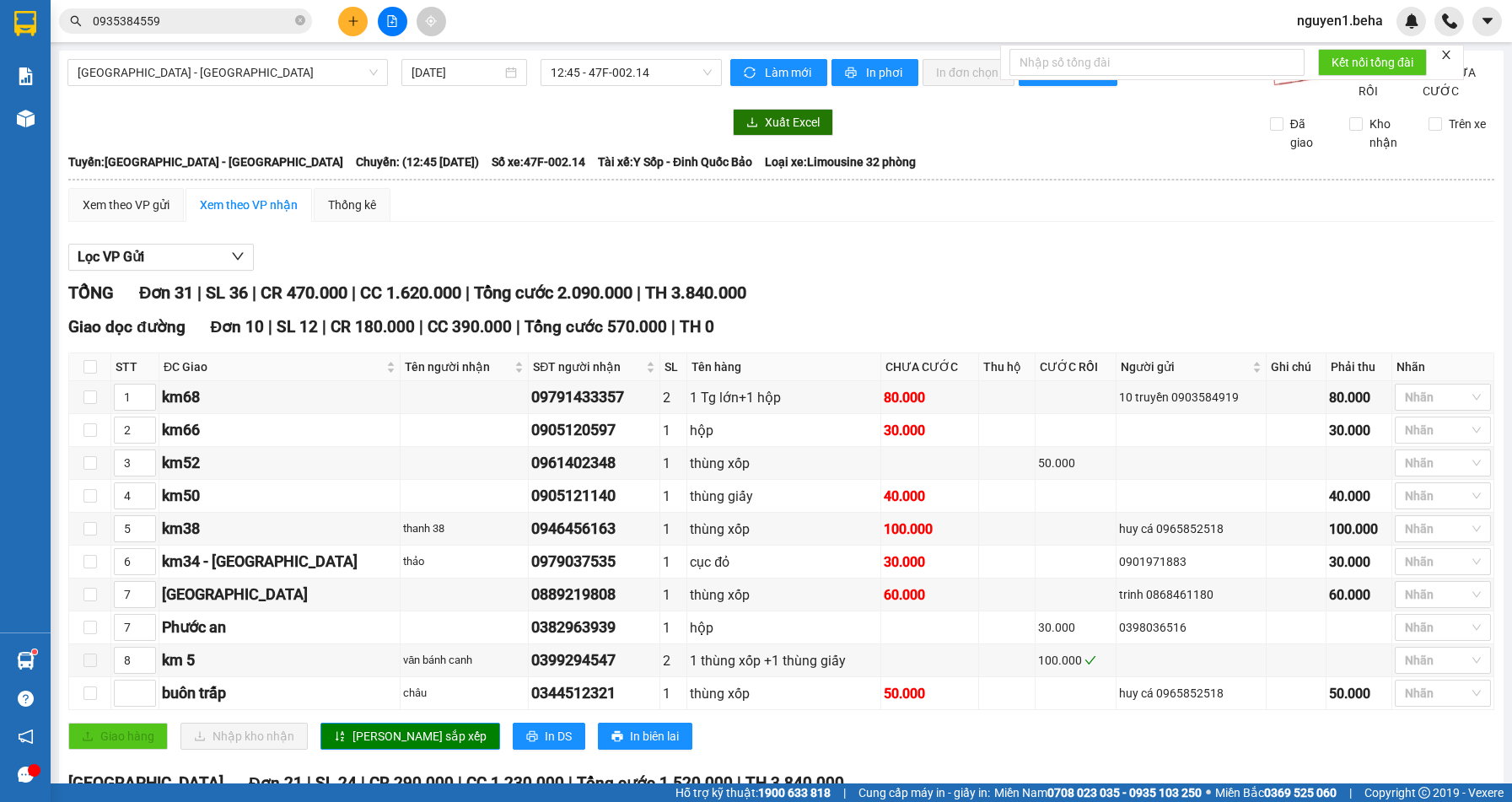
click at [213, 20] on input "0935384559" at bounding box center [192, 22] width 199 height 19
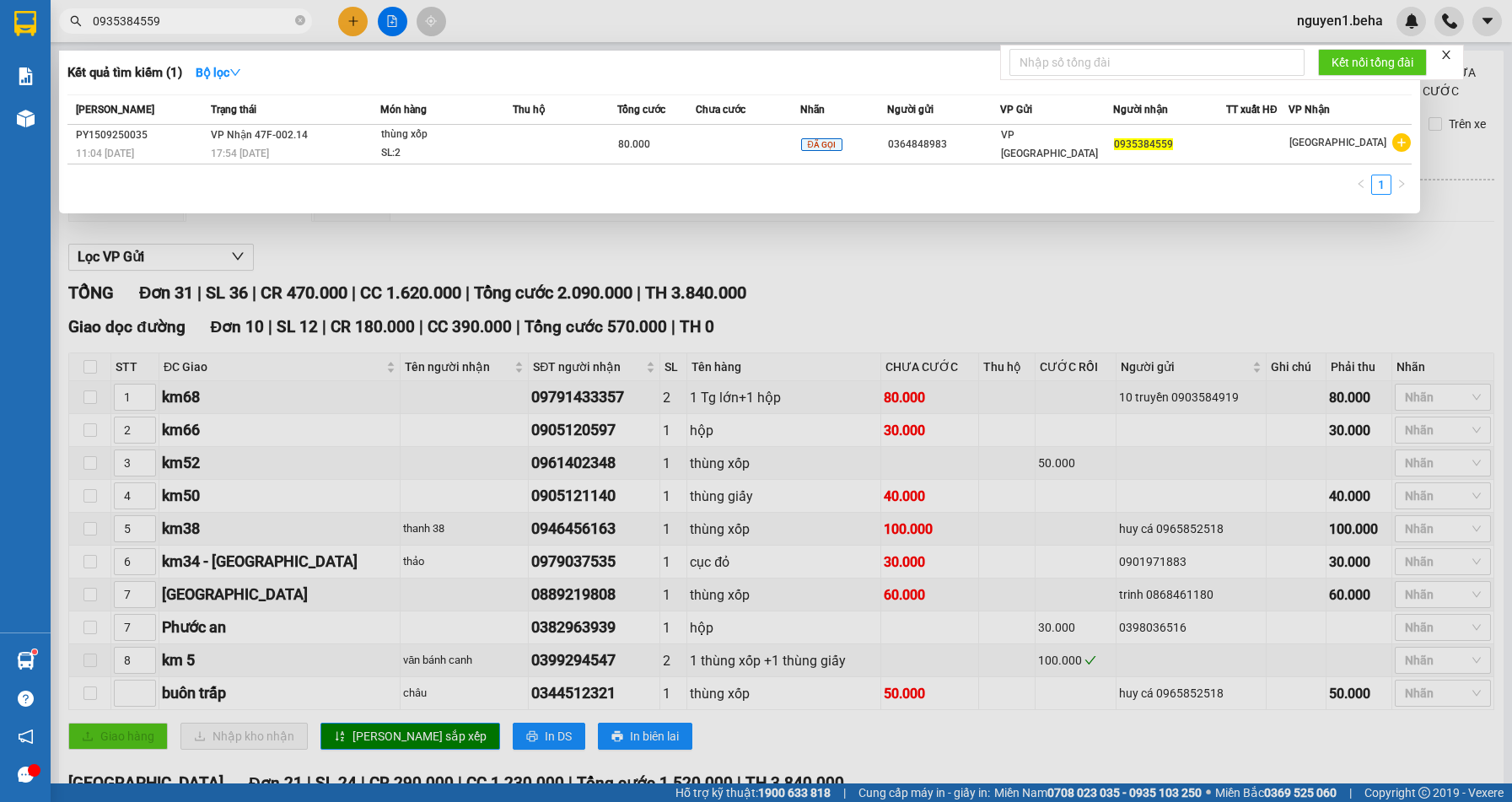
click at [213, 20] on input "0935384559" at bounding box center [192, 22] width 199 height 19
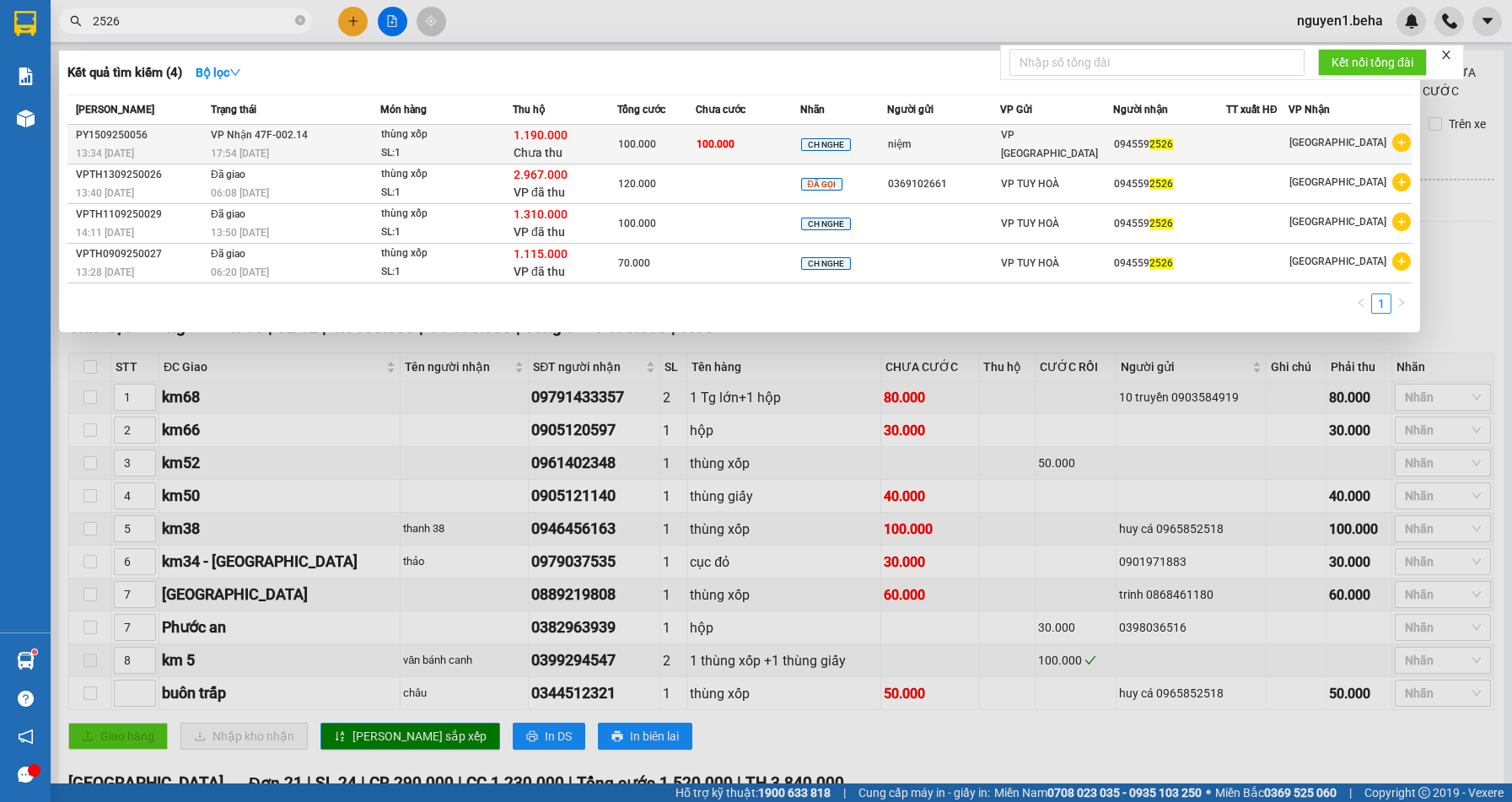
type input "2526"
click at [748, 144] on td "100.000" at bounding box center [747, 145] width 104 height 40
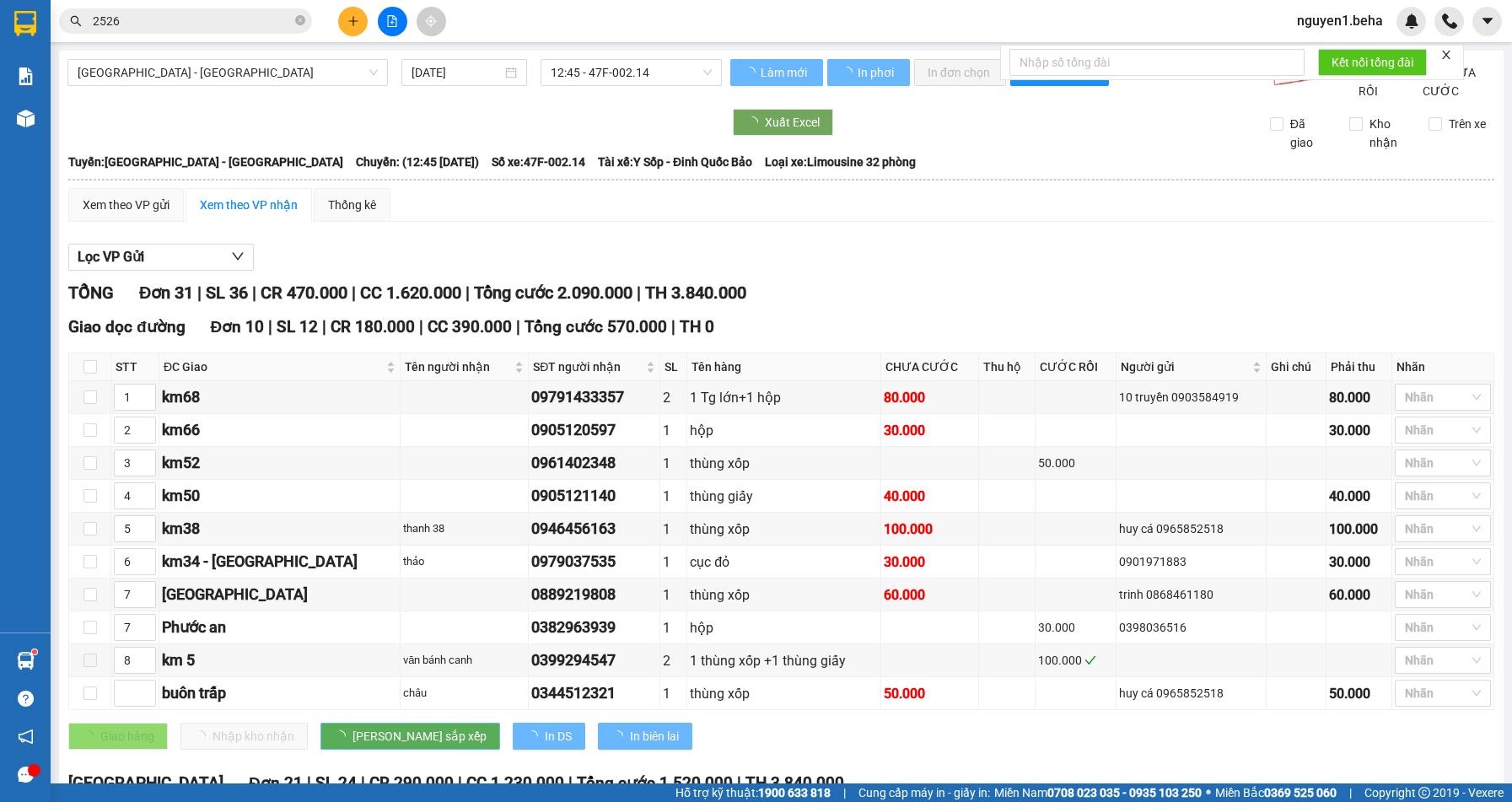
click at [31, 120] on img at bounding box center [26, 118] width 18 height 18
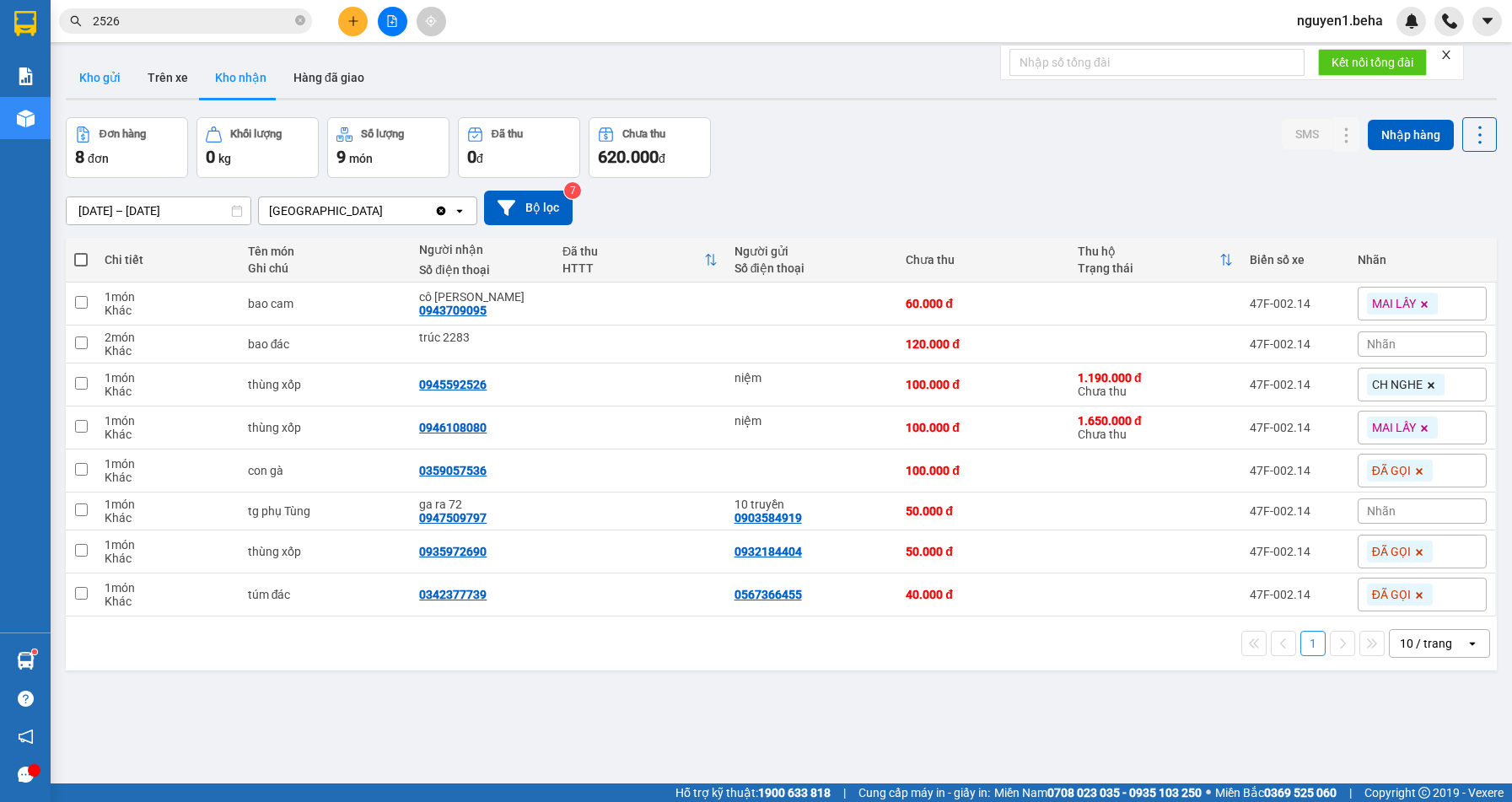
click at [111, 73] on button "Kho gửi" at bounding box center [99, 77] width 68 height 40
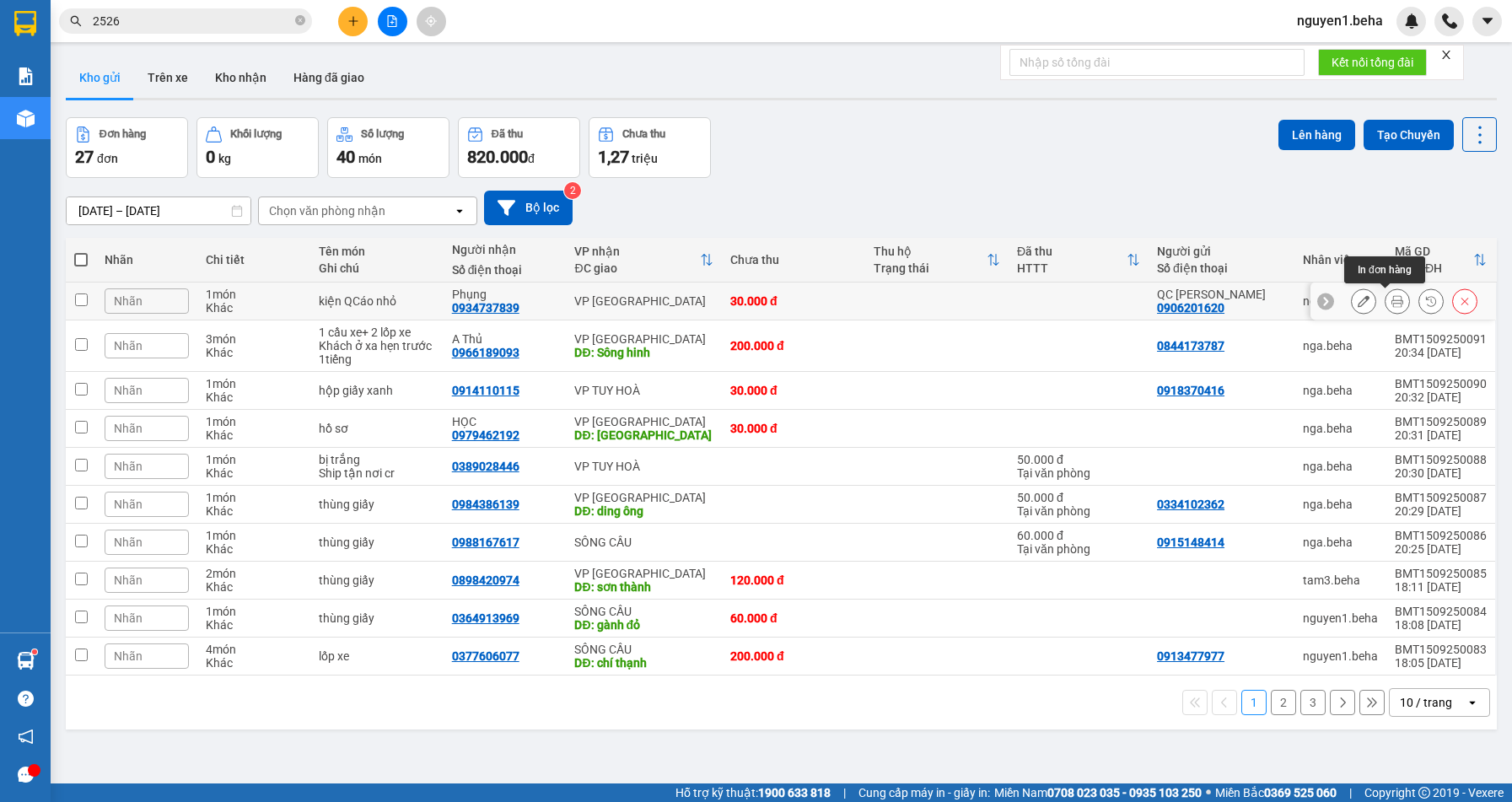
click at [1392, 302] on icon at bounding box center [1398, 301] width 12 height 12
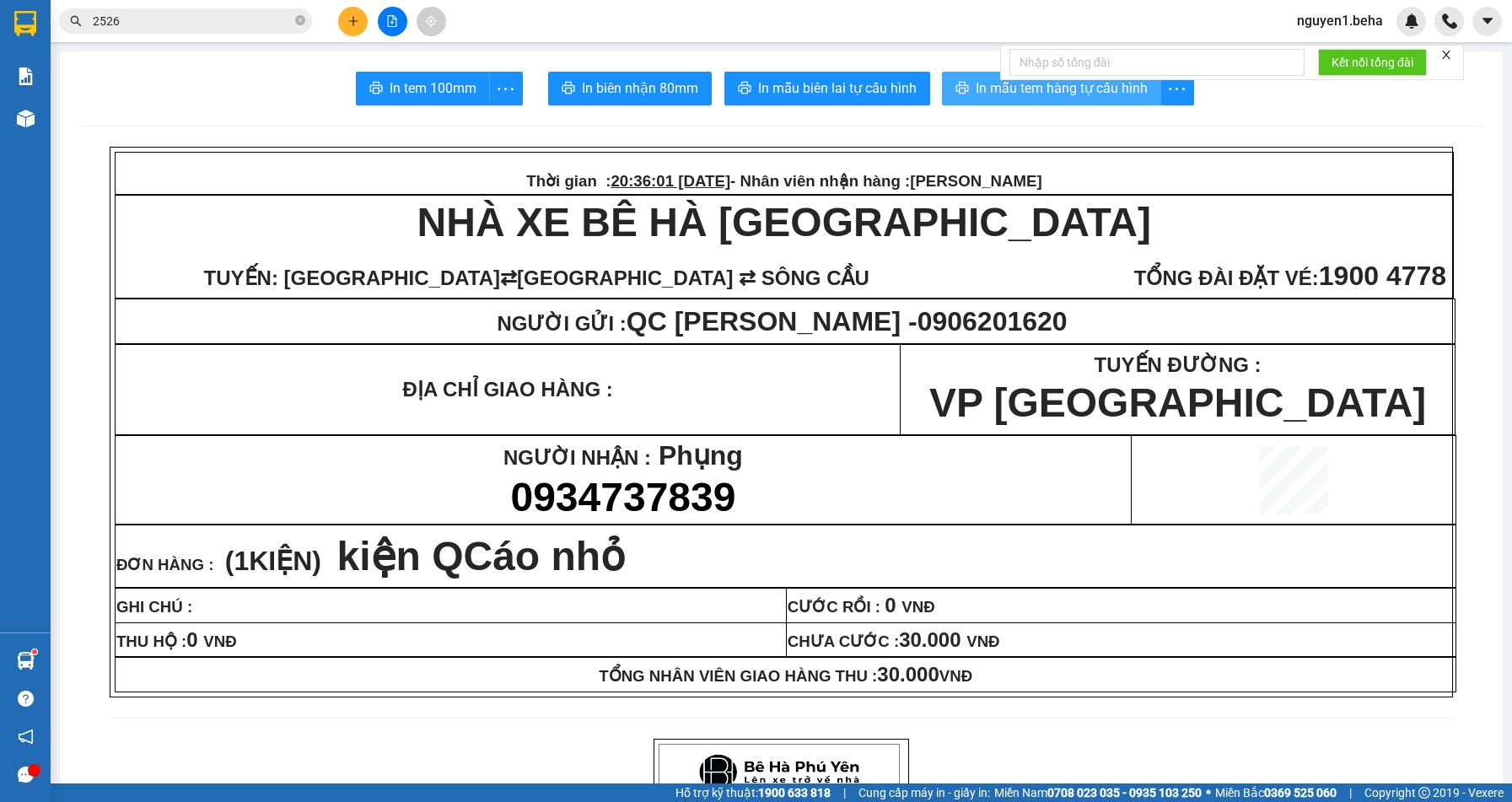
click at [1060, 96] on span "In mẫu tem hàng tự cấu hình" at bounding box center [1062, 88] width 172 height 21
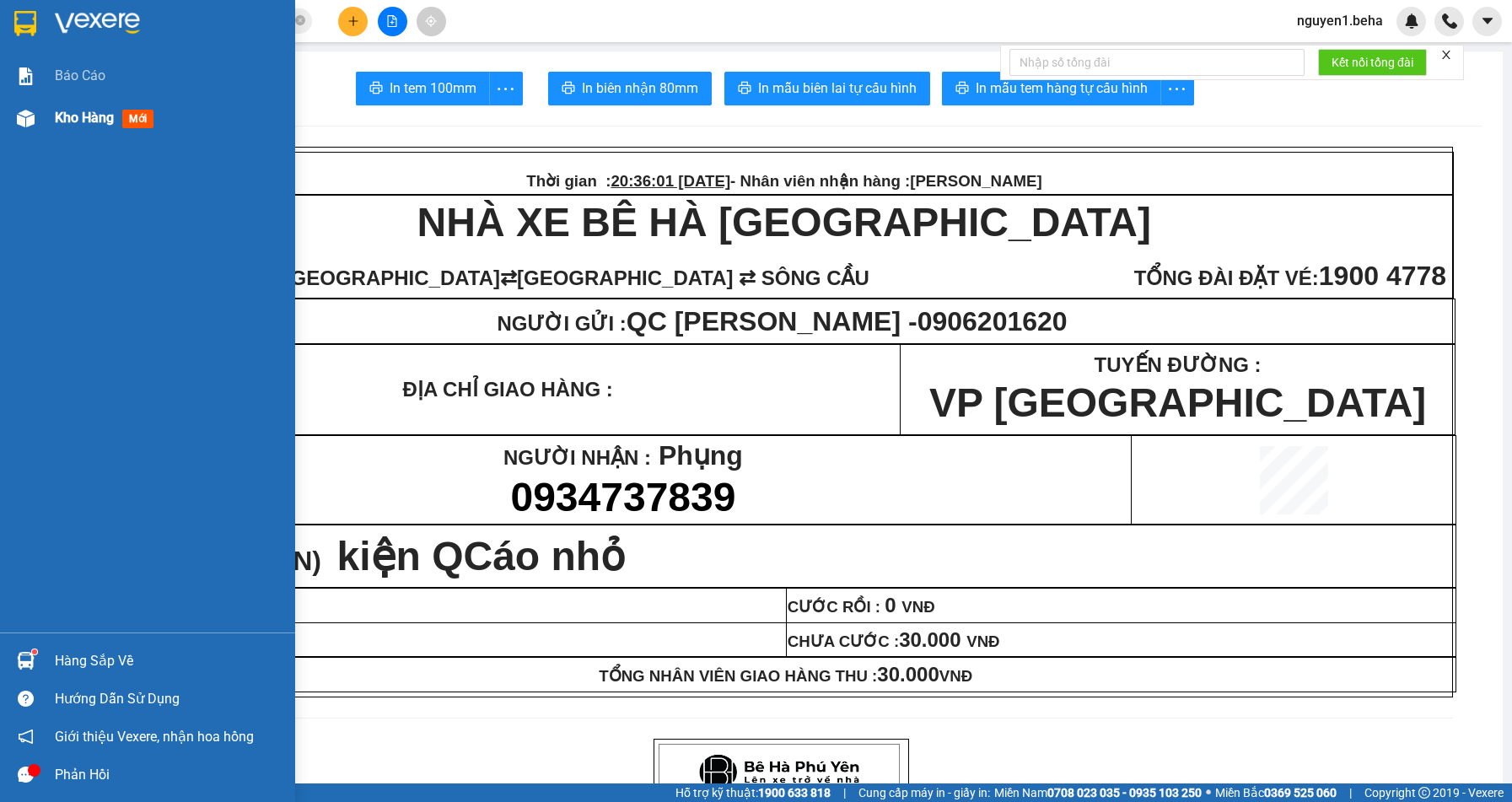
click at [77, 107] on div "Kho hàng mới" at bounding box center [108, 117] width 105 height 21
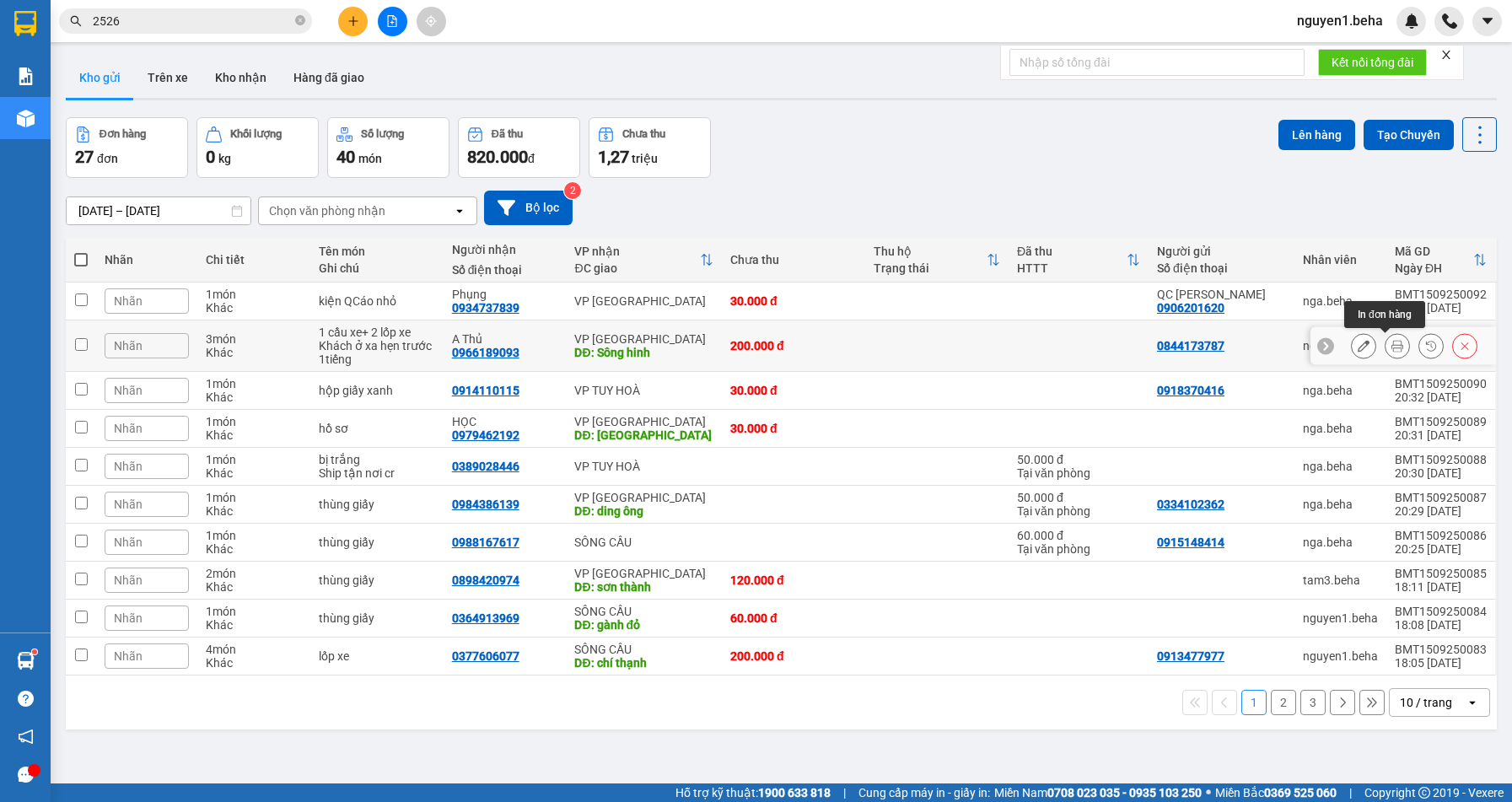
click at [1392, 349] on icon at bounding box center [1398, 346] width 12 height 12
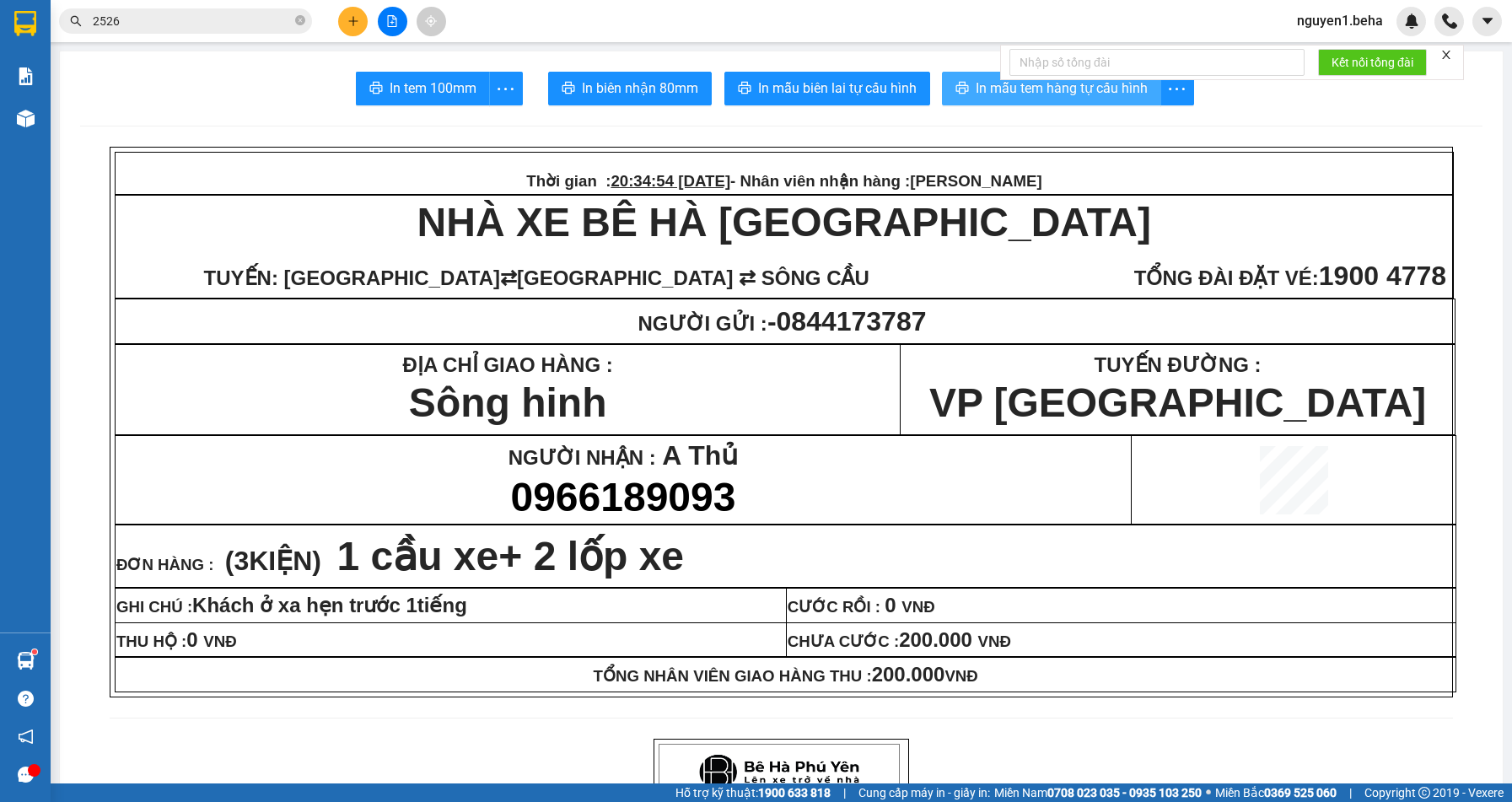
click at [990, 85] on span "In mẫu tem hàng tự cấu hình" at bounding box center [1062, 88] width 172 height 21
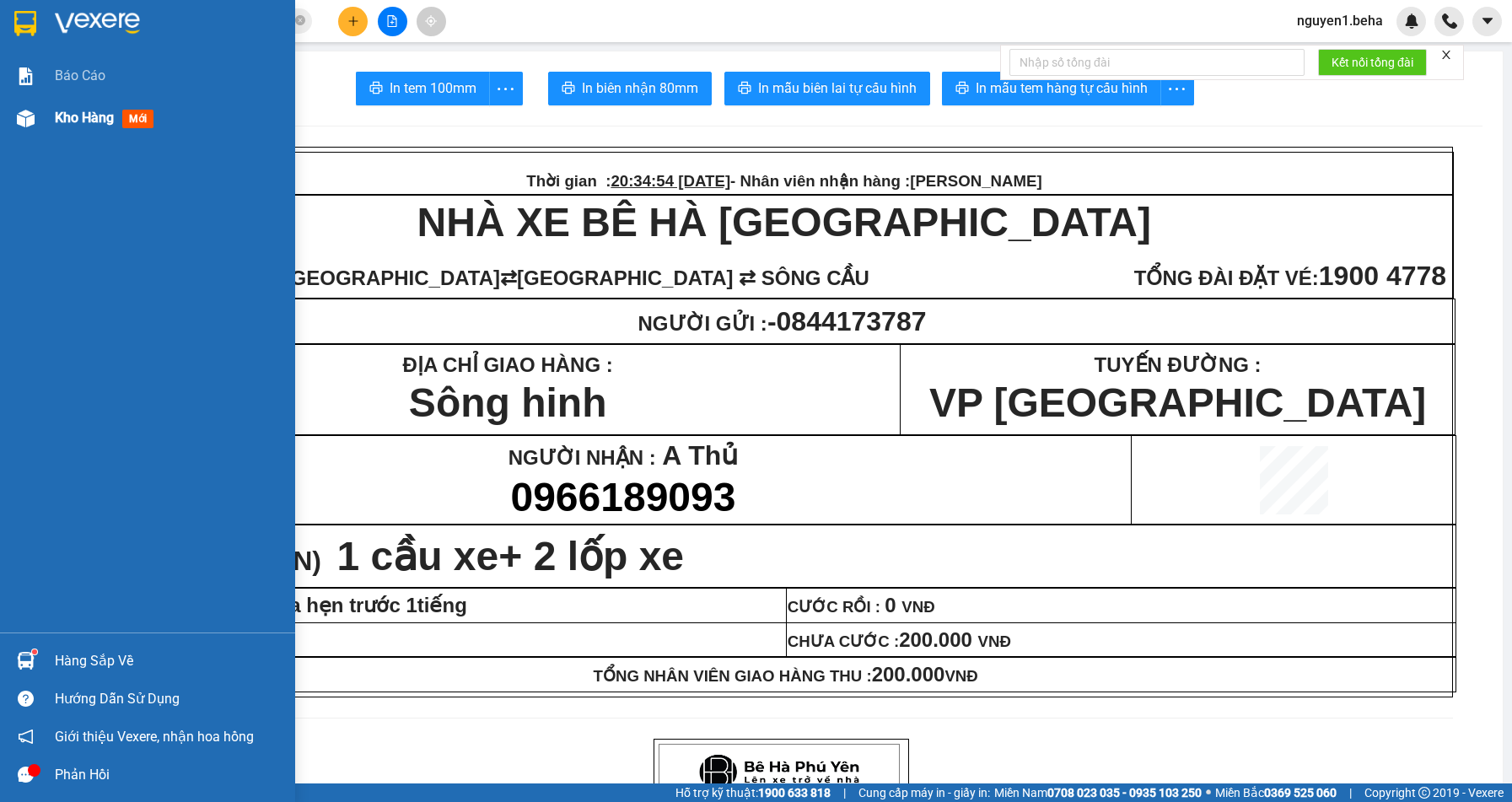
click at [69, 115] on span "Kho hàng" at bounding box center [84, 117] width 59 height 16
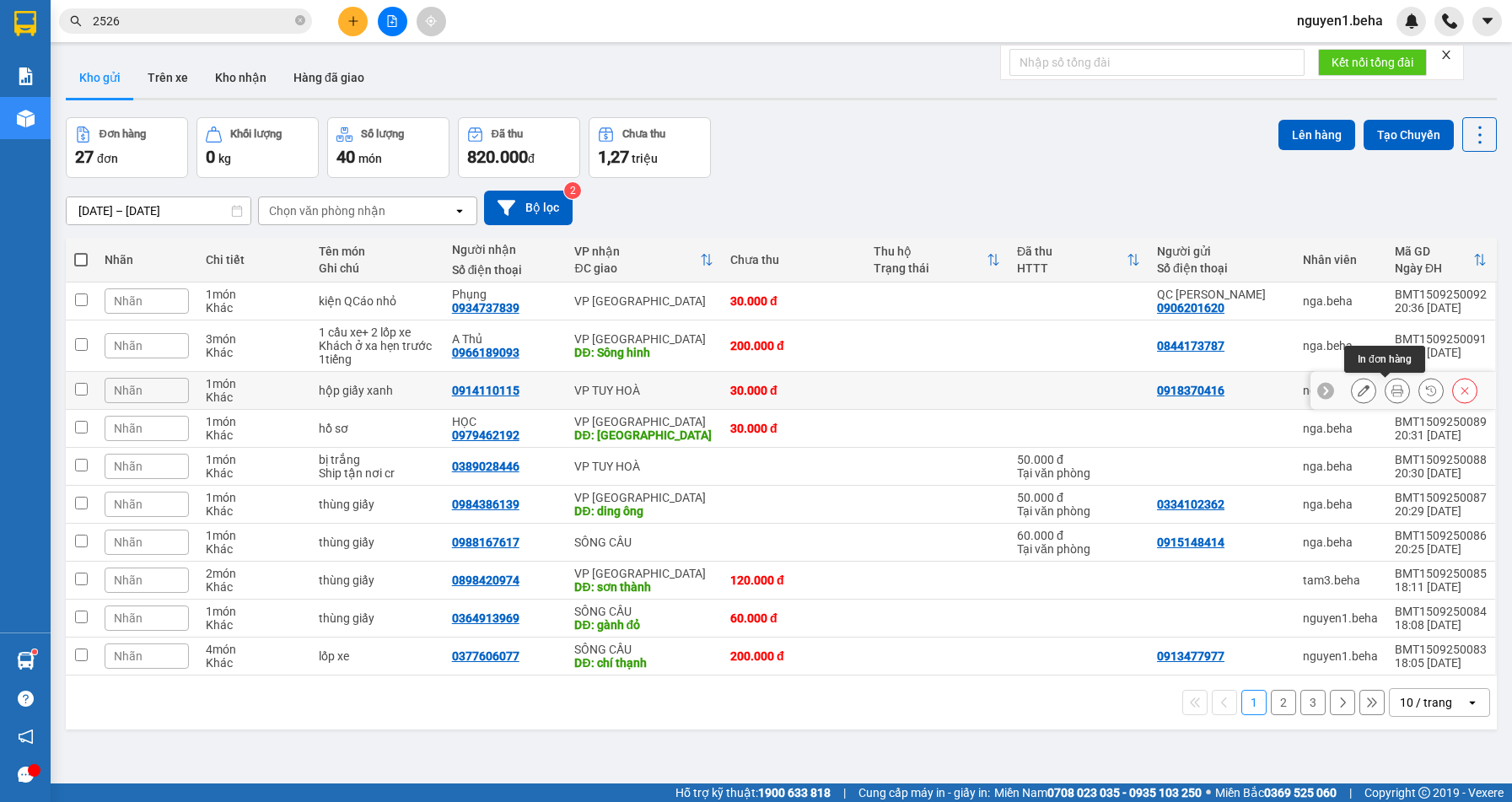
click at [1389, 398] on button at bounding box center [1397, 391] width 23 height 29
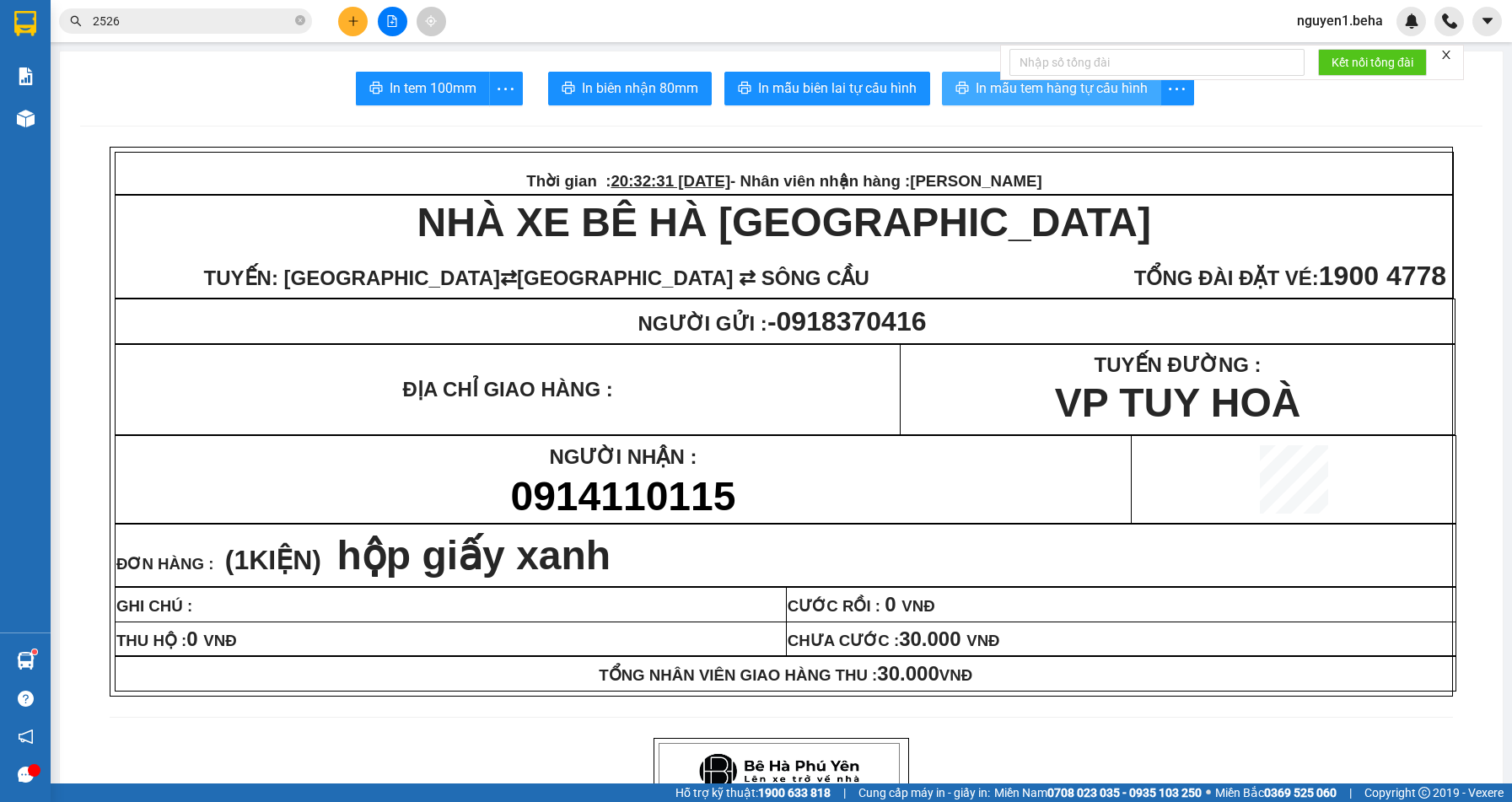
click at [998, 97] on span "In mẫu tem hàng tự cấu hình" at bounding box center [1062, 88] width 172 height 21
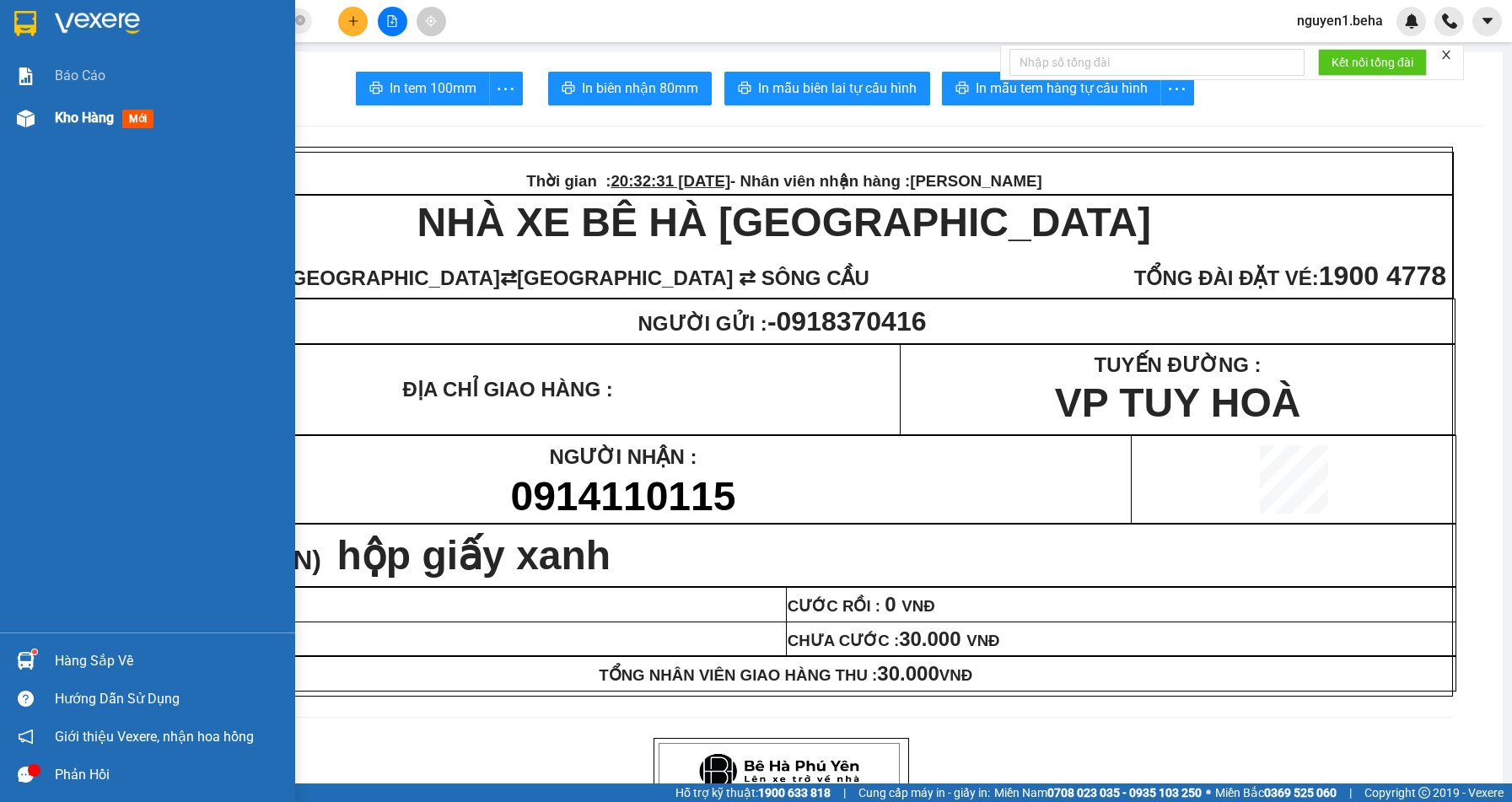
click at [52, 111] on div "Kho hàng mới" at bounding box center [147, 118] width 295 height 42
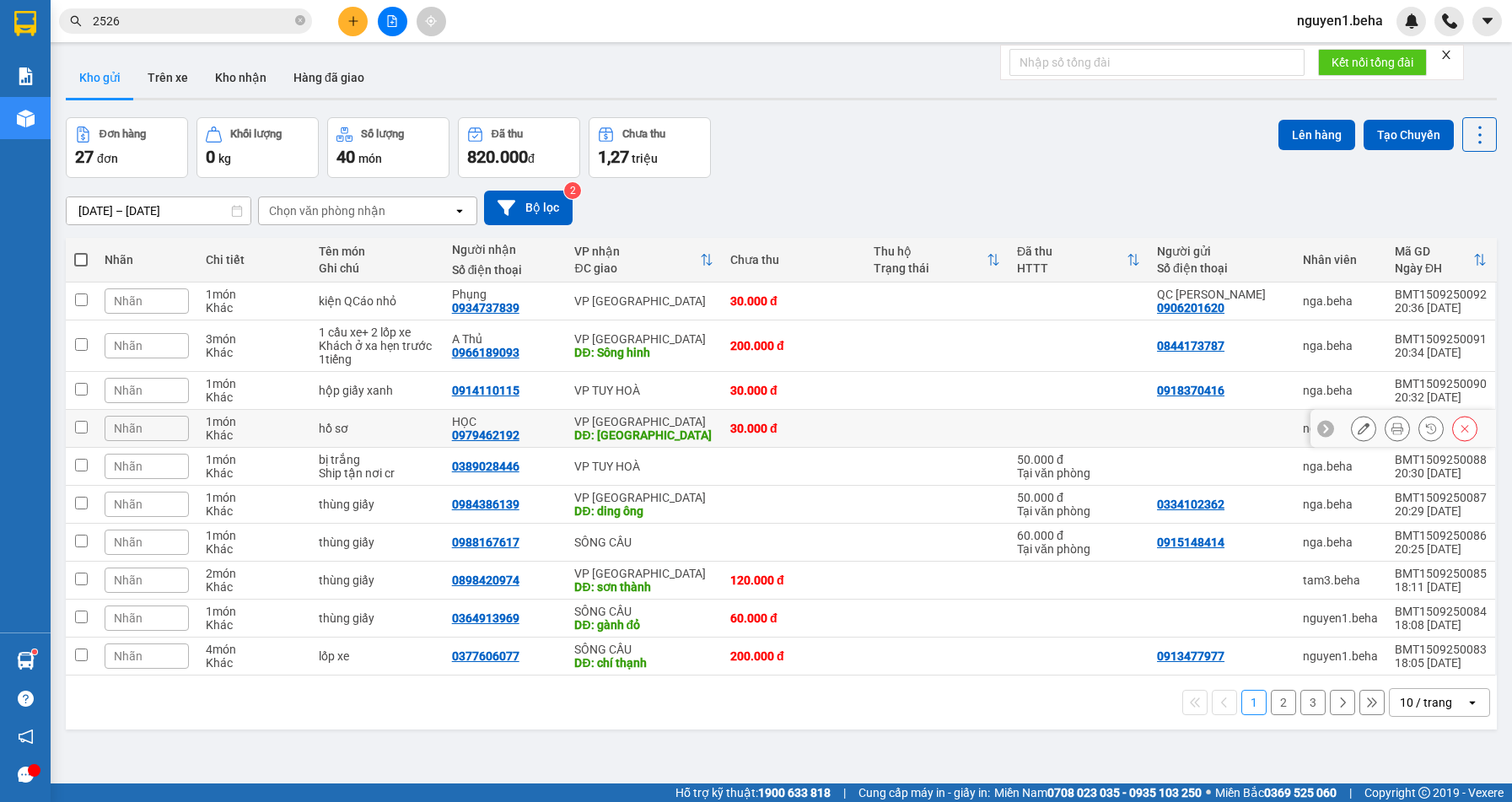
click at [1392, 425] on icon at bounding box center [1398, 429] width 12 height 12
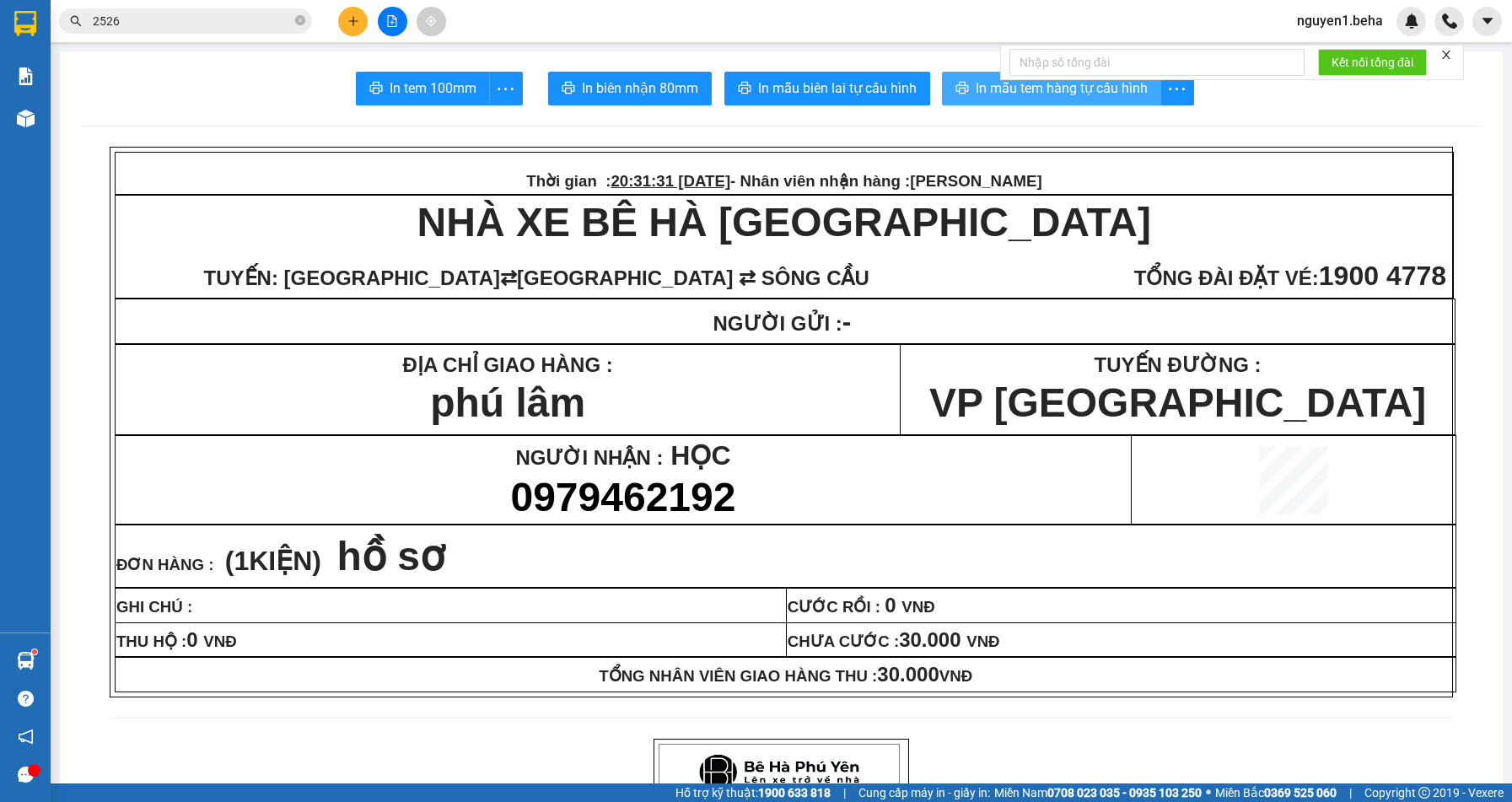
click at [1028, 103] on button "In mẫu tem hàng tự cấu hình" at bounding box center [1051, 88] width 219 height 34
click at [994, 96] on span "In mẫu tem hàng tự cấu hình" at bounding box center [1062, 88] width 172 height 21
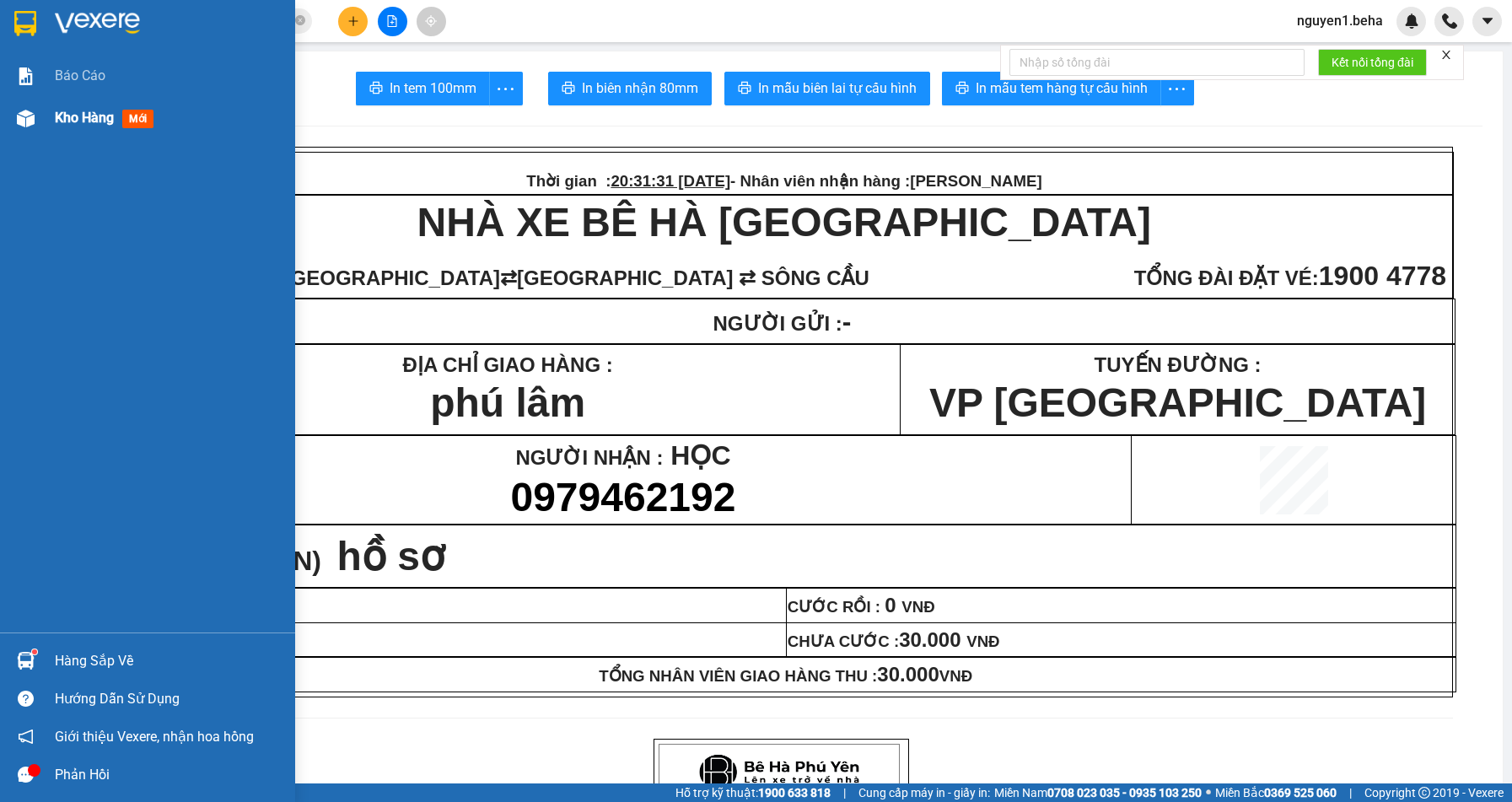
click at [51, 110] on div "Kho hàng mới" at bounding box center [147, 118] width 295 height 42
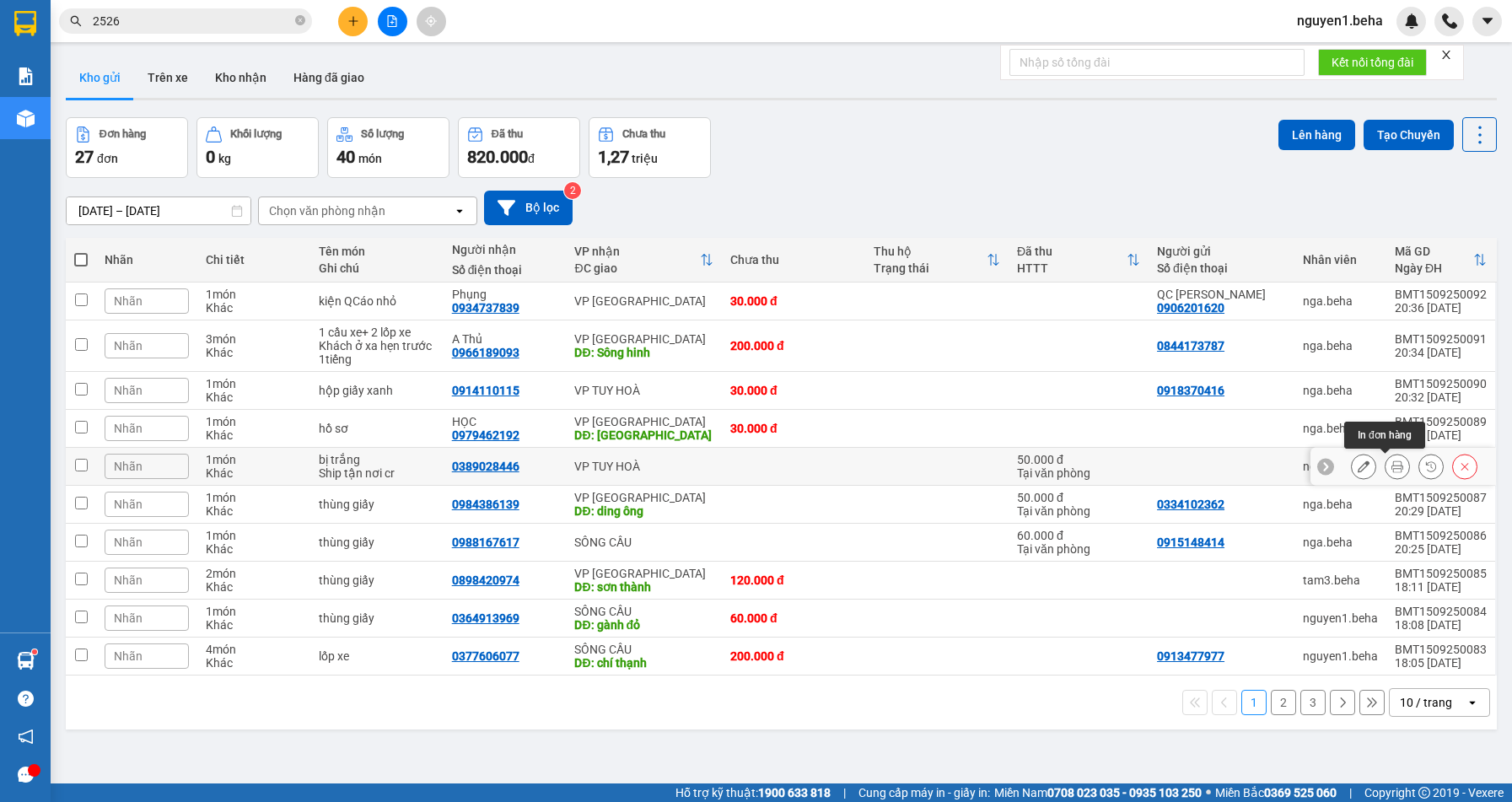
click at [1397, 467] on div at bounding box center [1414, 466] width 127 height 25
click at [1385, 466] on button at bounding box center [1397, 466] width 23 height 29
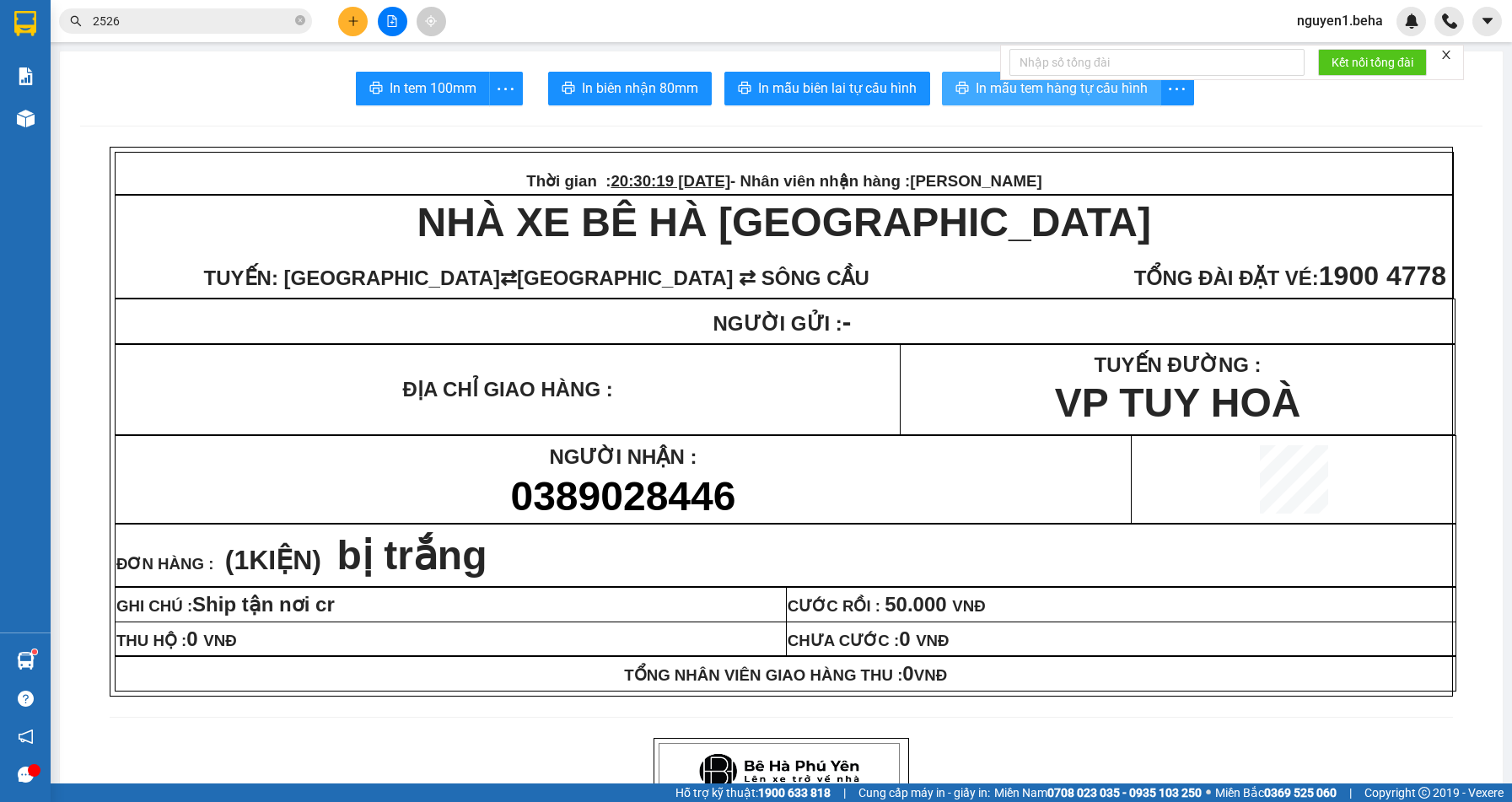
click at [1065, 87] on span "In mẫu tem hàng tự cấu hình" at bounding box center [1062, 88] width 172 height 21
click at [978, 87] on span "In mẫu tem hàng tự cấu hình" at bounding box center [1062, 88] width 172 height 21
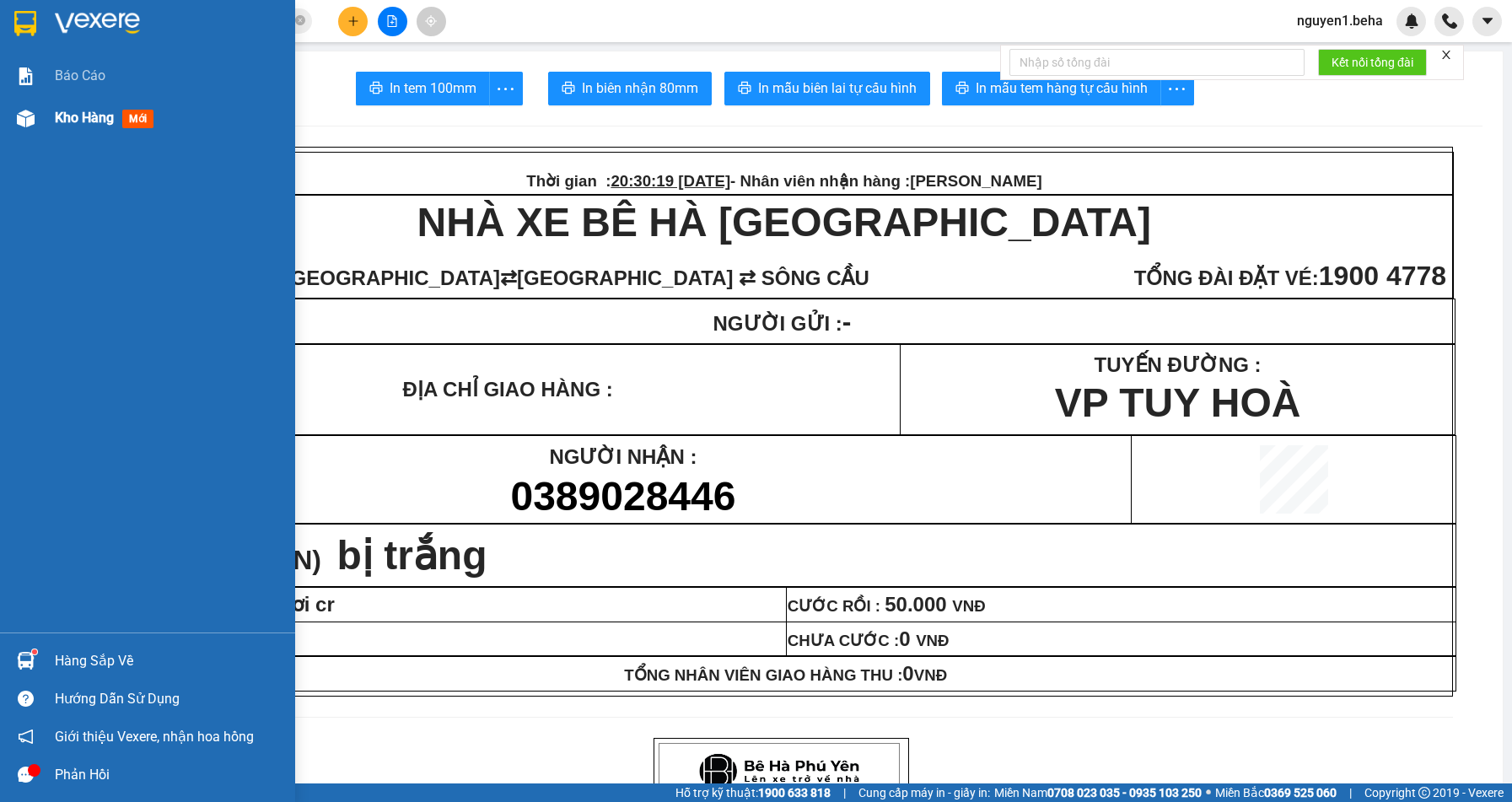
click at [40, 117] on div at bounding box center [26, 119] width 29 height 29
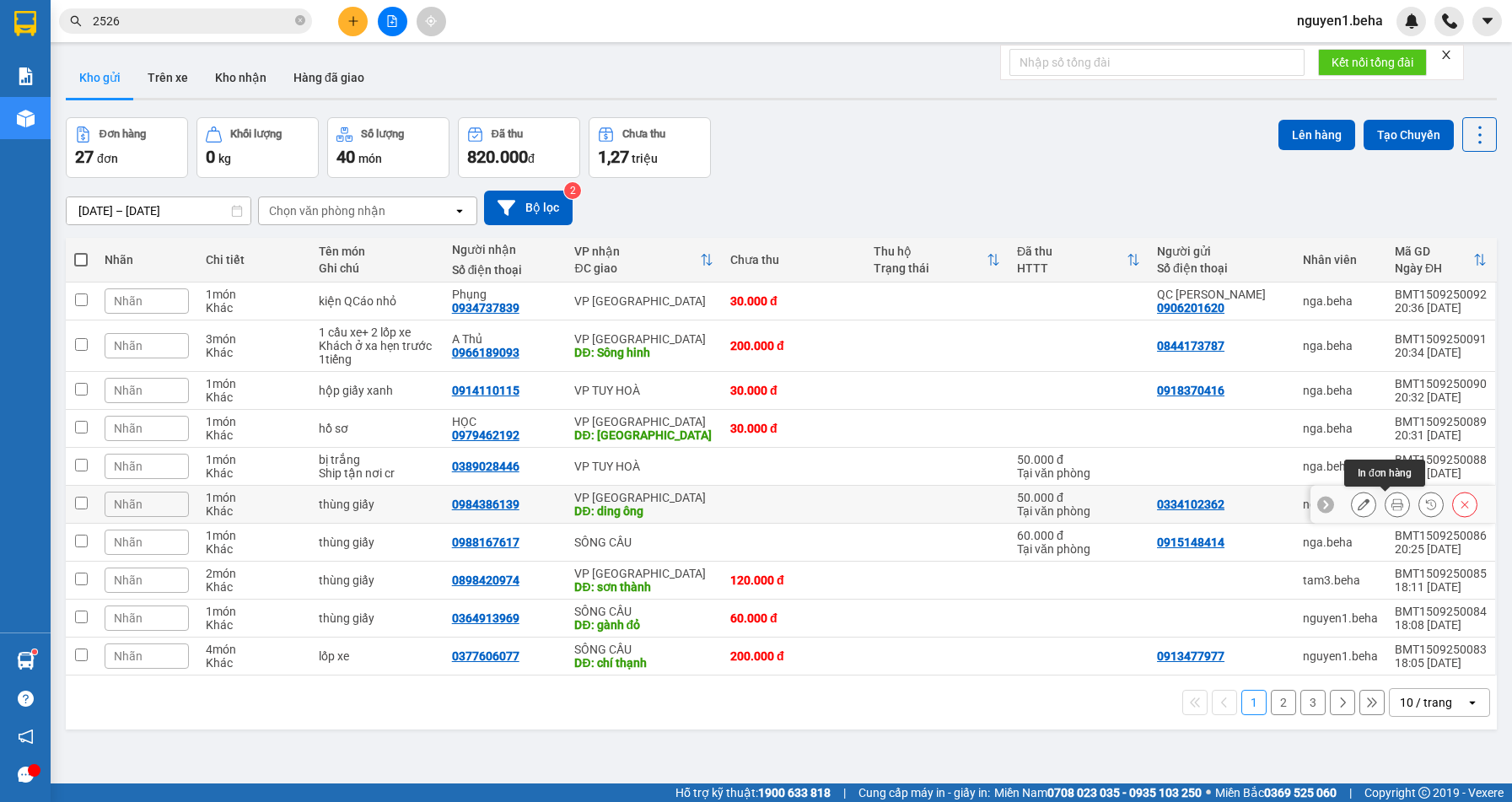
click at [1392, 495] on button at bounding box center [1397, 504] width 23 height 29
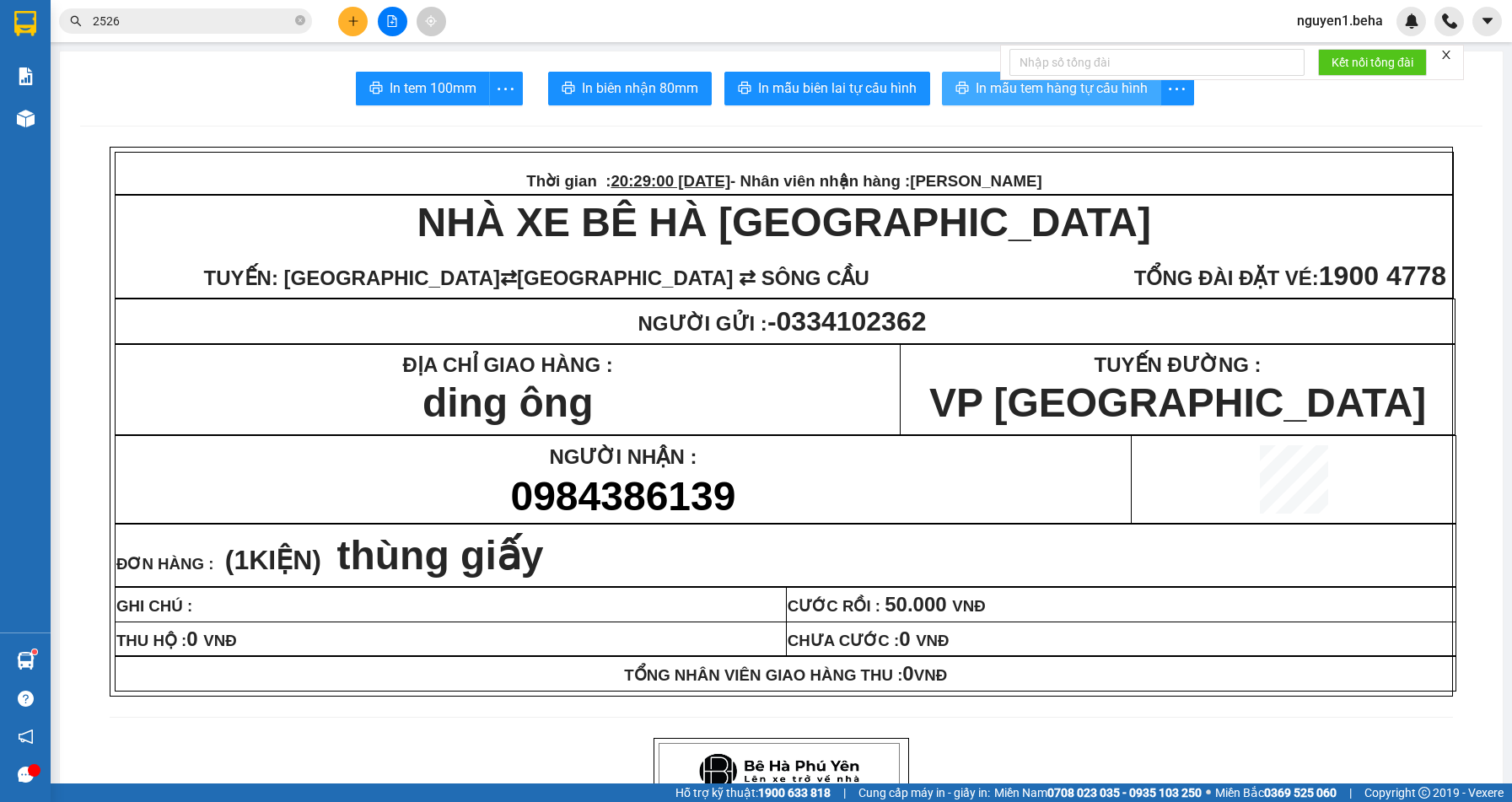
click at [960, 91] on icon "printer" at bounding box center [961, 88] width 13 height 12
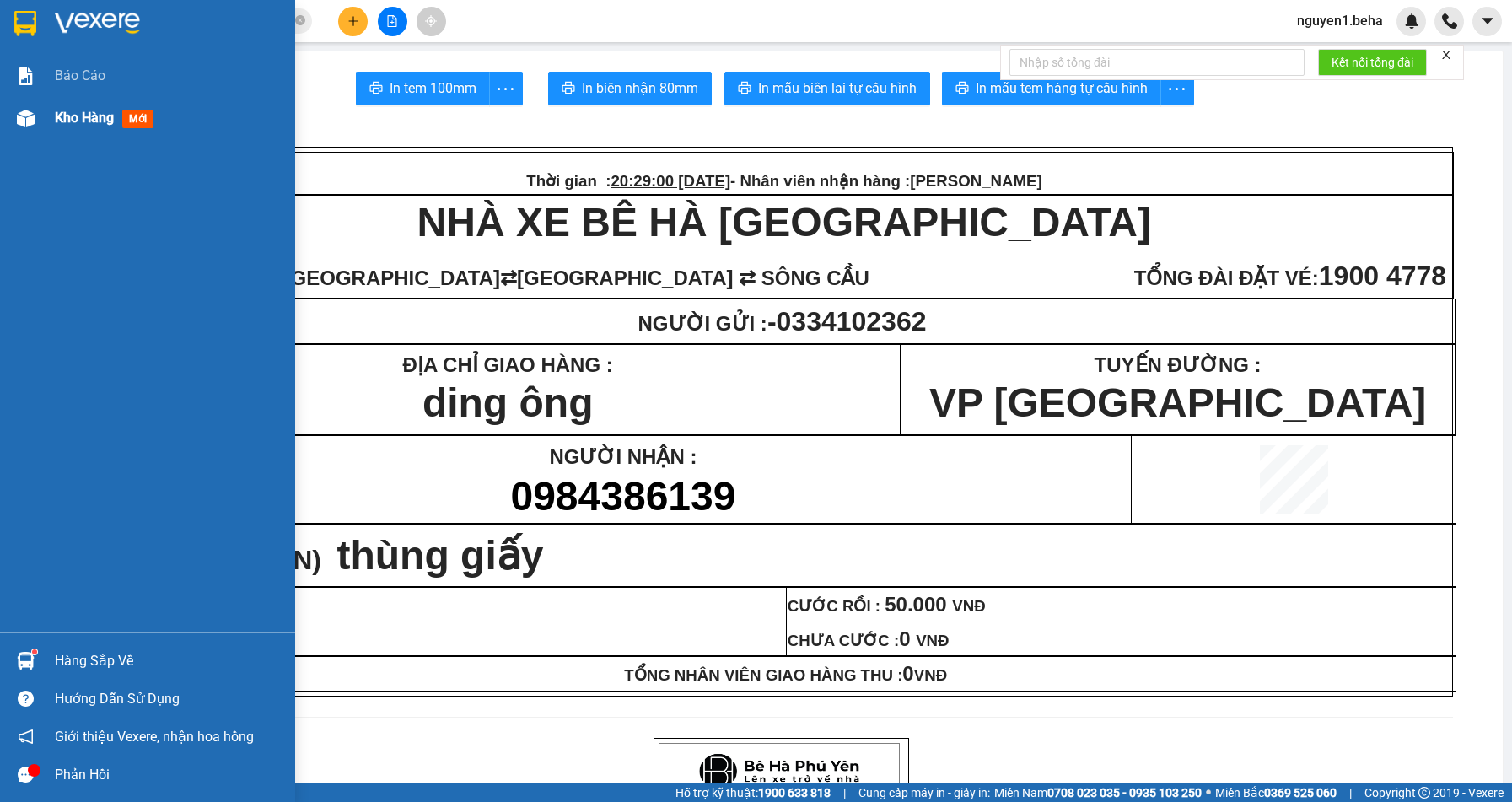
click at [71, 114] on span "Kho hàng" at bounding box center [84, 117] width 59 height 16
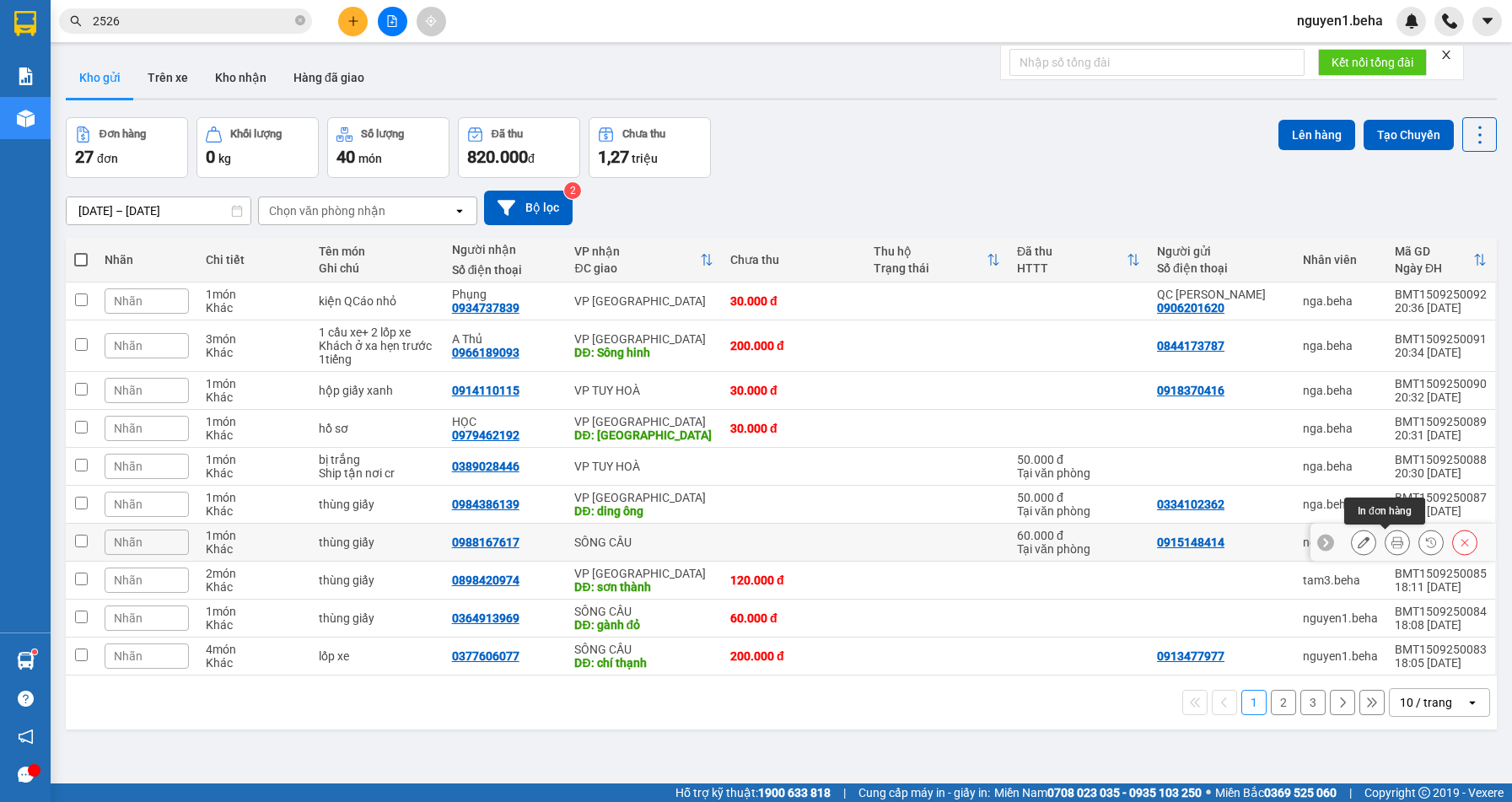
click at [1392, 545] on icon at bounding box center [1398, 542] width 12 height 12
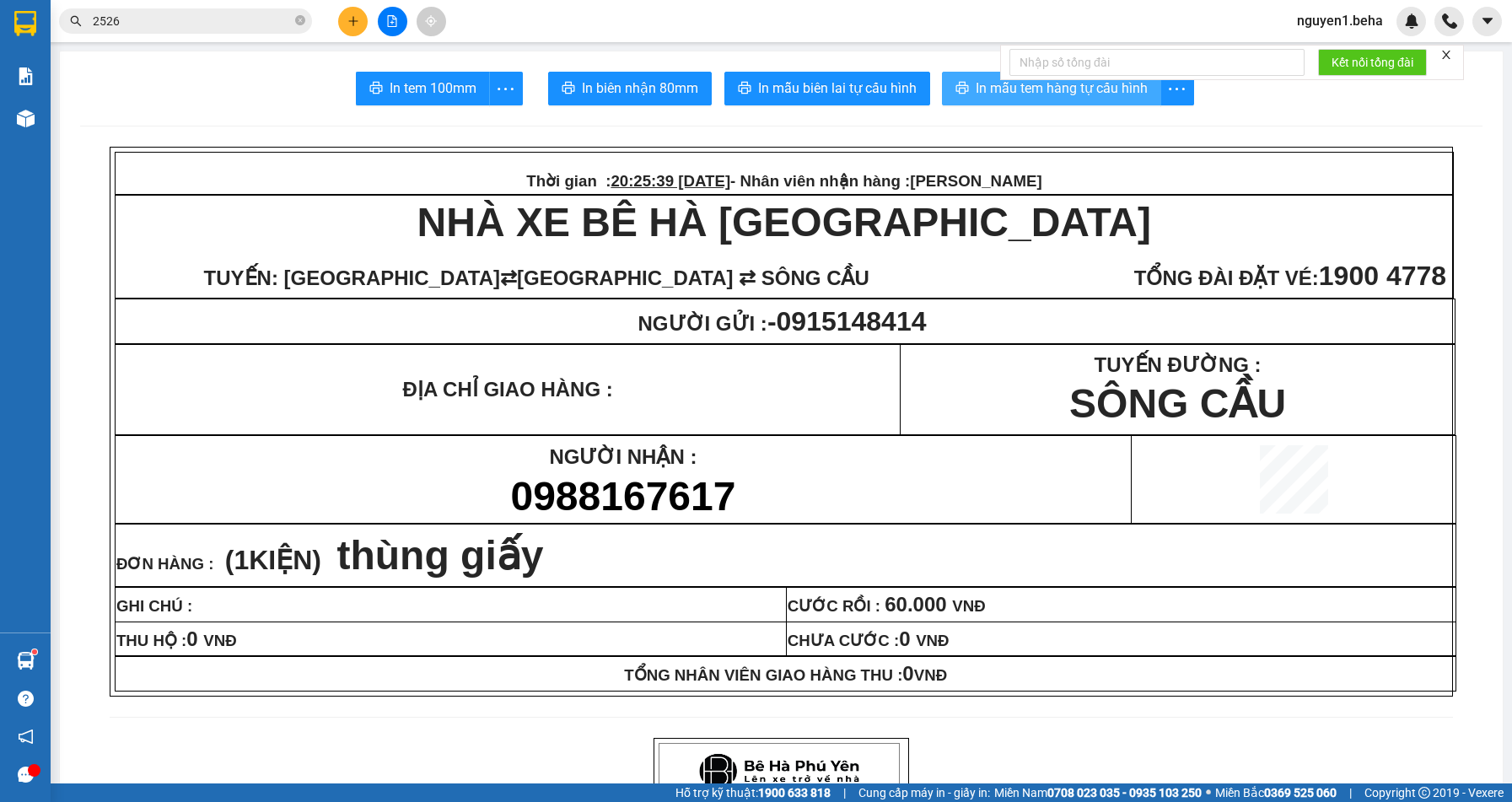
click at [985, 80] on span "In mẫu tem hàng tự cấu hình" at bounding box center [1062, 88] width 172 height 21
